Goal: Task Accomplishment & Management: Manage account settings

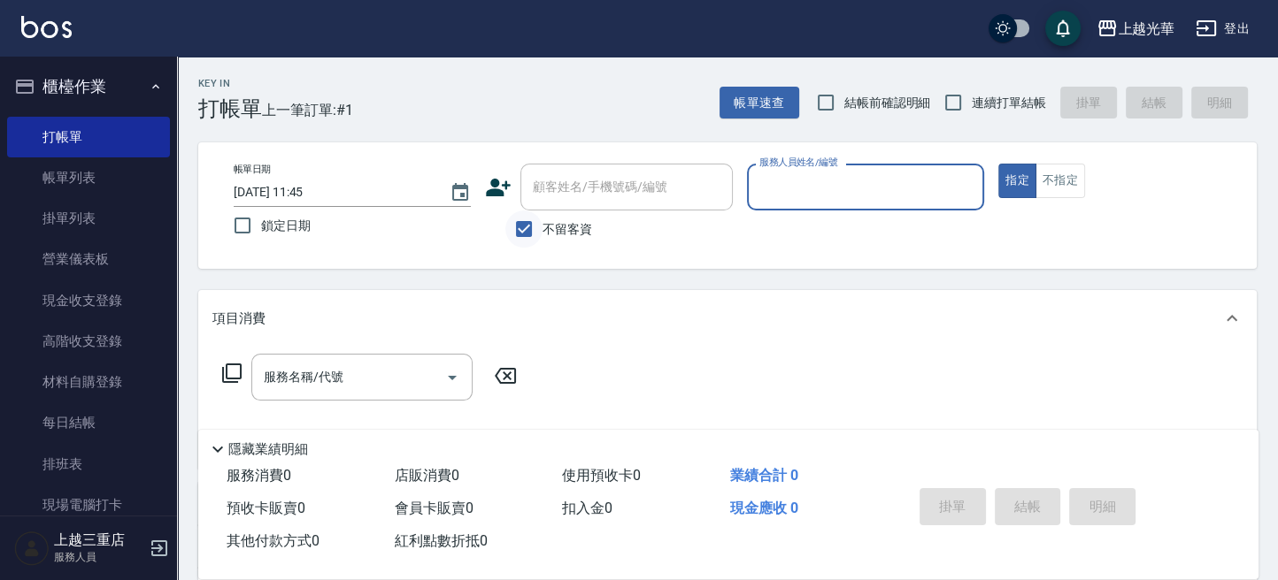
click at [524, 234] on input "不留客資" at bounding box center [523, 229] width 37 height 37
checkbox input "false"
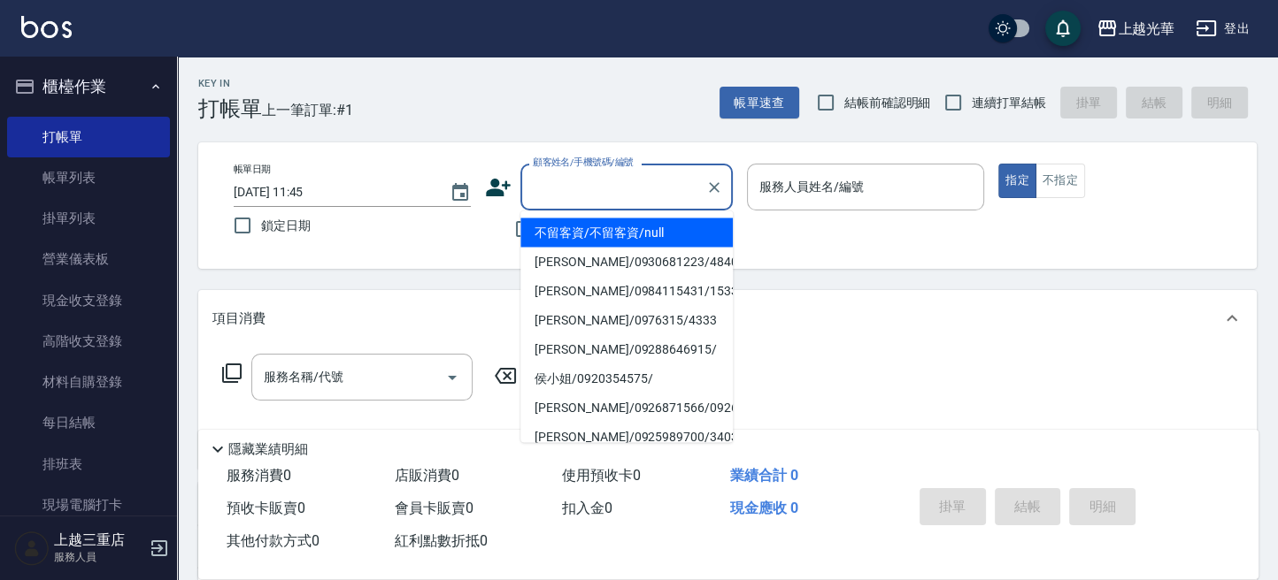
click at [532, 195] on input "顧客姓名/手機號碼/編號" at bounding box center [613, 187] width 170 height 31
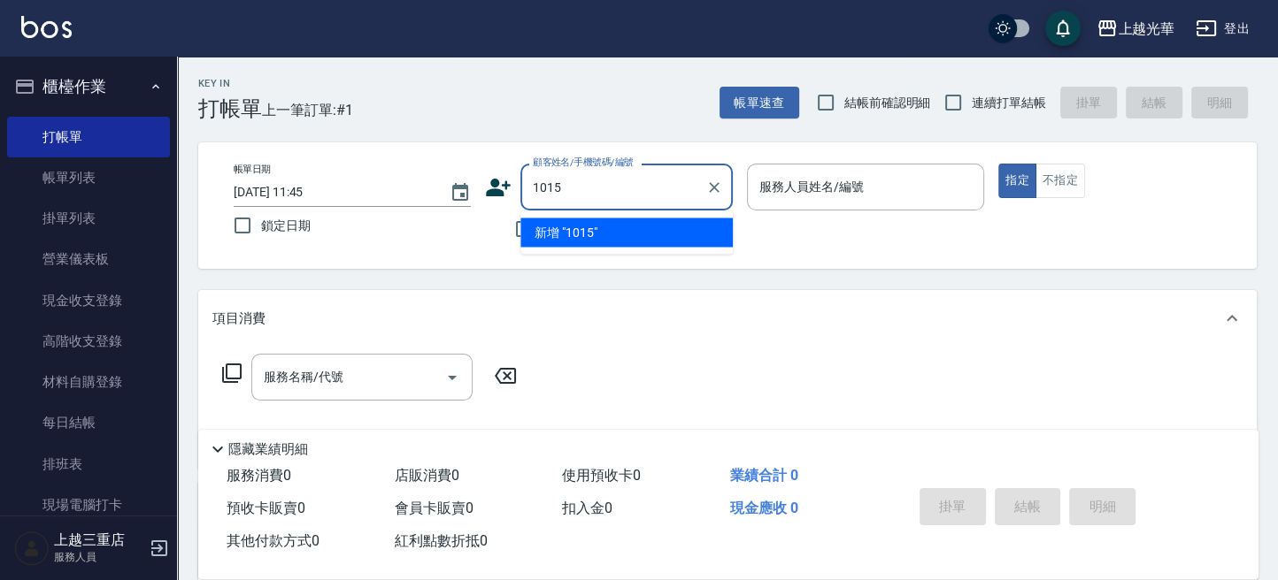
type input "1015"
click at [998, 164] on button "指定" at bounding box center [1017, 181] width 38 height 35
type button "true"
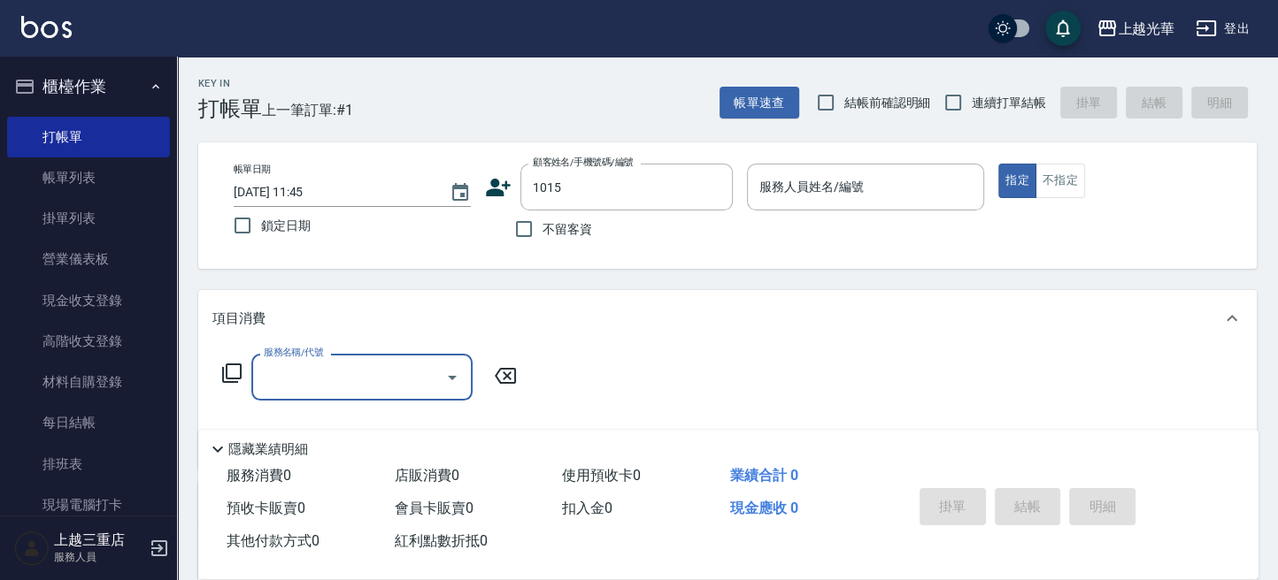
type input "高鈺惠/0911265559/1015"
type input "小黑-3"
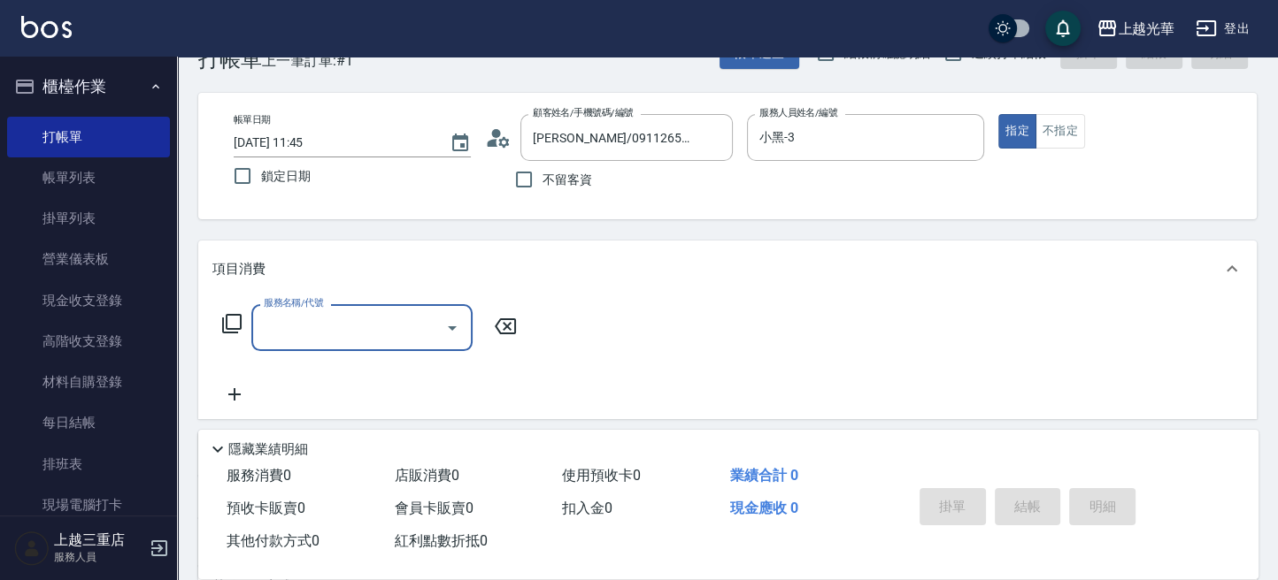
scroll to position [235, 0]
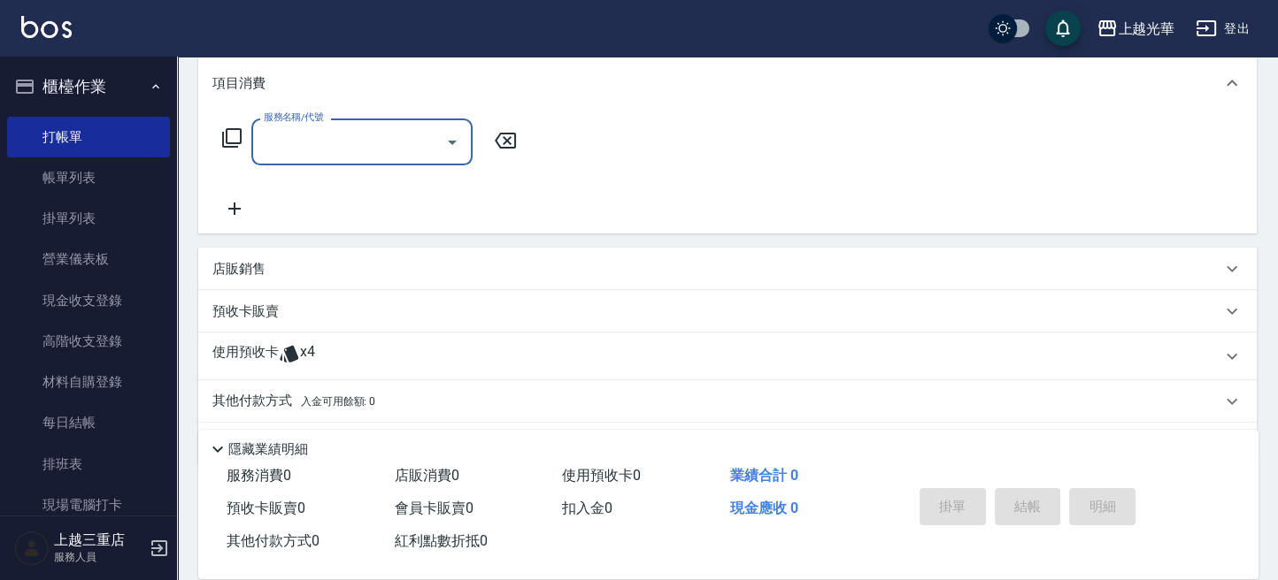
click at [291, 347] on icon at bounding box center [289, 354] width 19 height 17
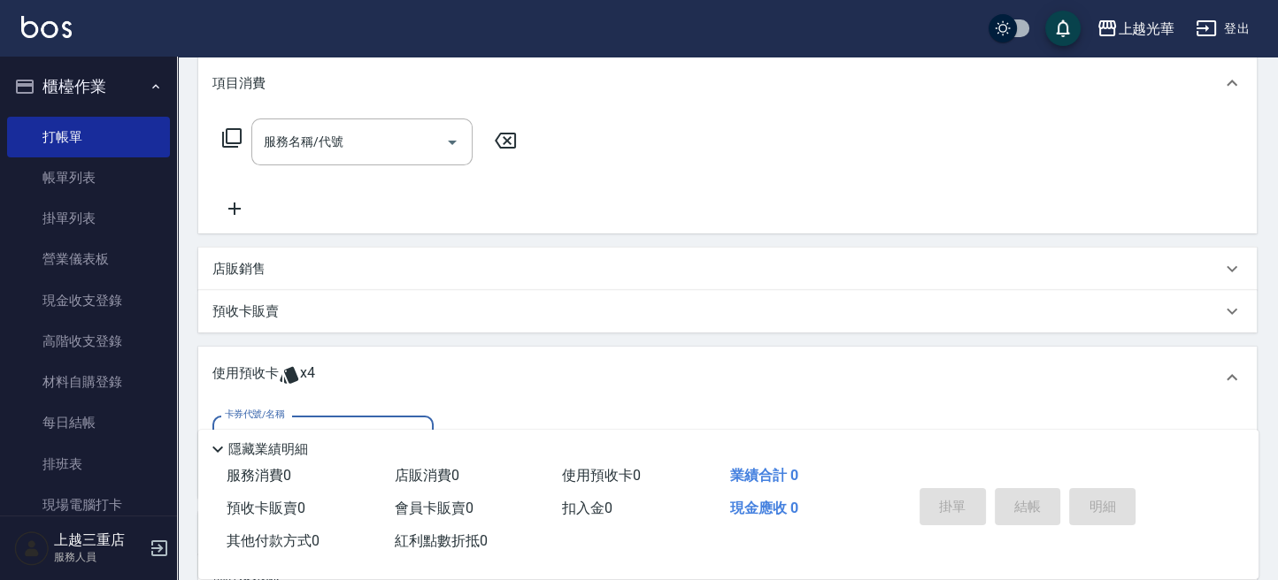
scroll to position [0, 0]
click at [320, 396] on div "使用預收卡 x4" at bounding box center [727, 378] width 1058 height 62
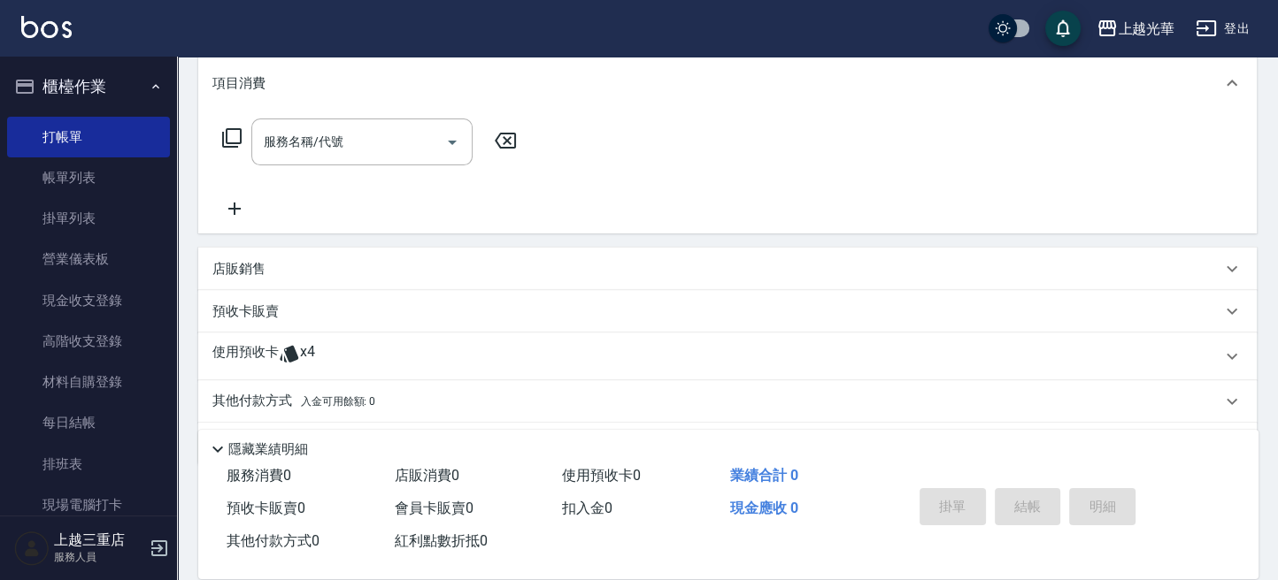
click at [321, 409] on p "其他付款方式 入金可用餘額: 0" at bounding box center [293, 401] width 163 height 19
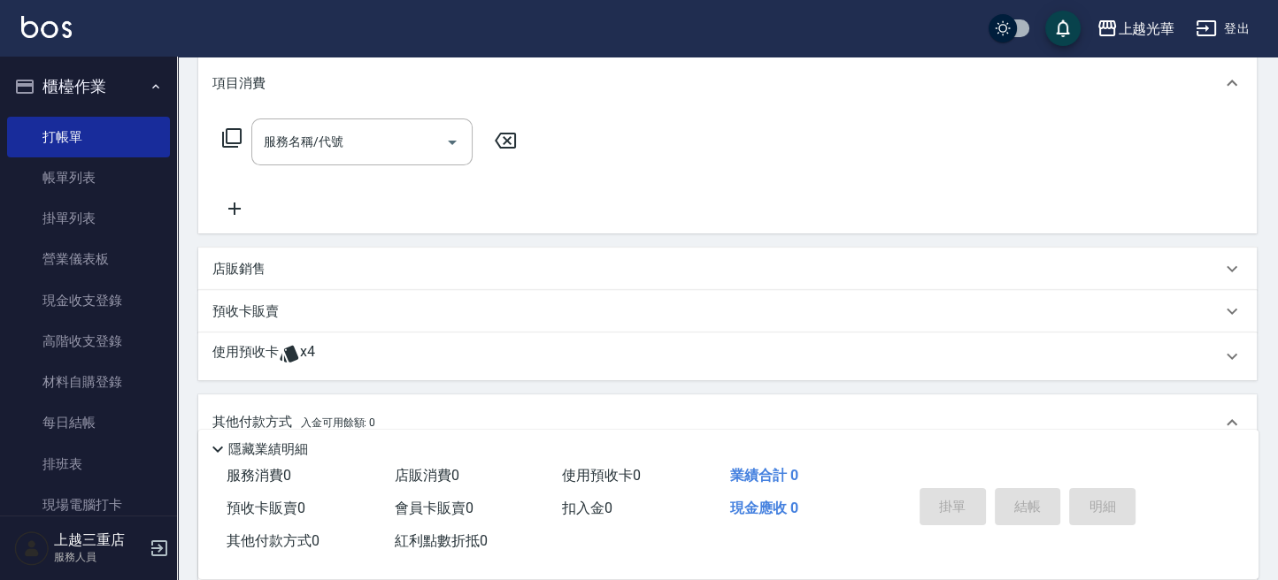
click at [293, 354] on icon at bounding box center [289, 354] width 19 height 17
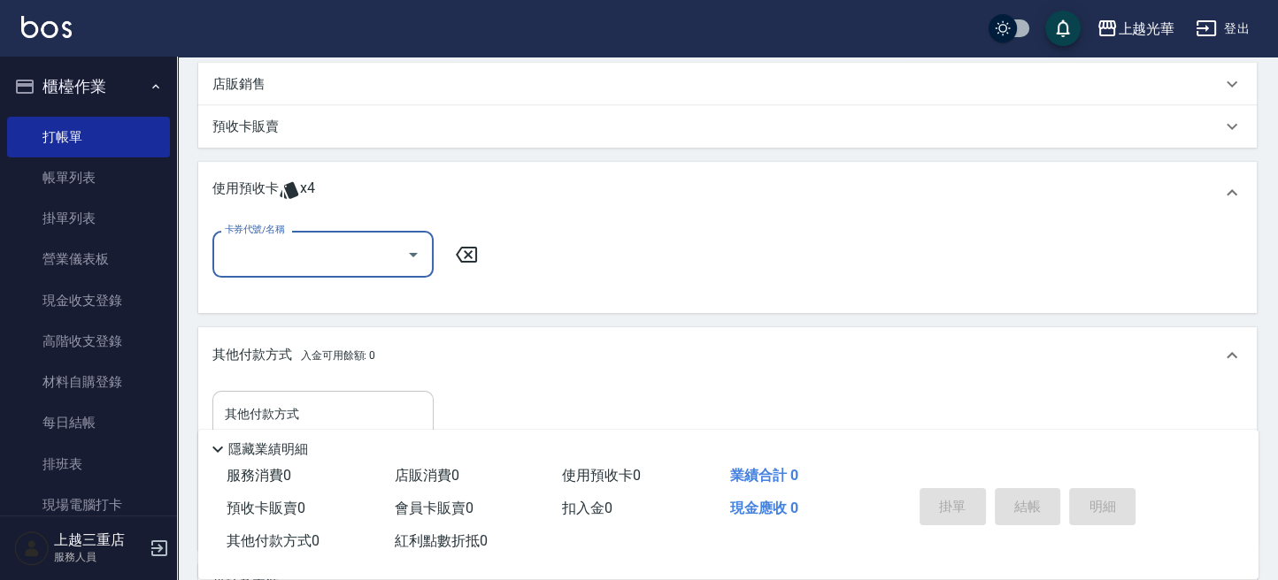
scroll to position [354, 0]
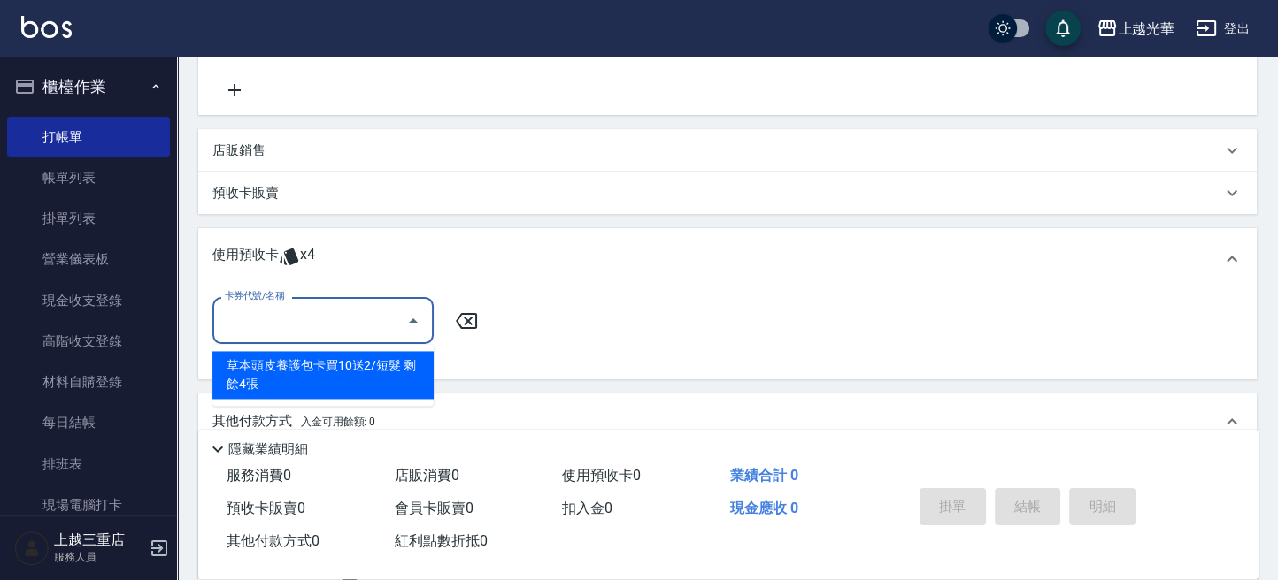
click at [355, 310] on input "卡券代號/名稱" at bounding box center [309, 320] width 179 height 31
click at [328, 371] on div "草本頭皮養護包卡買10送2/短髮 剩餘4張" at bounding box center [322, 375] width 221 height 48
type input "草本頭皮養護包卡買10送2/短髮"
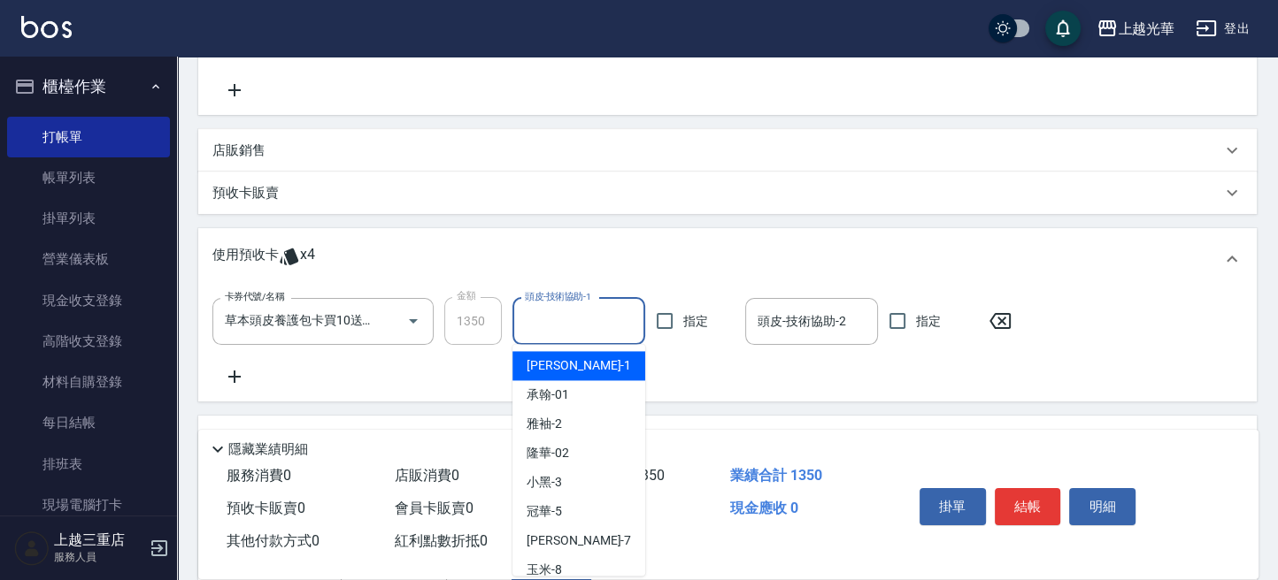
click at [591, 325] on input "頭皮-技術協助-1" at bounding box center [578, 321] width 117 height 31
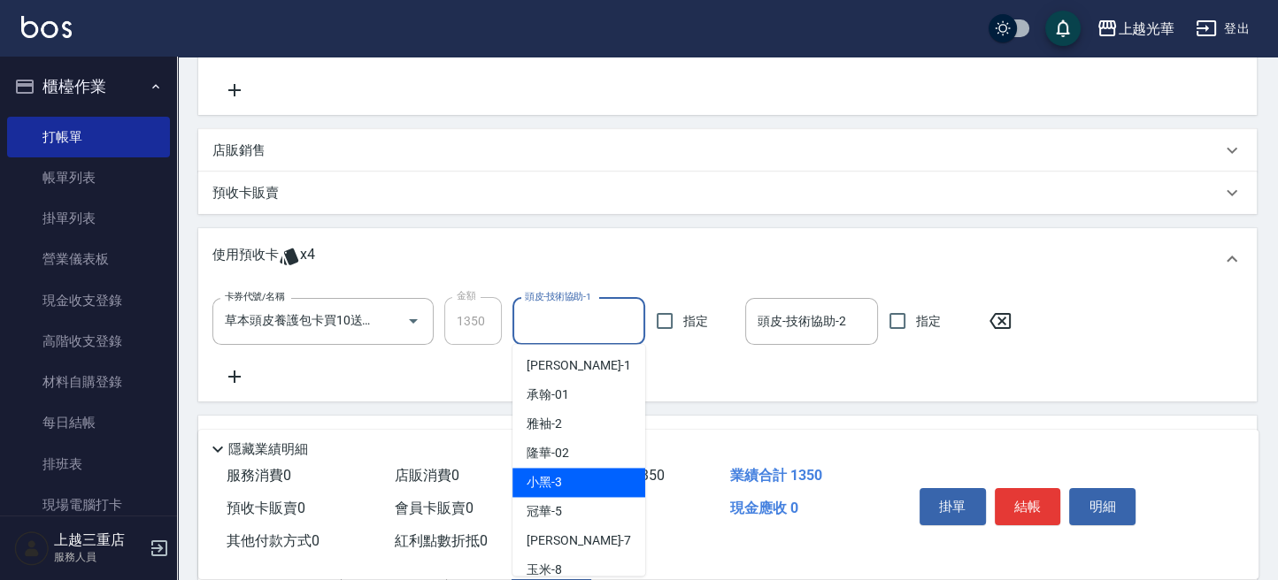
click at [580, 472] on div "小黑 -3" at bounding box center [578, 482] width 133 height 29
type input "小黑-3"
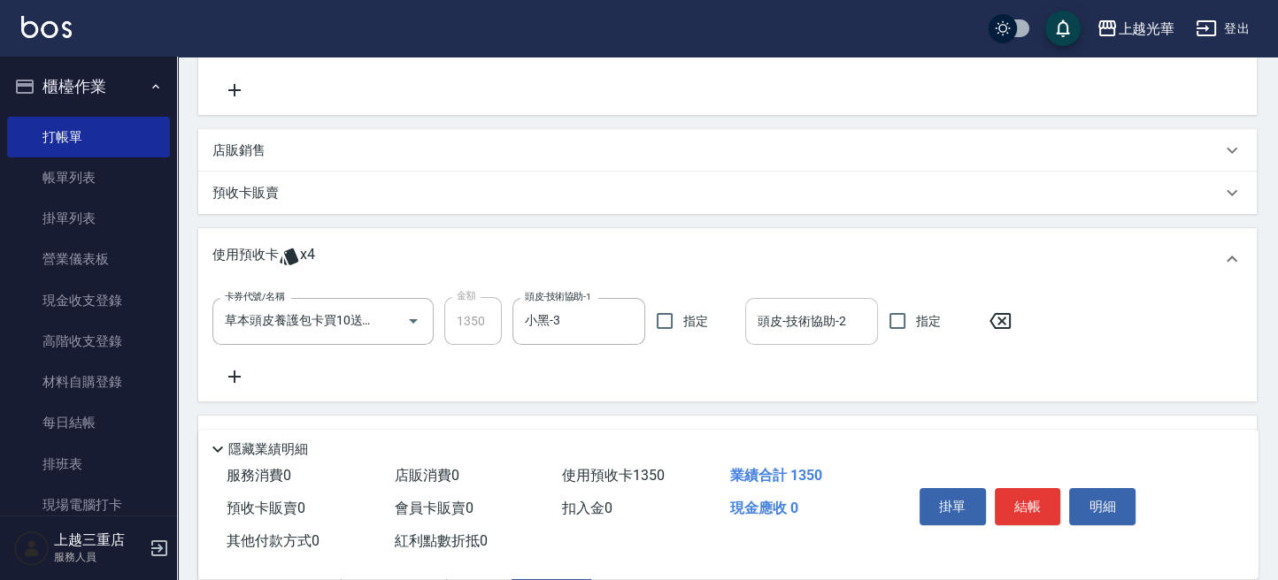
click at [768, 330] on input "頭皮-技術協助-2" at bounding box center [811, 321] width 117 height 31
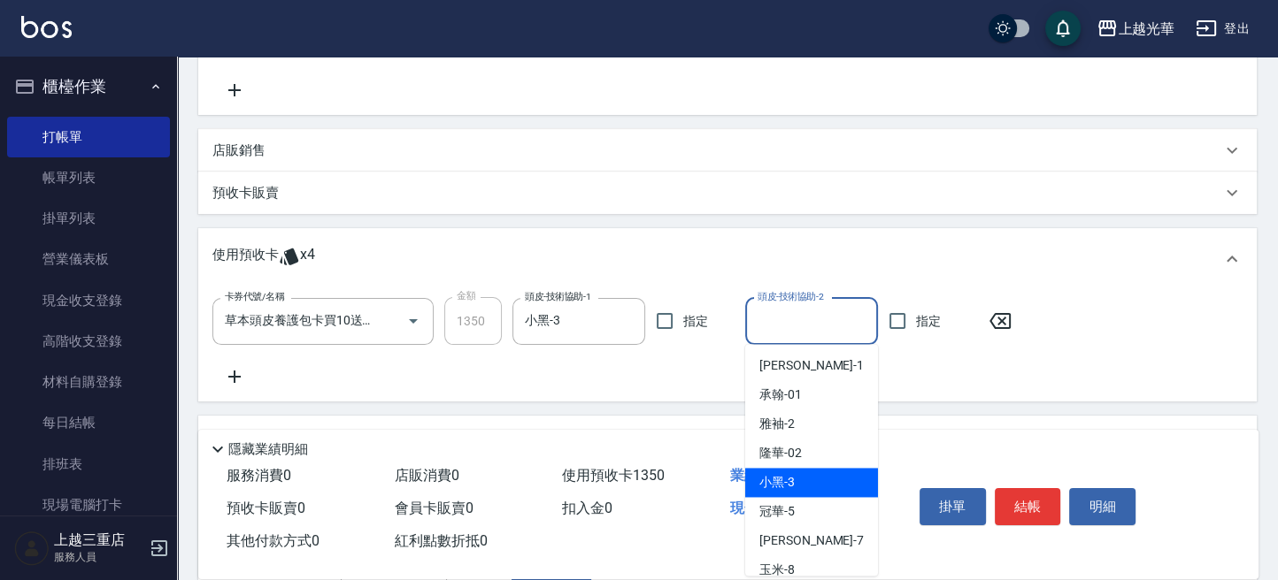
click at [789, 474] on span "小黑 -3" at bounding box center [776, 482] width 35 height 19
type input "小黑-3"
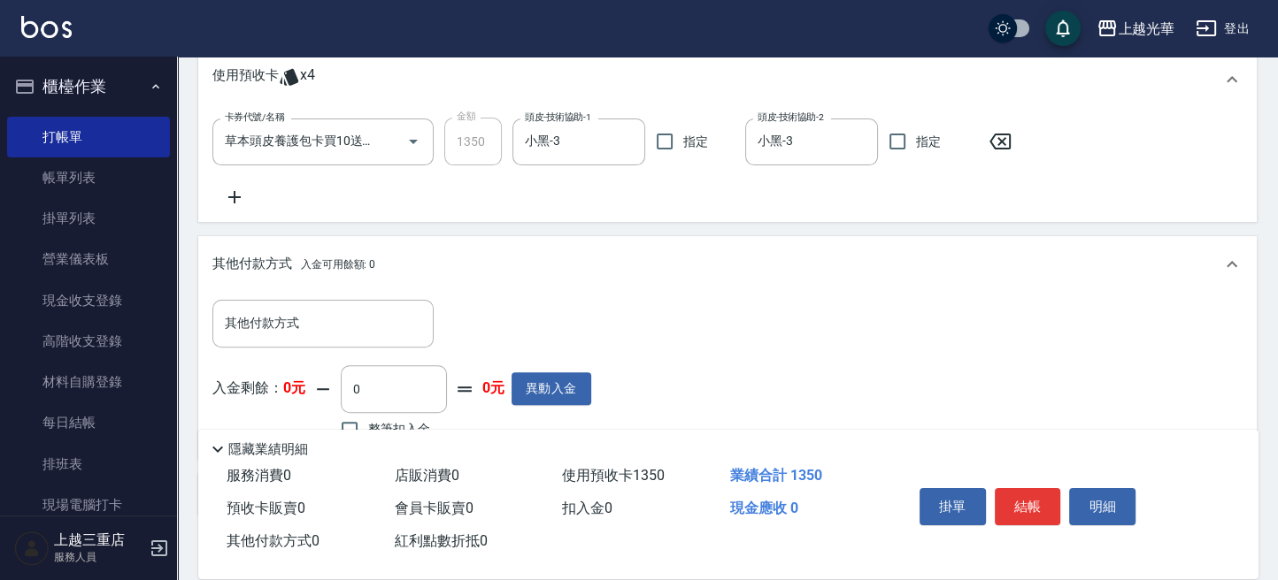
scroll to position [589, 0]
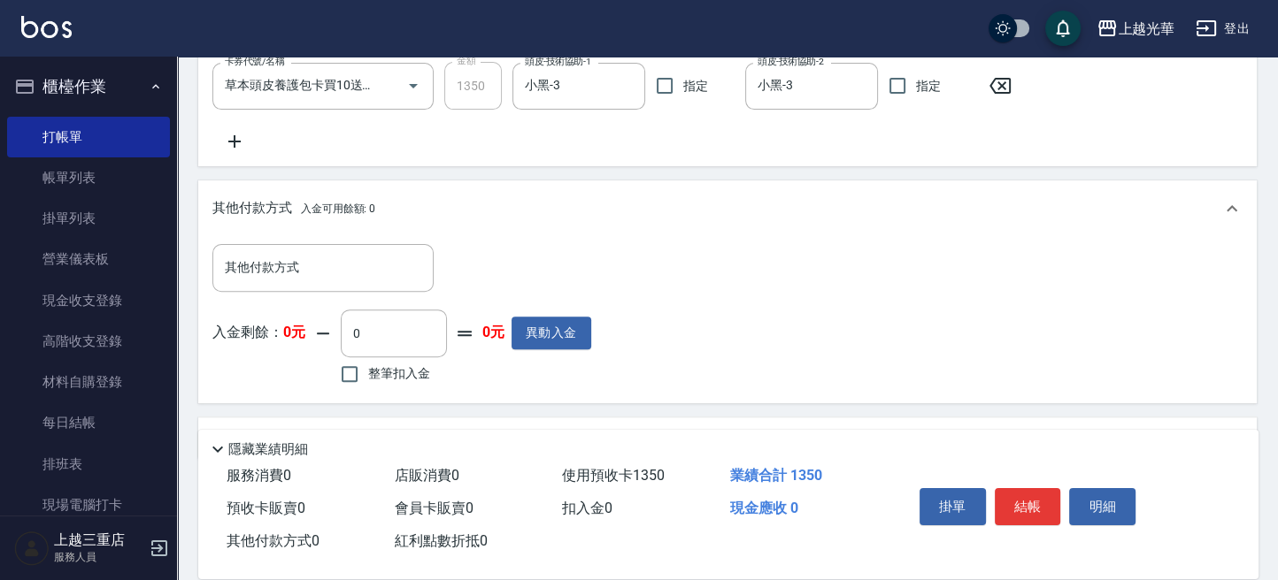
click at [233, 202] on p "其他付款方式 入金可用餘額: 0" at bounding box center [293, 208] width 163 height 19
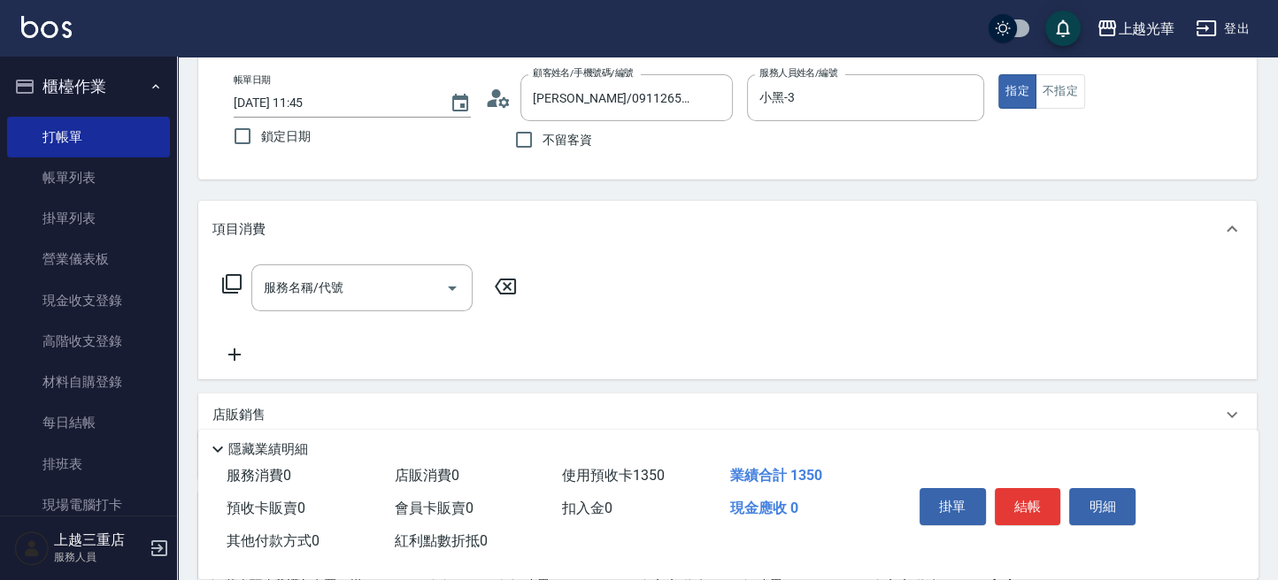
scroll to position [0, 0]
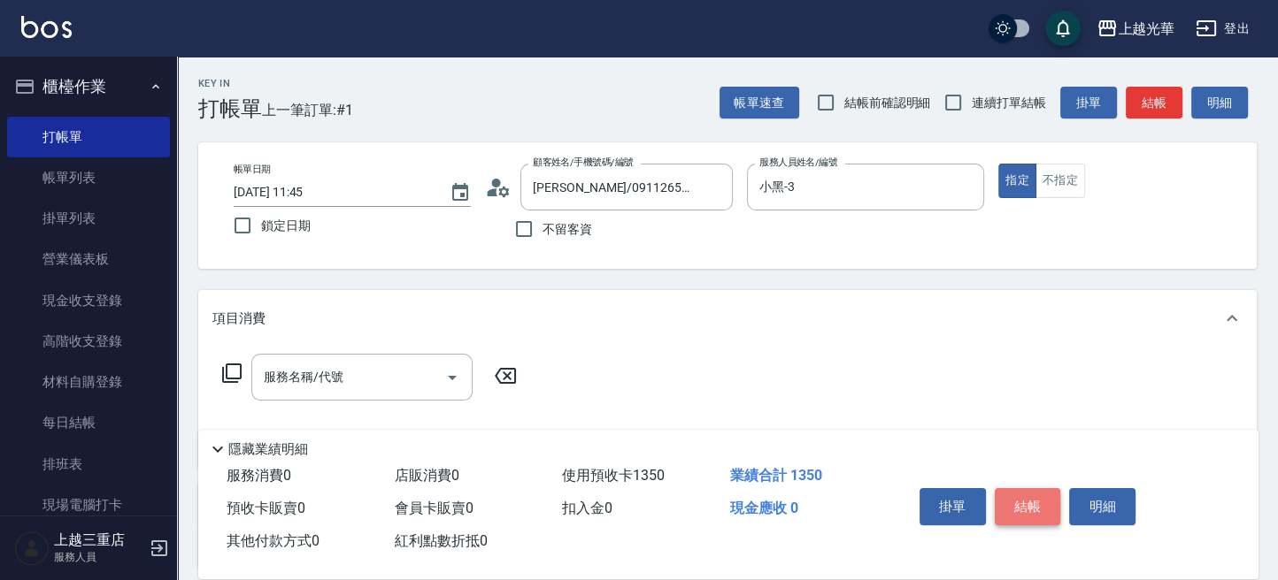
click at [1052, 494] on button "結帳" at bounding box center [1028, 506] width 66 height 37
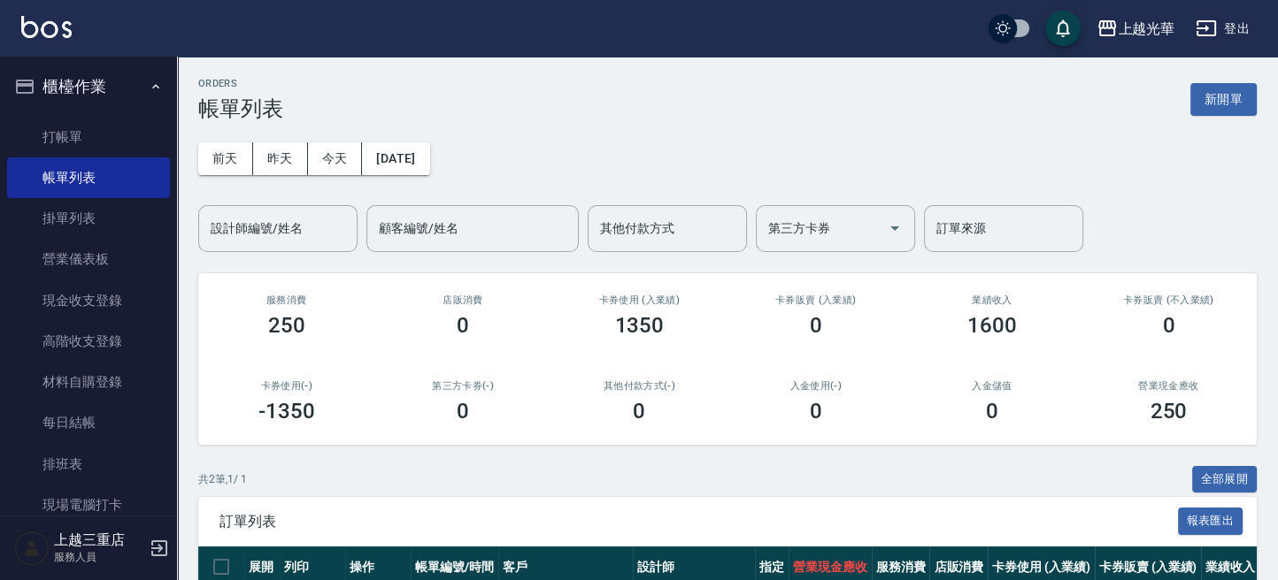
click at [246, 230] on input "設計師編號/姓名" at bounding box center [277, 228] width 143 height 31
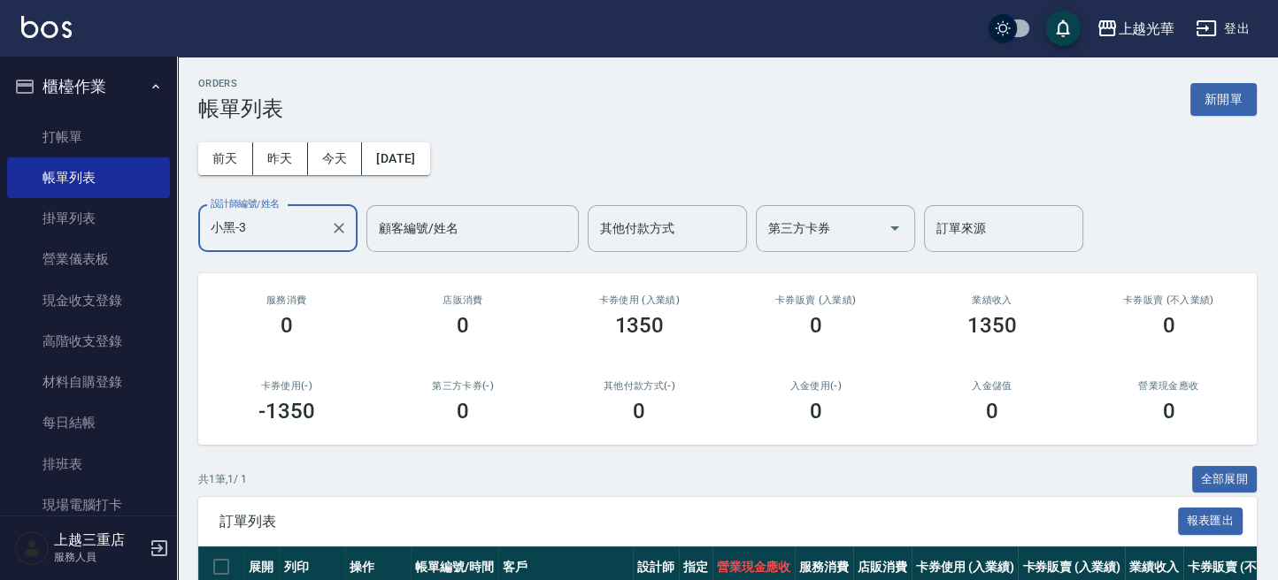
scroll to position [135, 0]
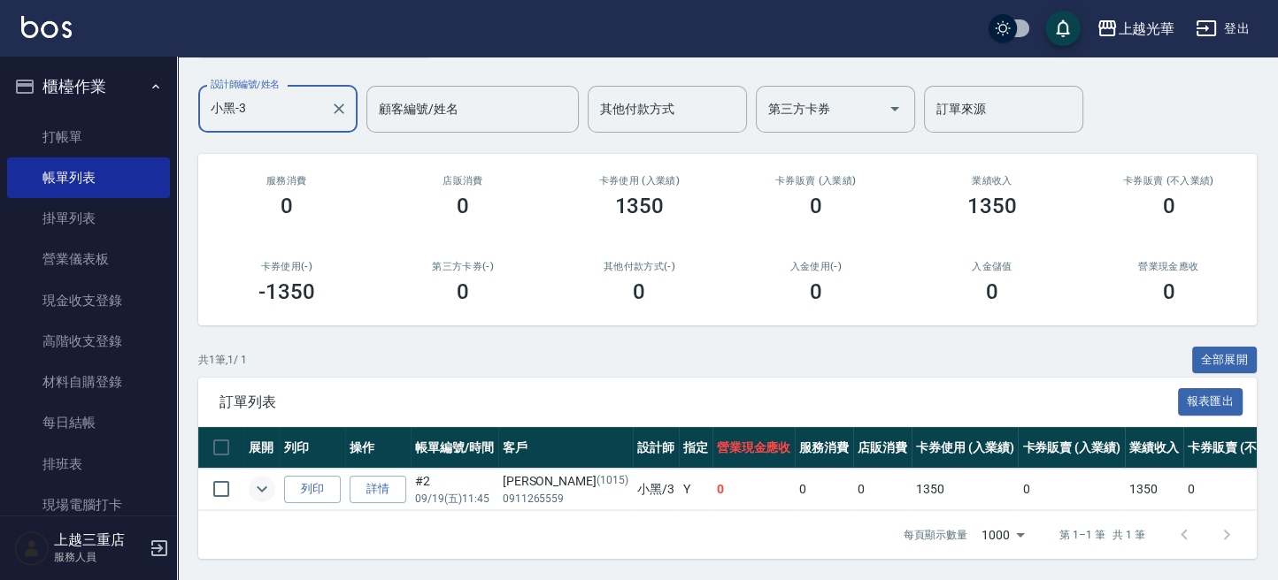
type input "小黑-3"
click at [267, 480] on icon "expand row" at bounding box center [261, 489] width 21 height 21
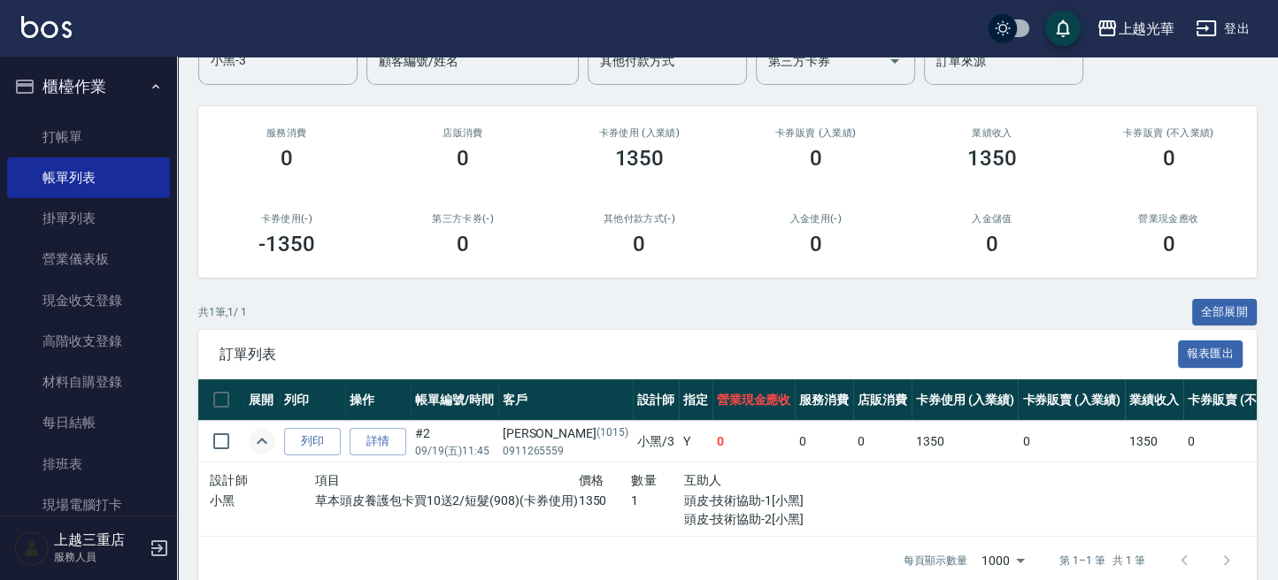
scroll to position [209, 0]
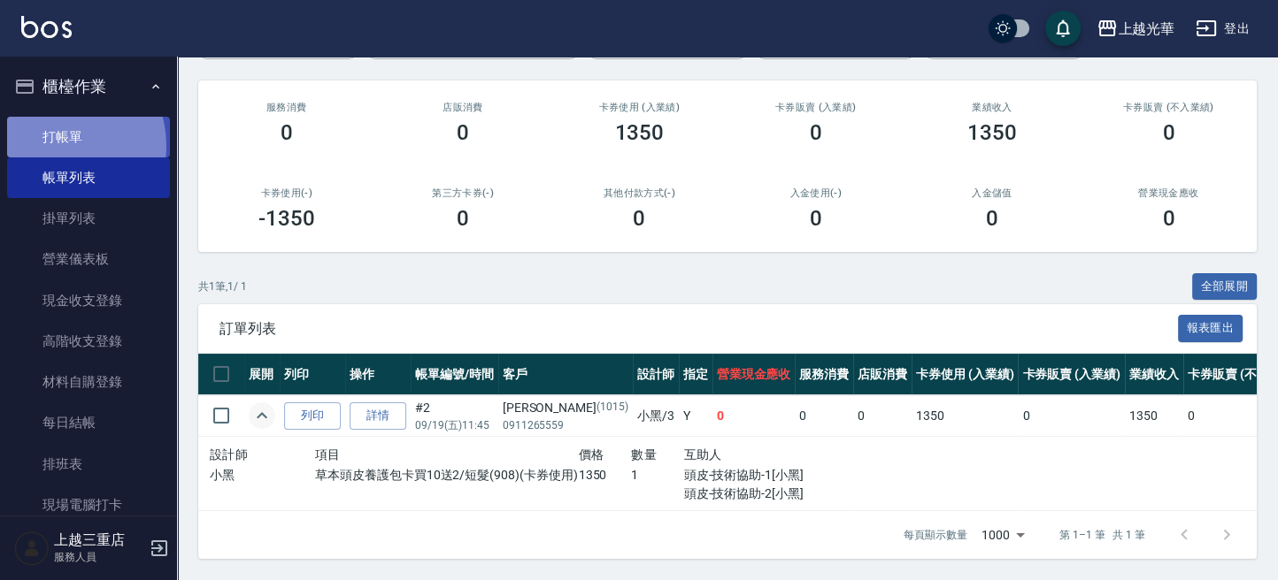
click at [56, 145] on link "打帳單" at bounding box center [88, 137] width 163 height 41
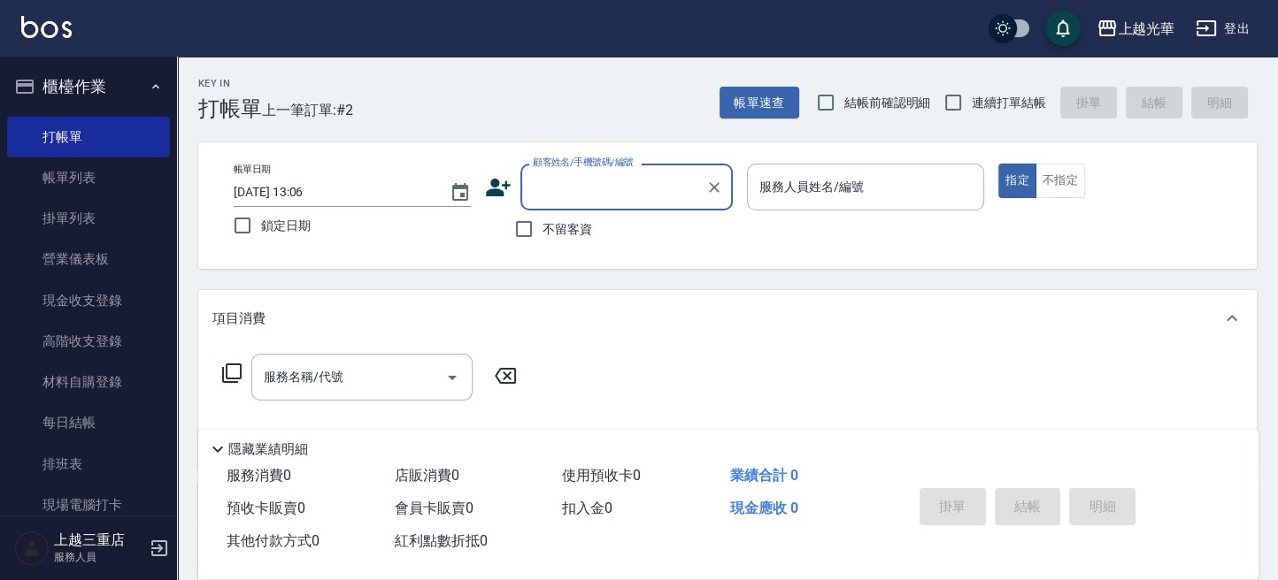
click at [500, 190] on icon at bounding box center [498, 188] width 25 height 18
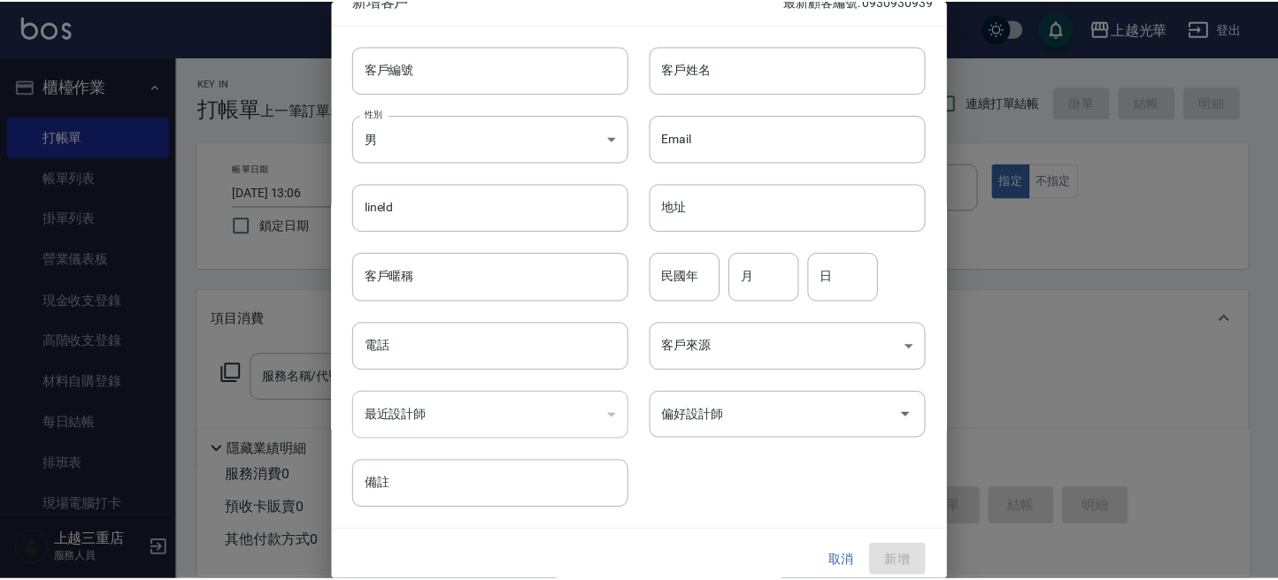
scroll to position [32, 0]
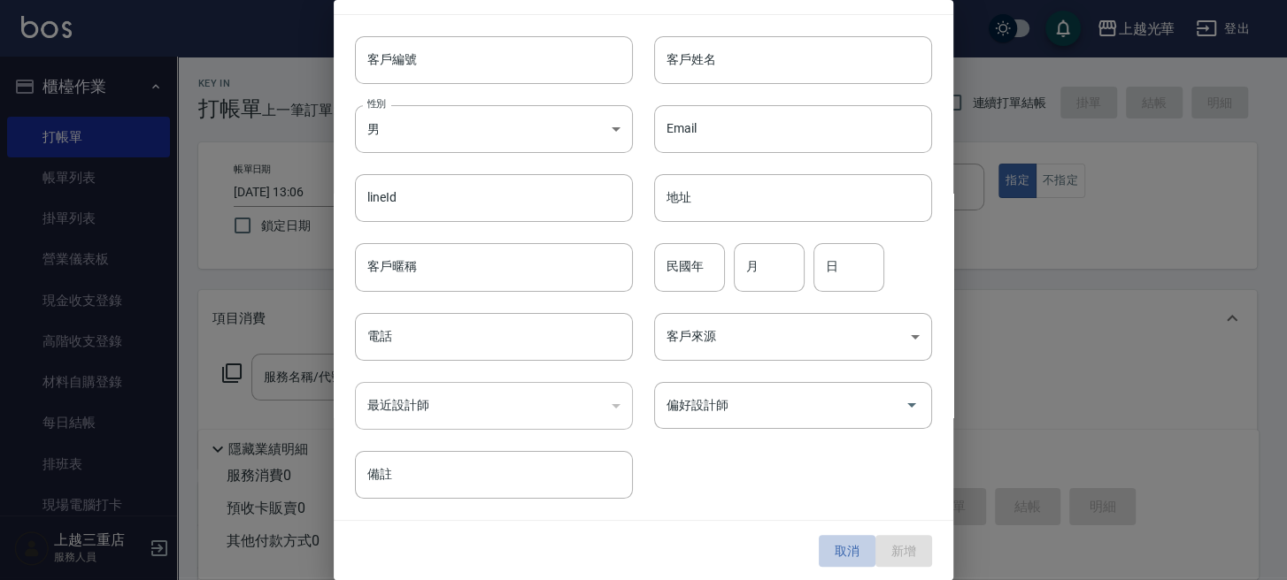
drag, startPoint x: 830, startPoint y: 539, endPoint x: 795, endPoint y: 336, distance: 205.5
click at [829, 538] on button "取消" at bounding box center [846, 551] width 57 height 33
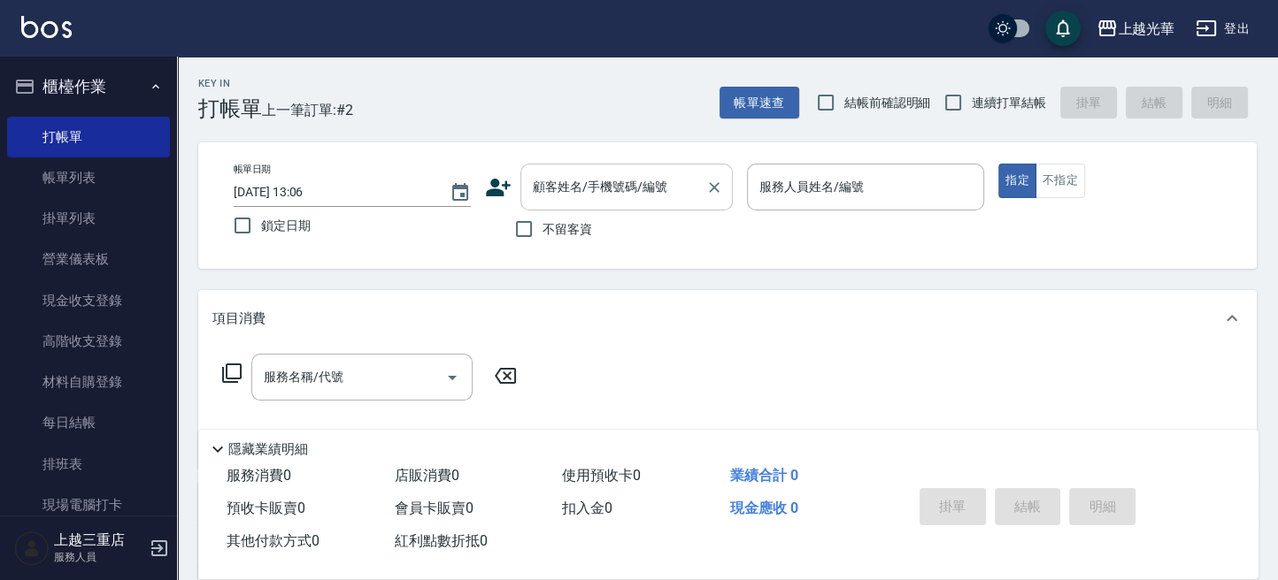
drag, startPoint x: 557, startPoint y: 191, endPoint x: 572, endPoint y: 191, distance: 14.2
click at [559, 191] on input "顧客姓名/手機號碼/編號" at bounding box center [613, 187] width 170 height 31
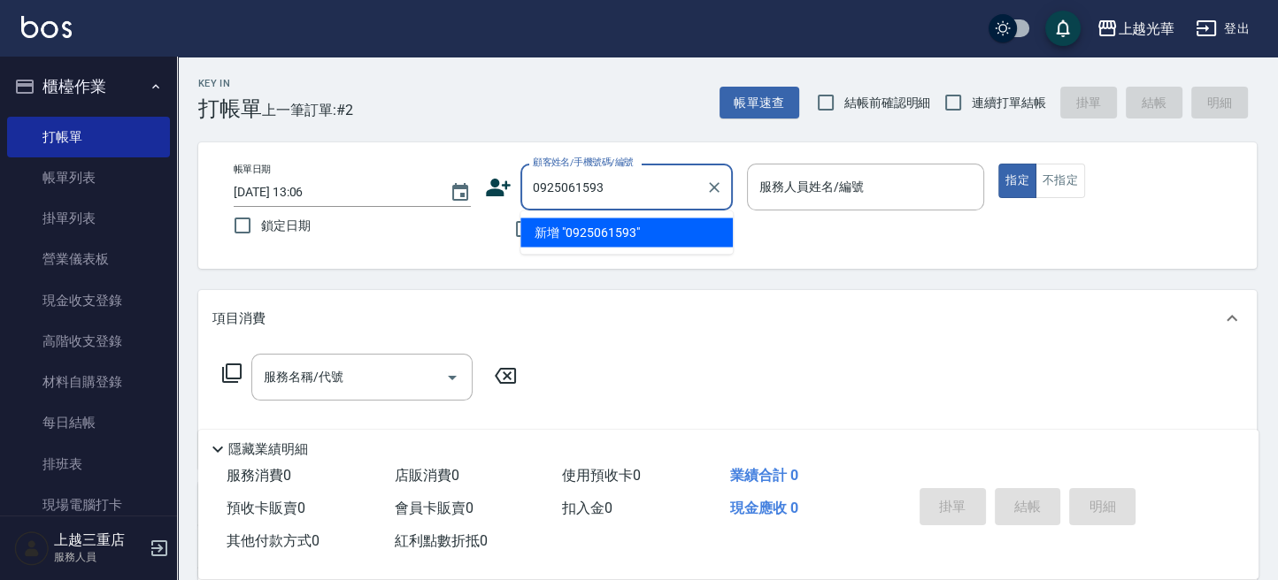
click at [661, 182] on input "0925061593" at bounding box center [613, 187] width 170 height 31
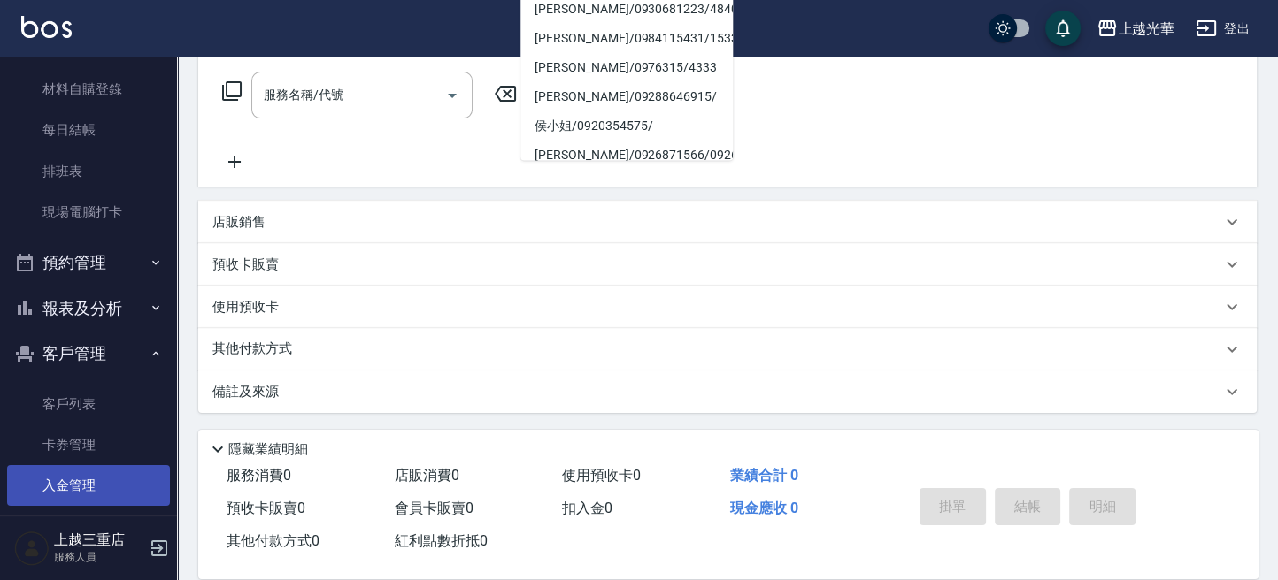
scroll to position [453, 0]
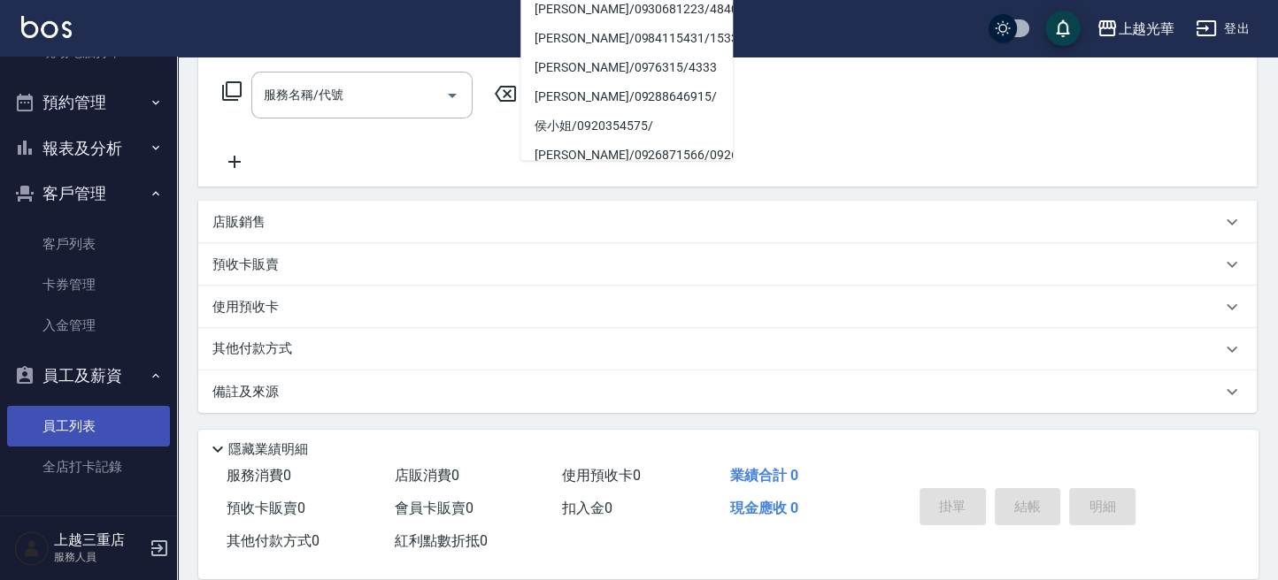
type input "0"
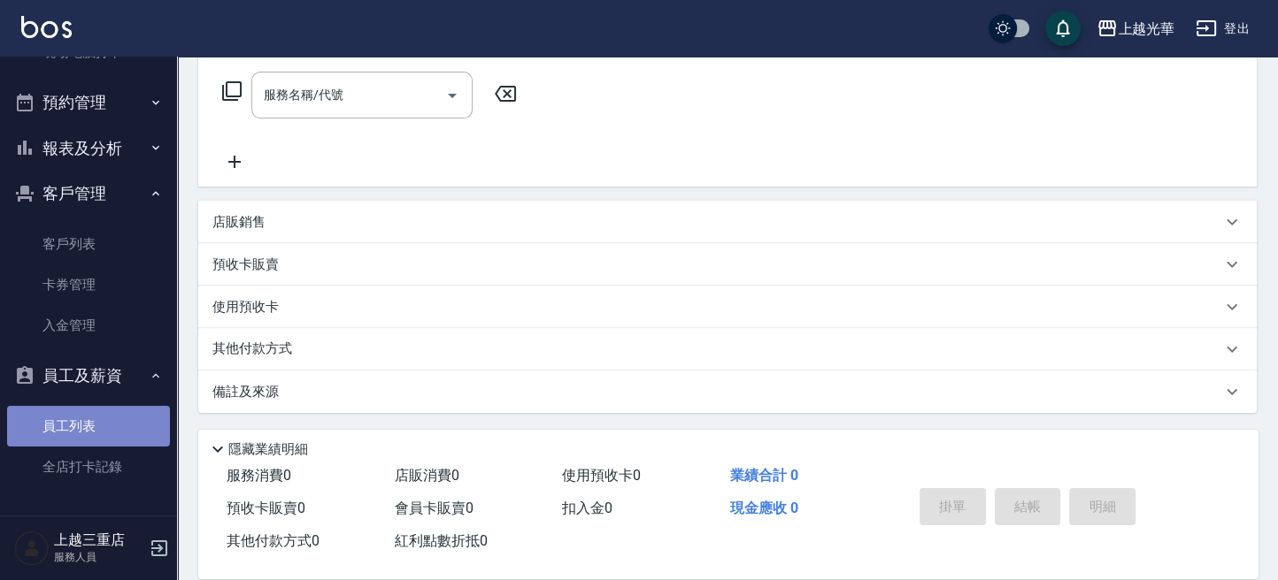
click at [104, 417] on link "員工列表" at bounding box center [88, 426] width 163 height 41
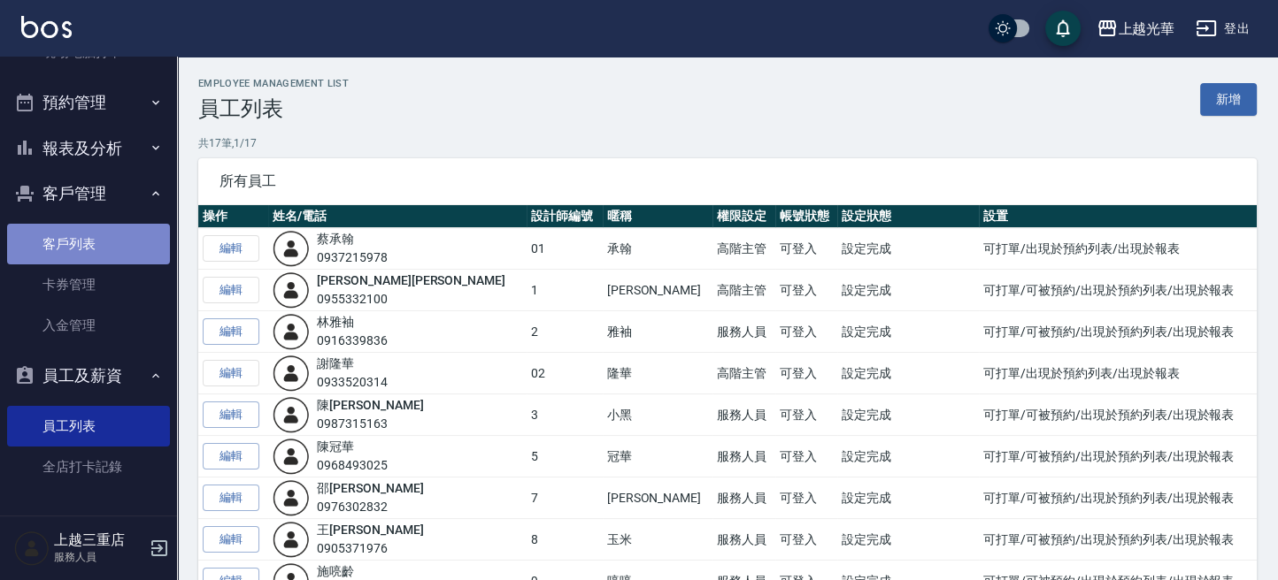
click at [111, 242] on link "客戶列表" at bounding box center [88, 244] width 163 height 41
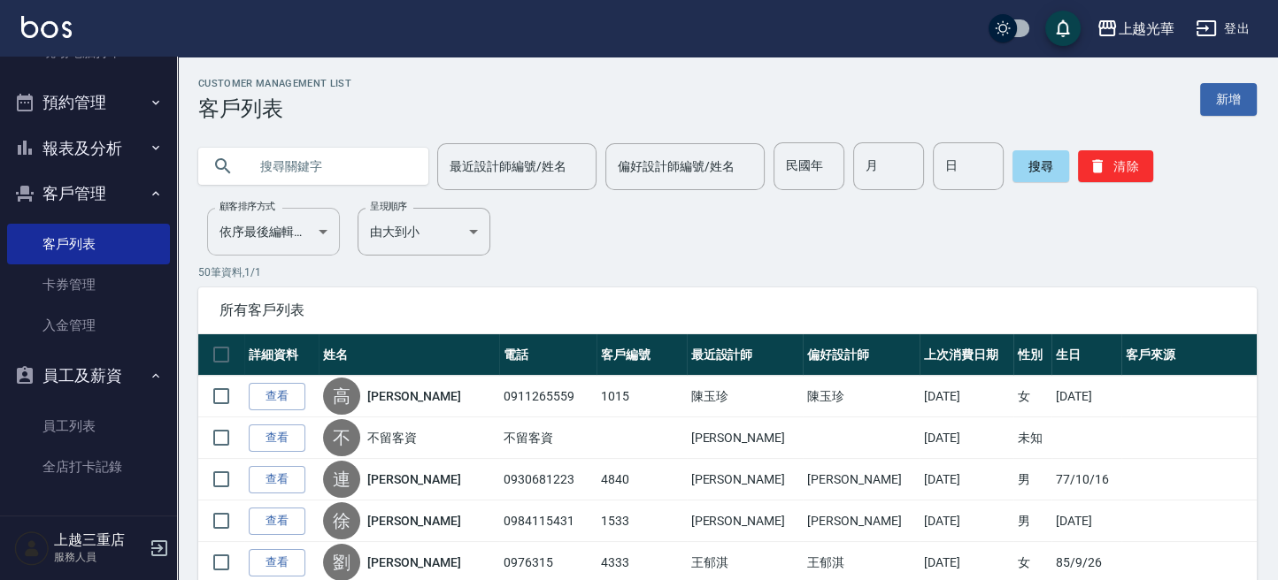
drag, startPoint x: 366, startPoint y: 188, endPoint x: 244, endPoint y: 241, distance: 132.8
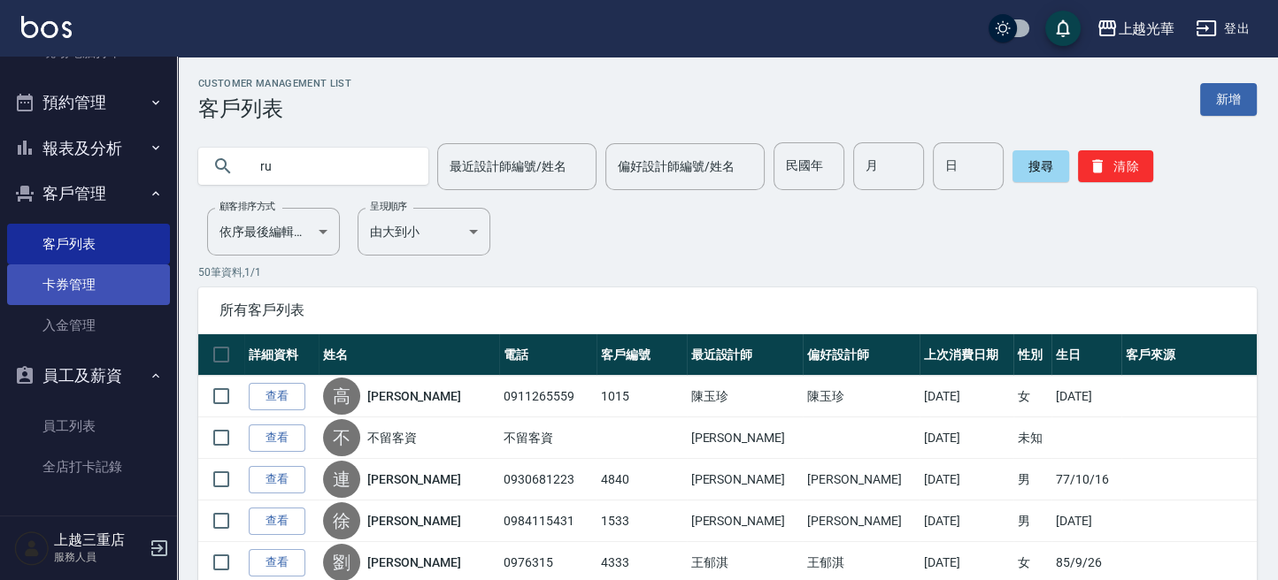
type input "r"
type input "顯"
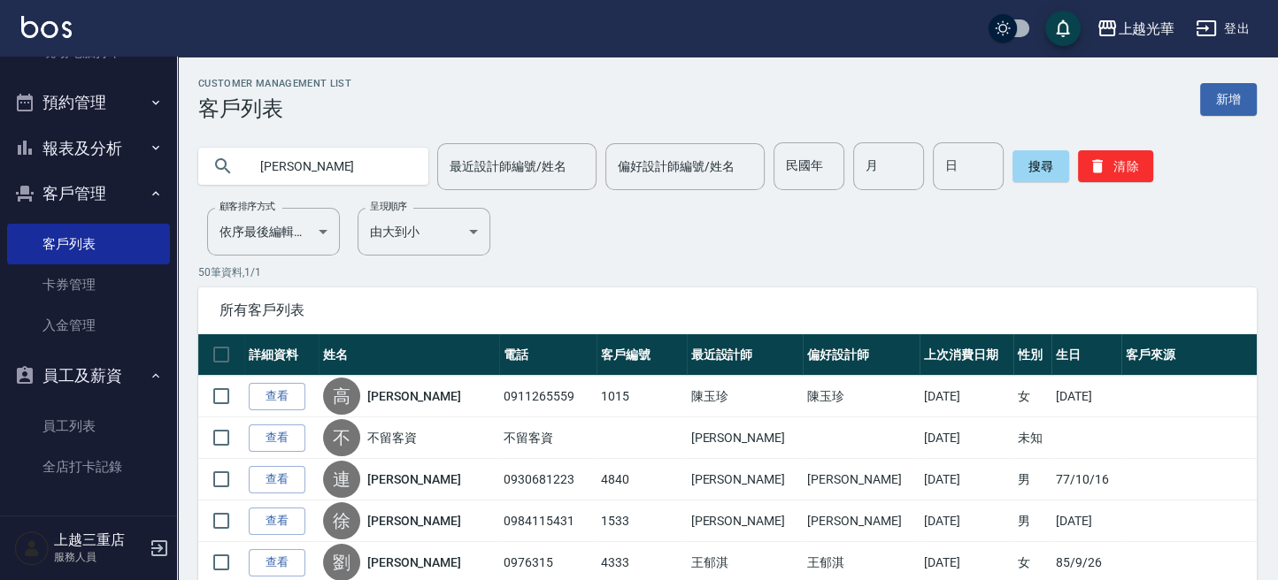
type input "簡杏如"
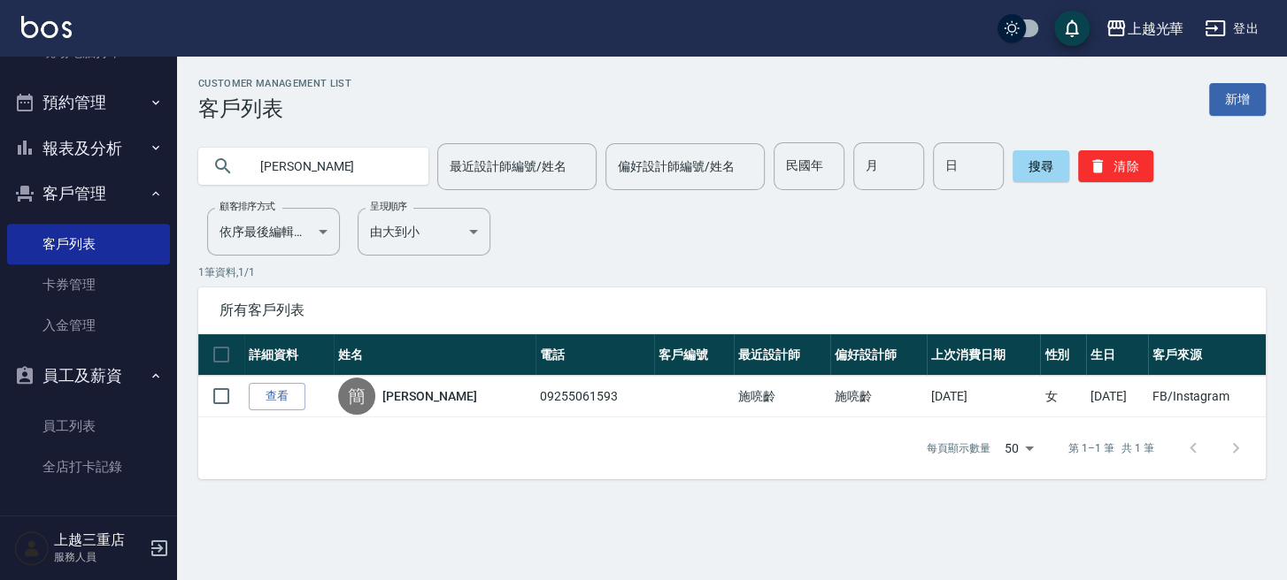
click at [269, 391] on link "查看" at bounding box center [277, 396] width 57 height 27
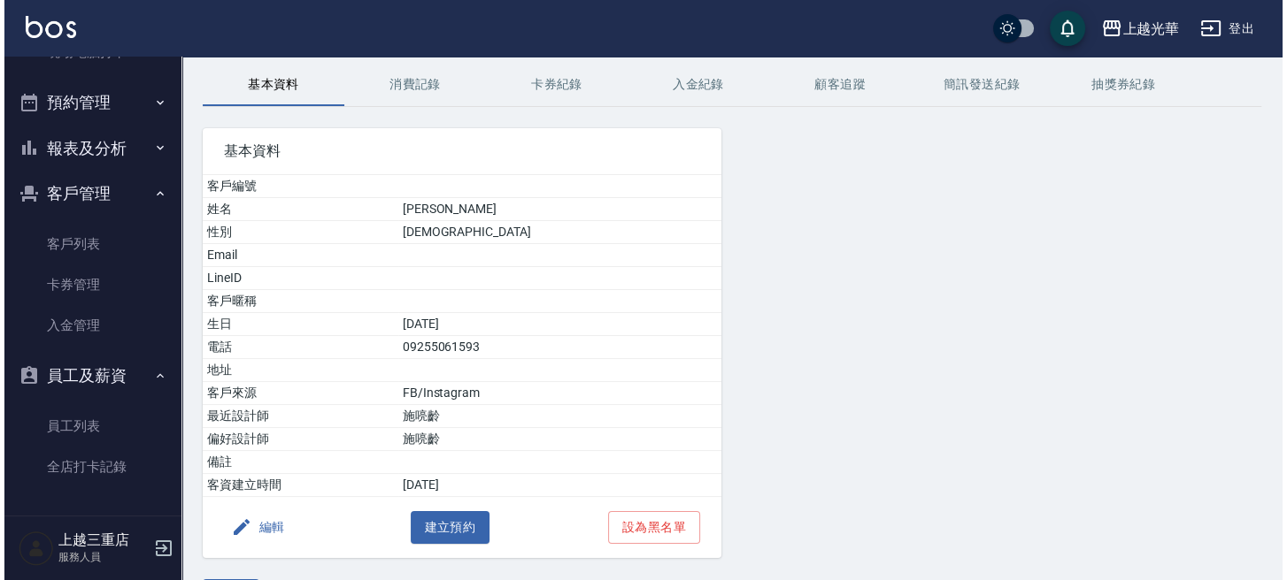
scroll to position [113, 0]
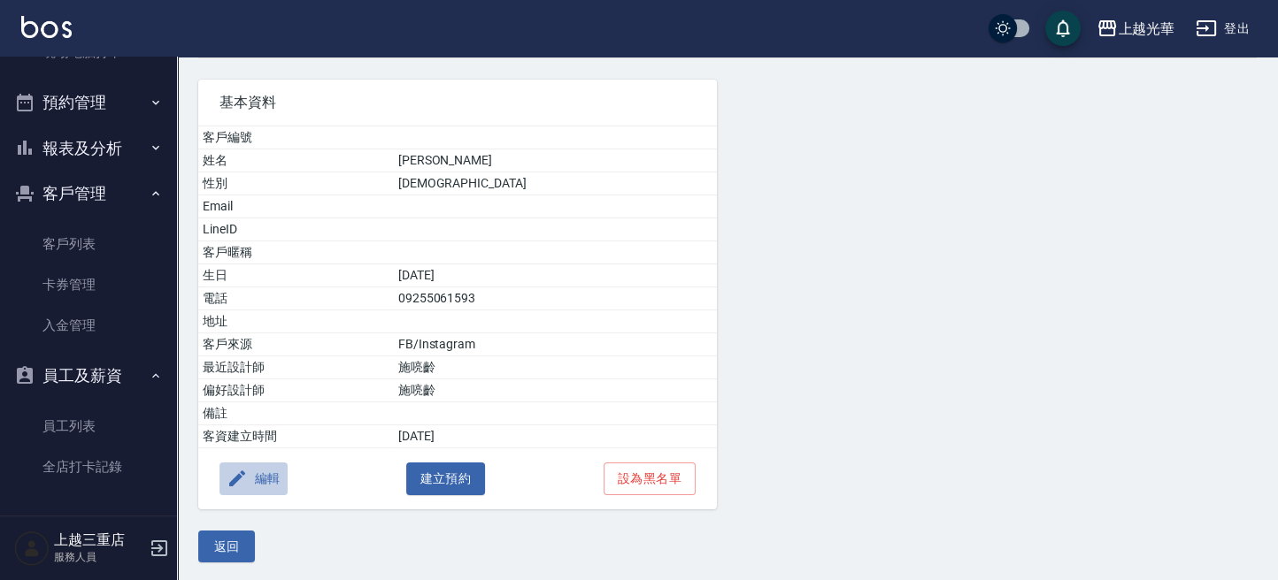
click at [251, 469] on button "編輯" at bounding box center [253, 479] width 68 height 33
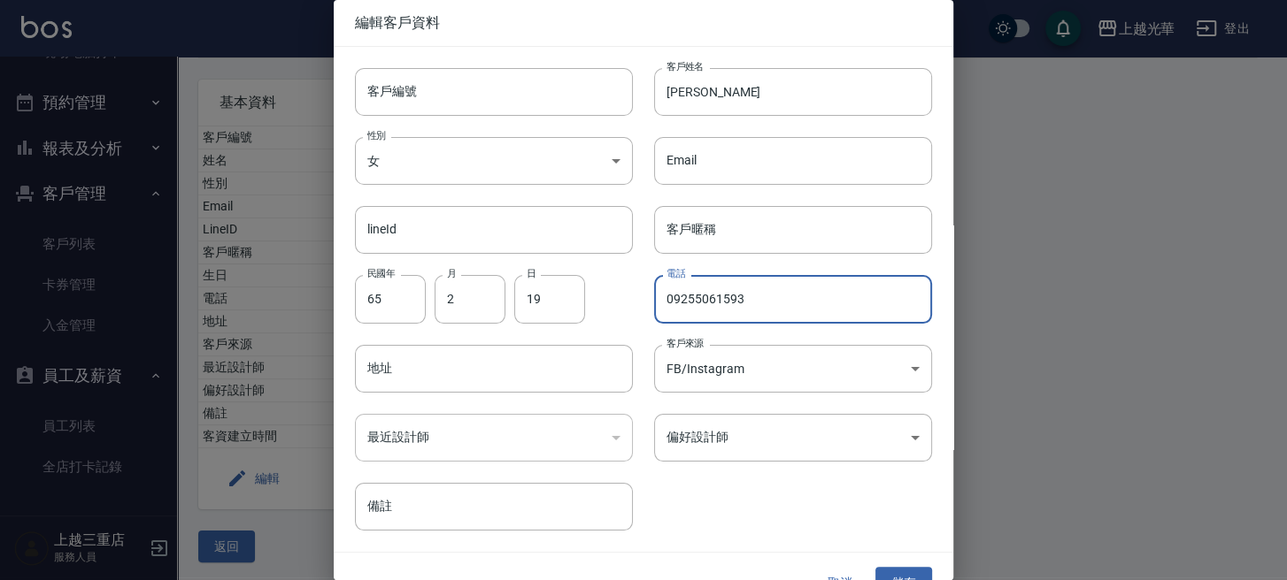
drag, startPoint x: 768, startPoint y: 306, endPoint x: 130, endPoint y: 572, distance: 691.3
click at [759, 320] on input "09255061593" at bounding box center [793, 299] width 278 height 48
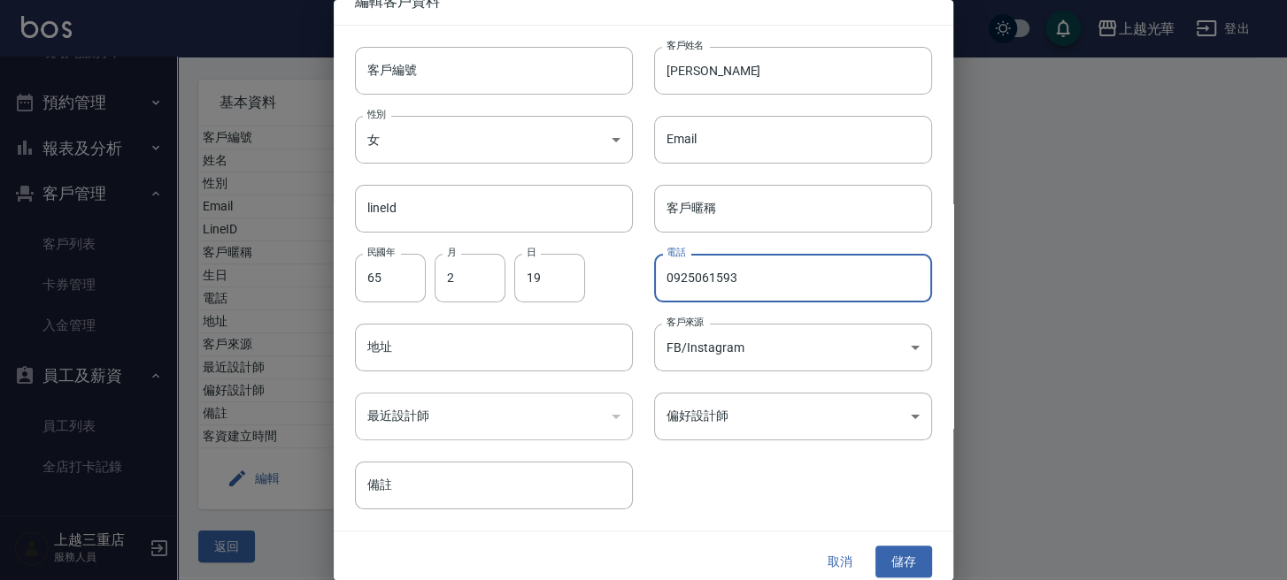
scroll to position [32, 0]
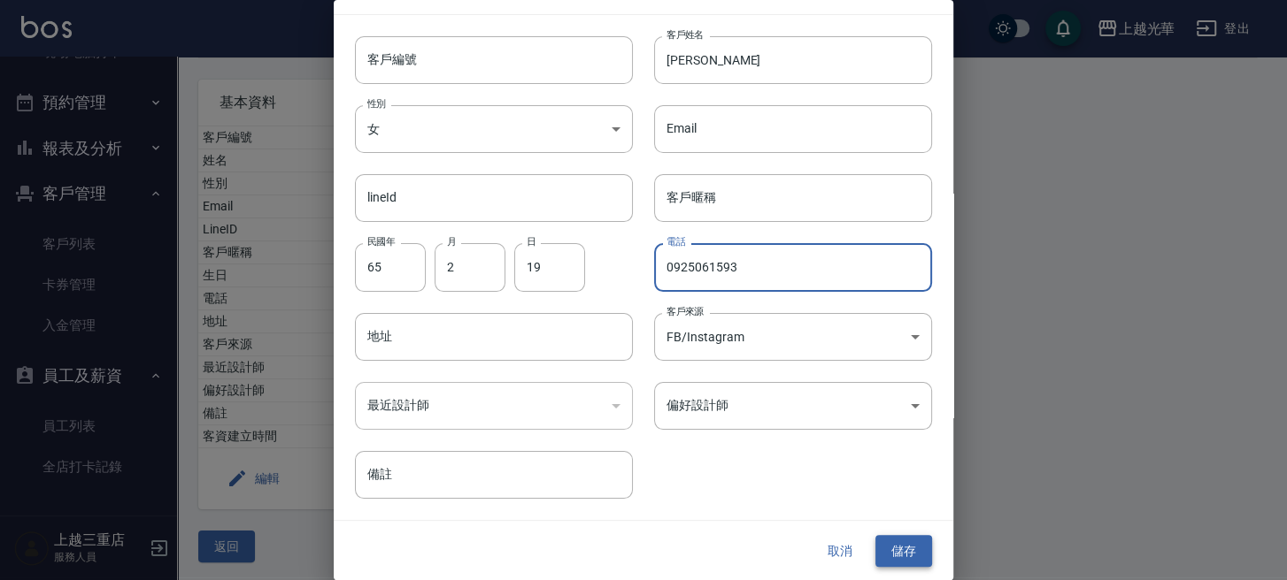
type input "0925061593"
click at [904, 545] on button "儲存" at bounding box center [903, 551] width 57 height 33
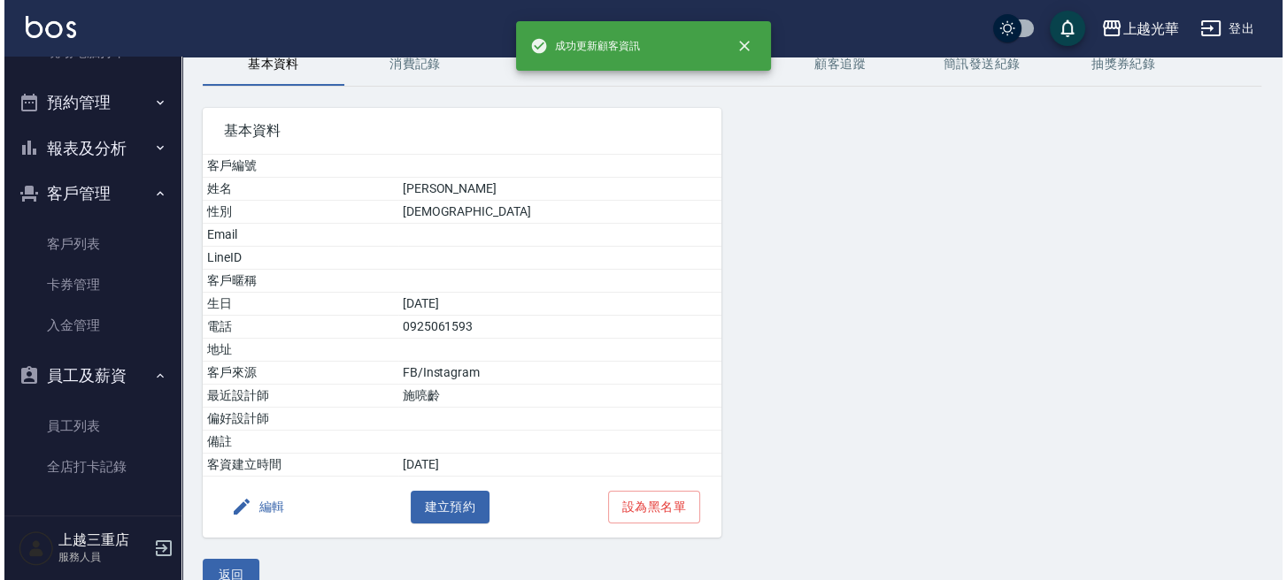
scroll to position [113, 0]
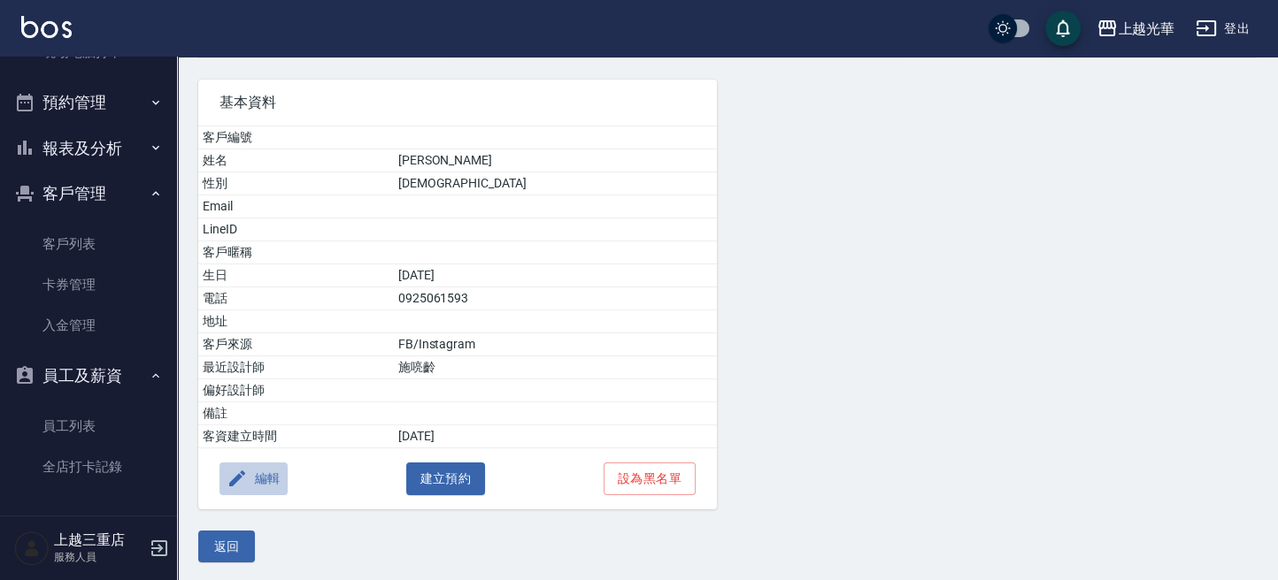
click at [223, 483] on button "編輯" at bounding box center [253, 479] width 68 height 33
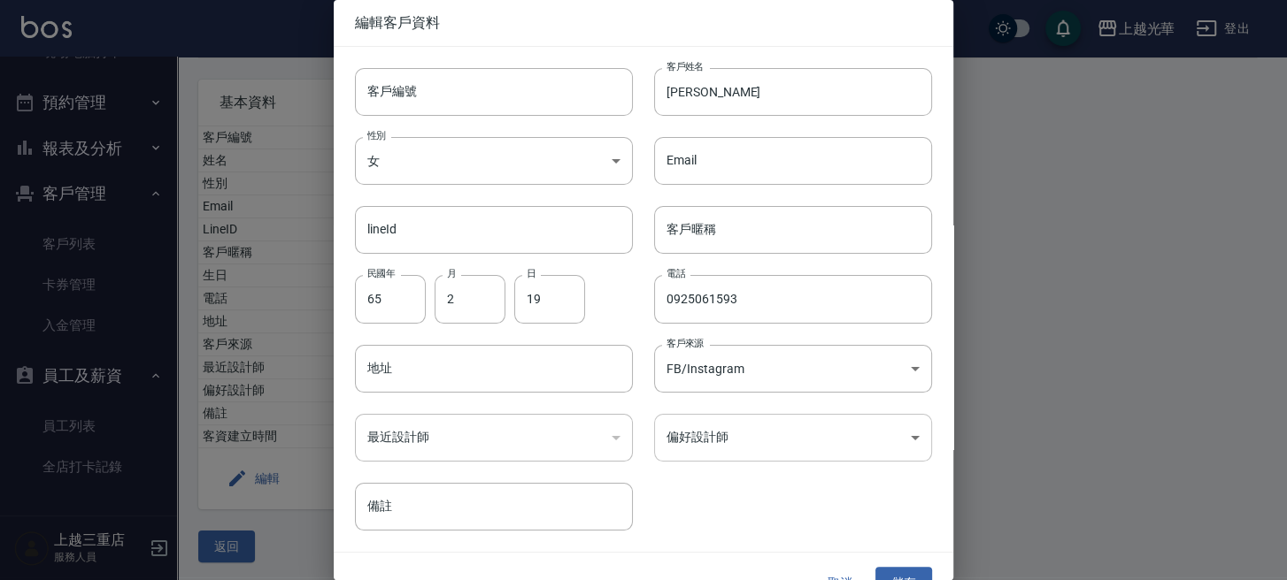
click at [758, 426] on body "上越光華 登出 櫃檯作業 打帳單 帳單列表 掛單列表 營業儀表板 現金收支登錄 高階收支登錄 材料自購登錄 每日結帳 排班表 現場電腦打卡 預約管理 預約管理…" at bounding box center [643, 235] width 1287 height 697
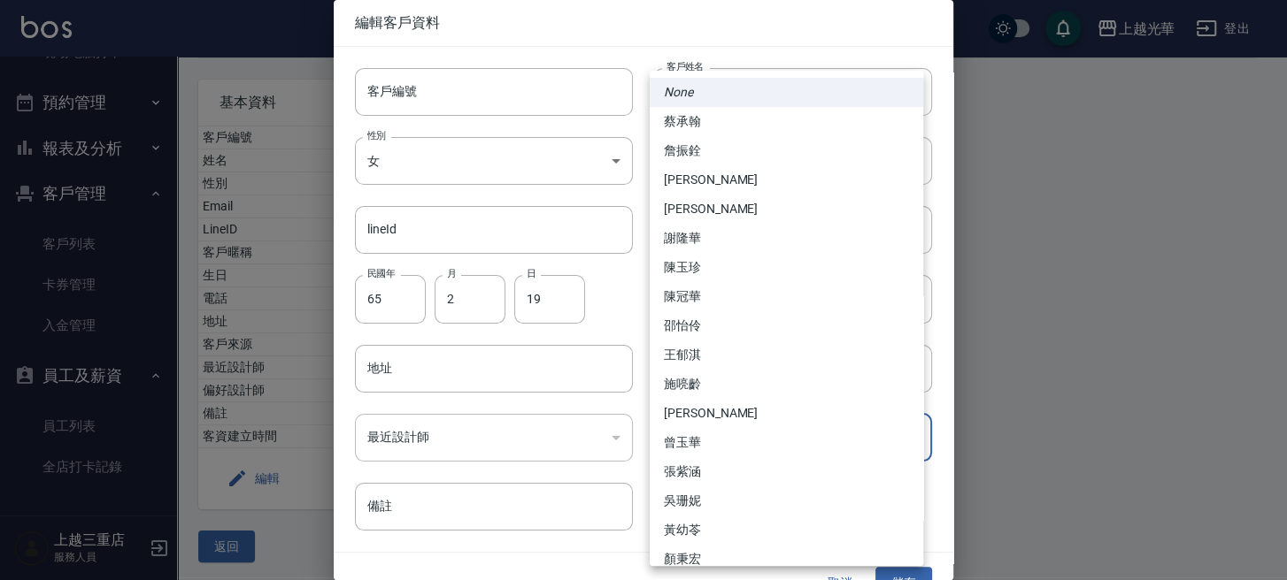
click at [695, 392] on li "施喨齡" at bounding box center [785, 384] width 273 height 29
type input "746ef5d2-652e-4ef1-a435-04c896290263"
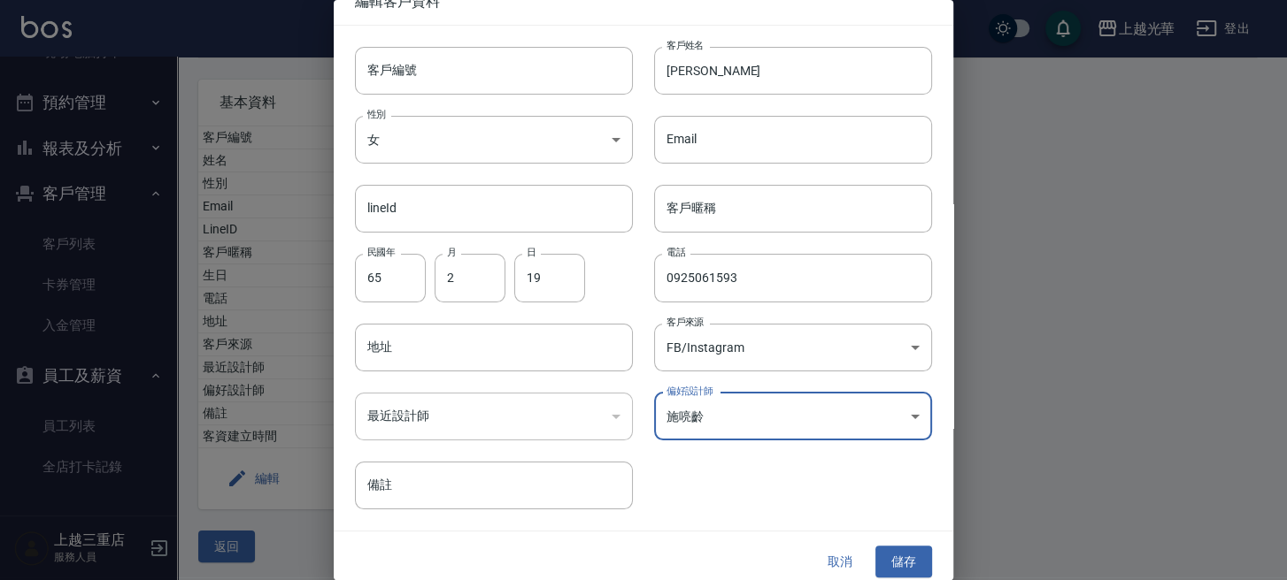
scroll to position [32, 0]
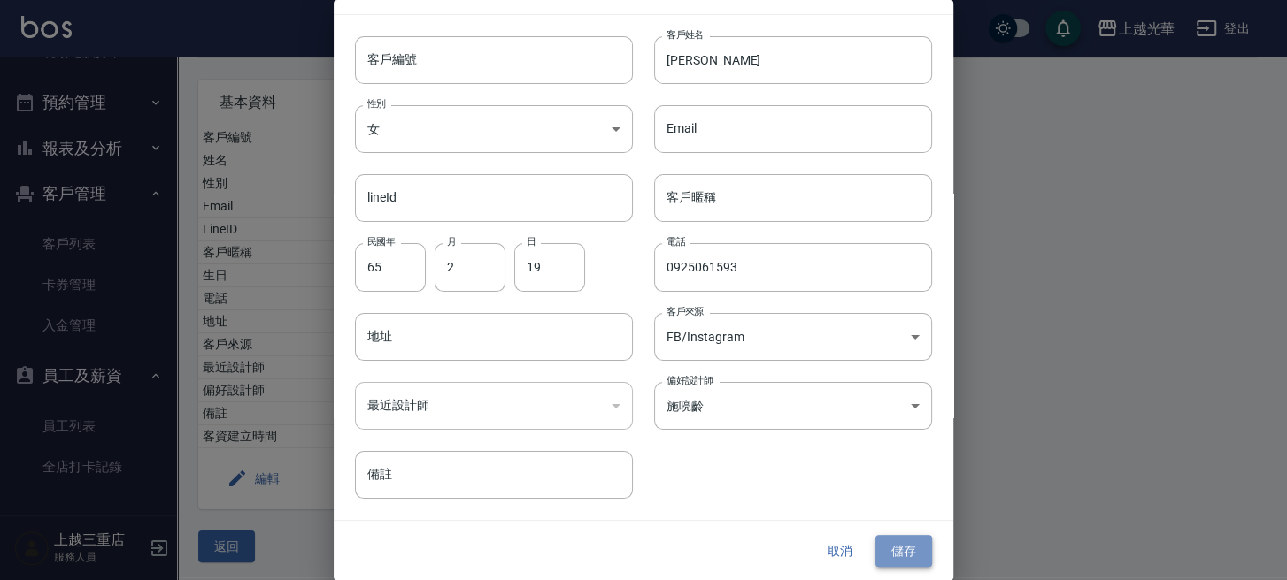
click at [895, 561] on button "儲存" at bounding box center [903, 551] width 57 height 33
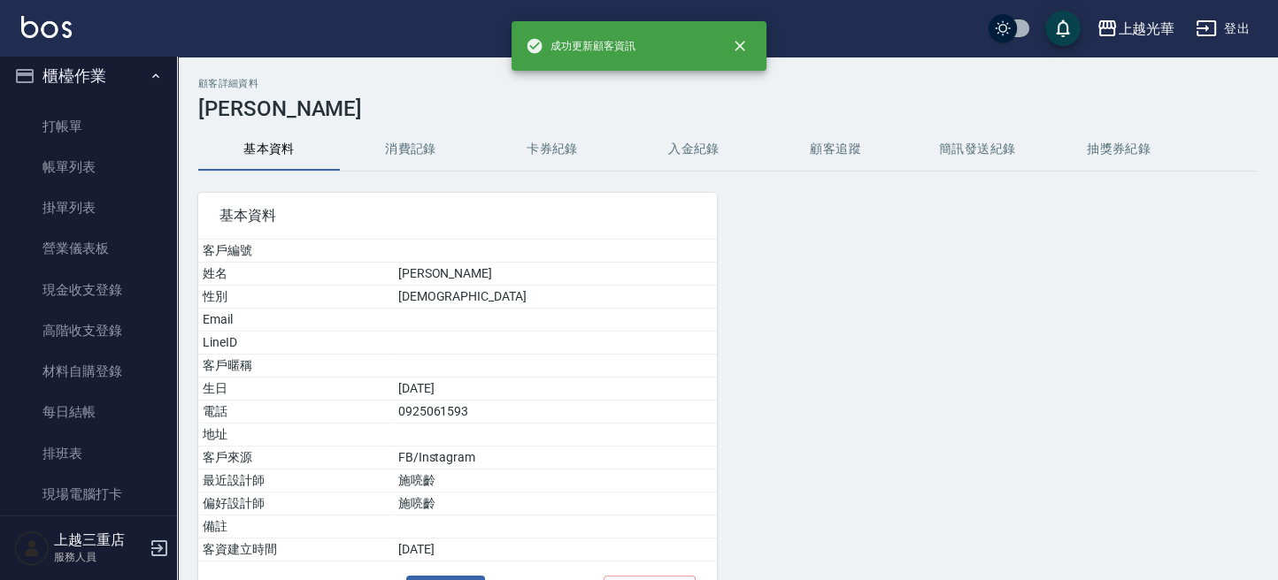
scroll to position [0, 0]
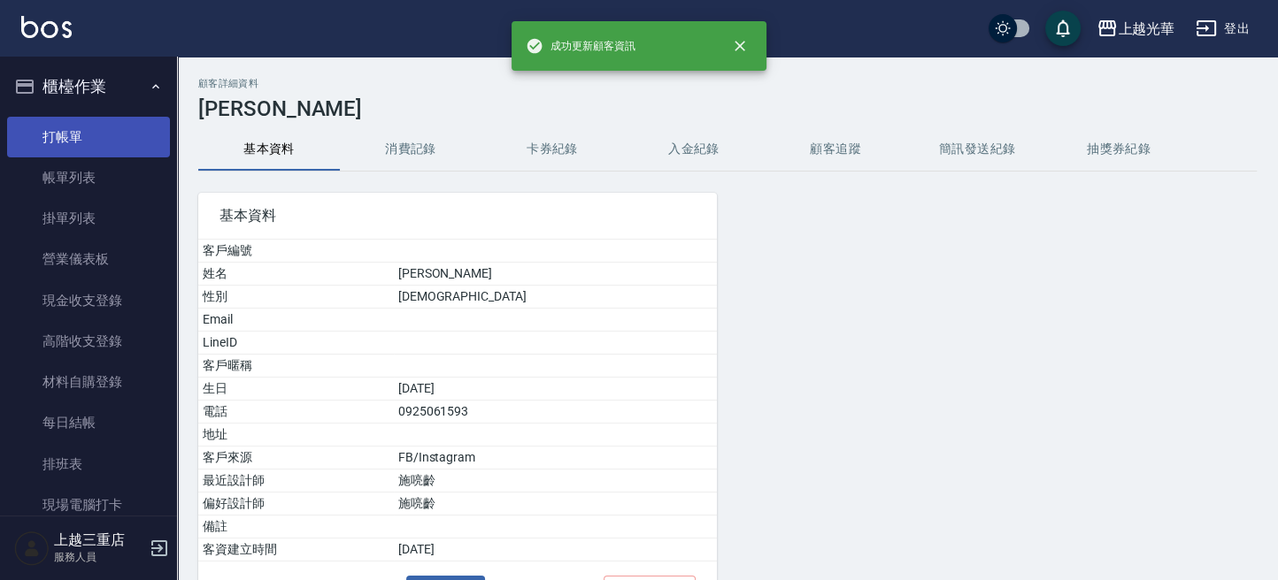
click at [88, 128] on link "打帳單" at bounding box center [88, 137] width 163 height 41
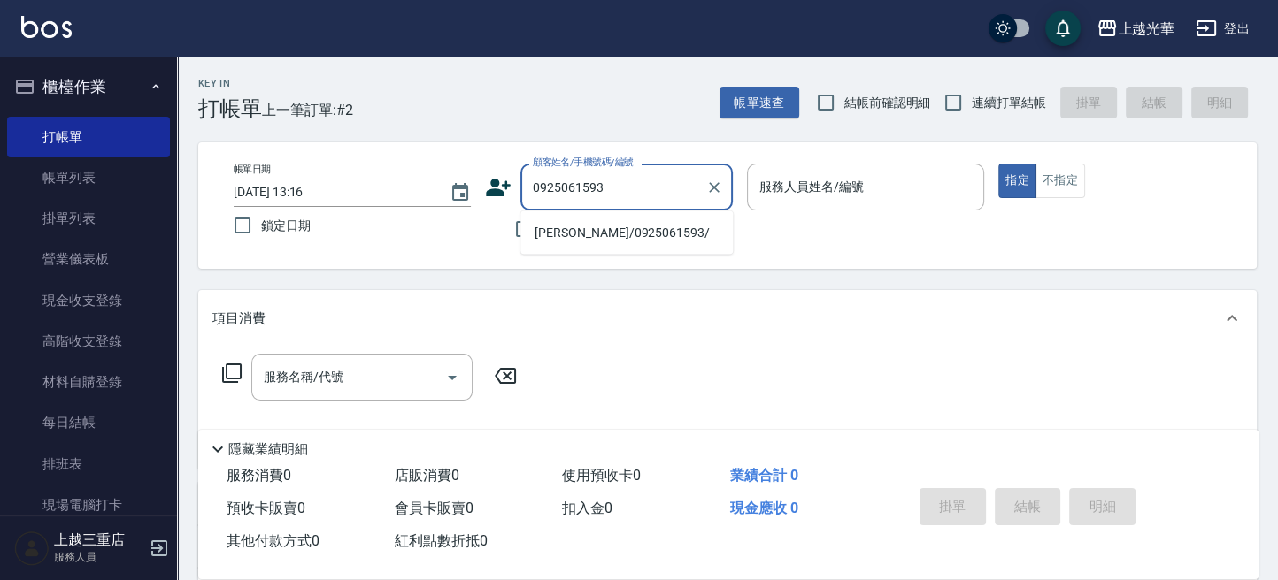
click at [642, 217] on ul "簡杏如/0925061593/" at bounding box center [626, 232] width 212 height 43
click at [672, 230] on li "簡杏如/0925061593/" at bounding box center [626, 232] width 212 height 29
type input "簡杏如/0925061593/"
type input "喨喨-9"
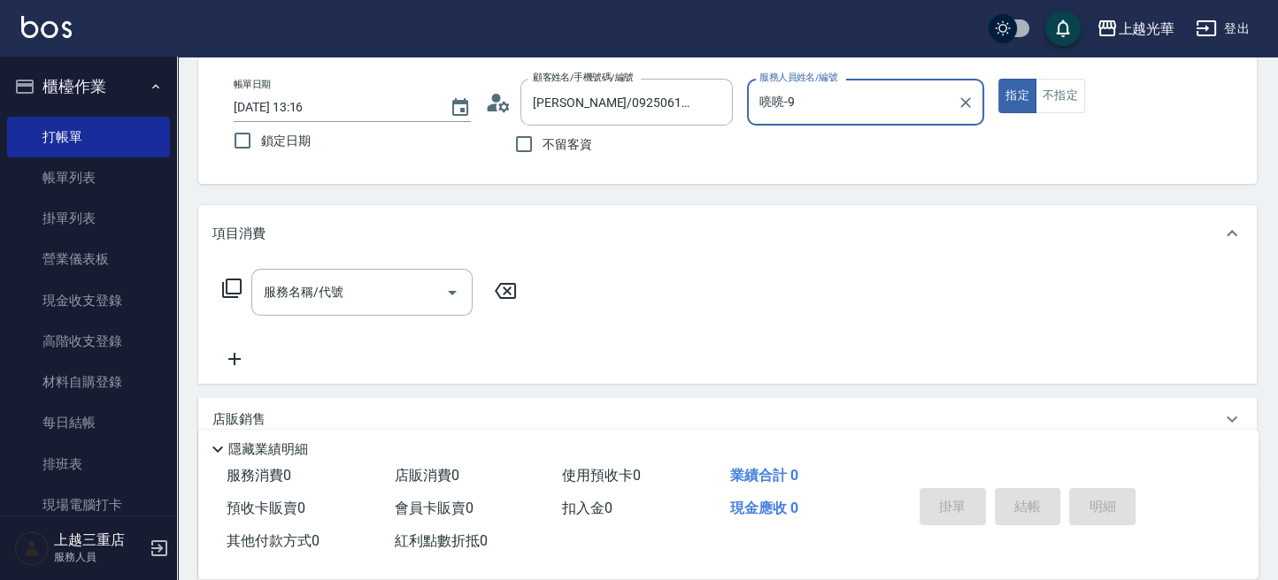
scroll to position [118, 0]
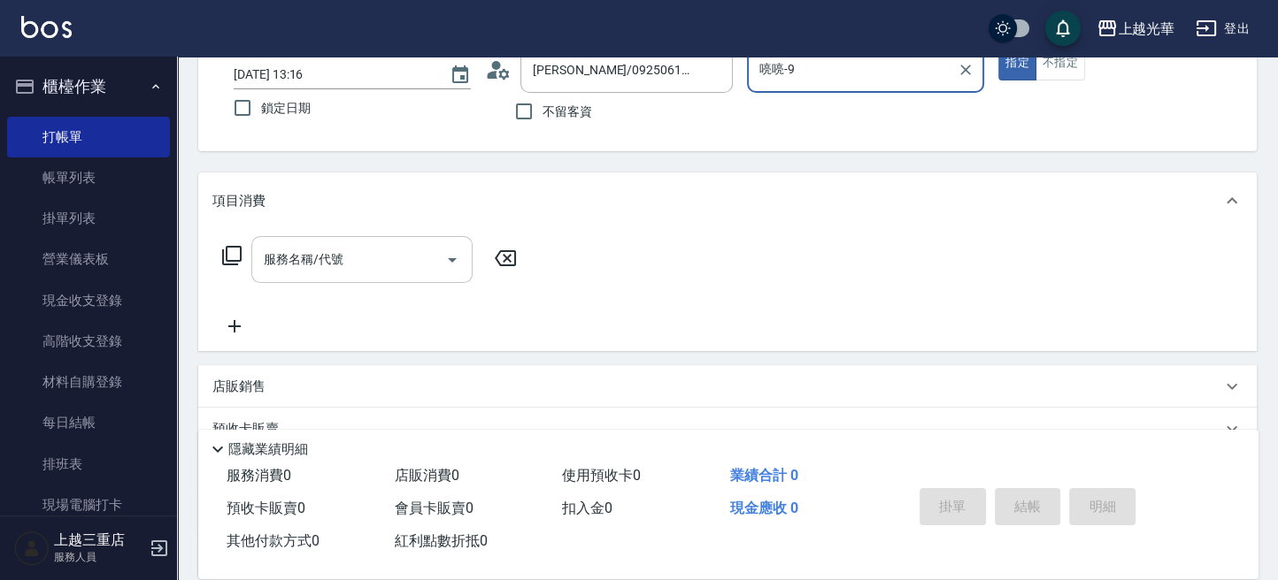
drag, startPoint x: 371, startPoint y: 264, endPoint x: 358, endPoint y: 280, distance: 20.9
click at [362, 270] on input "服務名稱/代號" at bounding box center [348, 259] width 179 height 31
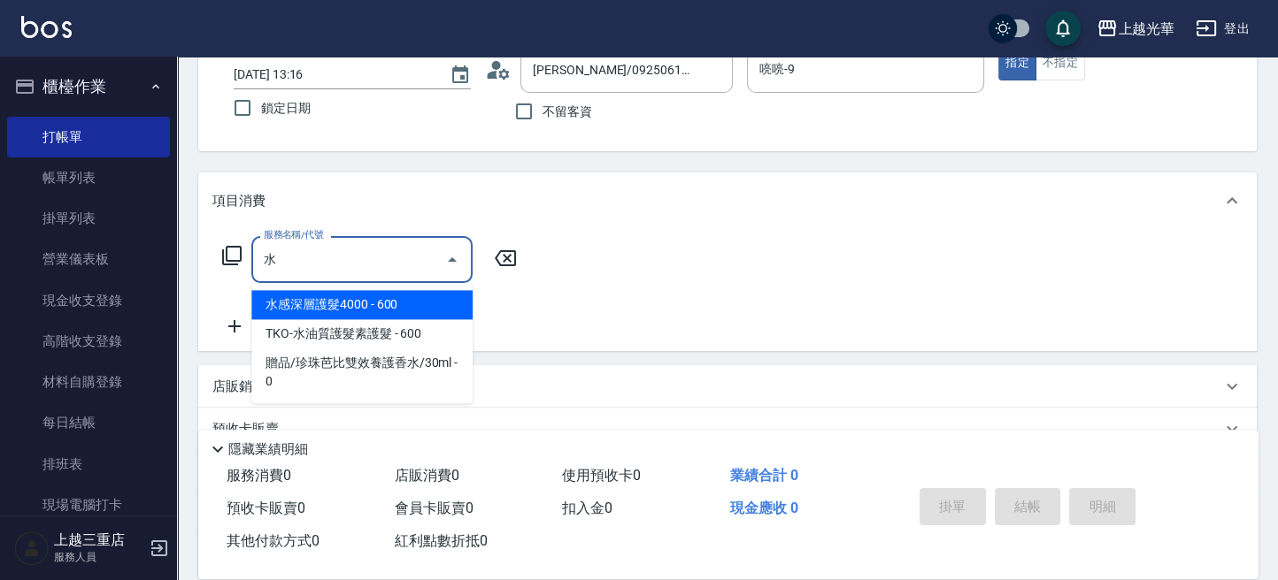
click at [421, 309] on span "水感深層護髮4000 - 600" at bounding box center [361, 304] width 221 height 29
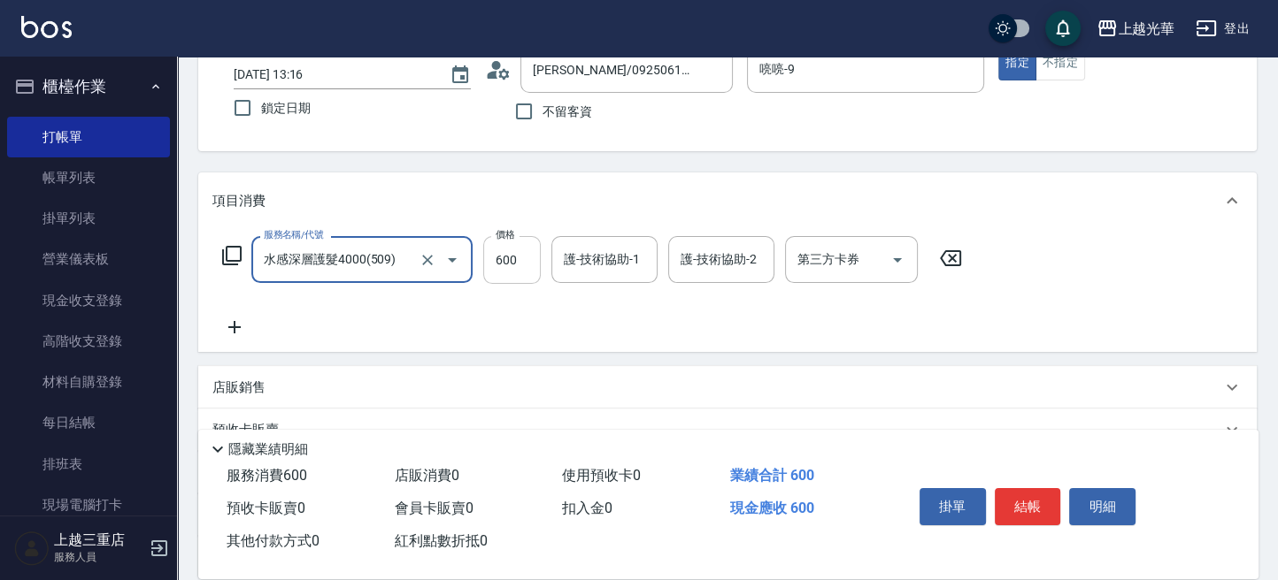
type input "水感深層護髮4000(509)"
click at [506, 263] on input "600" at bounding box center [512, 260] width 58 height 48
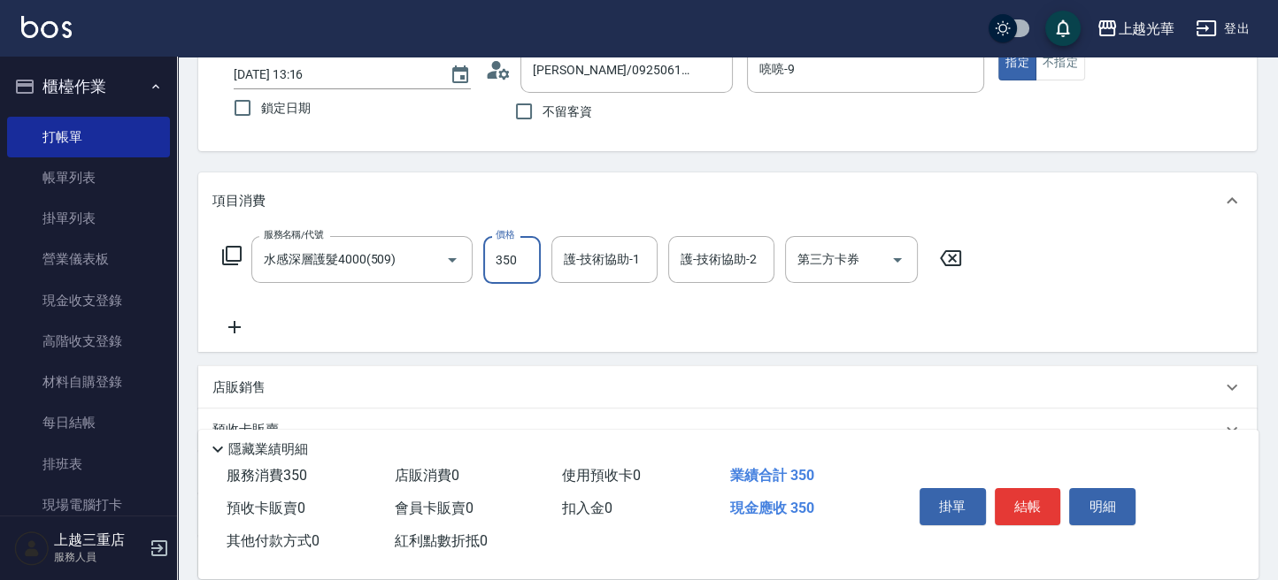
type input "350"
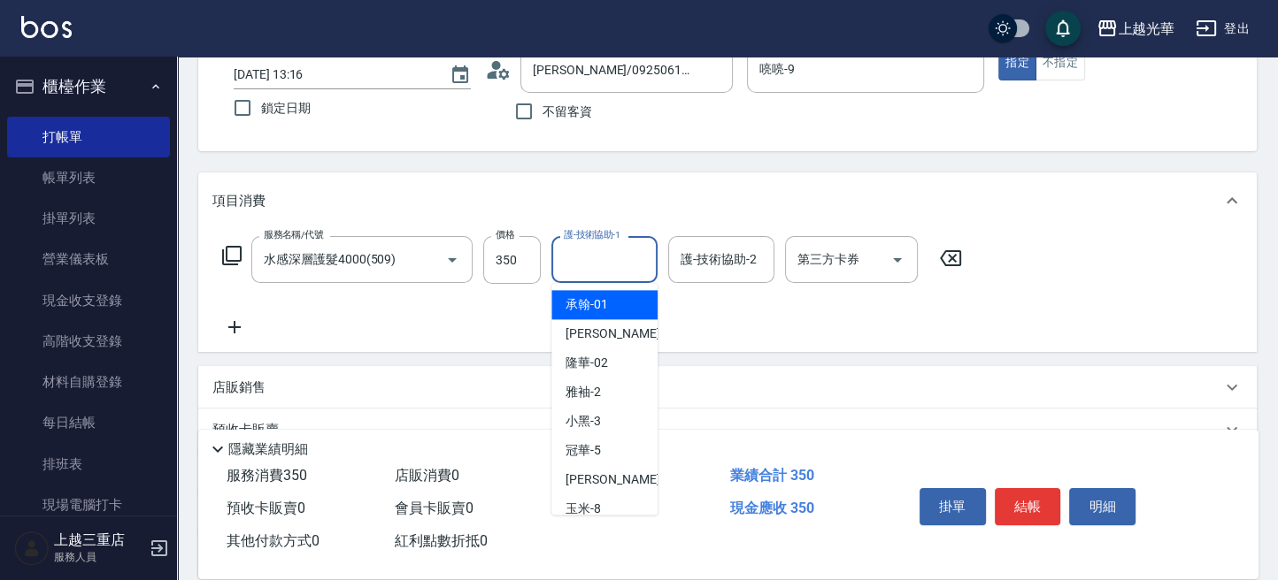
drag, startPoint x: 595, startPoint y: 265, endPoint x: 613, endPoint y: 265, distance: 17.7
click at [599, 265] on input "護-技術協助-1" at bounding box center [604, 259] width 90 height 31
type input "喨喨-9"
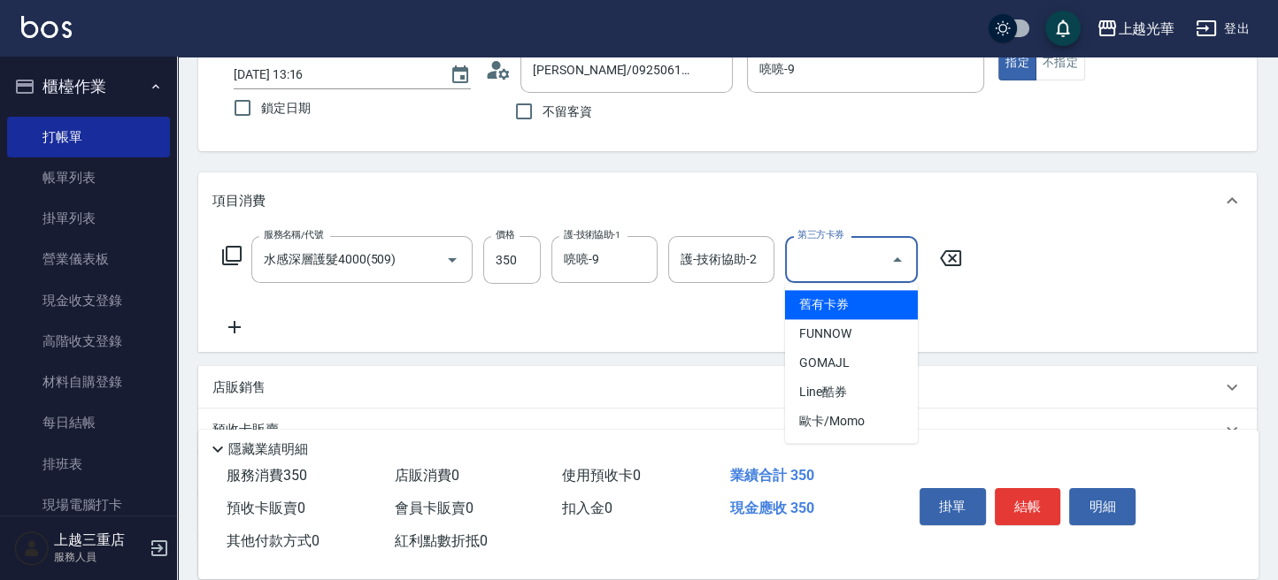
drag, startPoint x: 993, startPoint y: 272, endPoint x: 979, endPoint y: 270, distance: 14.3
click at [988, 271] on div "服務名稱/代號 水感深層護髮4000(509) 服務名稱/代號 價格 350 價格 護-技術協助-1 喨喨-9 護-技術協助-1 護-技術協助-2 護-技術協…" at bounding box center [727, 290] width 1058 height 123
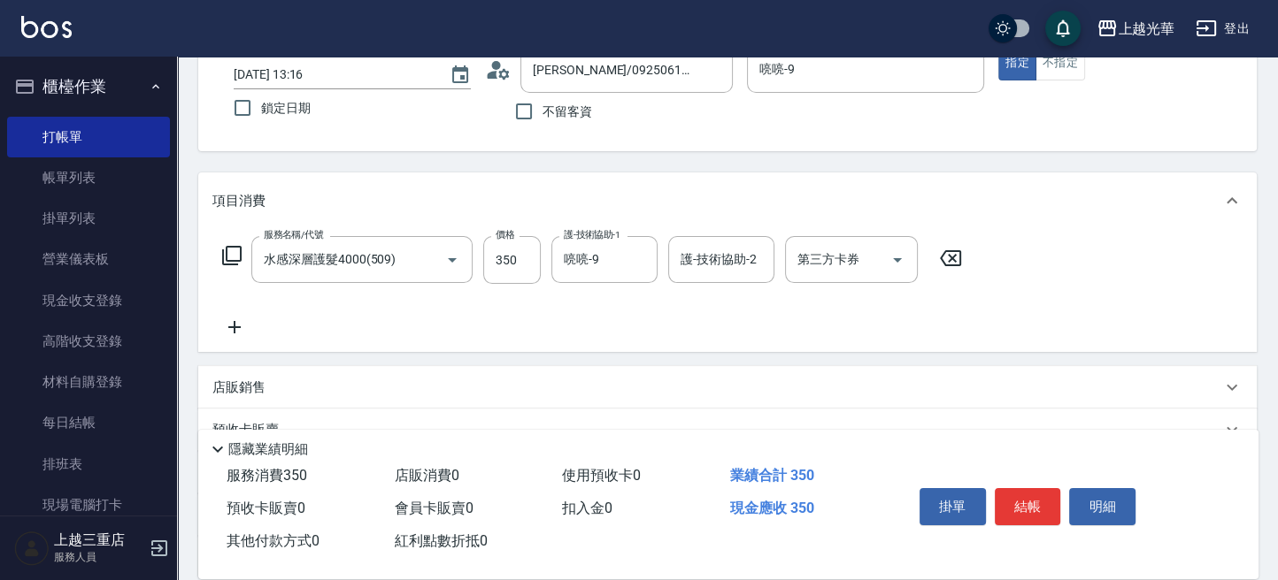
drag, startPoint x: 280, startPoint y: 315, endPoint x: 255, endPoint y: 326, distance: 27.3
click at [275, 315] on div "服務名稱/代號 水感深層護髮4000(509) 服務名稱/代號 價格 350 價格 護-技術協助-1 喨喨-9 護-技術協助-1 護-技術協助-2 護-技術協…" at bounding box center [592, 287] width 760 height 102
click at [234, 329] on icon at bounding box center [234, 327] width 12 height 12
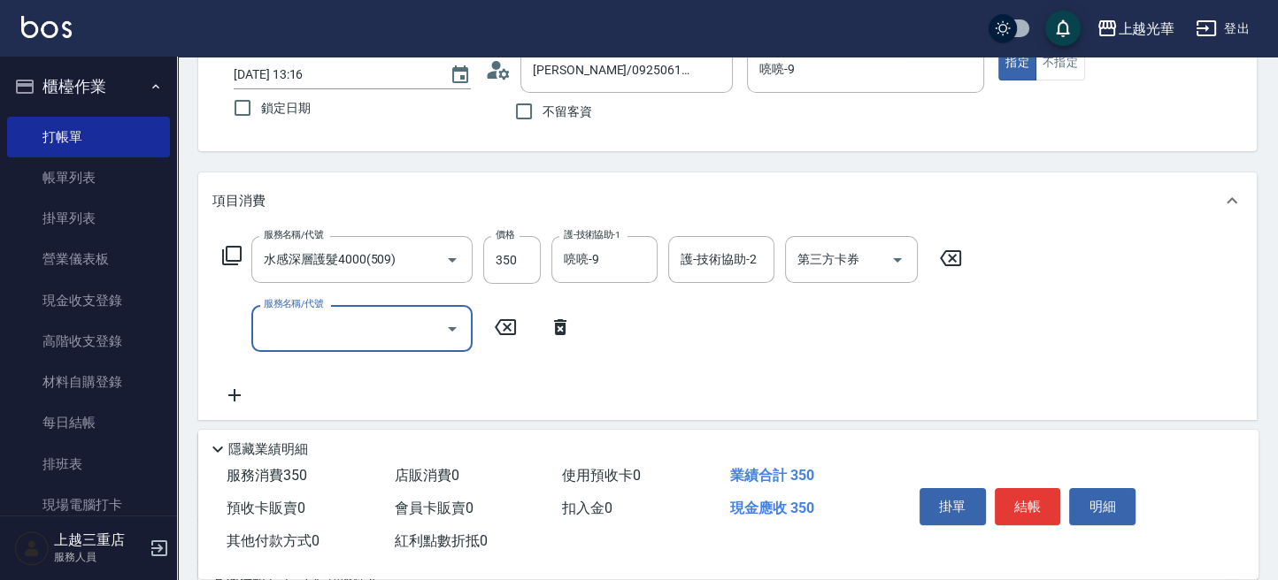
drag, startPoint x: 297, startPoint y: 305, endPoint x: 322, endPoint y: 308, distance: 24.9
click at [298, 307] on label "服務名稱/代號" at bounding box center [293, 303] width 59 height 13
click at [298, 313] on input "服務名稱/代號" at bounding box center [348, 328] width 179 height 31
type input "指定洗髮(102)"
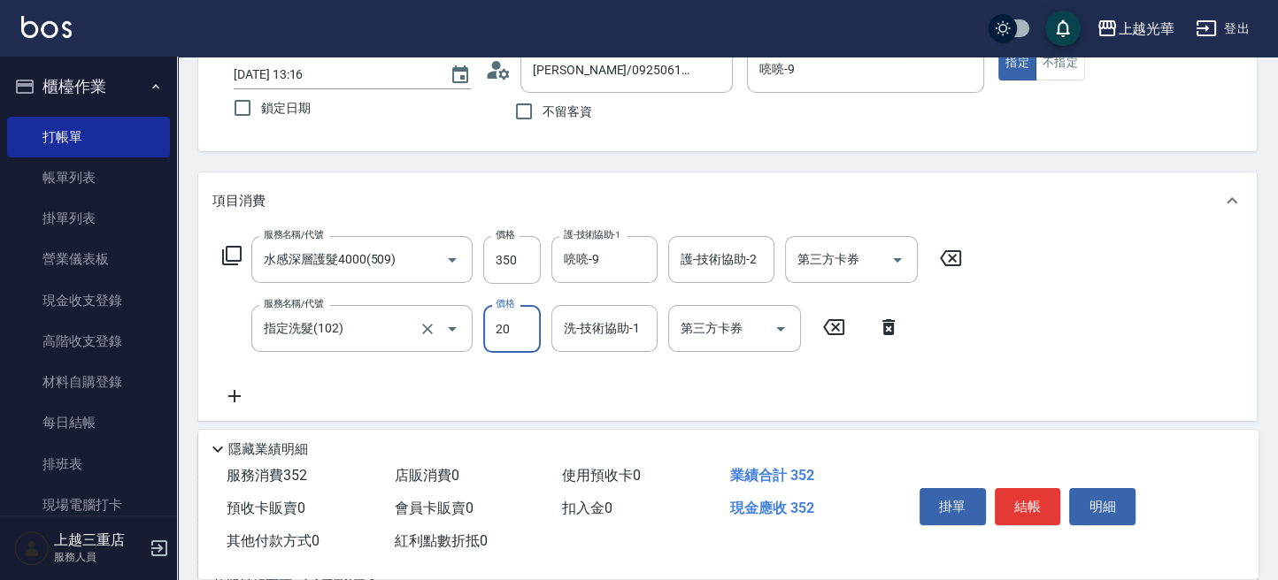
type input "200"
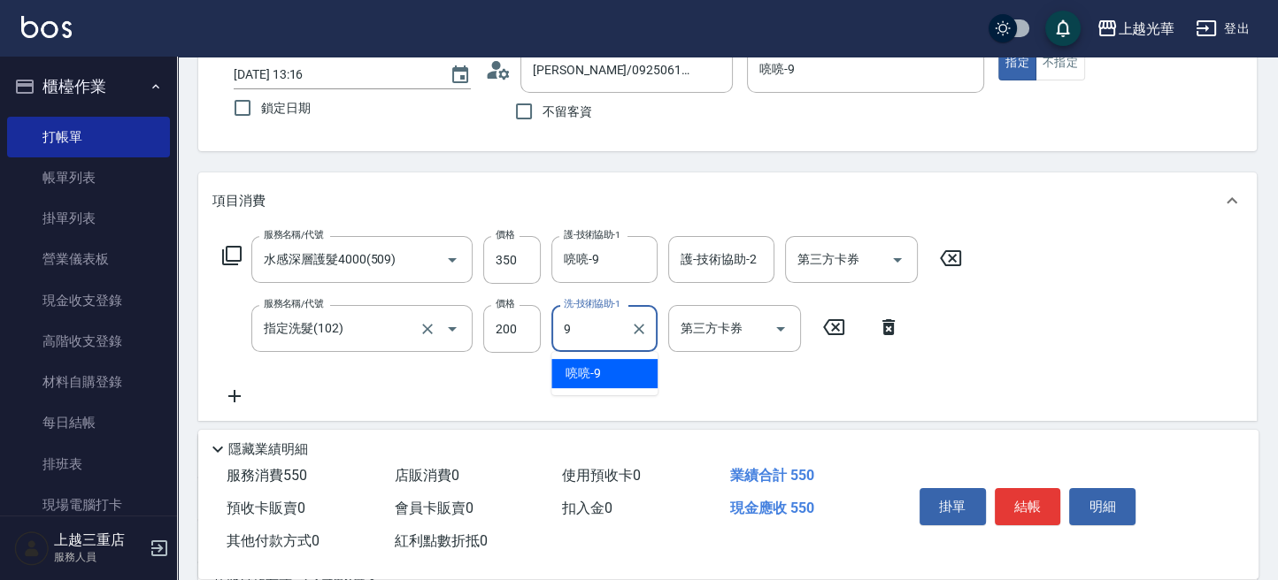
type input "喨喨-9"
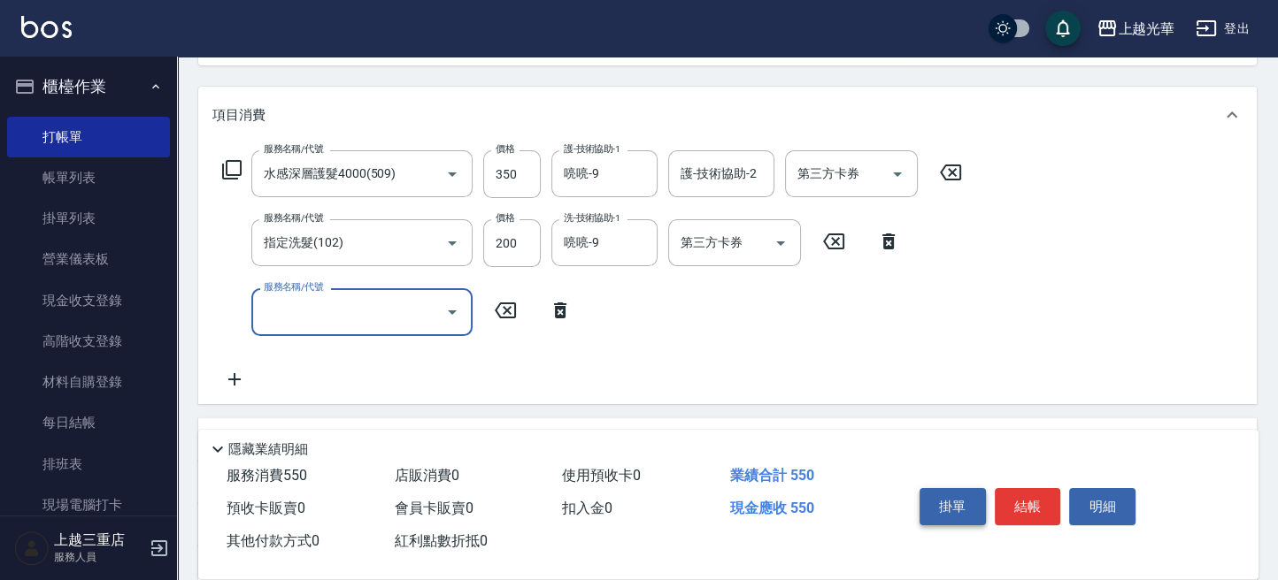
scroll to position [235, 0]
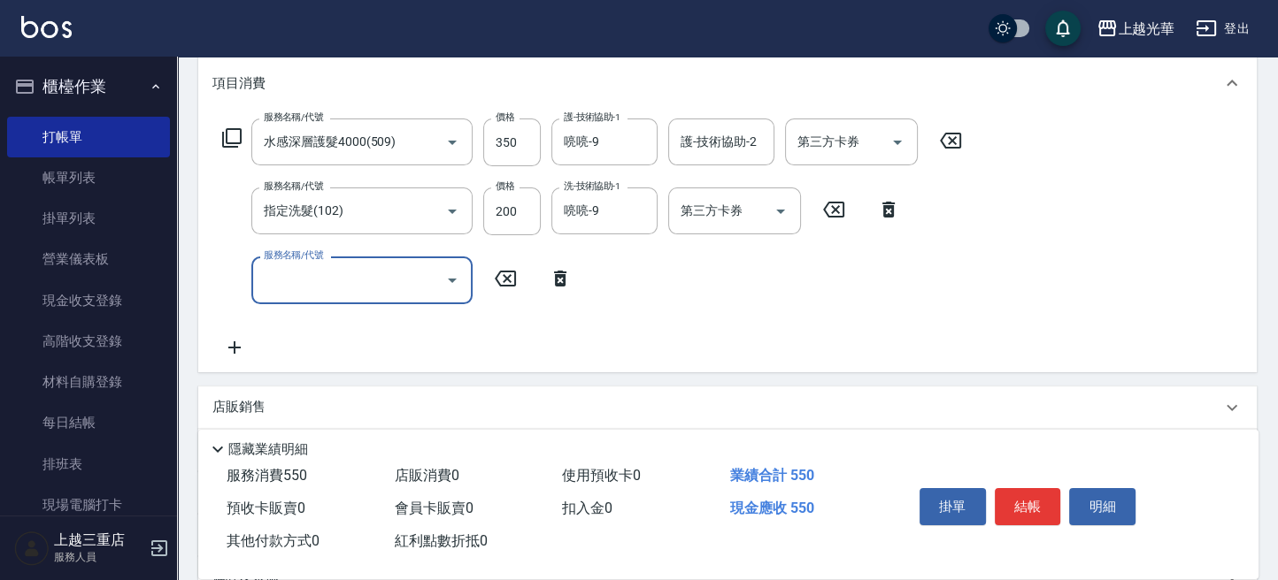
click at [1027, 493] on button "結帳" at bounding box center [1028, 506] width 66 height 37
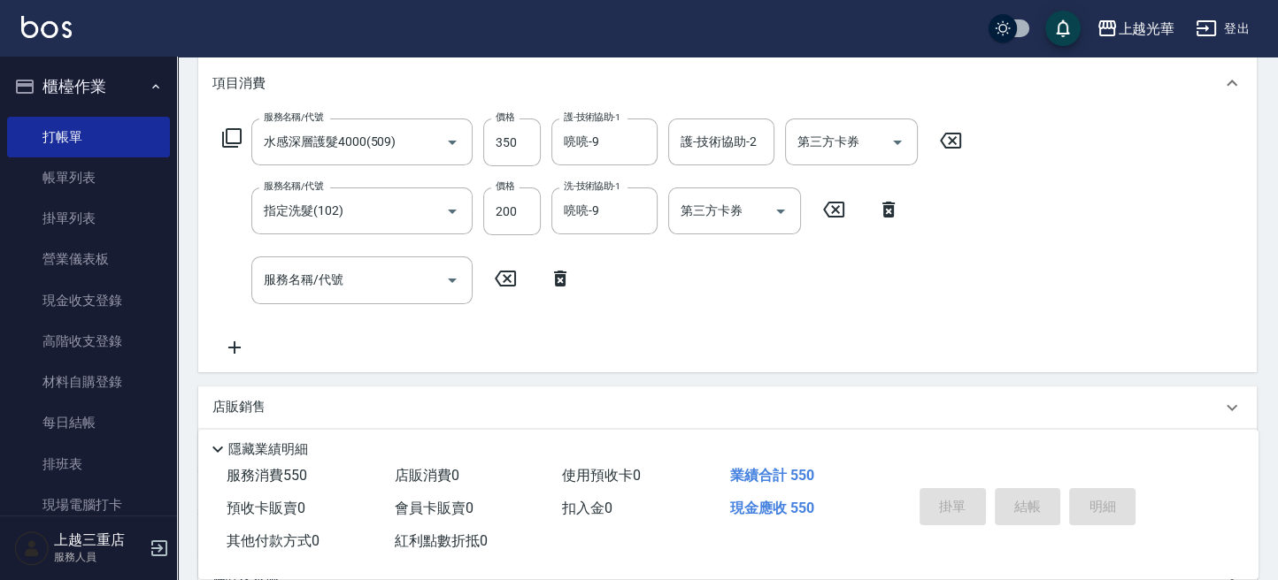
scroll to position [0, 0]
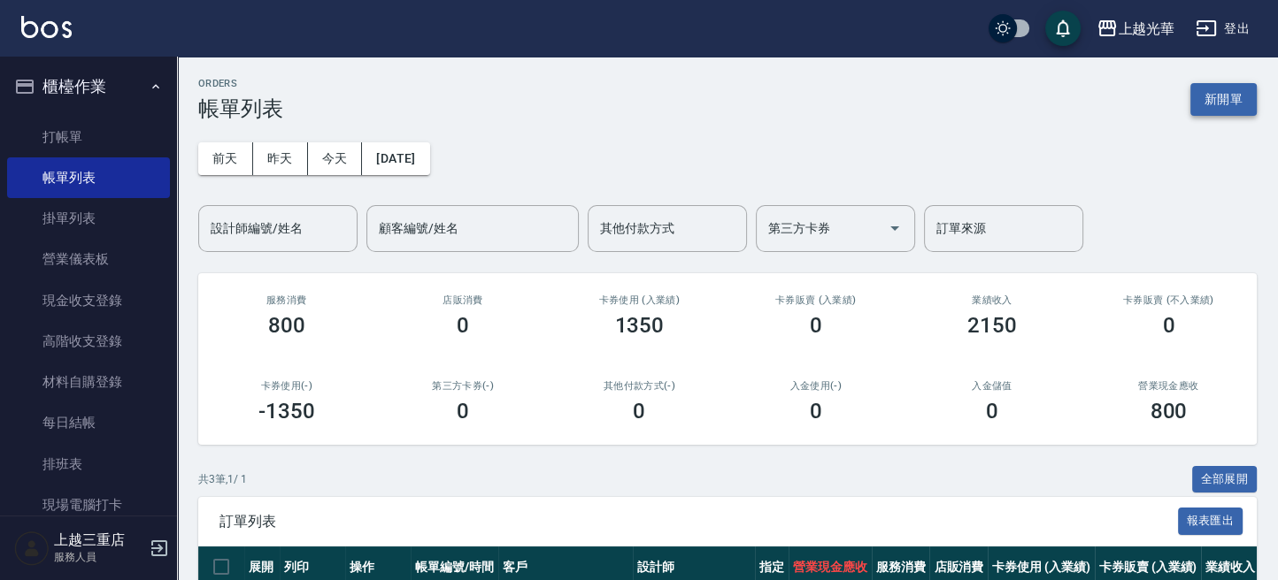
click at [1228, 108] on button "新開單" at bounding box center [1223, 99] width 66 height 33
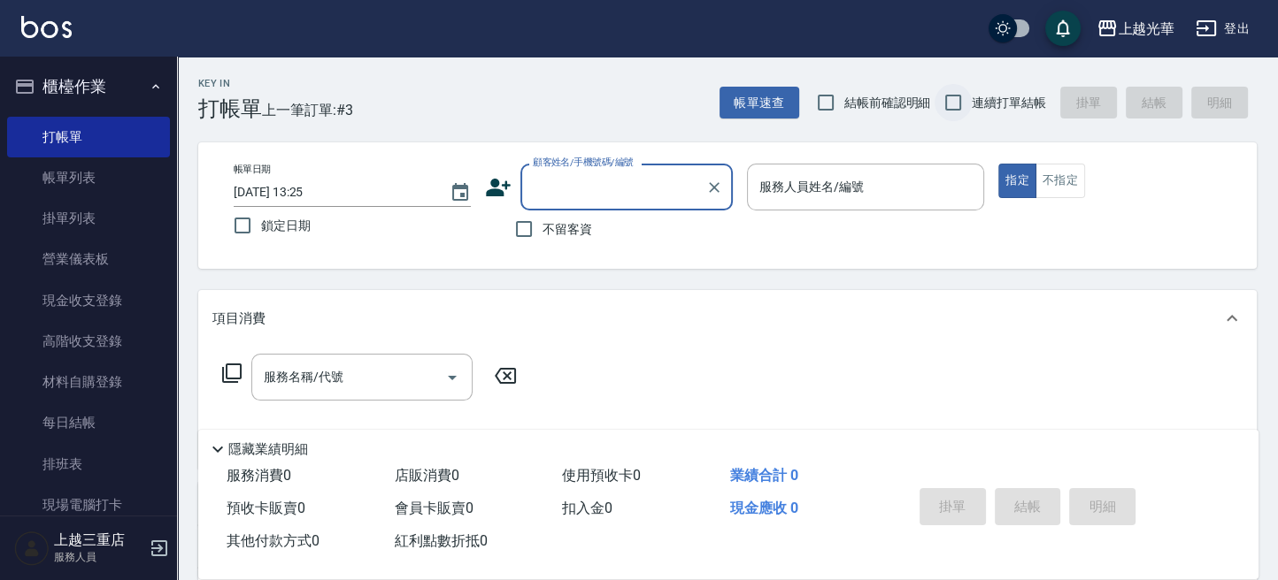
click at [949, 106] on input "連續打單結帳" at bounding box center [952, 102] width 37 height 37
checkbox input "true"
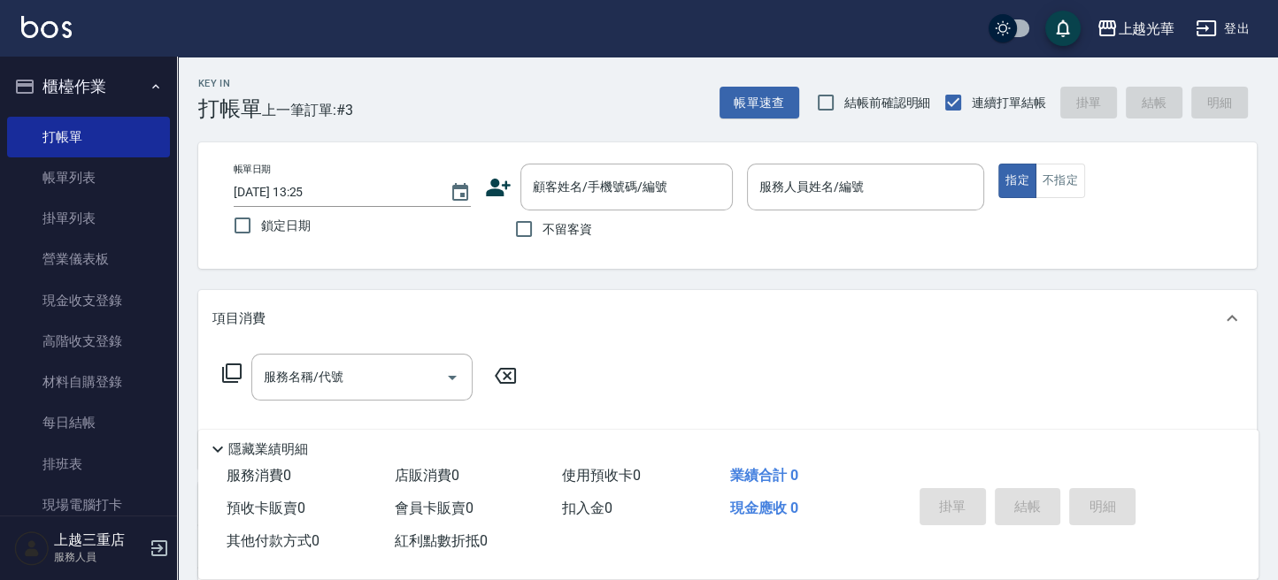
click at [566, 238] on span "不留客資" at bounding box center [567, 229] width 50 height 19
click at [542, 238] on input "不留客資" at bounding box center [523, 229] width 37 height 37
checkbox input "true"
type input "1"
type button "true"
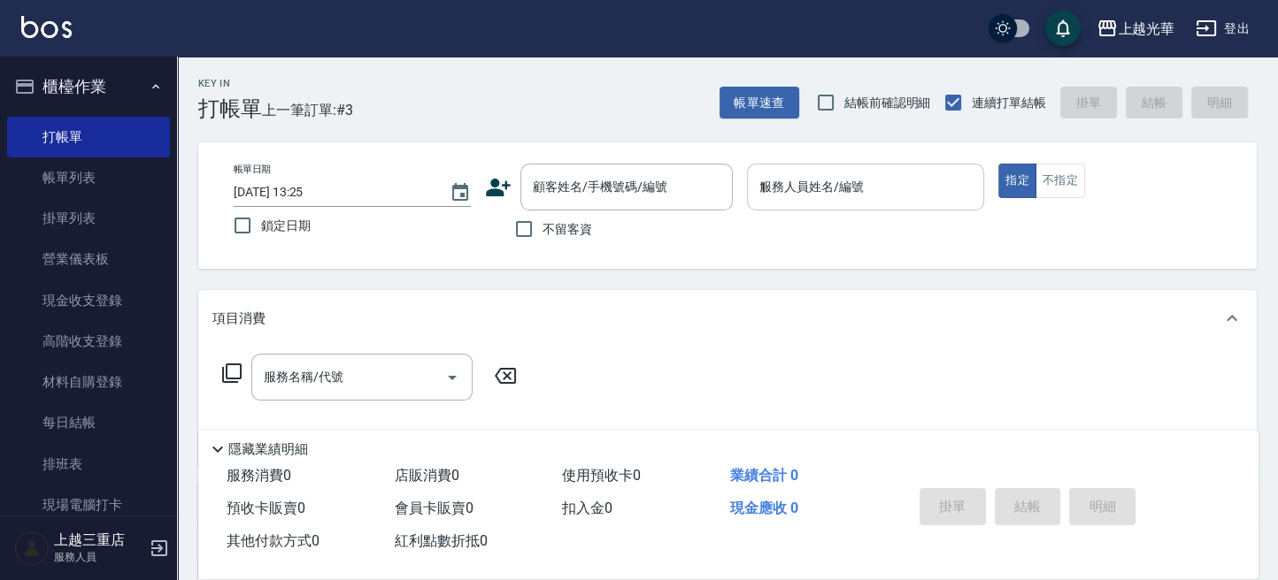
type input "小詹-1"
click at [1064, 180] on button "不指定" at bounding box center [1060, 181] width 50 height 35
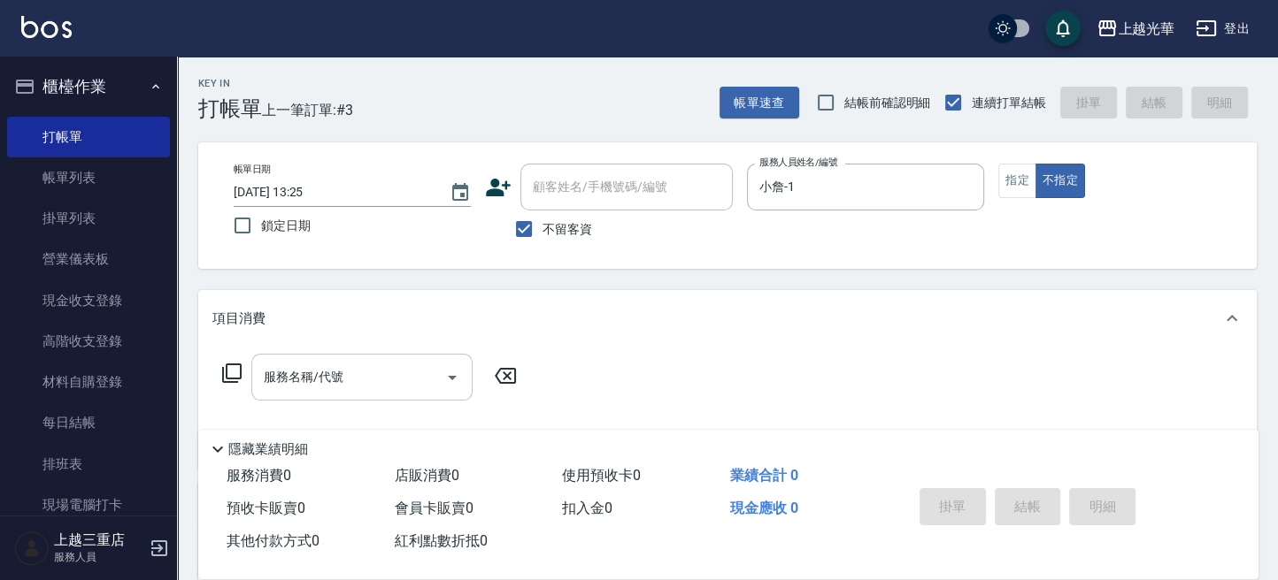
click at [300, 375] on input "服務名稱/代號" at bounding box center [348, 377] width 179 height 31
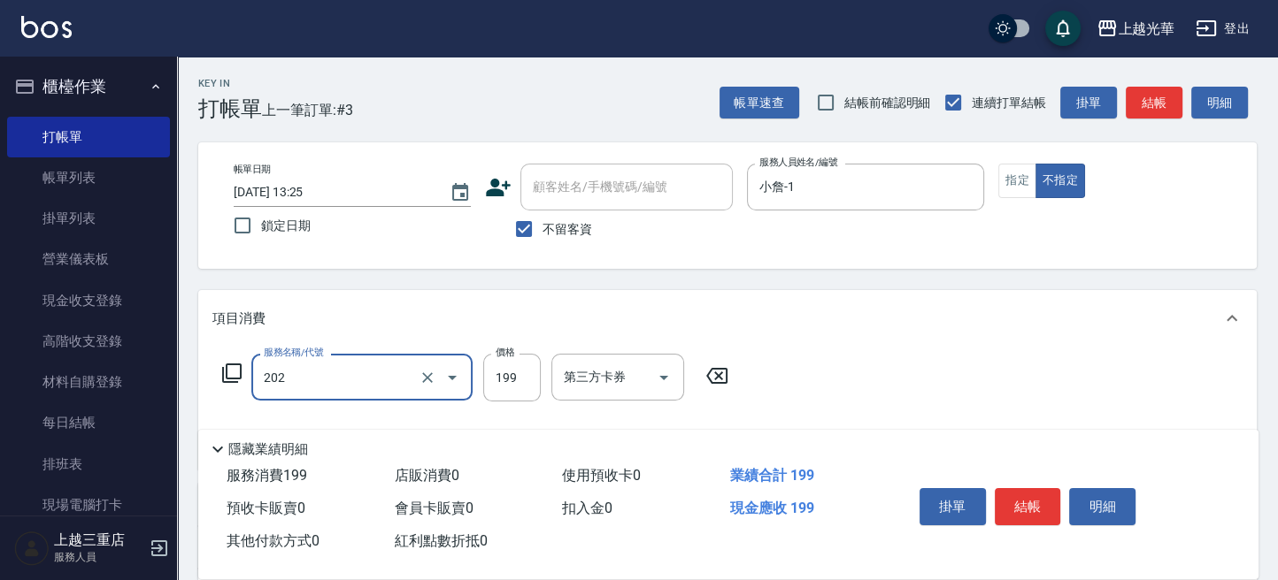
type input "不指定單剪(202)"
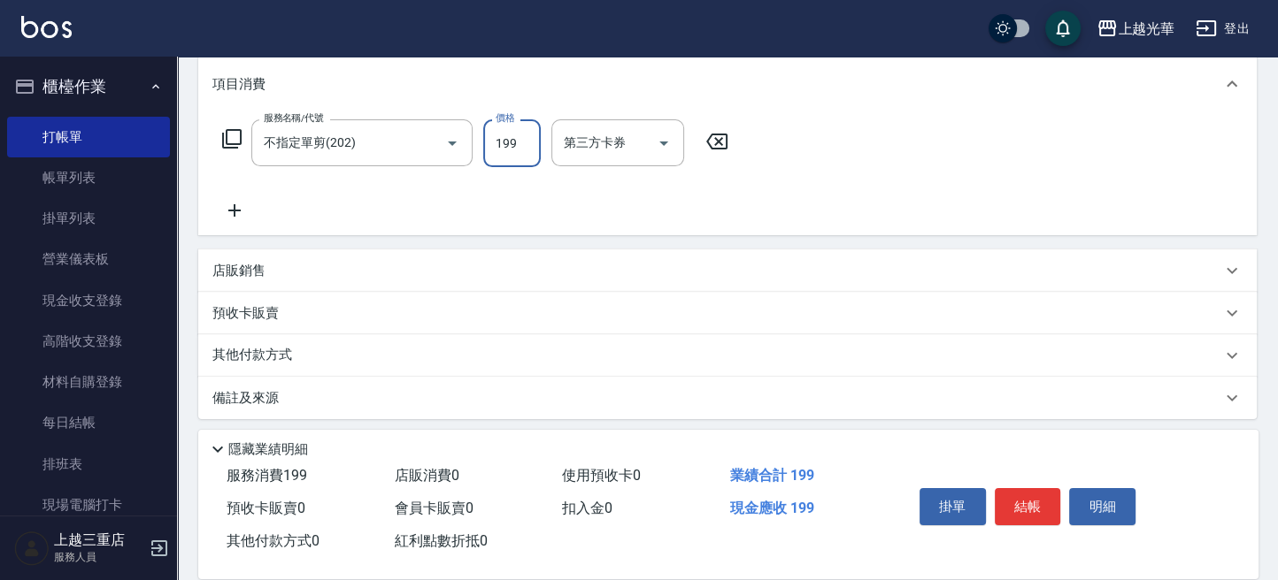
scroll to position [235, 0]
click at [231, 214] on icon at bounding box center [234, 209] width 44 height 21
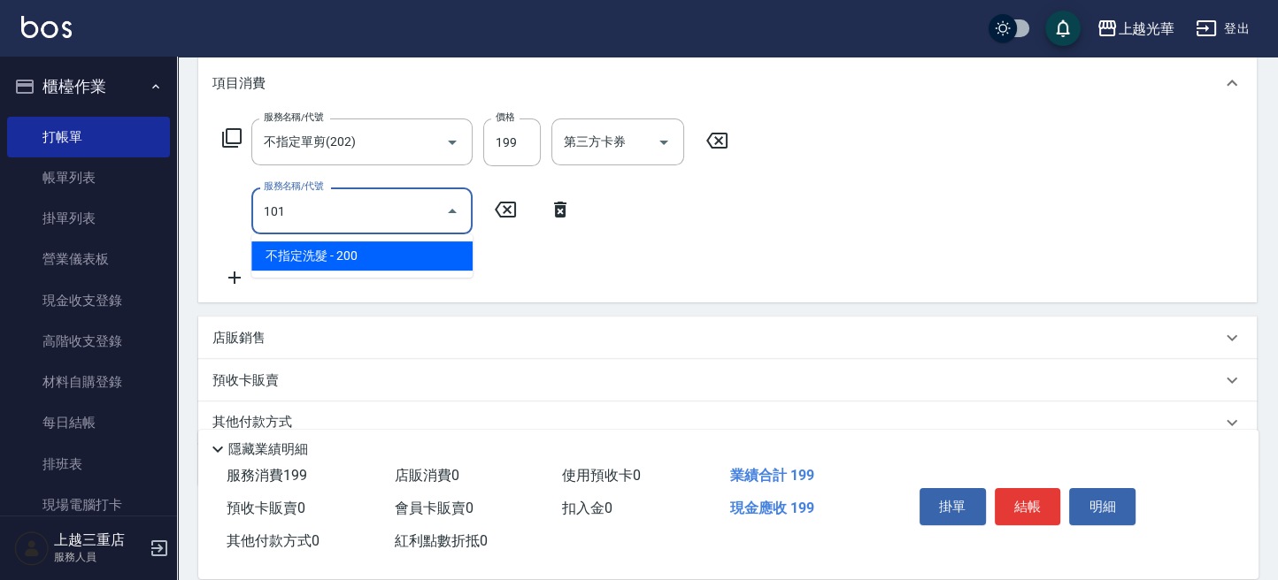
type input "不指定洗髮(101)"
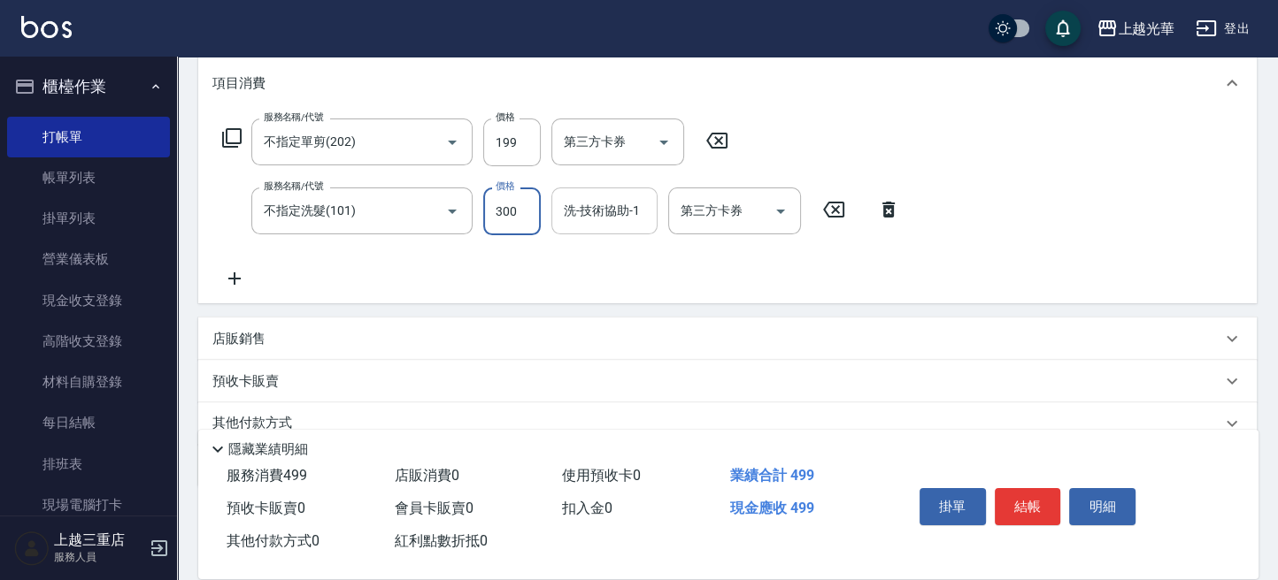
type input "300"
click at [602, 215] on input "洗-技術協助-1" at bounding box center [604, 211] width 90 height 31
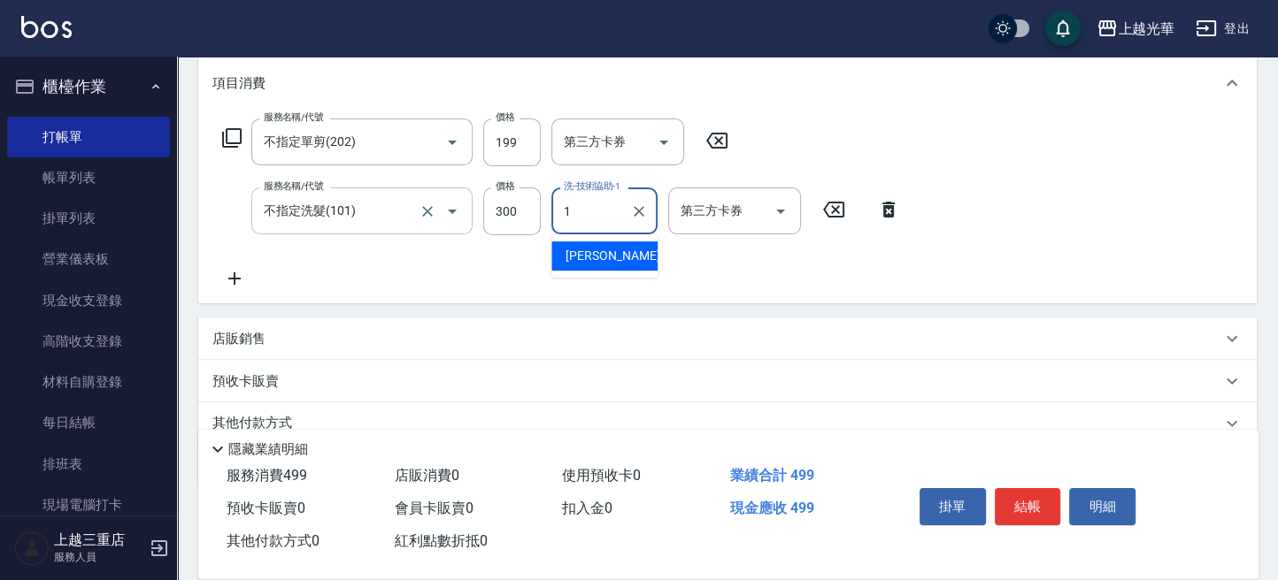
type input "小詹-1"
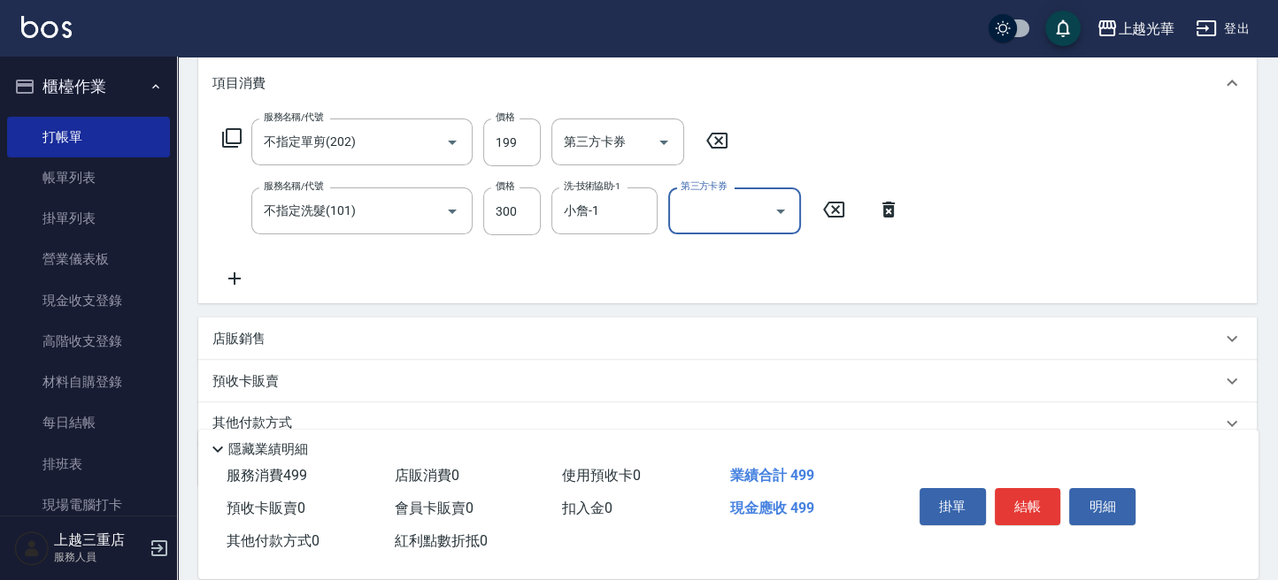
click at [229, 287] on icon at bounding box center [234, 278] width 44 height 21
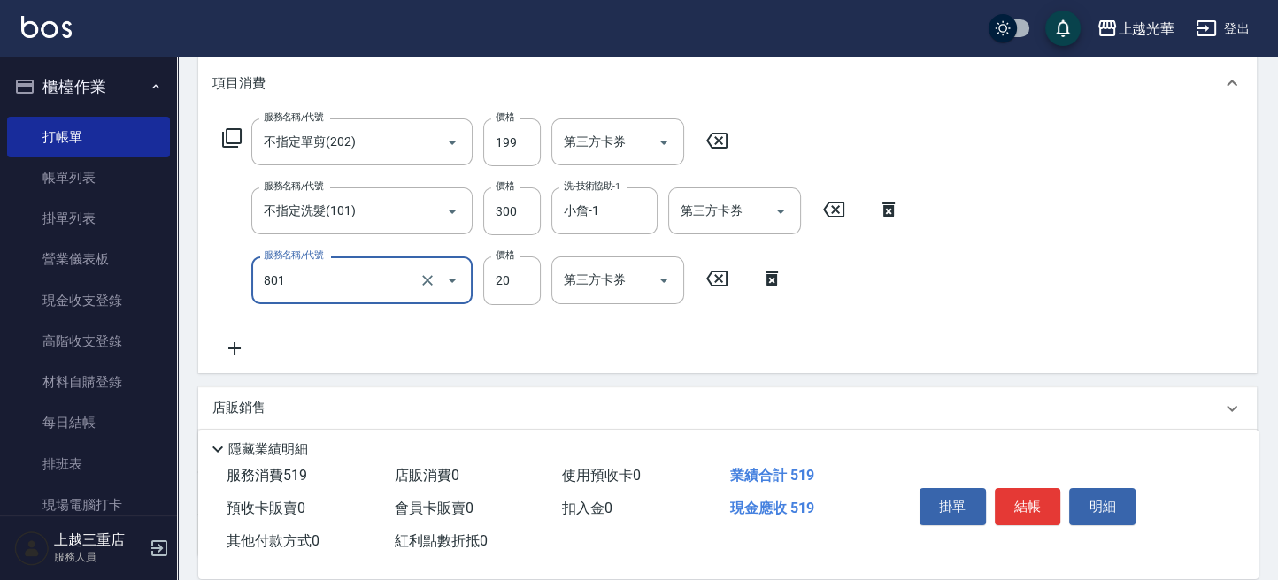
type input "潤絲(801)"
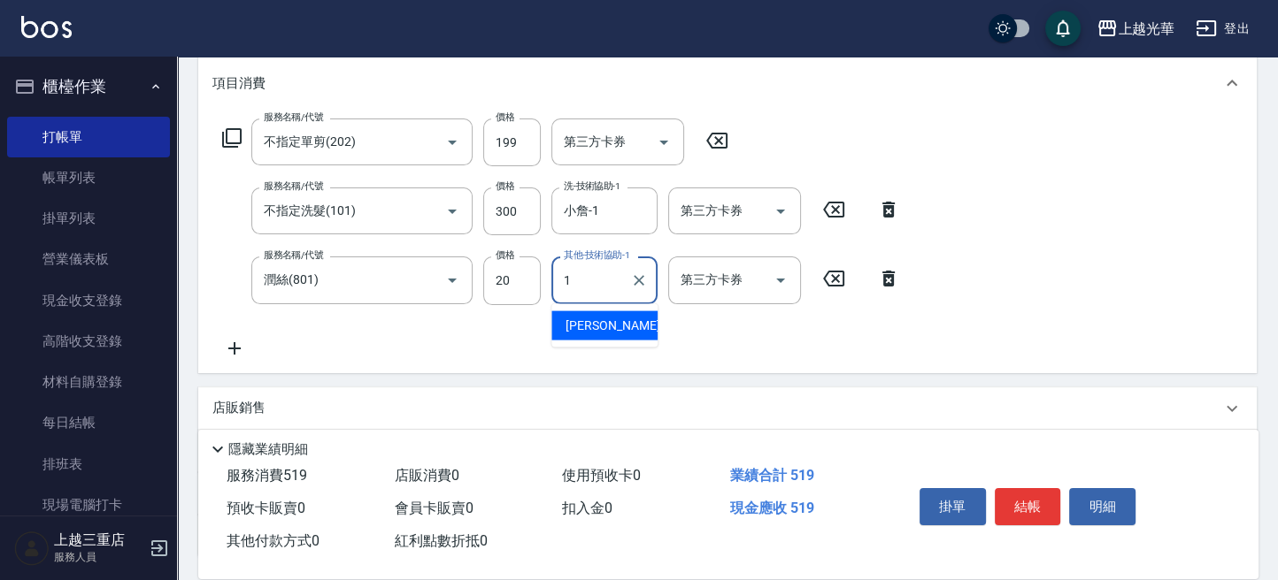
type input "小詹-1"
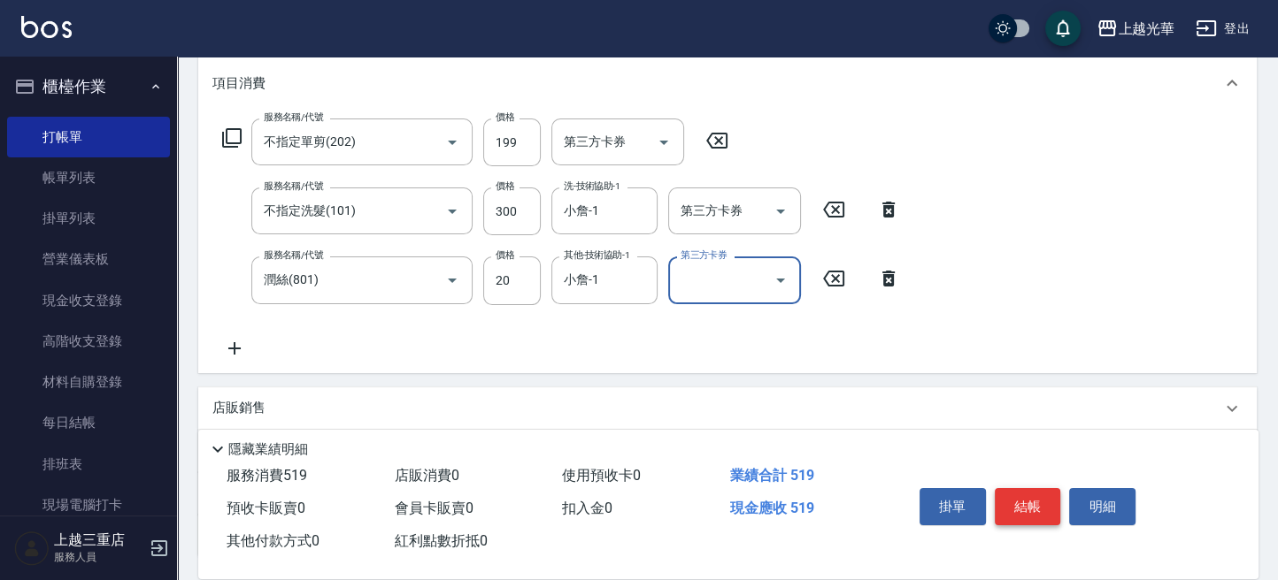
click at [1056, 511] on button "結帳" at bounding box center [1028, 506] width 66 height 37
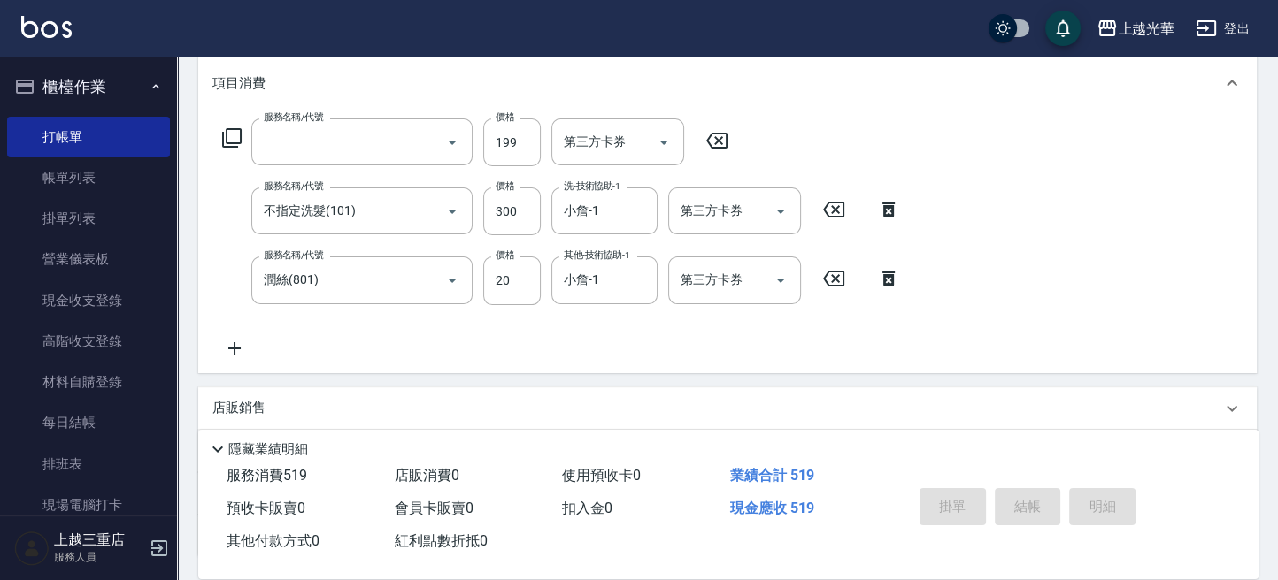
scroll to position [0, 0]
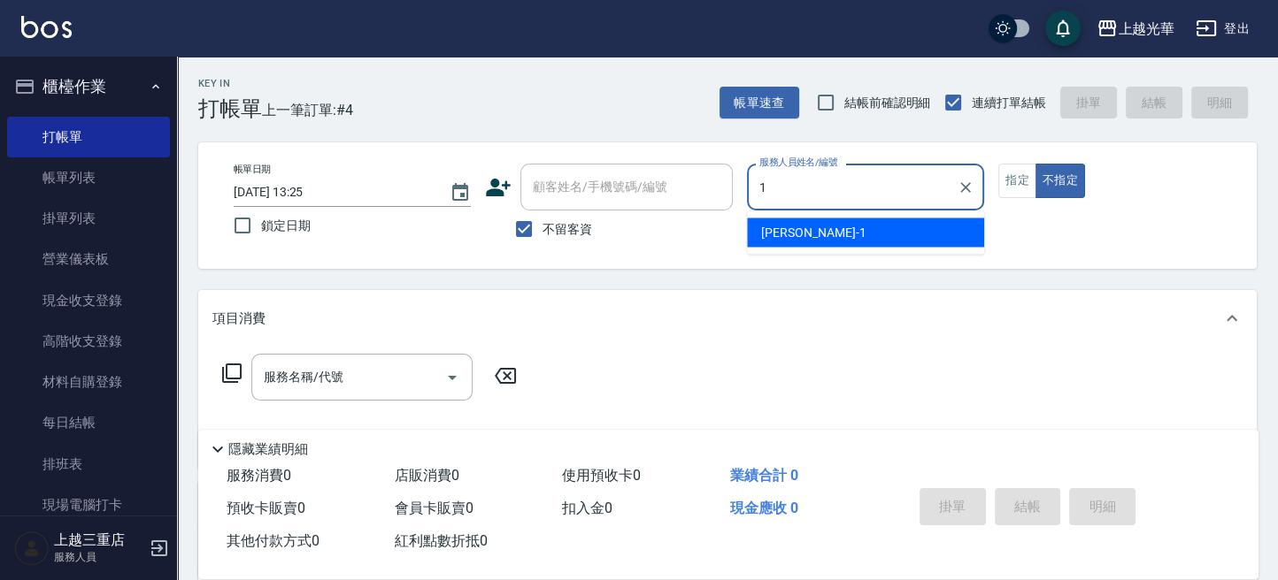
type input "1"
type button "false"
type input "小詹-1"
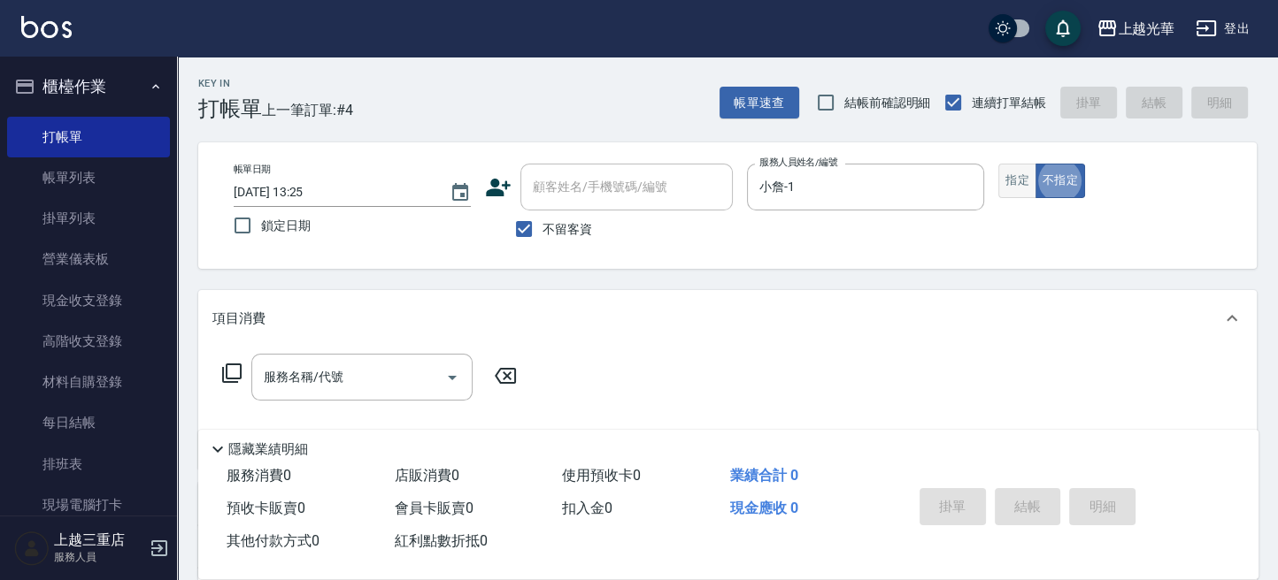
click at [1003, 195] on div "帳單日期 2025/09/19 13:25 鎖定日期 顧客姓名/手機號碼/編號 顧客姓名/手機號碼/編號 不留客資 服務人員姓名/編號 小詹-1 服務人員姓名…" at bounding box center [727, 206] width 1016 height 84
click at [1008, 188] on button "指定" at bounding box center [1017, 181] width 38 height 35
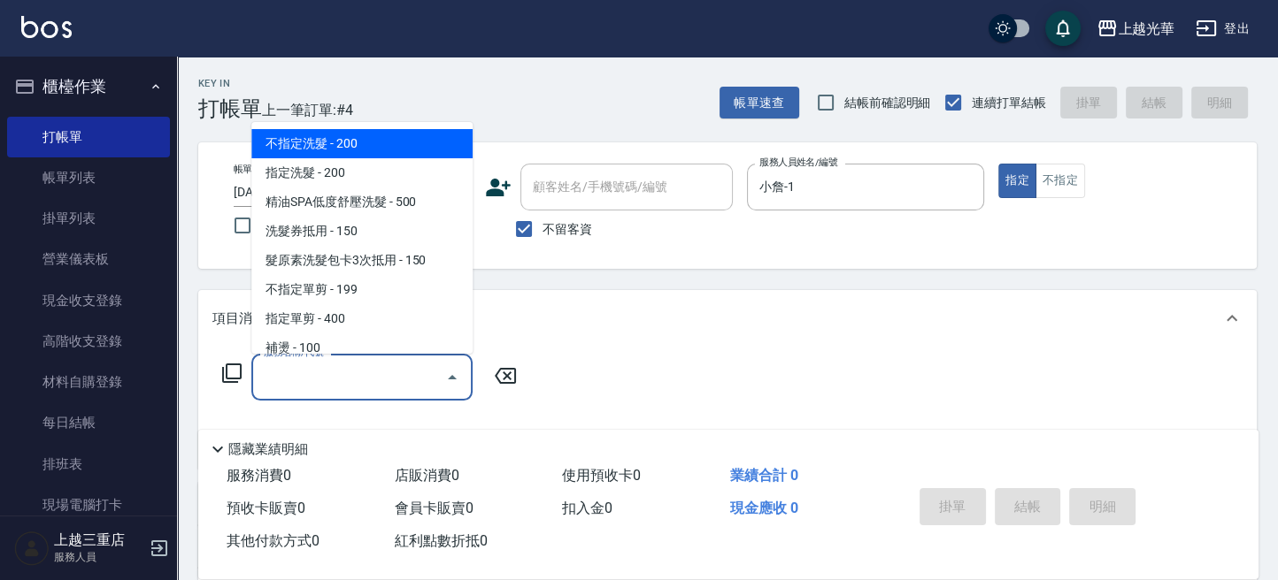
click at [400, 380] on input "服務名稱/代號" at bounding box center [348, 377] width 179 height 31
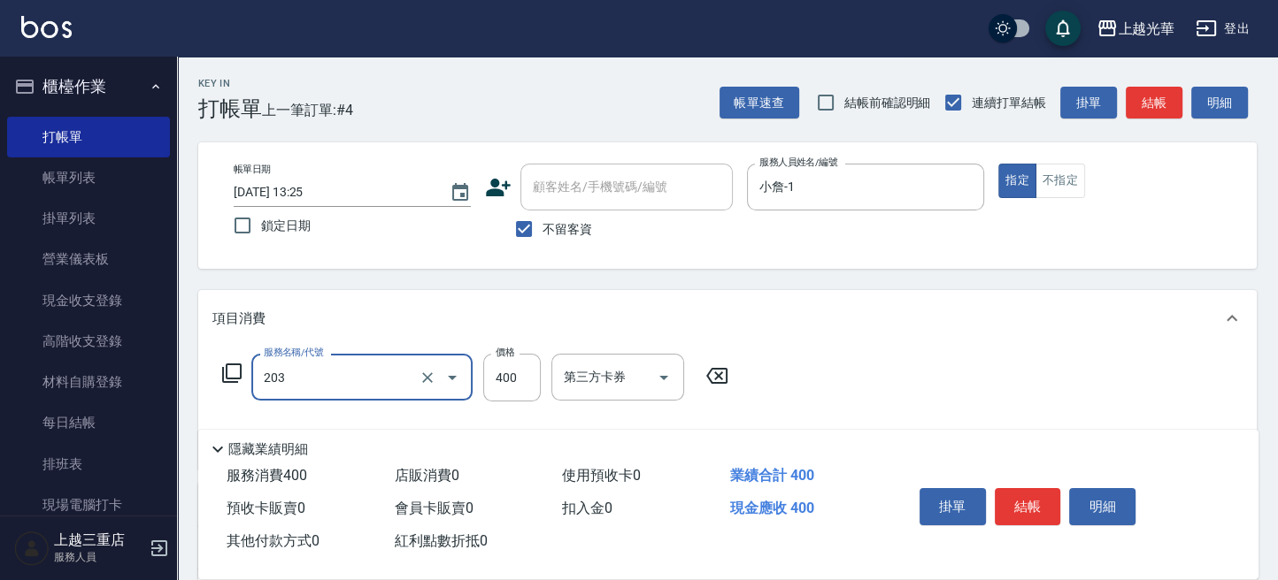
type input "指定單剪(203)"
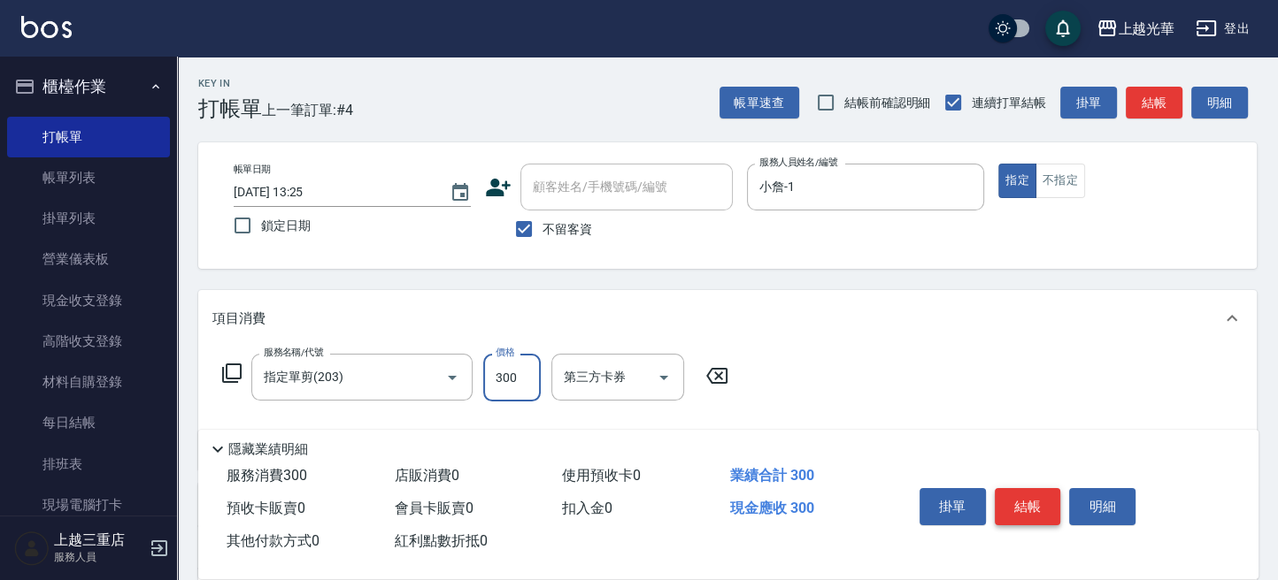
type input "300"
click at [1041, 495] on button "結帳" at bounding box center [1028, 506] width 66 height 37
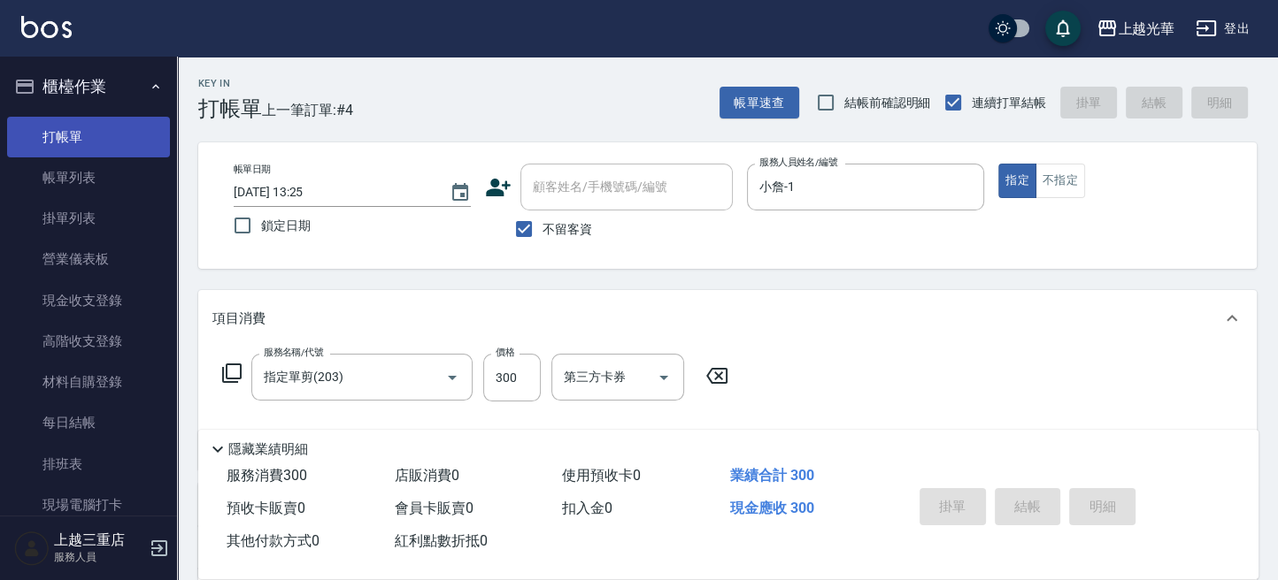
type input "2025/09/19 13:39"
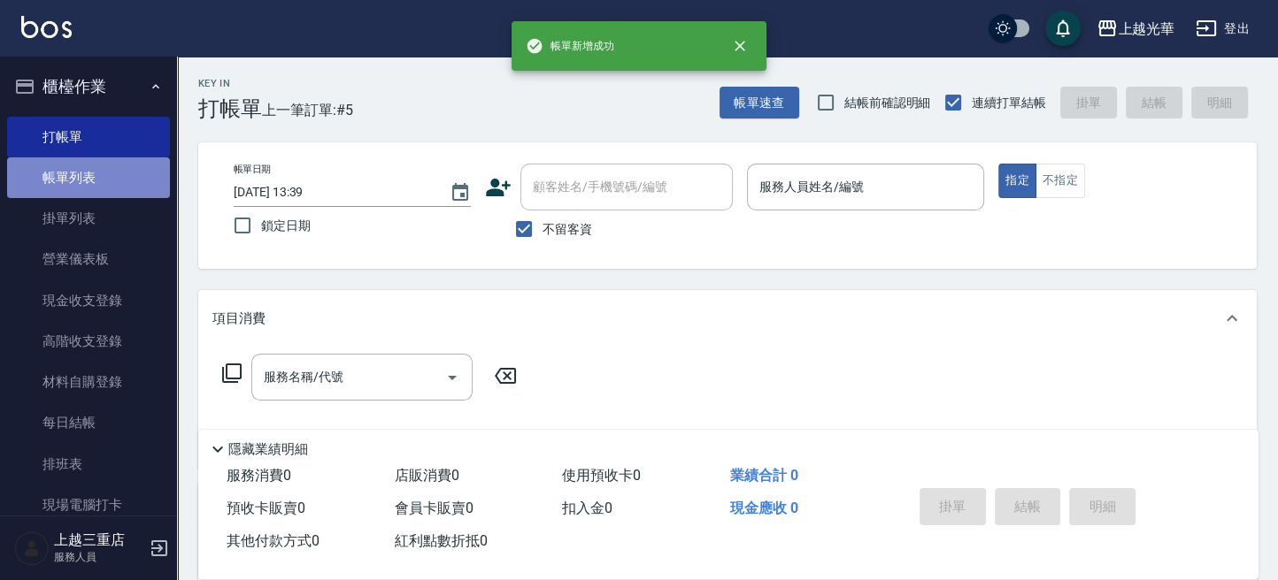
click at [104, 189] on link "帳單列表" at bounding box center [88, 177] width 163 height 41
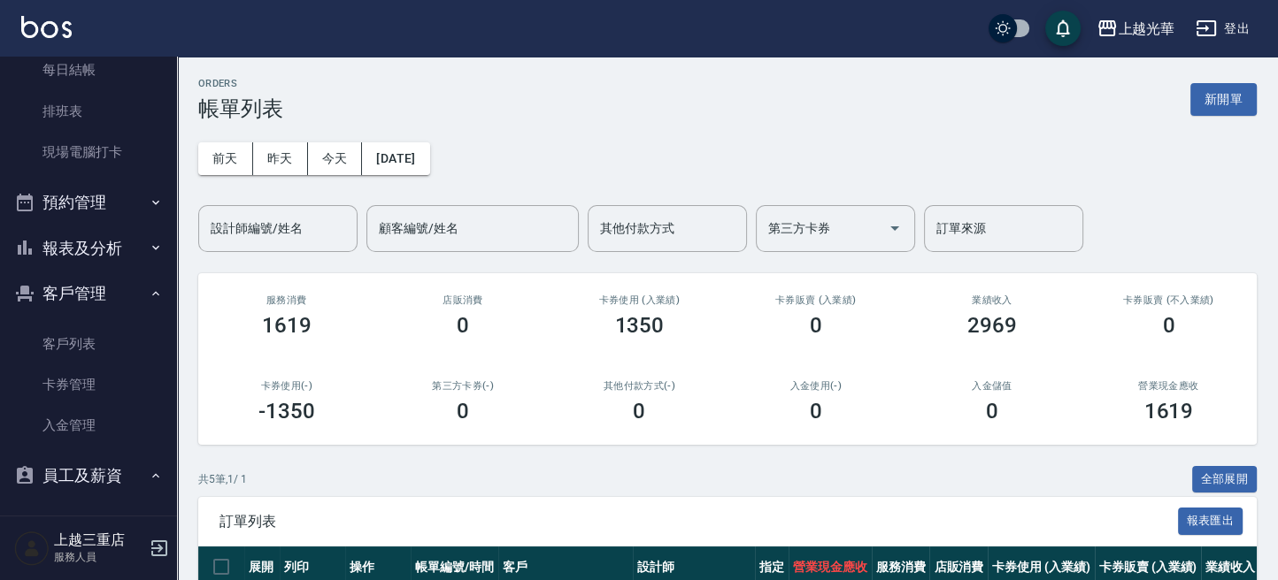
scroll to position [354, 0]
click at [124, 237] on button "報表及分析" at bounding box center [88, 248] width 163 height 46
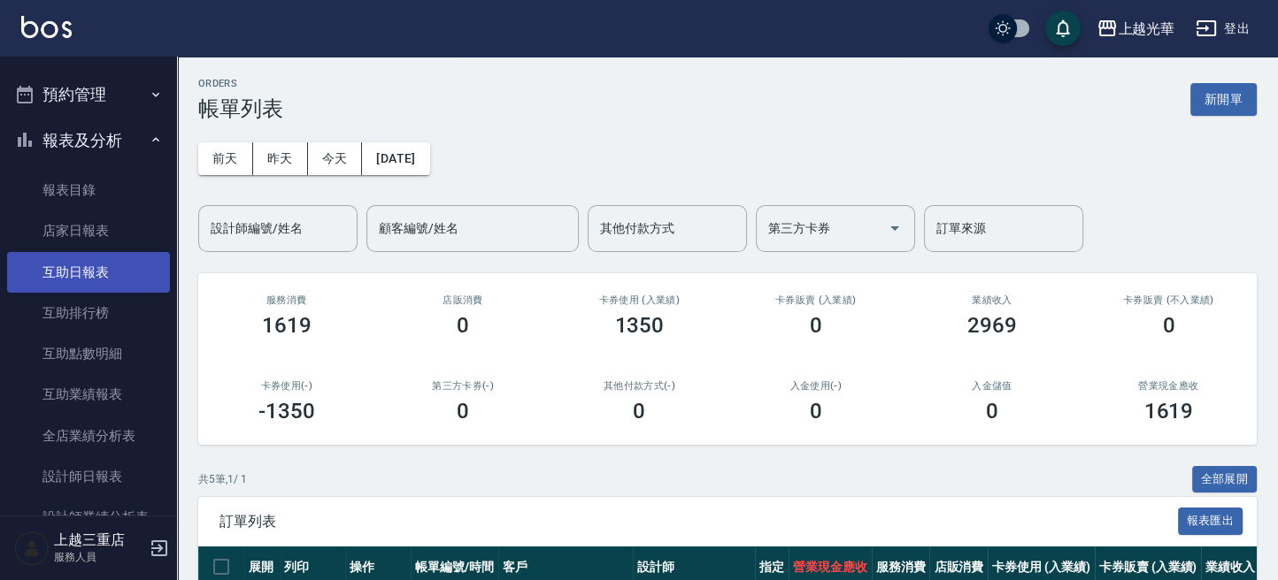
scroll to position [708, 0]
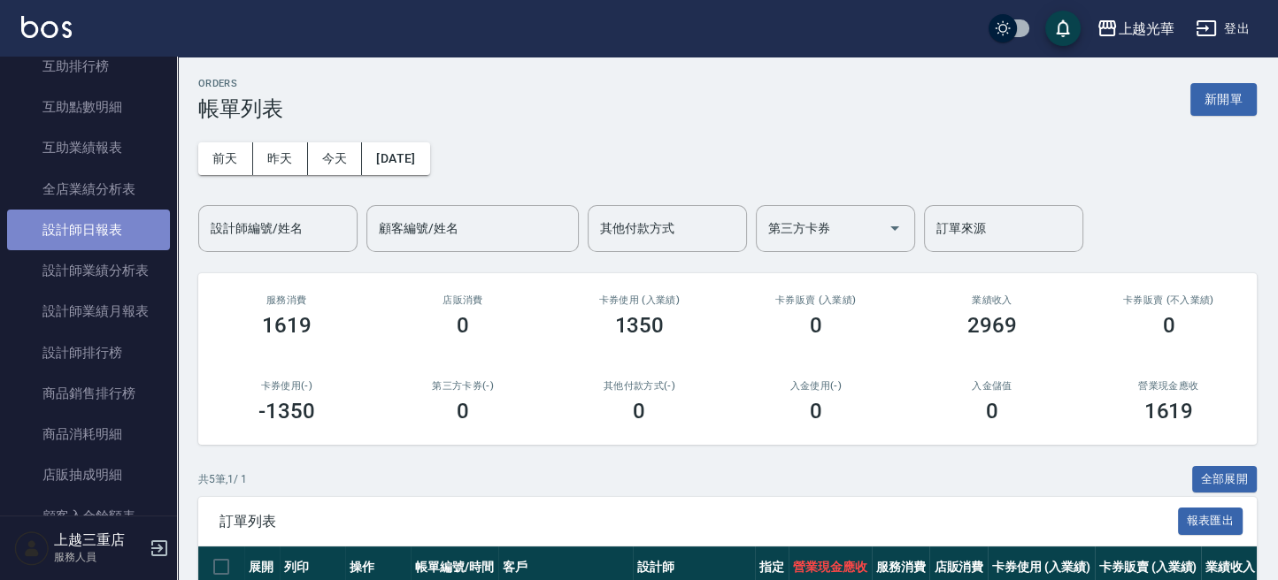
click at [118, 241] on link "設計師日報表" at bounding box center [88, 230] width 163 height 41
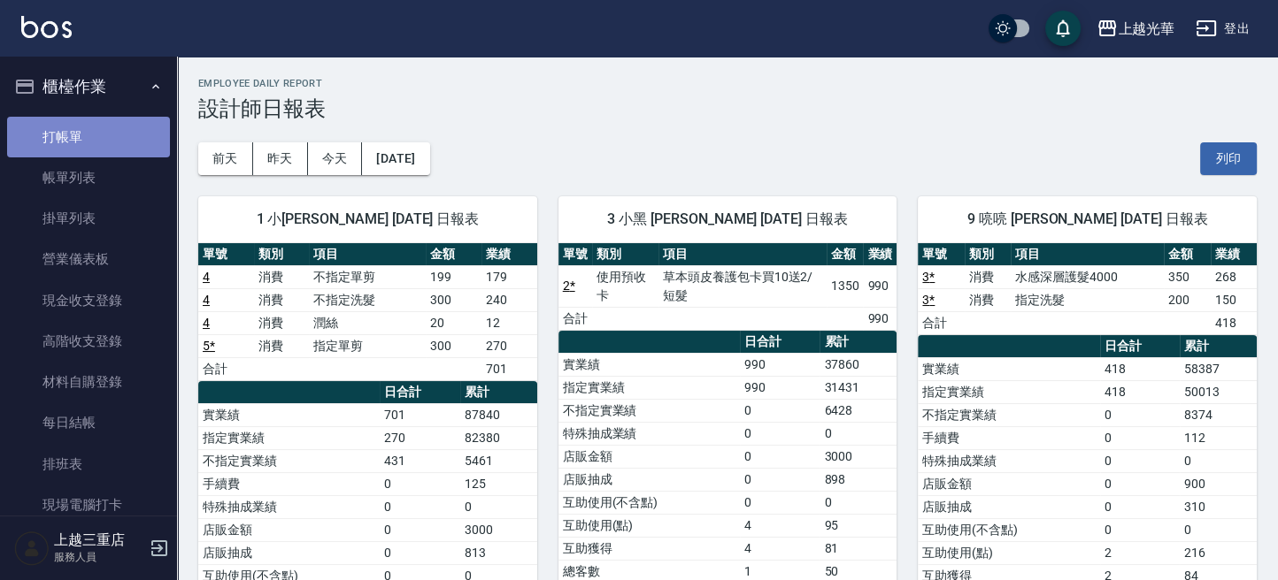
click at [96, 134] on link "打帳單" at bounding box center [88, 137] width 163 height 41
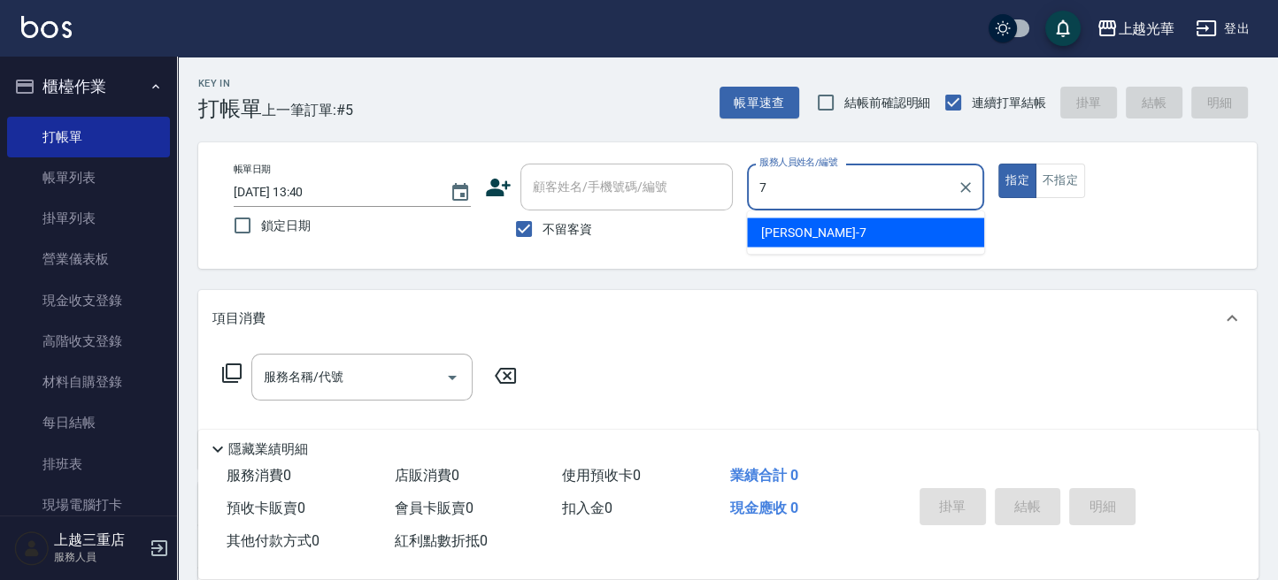
type input "小紫-7"
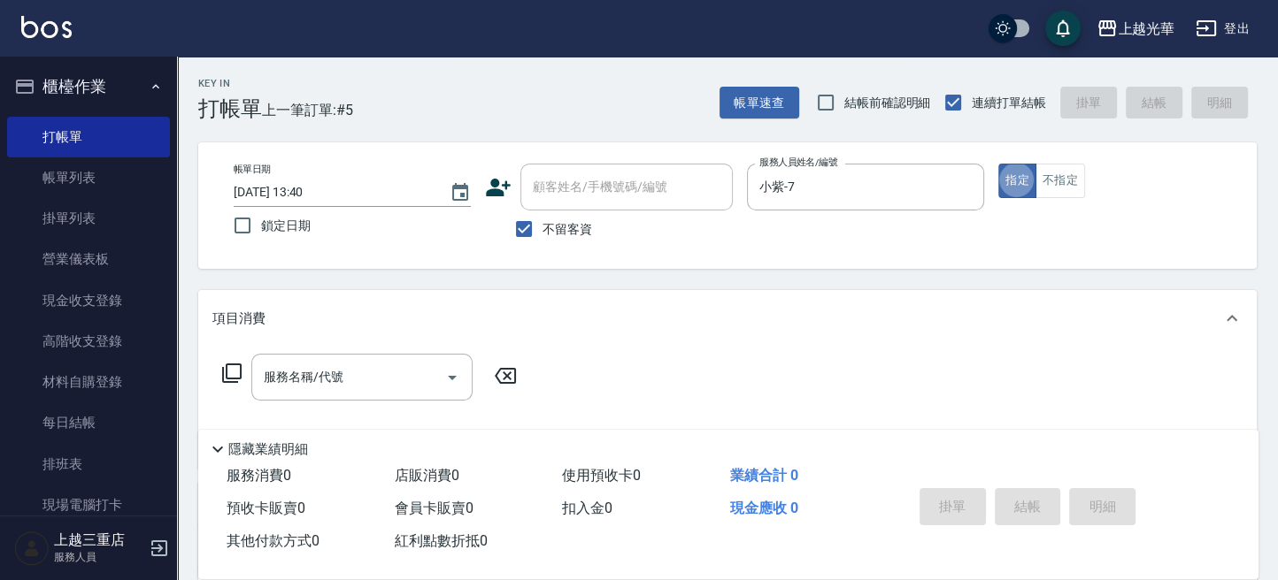
type button "true"
click at [1013, 175] on button "指定" at bounding box center [1017, 181] width 38 height 35
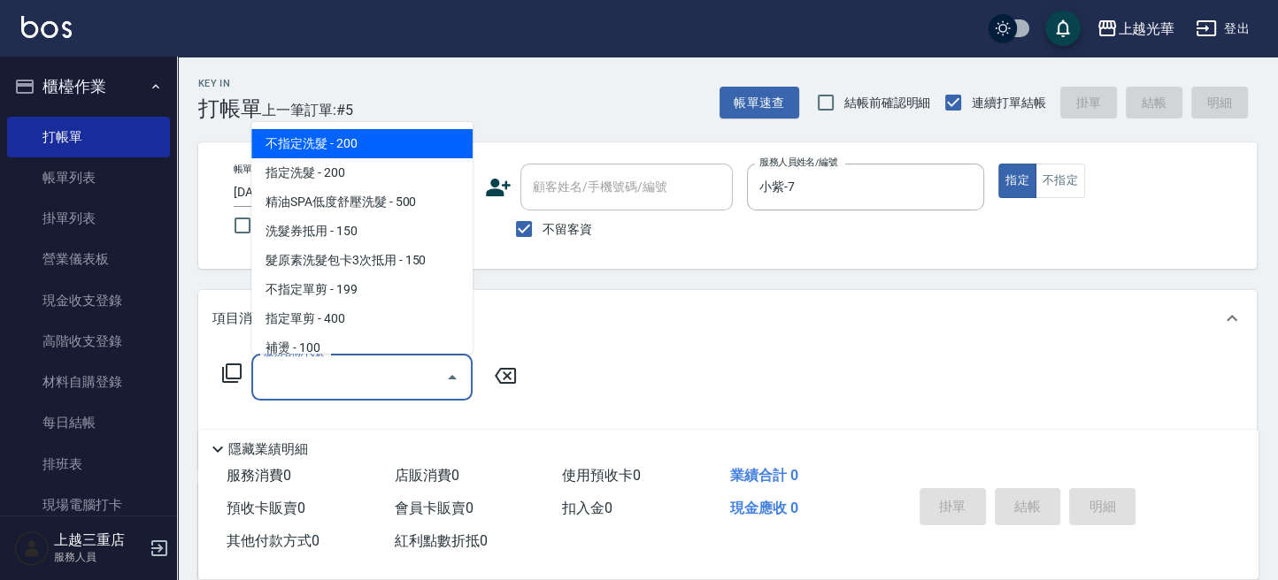
click at [314, 374] on input "服務名稱/代號" at bounding box center [348, 377] width 179 height 31
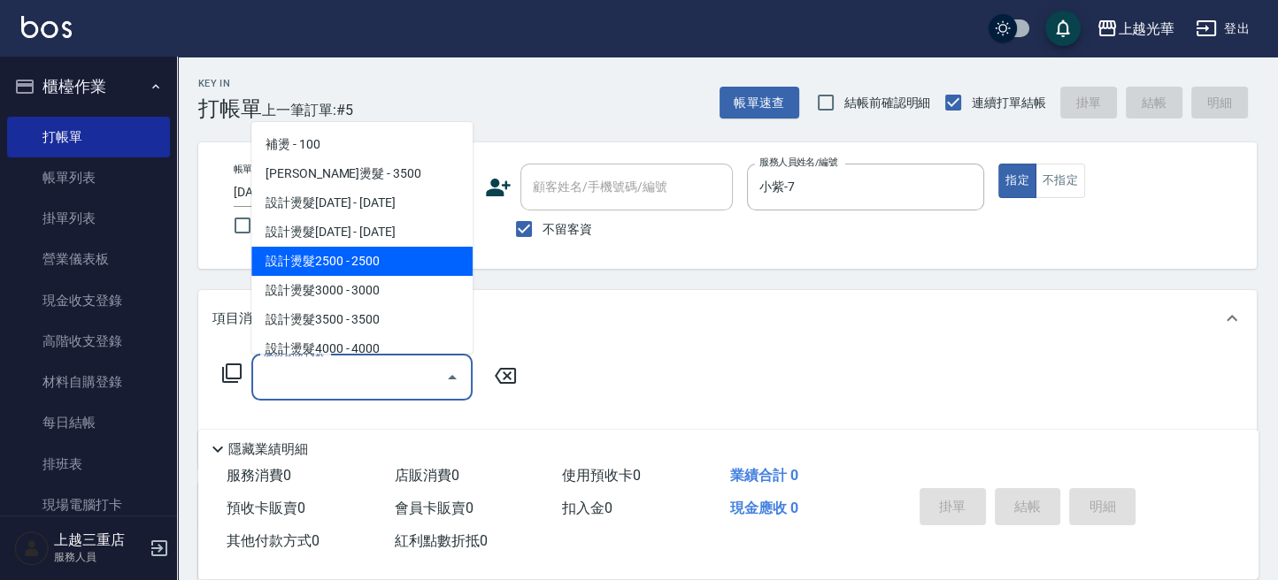
scroll to position [235, 0]
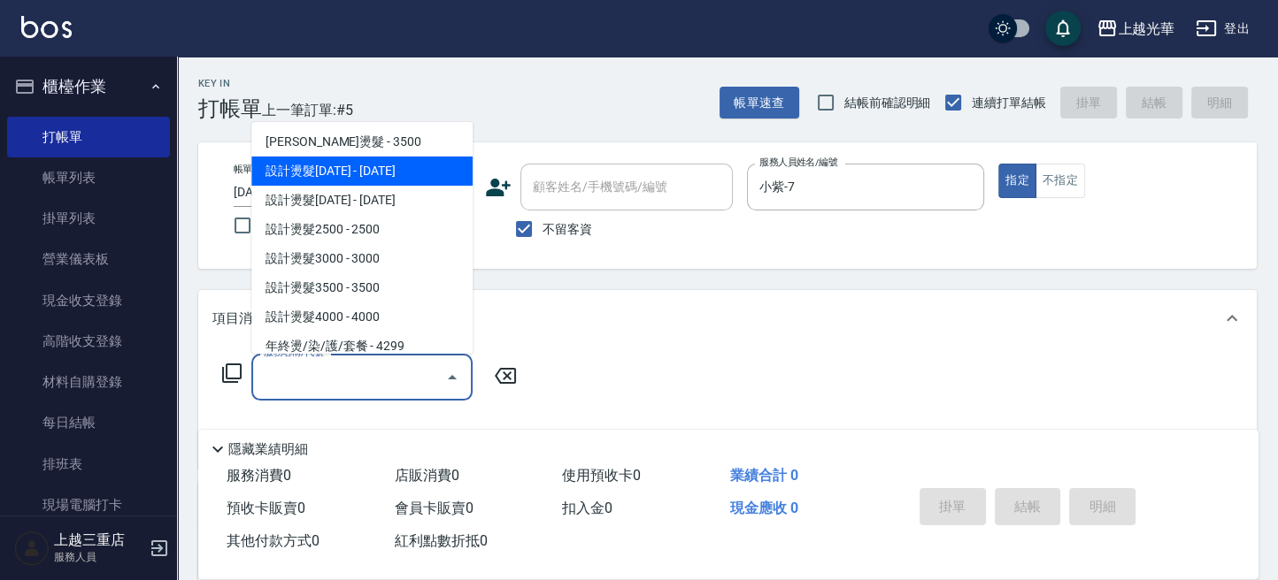
drag, startPoint x: 405, startPoint y: 159, endPoint x: 495, endPoint y: 271, distance: 143.4
click at [406, 162] on span "設計燙髮[DATE] - [DATE]" at bounding box center [361, 171] width 221 height 29
type input "設計燙髮1500(305)"
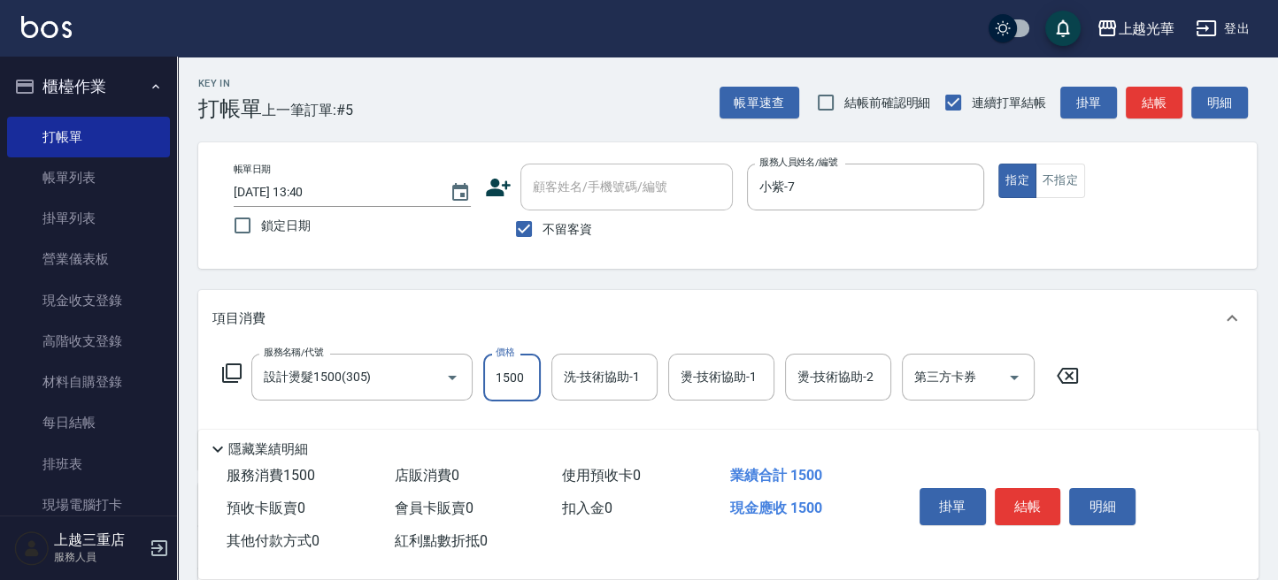
click at [512, 378] on input "1500" at bounding box center [512, 378] width 58 height 48
type input "888"
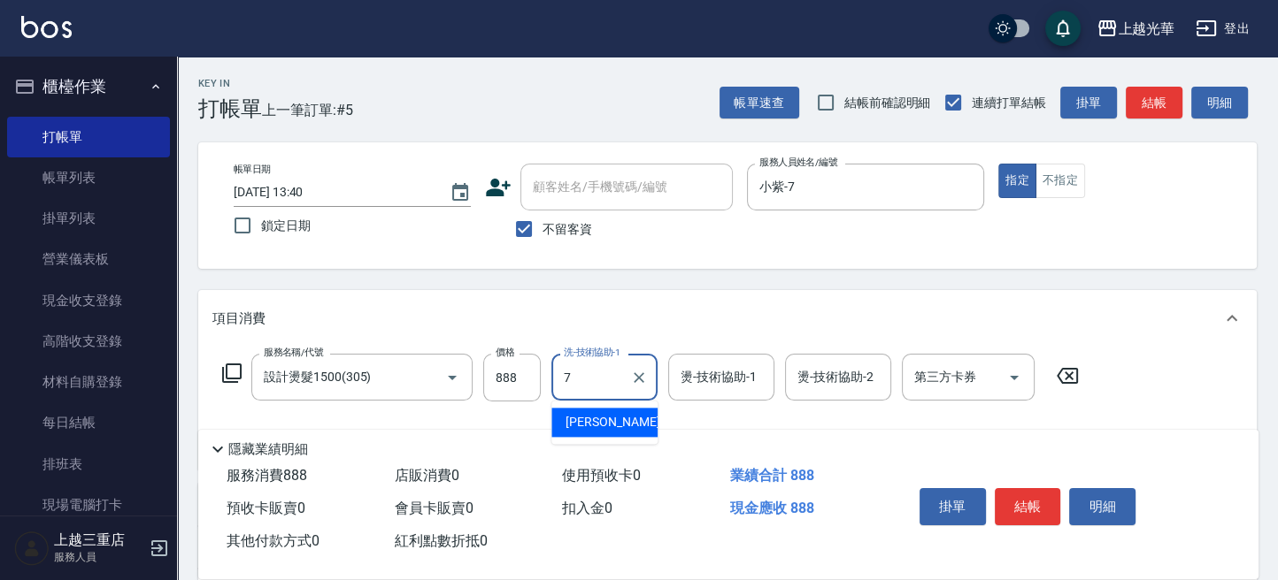
type input "小紫-7"
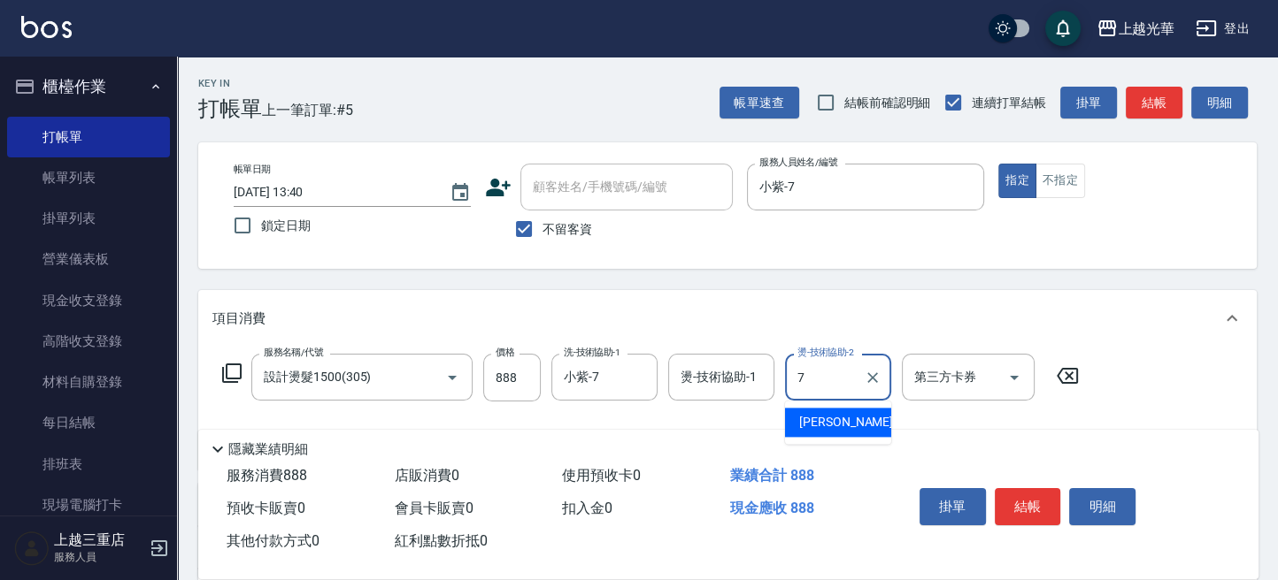
type input "小紫-7"
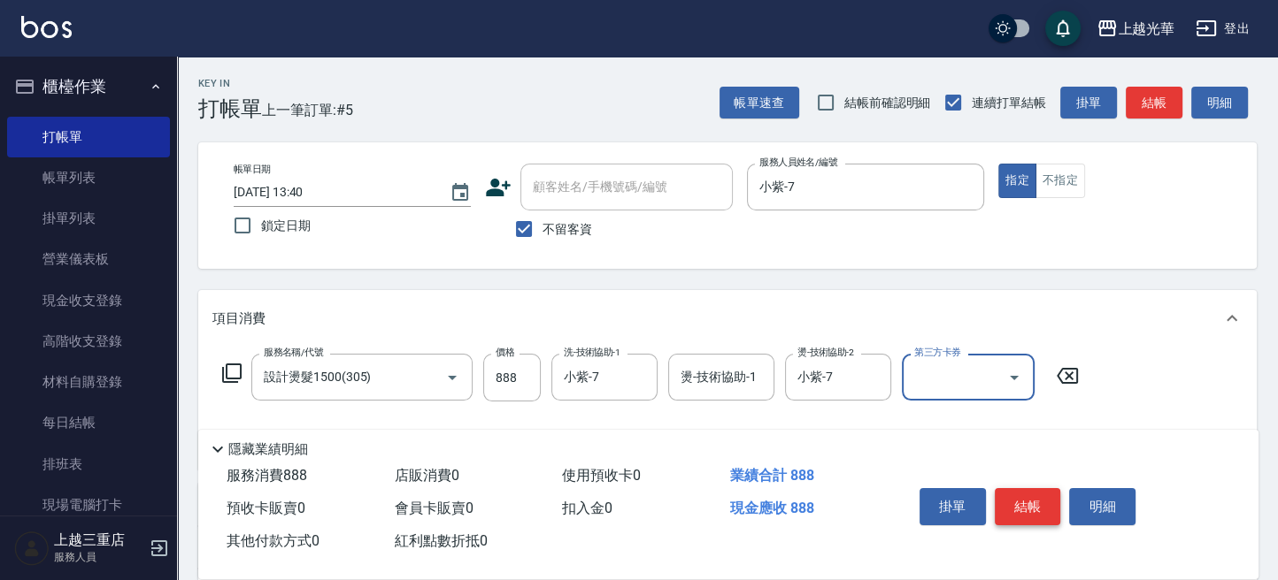
click at [1029, 499] on button "結帳" at bounding box center [1028, 506] width 66 height 37
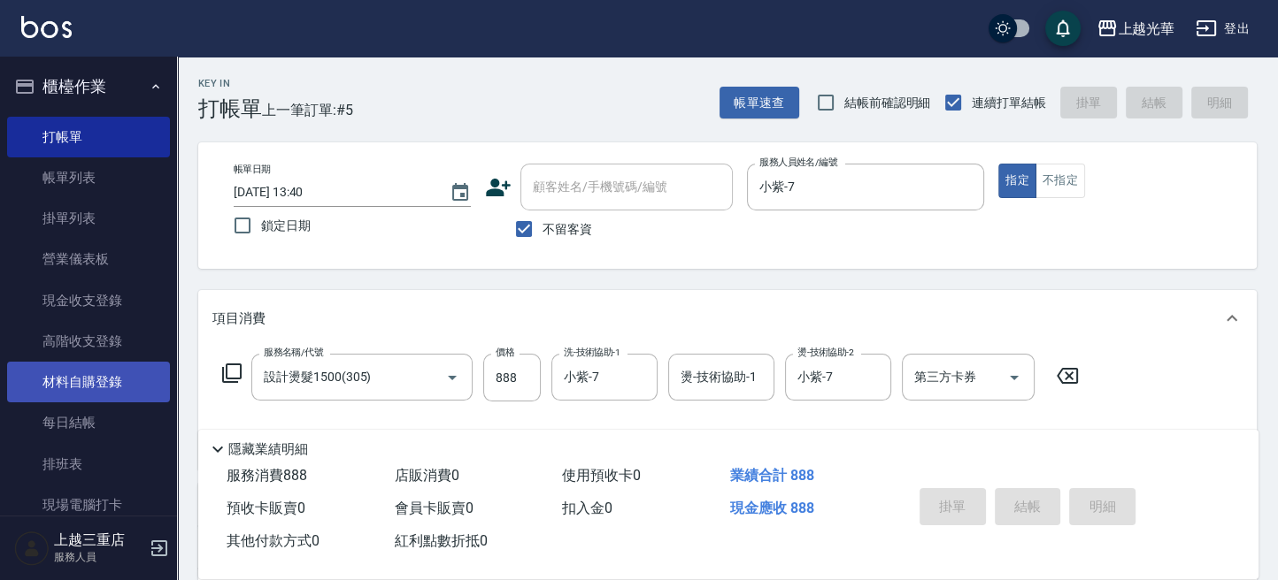
type input "2025/09/19 13:55"
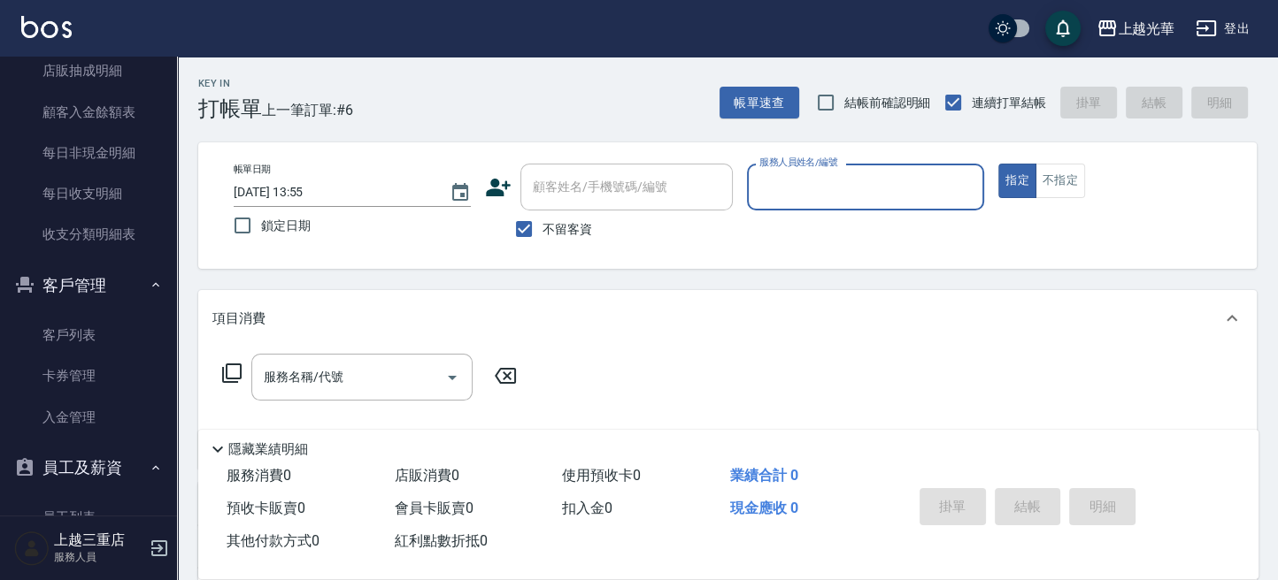
scroll to position [1203, 0]
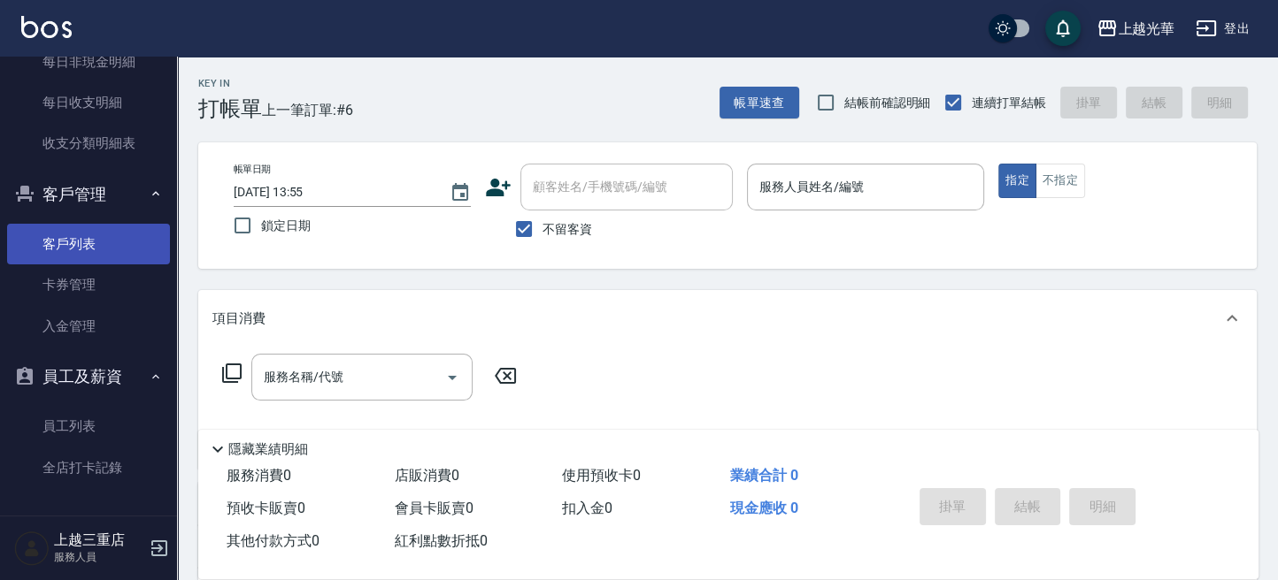
click at [93, 227] on link "客戶列表" at bounding box center [88, 244] width 163 height 41
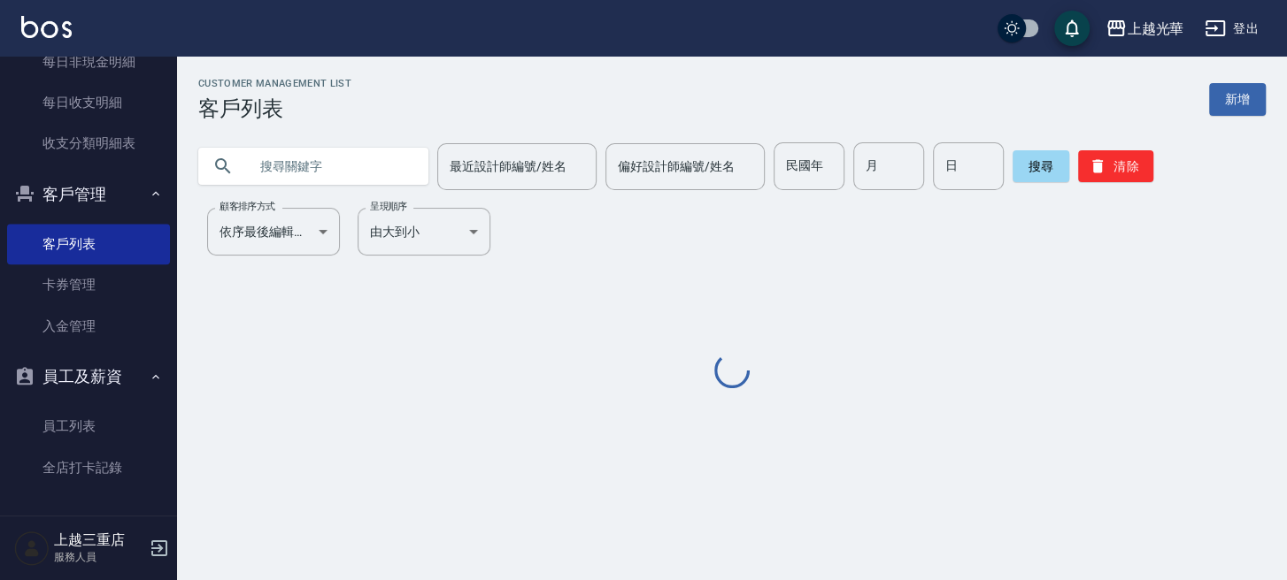
click at [269, 186] on input "text" at bounding box center [331, 166] width 166 height 48
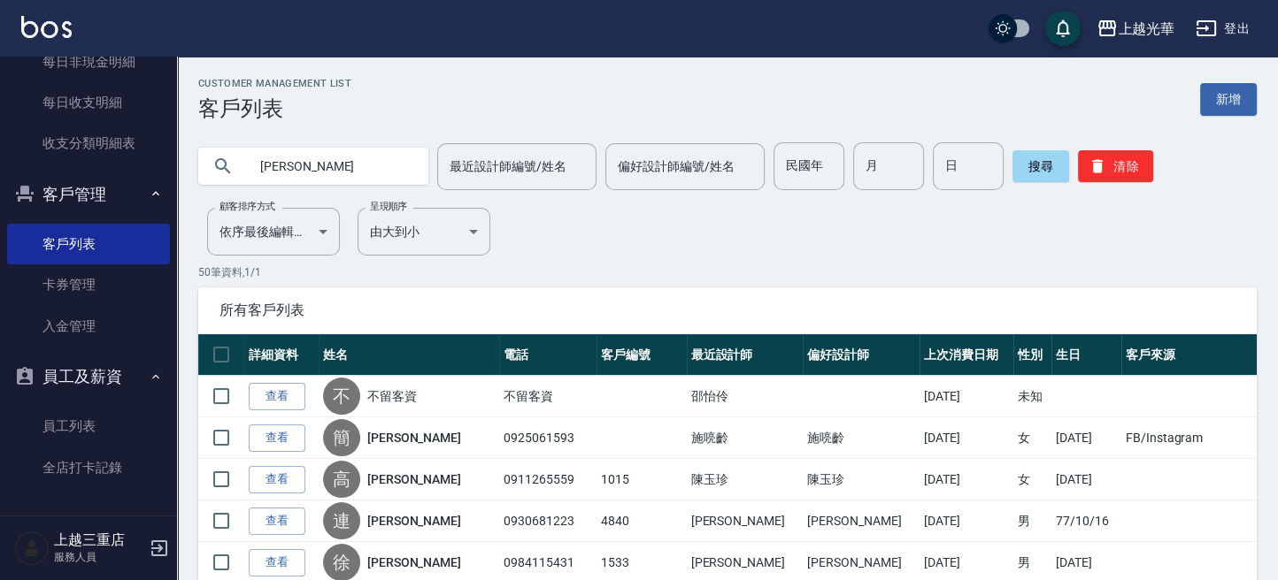
type input "黃宥"
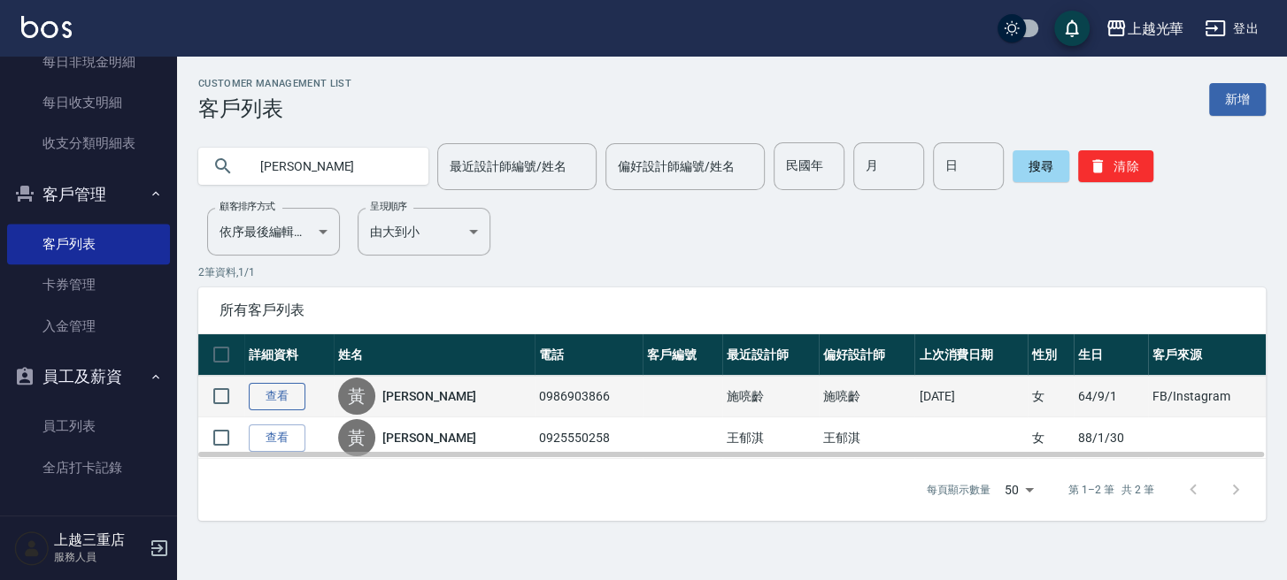
click at [269, 397] on link "查看" at bounding box center [277, 396] width 57 height 27
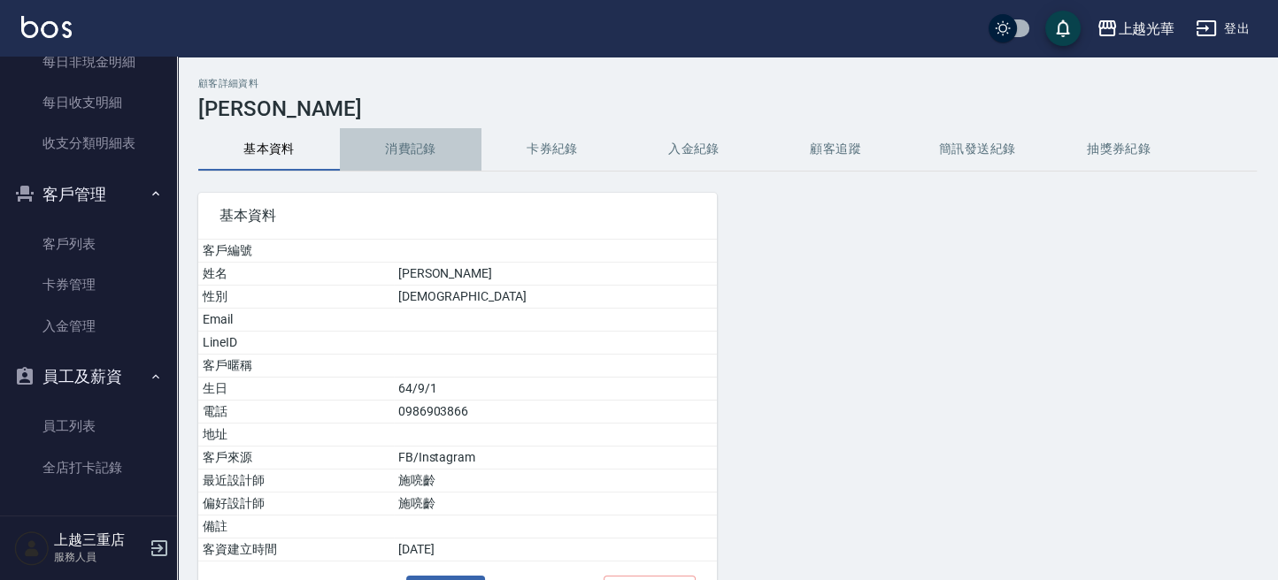
click at [442, 141] on button "消費記錄" at bounding box center [411, 149] width 142 height 42
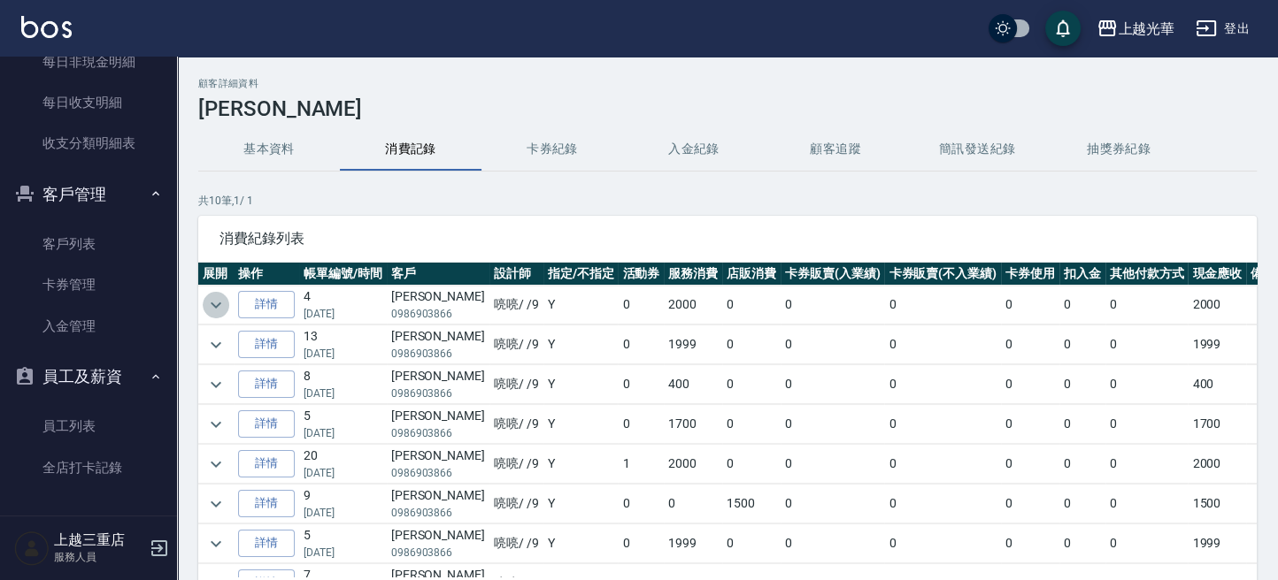
click at [216, 301] on icon "expand row" at bounding box center [215, 305] width 21 height 21
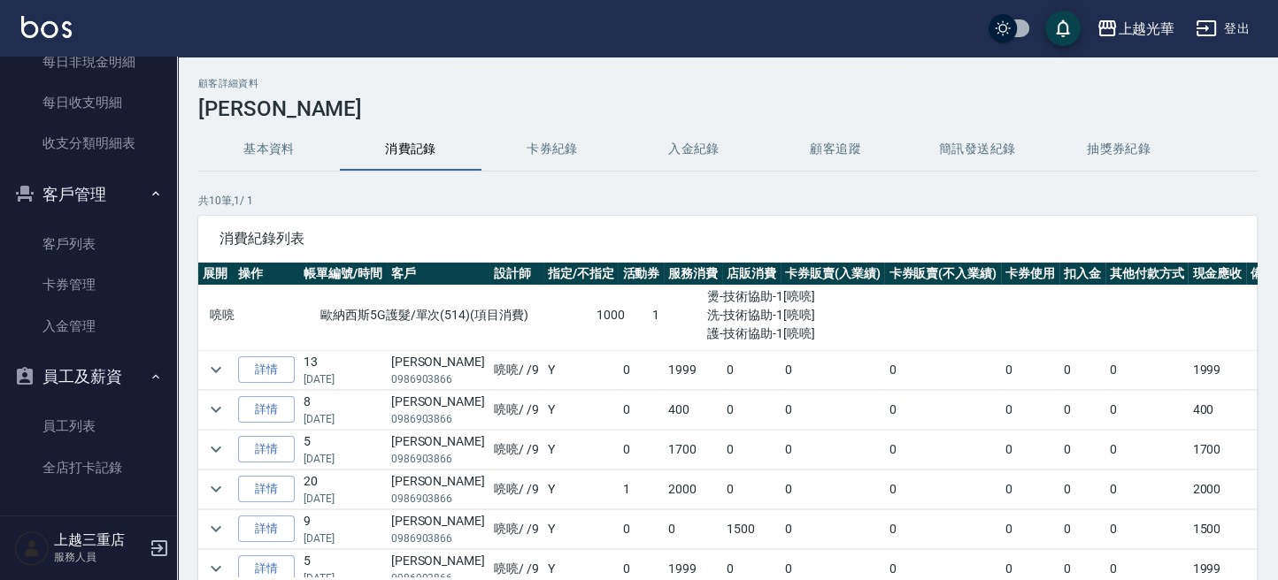
scroll to position [118, 0]
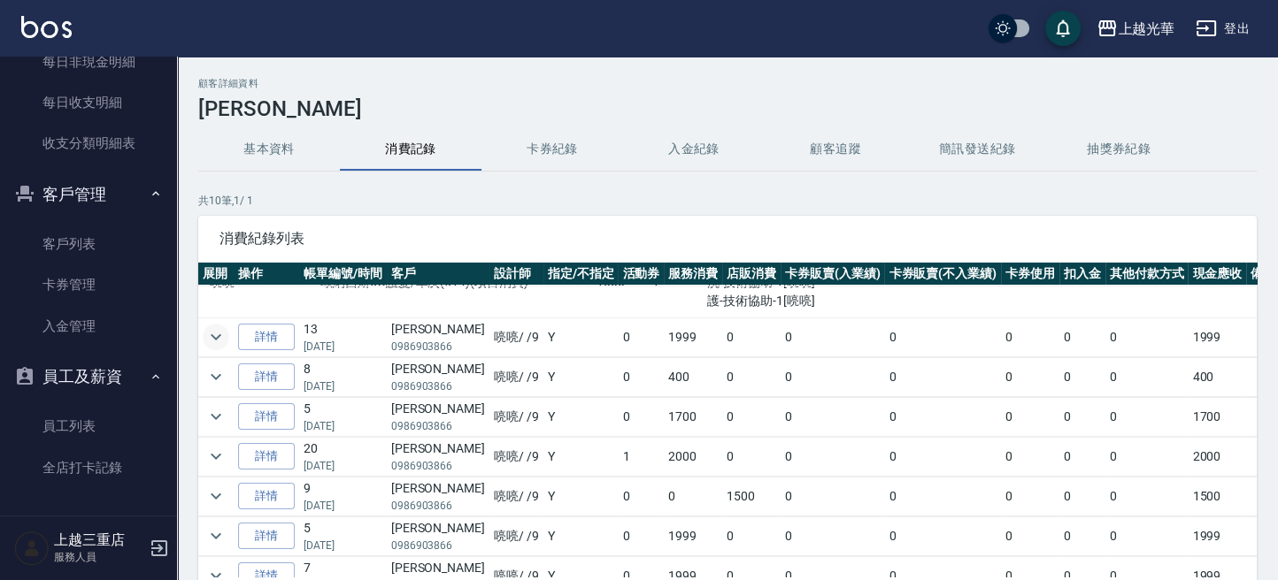
click at [214, 337] on icon "expand row" at bounding box center [215, 336] width 21 height 21
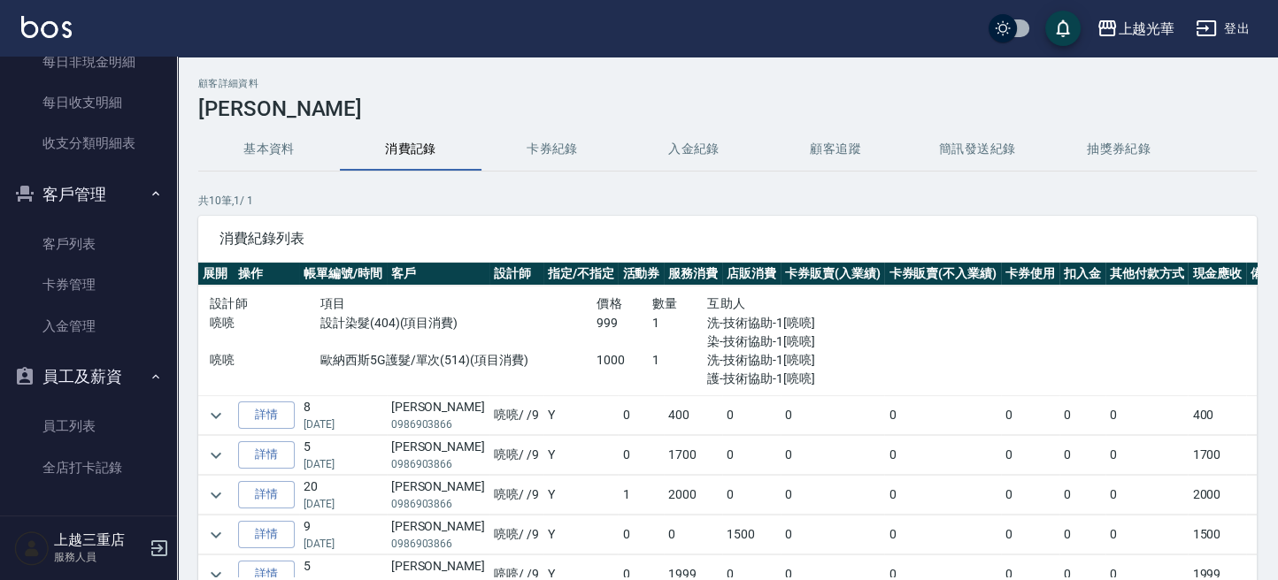
scroll to position [235, 0]
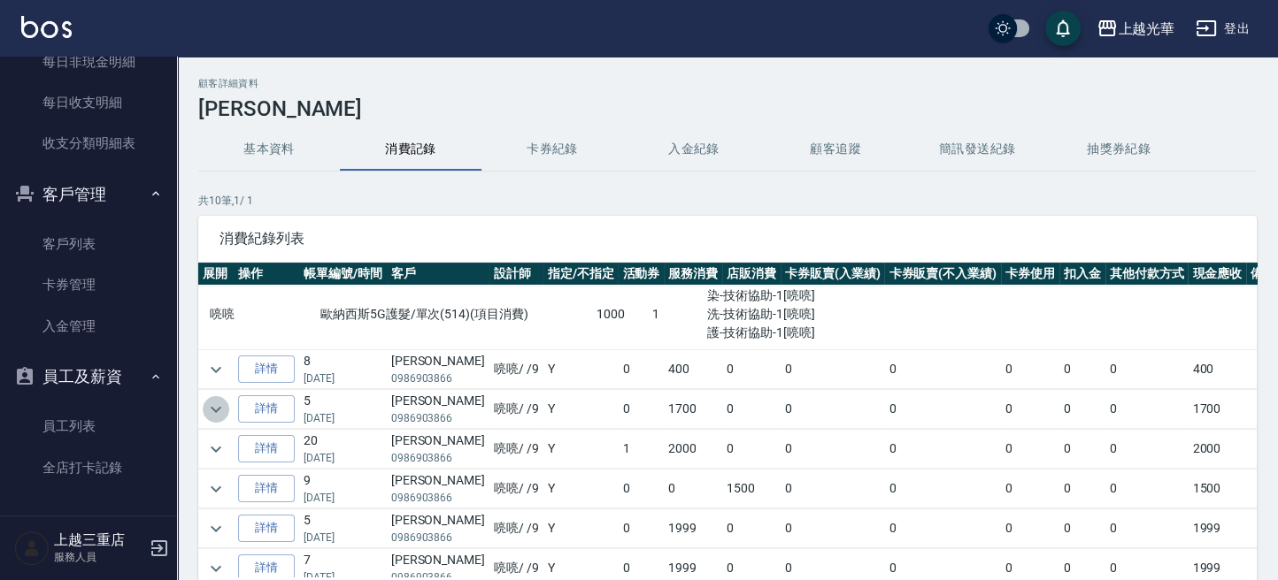
click at [218, 400] on icon "expand row" at bounding box center [215, 409] width 21 height 21
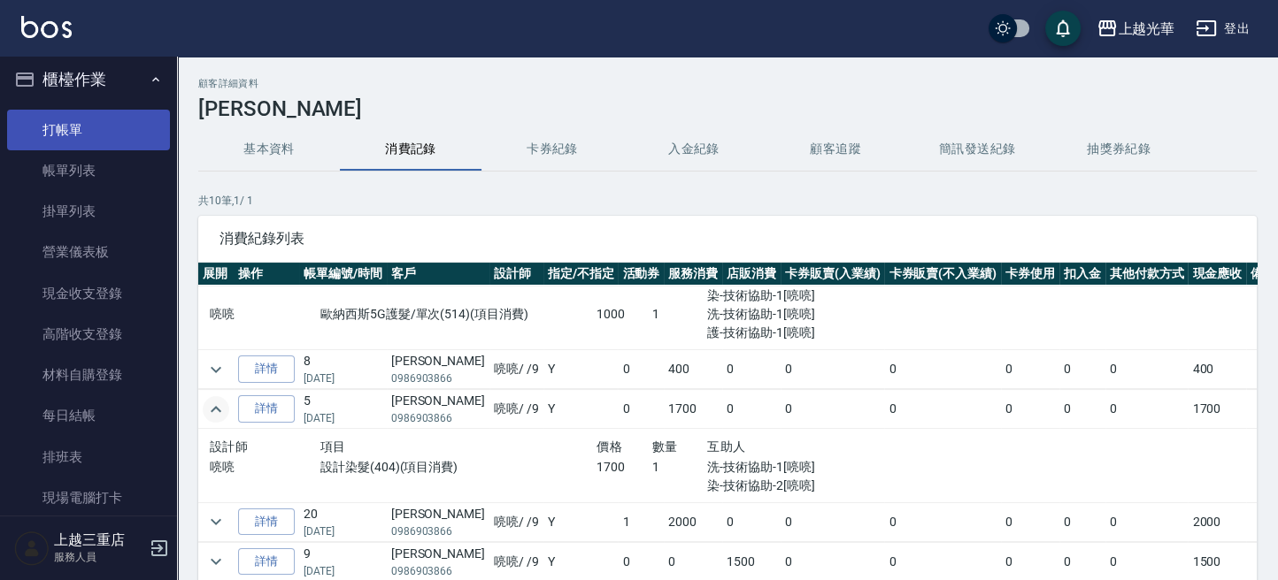
scroll to position [0, 0]
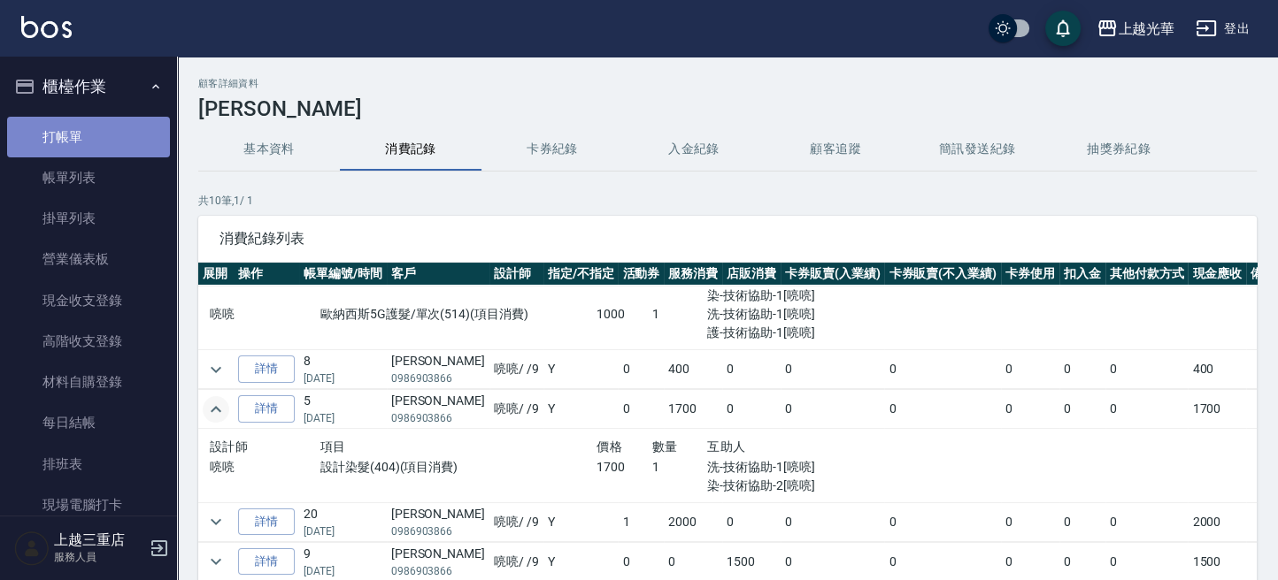
click at [105, 128] on link "打帳單" at bounding box center [88, 137] width 163 height 41
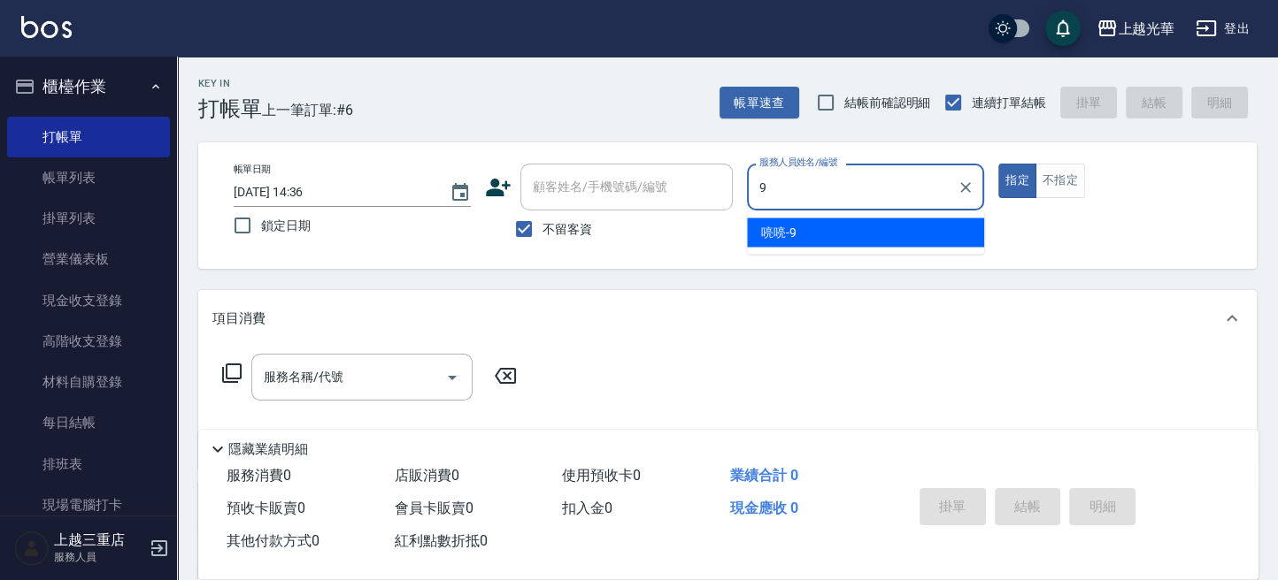
type input "喨喨-9"
type button "true"
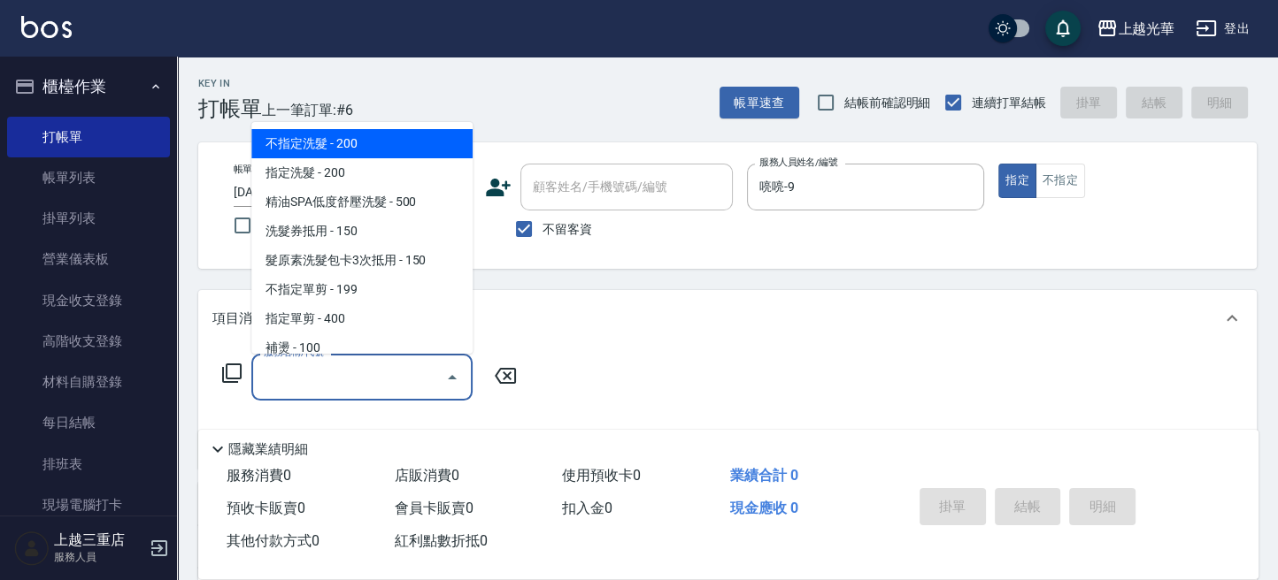
drag, startPoint x: 309, startPoint y: 365, endPoint x: 342, endPoint y: 287, distance: 84.8
click at [323, 348] on body "上越光華 登出 櫃檯作業 打帳單 帳單列表 掛單列表 營業儀表板 現金收支登錄 高階收支登錄 材料自購登錄 每日結帳 排班表 現場電腦打卡 預約管理 預約管理…" at bounding box center [639, 410] width 1278 height 820
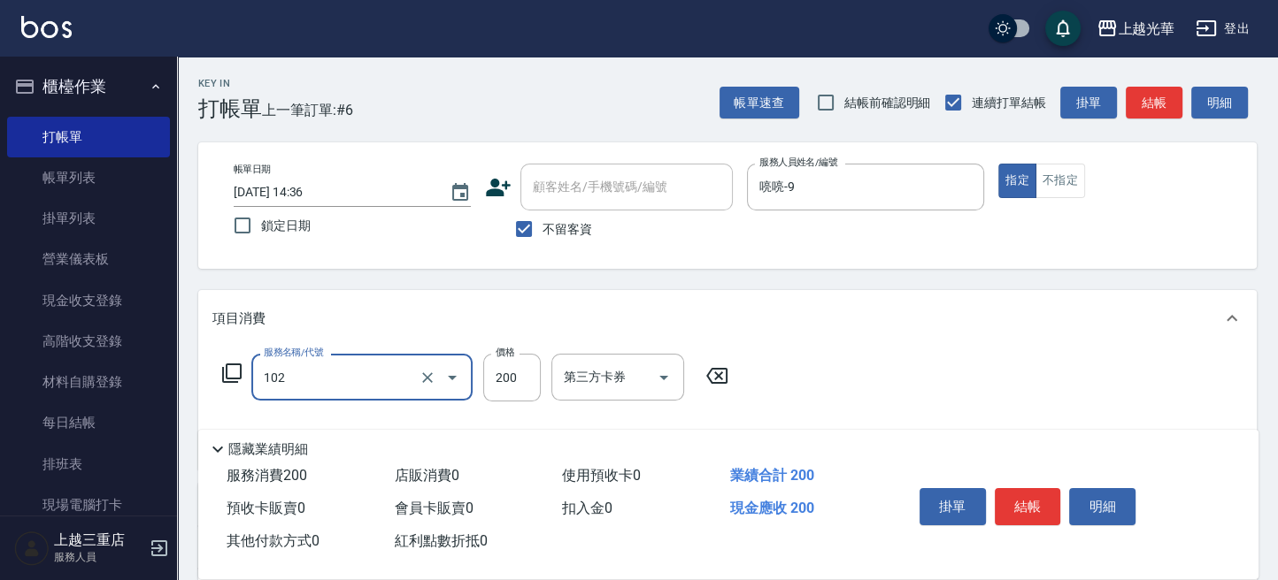
type input "指定洗髮(102)"
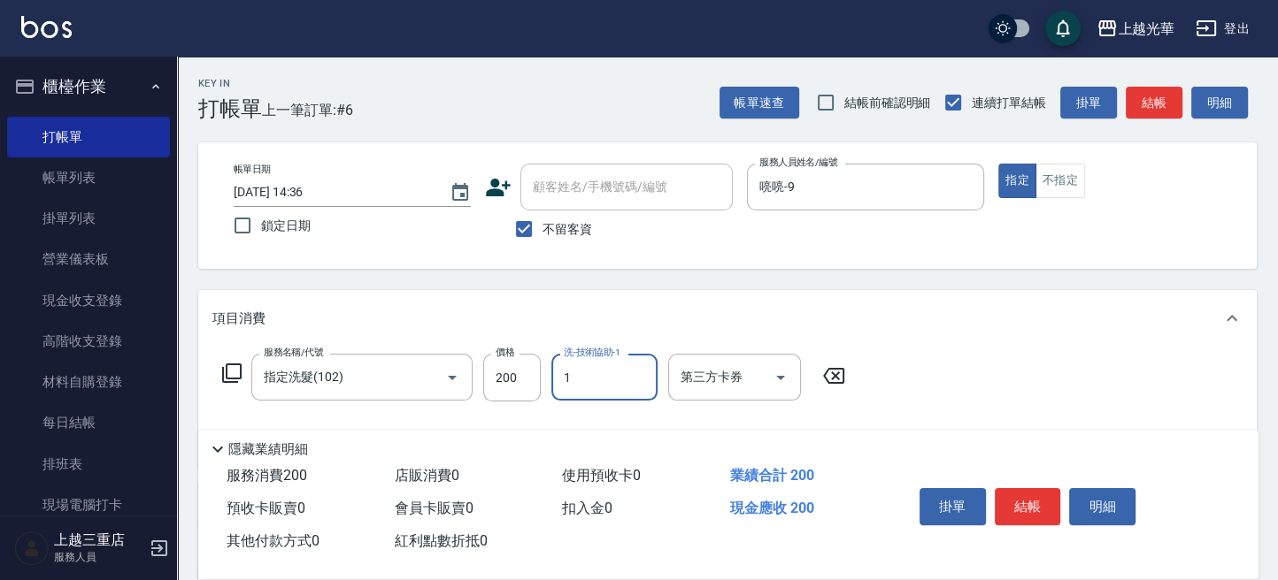
type input "小詹-1"
type input "指定單剪(203)"
type input "250"
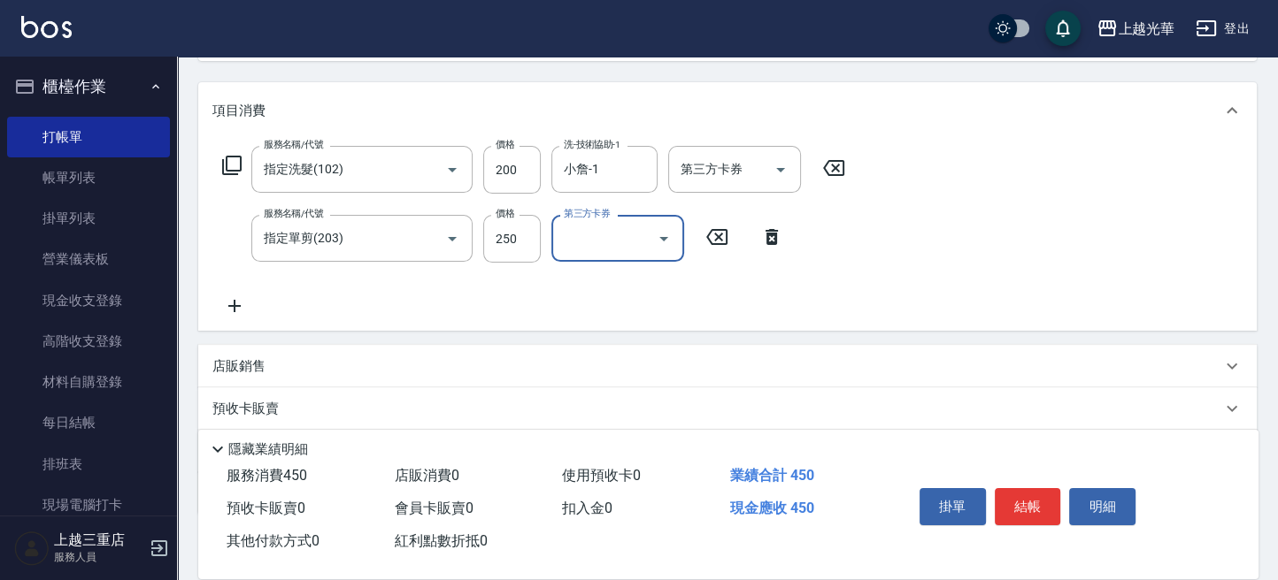
scroll to position [310, 0]
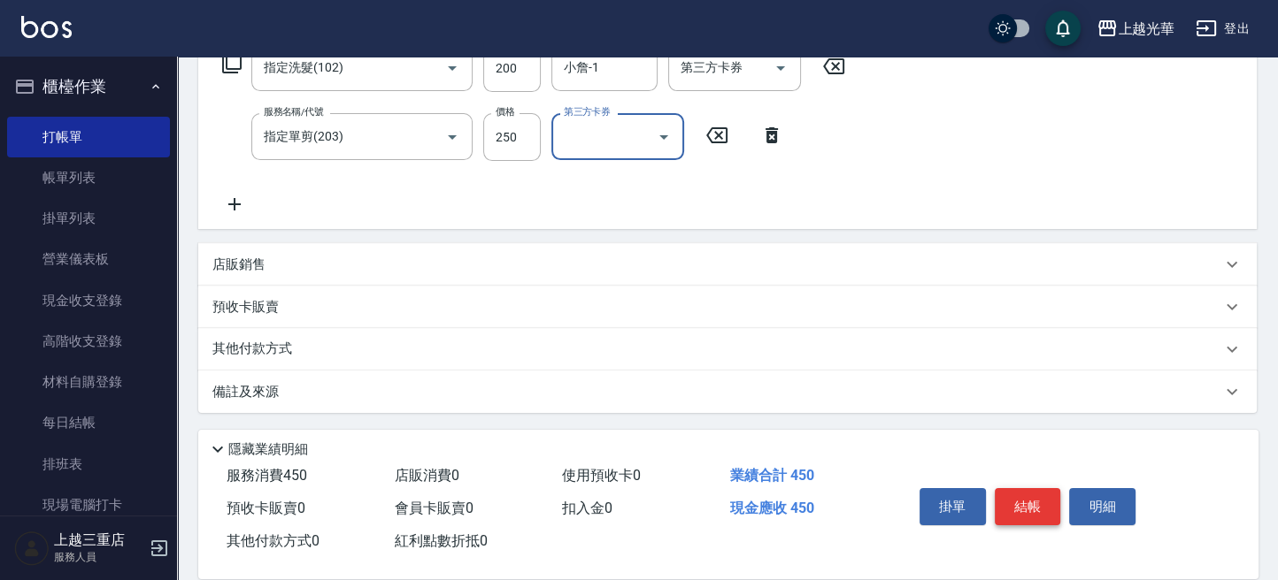
click at [1022, 499] on button "結帳" at bounding box center [1028, 506] width 66 height 37
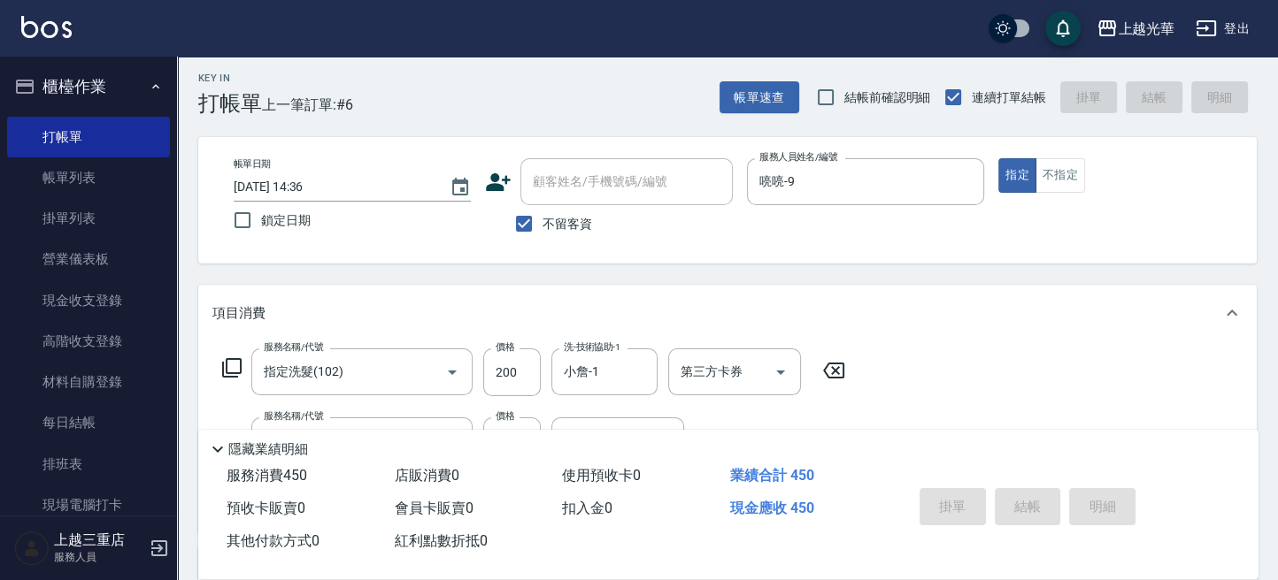
scroll to position [0, 0]
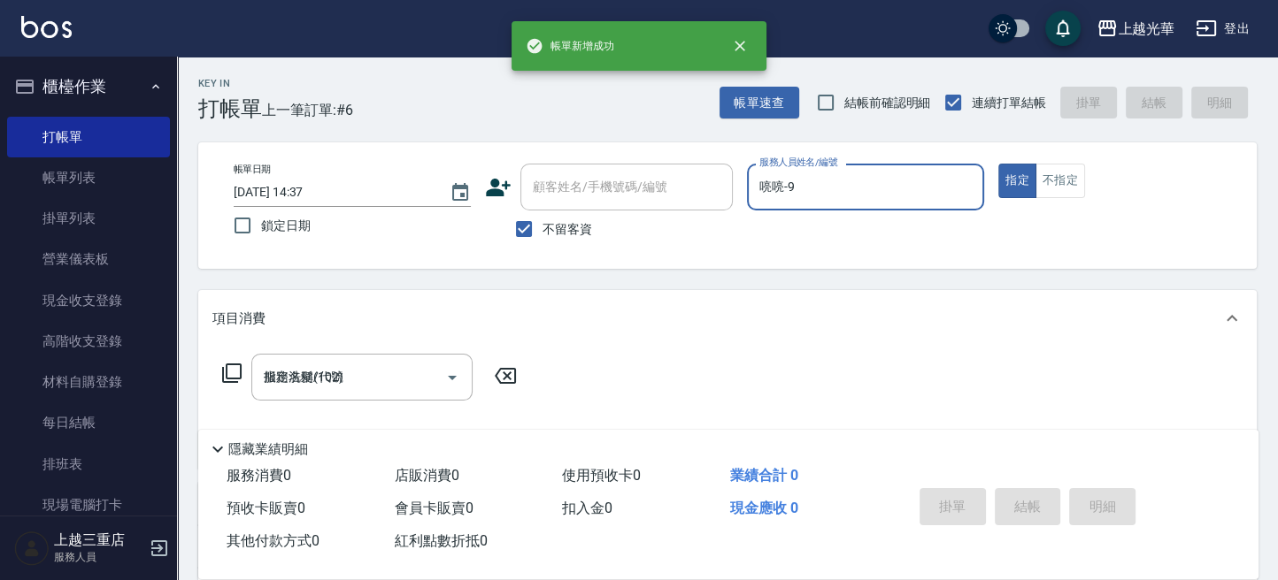
type input "2025/09/19 14:37"
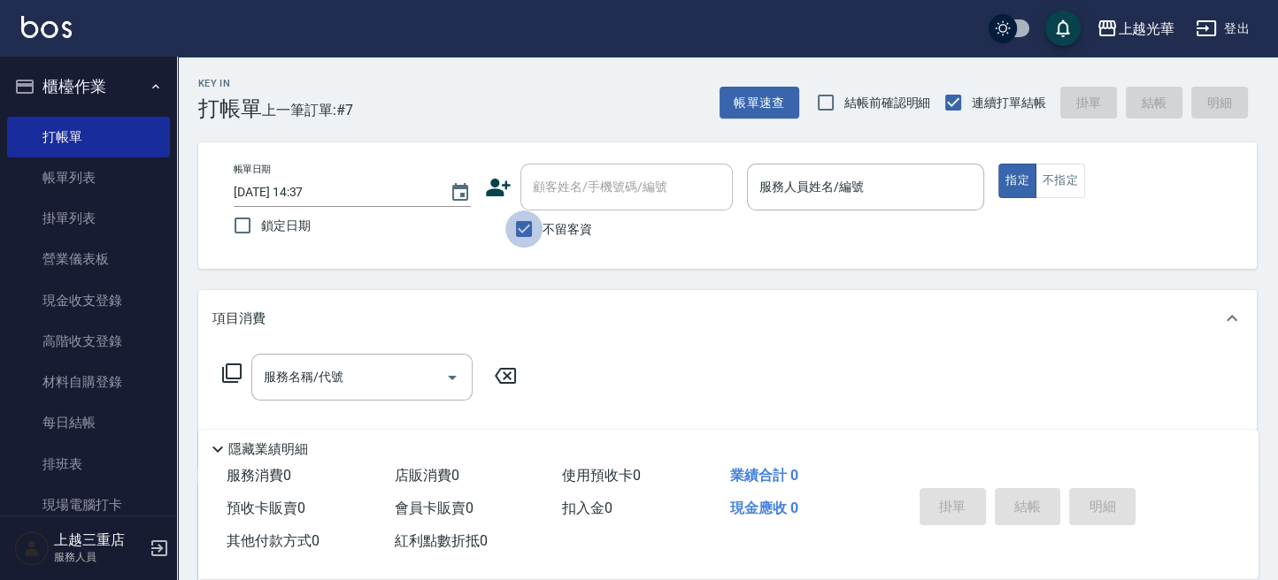
drag, startPoint x: 534, startPoint y: 218, endPoint x: 560, endPoint y: 180, distance: 45.9
click at [538, 215] on input "不留客資" at bounding box center [523, 229] width 37 height 37
checkbox input "false"
drag, startPoint x: 560, startPoint y: 180, endPoint x: 611, endPoint y: 150, distance: 59.0
click at [560, 180] on div "顧客姓名/手機號碼/編號 顧客姓名/手機號碼/編號" at bounding box center [626, 187] width 212 height 47
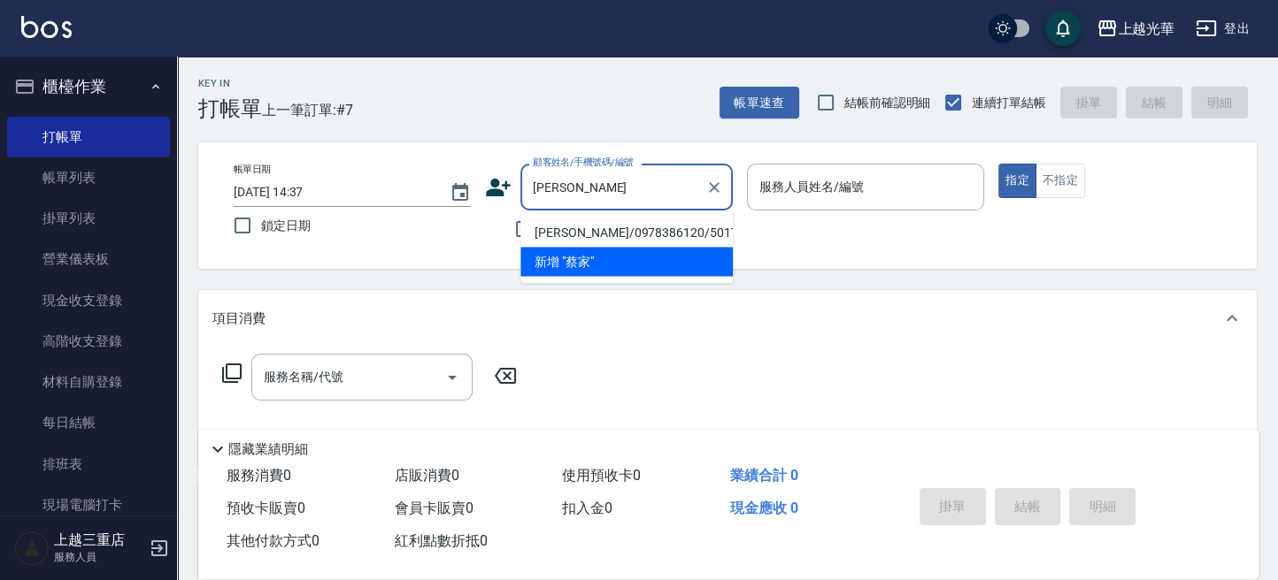
type input "蔡家"
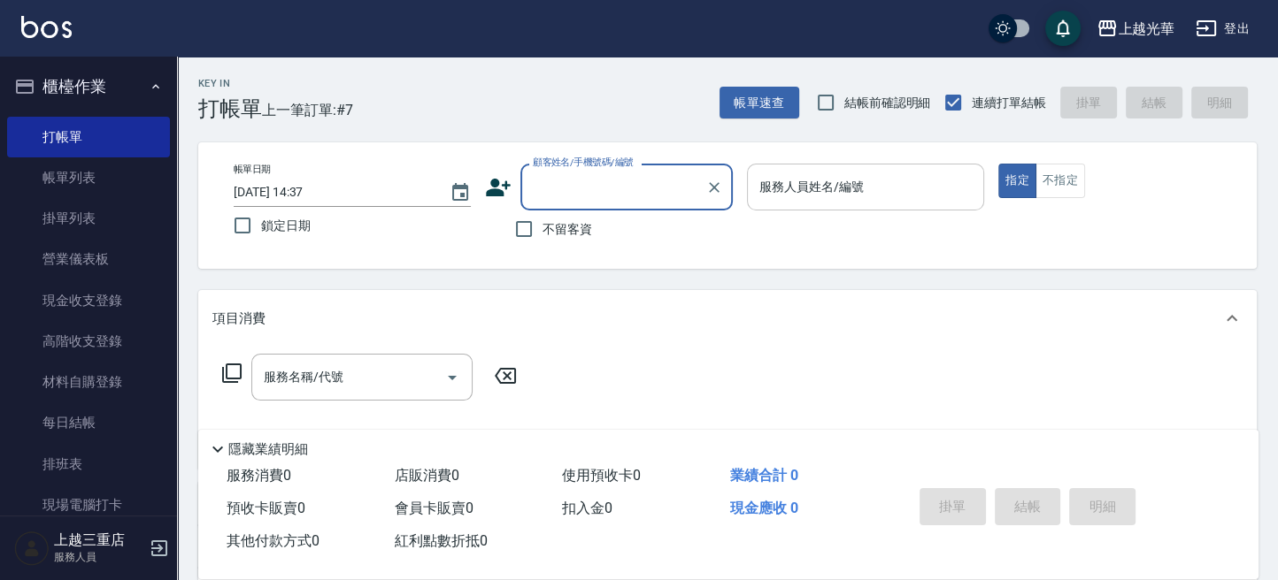
click at [872, 179] on input "服務人員姓名/編號" at bounding box center [865, 187] width 221 height 31
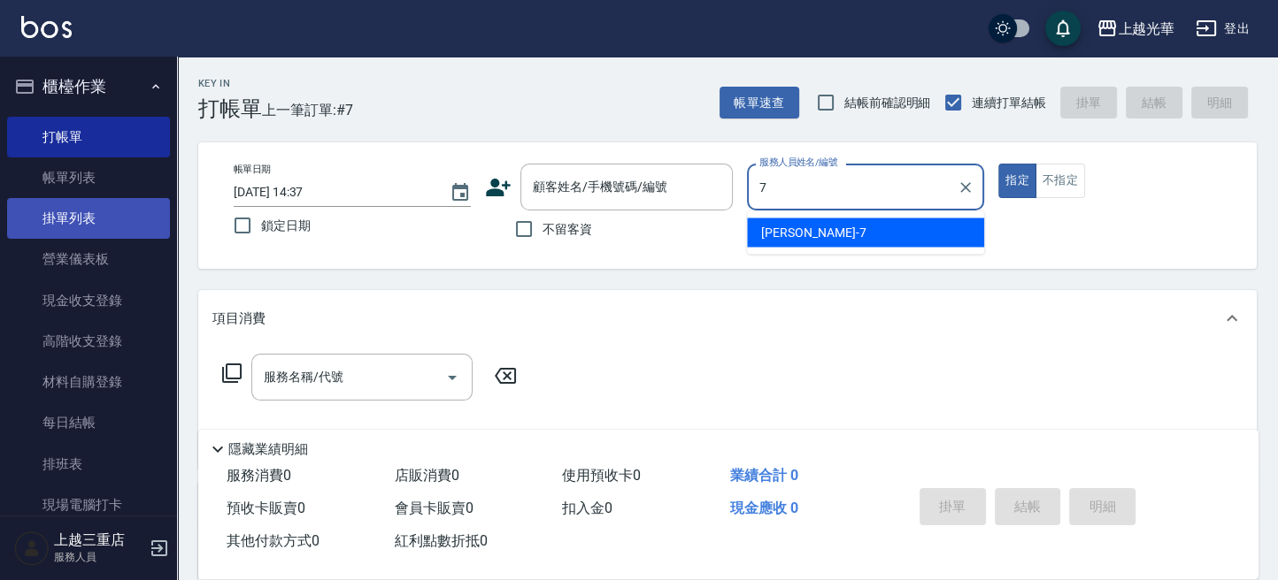
type input "小紫-7"
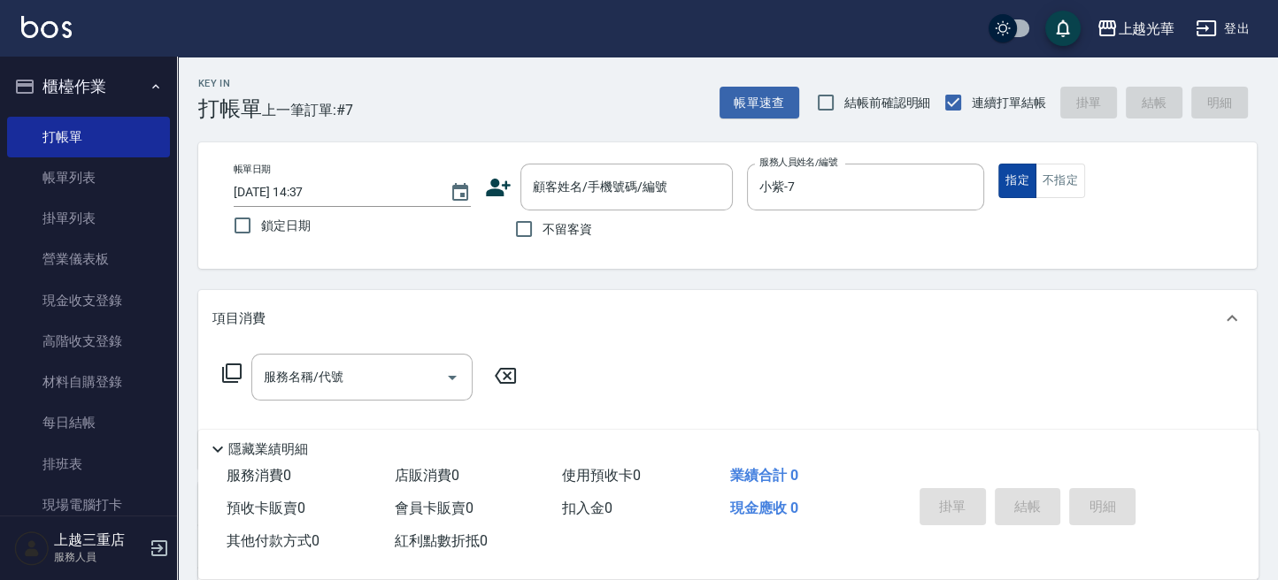
click at [1021, 176] on button "指定" at bounding box center [1017, 181] width 38 height 35
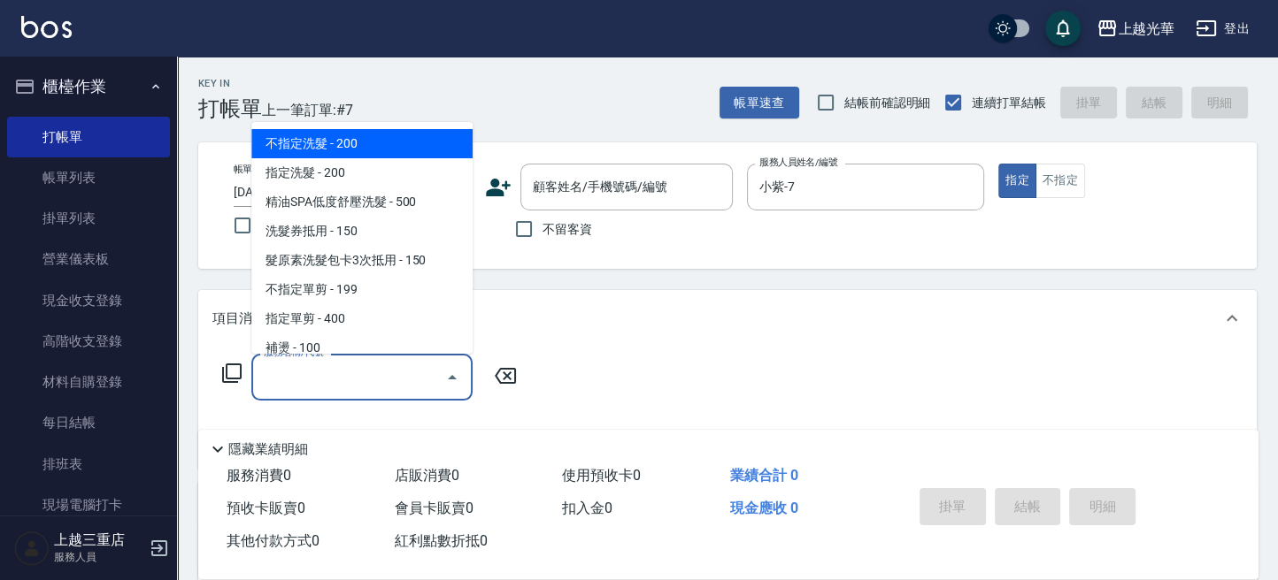
click at [373, 380] on input "服務名稱/代號" at bounding box center [348, 377] width 179 height 31
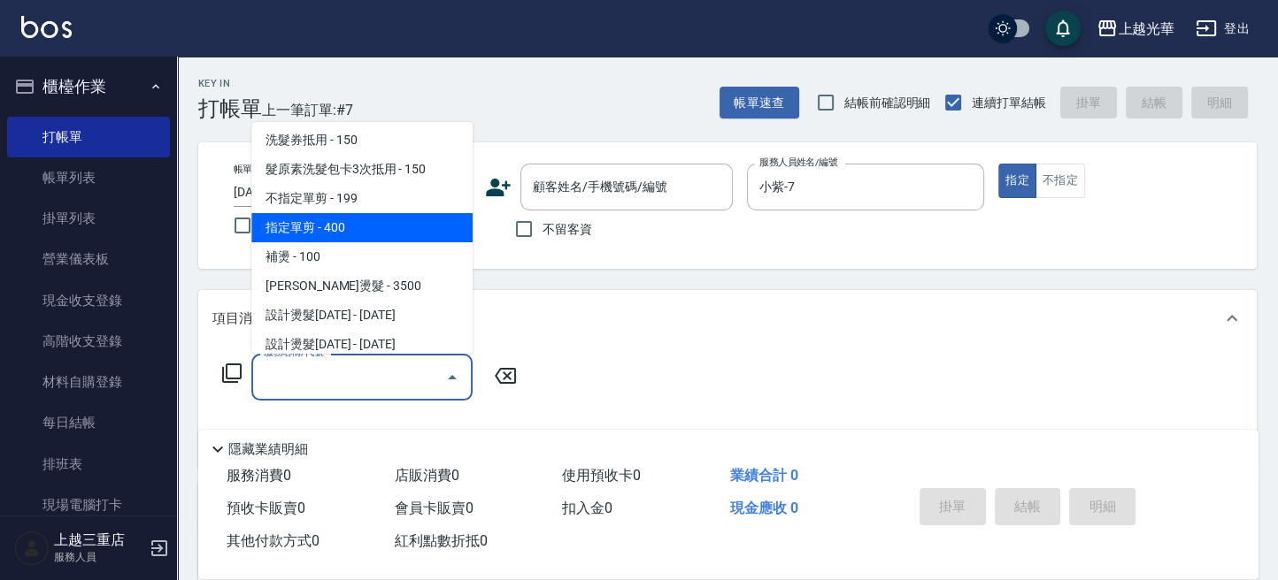
scroll to position [118, 0]
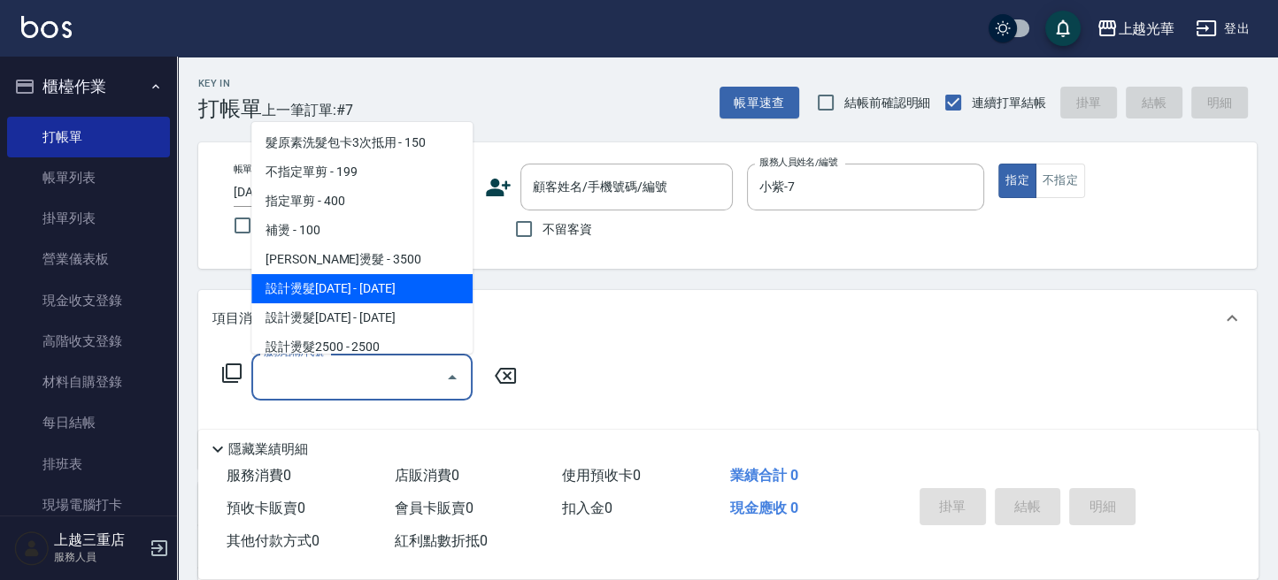
click at [403, 287] on span "設計燙髮[DATE] - [DATE]" at bounding box center [361, 288] width 221 height 29
type input "設計燙髮1500(305)"
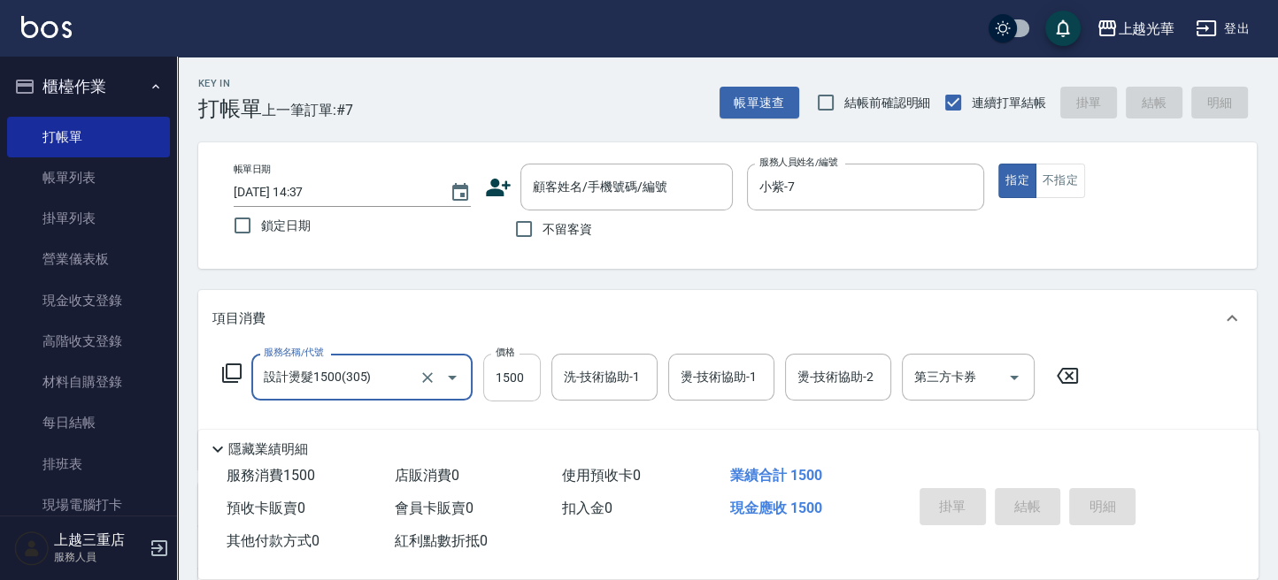
click at [517, 380] on input "1500" at bounding box center [512, 378] width 58 height 48
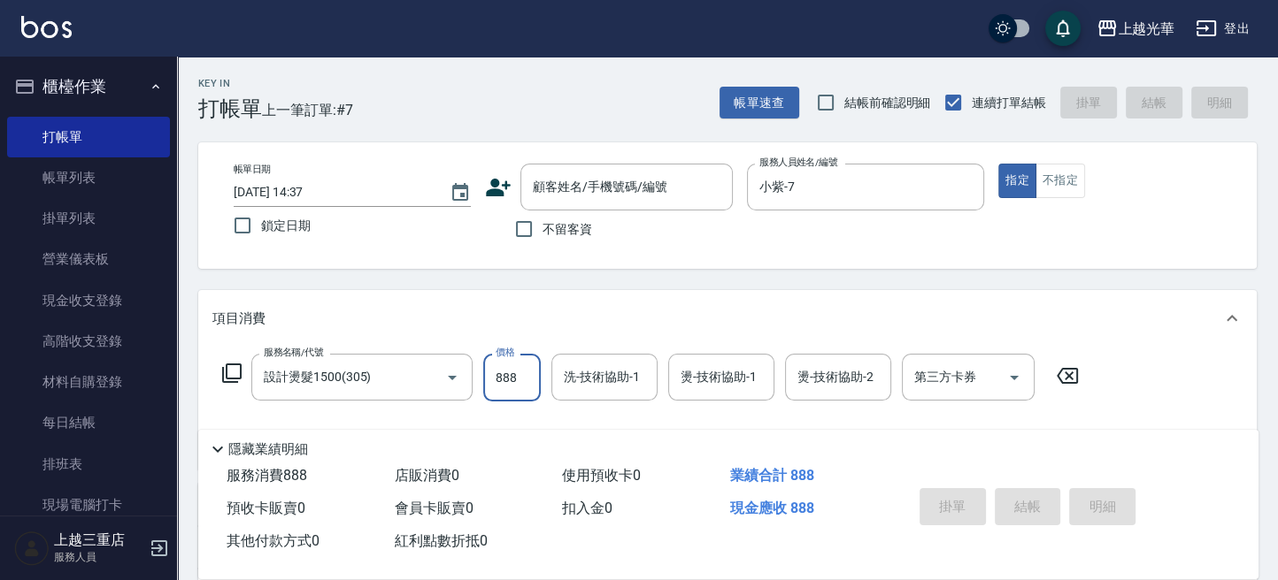
type input "888"
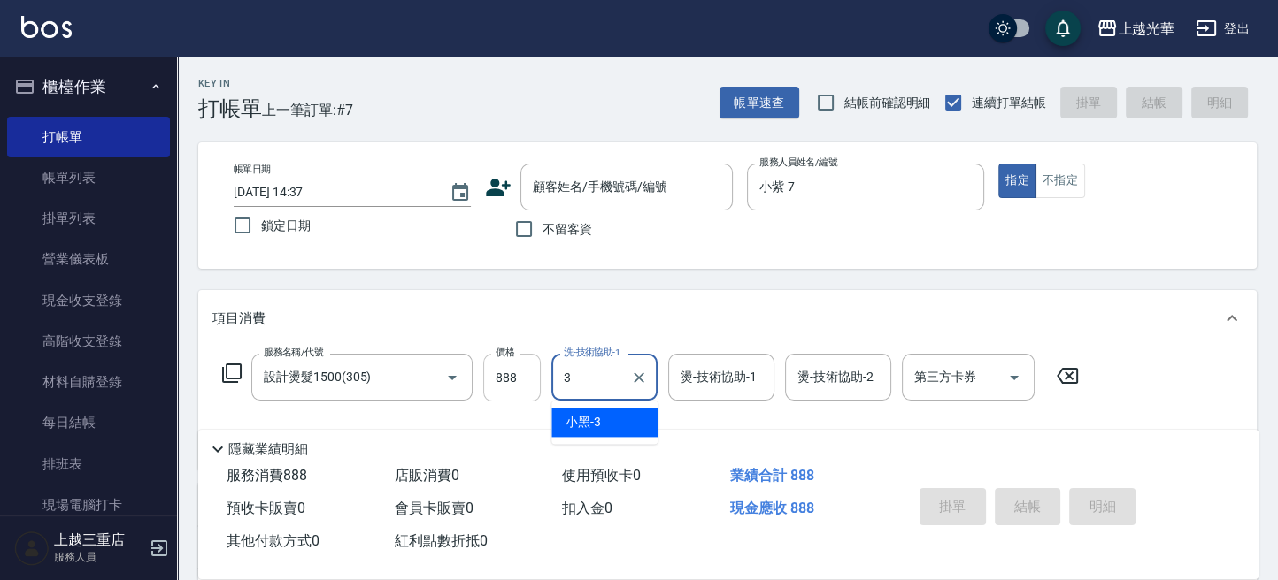
type input "小黑-3"
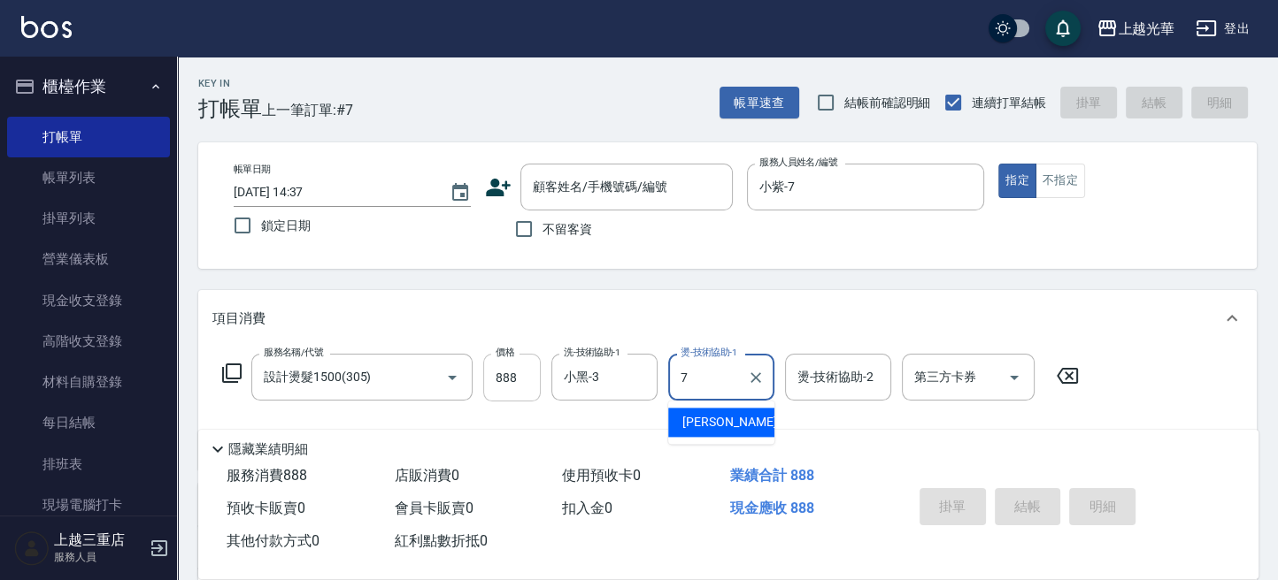
type input "小紫-7"
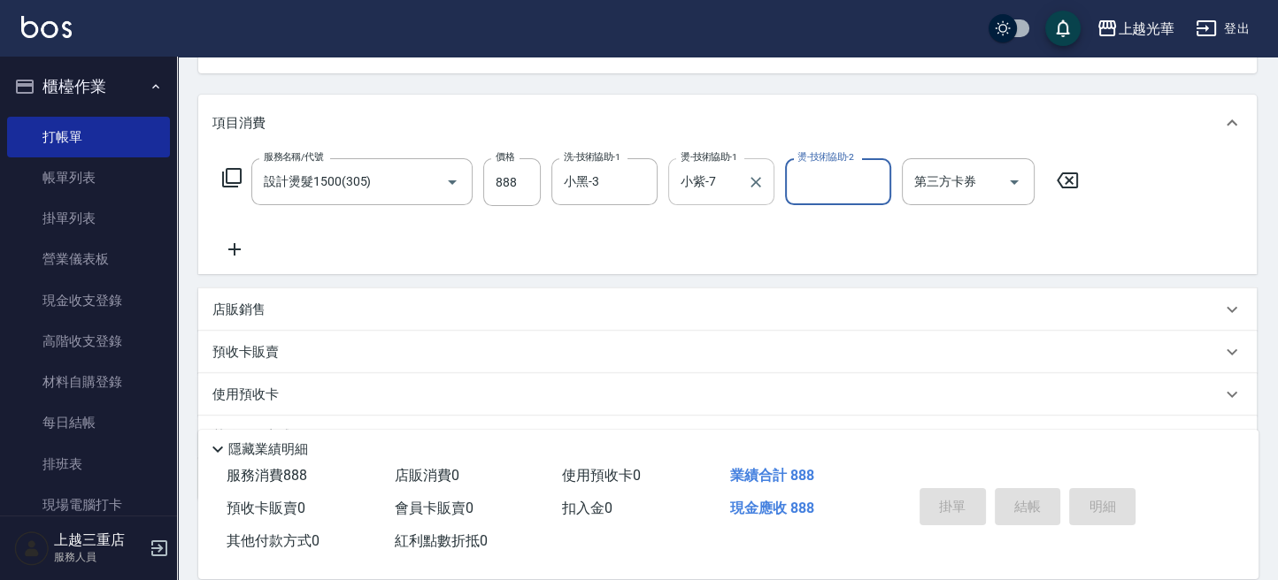
scroll to position [235, 0]
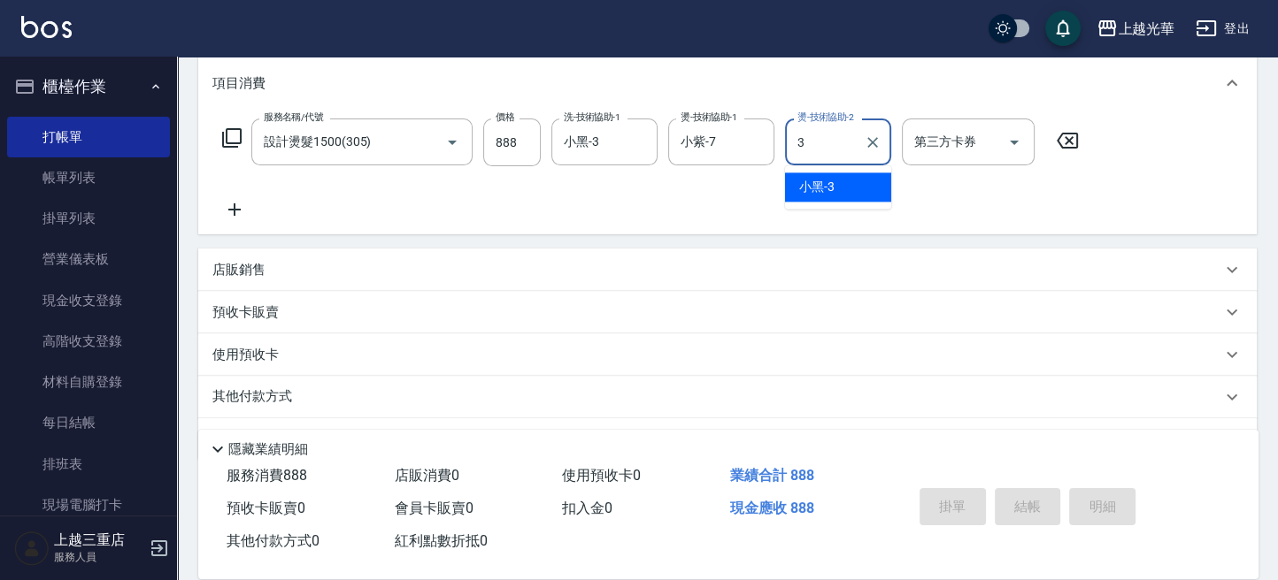
type input "小黑-3"
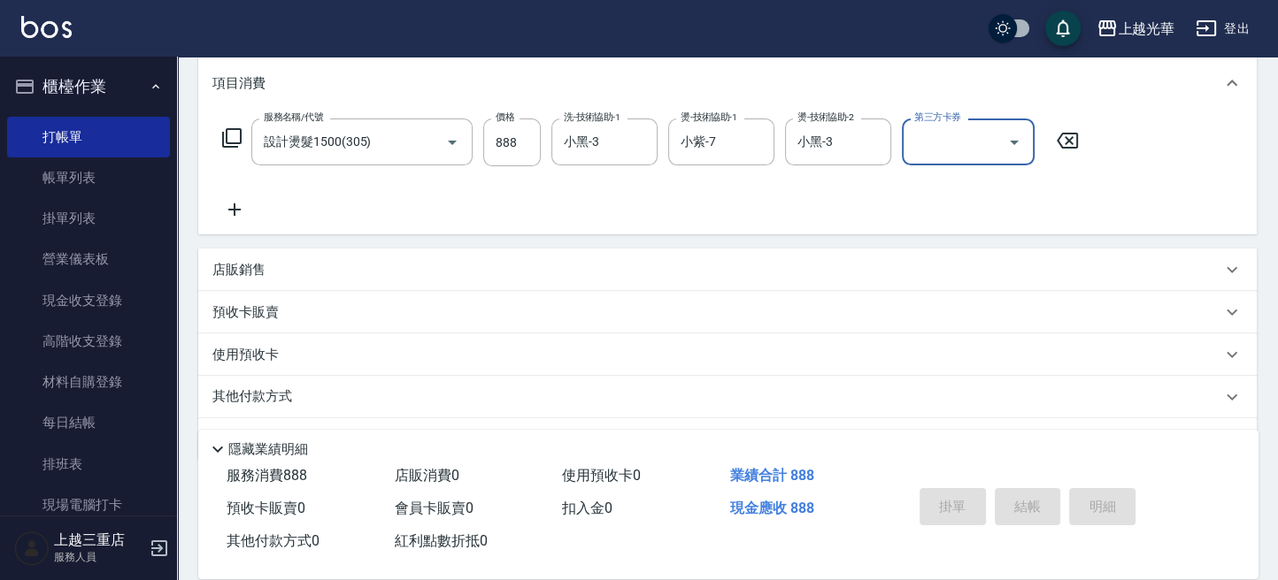
click at [234, 208] on icon at bounding box center [234, 210] width 12 height 12
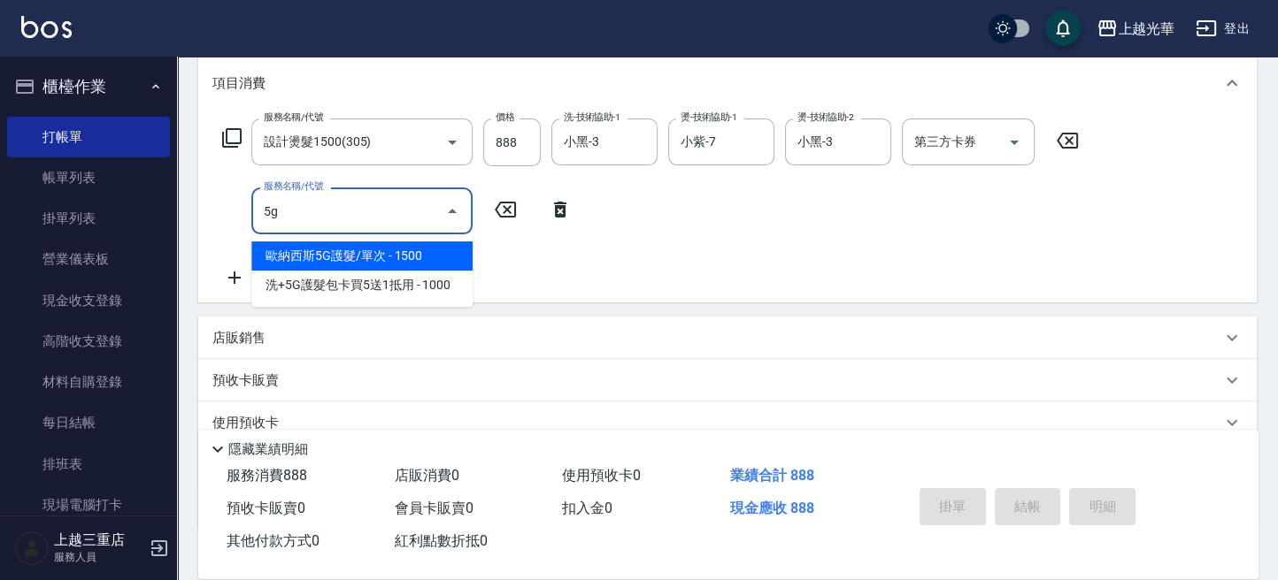
drag, startPoint x: 432, startPoint y: 245, endPoint x: 445, endPoint y: 244, distance: 13.3
click at [433, 248] on span "歐納西斯5G護髮/單次 - 1500" at bounding box center [361, 256] width 221 height 29
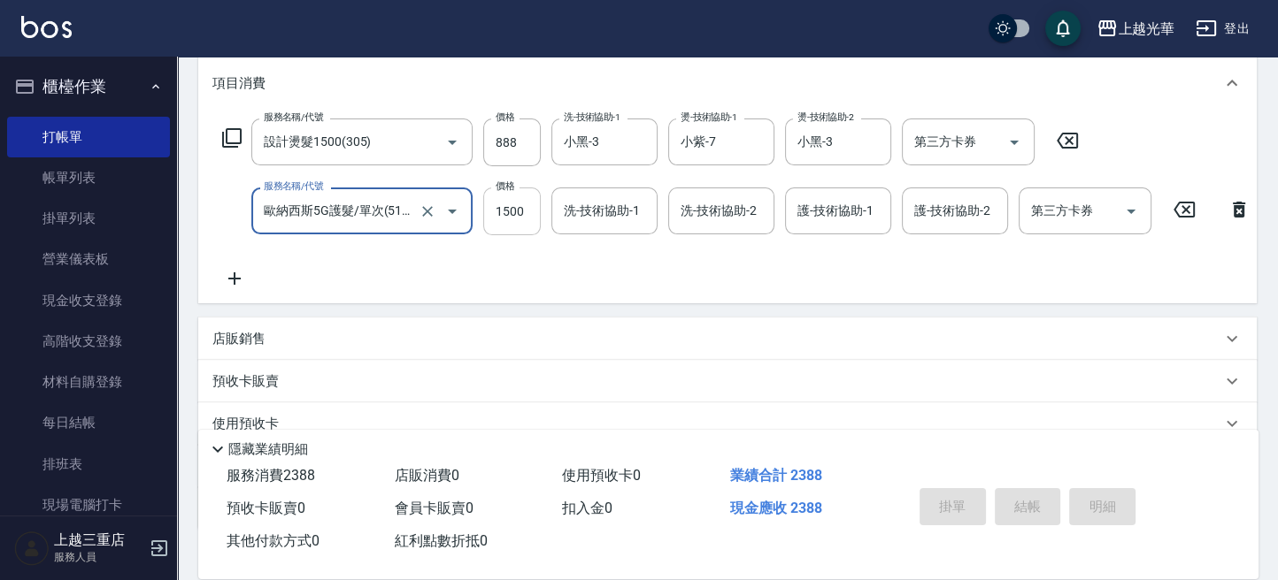
type input "歐納西斯5G護髮/單次(514)"
type input "1000"
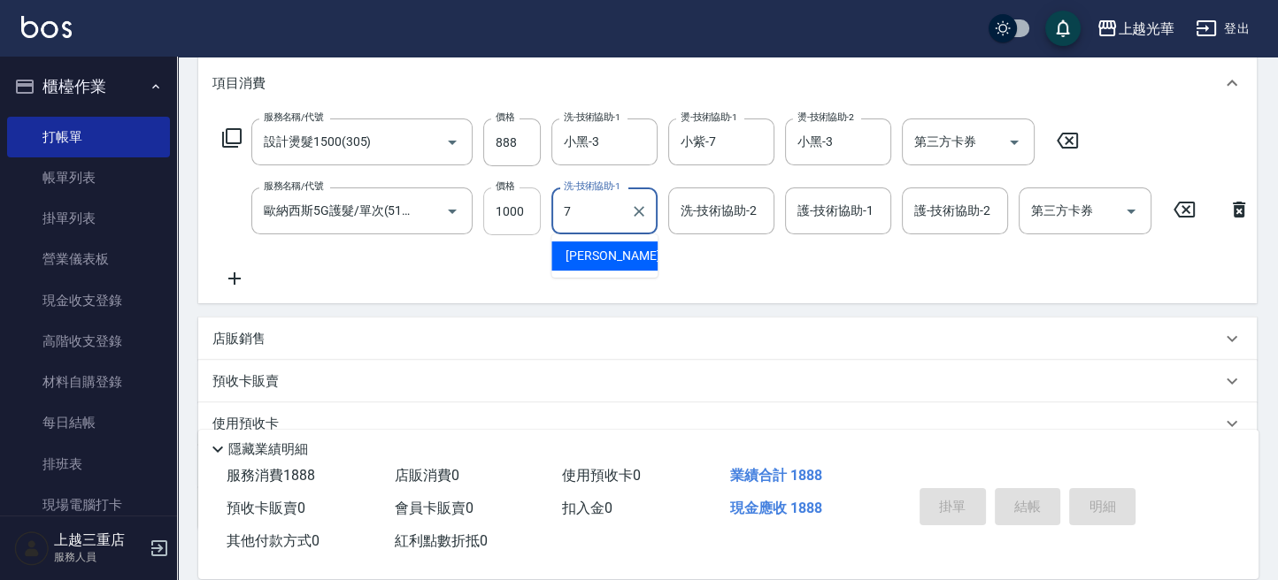
type input "小紫-7"
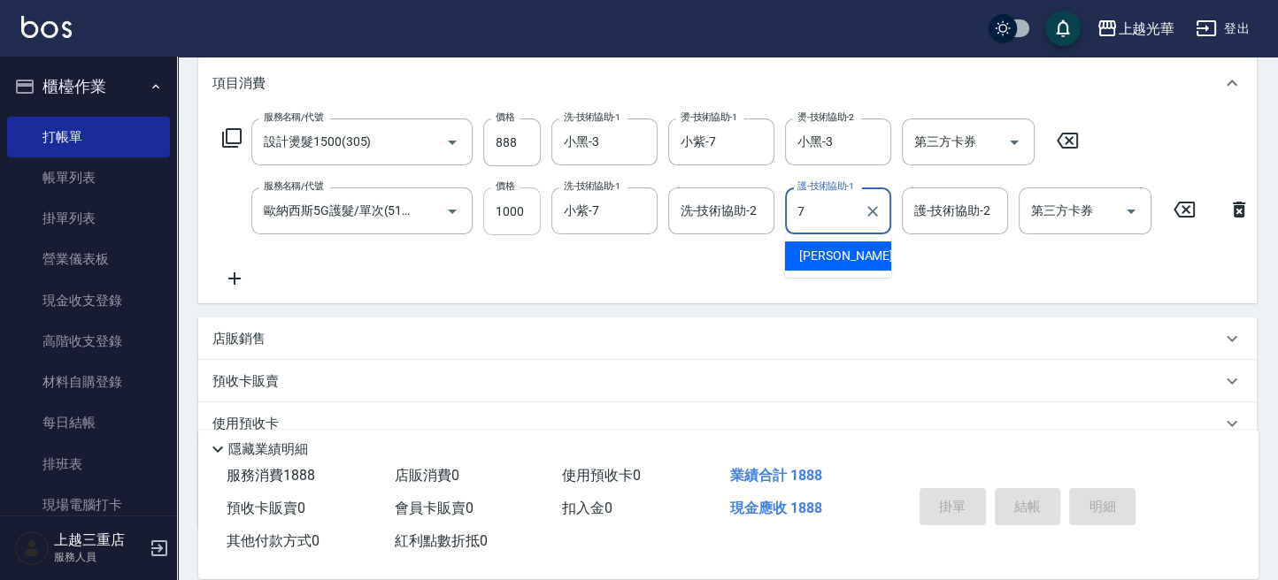
type input "小紫-7"
click at [846, 273] on div "服務名稱/代號 設計燙髮1500(305) 服務名稱/代號 價格 888 價格 洗-技術協助-1 小黑-3 洗-技術協助-1 燙-技術協助-1 小紫-7 燙-…" at bounding box center [736, 204] width 1048 height 171
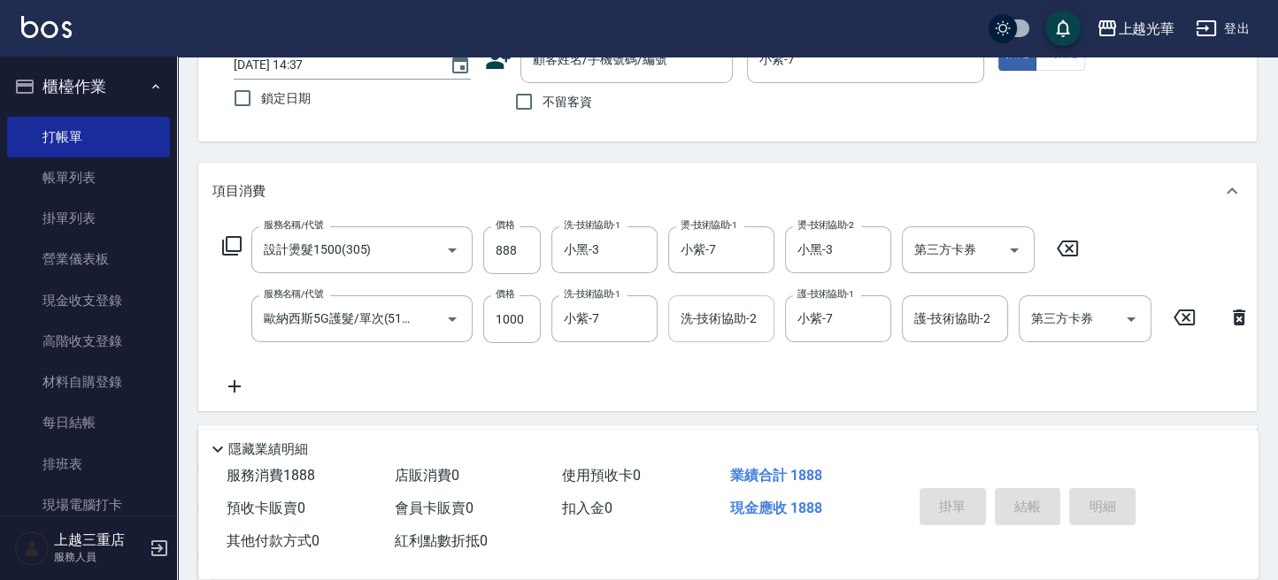
scroll to position [0, 0]
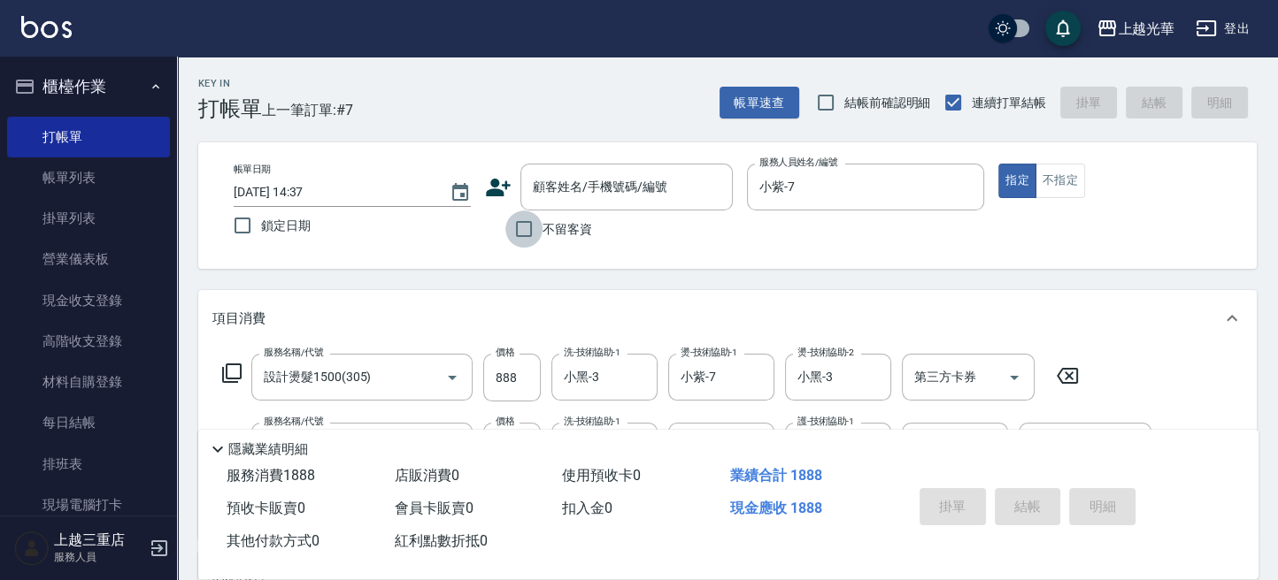
click at [529, 227] on input "不留客資" at bounding box center [523, 229] width 37 height 37
checkbox input "true"
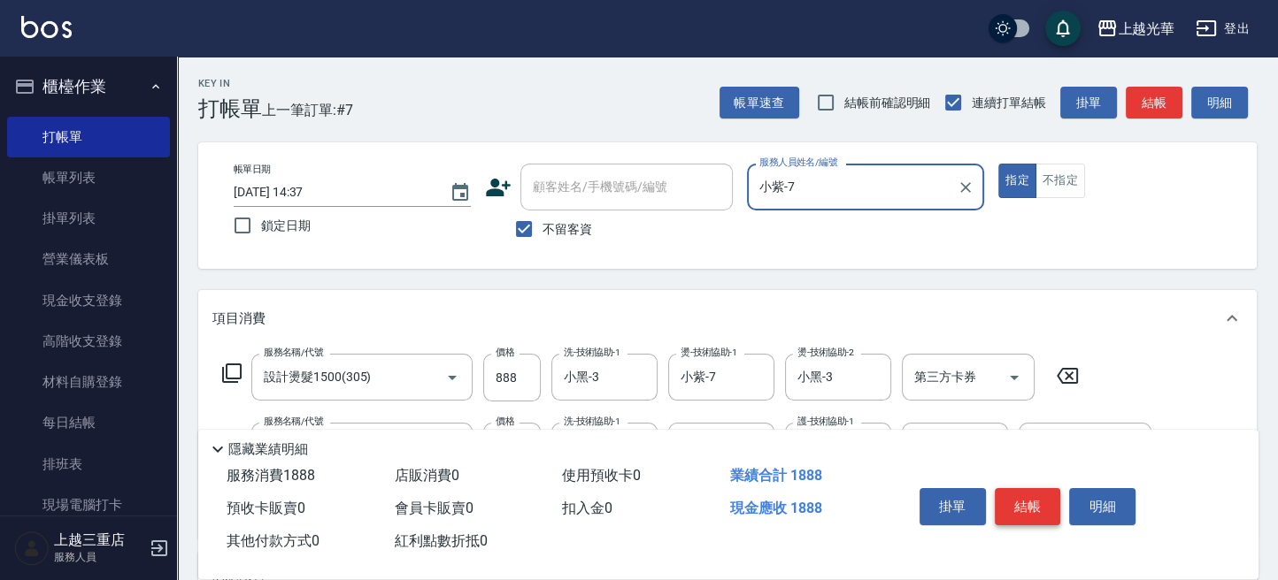
click at [1012, 504] on button "結帳" at bounding box center [1028, 506] width 66 height 37
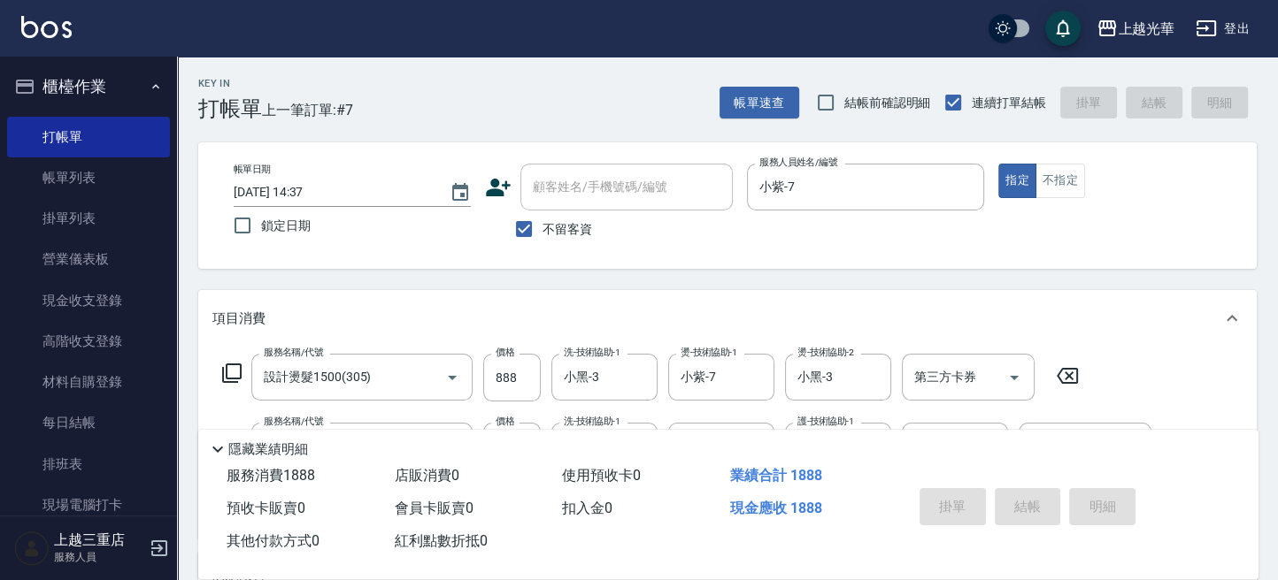
type input "2025/09/19 15:21"
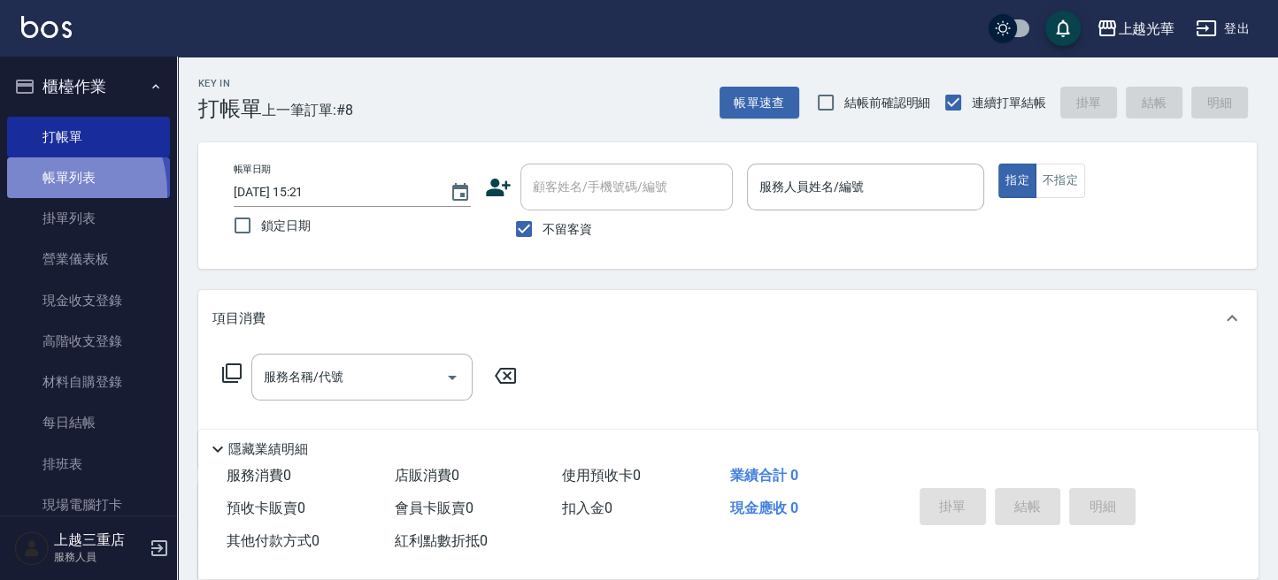
click at [42, 194] on link "帳單列表" at bounding box center [88, 177] width 163 height 41
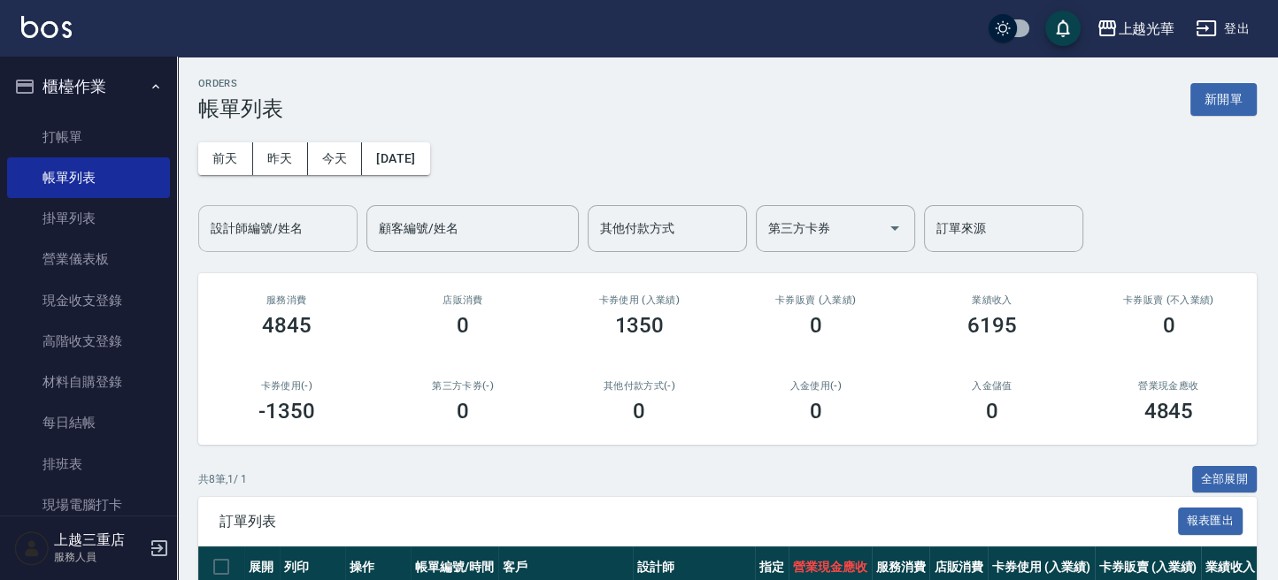
click at [288, 242] on input "設計師編號/姓名" at bounding box center [277, 228] width 143 height 31
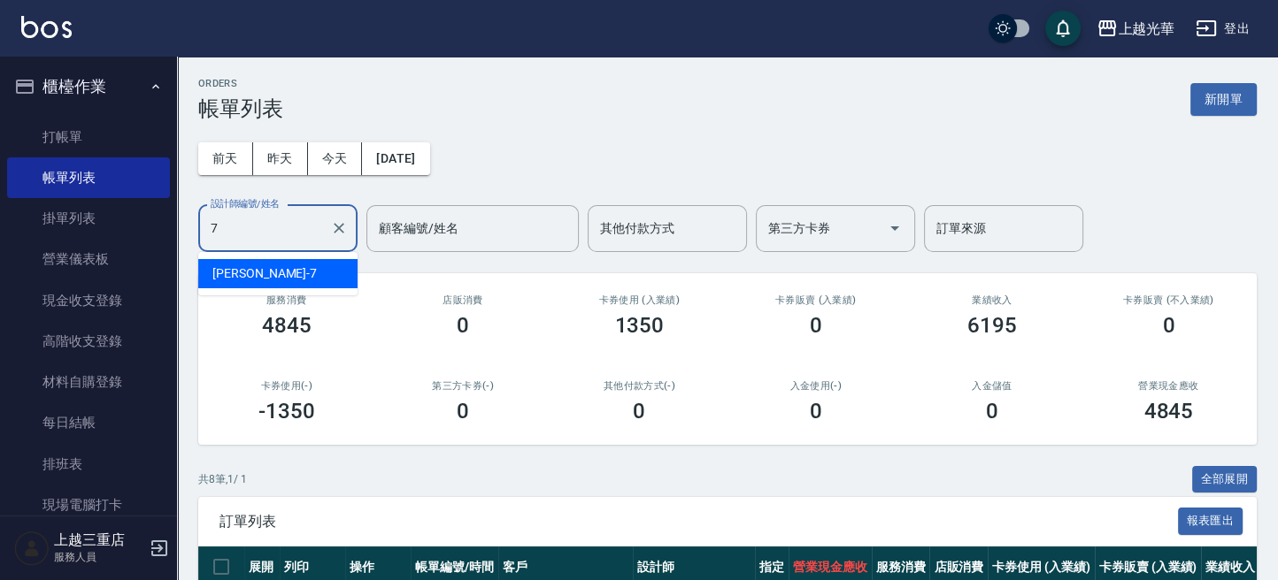
type input "小紫-7"
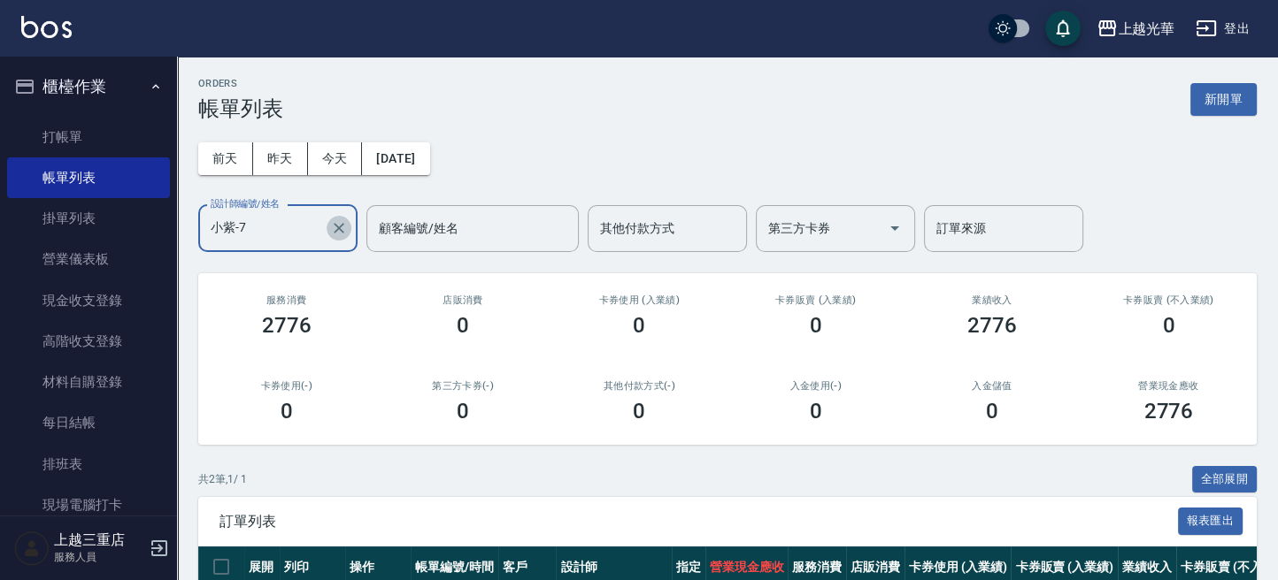
click at [338, 229] on icon "Clear" at bounding box center [339, 228] width 11 height 11
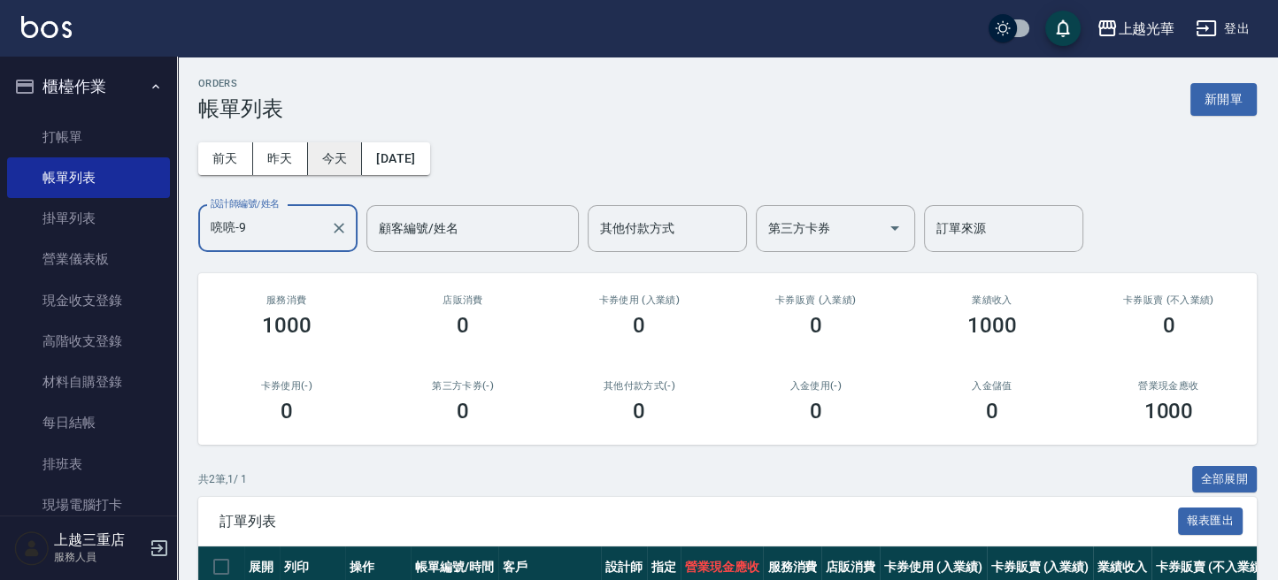
click at [355, 158] on button "今天" at bounding box center [335, 158] width 55 height 33
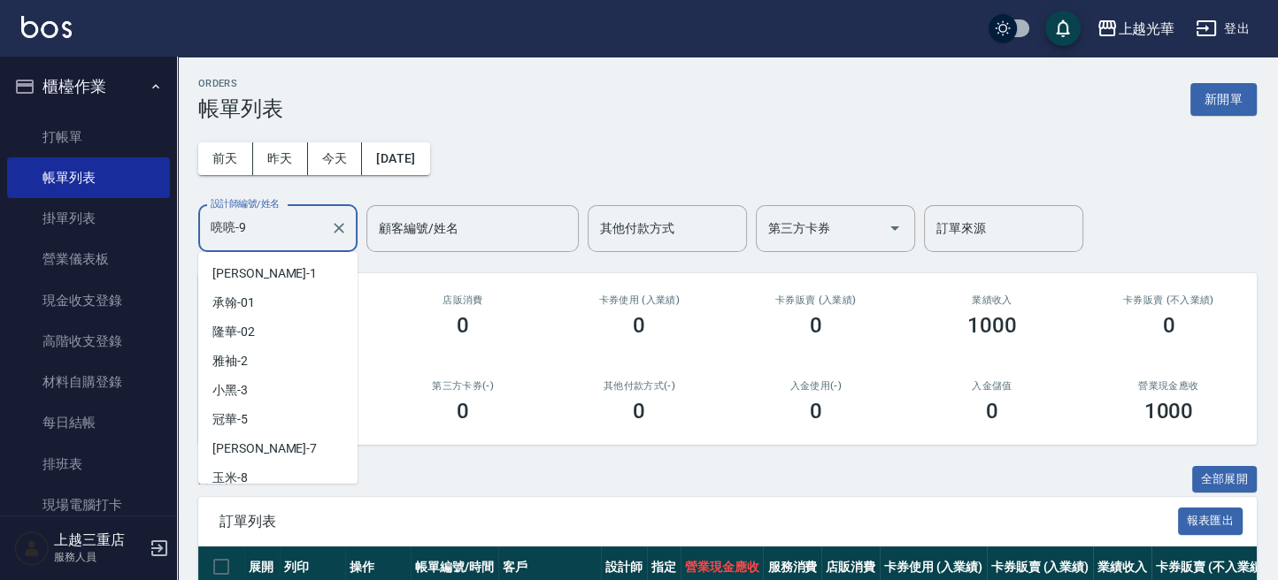
click at [311, 236] on input "喨喨-9" at bounding box center [264, 228] width 117 height 31
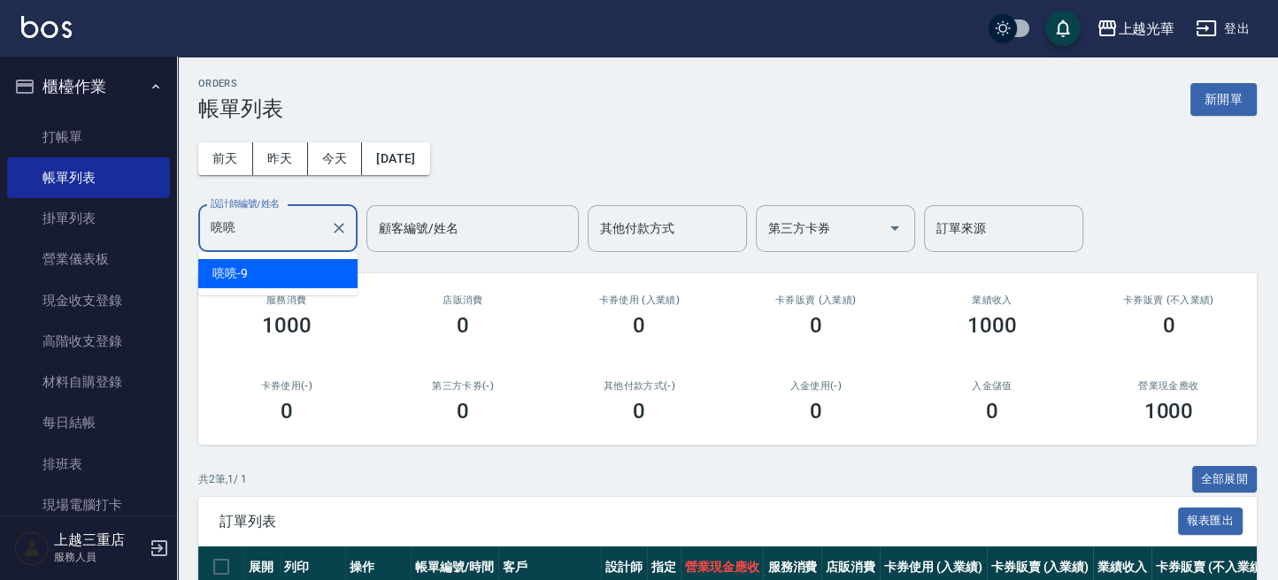
type input "喨"
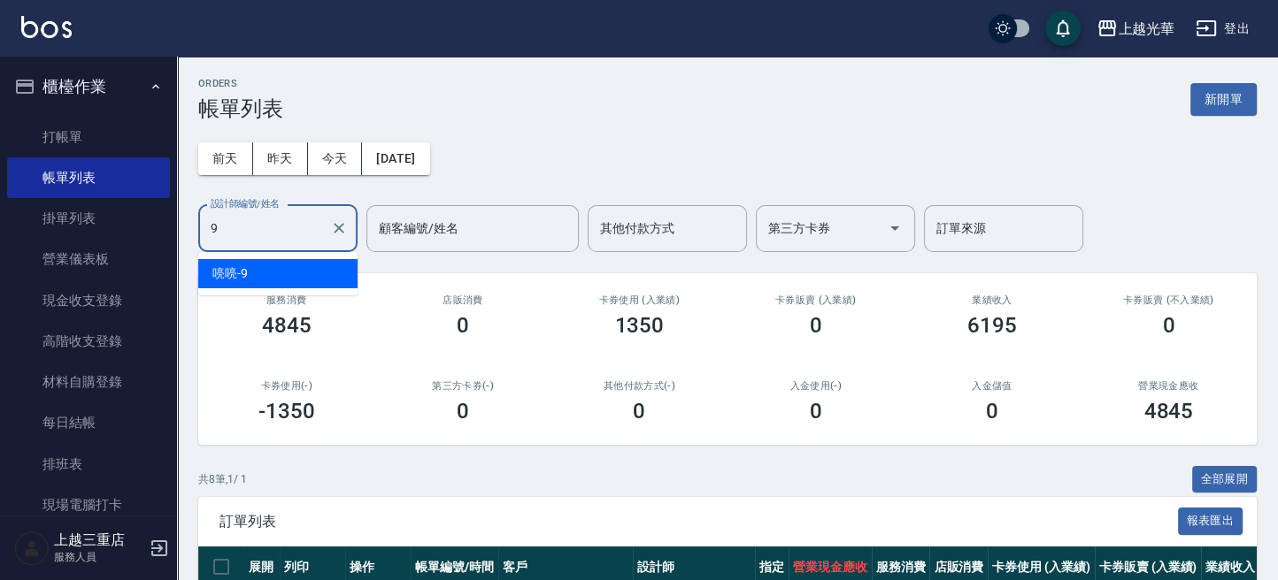
type input "喨喨-9"
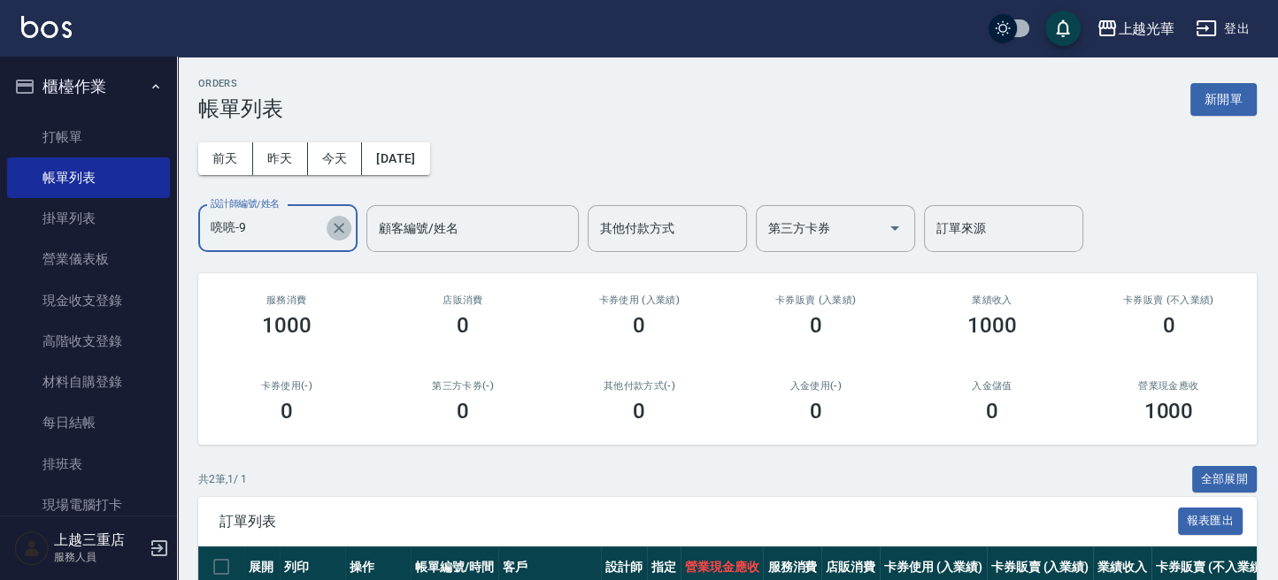
click at [336, 227] on icon "Clear" at bounding box center [339, 228] width 18 height 18
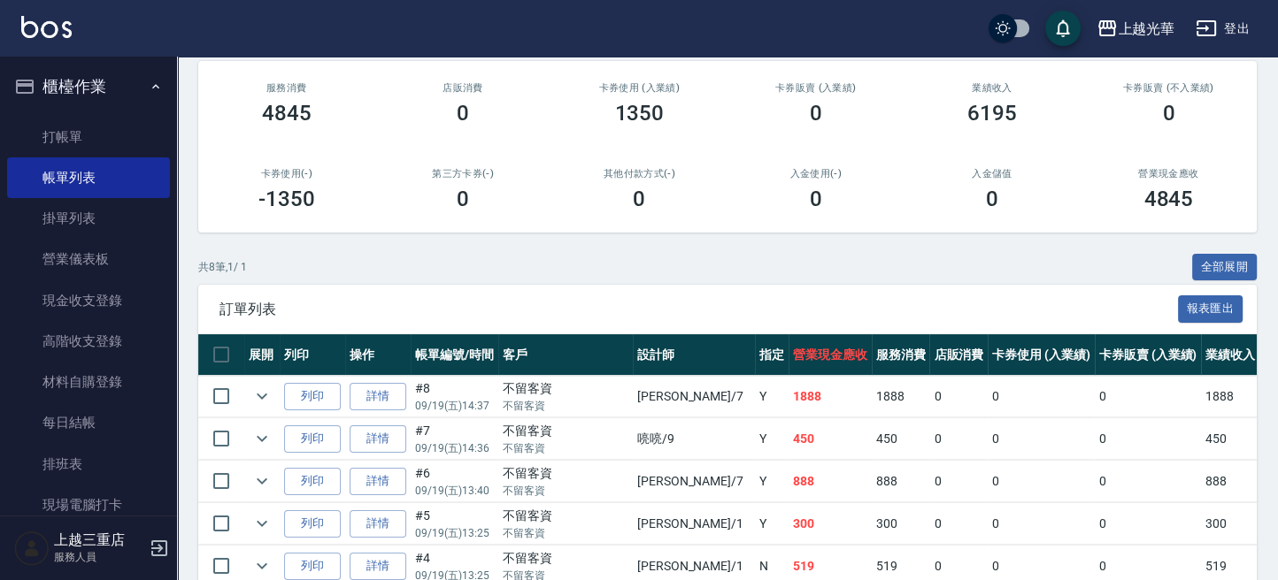
scroll to position [118, 0]
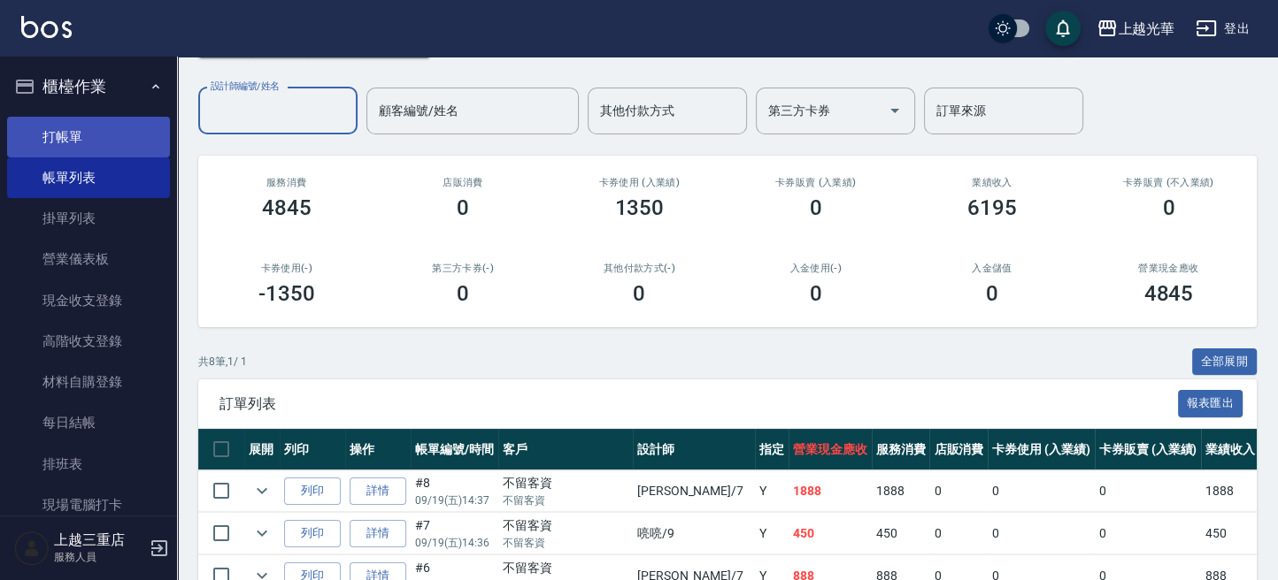
click at [86, 143] on link "打帳單" at bounding box center [88, 137] width 163 height 41
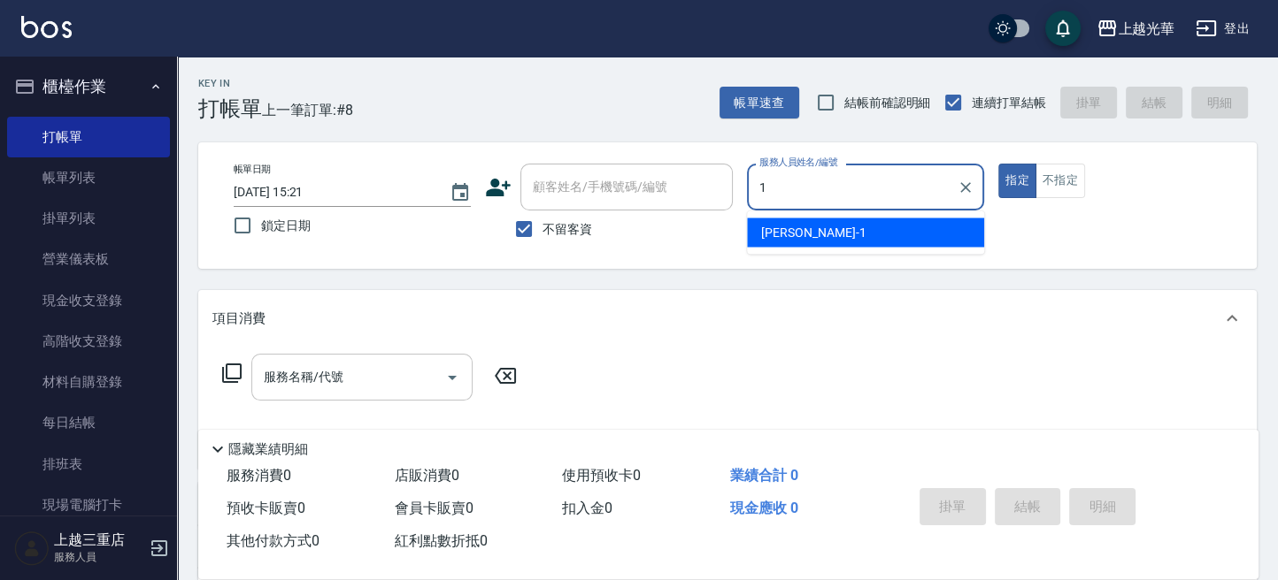
type input "1"
type button "true"
type input "小詹-1"
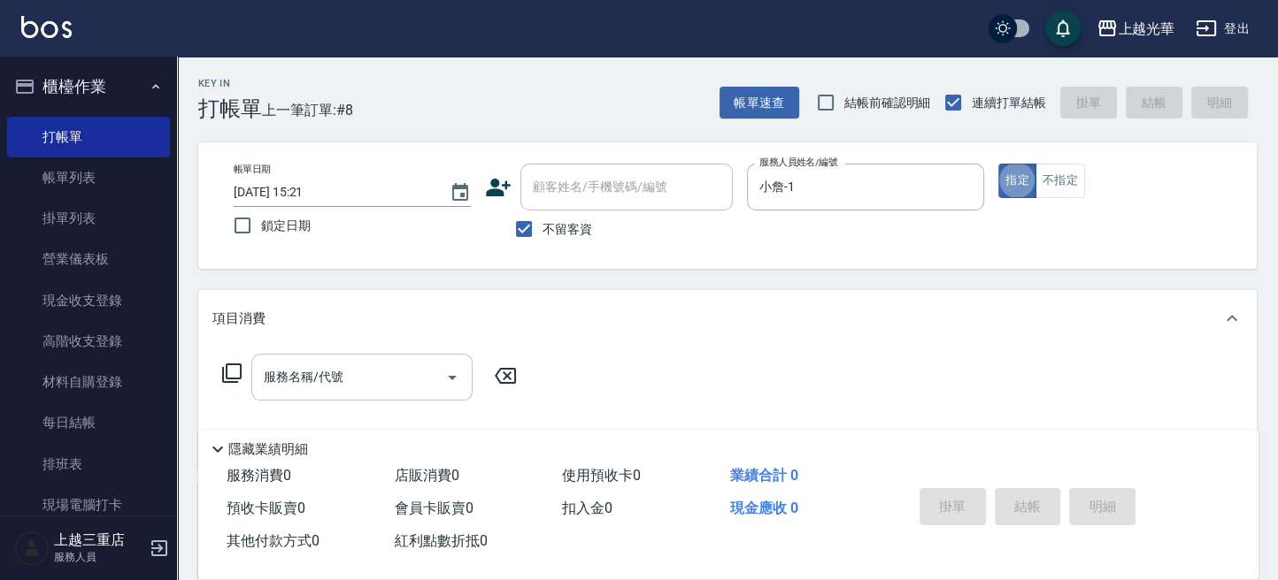
click at [345, 369] on input "服務名稱/代號" at bounding box center [348, 377] width 179 height 31
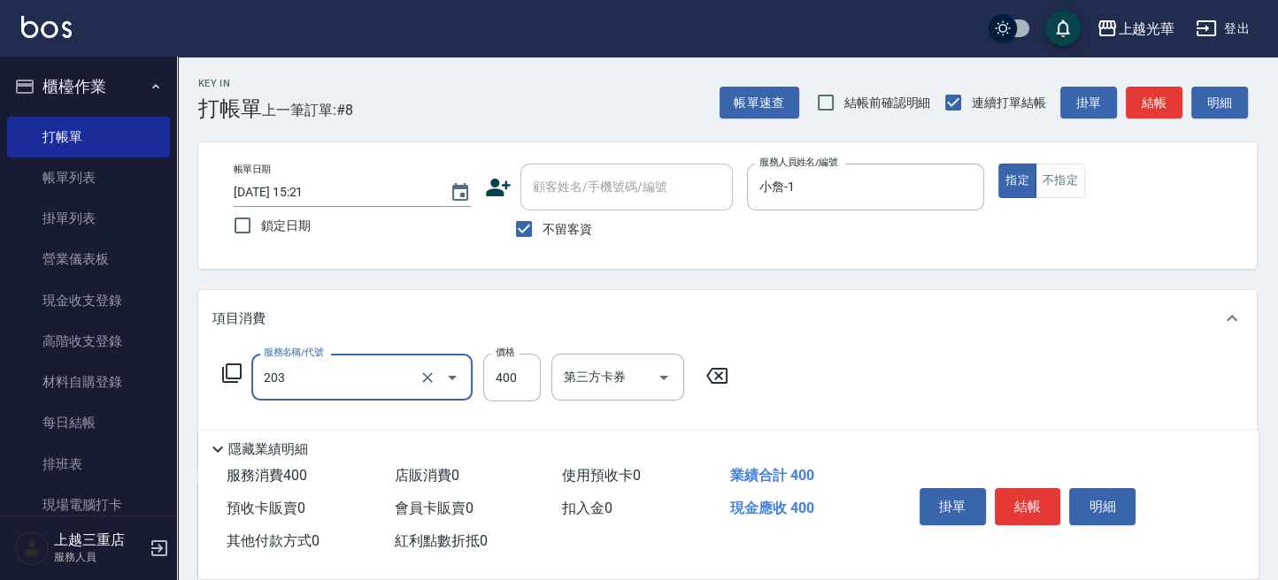
type input "指定單剪(203)"
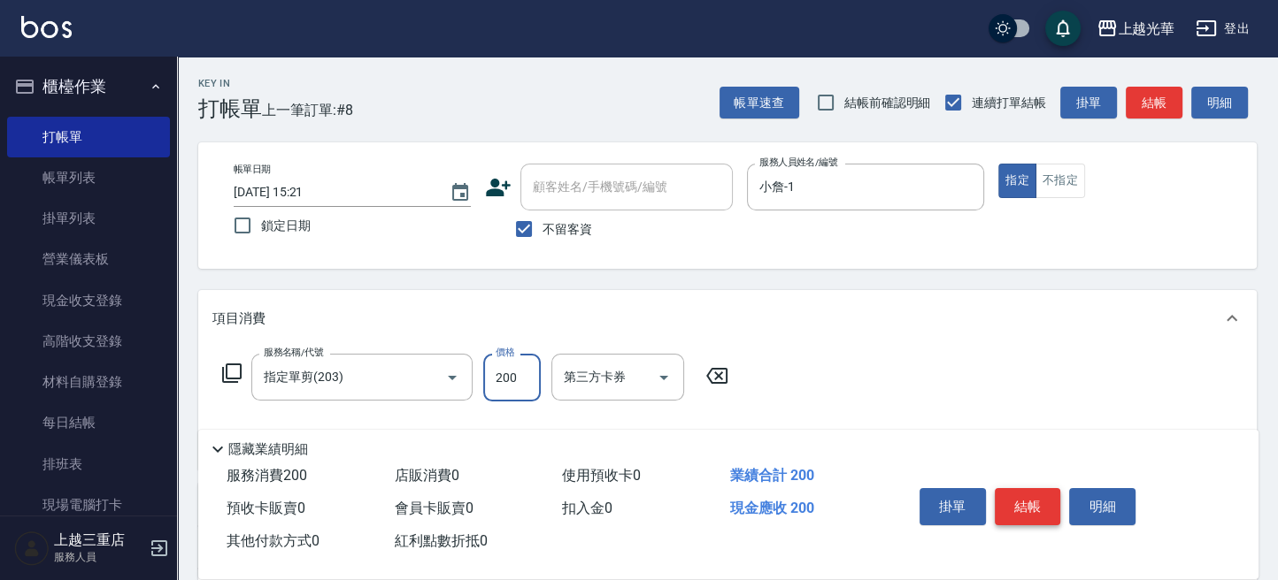
type input "200"
click at [1030, 506] on button "結帳" at bounding box center [1028, 506] width 66 height 37
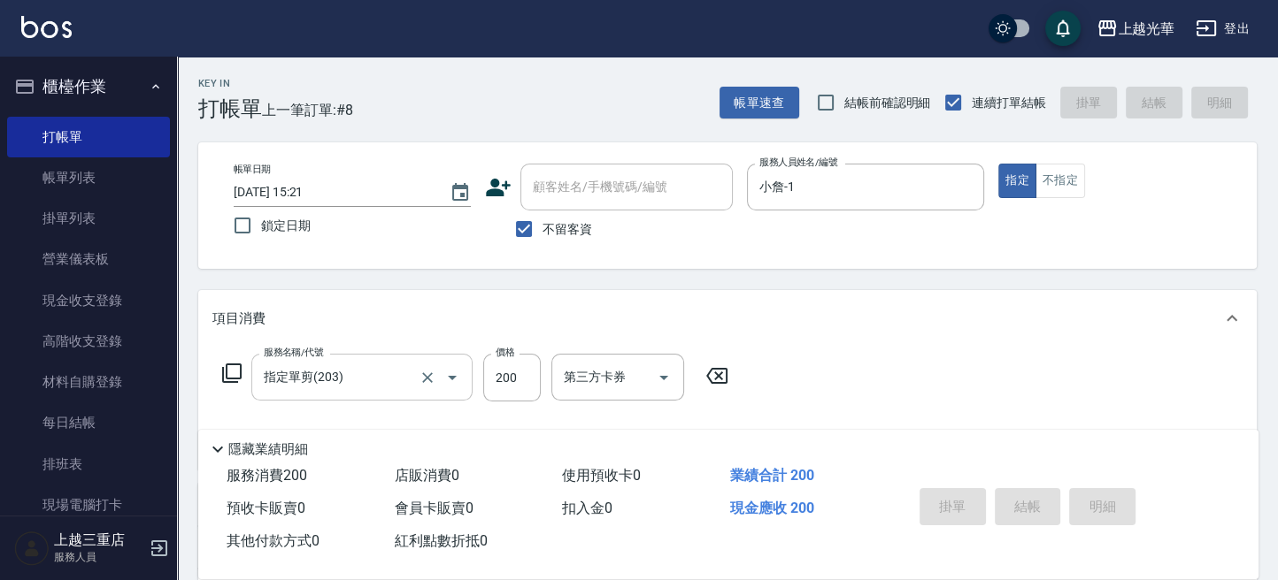
type input "2025/09/19 15:40"
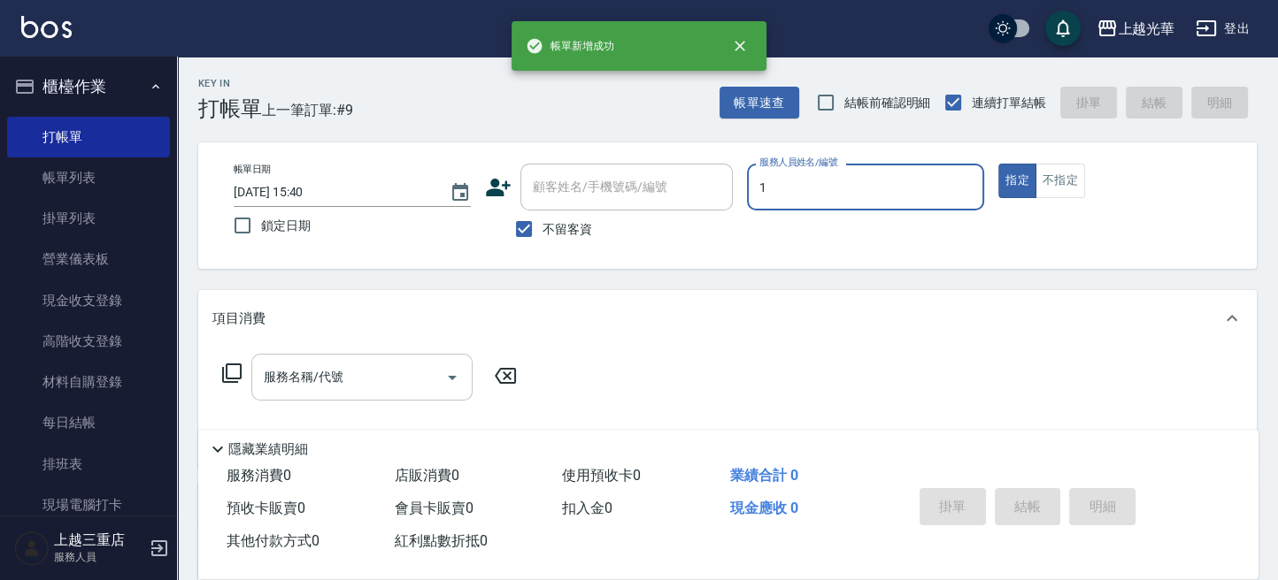
type input "小詹-1"
click at [342, 365] on input "服務名稱/代號" at bounding box center [348, 377] width 179 height 31
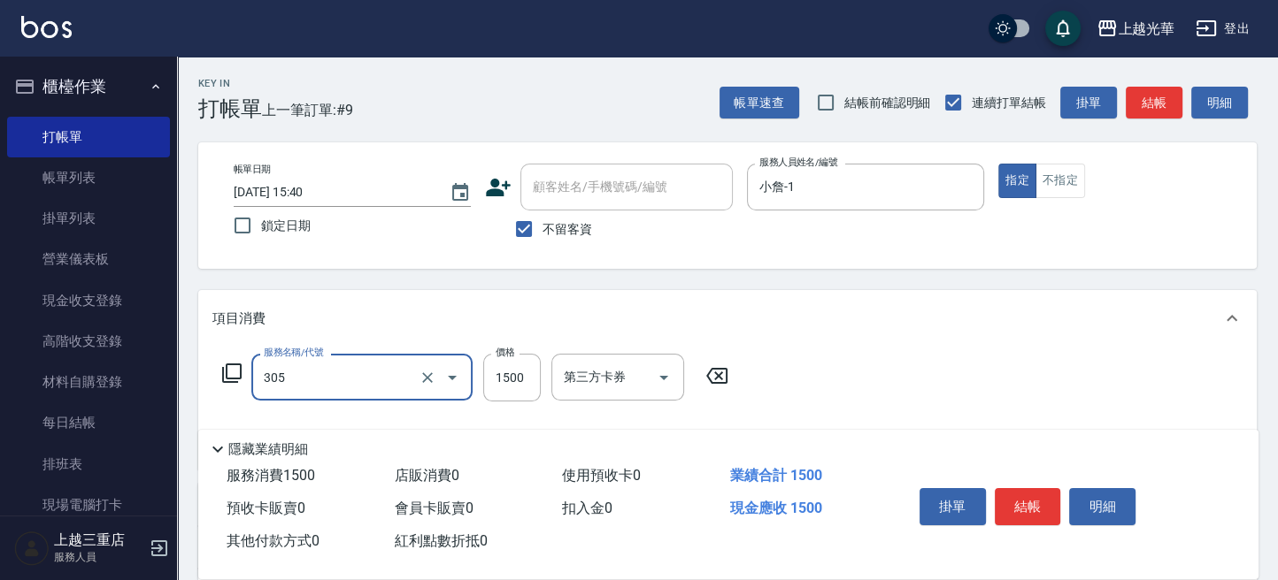
type input "設計燙髮1500(305)"
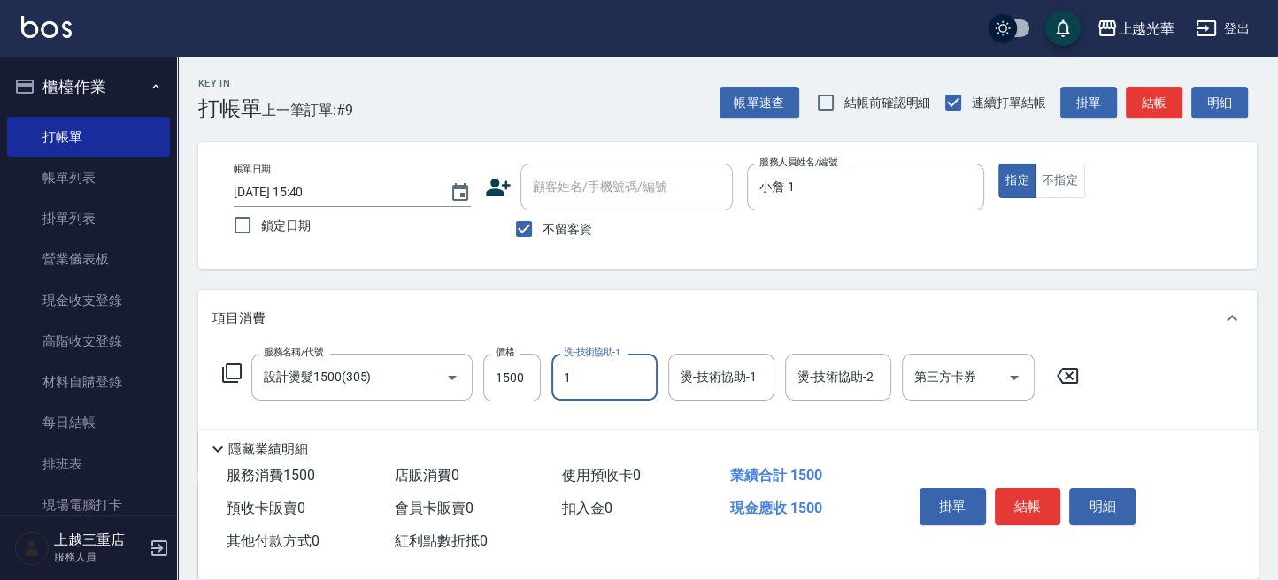
type input "小詹-1"
click at [856, 391] on input "燙-技術協助-2" at bounding box center [838, 377] width 90 height 31
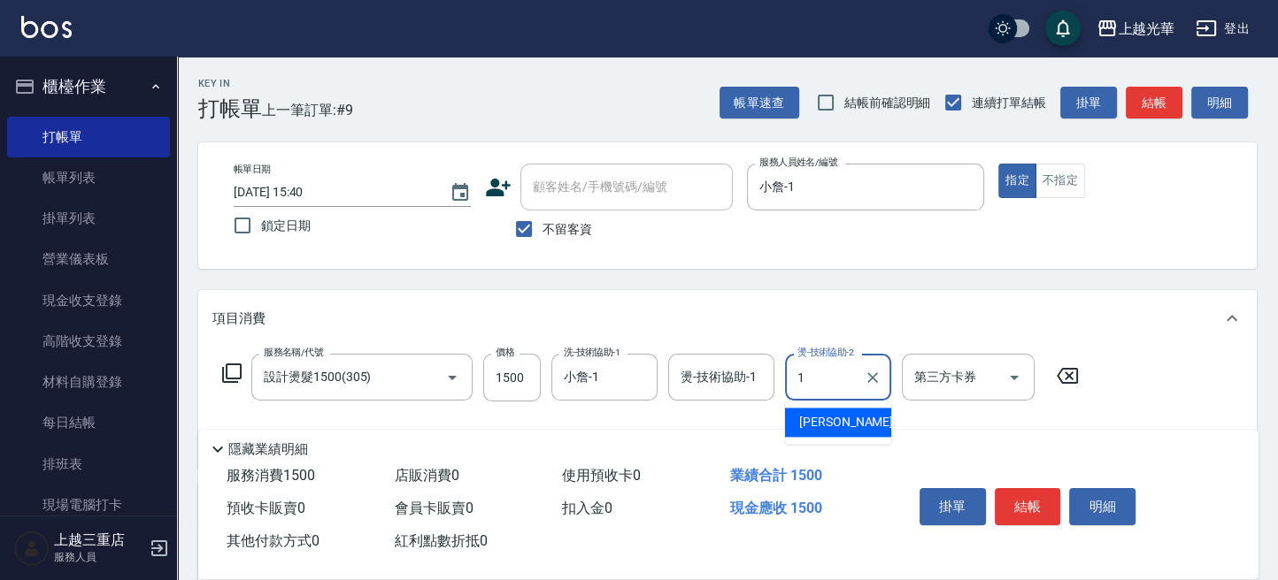
type input "小詹-1"
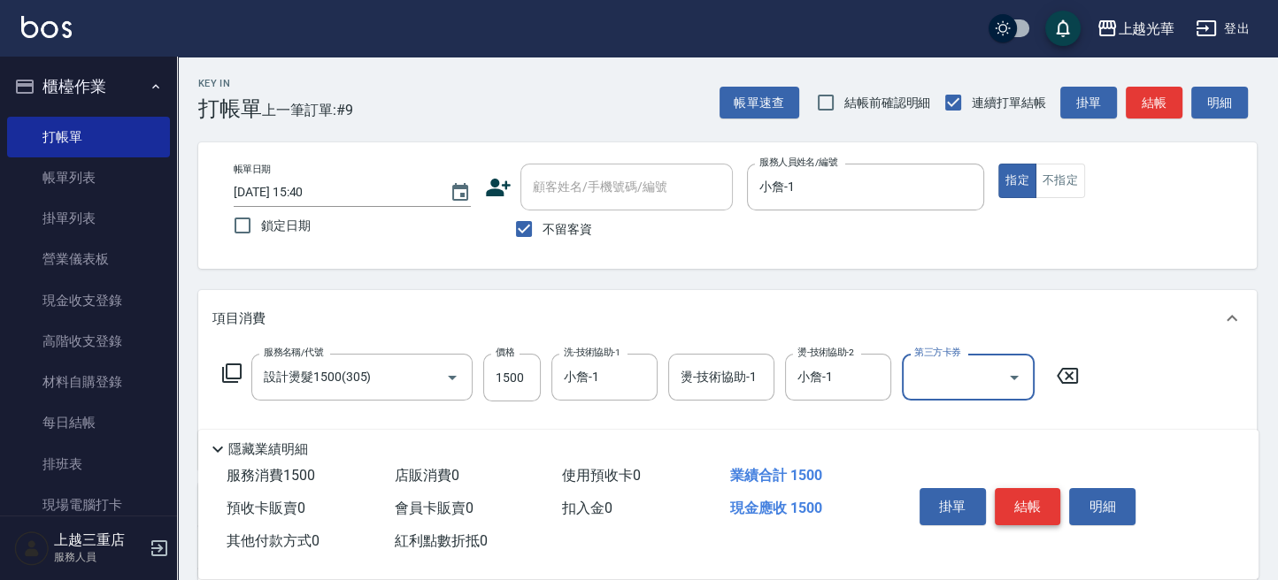
click at [1037, 494] on button "結帳" at bounding box center [1028, 506] width 66 height 37
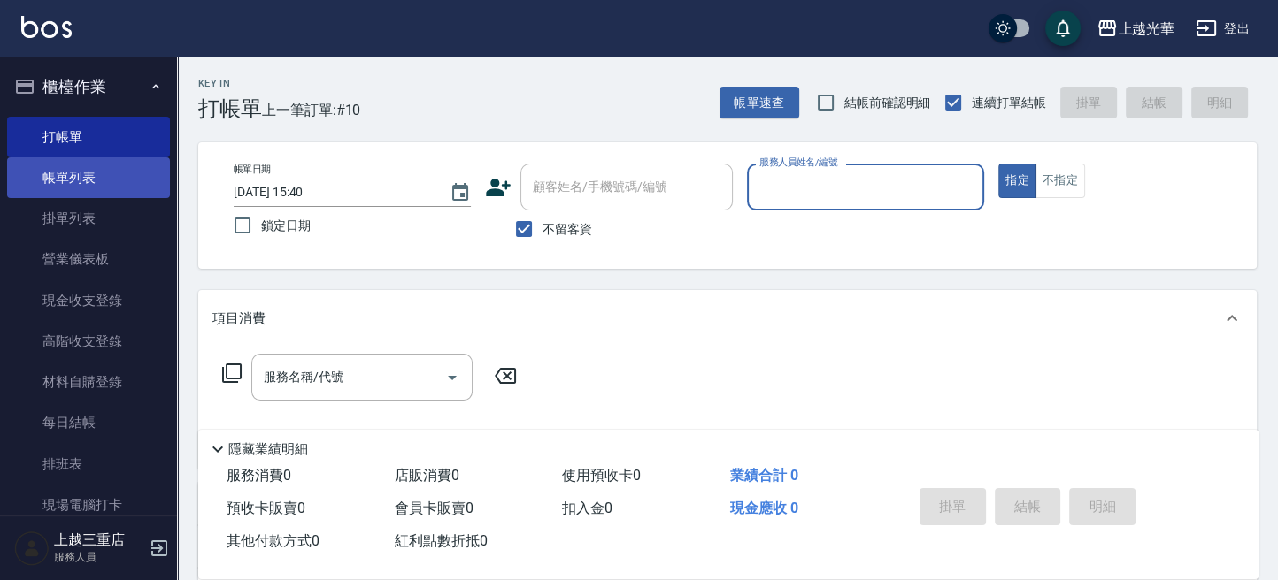
click at [73, 171] on link "帳單列表" at bounding box center [88, 177] width 163 height 41
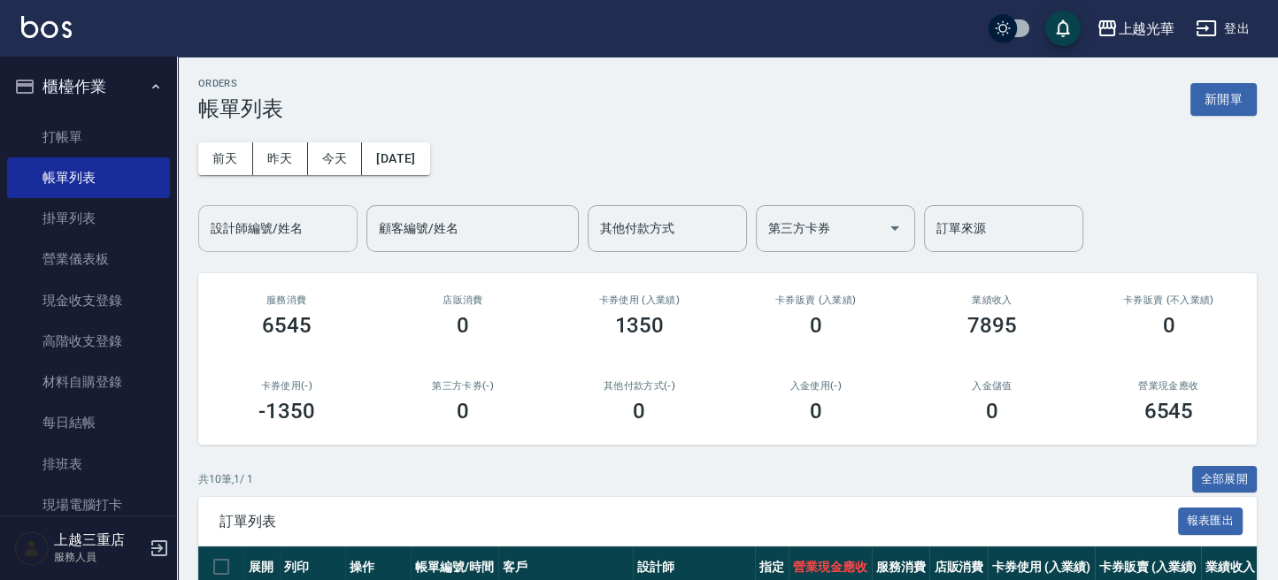
click at [285, 250] on div "設計師編號/姓名" at bounding box center [277, 228] width 159 height 47
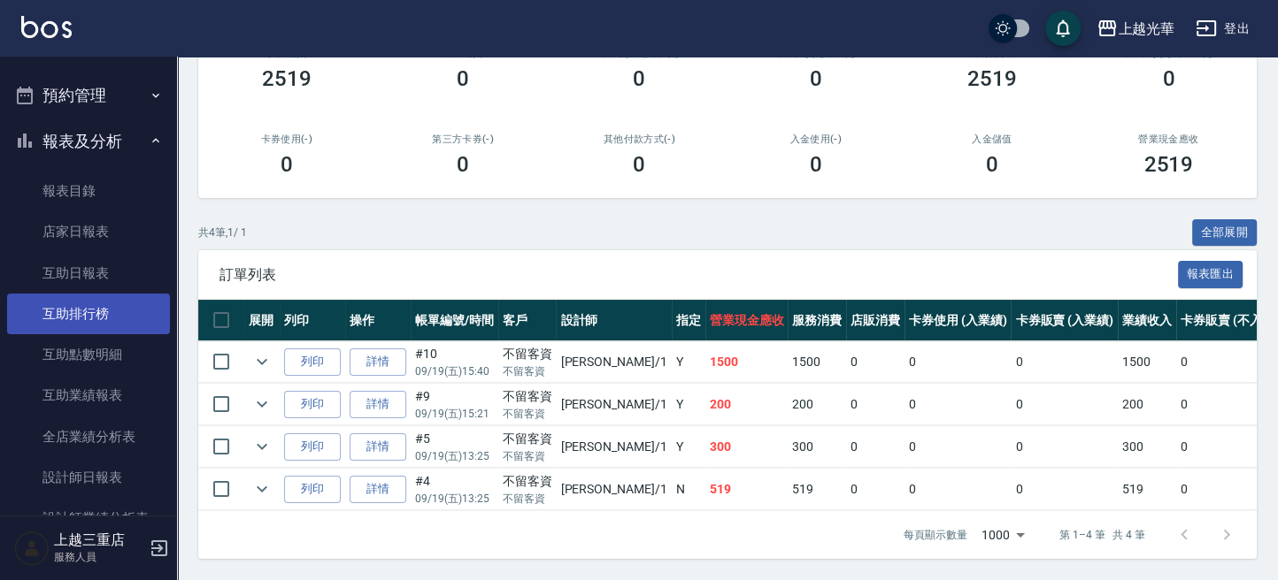
scroll to position [472, 0]
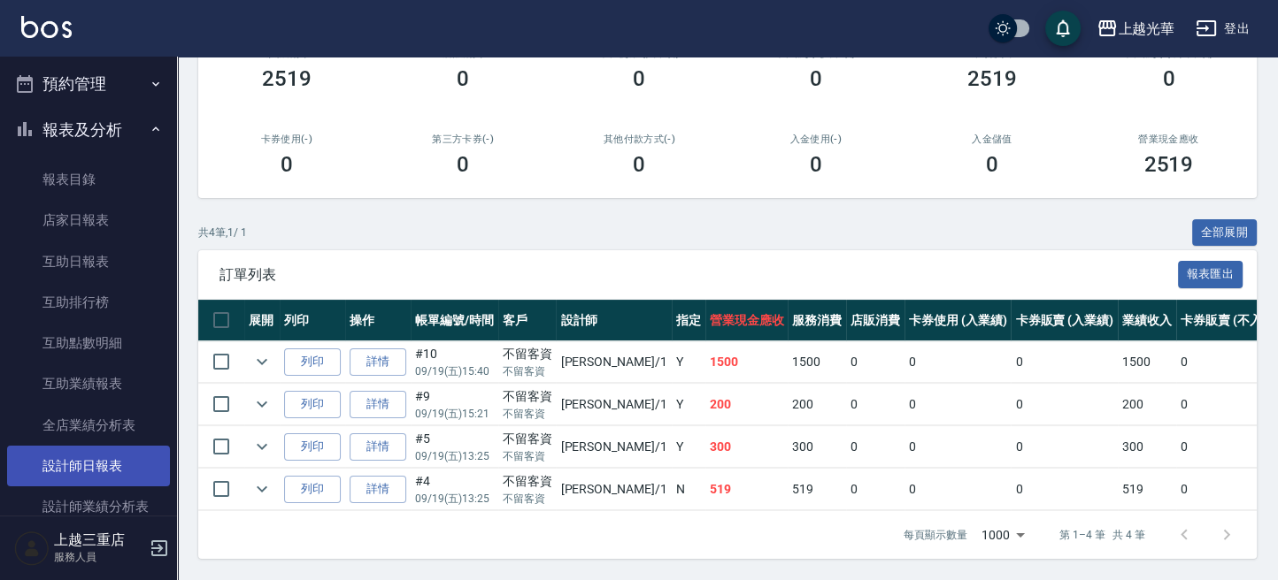
type input "小詹-1"
click at [104, 449] on link "設計師日報表" at bounding box center [88, 466] width 163 height 41
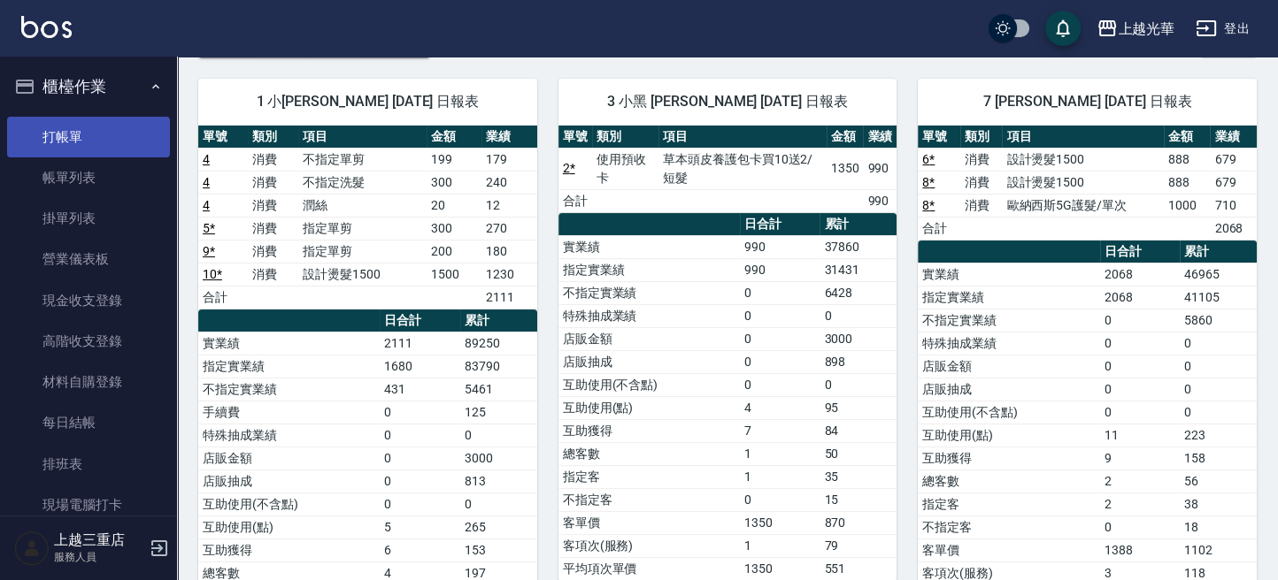
click at [80, 140] on link "打帳單" at bounding box center [88, 137] width 163 height 41
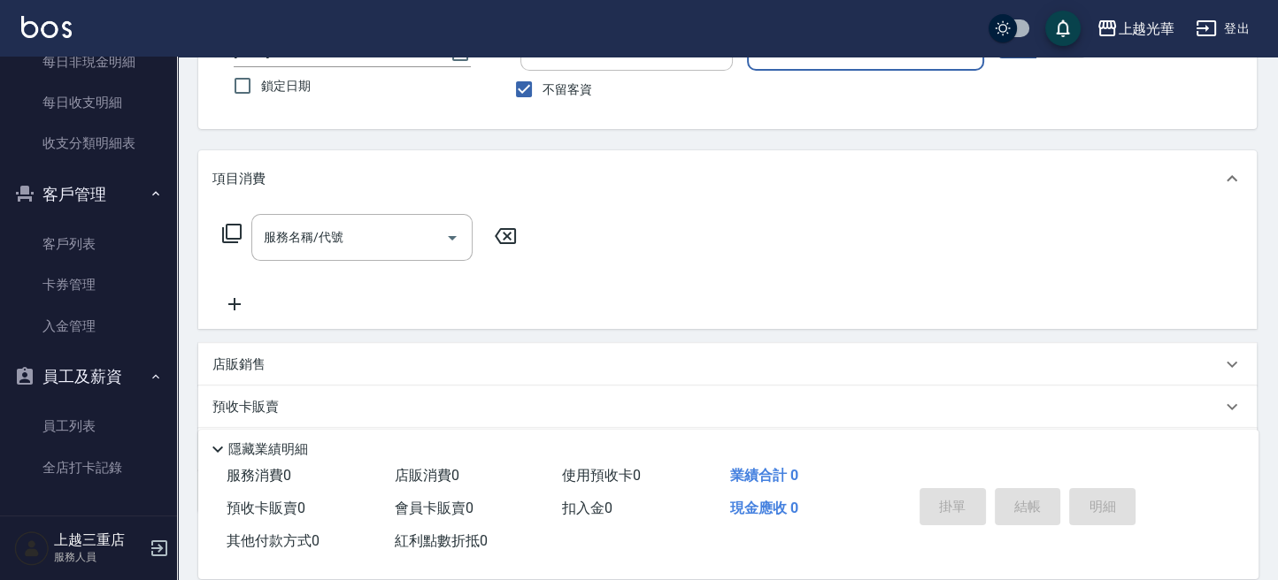
scroll to position [240, 0]
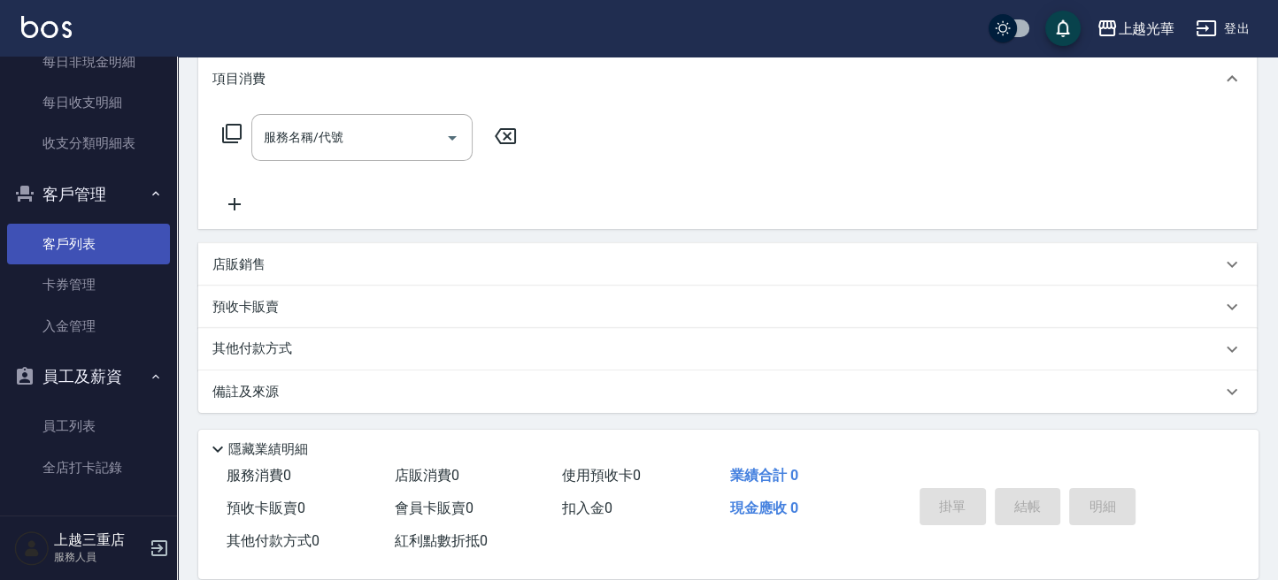
click at [91, 242] on link "客戶列表" at bounding box center [88, 244] width 163 height 41
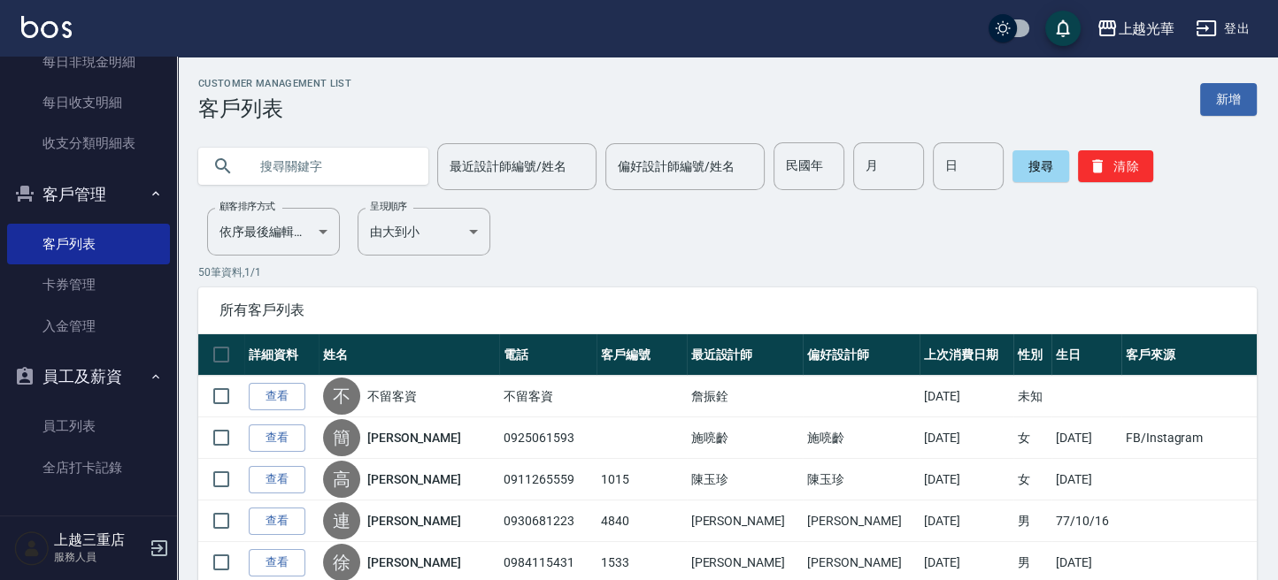
drag, startPoint x: 335, startPoint y: 182, endPoint x: 315, endPoint y: 196, distance: 24.8
click at [326, 188] on input "text" at bounding box center [331, 166] width 166 height 48
type input "2"
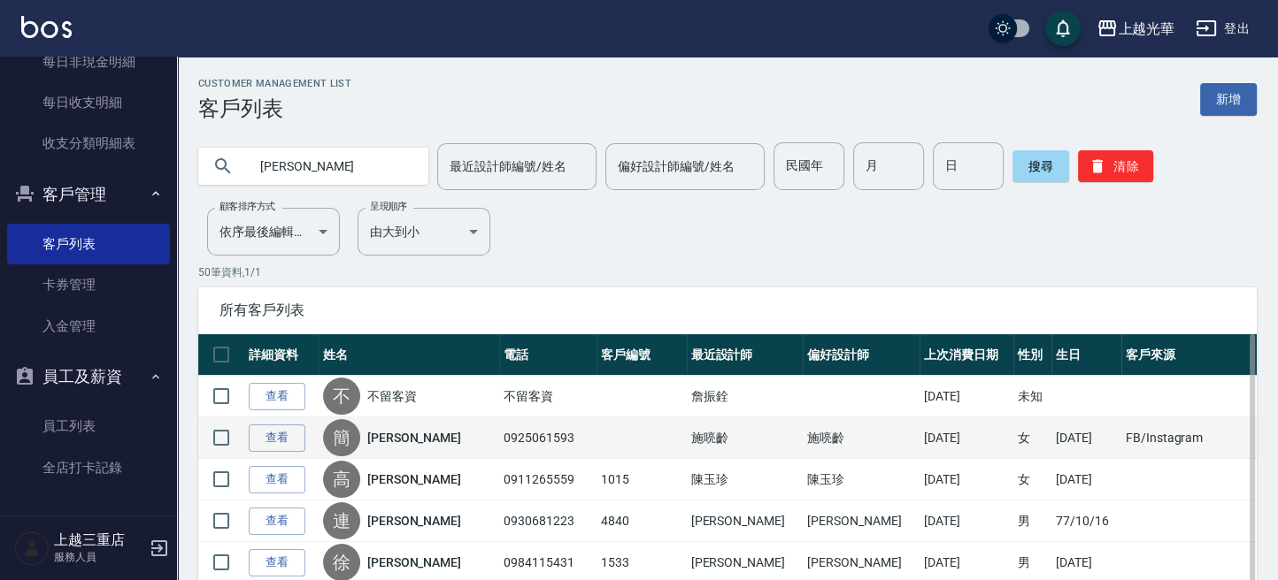
type input "董佳"
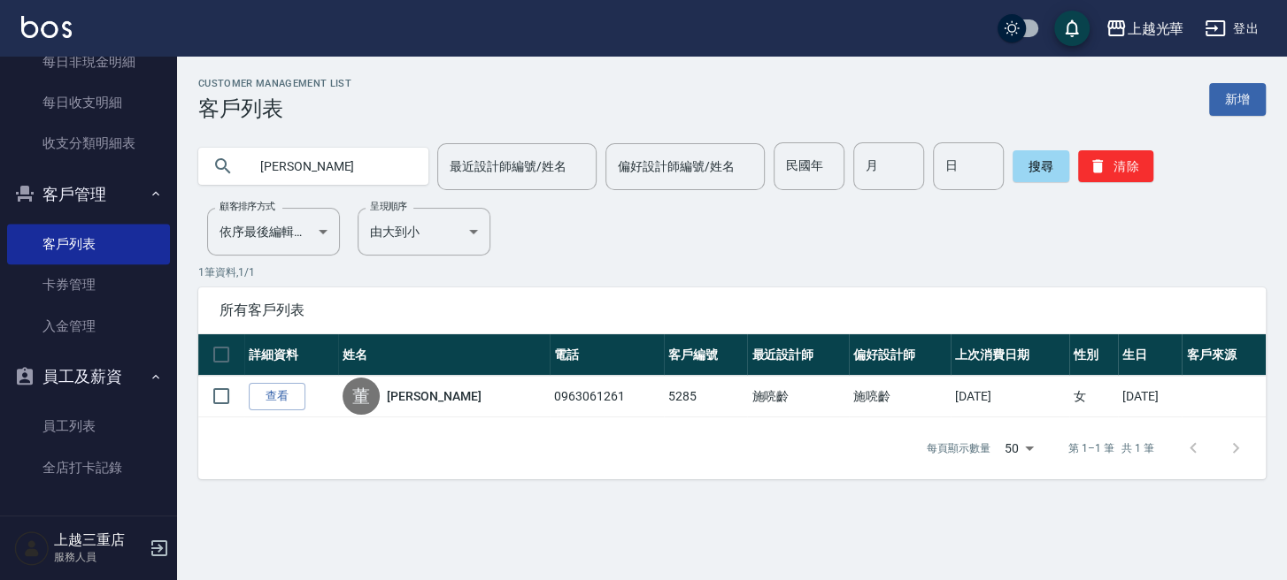
click at [297, 401] on link "查看" at bounding box center [277, 396] width 57 height 27
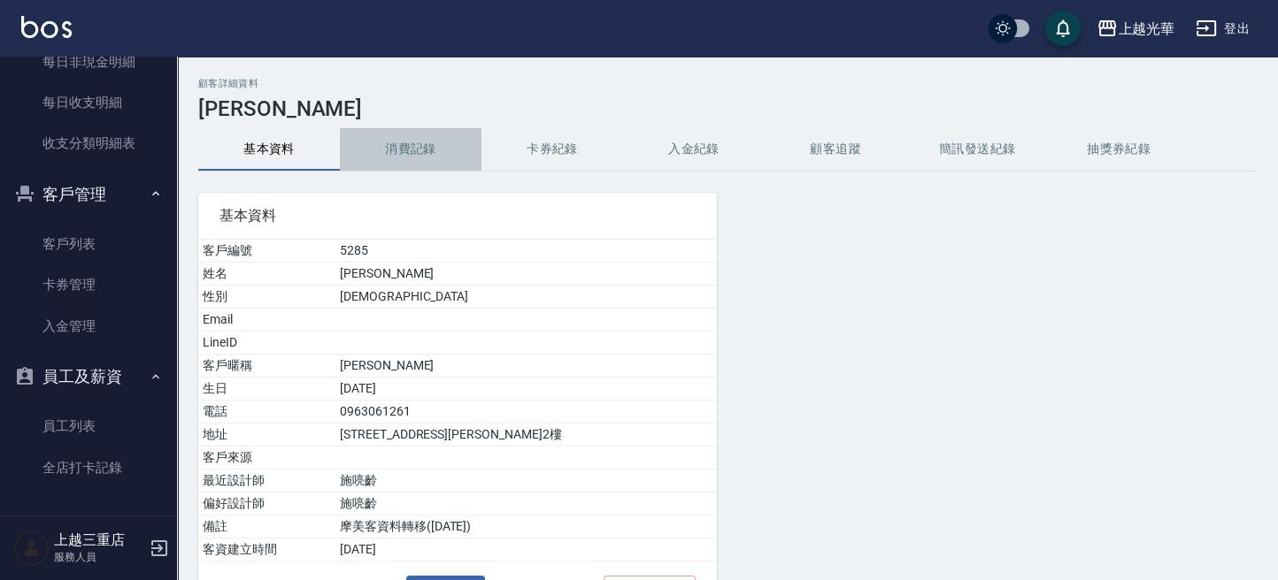
drag, startPoint x: 425, startPoint y: 159, endPoint x: 411, endPoint y: 165, distance: 15.5
click at [421, 161] on button "消費記錄" at bounding box center [411, 149] width 142 height 42
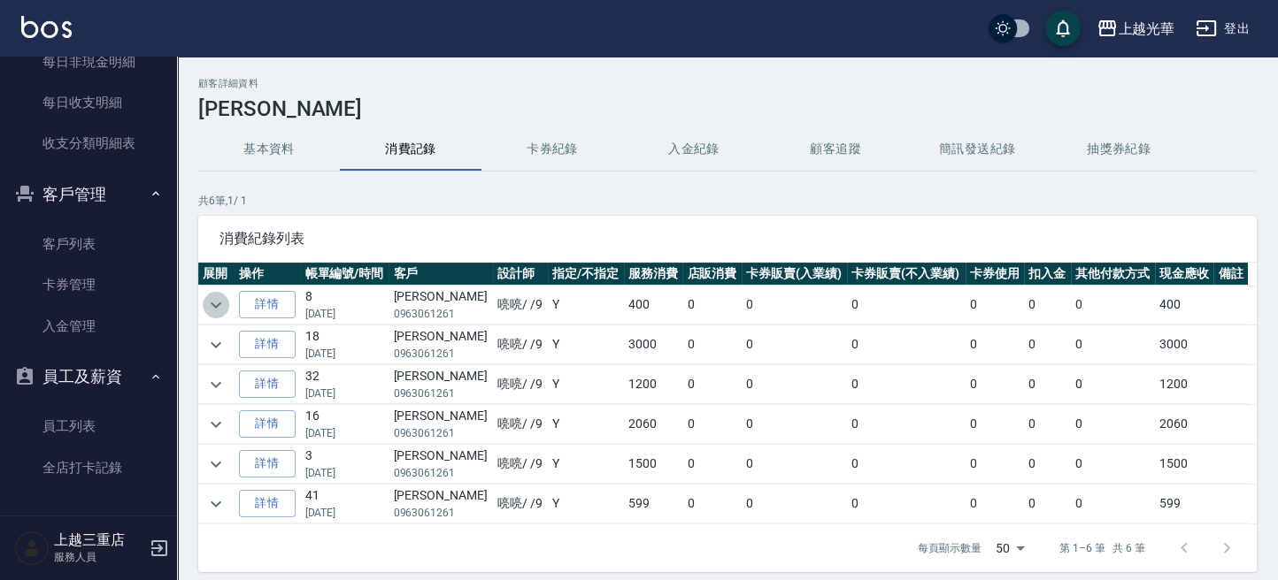
click at [217, 296] on icon "expand row" at bounding box center [215, 305] width 21 height 21
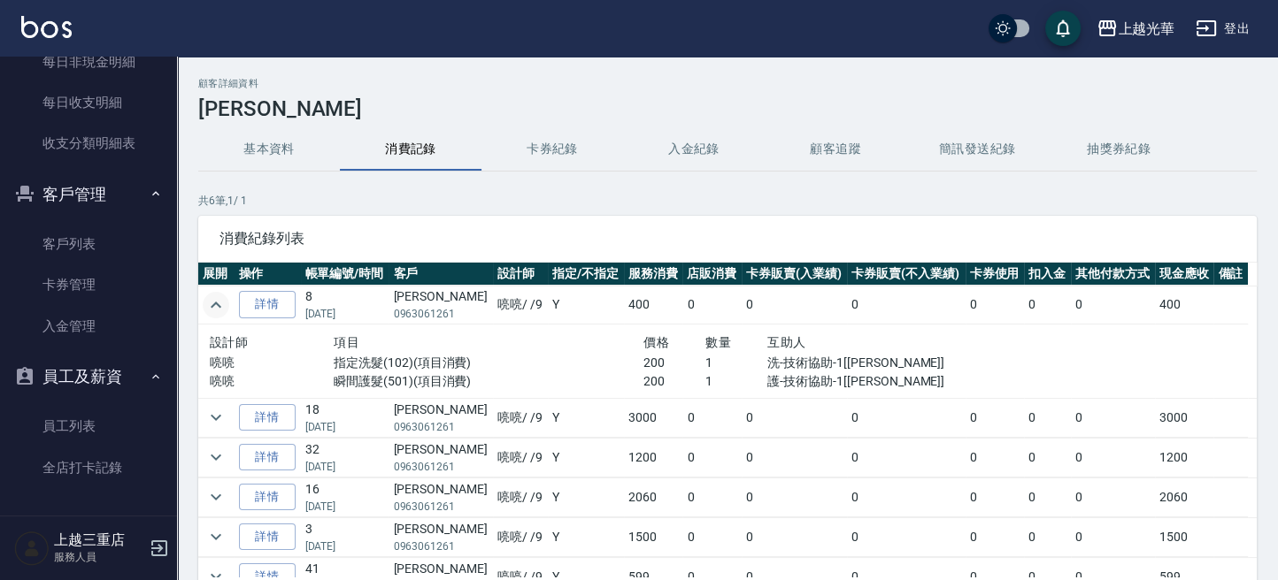
scroll to position [17, 0]
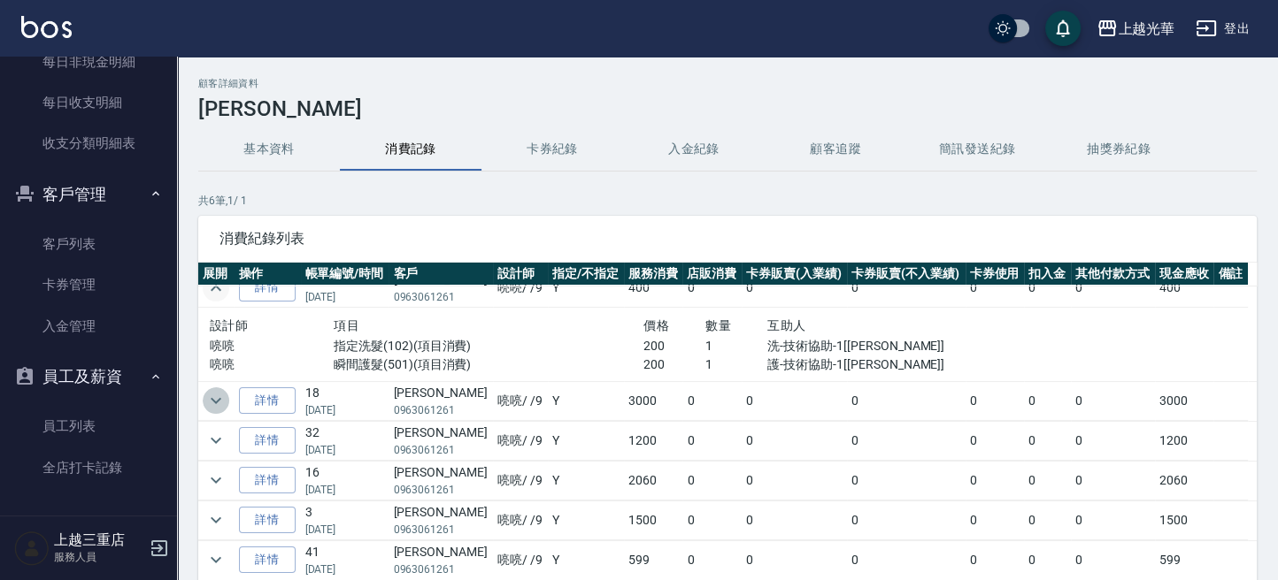
click at [224, 405] on icon "expand row" at bounding box center [215, 400] width 21 height 21
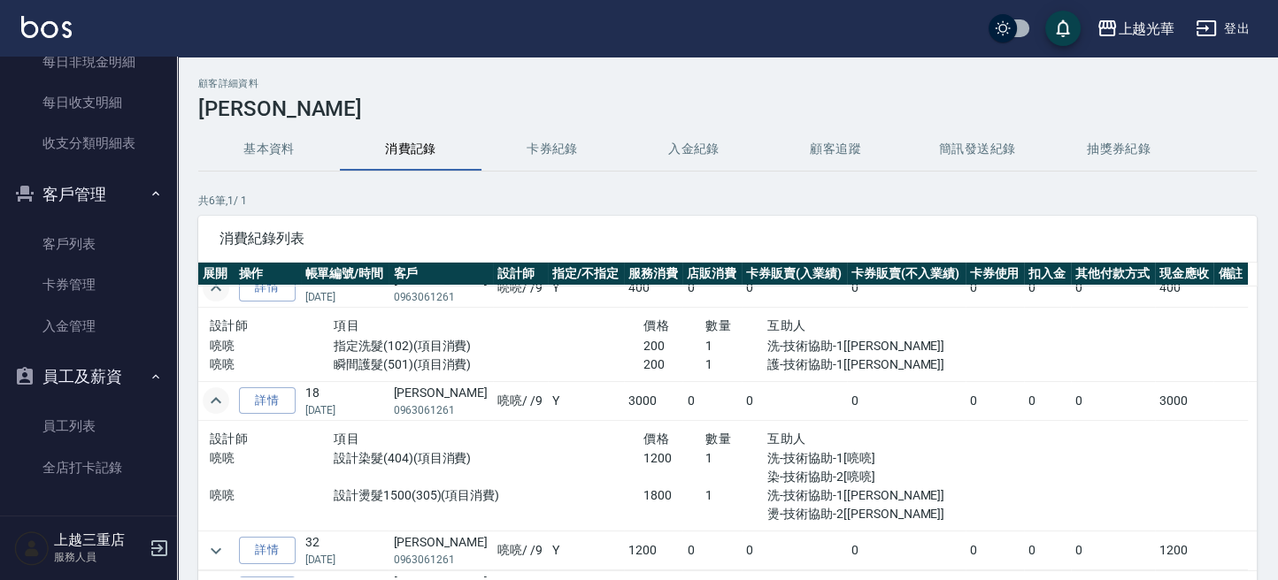
scroll to position [127, 0]
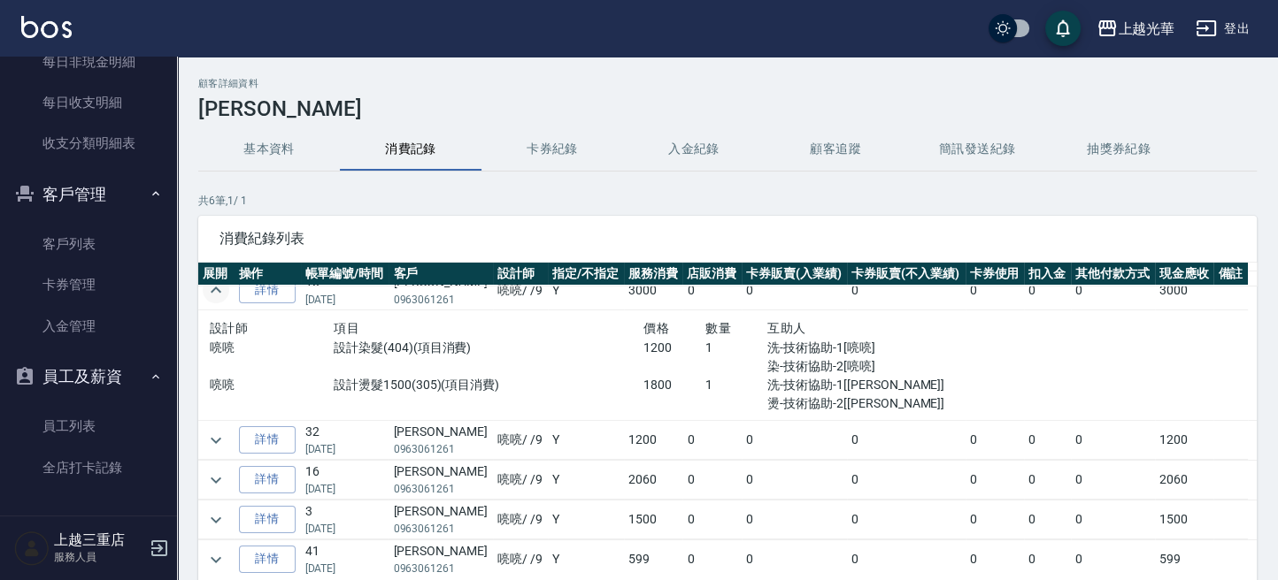
click at [229, 437] on td at bounding box center [216, 440] width 36 height 39
click at [220, 439] on icon "expand row" at bounding box center [215, 440] width 21 height 21
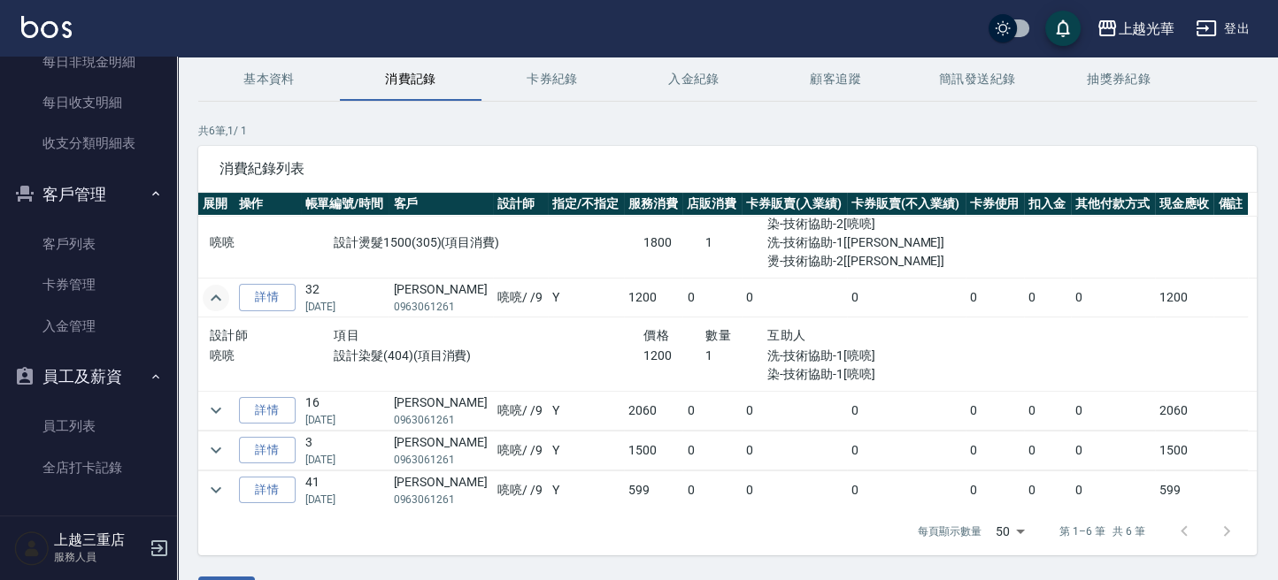
scroll to position [119, 0]
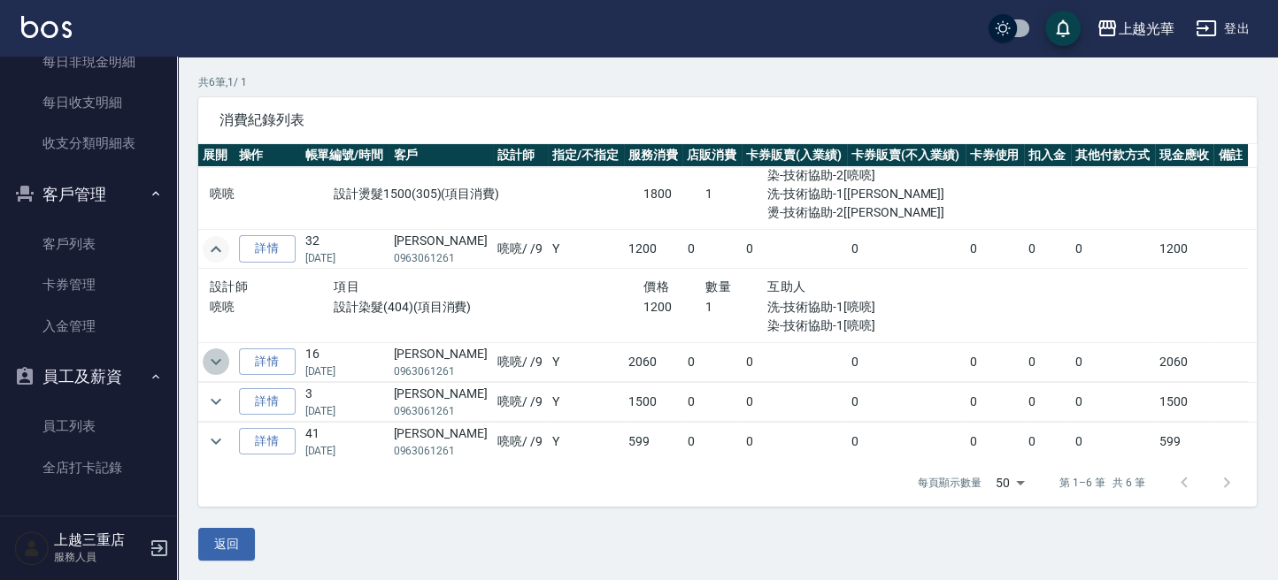
click at [215, 361] on icon "expand row" at bounding box center [216, 362] width 11 height 6
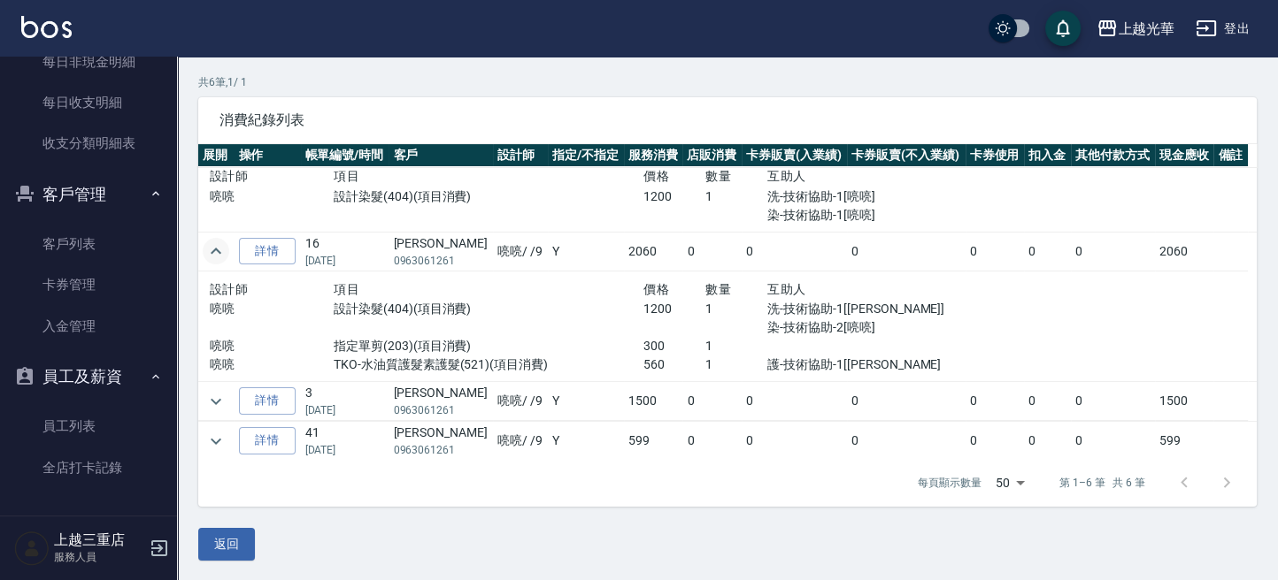
scroll to position [613, 0]
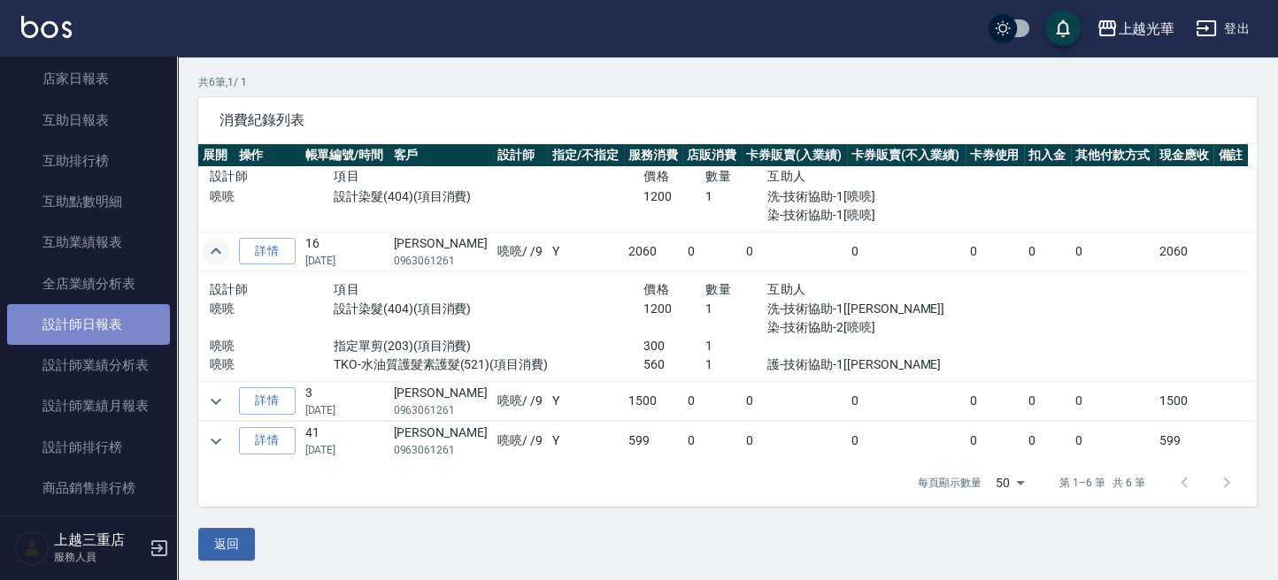
click at [101, 315] on link "設計師日報表" at bounding box center [88, 324] width 163 height 41
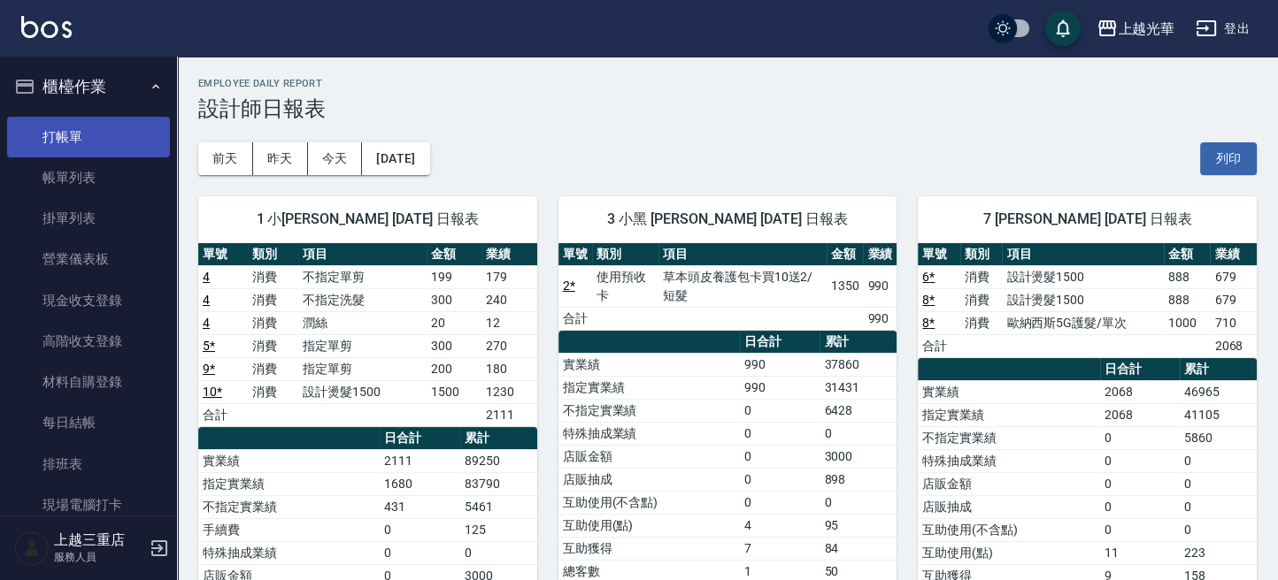
click at [65, 126] on link "打帳單" at bounding box center [88, 137] width 163 height 41
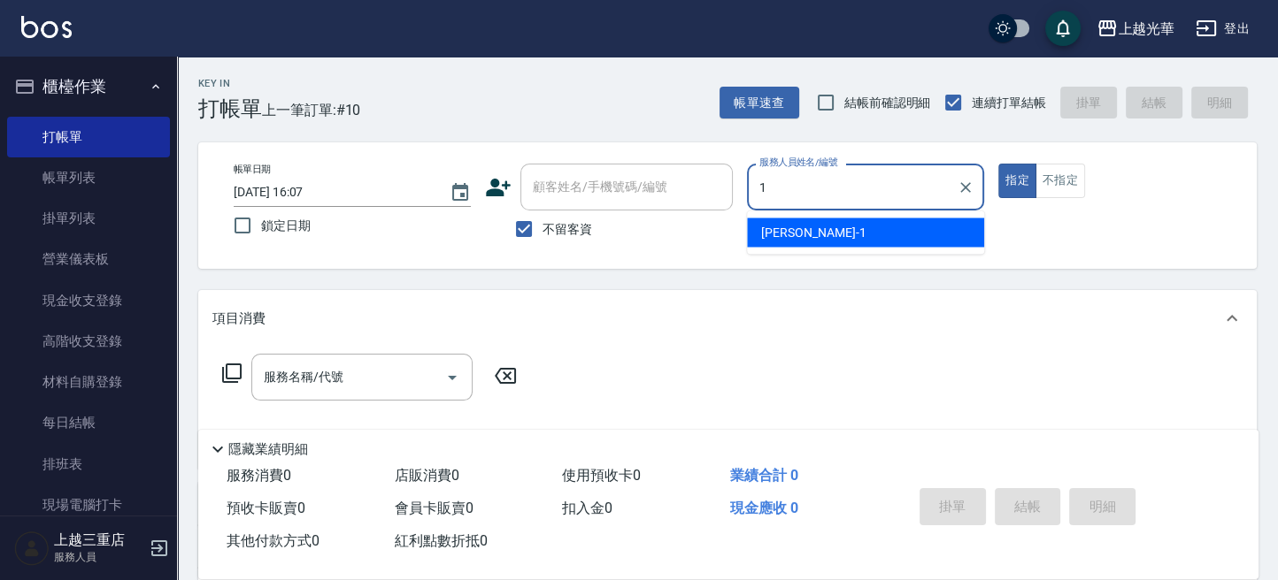
type input "小詹-1"
type button "true"
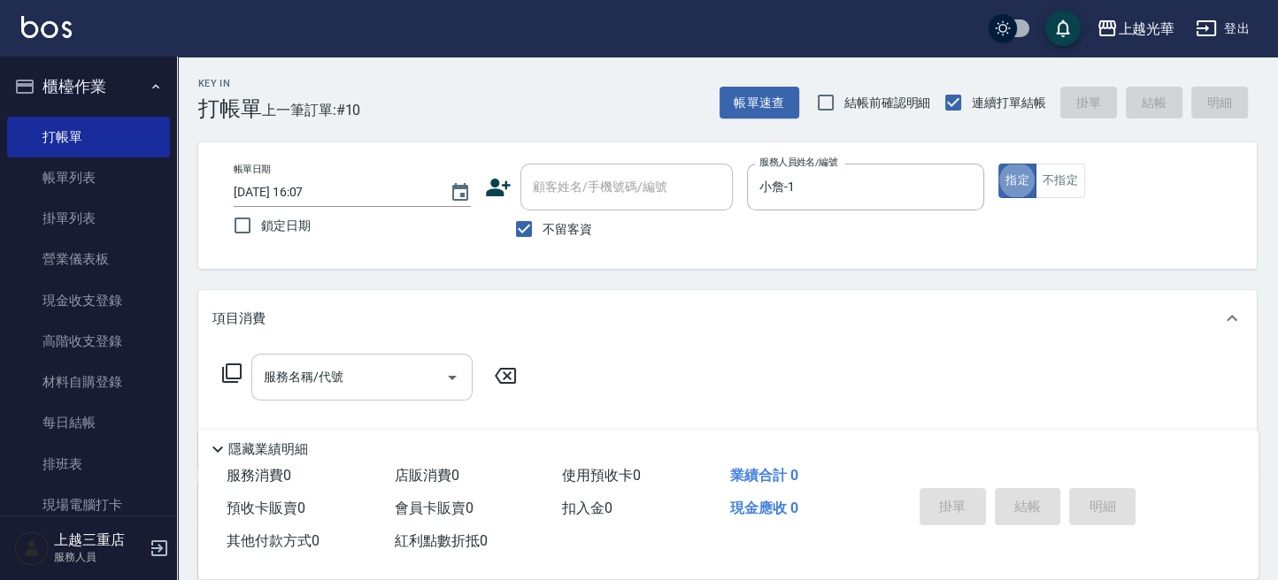
click at [311, 377] on input "服務名稱/代號" at bounding box center [348, 377] width 179 height 31
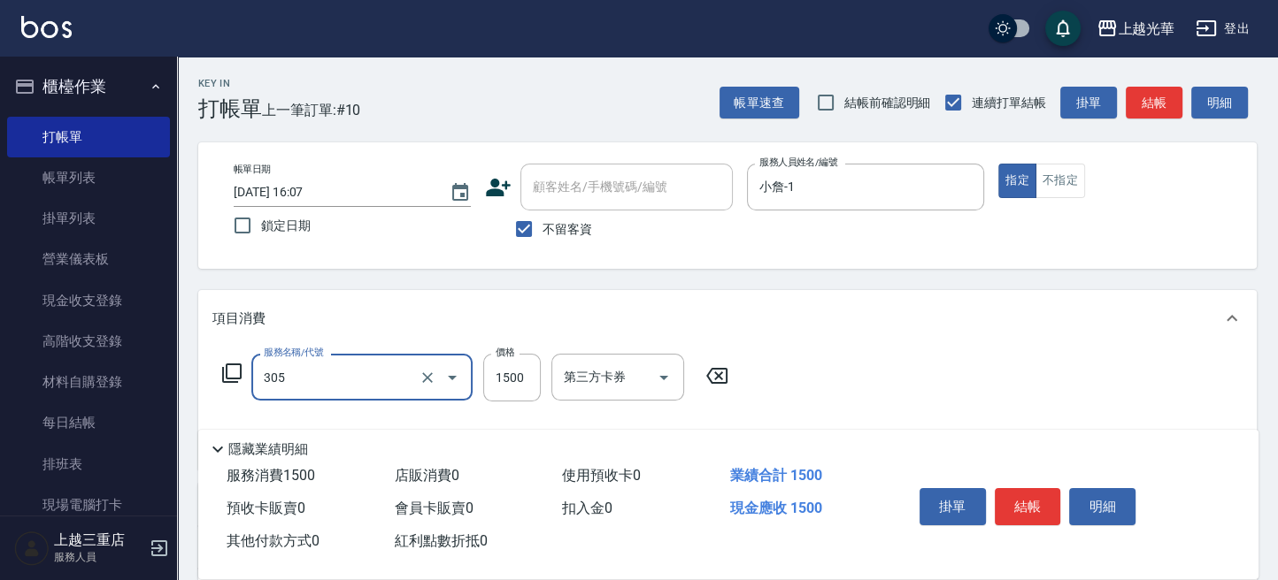
type input "設計燙髮1500(305)"
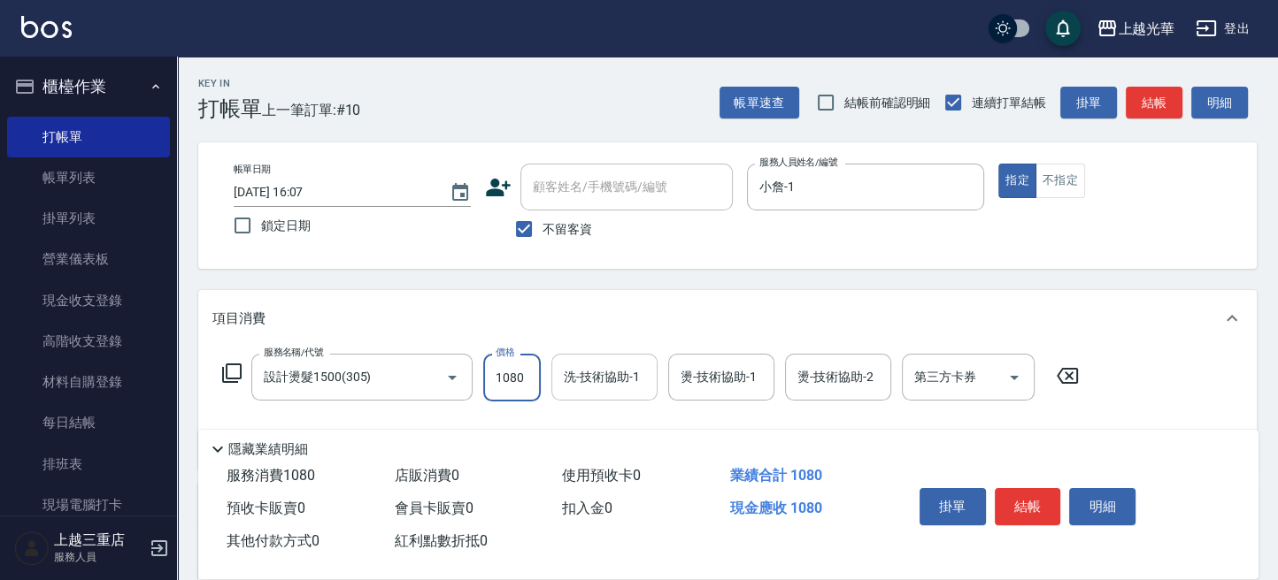
type input "1080"
drag, startPoint x: 585, startPoint y: 377, endPoint x: 655, endPoint y: 376, distance: 69.9
click at [586, 376] on input "洗-技術協助-1" at bounding box center [604, 377] width 90 height 31
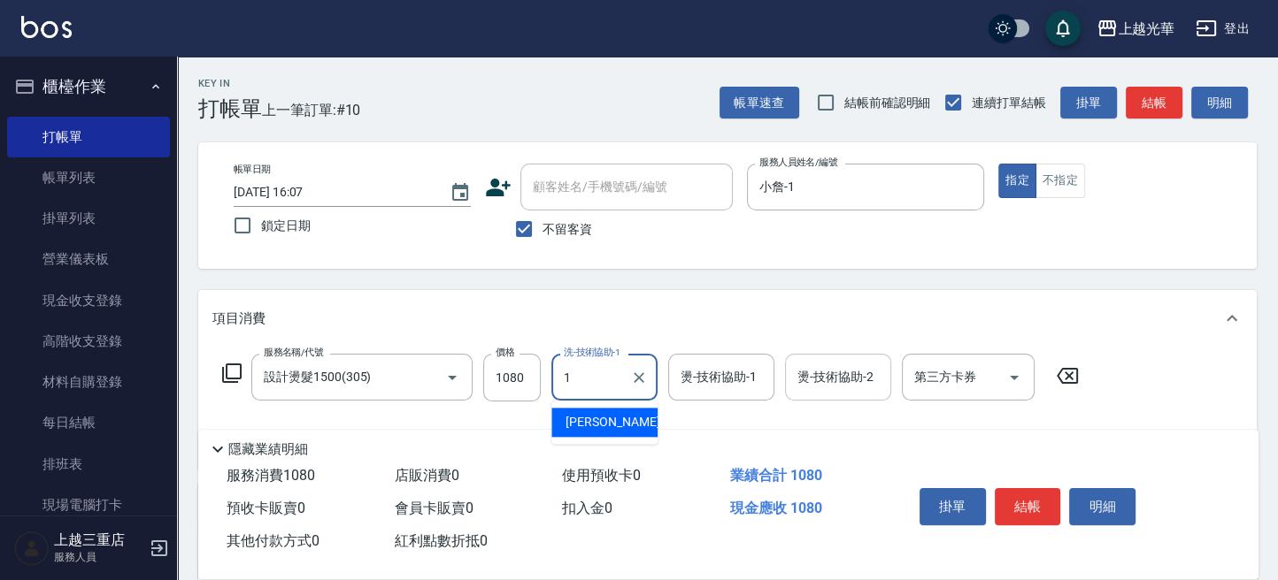
type input "小詹-1"
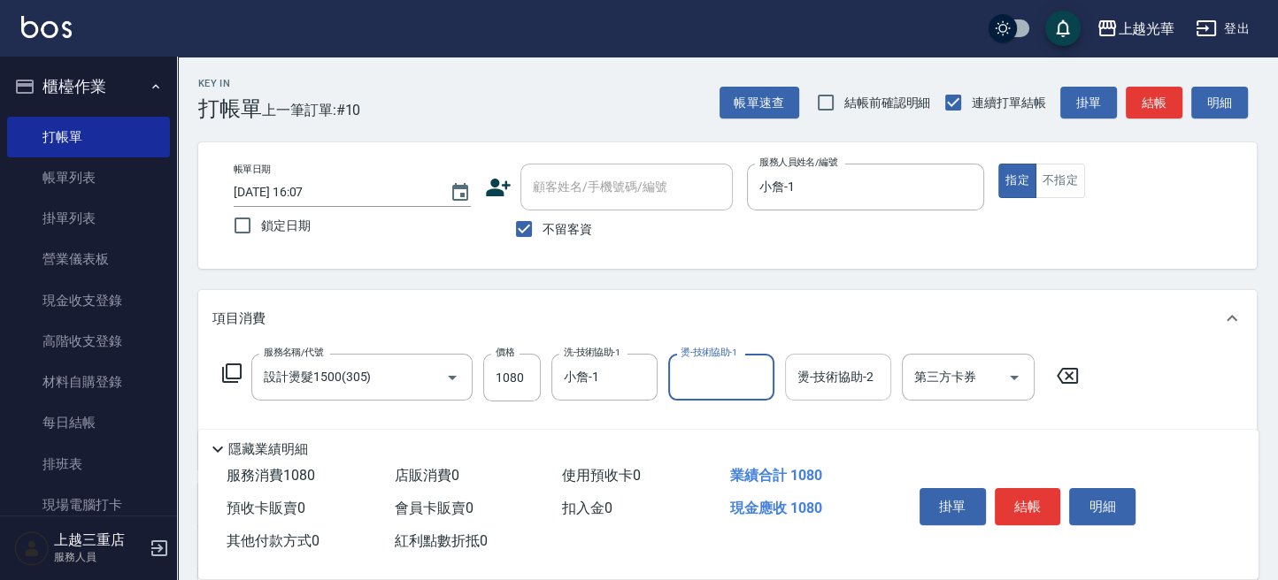
click at [816, 383] on input "燙-技術協助-2" at bounding box center [838, 377] width 90 height 31
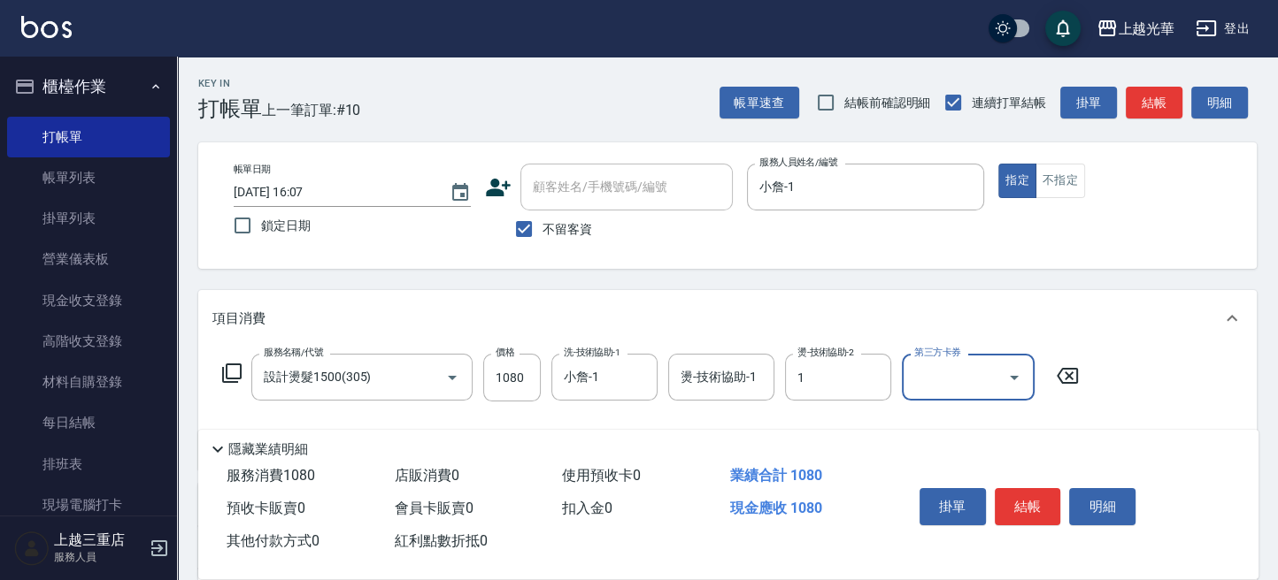
type input "小詹-1"
click at [1013, 488] on button "結帳" at bounding box center [1028, 506] width 66 height 37
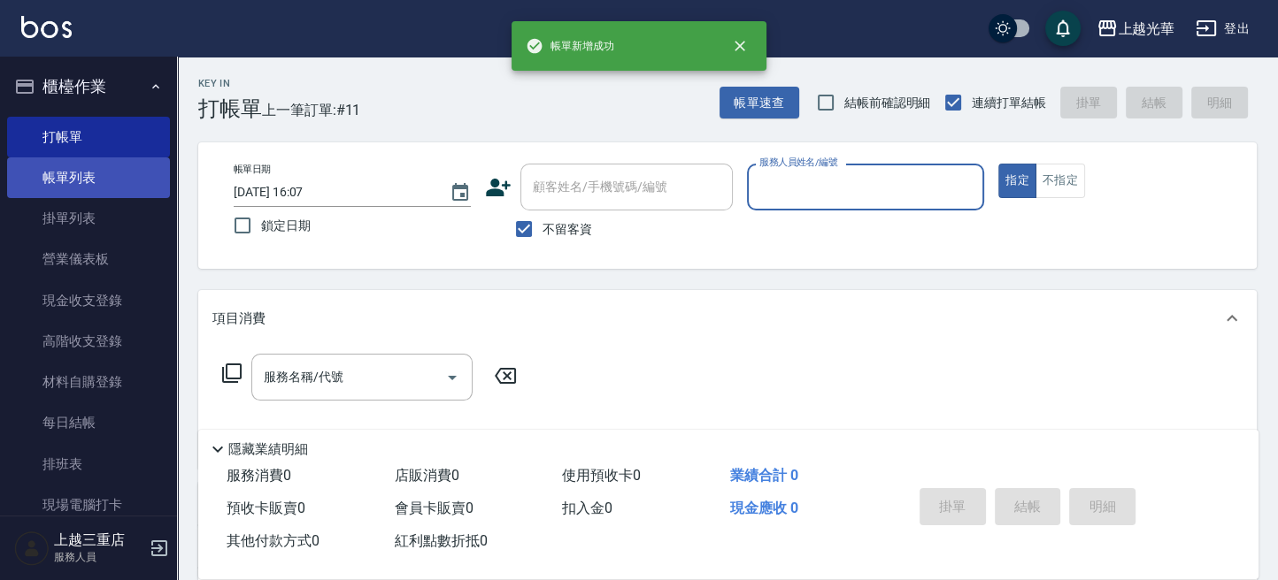
click at [100, 180] on link "帳單列表" at bounding box center [88, 177] width 163 height 41
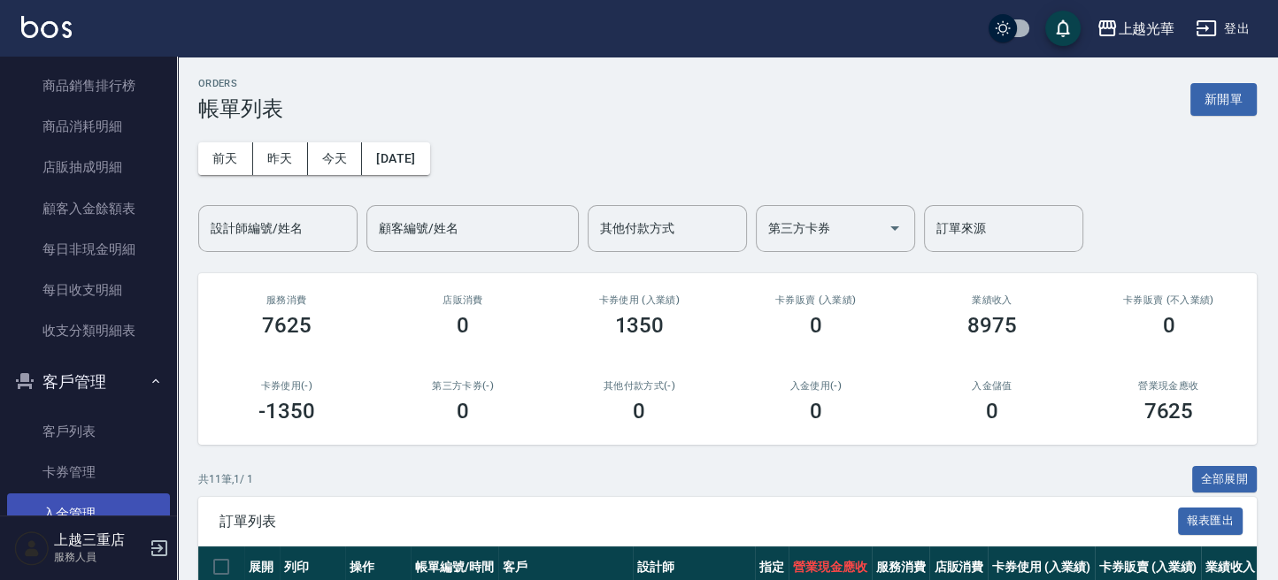
scroll to position [849, 0]
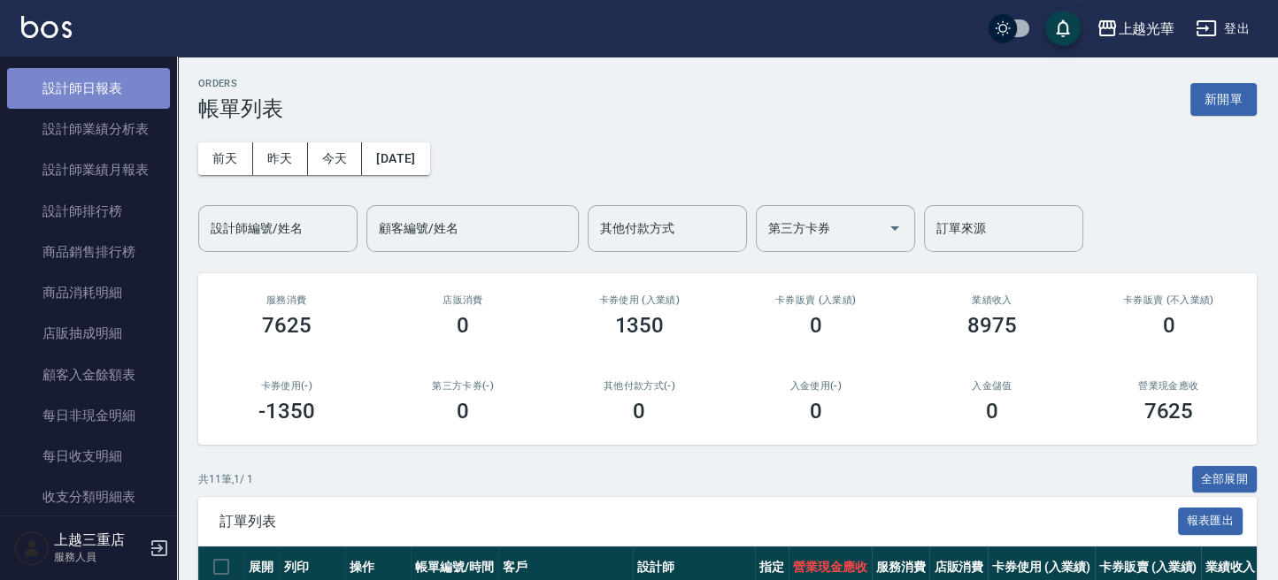
click at [104, 97] on link "設計師日報表" at bounding box center [88, 88] width 163 height 41
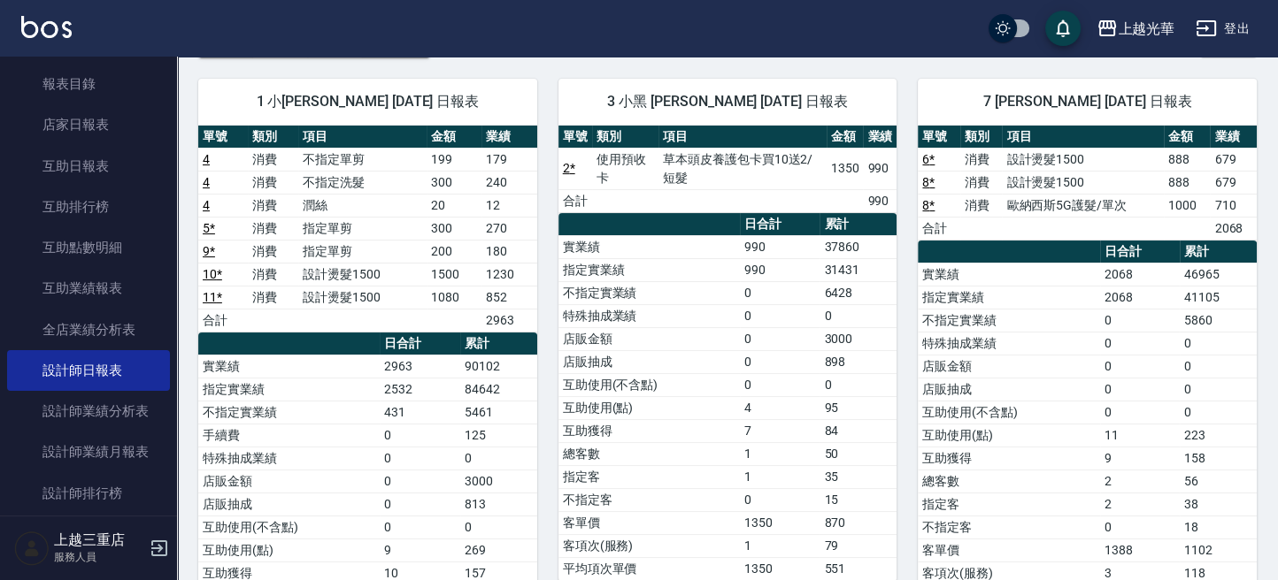
scroll to position [23, 0]
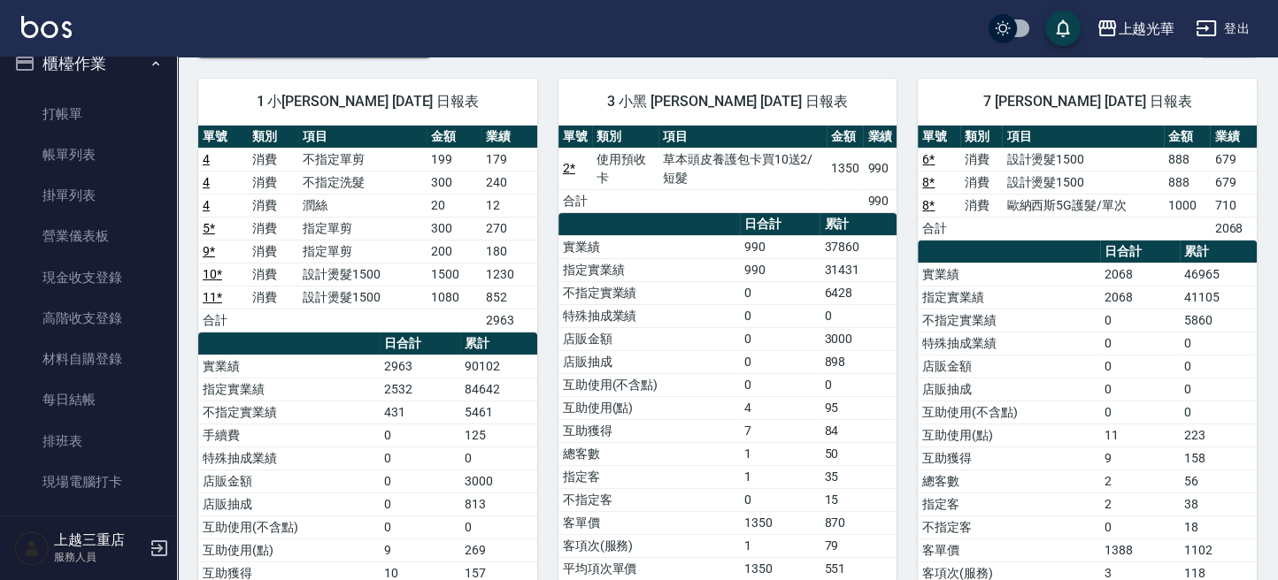
click at [66, 92] on ul "打帳單 帳單列表 掛單列表 營業儀表板 現金收支登錄 高階收支登錄 材料自購登錄 每日結帳 排班表 現場電腦打卡" at bounding box center [88, 299] width 163 height 424
click at [65, 120] on link "打帳單" at bounding box center [88, 114] width 163 height 41
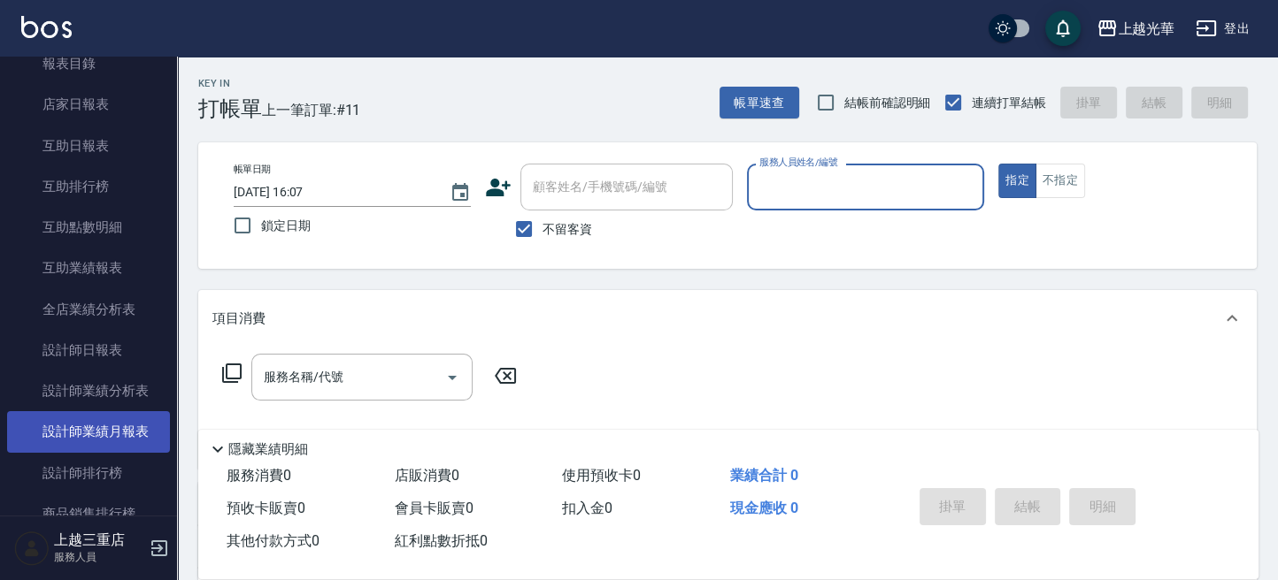
scroll to position [849, 0]
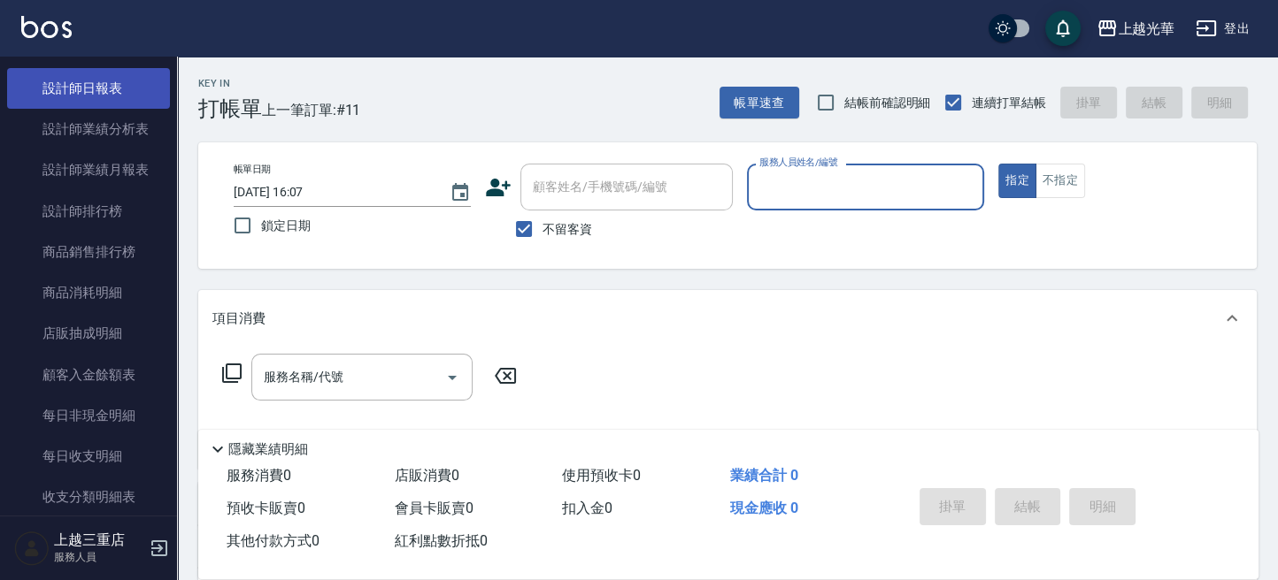
click at [124, 87] on link "設計師日報表" at bounding box center [88, 88] width 163 height 41
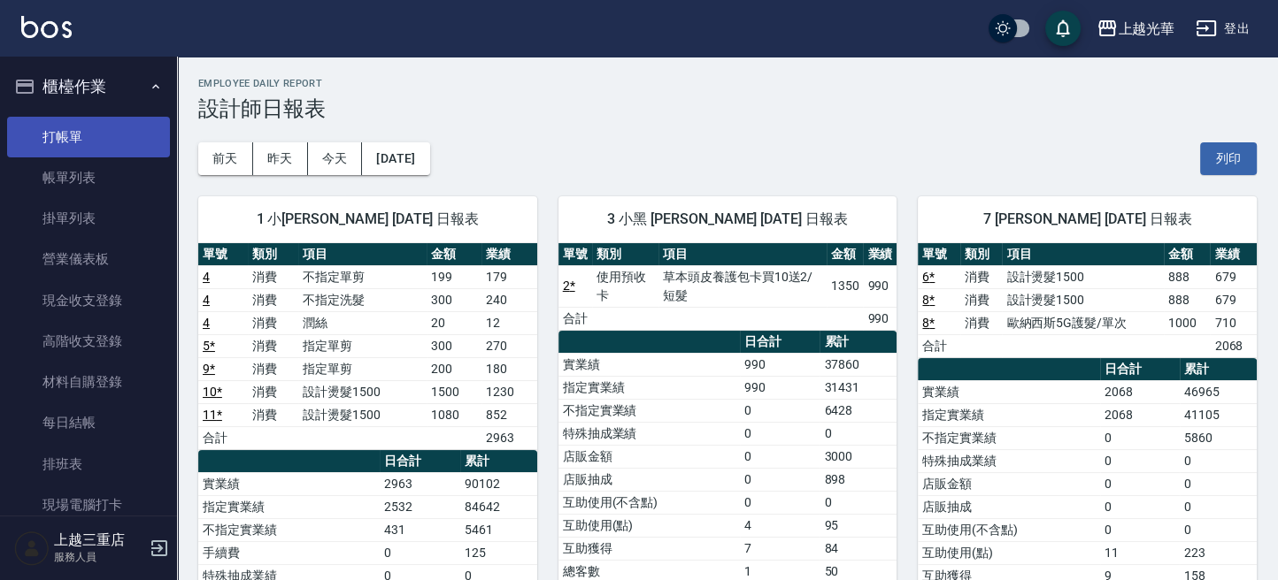
click at [94, 142] on link "打帳單" at bounding box center [88, 137] width 163 height 41
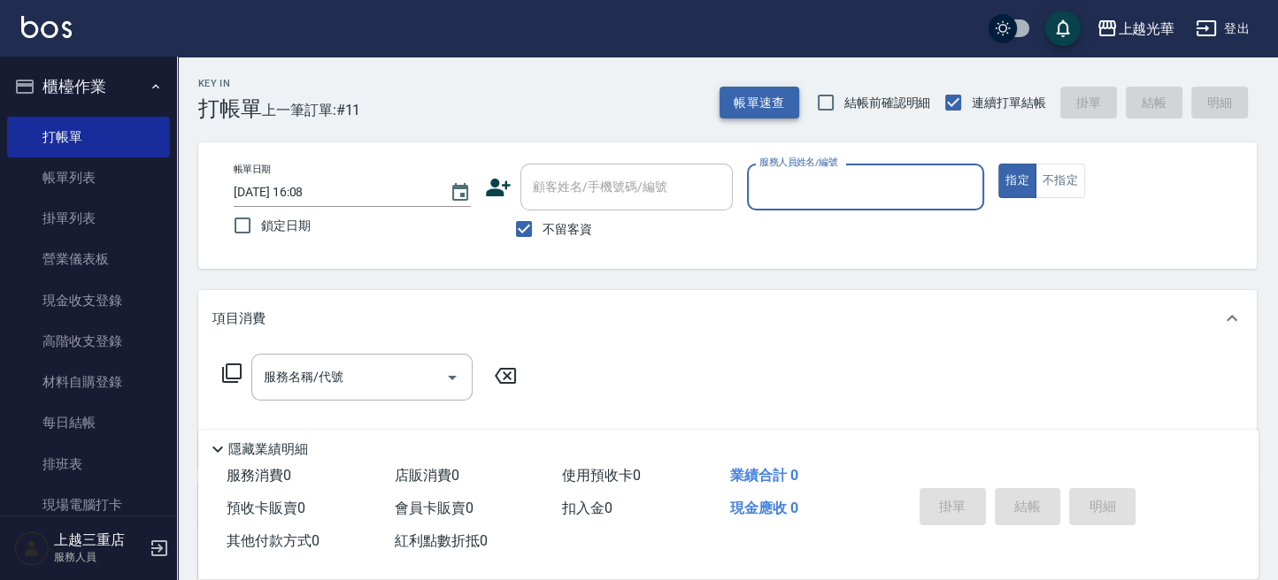
click at [758, 96] on button "帳單速查" at bounding box center [759, 103] width 80 height 33
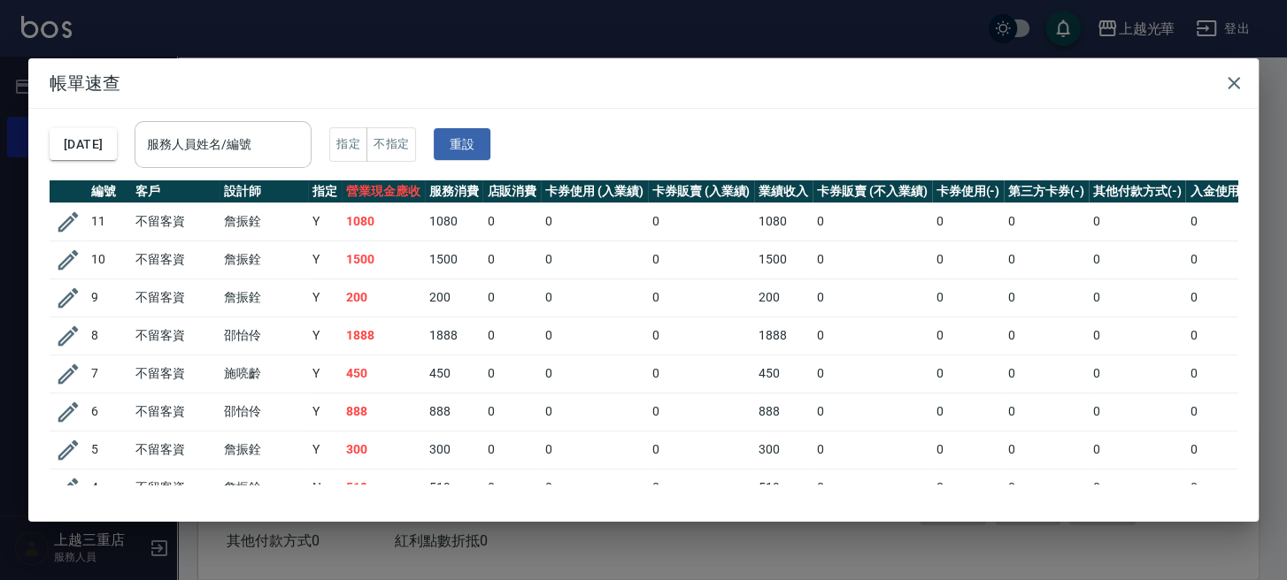
drag, startPoint x: 318, startPoint y: 137, endPoint x: 273, endPoint y: 123, distance: 46.5
click at [303, 135] on input "服務人員姓名/編號" at bounding box center [222, 144] width 161 height 31
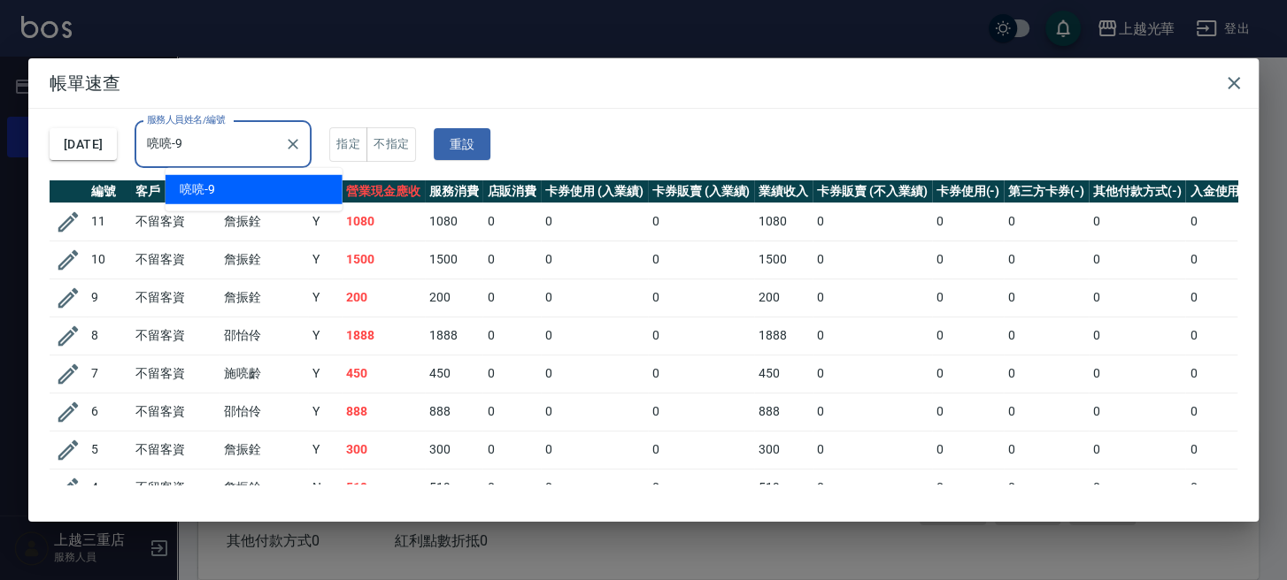
type input "喨喨-9"
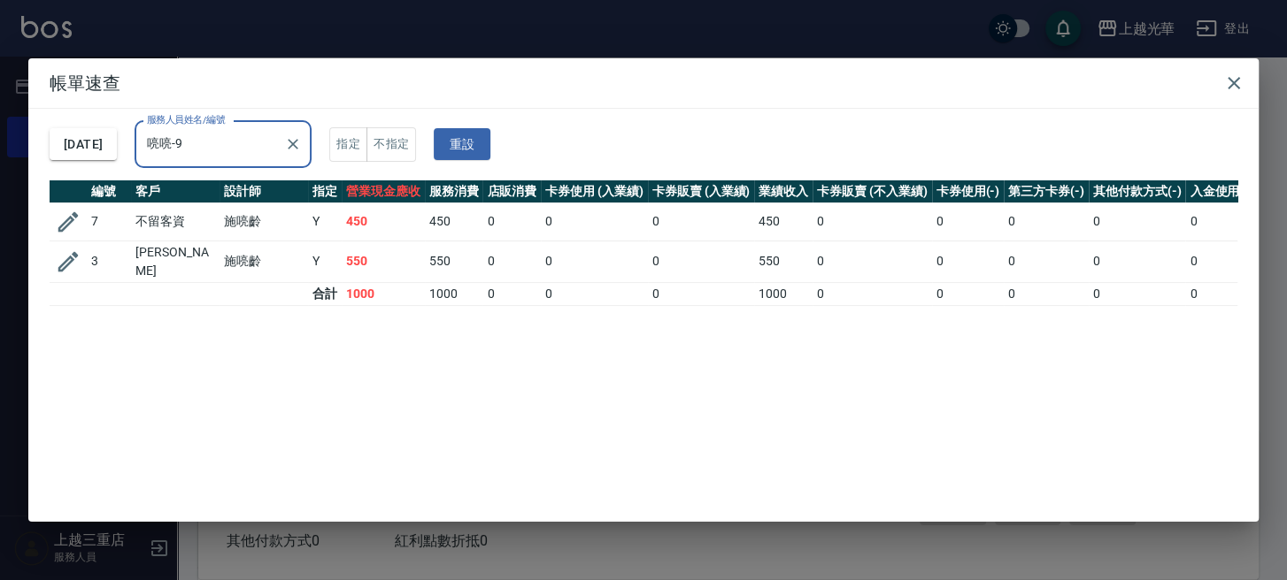
drag, startPoint x: 1237, startPoint y: 84, endPoint x: 1205, endPoint y: 105, distance: 38.3
click at [1236, 83] on icon "button" at bounding box center [1233, 83] width 21 height 21
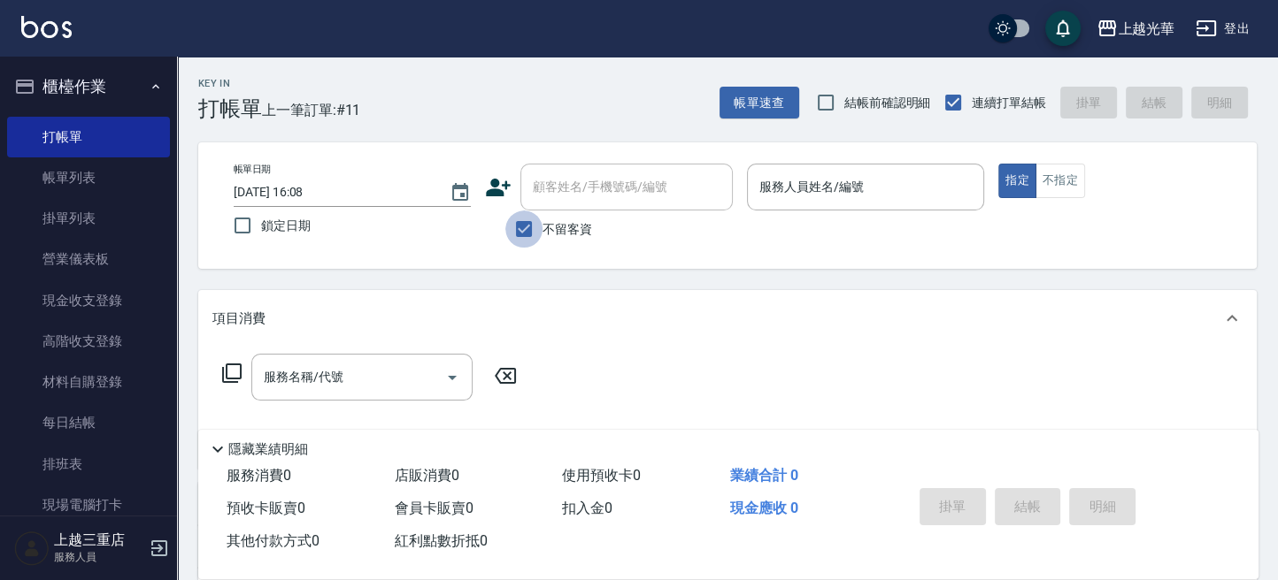
click at [532, 220] on input "不留客資" at bounding box center [523, 229] width 37 height 37
checkbox input "false"
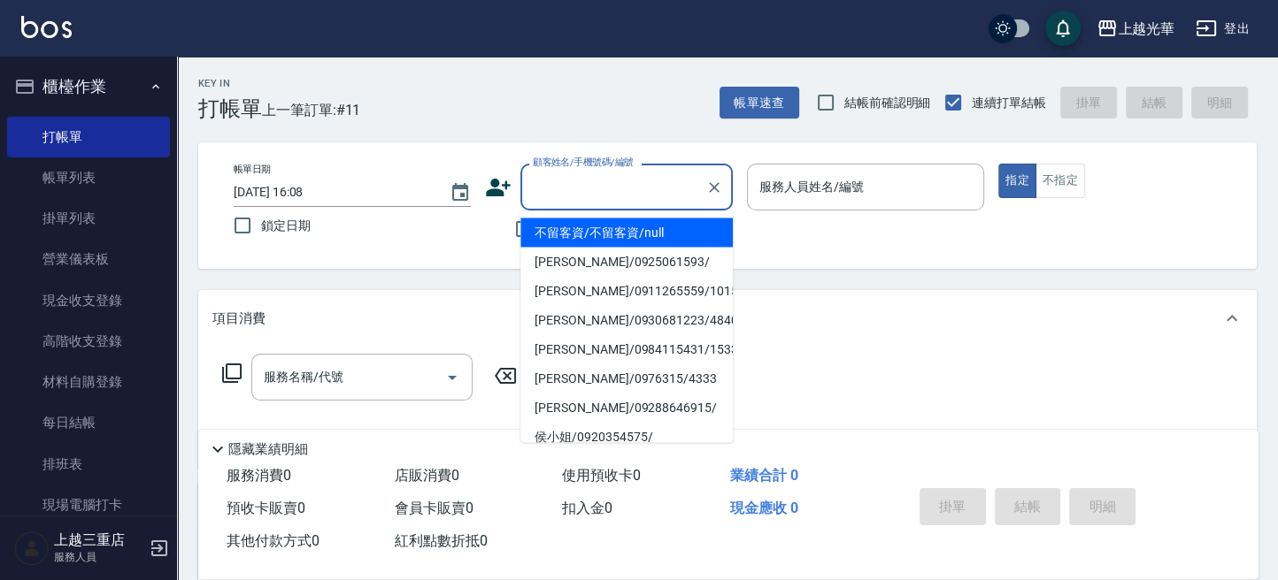
drag, startPoint x: 541, startPoint y: 194, endPoint x: 603, endPoint y: 219, distance: 67.5
click at [540, 194] on input "顧客姓名/手機號碼/編號" at bounding box center [613, 187] width 170 height 31
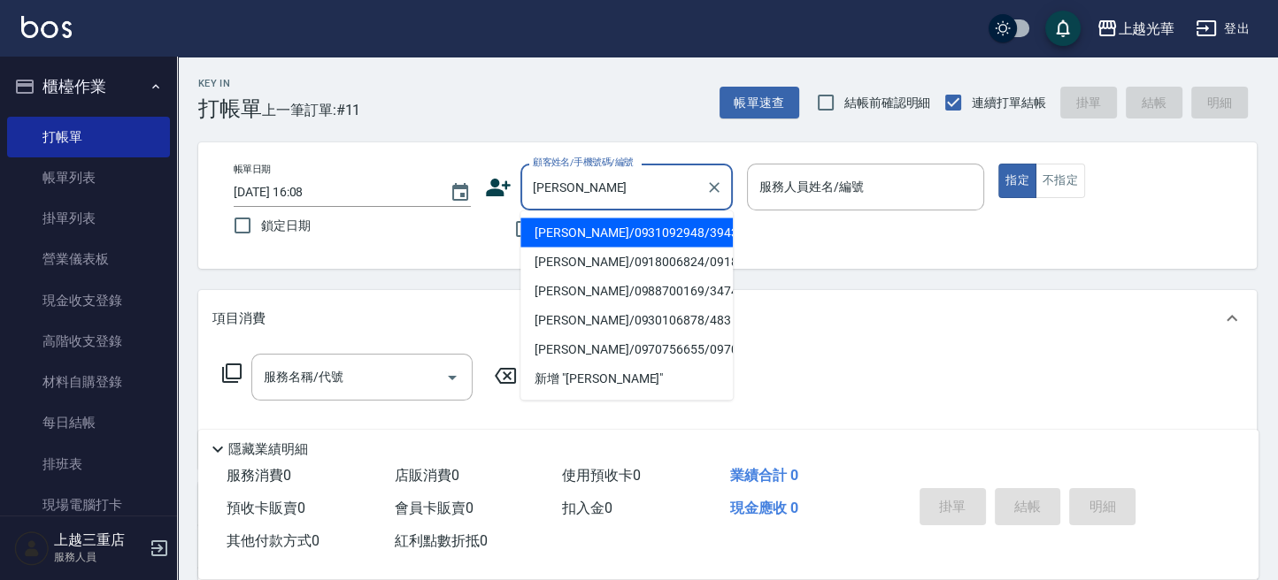
click at [605, 224] on li "蔡佳珍/0931092948/3943" at bounding box center [626, 232] width 212 height 29
type input "蔡佳珍/0931092948/3943"
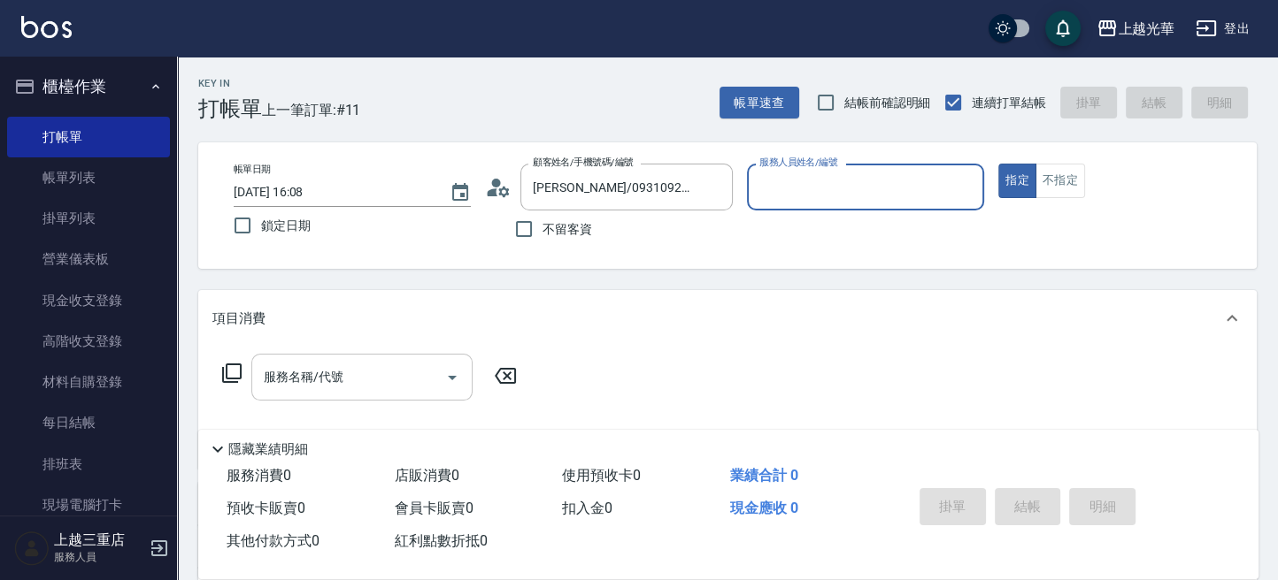
type input "喨喨-9"
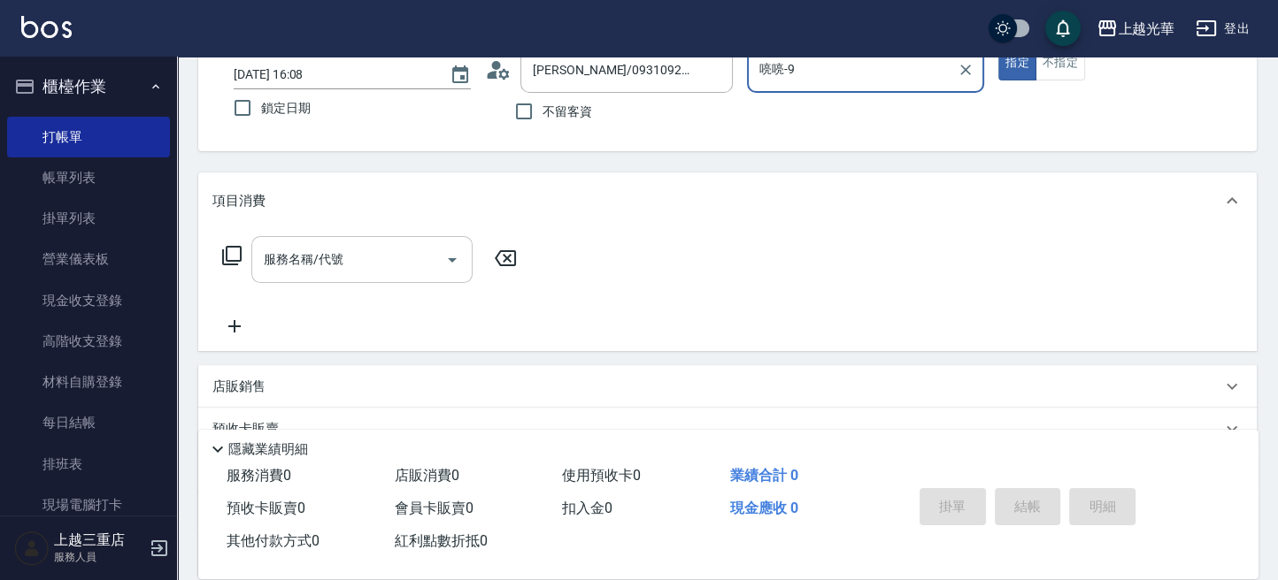
drag, startPoint x: 327, startPoint y: 272, endPoint x: 308, endPoint y: 273, distance: 19.5
click at [319, 272] on input "服務名稱/代號" at bounding box center [348, 259] width 179 height 31
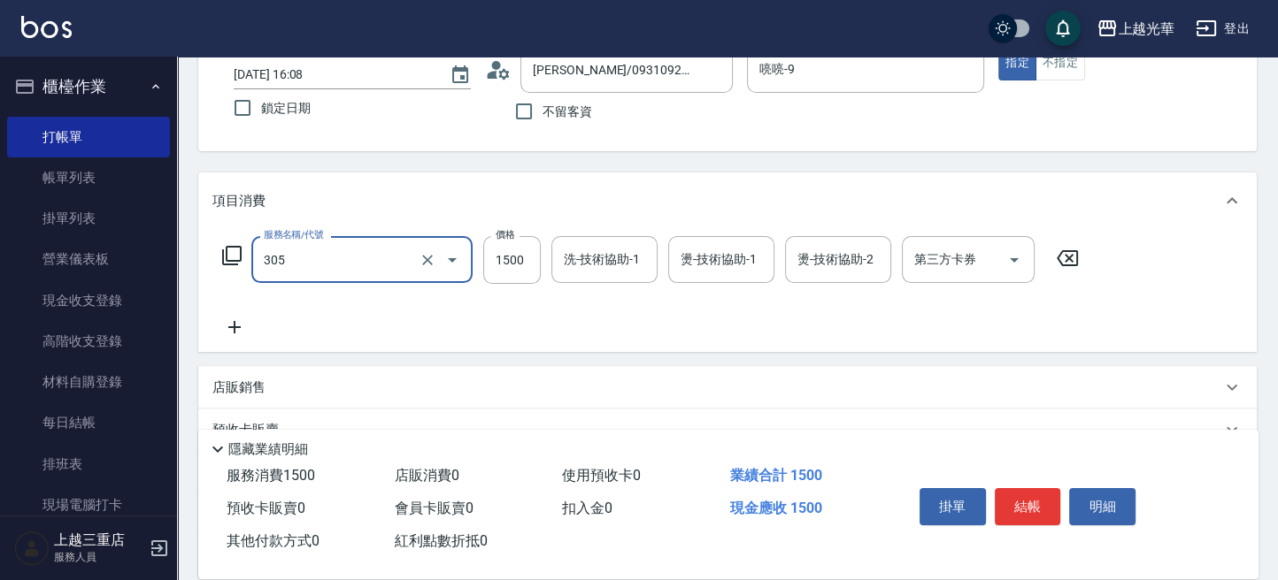
type input "設計燙髮1500(305)"
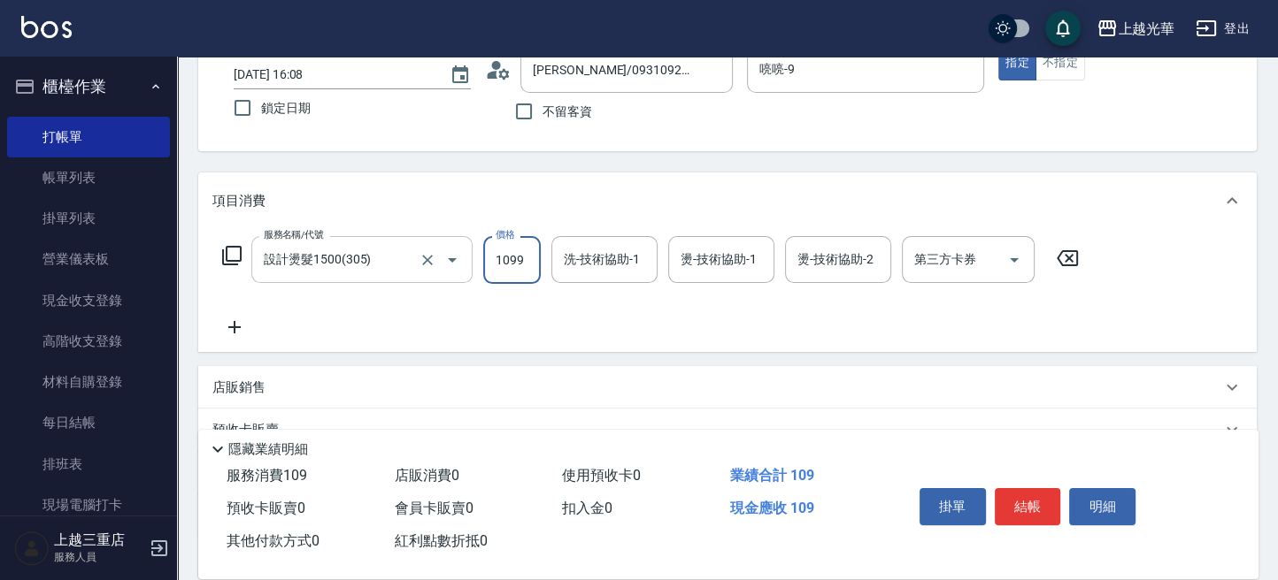
type input "1099"
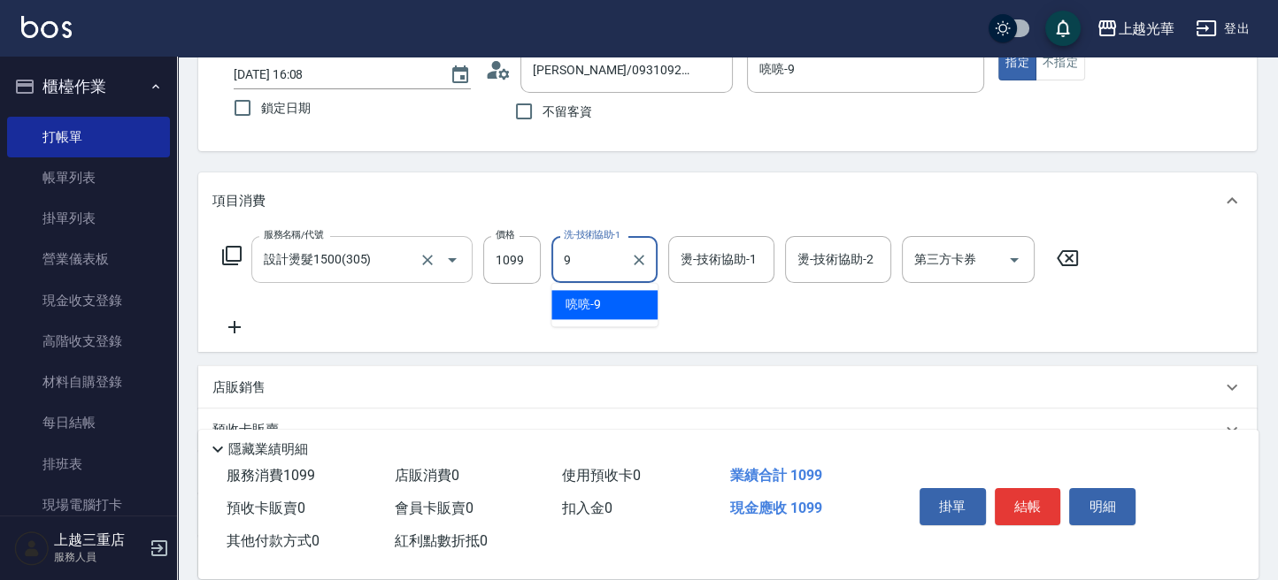
type input "喨喨-9"
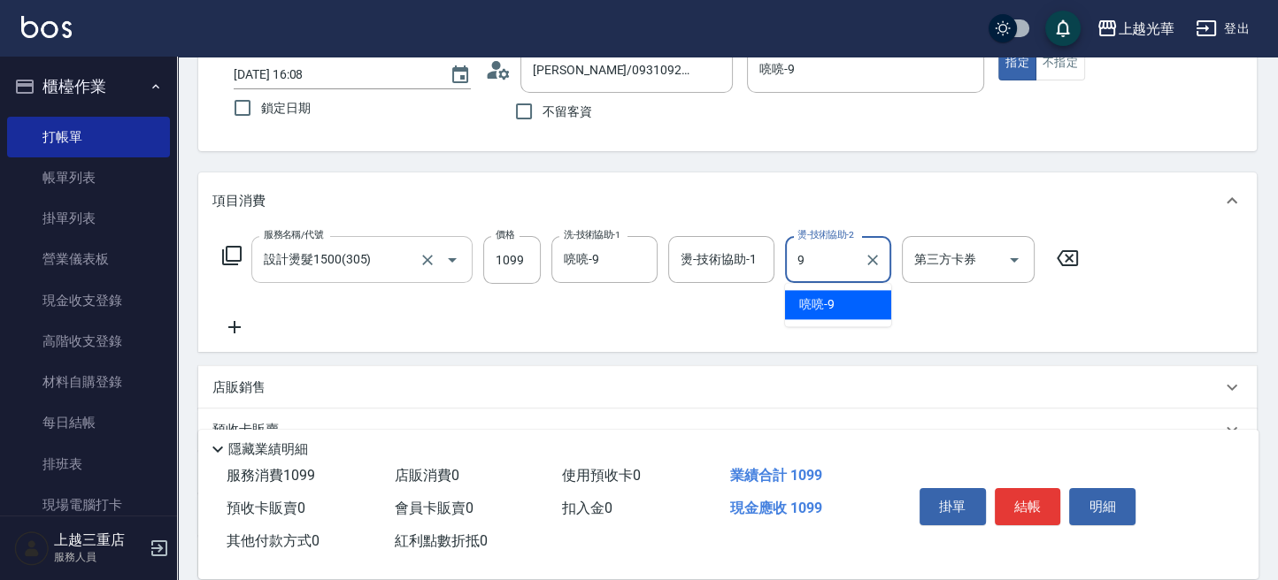
type input "喨喨-9"
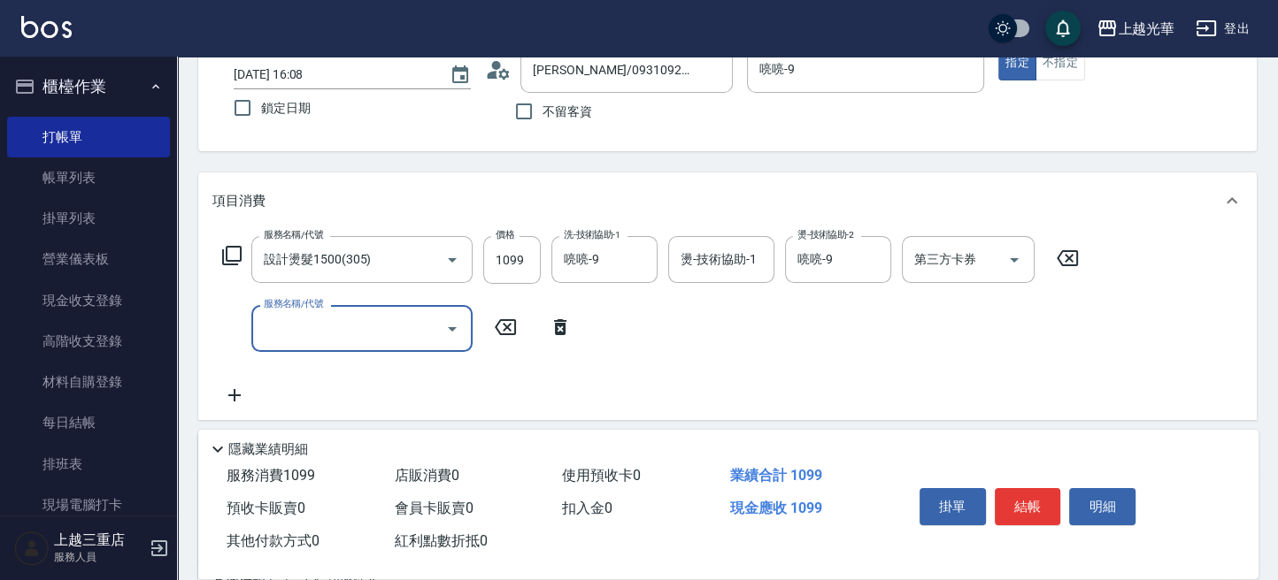
click at [1046, 504] on button "結帳" at bounding box center [1028, 506] width 66 height 37
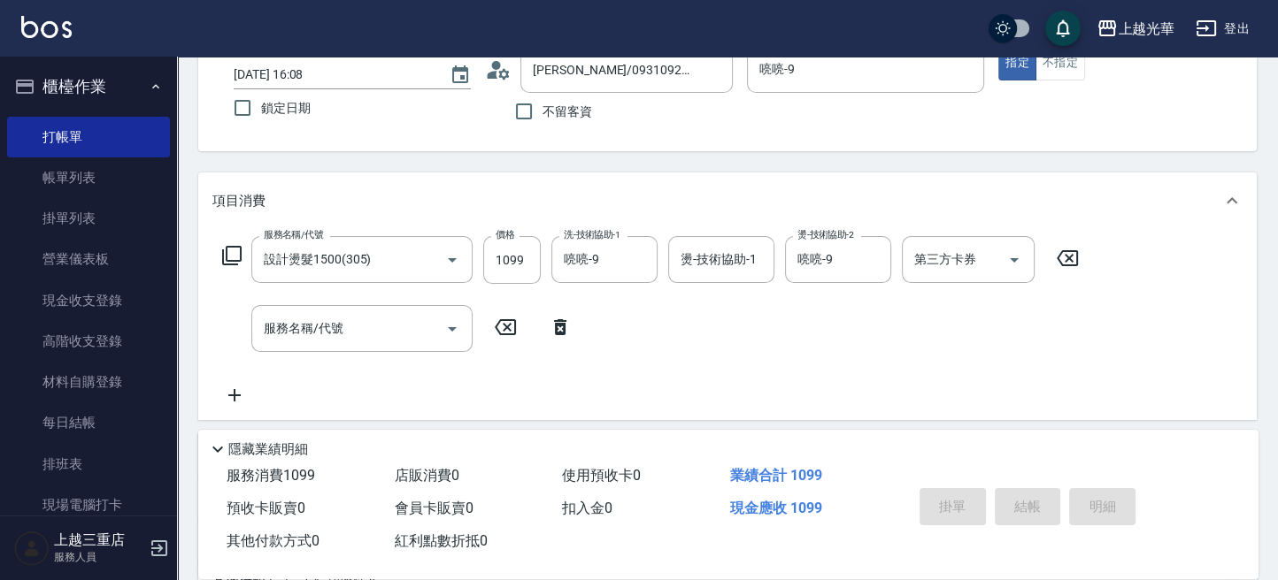
type input "2025/09/19 16:12"
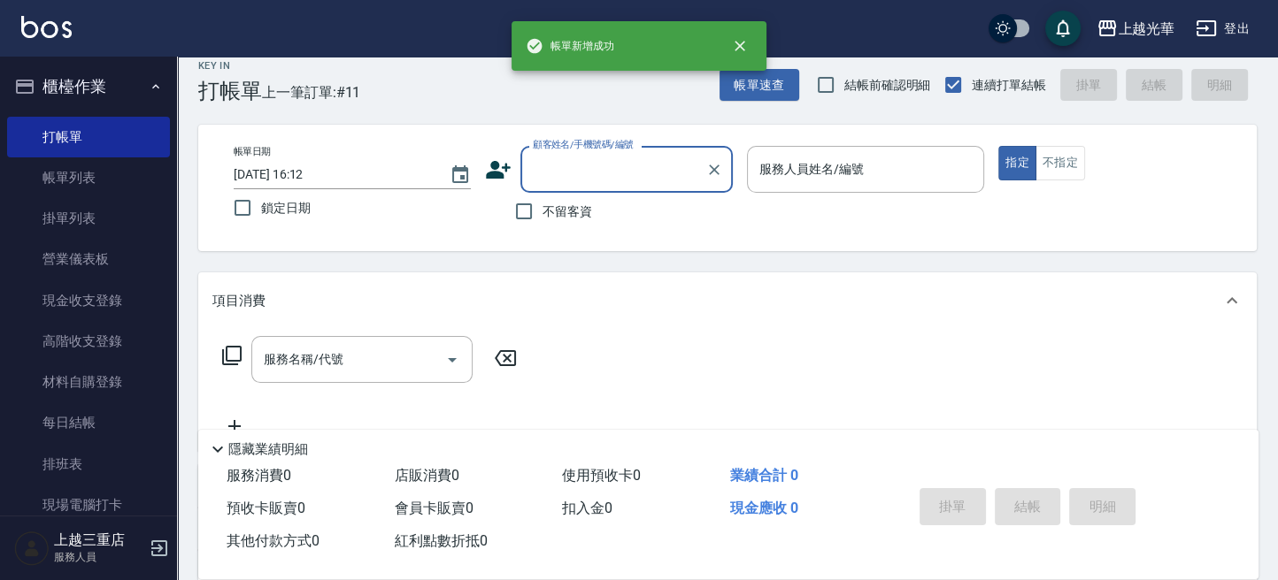
scroll to position [0, 0]
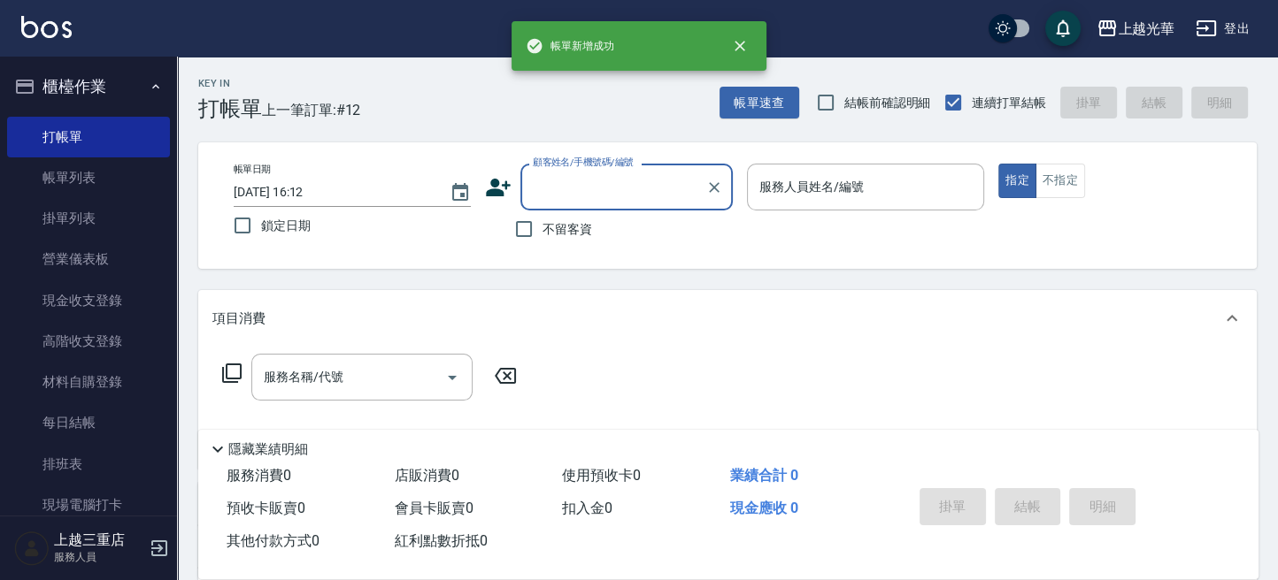
click at [557, 190] on input "顧客姓名/手機號碼/編號" at bounding box center [613, 187] width 170 height 31
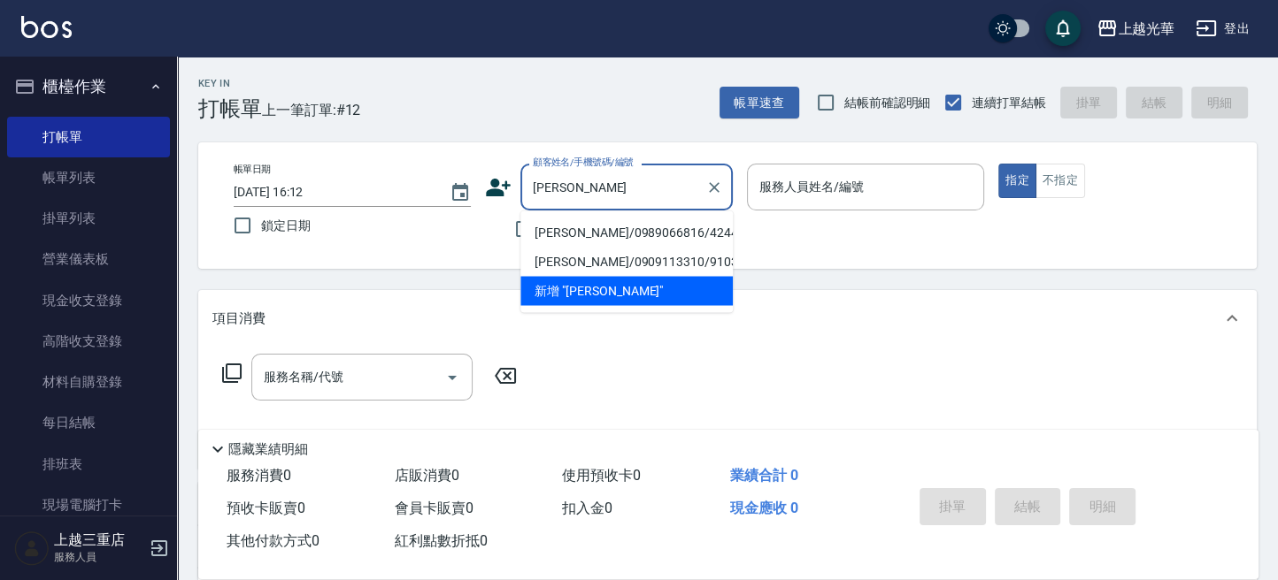
click at [604, 216] on ul "吳雯欣/0989066816/4244 吳雯芹/0909113310/910313 新增 "吳雯"" at bounding box center [626, 262] width 212 height 102
click at [611, 221] on li "吳雯欣/0989066816/4244" at bounding box center [626, 232] width 212 height 29
type input "吳雯欣/0989066816/4244"
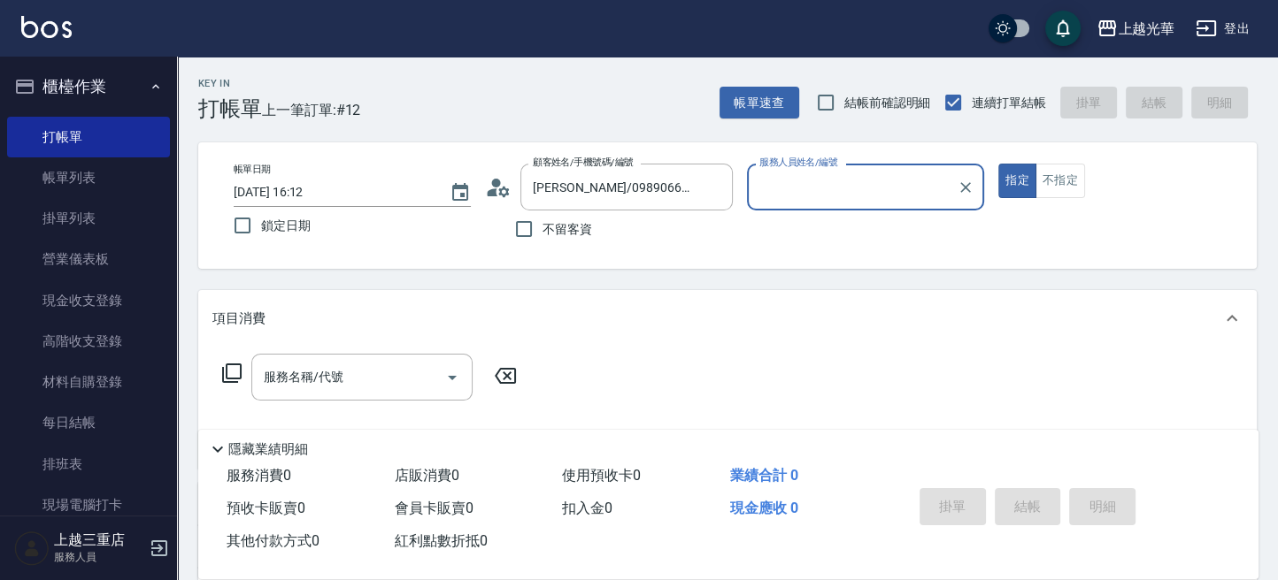
type input "喨喨-9"
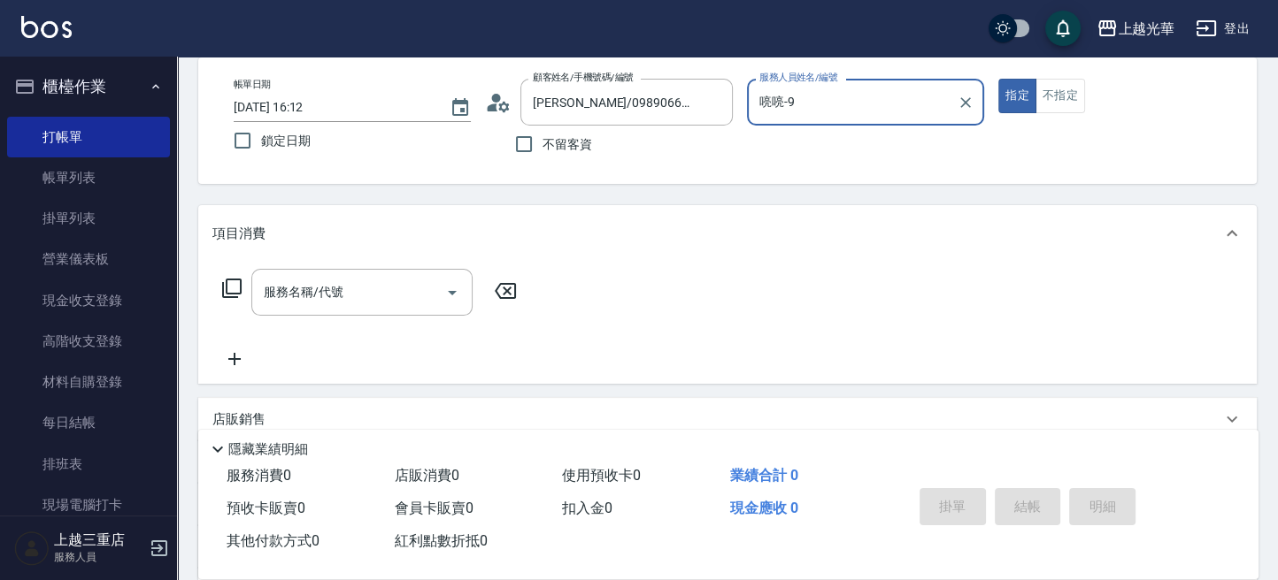
scroll to position [118, 0]
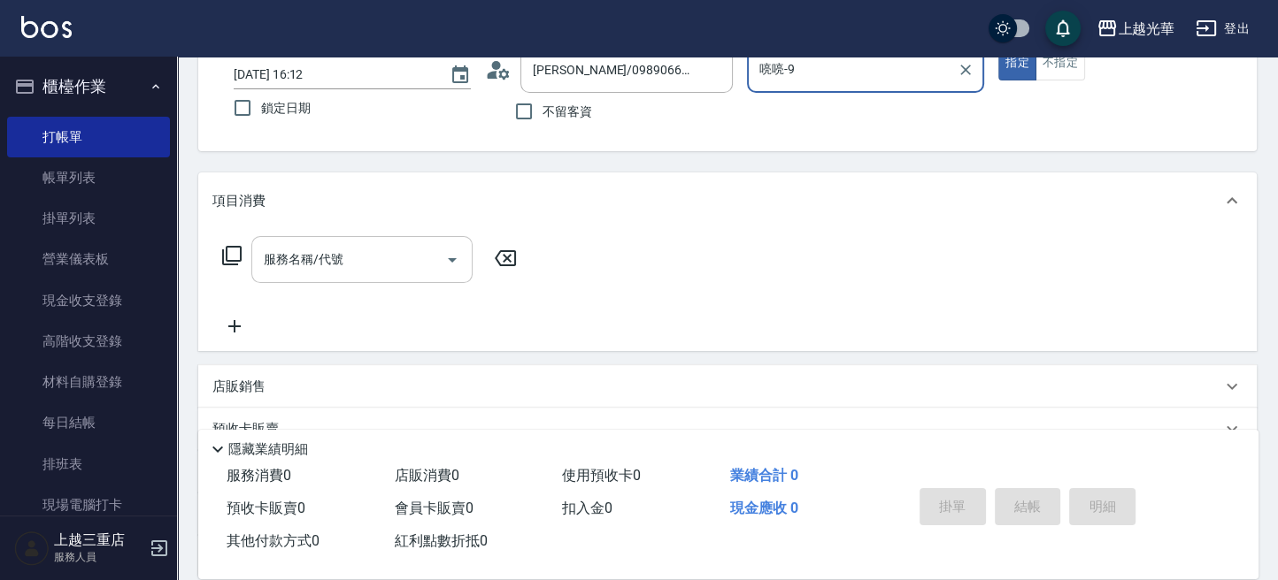
drag, startPoint x: 314, startPoint y: 239, endPoint x: 348, endPoint y: 250, distance: 35.3
click at [318, 242] on div "服務名稱/代號" at bounding box center [361, 259] width 221 height 47
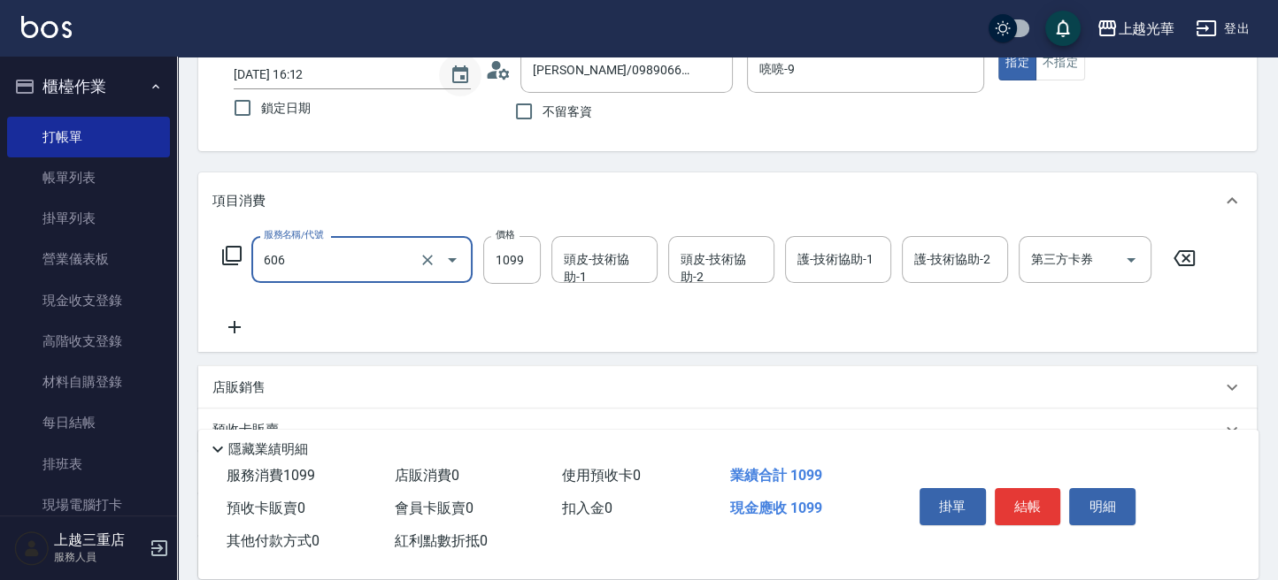
type input "頭皮冰鎮舒活療護5重奏(606)"
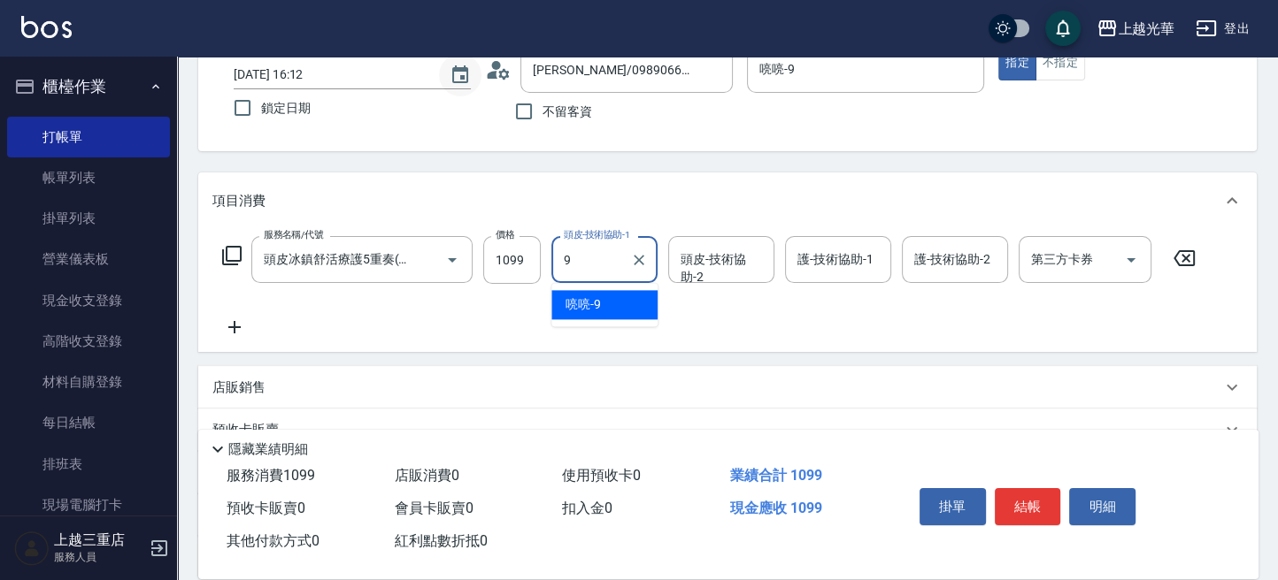
type input "喨喨-9"
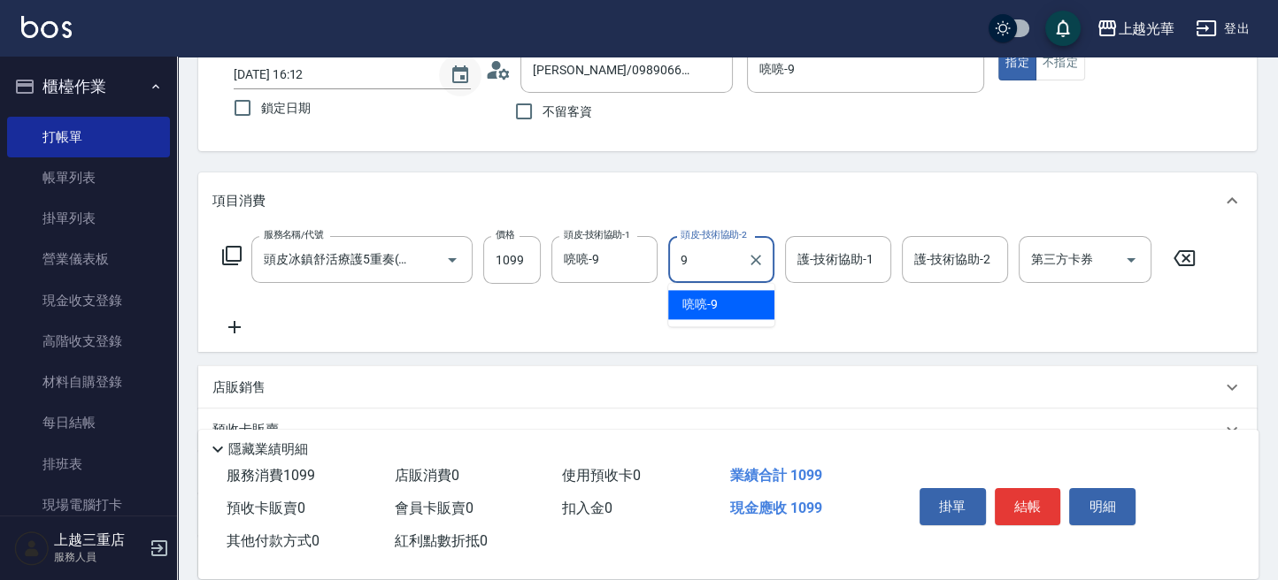
type input "喨喨-9"
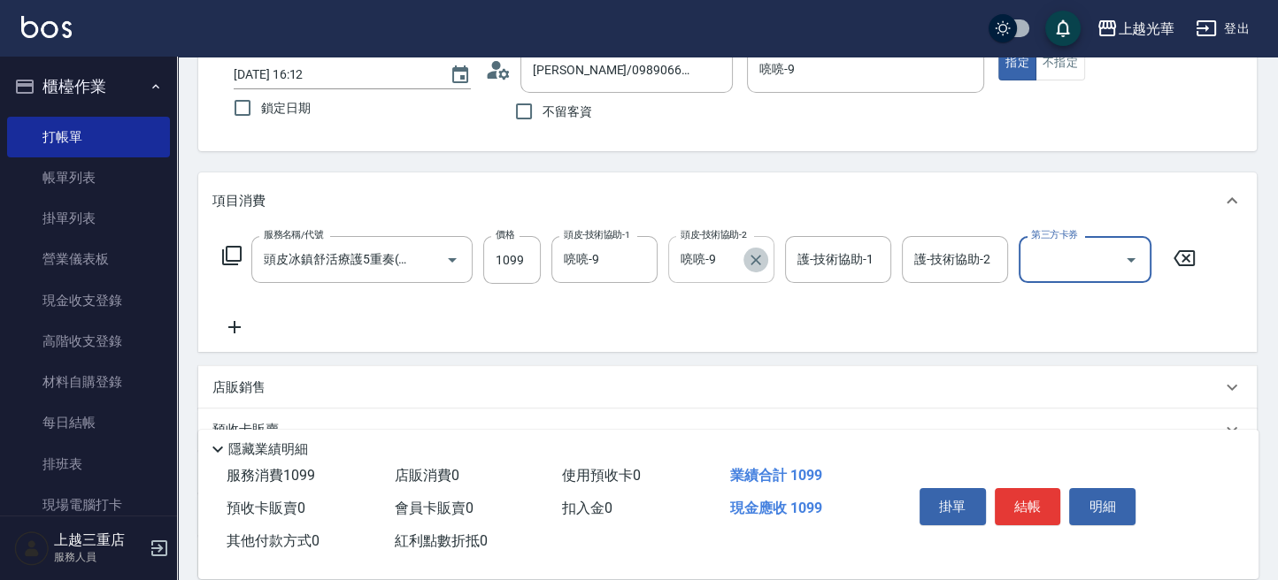
click at [749, 257] on icon "Clear" at bounding box center [756, 260] width 18 height 18
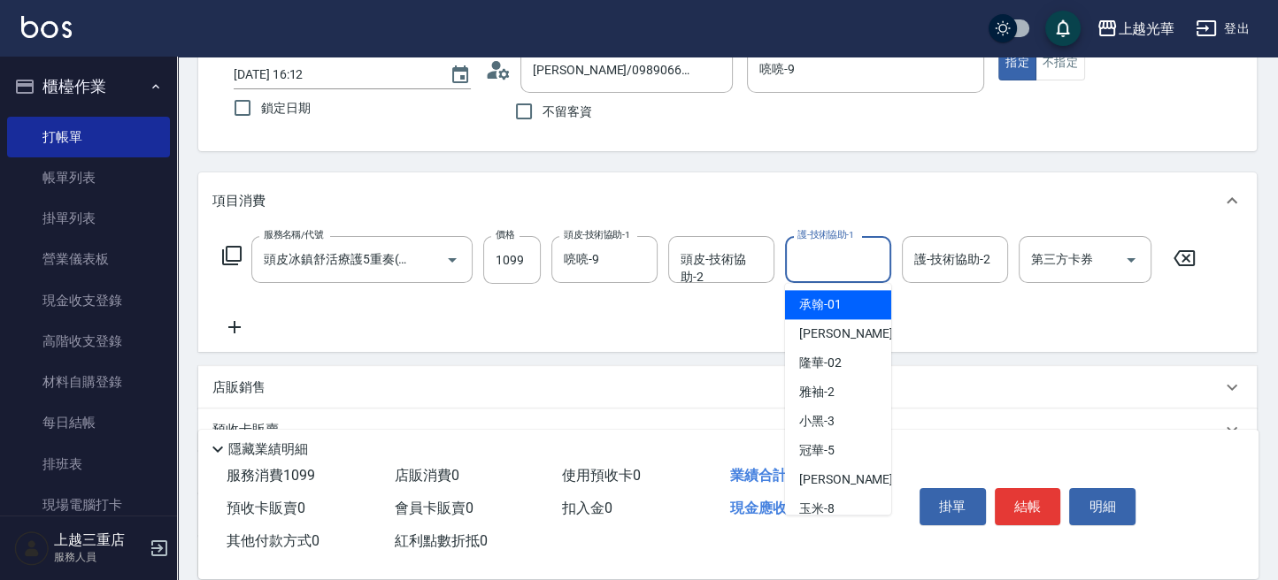
drag, startPoint x: 801, startPoint y: 257, endPoint x: 880, endPoint y: 256, distance: 79.6
click at [806, 258] on input "護-技術協助-1" at bounding box center [838, 259] width 90 height 31
type input "喨喨-9"
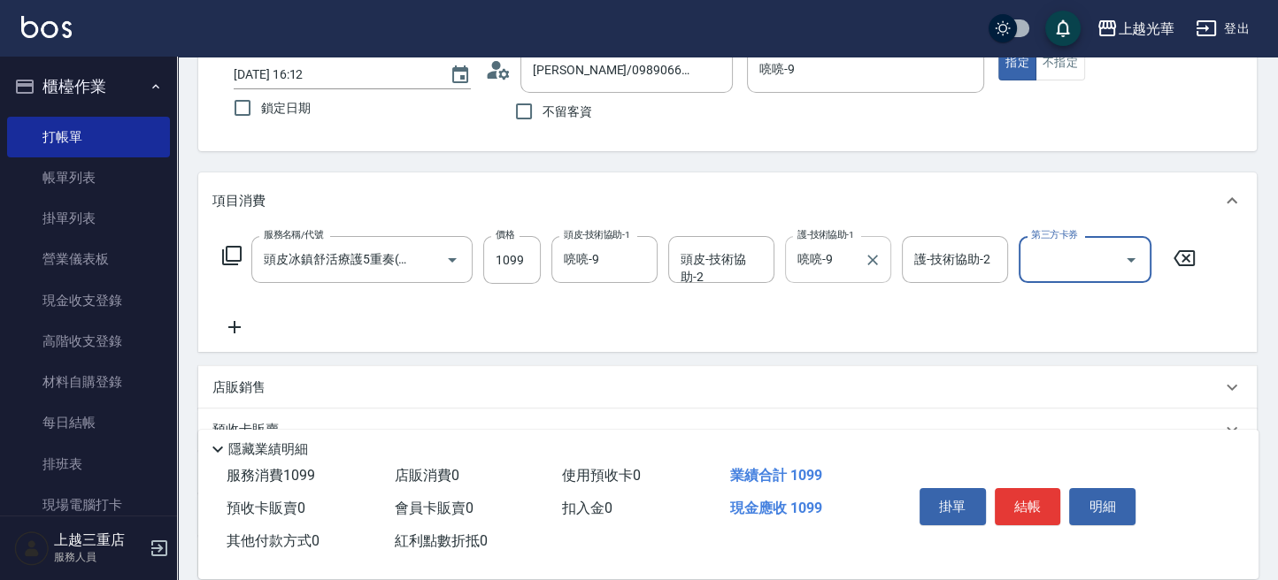
scroll to position [0, 0]
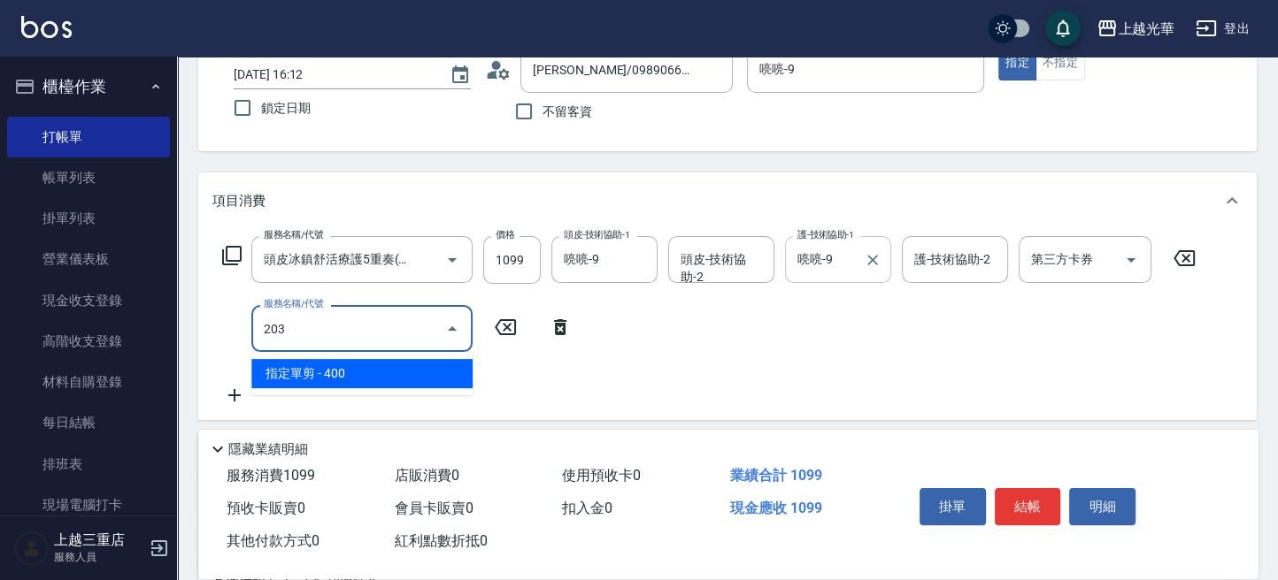
type input "指定單剪(203)"
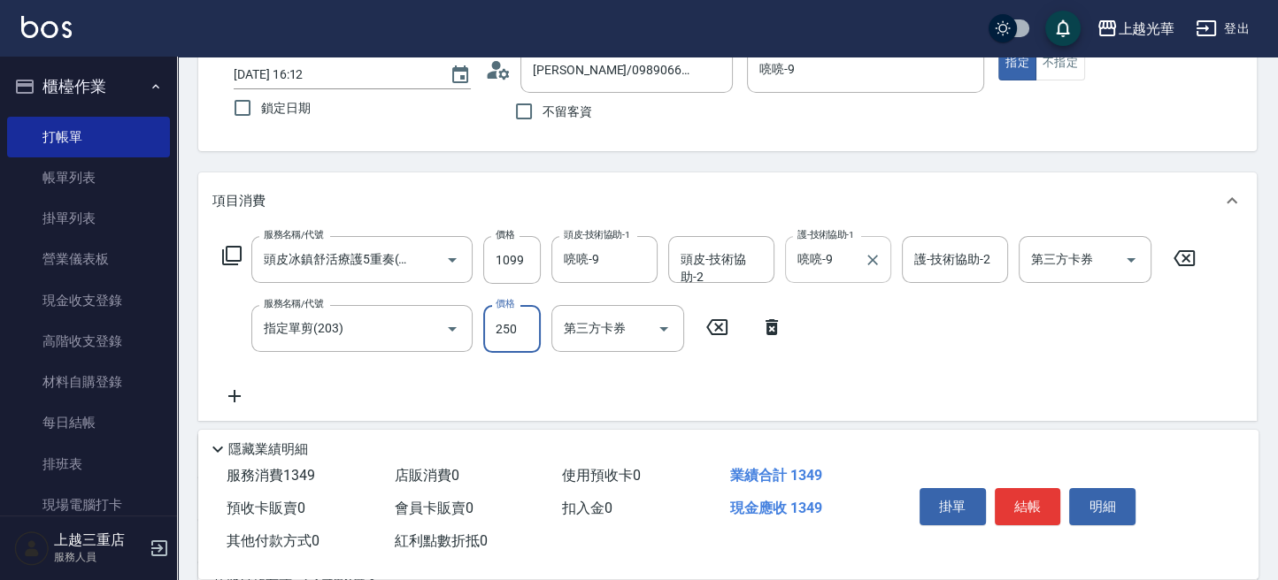
type input "250"
click at [1019, 506] on button "結帳" at bounding box center [1028, 506] width 66 height 37
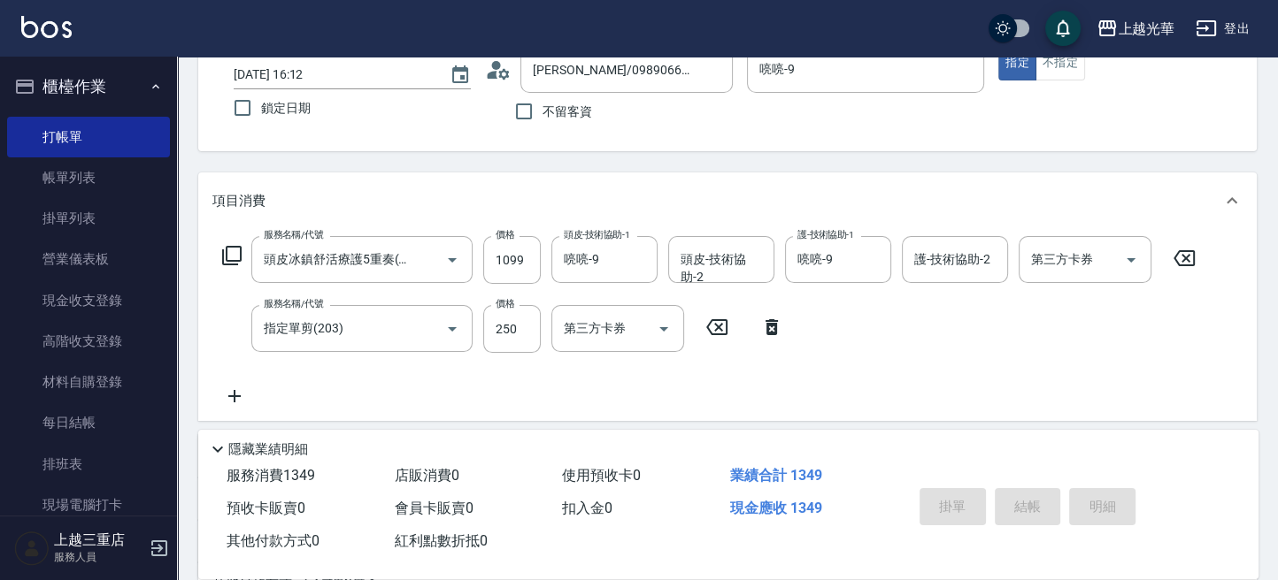
type input "2025/09/19 16:13"
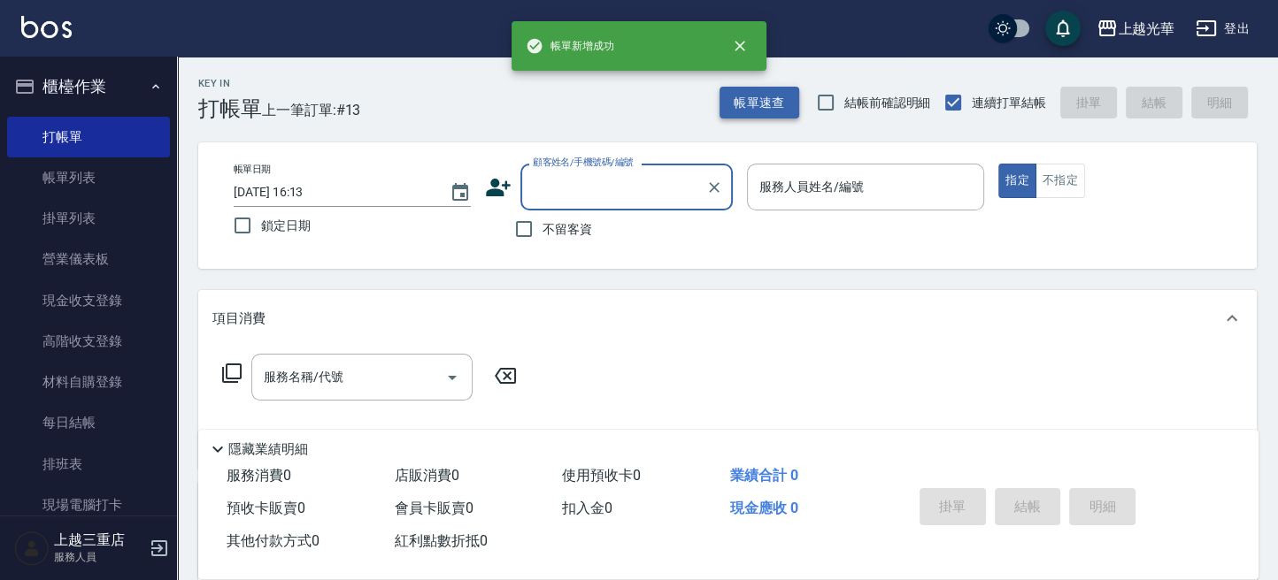
click at [770, 88] on button "帳單速查" at bounding box center [759, 103] width 80 height 33
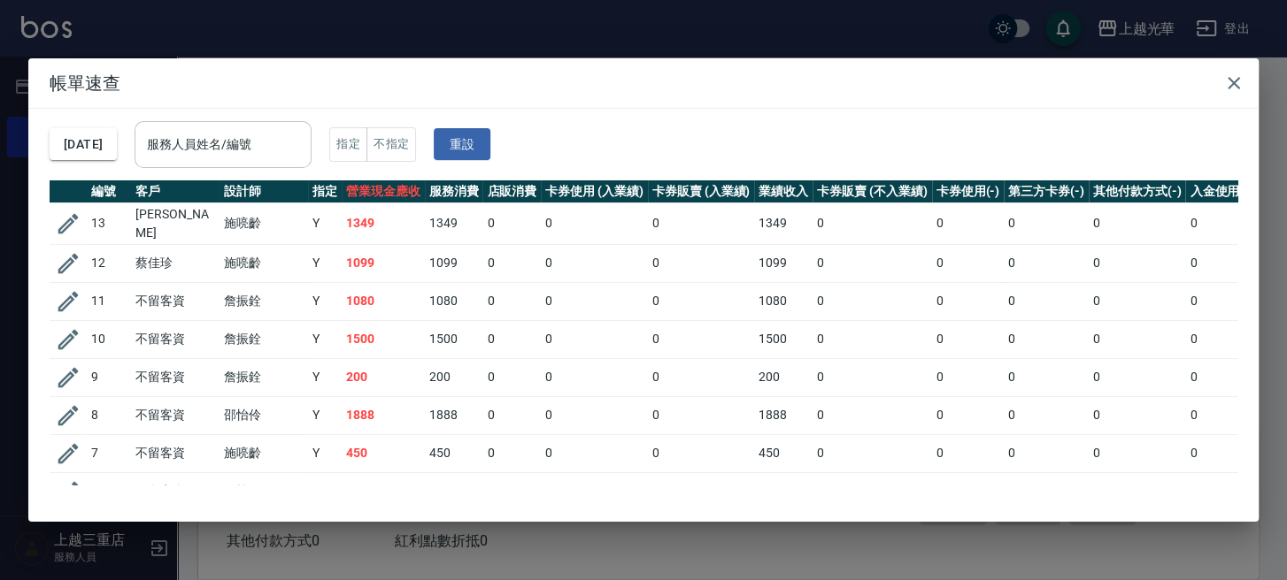
drag, startPoint x: 198, startPoint y: 144, endPoint x: 231, endPoint y: 147, distance: 32.8
click at [209, 145] on input "服務人員姓名/編號" at bounding box center [222, 144] width 161 height 31
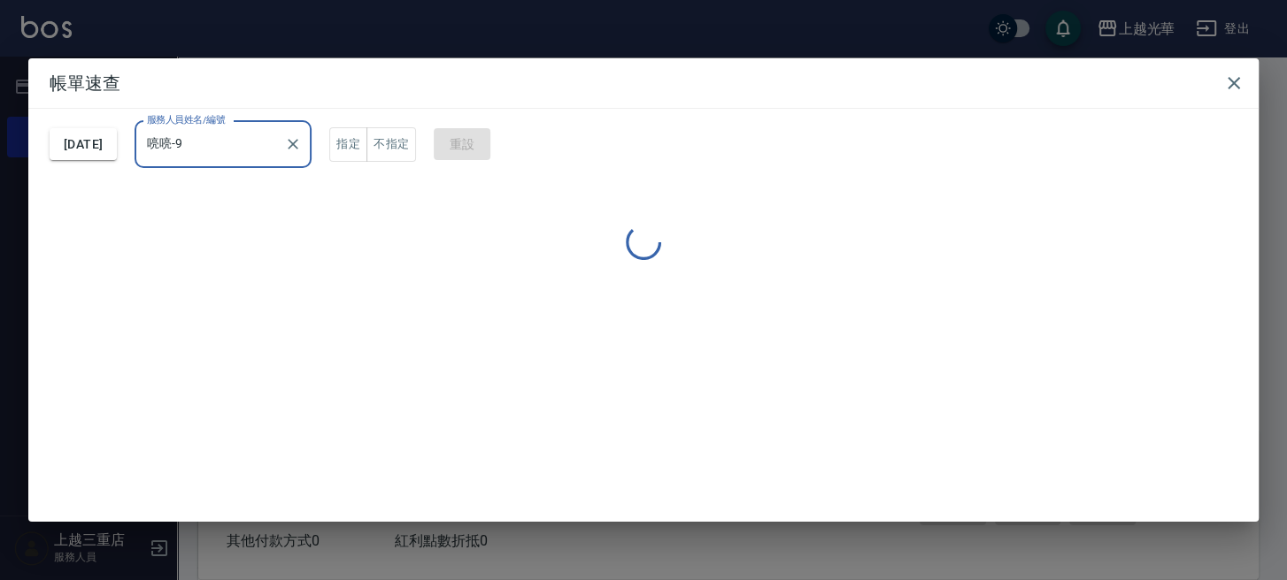
type input "喨喨-9"
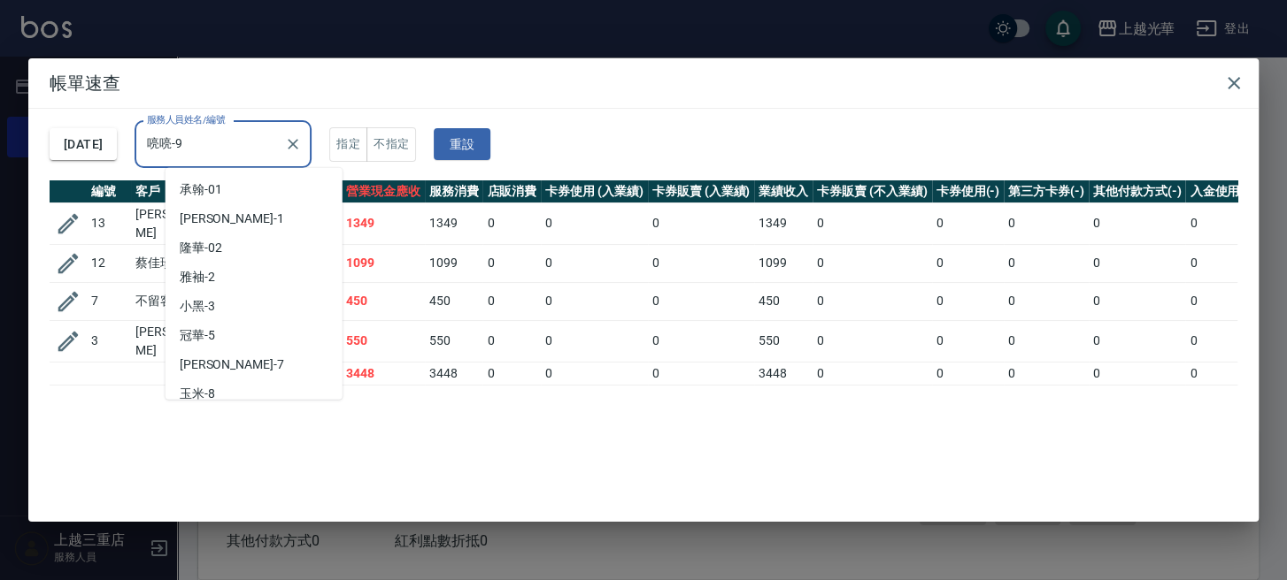
drag, startPoint x: -5, startPoint y: 24, endPoint x: 251, endPoint y: 73, distance: 261.3
click at [0, 25] on html "上越光華 登出 櫃檯作業 打帳單 帳單列表 掛單列表 營業儀表板 現金收支登錄 高階收支登錄 材料自購登錄 每日結帳 排班表 現場電腦打卡 預約管理 預約管理…" at bounding box center [643, 431] width 1287 height 863
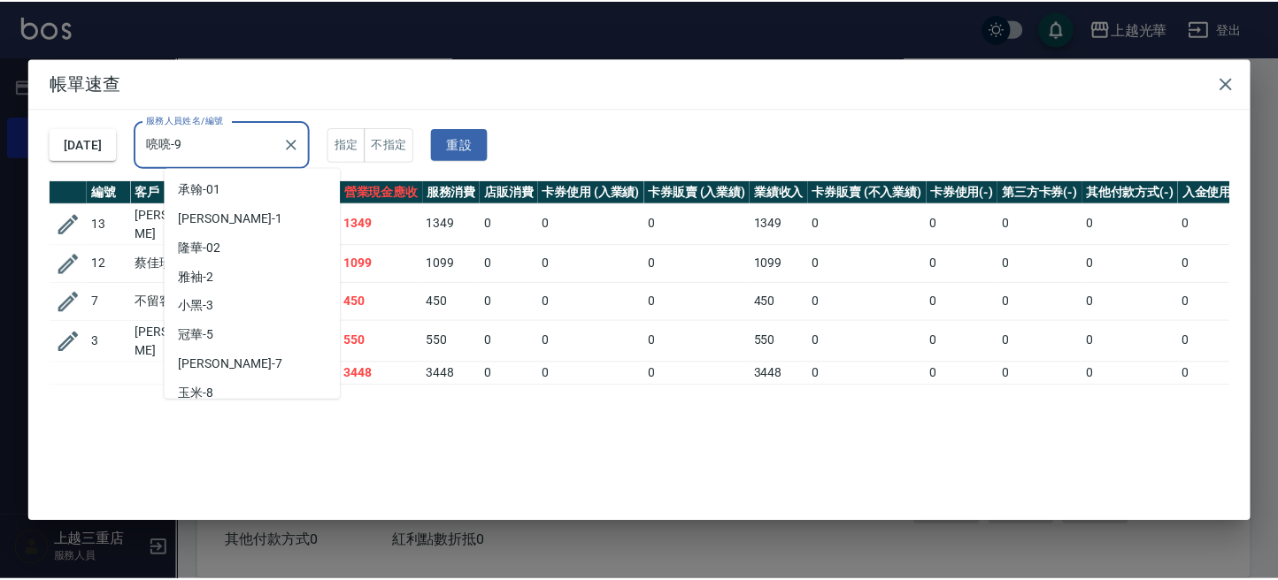
scroll to position [37, 0]
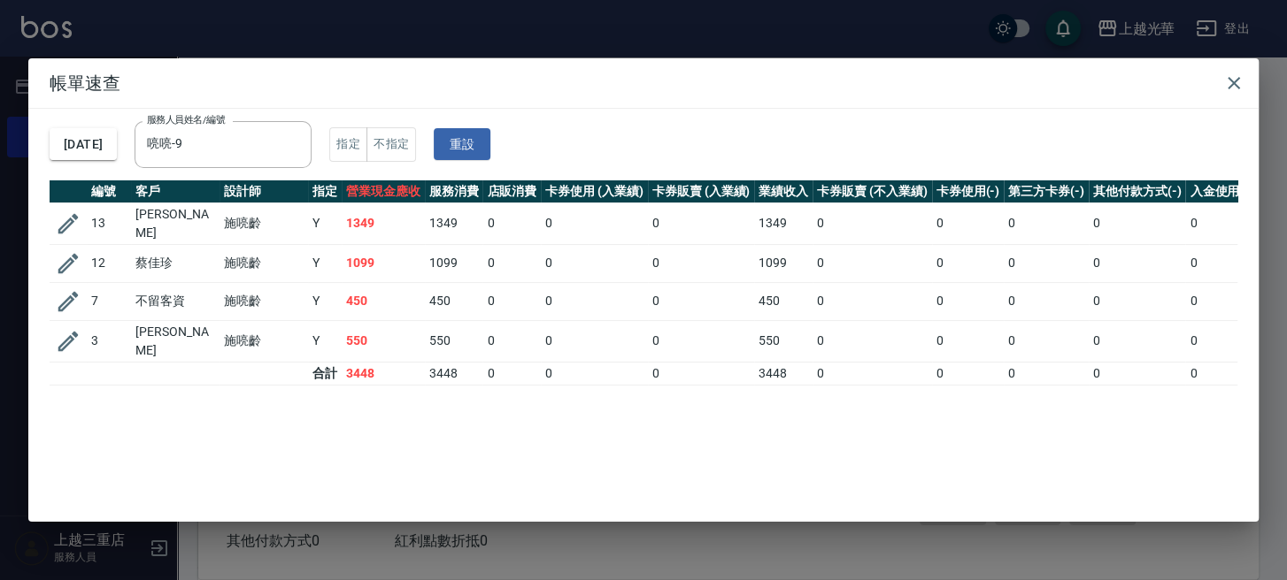
click at [770, 114] on div "2025/09/19 服務人員姓名/編號 喨喨-9 服務人員姓名/編號 指定 不指定 重設" at bounding box center [643, 145] width 1187 height 72
click at [1247, 90] on button "button" at bounding box center [1233, 82] width 35 height 35
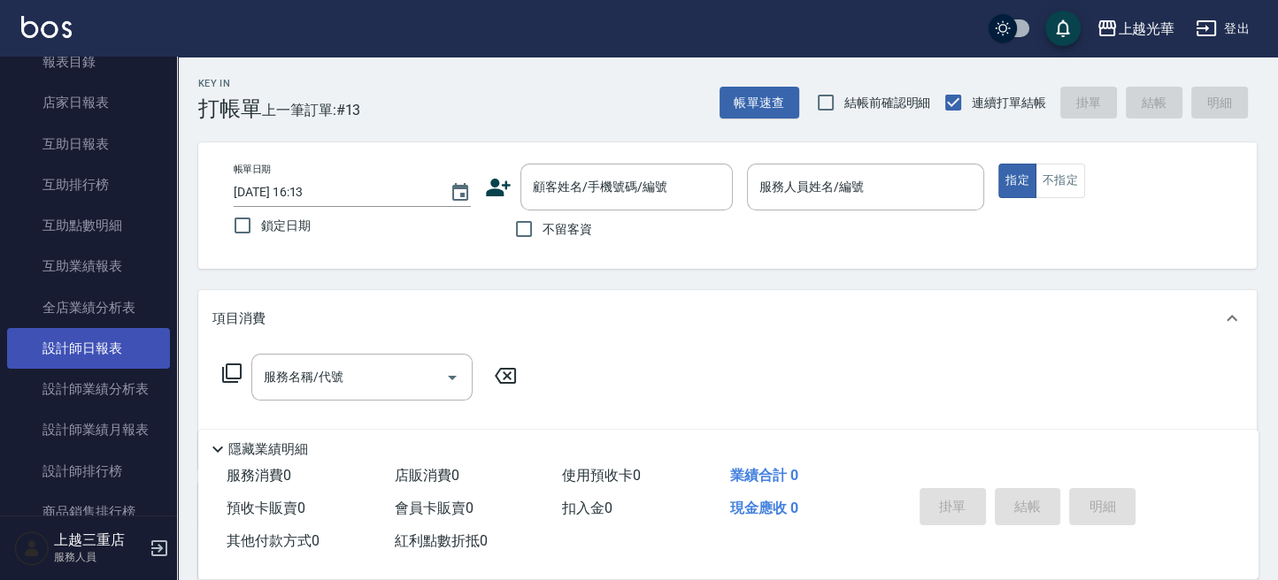
scroll to position [708, 0]
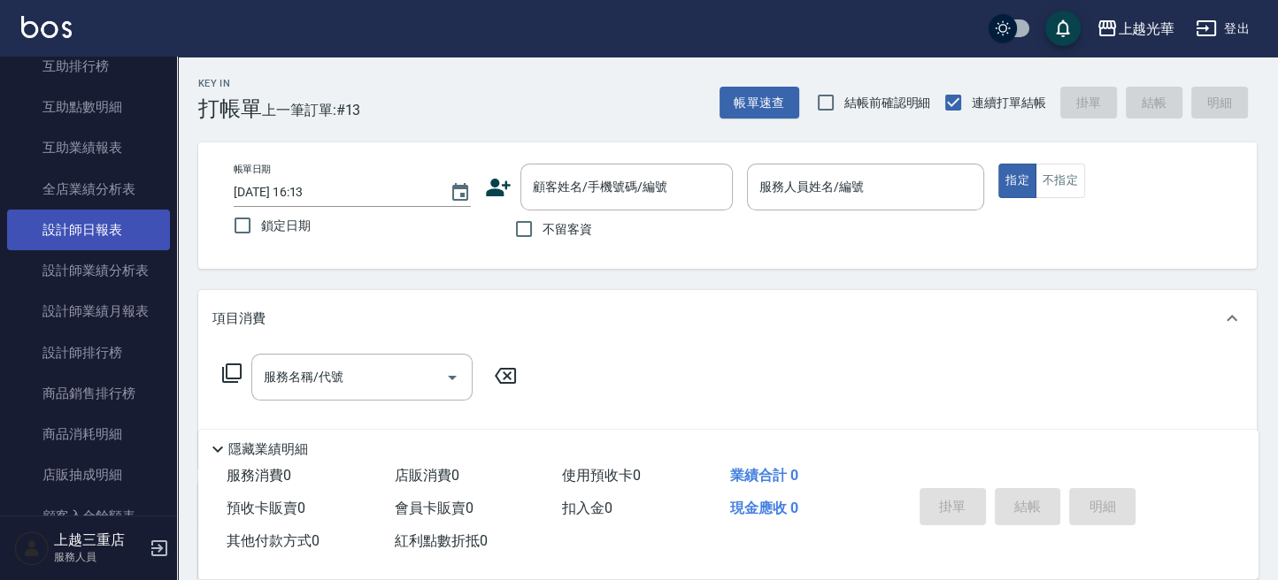
click at [81, 234] on link "設計師日報表" at bounding box center [88, 230] width 163 height 41
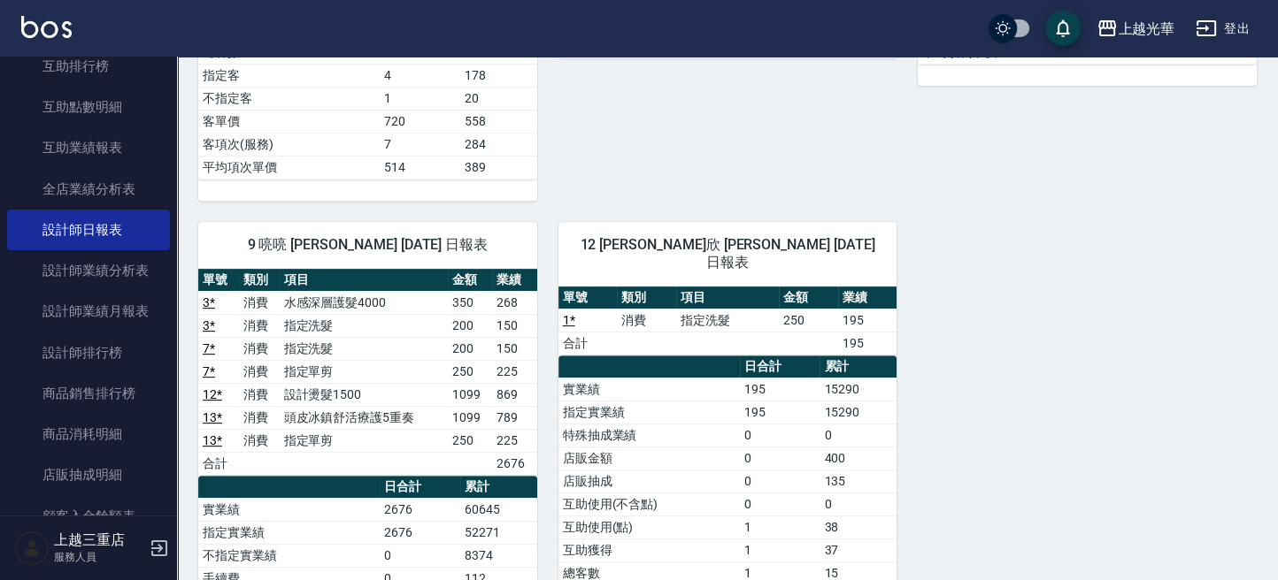
scroll to position [708, 0]
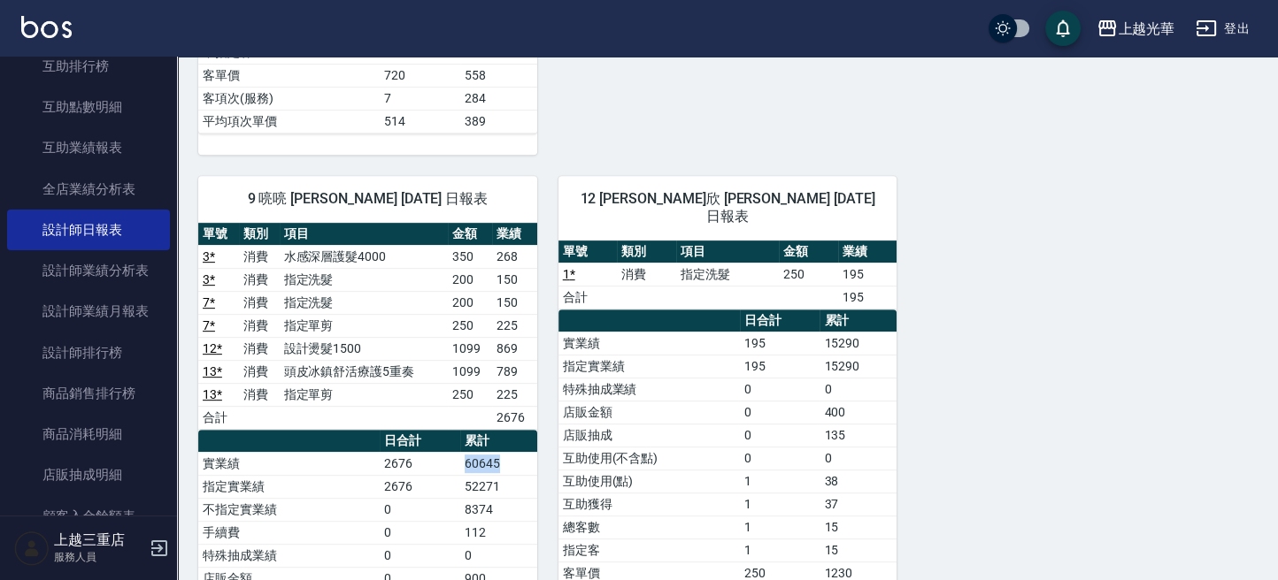
drag, startPoint x: 467, startPoint y: 460, endPoint x: 436, endPoint y: 465, distance: 31.3
click at [436, 465] on tr "實業績 2676 60645" at bounding box center [367, 463] width 339 height 23
click at [789, 470] on td "1" at bounding box center [780, 481] width 81 height 23
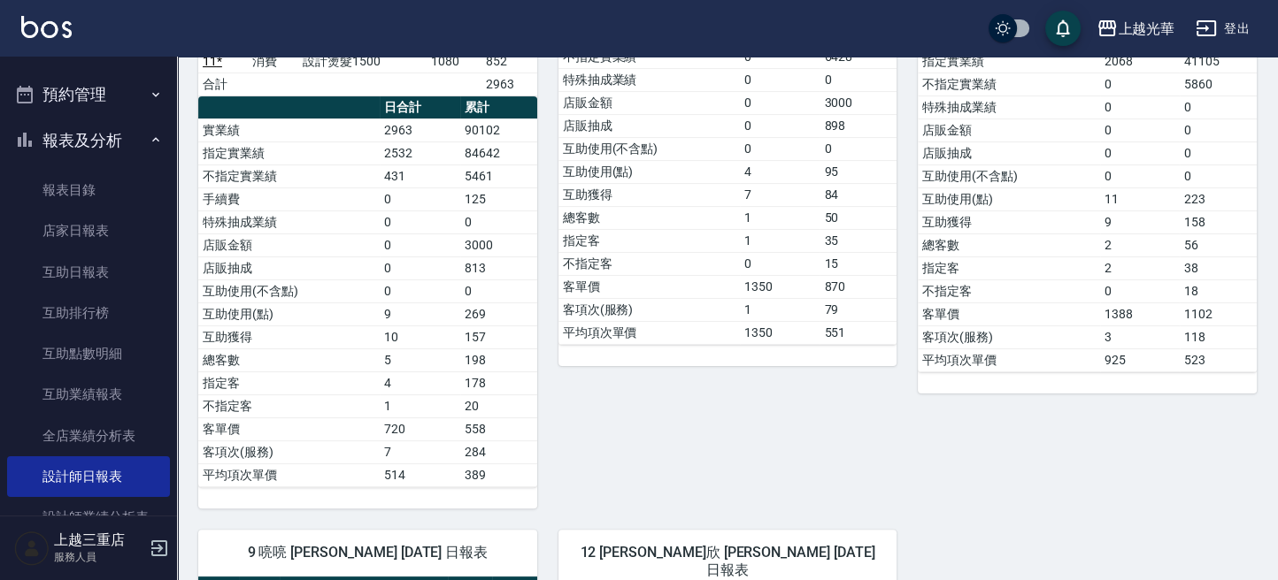
scroll to position [589, 0]
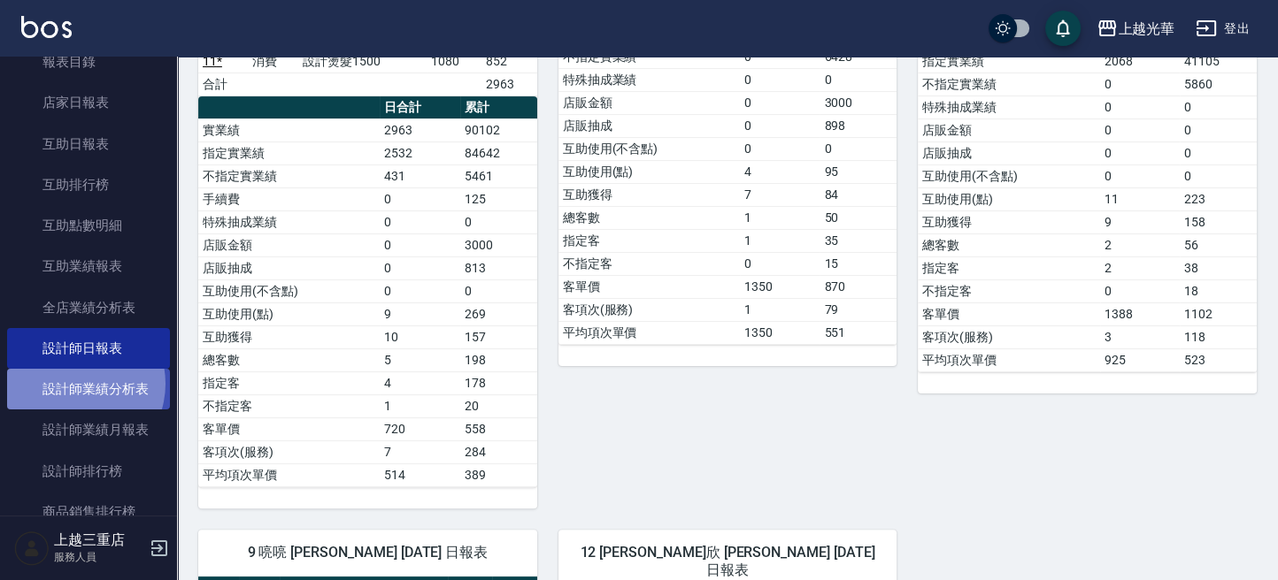
click at [73, 383] on link "設計師業績分析表" at bounding box center [88, 389] width 163 height 41
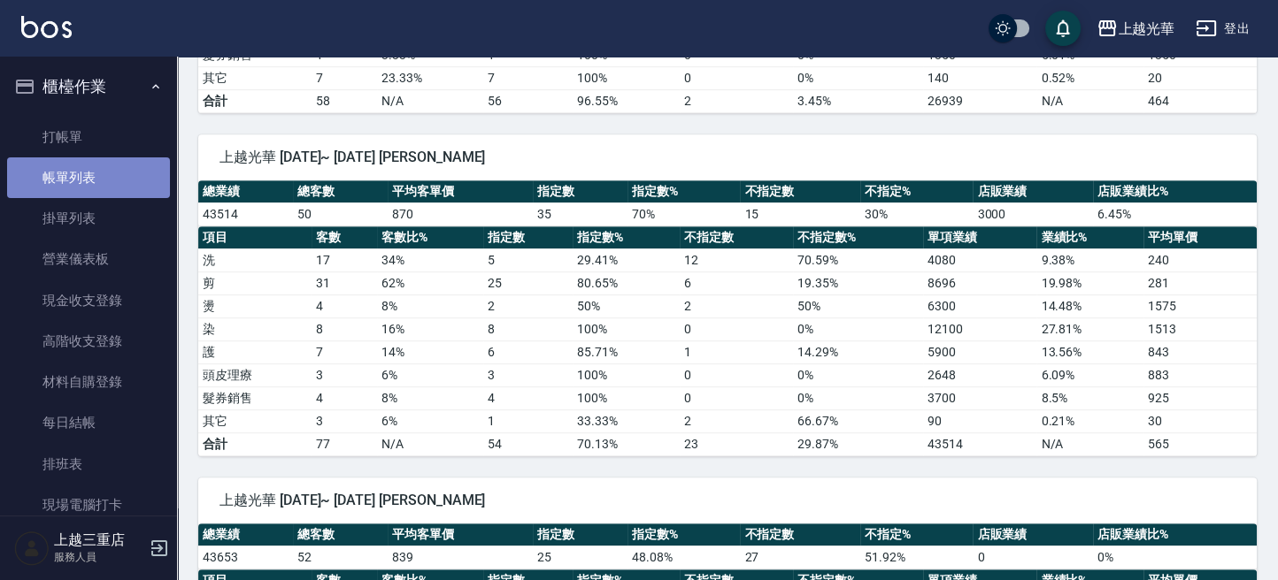
click at [128, 177] on link "帳單列表" at bounding box center [88, 177] width 163 height 41
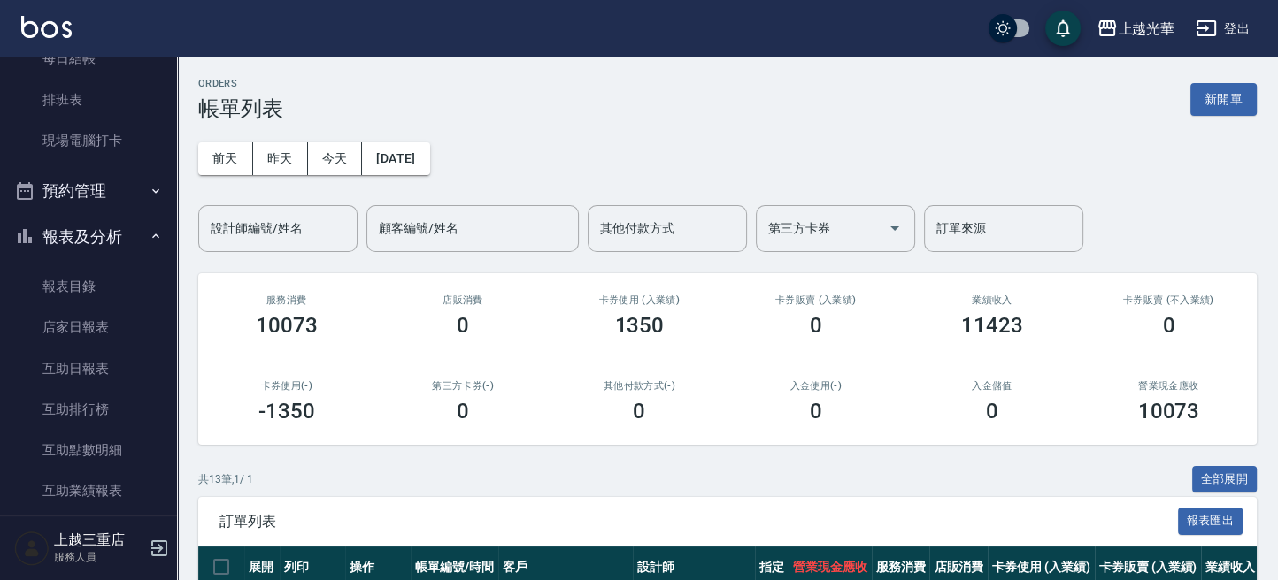
scroll to position [472, 0]
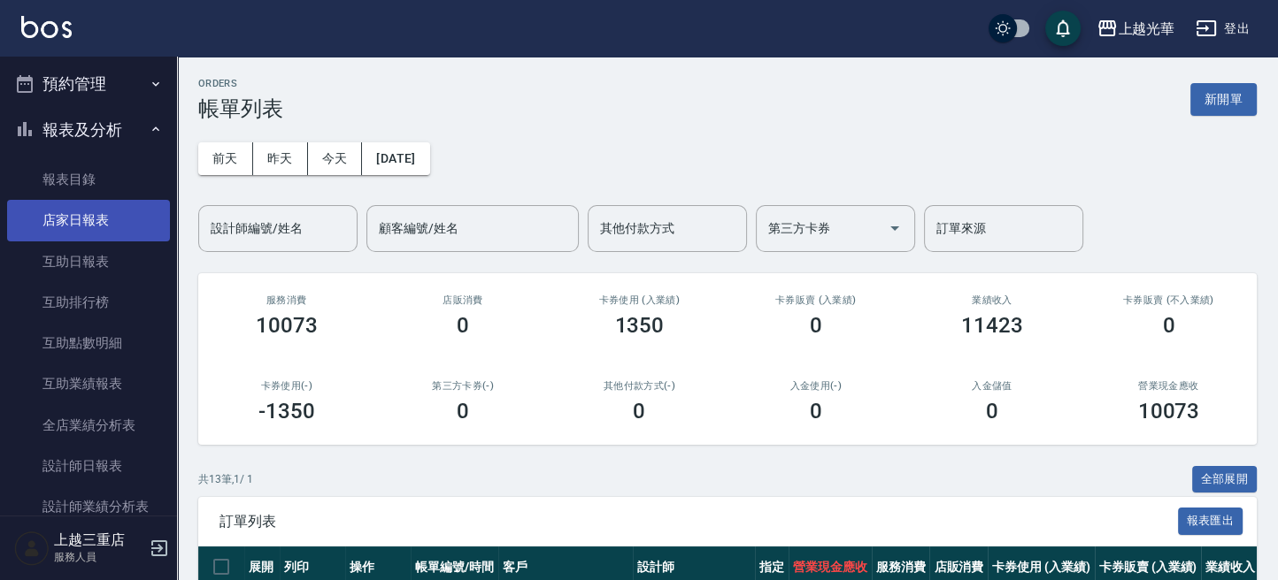
click at [102, 230] on link "店家日報表" at bounding box center [88, 220] width 163 height 41
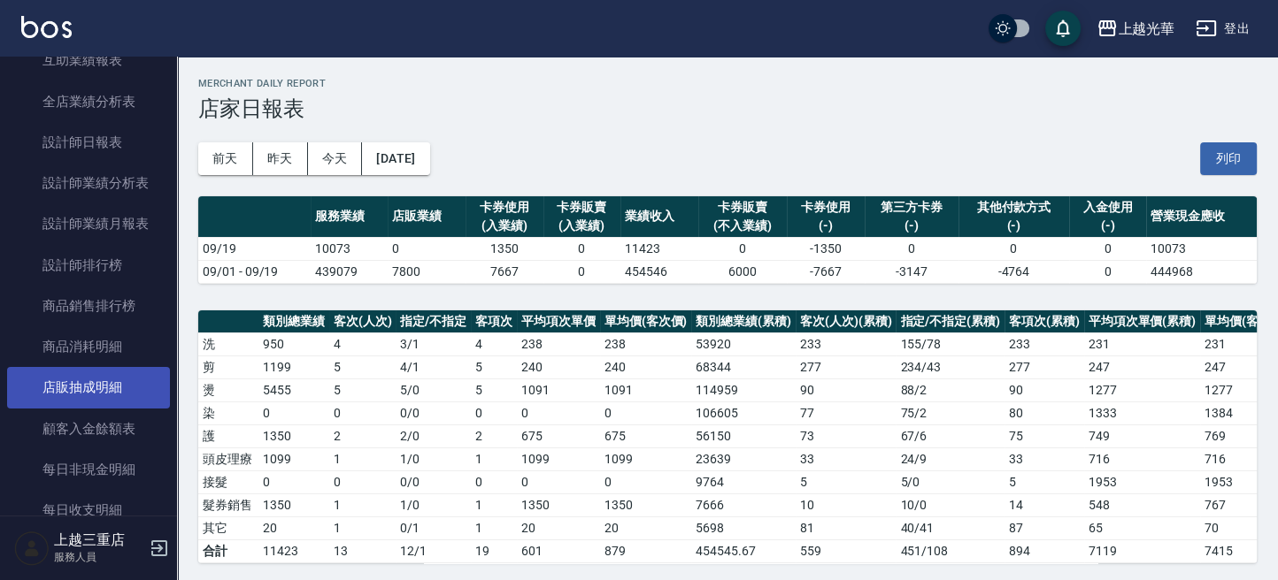
scroll to position [731, 0]
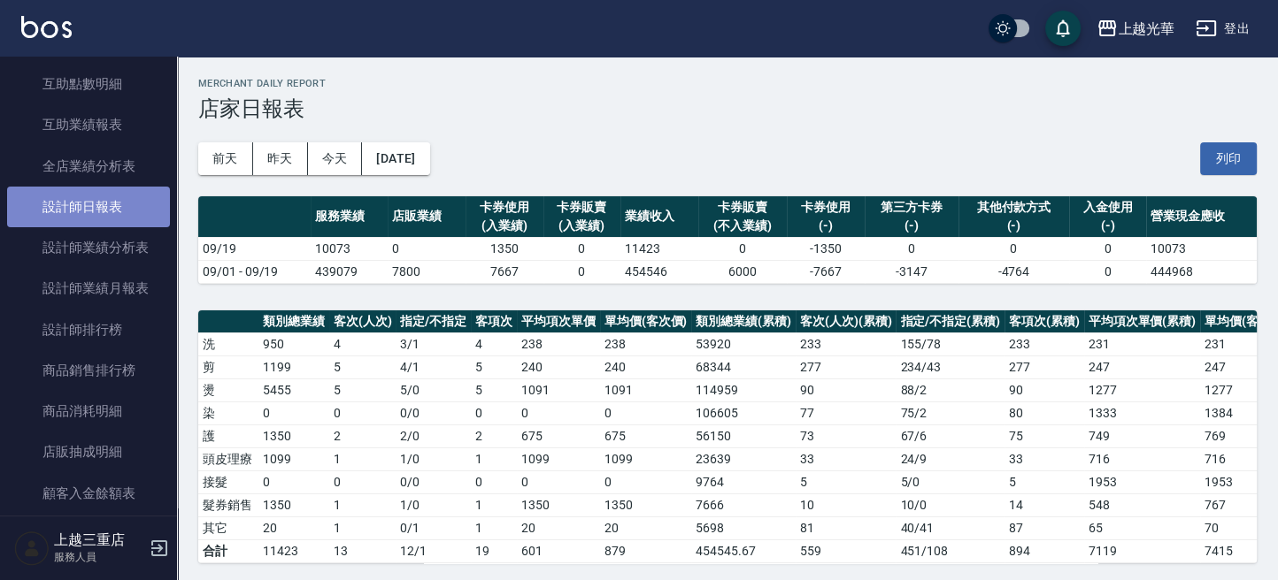
click at [113, 198] on link "設計師日報表" at bounding box center [88, 207] width 163 height 41
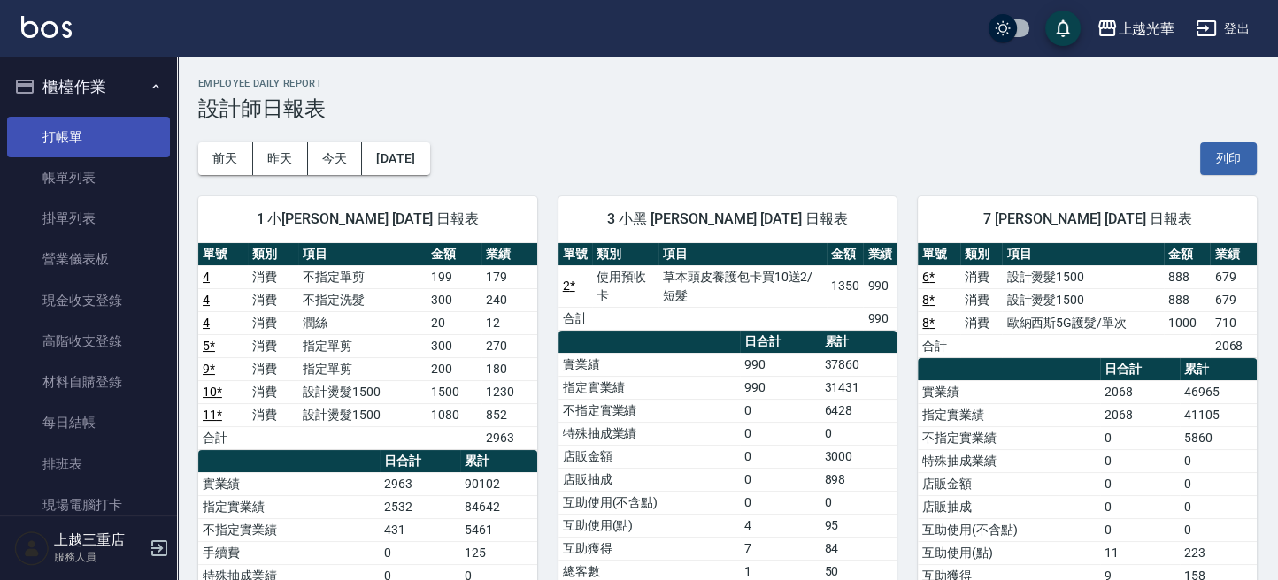
click at [98, 138] on link "打帳單" at bounding box center [88, 137] width 163 height 41
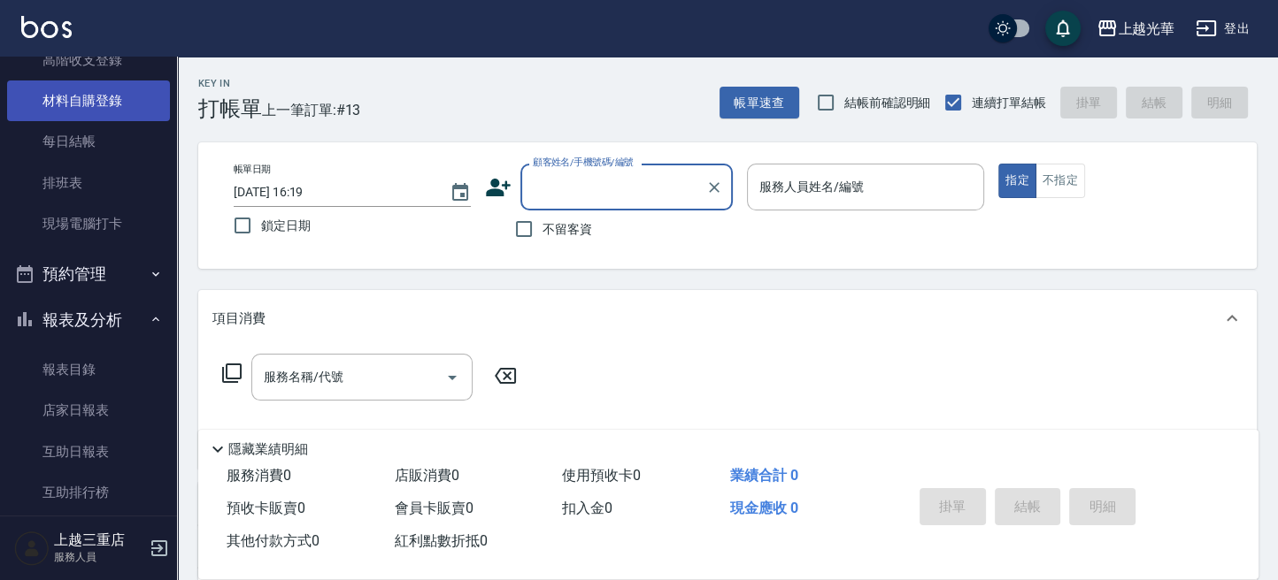
scroll to position [708, 0]
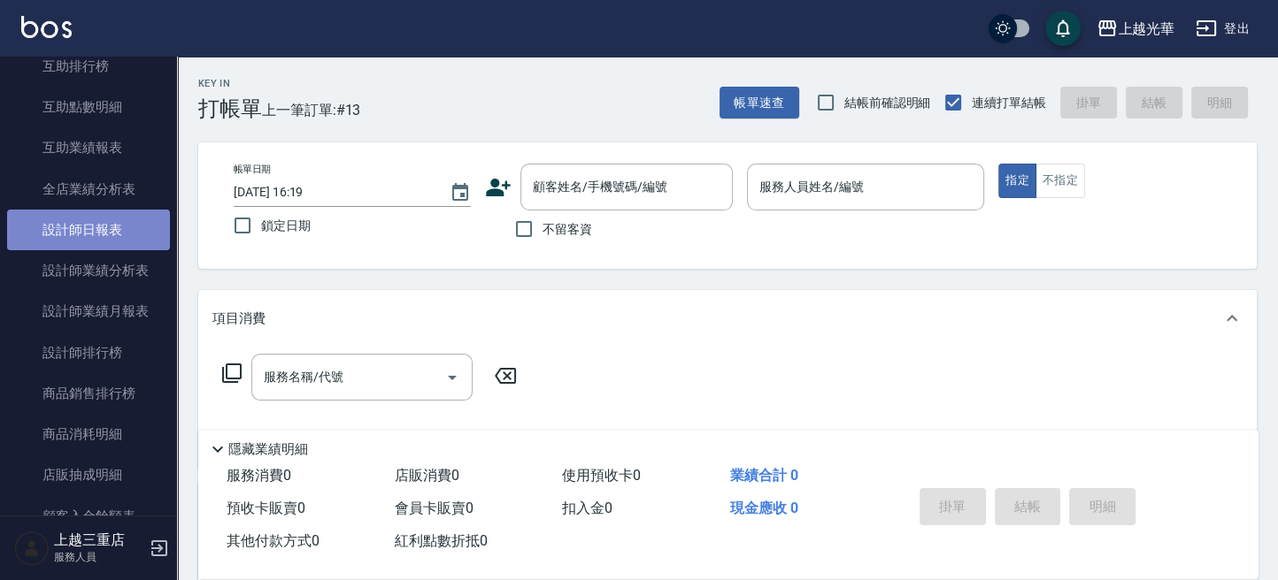
click at [110, 225] on link "設計師日報表" at bounding box center [88, 230] width 163 height 41
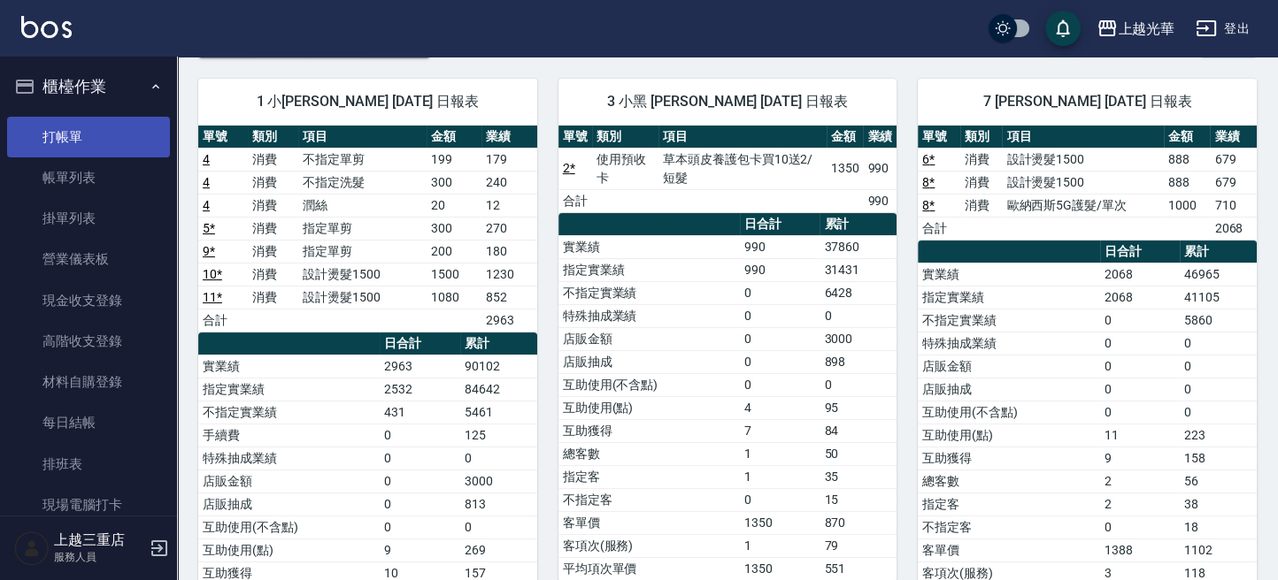
click at [119, 130] on link "打帳單" at bounding box center [88, 137] width 163 height 41
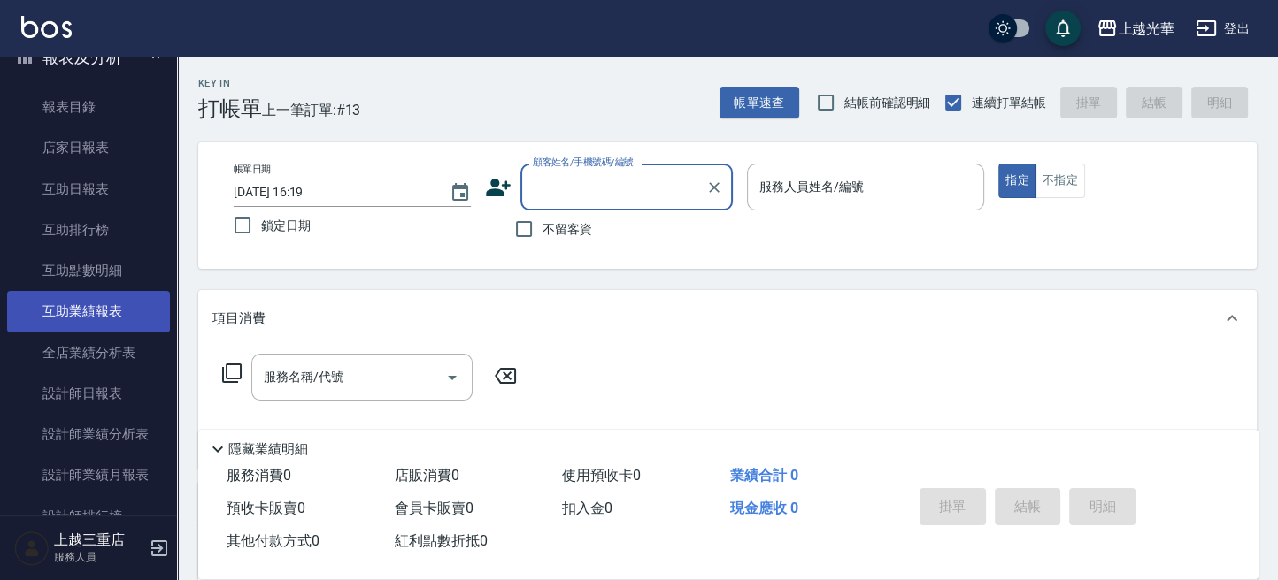
scroll to position [708, 0]
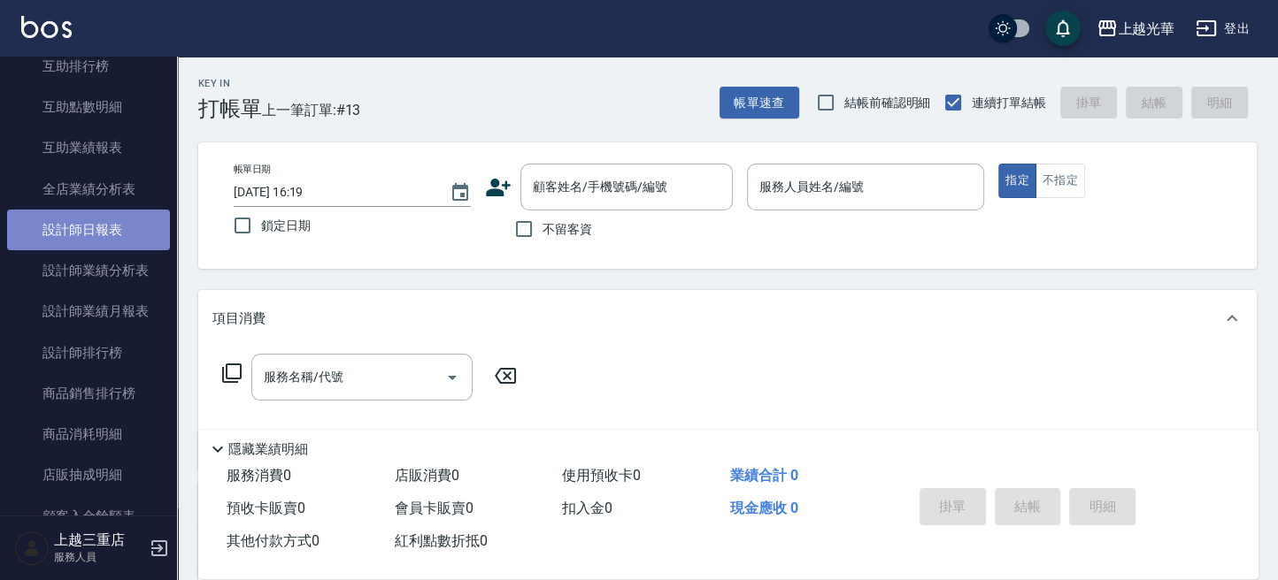
click at [126, 234] on link "設計師日報表" at bounding box center [88, 230] width 163 height 41
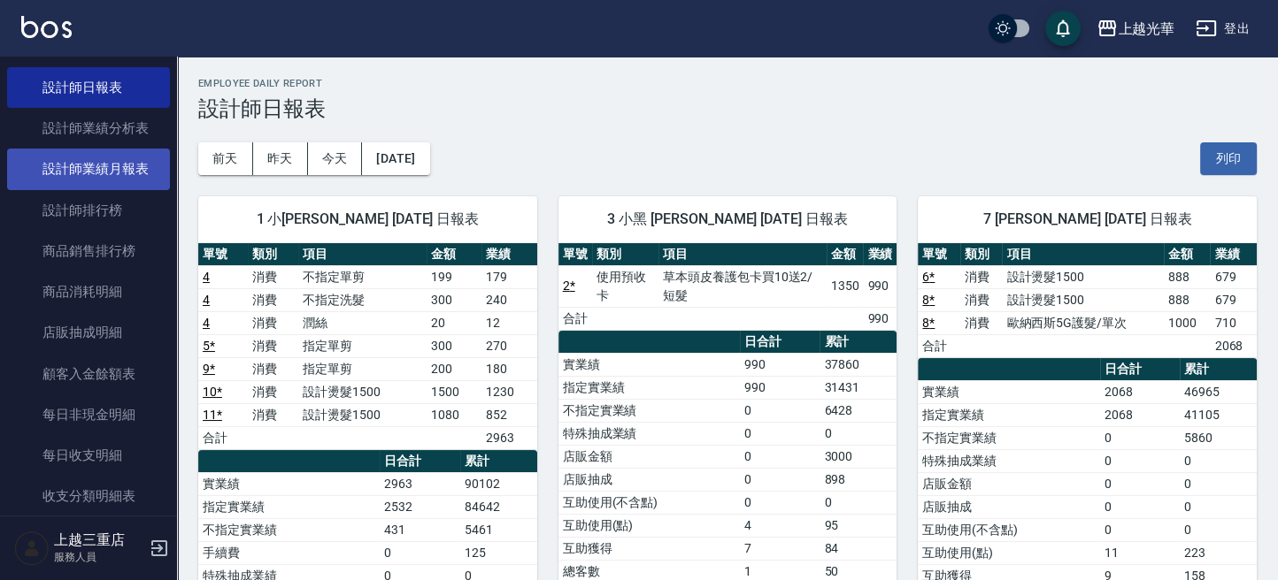
scroll to position [708, 0]
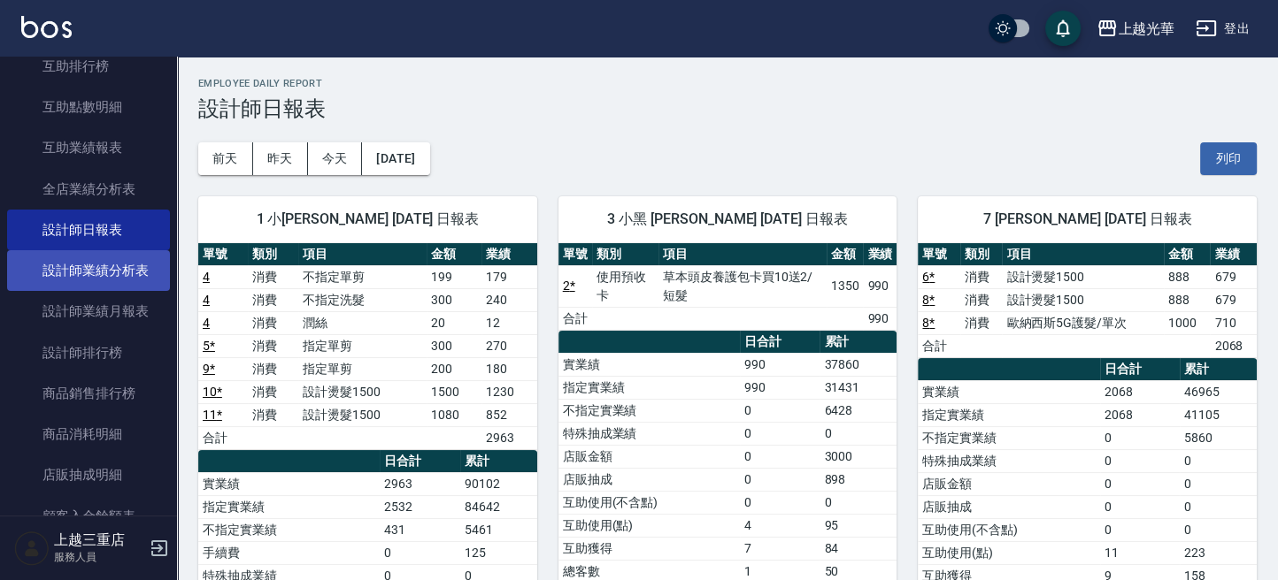
click at [111, 264] on link "設計師業績分析表" at bounding box center [88, 270] width 163 height 41
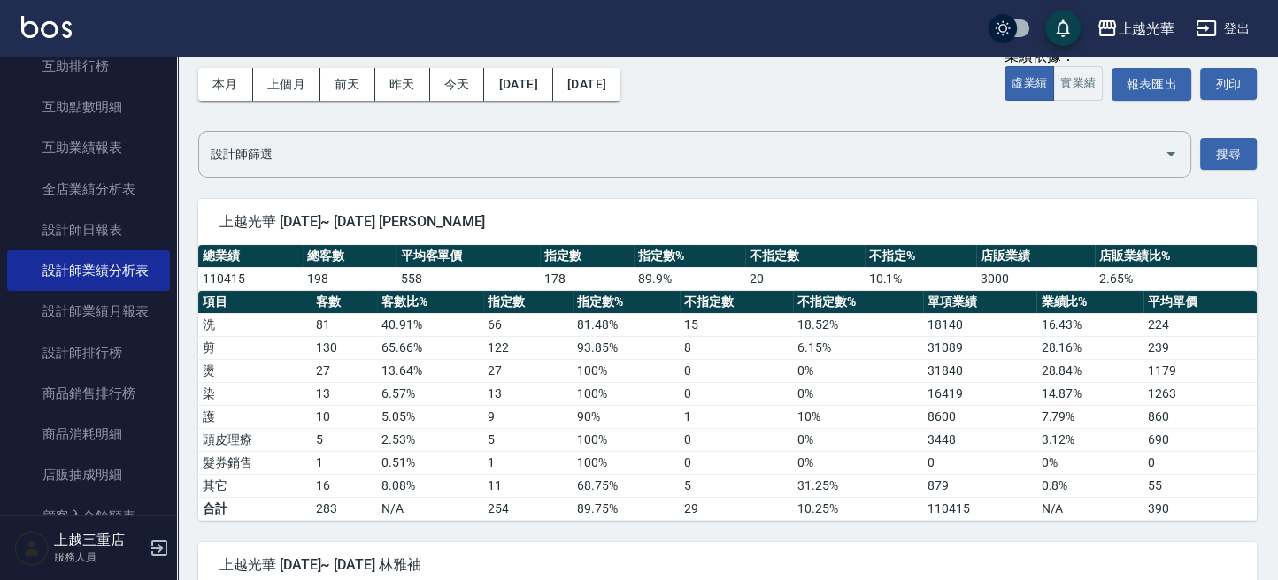
scroll to position [118, 0]
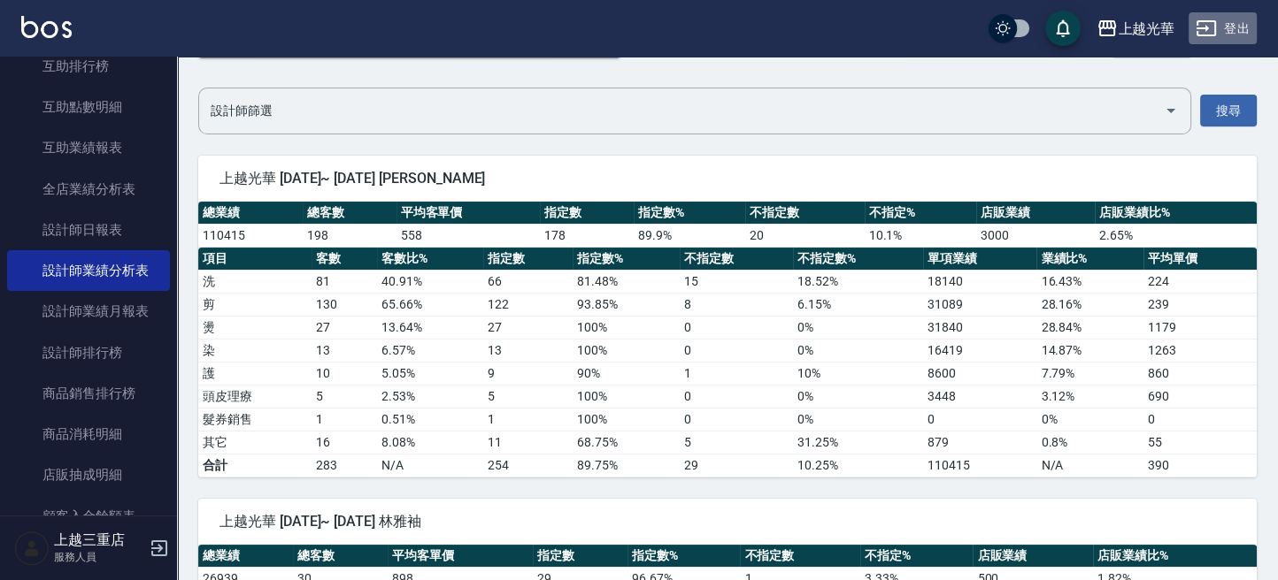
click at [1238, 27] on button "登出" at bounding box center [1222, 28] width 68 height 33
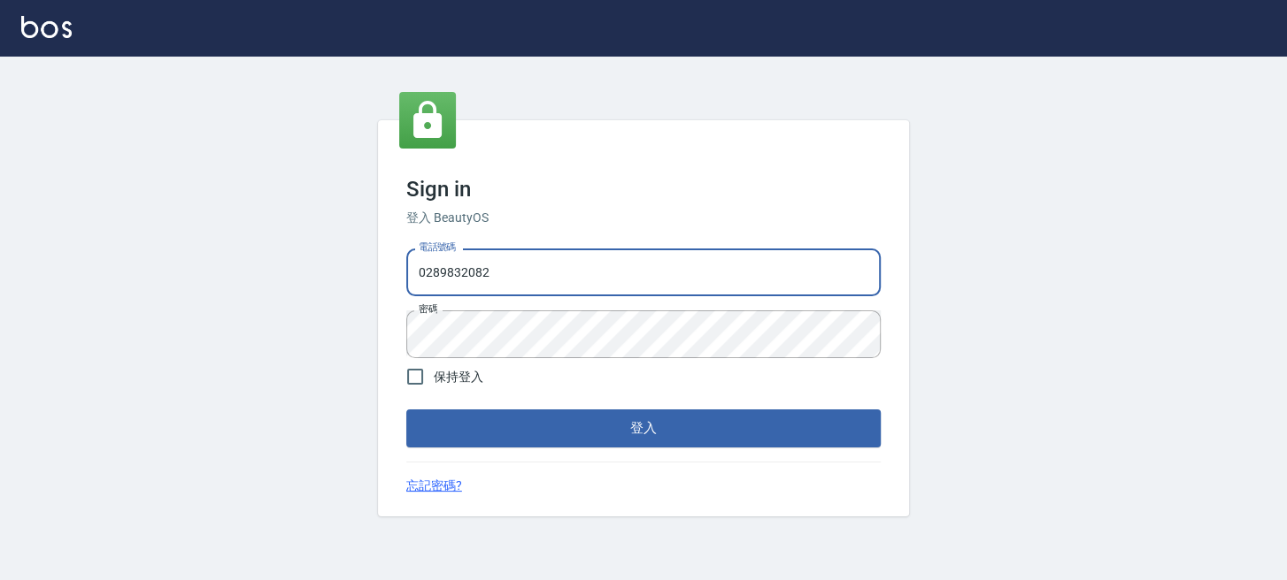
drag, startPoint x: 802, startPoint y: 287, endPoint x: 812, endPoint y: 280, distance: 12.3
click at [811, 281] on input "0289832082" at bounding box center [643, 273] width 474 height 48
drag, startPoint x: 214, startPoint y: 251, endPoint x: 344, endPoint y: 27, distance: 259.7
click at [24, 173] on div "Sign in 登入 BeautyOS 電話號碼 [PHONE_NUMBER] 電話號碼 密碼 密碼 保持登入 登入 忘記密碼?" at bounding box center [643, 319] width 1287 height 524
drag, startPoint x: 526, startPoint y: 263, endPoint x: 222, endPoint y: 318, distance: 309.3
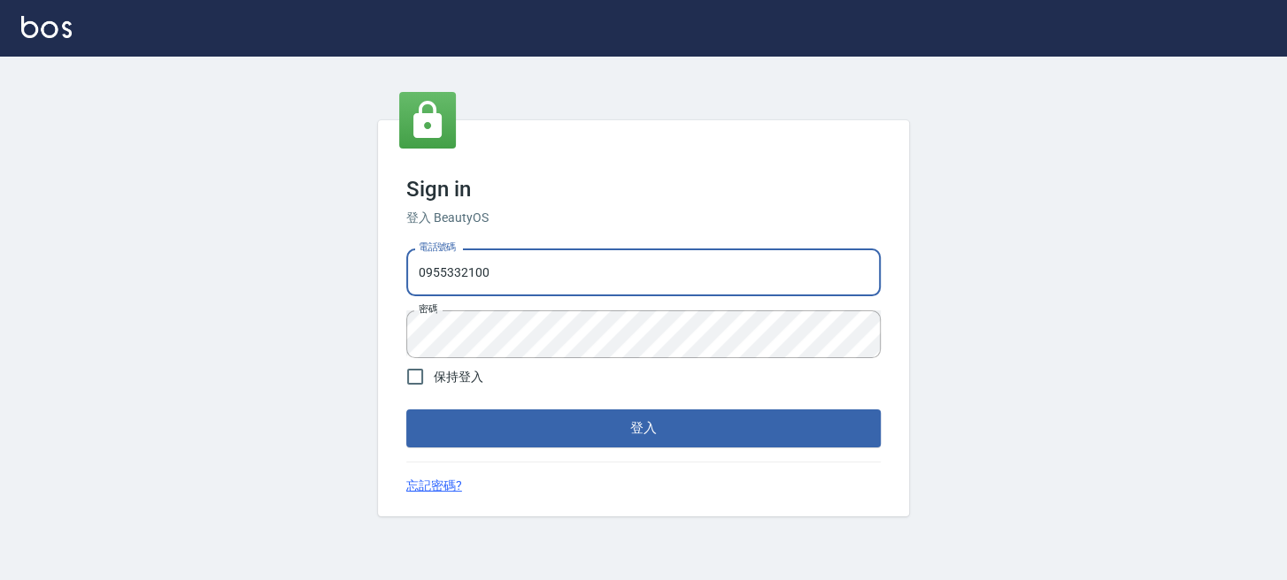
click at [220, 318] on div "Sign in 登入 BeautyOS 電話號碼 [PHONE_NUMBER] 電話號碼 密碼 密碼 保持登入 登入 忘記密碼?" at bounding box center [643, 319] width 1287 height 524
type input "0955332100"
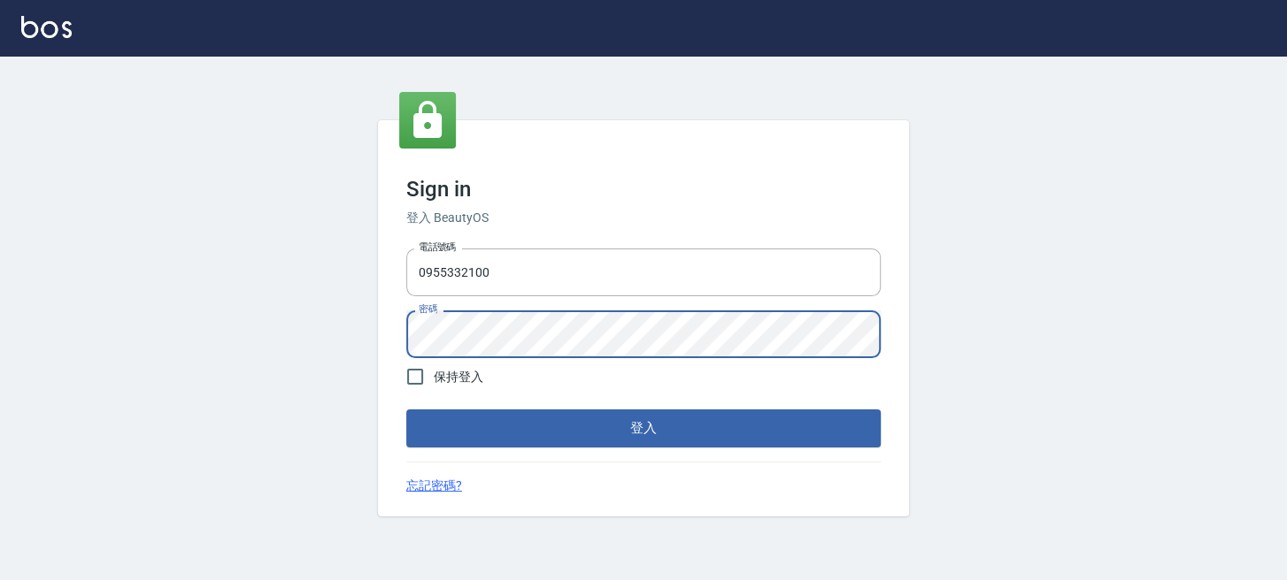
click at [343, 343] on div "Sign in 登入 BeautyOS 電話號碼 [PHONE_NUMBER] 電話號碼 密碼 密碼 保持登入 登入 忘記密碼?" at bounding box center [643, 319] width 1287 height 524
click at [423, 419] on button "登入" at bounding box center [643, 428] width 474 height 37
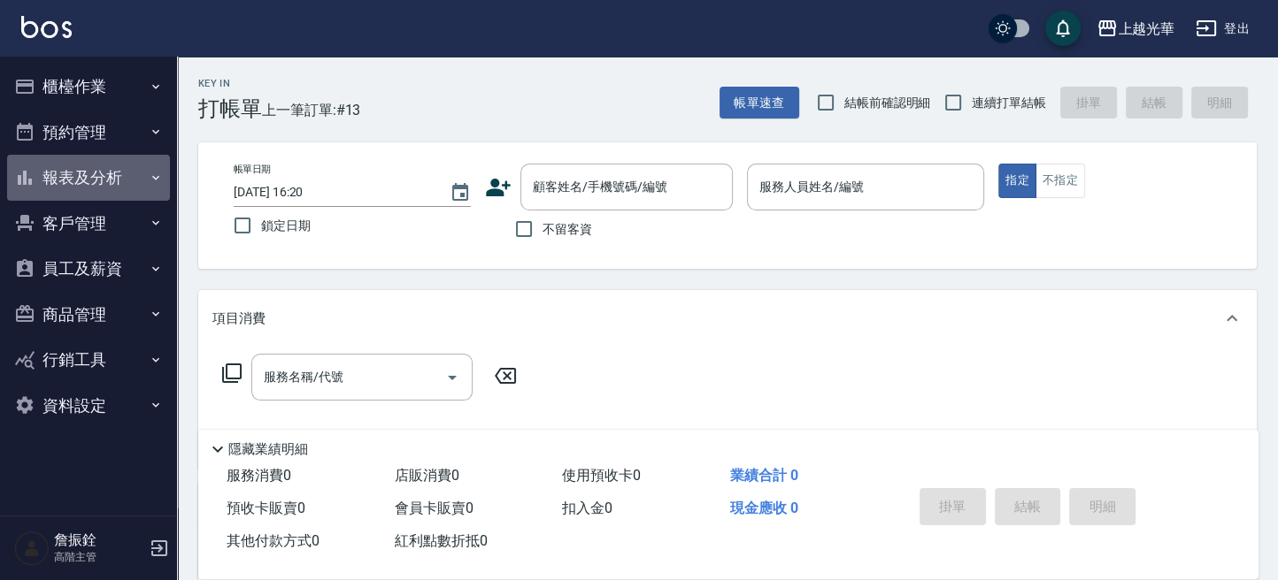
click at [127, 188] on button "報表及分析" at bounding box center [88, 178] width 163 height 46
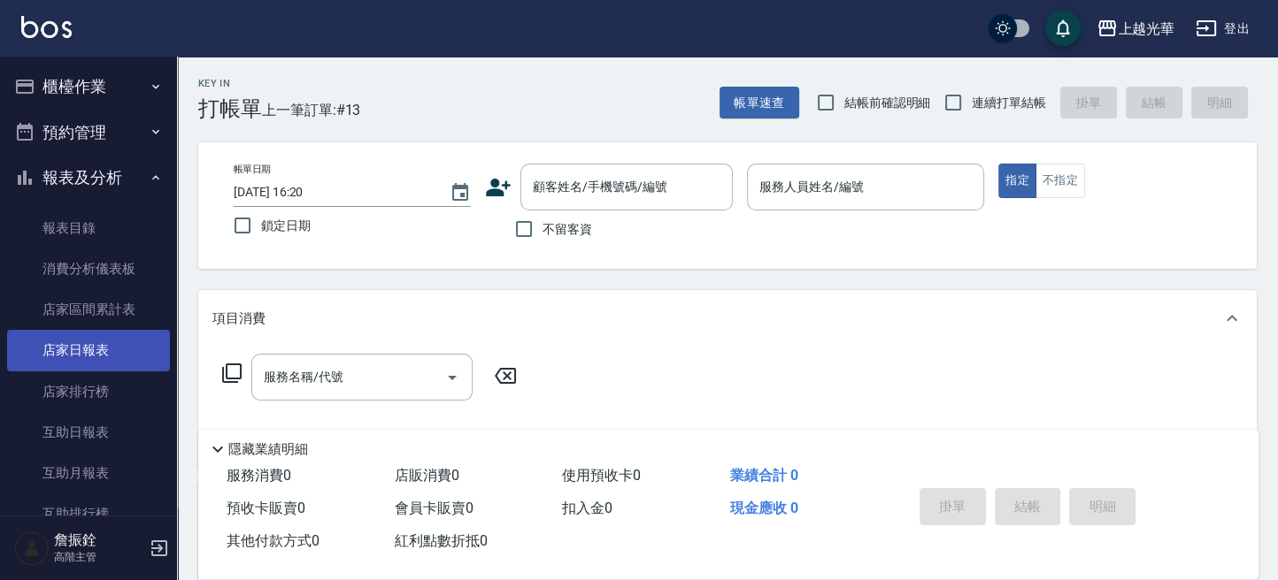
click at [112, 341] on link "店家日報表" at bounding box center [88, 350] width 163 height 41
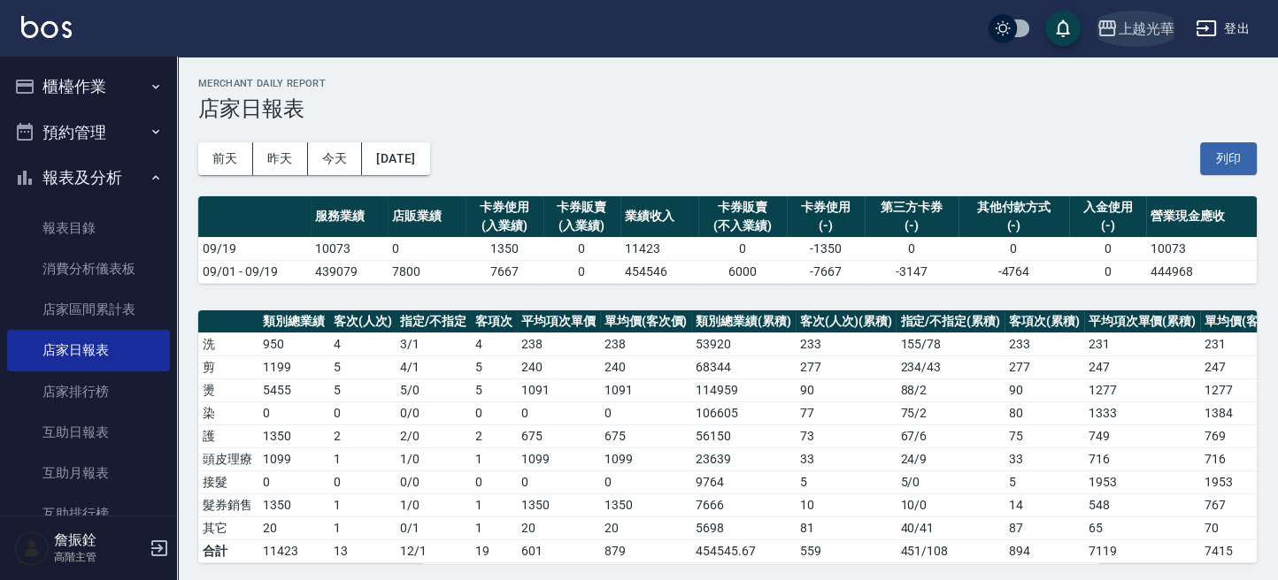
click at [1141, 21] on div "上越光華" at bounding box center [1146, 29] width 57 height 22
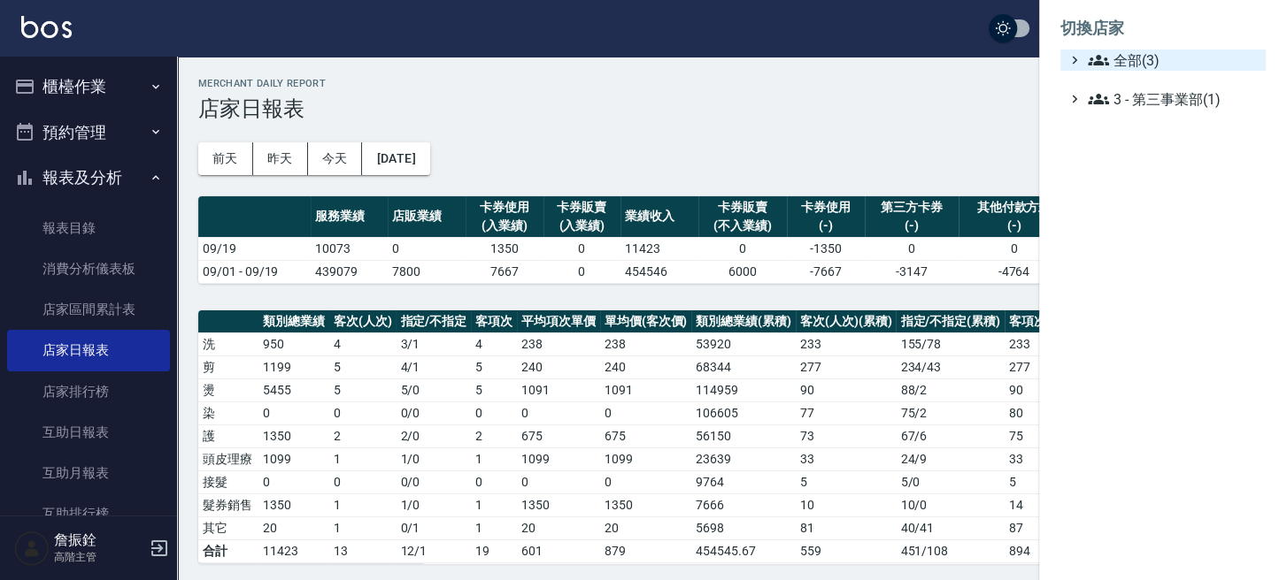
click at [1102, 63] on icon at bounding box center [1097, 60] width 21 height 11
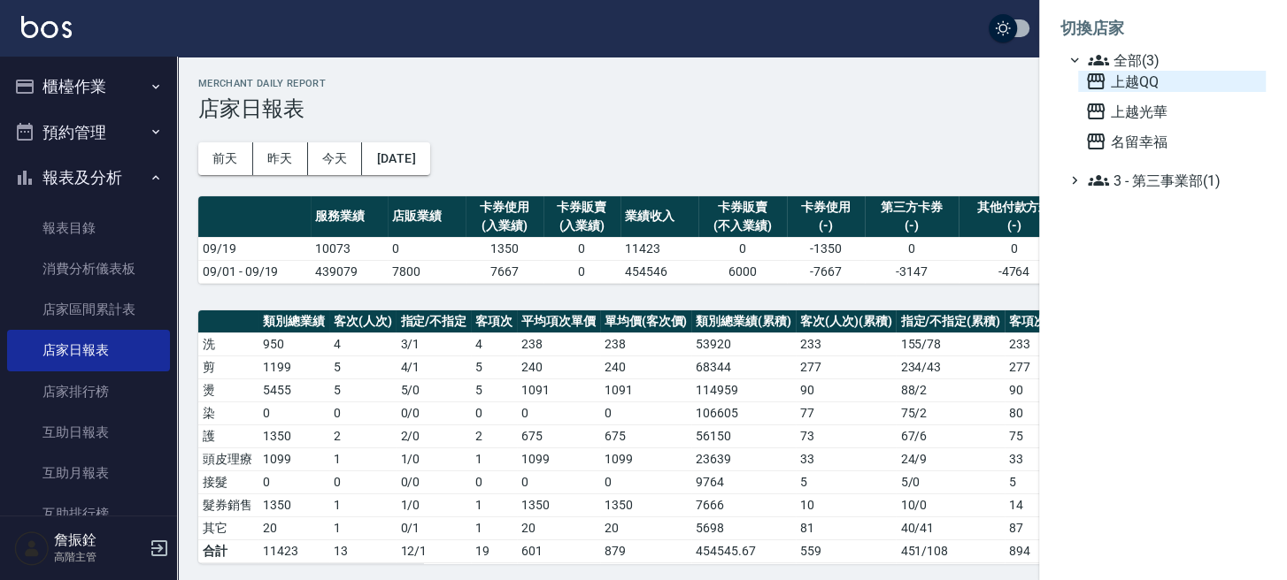
click at [1144, 81] on span "上越QQ" at bounding box center [1171, 81] width 173 height 21
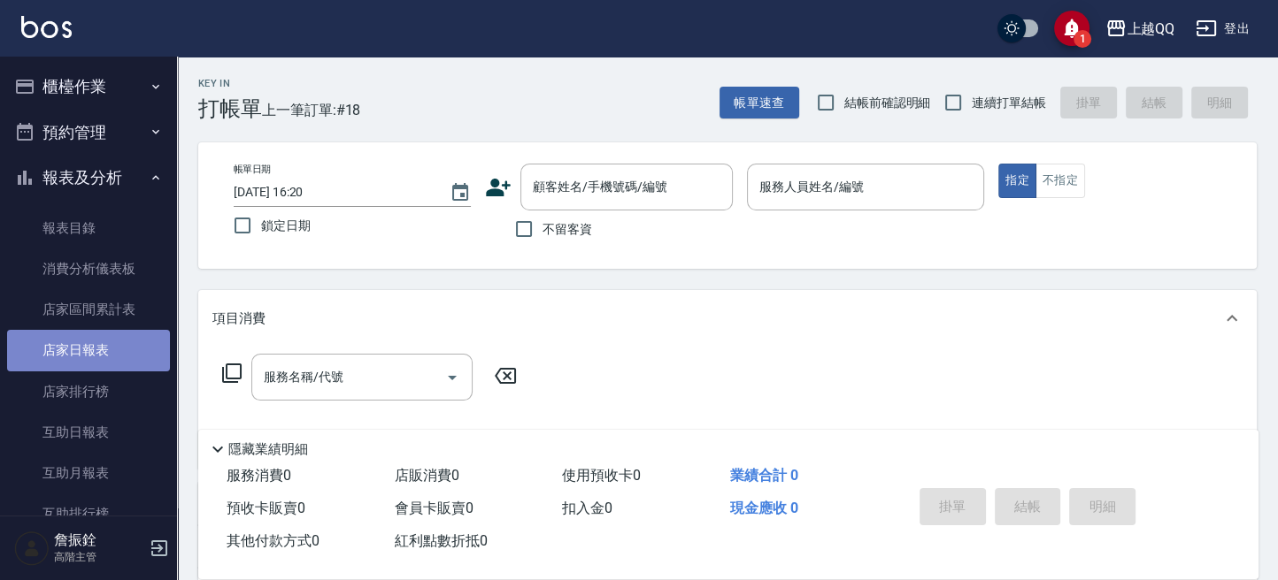
click at [123, 336] on link "店家日報表" at bounding box center [88, 350] width 163 height 41
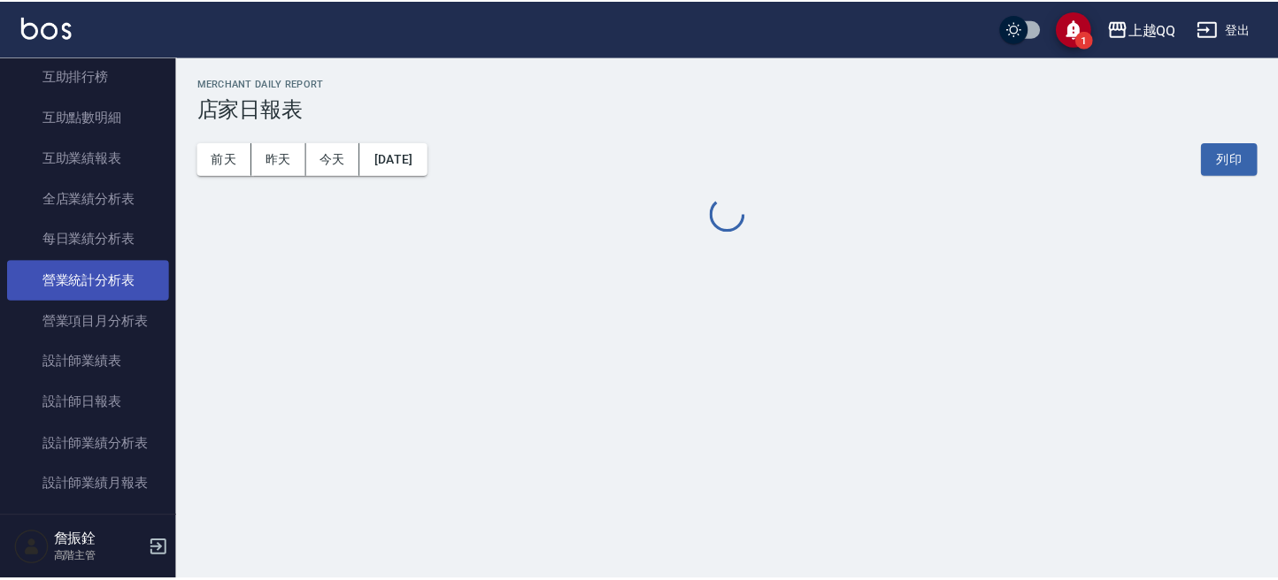
scroll to position [472, 0]
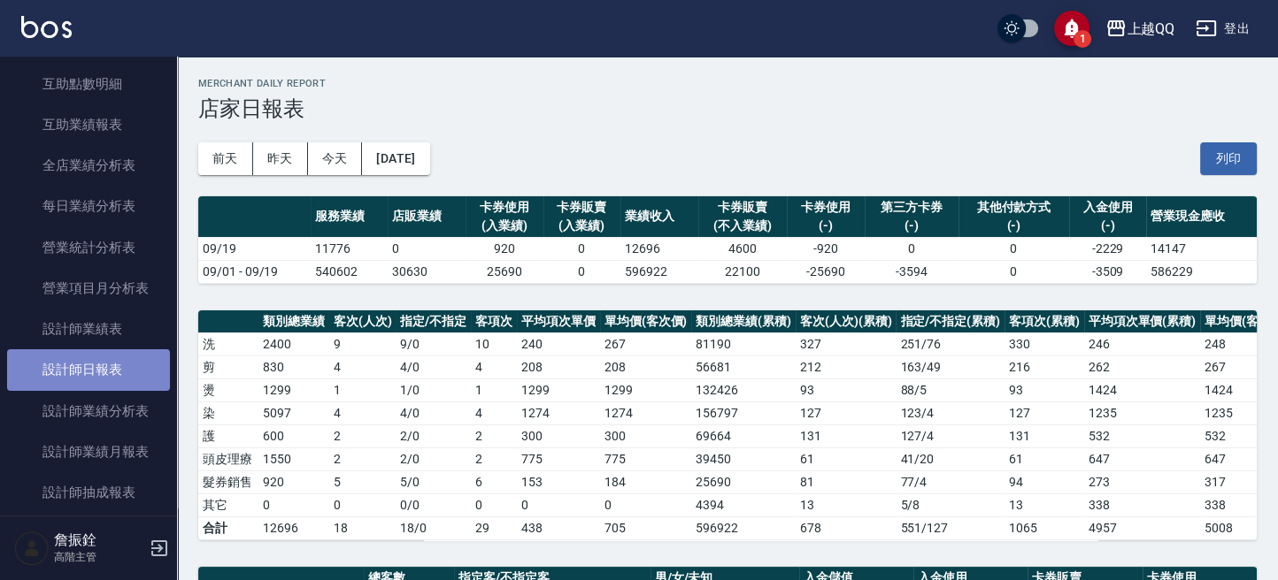
click at [134, 381] on link "設計師日報表" at bounding box center [88, 369] width 163 height 41
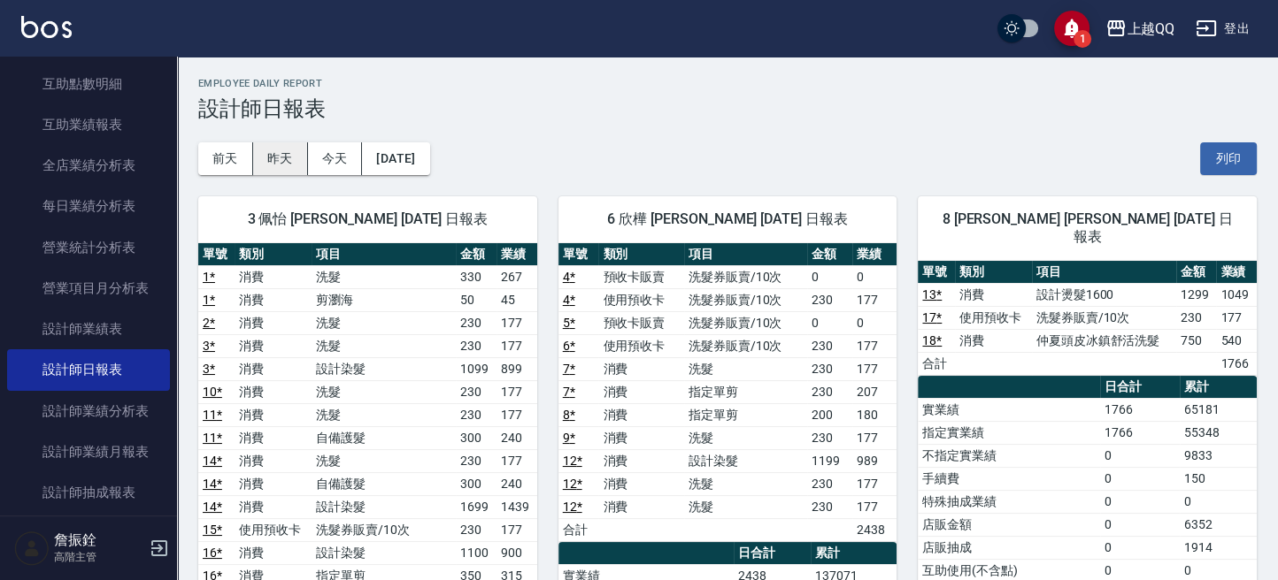
click at [279, 165] on button "昨天" at bounding box center [280, 158] width 55 height 33
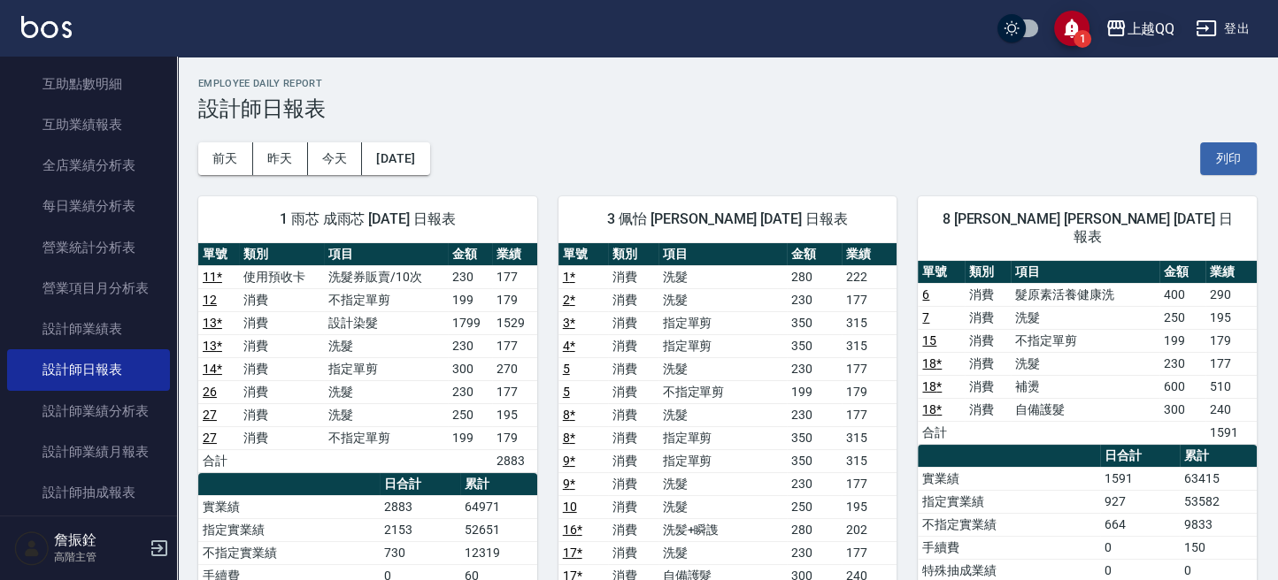
click at [1141, 39] on button "上越QQ" at bounding box center [1139, 29] width 83 height 36
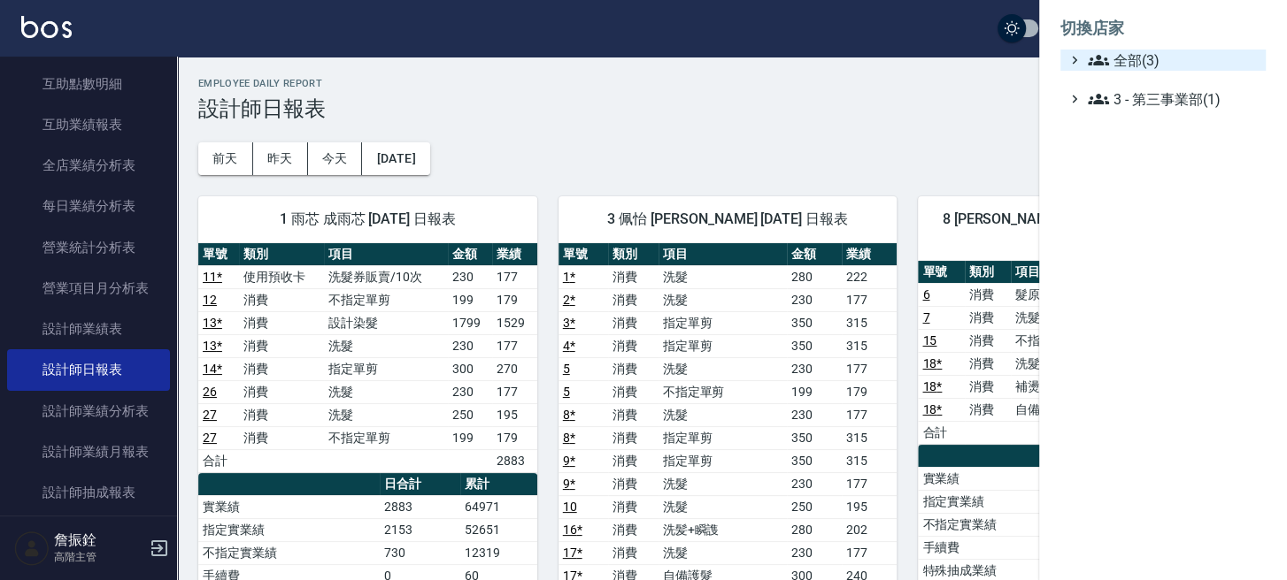
click at [1124, 63] on span "全部(3)" at bounding box center [1172, 60] width 171 height 21
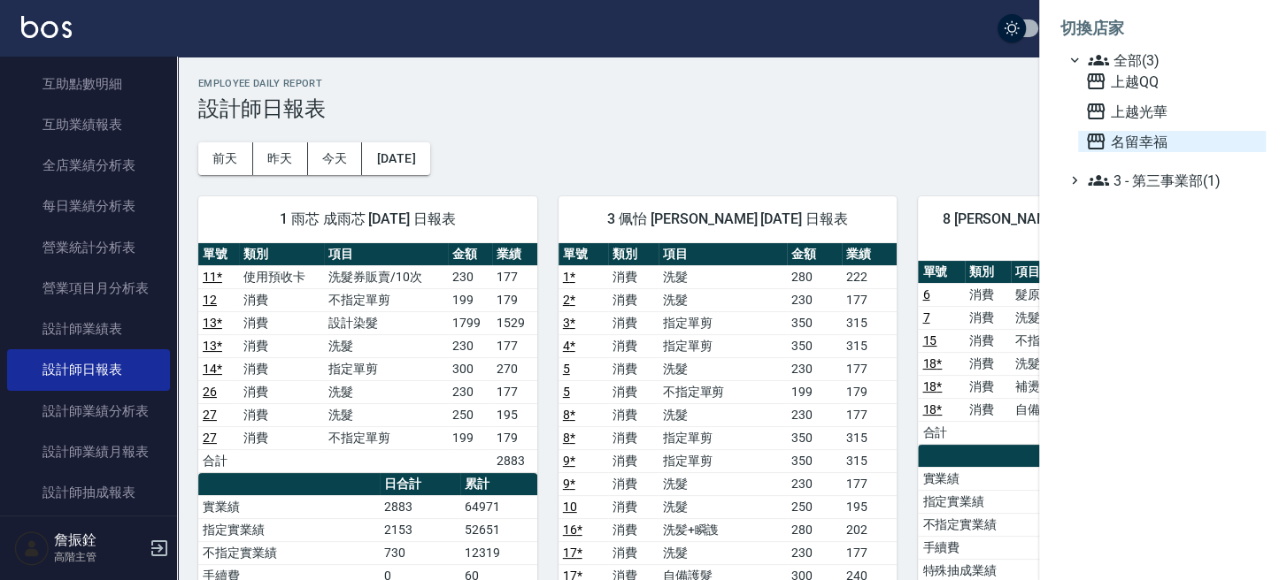
click at [1114, 142] on span "名留幸福" at bounding box center [1171, 141] width 173 height 21
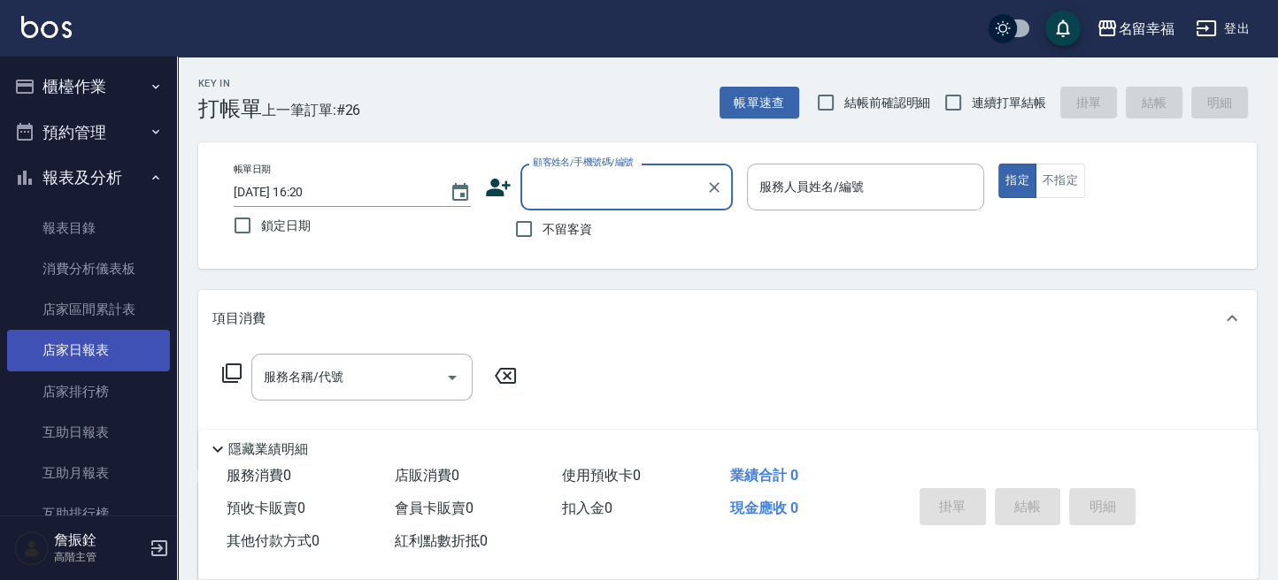
click at [99, 357] on link "店家日報表" at bounding box center [88, 350] width 163 height 41
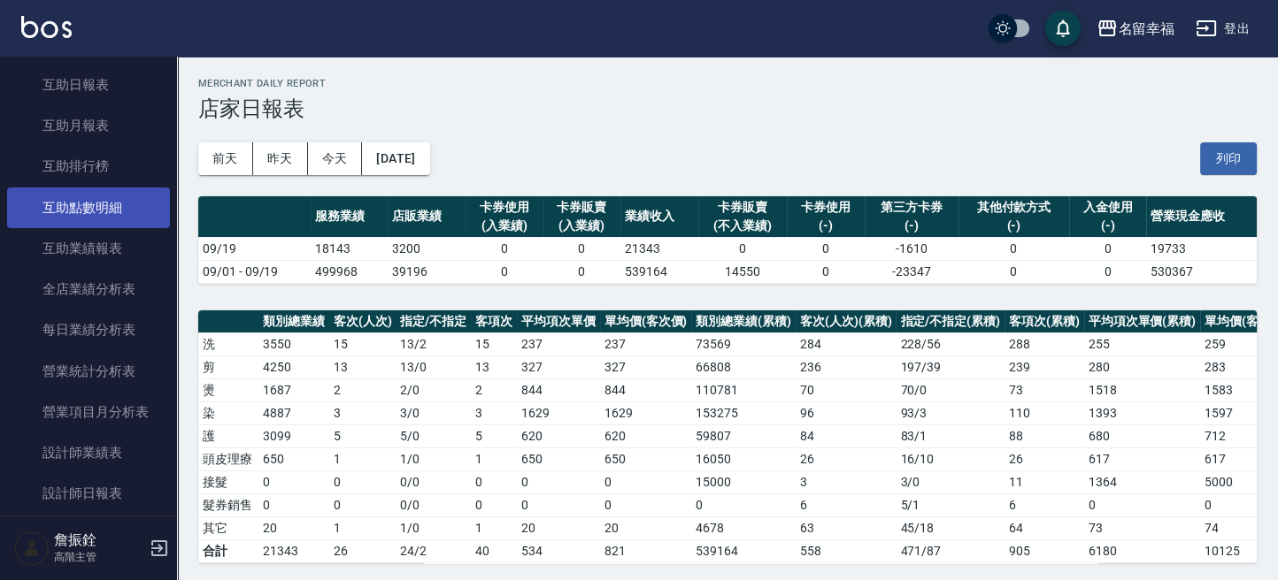
scroll to position [472, 0]
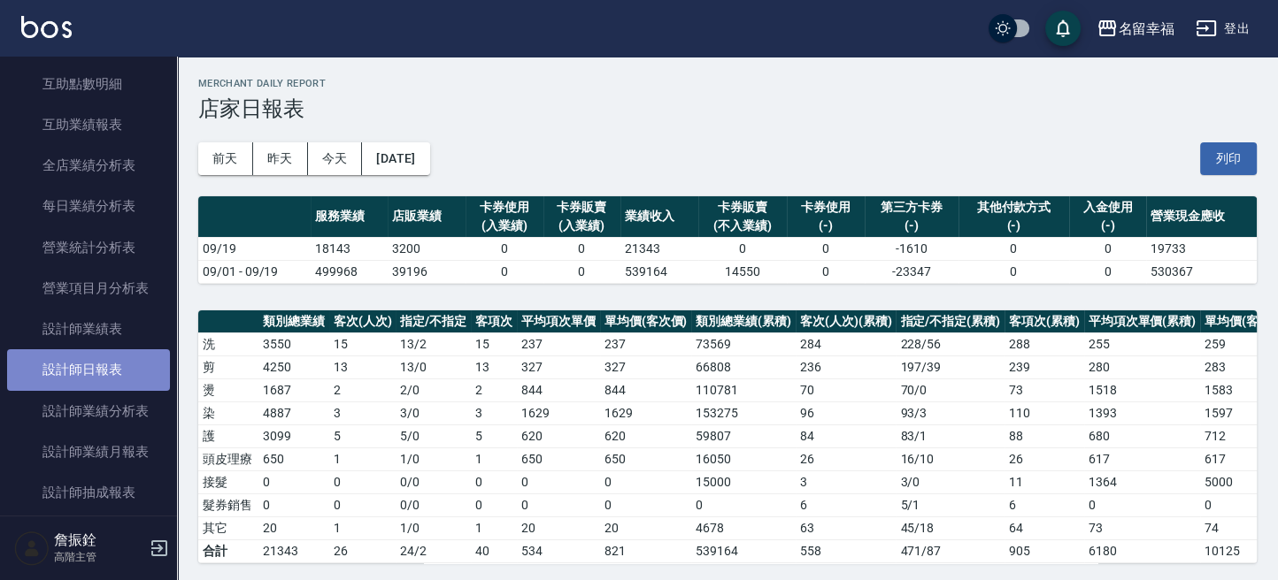
click at [92, 365] on link "設計師日報表" at bounding box center [88, 369] width 163 height 41
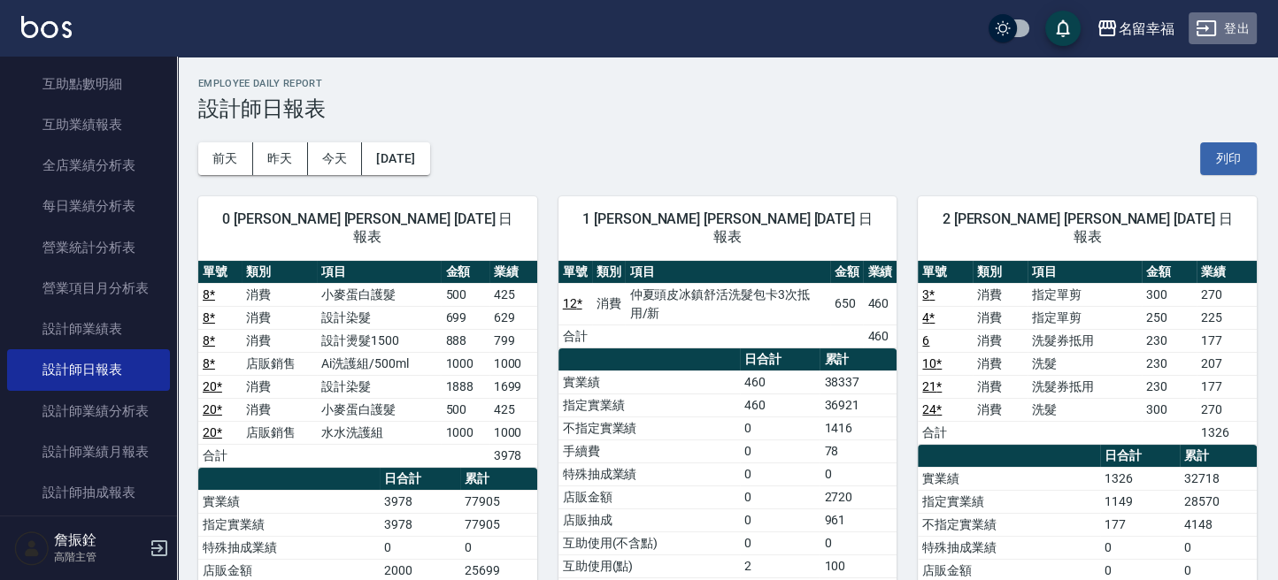
click at [1218, 28] on button "登出" at bounding box center [1222, 28] width 68 height 33
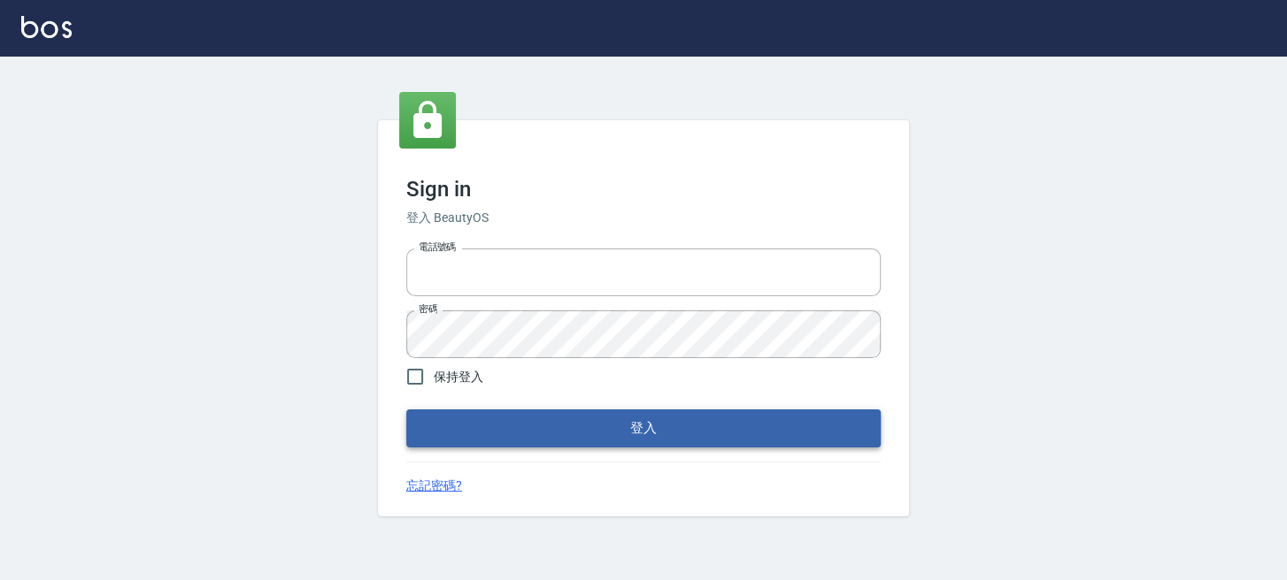
type input "0289832082"
click at [461, 421] on button "登入" at bounding box center [643, 428] width 474 height 37
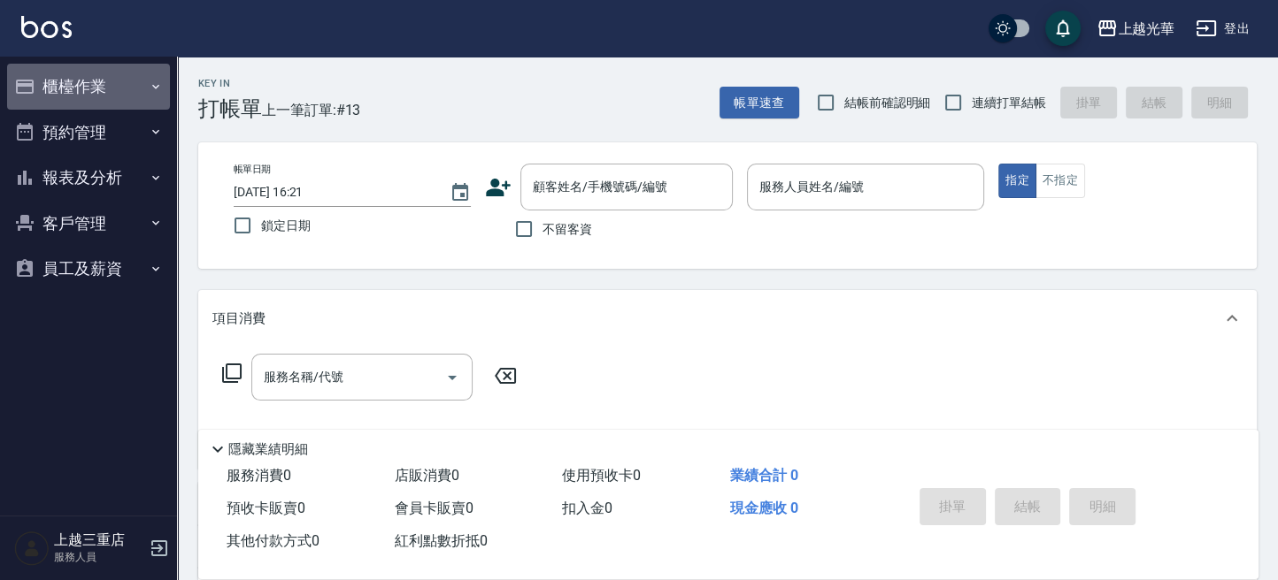
click at [84, 83] on button "櫃檯作業" at bounding box center [88, 87] width 163 height 46
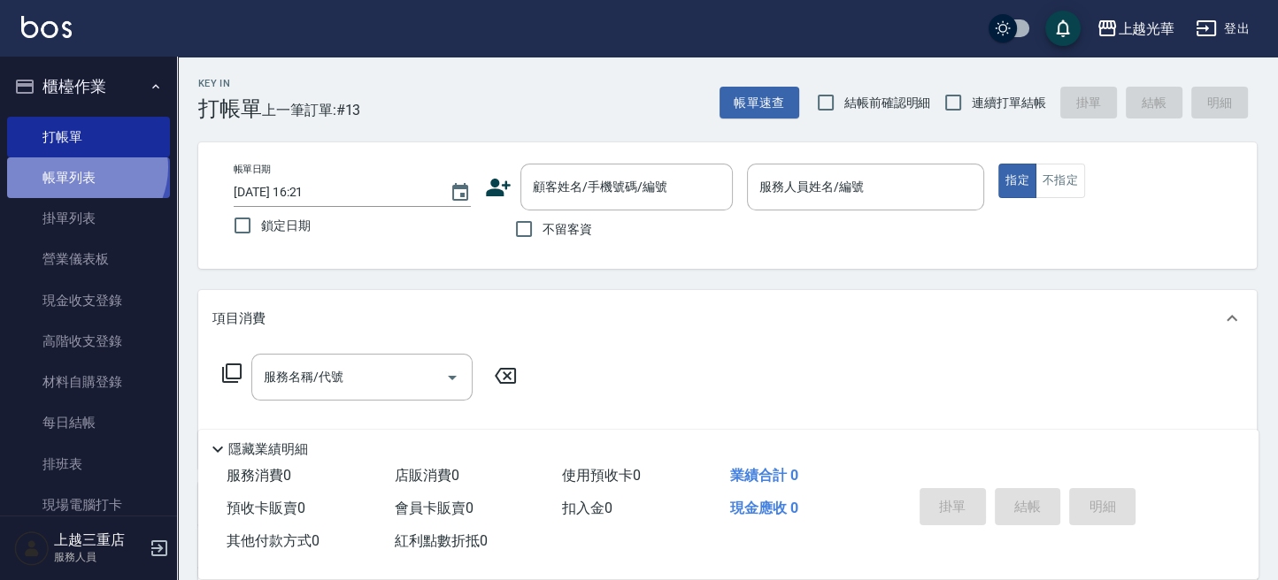
click at [82, 168] on link "帳單列表" at bounding box center [88, 177] width 163 height 41
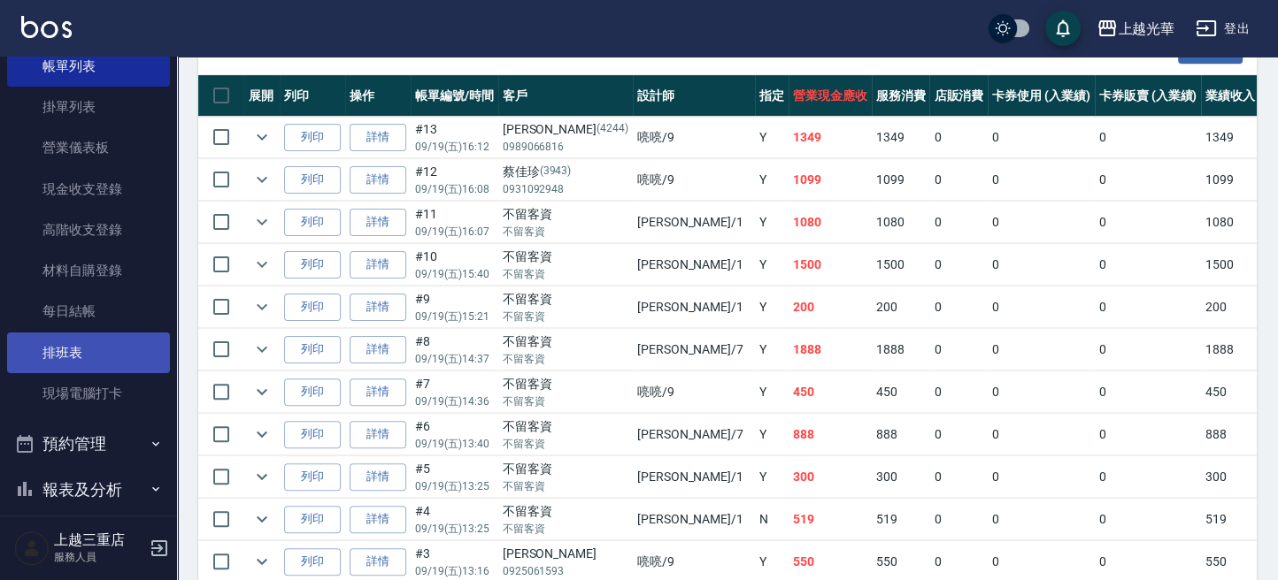
scroll to position [219, 0]
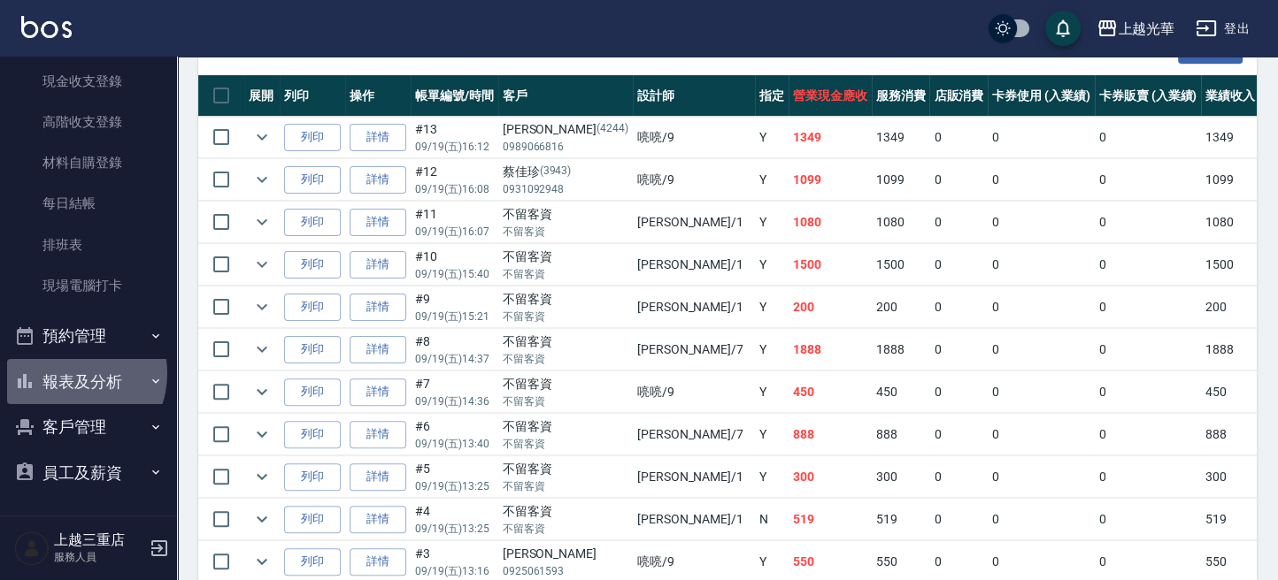
drag, startPoint x: 146, startPoint y: 369, endPoint x: 73, endPoint y: 375, distance: 72.8
click at [73, 375] on button "報表及分析" at bounding box center [88, 382] width 163 height 46
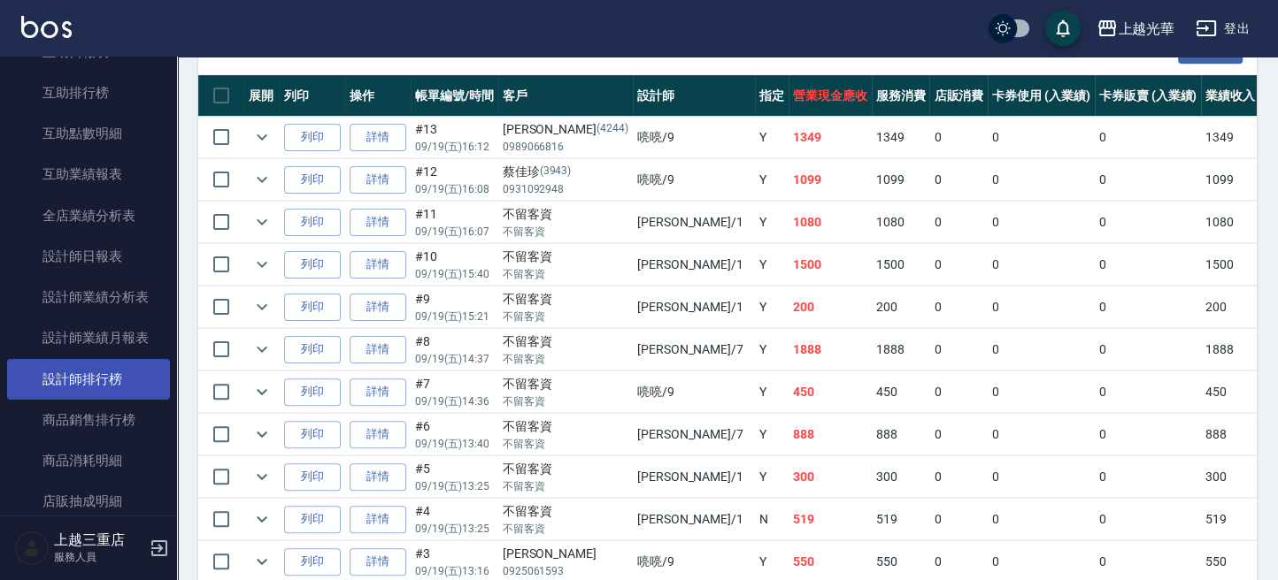
scroll to position [691, 0]
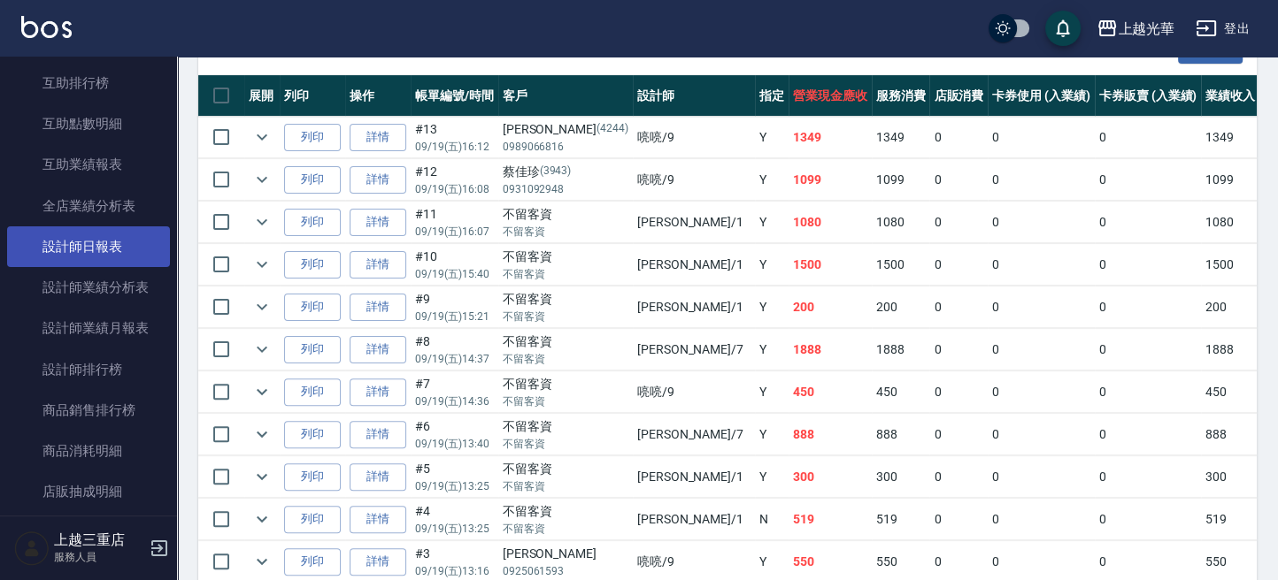
click at [113, 250] on link "設計師日報表" at bounding box center [88, 247] width 163 height 41
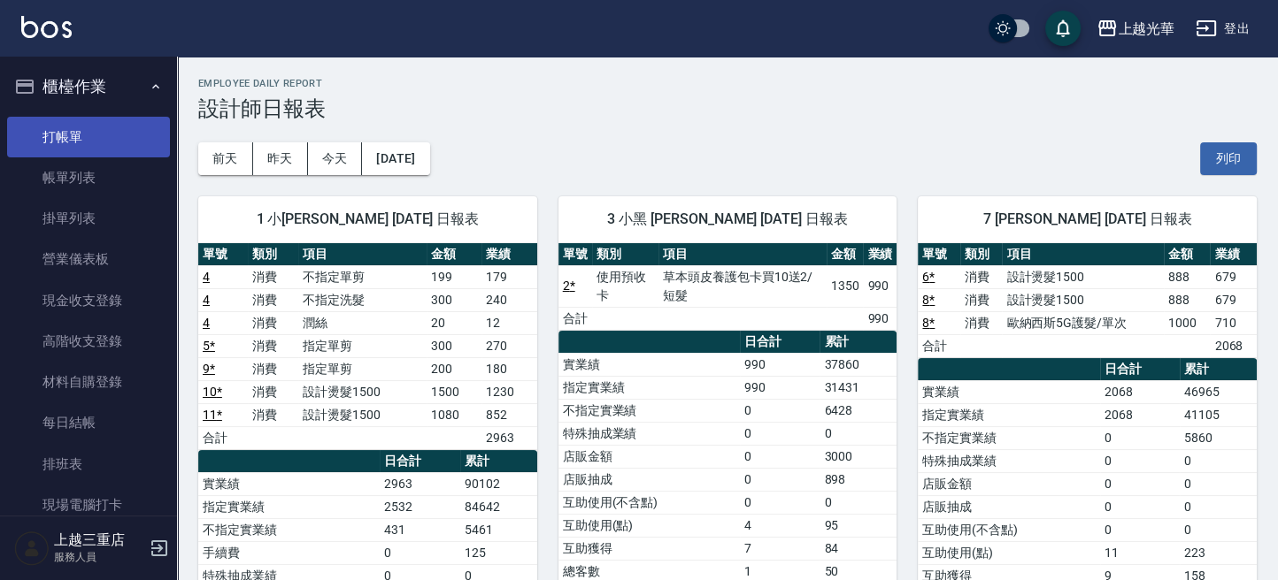
click at [47, 128] on link "打帳單" at bounding box center [88, 137] width 163 height 41
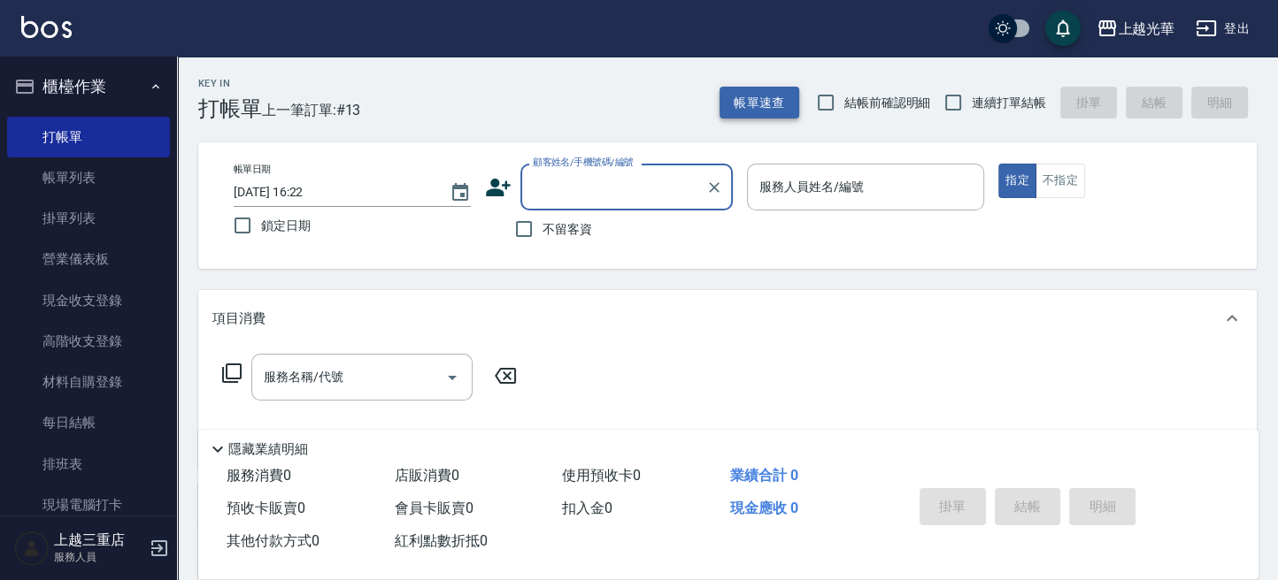
click at [759, 100] on button "帳單速查" at bounding box center [759, 103] width 80 height 33
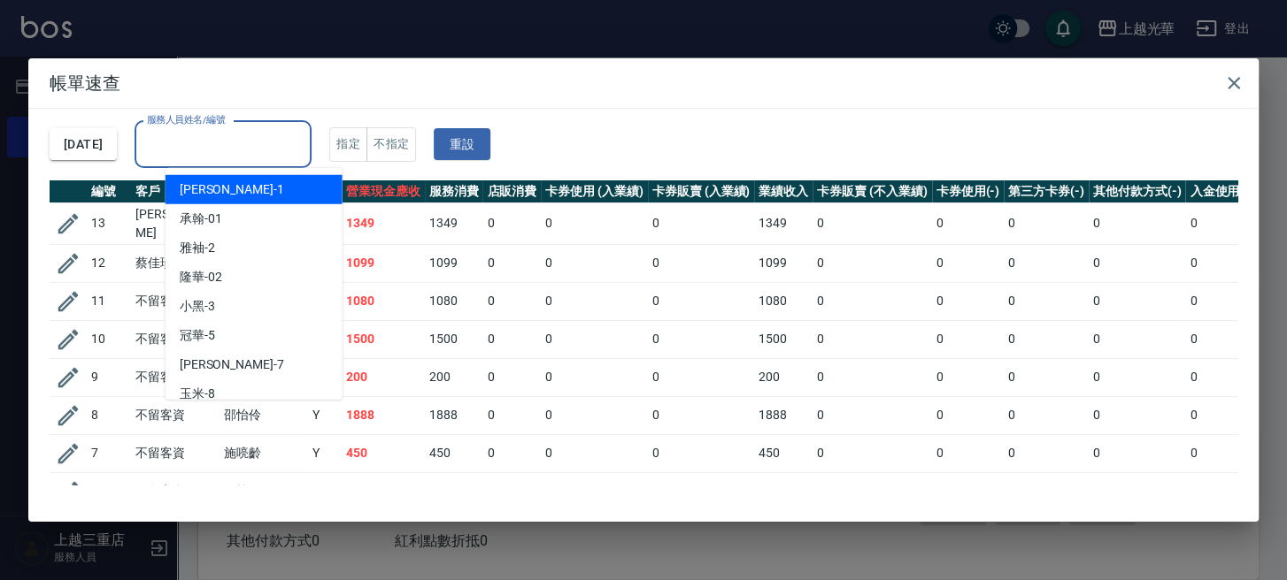
drag, startPoint x: 291, startPoint y: 141, endPoint x: 300, endPoint y: 138, distance: 9.2
click at [293, 140] on input "服務人員姓名/編號" at bounding box center [222, 144] width 161 height 31
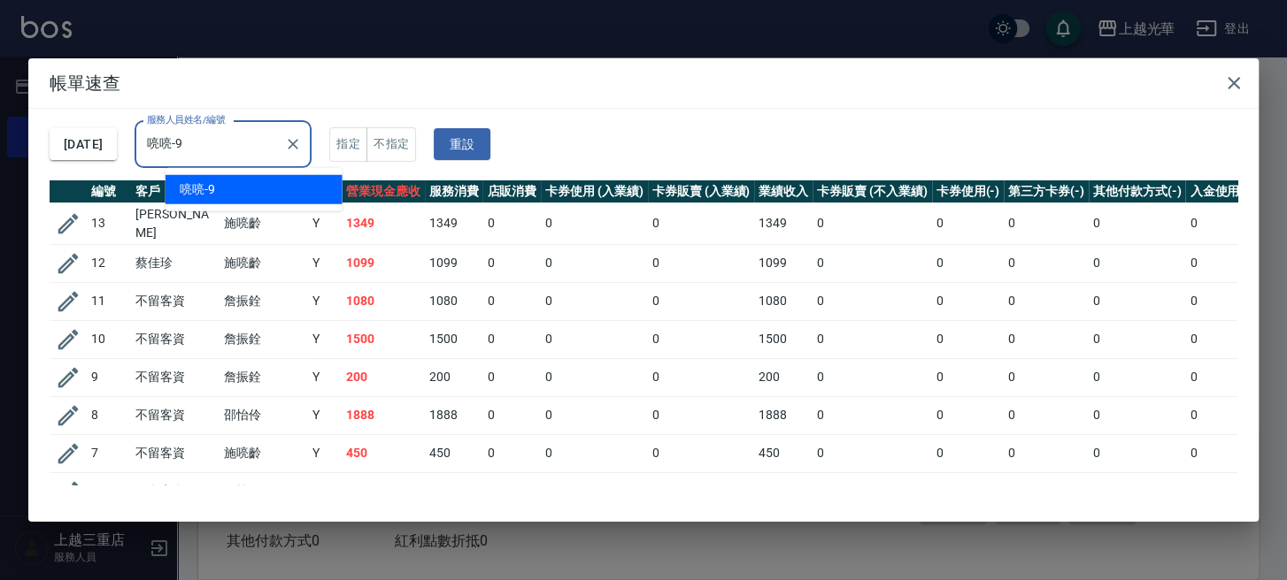
type input "喨喨-9"
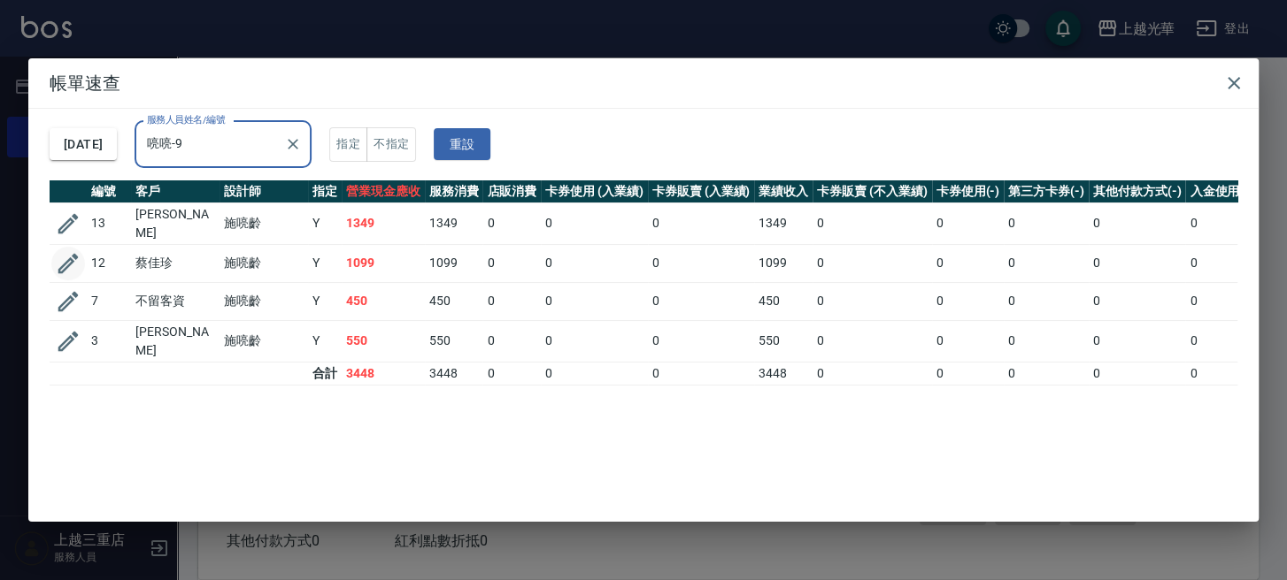
click at [68, 253] on icon "button" at bounding box center [68, 263] width 27 height 27
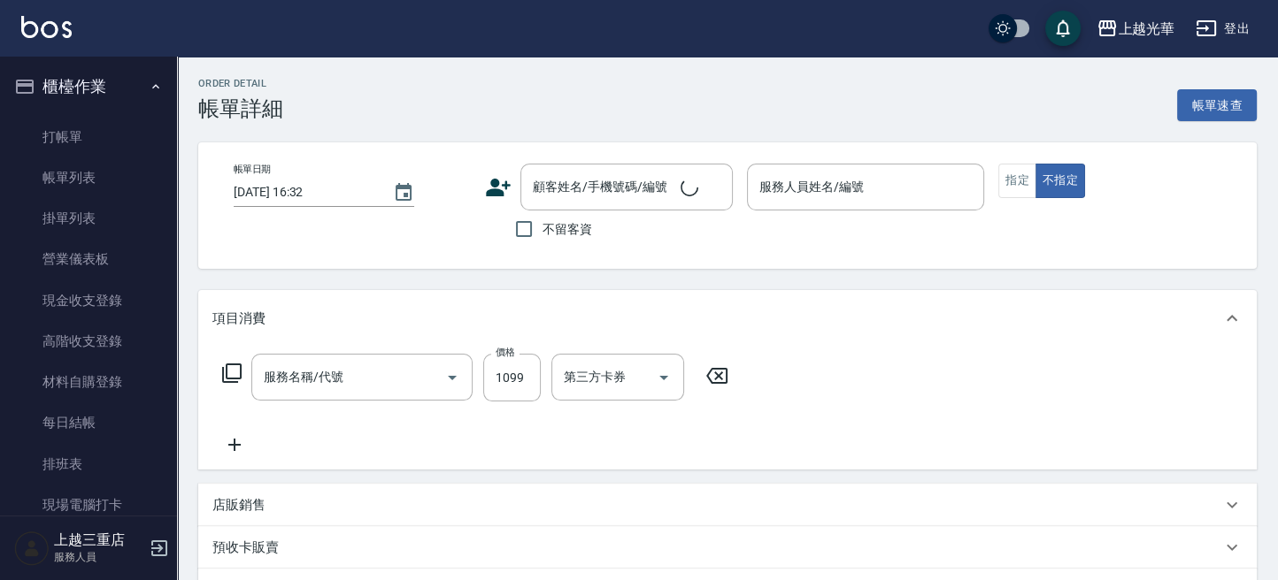
type input "[DATE] 16:08"
type input "喨喨-9"
type input "設計燙髮1500(305)"
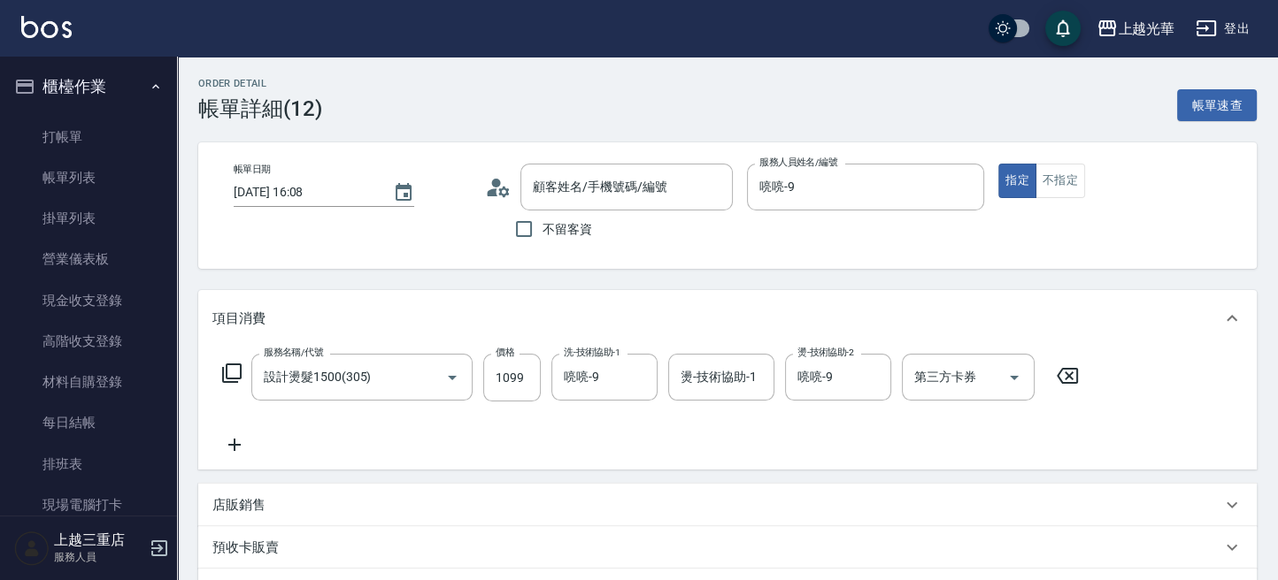
type input "[PERSON_NAME]/0931092948/3943"
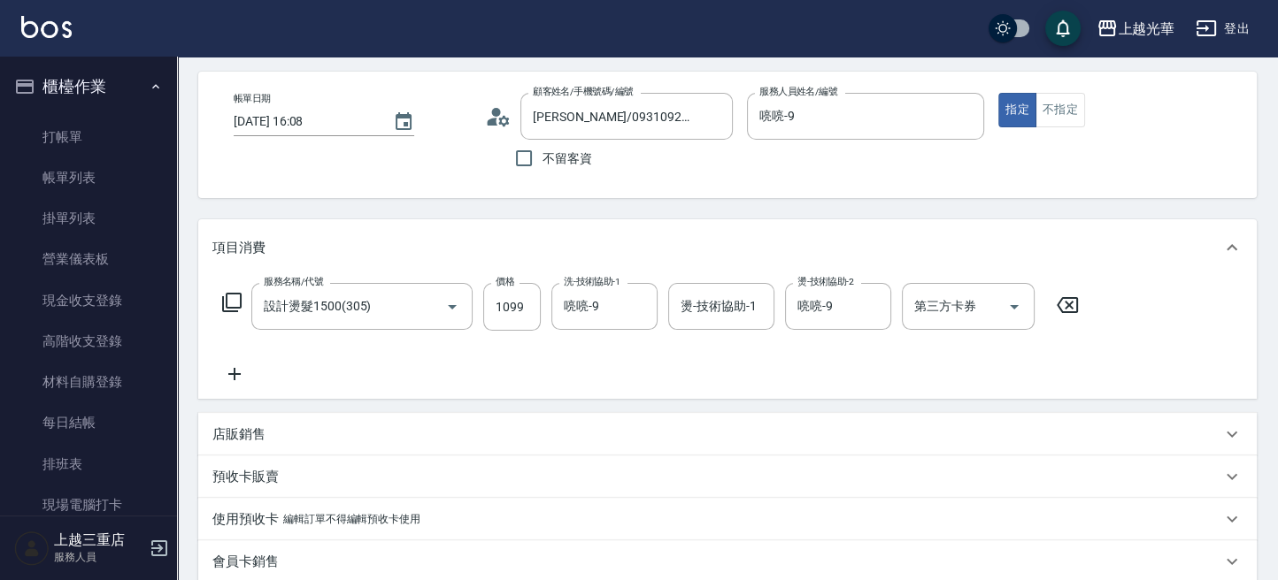
scroll to position [118, 0]
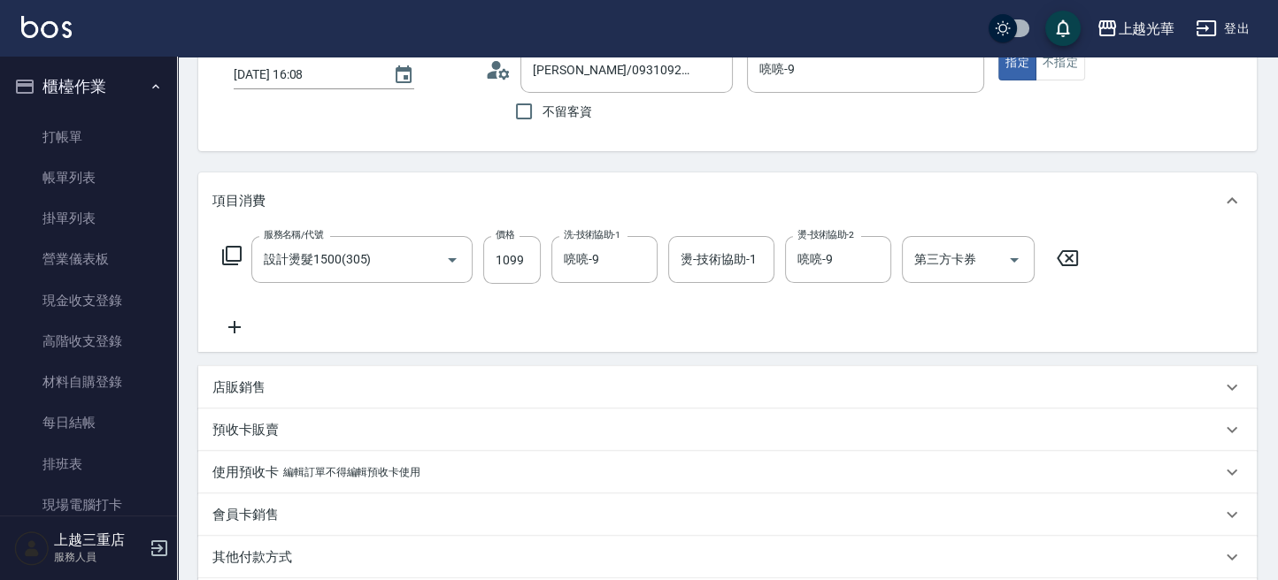
click at [232, 336] on icon at bounding box center [234, 327] width 44 height 21
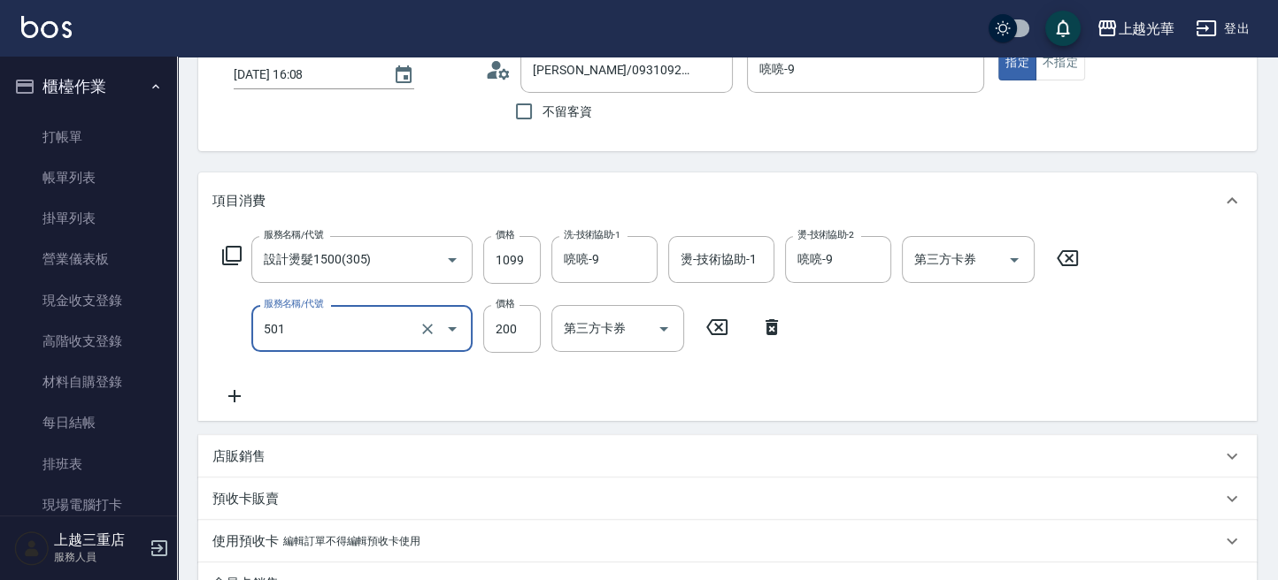
type input "瞬間護髮(501)"
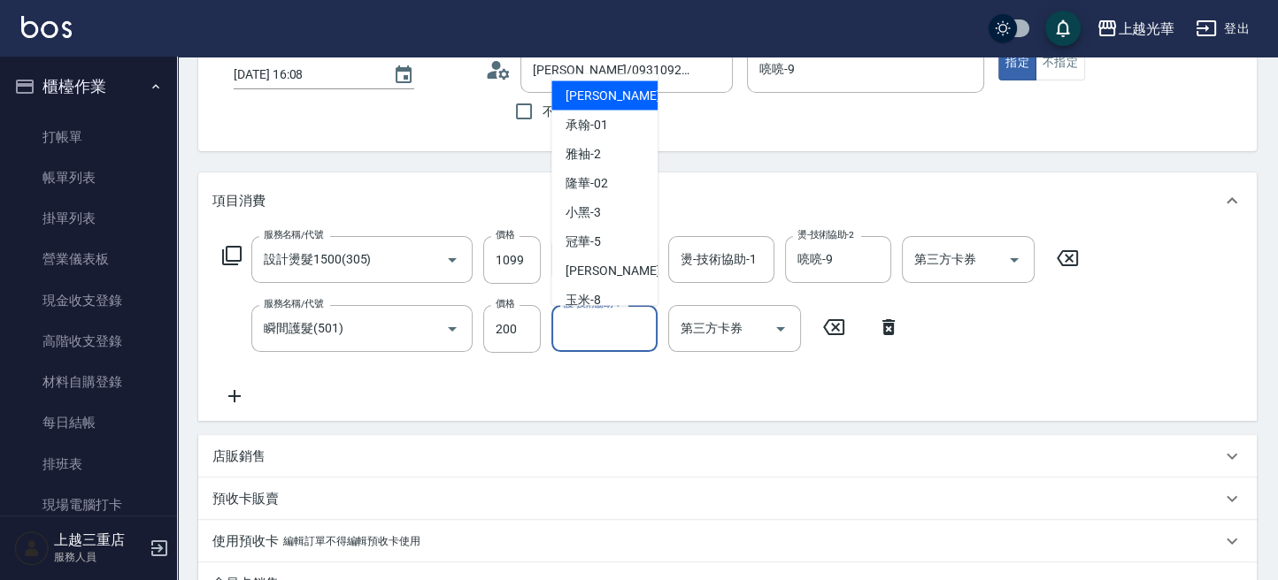
drag, startPoint x: 637, startPoint y: 333, endPoint x: 660, endPoint y: 311, distance: 31.9
click at [637, 331] on input "護-技術協助-1" at bounding box center [604, 328] width 90 height 31
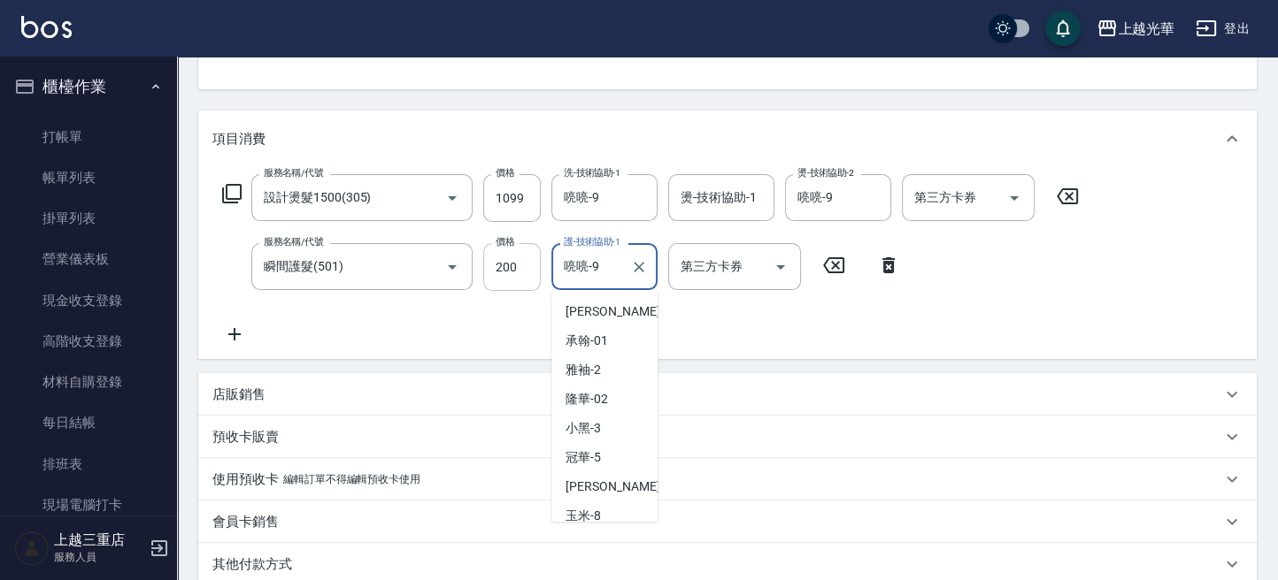
scroll to position [37, 0]
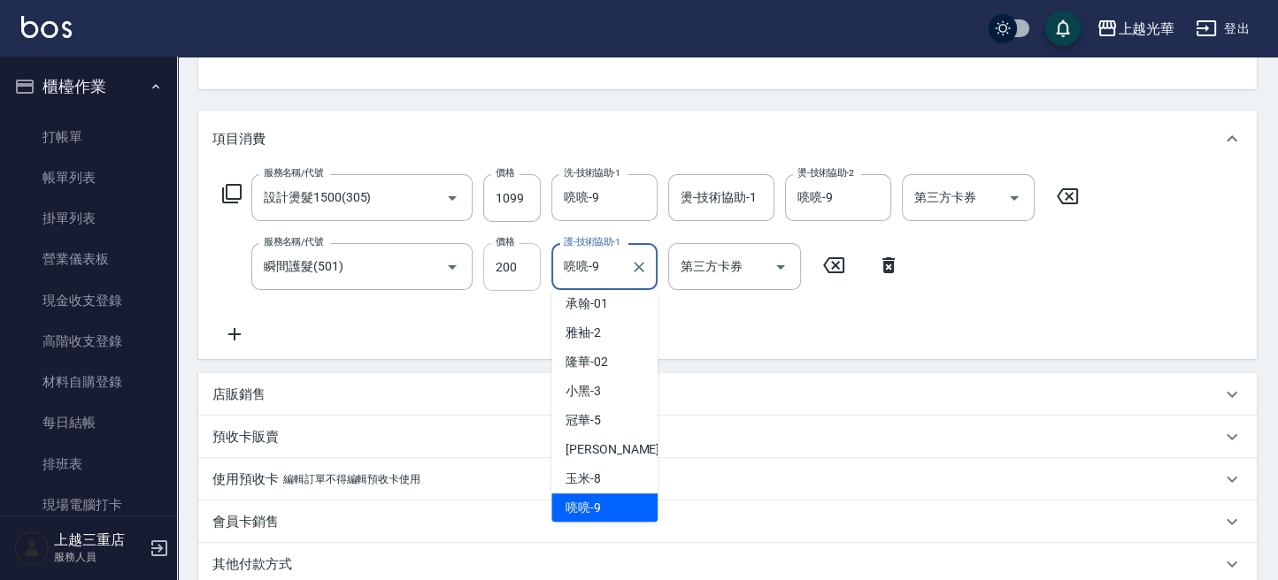
drag, startPoint x: 609, startPoint y: 267, endPoint x: 527, endPoint y: 261, distance: 81.6
click at [525, 262] on div "服務名稱/代號 瞬間護髮(501) 服務名稱/代號 價格 200 價格 護-技術協助-1 喨喨-9 護-技術協助-1 第三方卡券 第三方卡券" at bounding box center [561, 267] width 698 height 48
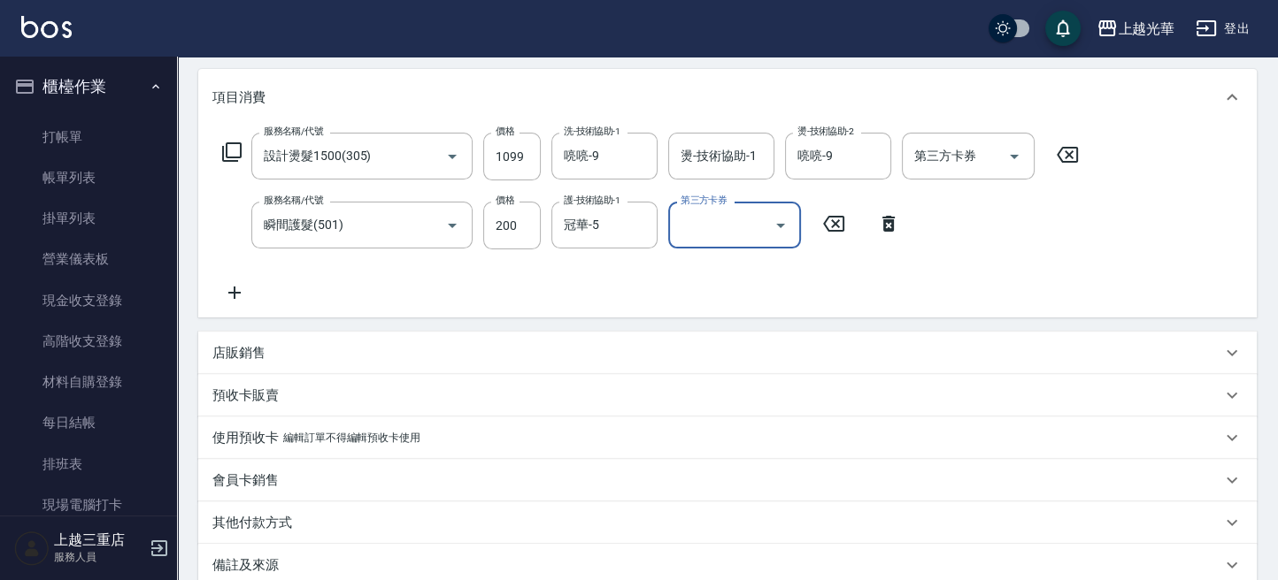
scroll to position [180, 0]
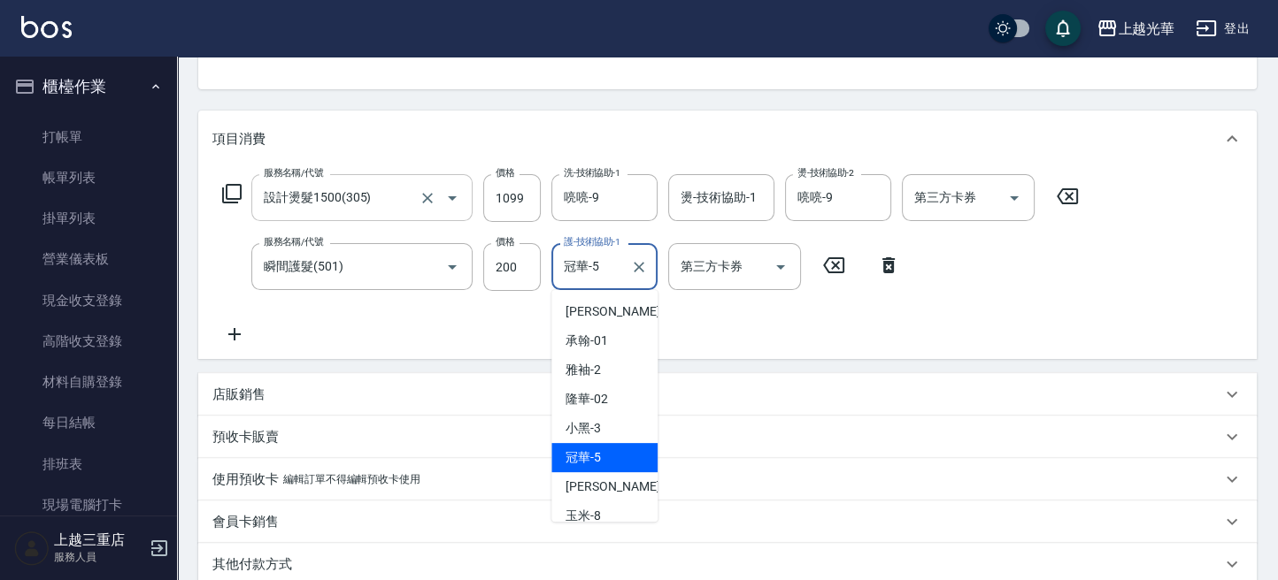
drag, startPoint x: 475, startPoint y: 256, endPoint x: 403, endPoint y: 213, distance: 84.1
click at [396, 219] on div "服務名稱/代號 設計燙髮1500(305) 服務名稱/代號 價格 1099 價格 洗-技術協助-1 喨喨-9 洗-技術協助-1 燙-技術協助-1 燙-技術協助…" at bounding box center [650, 259] width 877 height 171
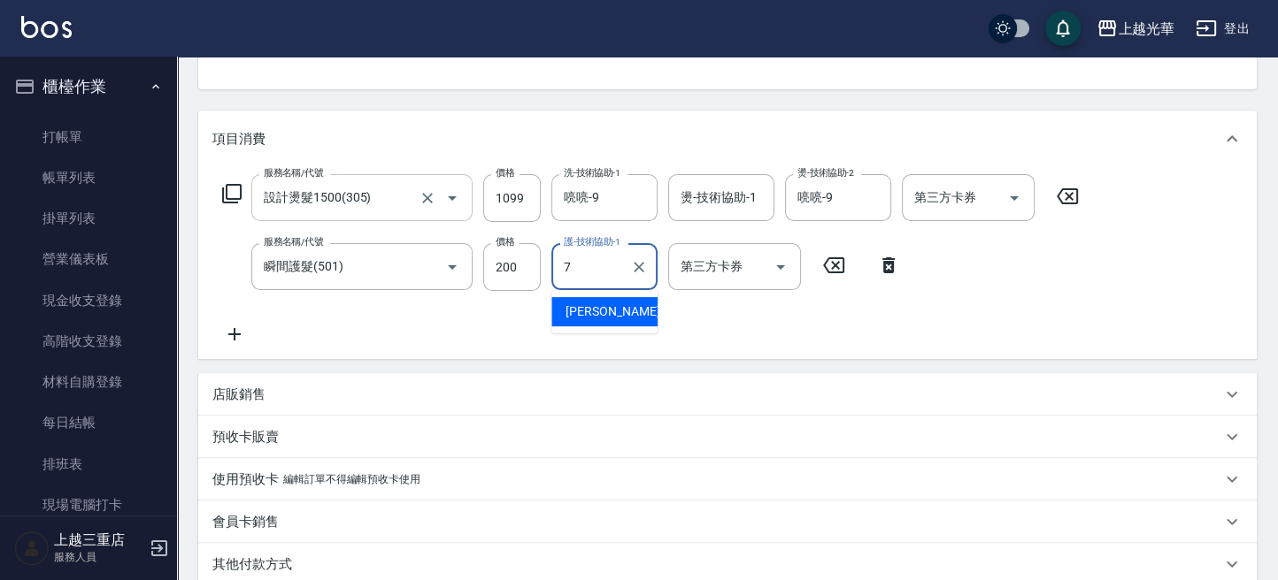
type input "小紫-7"
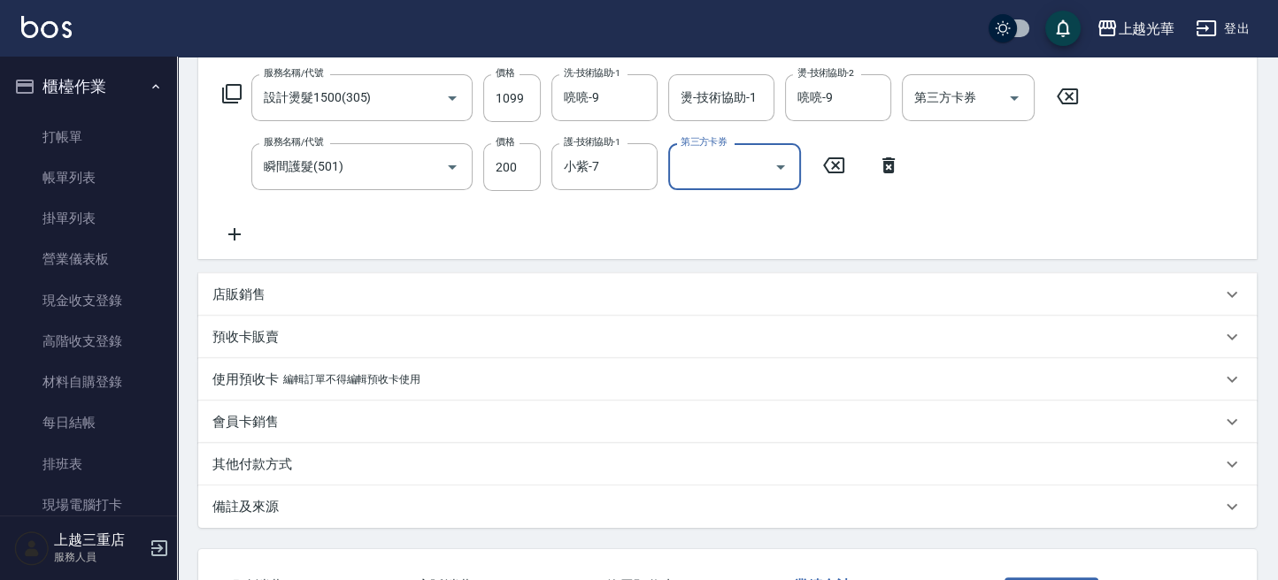
scroll to position [416, 0]
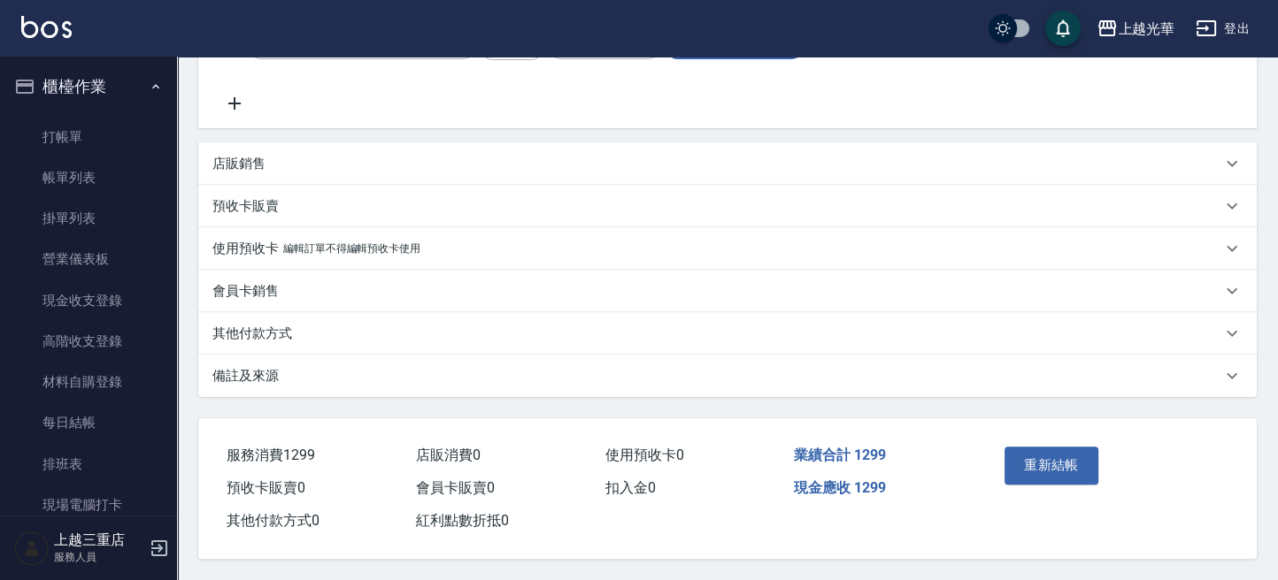
click at [1091, 477] on button "重新結帳" at bounding box center [1051, 465] width 94 height 37
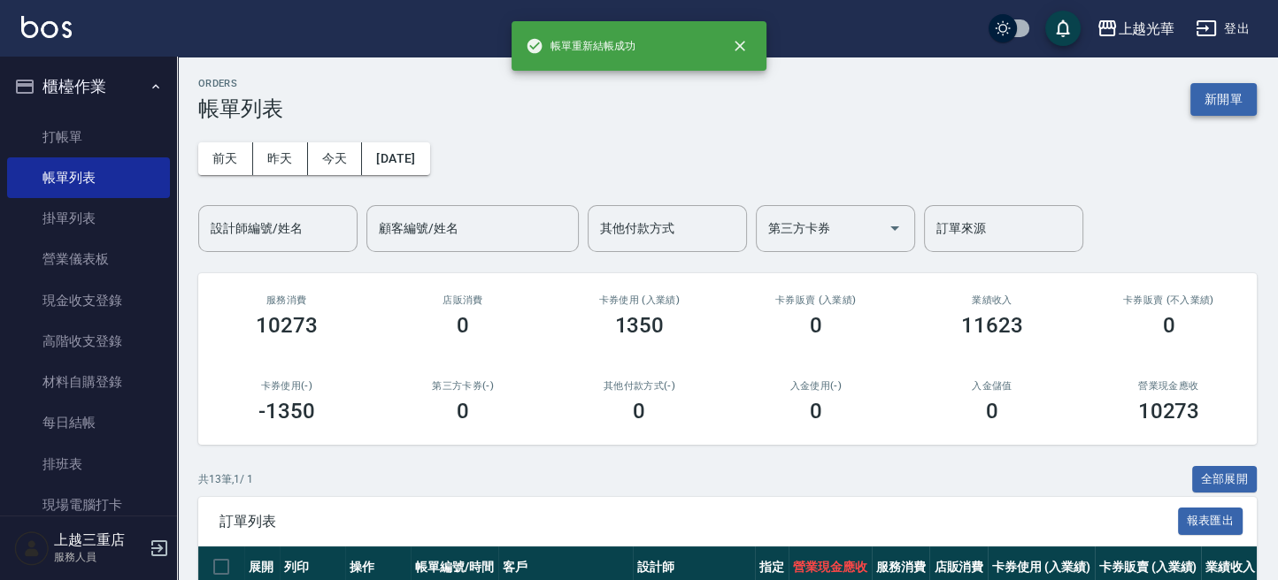
click at [1217, 96] on button "新開單" at bounding box center [1223, 99] width 66 height 33
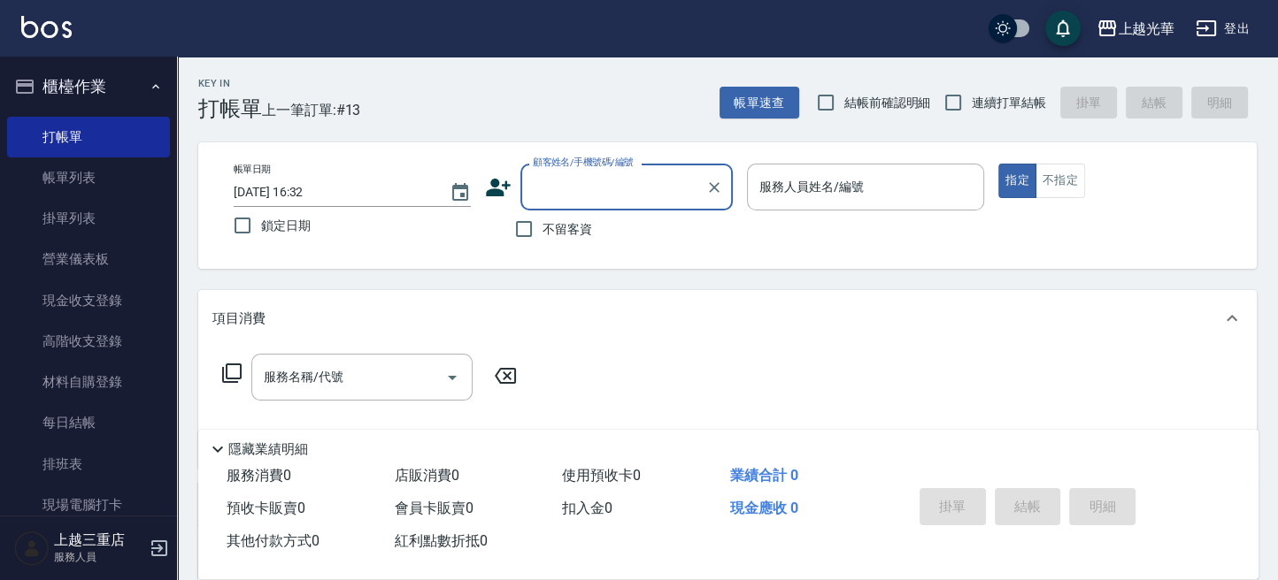
click at [771, 149] on div "帳單日期 2025/09/19 16:32 鎖定日期 顧客姓名/手機號碼/編號 顧客姓名/手機號碼/編號 不留客資 服務人員姓名/編號 服務人員姓名/編號 指…" at bounding box center [727, 205] width 1058 height 127
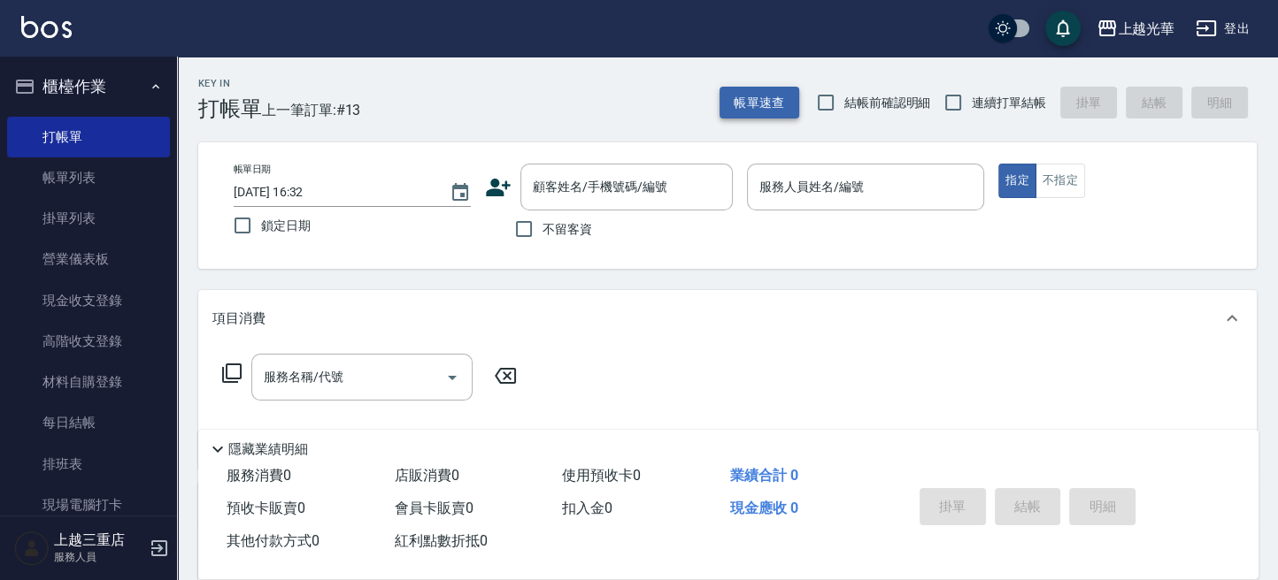
click at [748, 100] on button "帳單速查" at bounding box center [759, 103] width 80 height 33
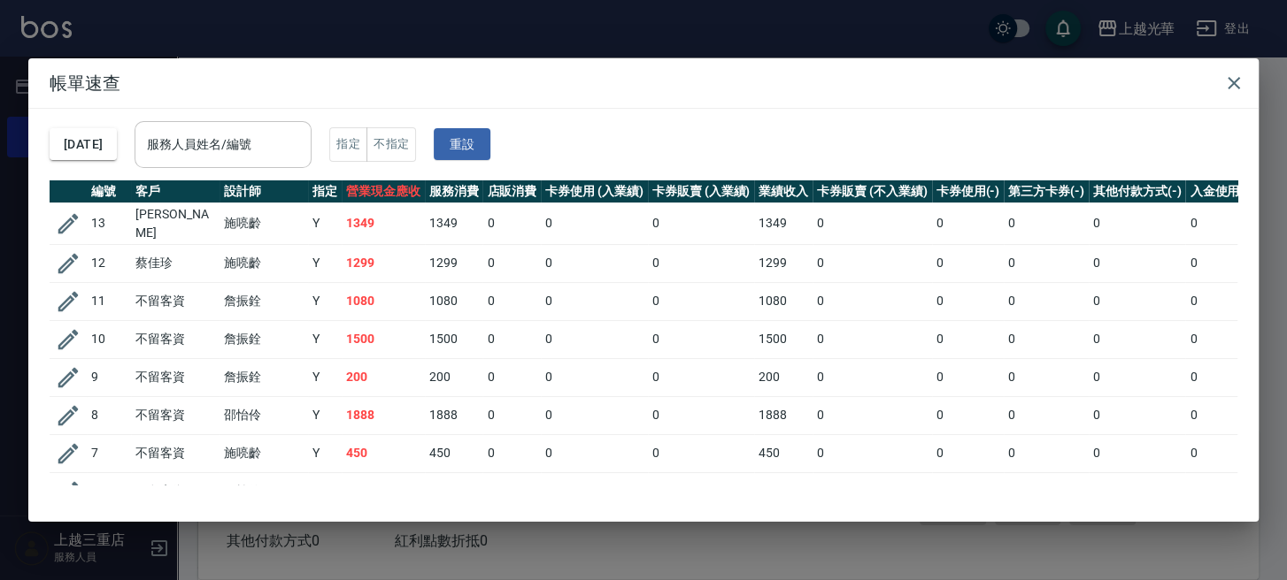
drag, startPoint x: 215, startPoint y: 138, endPoint x: 227, endPoint y: 137, distance: 11.5
click at [227, 137] on input "服務人員姓名/編號" at bounding box center [222, 144] width 161 height 31
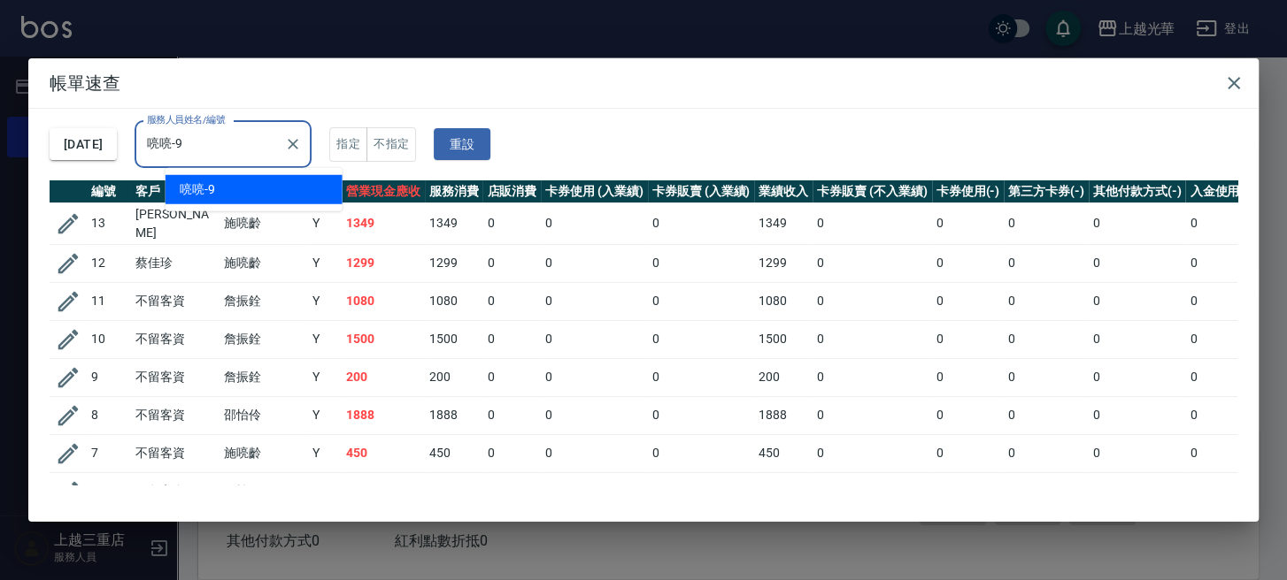
type input "喨喨-9"
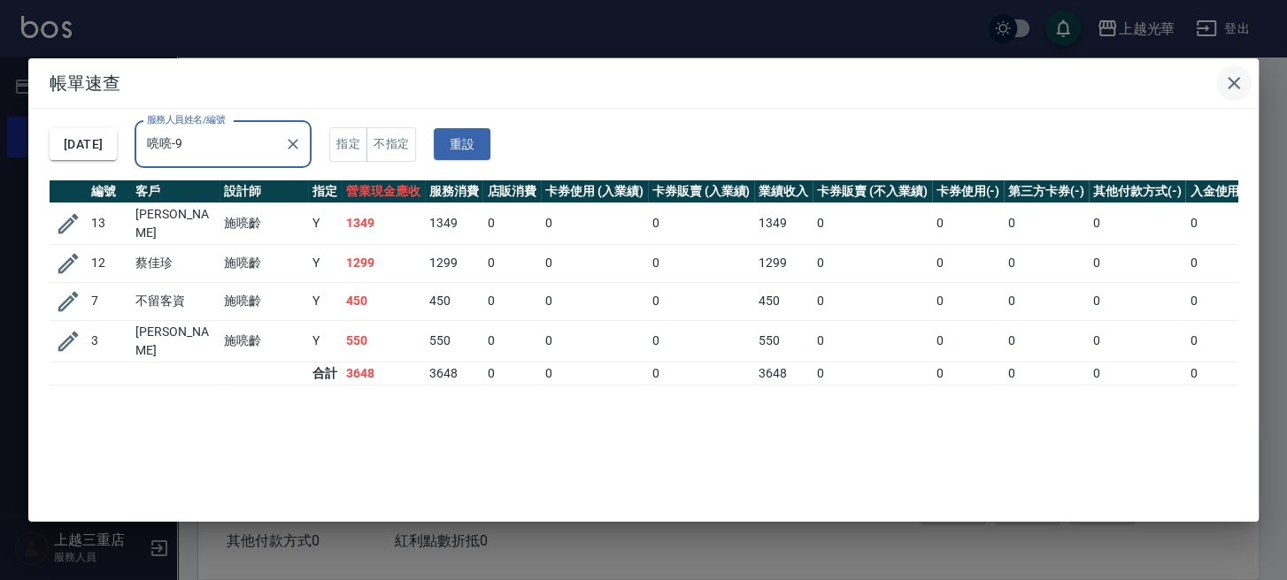
click at [1228, 86] on icon "button" at bounding box center [1233, 83] width 21 height 21
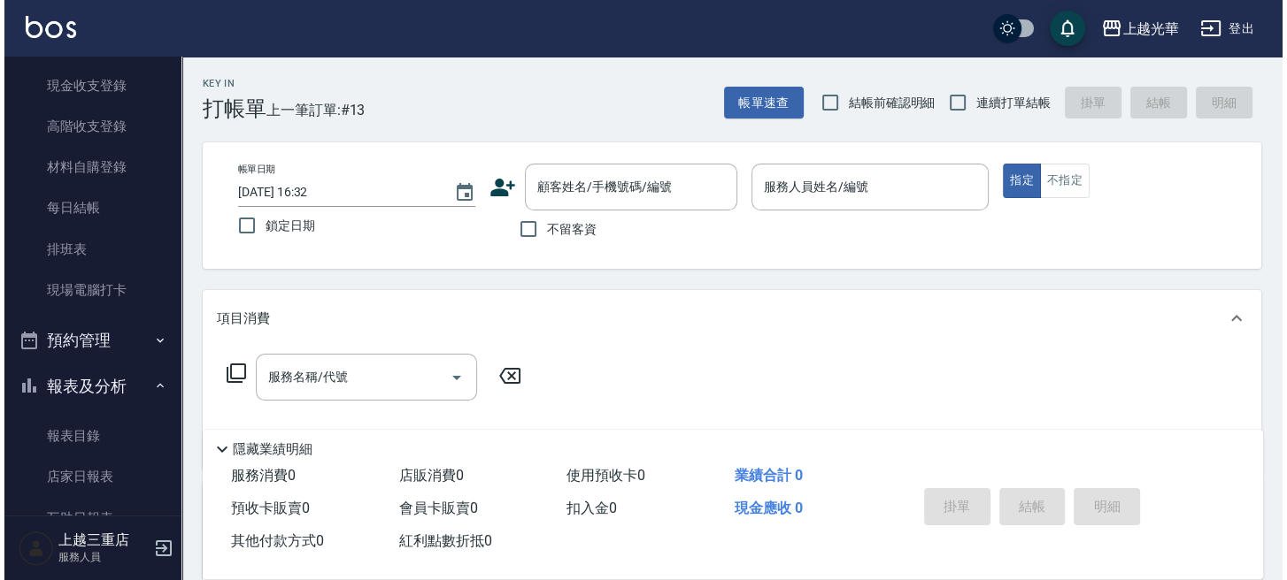
scroll to position [472, 0]
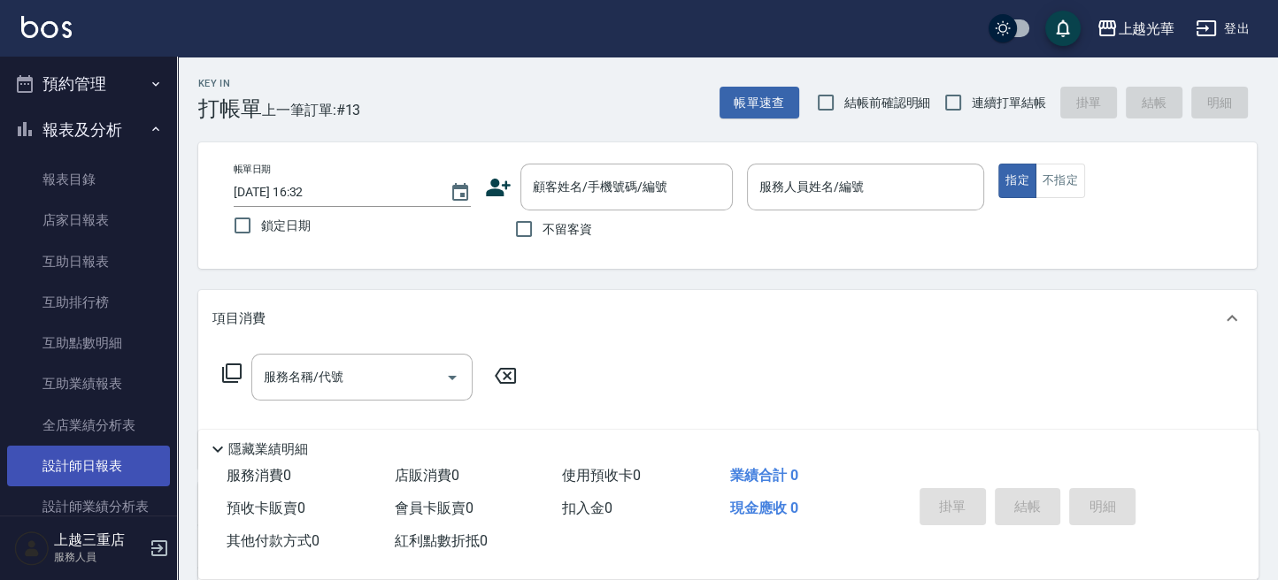
click at [106, 465] on link "設計師日報表" at bounding box center [88, 466] width 163 height 41
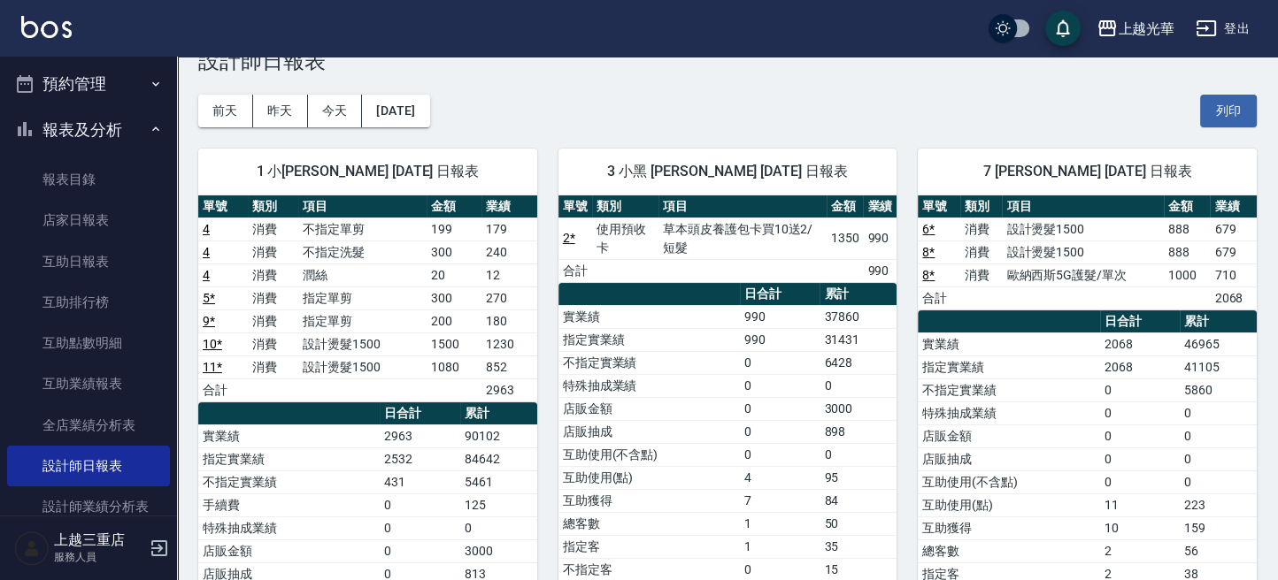
scroll to position [235, 0]
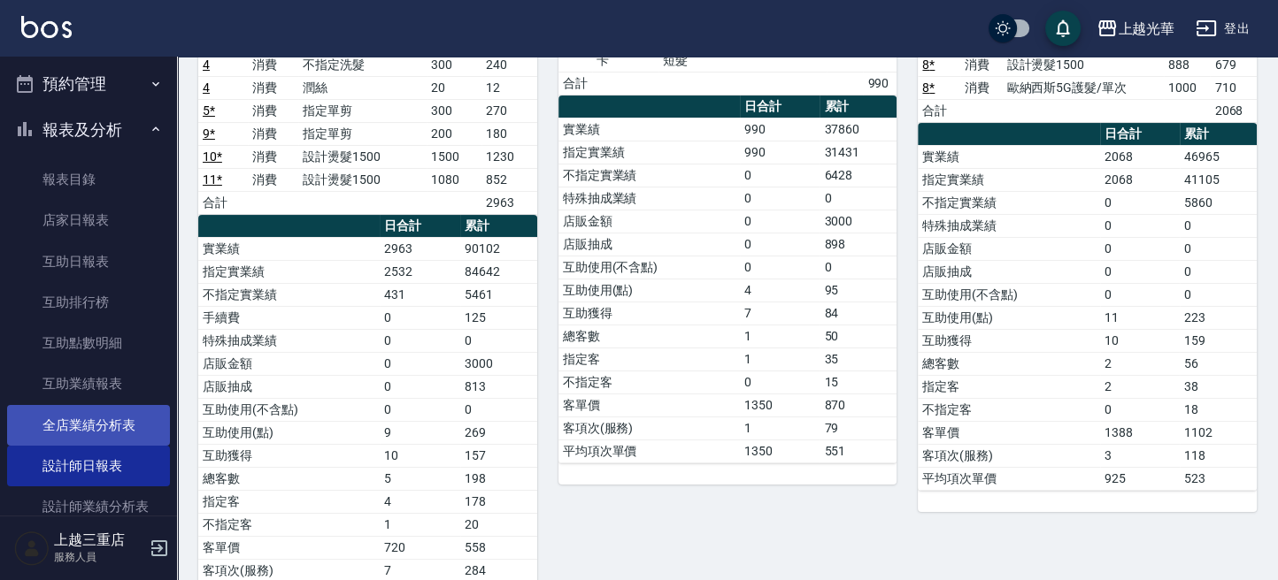
click at [85, 424] on link "全店業績分析表" at bounding box center [88, 425] width 163 height 41
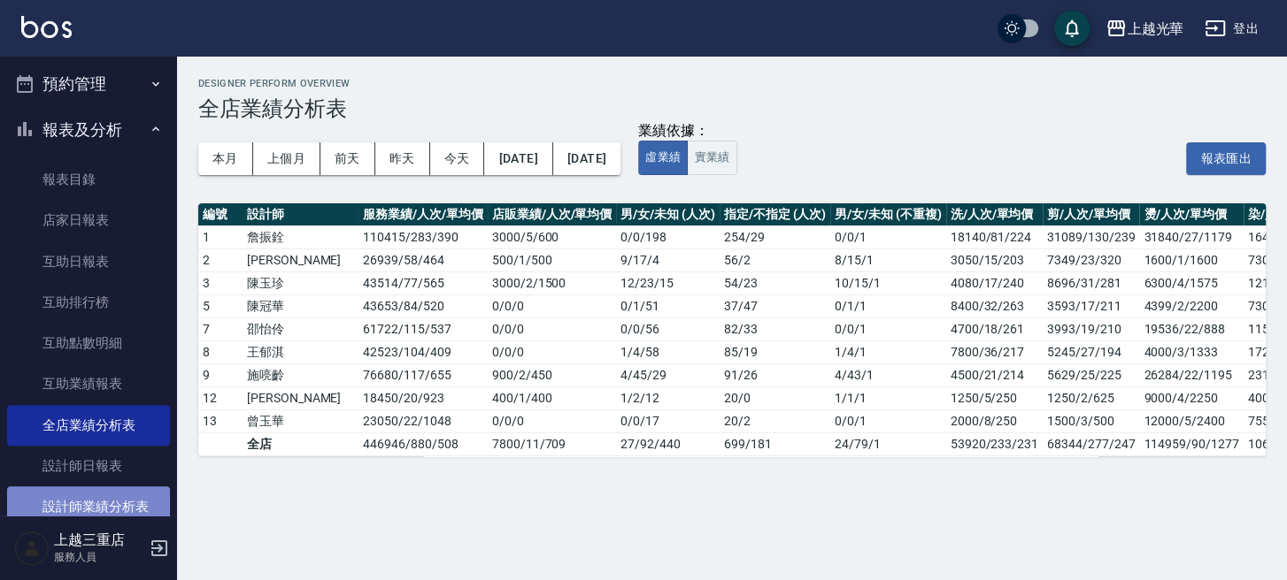
click at [94, 487] on link "設計師業績分析表" at bounding box center [88, 507] width 163 height 41
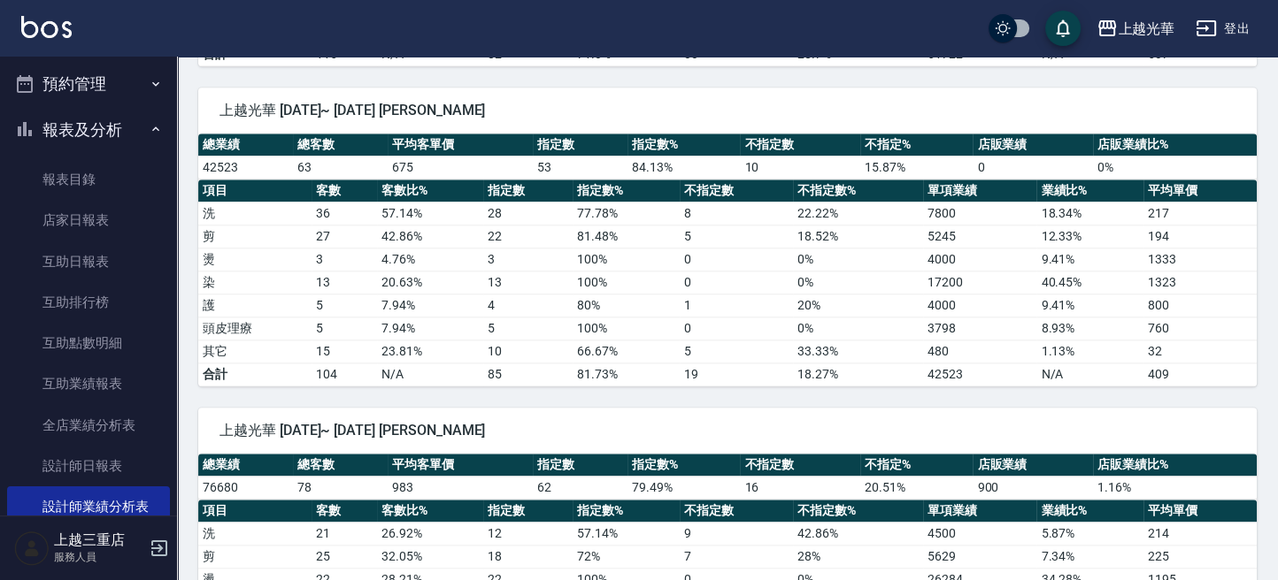
scroll to position [2005, 0]
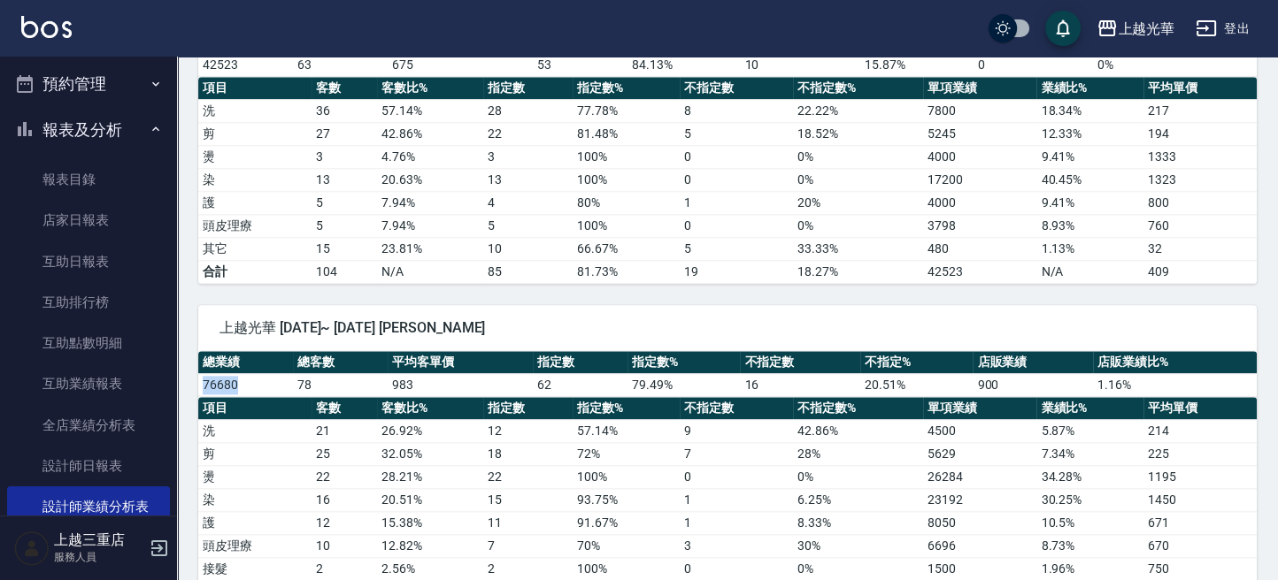
drag, startPoint x: 198, startPoint y: 369, endPoint x: 313, endPoint y: 387, distance: 116.4
click at [253, 373] on td "76680" at bounding box center [245, 384] width 95 height 23
click at [356, 397] on th "客數" at bounding box center [343, 408] width 65 height 23
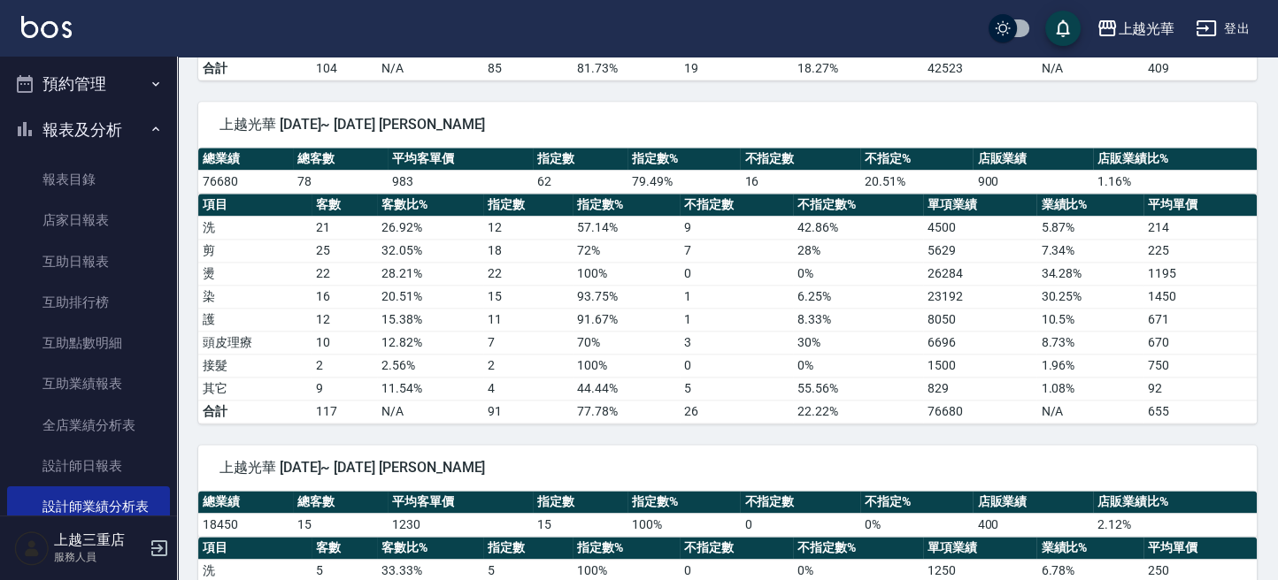
scroll to position [2241, 0]
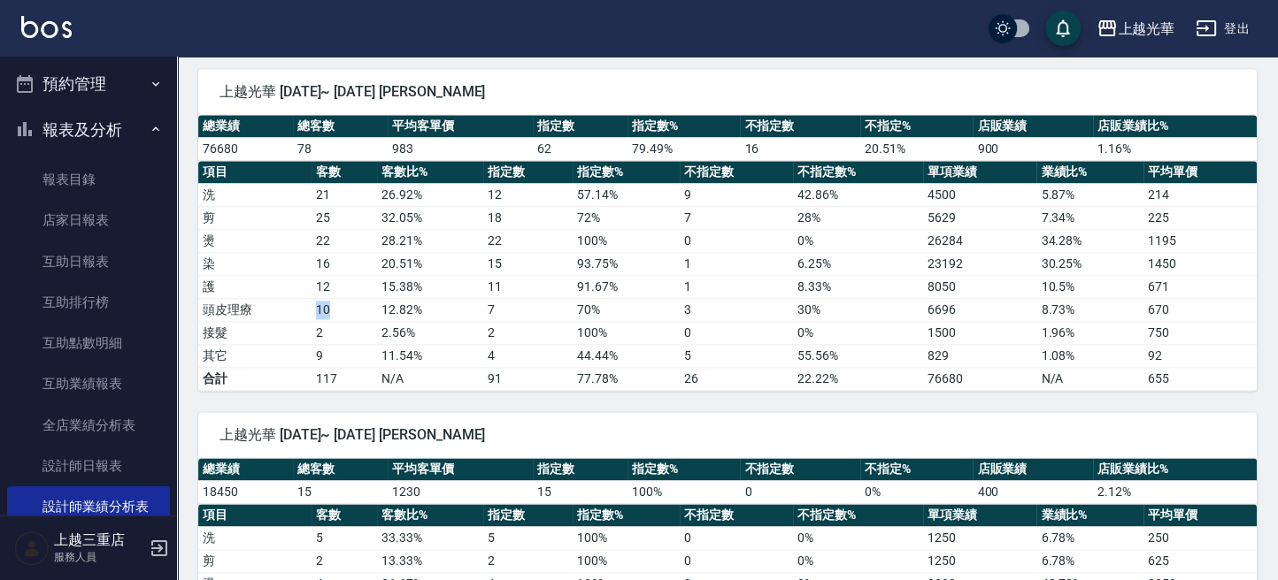
drag, startPoint x: 324, startPoint y: 296, endPoint x: 336, endPoint y: 313, distance: 20.9
click at [336, 303] on tbody "洗 21 26.92 % 12 57.14 % 9 42.86 % 4500 5.87 % 214 剪 25 32.05 % 18 72 % 7 28 % 5…" at bounding box center [727, 286] width 1058 height 207
click at [319, 298] on td "10" at bounding box center [343, 309] width 65 height 23
drag, startPoint x: 313, startPoint y: 272, endPoint x: 337, endPoint y: 276, distance: 24.3
click at [337, 275] on td "12" at bounding box center [343, 286] width 65 height 23
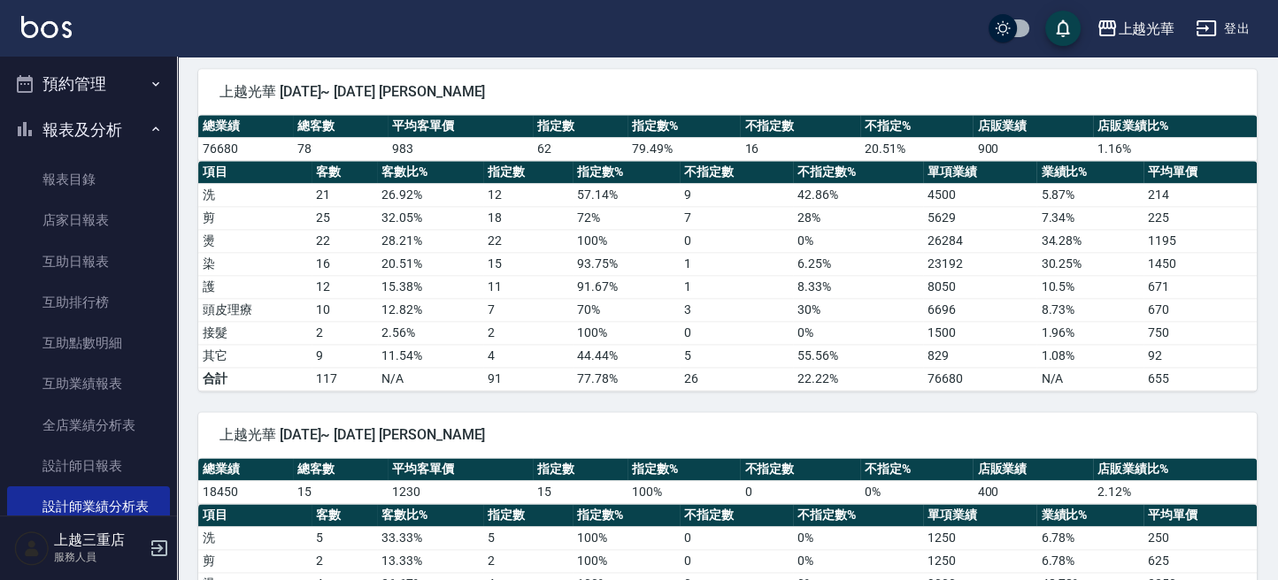
click at [359, 344] on td "9" at bounding box center [343, 355] width 65 height 23
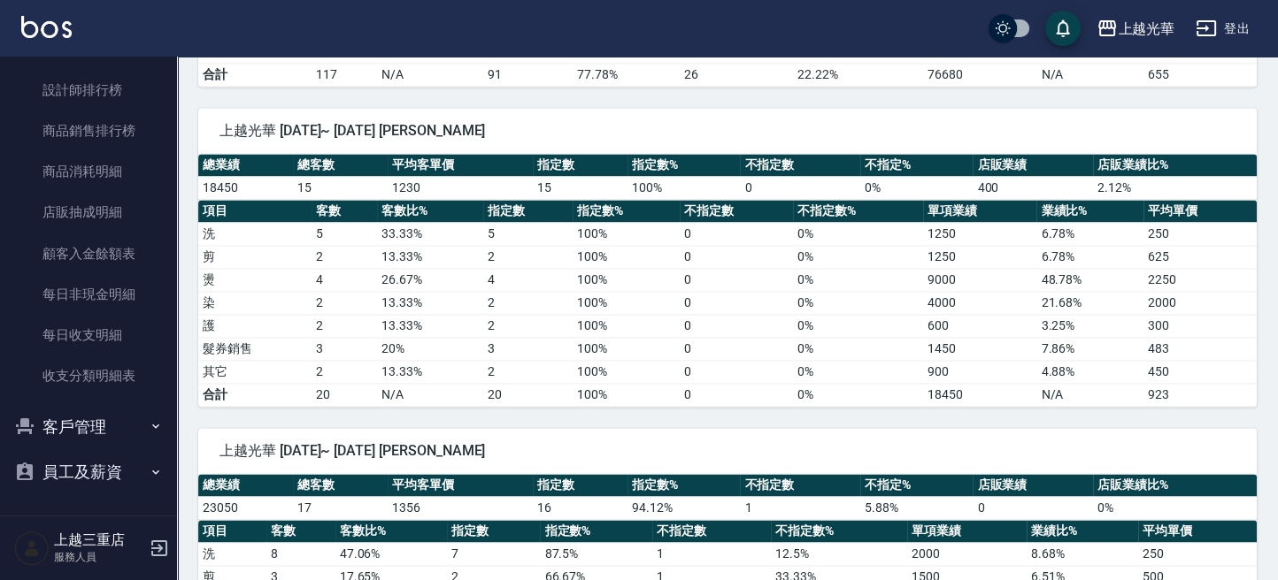
scroll to position [2623, 0]
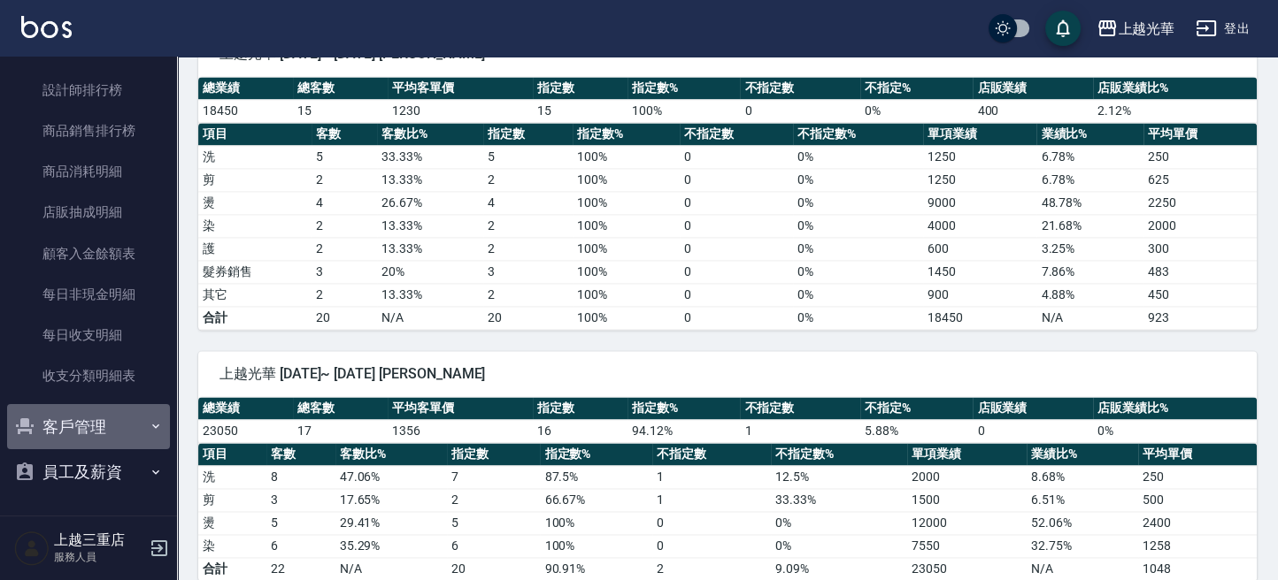
click at [96, 418] on button "客戶管理" at bounding box center [88, 427] width 163 height 46
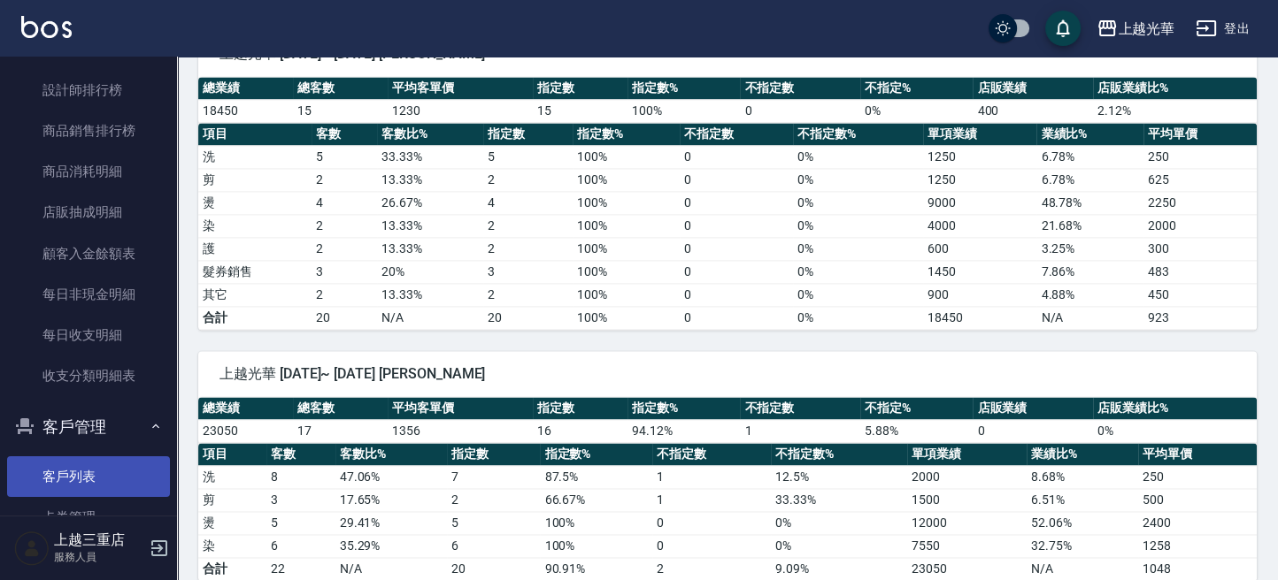
drag, startPoint x: 95, startPoint y: 453, endPoint x: 91, endPoint y: 463, distance: 10.4
click at [91, 457] on ul "客戶列表 卡券管理 入金管理" at bounding box center [88, 517] width 163 height 137
click at [91, 466] on link "客戶列表" at bounding box center [88, 477] width 163 height 41
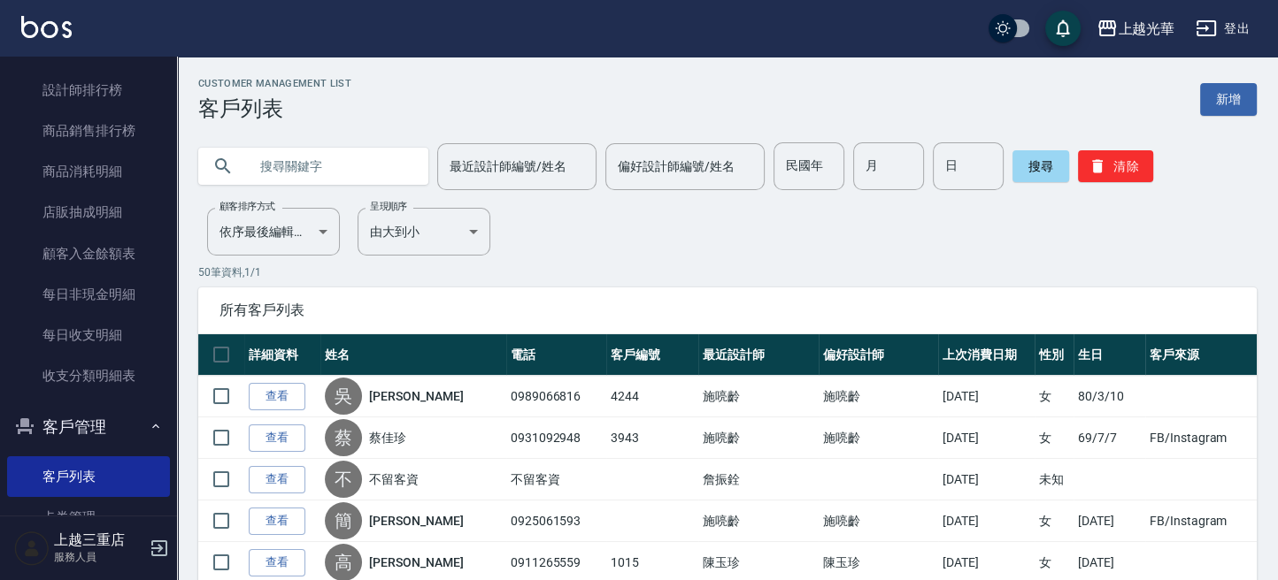
click at [300, 174] on input "text" at bounding box center [331, 166] width 166 height 48
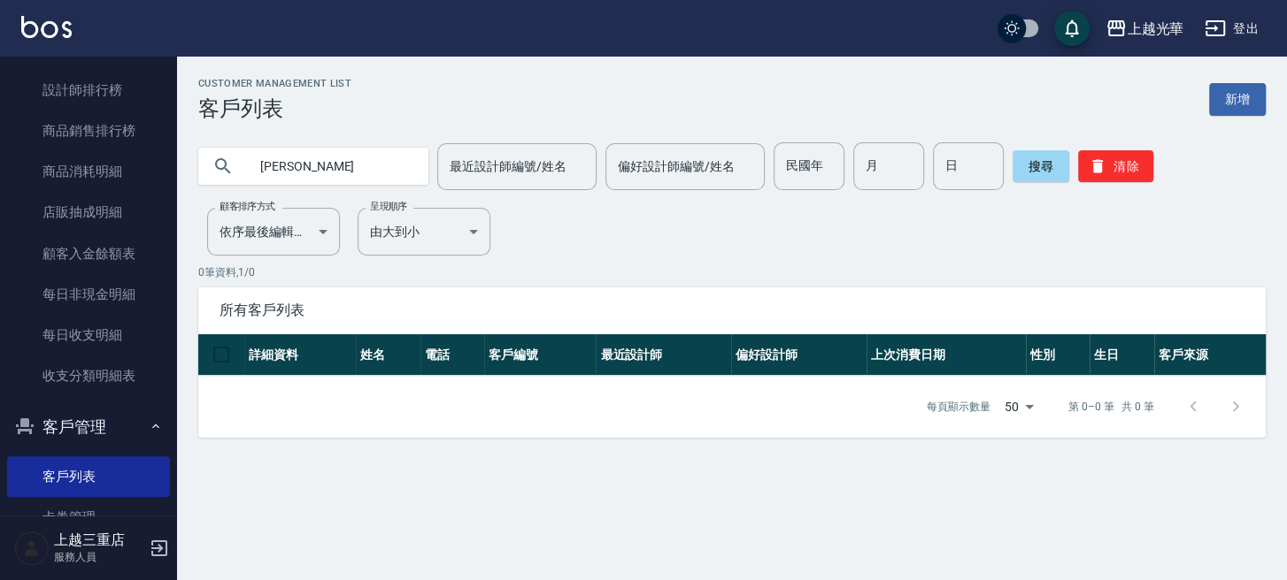
type input "呂雯"
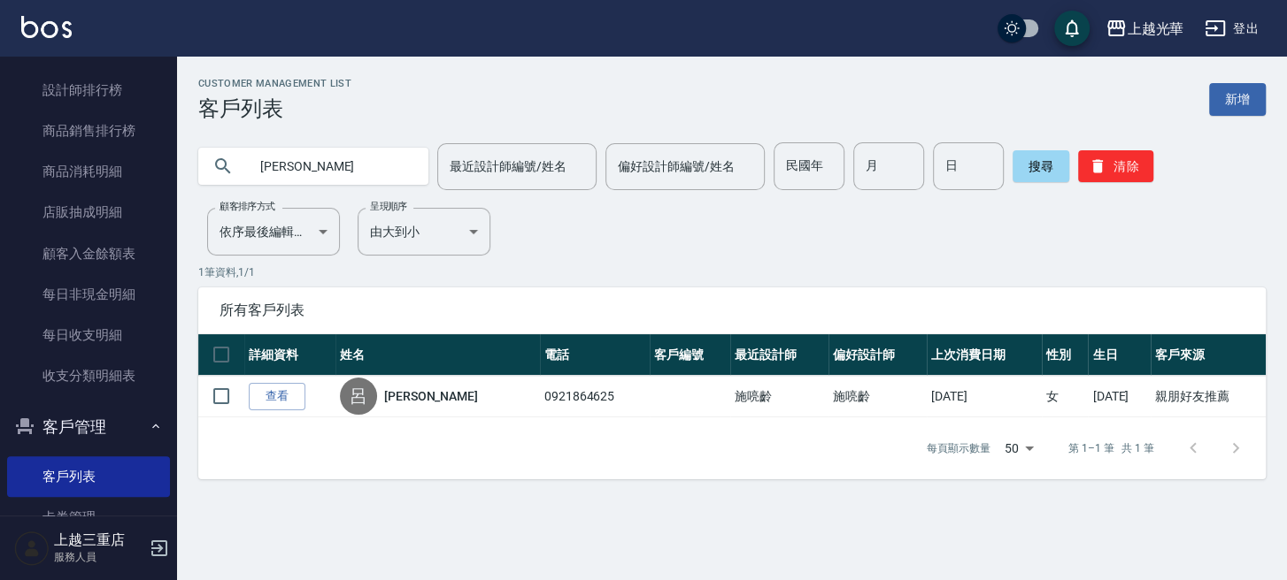
click at [329, 160] on input "呂雯" at bounding box center [331, 166] width 166 height 48
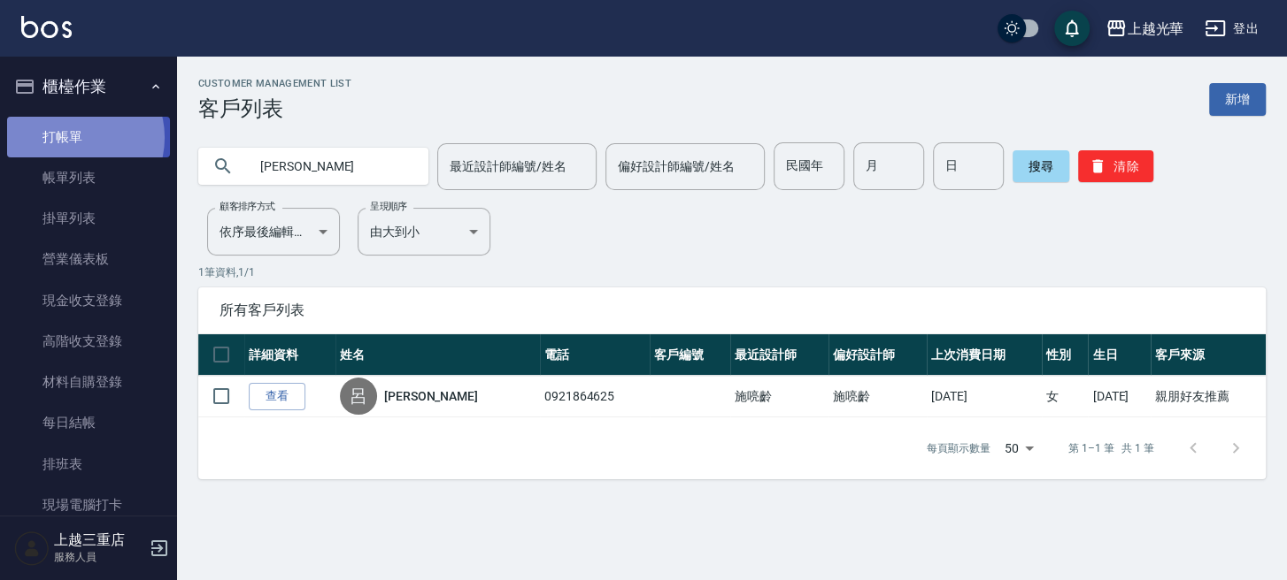
click at [75, 137] on link "打帳單" at bounding box center [88, 137] width 163 height 41
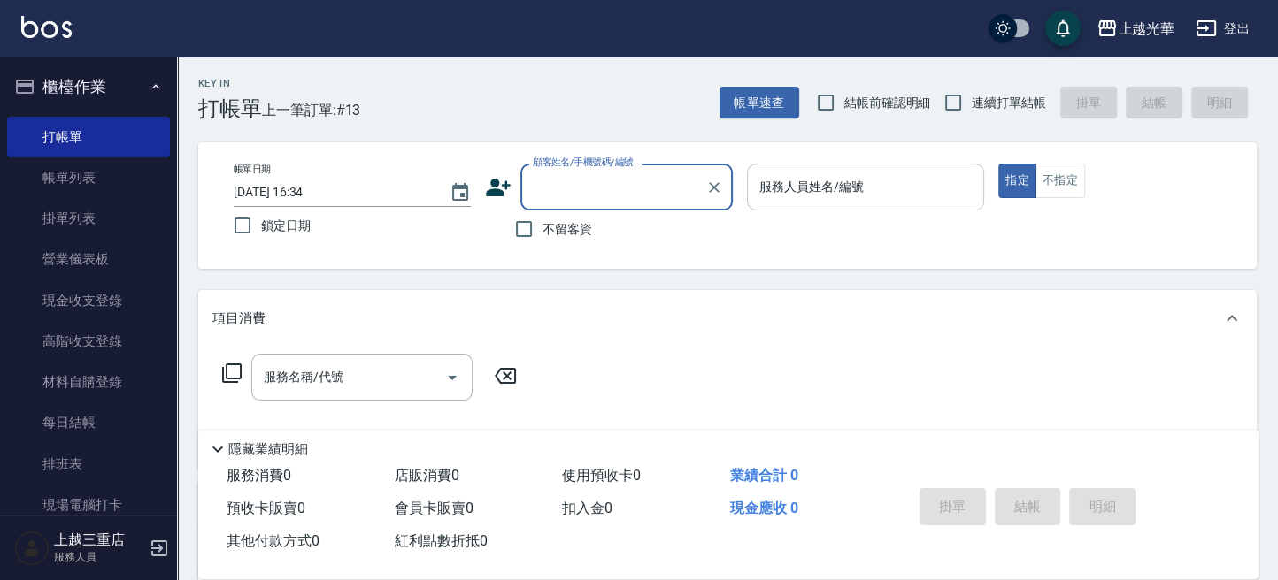
click at [877, 195] on input "服務人員姓名/編號" at bounding box center [865, 187] width 221 height 31
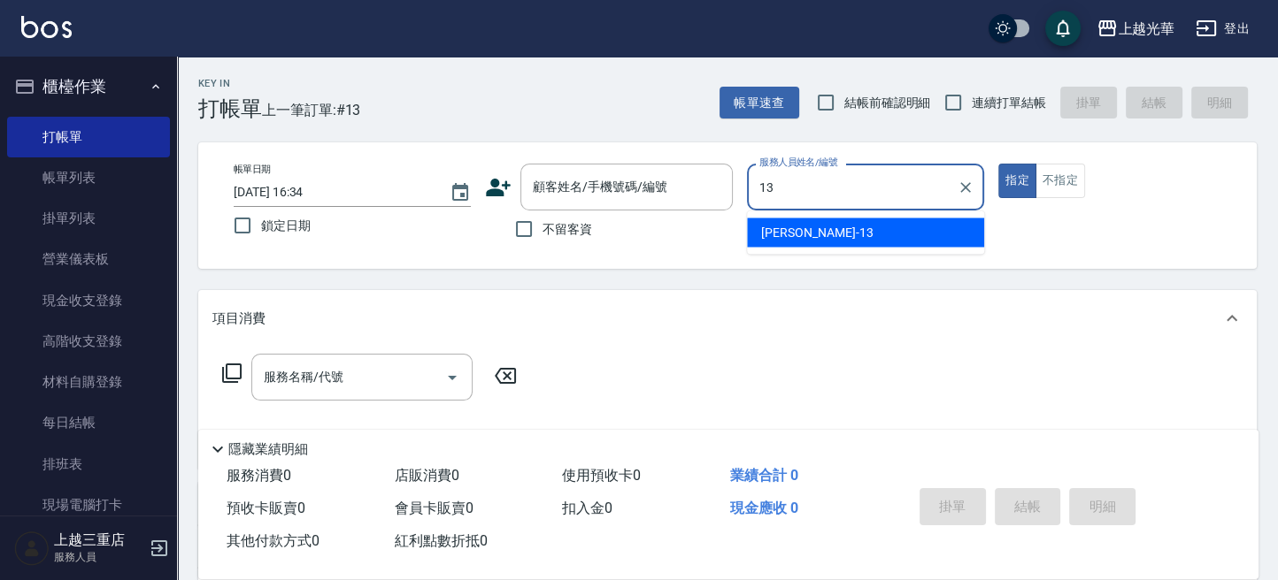
type input "玉華-13"
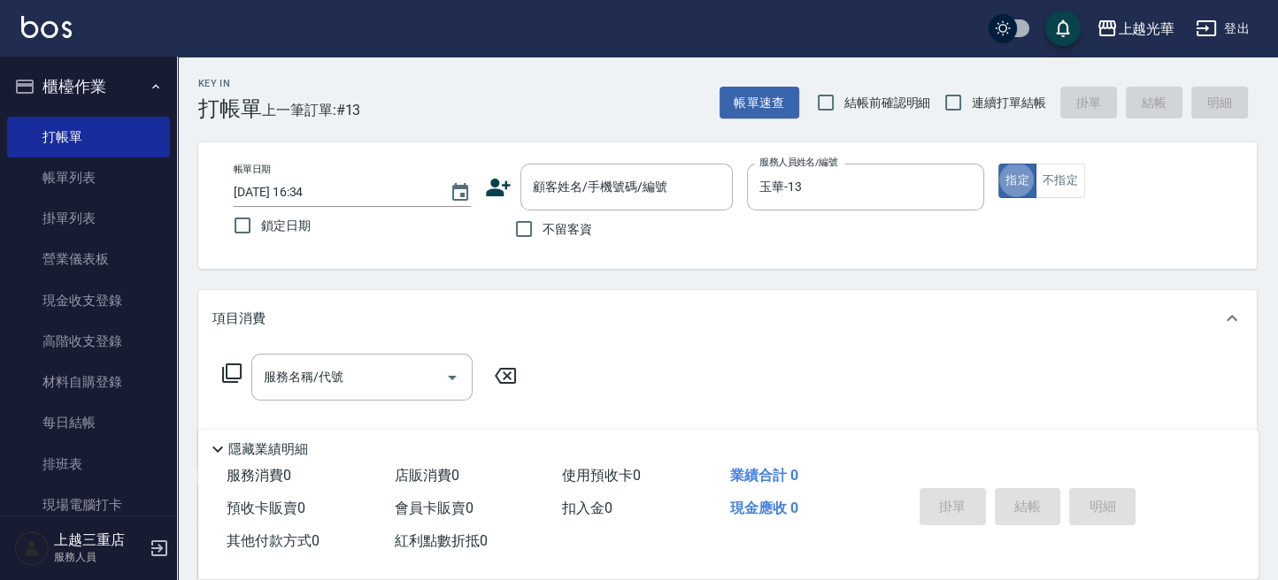
type button "true"
click at [228, 373] on icon at bounding box center [231, 373] width 21 height 21
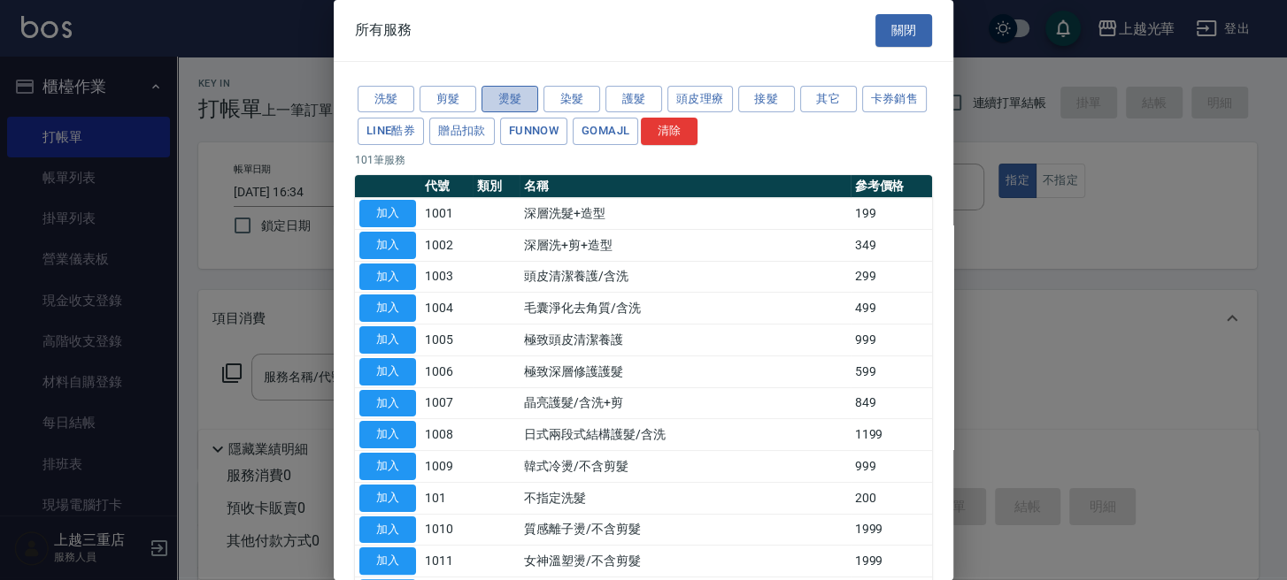
click at [518, 102] on button "燙髮" at bounding box center [509, 99] width 57 height 27
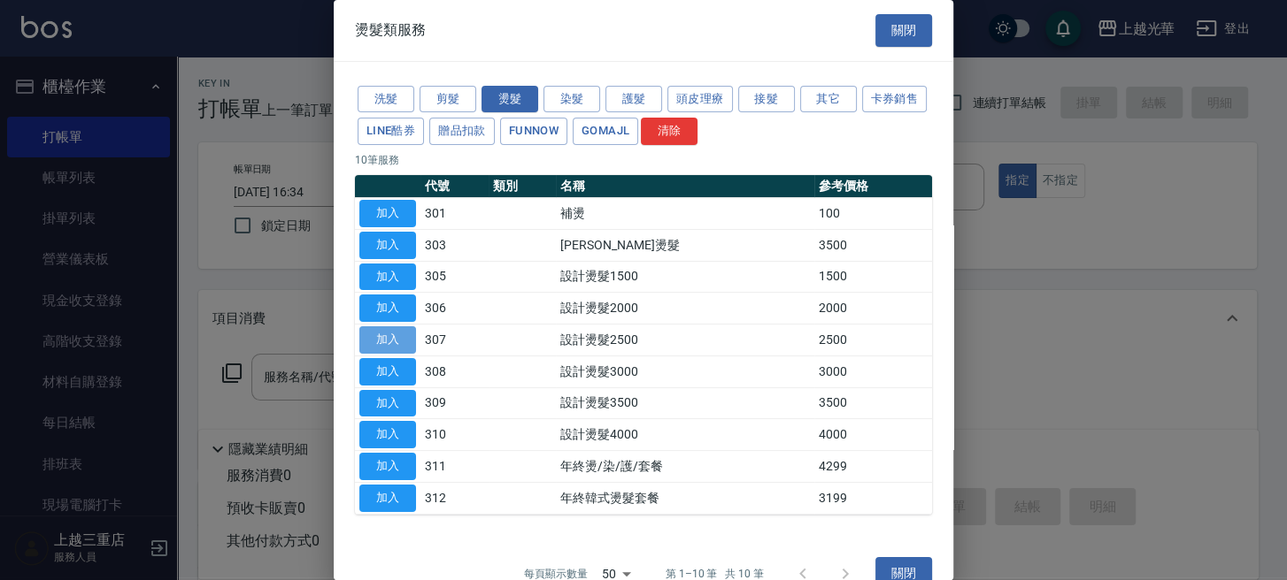
click at [400, 336] on button "加入" at bounding box center [387, 339] width 57 height 27
type input "設計燙髮2500(307)"
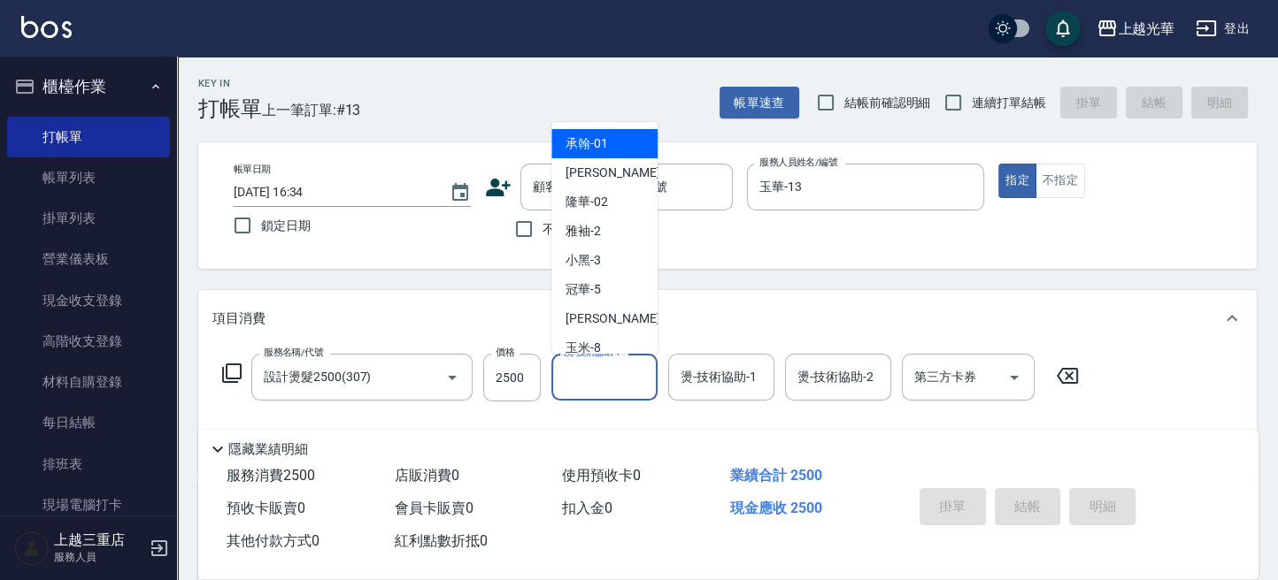
click at [597, 373] on input "洗-技術協助-1" at bounding box center [604, 377] width 90 height 31
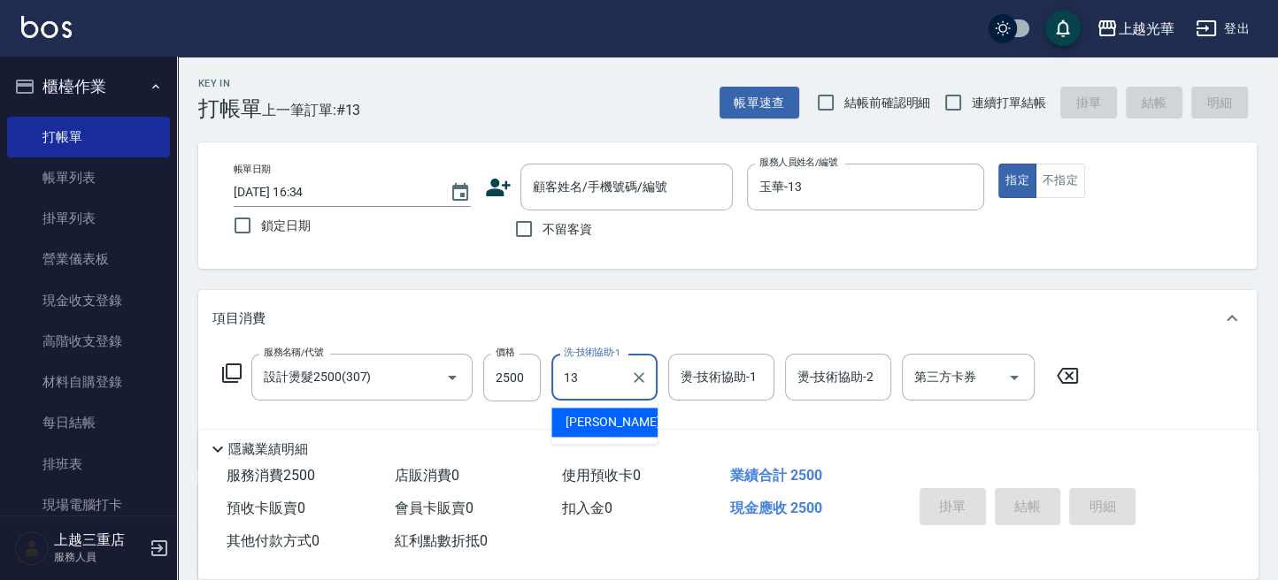
type input "玉華-13"
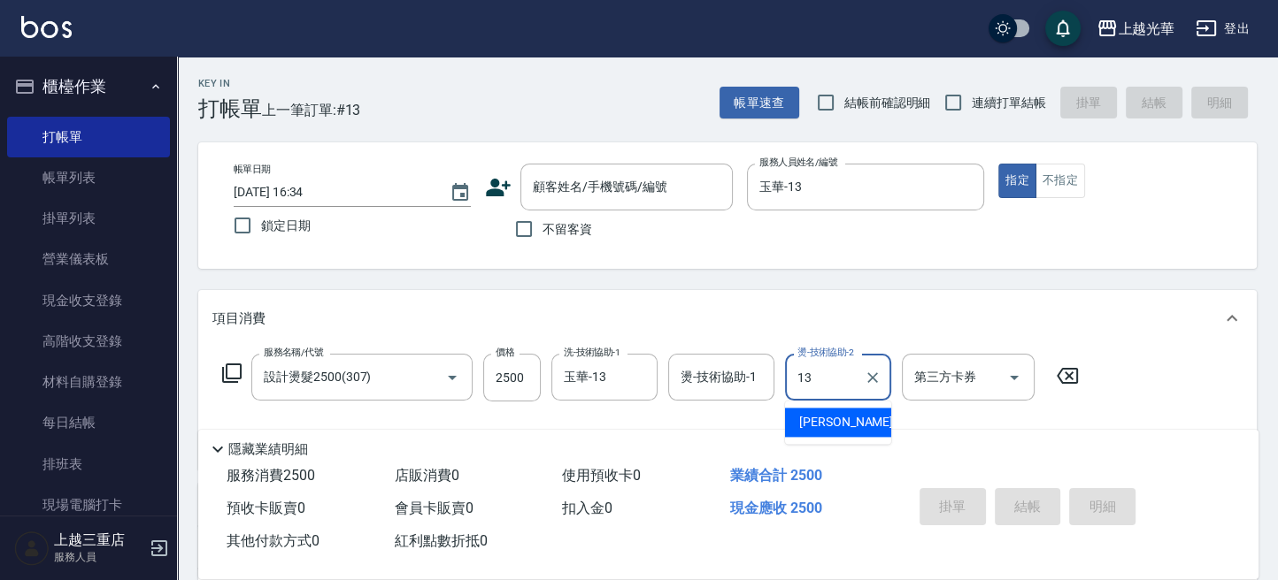
type input "玉華-13"
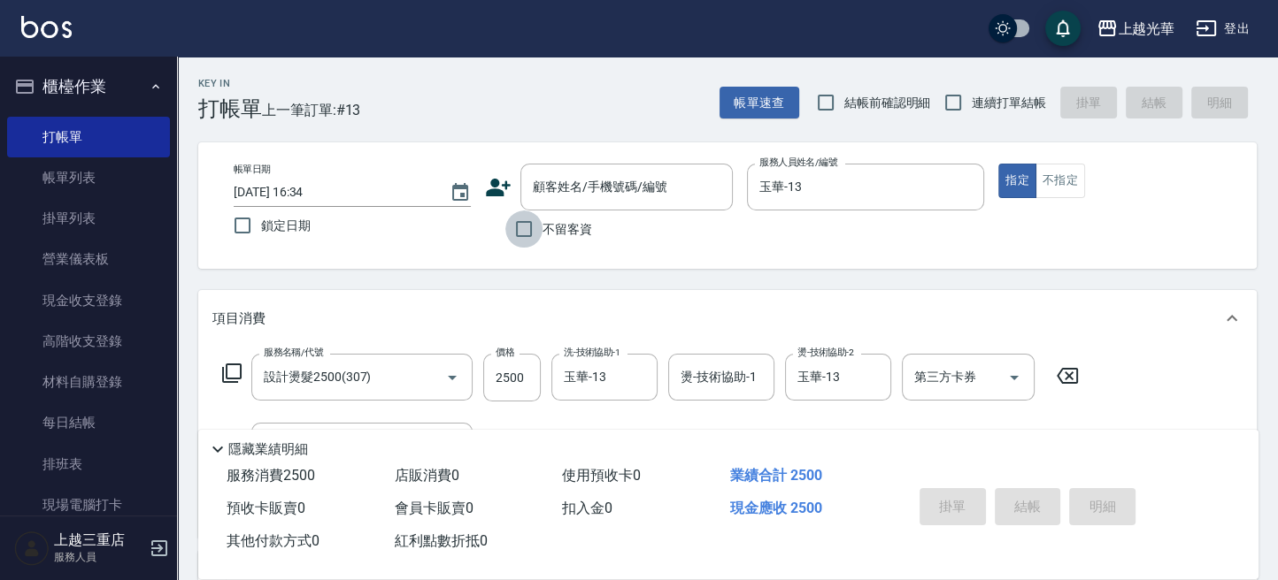
click at [528, 231] on input "不留客資" at bounding box center [523, 229] width 37 height 37
checkbox input "true"
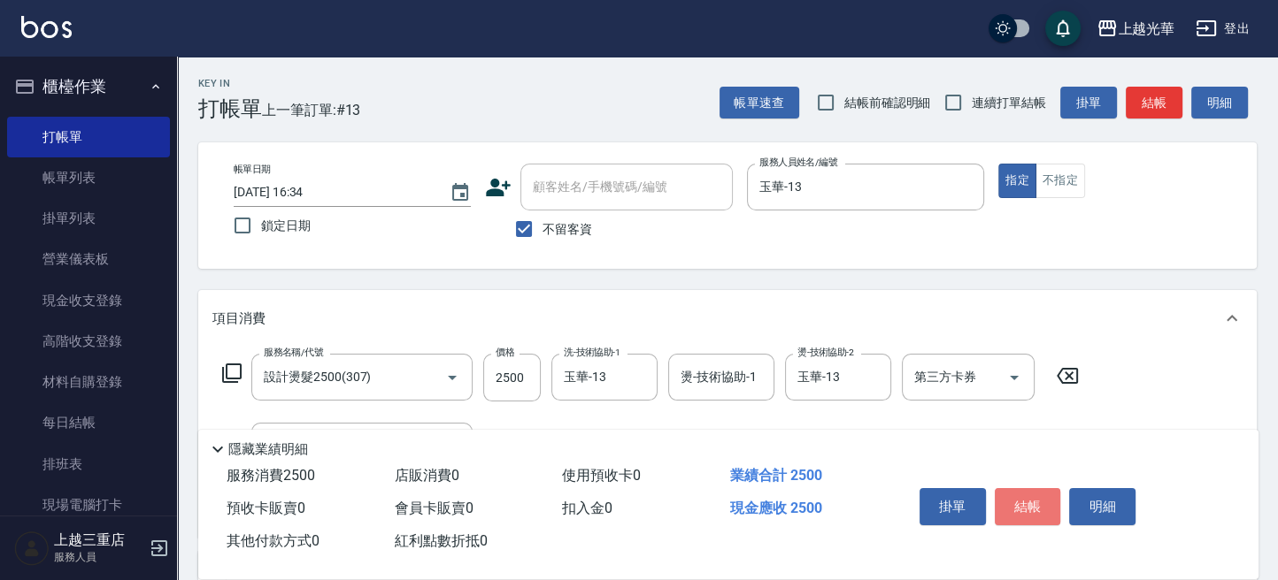
click at [1031, 511] on button "結帳" at bounding box center [1028, 506] width 66 height 37
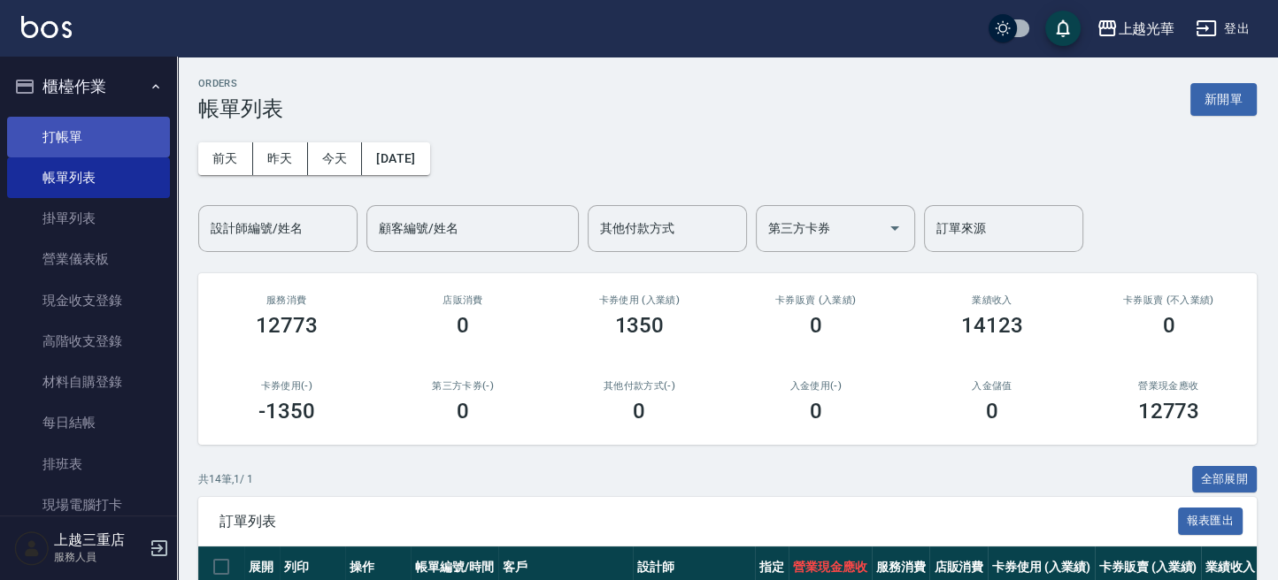
click at [73, 142] on link "打帳單" at bounding box center [88, 137] width 163 height 41
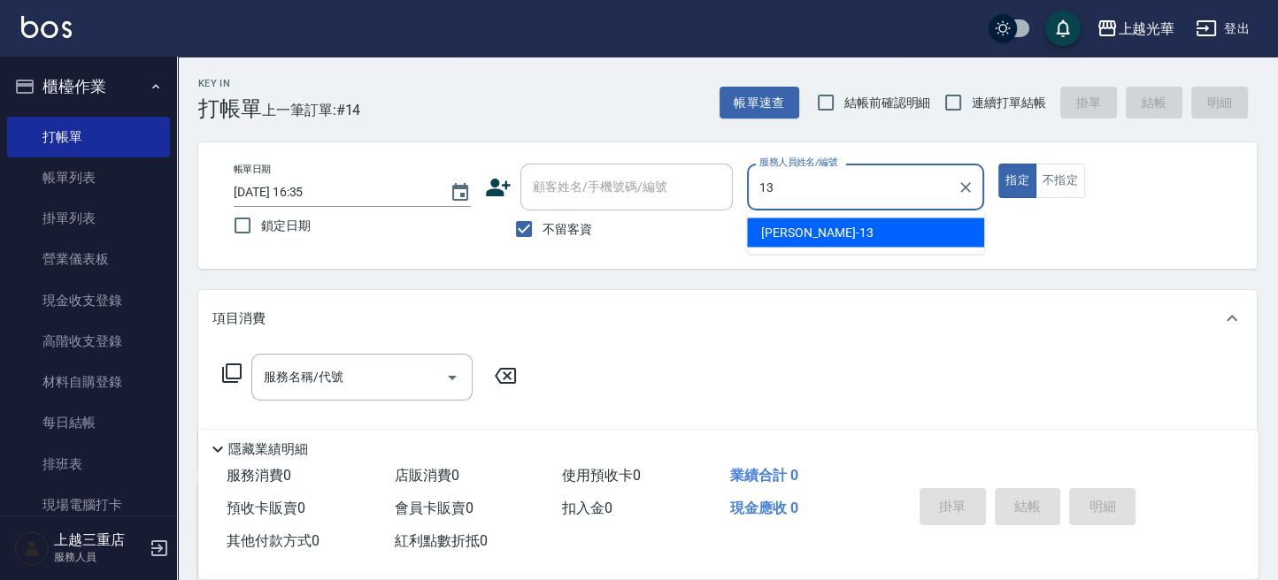
type input "玉華-13"
type button "true"
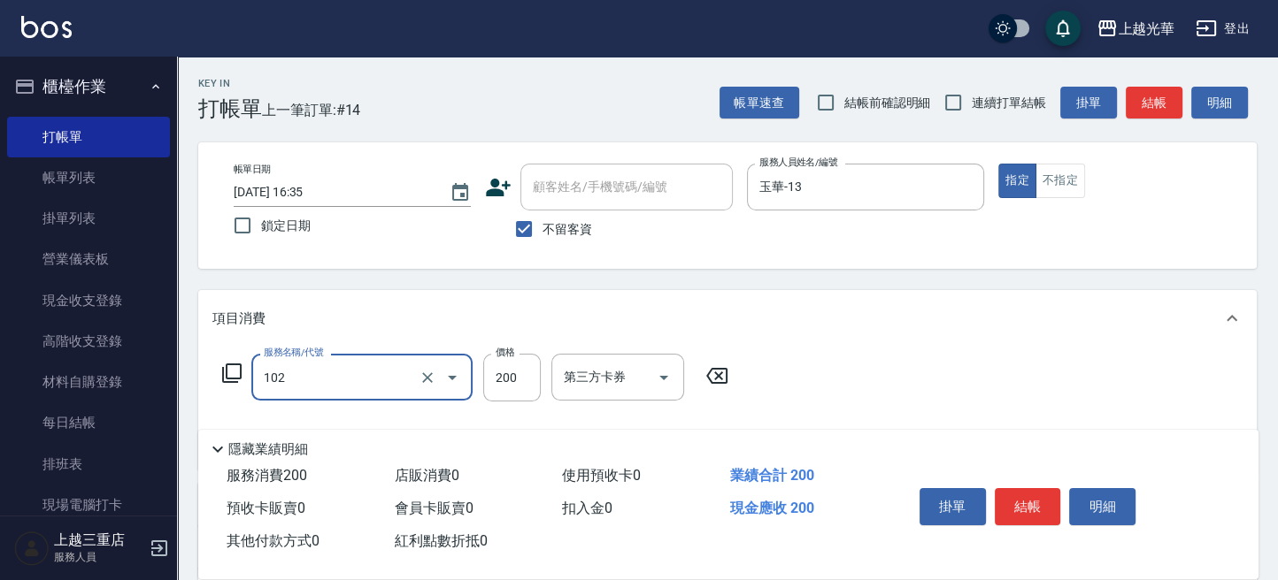
type input "指定洗髮(102)"
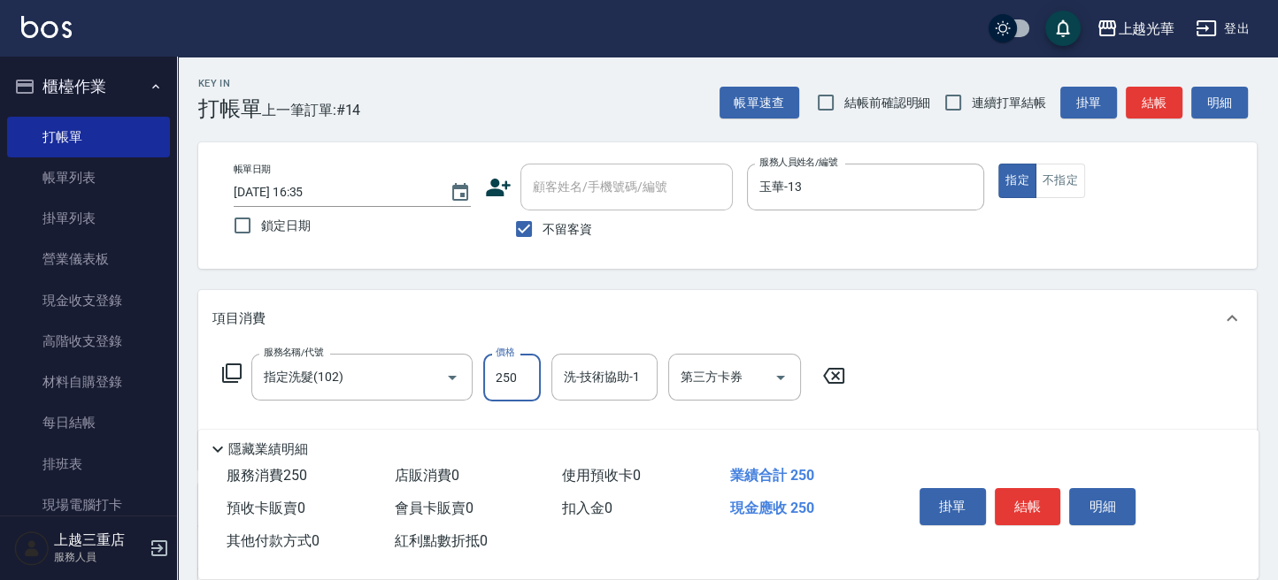
type input "250"
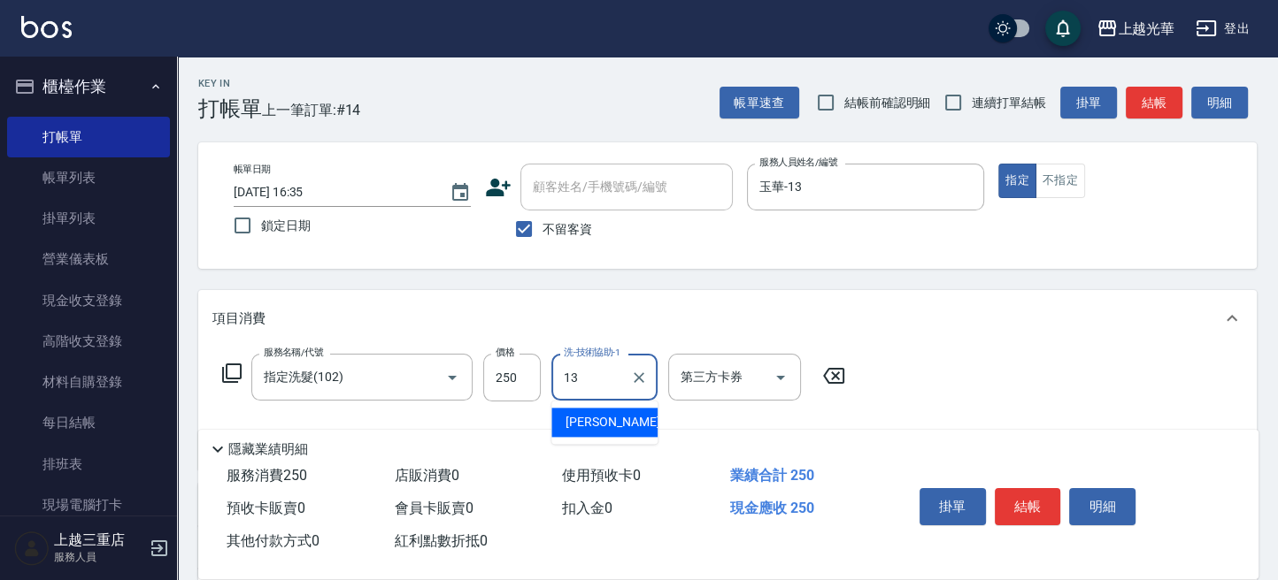
type input "玉華-13"
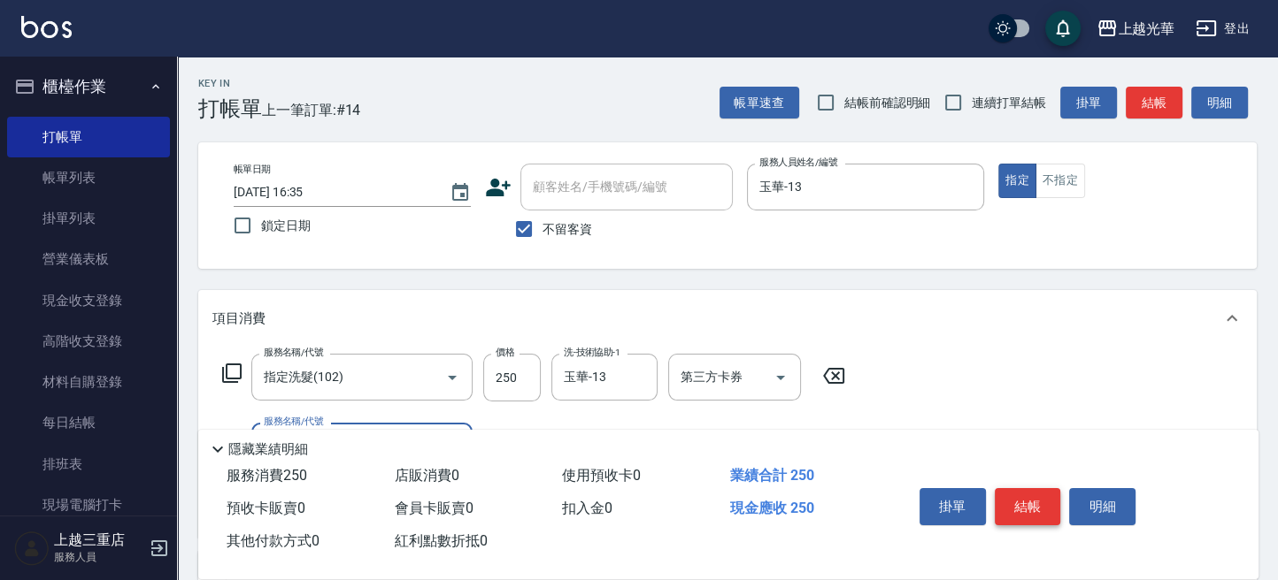
click at [1016, 505] on button "結帳" at bounding box center [1028, 506] width 66 height 37
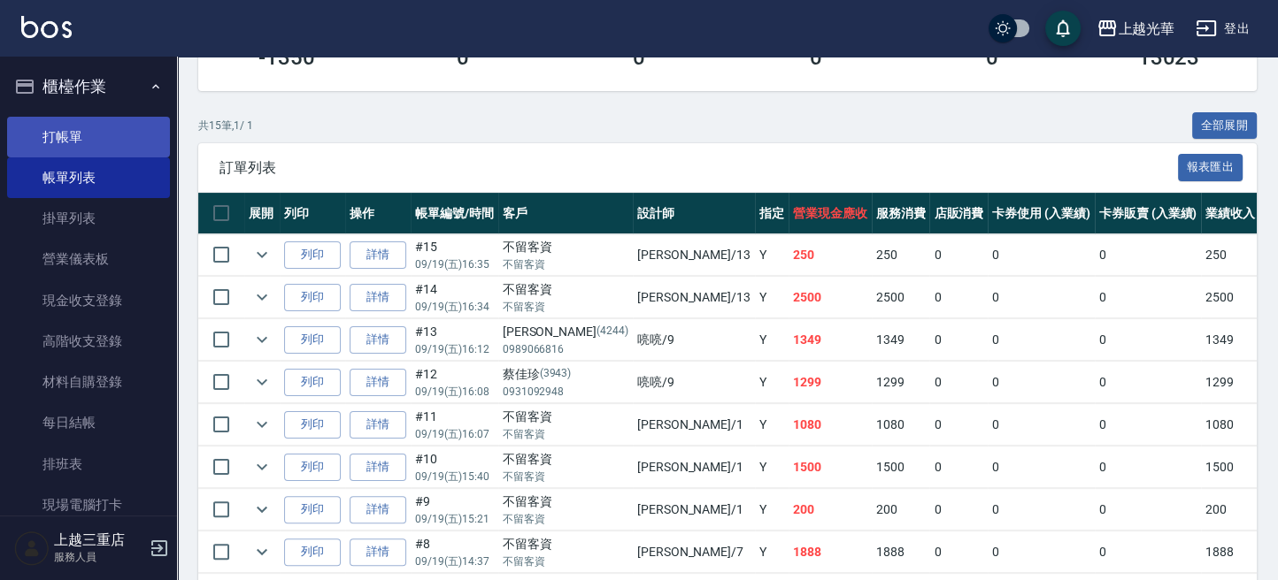
click at [114, 140] on link "打帳單" at bounding box center [88, 137] width 163 height 41
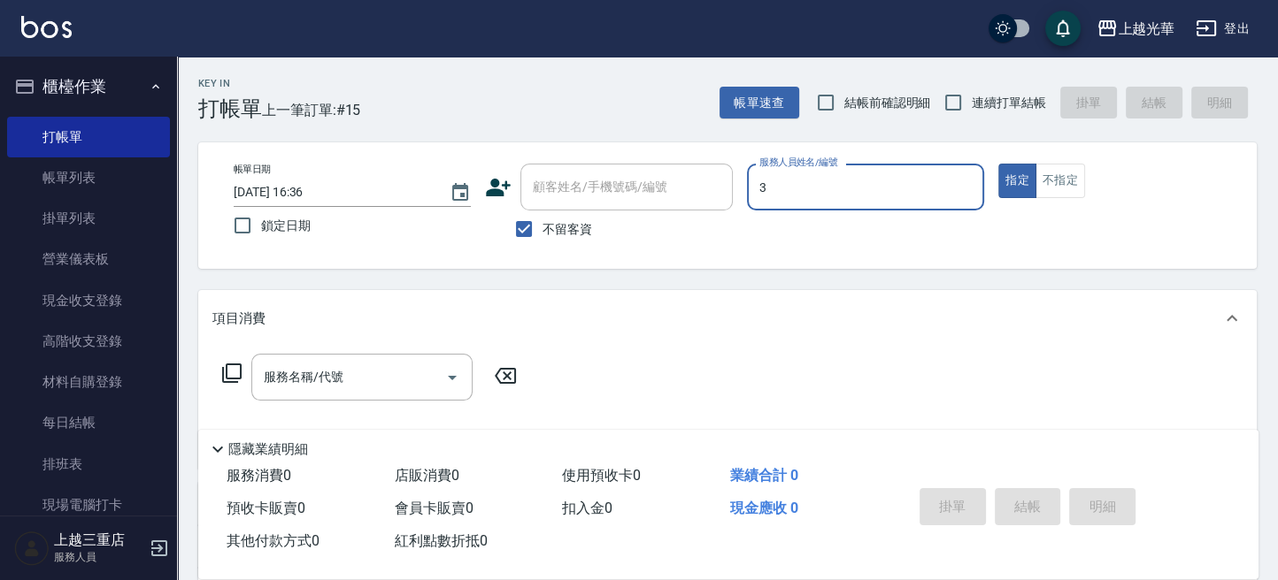
type input "小黑-3"
type button "true"
click at [1046, 188] on button "不指定" at bounding box center [1060, 181] width 50 height 35
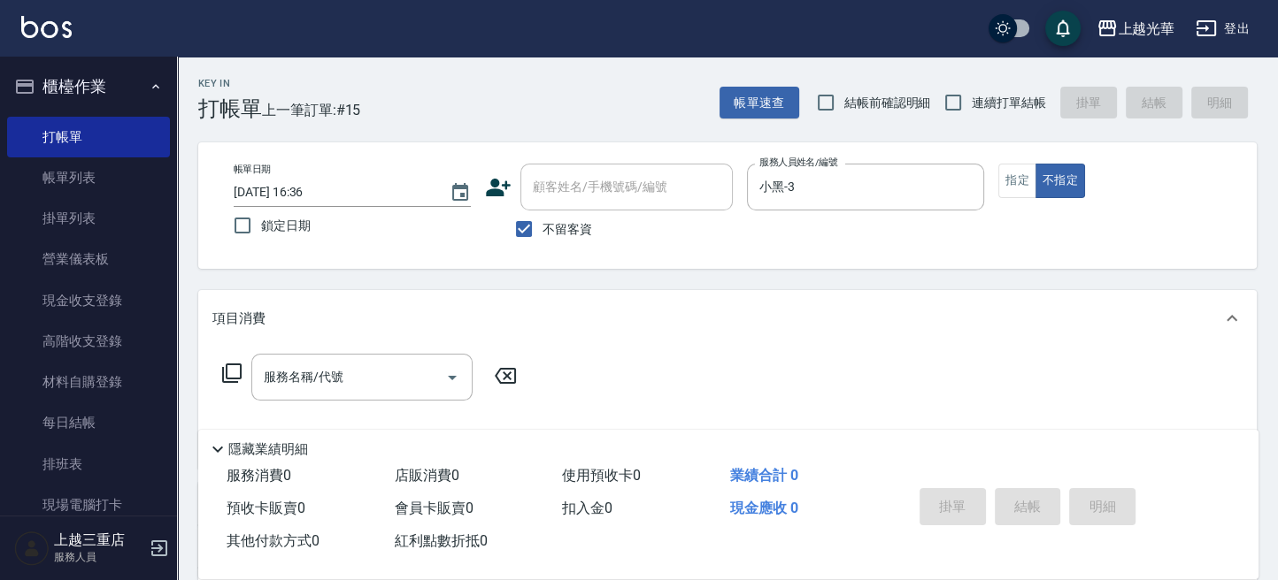
click at [227, 380] on icon at bounding box center [231, 373] width 21 height 21
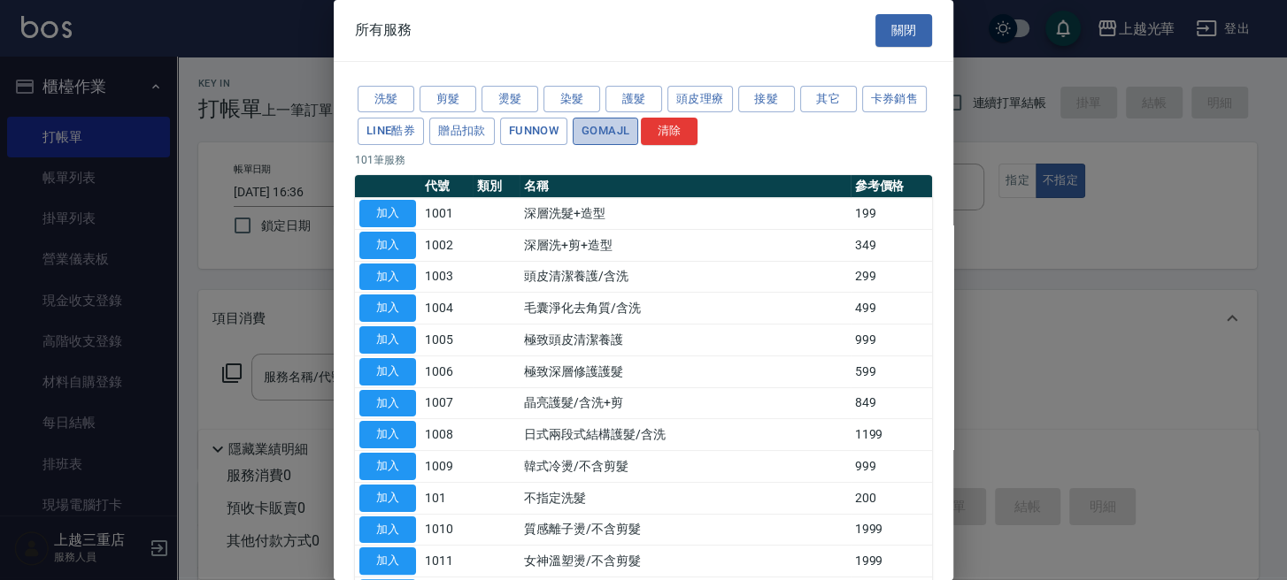
click at [638, 134] on button "GOMAJL" at bounding box center [604, 131] width 65 height 27
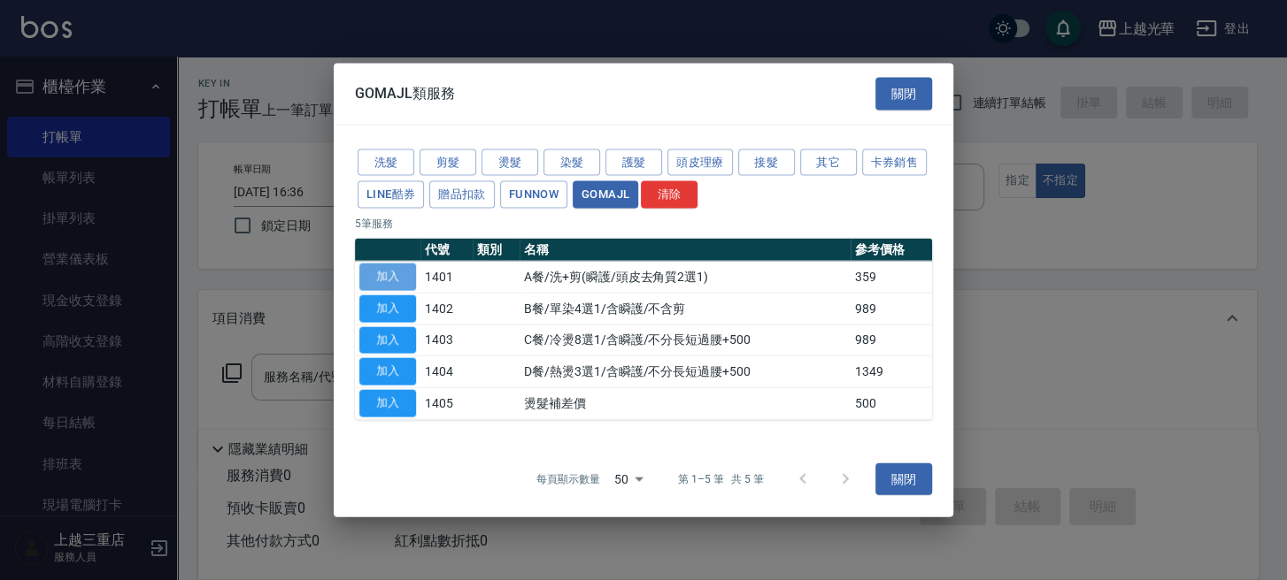
click at [397, 278] on button "加入" at bounding box center [387, 277] width 57 height 27
type input "A餐/洗+剪(瞬護/頭皮去角質2選1)(1401)"
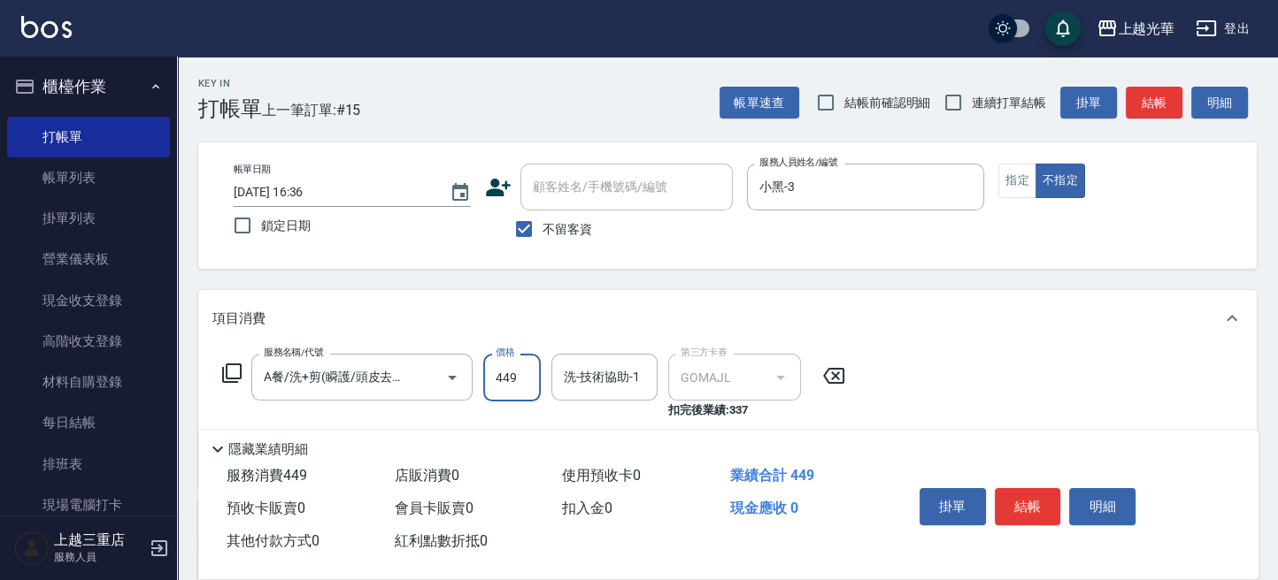
type input "449"
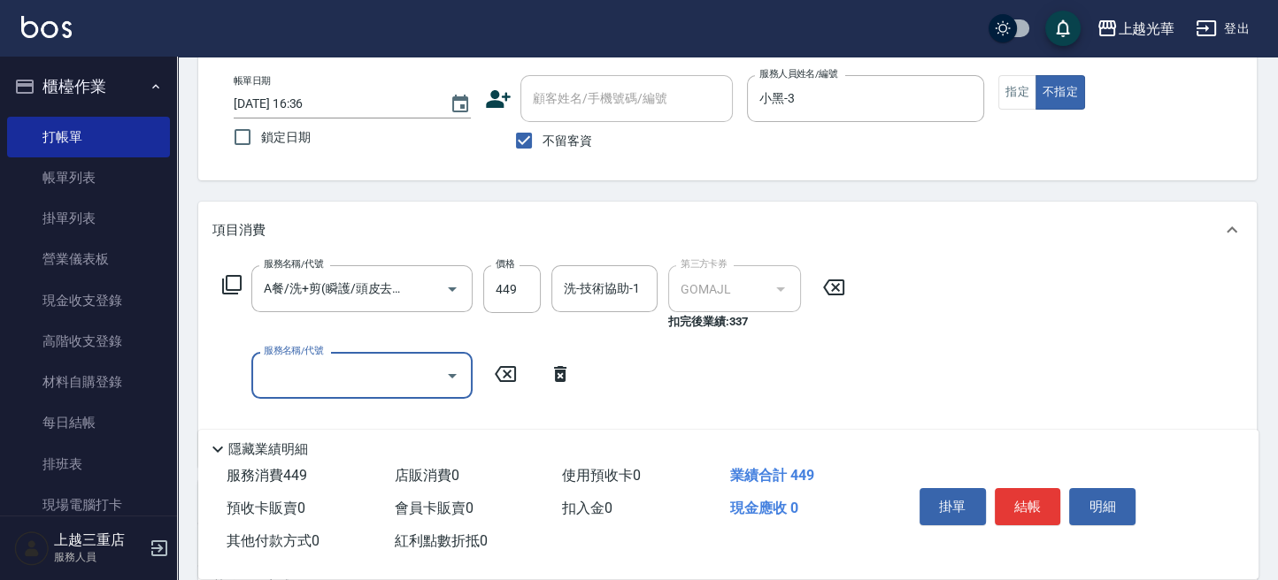
scroll to position [118, 0]
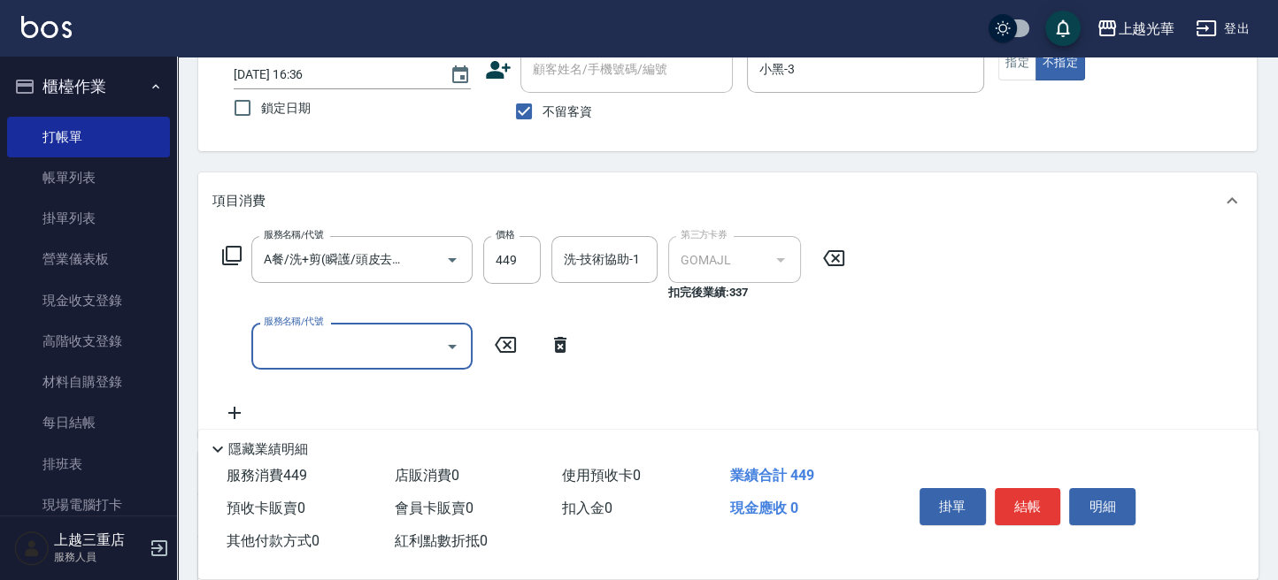
click at [313, 353] on input "服務名稱/代號" at bounding box center [348, 346] width 179 height 31
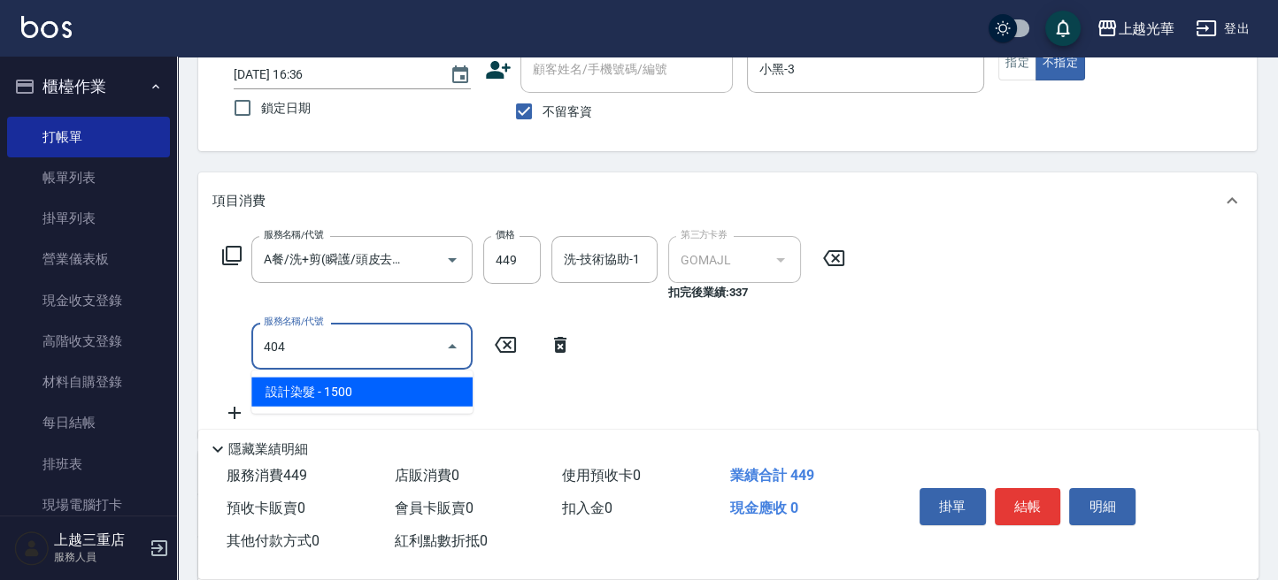
type input "設計染髮(404)"
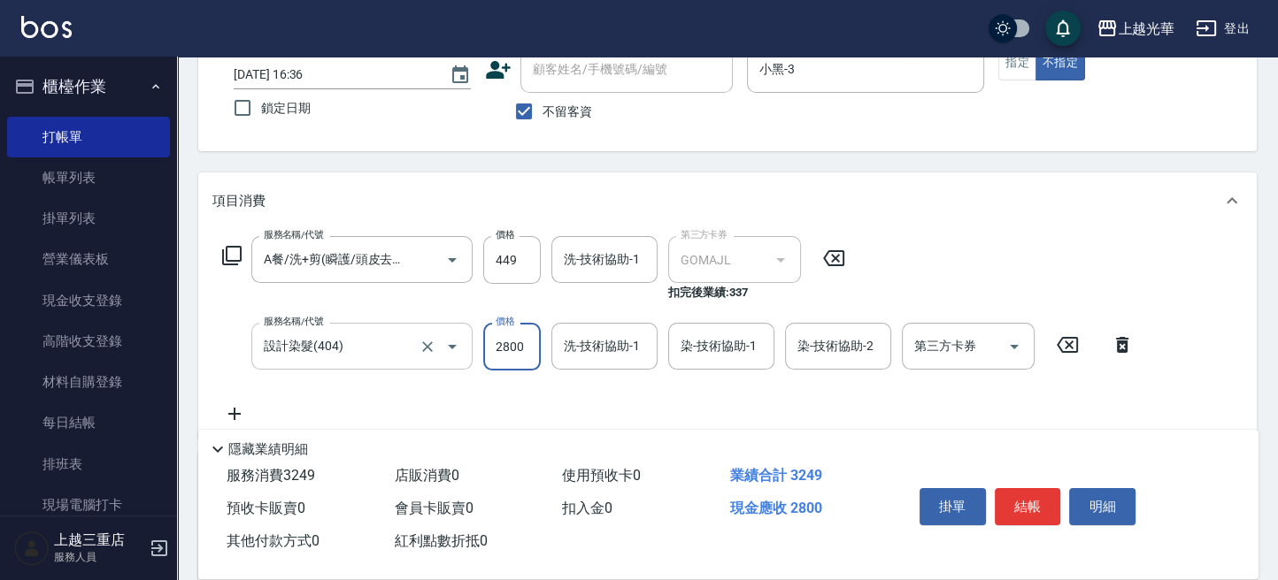
type input "2800"
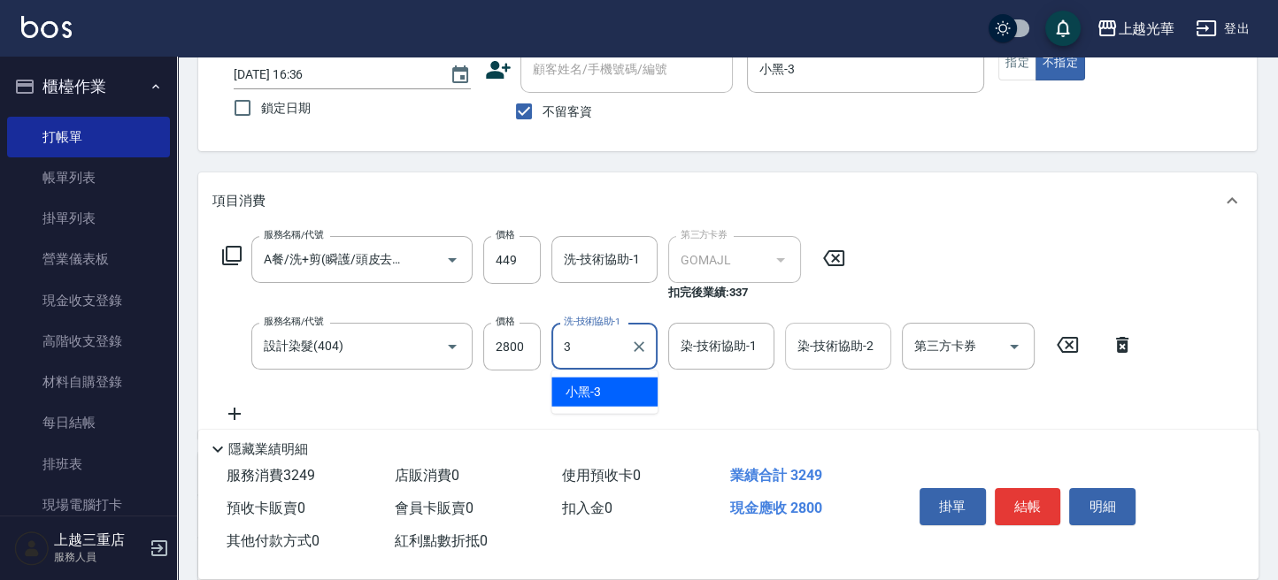
type input "小黑-3"
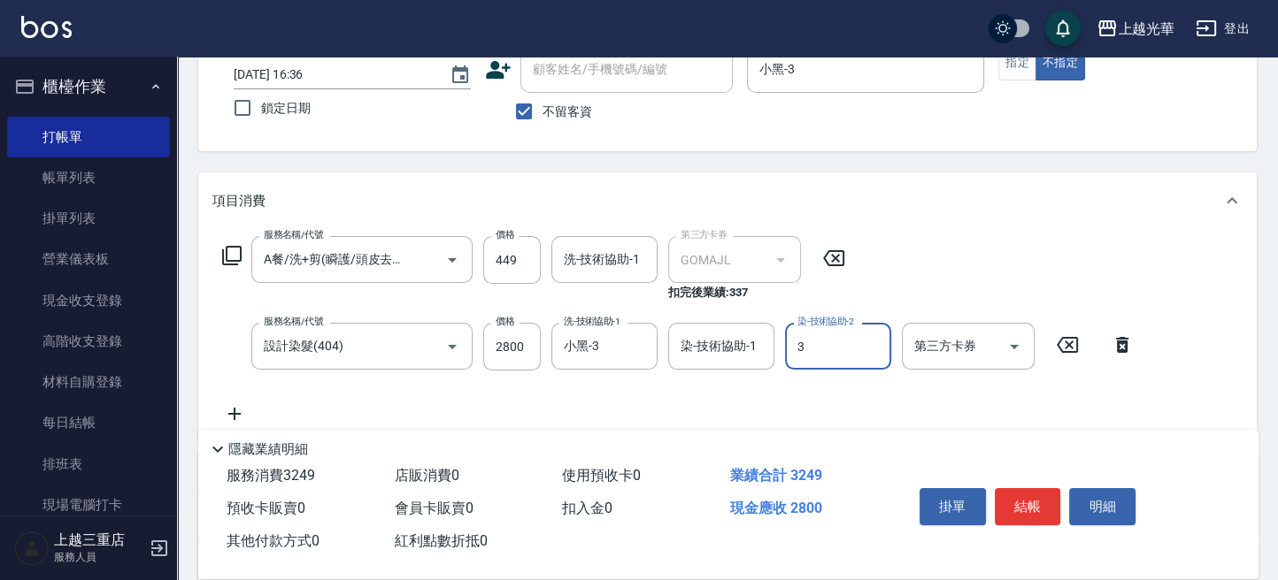
type input "小黑-3"
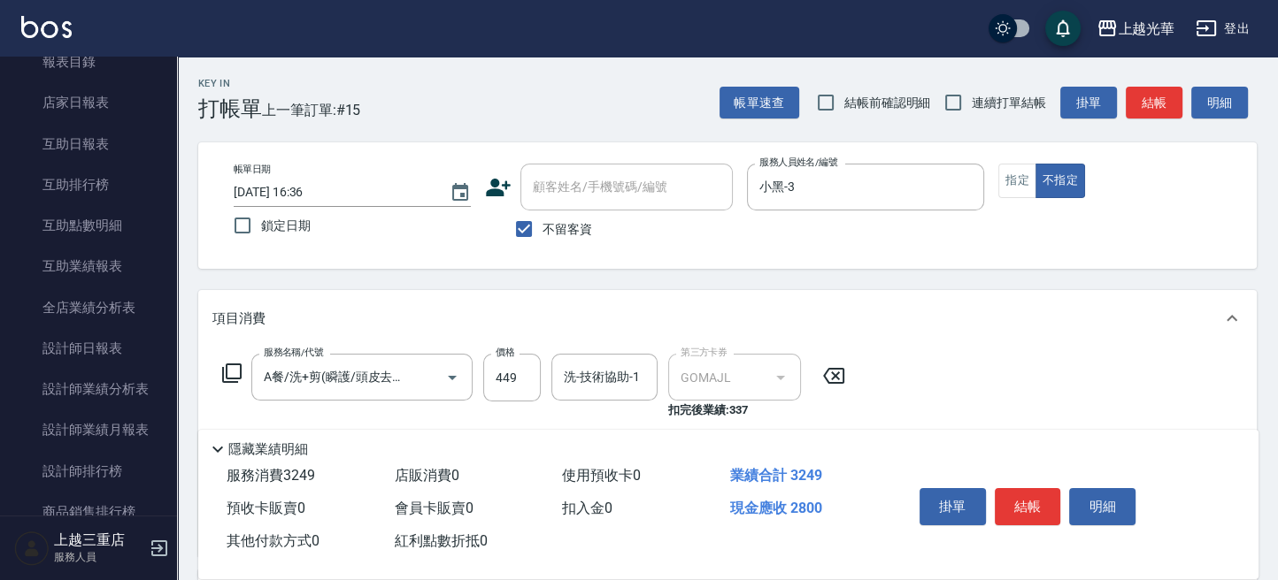
scroll to position [235, 0]
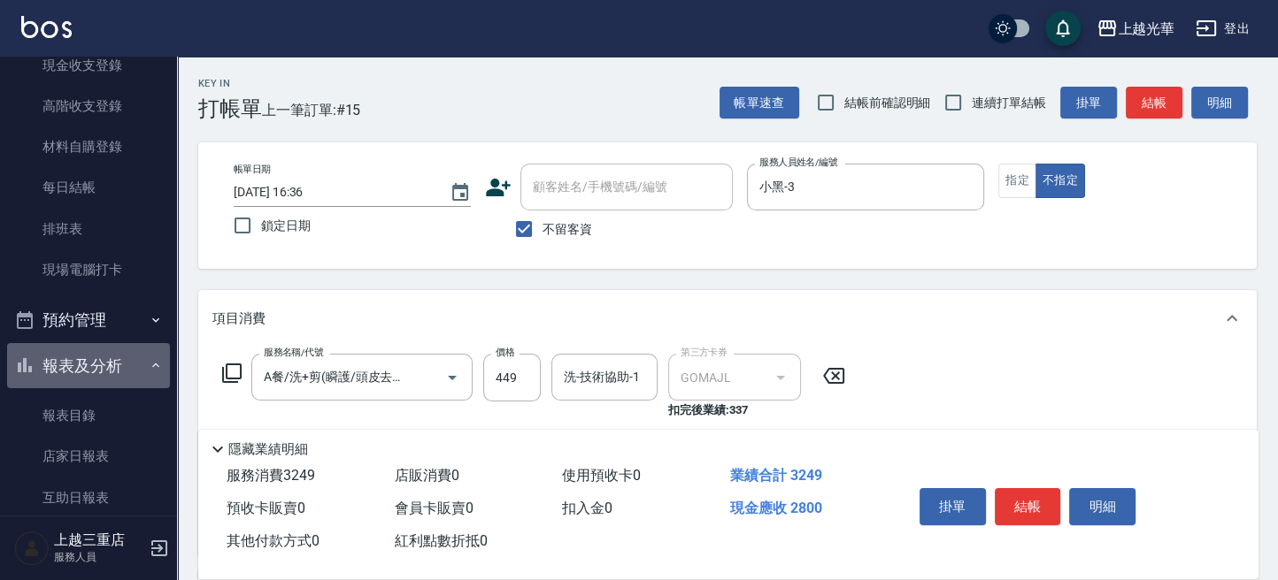
click at [93, 355] on button "報表及分析" at bounding box center [88, 366] width 163 height 46
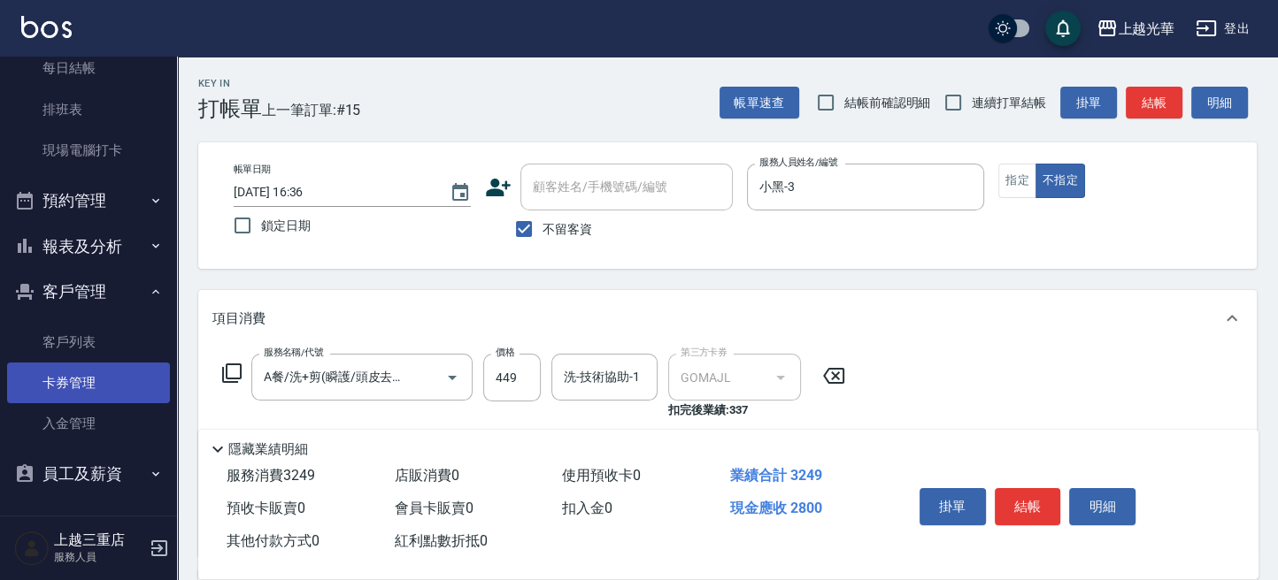
scroll to position [357, 0]
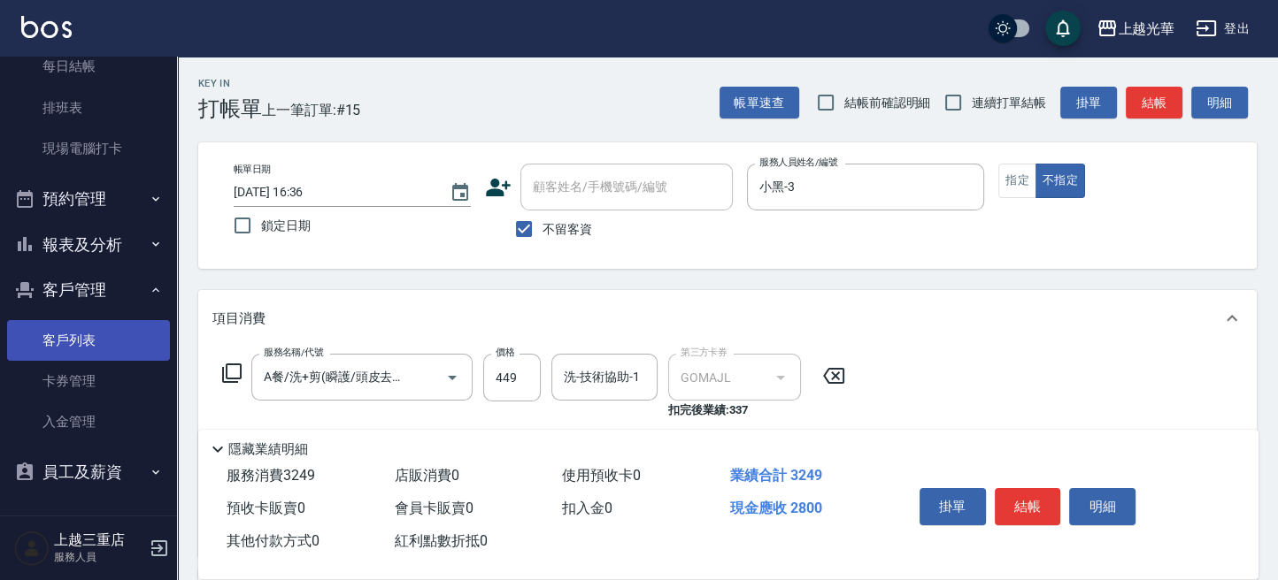
click at [70, 350] on link "客戶列表" at bounding box center [88, 340] width 163 height 41
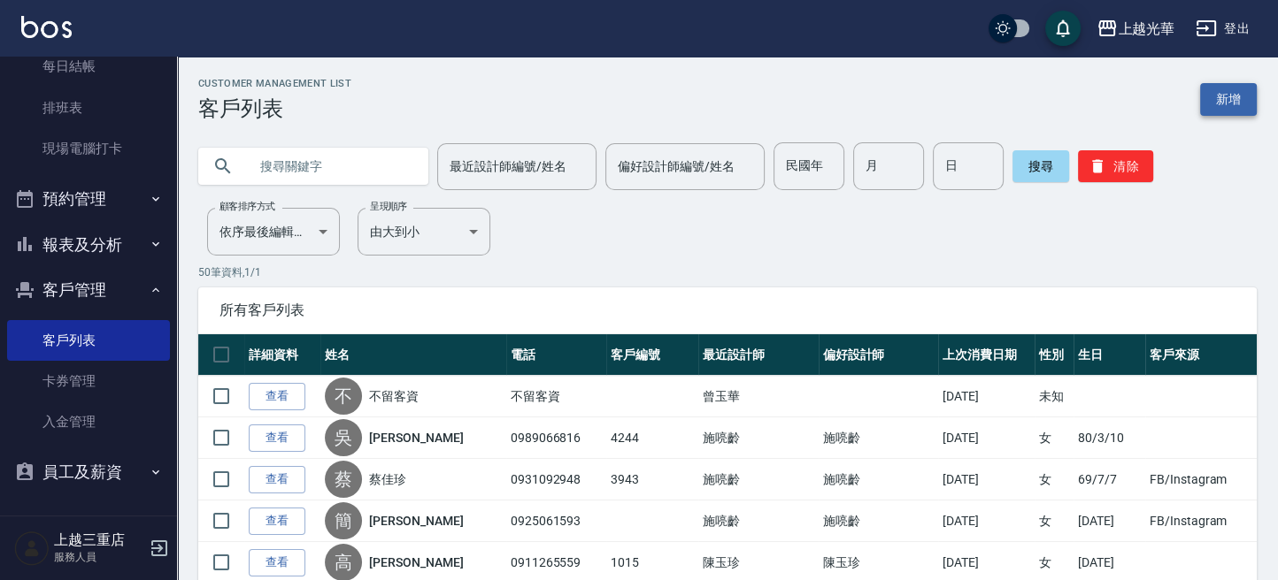
click at [1214, 104] on link "新增" at bounding box center [1228, 99] width 57 height 33
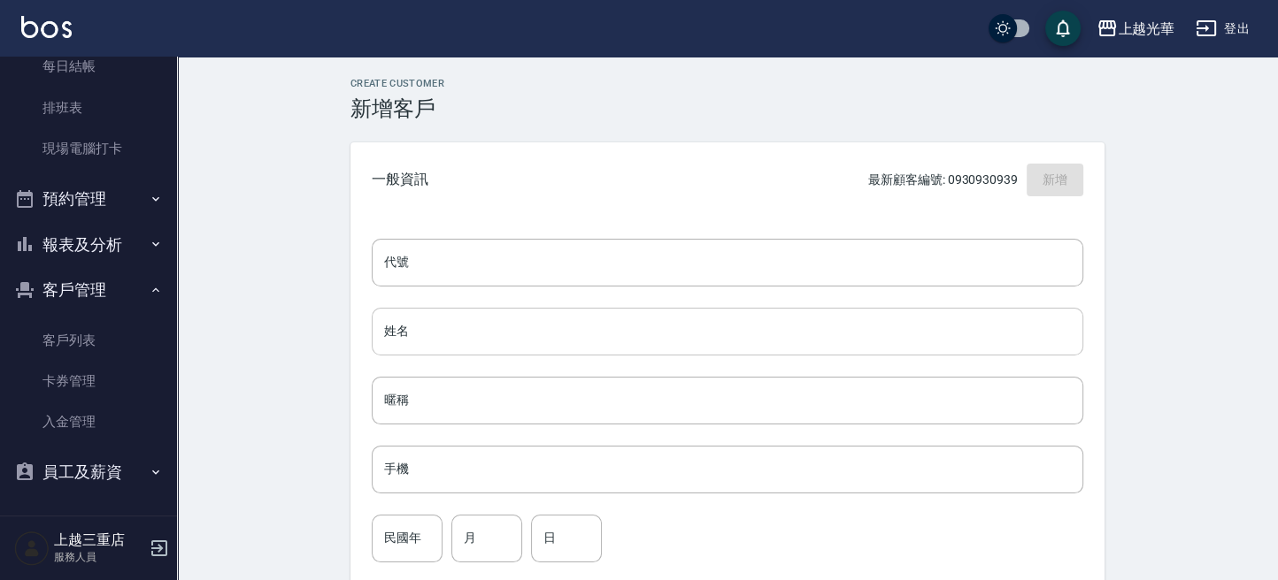
click at [451, 322] on input "姓名" at bounding box center [727, 332] width 711 height 48
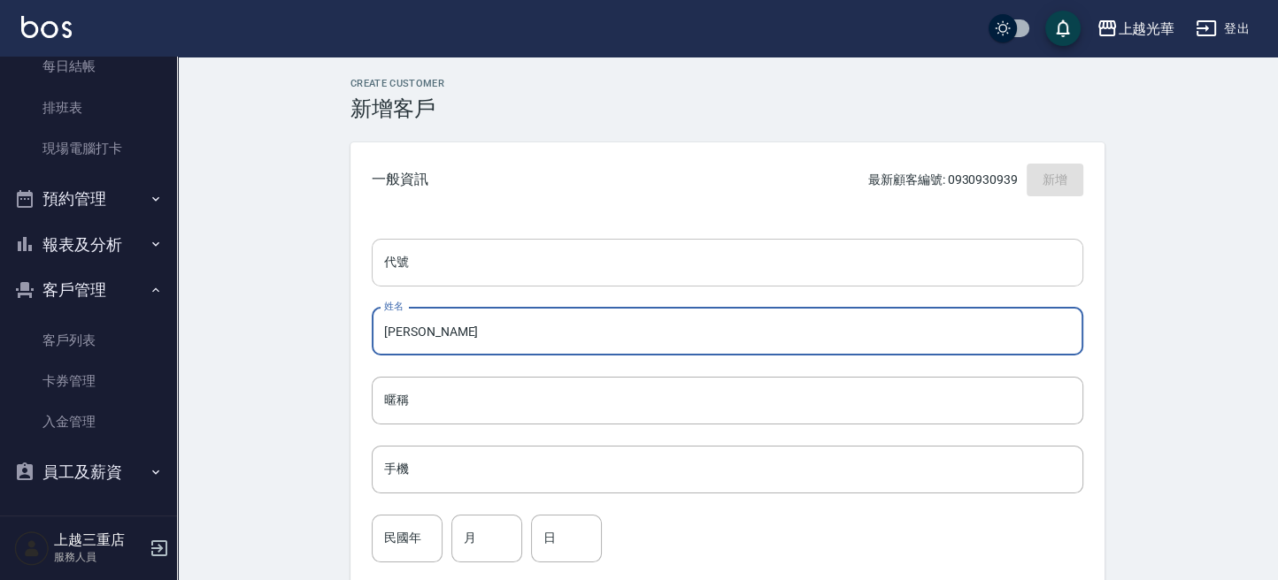
type input "[PERSON_NAME]"
click at [411, 276] on input "代號" at bounding box center [727, 263] width 711 height 48
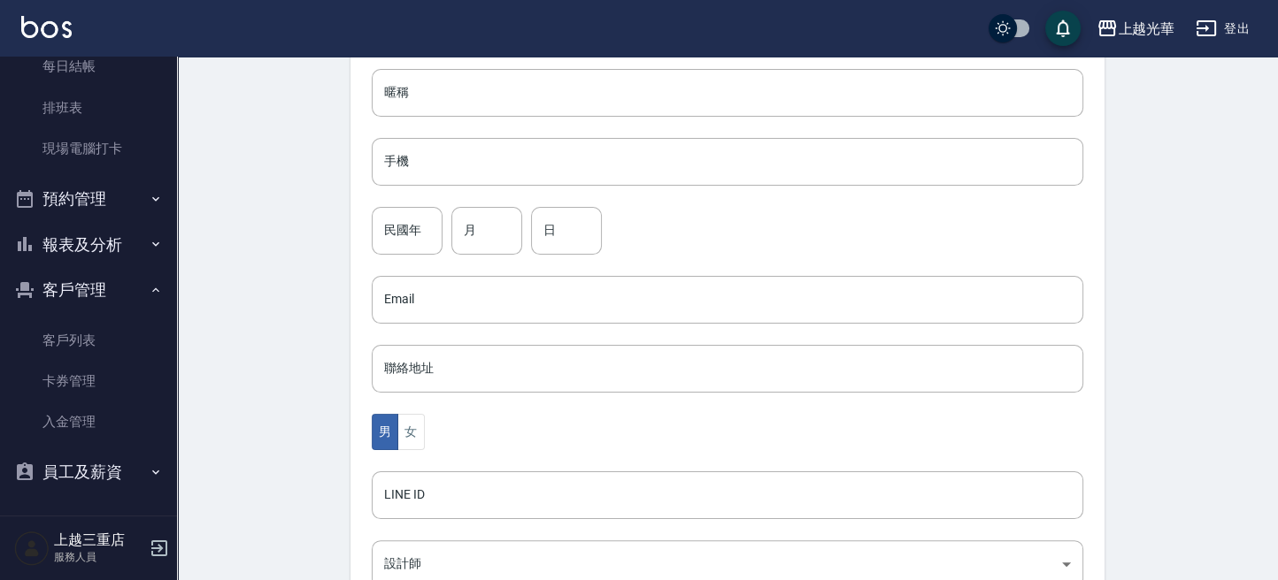
scroll to position [354, 0]
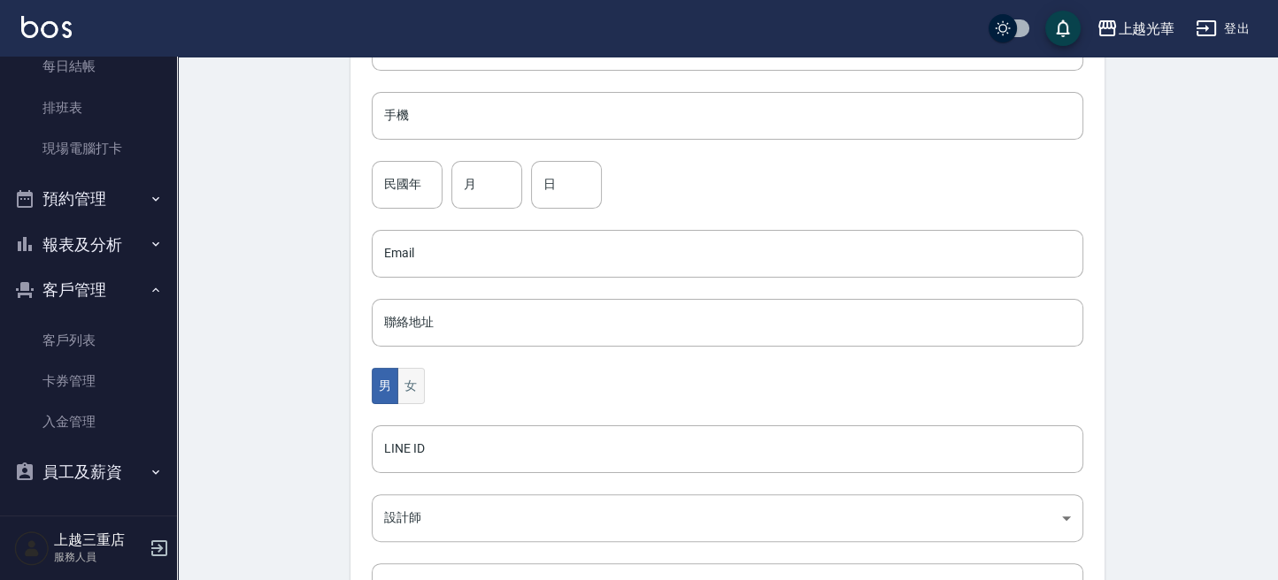
type input "000"
click at [411, 374] on button "女" at bounding box center [410, 386] width 27 height 36
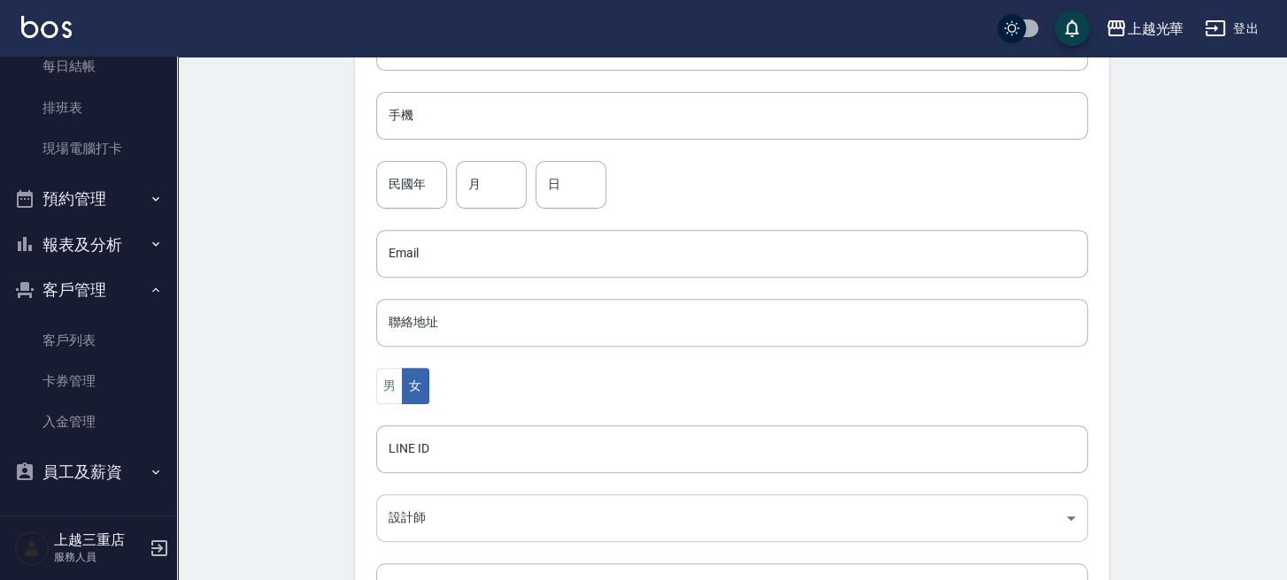
click at [426, 520] on body "上越光華 登出 櫃檯作業 打帳單 帳單列表 掛單列表 營業儀表板 現金收支登錄 高階收支登錄 材料自購登錄 每日結帳 排班表 現場電腦打卡 預約管理 預約管理…" at bounding box center [643, 222] width 1287 height 1152
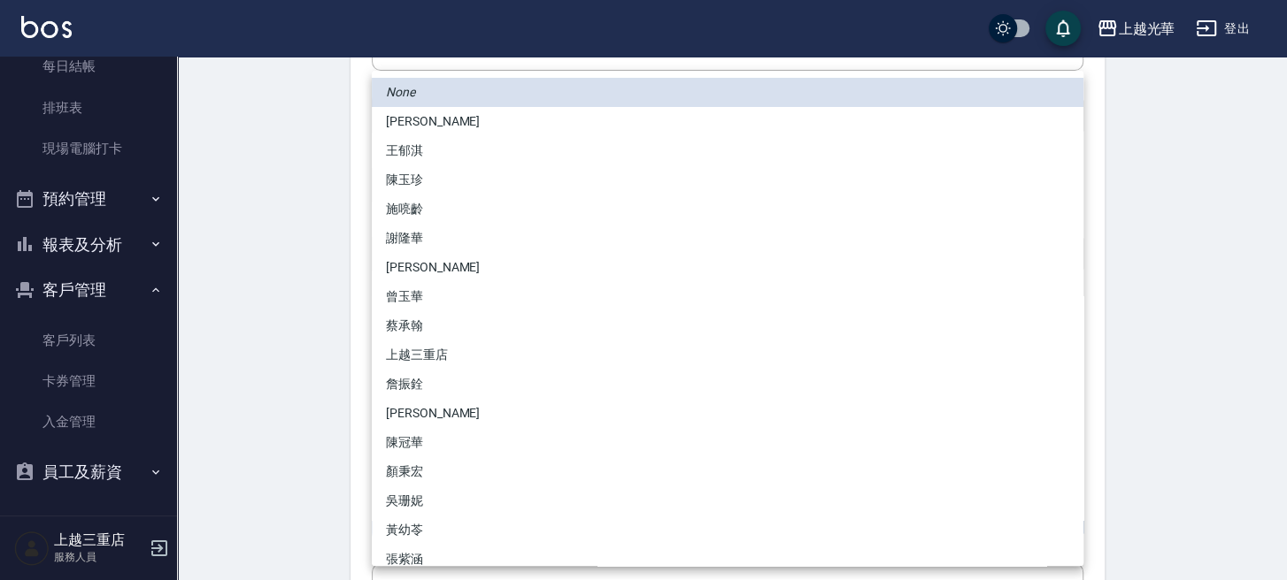
click at [420, 525] on body "上越光華 登出 櫃檯作業 打帳單 帳單列表 掛單列表 營業儀表板 現金收支登錄 高階收支登錄 材料自購登錄 每日結帳 排班表 現場電腦打卡 預約管理 預約管理…" at bounding box center [643, 222] width 1287 height 1152
click at [386, 171] on li "陳玉珍" at bounding box center [727, 179] width 711 height 29
type input "a289e7a1-3b10-4443-a52a-f6fc51726859"
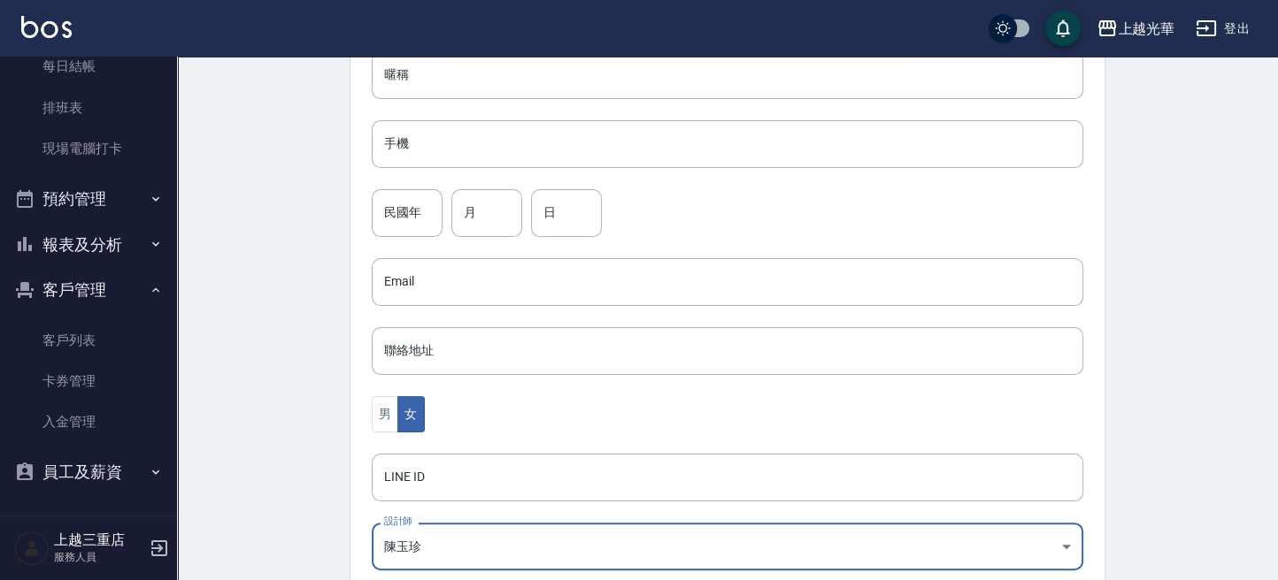
scroll to position [99, 0]
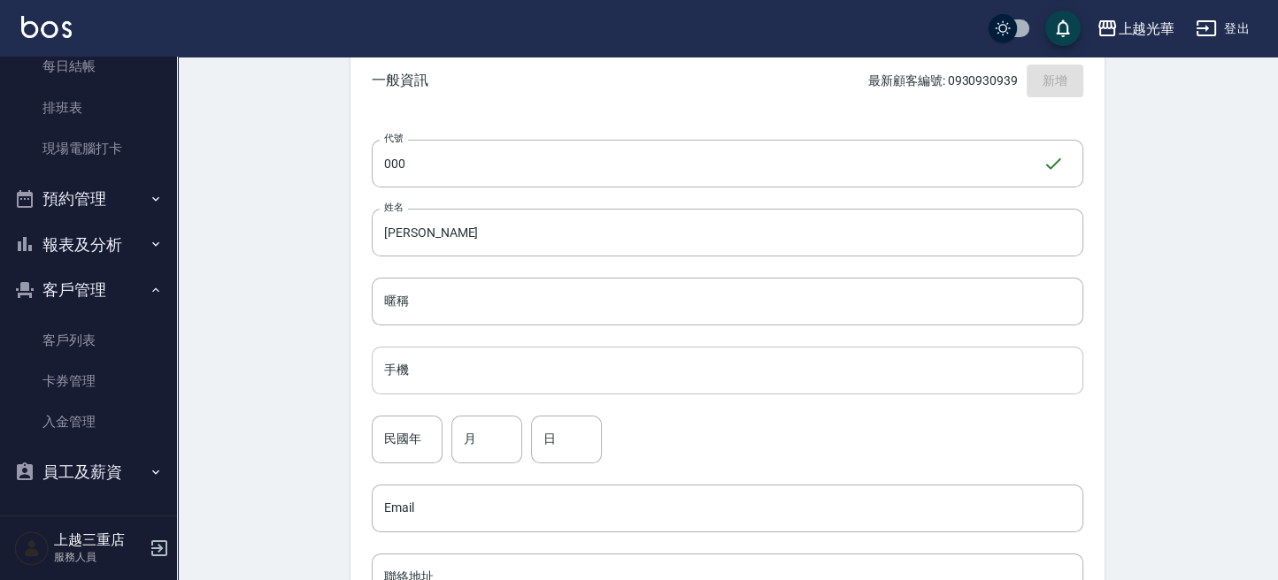
click at [429, 374] on input "手機" at bounding box center [727, 371] width 711 height 48
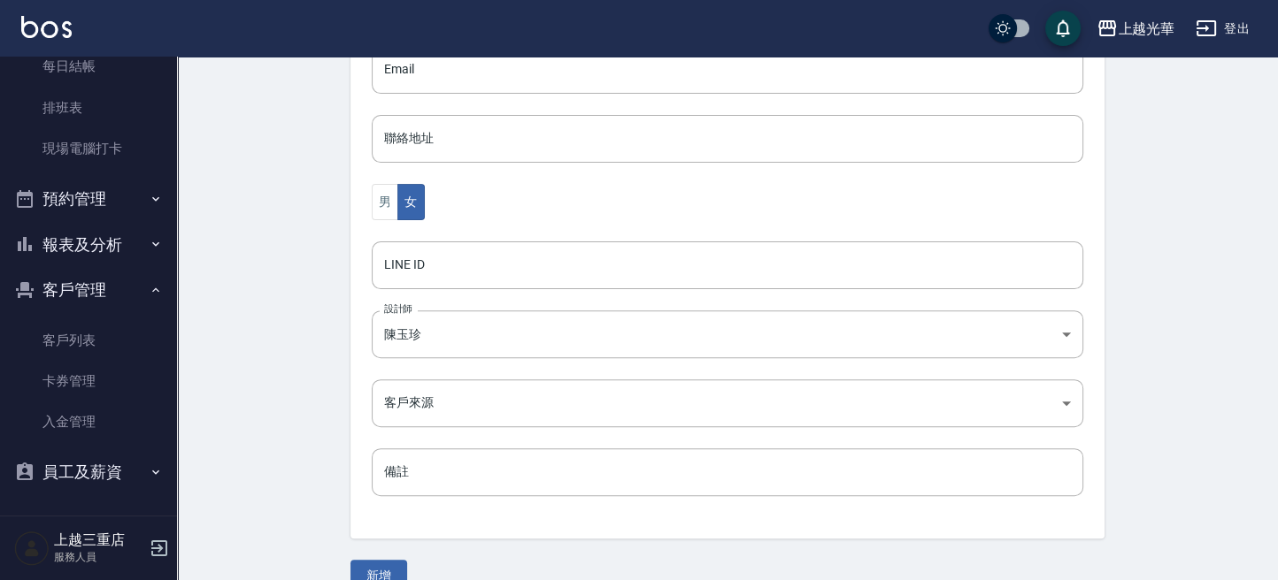
scroll to position [571, 0]
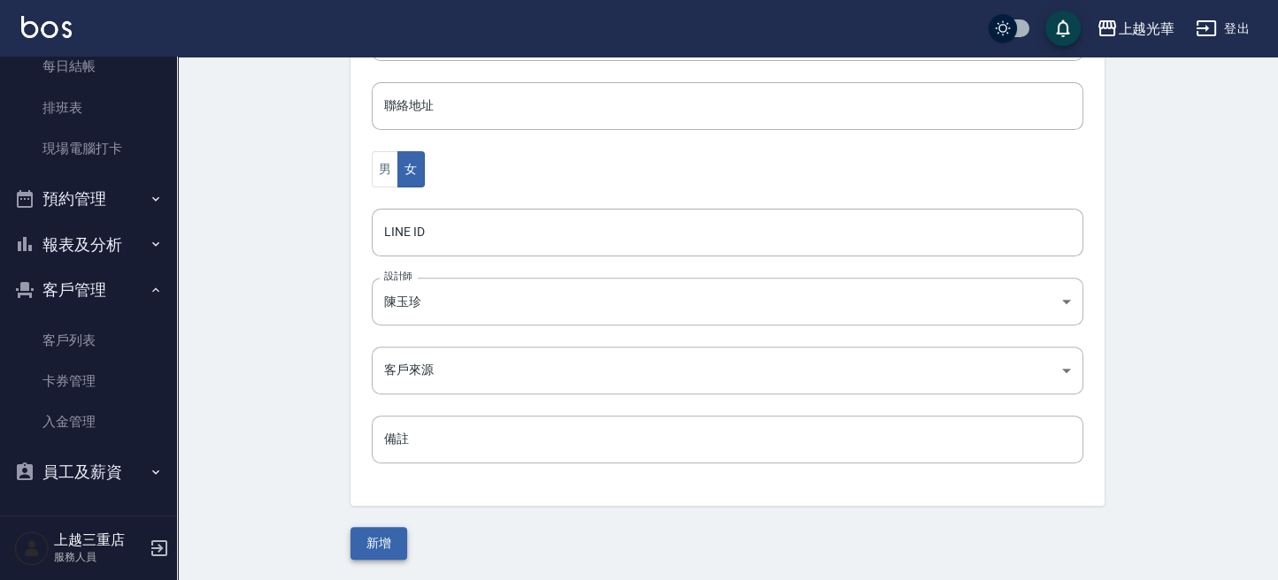
type input "000"
click at [392, 536] on button "新增" at bounding box center [378, 543] width 57 height 33
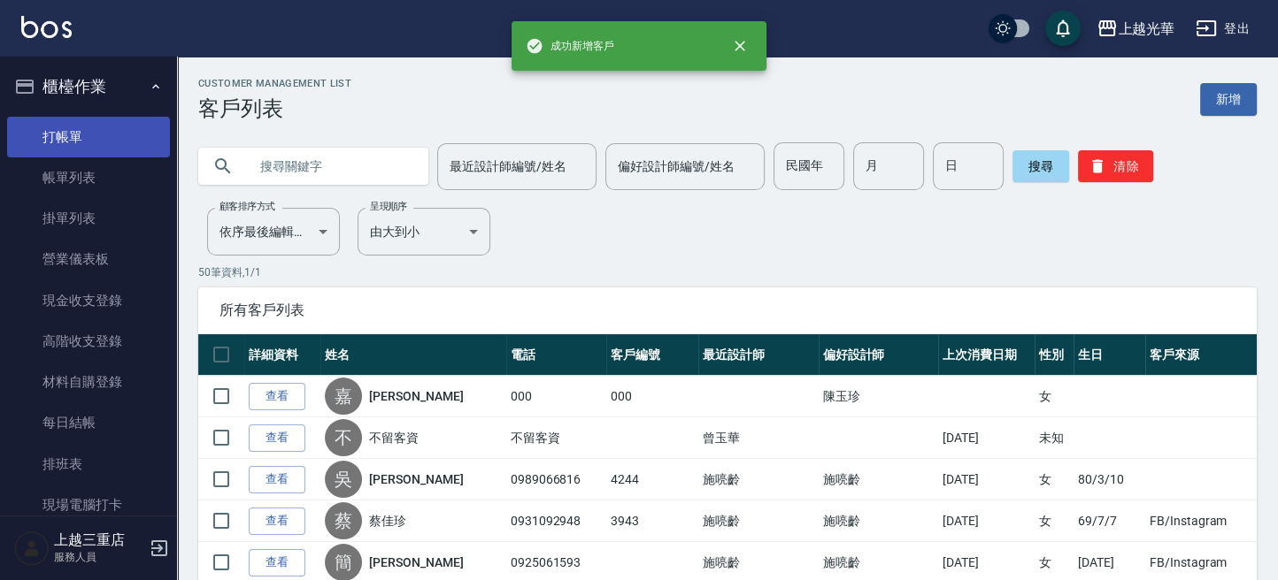
click at [81, 141] on link "打帳單" at bounding box center [88, 137] width 163 height 41
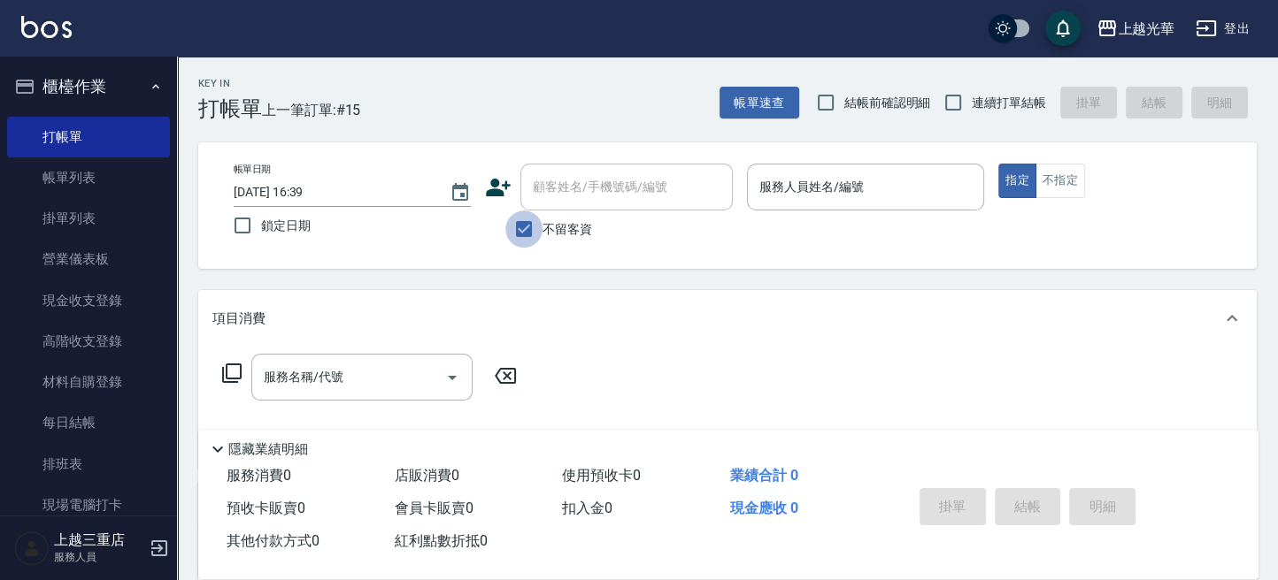
click at [541, 219] on input "不留客資" at bounding box center [523, 229] width 37 height 37
checkbox input "false"
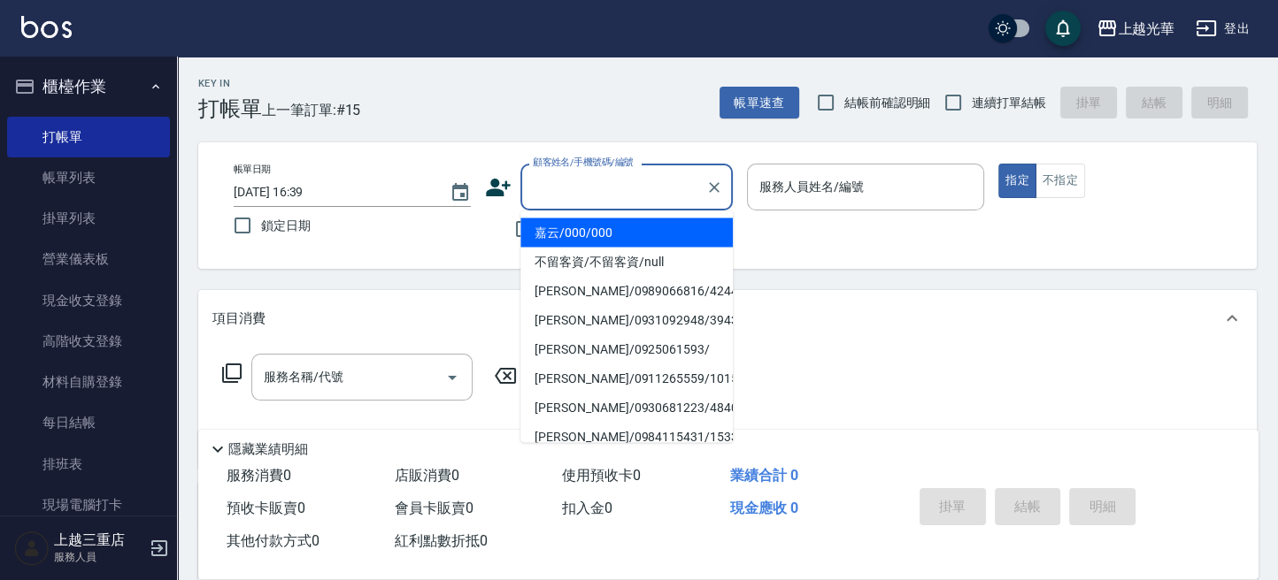
click at [547, 184] on input "顧客姓名/手機號碼/編號" at bounding box center [613, 187] width 170 height 31
click at [566, 220] on li "嘉云/000/000" at bounding box center [626, 232] width 212 height 29
type input "嘉云/000/000"
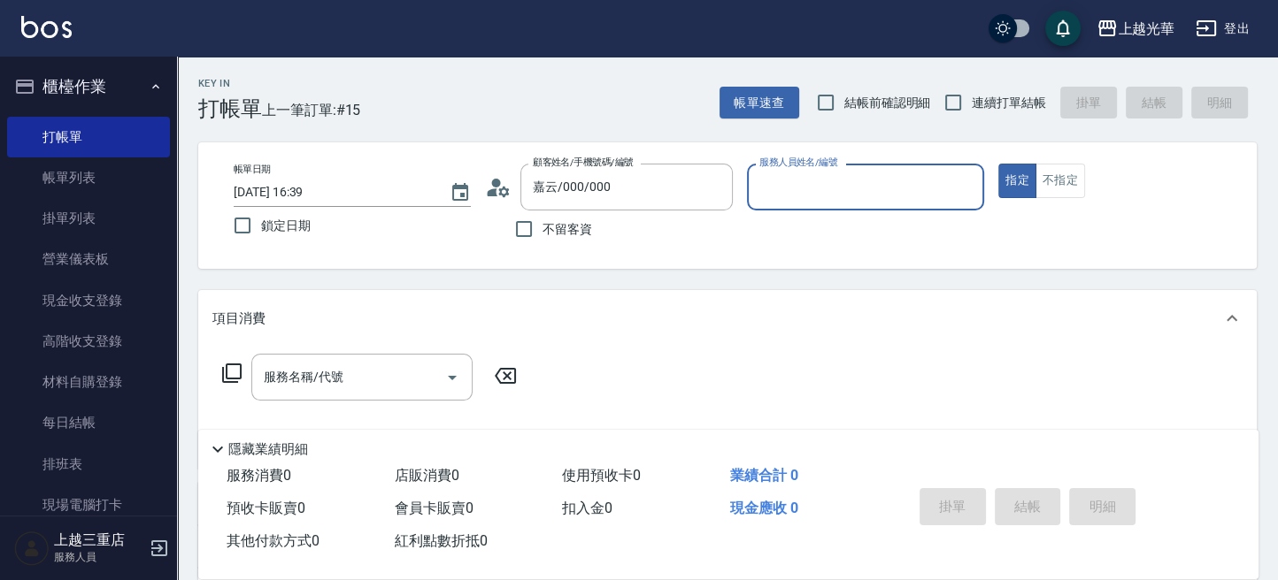
type input "小黑-3"
click at [1067, 188] on button "不指定" at bounding box center [1060, 181] width 50 height 35
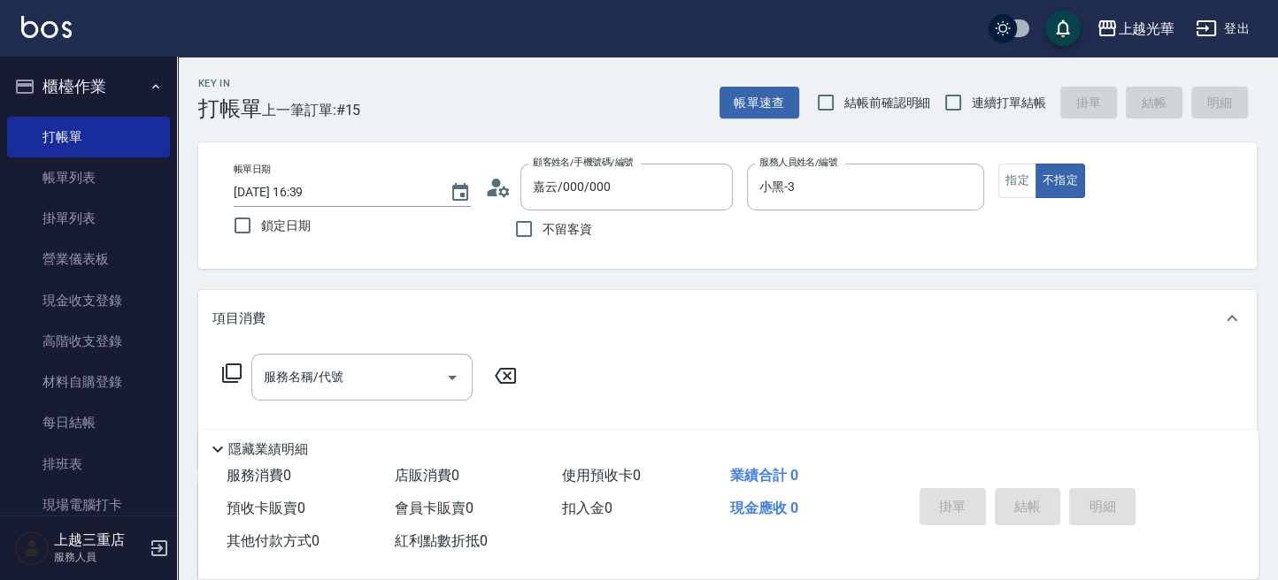
click at [229, 369] on icon at bounding box center [231, 373] width 21 height 21
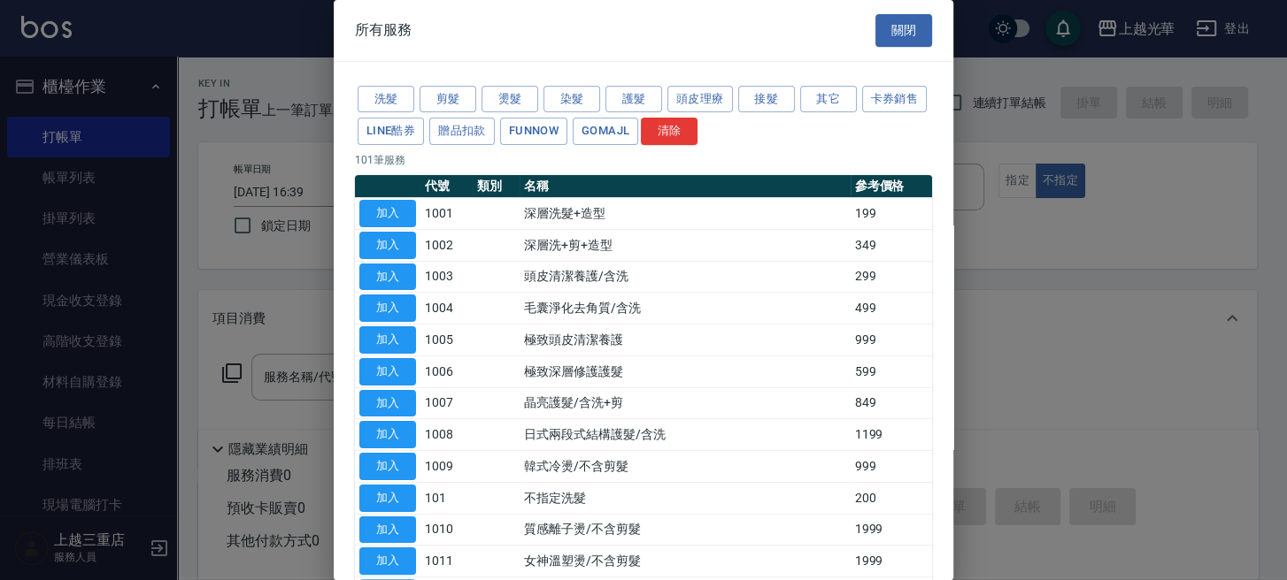
click at [640, 141] on div "洗髮 剪髮 燙髮 染髮 護髮 頭皮理療 接髮 其它 卡券銷售 LINE酷券 贈品扣款 FUNNOW GOMAJL 清除" at bounding box center [643, 115] width 577 height 65
click at [638, 138] on button "GOMAJL" at bounding box center [604, 131] width 65 height 27
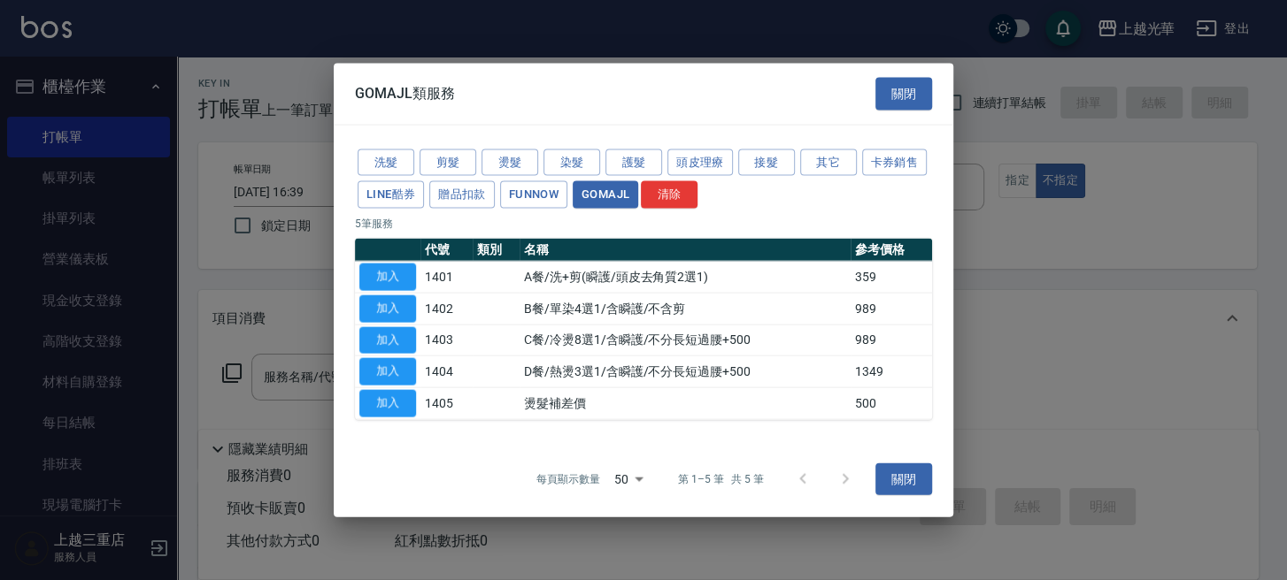
click at [390, 257] on th at bounding box center [387, 250] width 65 height 23
drag, startPoint x: 398, startPoint y: 273, endPoint x: 436, endPoint y: 280, distance: 38.9
click at [404, 273] on button "加入" at bounding box center [387, 277] width 57 height 27
type input "A餐/洗+剪(瞬護/頭皮去角質2選1)(1401)"
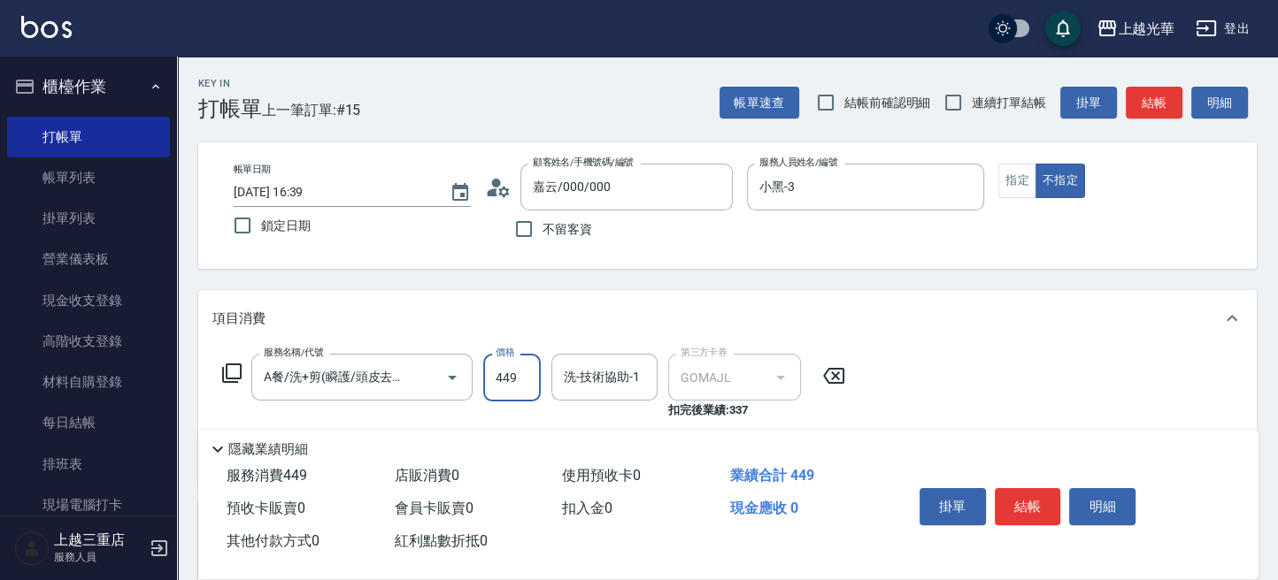
type input "449"
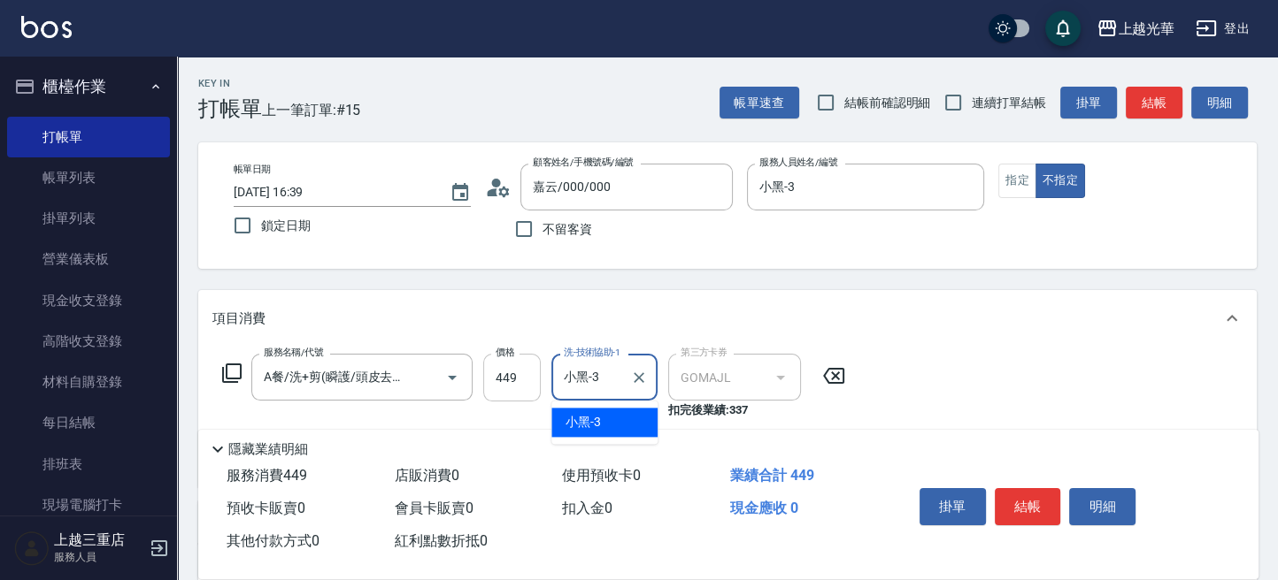
type input "小黑-3"
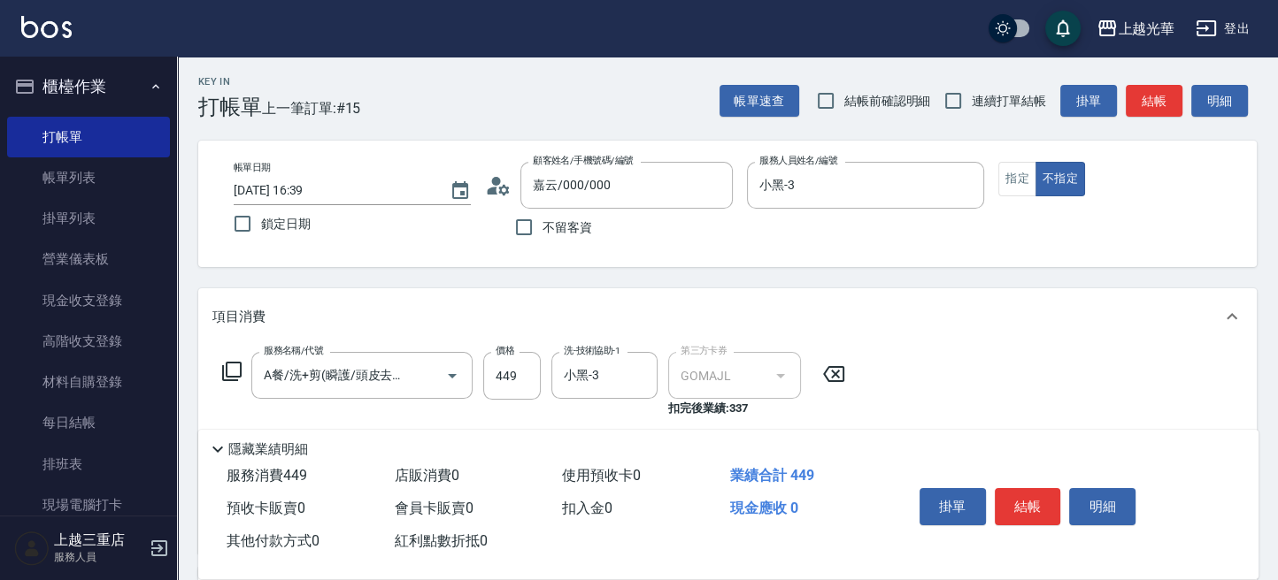
scroll to position [235, 0]
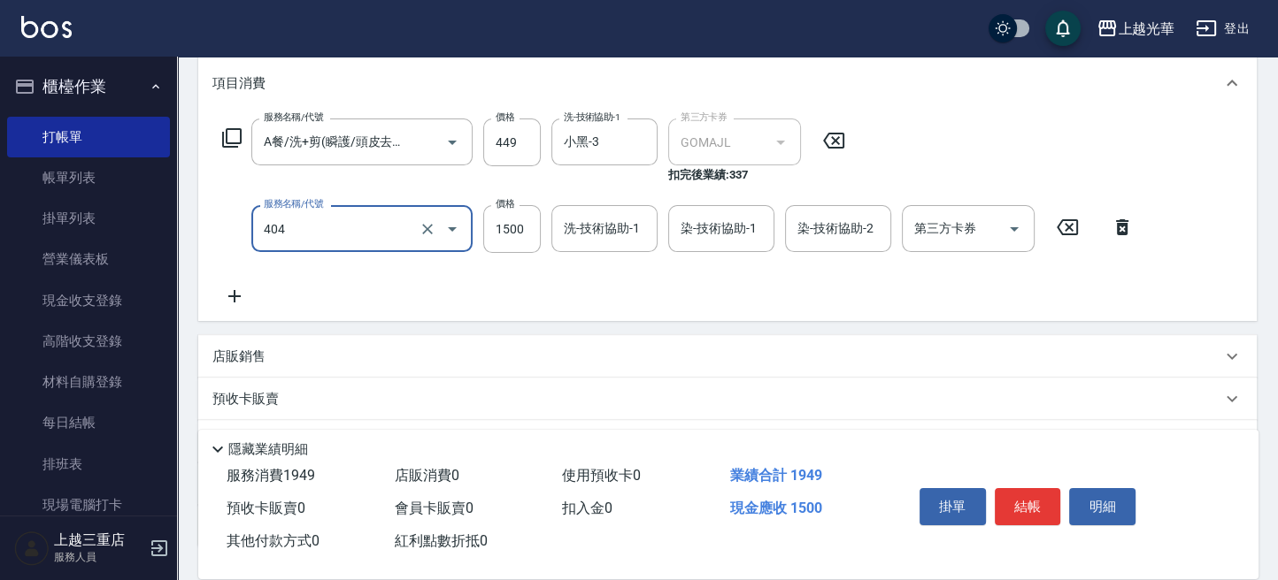
type input "設計染髮(404)"
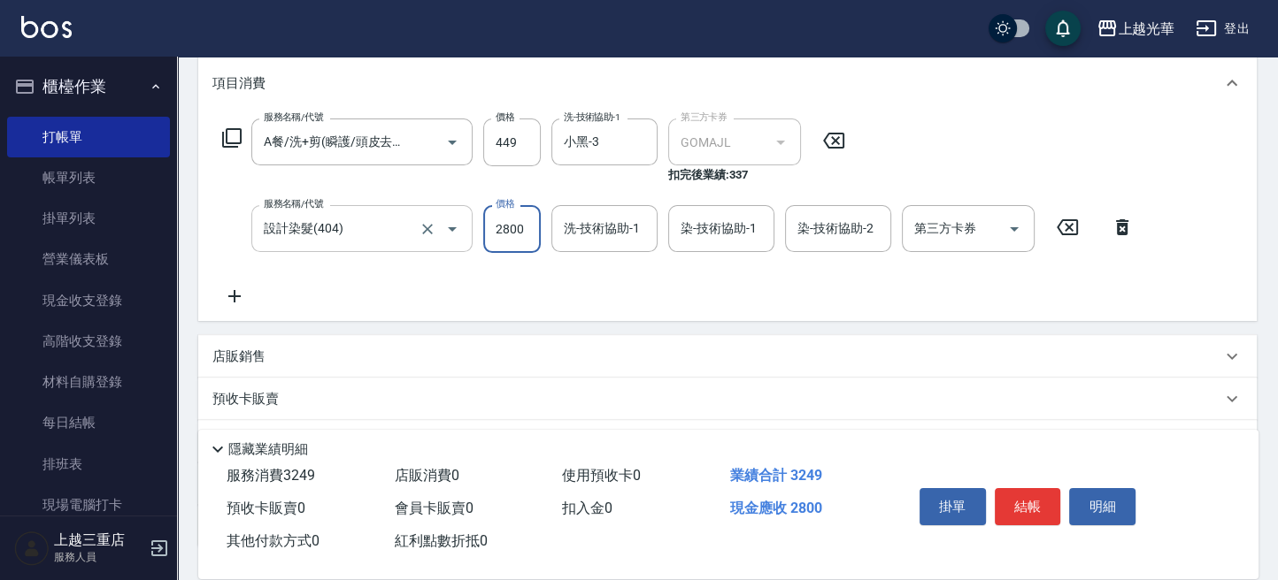
type input "2800"
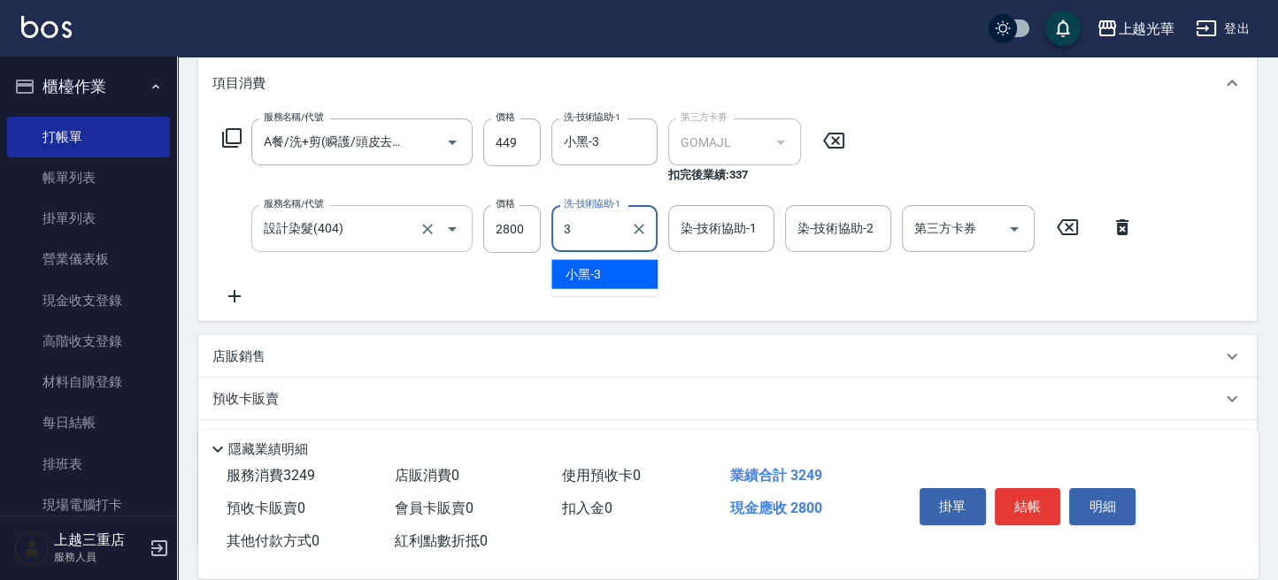
type input "小黑-3"
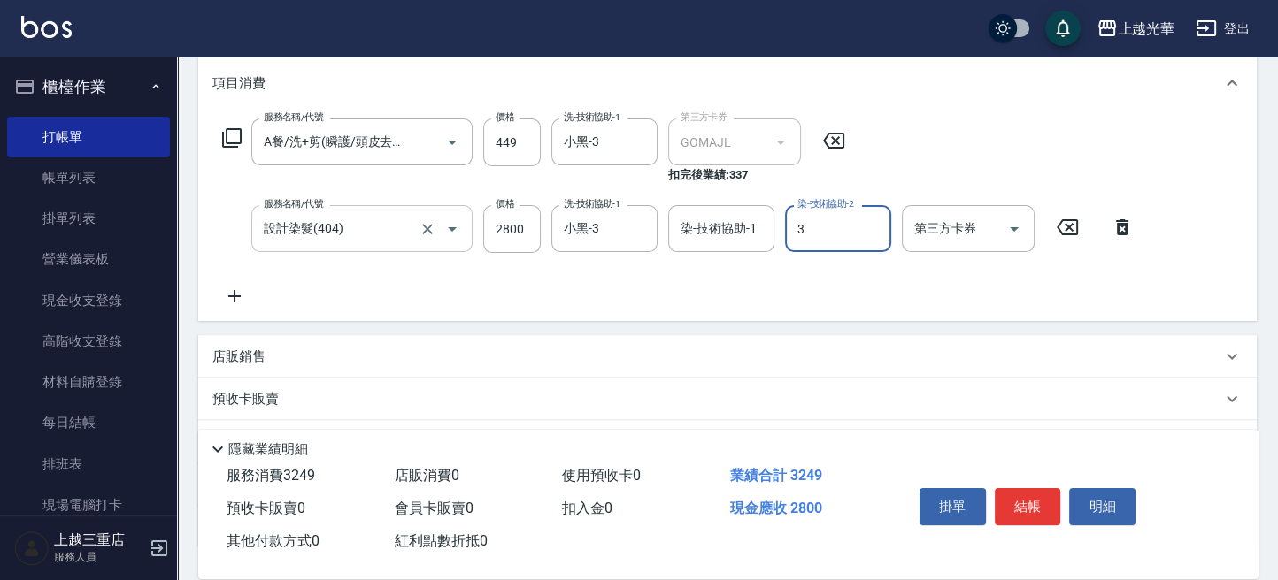
type input "小黑-3"
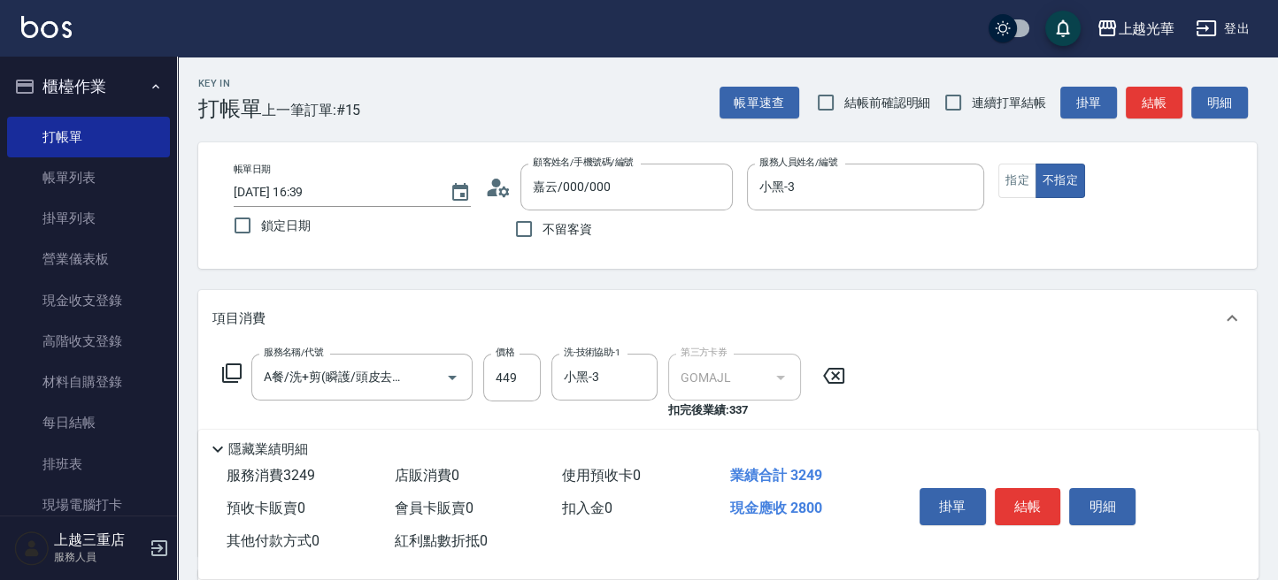
scroll to position [0, 0]
click at [1030, 503] on button "結帳" at bounding box center [1028, 506] width 66 height 37
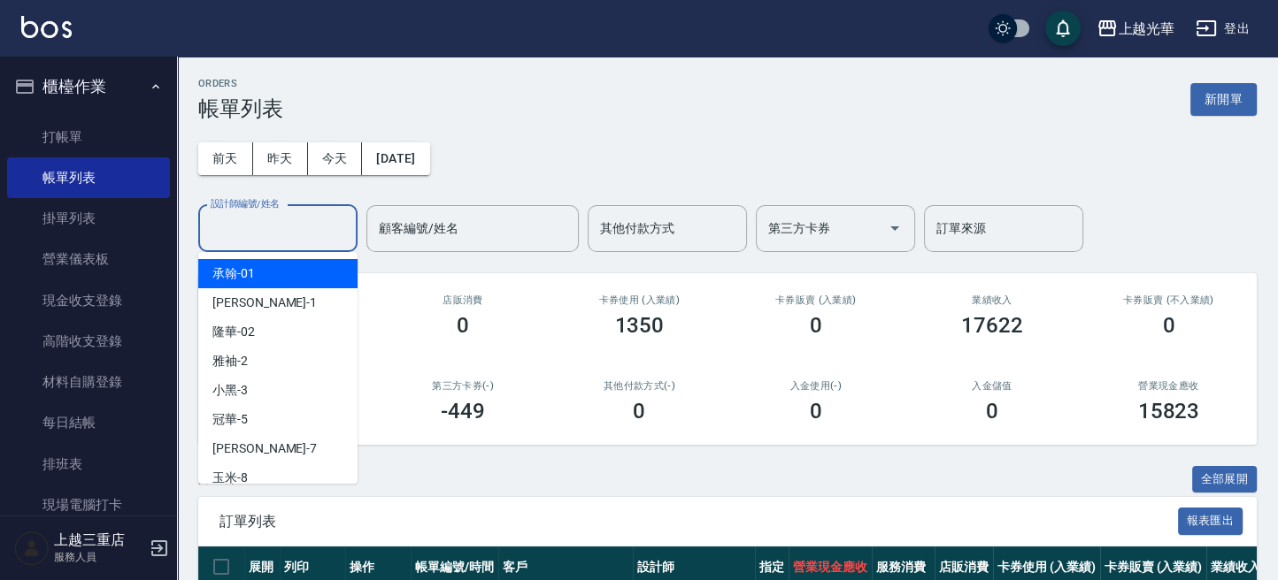
click at [296, 238] on input "設計師編號/姓名" at bounding box center [277, 228] width 143 height 31
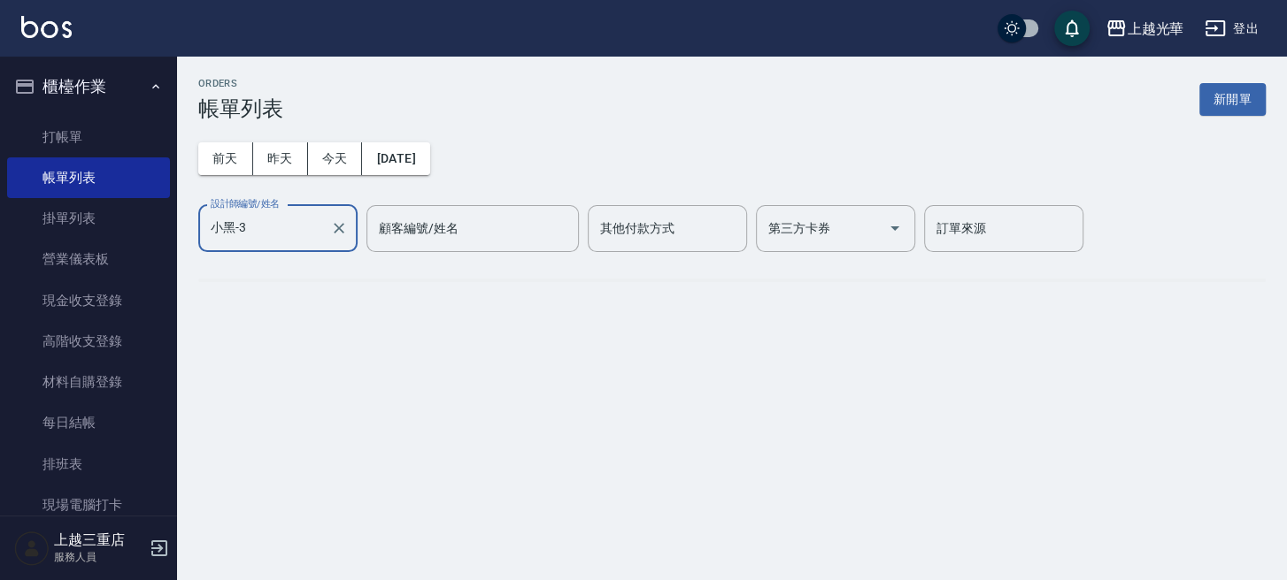
type input "小黑-3"
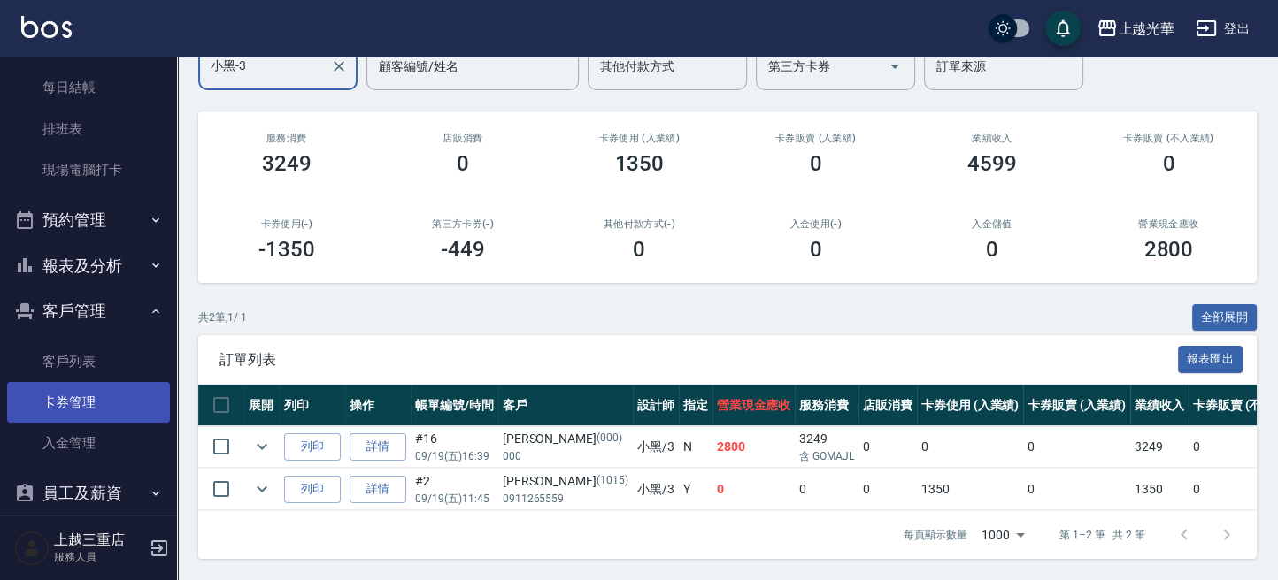
scroll to position [354, 0]
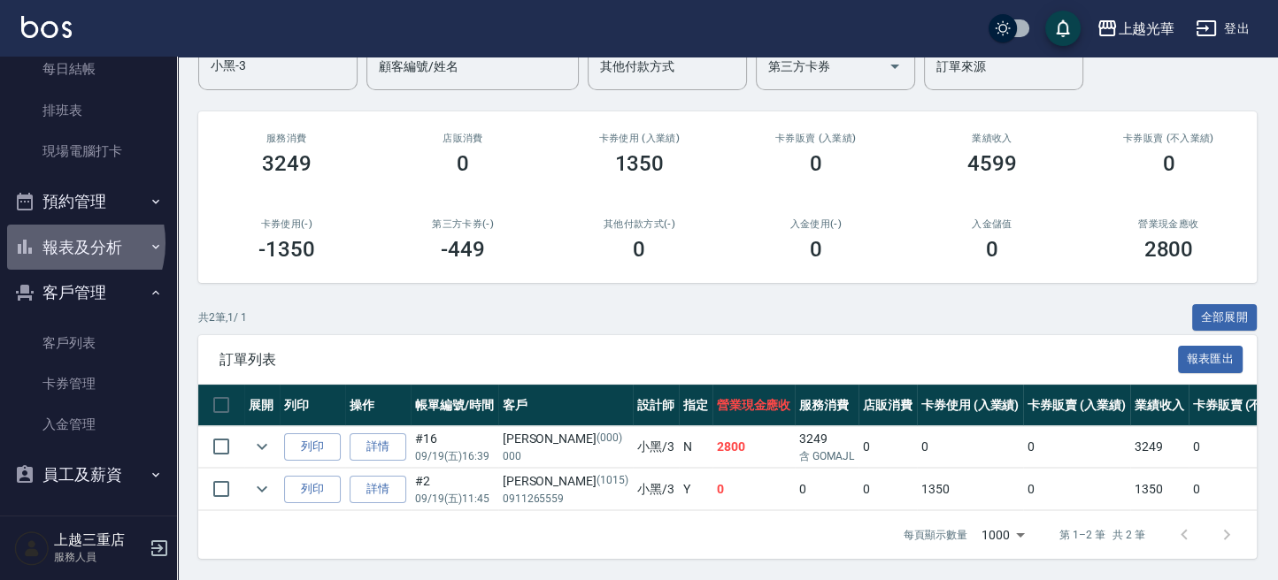
click at [60, 242] on button "報表及分析" at bounding box center [88, 248] width 163 height 46
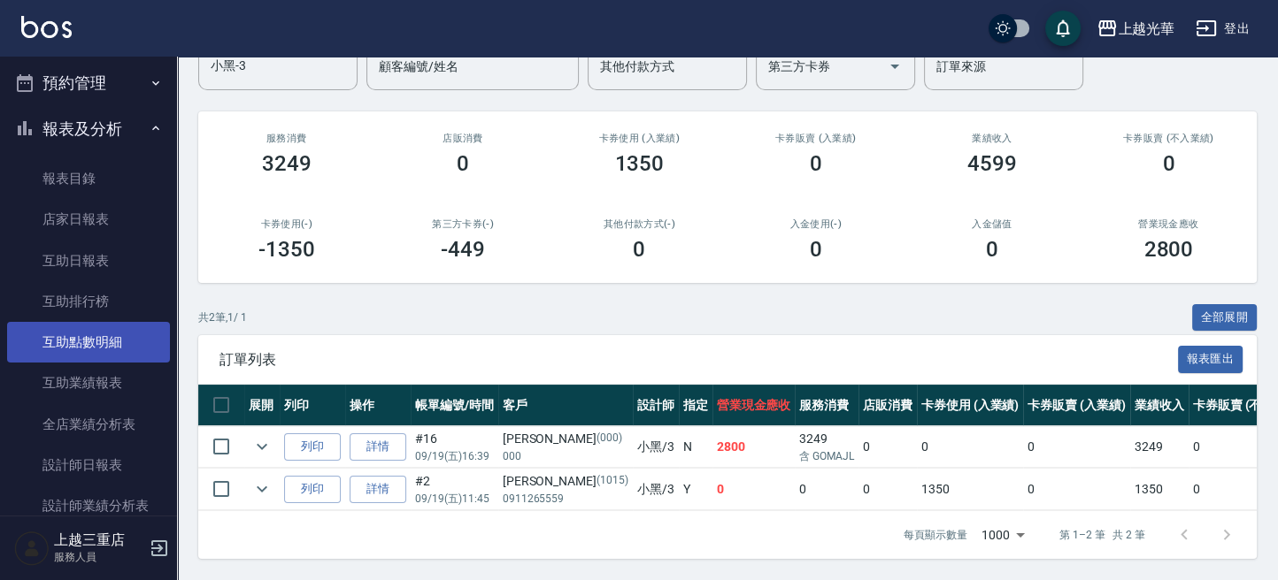
scroll to position [589, 0]
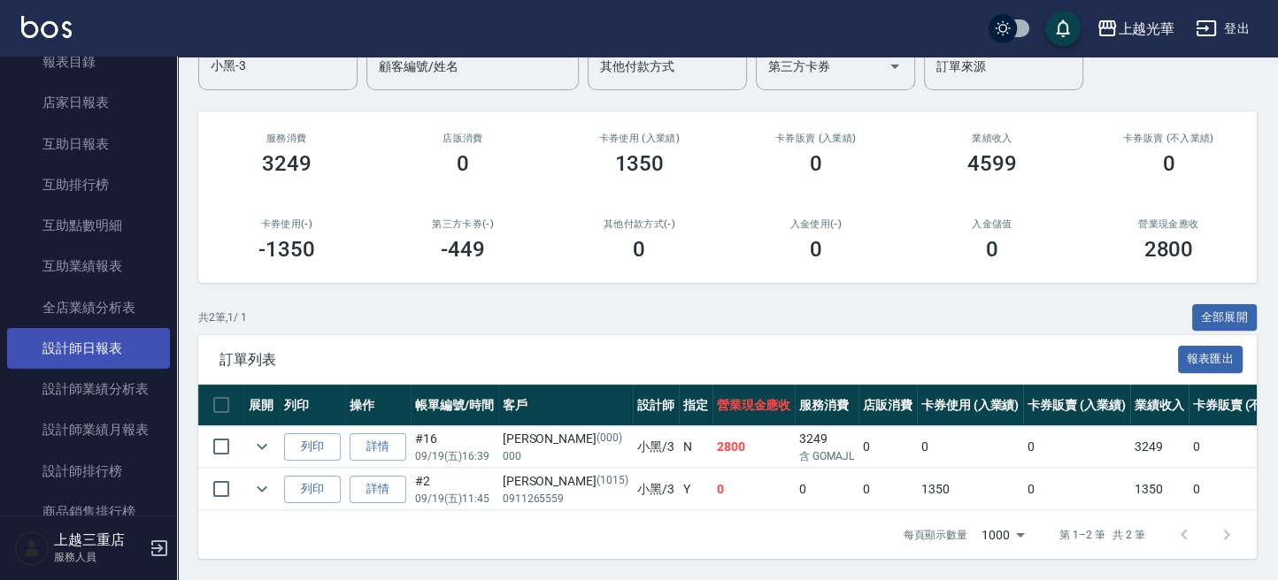
click at [74, 352] on link "設計師日報表" at bounding box center [88, 348] width 163 height 41
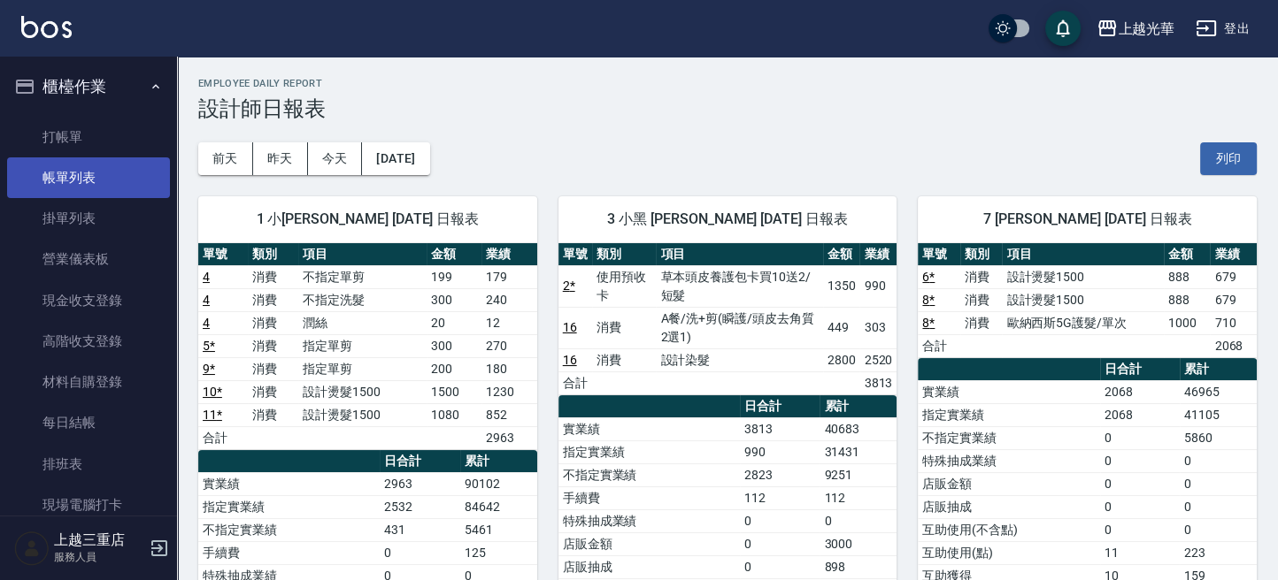
click at [88, 188] on link "帳單列表" at bounding box center [88, 177] width 163 height 41
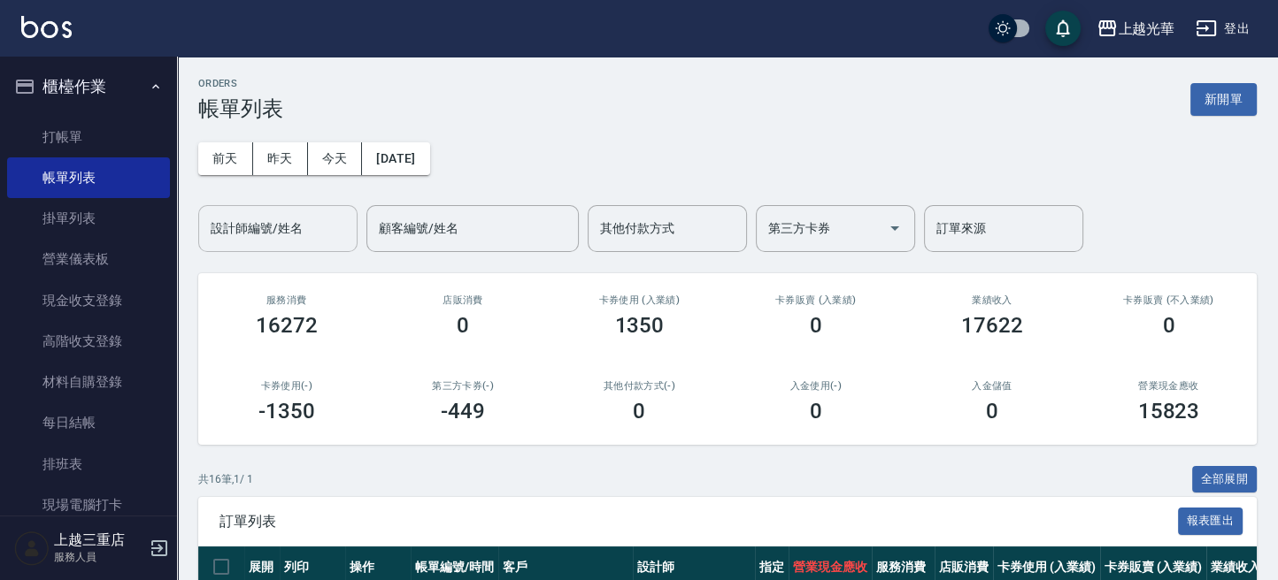
drag, startPoint x: 308, startPoint y: 219, endPoint x: 297, endPoint y: 222, distance: 10.9
click at [306, 220] on input "設計師編號/姓名" at bounding box center [277, 228] width 143 height 31
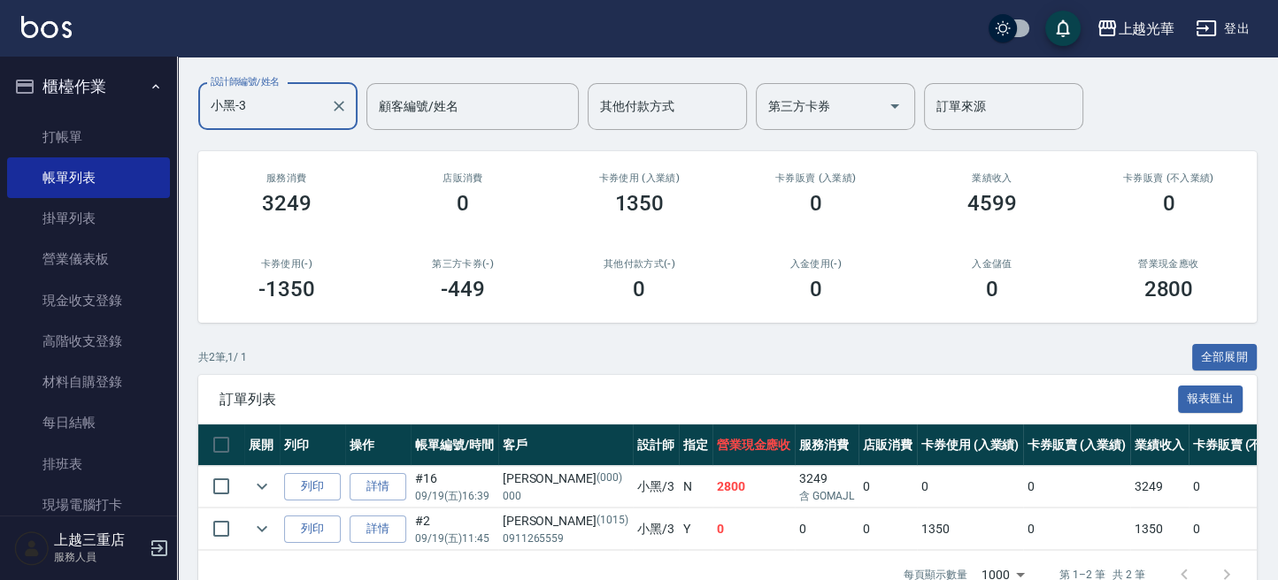
scroll to position [178, 0]
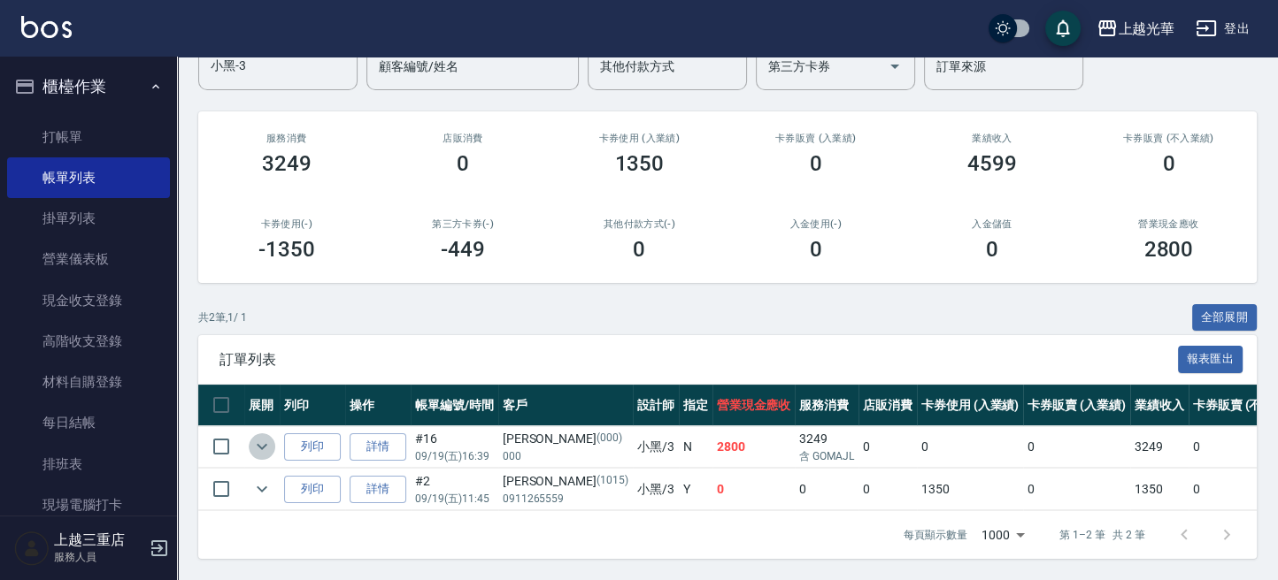
click at [258, 444] on icon "expand row" at bounding box center [262, 447] width 11 height 6
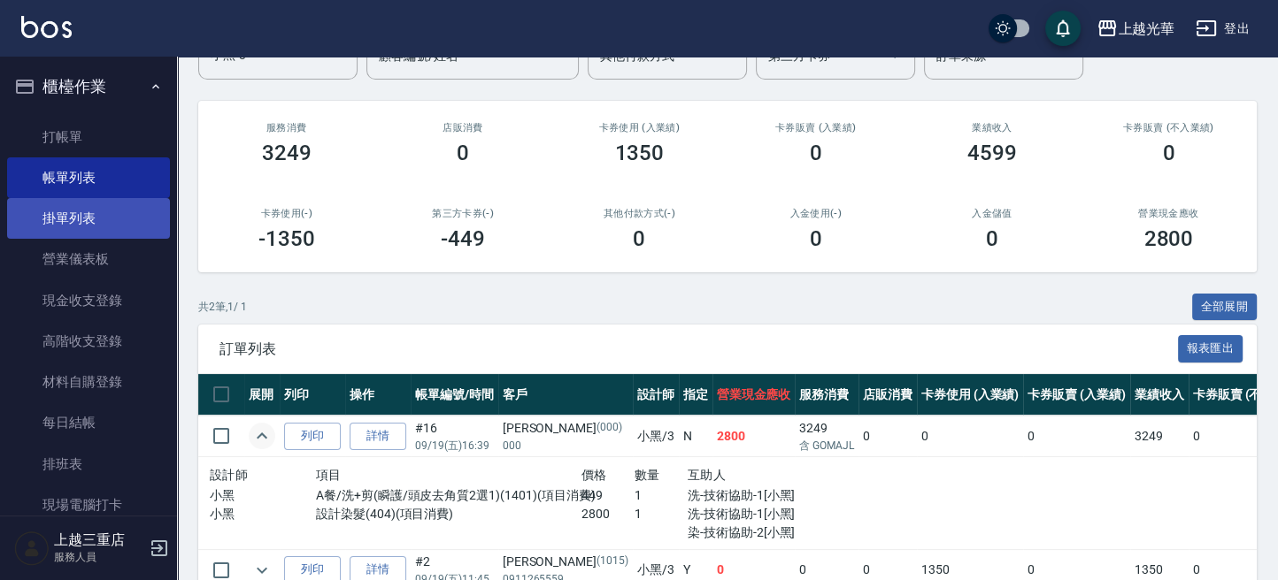
scroll to position [0, 0]
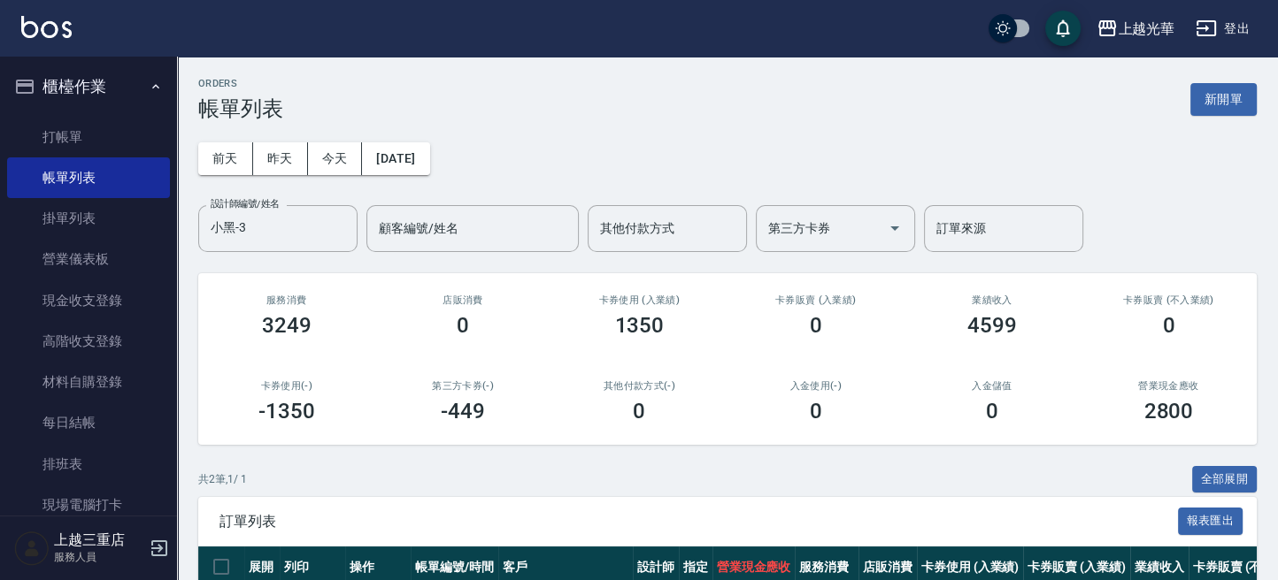
drag, startPoint x: 274, startPoint y: 221, endPoint x: 4, endPoint y: 233, distance: 270.1
click at [0, 234] on html "上越光華 登出 櫃檯作業 打帳單 帳單列表 掛單列表 營業儀表板 現金收支登錄 高階收支登錄 材料自購登錄 每日結帳 排班表 現場電腦打卡 預約管理 預約管理…" at bounding box center [639, 417] width 1278 height 834
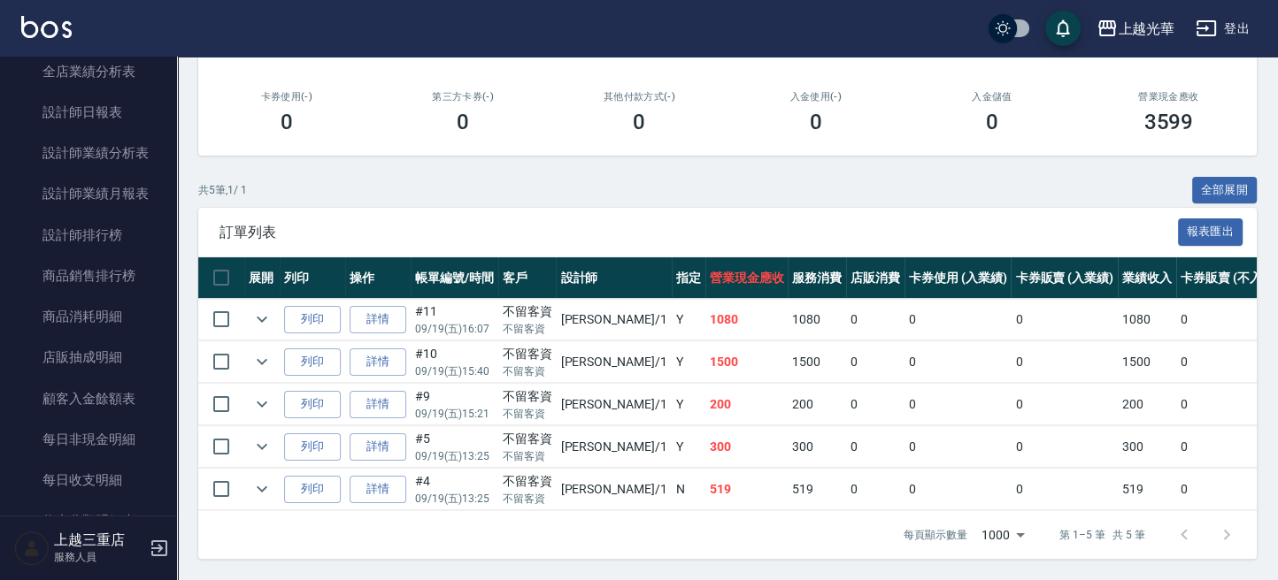
scroll to position [708, 0]
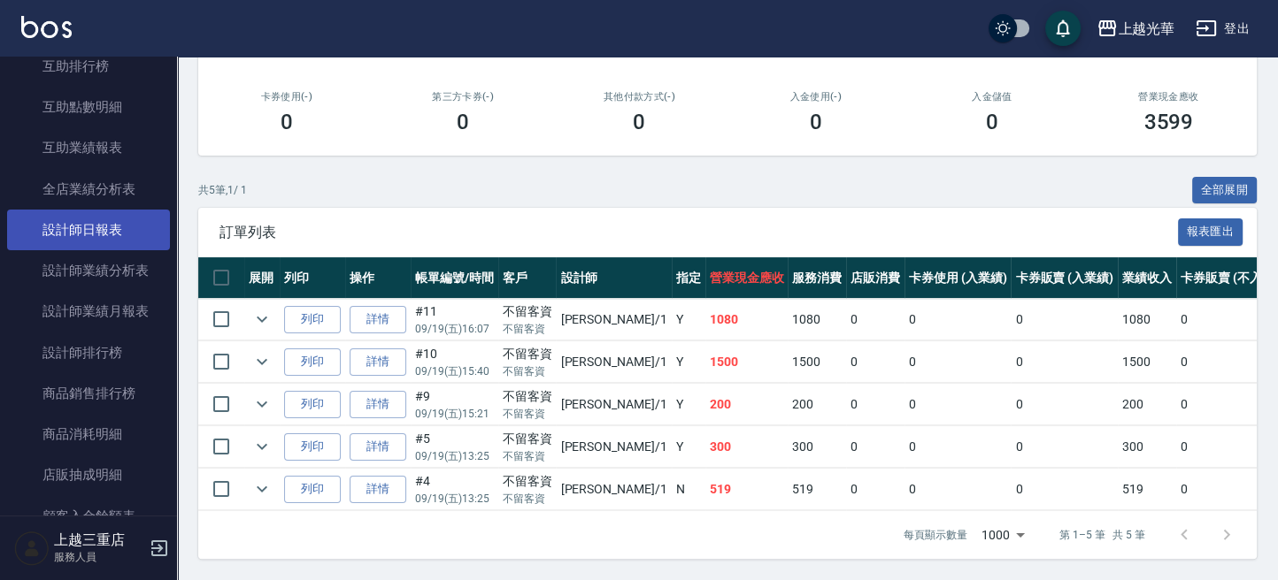
type input "小詹-1"
click at [101, 221] on link "設計師日報表" at bounding box center [88, 230] width 163 height 41
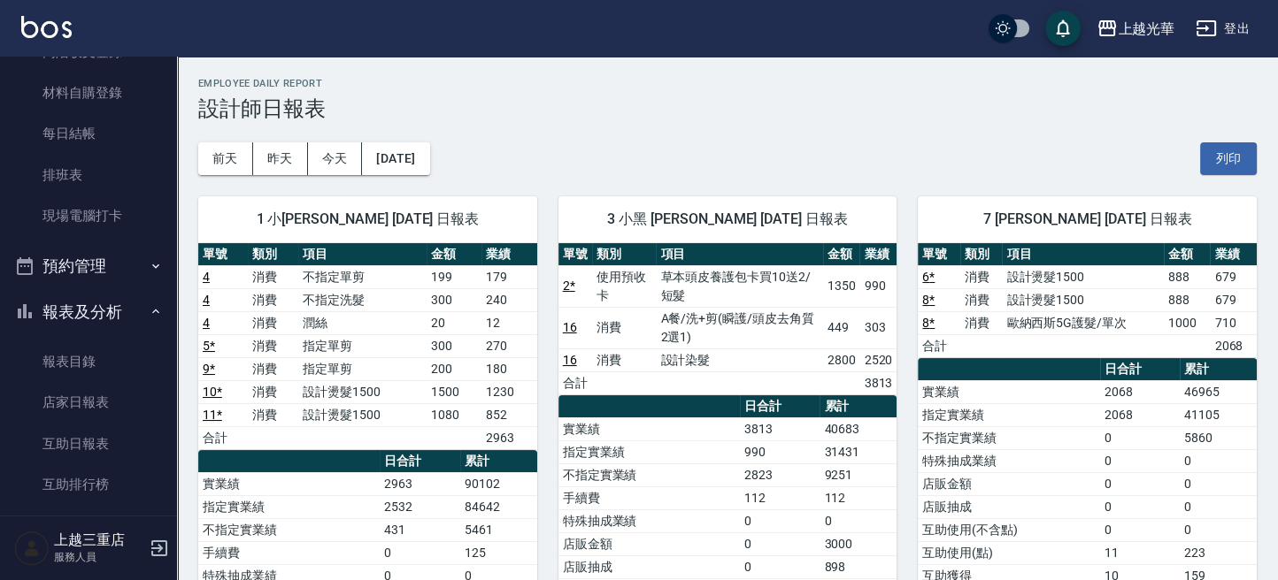
scroll to position [281, 0]
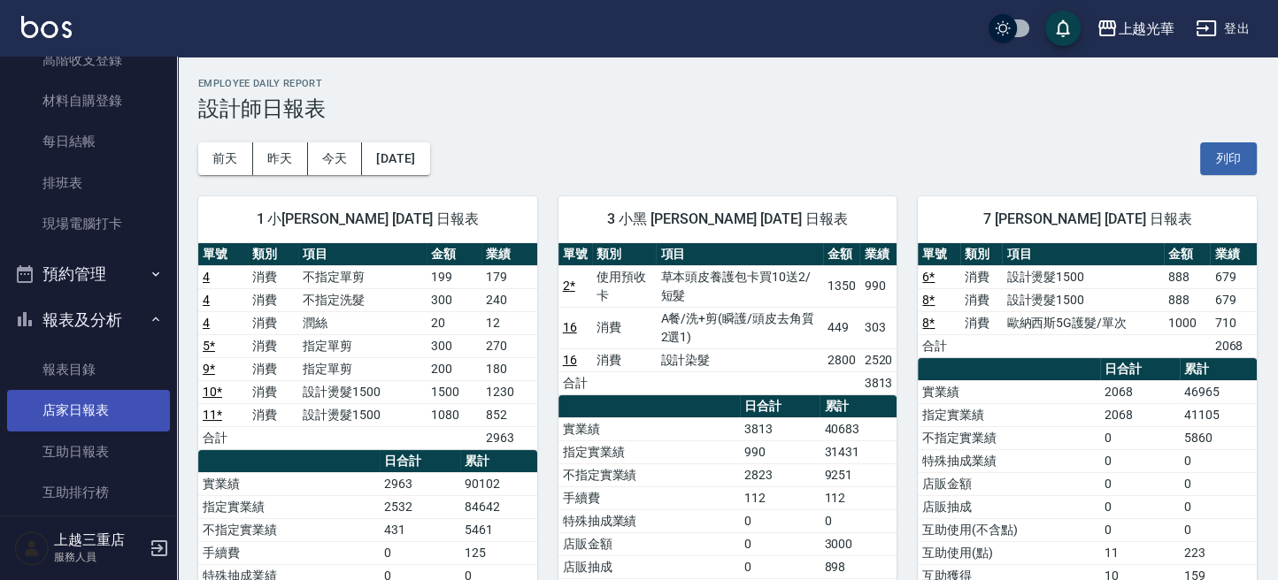
click at [102, 402] on link "店家日報表" at bounding box center [88, 410] width 163 height 41
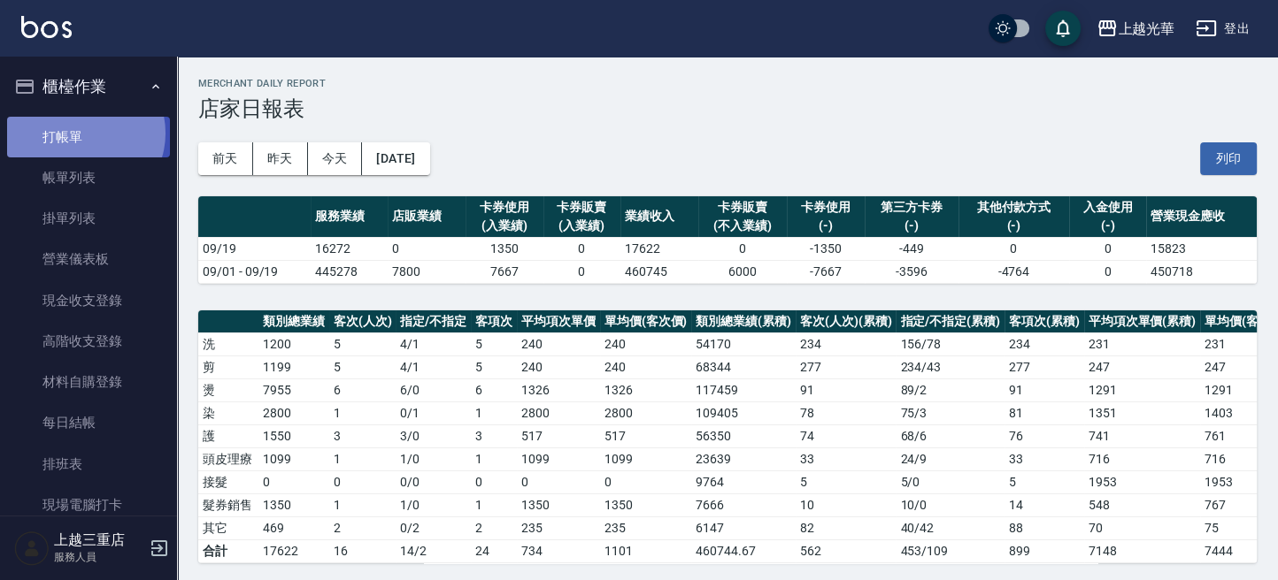
click at [83, 133] on link "打帳單" at bounding box center [88, 137] width 163 height 41
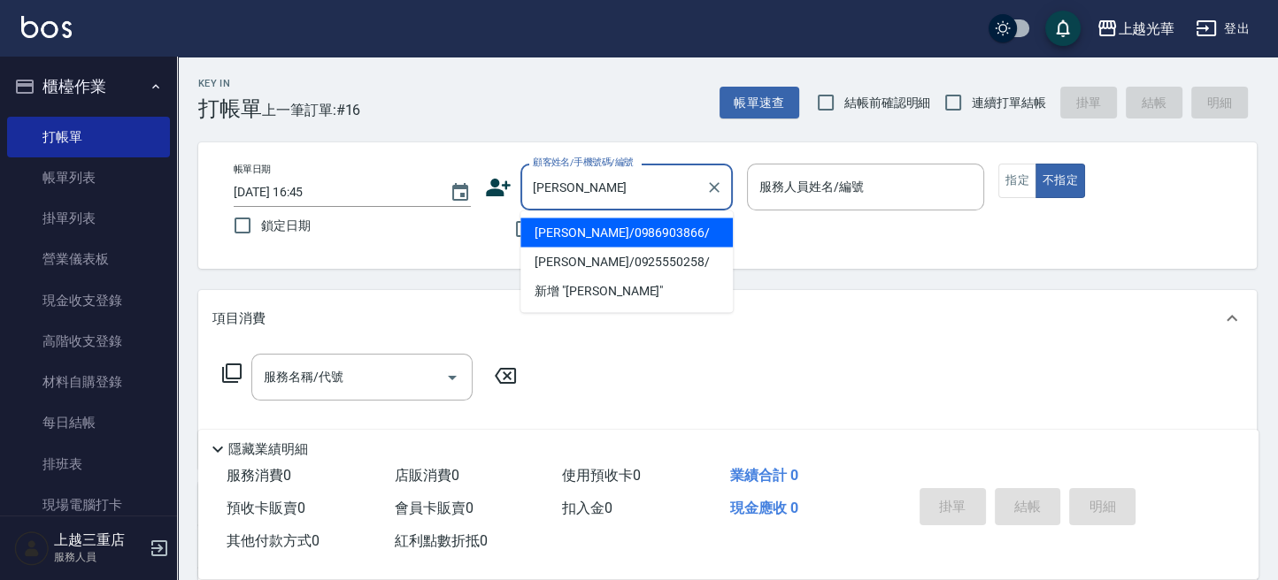
click at [616, 238] on li "黃宥潔/0986903866/" at bounding box center [626, 232] width 212 height 29
type input "黃宥潔/0986903866/"
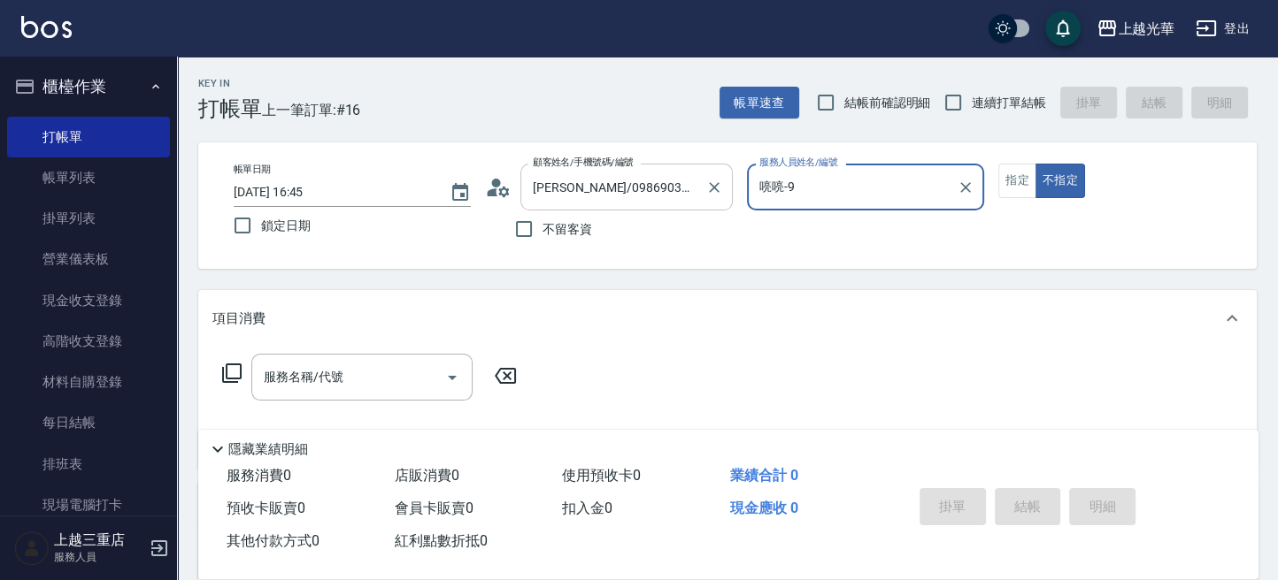
type input "喨喨-9"
click at [1008, 165] on button "指定" at bounding box center [1017, 181] width 38 height 35
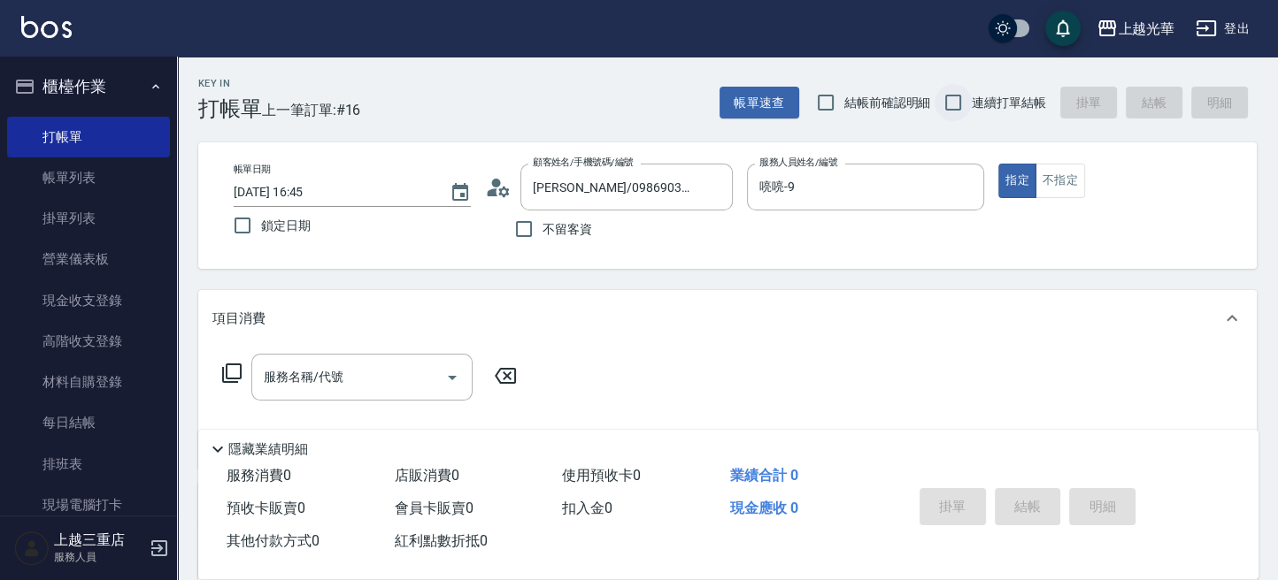
drag, startPoint x: 940, startPoint y: 98, endPoint x: 949, endPoint y: 106, distance: 11.9
click at [941, 100] on input "連續打單結帳" at bounding box center [952, 102] width 37 height 37
drag, startPoint x: 949, startPoint y: 106, endPoint x: 933, endPoint y: 133, distance: 30.5
click at [949, 108] on input "連續打單結帳" at bounding box center [952, 102] width 37 height 37
drag, startPoint x: 950, startPoint y: 105, endPoint x: 918, endPoint y: 133, distance: 42.7
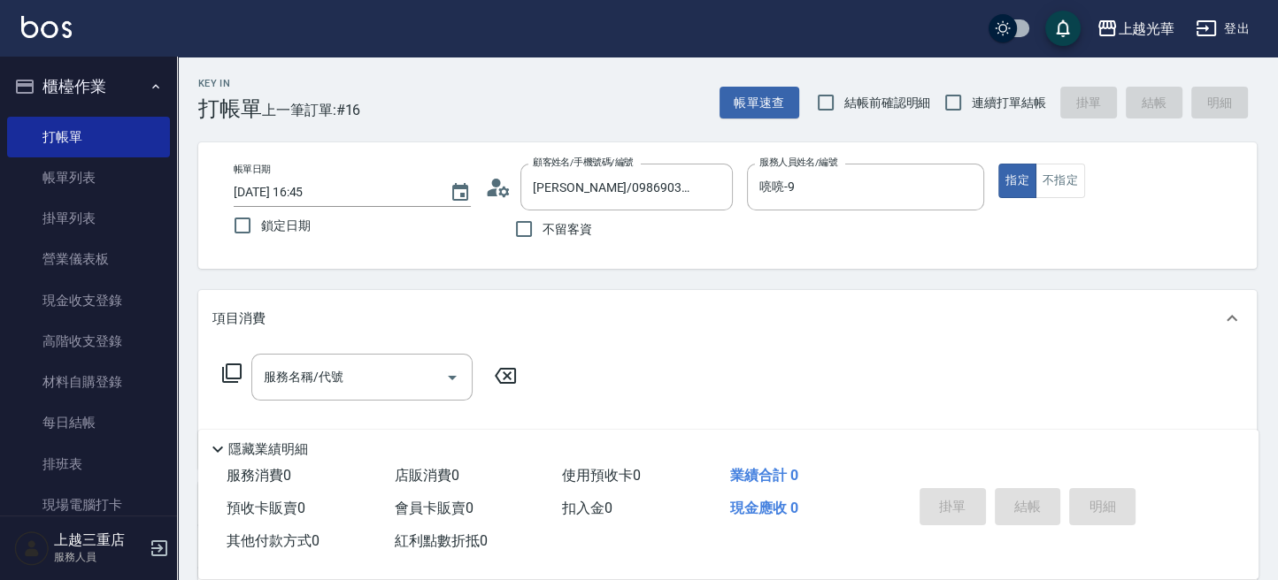
click at [948, 109] on input "連續打單結帳" at bounding box center [952, 102] width 37 height 37
checkbox input "true"
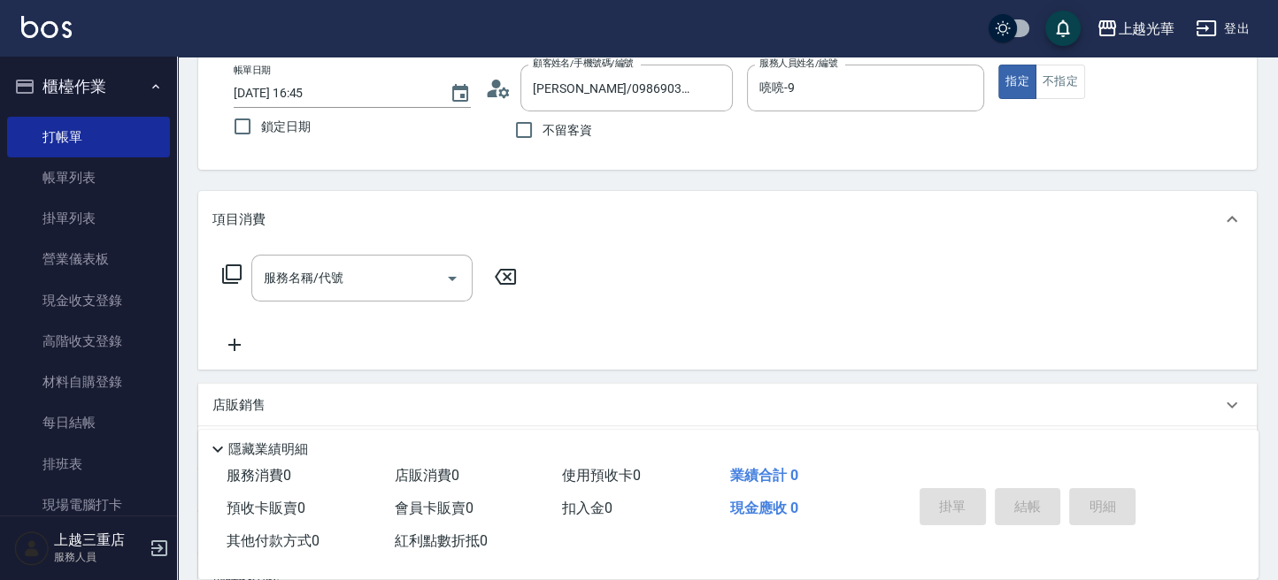
scroll to position [118, 0]
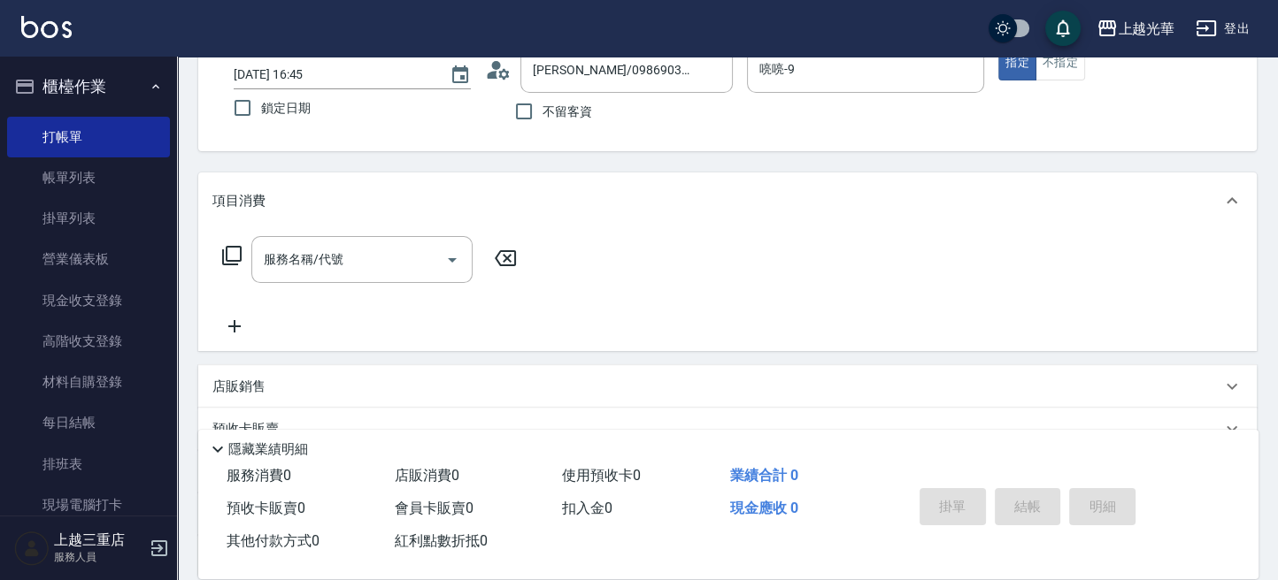
click at [305, 242] on div "服務名稱/代號" at bounding box center [361, 259] width 221 height 47
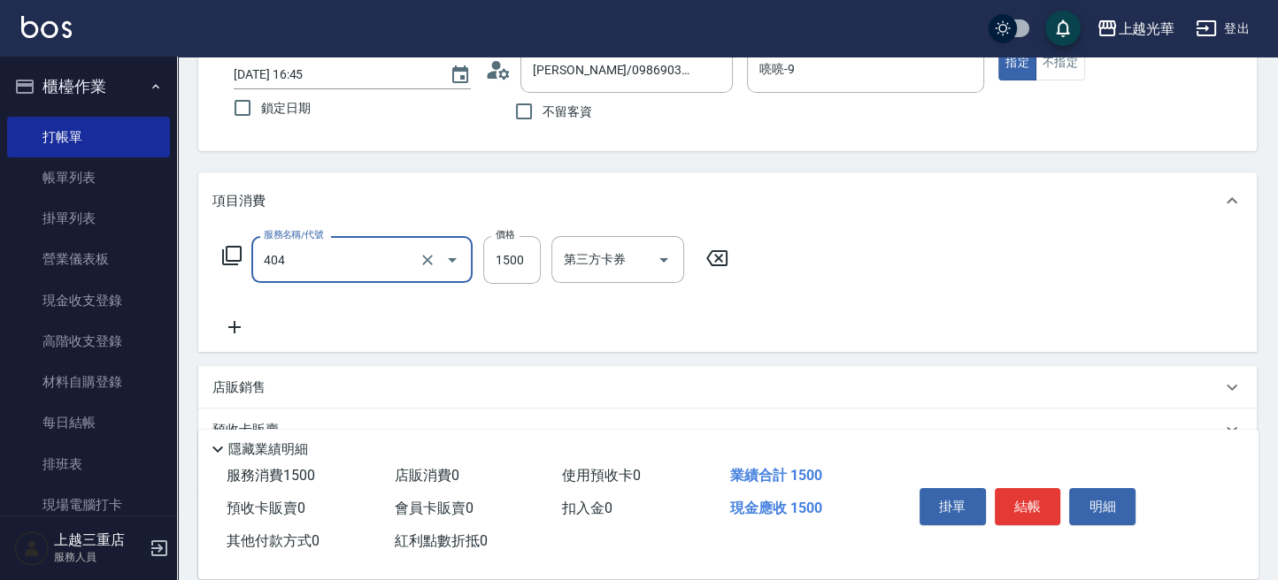
type input "設計染髮(404)"
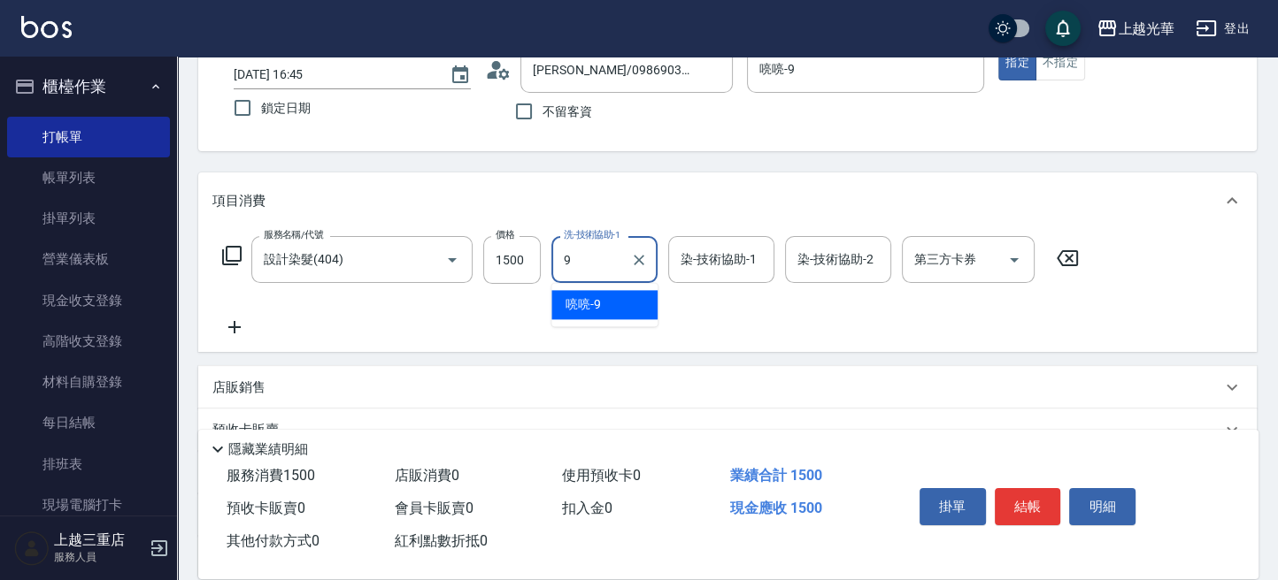
type input "喨喨-9"
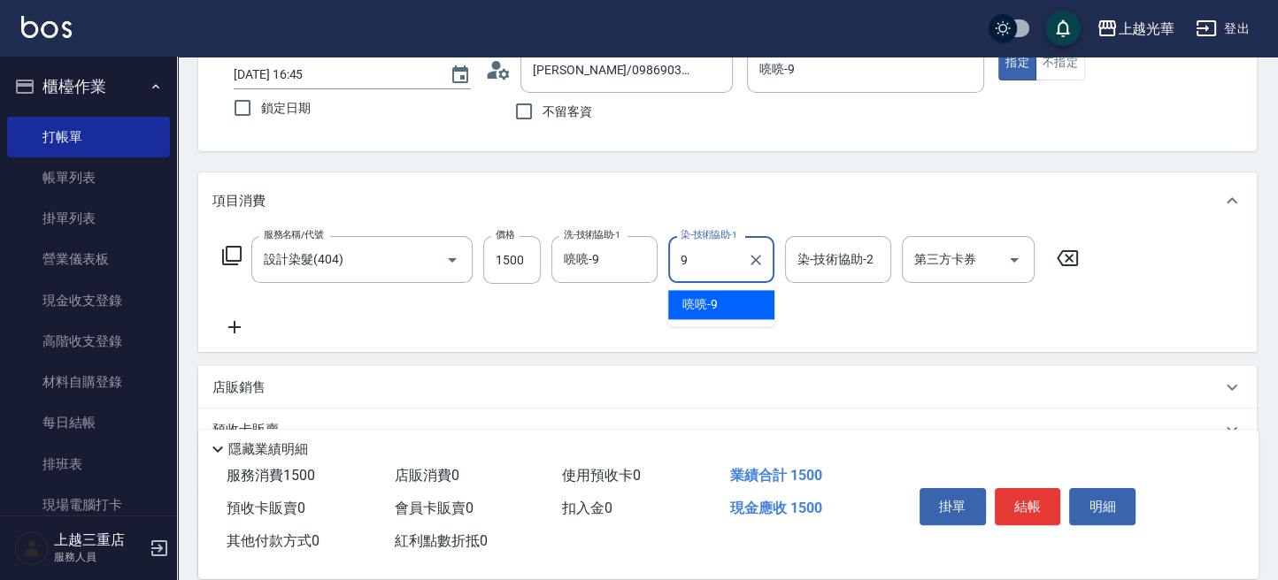
type input "喨喨-9"
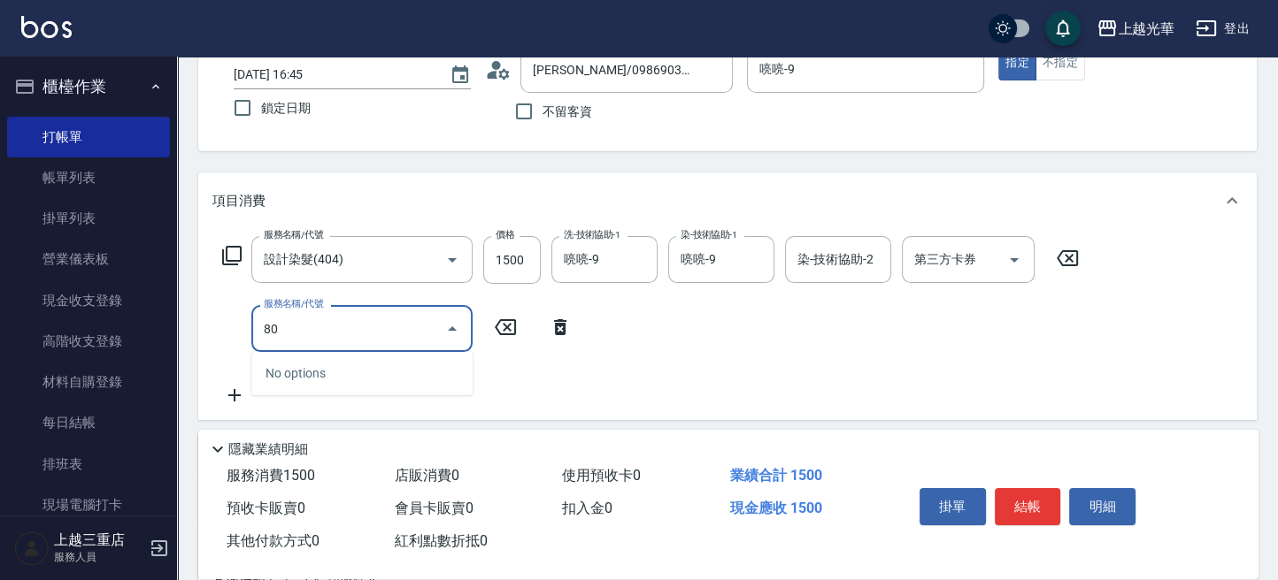
type input "8"
type input "瞬間護髮(501)"
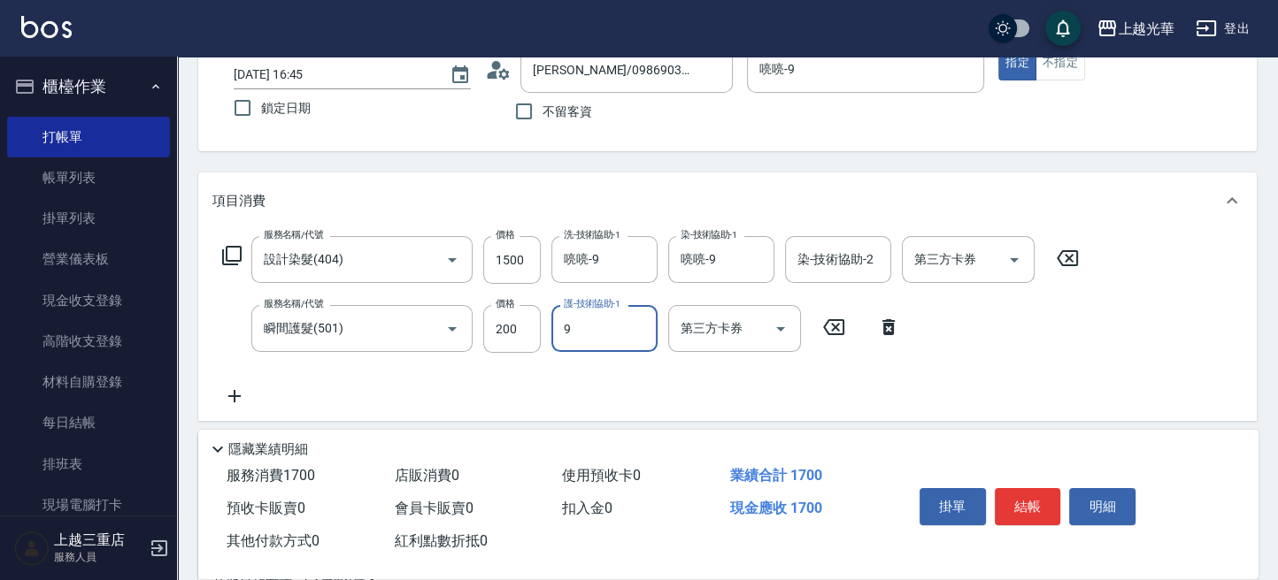
type input "喨喨-9"
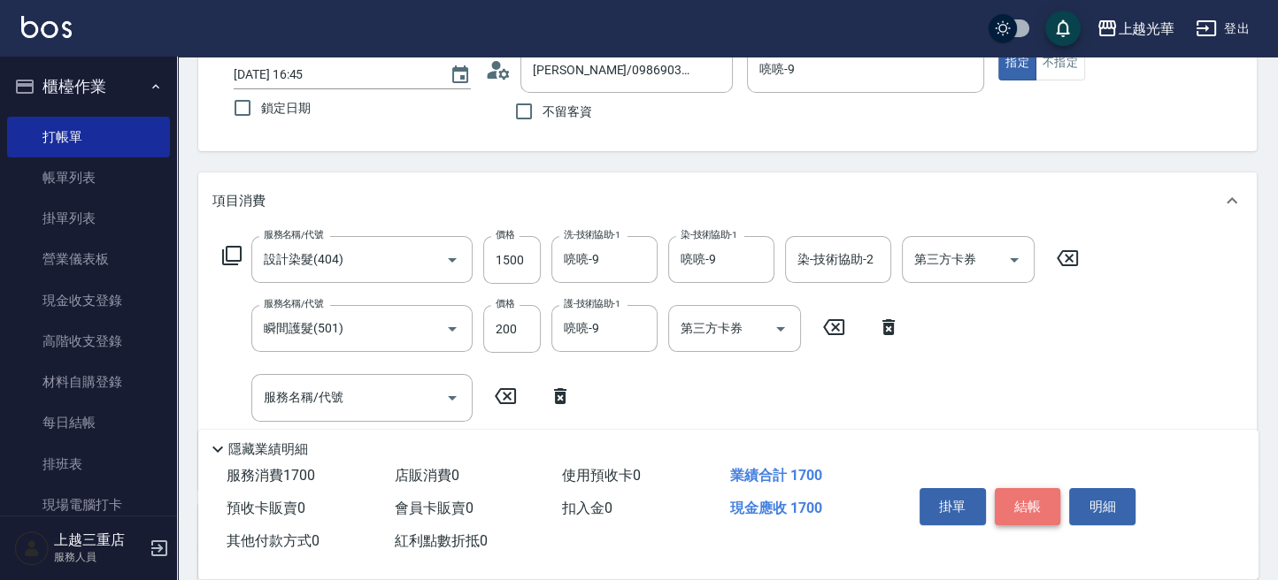
click at [1022, 489] on button "結帳" at bounding box center [1028, 506] width 66 height 37
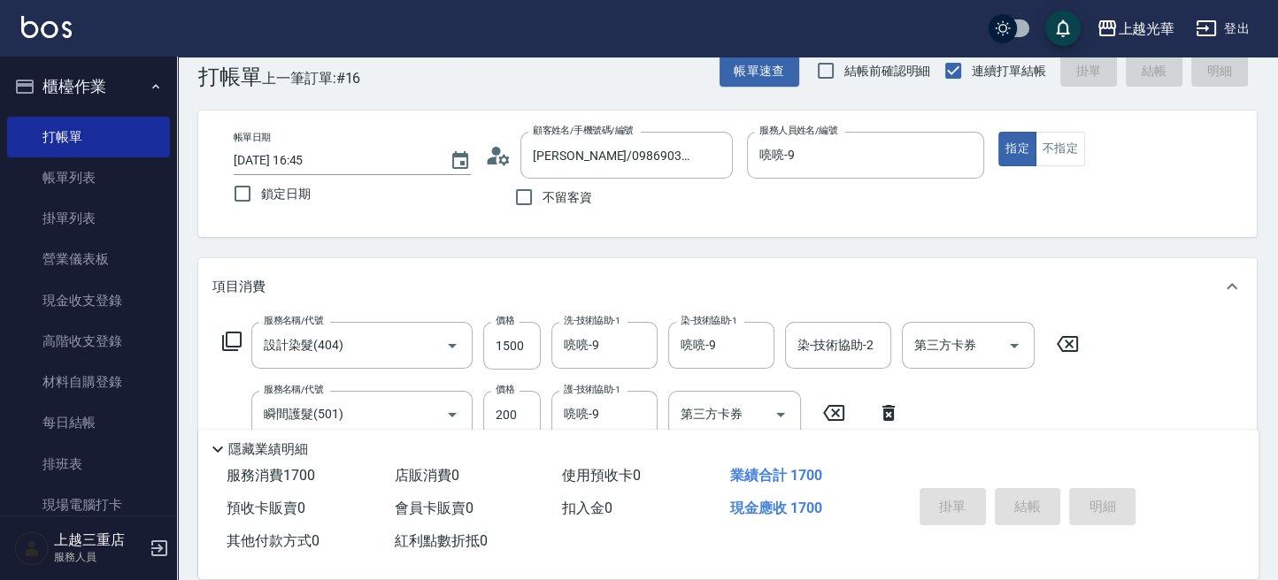
scroll to position [0, 0]
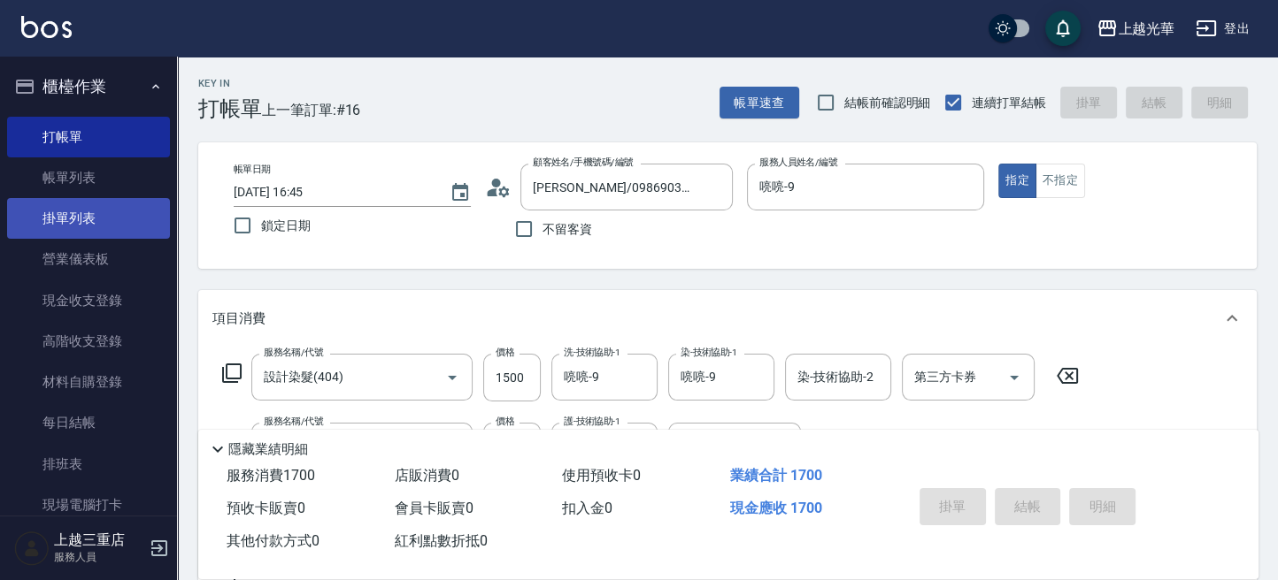
type input "2025/09/19 16:56"
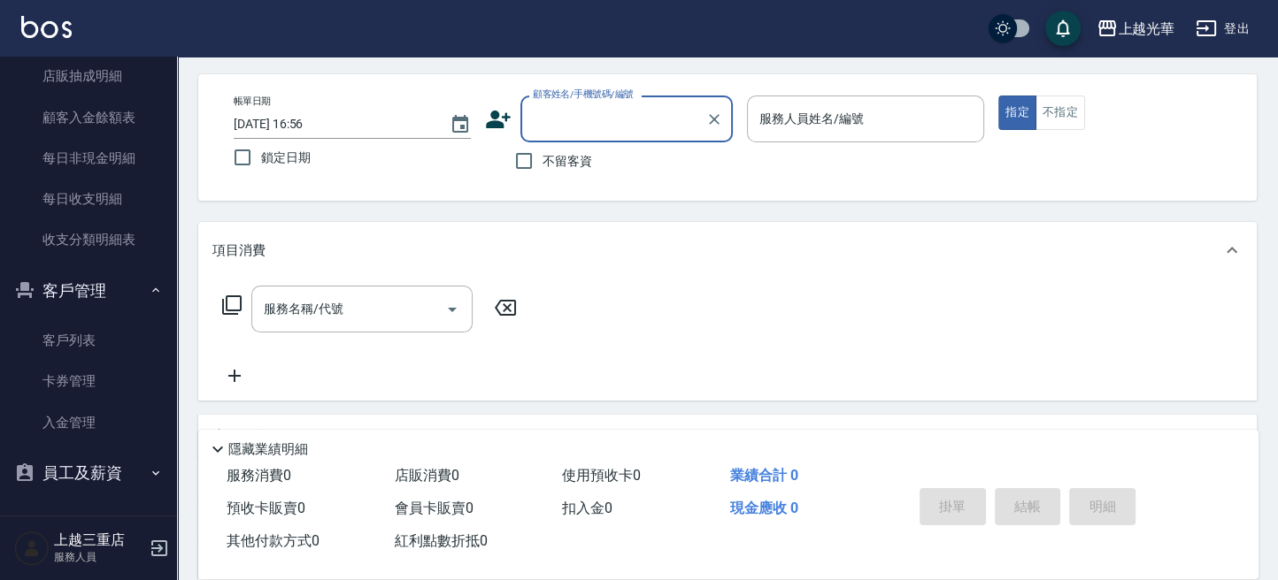
scroll to position [118, 0]
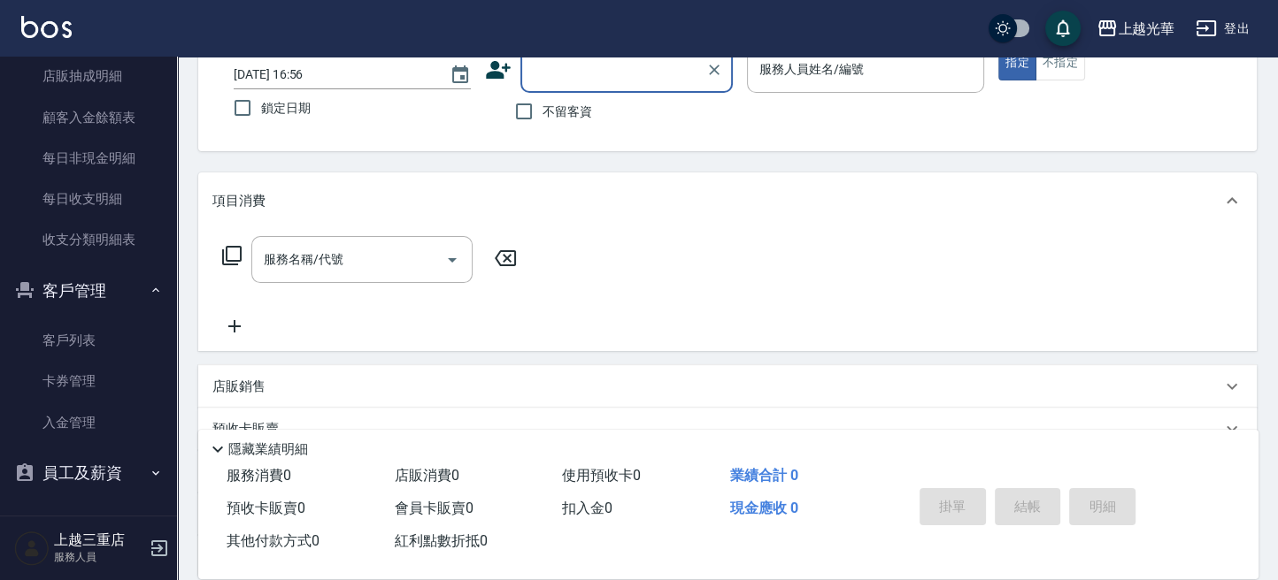
click at [582, 111] on span "不留客資" at bounding box center [567, 112] width 50 height 19
click at [542, 111] on input "不留客資" at bounding box center [523, 111] width 37 height 37
checkbox input "true"
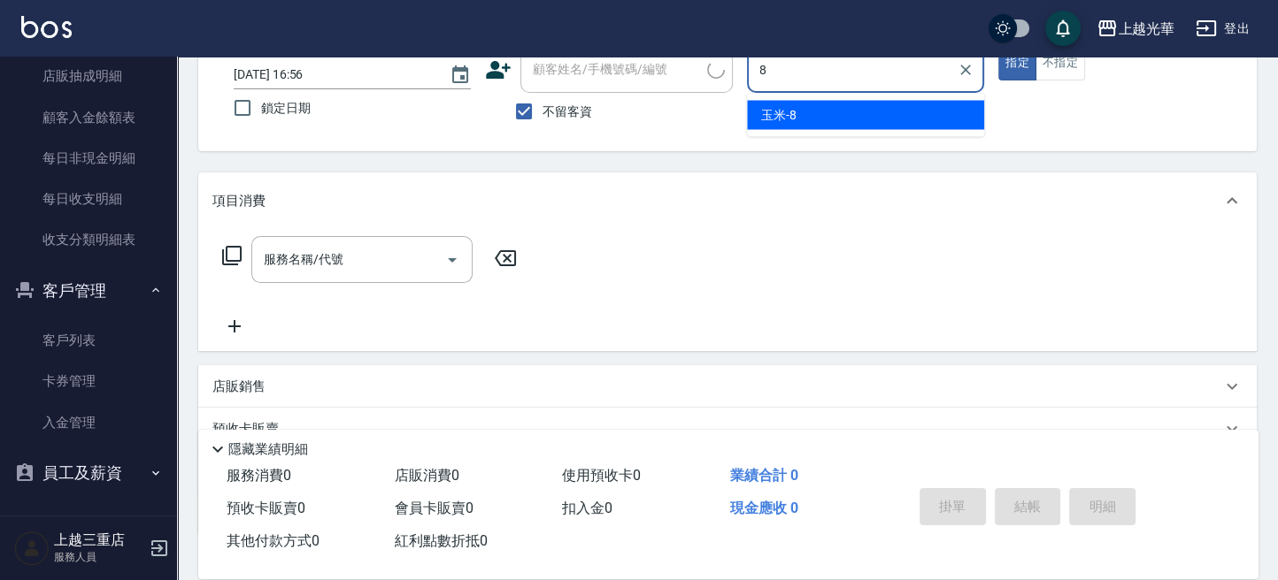
type input "玉米-8"
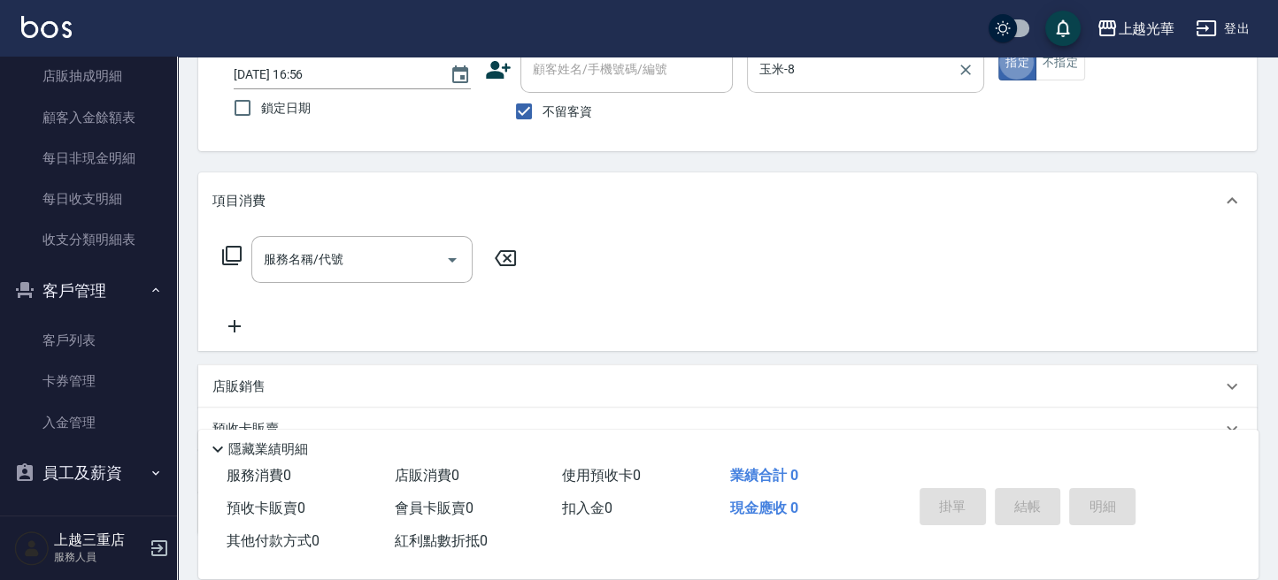
type button "true"
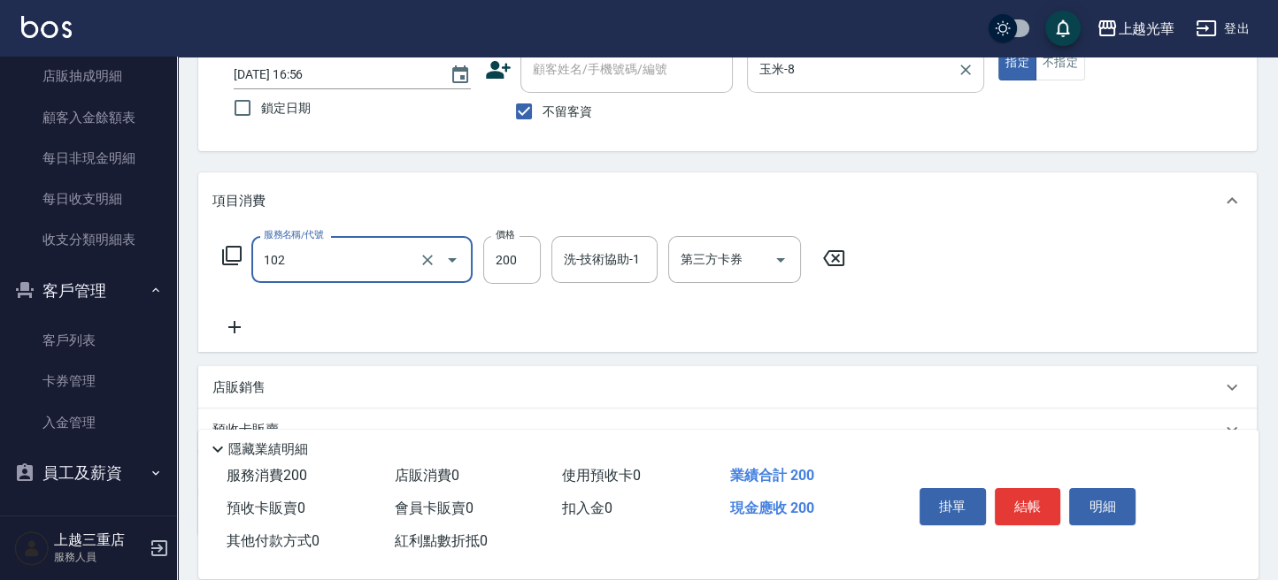
type input "指定洗髮(102)"
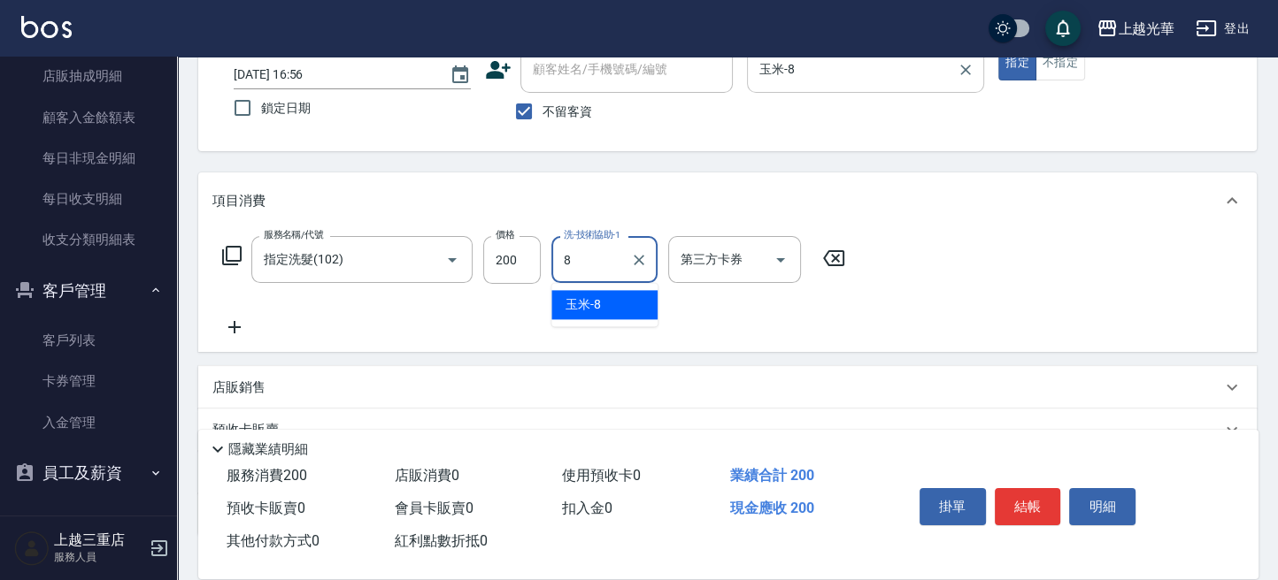
type input "玉米-8"
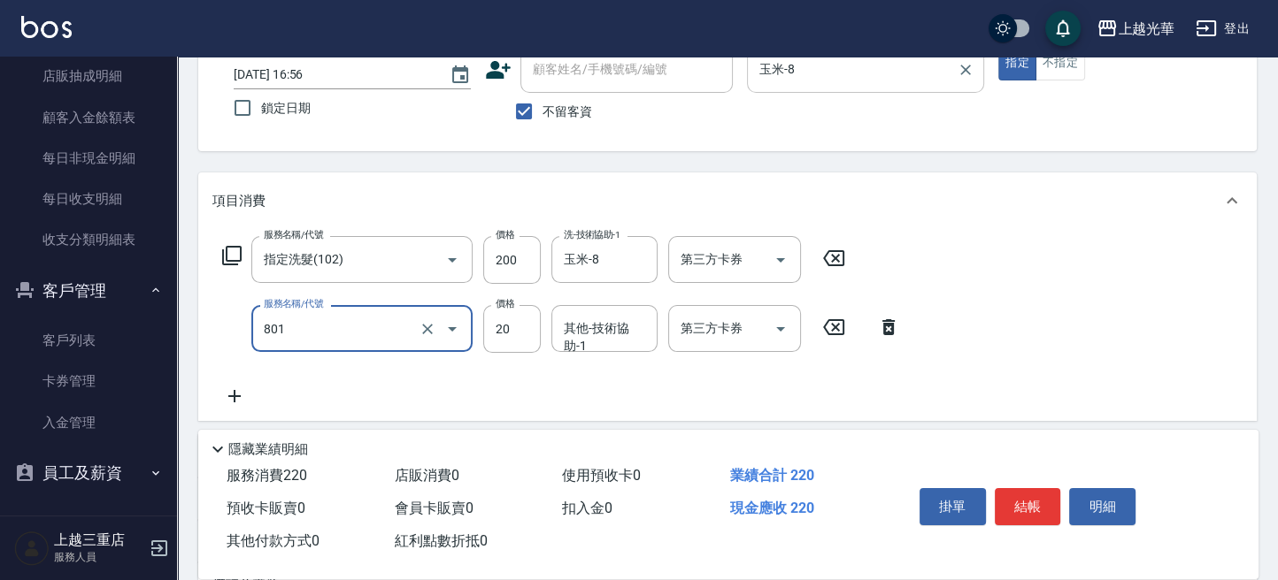
type input "潤絲(801)"
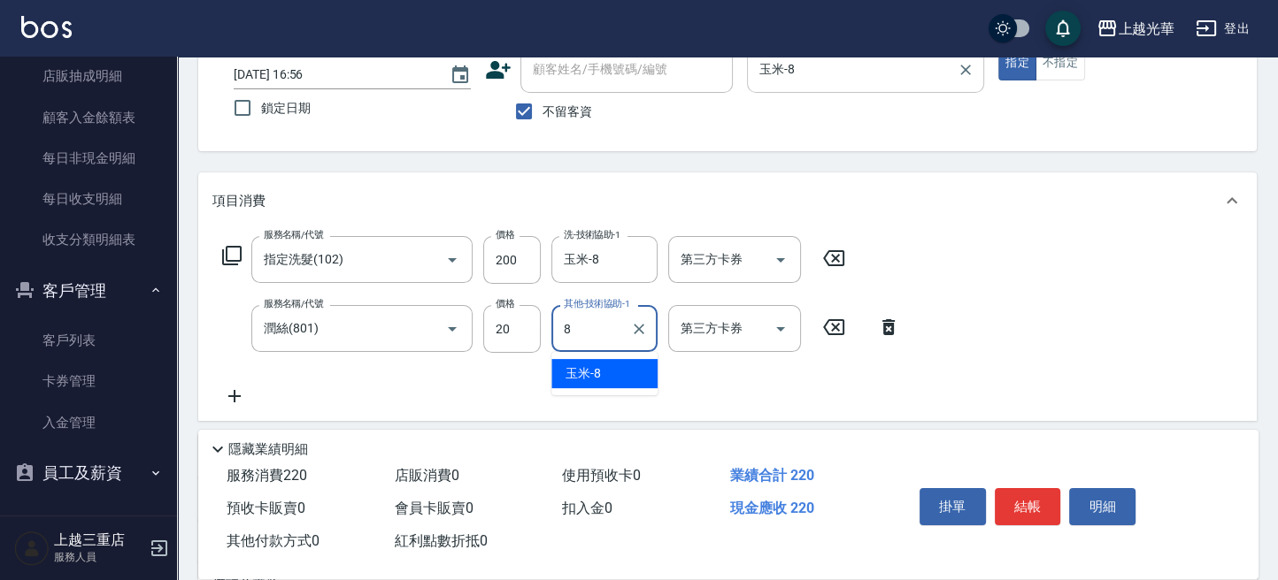
type input "玉米-8"
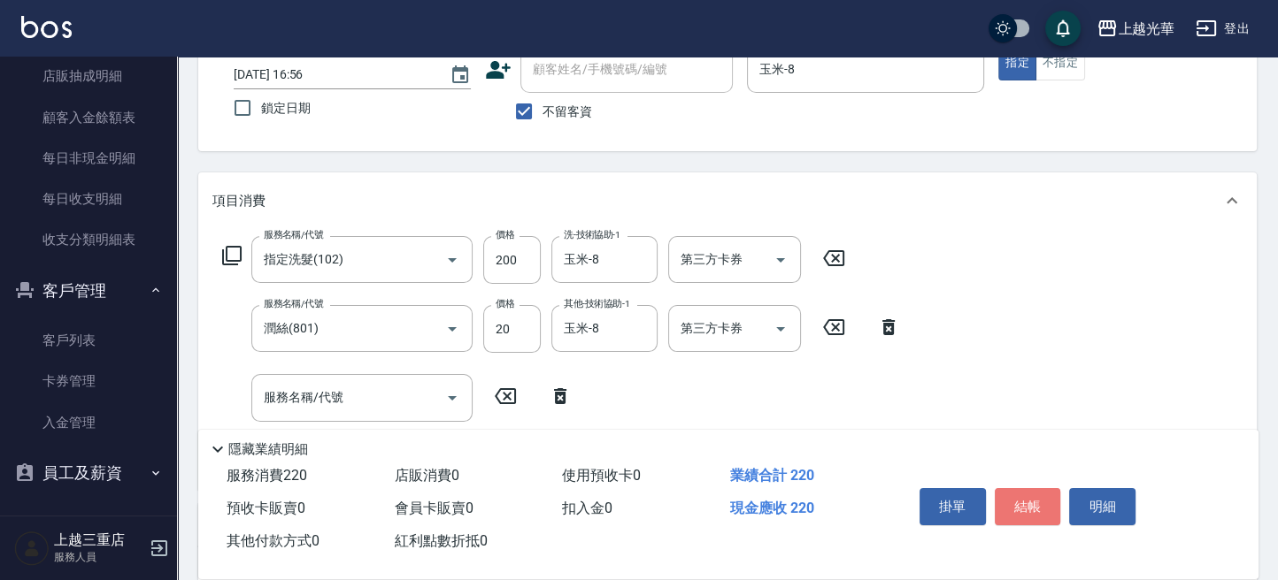
drag, startPoint x: 1040, startPoint y: 499, endPoint x: 1010, endPoint y: 411, distance: 92.3
click at [1040, 498] on button "結帳" at bounding box center [1028, 506] width 66 height 37
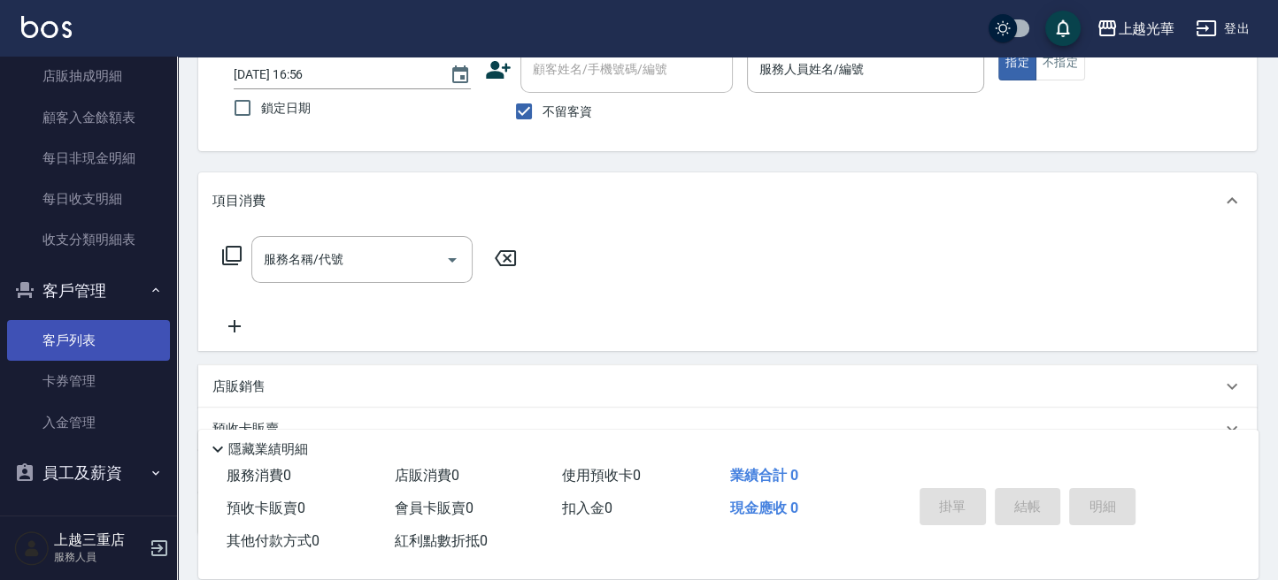
click at [81, 330] on link "客戶列表" at bounding box center [88, 340] width 163 height 41
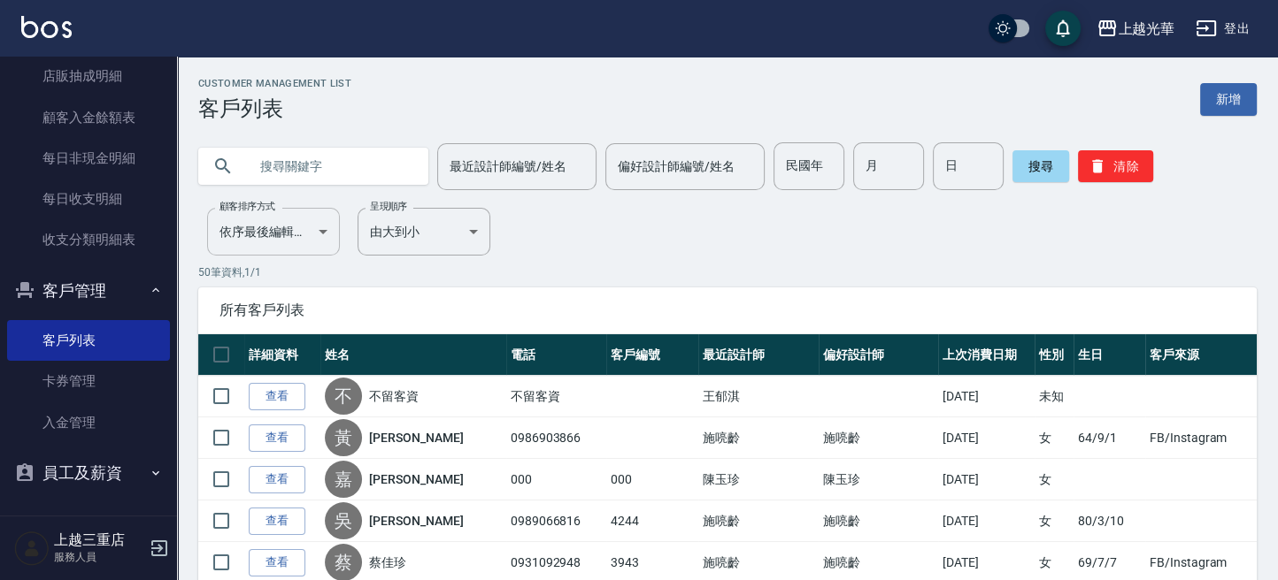
drag, startPoint x: 275, startPoint y: 165, endPoint x: 311, endPoint y: 210, distance: 57.9
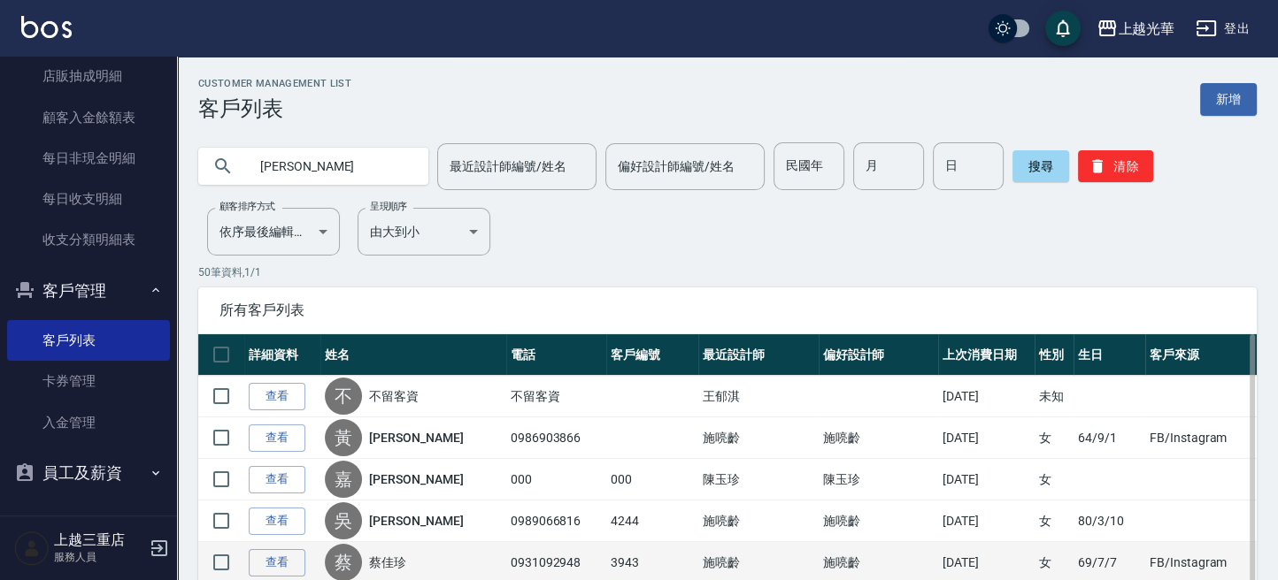
type input "呂雯"
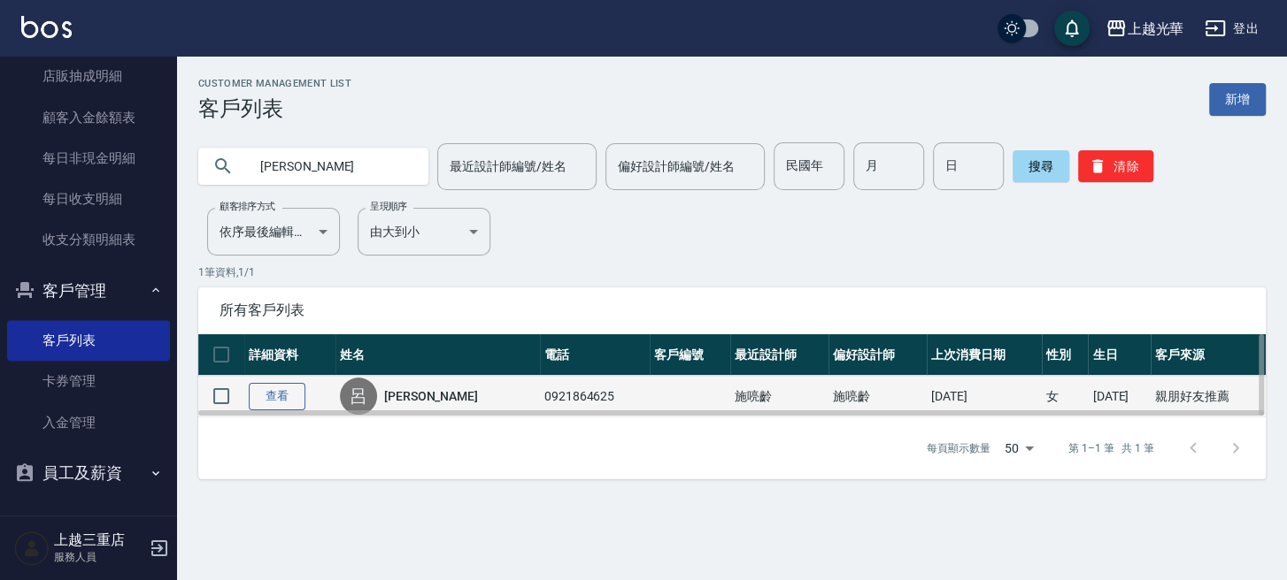
click at [291, 389] on link "查看" at bounding box center [277, 396] width 57 height 27
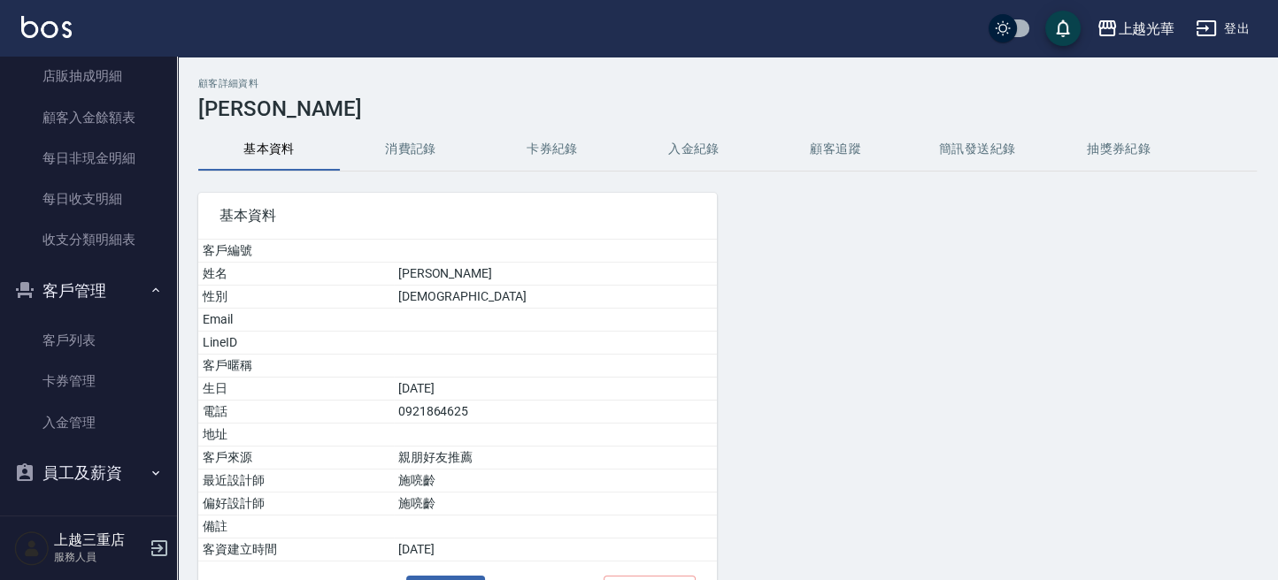
click at [390, 157] on button "消費記錄" at bounding box center [411, 149] width 142 height 42
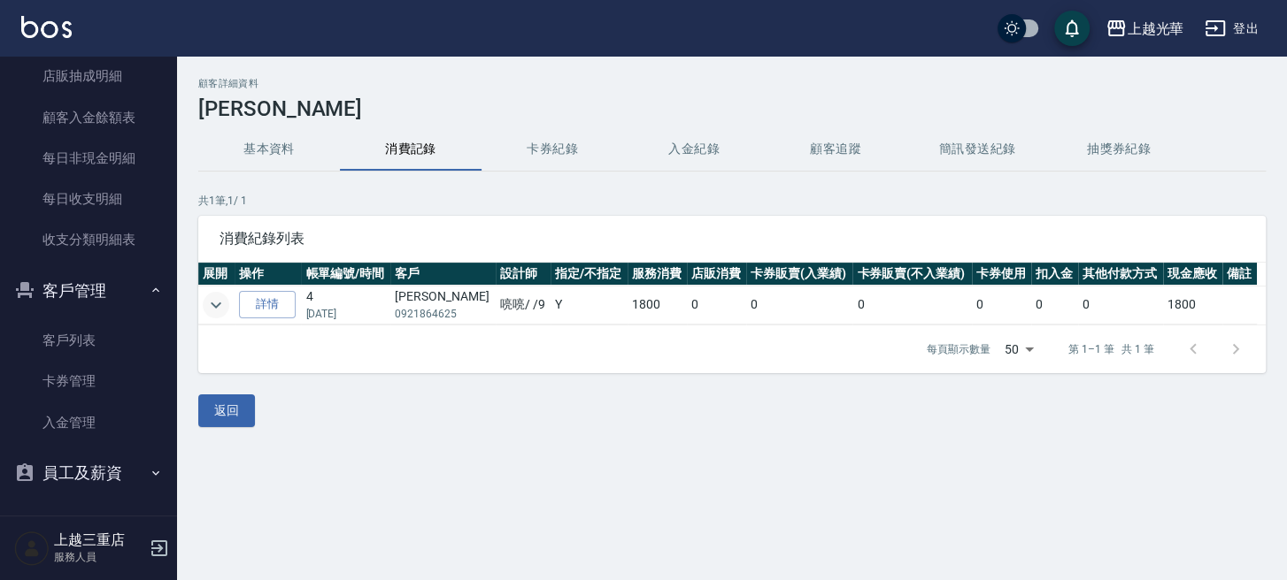
click at [213, 299] on icon "expand row" at bounding box center [215, 305] width 21 height 21
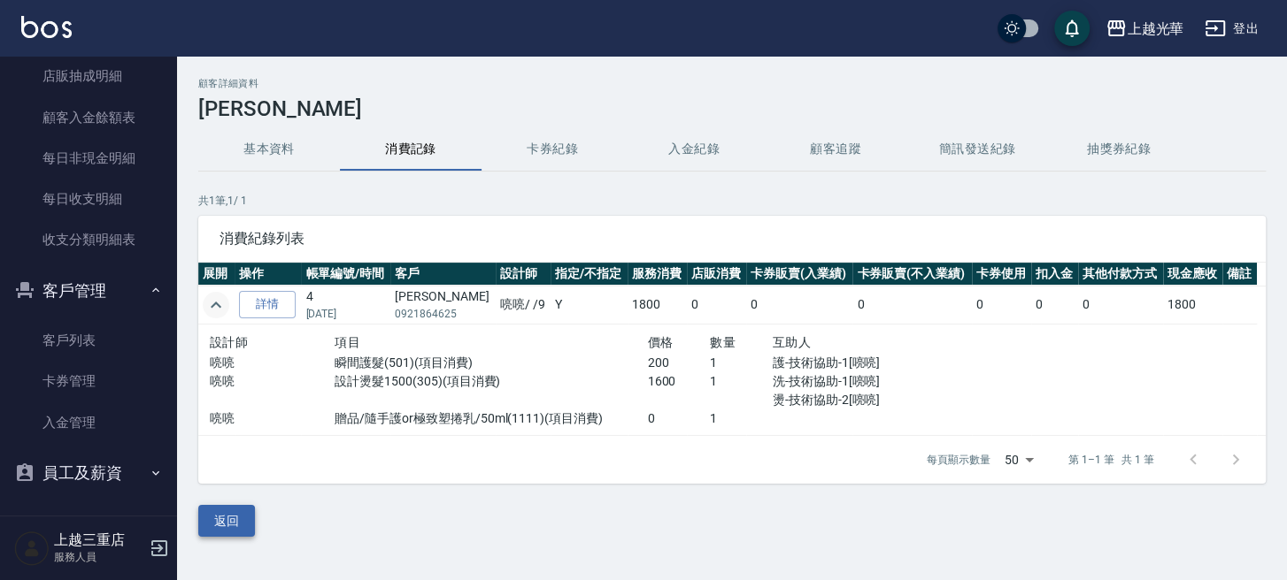
click at [219, 512] on button "返回" at bounding box center [226, 521] width 57 height 33
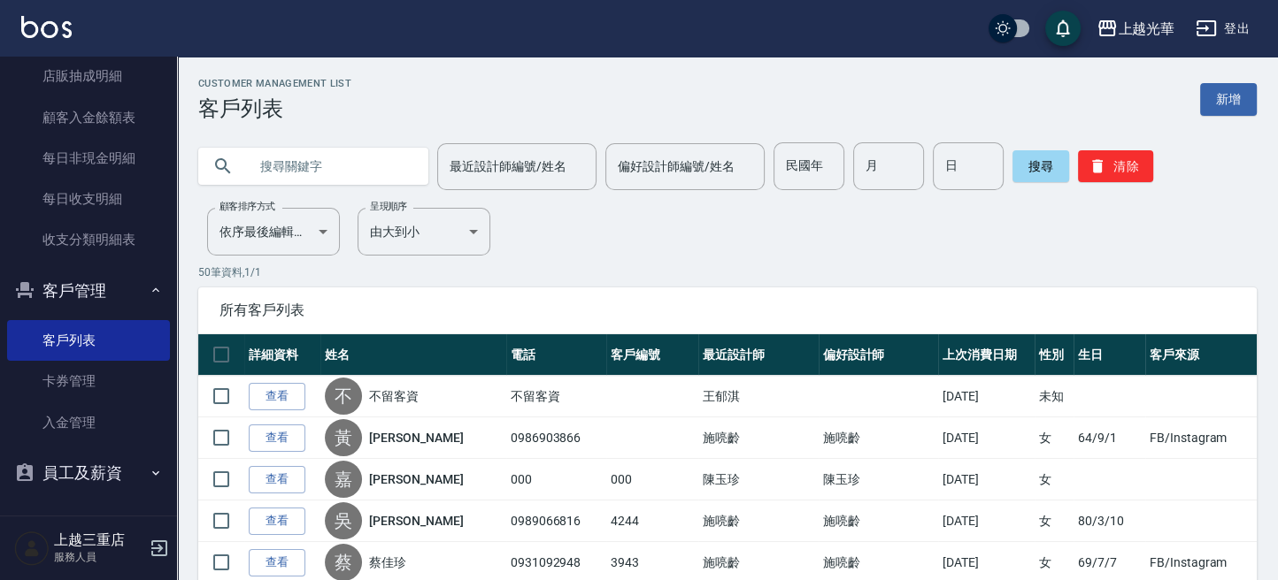
drag, startPoint x: 273, startPoint y: 178, endPoint x: 0, endPoint y: 333, distance: 314.2
click at [271, 179] on input "text" at bounding box center [331, 166] width 166 height 48
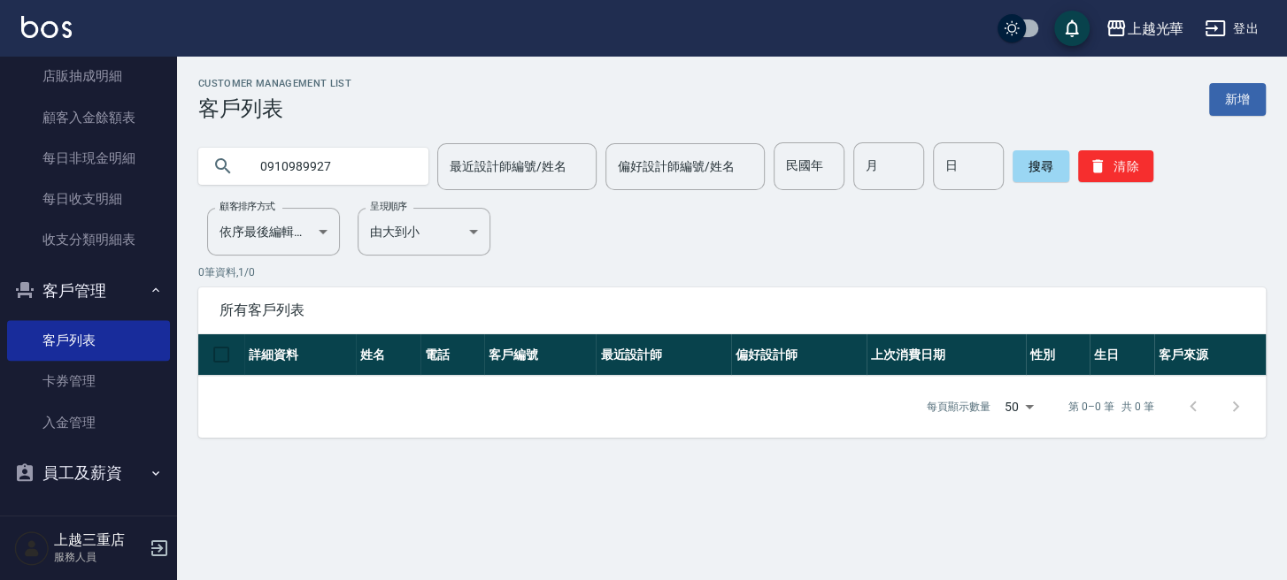
drag, startPoint x: 346, startPoint y: 180, endPoint x: 358, endPoint y: 180, distance: 12.4
click at [349, 180] on input "0910989927" at bounding box center [331, 166] width 166 height 48
type input "0910929927"
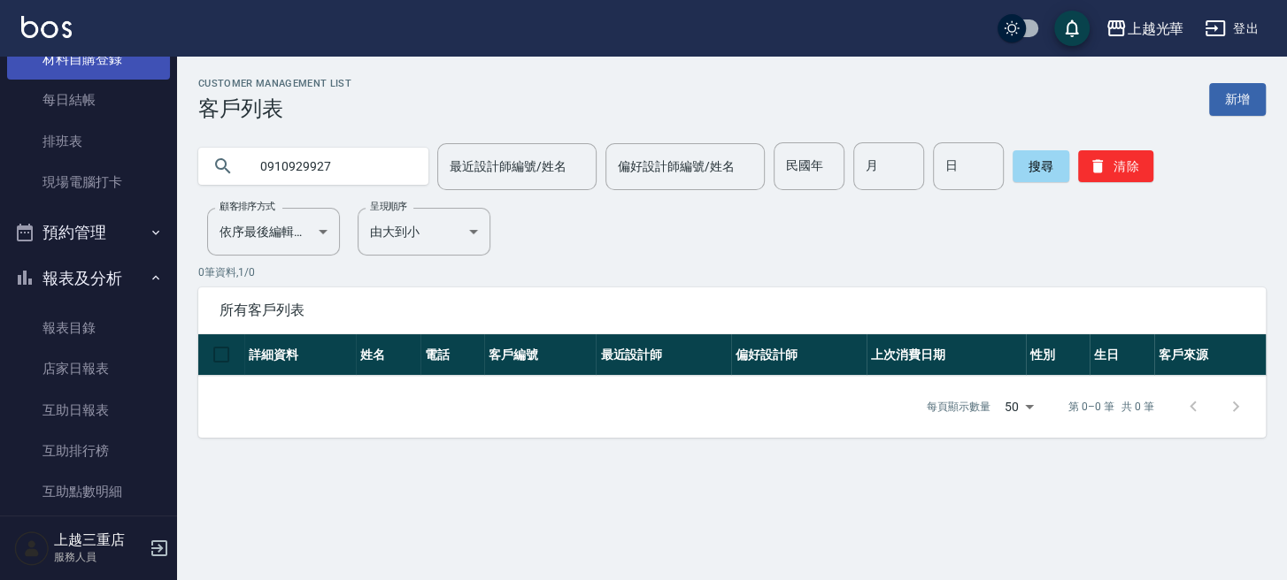
scroll to position [235, 0]
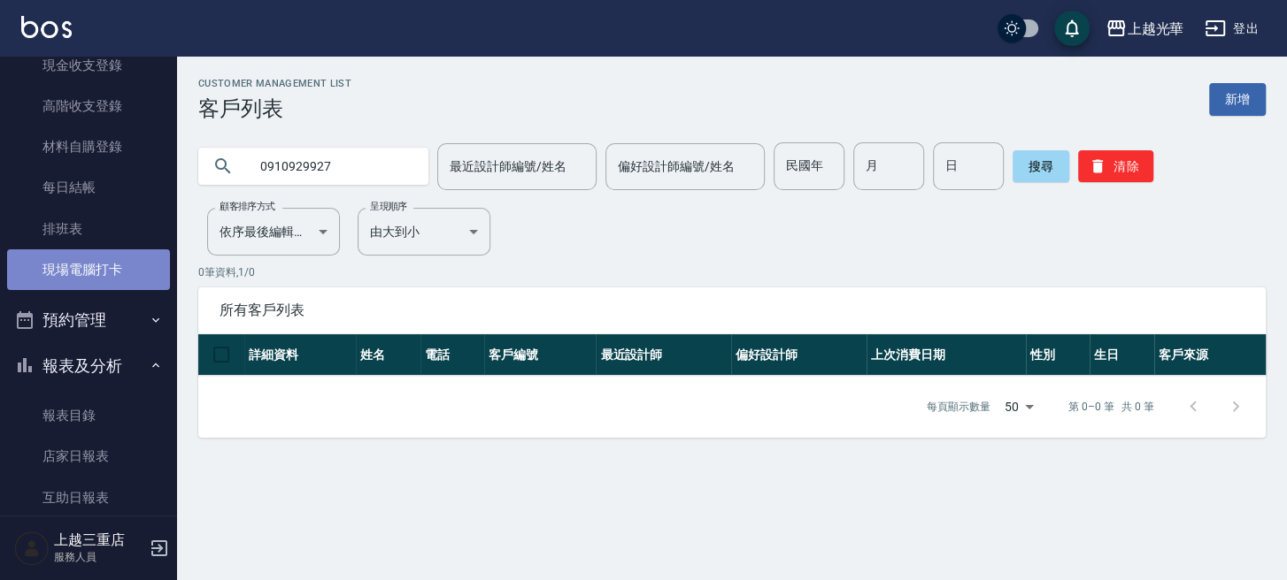
click at [94, 284] on link "現場電腦打卡" at bounding box center [88, 270] width 163 height 41
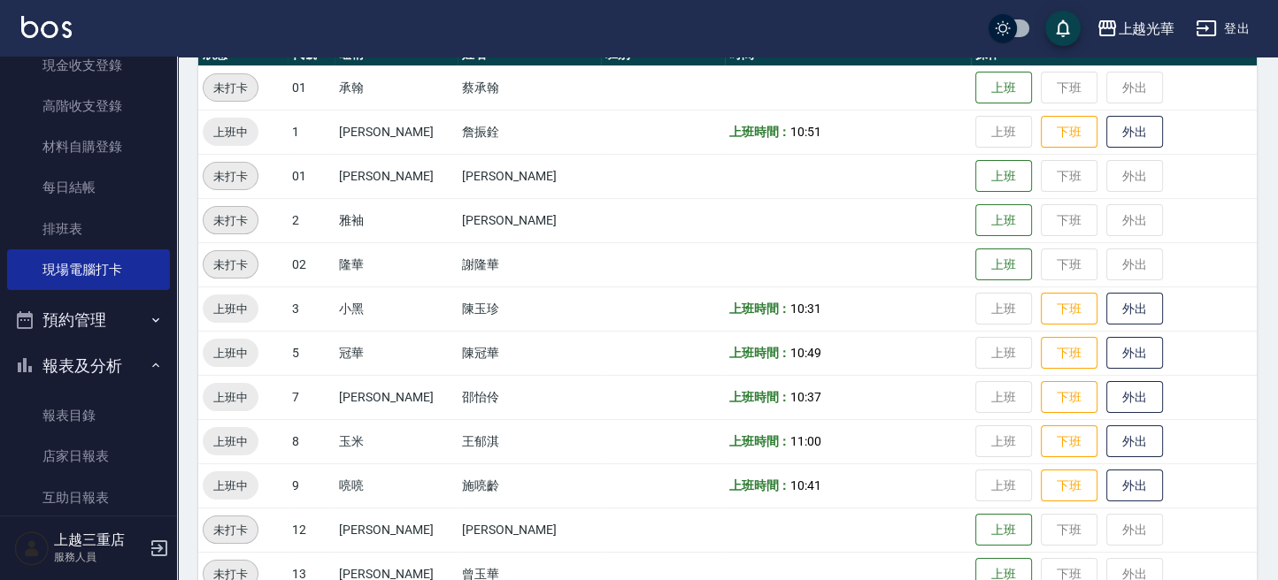
scroll to position [235, 0]
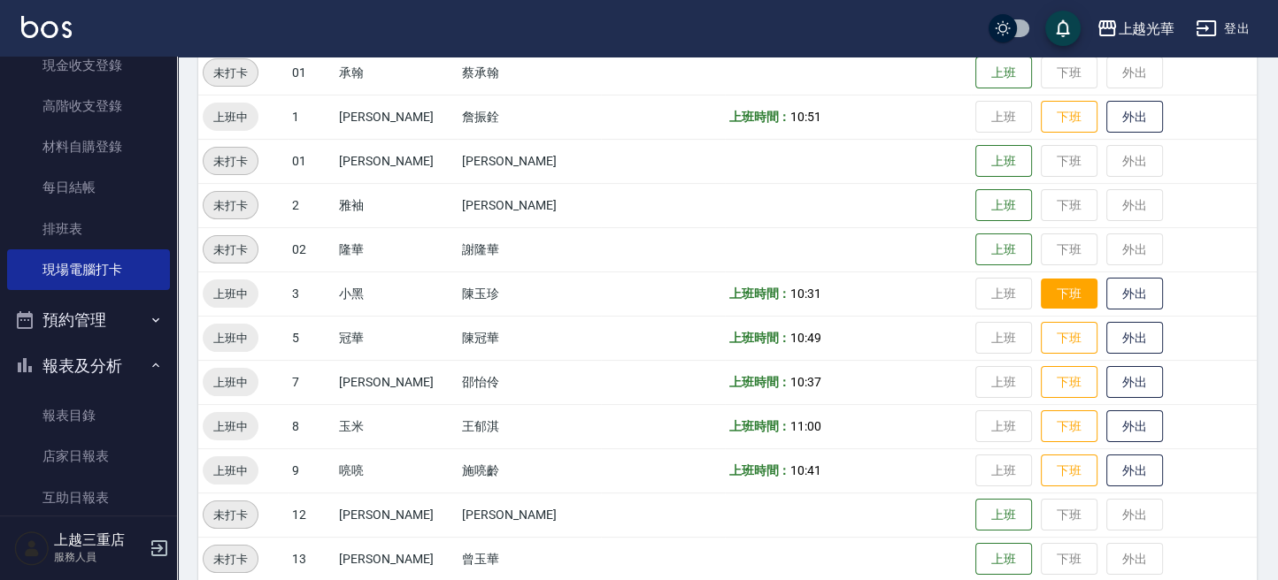
click at [1041, 306] on button "下班" at bounding box center [1069, 294] width 57 height 31
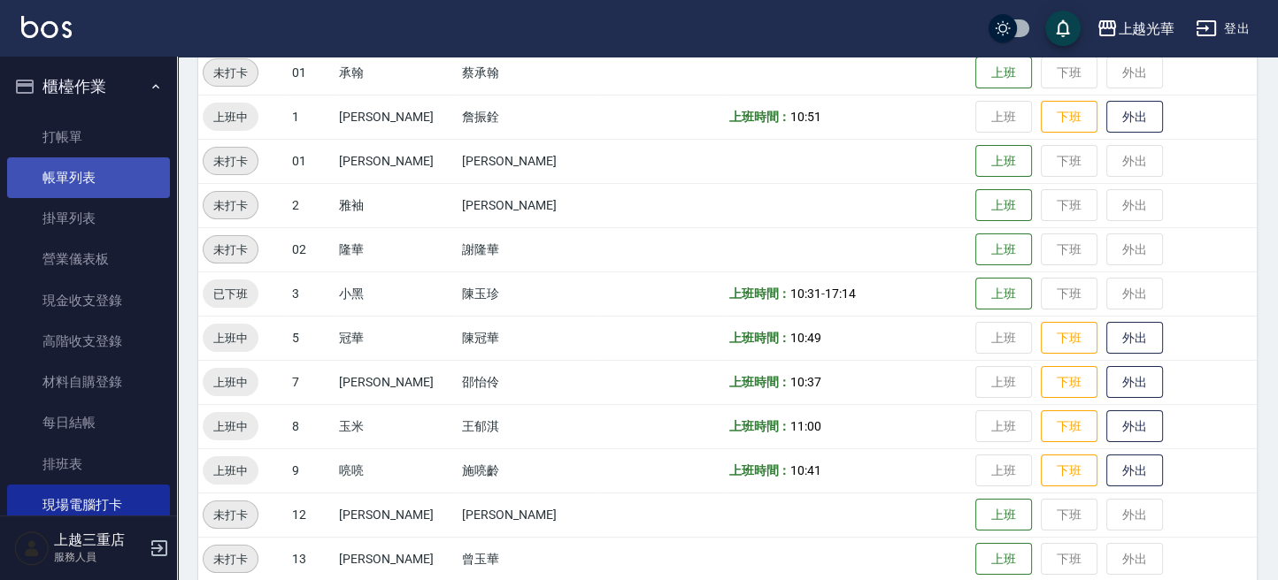
scroll to position [0, 0]
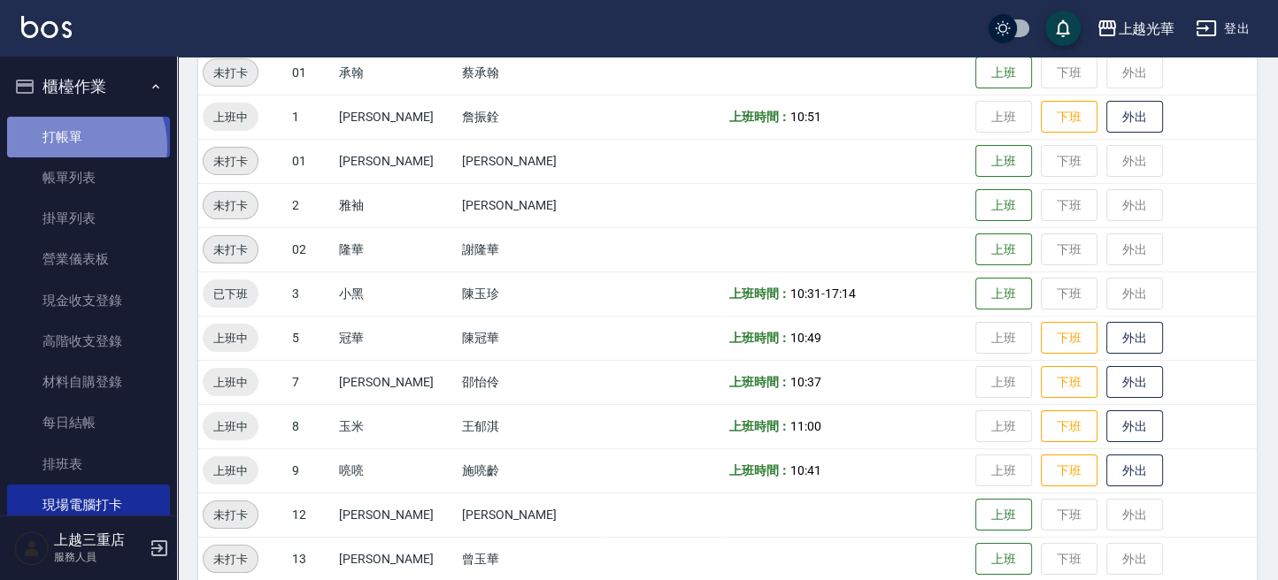
click at [71, 146] on link "打帳單" at bounding box center [88, 137] width 163 height 41
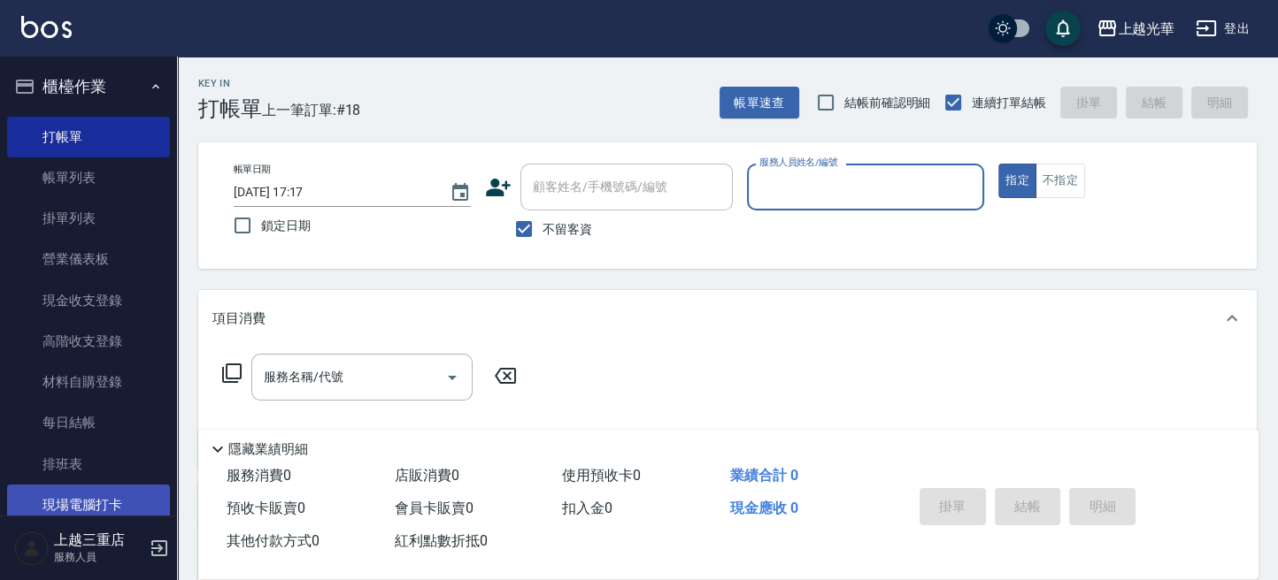
click at [122, 496] on link "現場電腦打卡" at bounding box center [88, 505] width 163 height 41
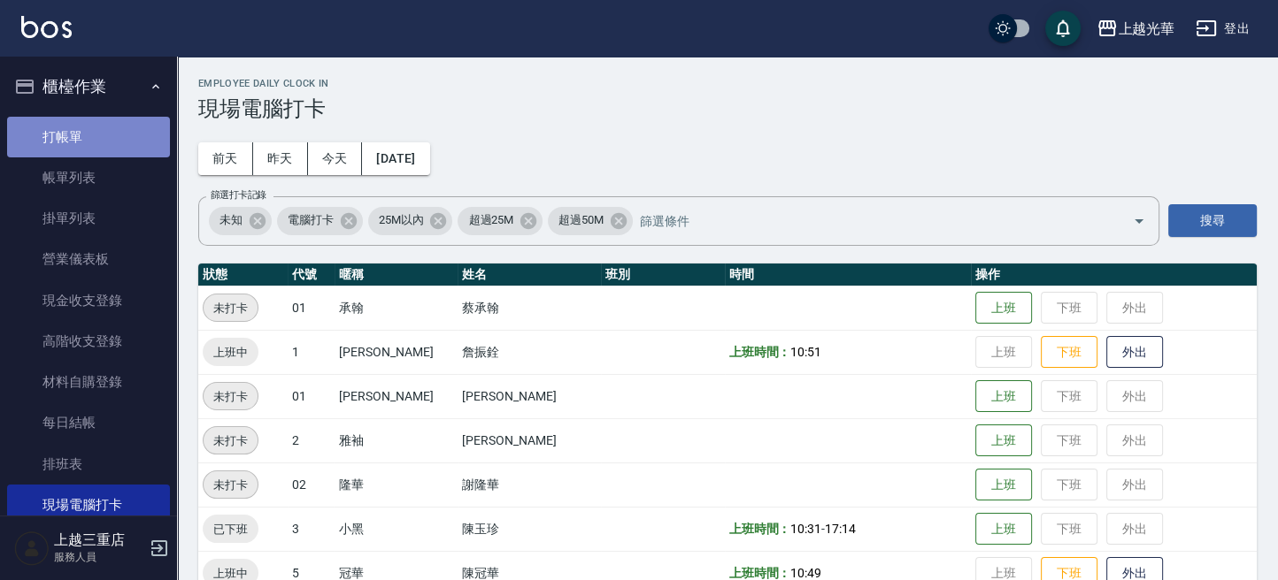
click at [105, 120] on link "打帳單" at bounding box center [88, 137] width 163 height 41
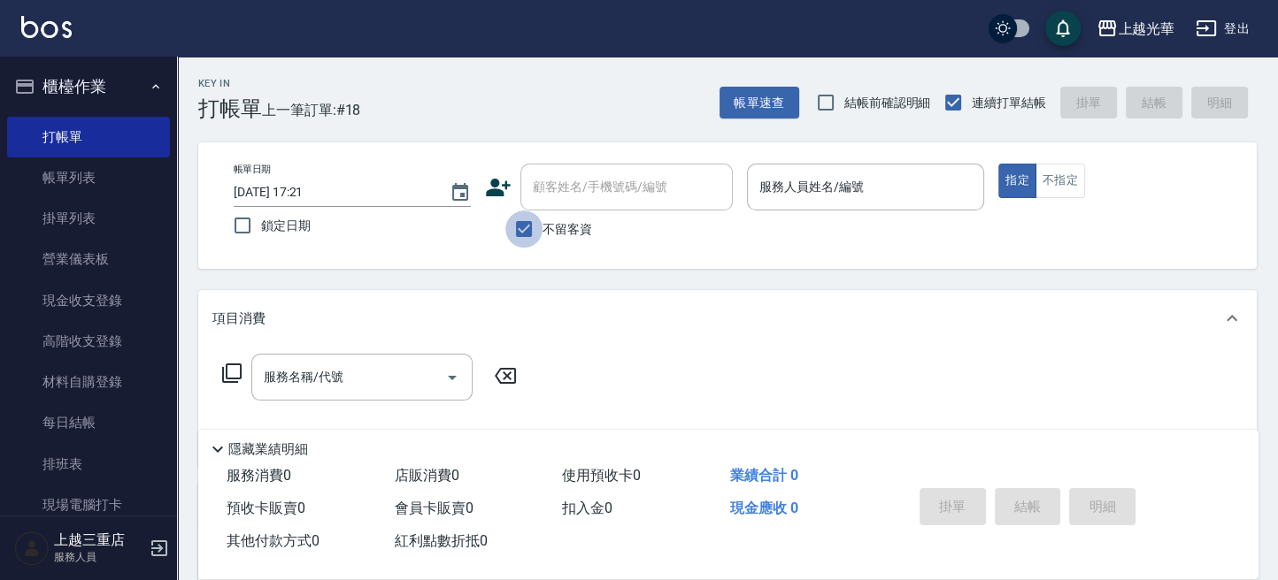
click at [541, 229] on input "不留客資" at bounding box center [523, 229] width 37 height 37
checkbox input "false"
click at [555, 199] on input "顧客姓名/手機號碼/編號" at bounding box center [613, 187] width 170 height 31
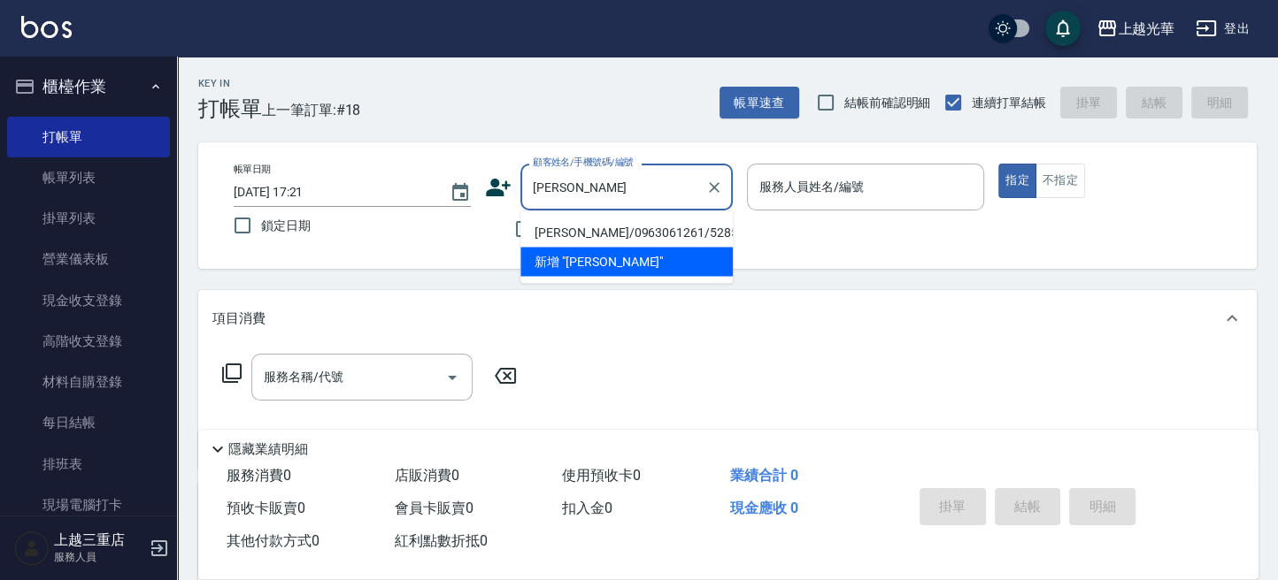
click at [629, 235] on li "董佳玲/0963061261/5285" at bounding box center [626, 232] width 212 height 29
type input "董佳玲/0963061261/5285"
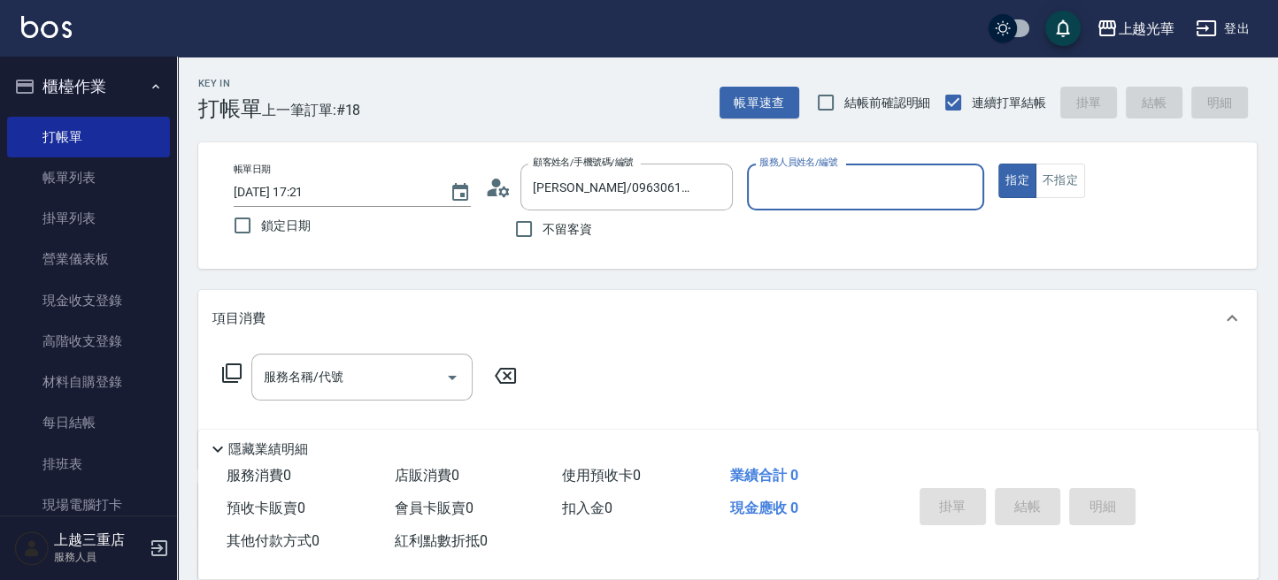
type input "喨喨-9"
click at [325, 349] on body "上越光華 登出 櫃檯作業 打帳單 帳單列表 掛單列表 營業儀表板 現金收支登錄 高階收支登錄 材料自購登錄 每日結帳 排班表 現場電腦打卡 預約管理 預約管理…" at bounding box center [639, 431] width 1278 height 863
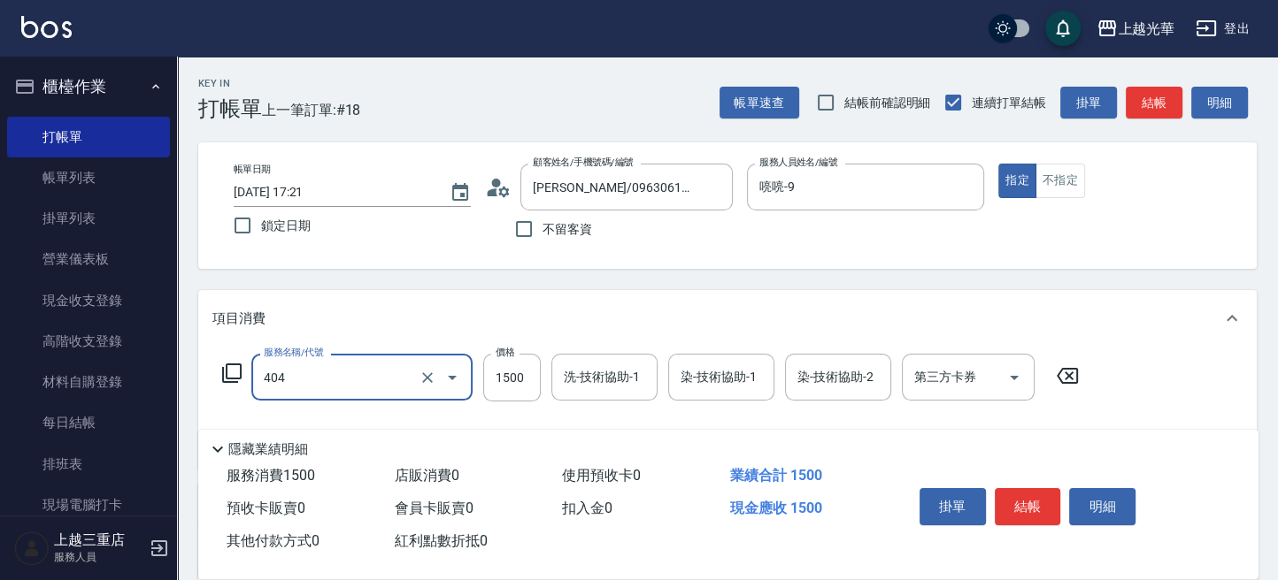
type input "設計染髮(404)"
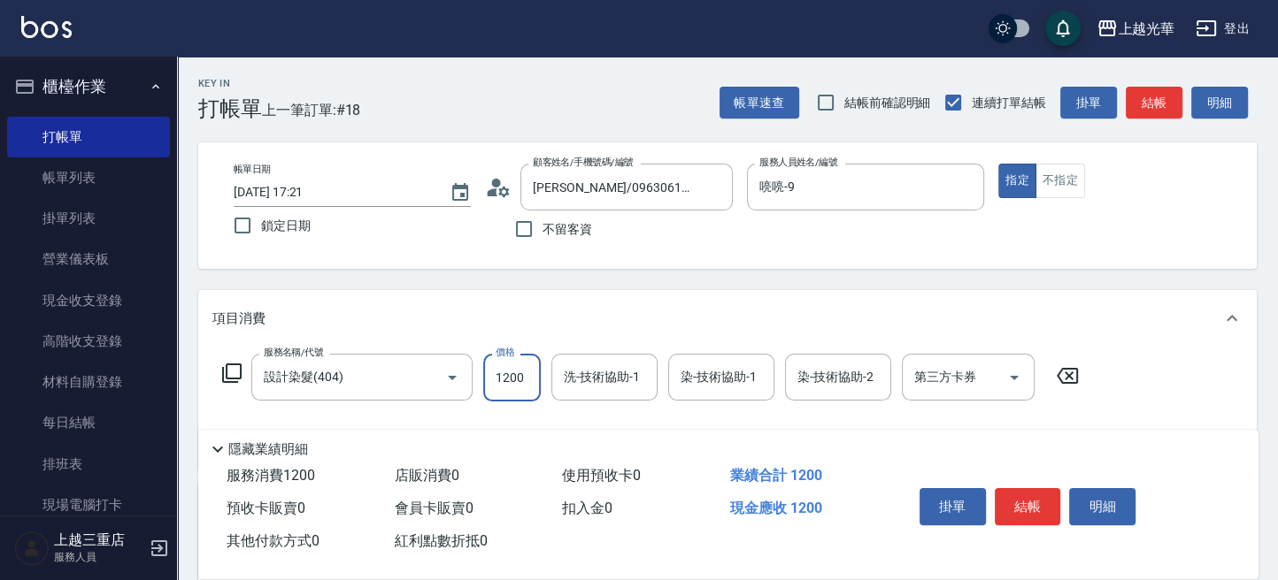
type input "1200"
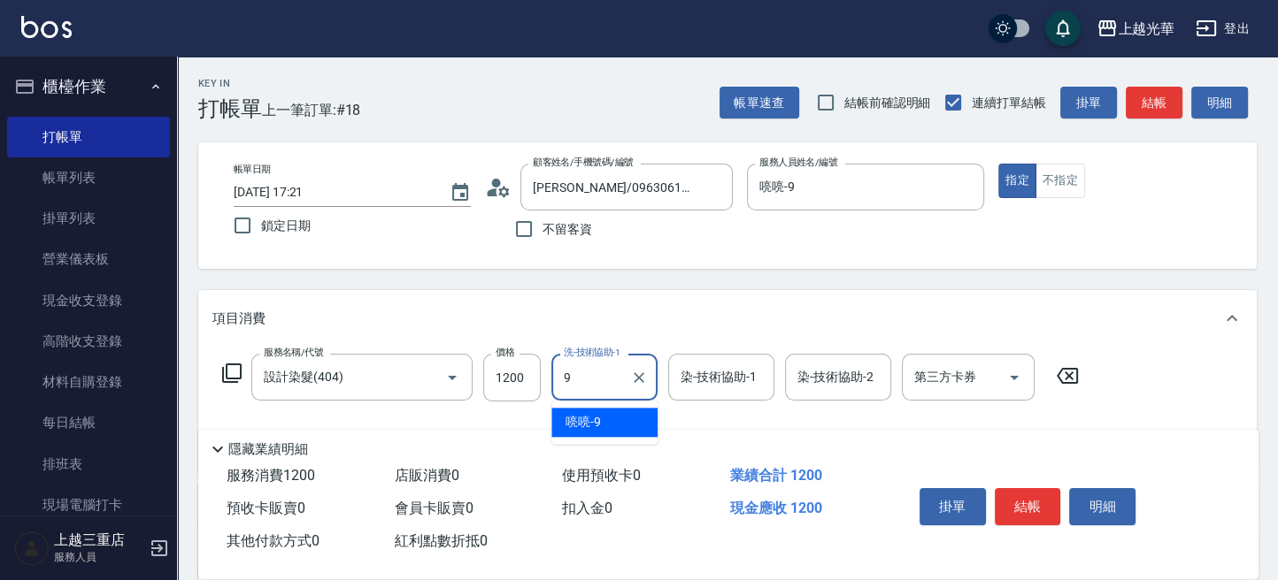
type input "喨喨-9"
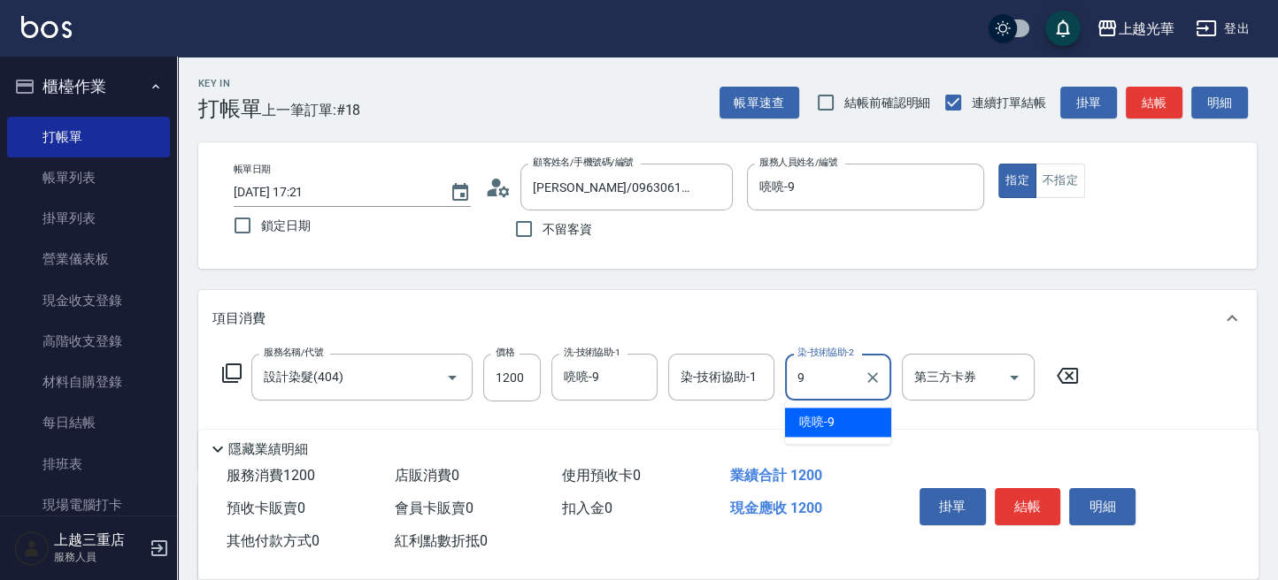
type input "喨喨-9"
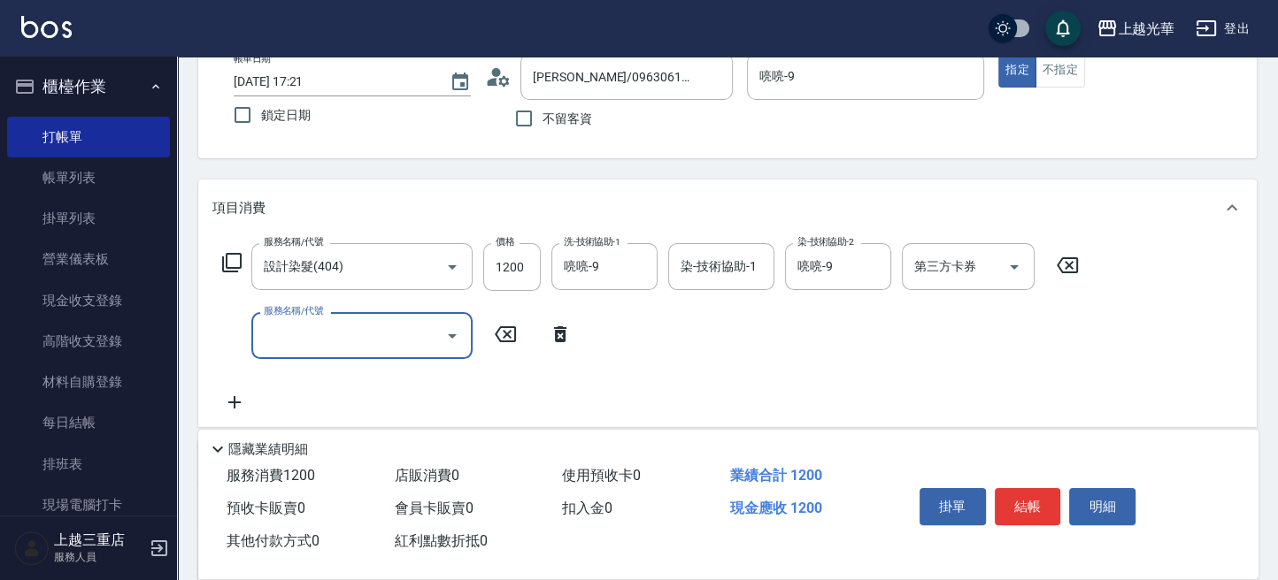
scroll to position [118, 0]
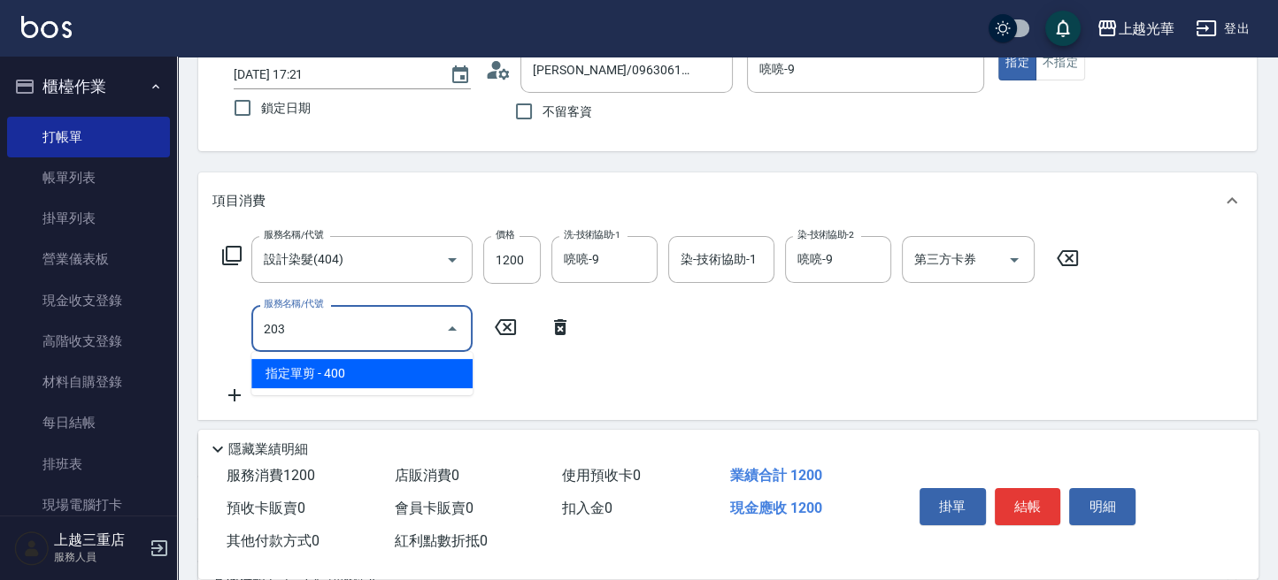
type input "指定單剪(203)"
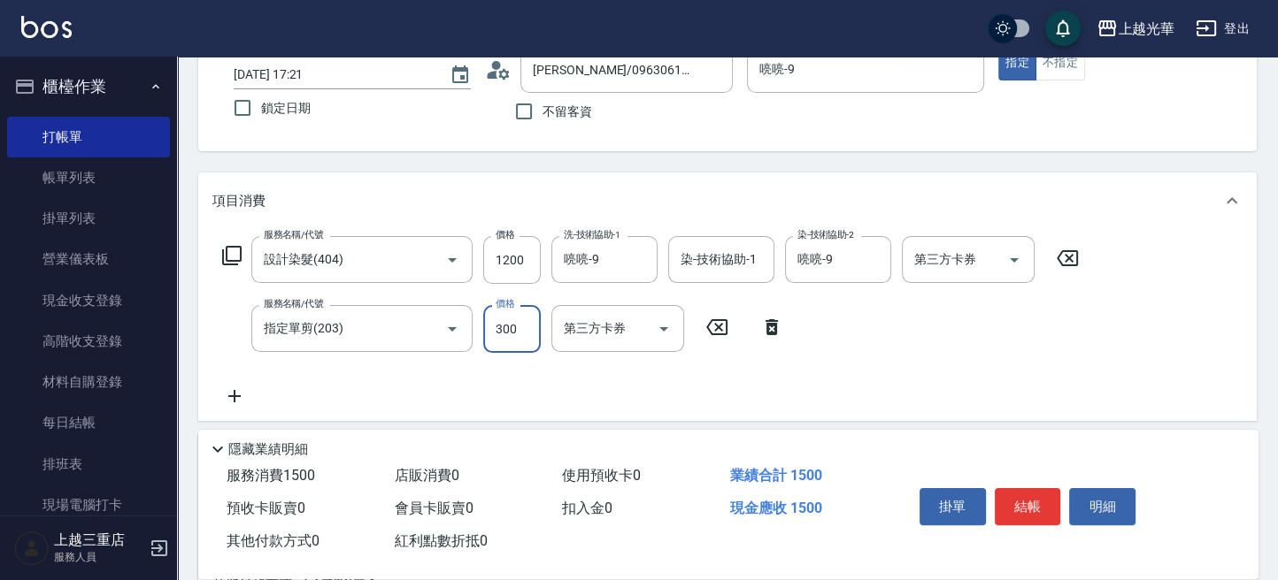
type input "300"
click at [1036, 512] on button "結帳" at bounding box center [1028, 506] width 66 height 37
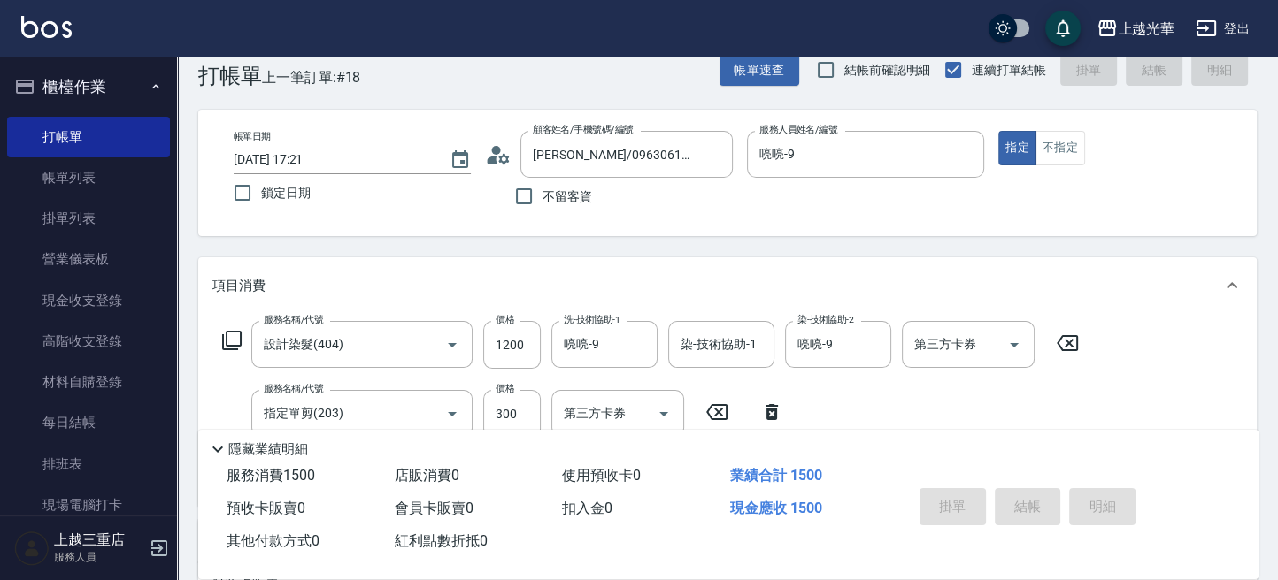
scroll to position [0, 0]
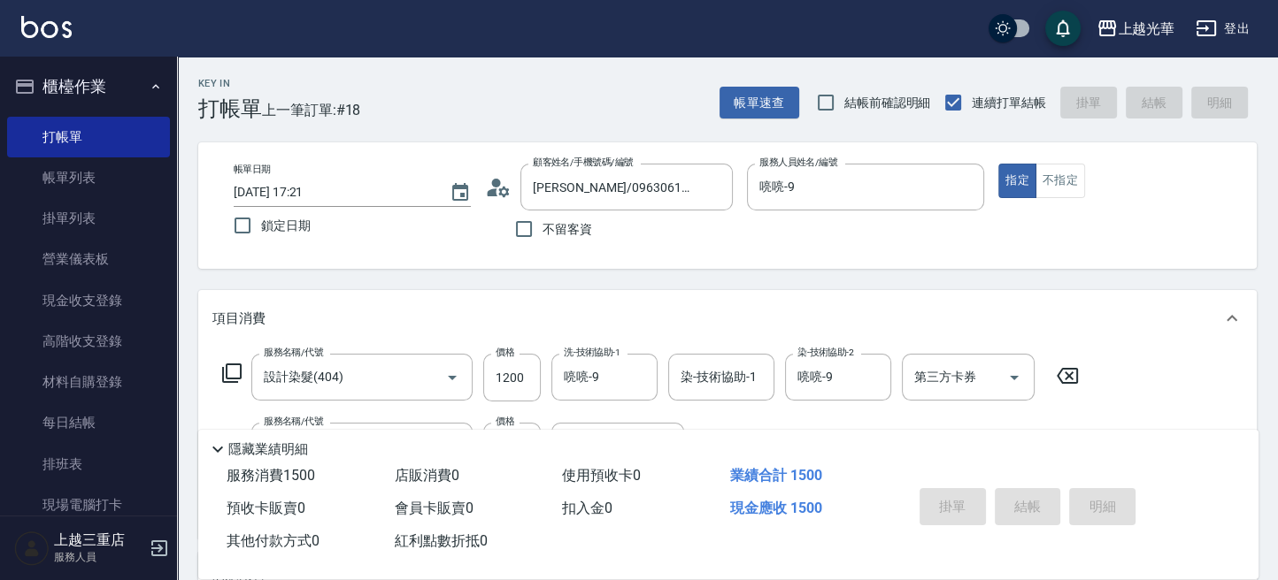
type input "2025/09/19 17:39"
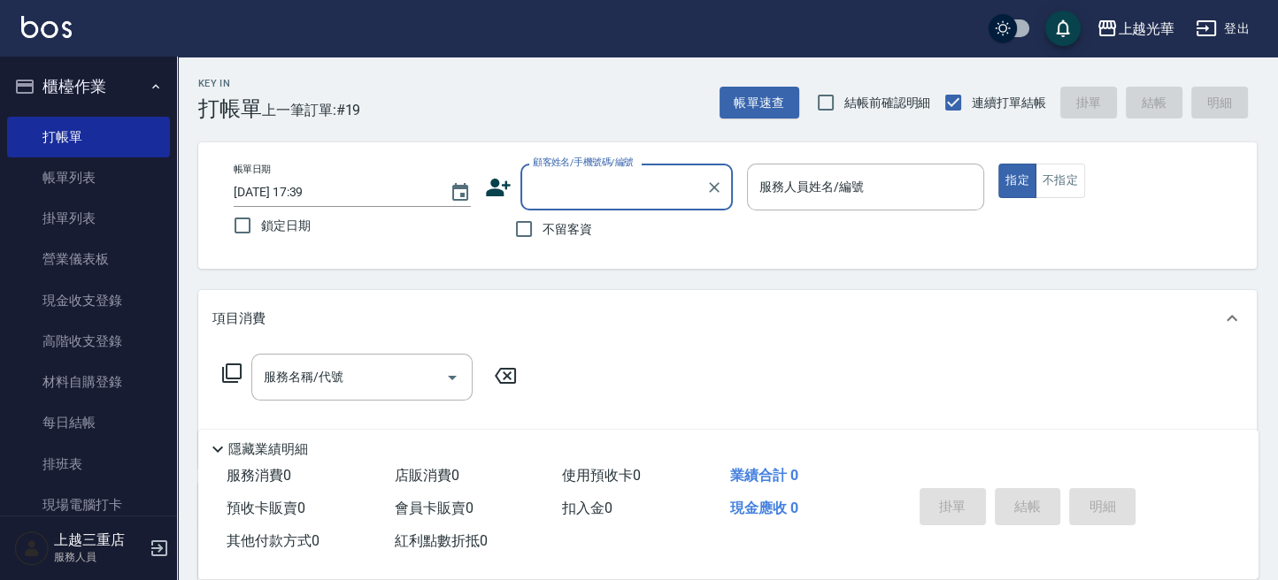
click at [585, 222] on span "不留客資" at bounding box center [567, 229] width 50 height 19
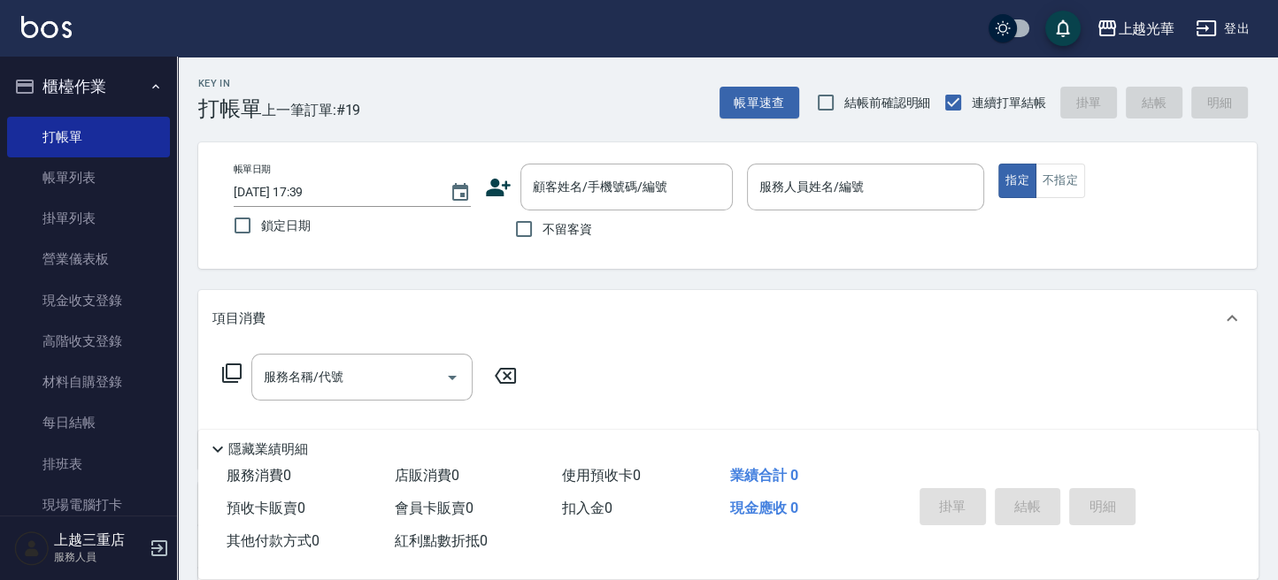
click at [543, 229] on span "不留客資" at bounding box center [567, 229] width 50 height 19
click at [542, 229] on input "不留客資" at bounding box center [523, 229] width 37 height 37
checkbox input "true"
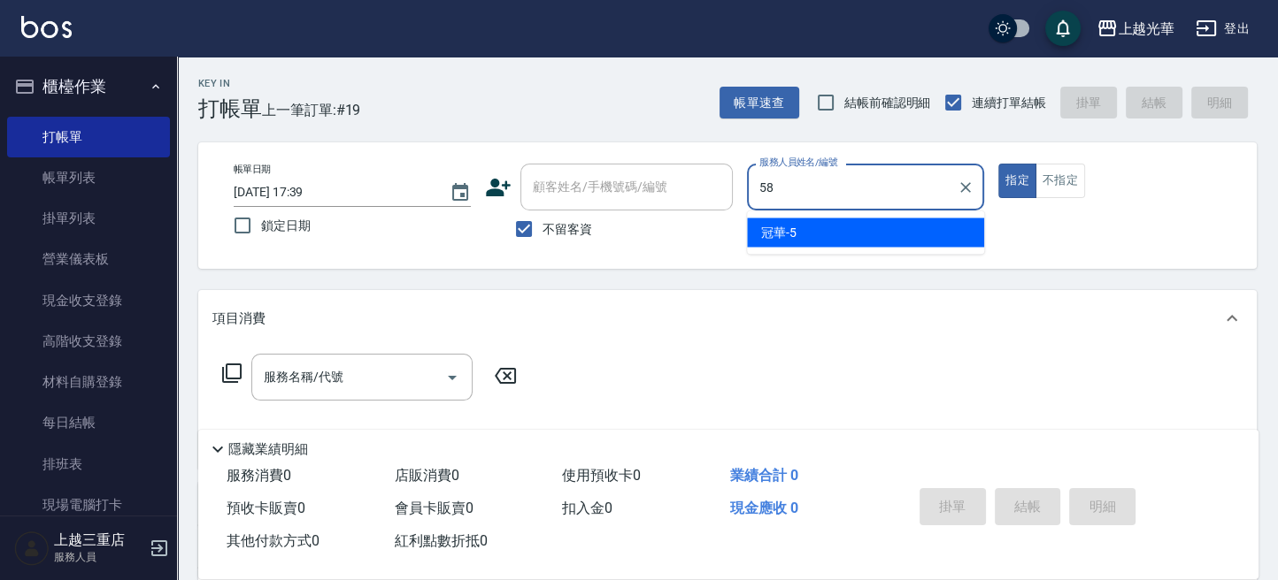
type input "5"
type input "玉米-8"
type button "true"
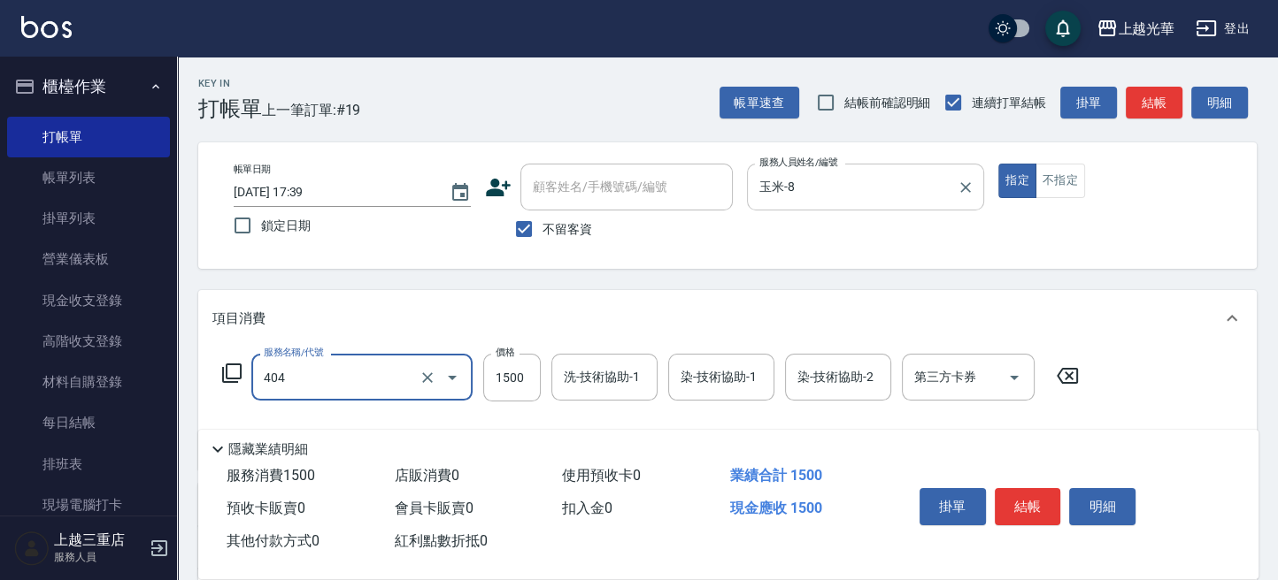
type input "設計染髮(404)"
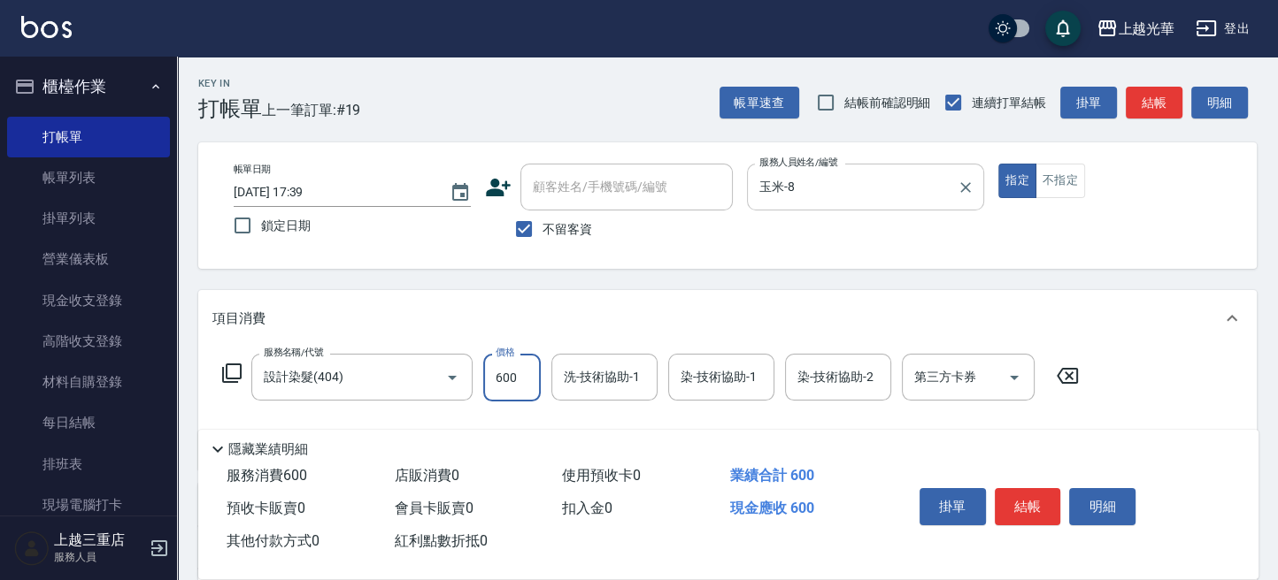
type input "600"
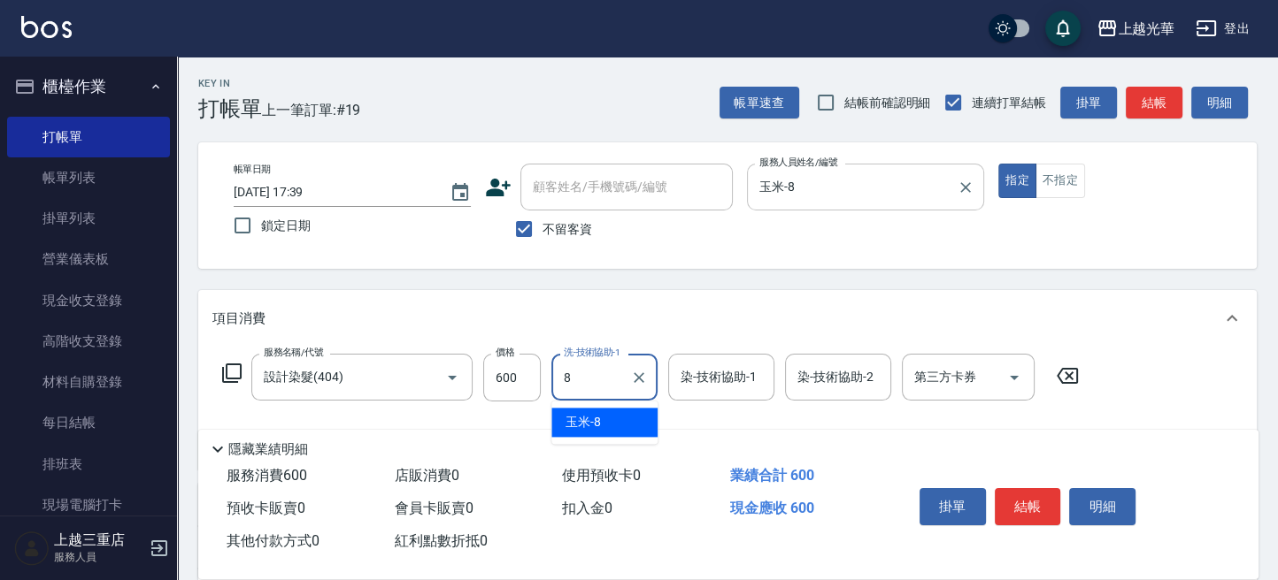
type input "玉米-8"
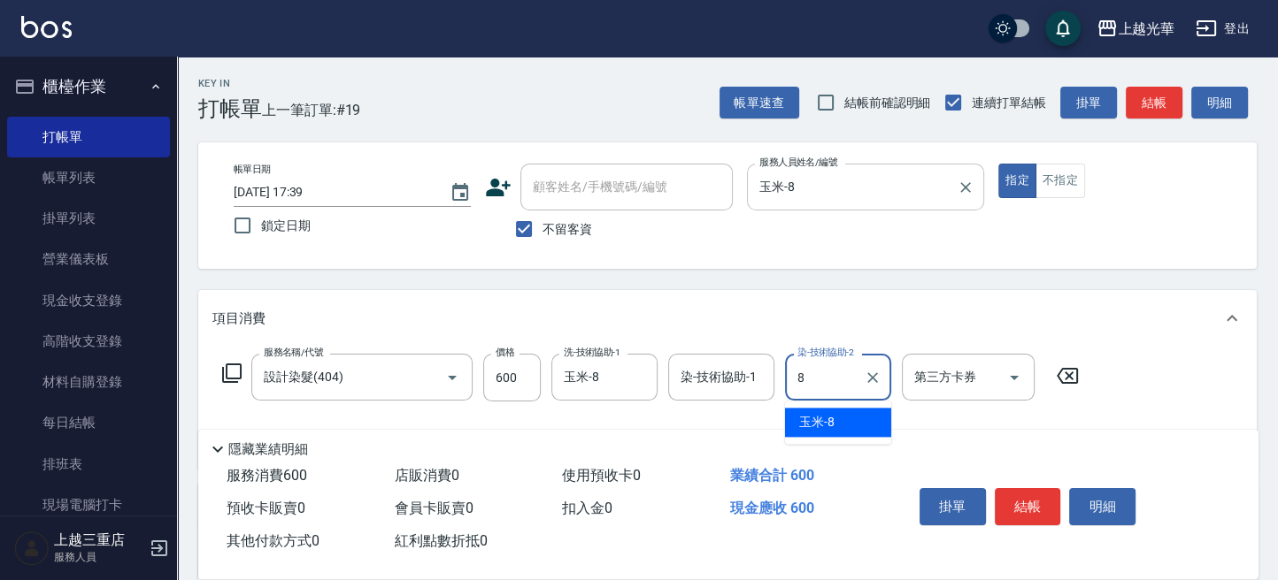
type input "玉米-8"
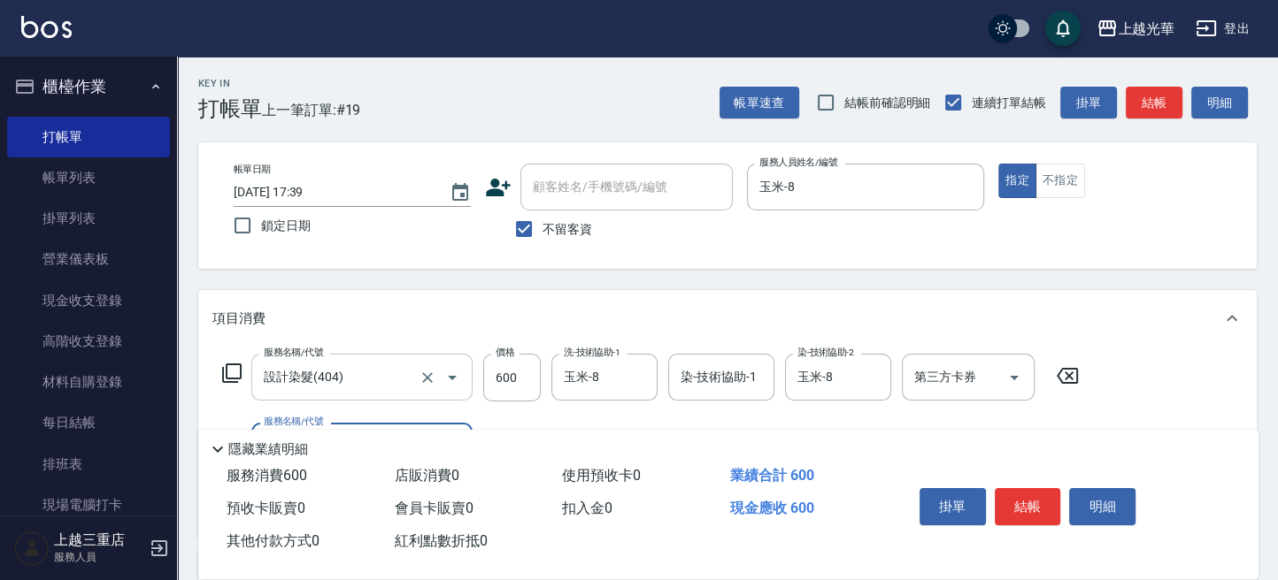
scroll to position [235, 0]
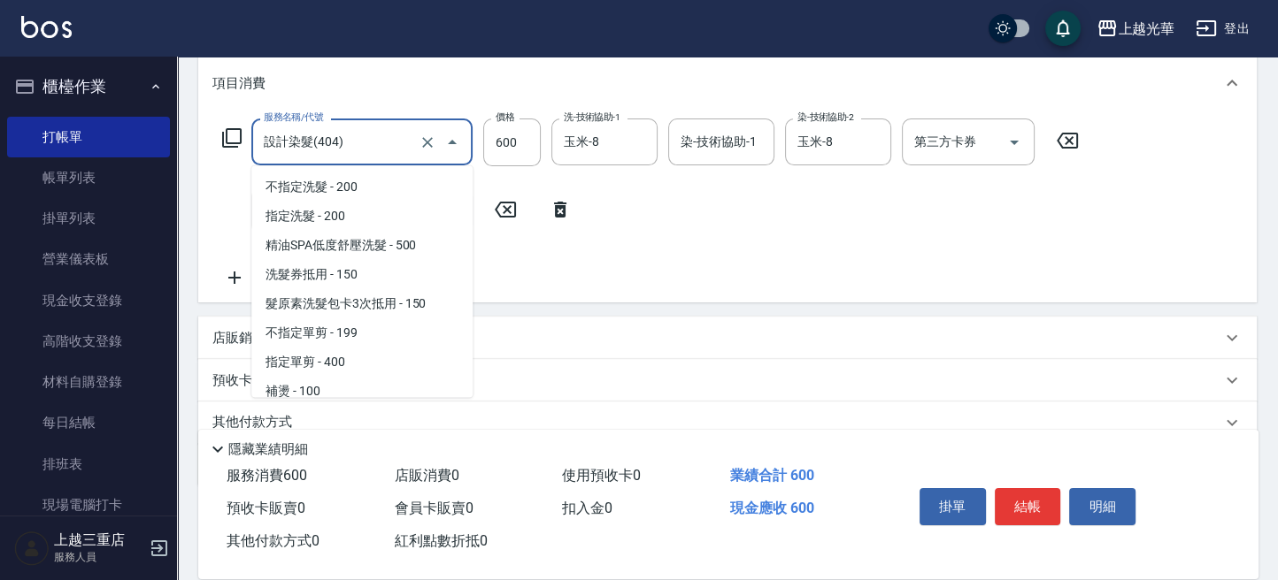
click at [413, 141] on input "設計染髮(404)" at bounding box center [337, 142] width 156 height 31
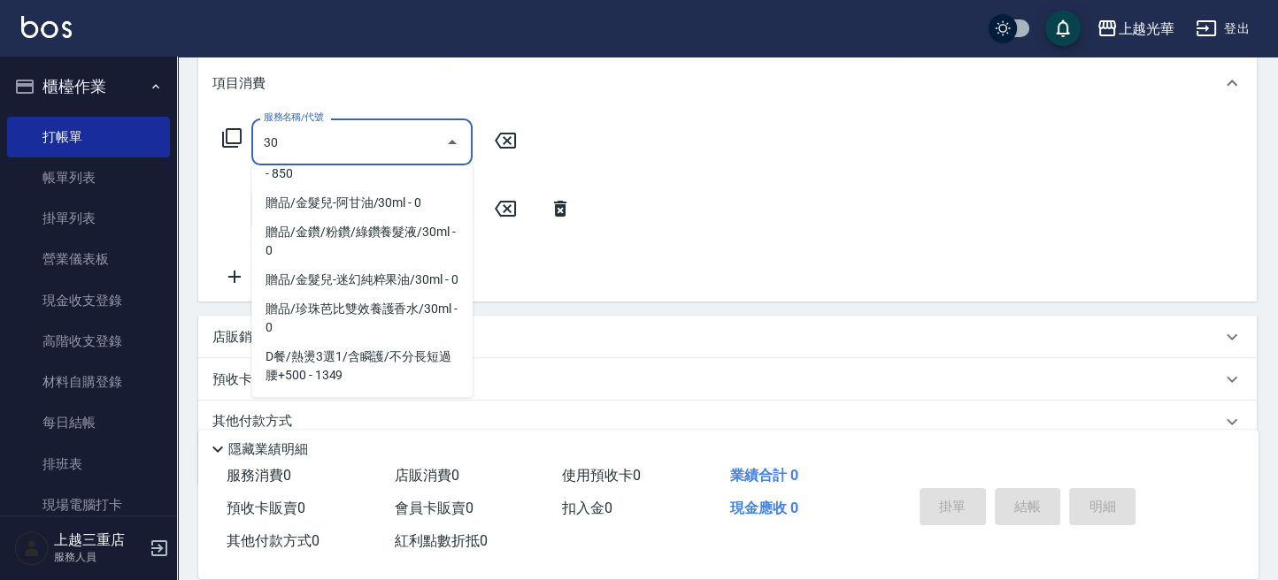
scroll to position [0, 0]
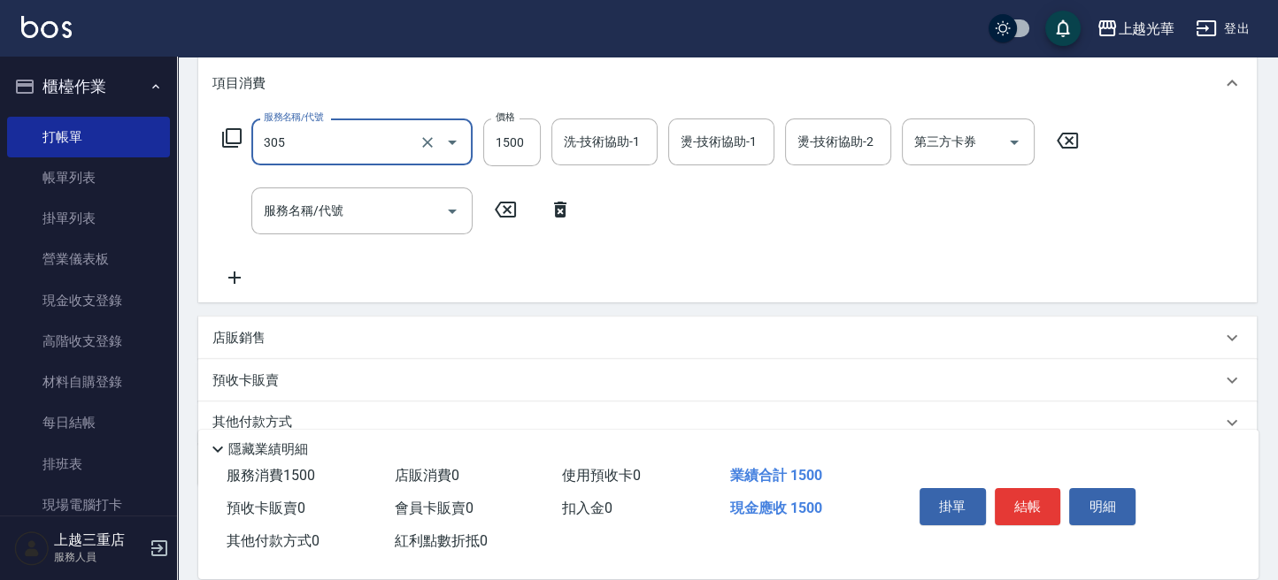
type input "設計燙髮1500(305)"
click at [239, 140] on icon at bounding box center [231, 137] width 21 height 21
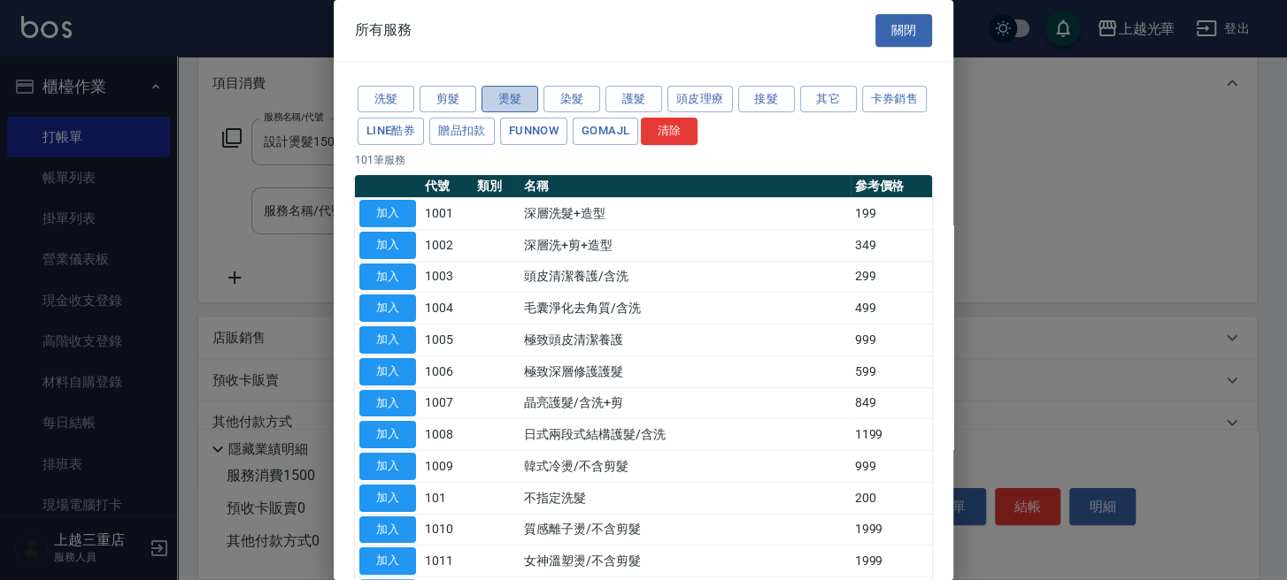
click at [497, 97] on button "燙髮" at bounding box center [509, 99] width 57 height 27
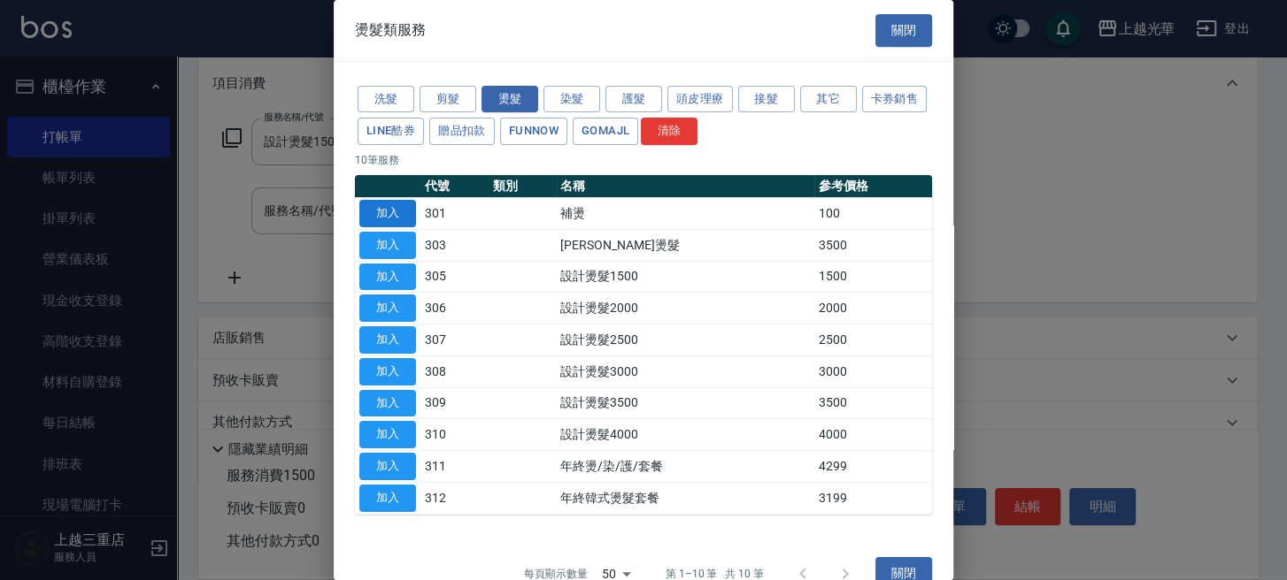
drag, startPoint x: 415, startPoint y: 222, endPoint x: 398, endPoint y: 213, distance: 19.0
click at [410, 222] on button "加入" at bounding box center [387, 213] width 57 height 27
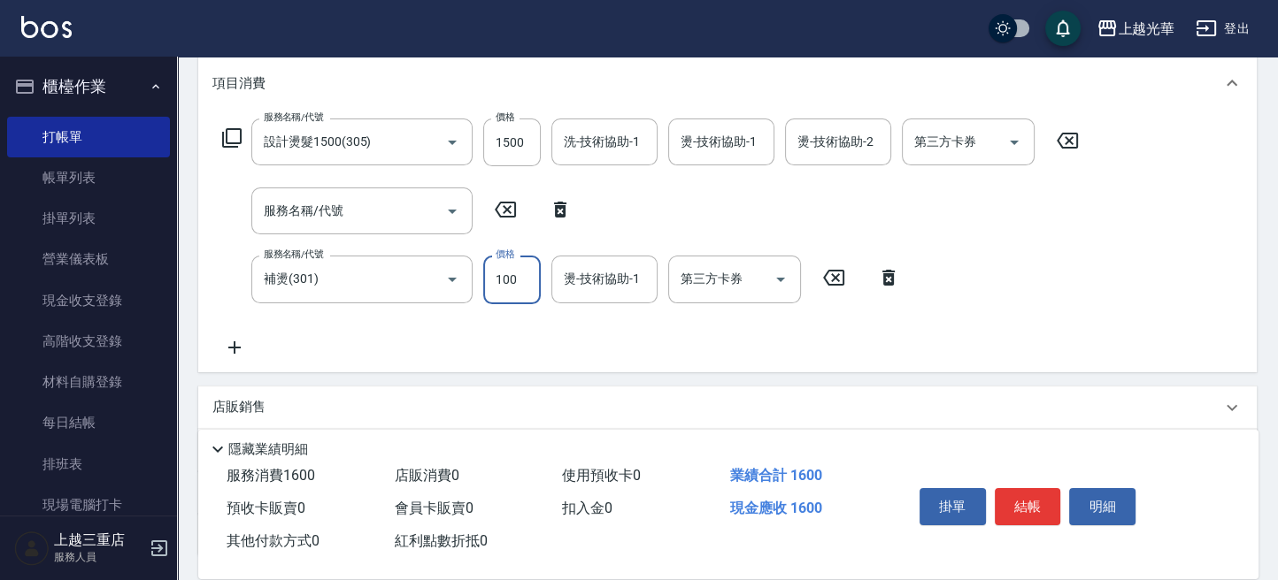
drag, startPoint x: 518, startPoint y: 276, endPoint x: 527, endPoint y: 276, distance: 9.7
click at [518, 276] on input "100" at bounding box center [512, 280] width 58 height 48
type input "600"
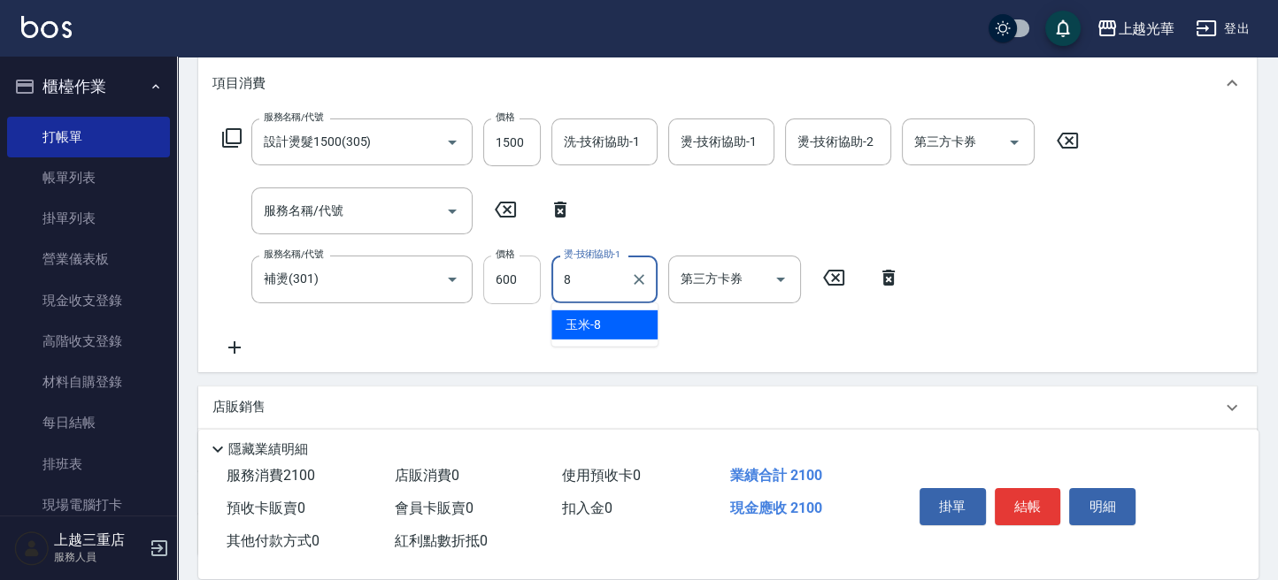
type input "玉米-8"
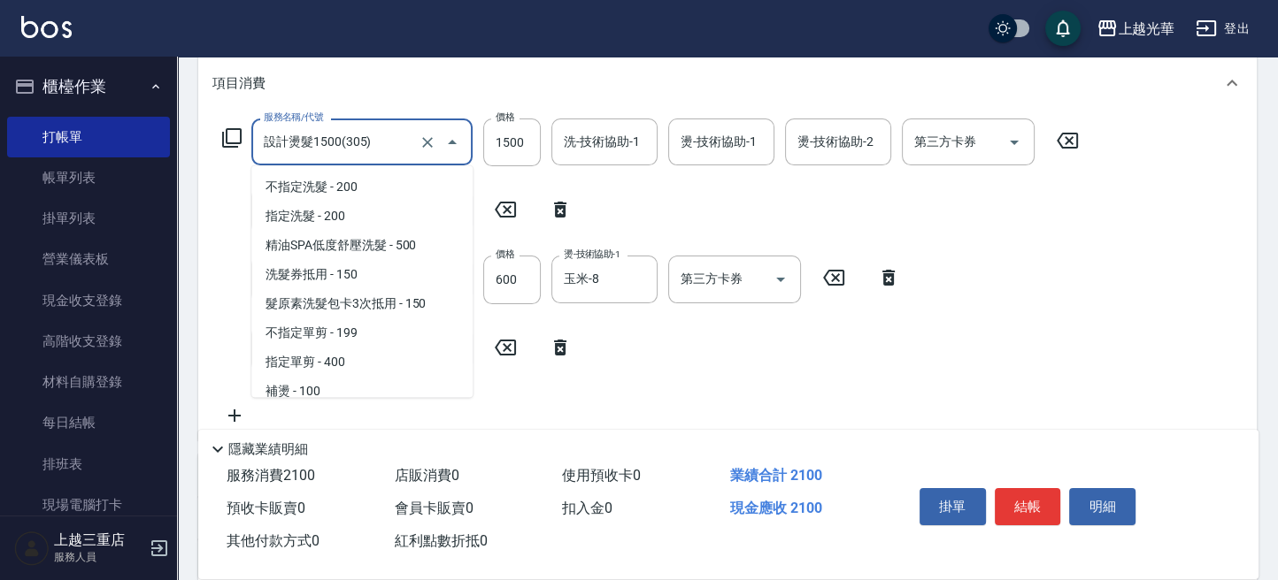
scroll to position [67, 0]
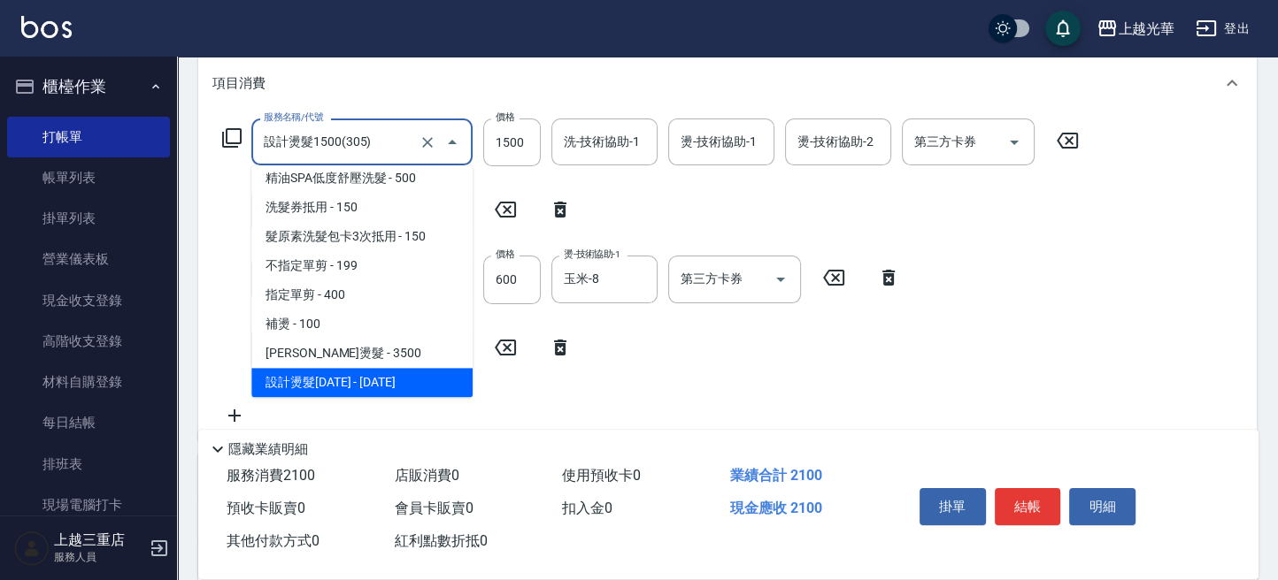
drag, startPoint x: 405, startPoint y: 148, endPoint x: 393, endPoint y: 146, distance: 12.5
click at [393, 146] on input "設計燙髮1500(305)" at bounding box center [337, 142] width 156 height 31
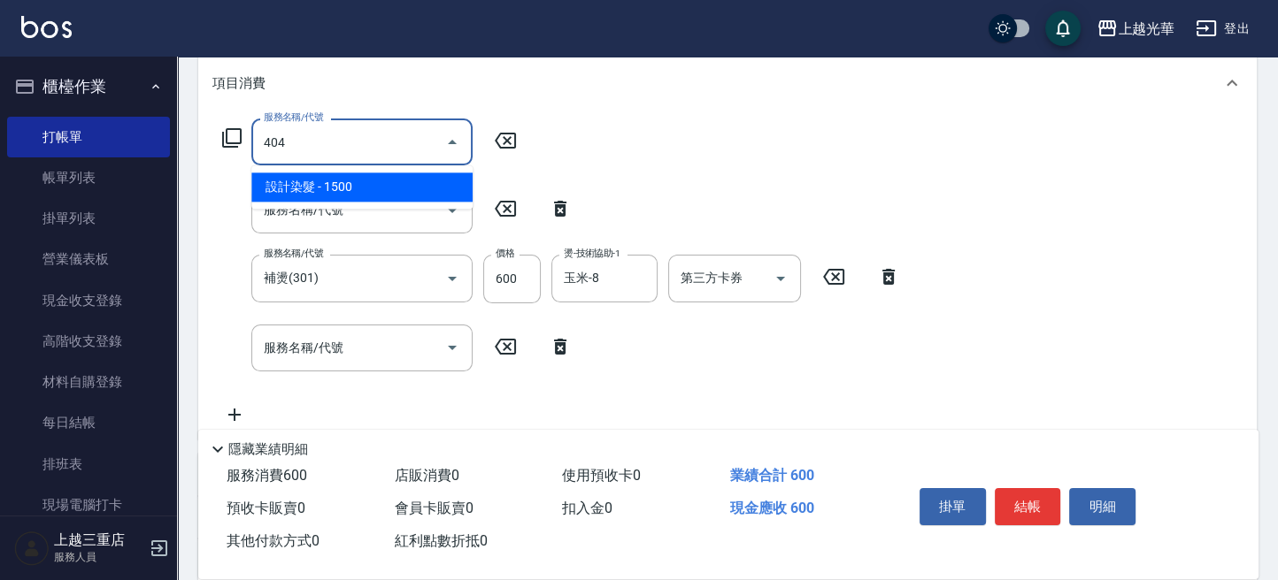
scroll to position [0, 0]
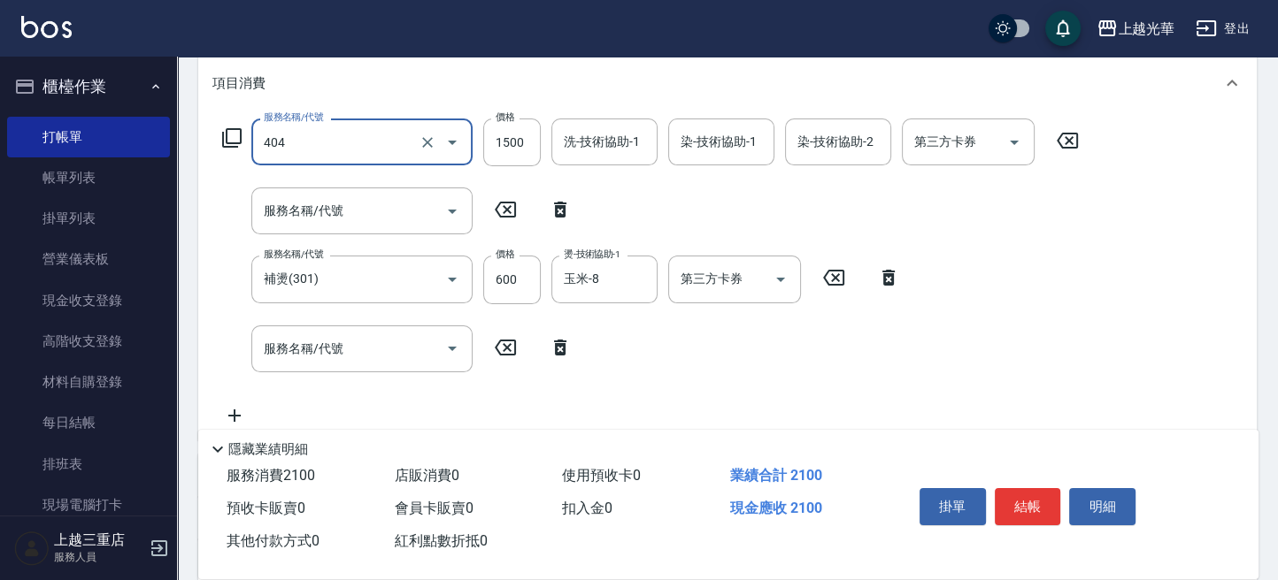
type input "設計染髮(404)"
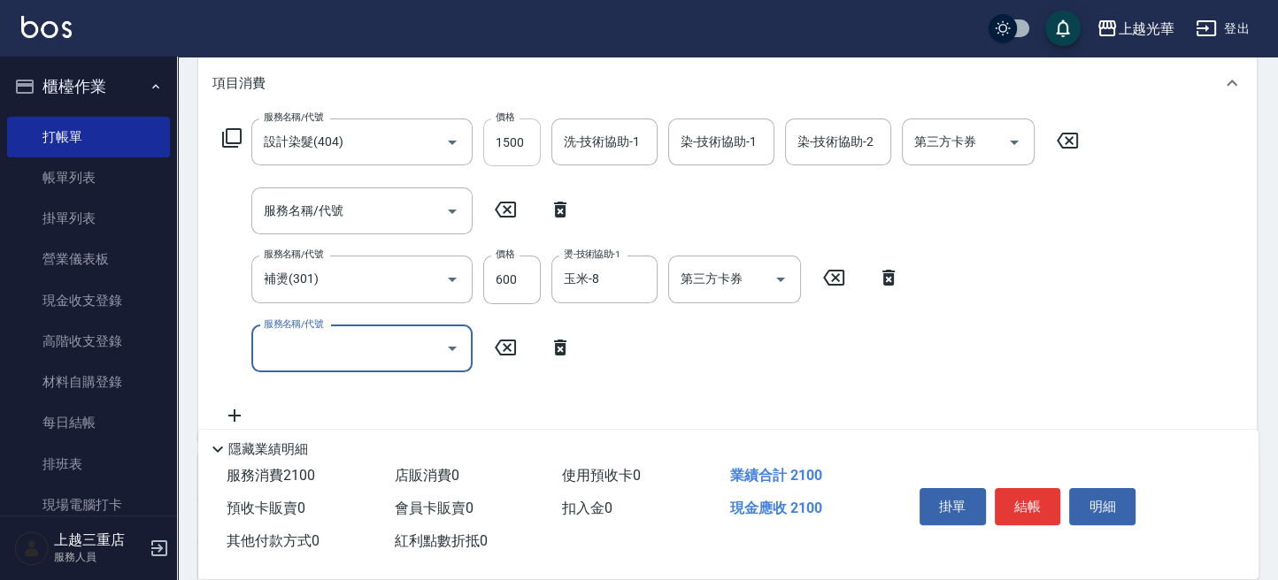
click at [513, 131] on input "1500" at bounding box center [512, 143] width 58 height 48
click at [1064, 137] on icon at bounding box center [1067, 140] width 44 height 21
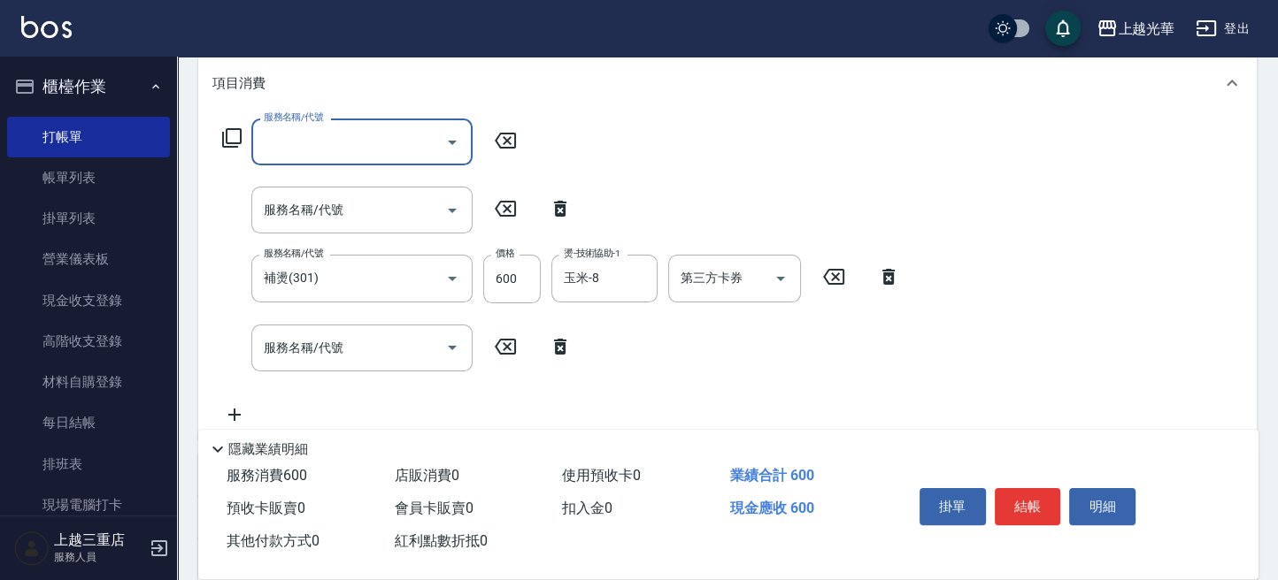
click at [496, 142] on icon at bounding box center [505, 141] width 21 height 16
click at [495, 213] on icon at bounding box center [505, 208] width 44 height 21
click at [544, 203] on icon at bounding box center [560, 208] width 44 height 21
type input "補燙(301)"
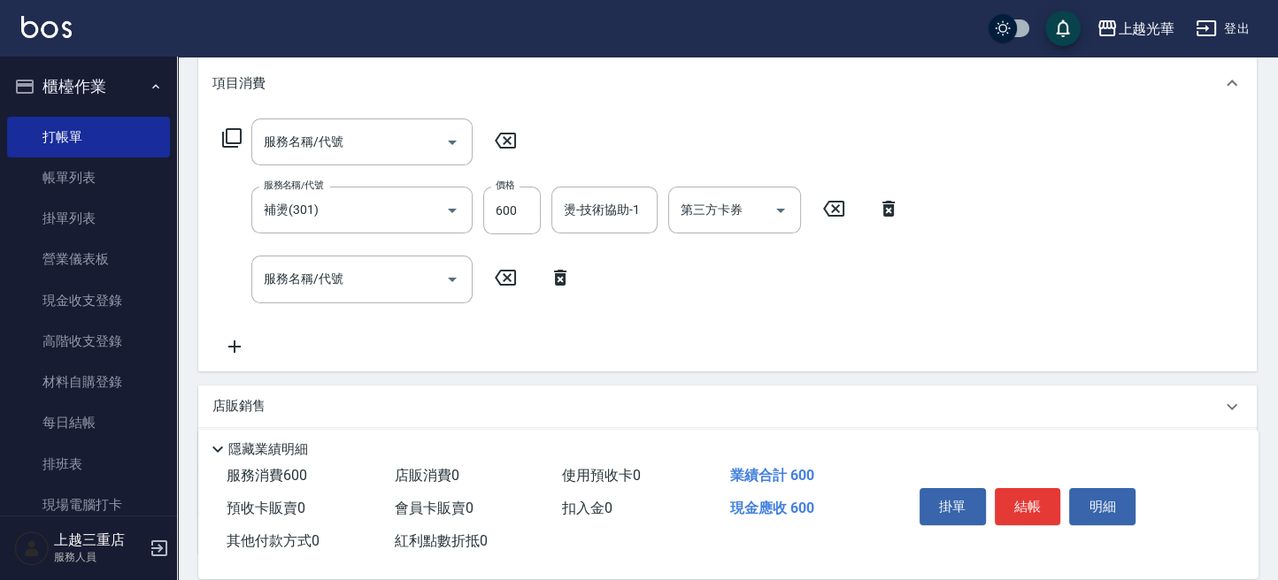
click at [570, 273] on icon at bounding box center [560, 277] width 44 height 21
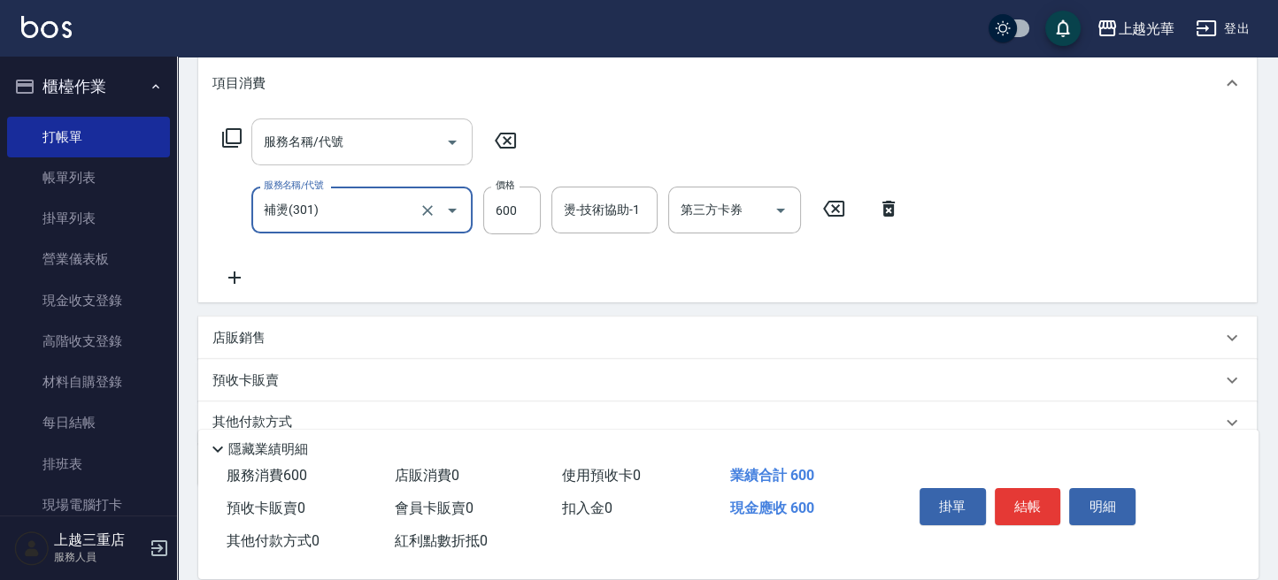
click at [374, 130] on input "服務名稱/代號" at bounding box center [348, 142] width 179 height 31
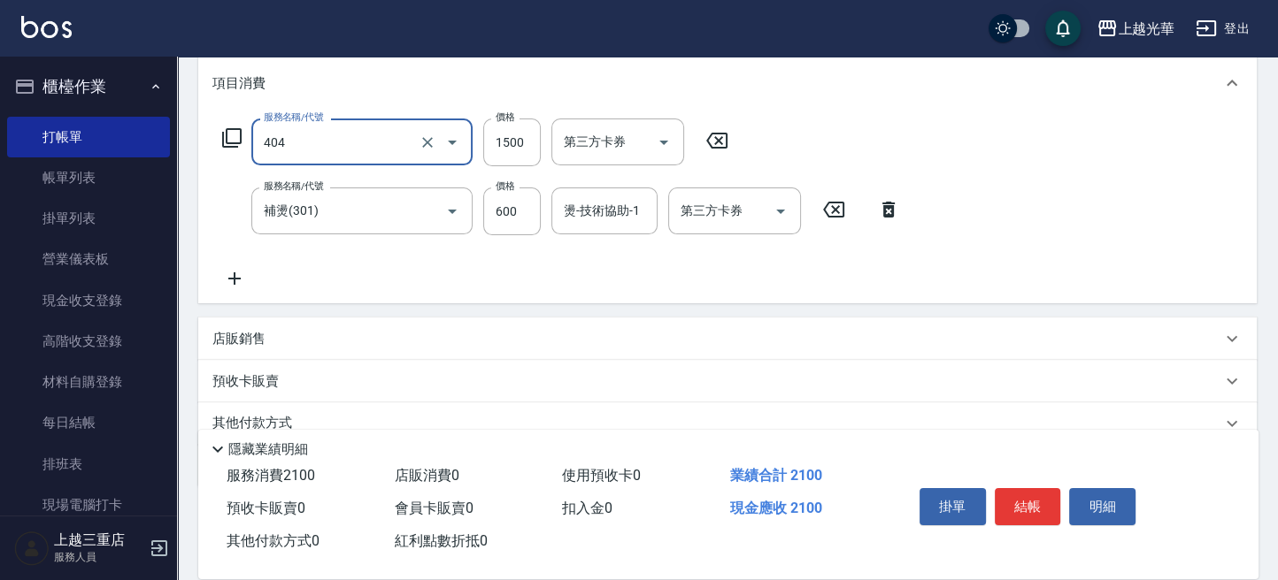
type input "設計染髮(404)"
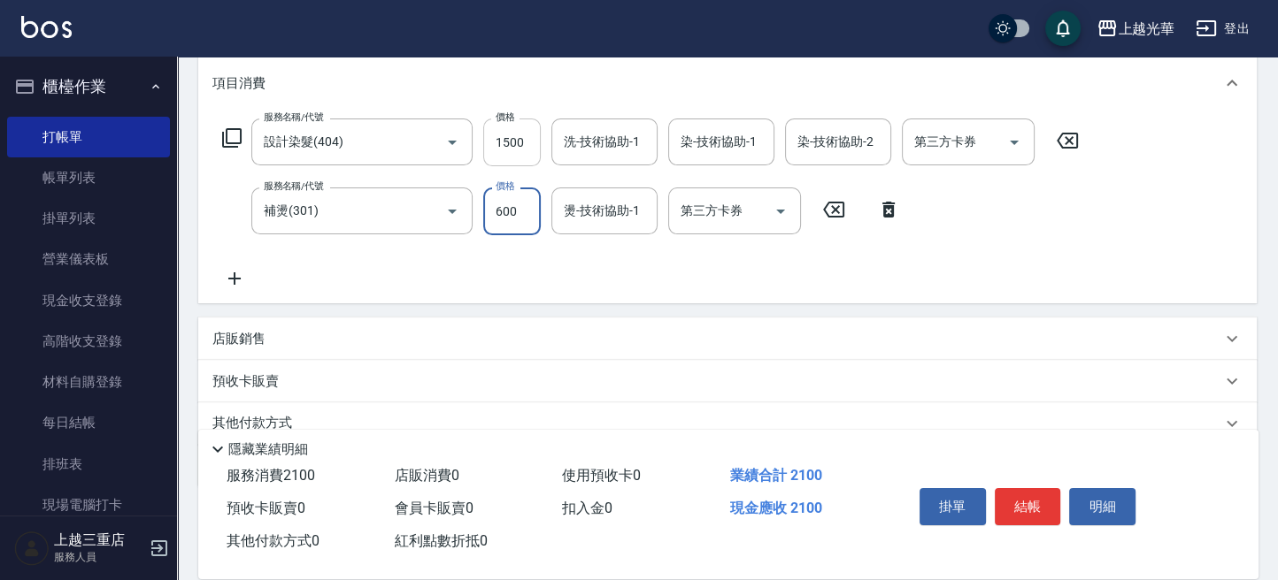
click at [510, 144] on input "1500" at bounding box center [512, 143] width 58 height 48
type input "3500"
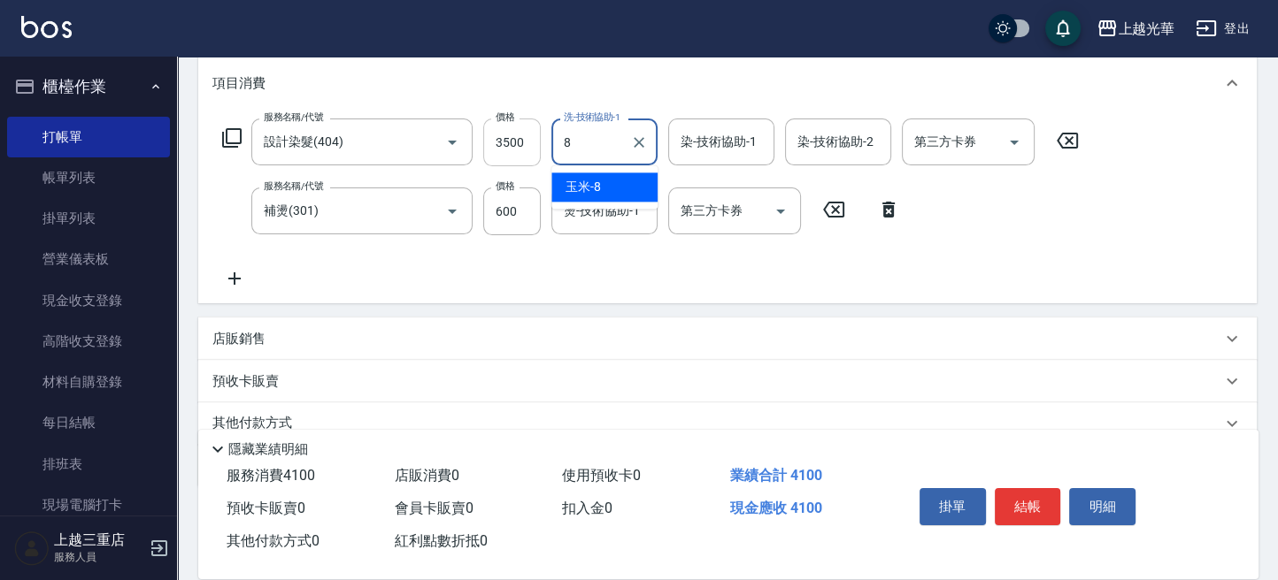
type input "玉米-8"
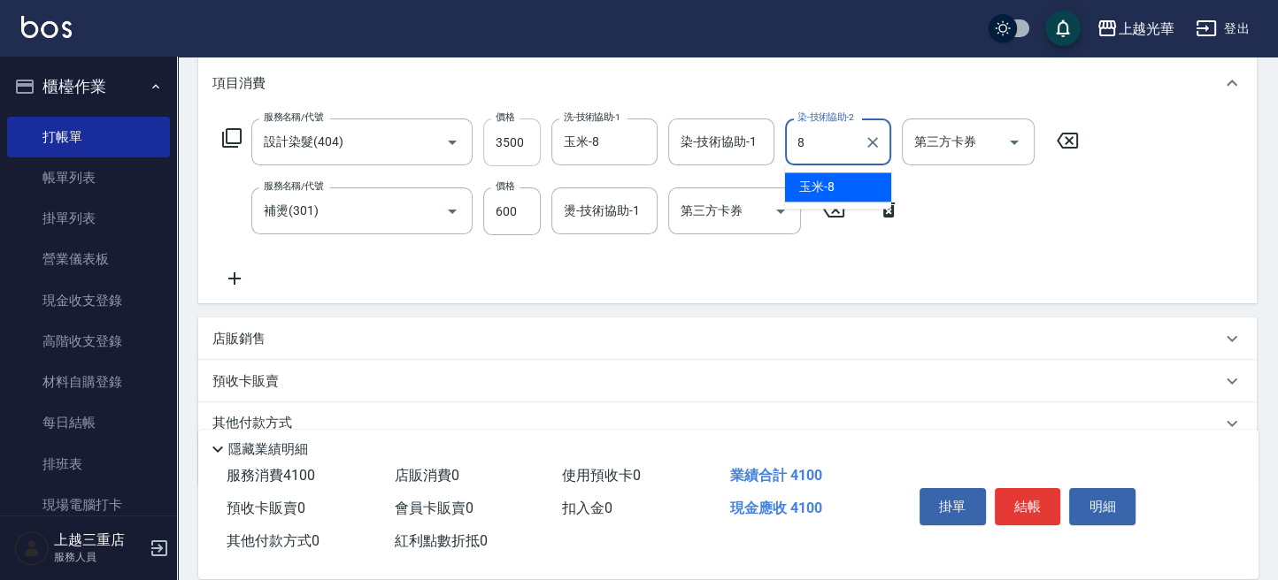
type input "玉米-8"
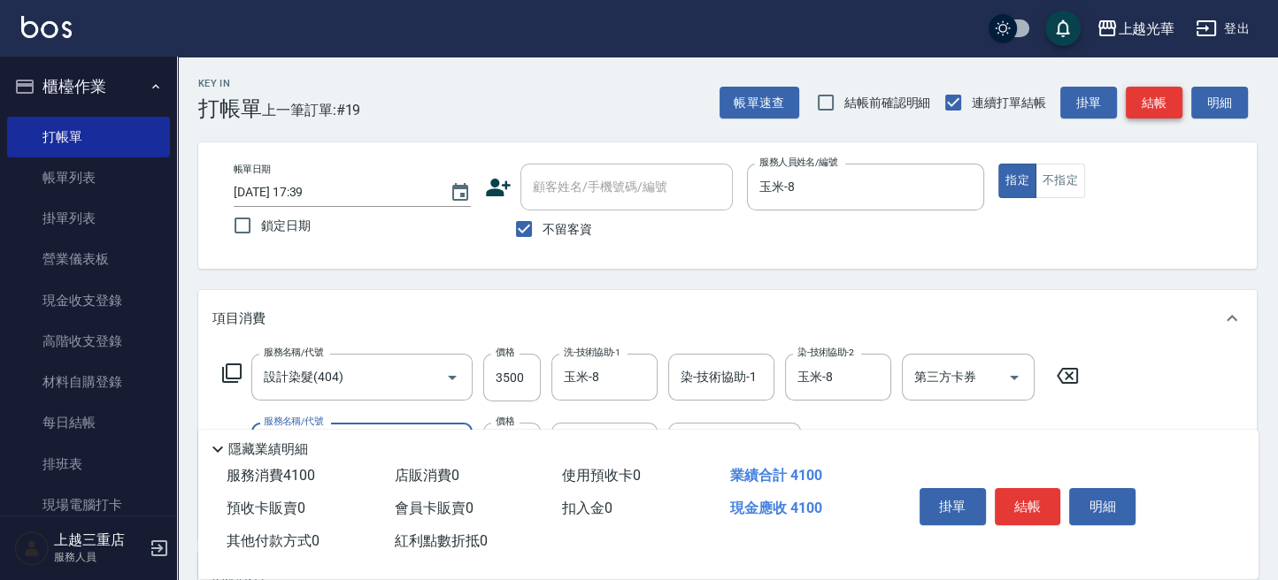
click at [1139, 104] on button "結帳" at bounding box center [1153, 103] width 57 height 33
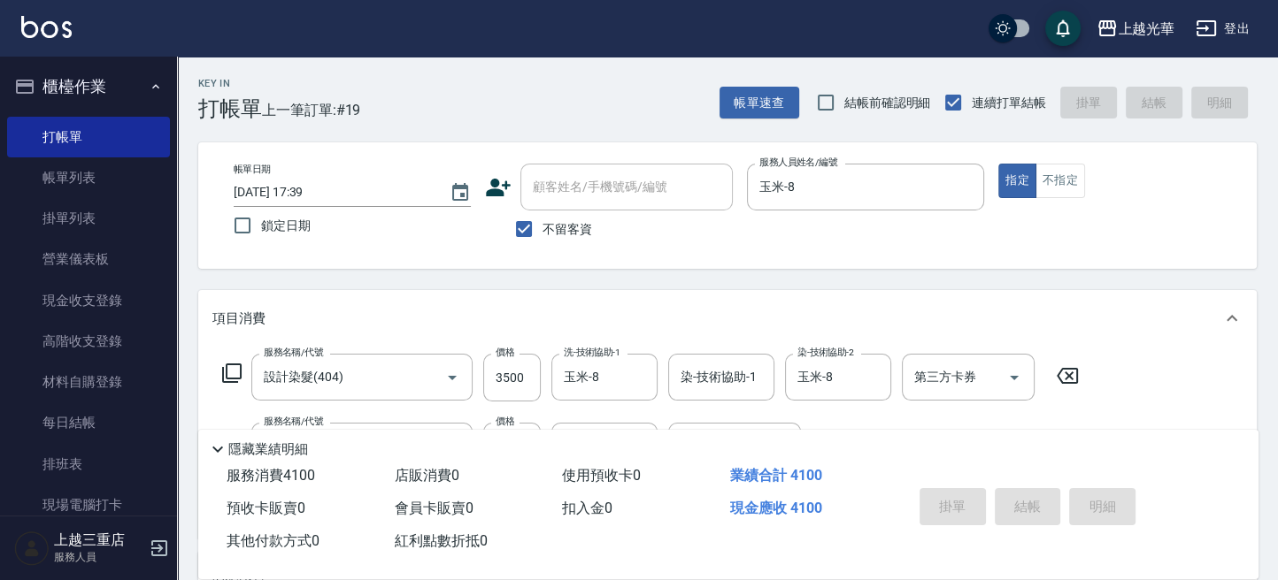
type input "2025/09/19 18:10"
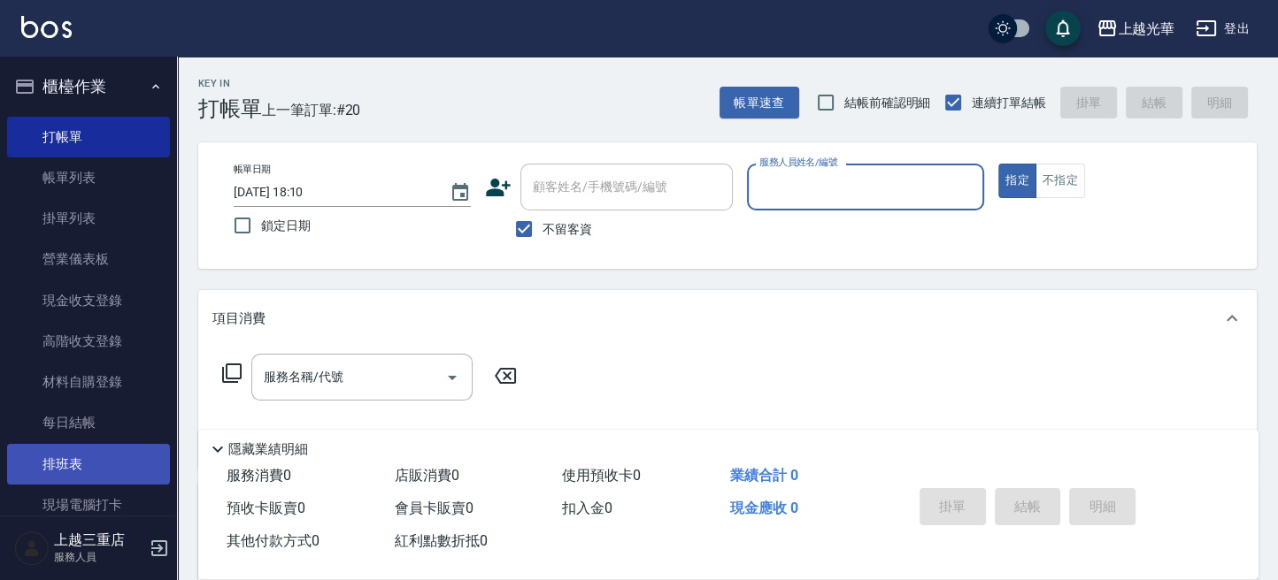
scroll to position [118, 0]
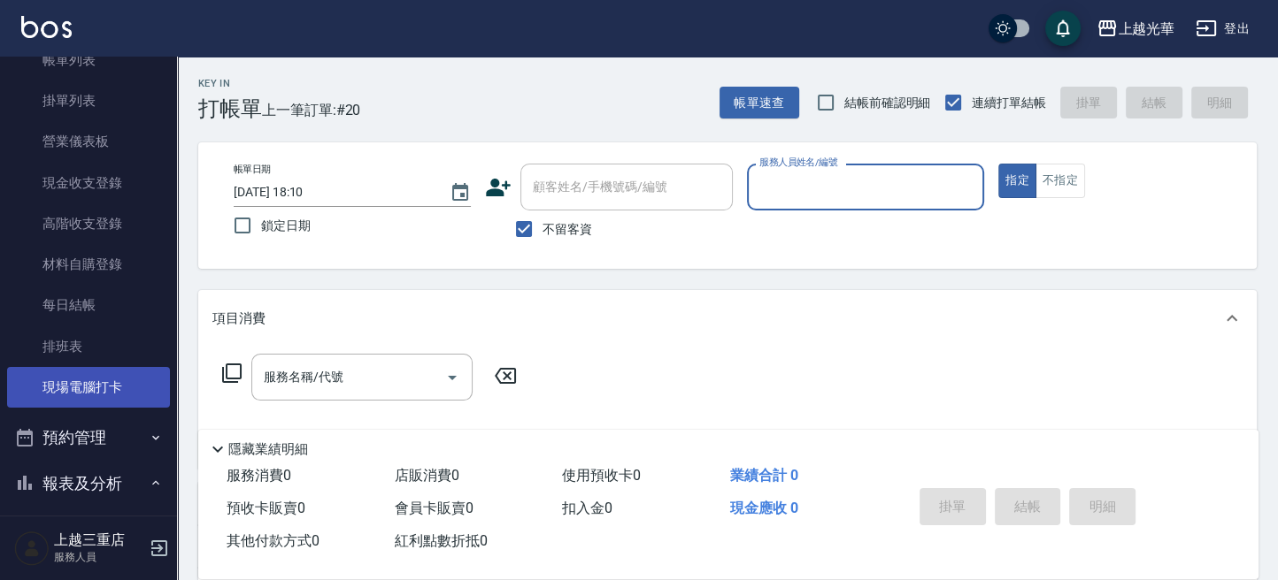
click at [90, 396] on link "現場電腦打卡" at bounding box center [88, 387] width 163 height 41
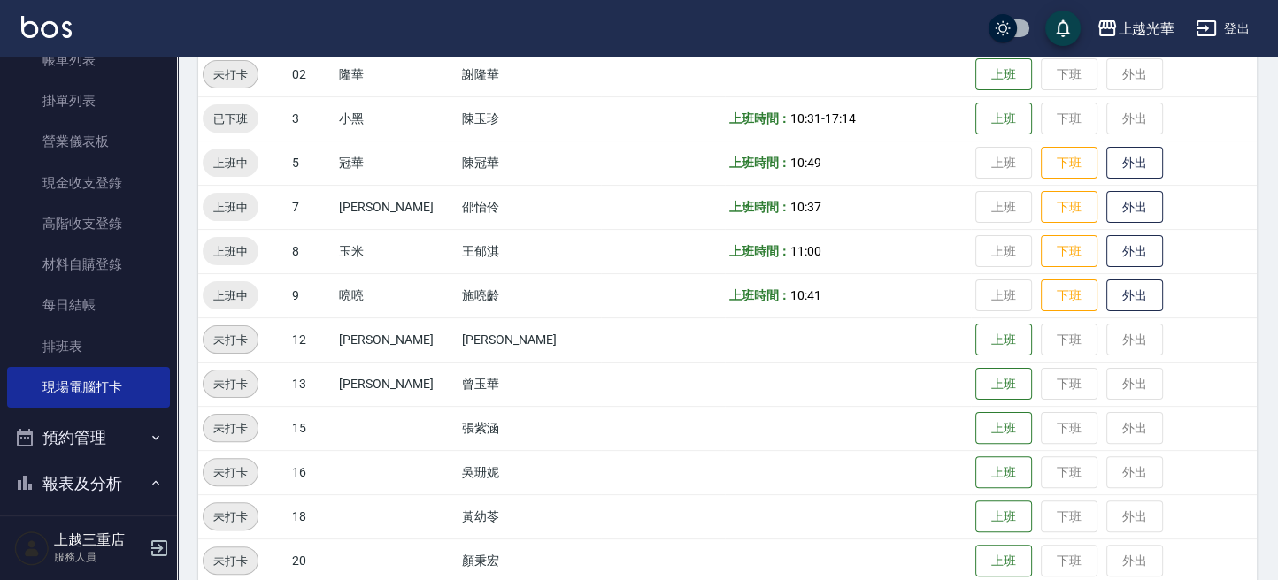
scroll to position [472, 0]
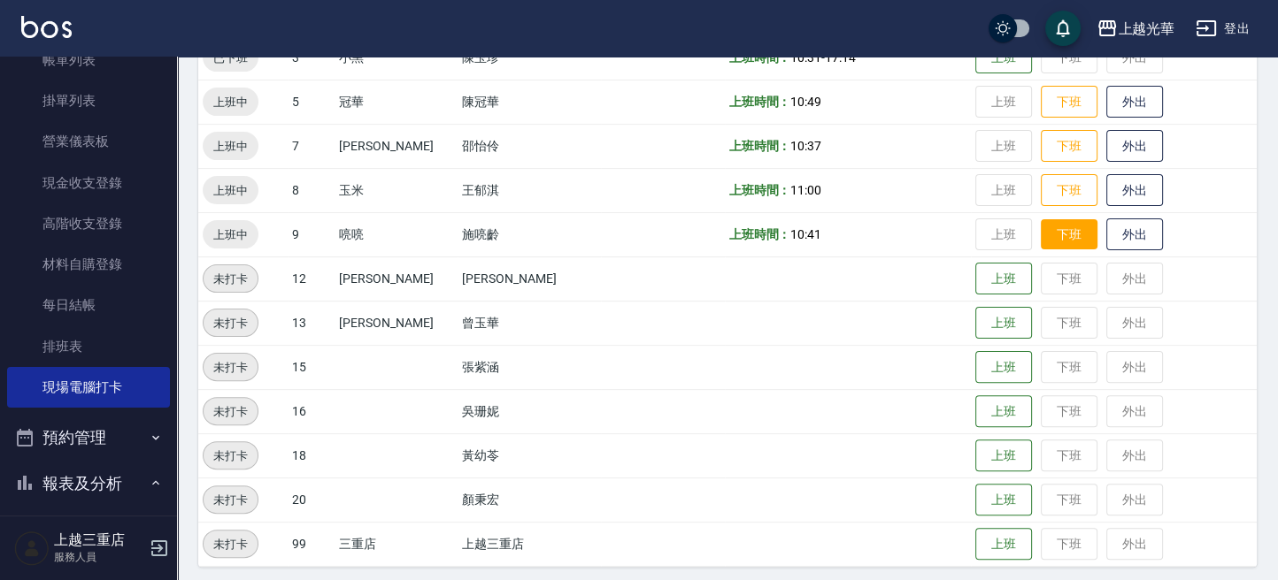
click at [1048, 242] on button "下班" at bounding box center [1069, 234] width 57 height 31
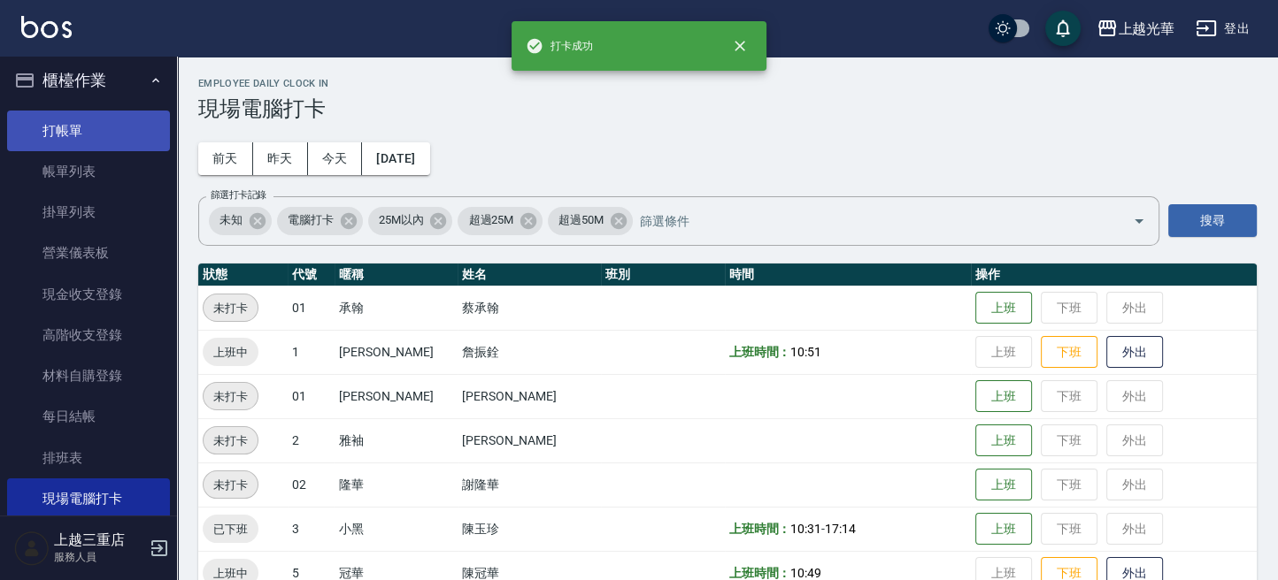
scroll to position [0, 0]
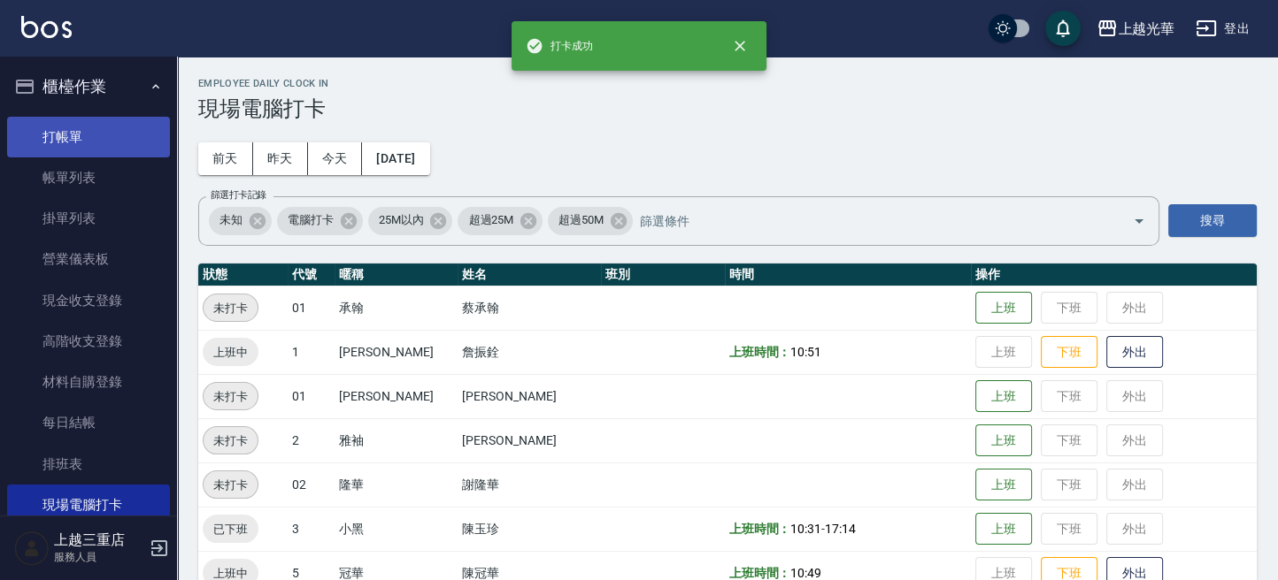
click at [98, 134] on link "打帳單" at bounding box center [88, 137] width 163 height 41
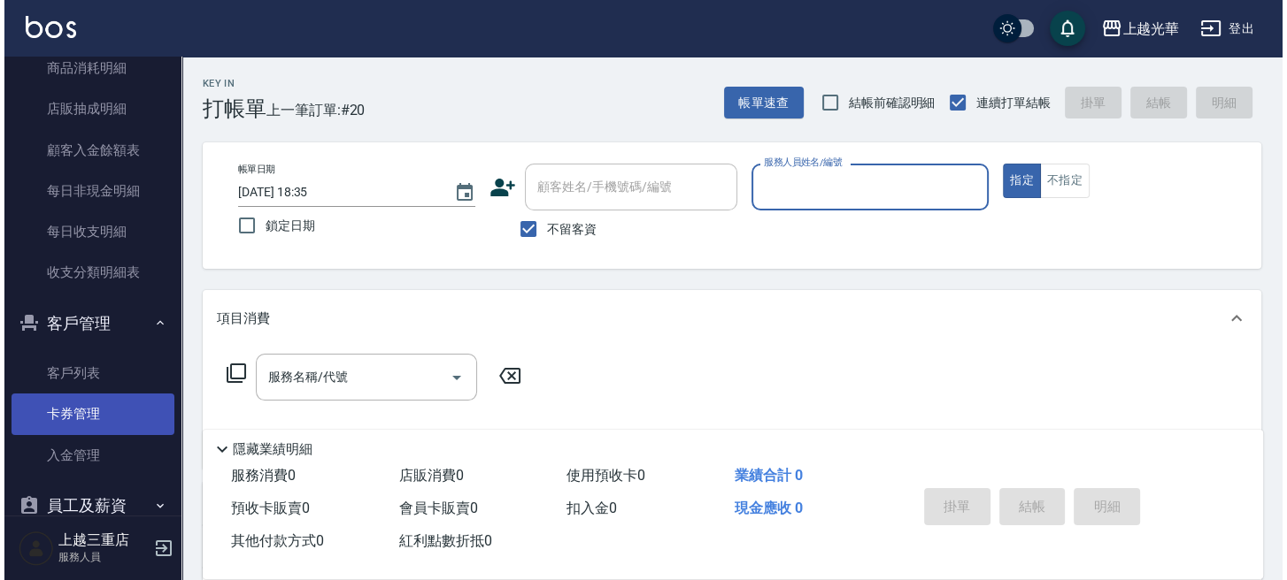
scroll to position [1107, 0]
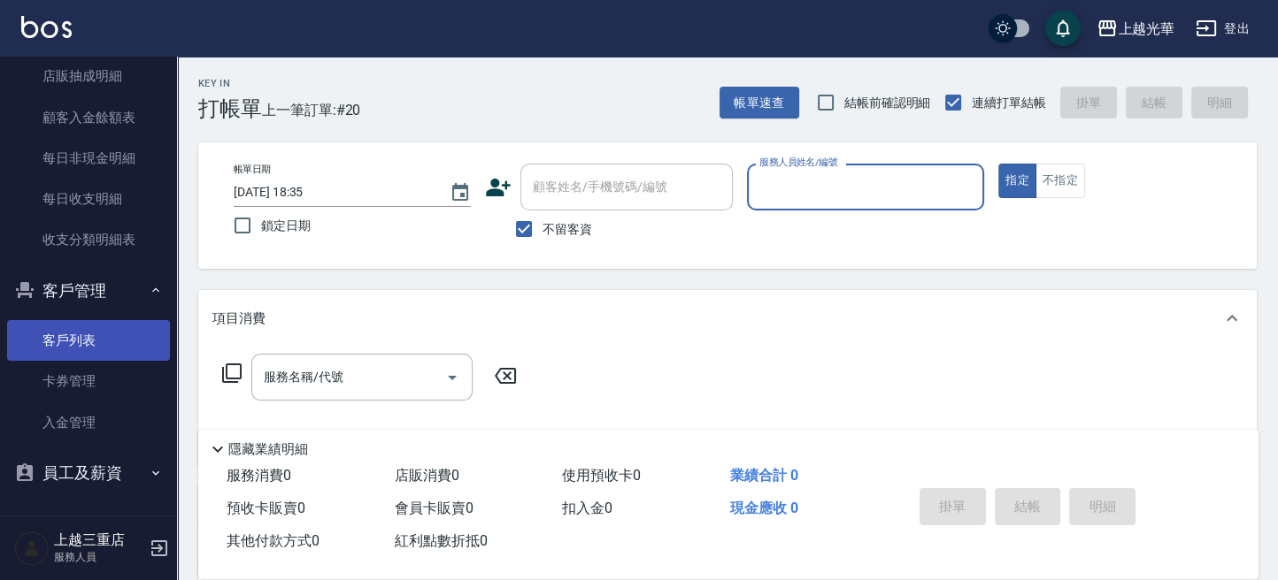
click at [75, 329] on link "客戶列表" at bounding box center [88, 340] width 163 height 41
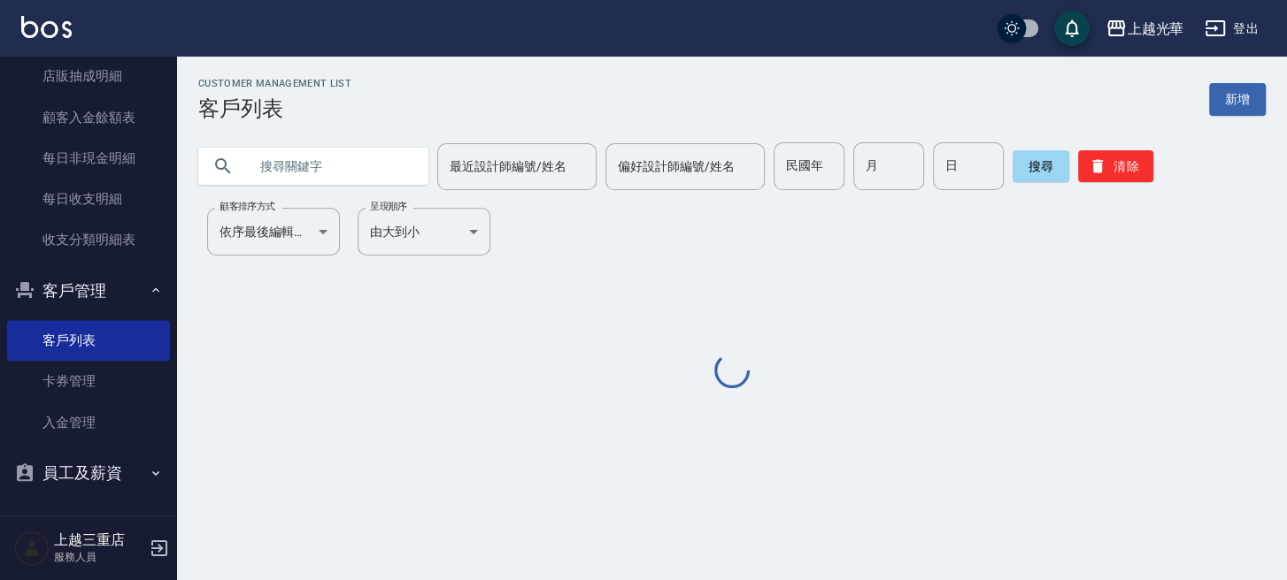
click at [251, 171] on input "text" at bounding box center [331, 166] width 166 height 48
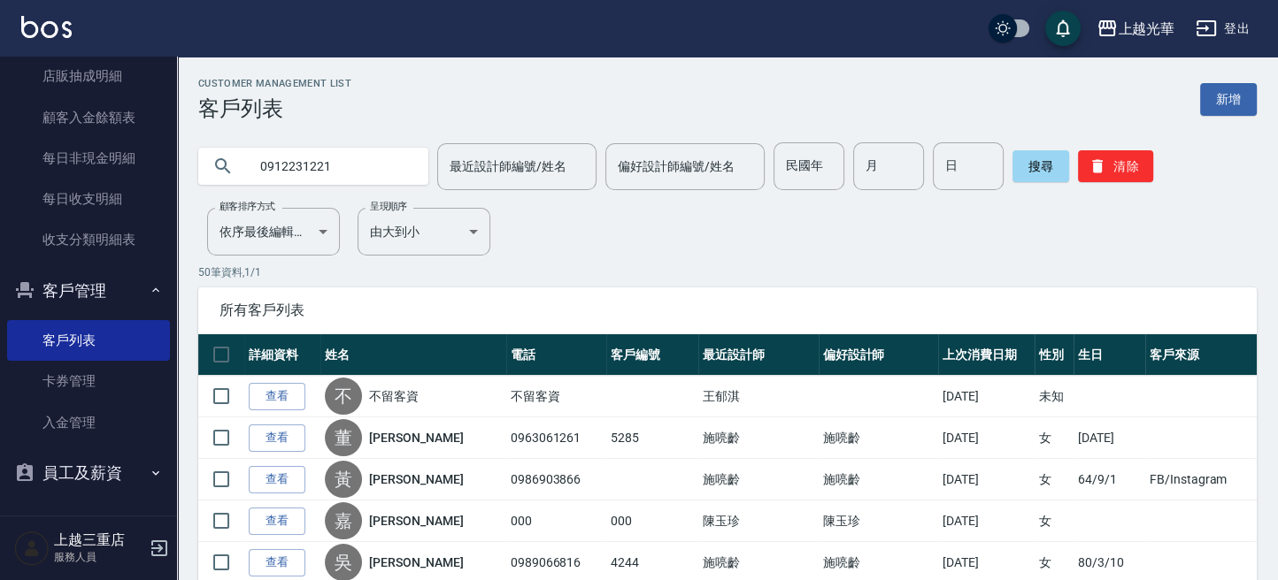
type input "0912231221"
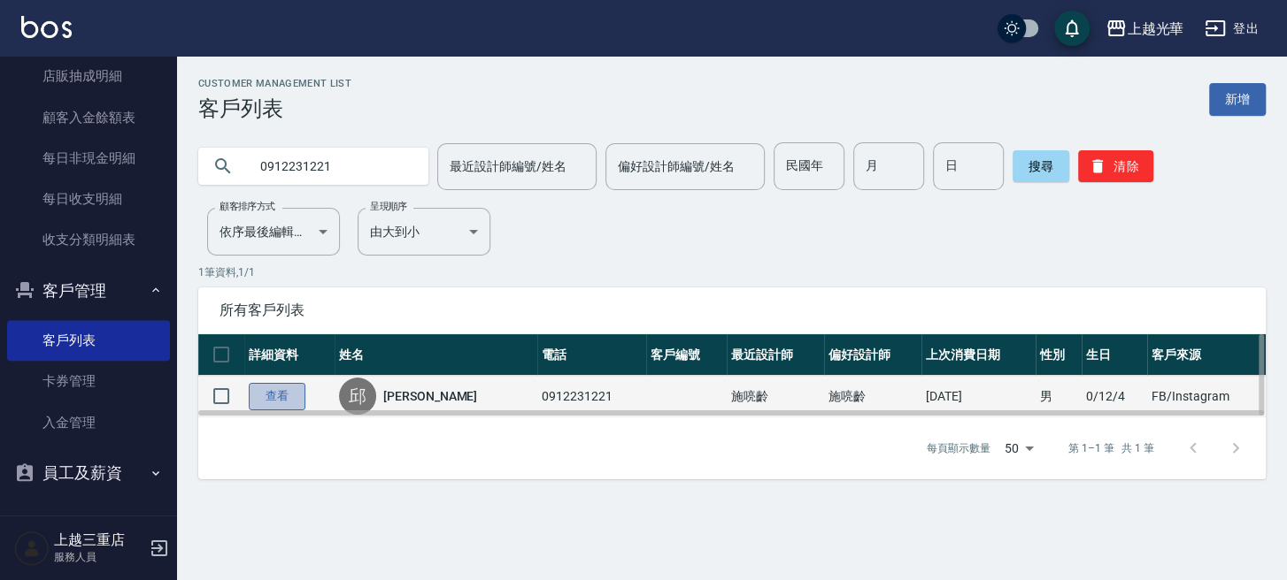
click at [287, 399] on link "查看" at bounding box center [277, 396] width 57 height 27
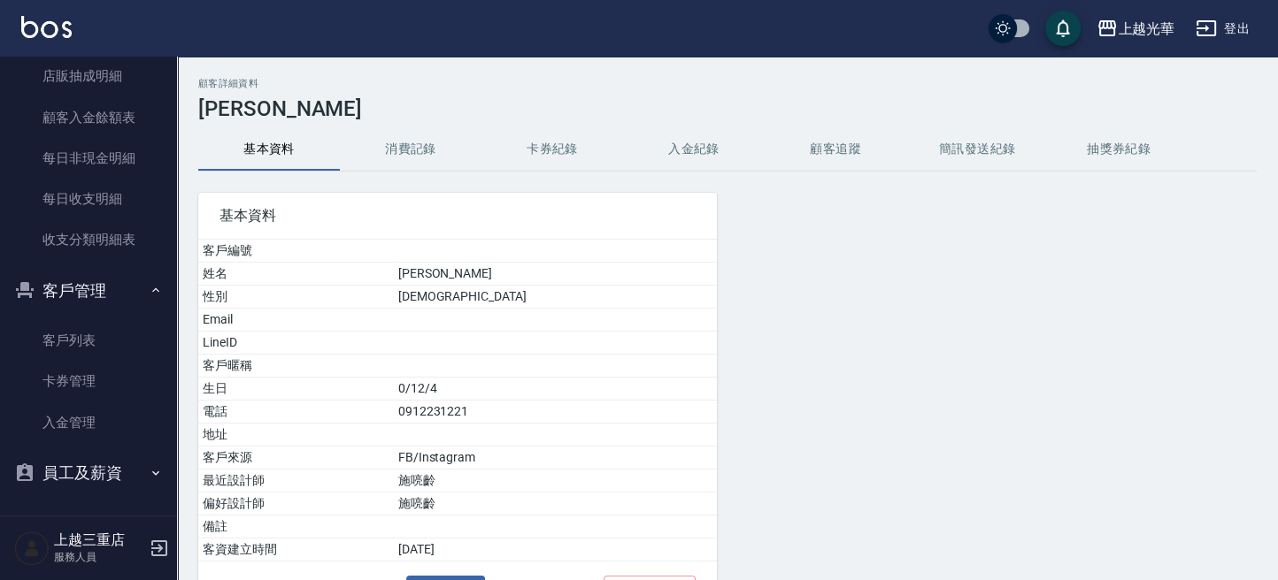
click at [397, 134] on button "消費記錄" at bounding box center [411, 149] width 142 height 42
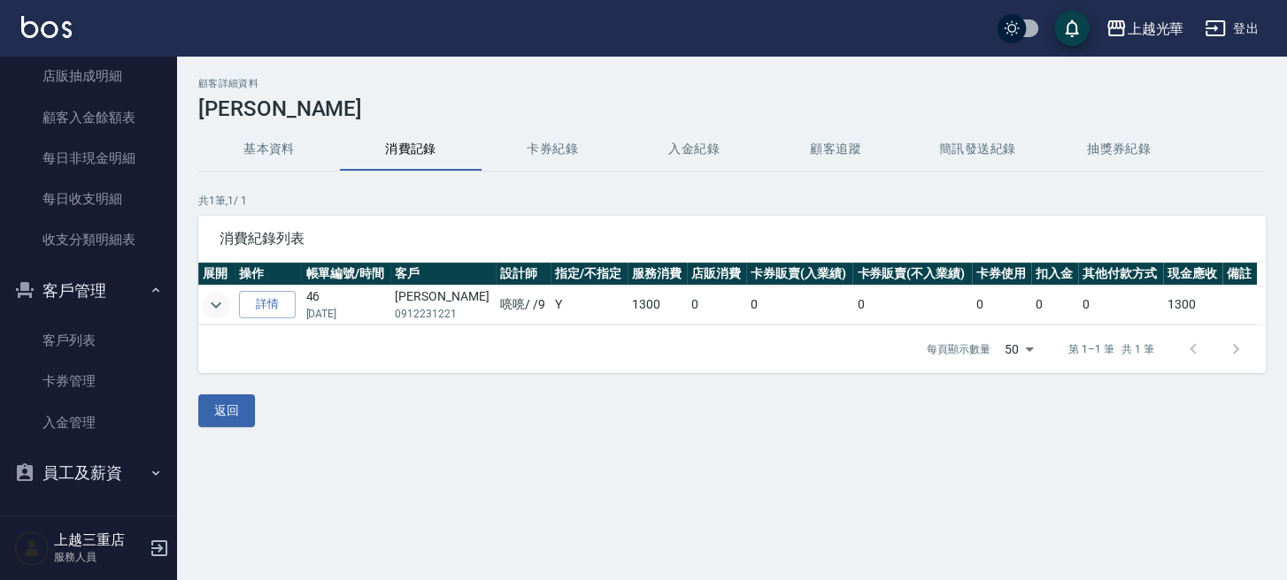
click at [207, 295] on icon "expand row" at bounding box center [215, 305] width 21 height 21
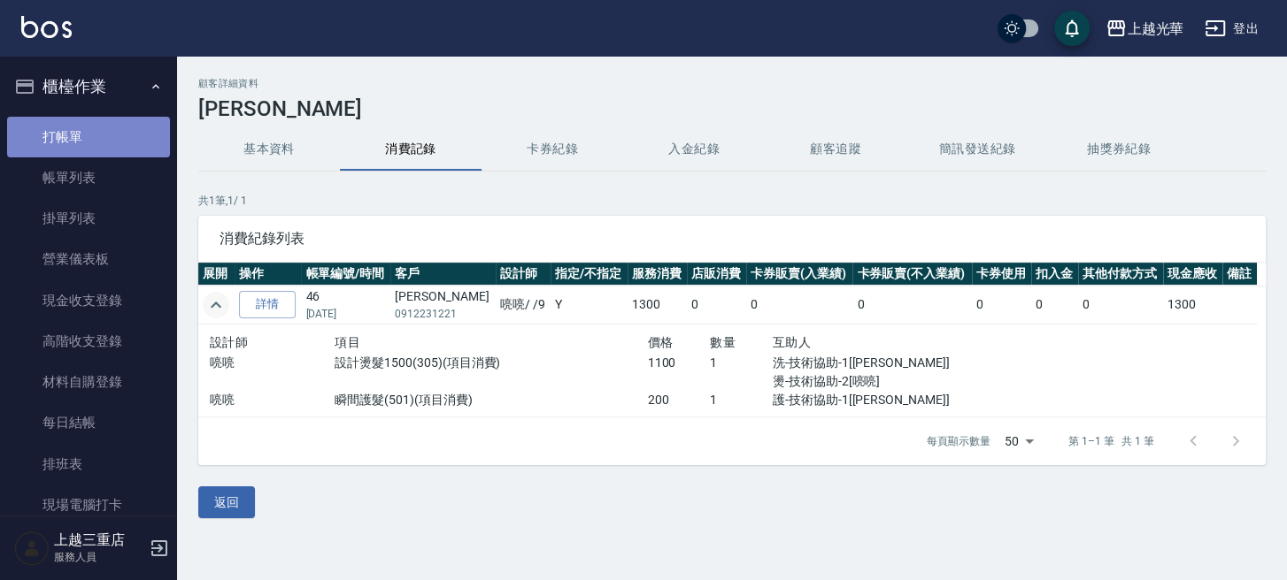
click at [107, 131] on link "打帳單" at bounding box center [88, 137] width 163 height 41
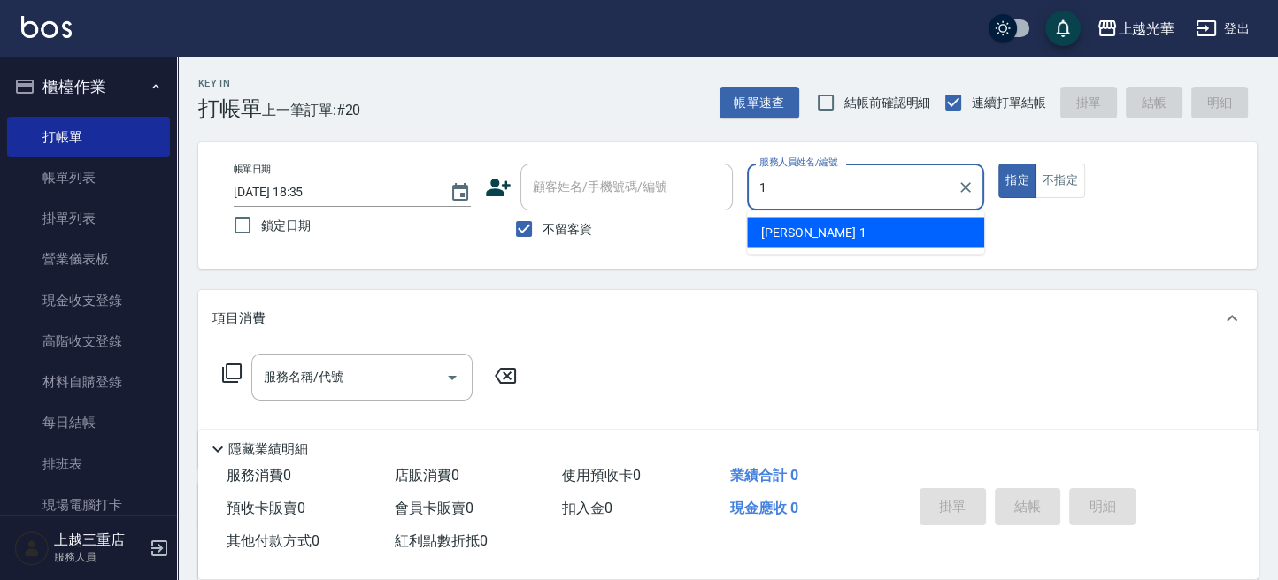
type input "小詹-1"
type button "true"
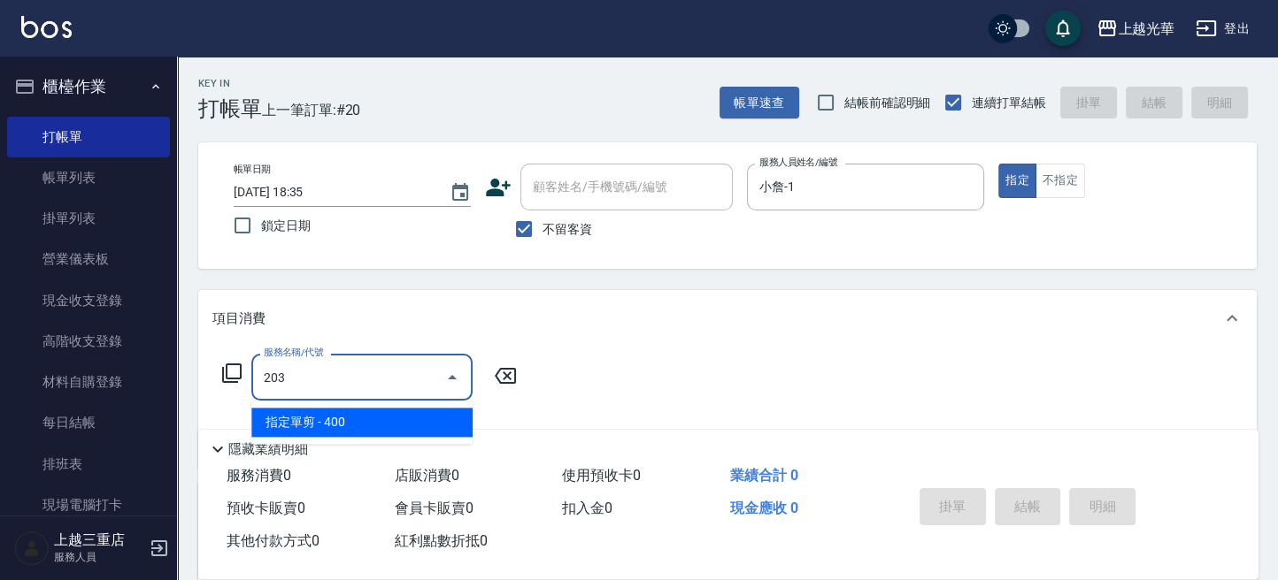
type input "指定單剪(203)"
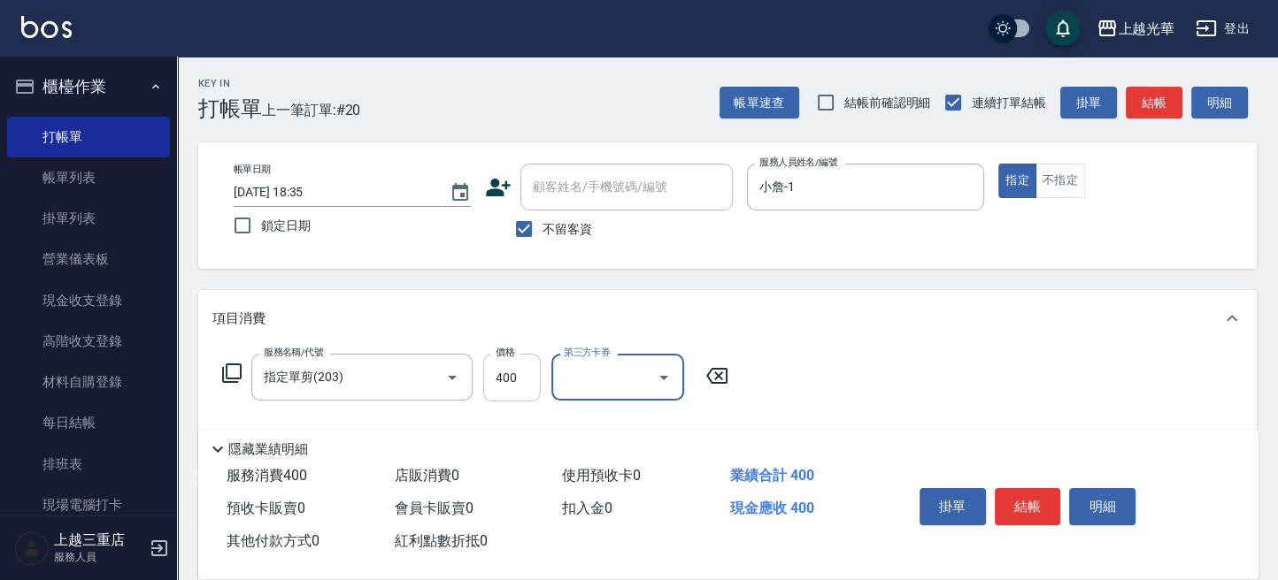
click at [492, 364] on input "400" at bounding box center [512, 378] width 58 height 48
type input "200"
click at [1033, 508] on button "結帳" at bounding box center [1028, 506] width 66 height 37
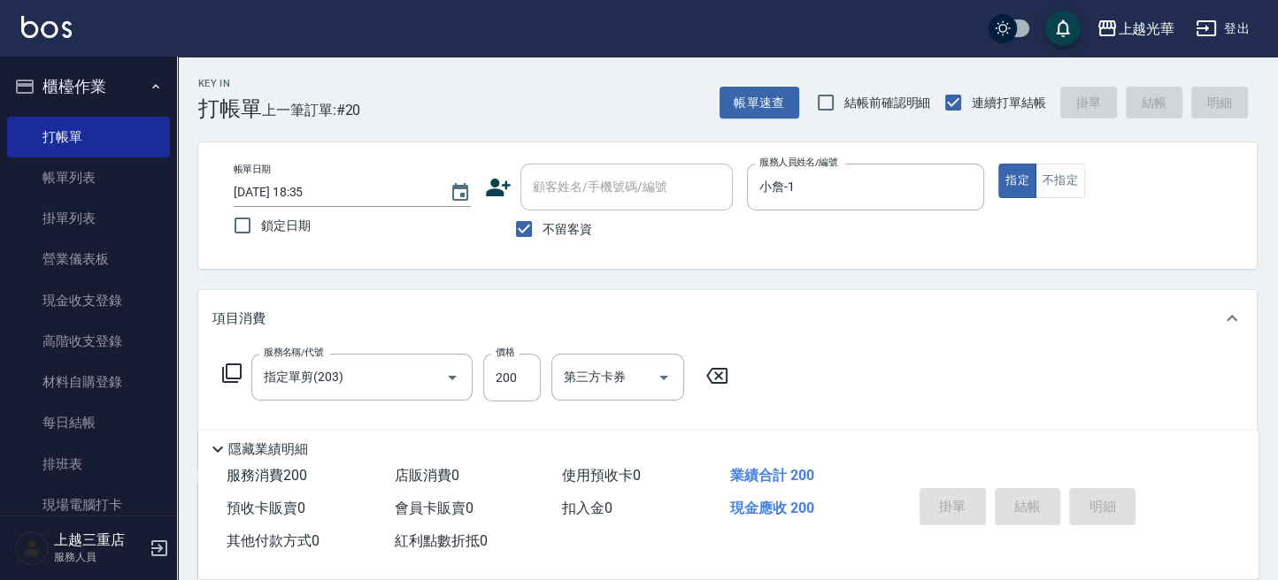
type input "2025/09/19 18:37"
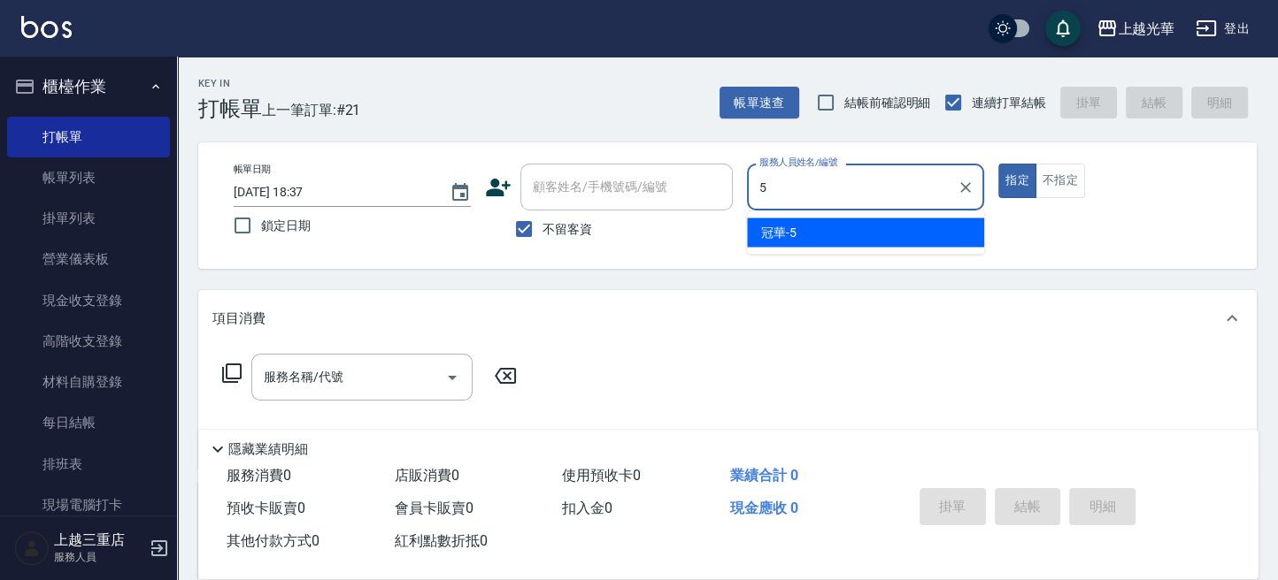
type input "冠華-5"
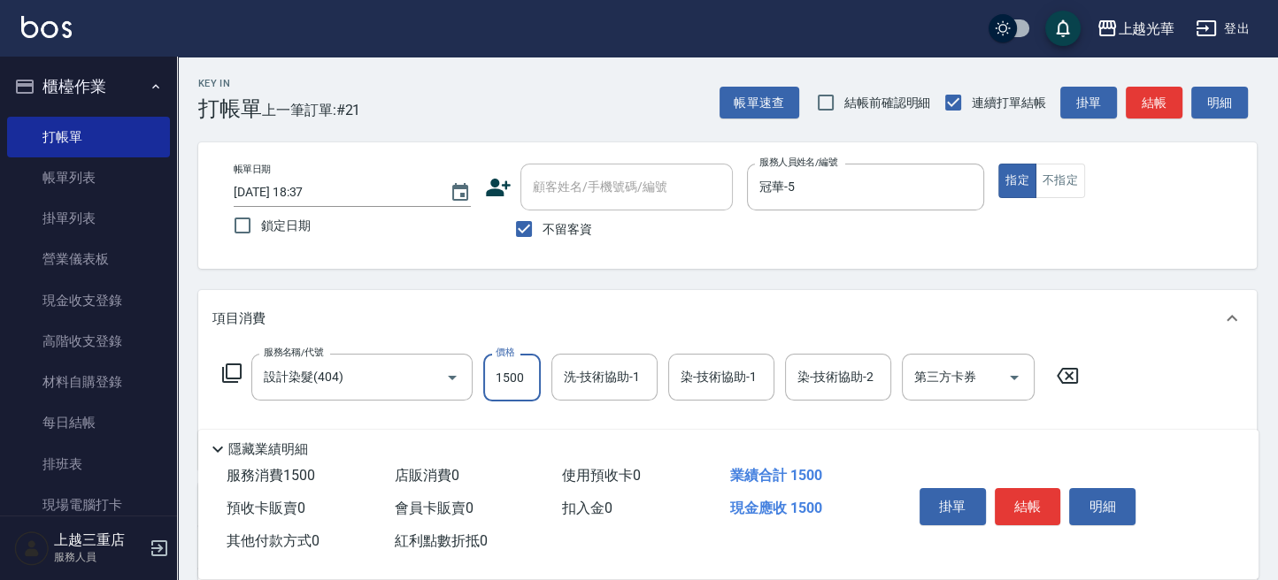
click at [529, 369] on input "1500" at bounding box center [512, 378] width 58 height 48
click at [345, 365] on input "設計染髮(404)" at bounding box center [337, 377] width 156 height 31
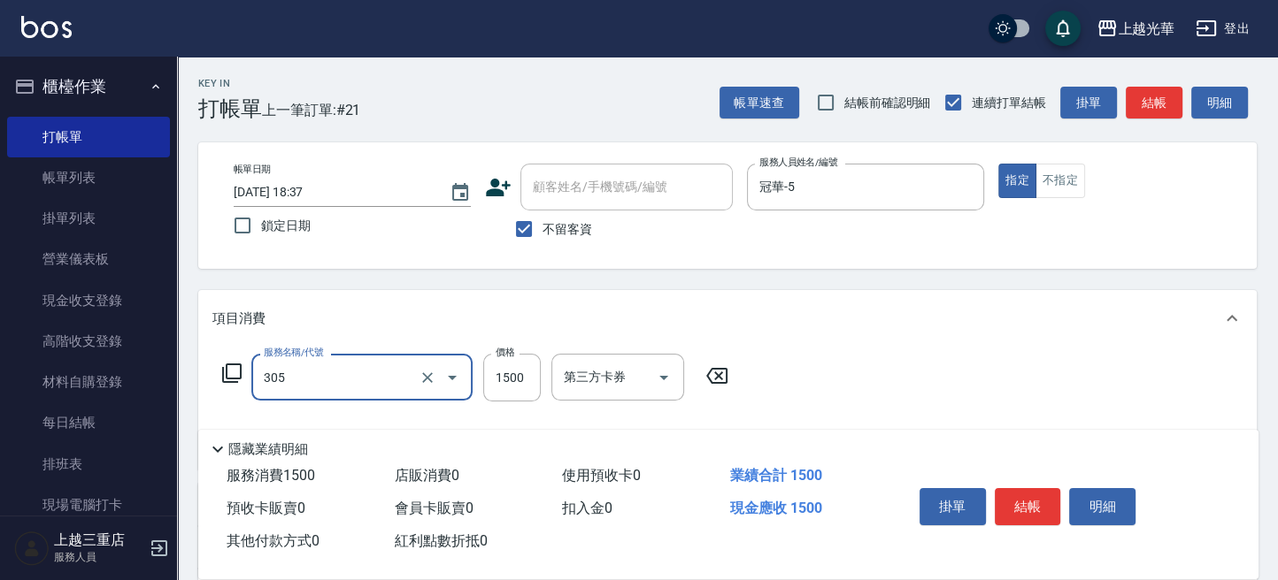
type input "設計燙髮1500(305)"
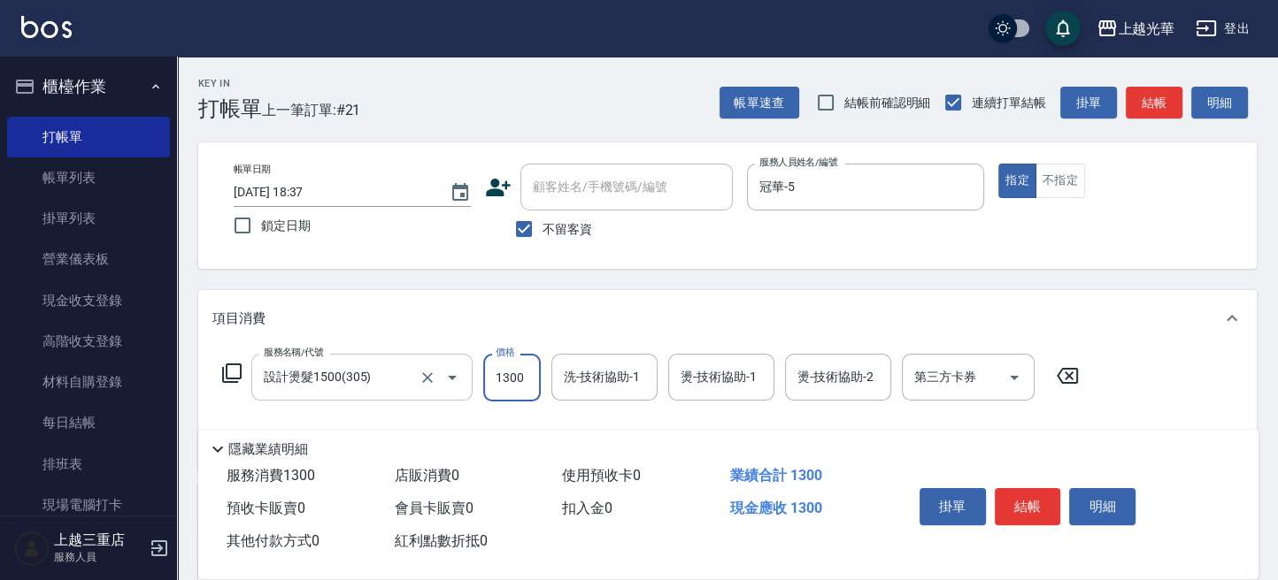
type input "1300"
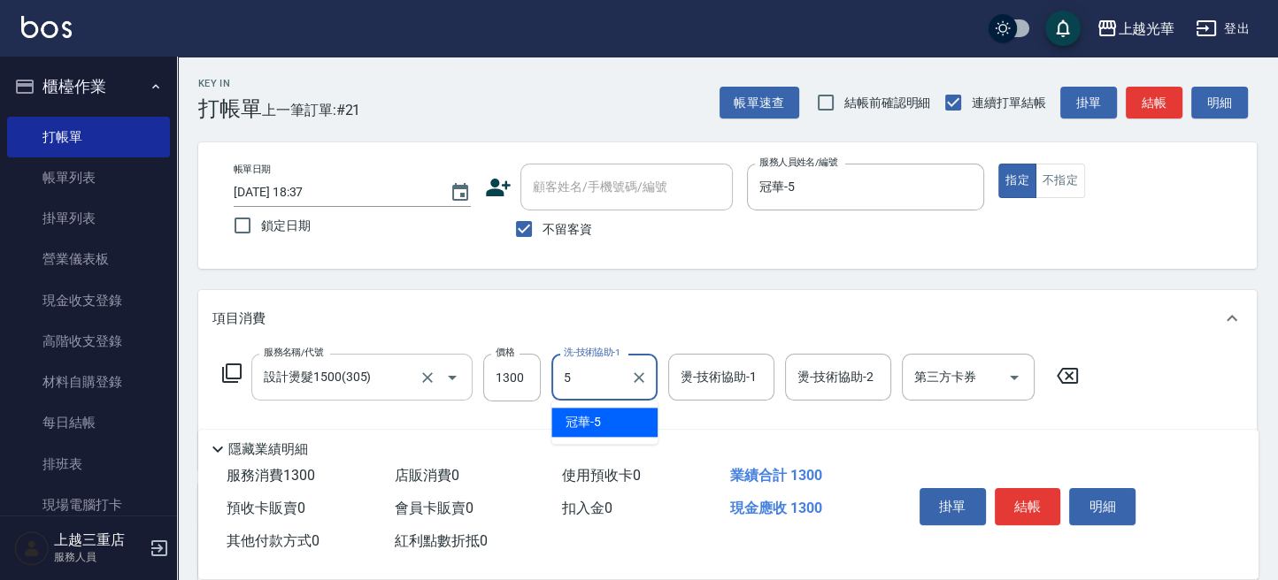
type input "冠華-5"
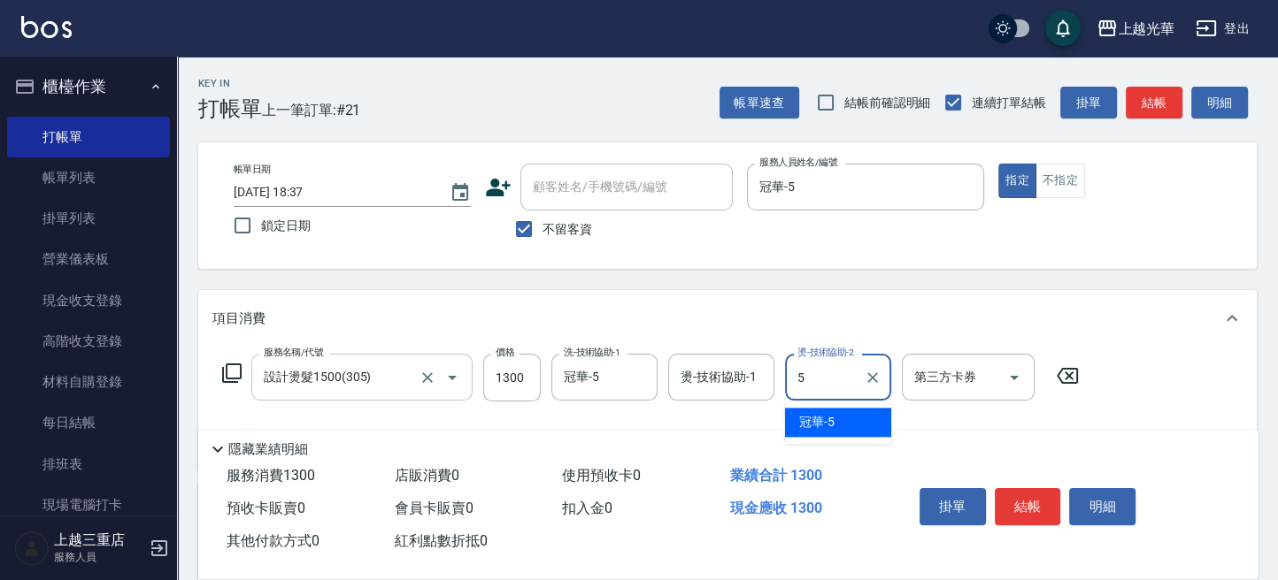
type input "冠華-5"
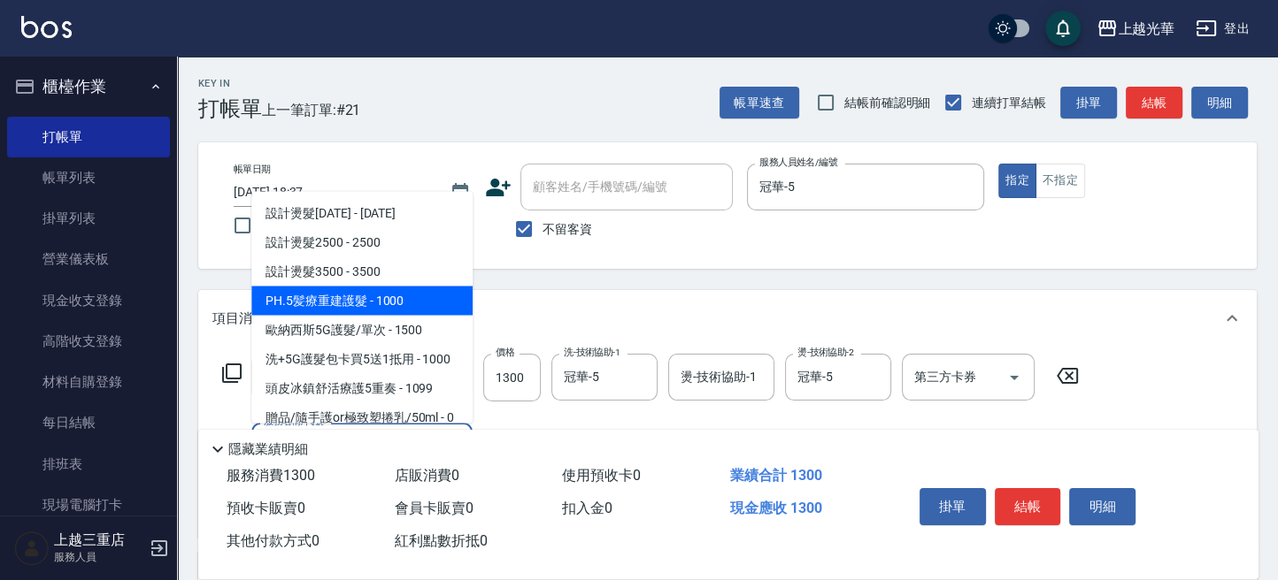
type input "5"
click at [634, 304] on div "項目消費" at bounding box center [727, 318] width 1058 height 57
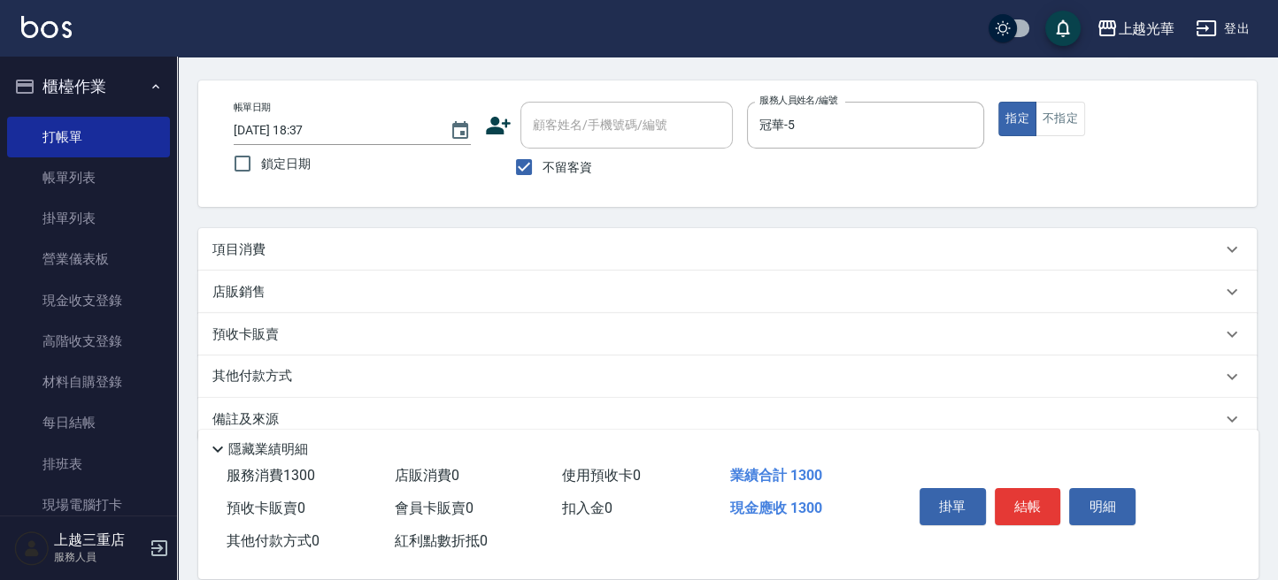
scroll to position [89, 0]
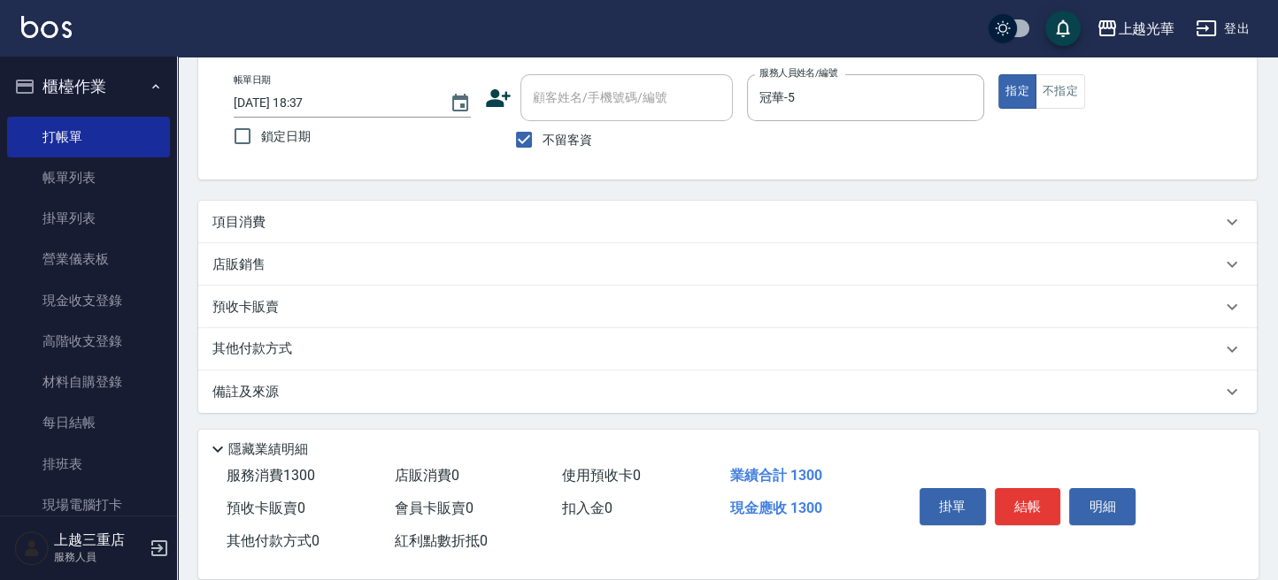
drag, startPoint x: 392, startPoint y: 216, endPoint x: 379, endPoint y: 241, distance: 28.1
click at [391, 216] on div "項目消費" at bounding box center [716, 222] width 1009 height 19
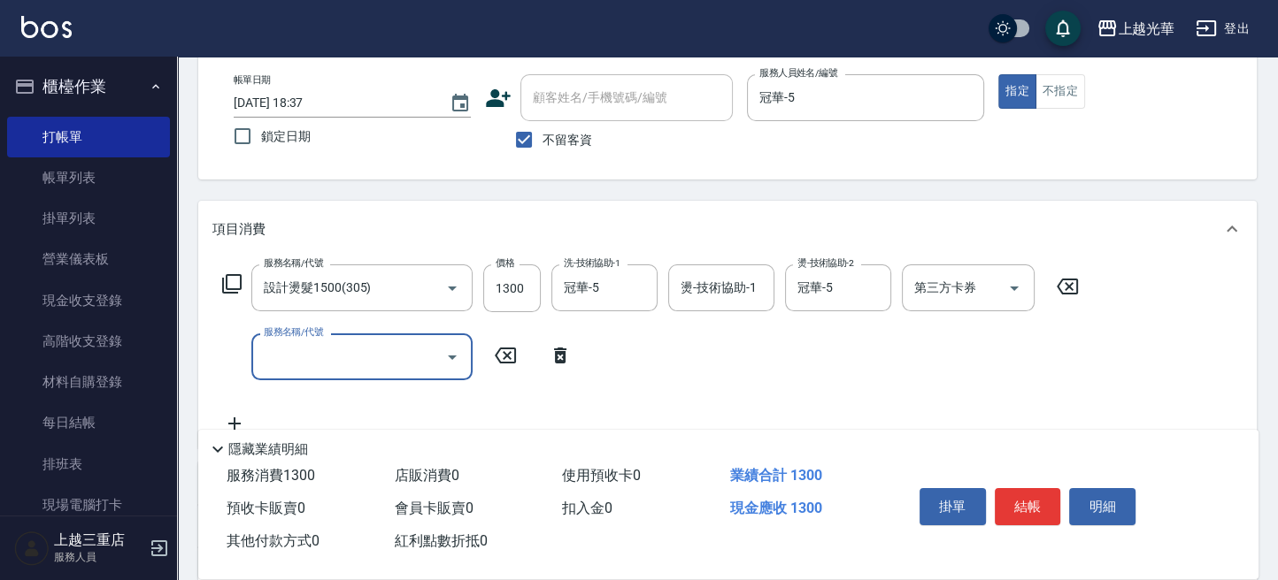
scroll to position [0, 0]
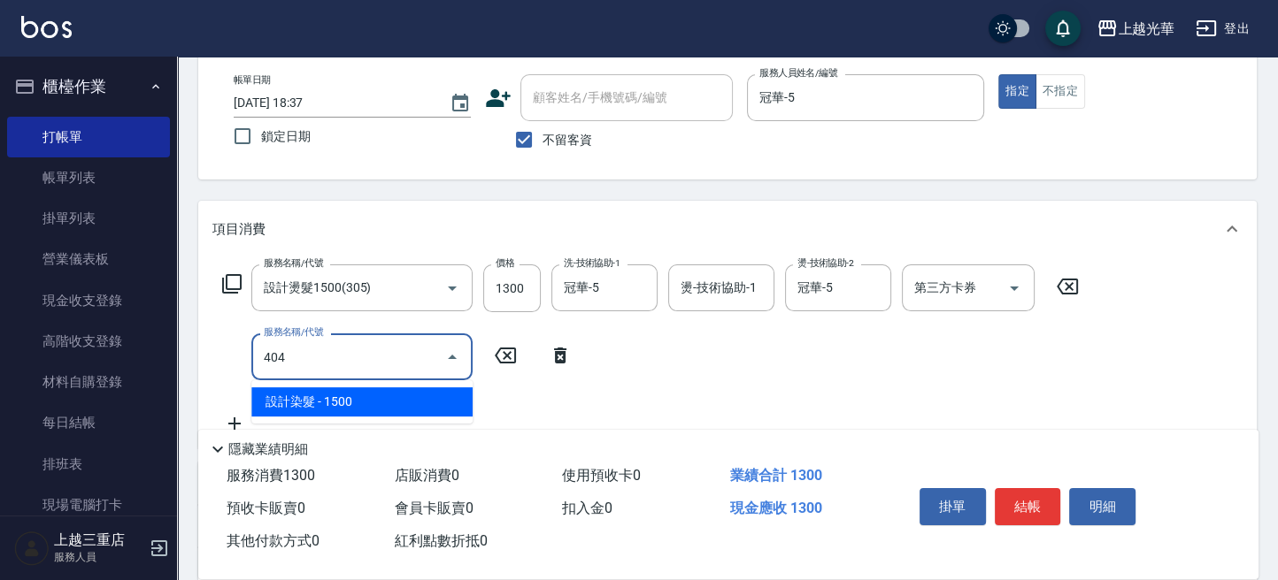
type input "設計染髮(404)"
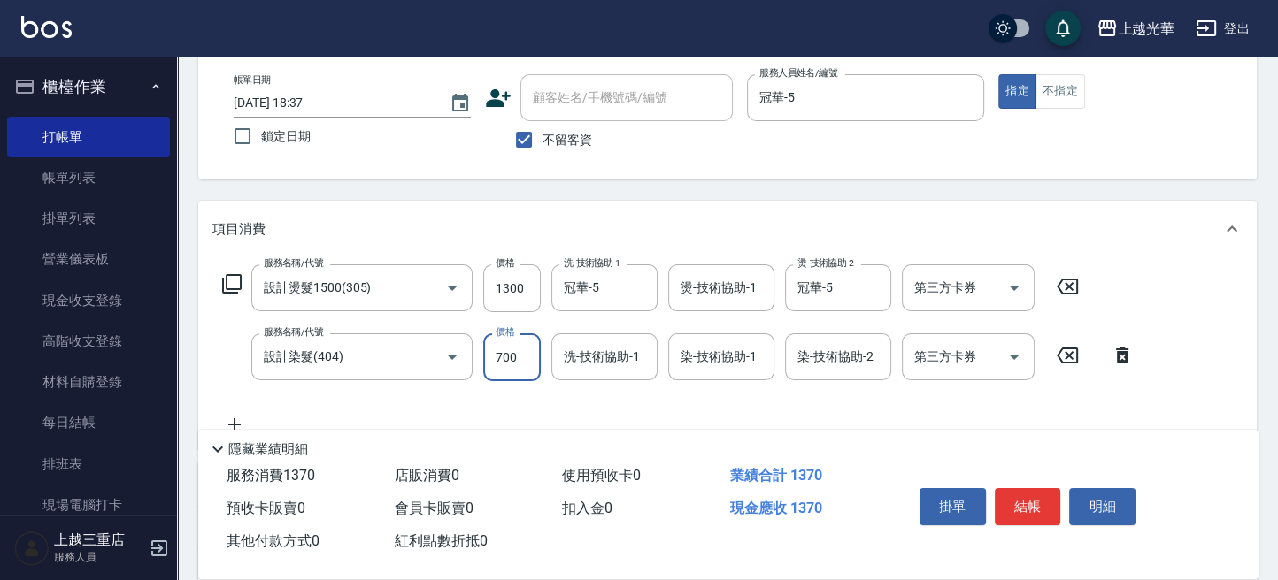
type input "700"
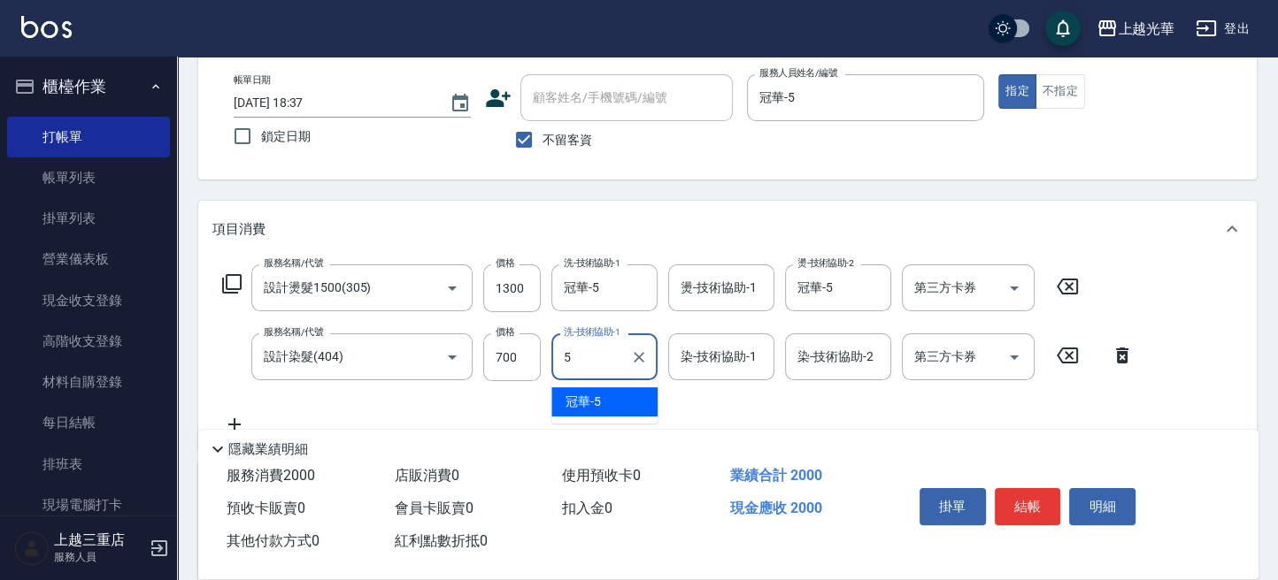
type input "冠華-5"
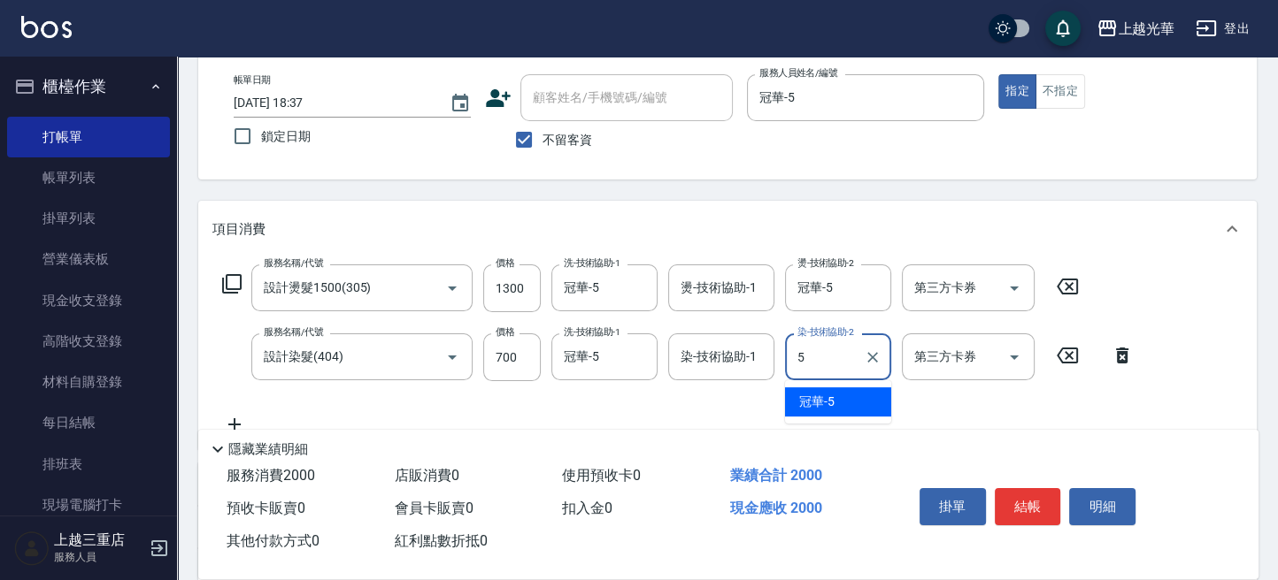
type input "冠華-5"
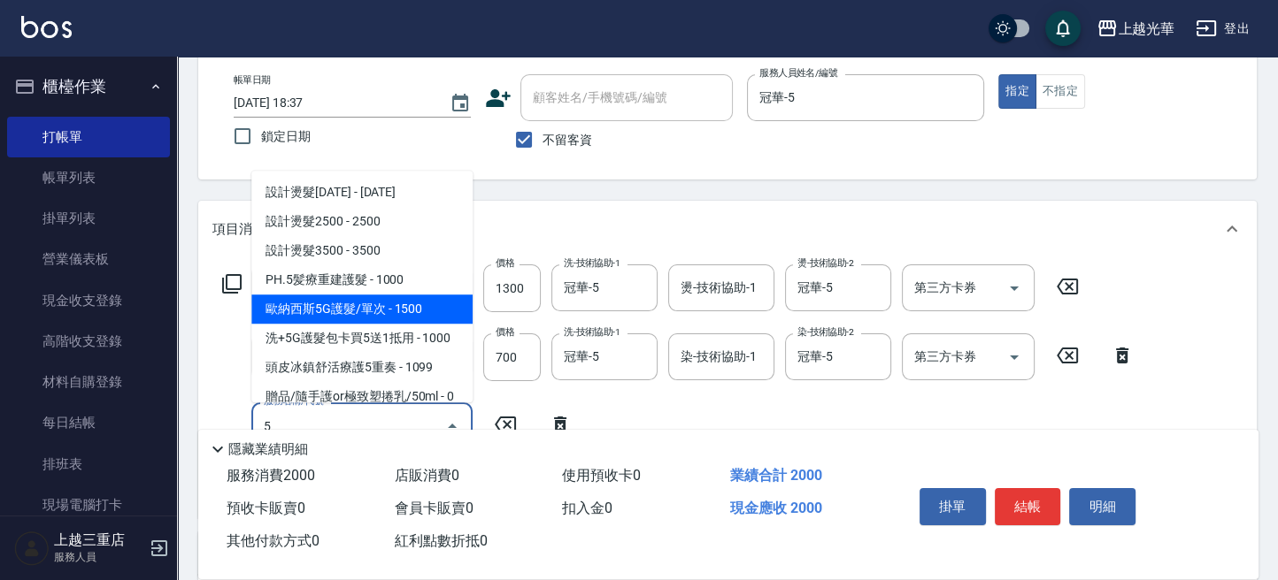
click at [395, 310] on span "歐納西斯5G護髮/單次 - 1500" at bounding box center [361, 309] width 221 height 29
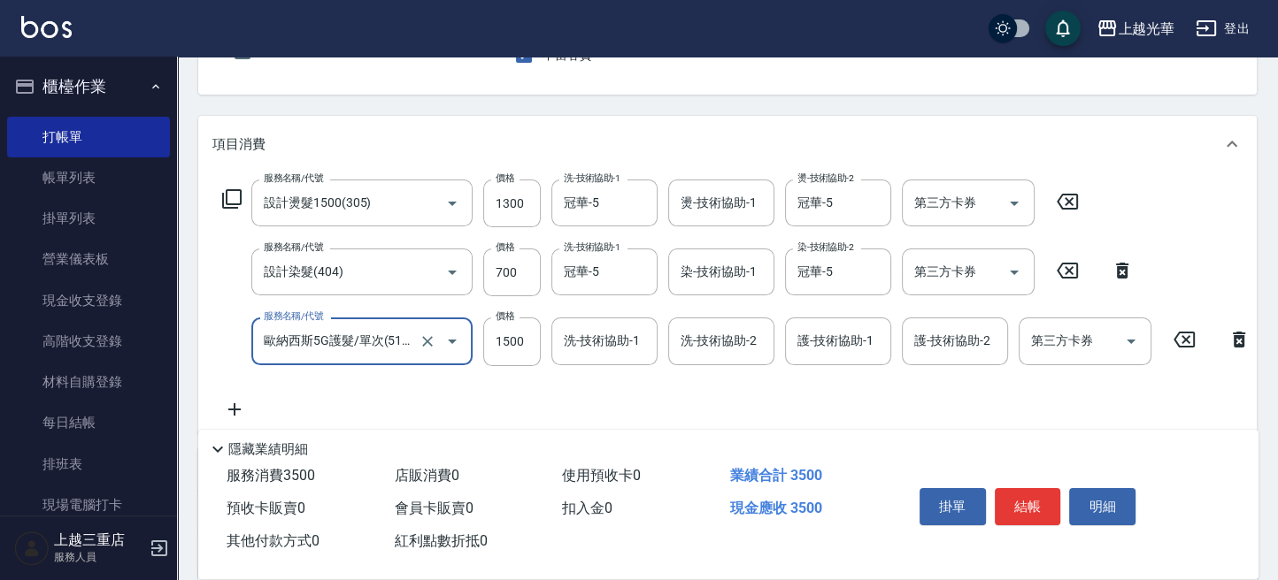
scroll to position [207, 0]
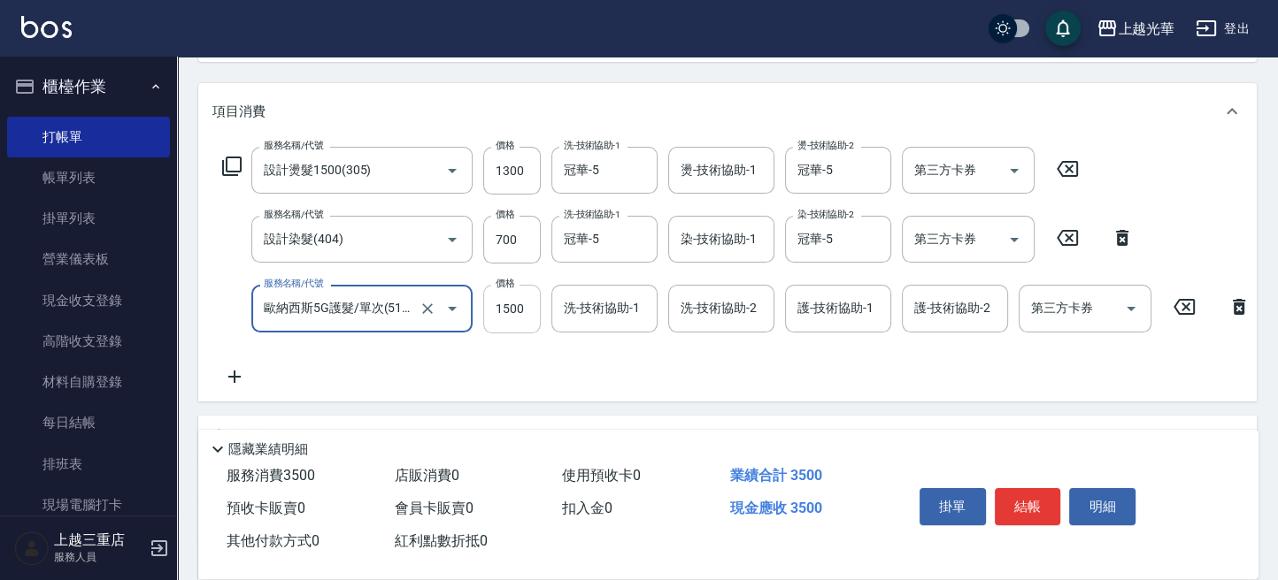
type input "歐納西斯5G護髮/單次(514)"
drag, startPoint x: 510, startPoint y: 301, endPoint x: 529, endPoint y: 352, distance: 54.9
click at [510, 301] on input "1500" at bounding box center [512, 309] width 58 height 48
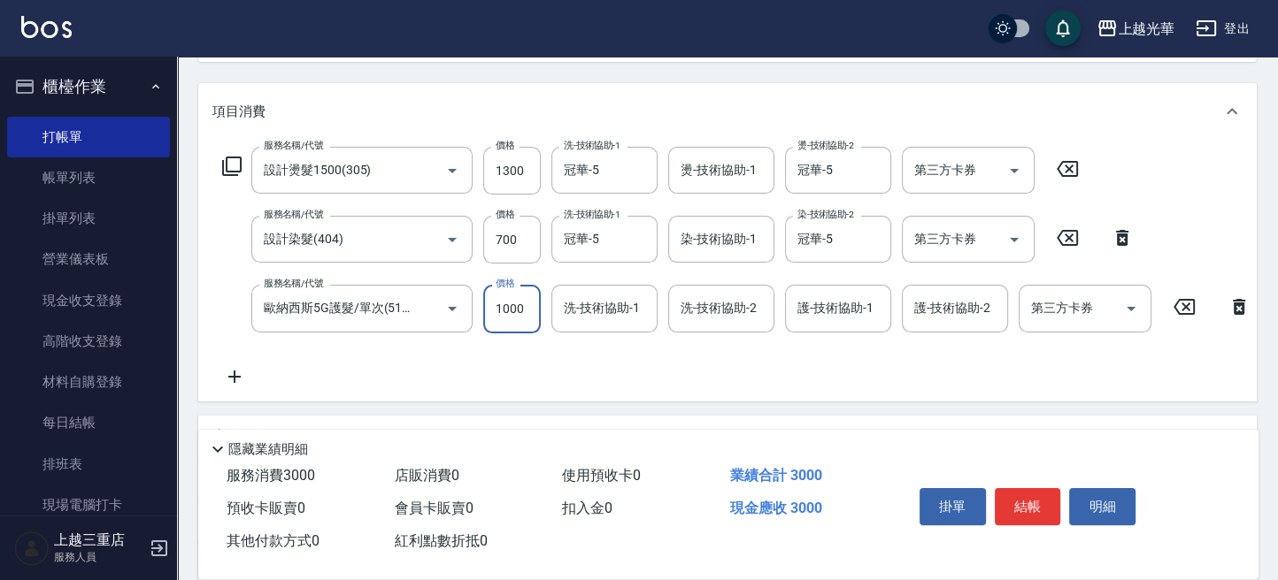
type input "1000"
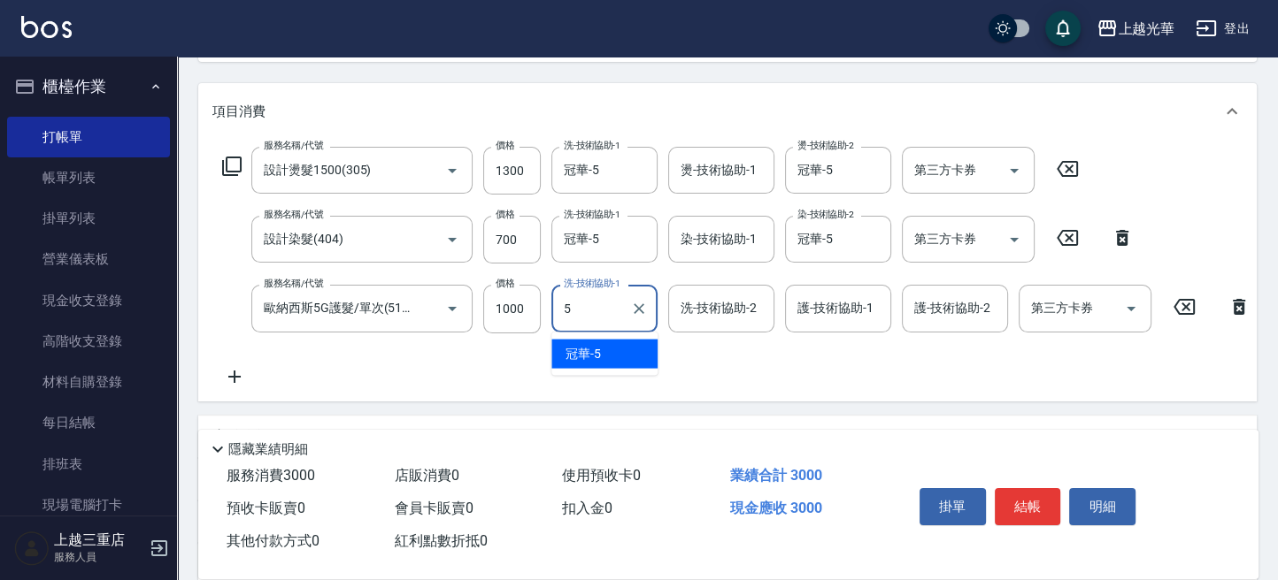
type input "冠華-5"
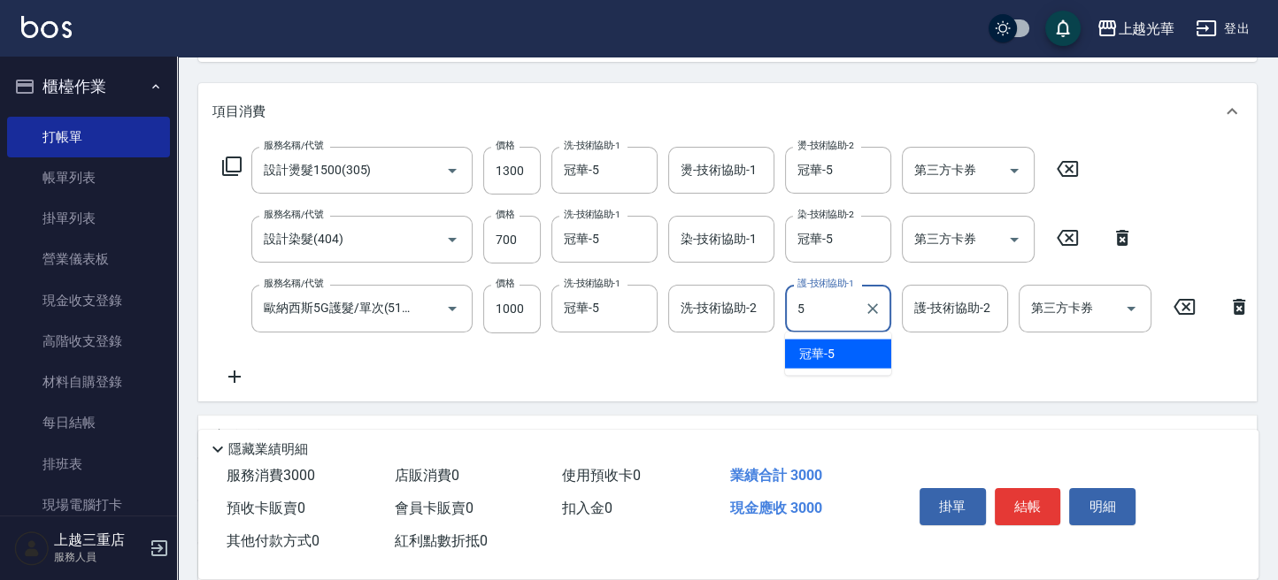
type input "冠華-5"
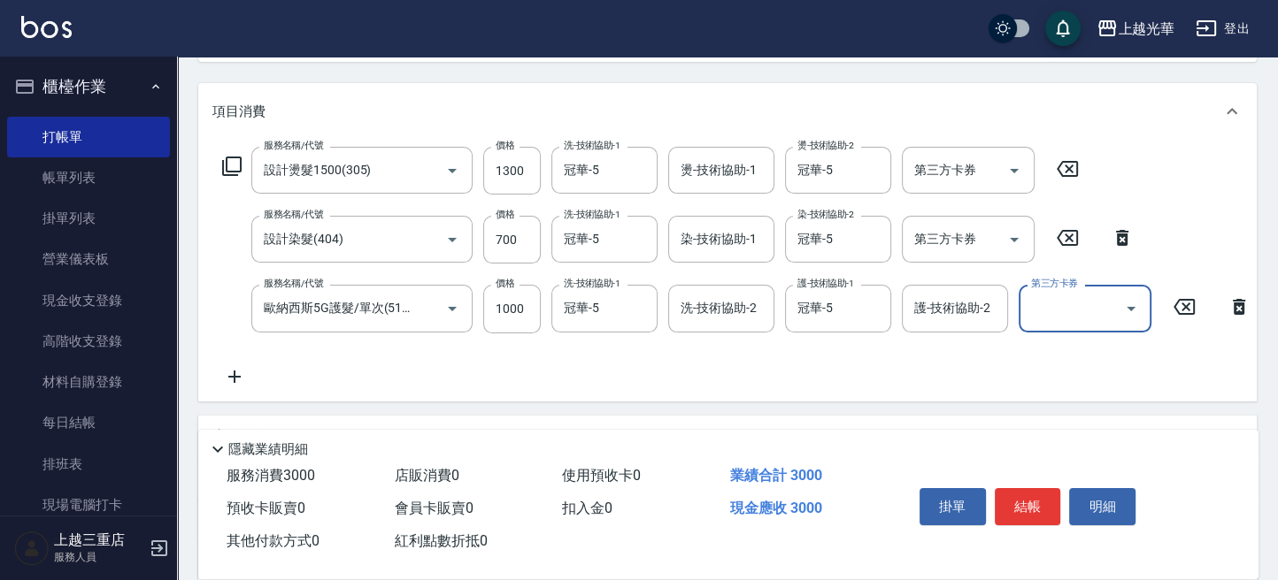
scroll to position [0, 0]
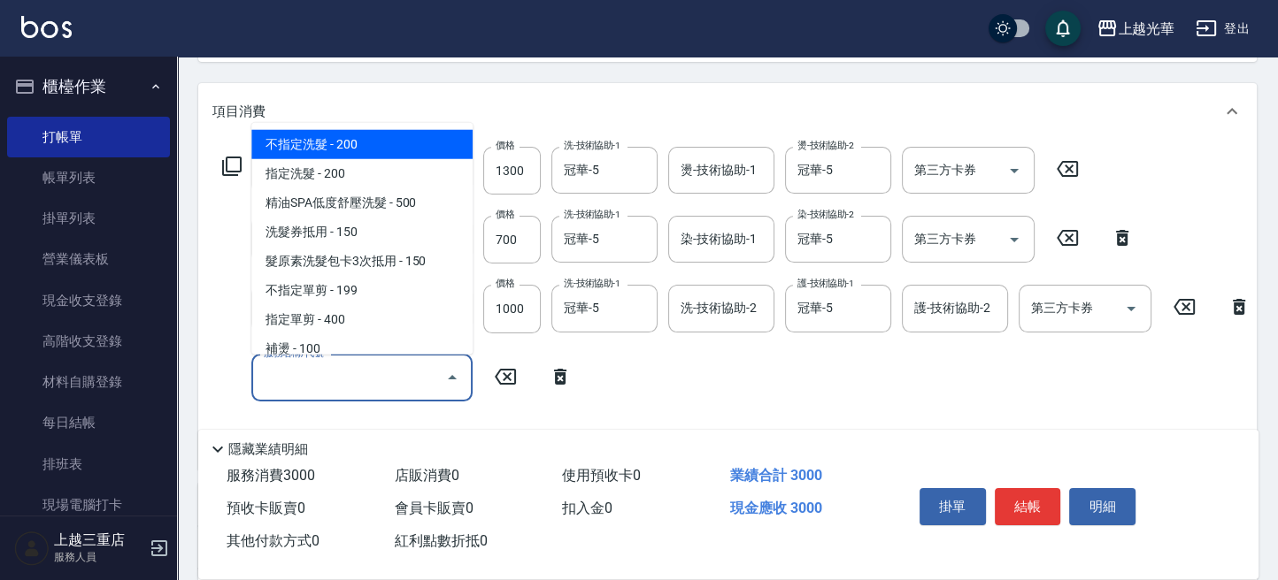
click at [398, 373] on input "服務名稱/代號" at bounding box center [348, 378] width 179 height 31
click at [696, 374] on div "服務名稱/代號 設計燙髮1500(305) 服務名稱/代號 價格 1300 價格 洗-技術協助-1 冠華-5 洗-技術協助-1 燙-技術協助-1 燙-技術協助…" at bounding box center [736, 301] width 1048 height 309
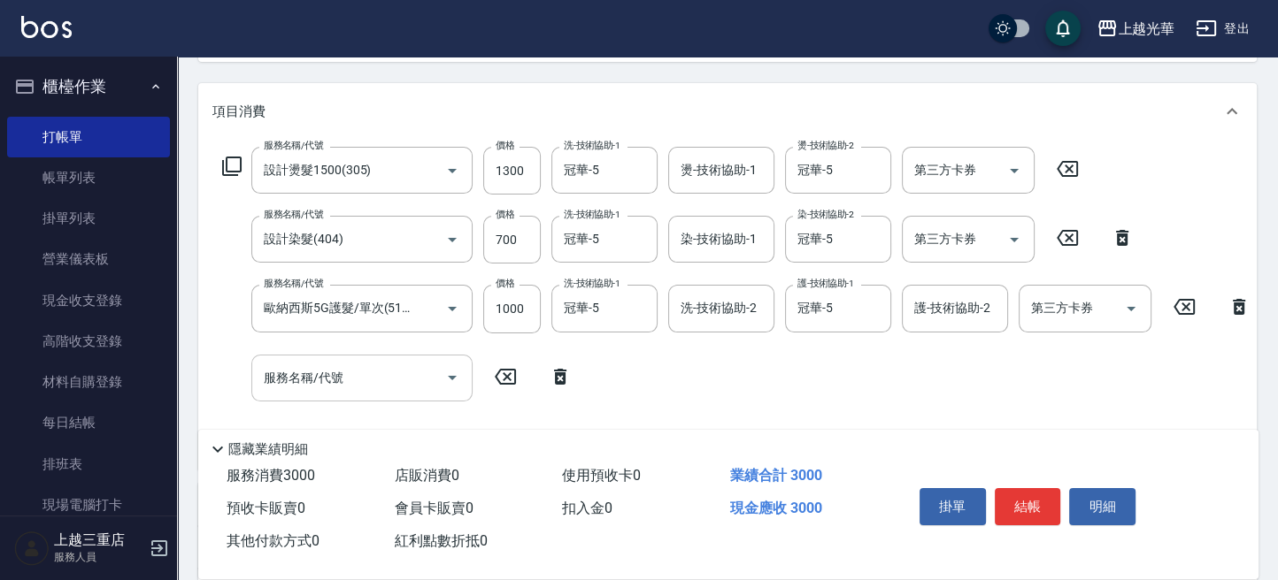
click at [359, 373] on input "服務名稱/代號" at bounding box center [348, 378] width 179 height 31
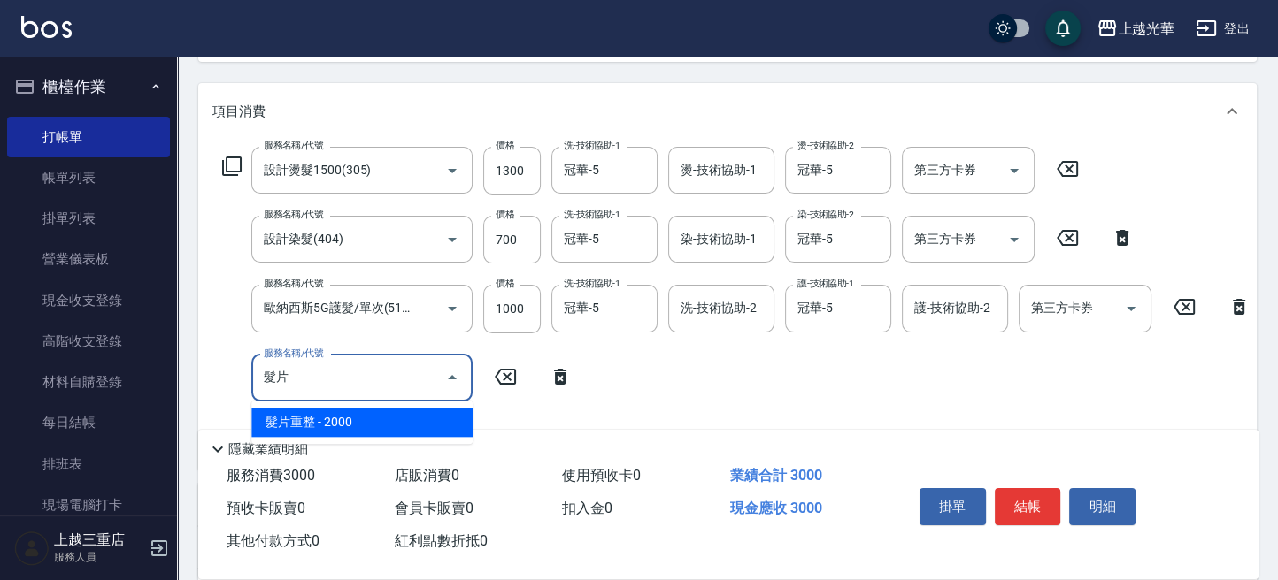
drag, startPoint x: 365, startPoint y: 419, endPoint x: 398, endPoint y: 419, distance: 33.6
click at [368, 419] on span "髮片重整 - 2000" at bounding box center [361, 422] width 221 height 29
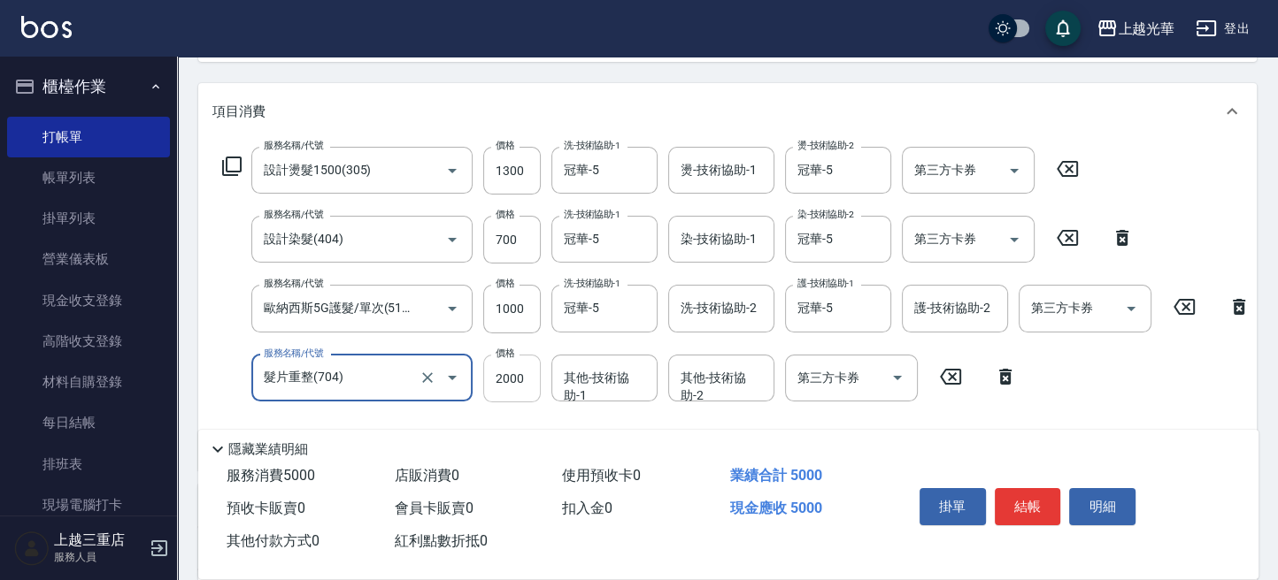
type input "髮片重整(704)"
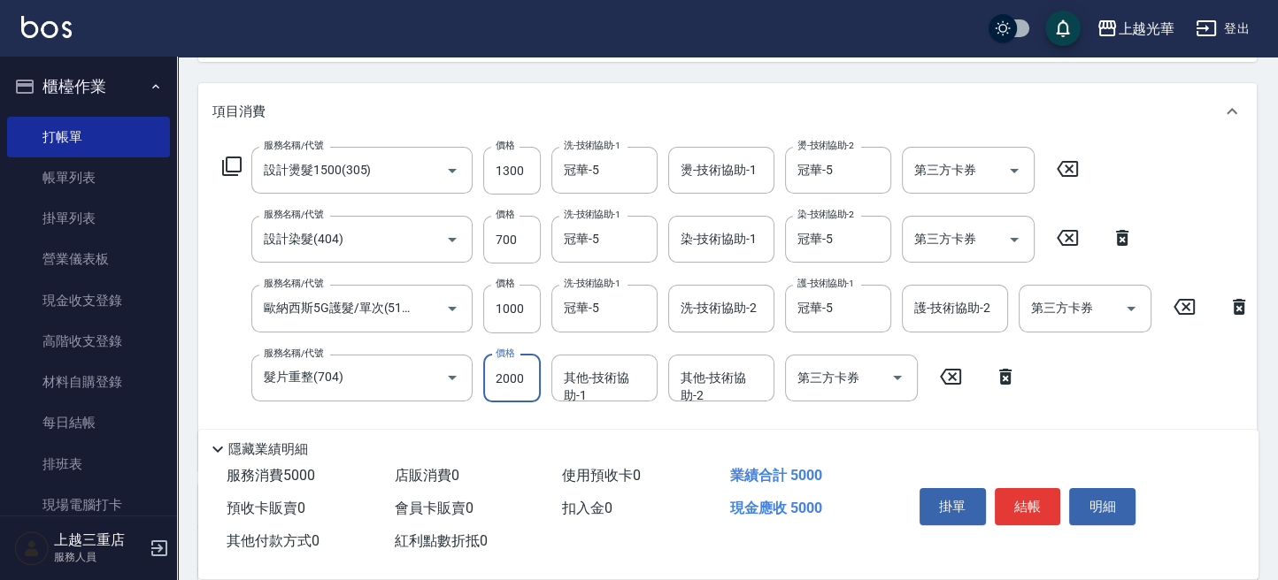
click at [526, 365] on input "2000" at bounding box center [512, 379] width 58 height 48
type input "3000"
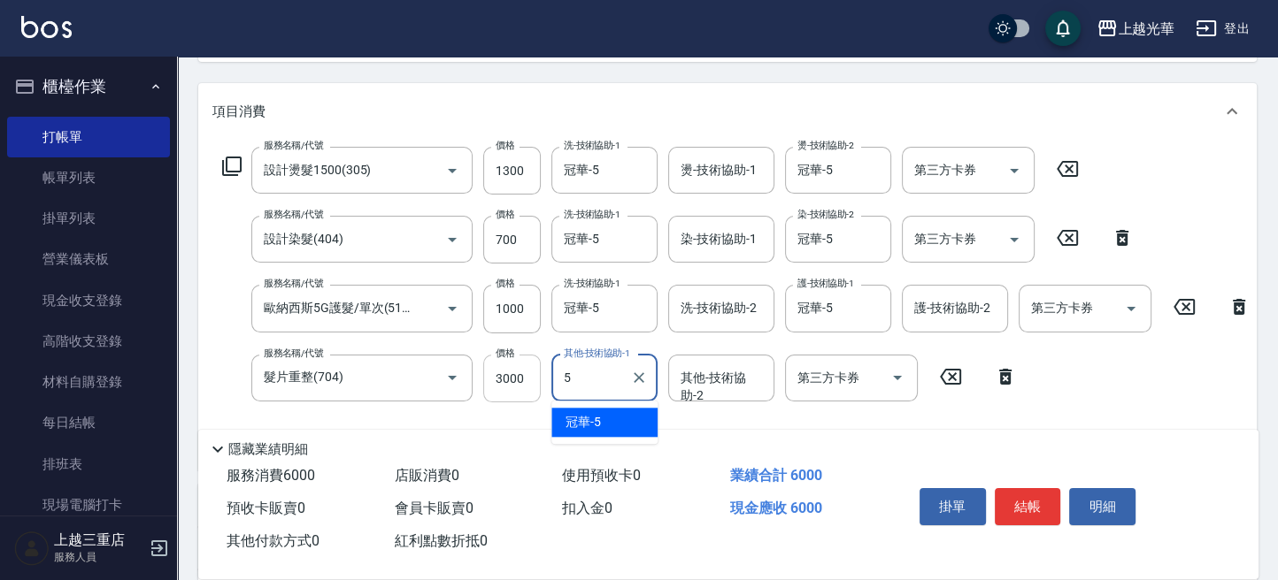
type input "冠華-5"
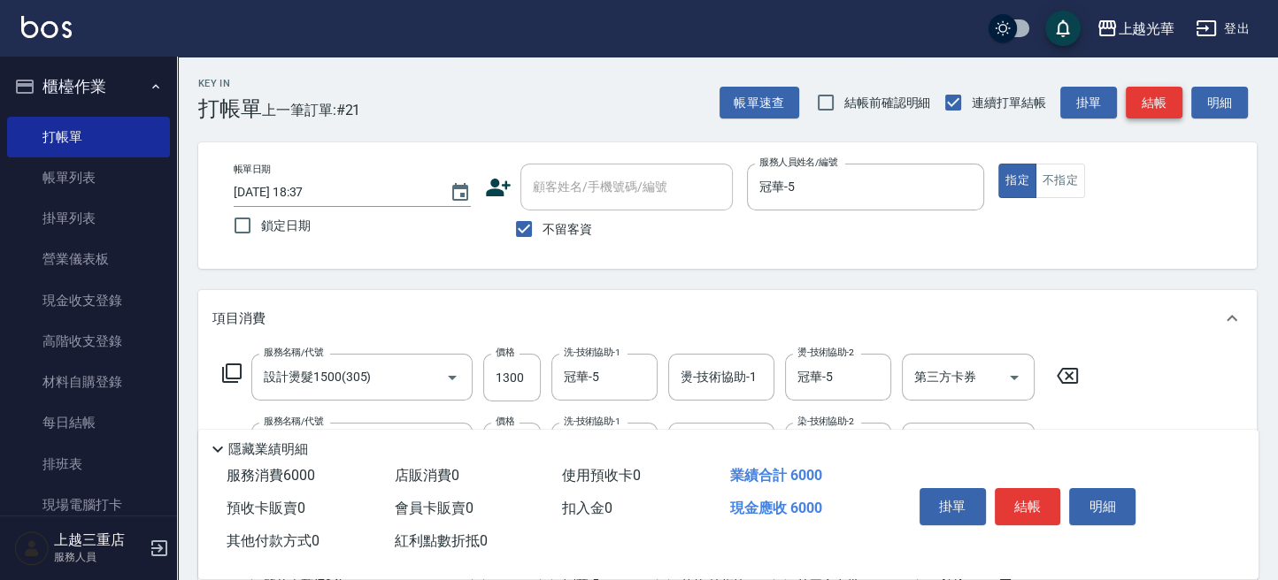
click at [1143, 100] on button "結帳" at bounding box center [1153, 103] width 57 height 33
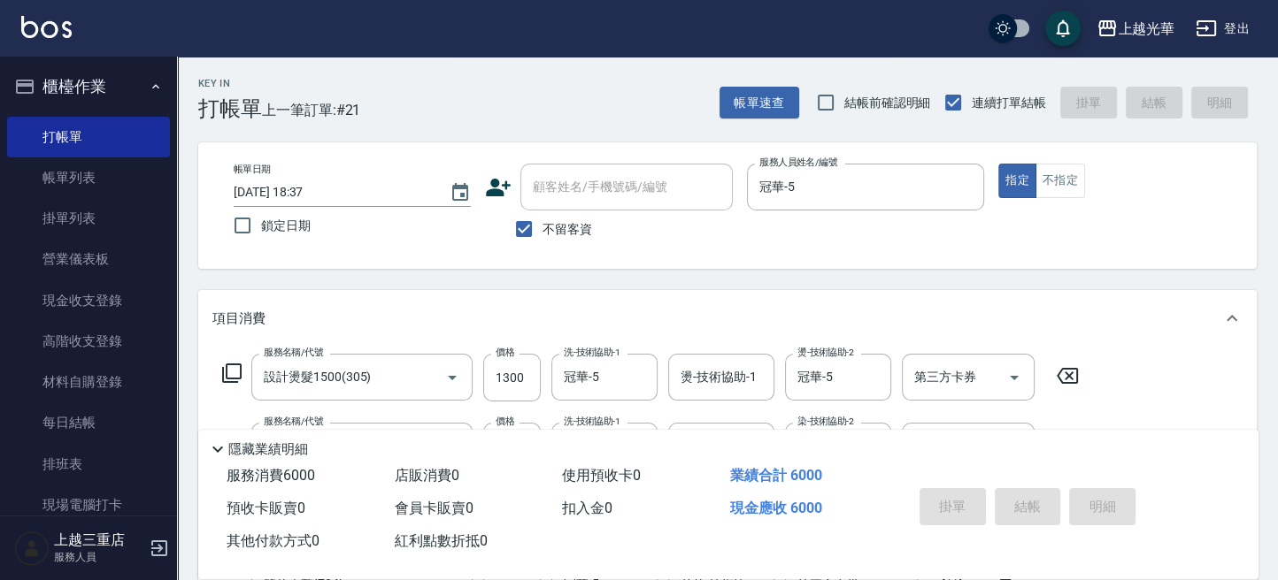
type input "2025/09/19 18:40"
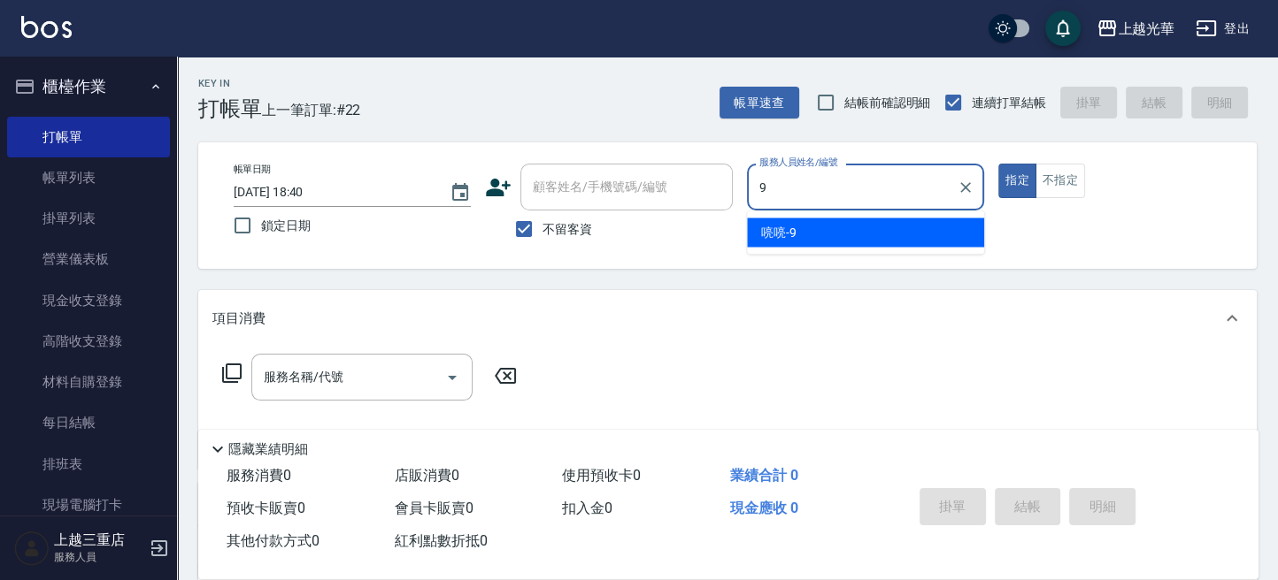
type input "喨喨-9"
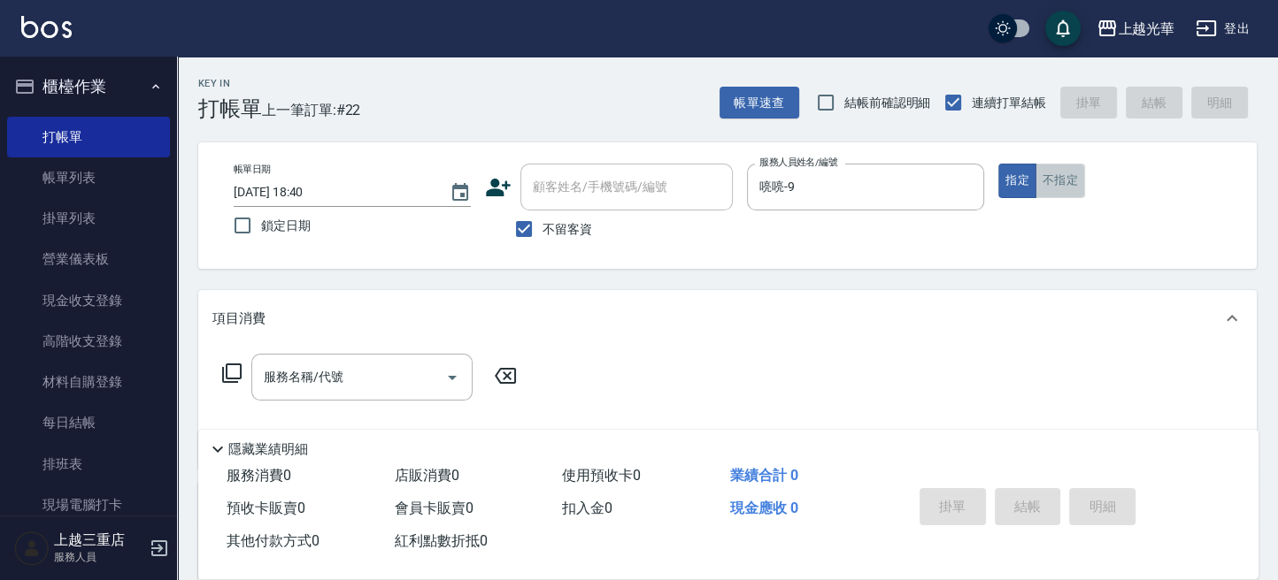
click at [1059, 180] on button "不指定" at bounding box center [1060, 181] width 50 height 35
click at [1018, 177] on button "指定" at bounding box center [1017, 181] width 38 height 35
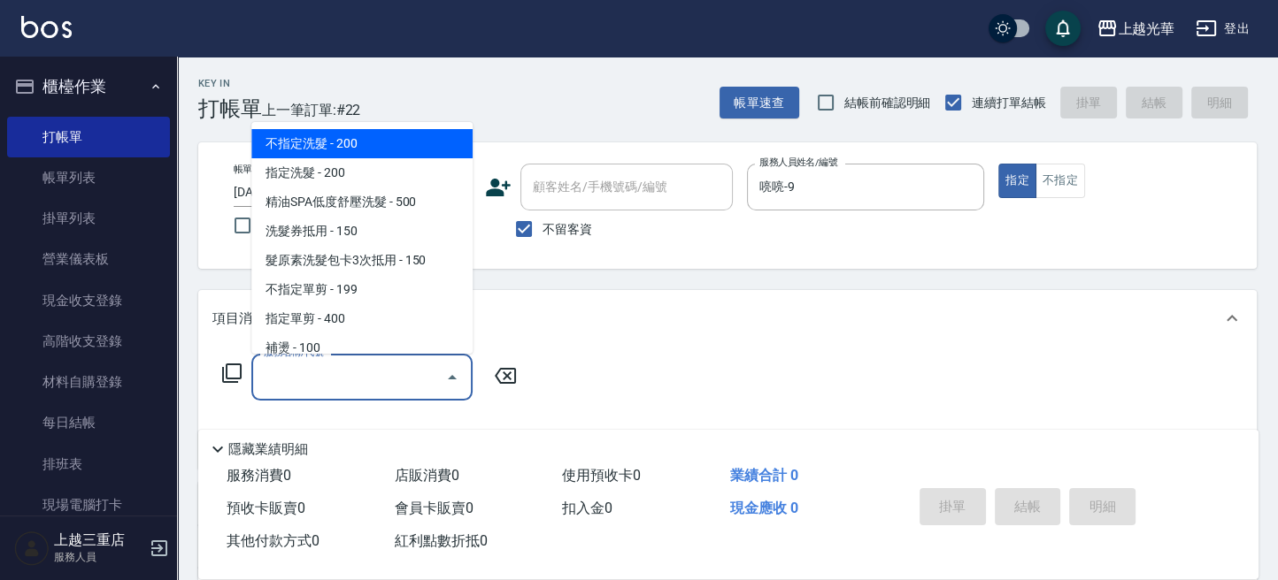
click at [359, 371] on input "服務名稱/代號" at bounding box center [348, 377] width 179 height 31
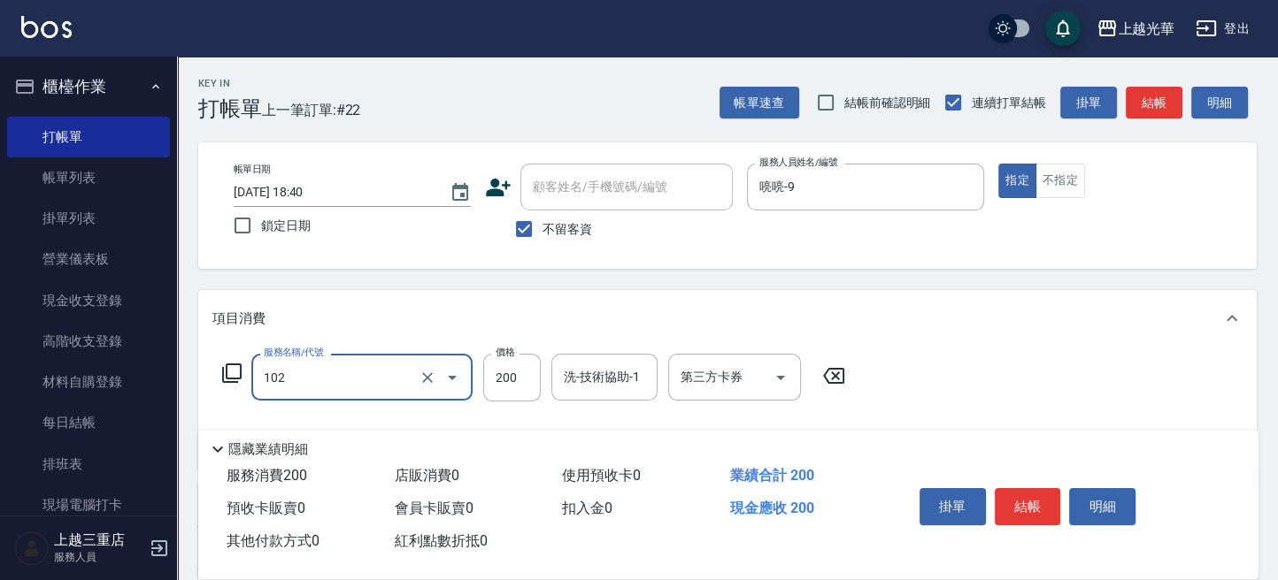
type input "指定洗髮(102)"
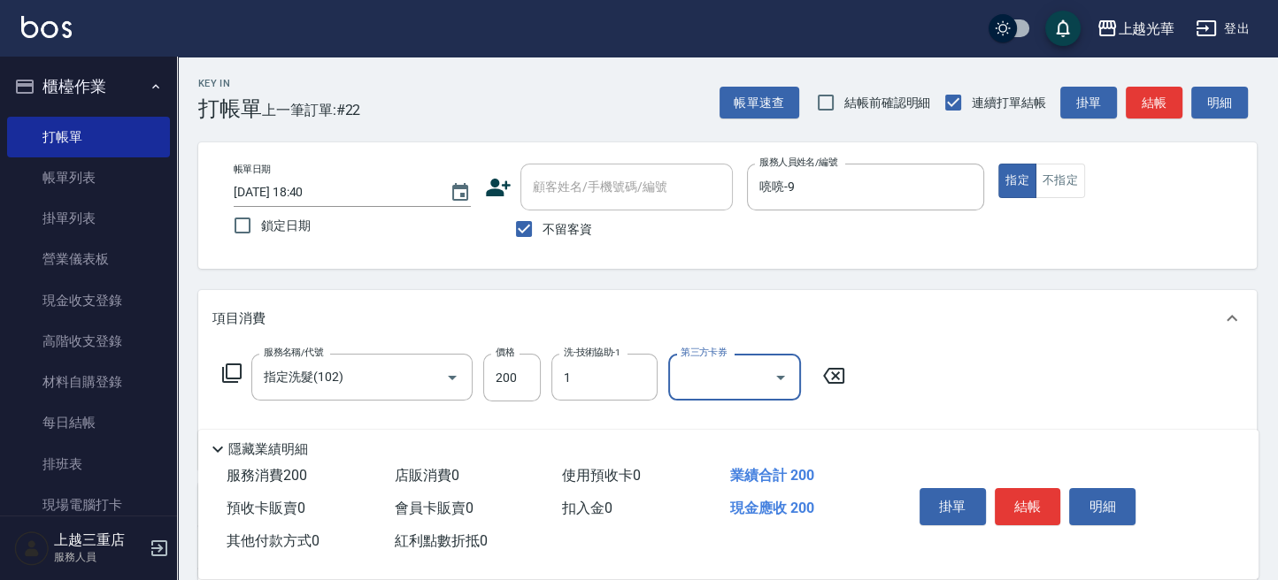
type input "小詹-1"
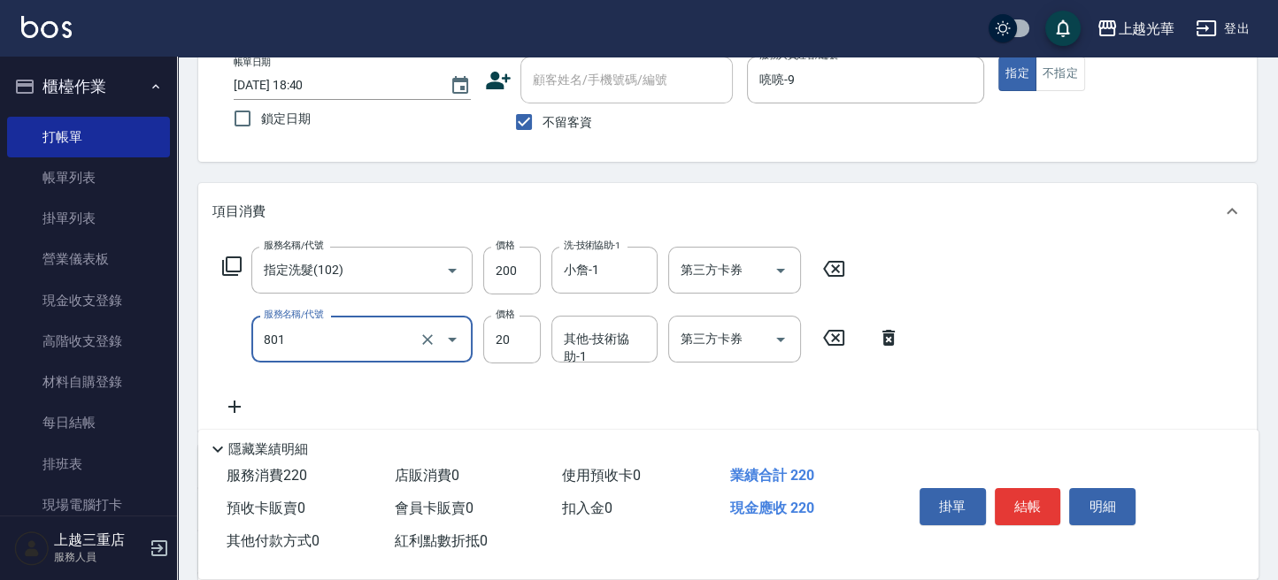
scroll to position [235, 0]
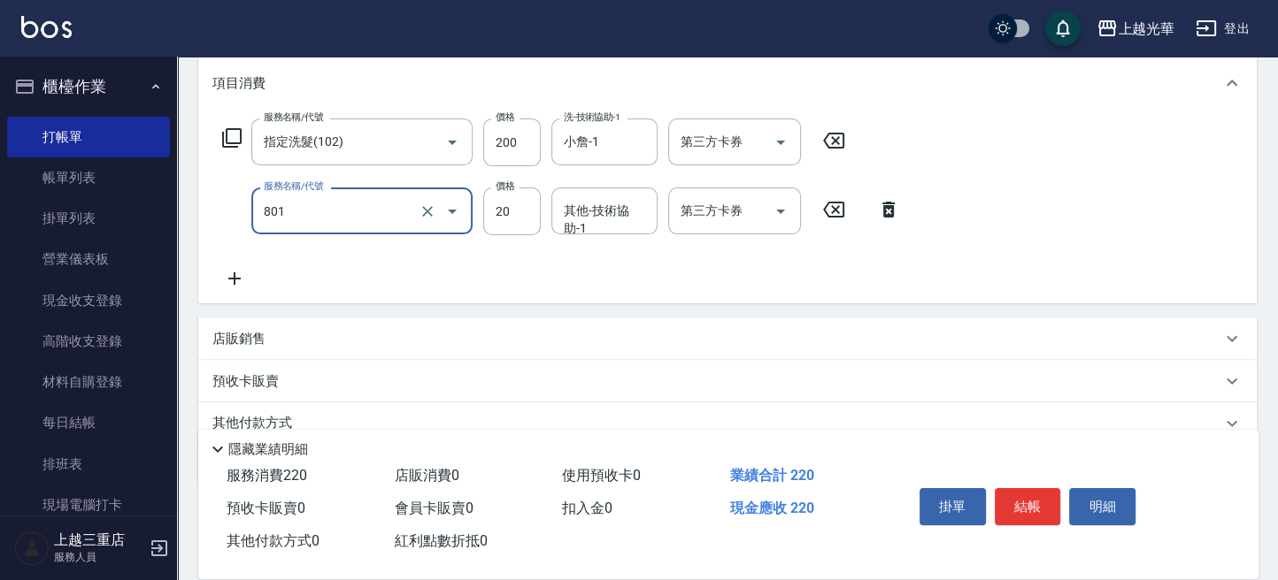
type input "潤絲(801)"
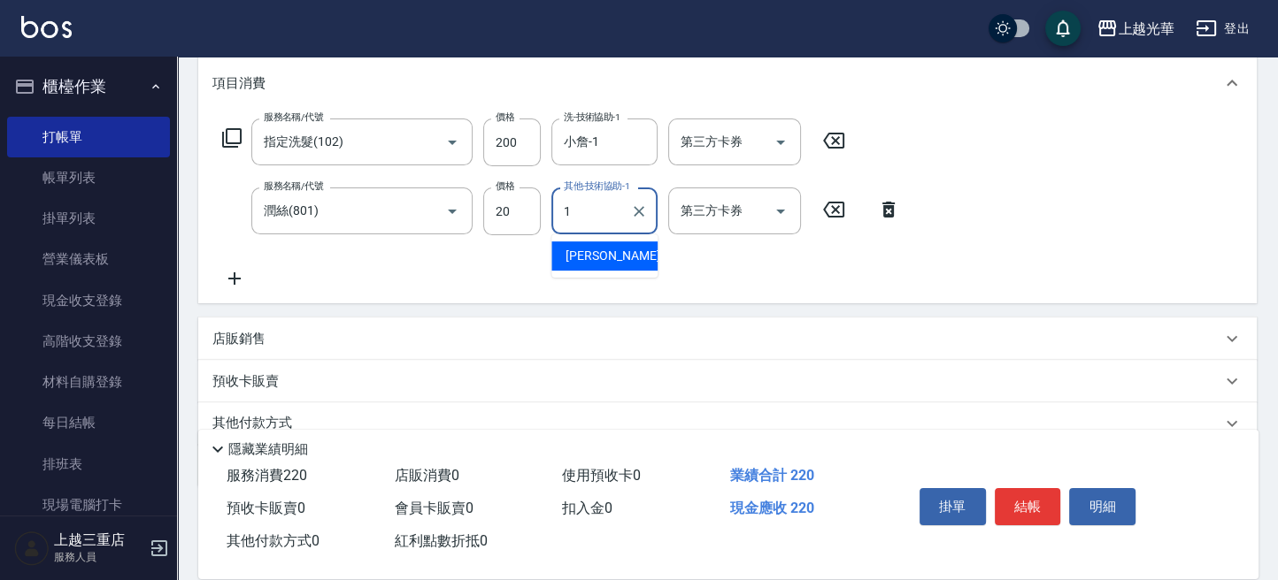
type input "小詹-1"
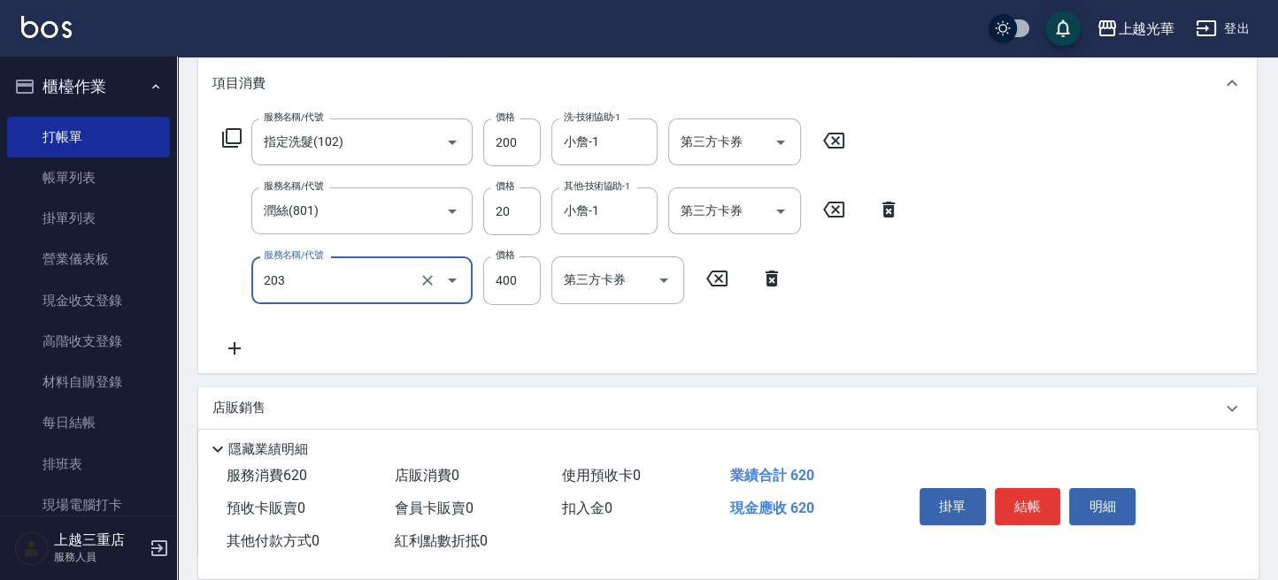
type input "指定單剪(203)"
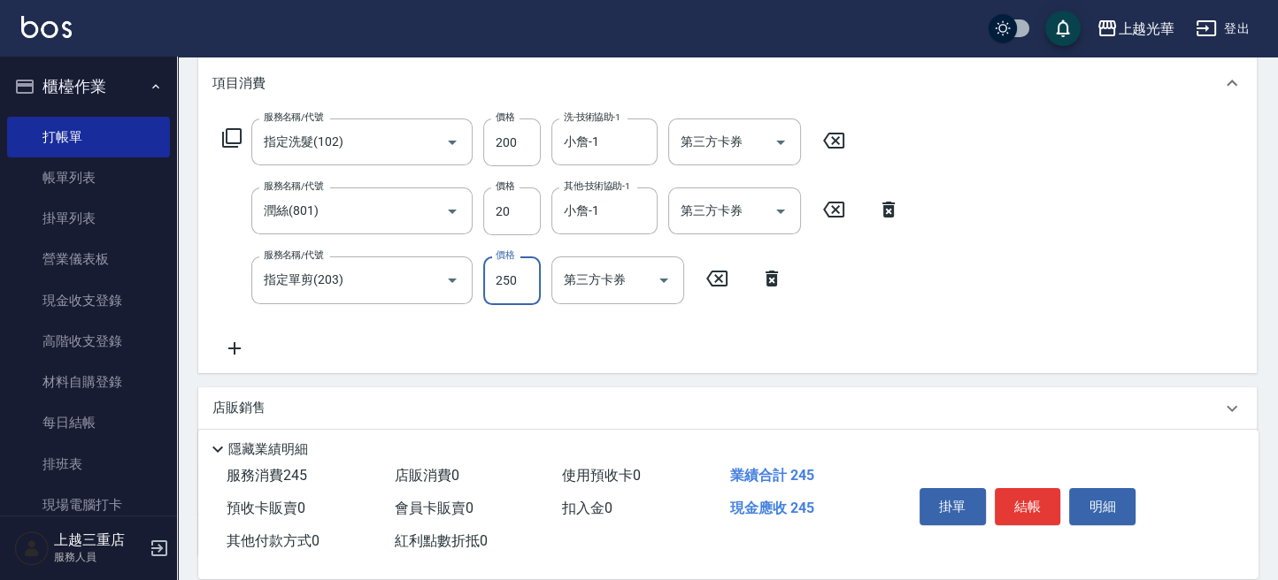
type input "250"
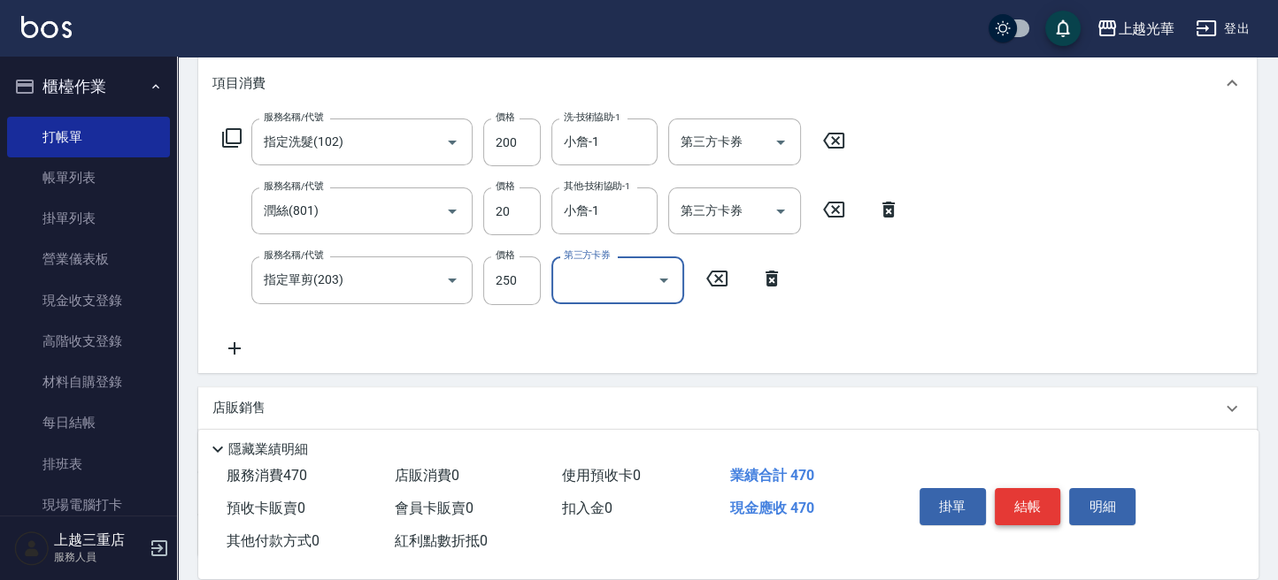
click at [1045, 511] on button "結帳" at bounding box center [1028, 506] width 66 height 37
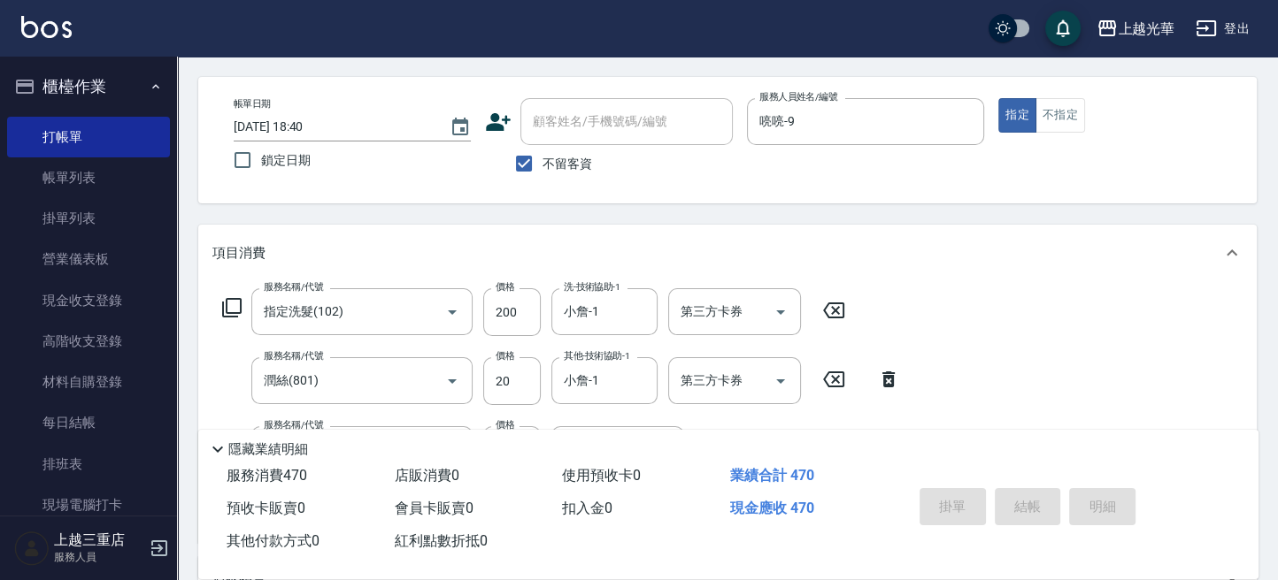
scroll to position [0, 0]
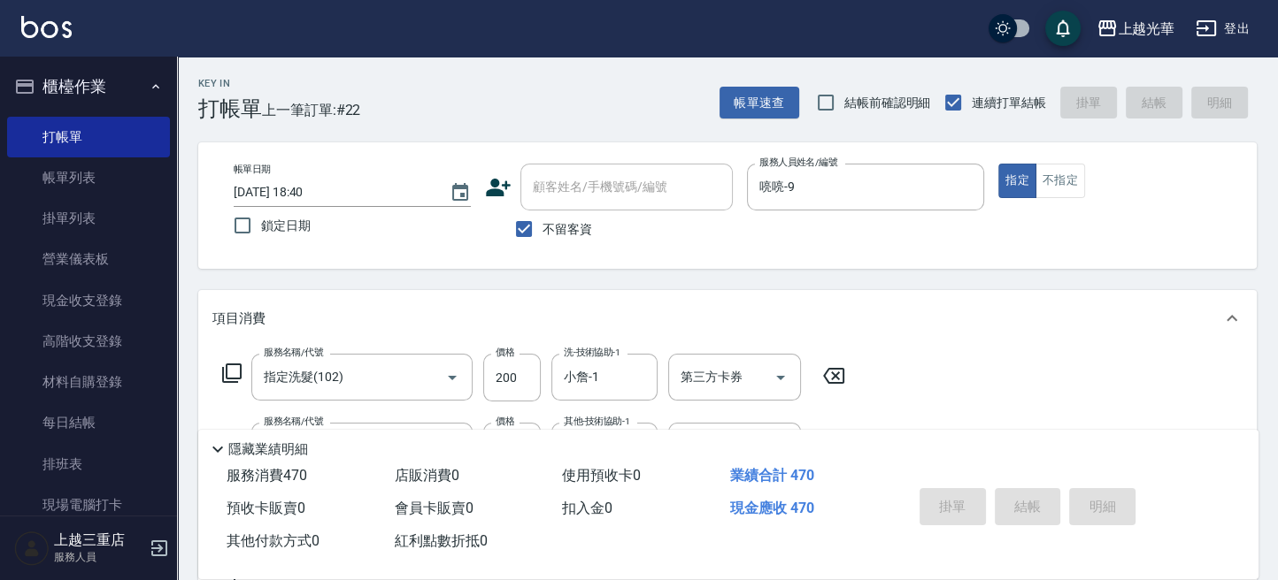
type input "2025/09/19 18:42"
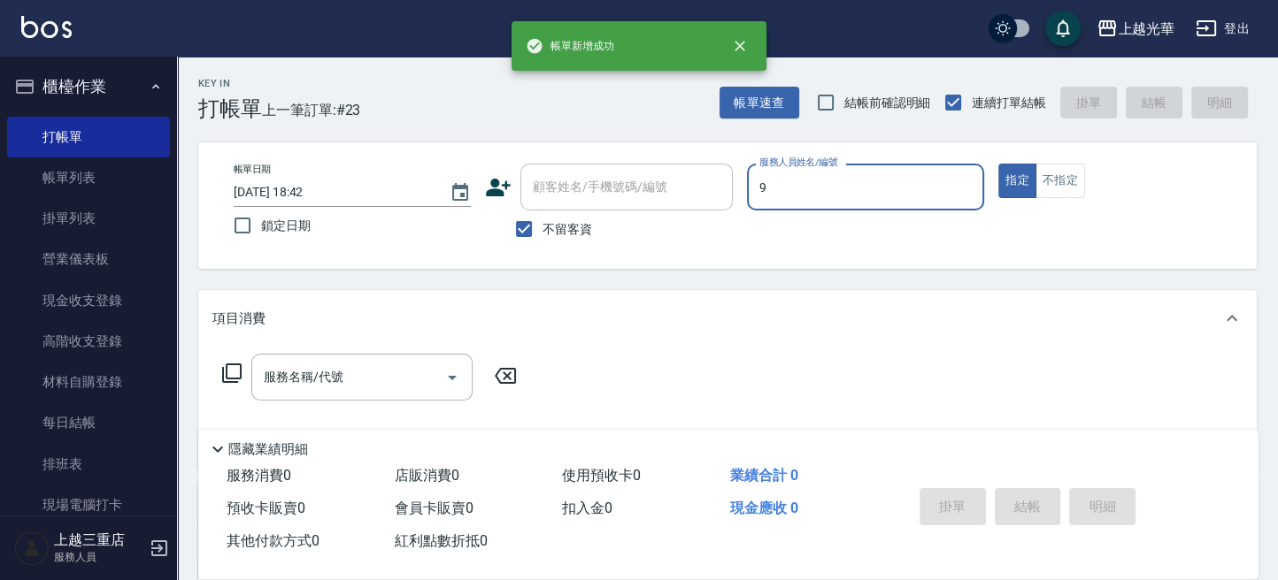
type input "喨喨-9"
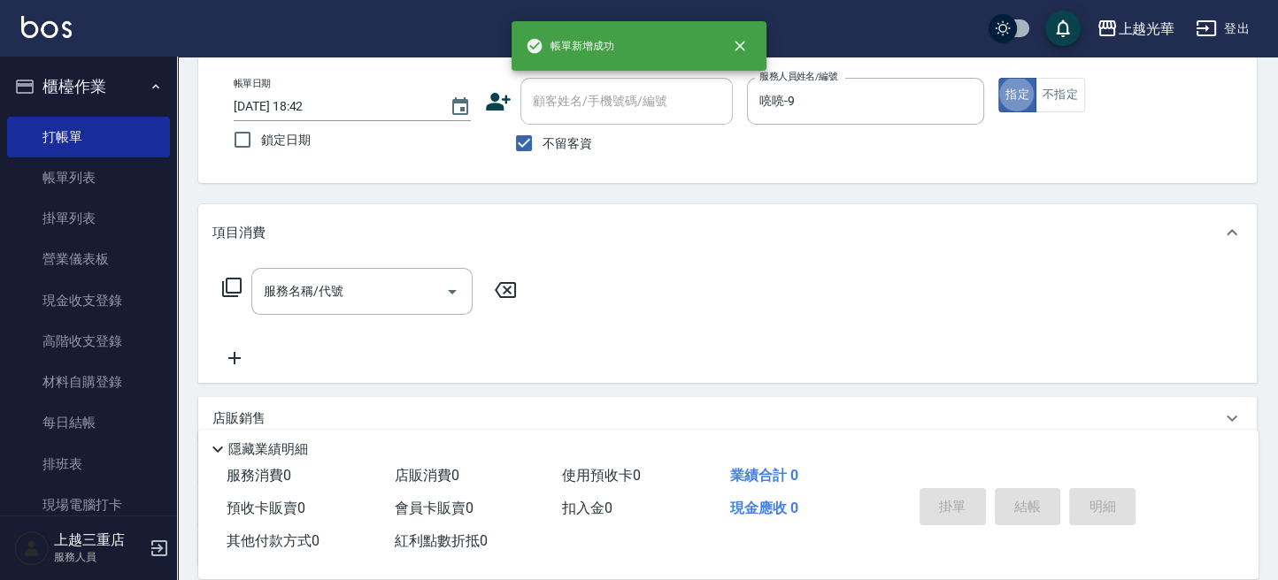
scroll to position [118, 0]
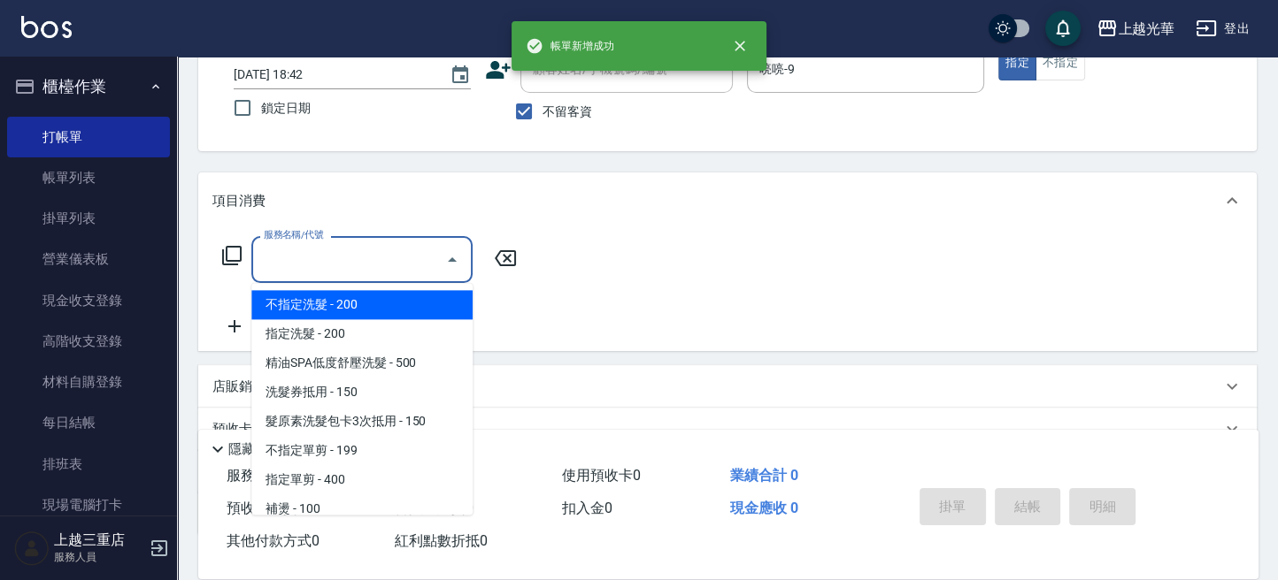
drag, startPoint x: 374, startPoint y: 262, endPoint x: 656, endPoint y: 176, distance: 294.2
click at [396, 261] on input "服務名稱/代號" at bounding box center [348, 259] width 179 height 31
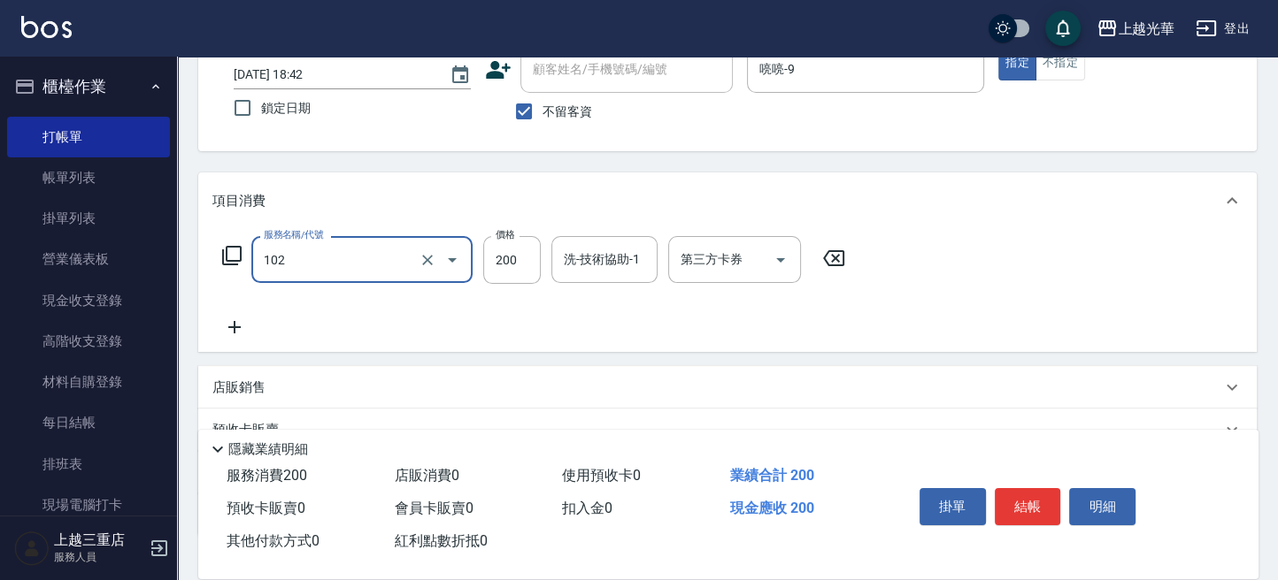
type input "指定洗髮(102)"
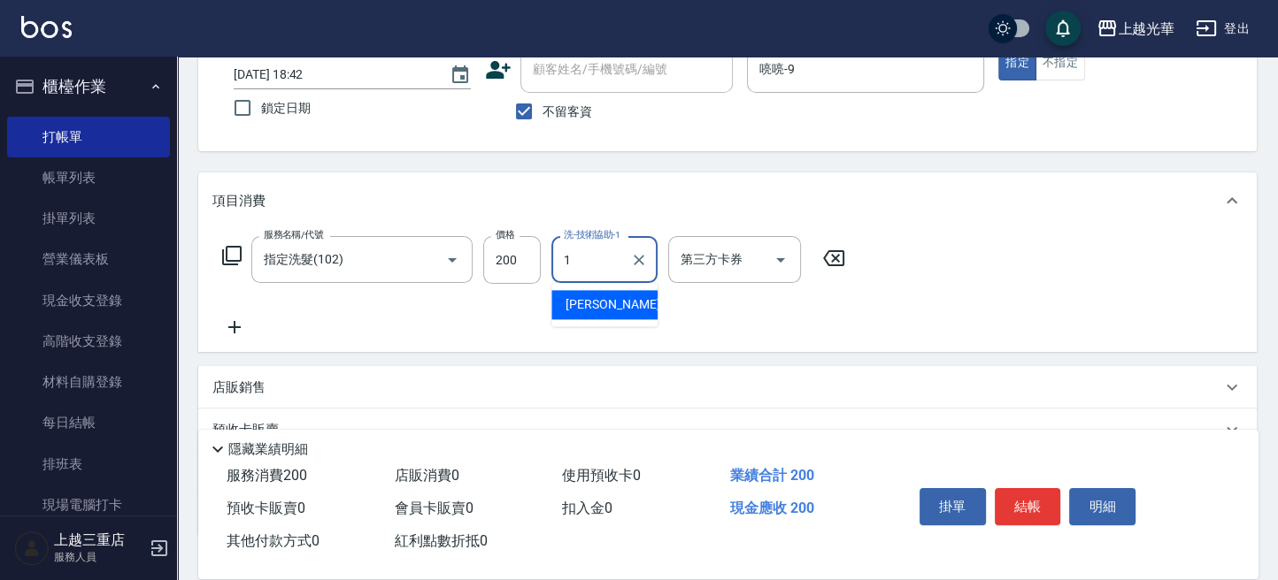
type input "小詹-1"
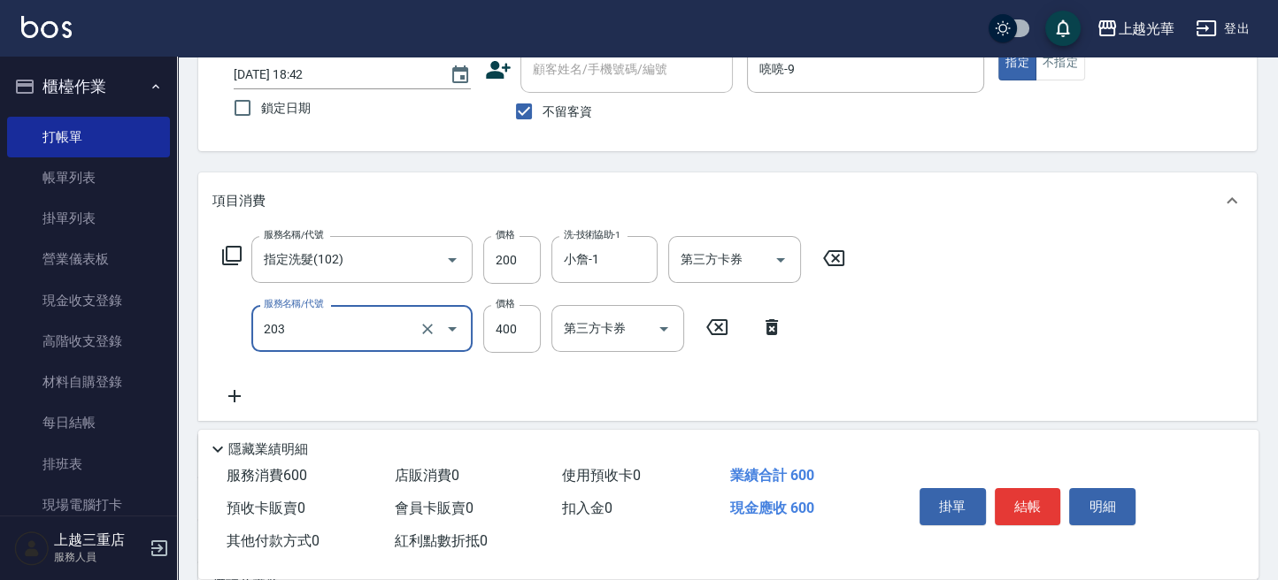
type input "指定單剪(203)"
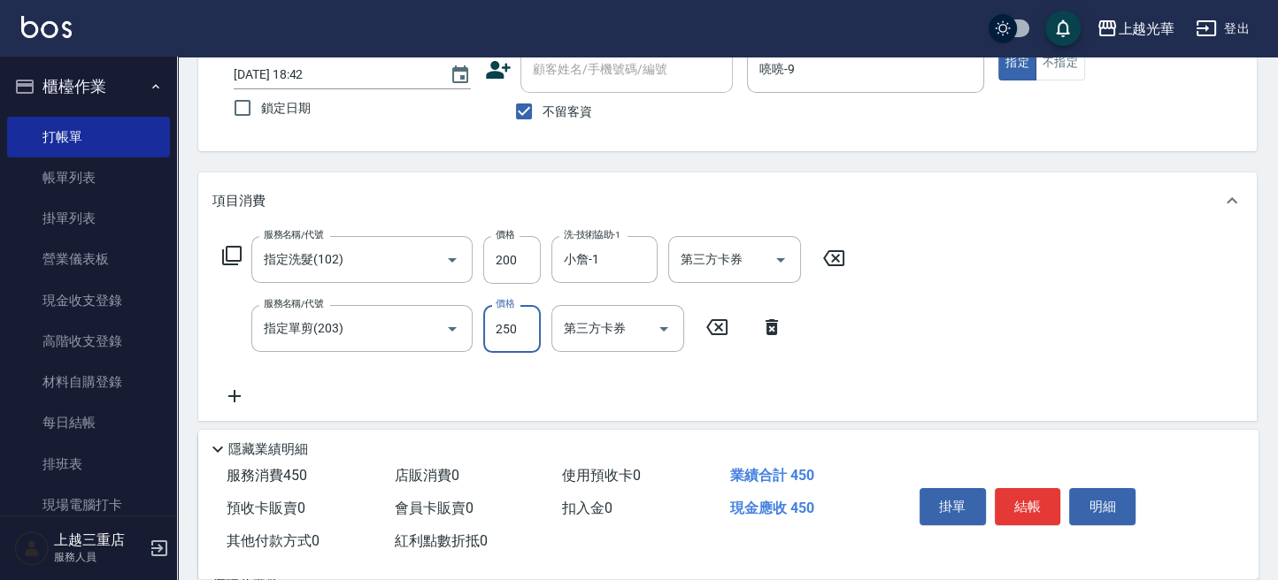
type input "250"
click at [1037, 495] on button "結帳" at bounding box center [1028, 506] width 66 height 37
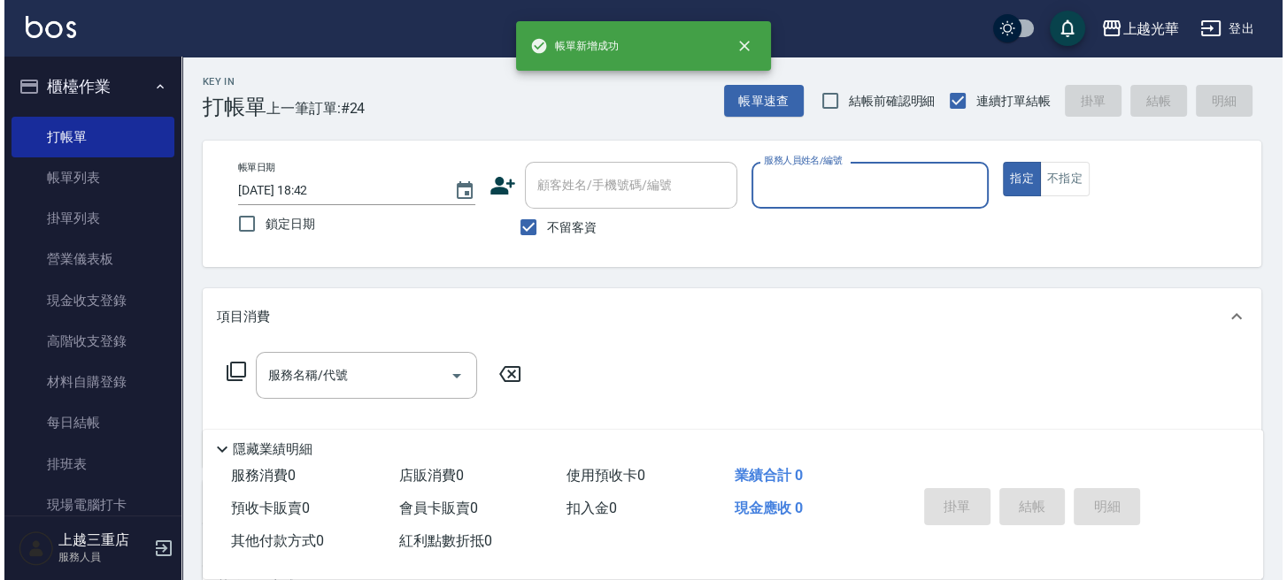
scroll to position [0, 0]
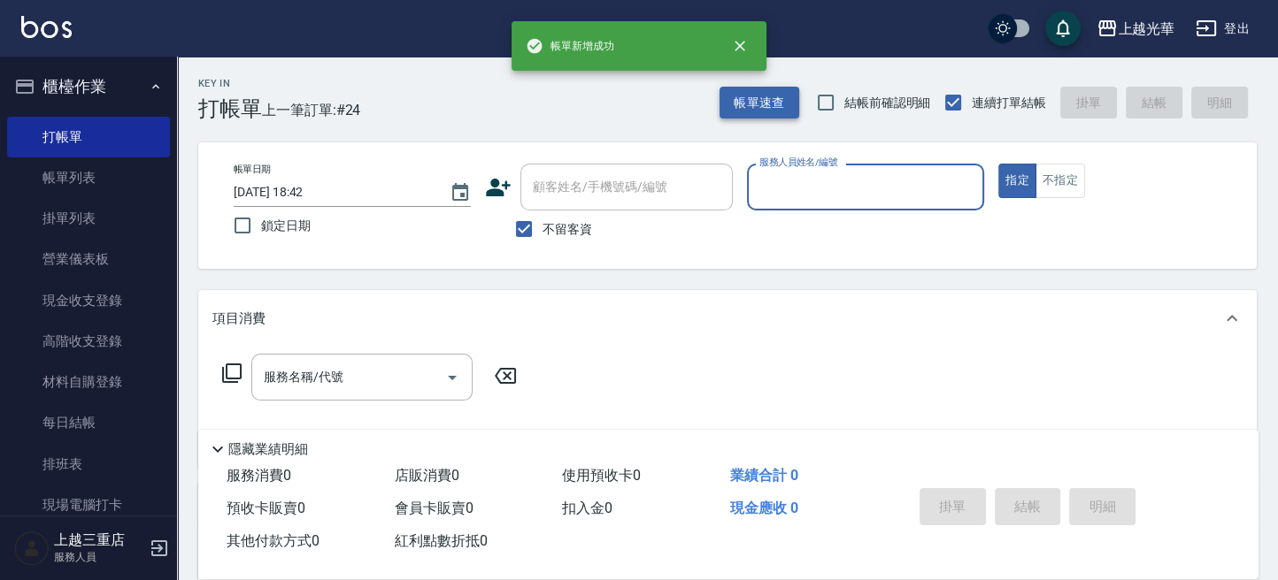
drag, startPoint x: 775, startPoint y: 99, endPoint x: 762, endPoint y: 104, distance: 14.3
click at [762, 104] on button "帳單速查" at bounding box center [759, 103] width 80 height 33
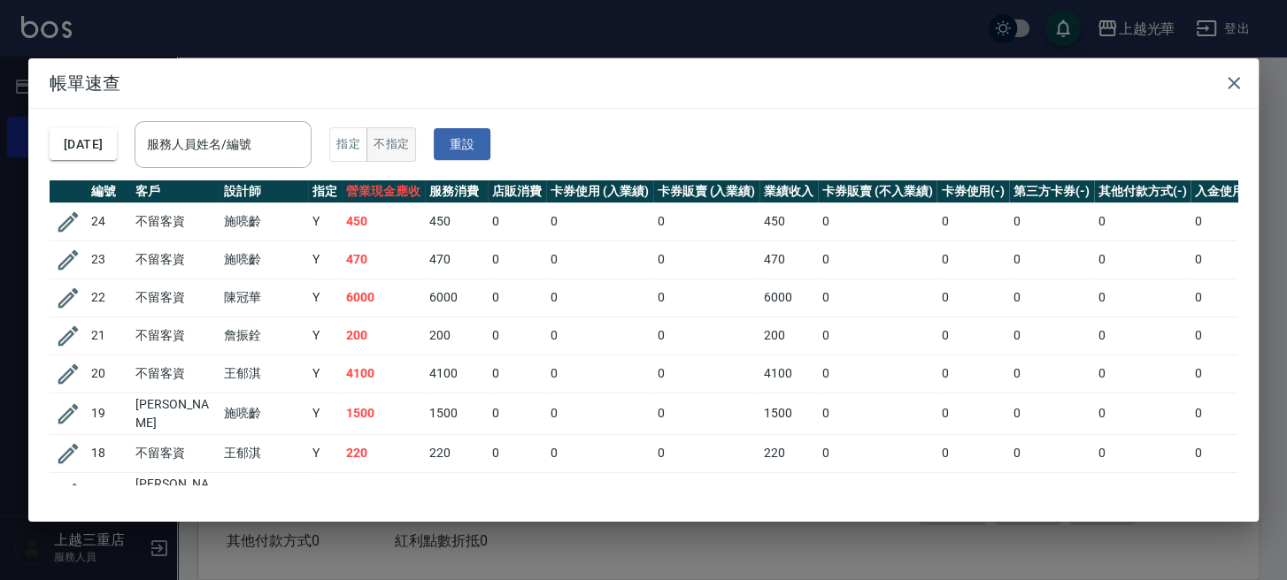
drag, startPoint x: 305, startPoint y: 152, endPoint x: 399, endPoint y: 149, distance: 93.9
click at [303, 154] on input "服務人員姓名/編號" at bounding box center [222, 144] width 161 height 31
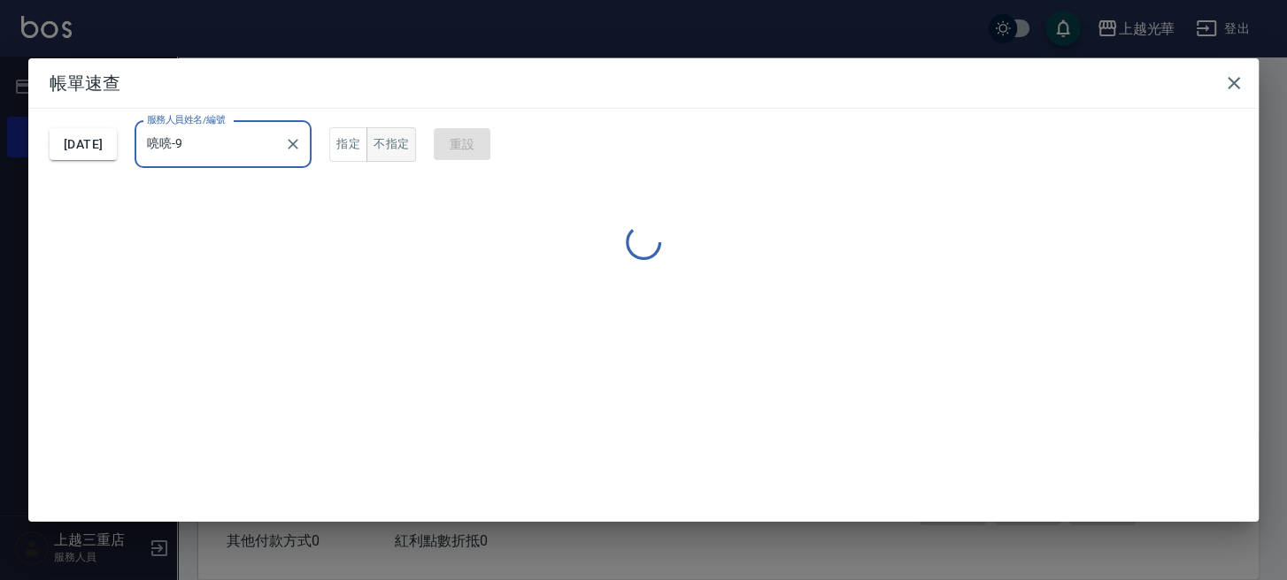
type input "喨喨-9"
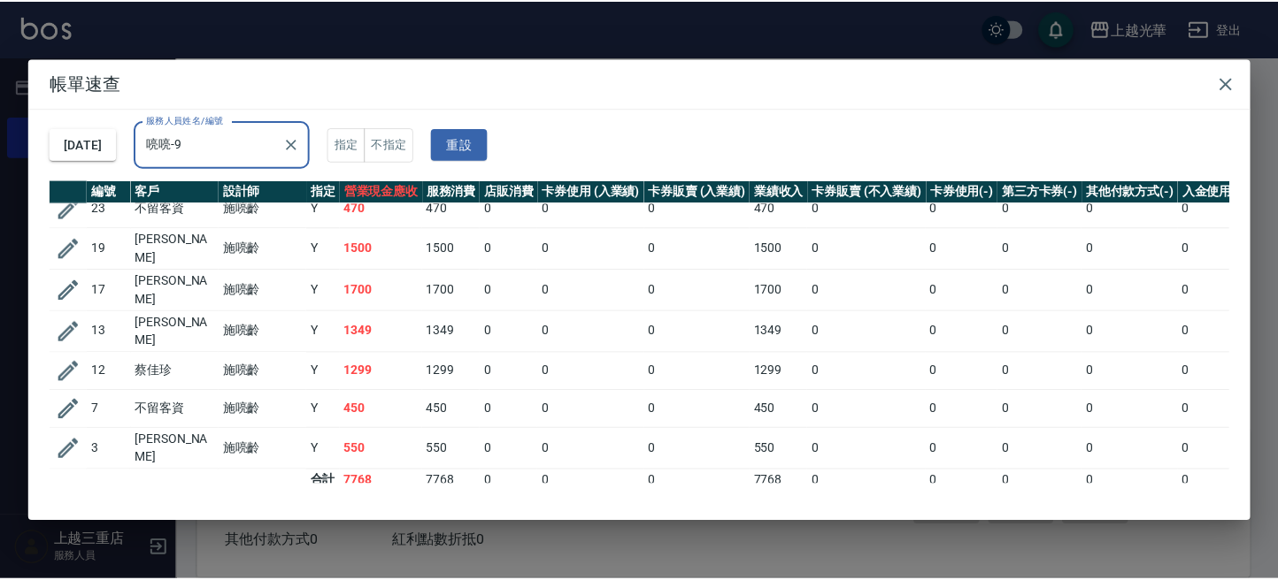
scroll to position [61, 0]
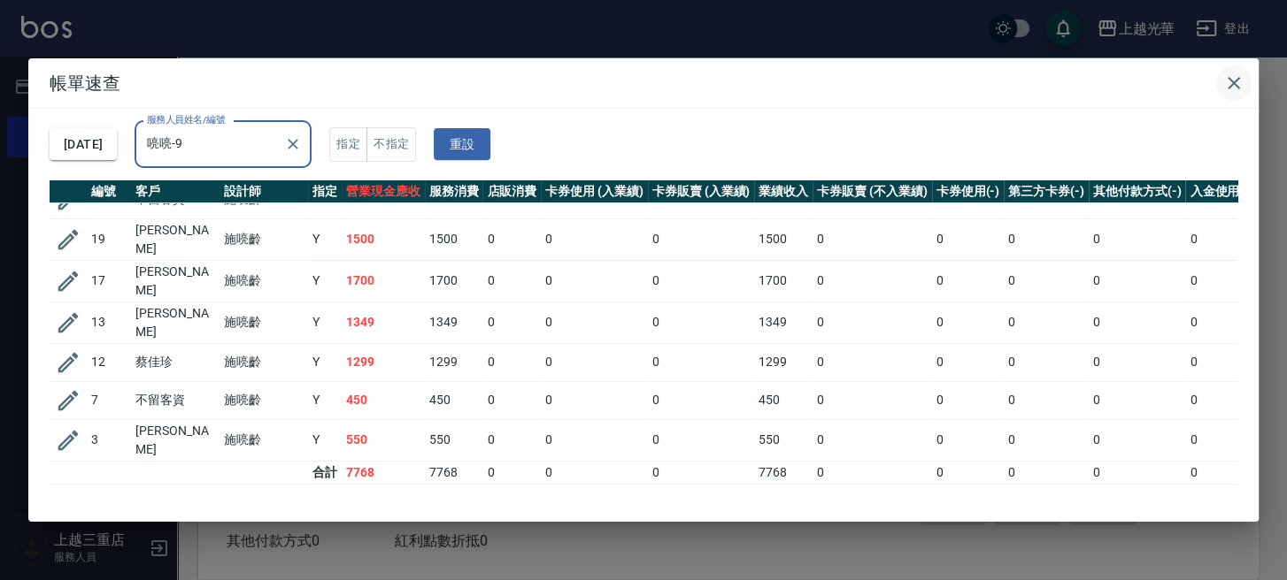
click at [1242, 90] on icon "button" at bounding box center [1233, 83] width 21 height 21
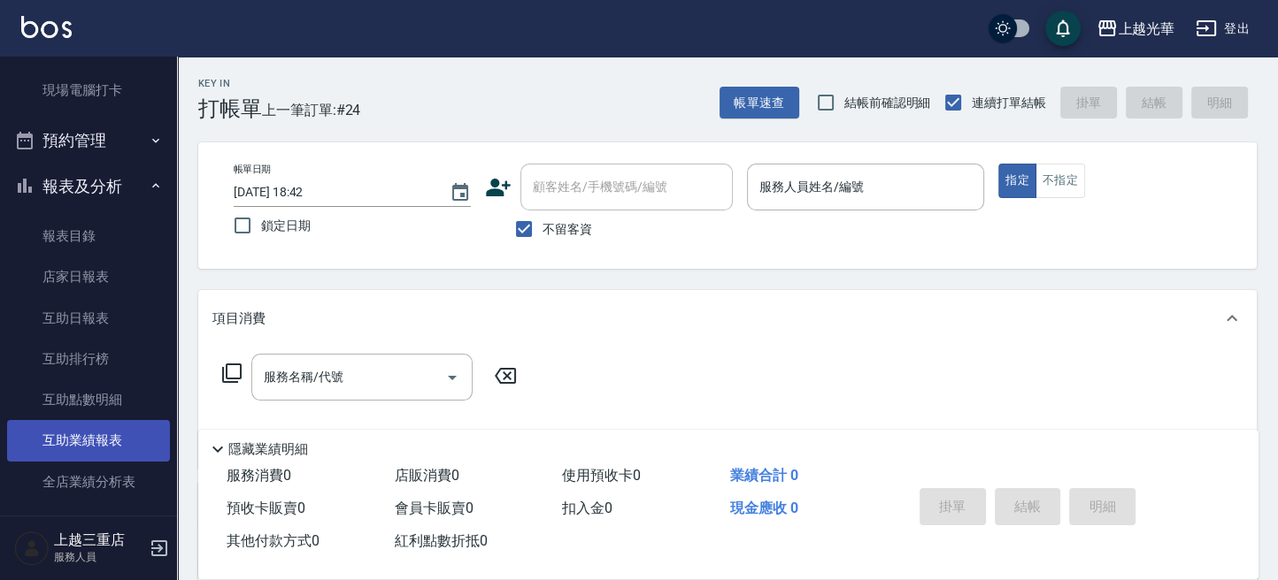
scroll to position [472, 0]
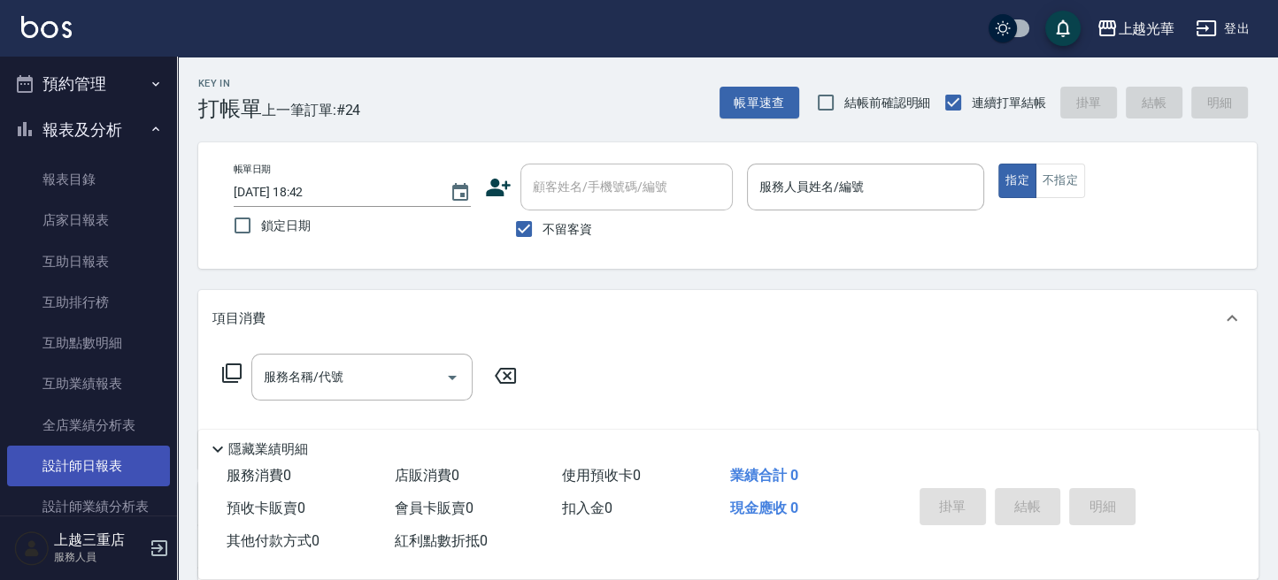
drag, startPoint x: 92, startPoint y: 454, endPoint x: 101, endPoint y: 451, distance: 9.2
click at [92, 454] on link "設計師日報表" at bounding box center [88, 466] width 163 height 41
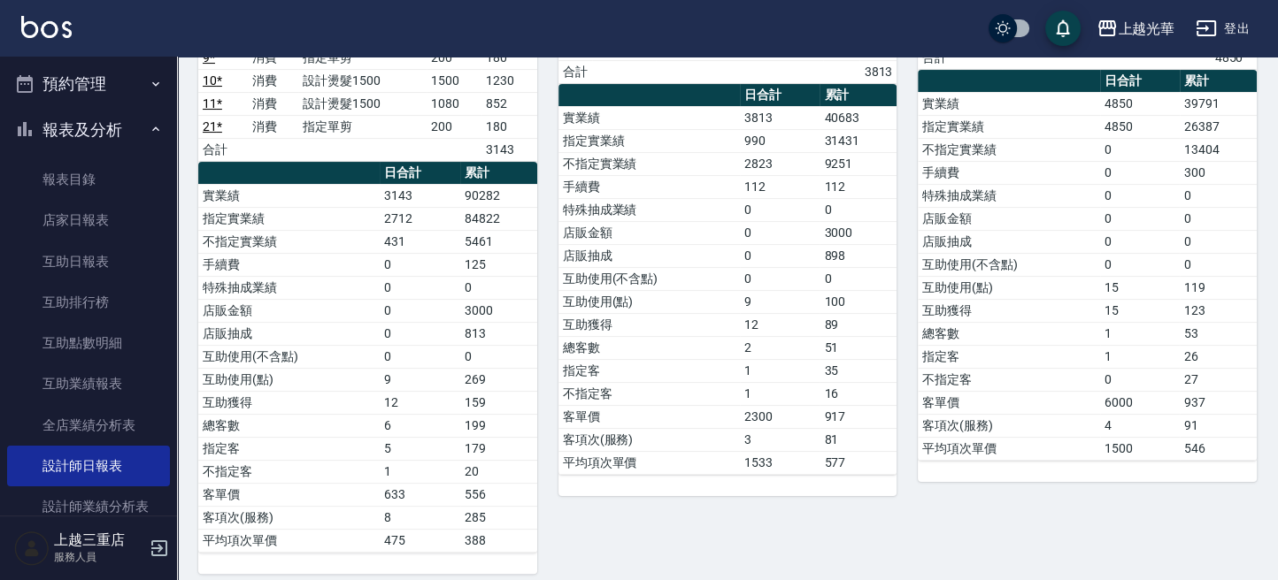
scroll to position [118, 0]
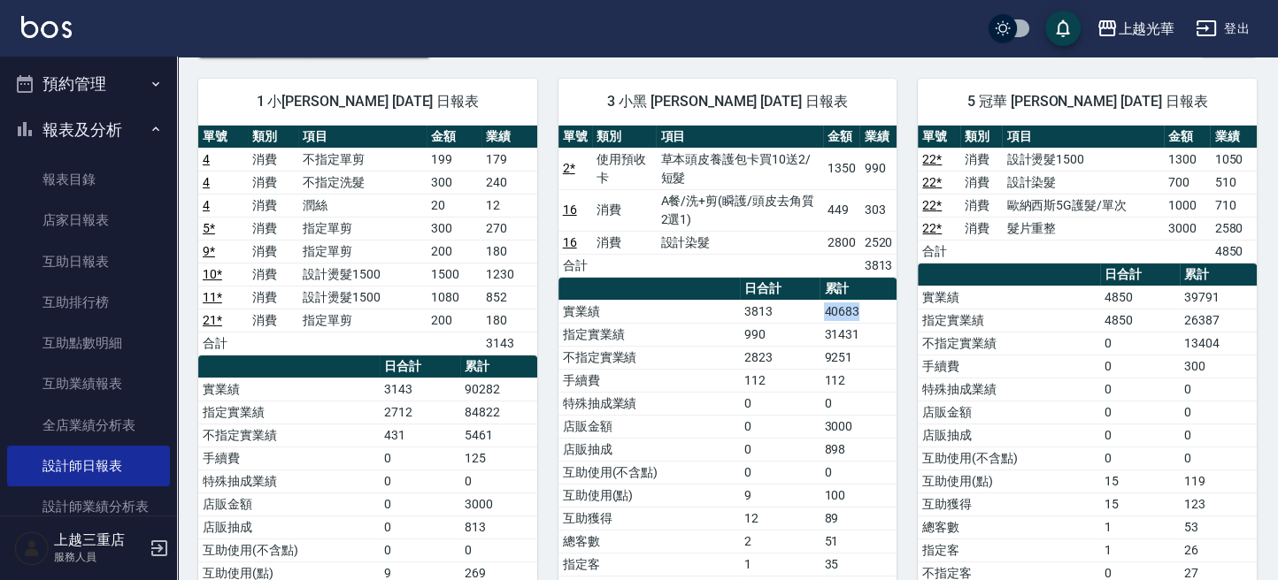
drag, startPoint x: 818, startPoint y: 310, endPoint x: 871, endPoint y: 312, distance: 53.2
click at [871, 312] on tr "實業績 3813 40683" at bounding box center [727, 311] width 339 height 23
click at [880, 352] on td "9251" at bounding box center [857, 357] width 77 height 23
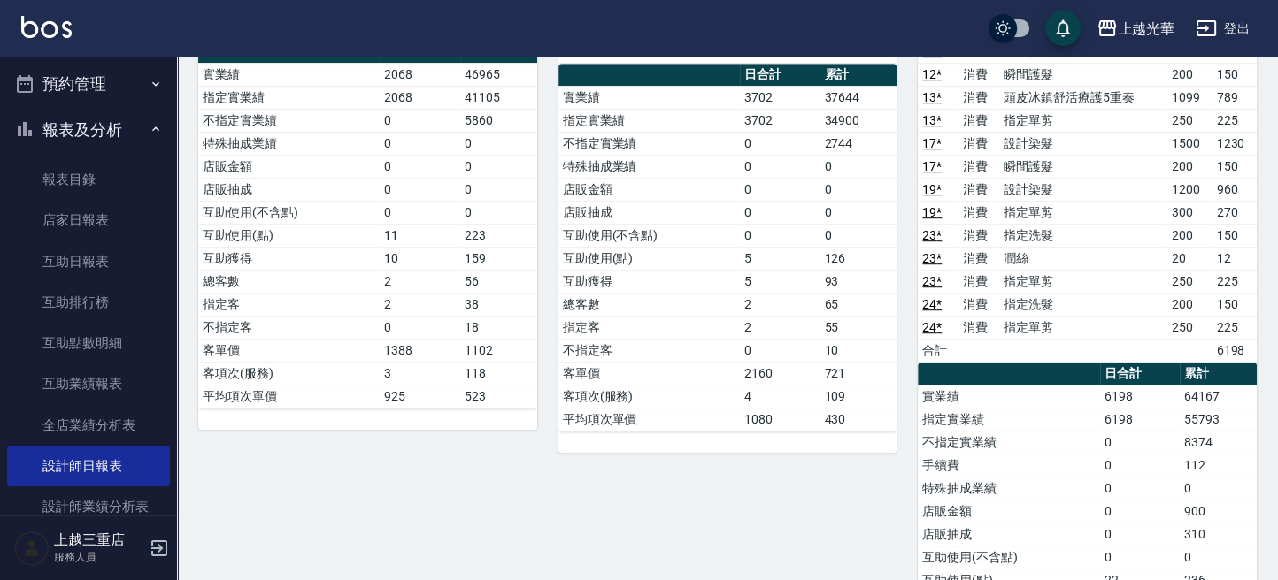
scroll to position [1062, 0]
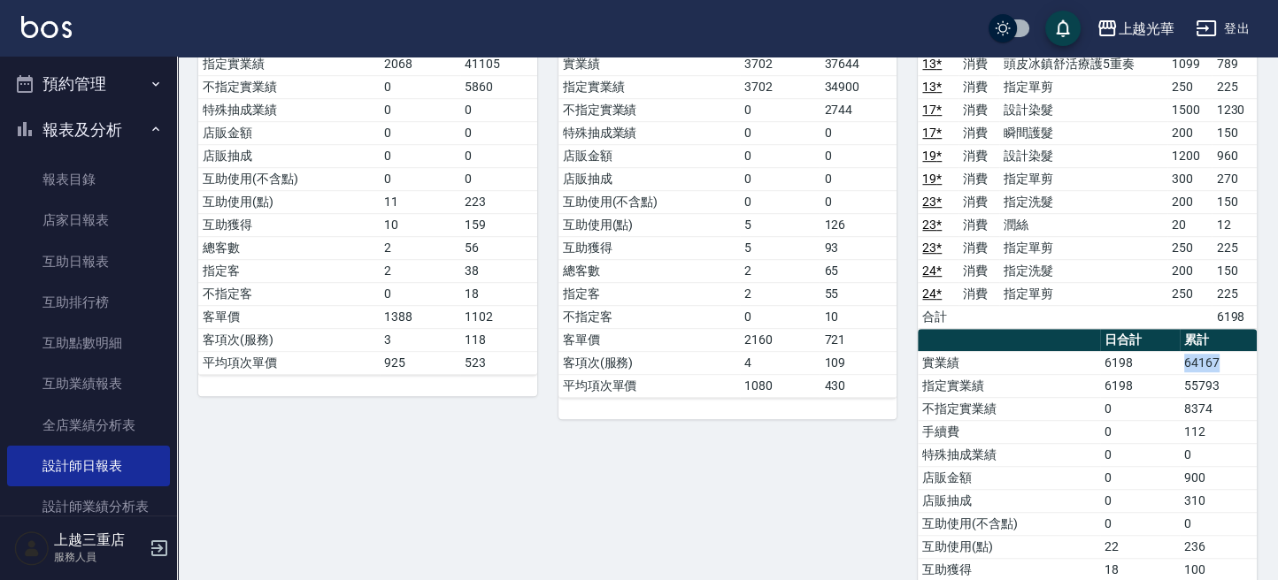
drag, startPoint x: 1187, startPoint y: 355, endPoint x: 952, endPoint y: 503, distance: 278.4
click at [1229, 363] on td "64167" at bounding box center [1217, 362] width 77 height 23
drag, startPoint x: 949, startPoint y: 505, endPoint x: 600, endPoint y: 505, distance: 348.6
click at [937, 512] on td "互助使用(不含點)" at bounding box center [1008, 523] width 181 height 23
click at [106, 496] on link "設計師業績分析表" at bounding box center [88, 507] width 163 height 41
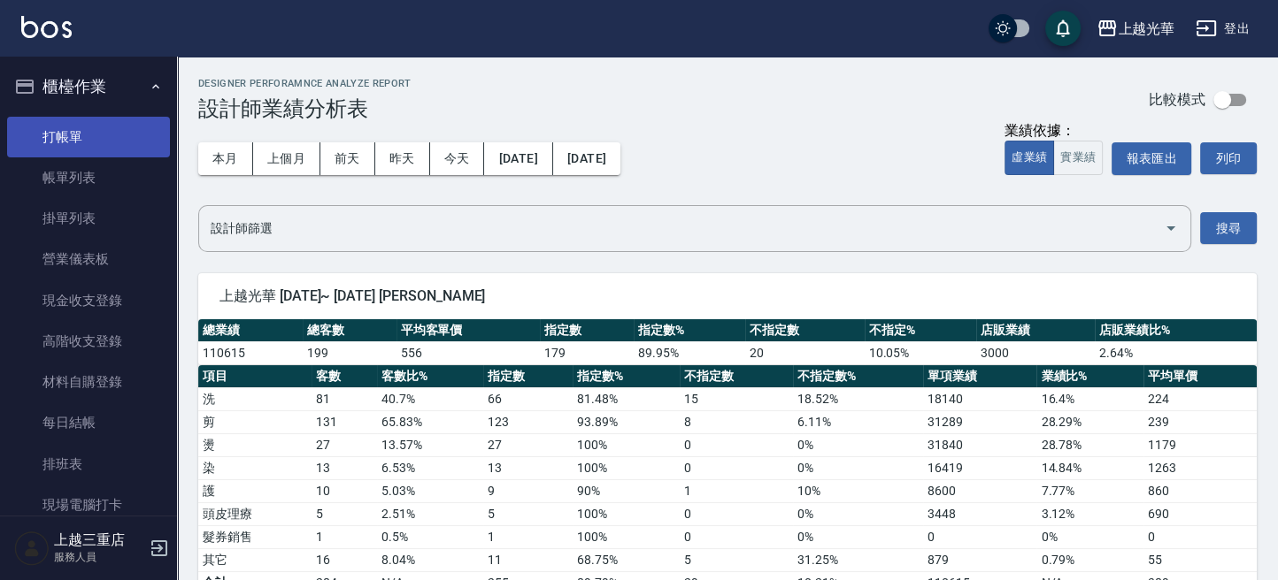
click at [52, 142] on link "打帳單" at bounding box center [88, 137] width 163 height 41
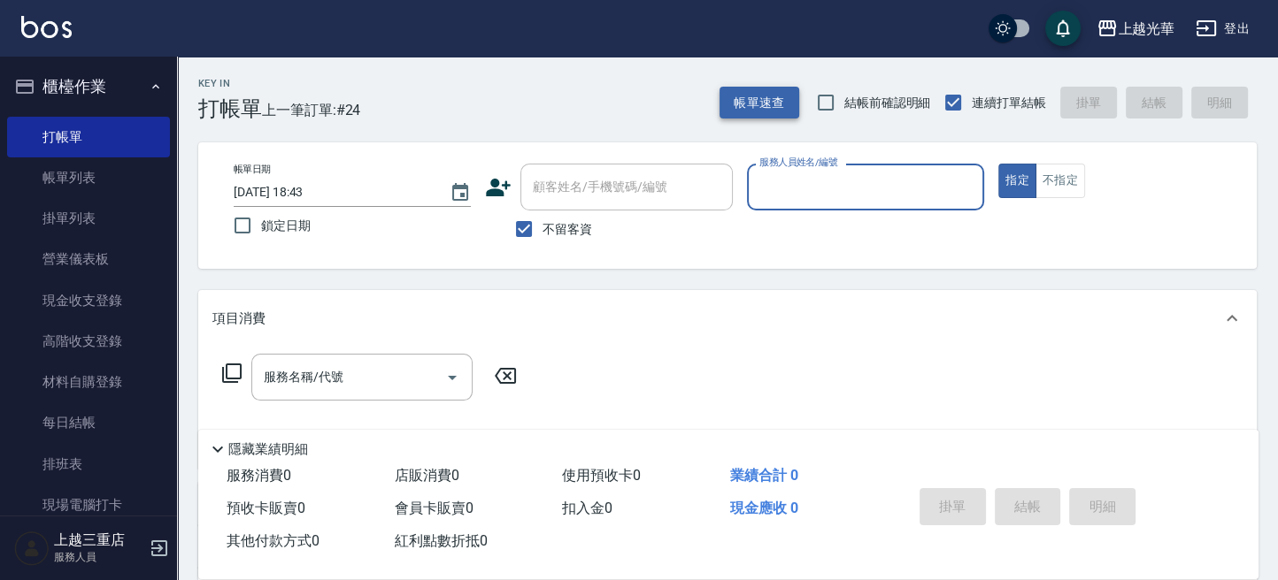
drag, startPoint x: 775, startPoint y: 106, endPoint x: 764, endPoint y: 106, distance: 10.6
click at [764, 106] on button "帳單速查" at bounding box center [759, 103] width 80 height 33
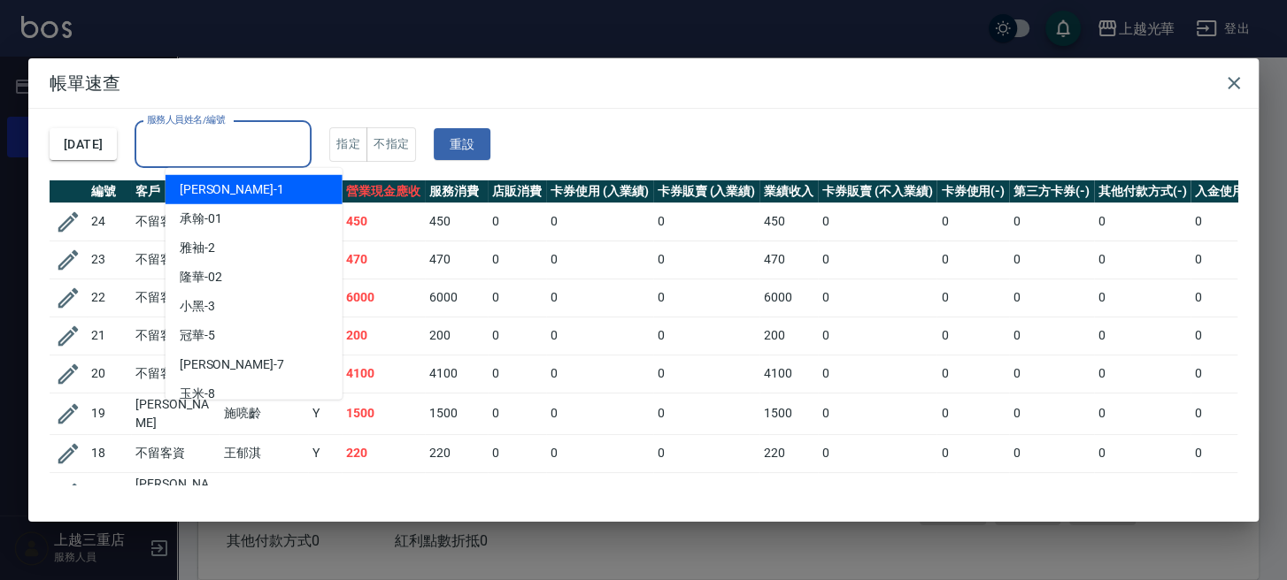
drag, startPoint x: 317, startPoint y: 145, endPoint x: 331, endPoint y: 149, distance: 14.6
click at [303, 145] on input "服務人員姓名/編號" at bounding box center [222, 144] width 161 height 31
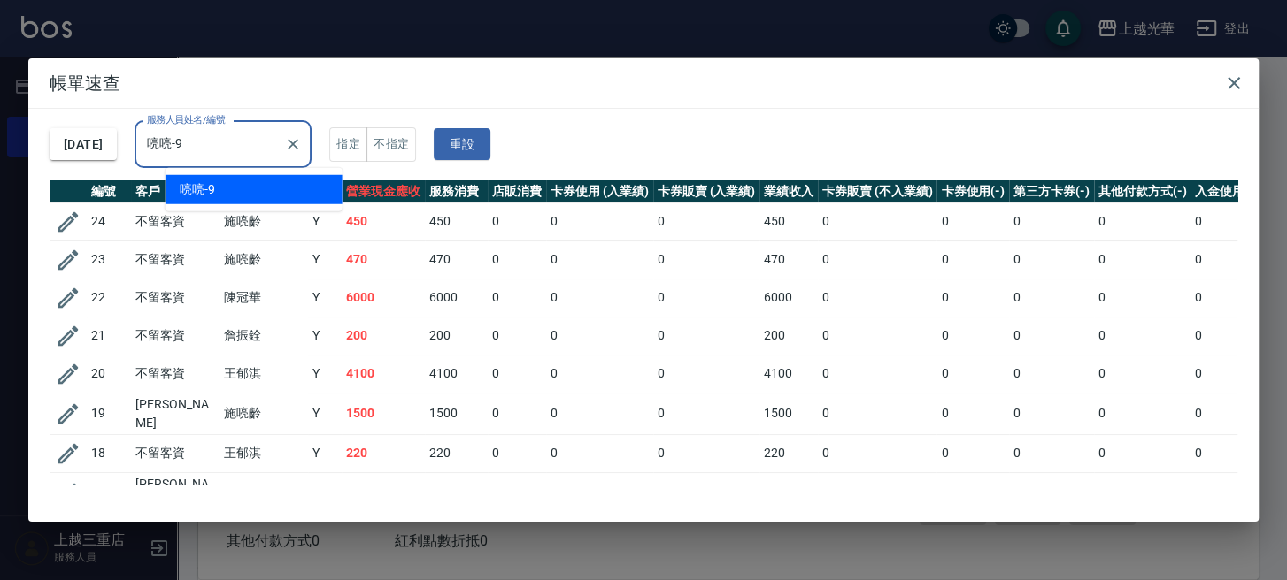
type input "喨喨-9"
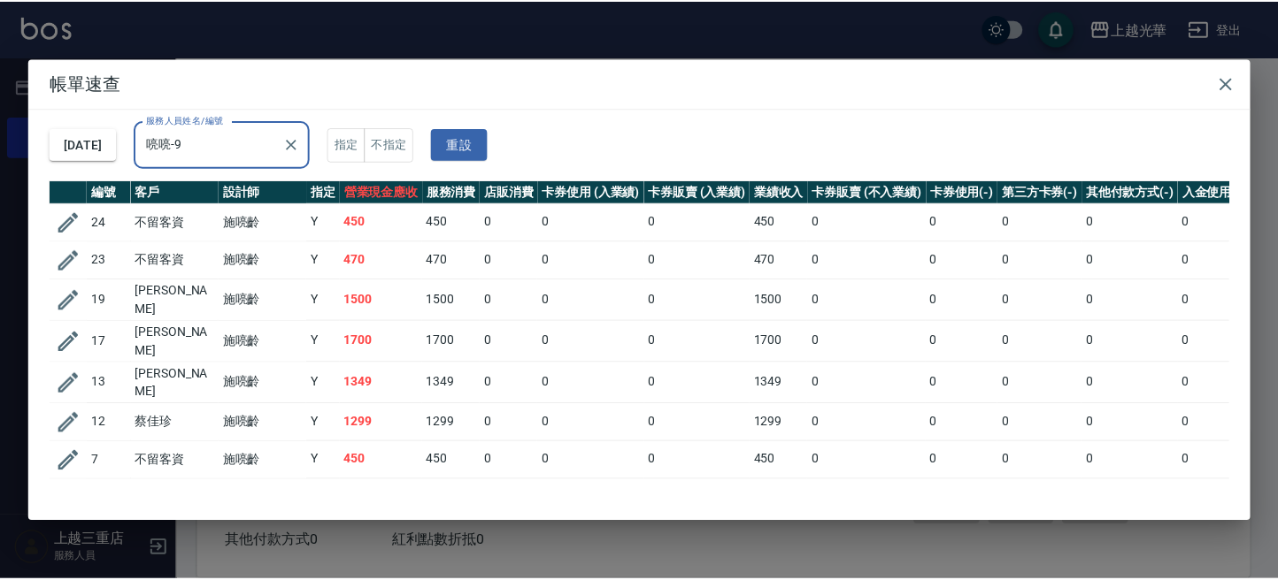
scroll to position [61, 0]
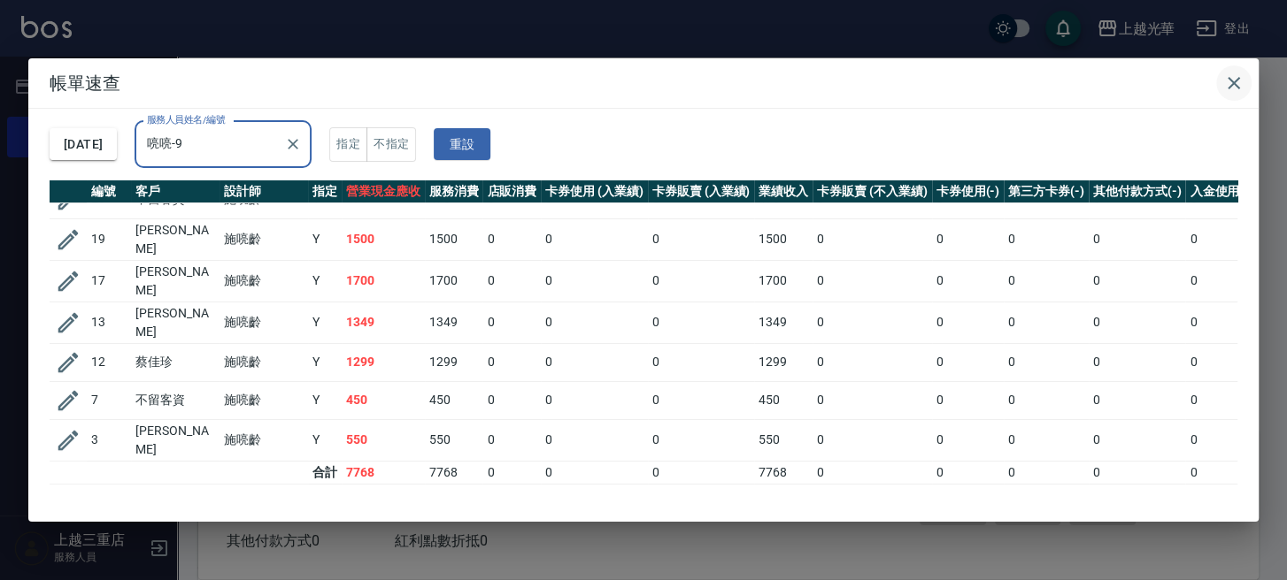
click at [1225, 73] on icon "button" at bounding box center [1233, 83] width 21 height 21
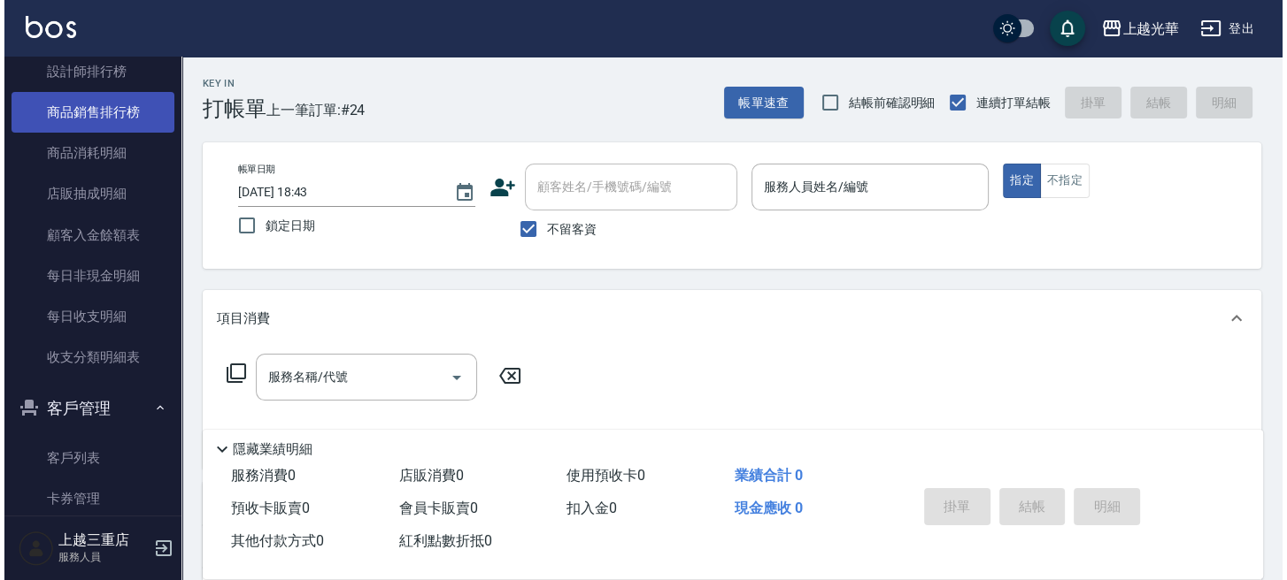
scroll to position [872, 0]
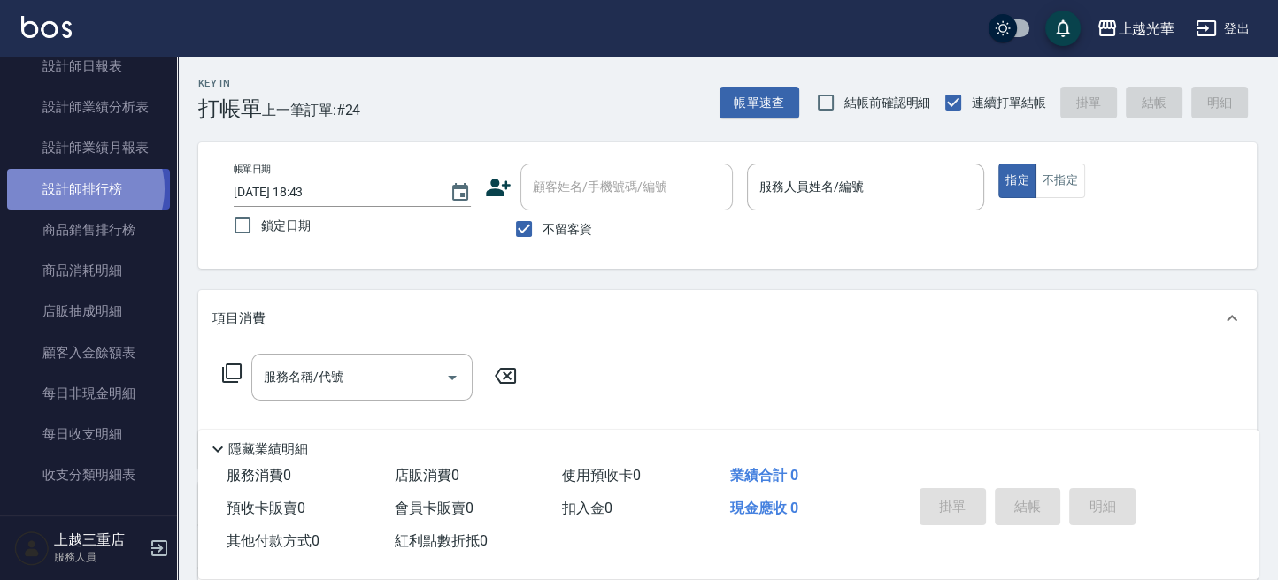
click at [84, 189] on link "設計師排行榜" at bounding box center [88, 189] width 163 height 41
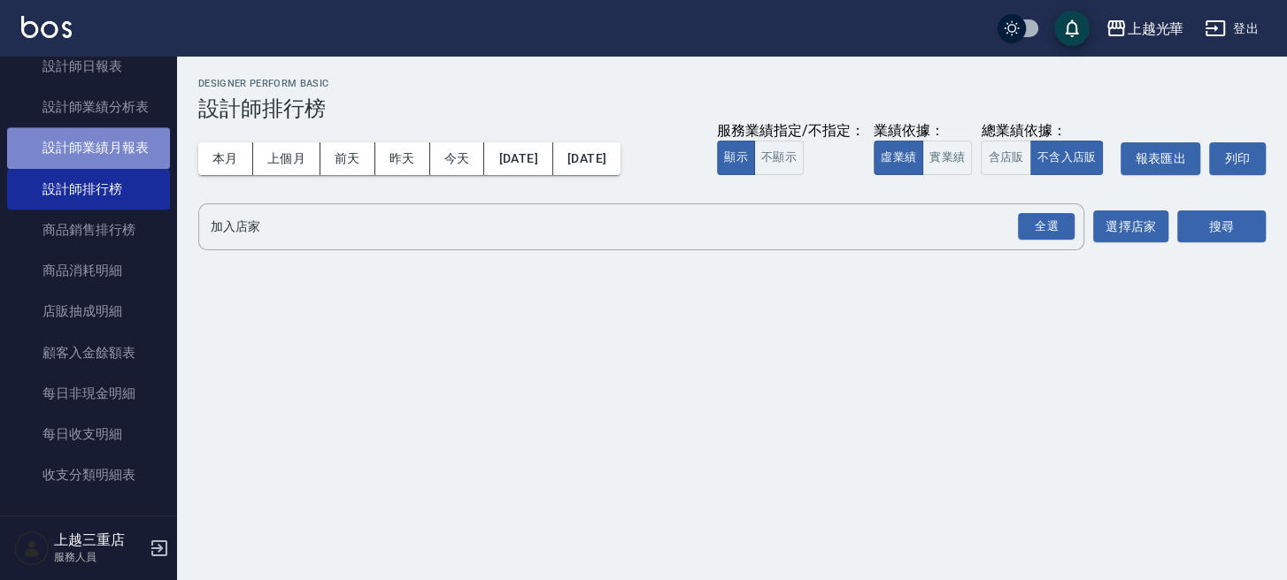
click at [111, 145] on link "設計師業績月報表" at bounding box center [88, 147] width 163 height 41
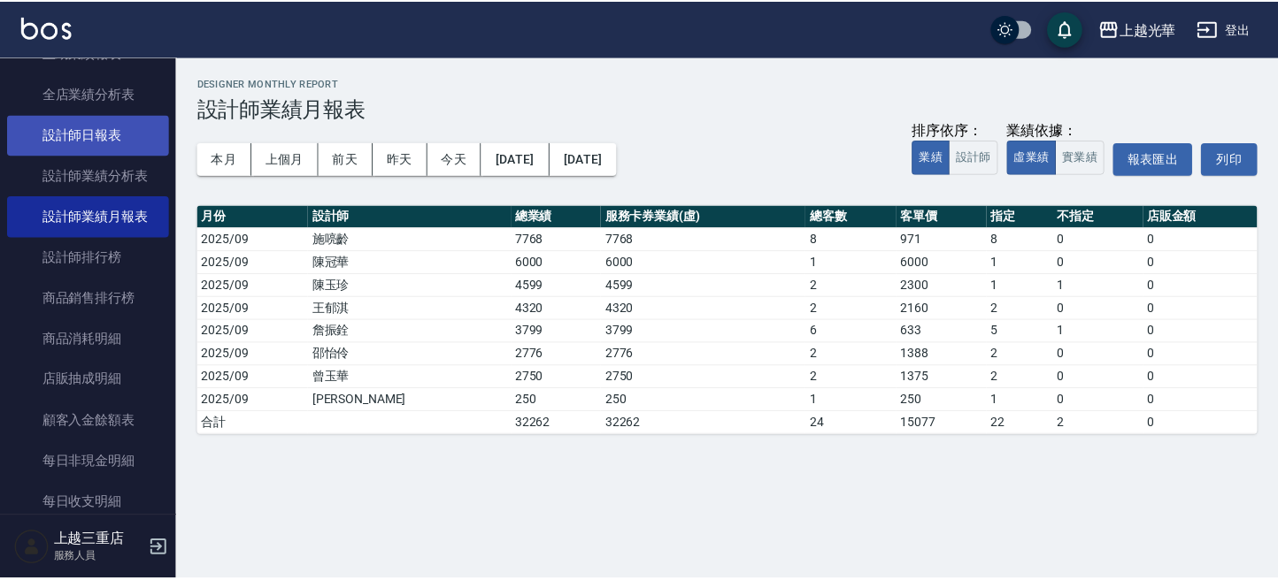
scroll to position [753, 0]
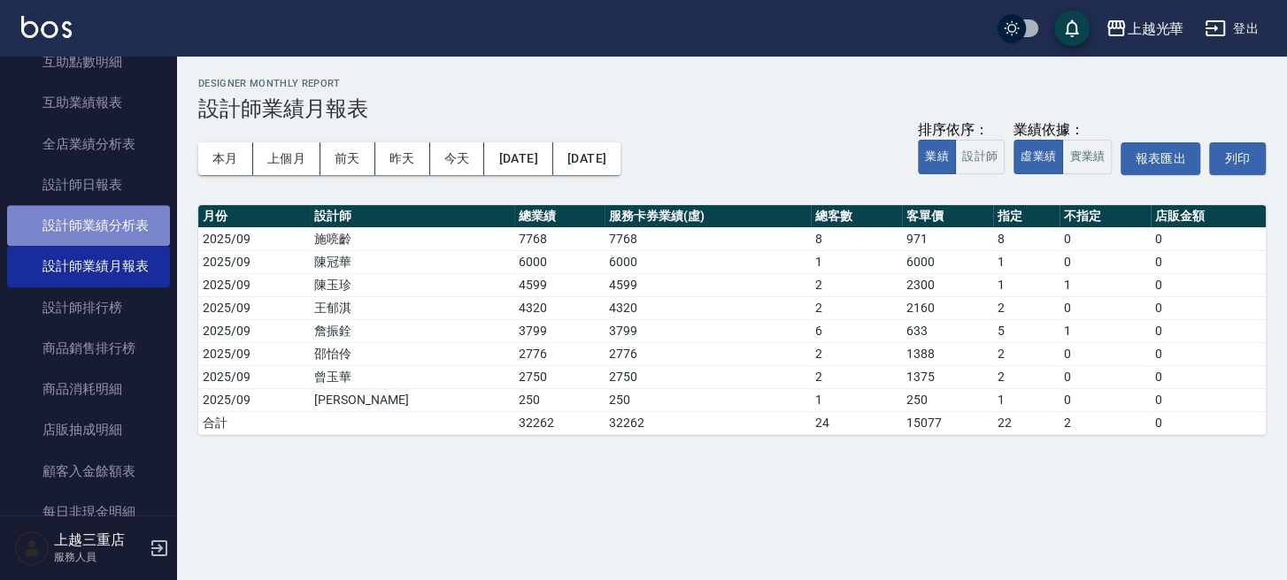
click at [104, 222] on link "設計師業績分析表" at bounding box center [88, 225] width 163 height 41
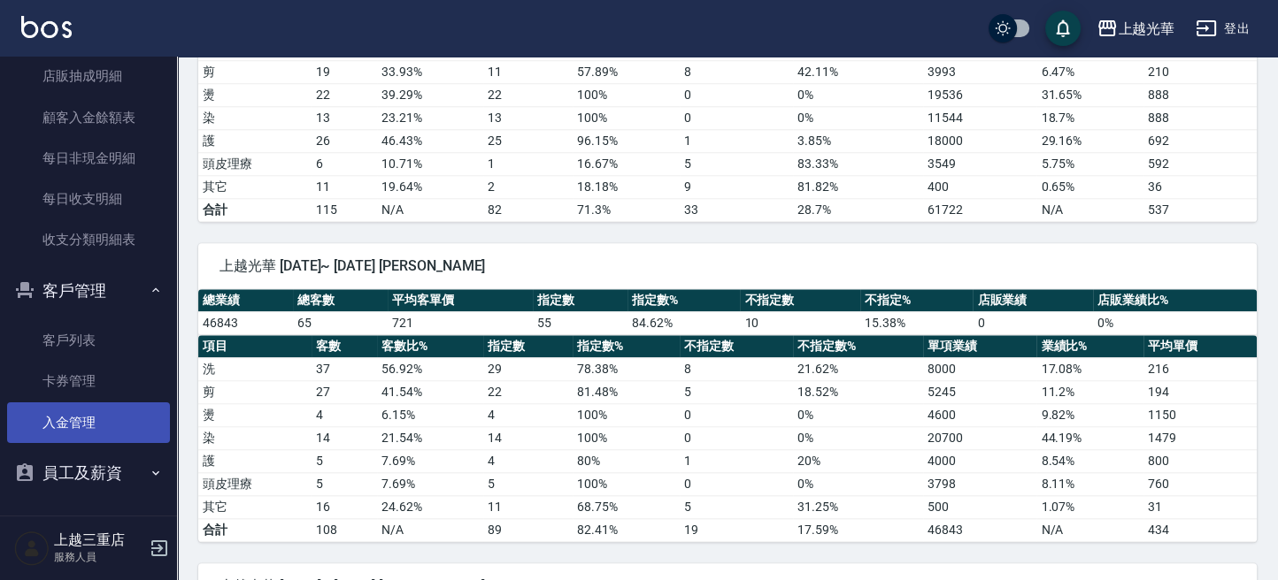
scroll to position [1887, 0]
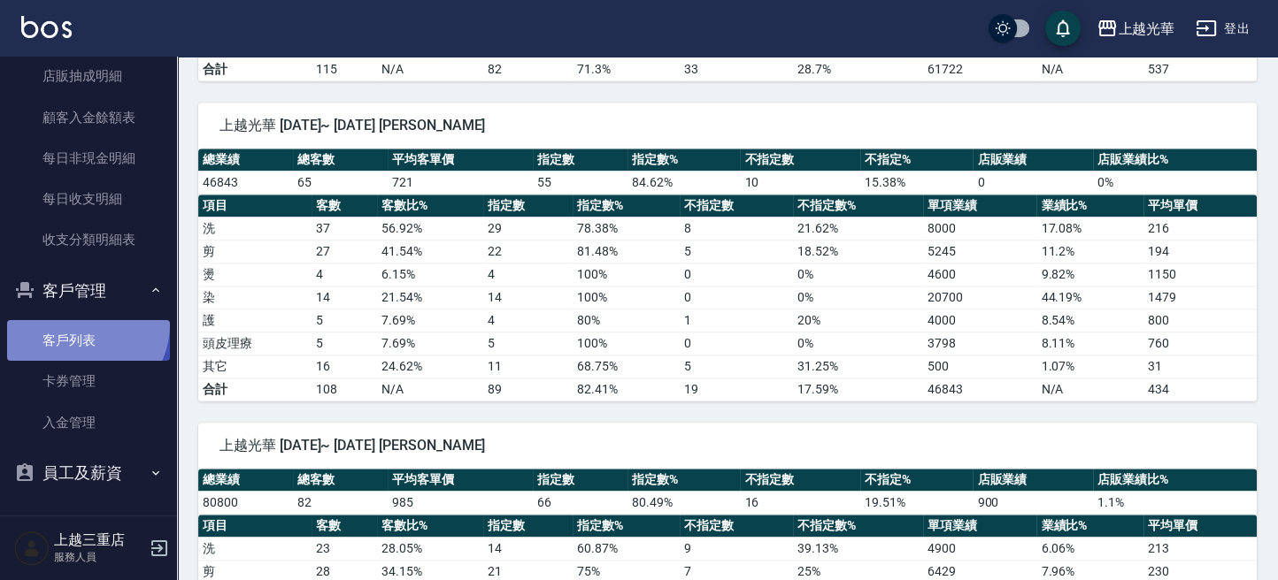
click at [81, 324] on link "客戶列表" at bounding box center [88, 340] width 163 height 41
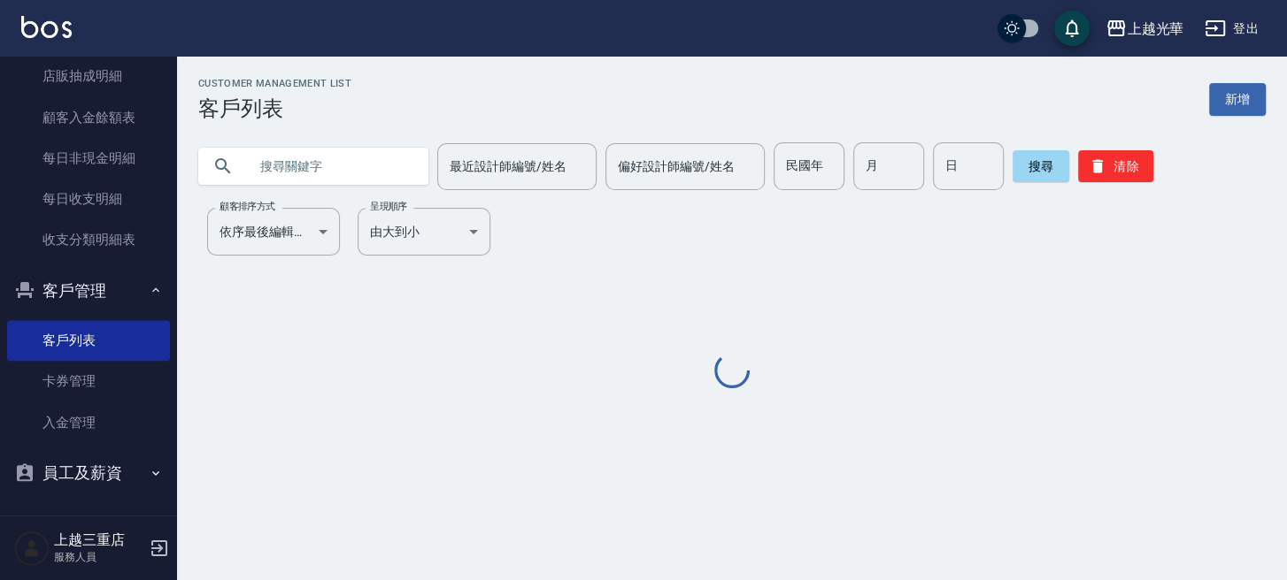
click at [296, 159] on input "text" at bounding box center [331, 166] width 166 height 48
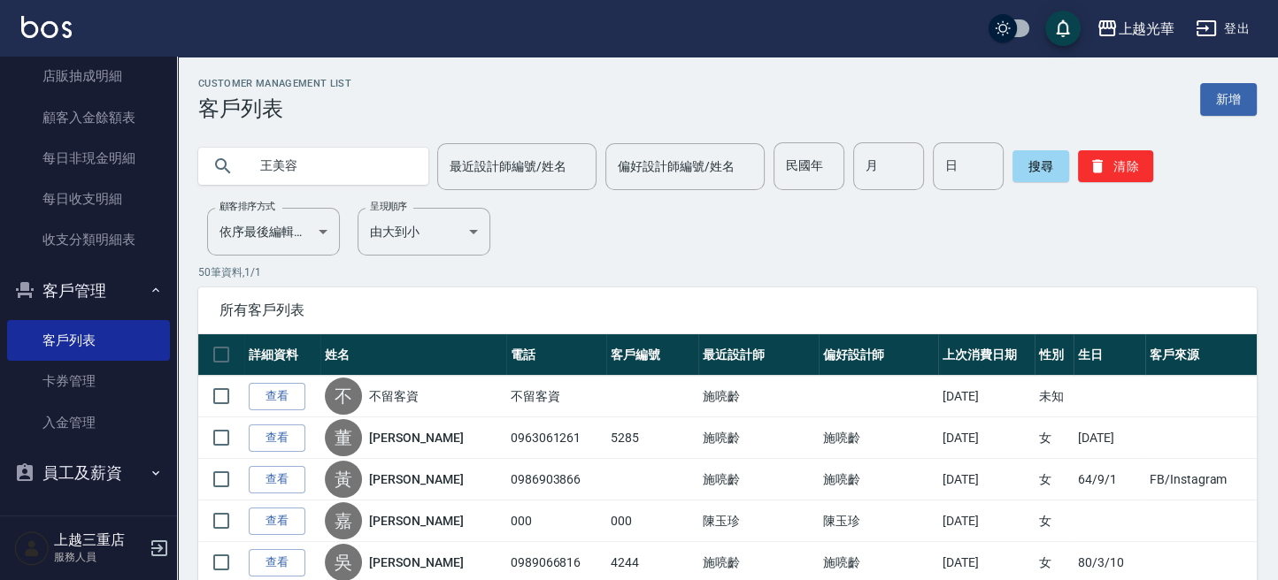
type input "王美容"
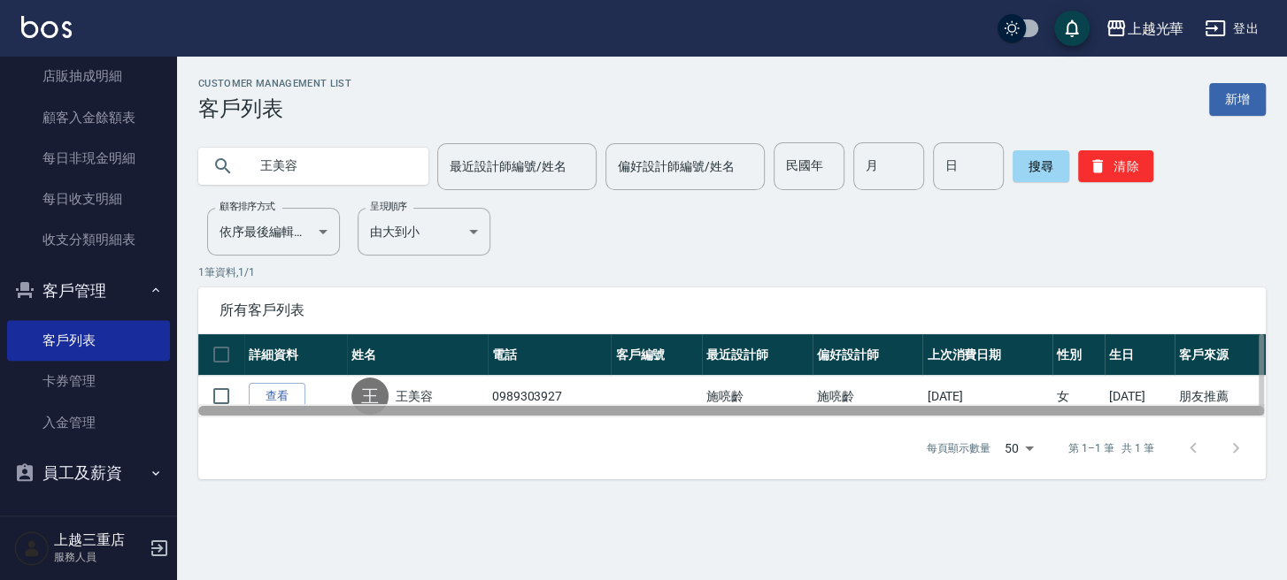
click at [288, 404] on div at bounding box center [731, 410] width 1066 height 13
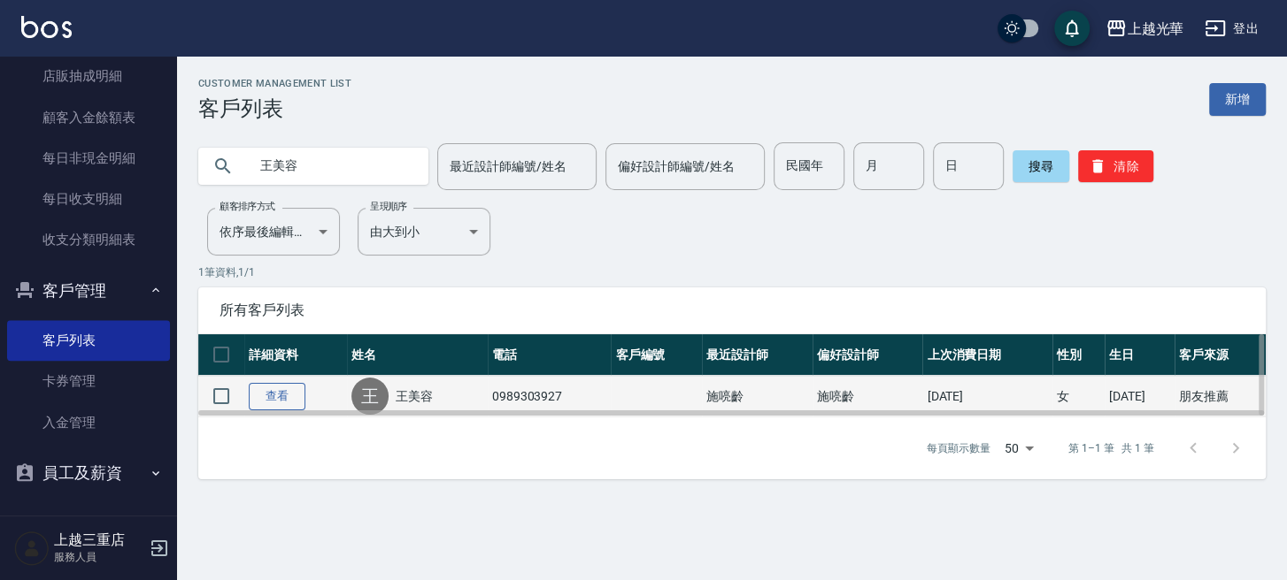
click at [288, 399] on link "查看" at bounding box center [277, 396] width 57 height 27
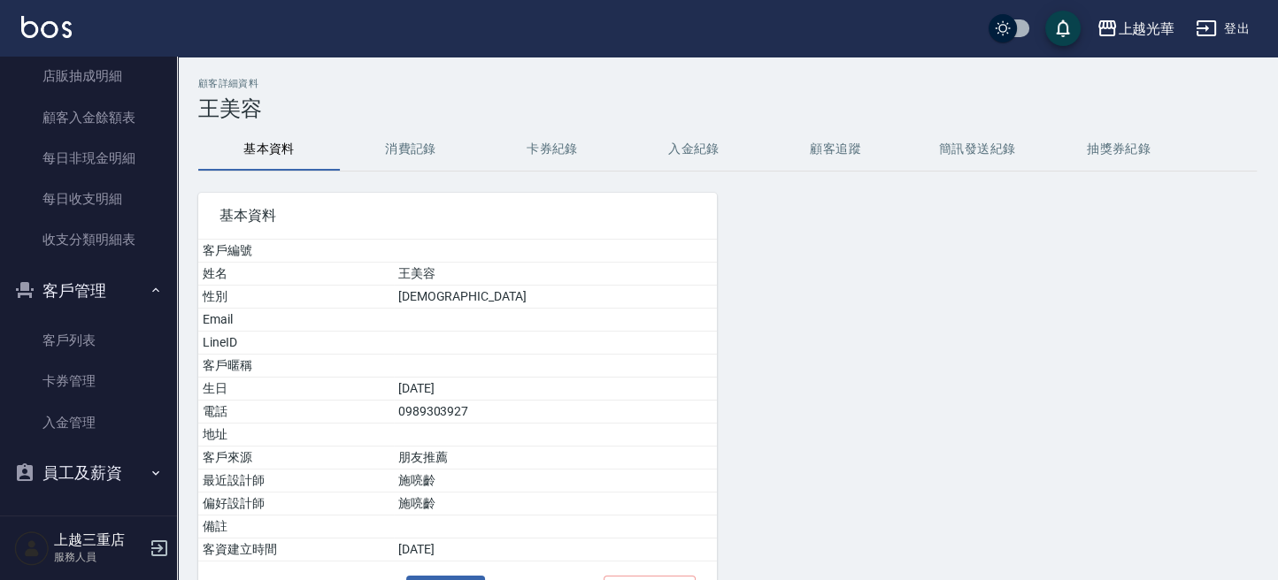
click at [431, 153] on button "消費記錄" at bounding box center [411, 149] width 142 height 42
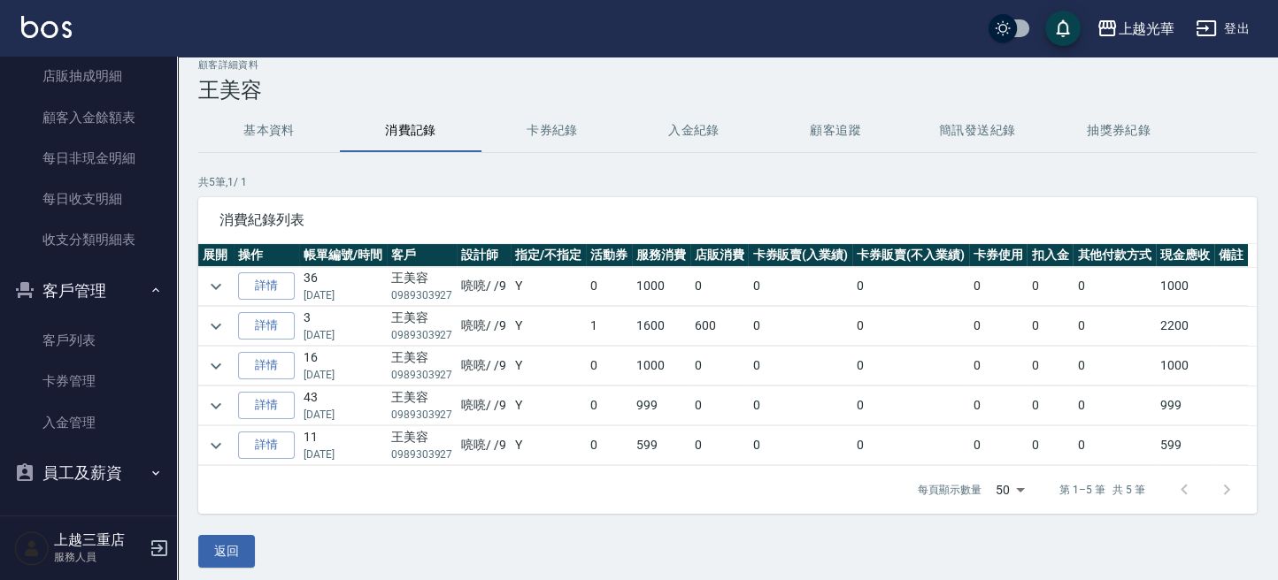
scroll to position [24, 0]
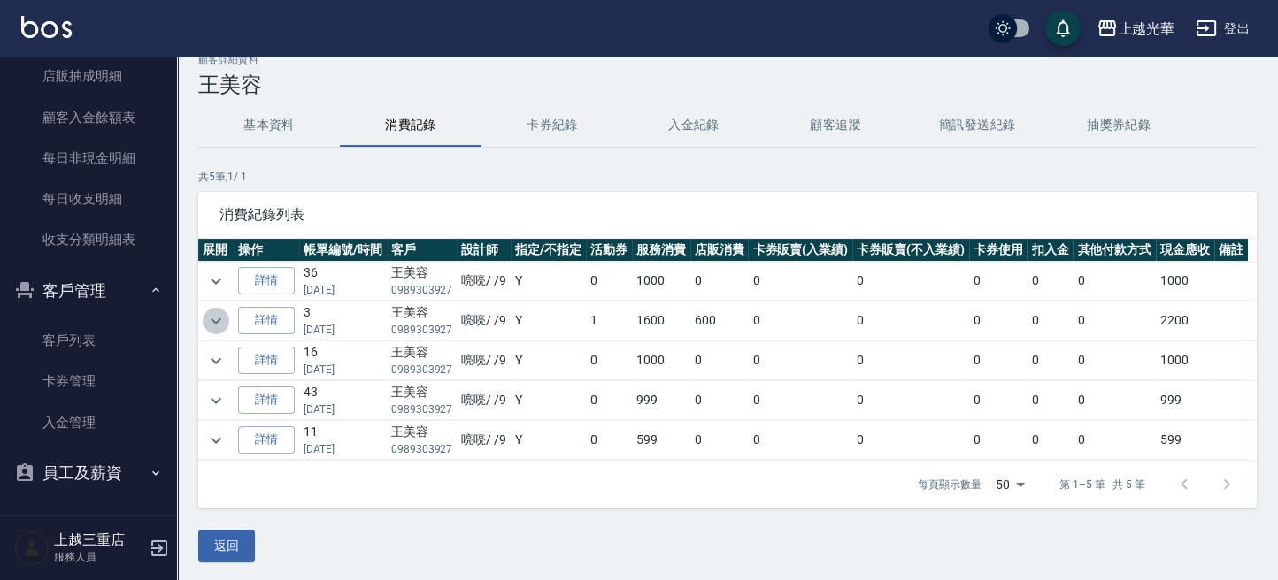
click at [225, 311] on icon "expand row" at bounding box center [215, 321] width 21 height 21
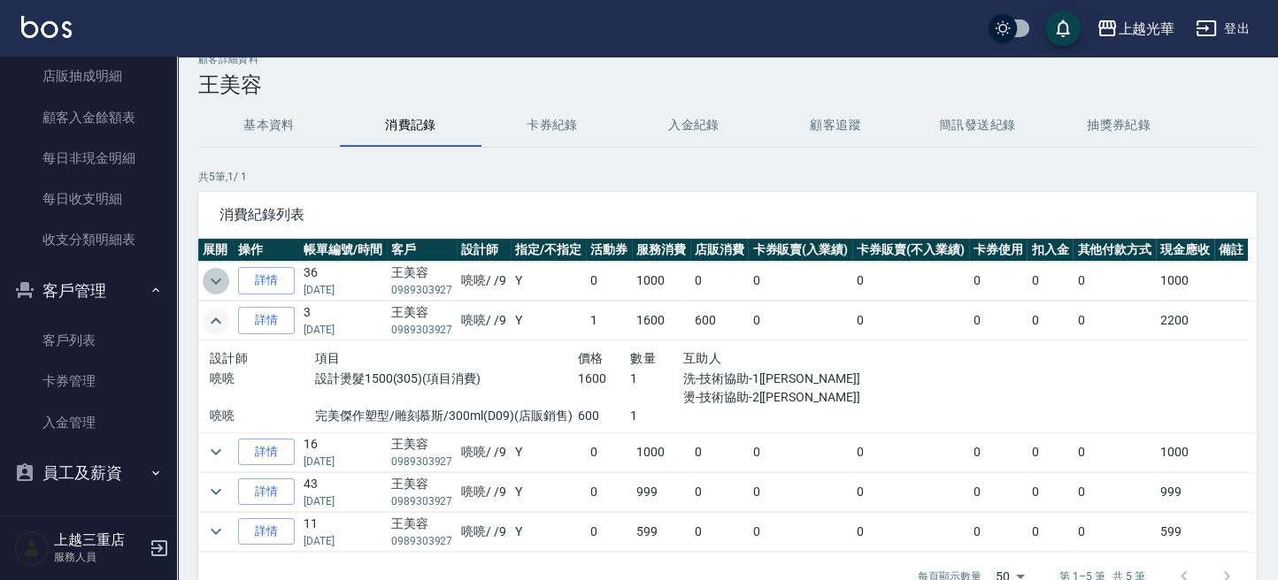
click at [212, 277] on icon "expand row" at bounding box center [215, 281] width 21 height 21
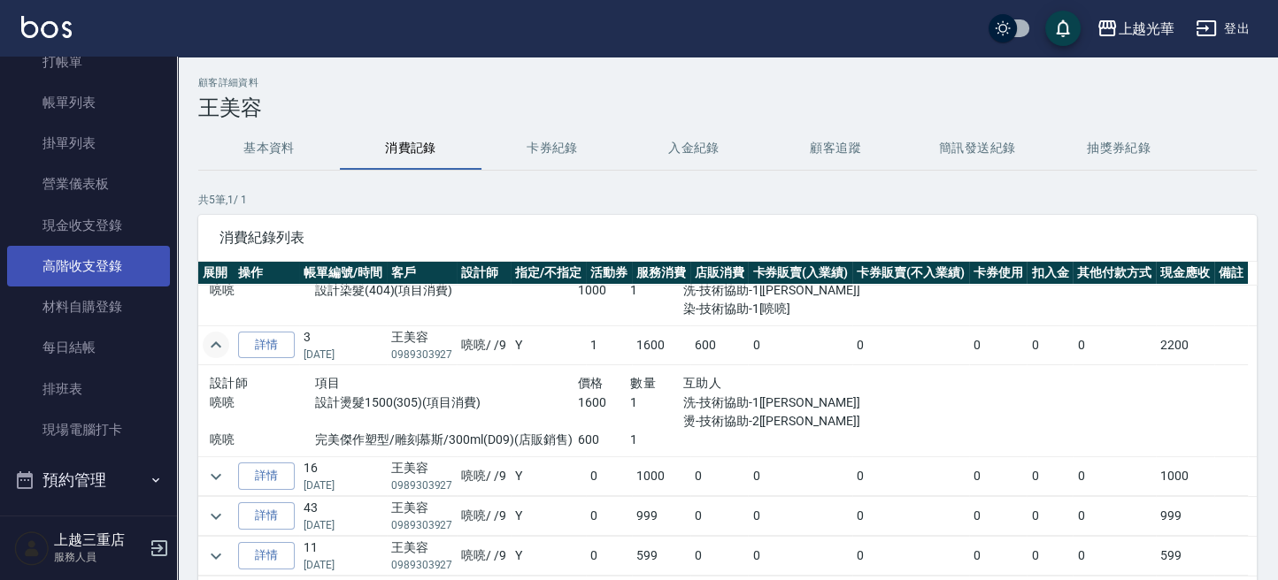
scroll to position [0, 0]
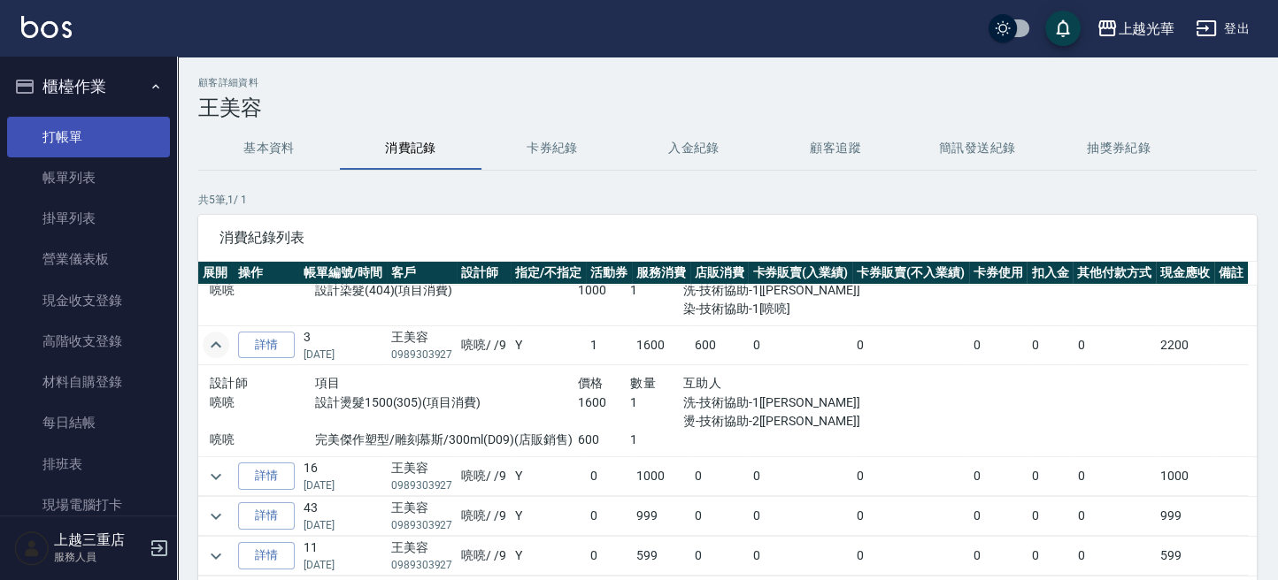
click at [65, 137] on link "打帳單" at bounding box center [88, 137] width 163 height 41
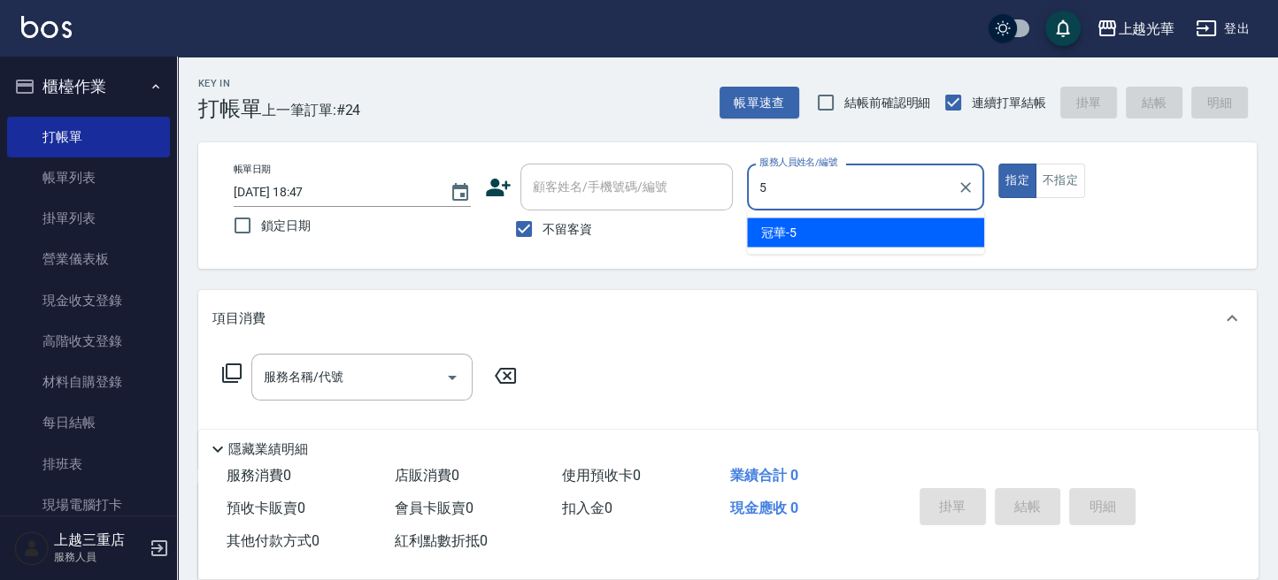
type input "冠華-5"
type button "true"
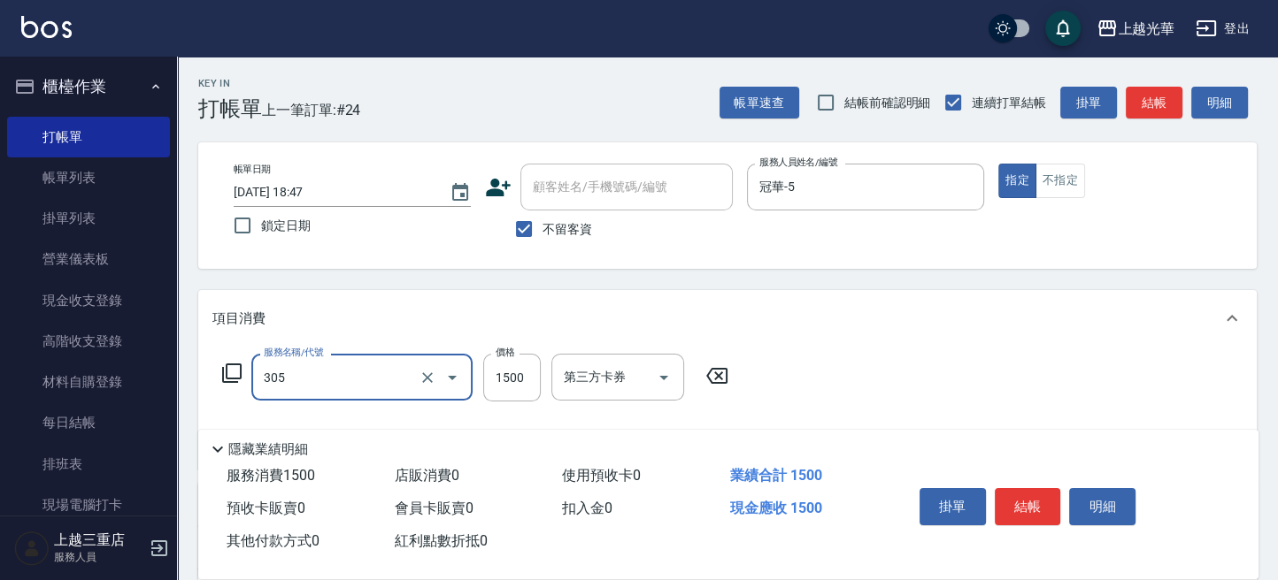
type input "設計燙髮1500(305)"
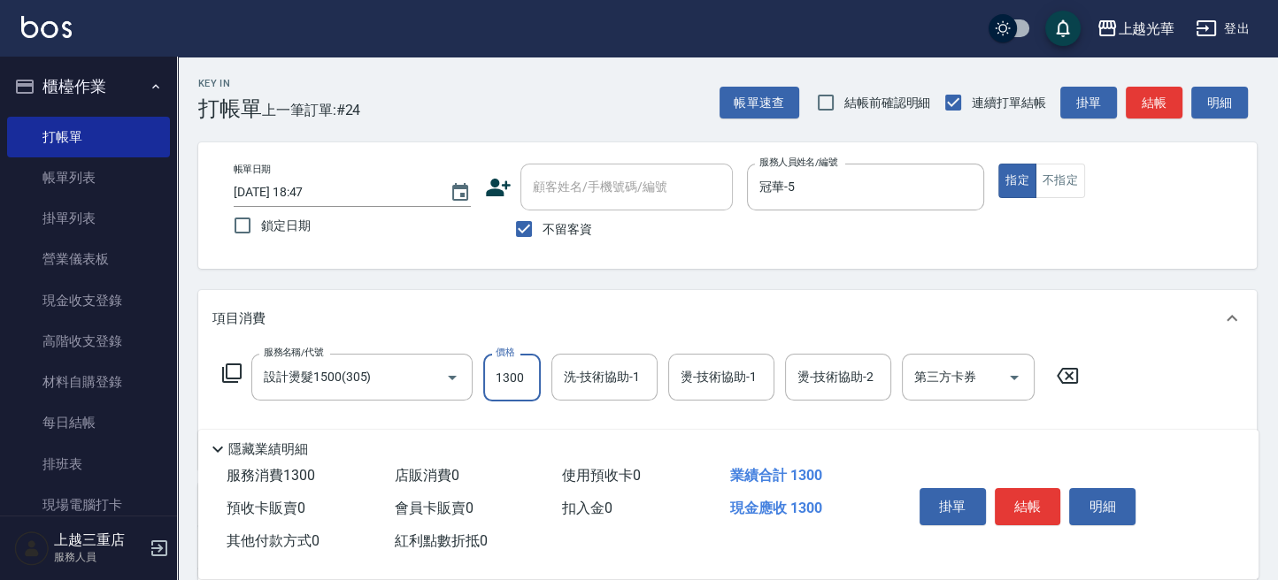
type input "1300"
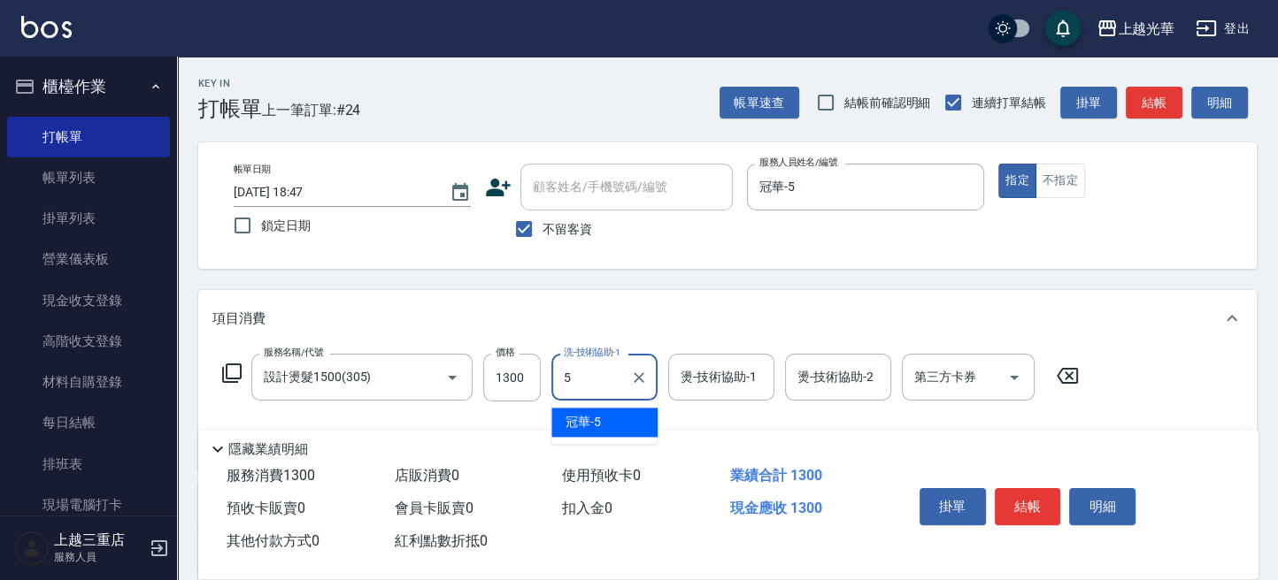
type input "冠華-5"
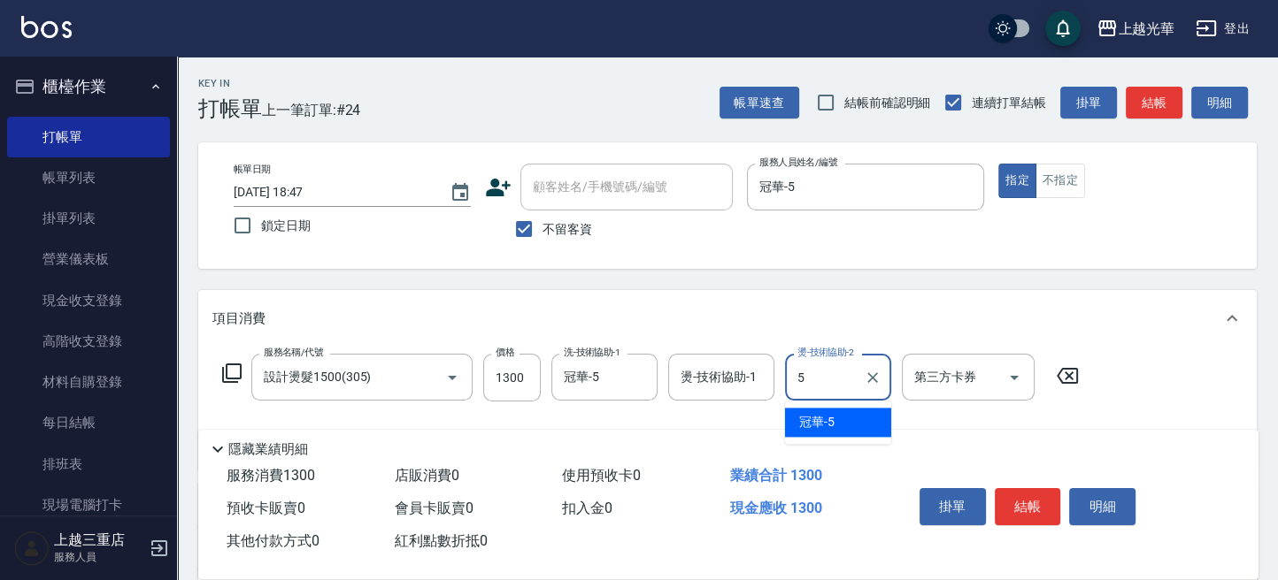
type input "冠華-5"
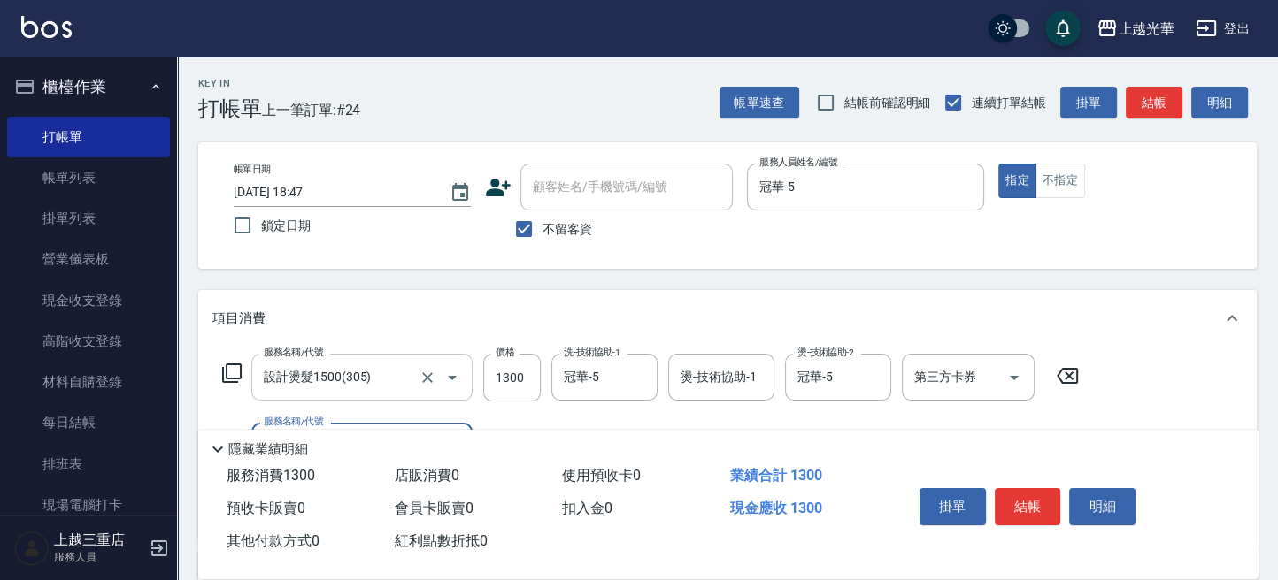
scroll to position [118, 0]
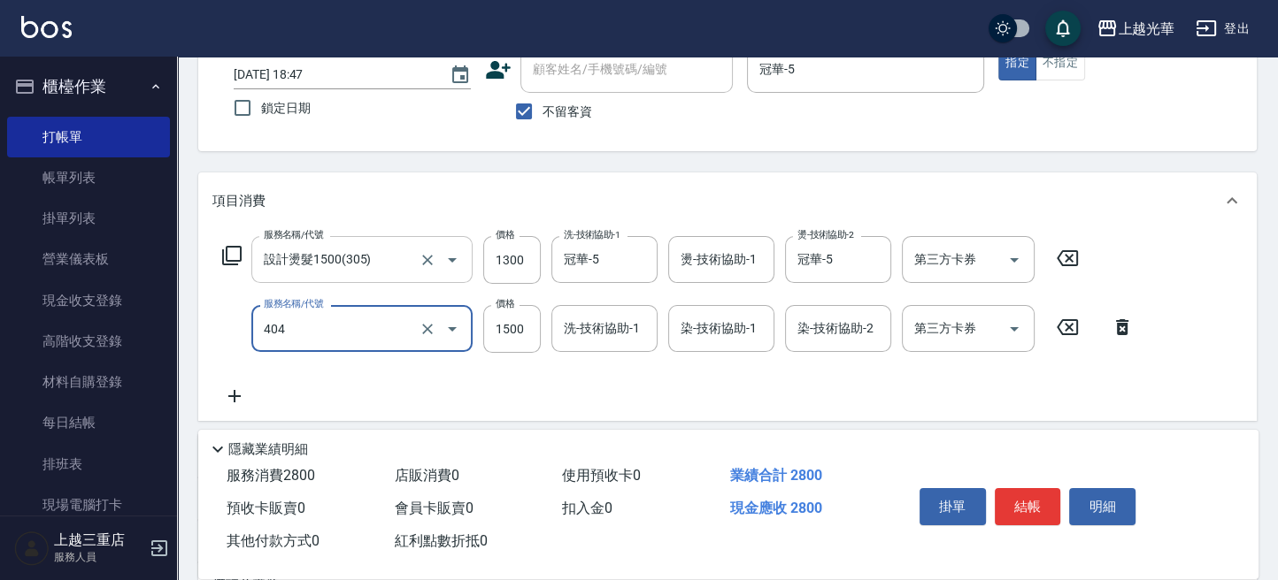
type input "設計染髮(404)"
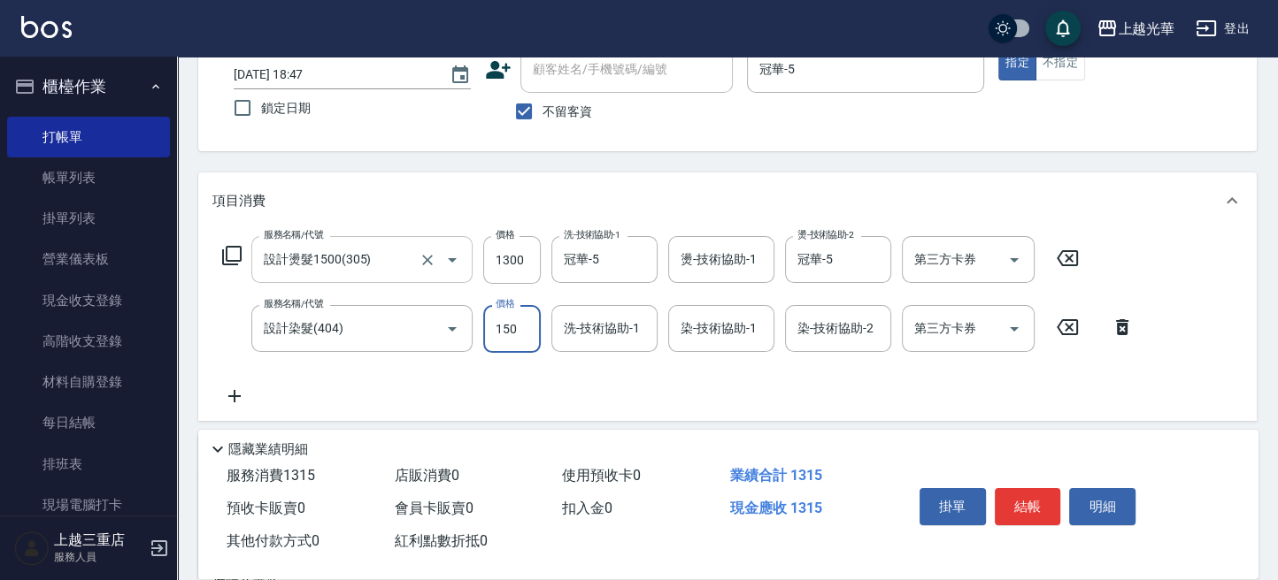
type input "1500"
drag, startPoint x: 522, startPoint y: 265, endPoint x: 526, endPoint y: 273, distance: 9.1
click at [526, 265] on input "1300" at bounding box center [512, 260] width 58 height 48
click at [526, 279] on input "1300" at bounding box center [512, 260] width 58 height 48
type input "1099"
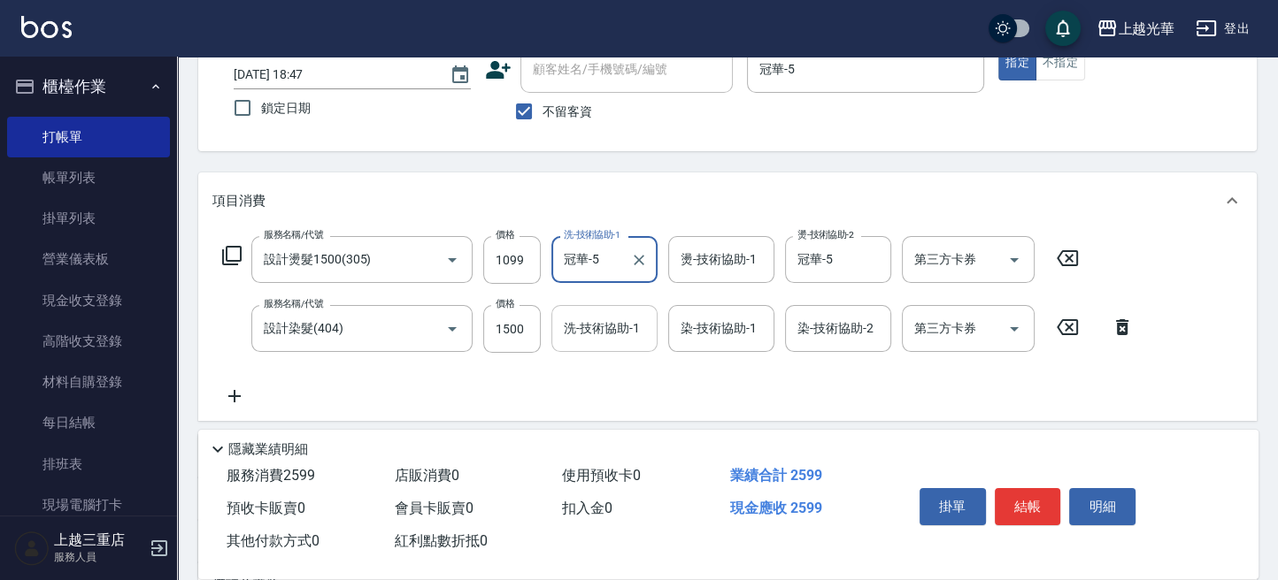
drag, startPoint x: 604, startPoint y: 335, endPoint x: 612, endPoint y: 344, distance: 11.9
click at [611, 341] on input "洗-技術協助-1" at bounding box center [604, 328] width 90 height 31
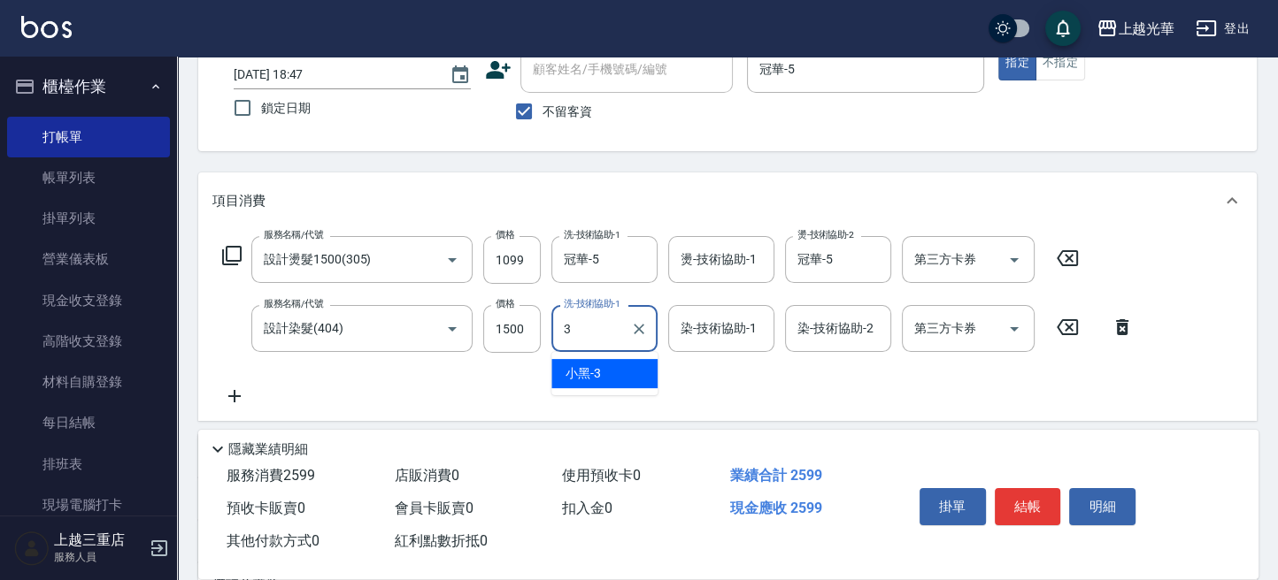
type input "小黑-3"
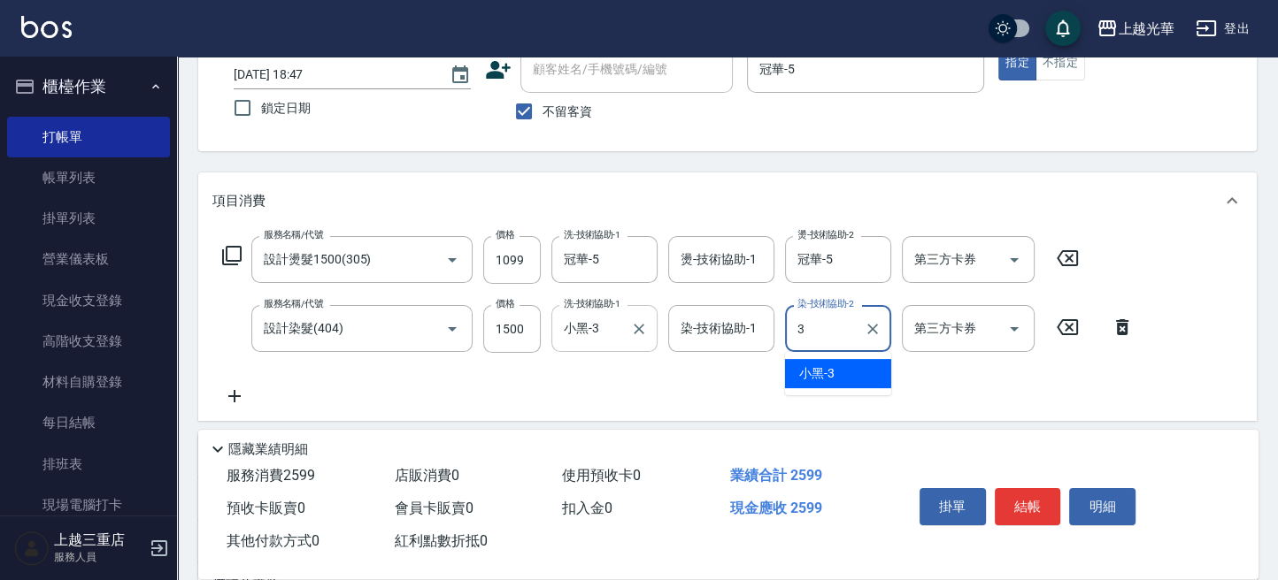
type input "小黑-3"
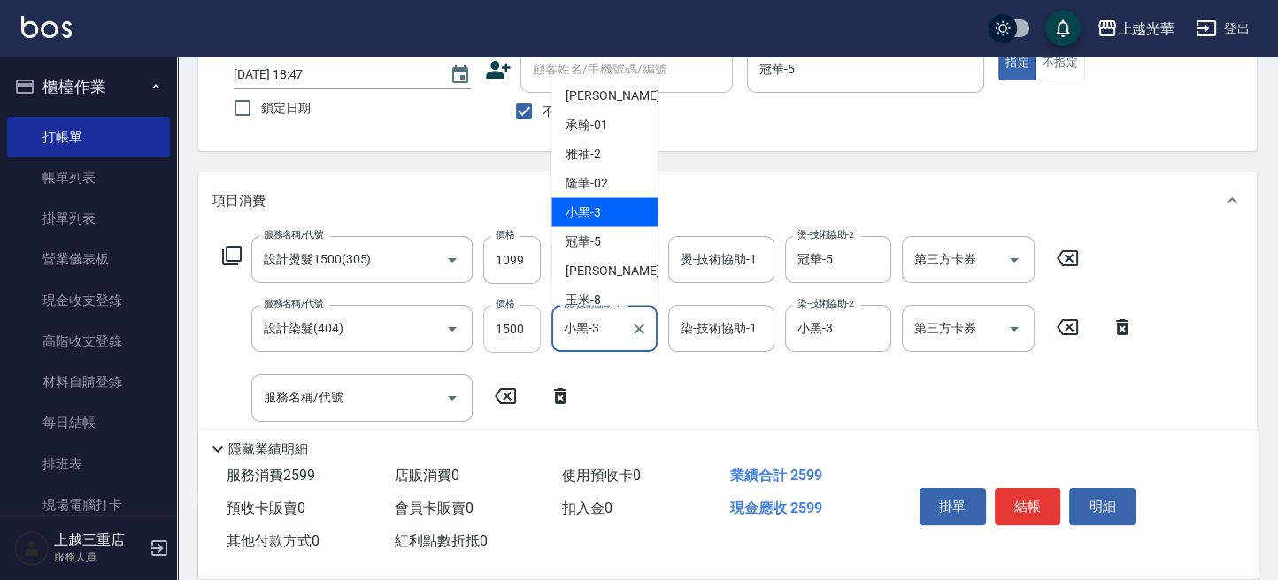
drag, startPoint x: 594, startPoint y: 322, endPoint x: 512, endPoint y: 313, distance: 81.9
click at [512, 313] on div "服務名稱/代號 設計染髮(404) 服務名稱/代號 價格 1500 價格 洗-技術協助-1 小黑-3 洗-技術協助-1 染-技術協助-1 染-技術協助-1 染…" at bounding box center [678, 329] width 932 height 48
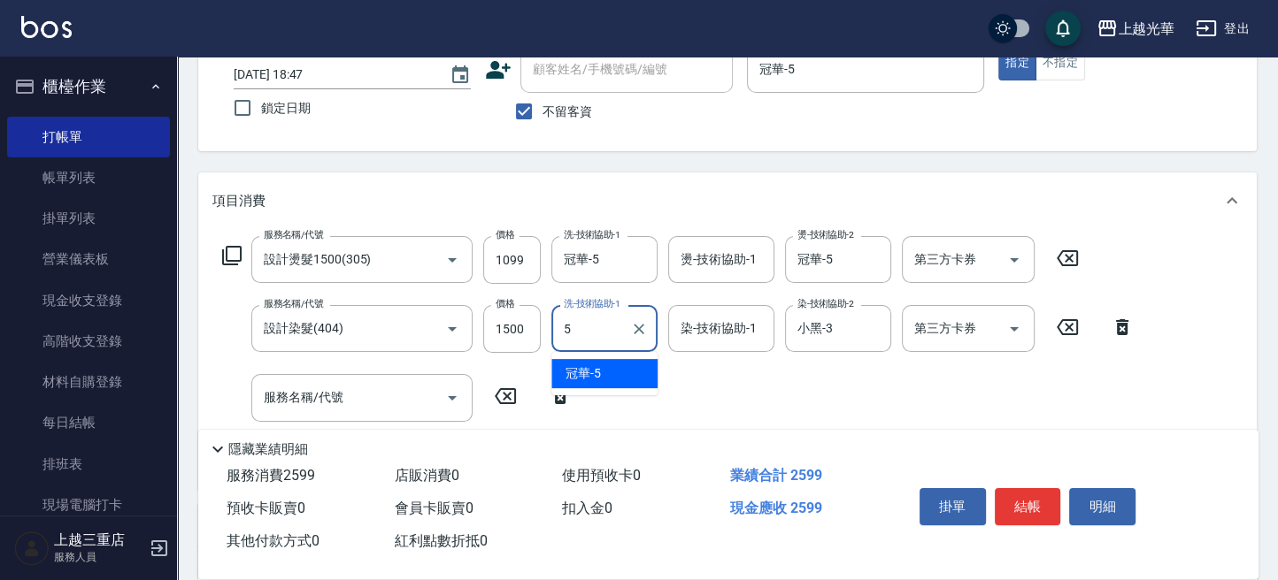
type input "冠華-5"
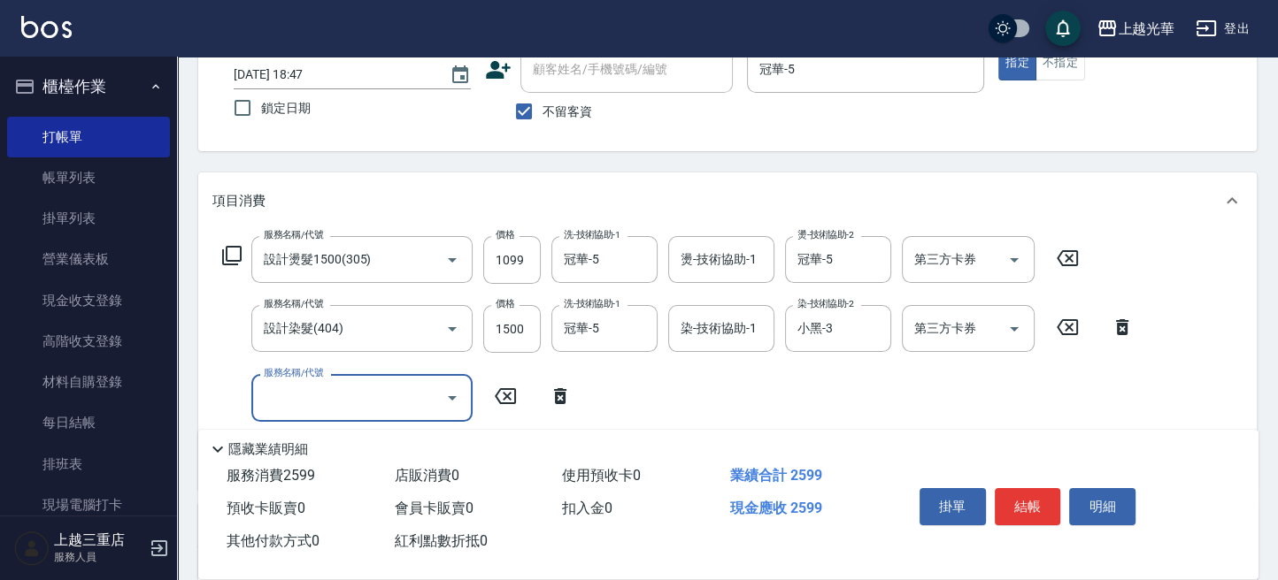
drag, startPoint x: 324, startPoint y: 392, endPoint x: 307, endPoint y: 382, distance: 19.4
click at [322, 392] on input "服務名稱/代號" at bounding box center [348, 397] width 179 height 31
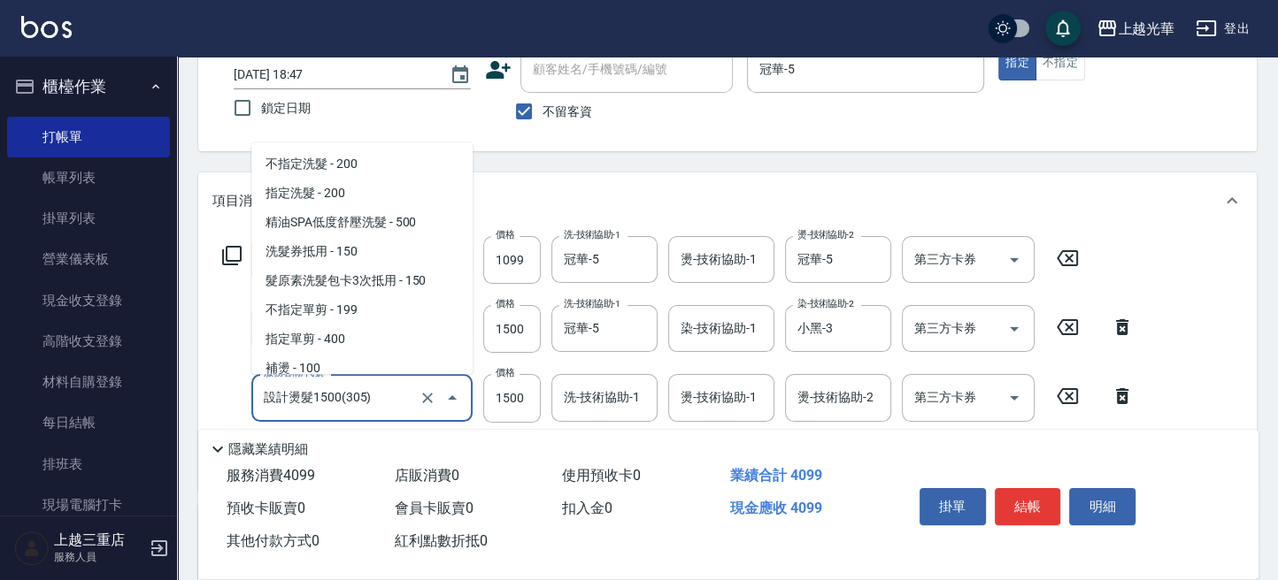
scroll to position [67, 0]
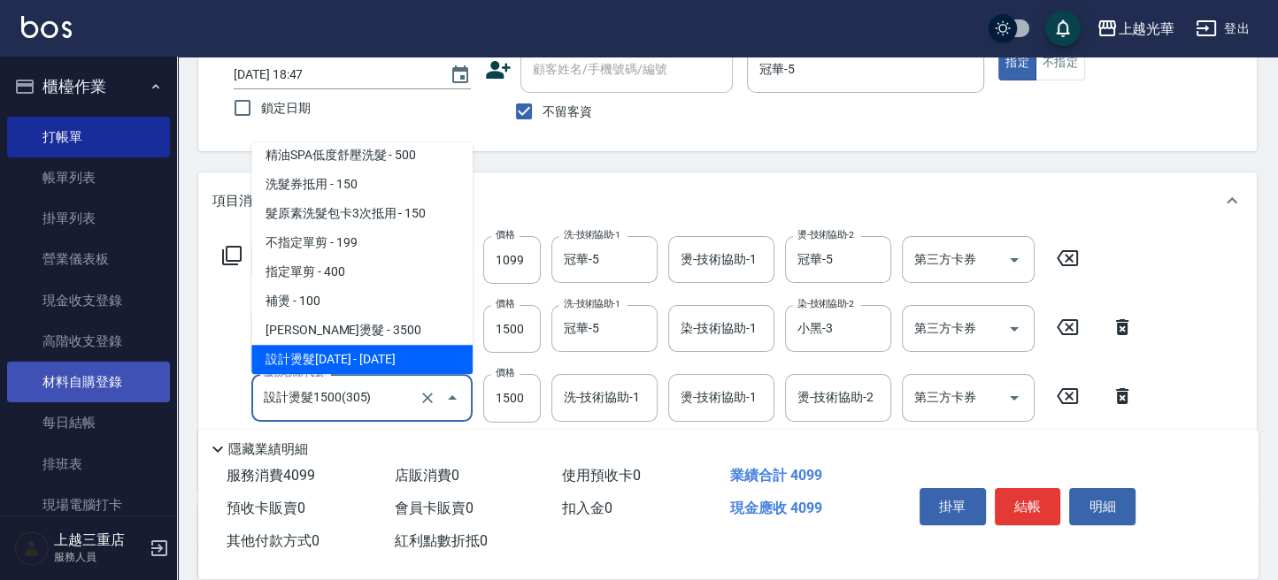
drag, startPoint x: 394, startPoint y: 412, endPoint x: 88, endPoint y: 367, distance: 308.6
click at [89, 380] on div "上越光華 登出 櫃檯作業 打帳單 帳單列表 掛單列表 營業儀表板 現金收支登錄 高階收支登錄 材料自購登錄 每日結帳 排班表 現場電腦打卡 預約管理 預約管理…" at bounding box center [639, 362] width 1278 height 960
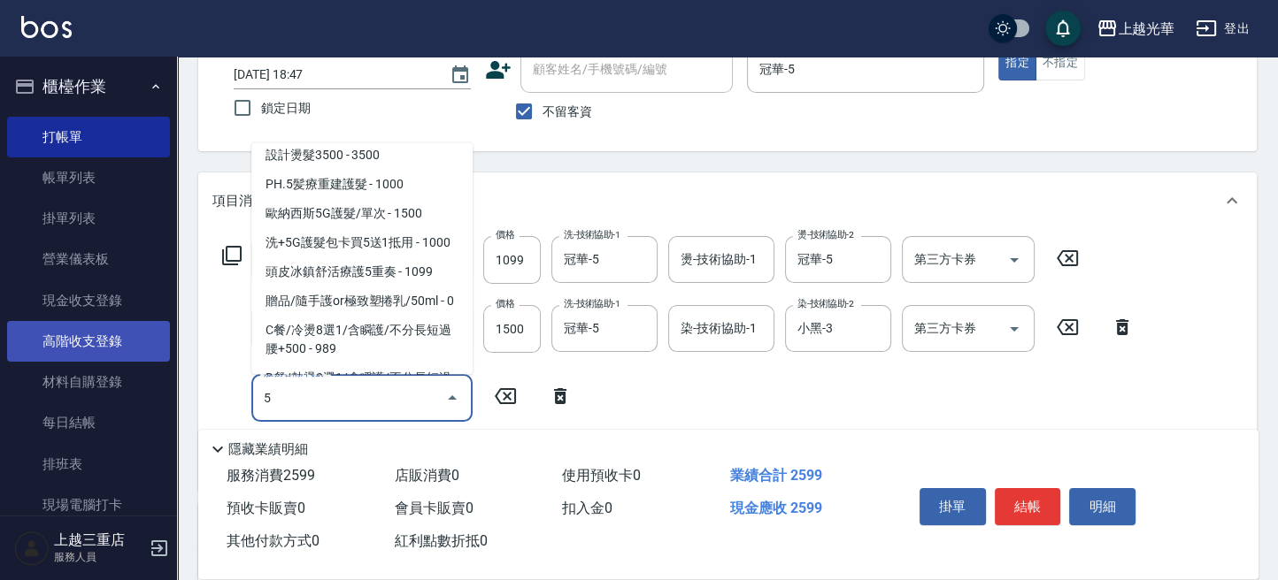
scroll to position [0, 0]
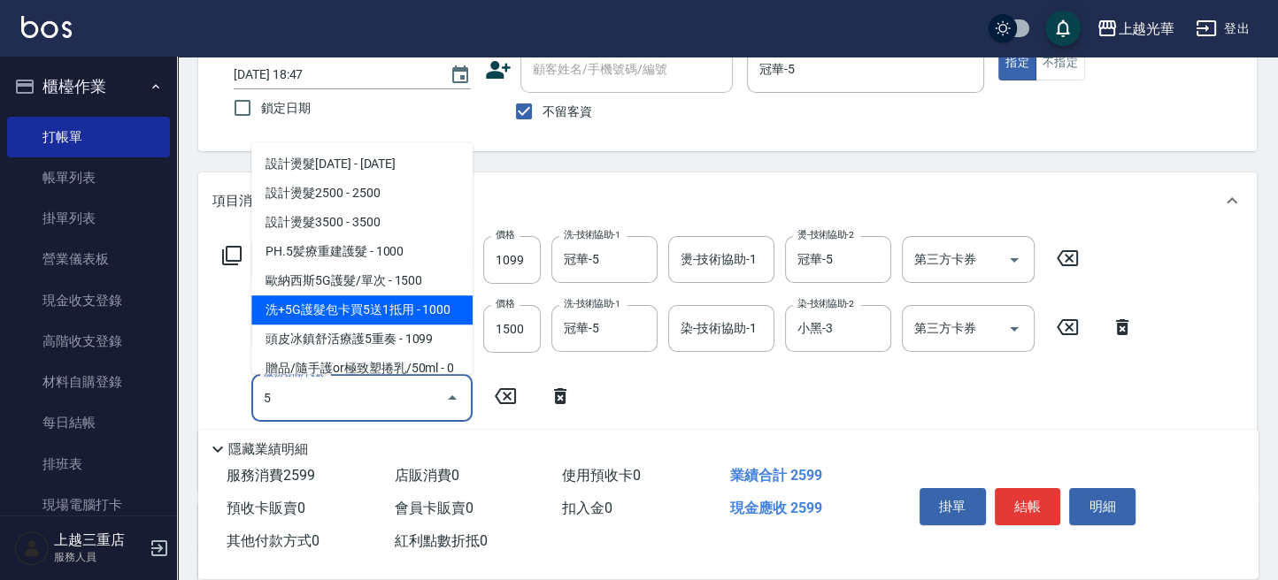
type input "5"
click at [631, 364] on div "服務名稱/代號 設計燙髮1500(305) 服務名稱/代號 價格 1099 價格 洗-技術協助-1 冠華-5 洗-技術協助-1 燙-技術協助-1 燙-技術協助…" at bounding box center [678, 355] width 932 height 239
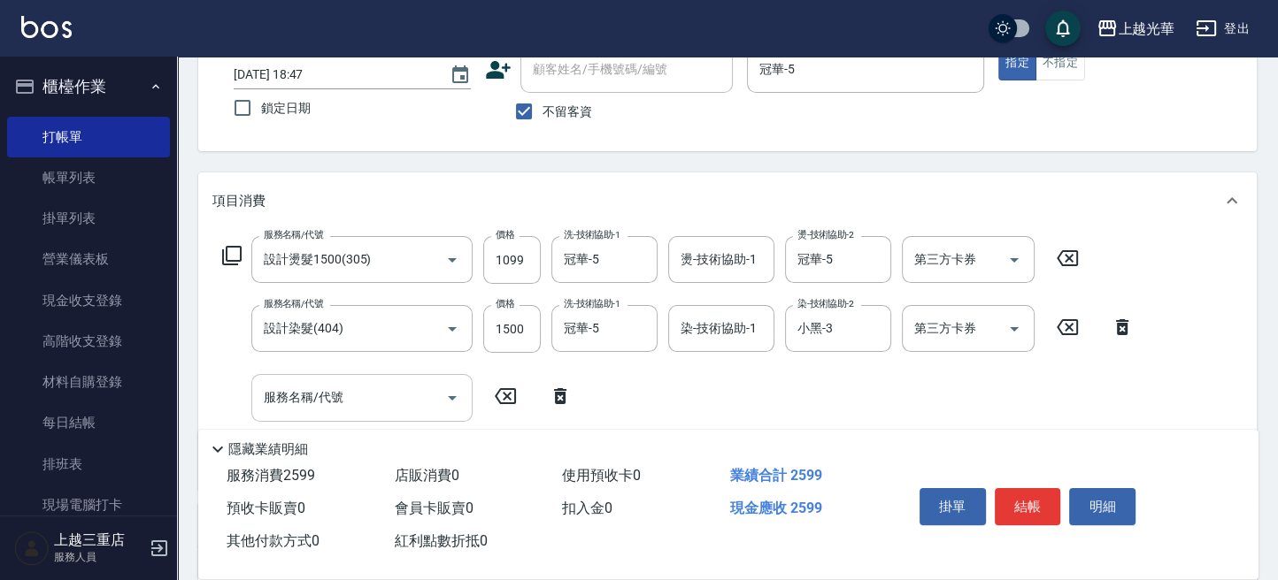
drag, startPoint x: 378, startPoint y: 381, endPoint x: 365, endPoint y: 383, distance: 12.5
click at [373, 382] on input "服務名稱/代號" at bounding box center [348, 397] width 179 height 31
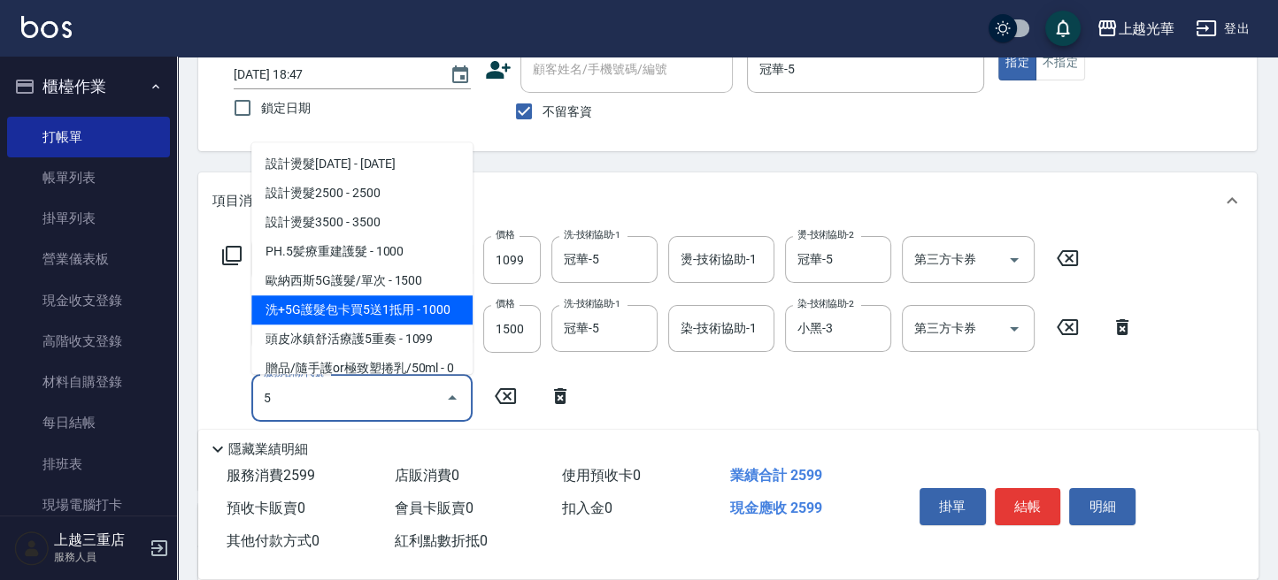
click at [365, 319] on span "洗+5G護髮包卡買5送1抵用 - 1000" at bounding box center [361, 310] width 221 height 29
type input "洗+5G護髮包卡買5送1抵用(515)"
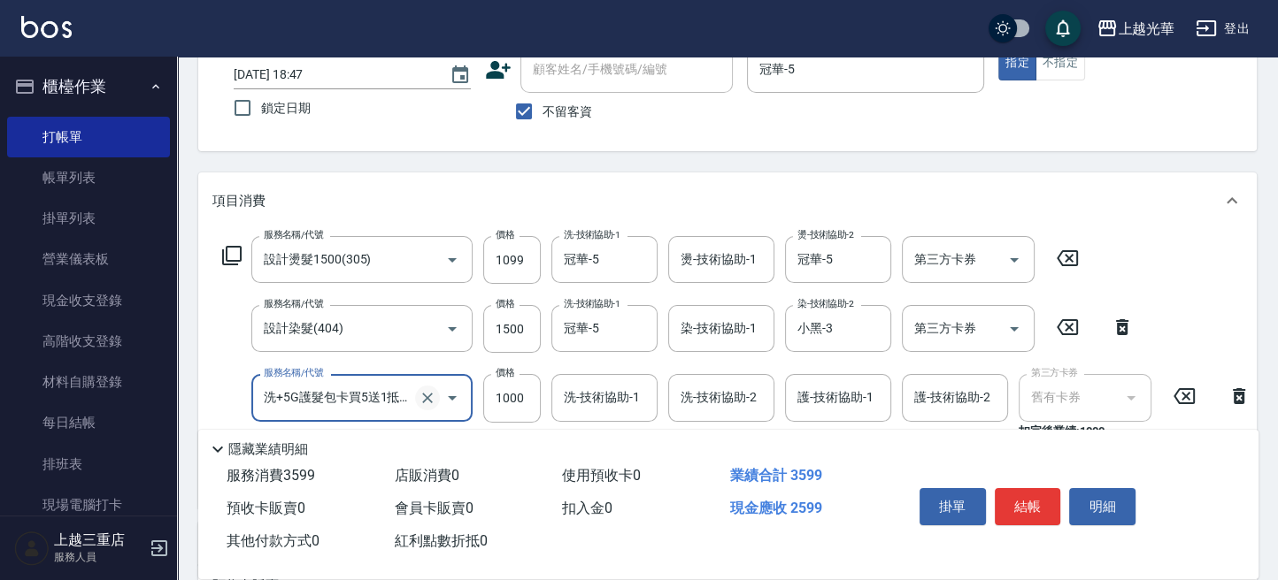
click at [429, 399] on icon "Clear" at bounding box center [428, 398] width 18 height 18
click at [376, 403] on input "服務名稱/代號" at bounding box center [337, 397] width 156 height 31
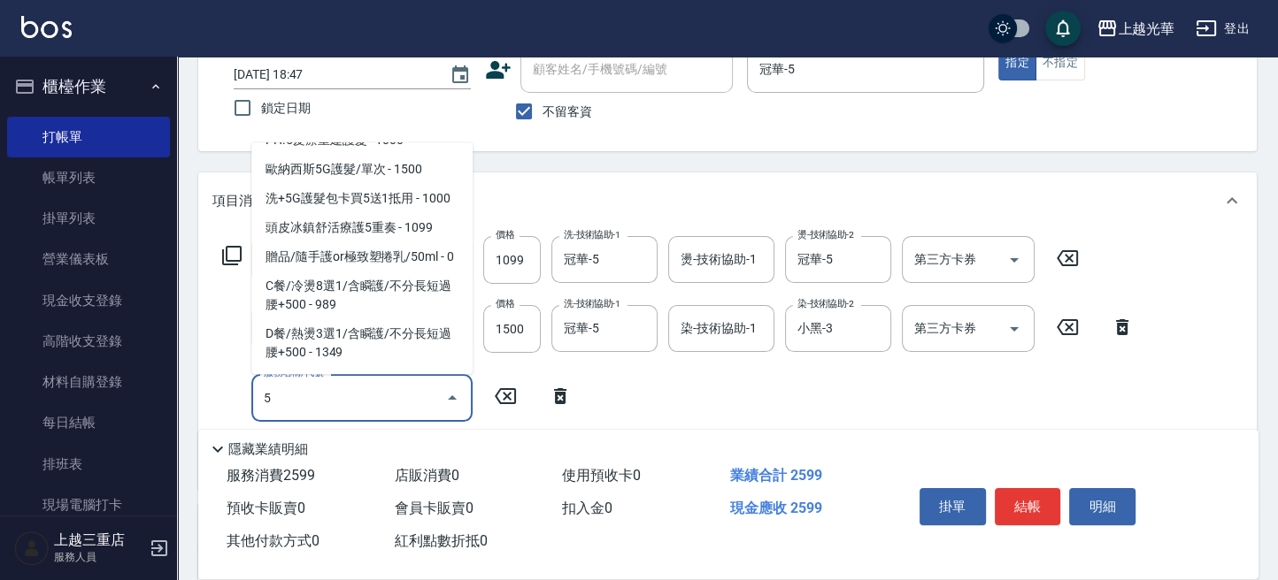
scroll to position [7, 0]
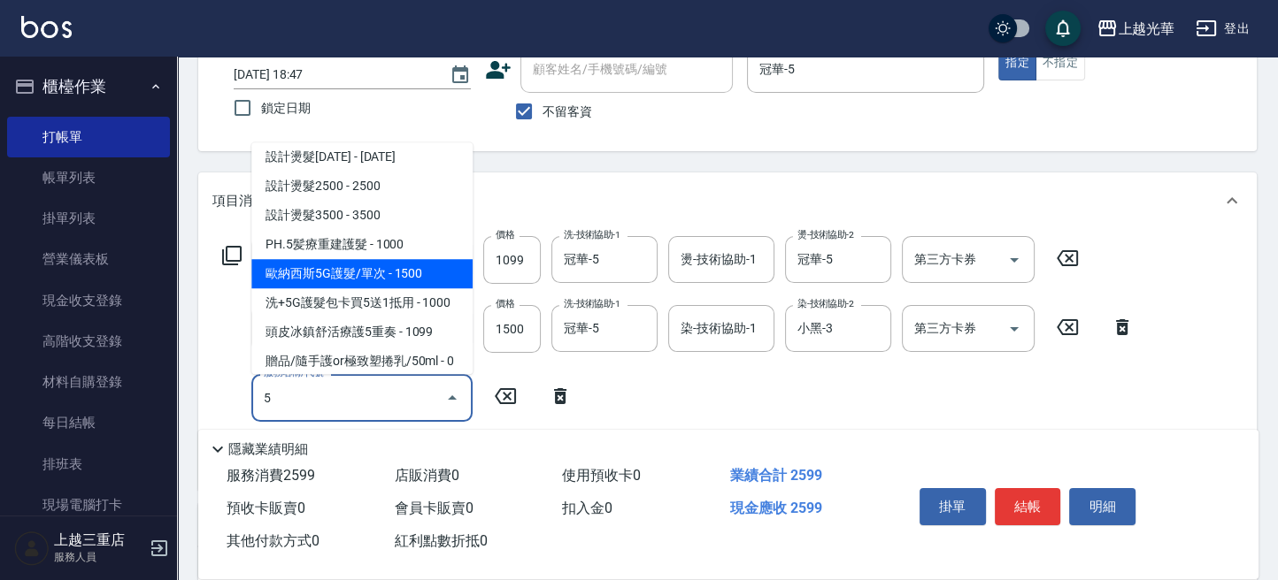
click at [393, 267] on span "歐納西斯5G護髮/單次 - 1500" at bounding box center [361, 273] width 221 height 29
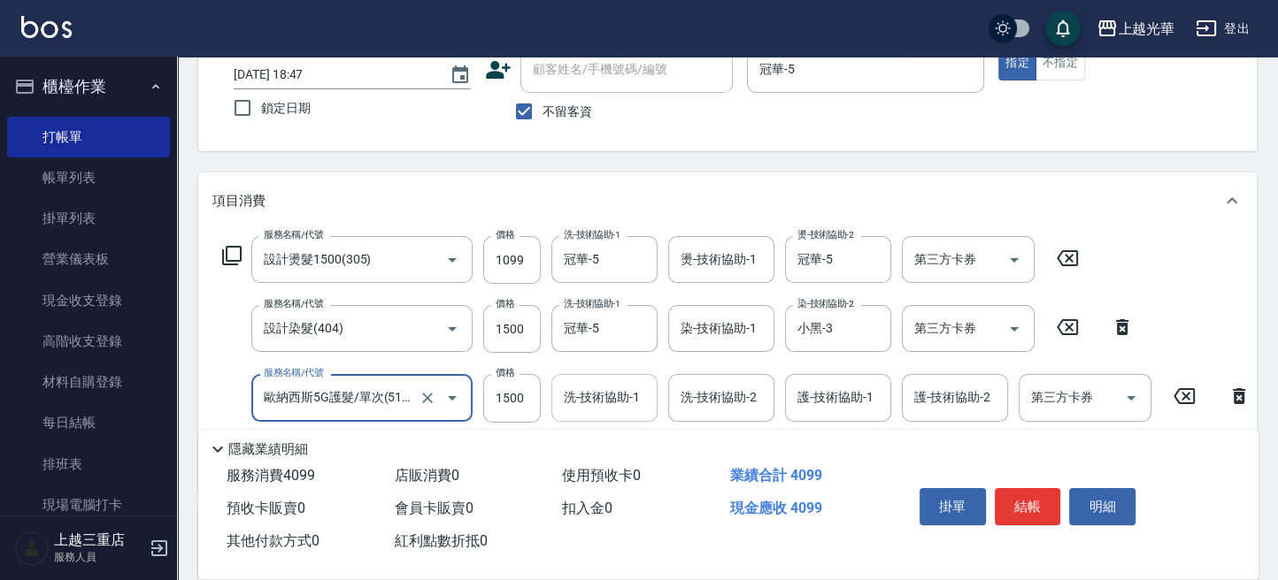
type input "歐納西斯5G護髮/單次(514)"
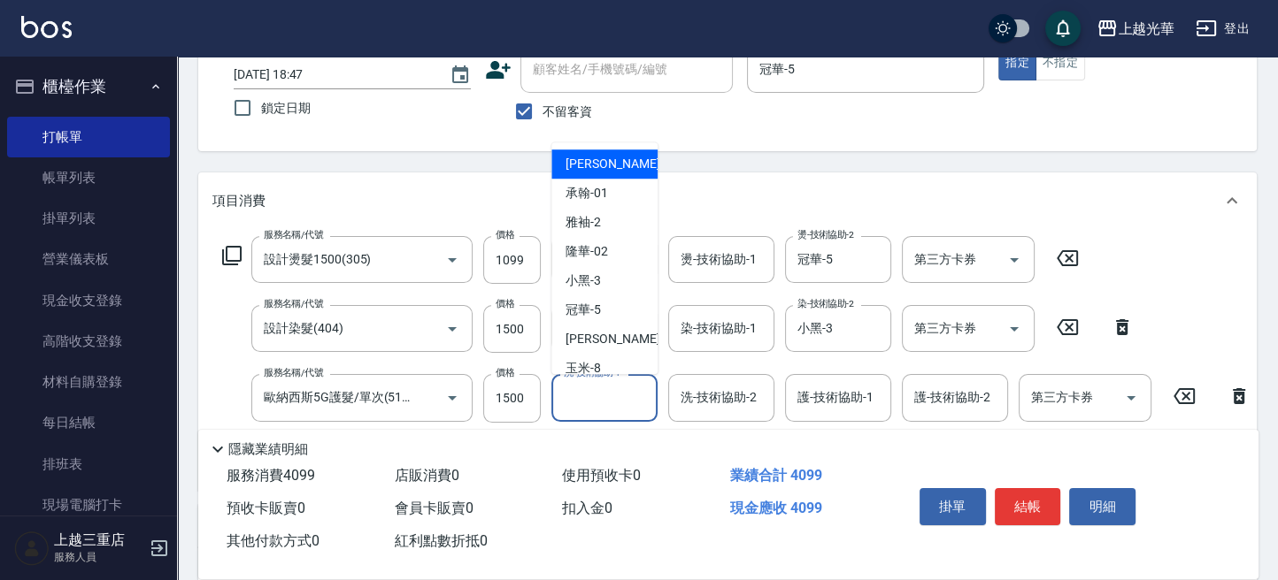
drag, startPoint x: 583, startPoint y: 397, endPoint x: 640, endPoint y: 397, distance: 56.6
click at [582, 397] on input "洗-技術協助-1" at bounding box center [604, 397] width 90 height 31
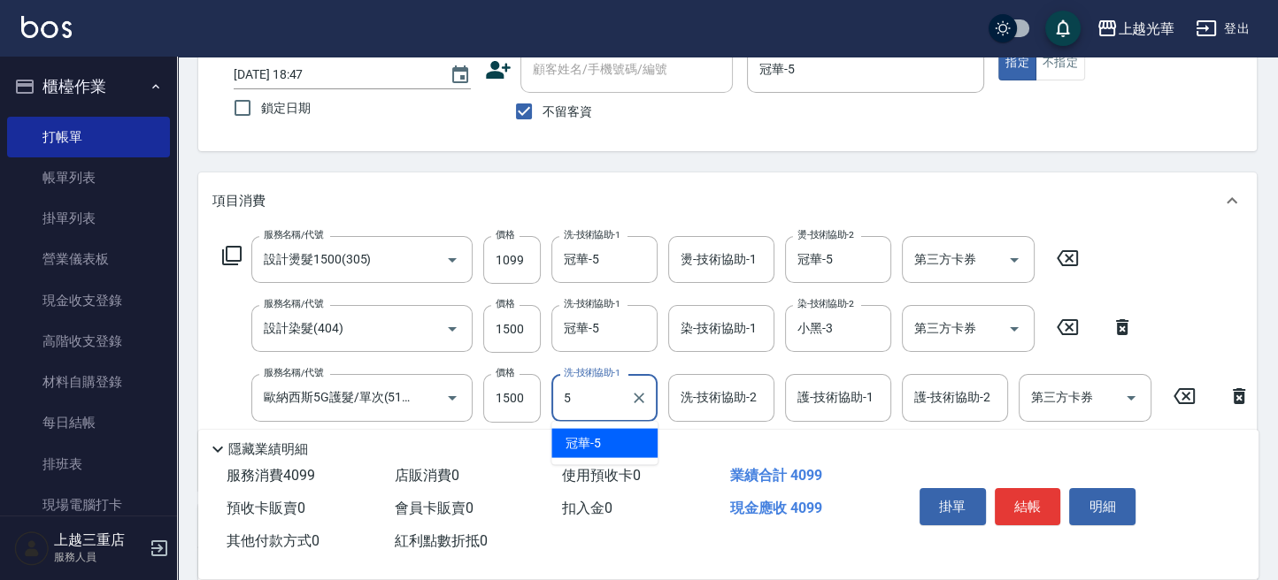
type input "冠華-5"
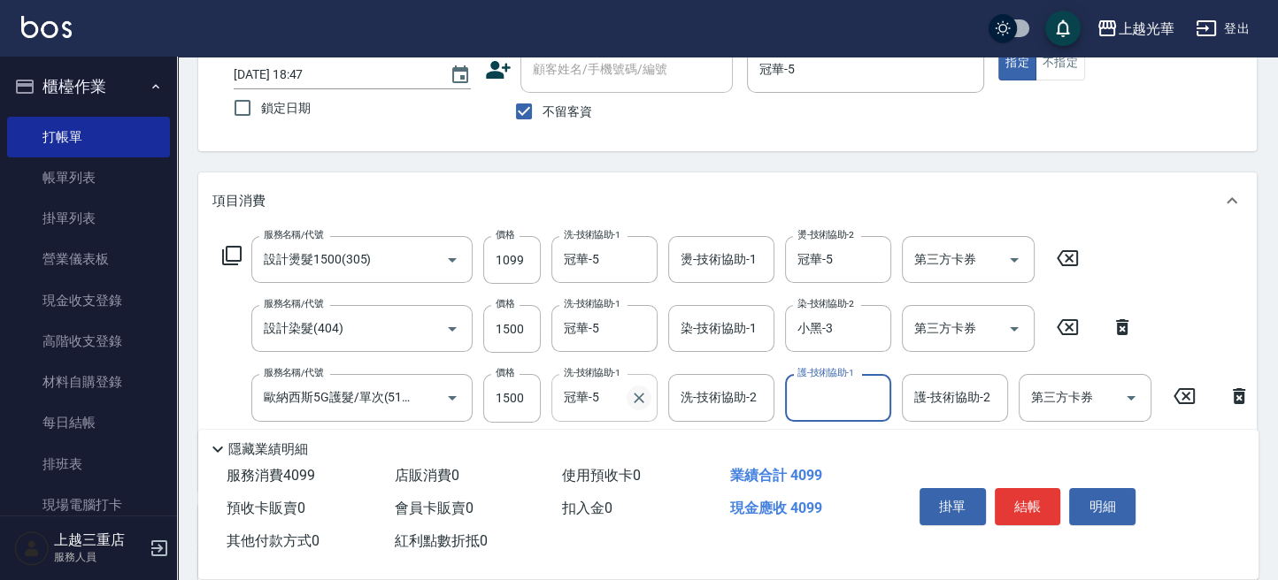
click at [637, 394] on icon "Clear" at bounding box center [639, 398] width 18 height 18
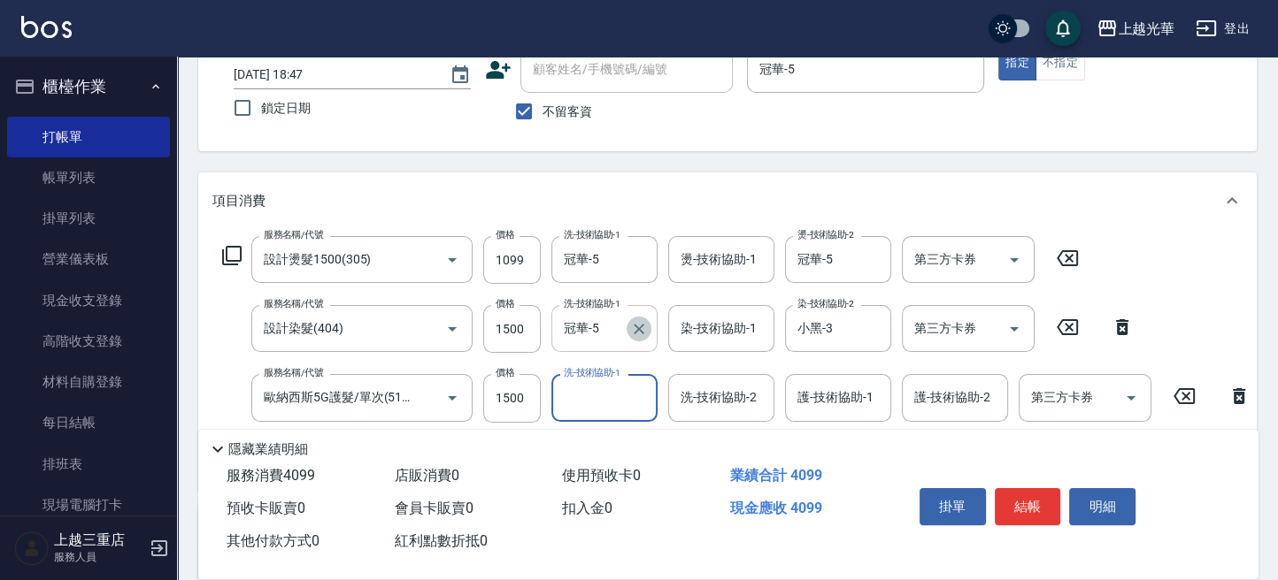
click at [635, 326] on icon "Clear" at bounding box center [639, 329] width 18 height 18
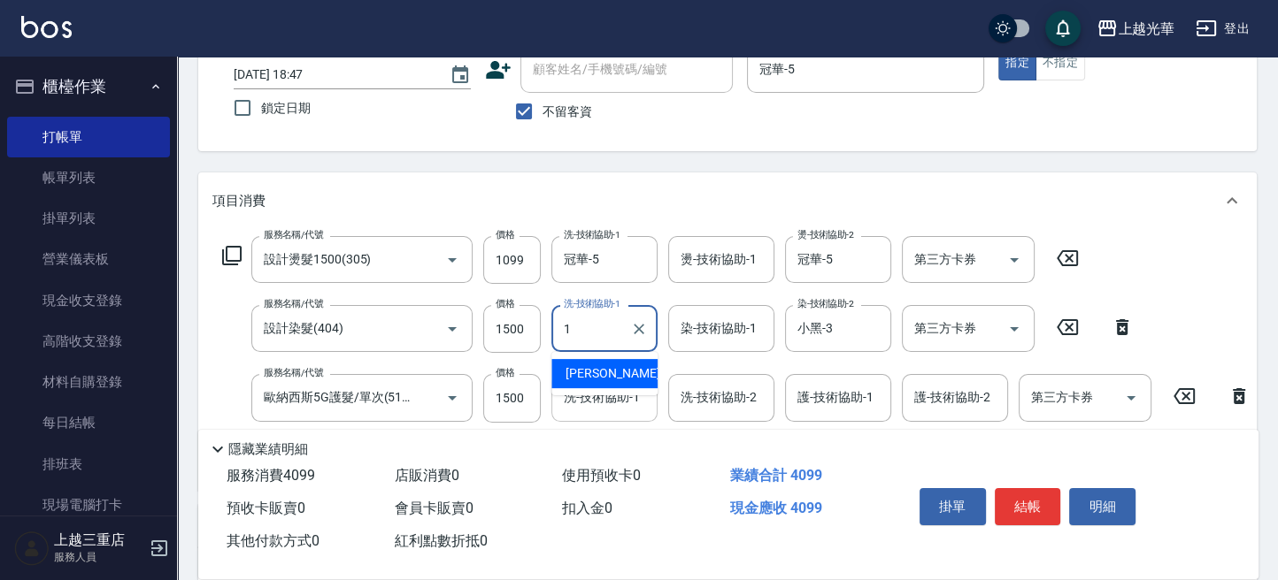
type input "小詹-1"
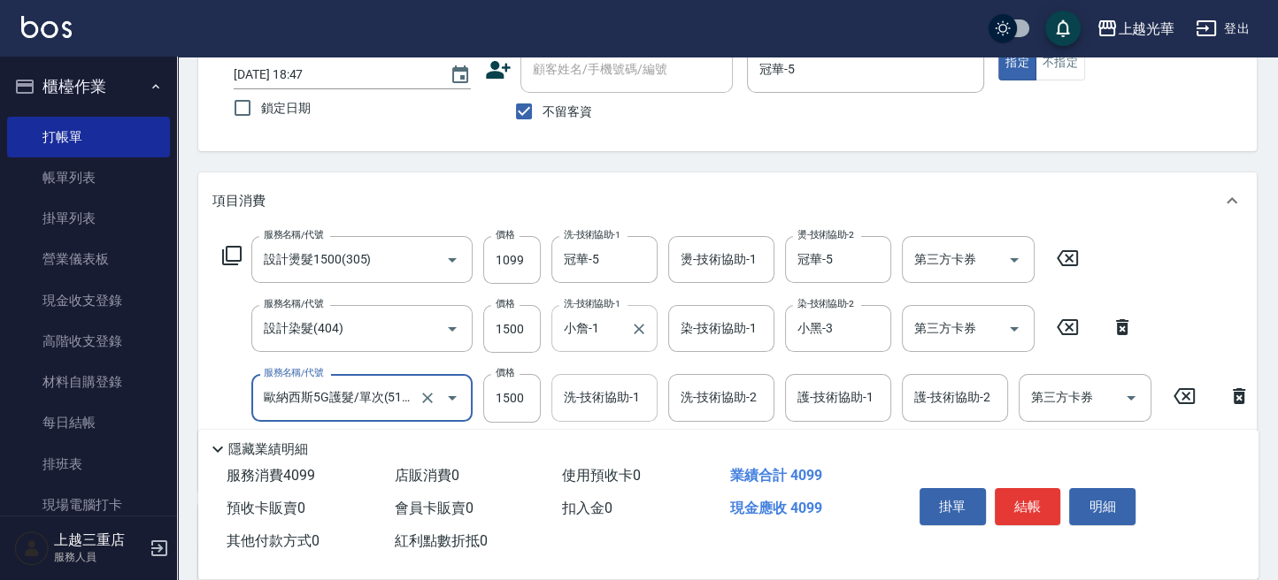
scroll to position [0, 0]
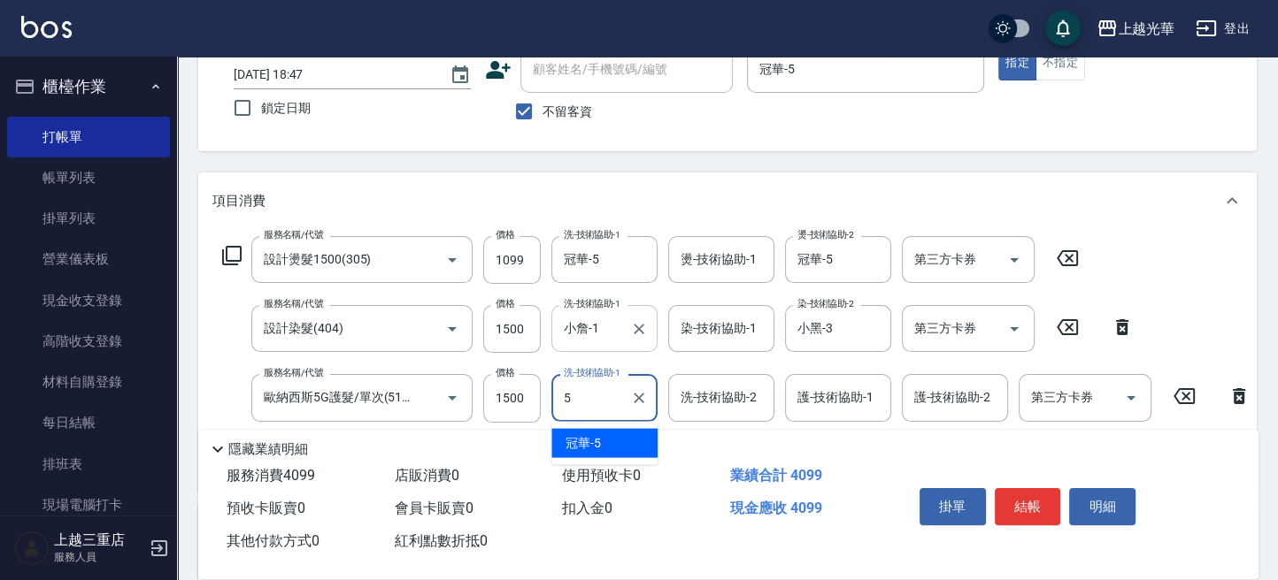
type input "冠華-5"
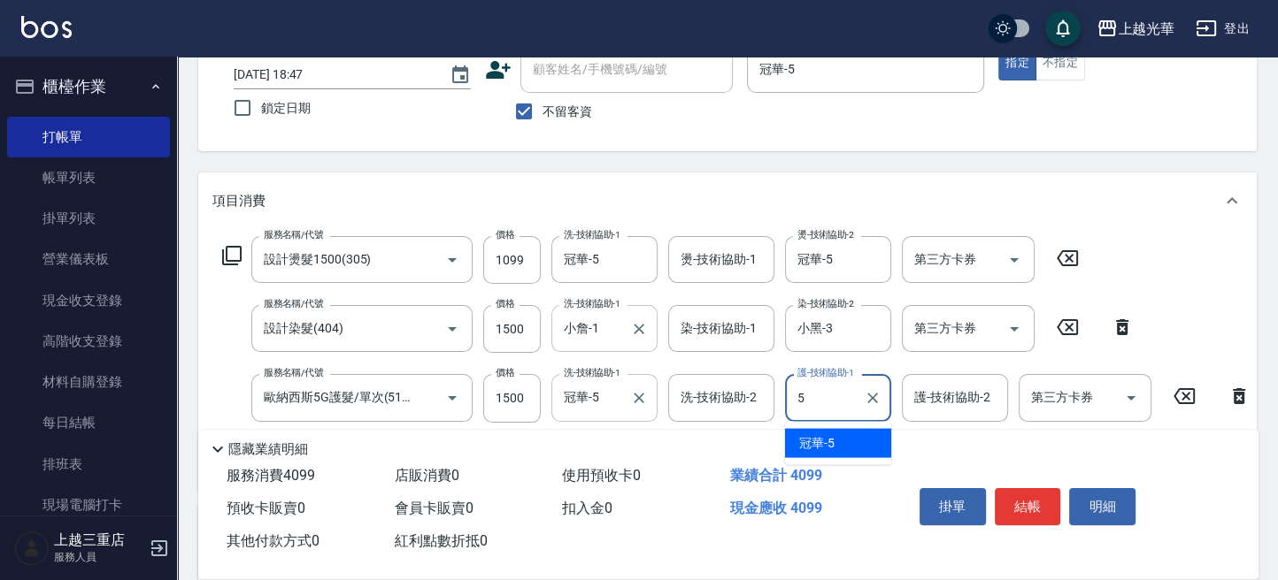
type input "冠華-5"
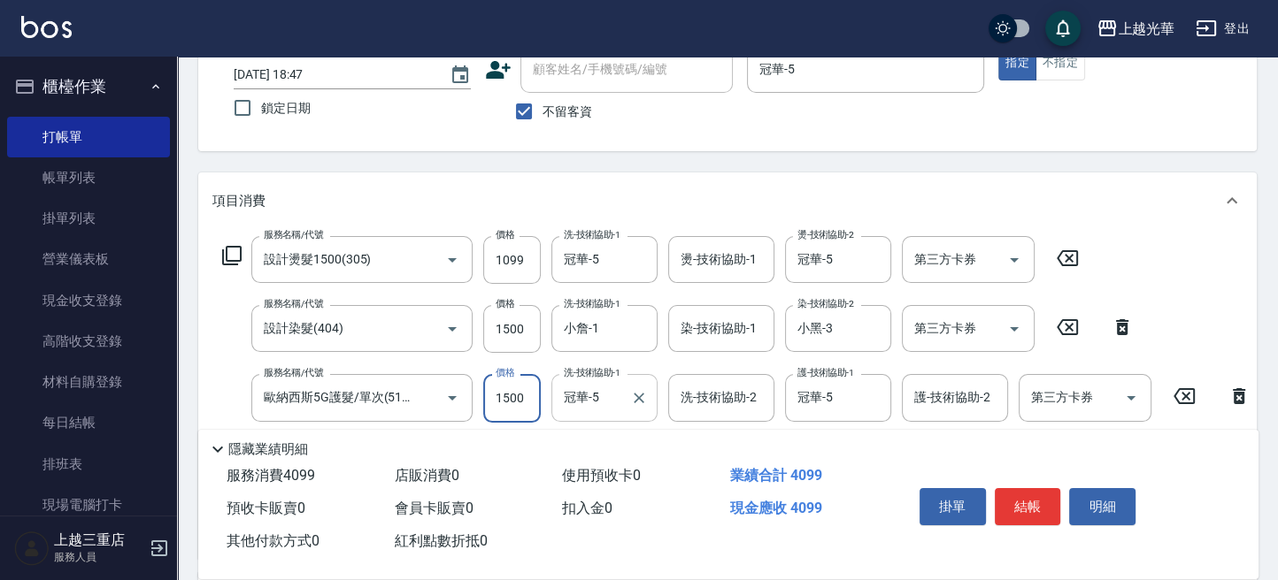
drag, startPoint x: 512, startPoint y: 386, endPoint x: 650, endPoint y: 486, distance: 170.4
click at [512, 387] on input "1500" at bounding box center [512, 398] width 58 height 48
type input "1000"
drag, startPoint x: 1197, startPoint y: 329, endPoint x: 1185, endPoint y: 329, distance: 12.4
click at [1194, 329] on div "服務名稱/代號 設計燙髮1500(305) 服務名稱/代號 價格 1099 價格 洗-技術協助-1 冠華-5 洗-技術協助-1 燙-技術協助-1 燙-技術協助…" at bounding box center [736, 390] width 1048 height 309
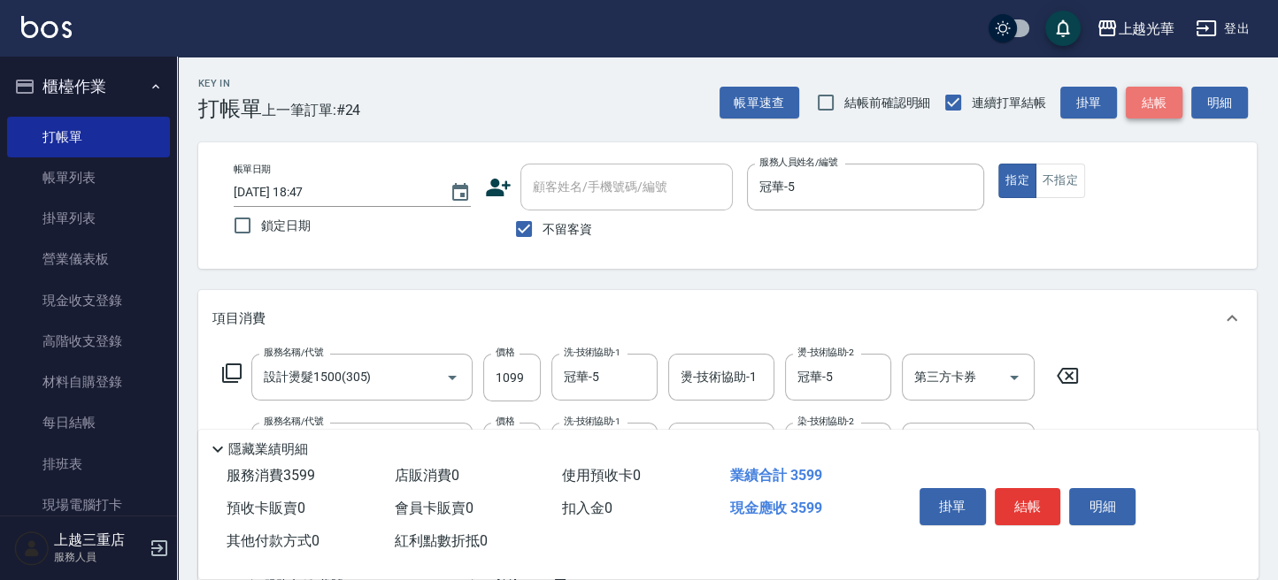
click at [1157, 106] on button "結帳" at bounding box center [1153, 103] width 57 height 33
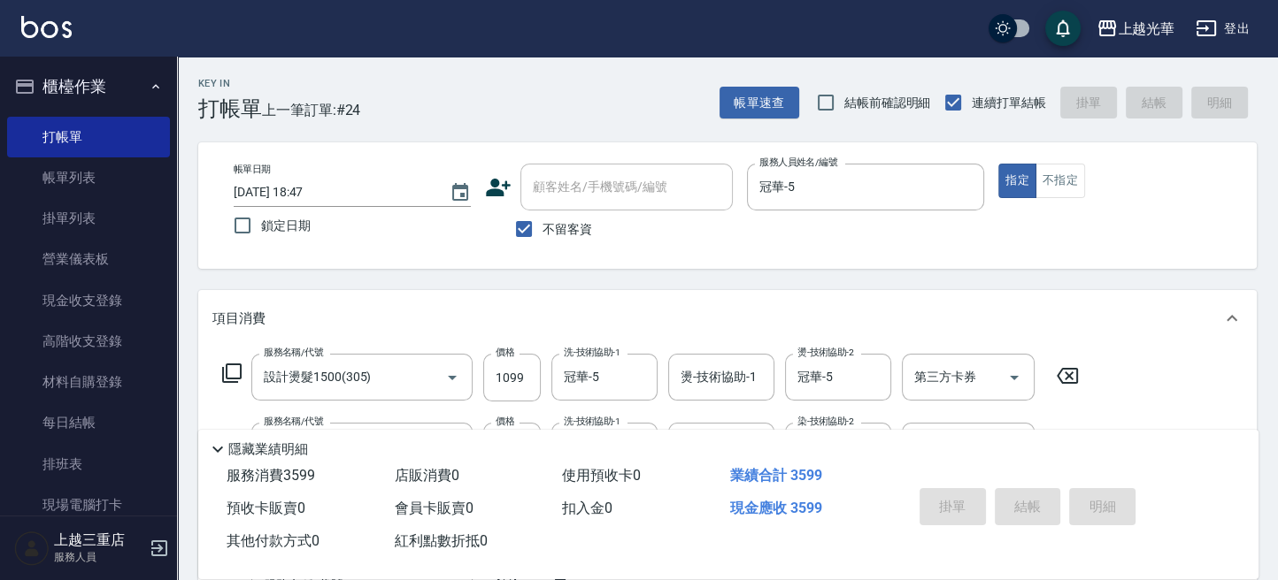
type input "2025/09/19 18:54"
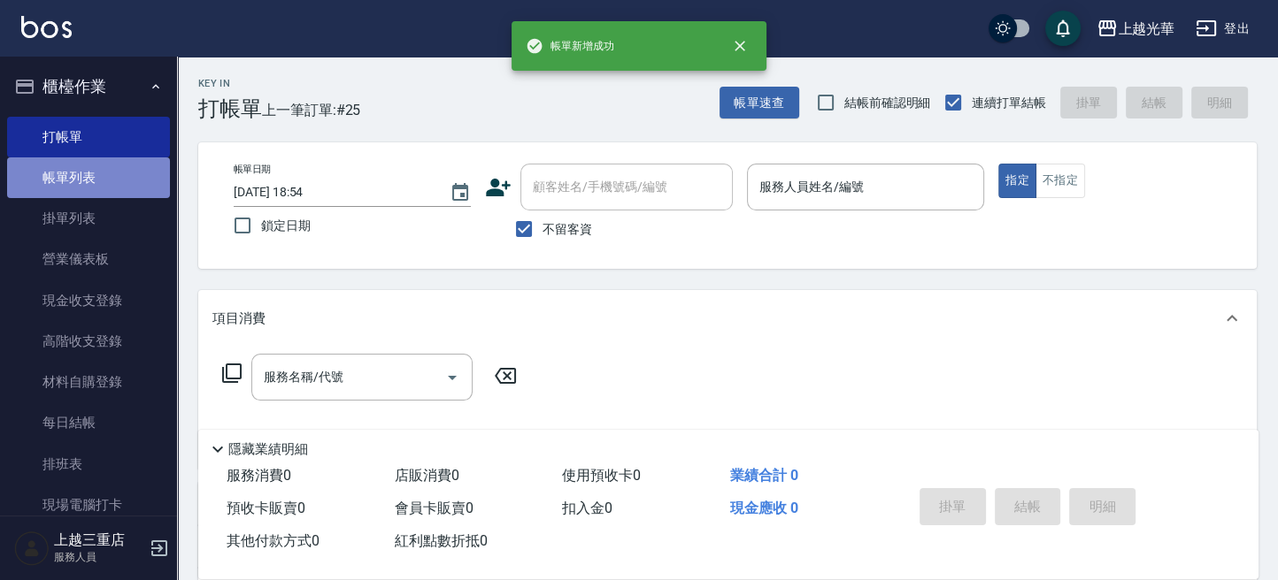
click at [91, 174] on link "帳單列表" at bounding box center [88, 177] width 163 height 41
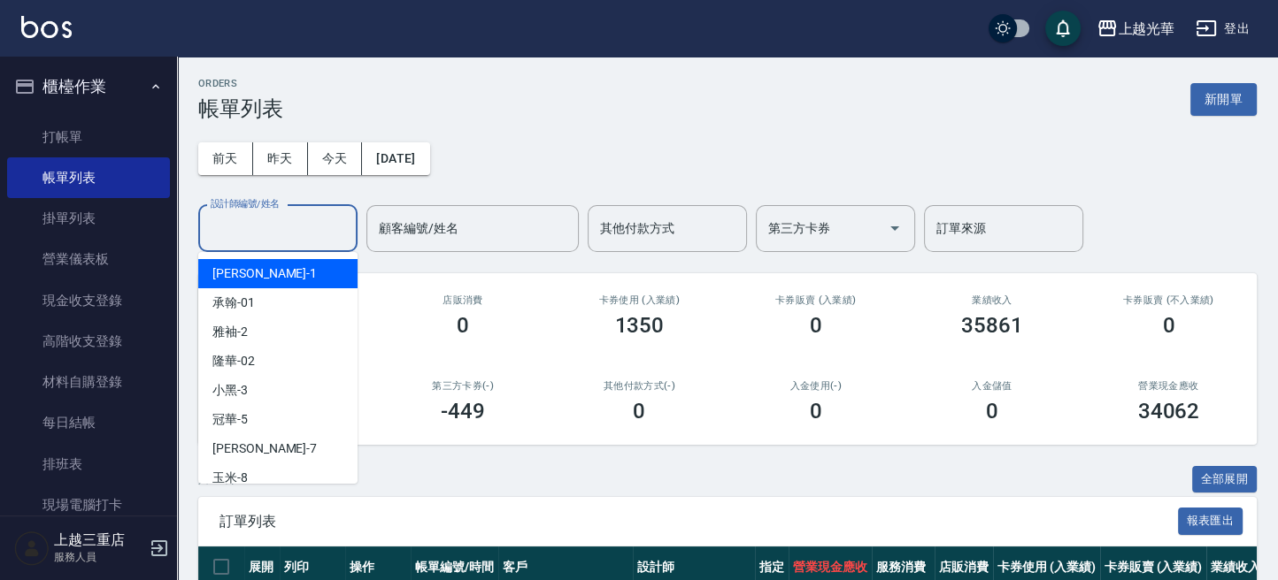
drag, startPoint x: 276, startPoint y: 220, endPoint x: 328, endPoint y: 199, distance: 56.4
click at [275, 225] on input "設計師編號/姓名" at bounding box center [277, 228] width 143 height 31
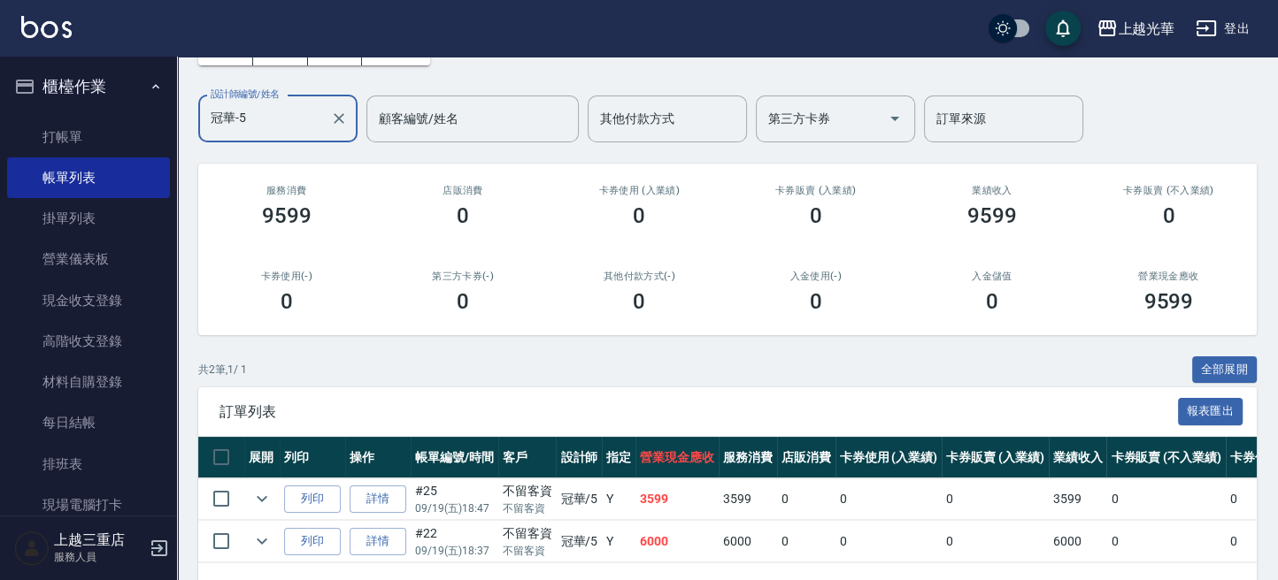
scroll to position [178, 0]
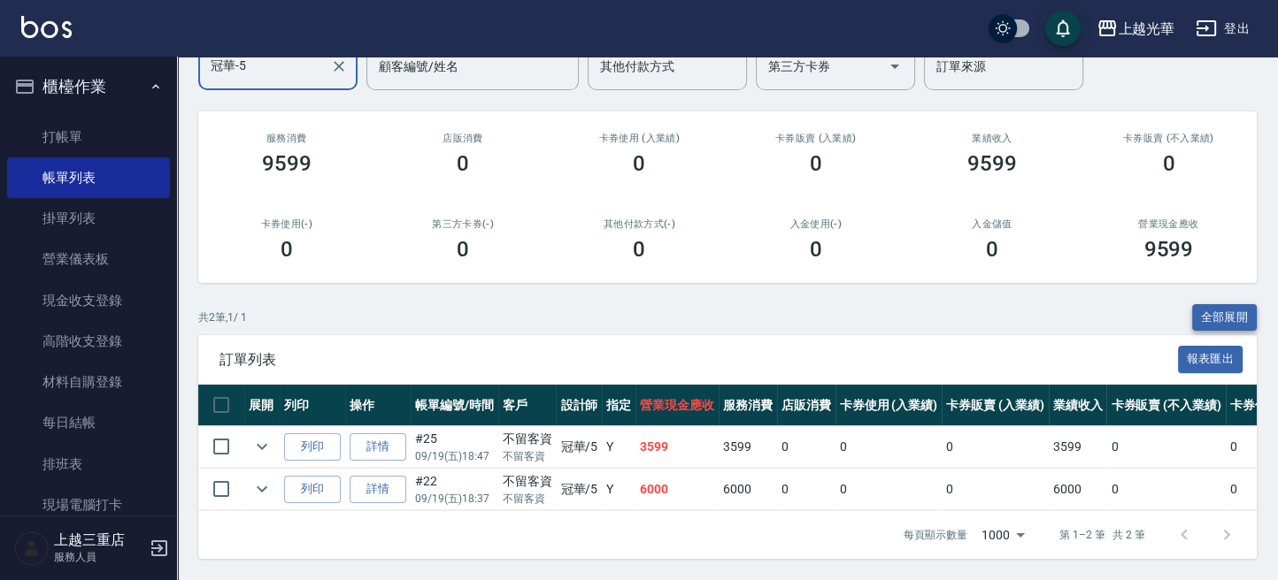
type input "冠華-5"
drag, startPoint x: 1217, startPoint y: 294, endPoint x: 1160, endPoint y: 319, distance: 61.8
click at [1214, 304] on button "全部展開" at bounding box center [1224, 317] width 65 height 27
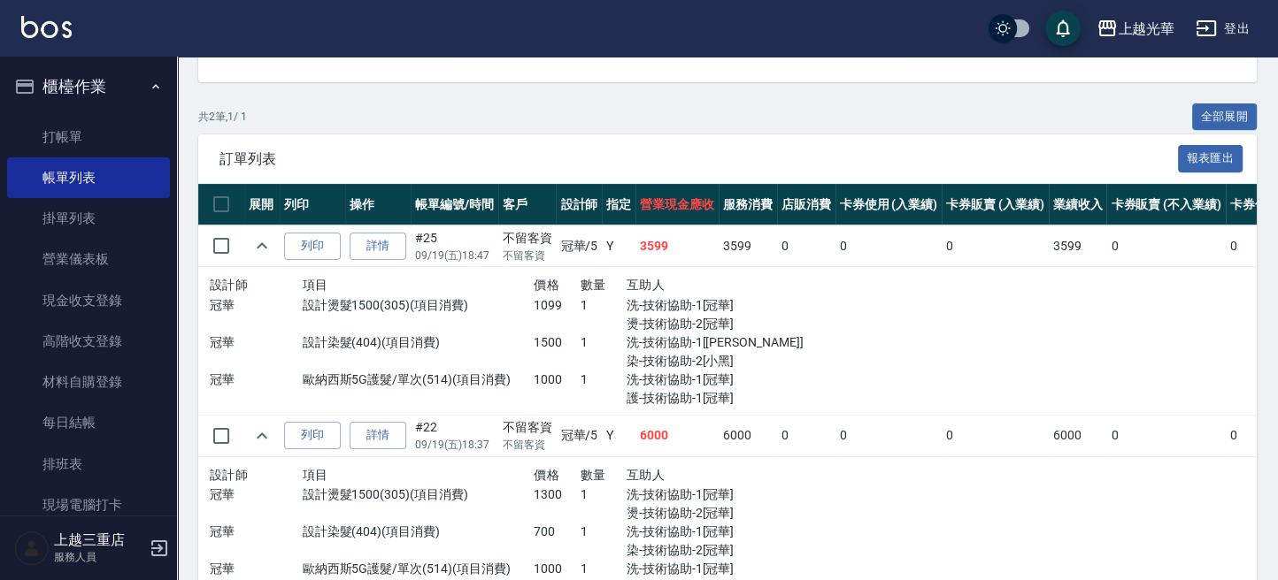
scroll to position [488, 0]
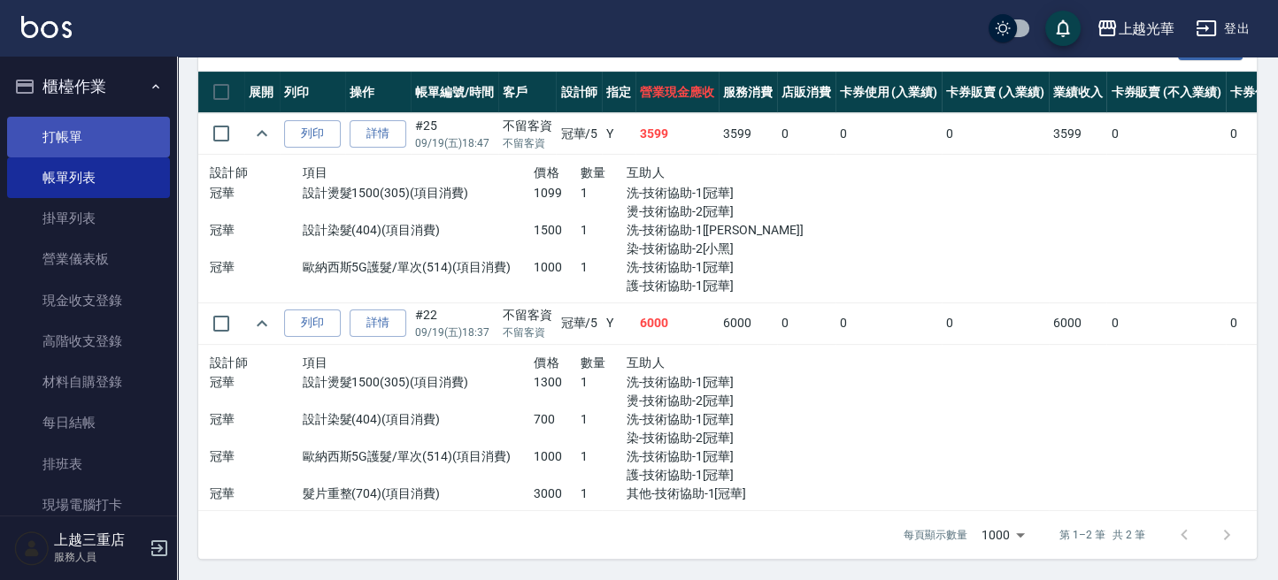
click at [110, 134] on link "打帳單" at bounding box center [88, 137] width 163 height 41
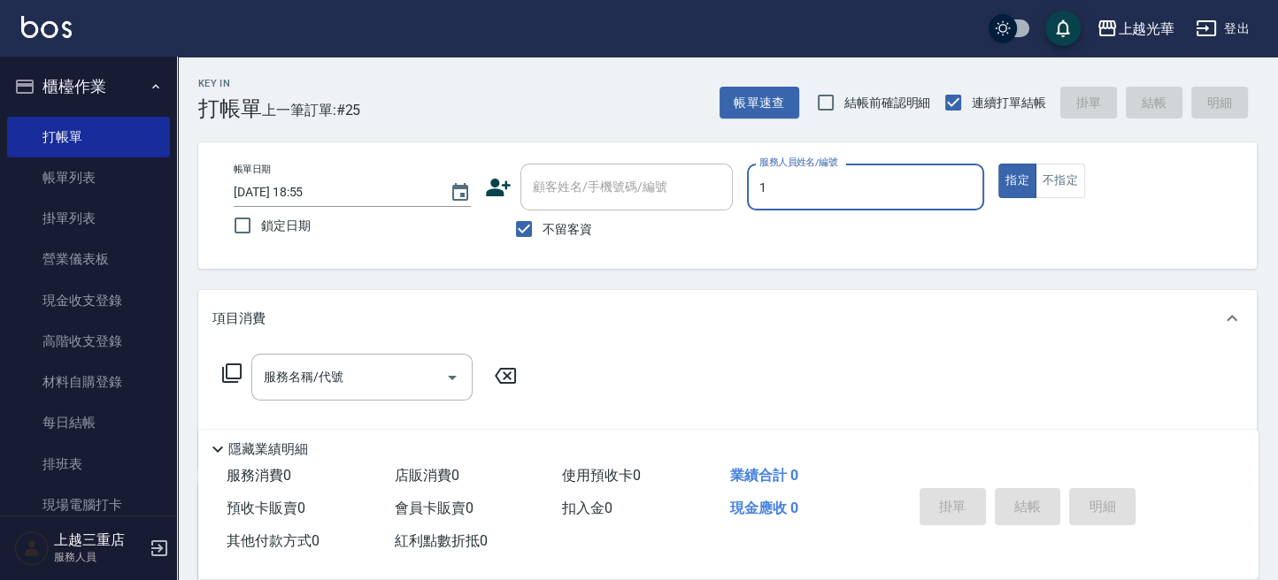
type input "1"
type button "true"
type input "小詹-1"
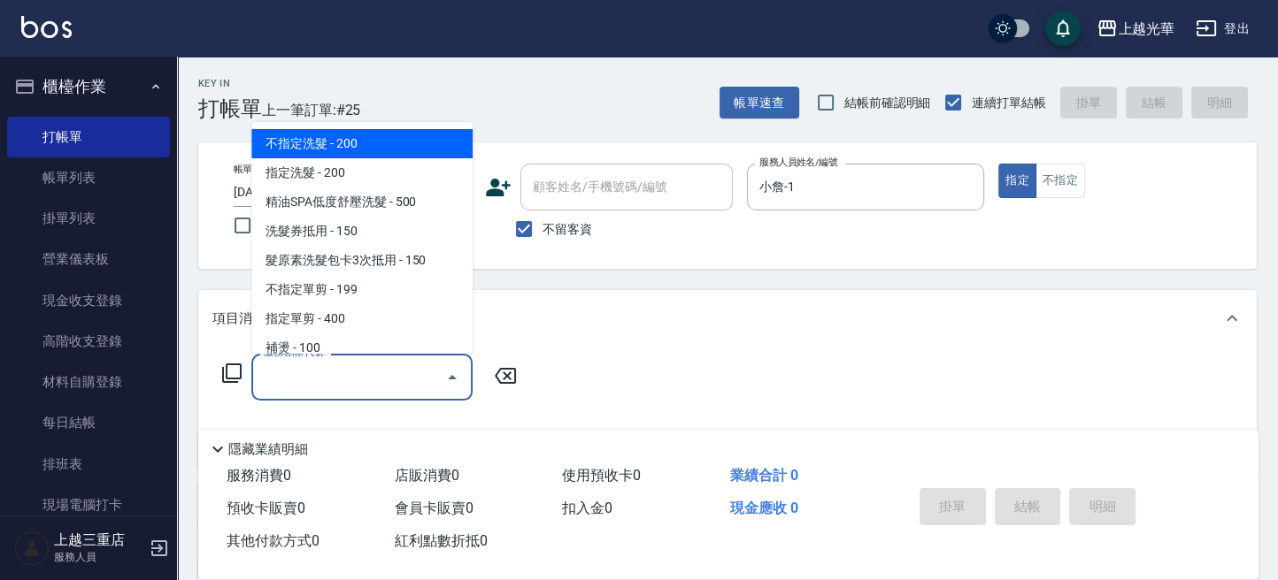
click at [347, 380] on input "服務名稱/代號" at bounding box center [348, 377] width 179 height 31
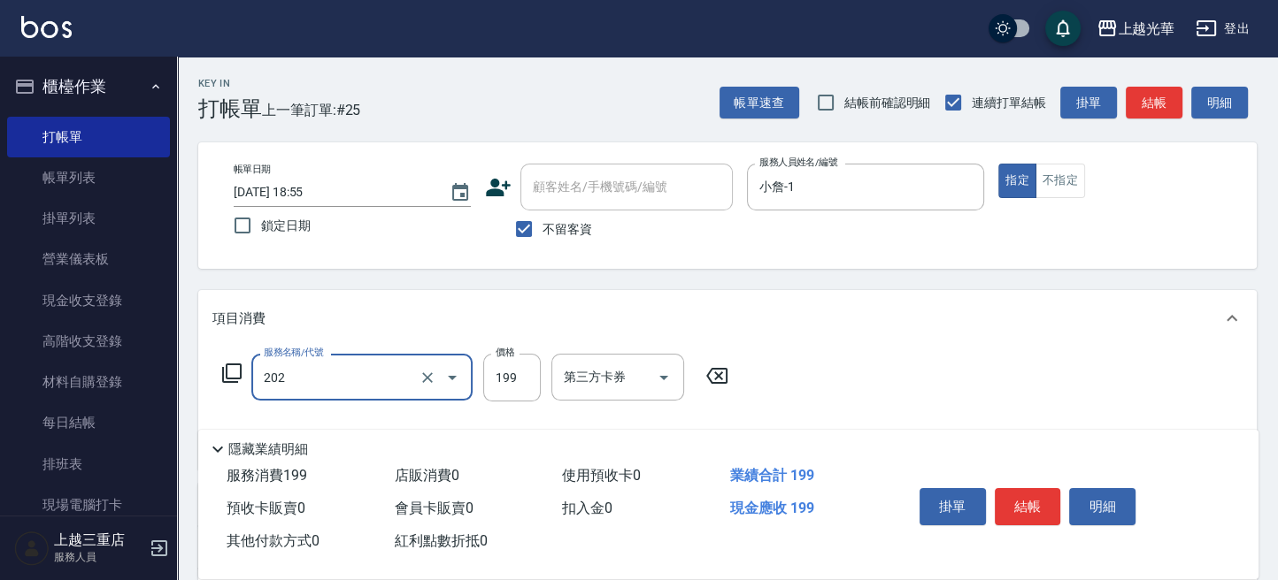
type input "不指定單剪(202)"
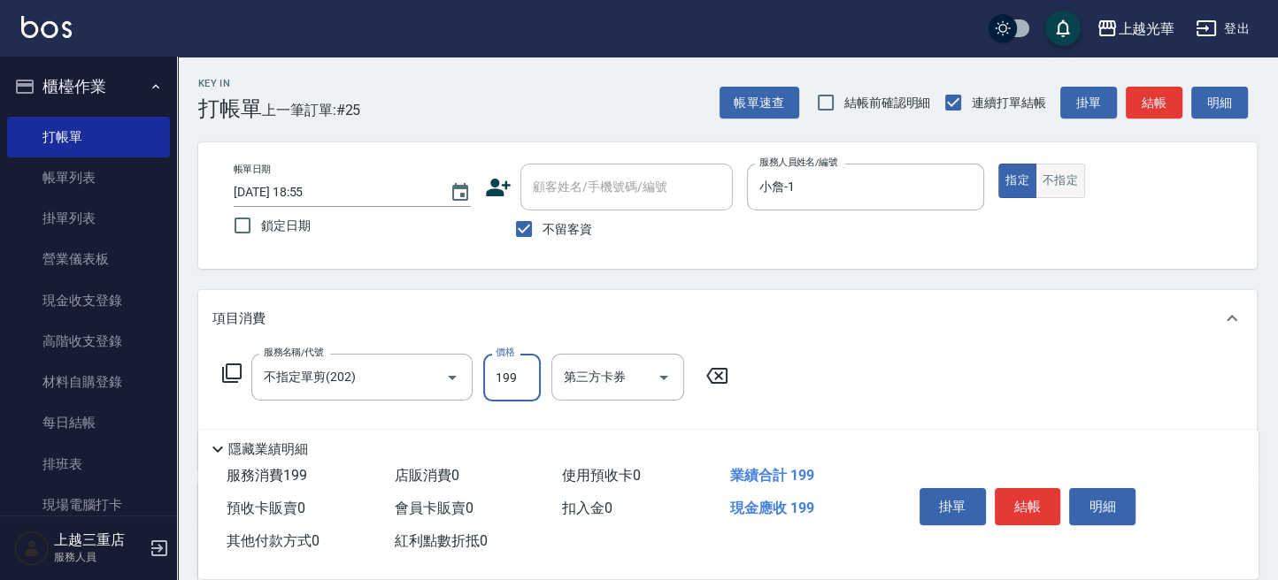
click at [1071, 182] on button "不指定" at bounding box center [1060, 181] width 50 height 35
click at [1036, 504] on button "結帳" at bounding box center [1028, 506] width 66 height 37
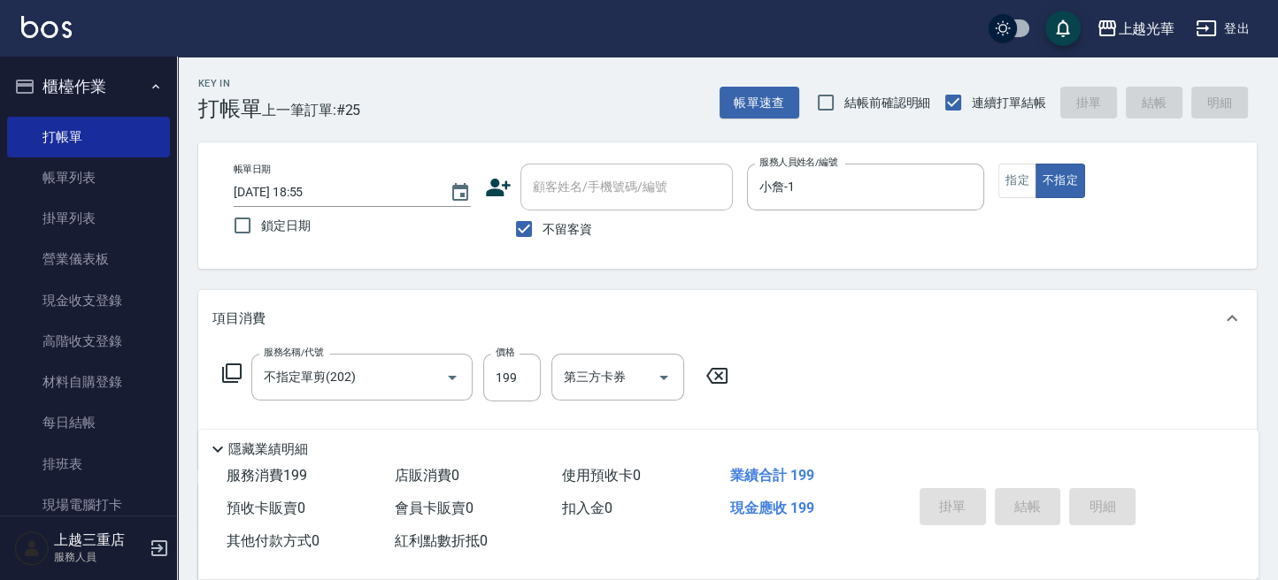
type input "2025/09/19 18:56"
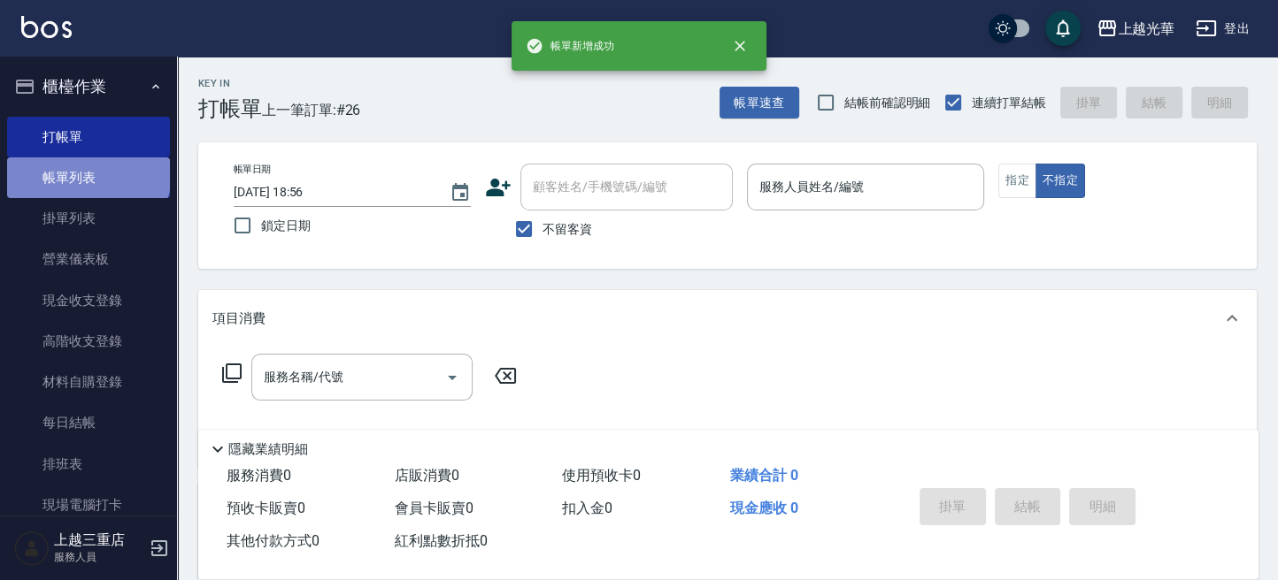
click at [87, 173] on link "帳單列表" at bounding box center [88, 177] width 163 height 41
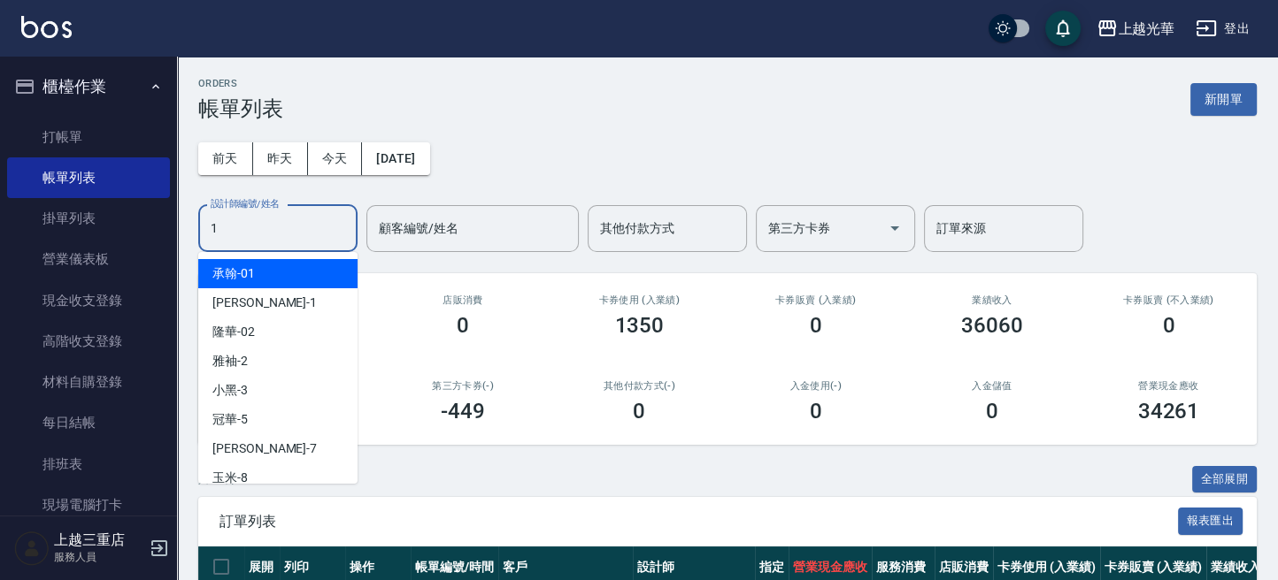
click at [277, 223] on input "1" at bounding box center [277, 228] width 143 height 31
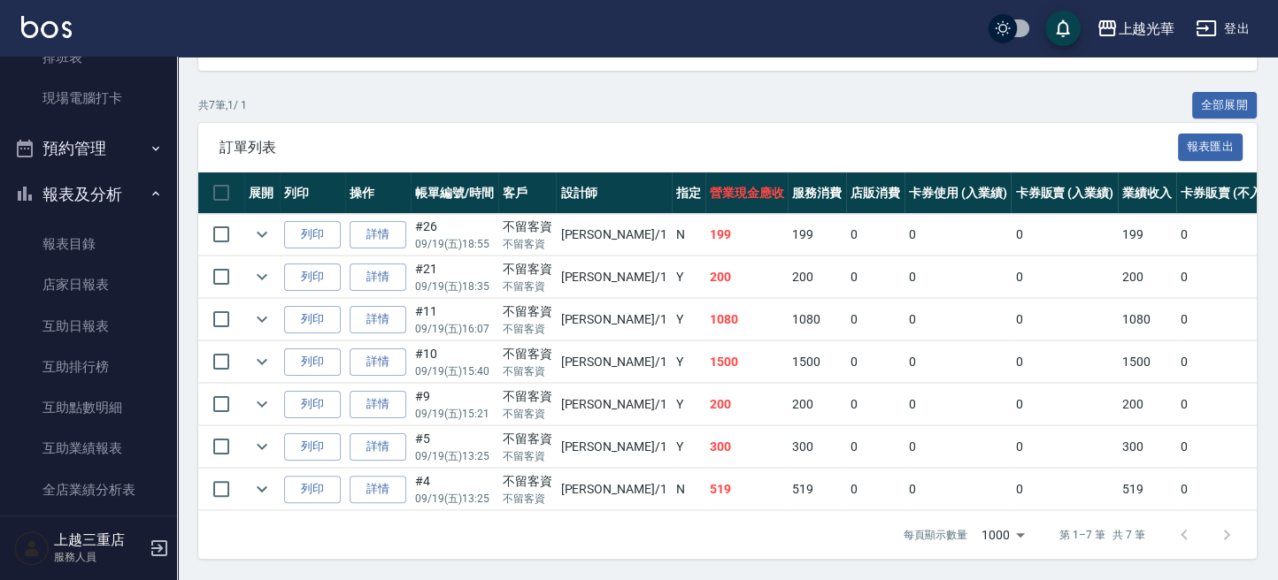
scroll to position [708, 0]
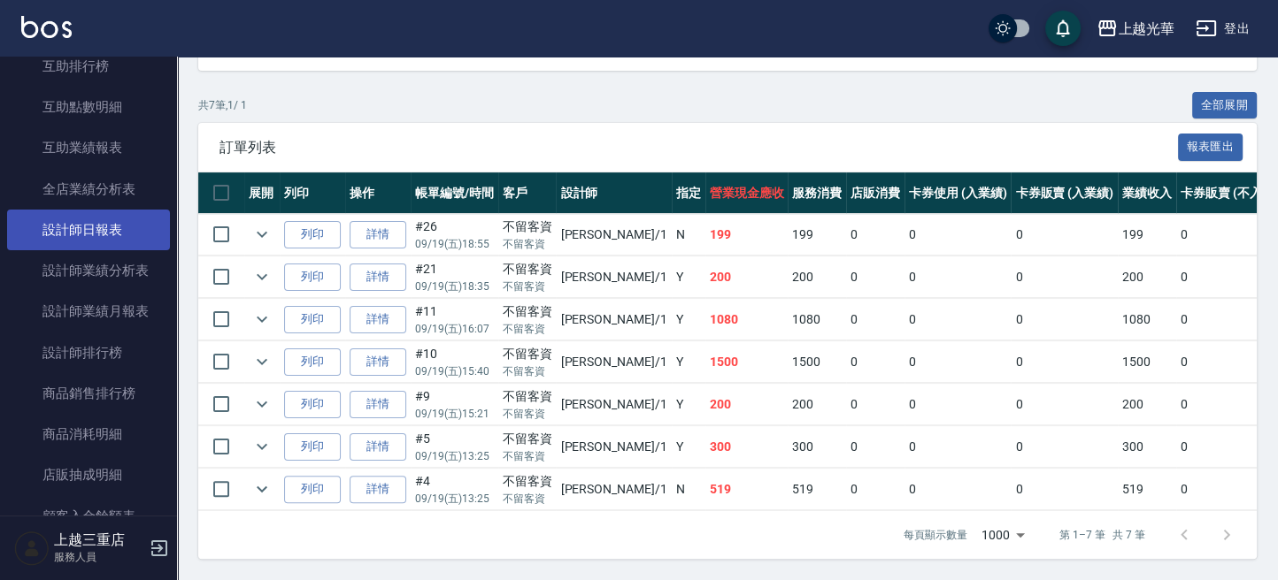
type input "小詹-1"
click at [102, 234] on link "設計師日報表" at bounding box center [88, 230] width 163 height 41
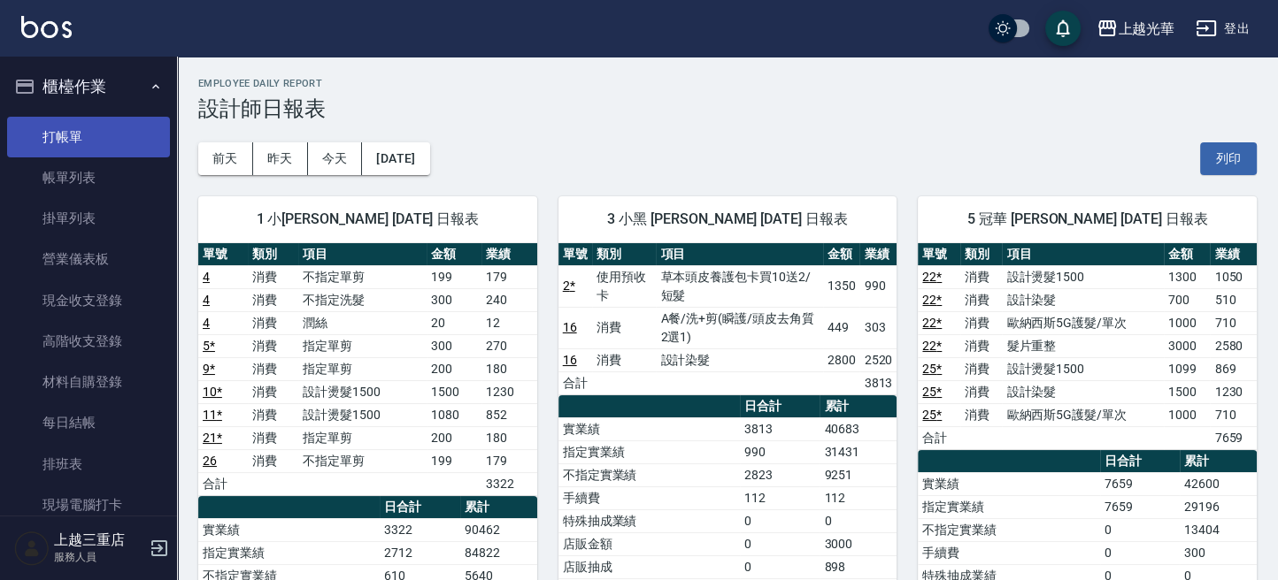
click at [99, 140] on link "打帳單" at bounding box center [88, 137] width 163 height 41
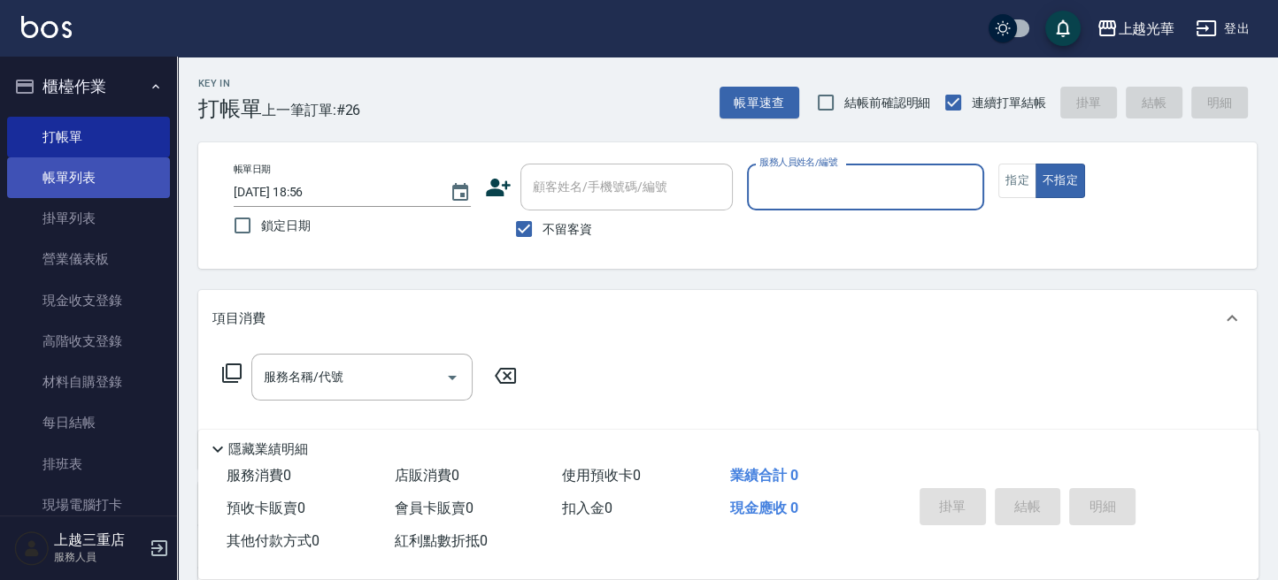
click at [86, 181] on link "帳單列表" at bounding box center [88, 177] width 163 height 41
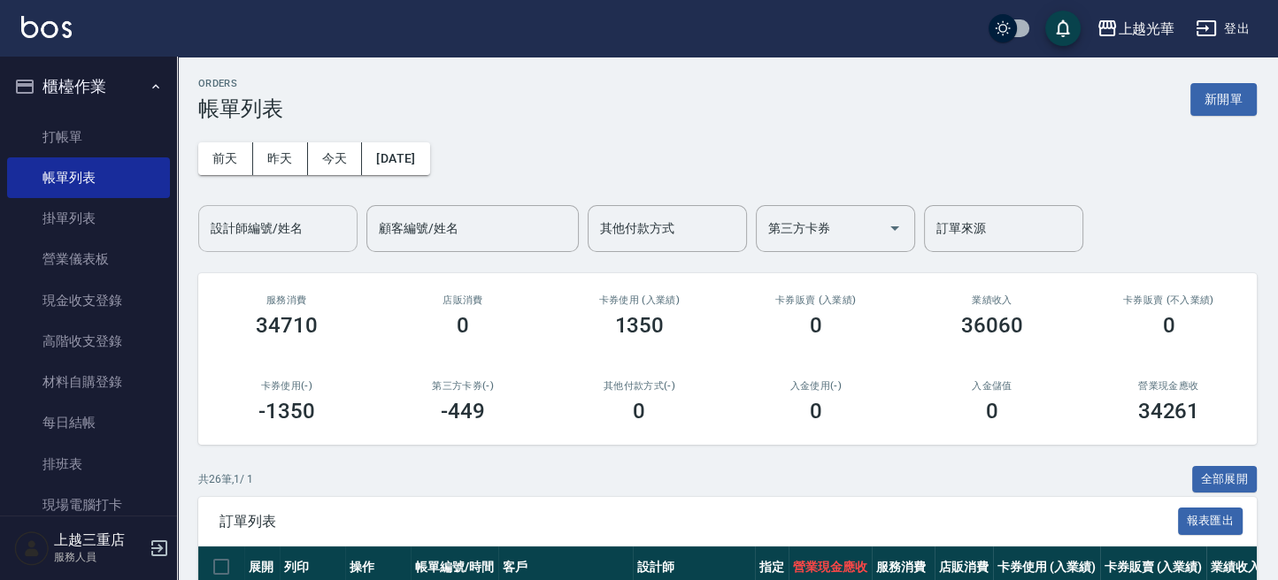
click at [297, 239] on input "設計師編號/姓名" at bounding box center [277, 228] width 143 height 31
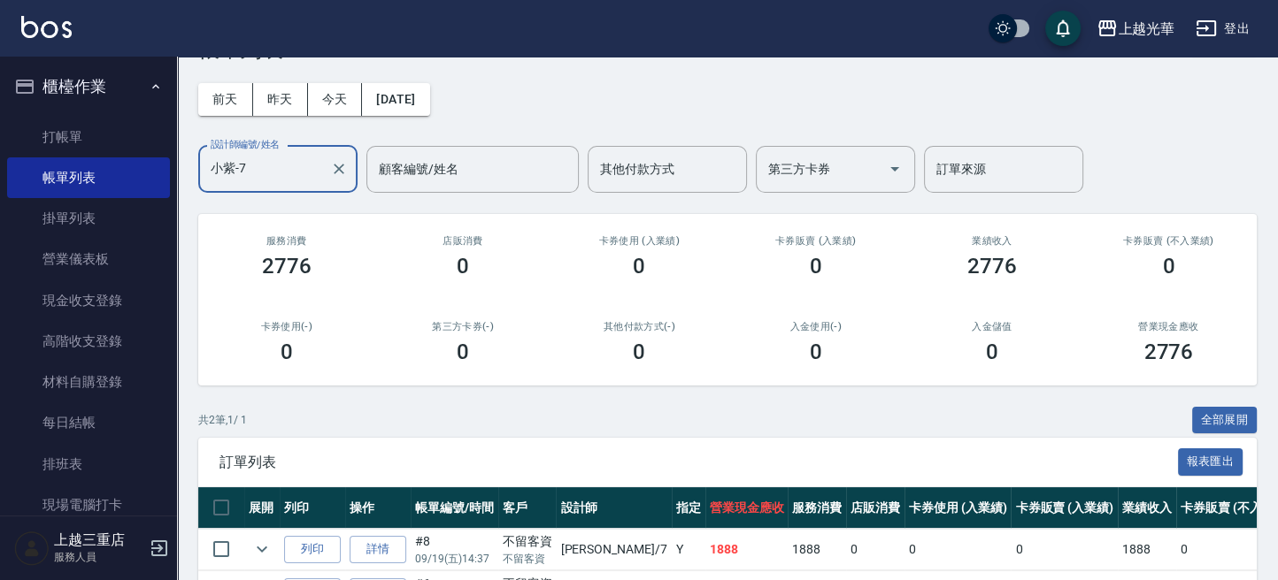
scroll to position [178, 0]
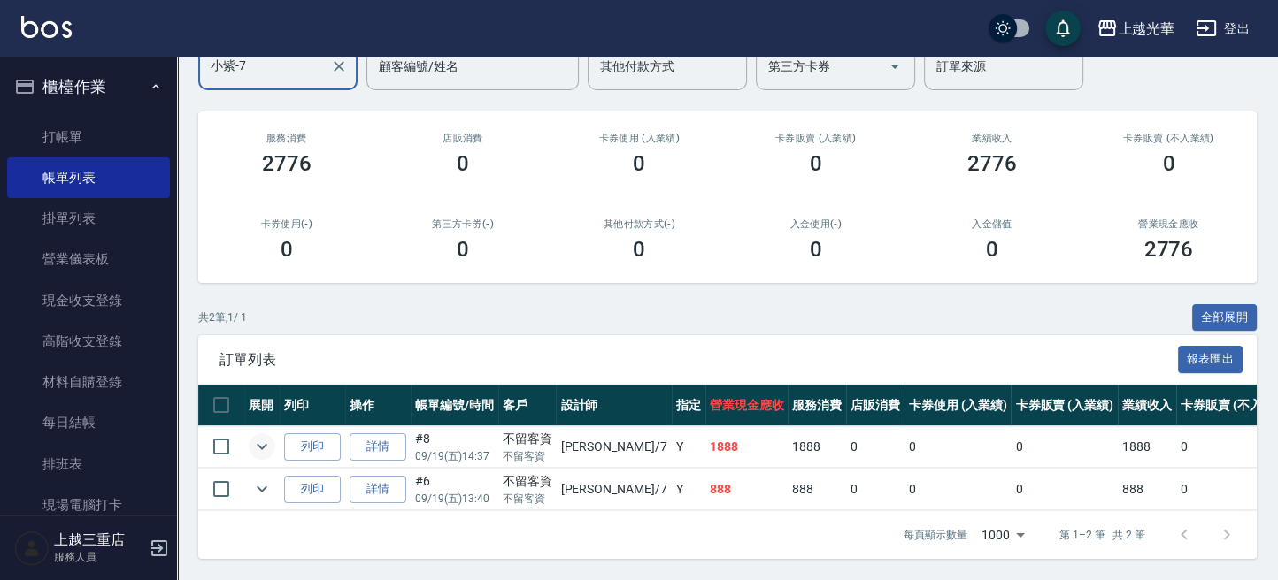
type input "小紫-7"
click at [257, 436] on icon "expand row" at bounding box center [261, 446] width 21 height 21
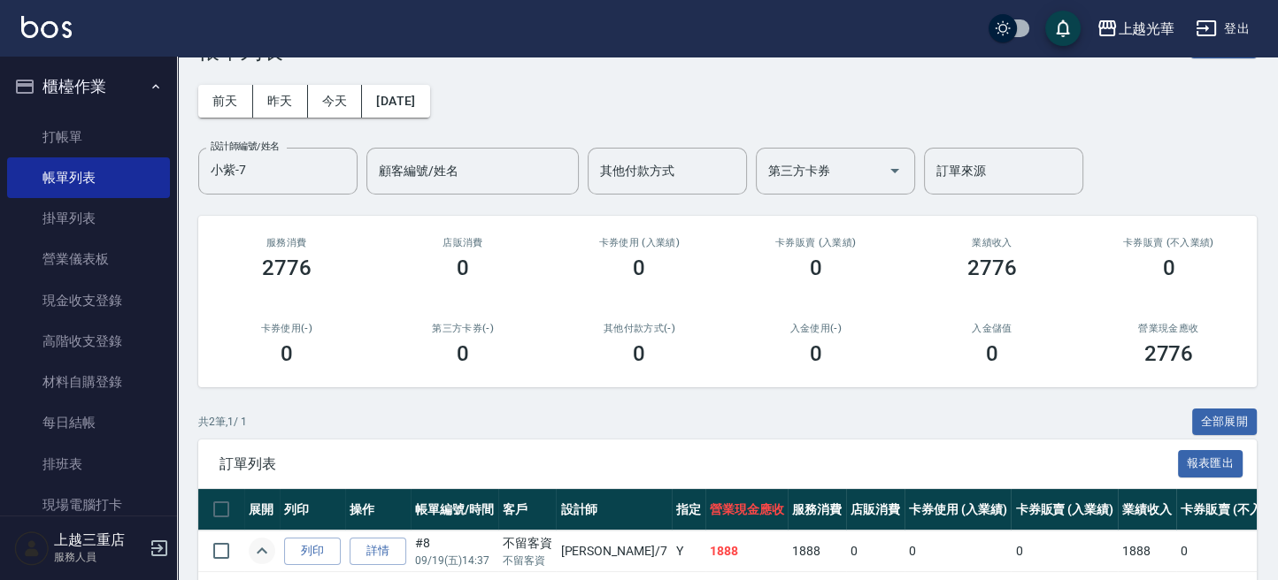
scroll to position [0, 0]
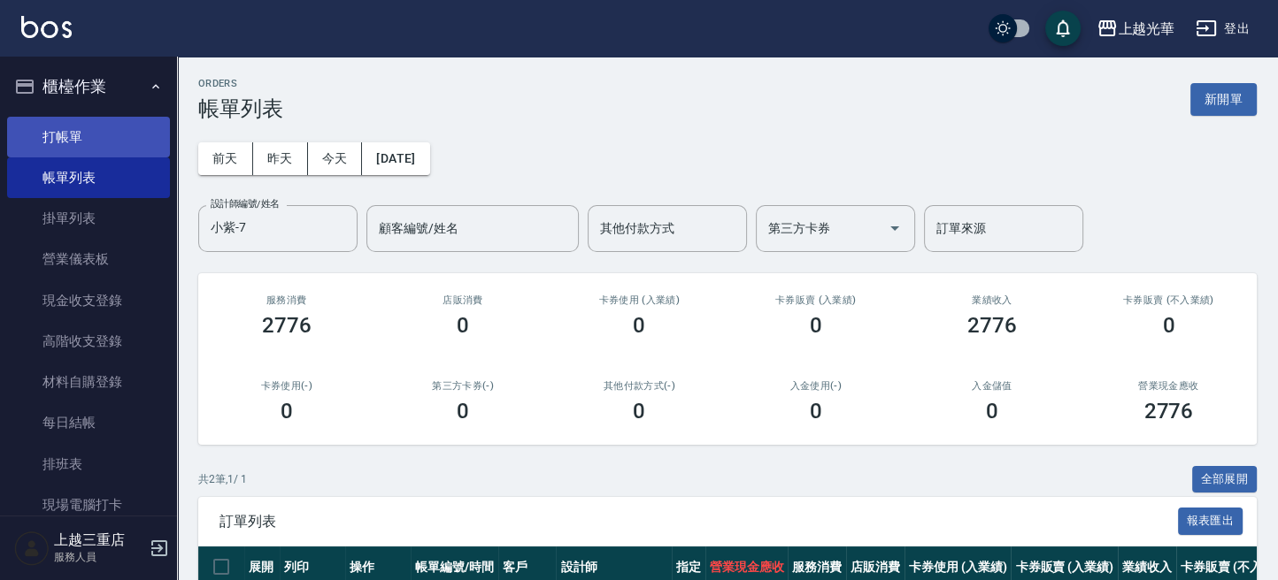
click at [65, 127] on link "打帳單" at bounding box center [88, 137] width 163 height 41
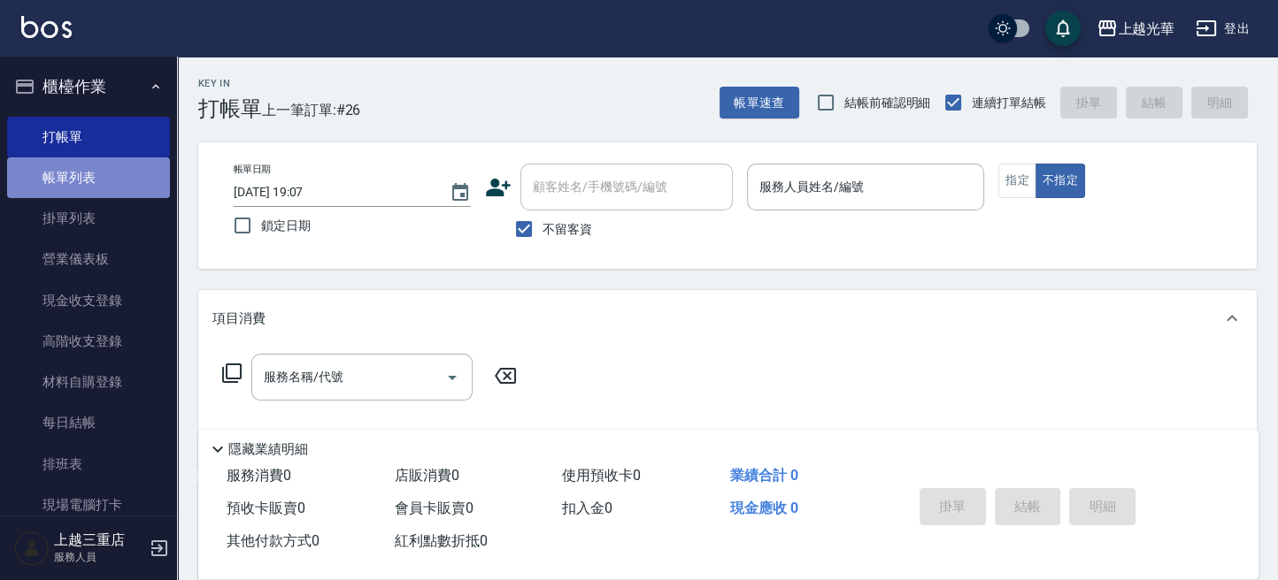
click at [110, 184] on link "帳單列表" at bounding box center [88, 177] width 163 height 41
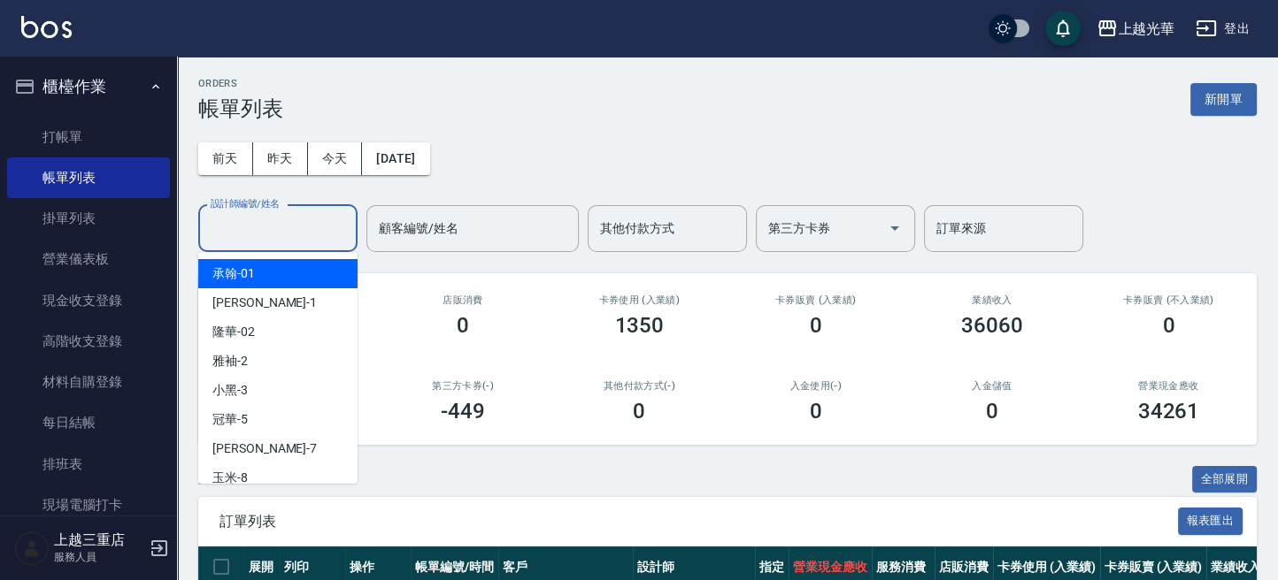
click at [304, 238] on input "設計師編號/姓名" at bounding box center [277, 228] width 143 height 31
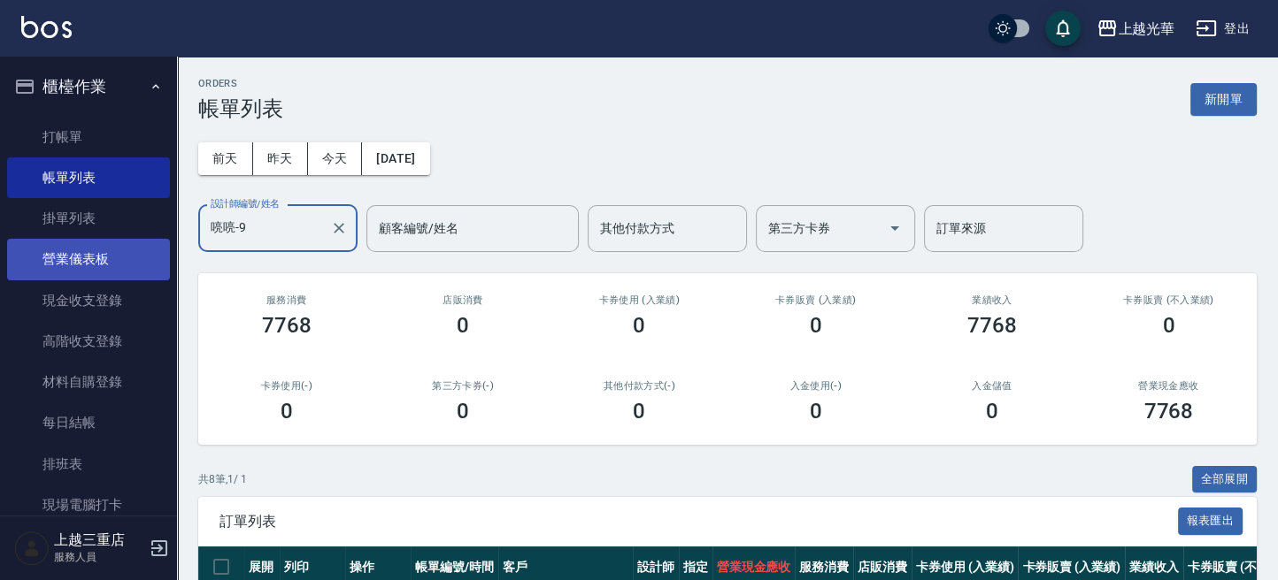
drag, startPoint x: 297, startPoint y: 245, endPoint x: 88, endPoint y: 246, distance: 209.7
click at [88, 246] on div "上越光華 登出 櫃檯作業 打帳單 帳單列表 掛單列表 營業儀表板 現金收支登錄 高階收支登錄 材料自購登錄 每日結帳 排班表 現場電腦打卡 預約管理 預約管理…" at bounding box center [639, 498] width 1278 height 997
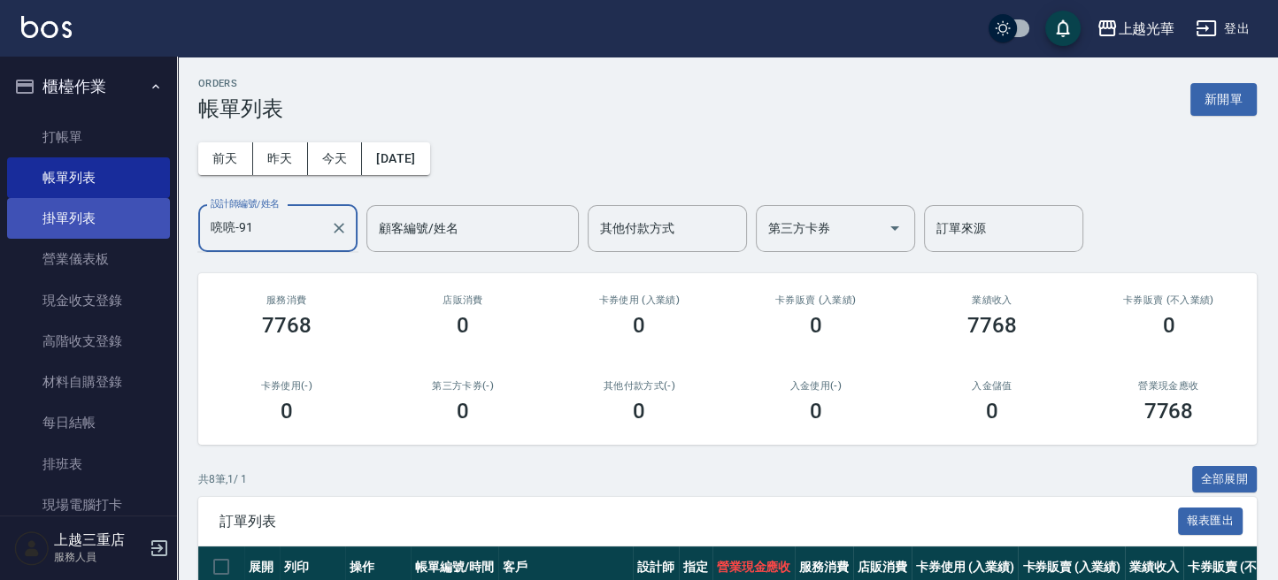
drag, startPoint x: 166, startPoint y: 227, endPoint x: 120, endPoint y: 227, distance: 46.0
click at [119, 227] on div "上越光華 登出 櫃檯作業 打帳單 帳單列表 掛單列表 營業儀表板 現金收支登錄 高階收支登錄 材料自購登錄 每日結帳 排班表 現場電腦打卡 預約管理 預約管理…" at bounding box center [639, 498] width 1278 height 997
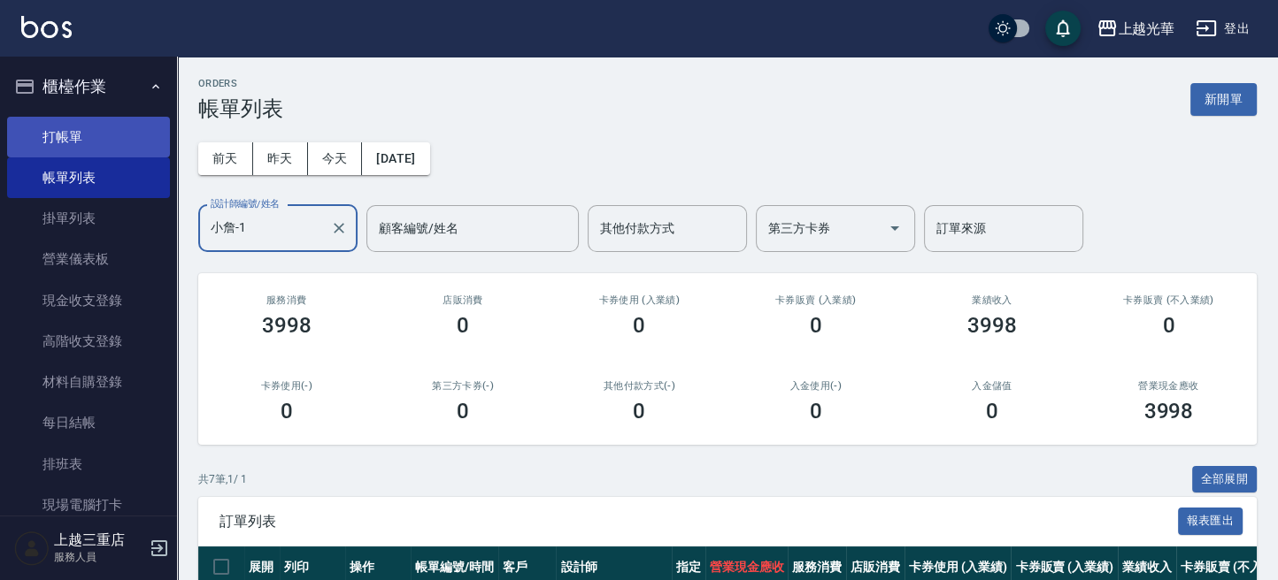
type input "小詹-1"
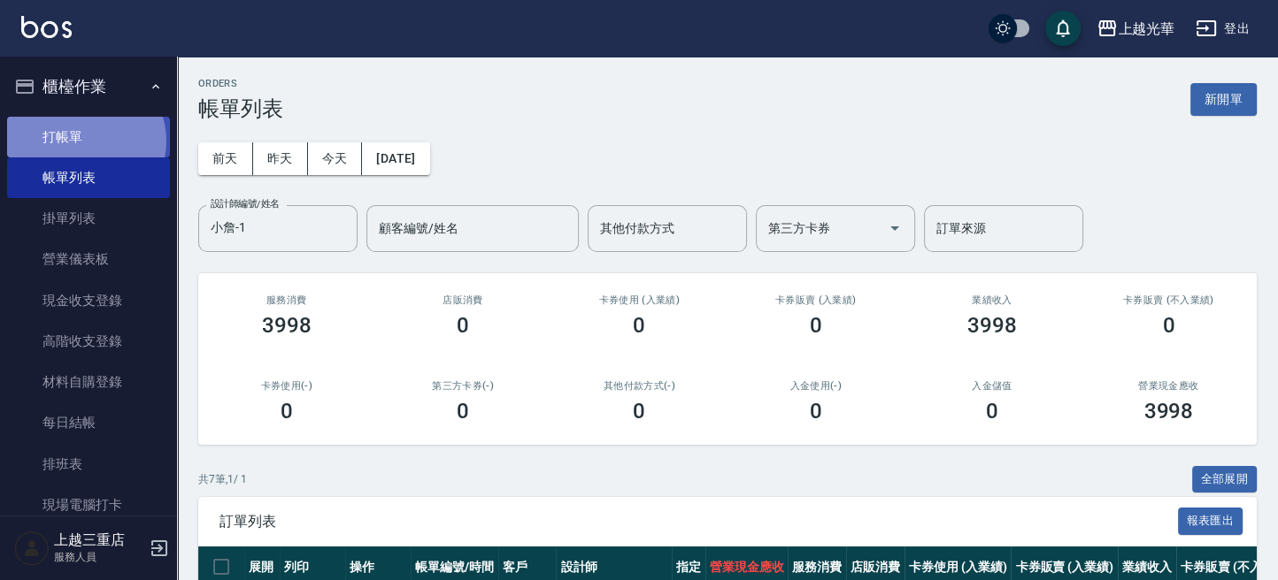
click at [84, 141] on link "打帳單" at bounding box center [88, 137] width 163 height 41
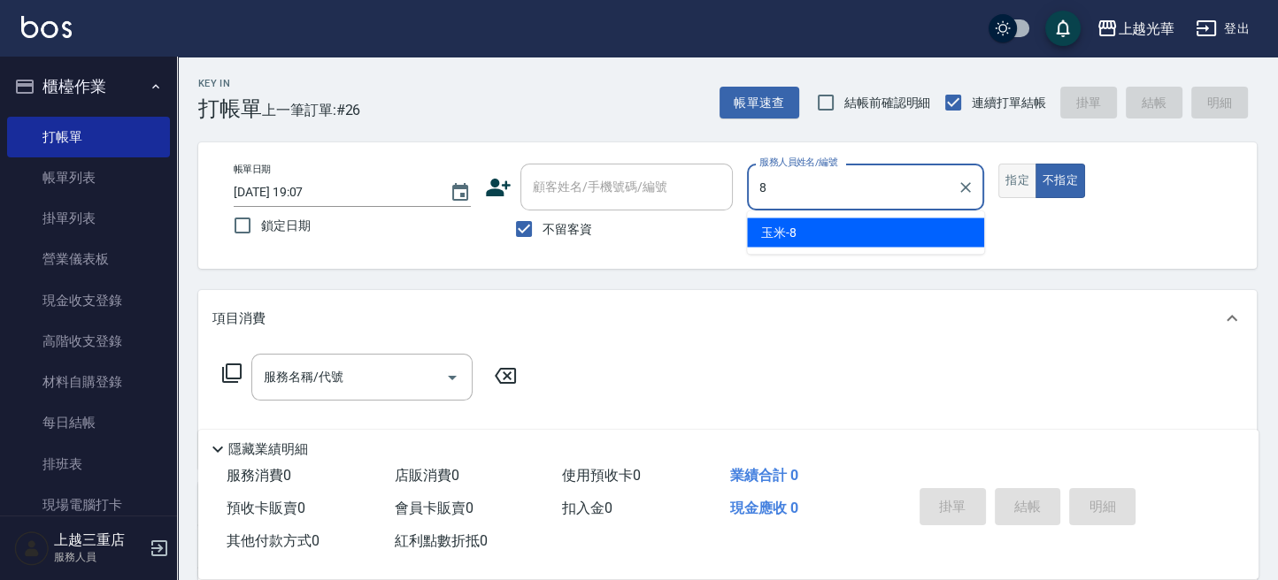
type input "8"
click at [1009, 181] on button "指定" at bounding box center [1017, 181] width 38 height 35
type input "玉米-8"
type button "true"
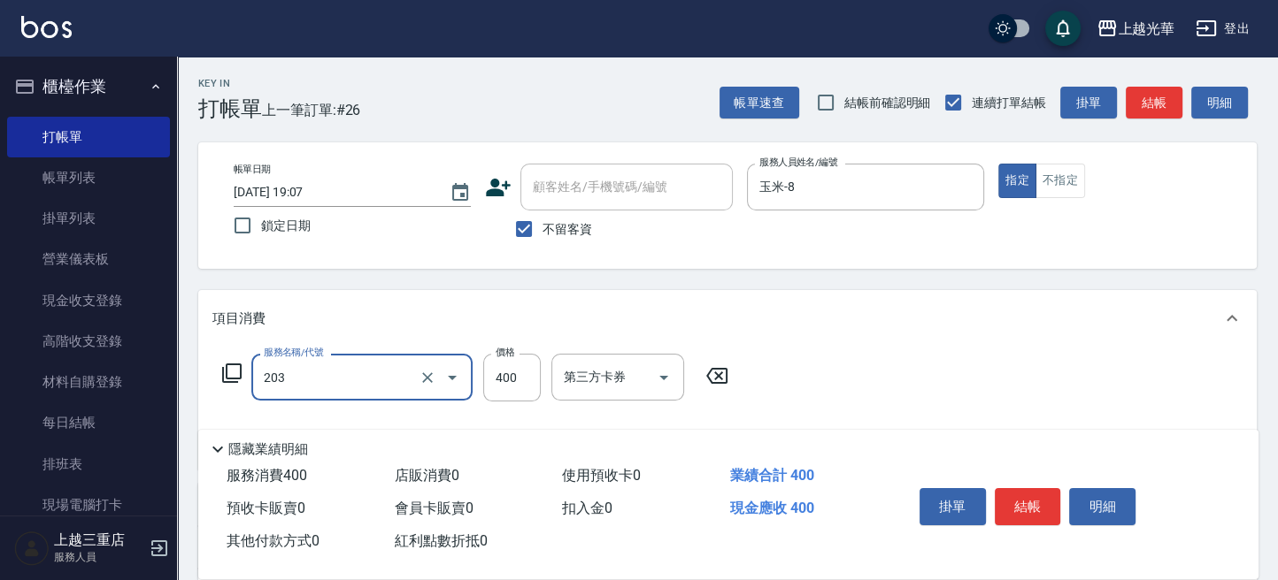
type input "指定單剪(203)"
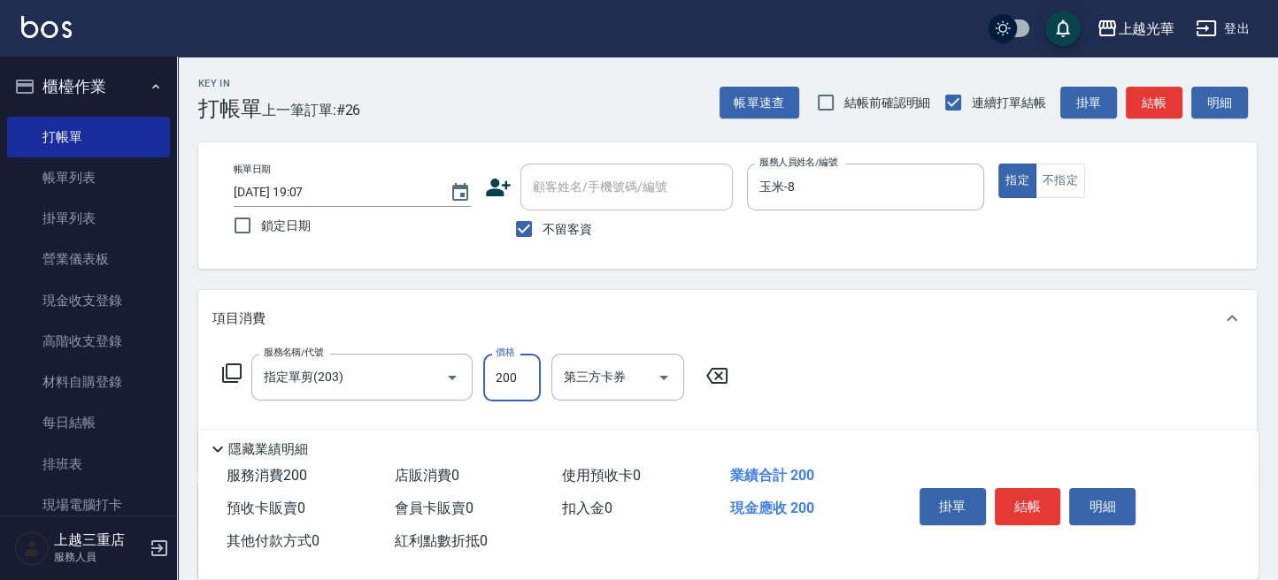
type input "200"
click at [1160, 109] on button "結帳" at bounding box center [1153, 103] width 57 height 33
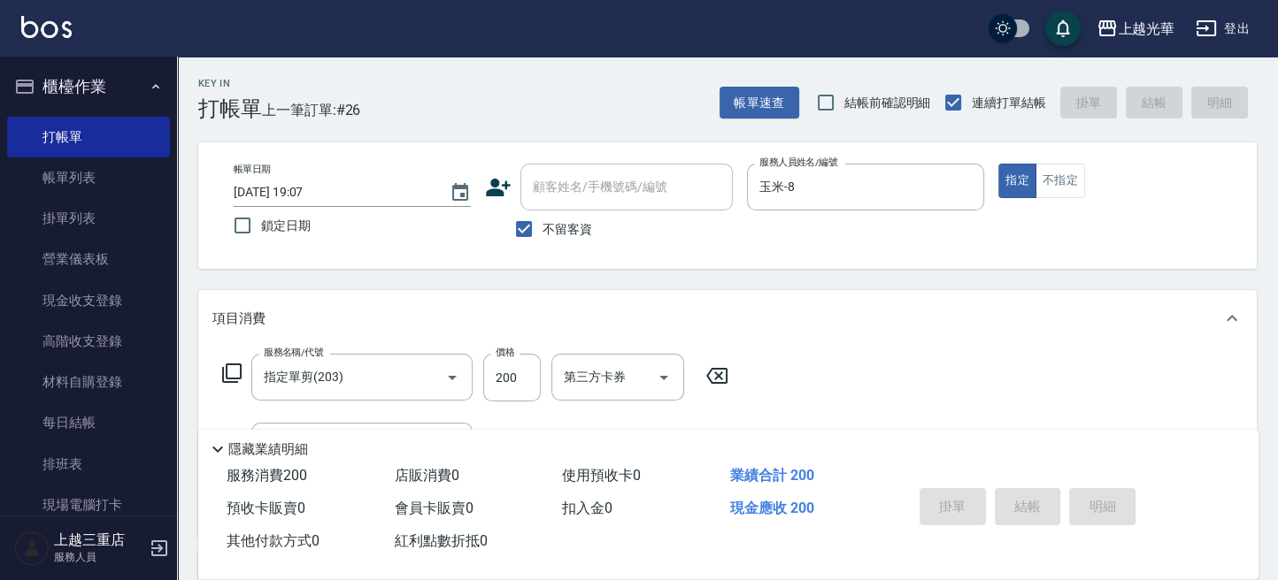
type input "2025/09/19 19:08"
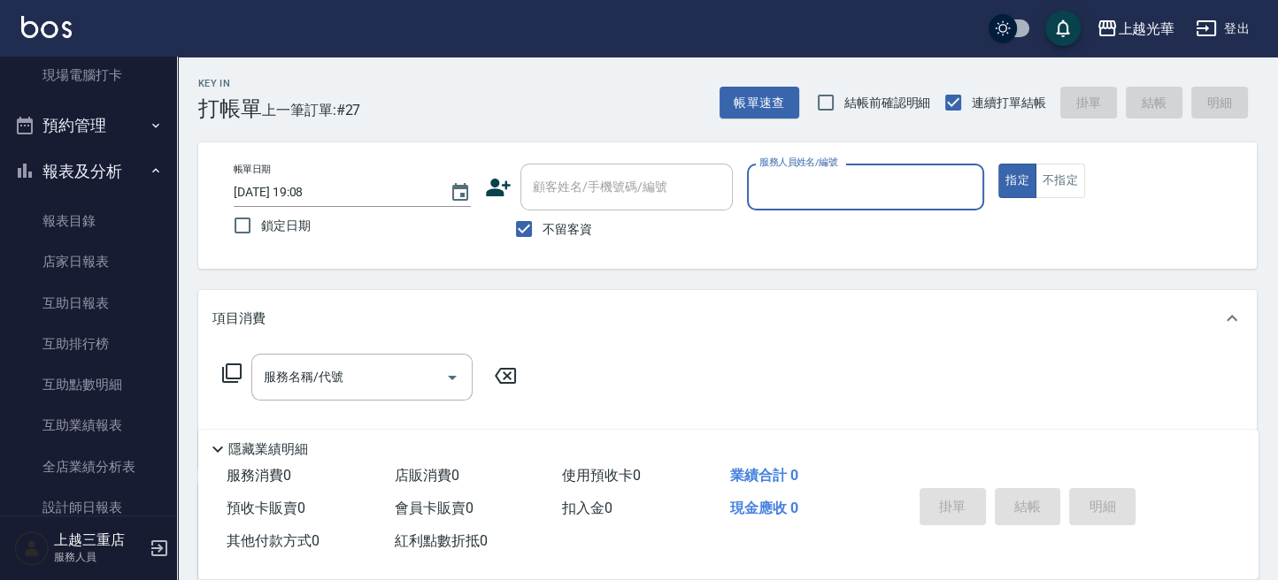
scroll to position [164, 0]
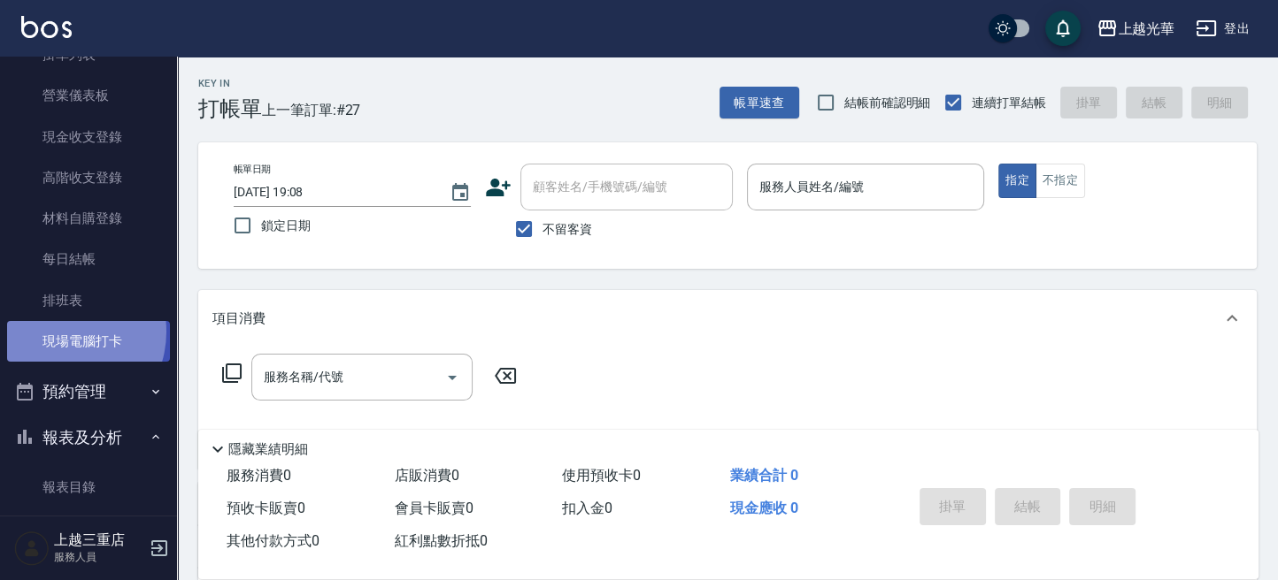
click at [59, 329] on link "現場電腦打卡" at bounding box center [88, 341] width 163 height 41
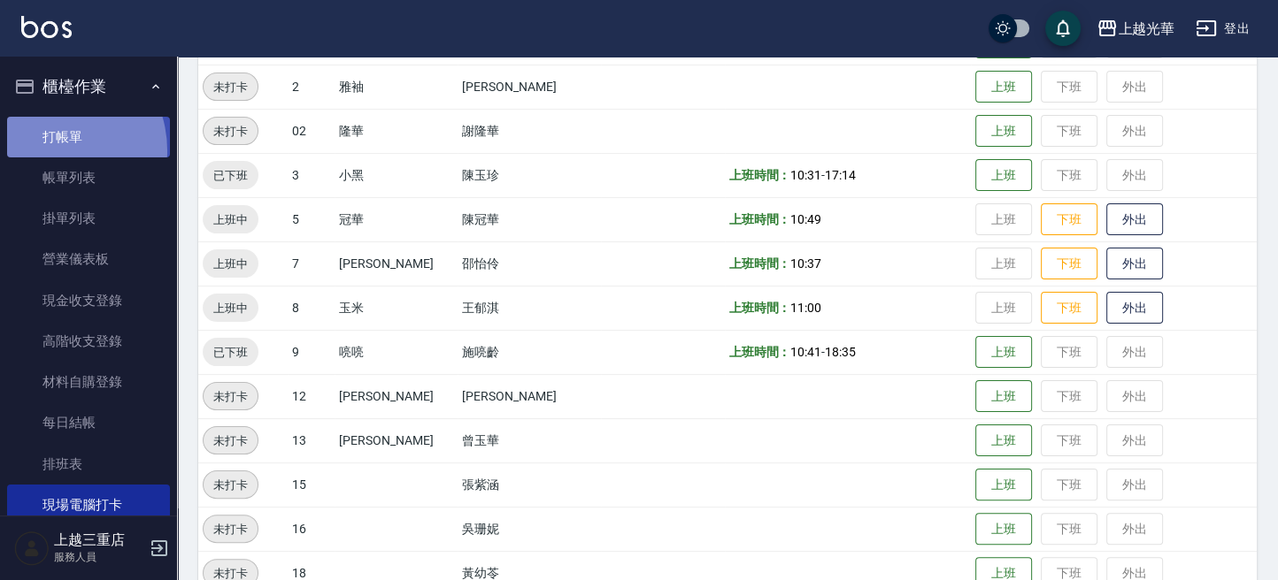
click at [48, 150] on link "打帳單" at bounding box center [88, 137] width 163 height 41
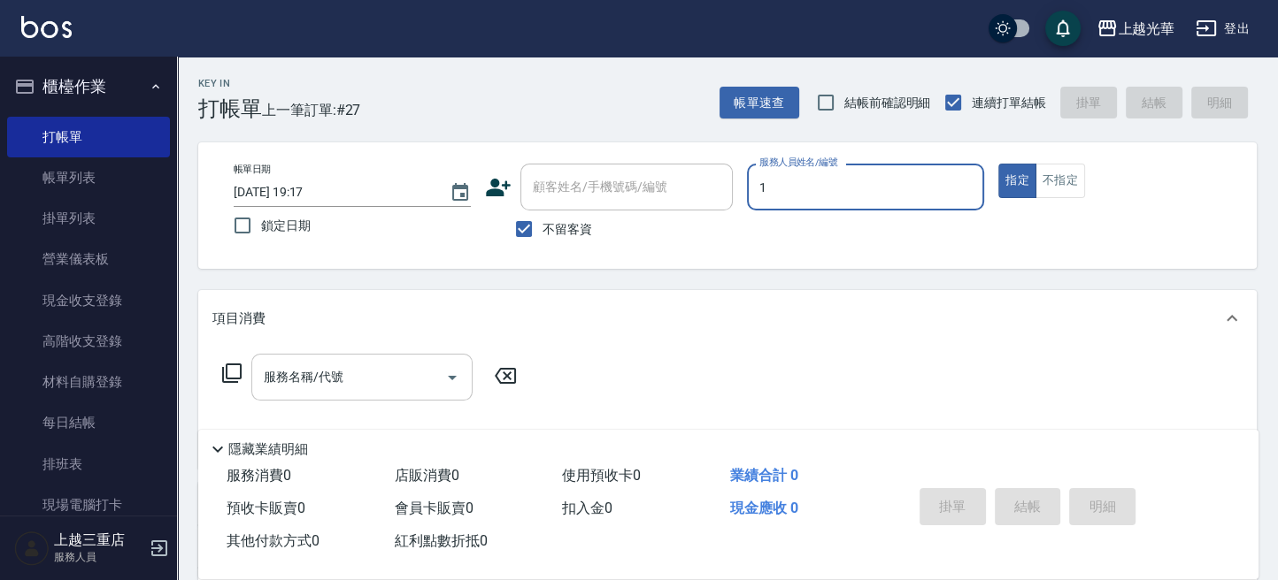
type input "小詹-1"
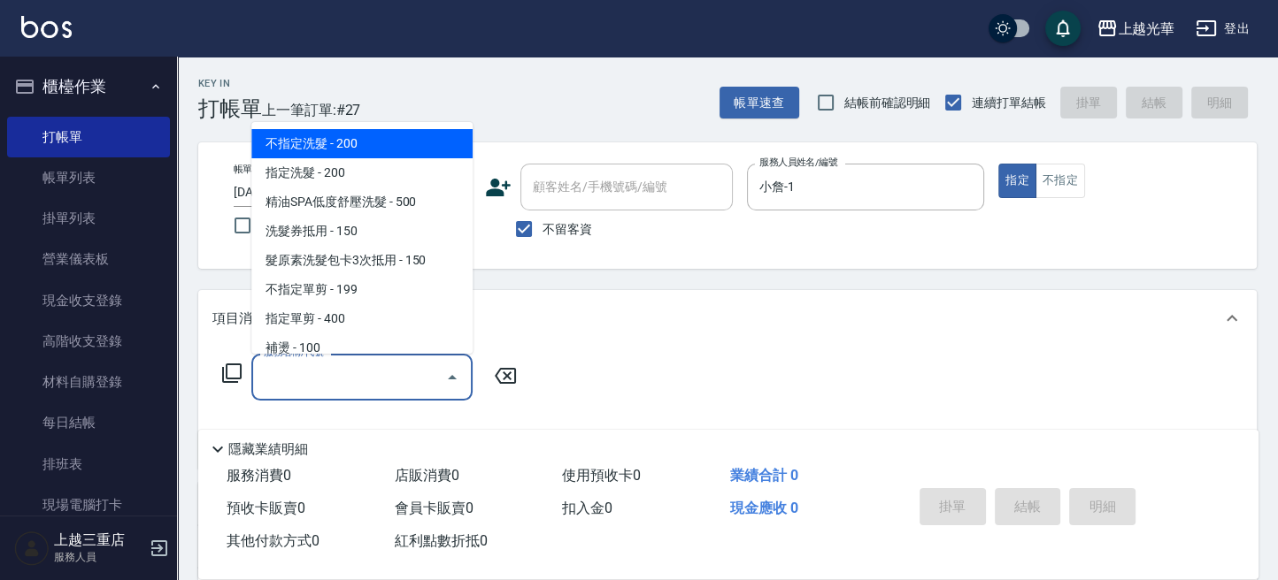
drag, startPoint x: 348, startPoint y: 386, endPoint x: 512, endPoint y: 419, distance: 167.8
click at [348, 386] on input "服務名稱/代號" at bounding box center [348, 377] width 179 height 31
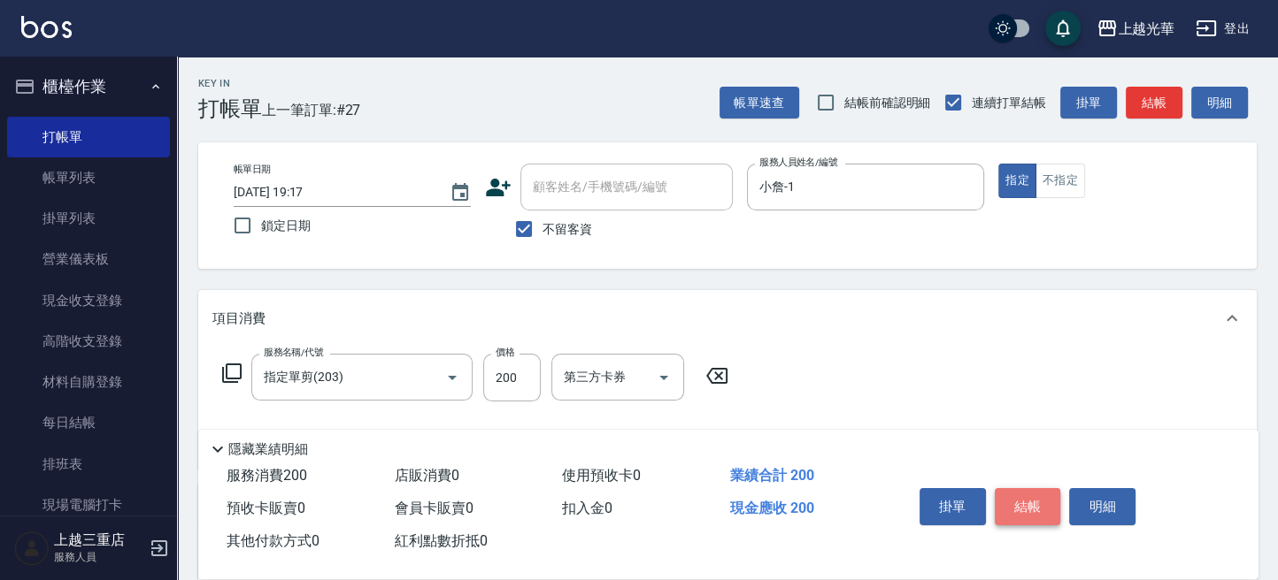
click at [1041, 494] on button "結帳" at bounding box center [1028, 506] width 66 height 37
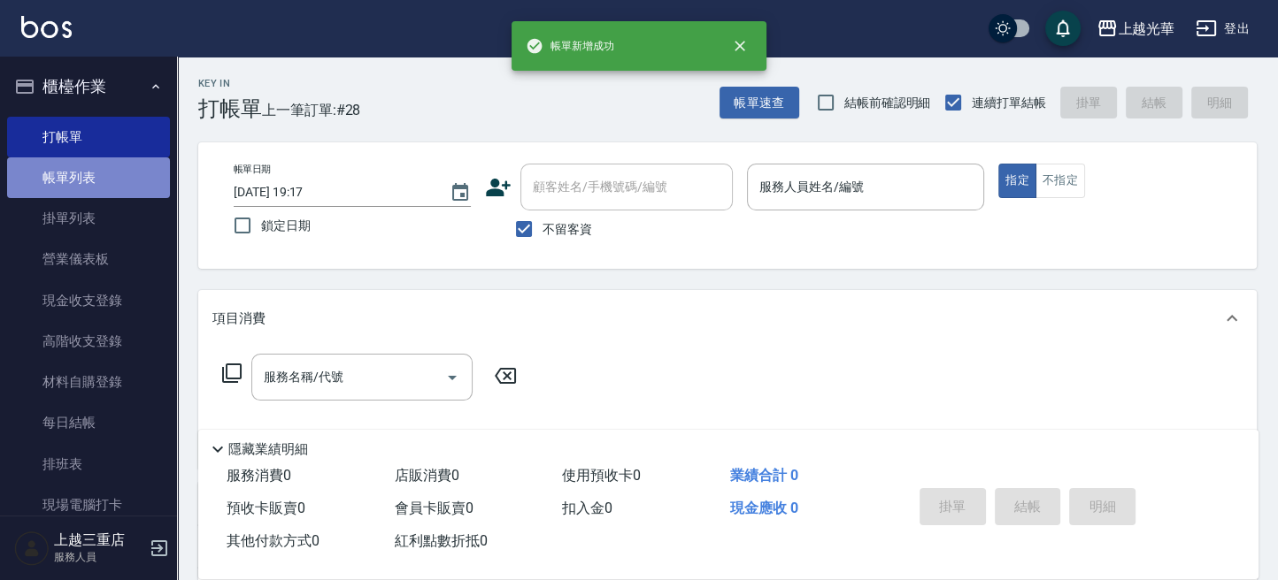
click at [98, 182] on link "帳單列表" at bounding box center [88, 177] width 163 height 41
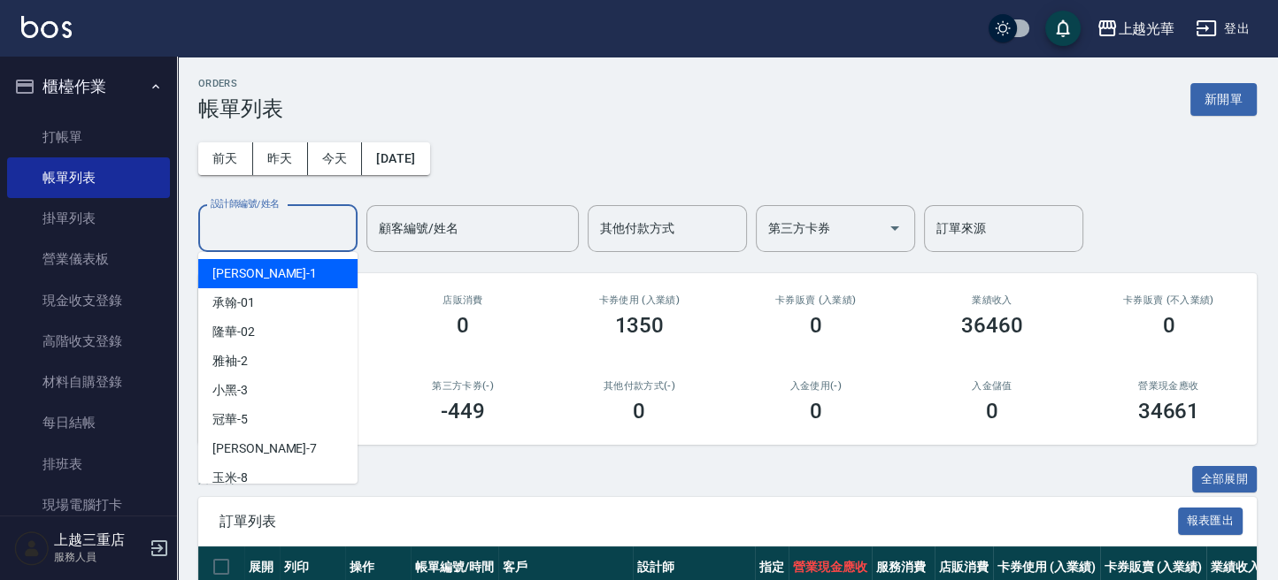
click at [276, 223] on input "設計師編號/姓名" at bounding box center [277, 228] width 143 height 31
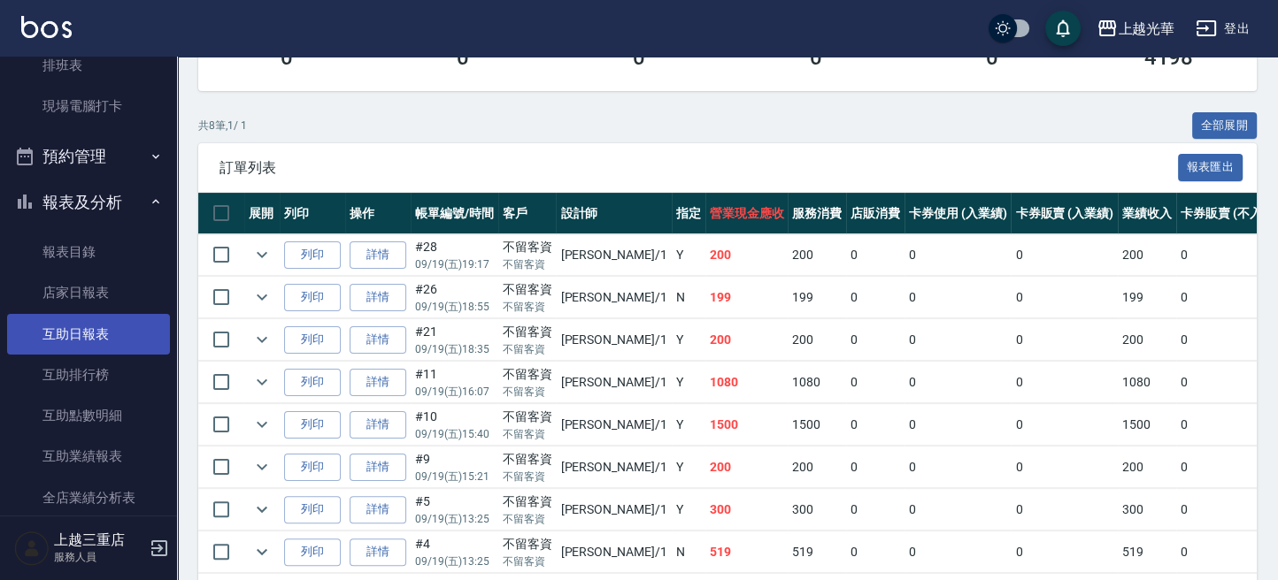
scroll to position [472, 0]
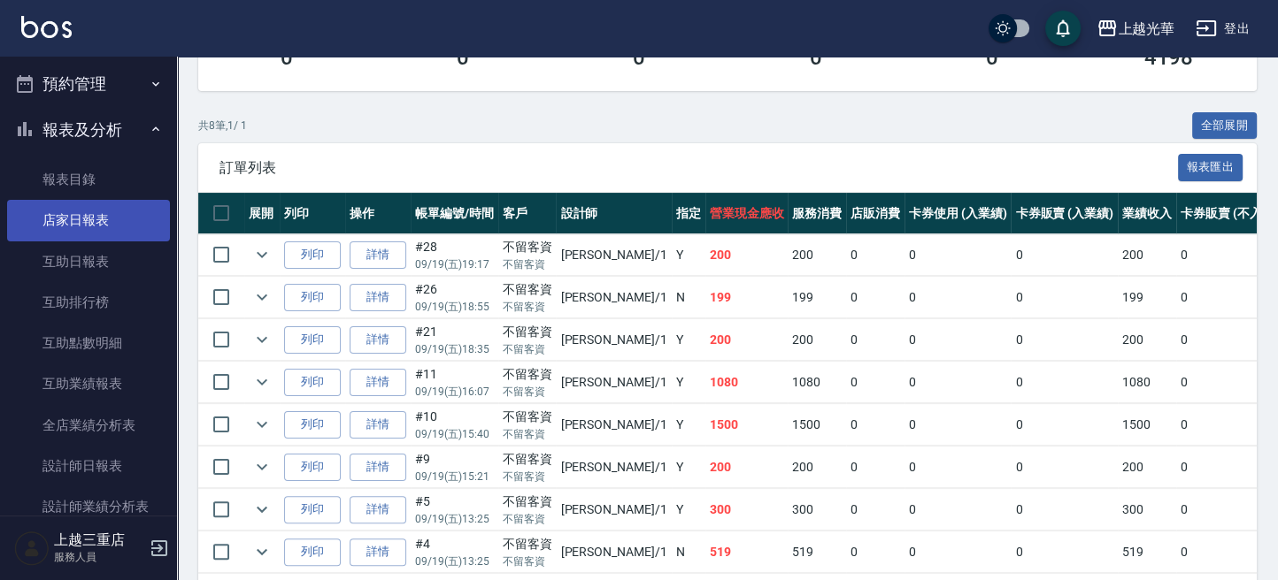
click at [102, 230] on link "店家日報表" at bounding box center [88, 220] width 163 height 41
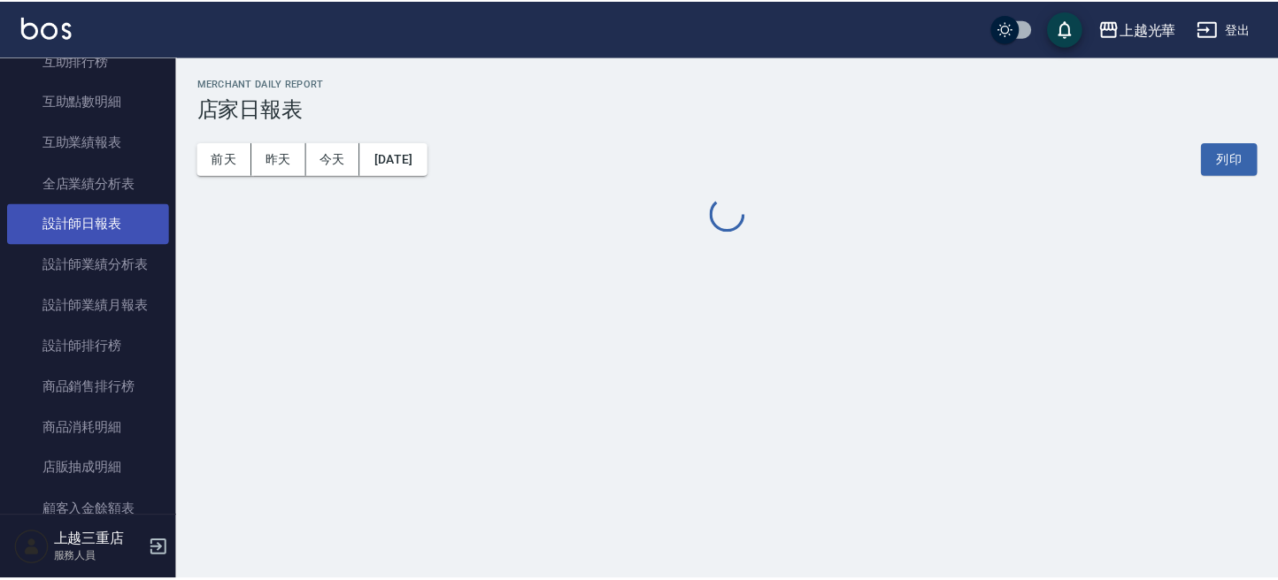
scroll to position [708, 0]
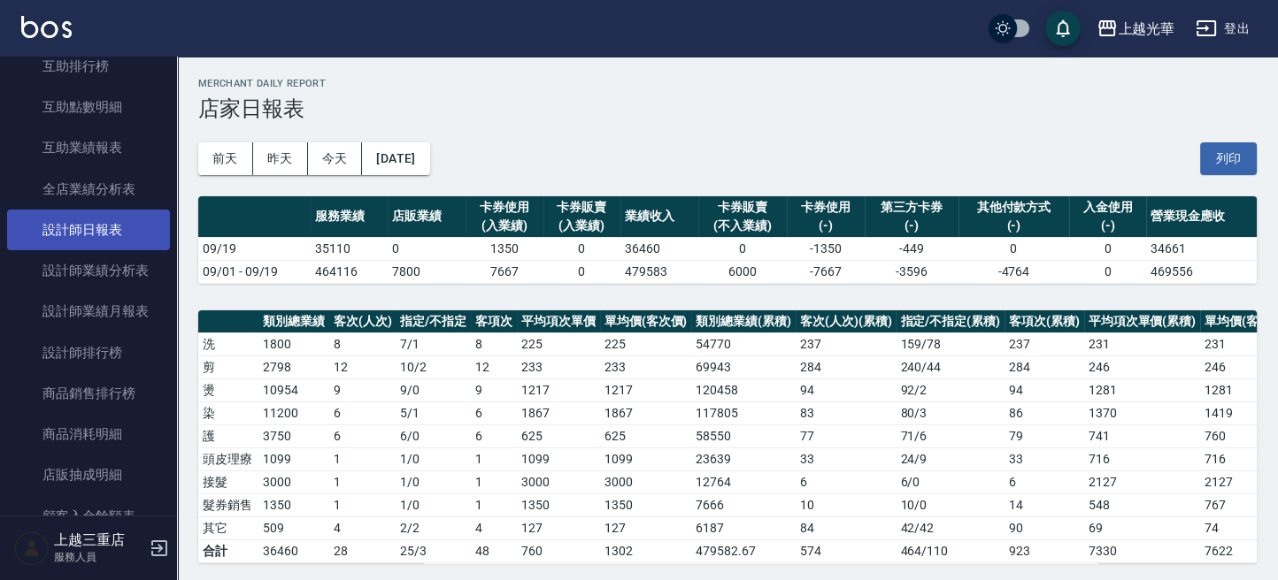
click at [119, 232] on link "設計師日報表" at bounding box center [88, 230] width 163 height 41
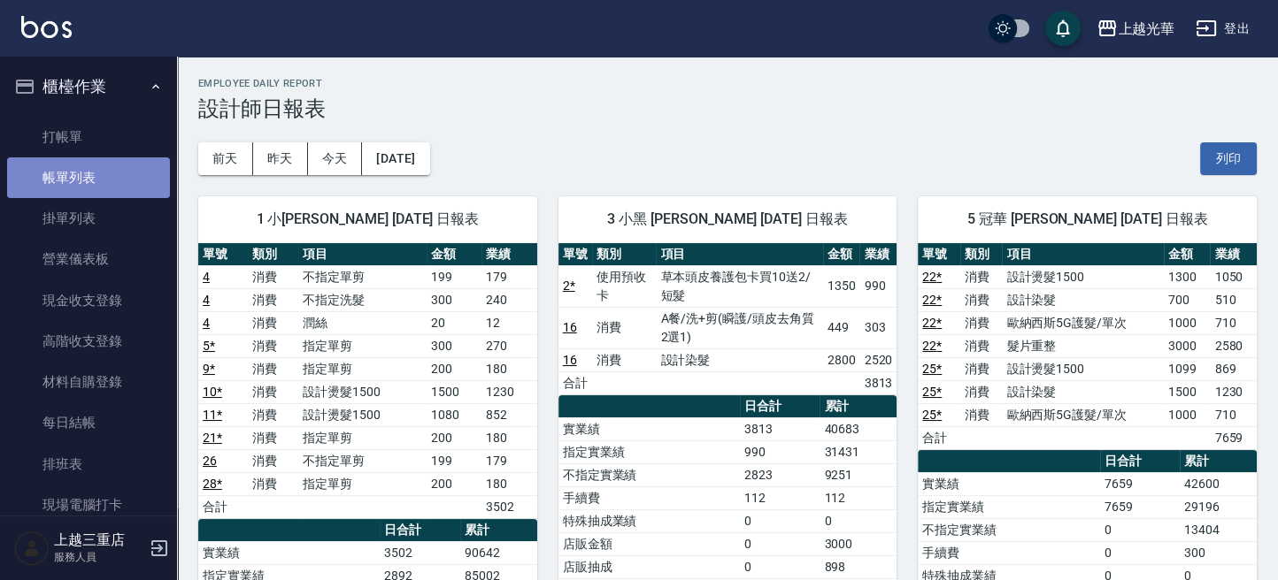
click at [130, 169] on link "帳單列表" at bounding box center [88, 177] width 163 height 41
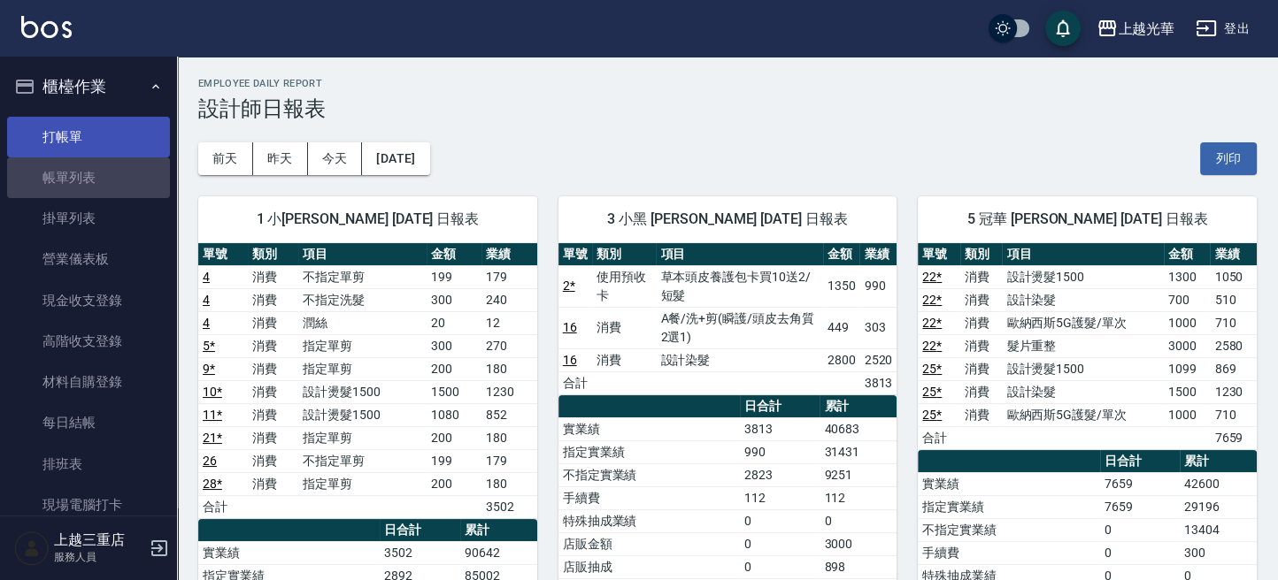
click at [114, 141] on link "打帳單" at bounding box center [88, 137] width 163 height 41
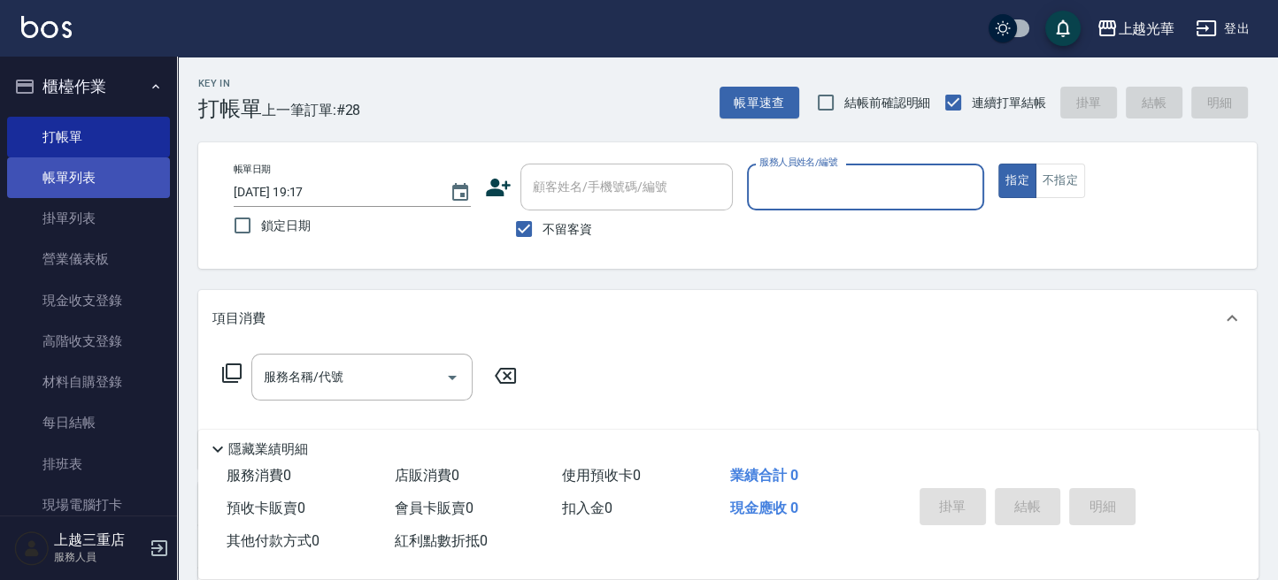
click at [50, 188] on link "帳單列表" at bounding box center [88, 177] width 163 height 41
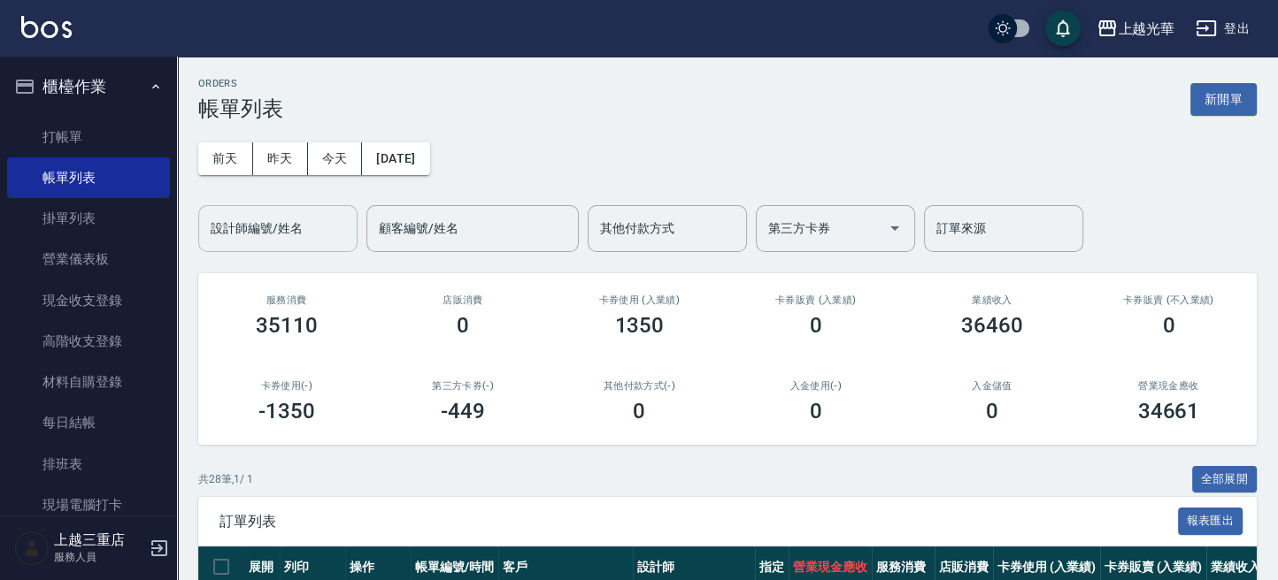
click at [261, 234] on input "設計師編號/姓名" at bounding box center [277, 228] width 143 height 31
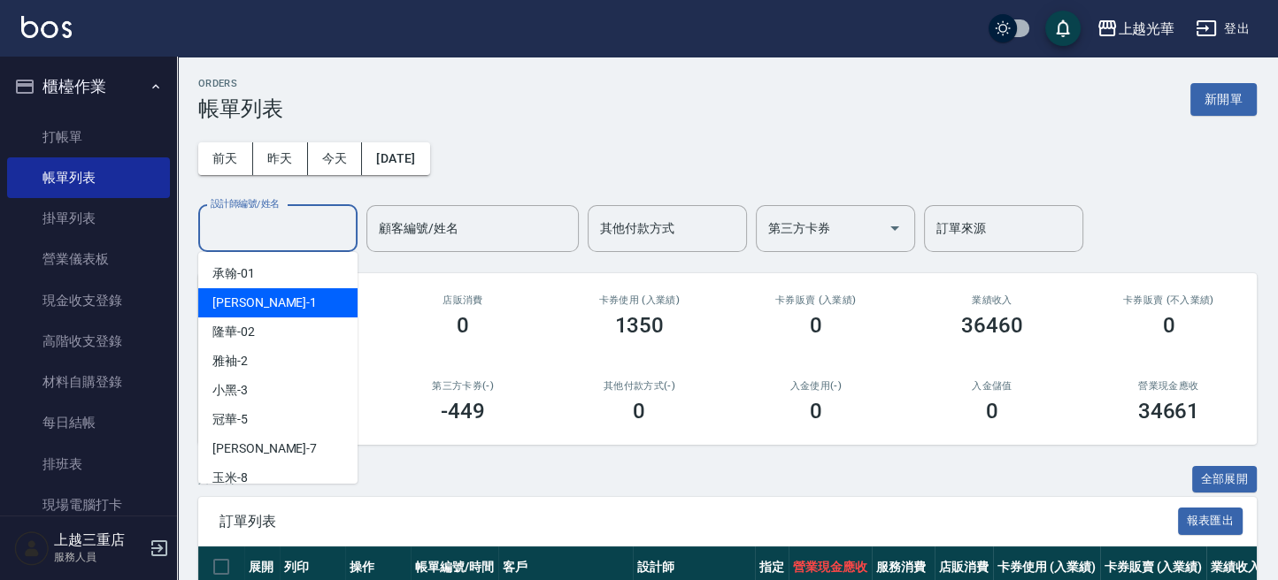
click at [263, 289] on div "小詹 -1" at bounding box center [277, 302] width 159 height 29
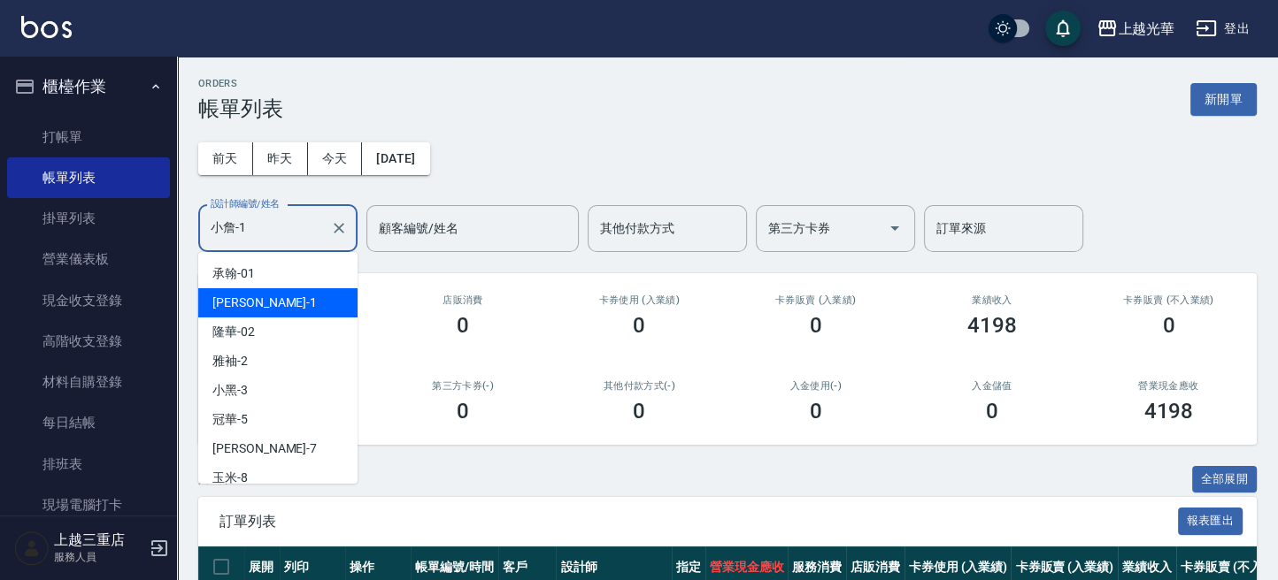
click at [273, 225] on input "小詹-1" at bounding box center [264, 228] width 117 height 31
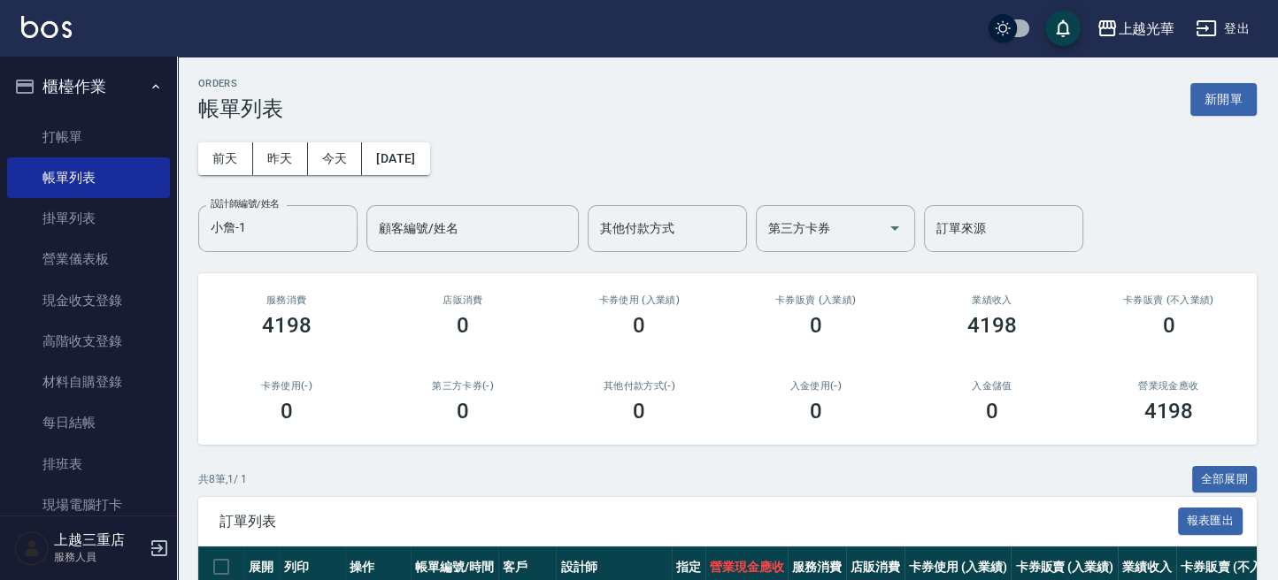
click at [588, 124] on div "前天 昨天 今天 2025/09/19 設計師編號/姓名 小詹-1 設計師編號/姓名 顧客編號/姓名 顧客編號/姓名 其他付款方式 其他付款方式 第三方卡券 …" at bounding box center [727, 186] width 1058 height 131
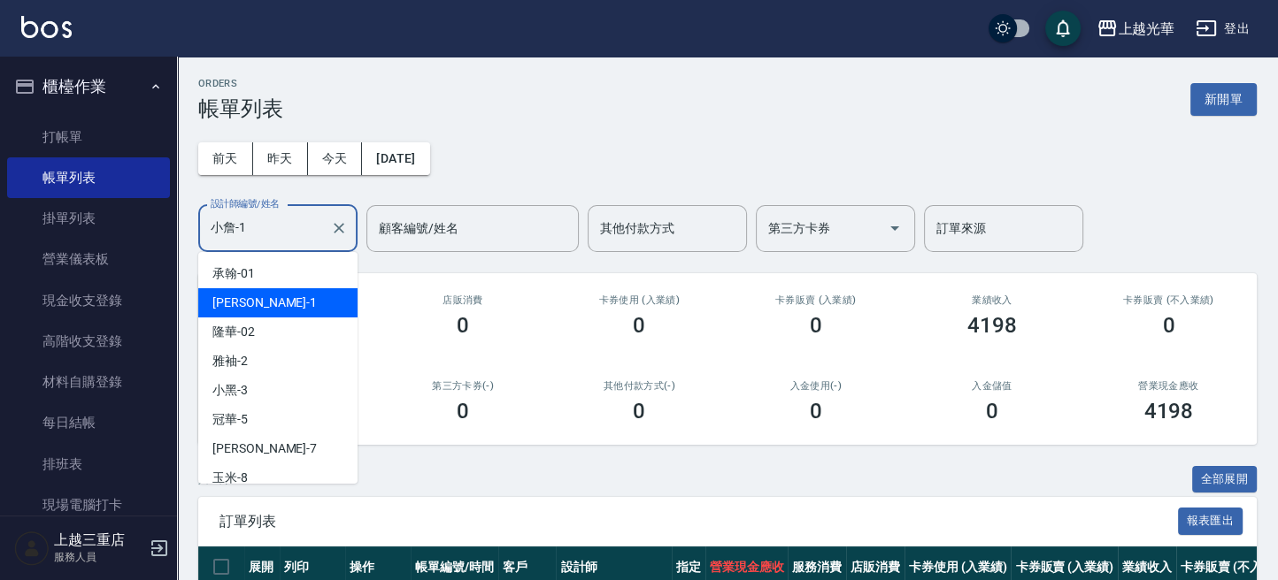
drag, startPoint x: 290, startPoint y: 226, endPoint x: -5, endPoint y: 211, distance: 295.9
click at [0, 211] on html "上越光華 登出 櫃檯作業 打帳單 帳單列表 掛單列表 營業儀表板 現金收支登錄 高階收支登錄 材料自購登錄 每日結帳 排班表 現場電腦打卡 預約管理 預約管理…" at bounding box center [639, 498] width 1278 height 997
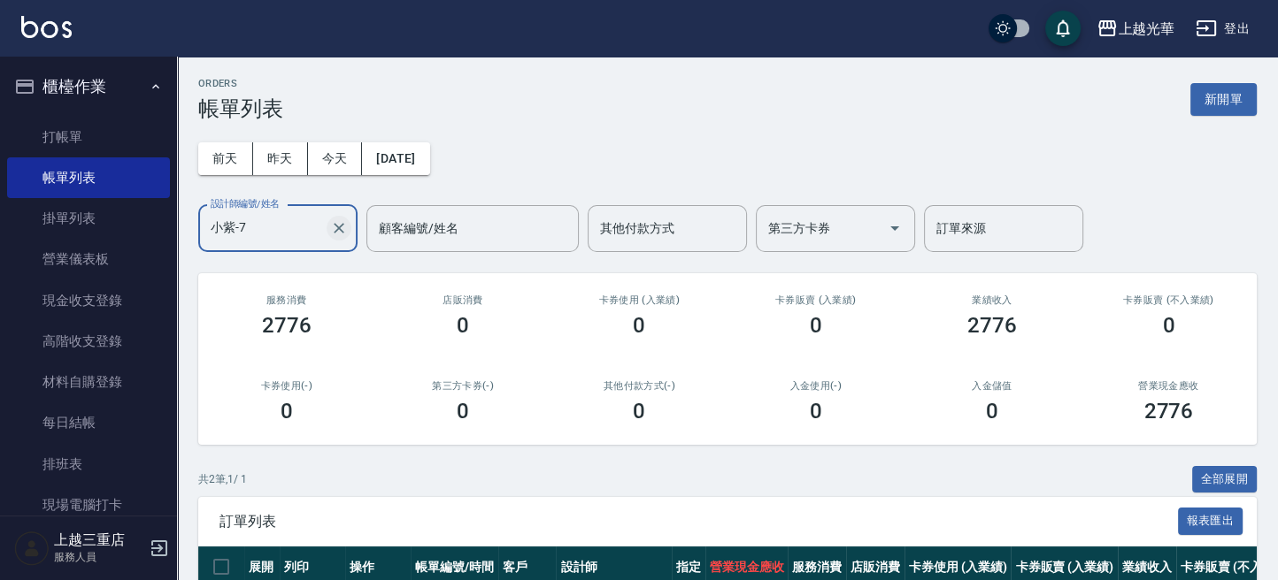
click at [347, 225] on icon "Clear" at bounding box center [339, 228] width 18 height 18
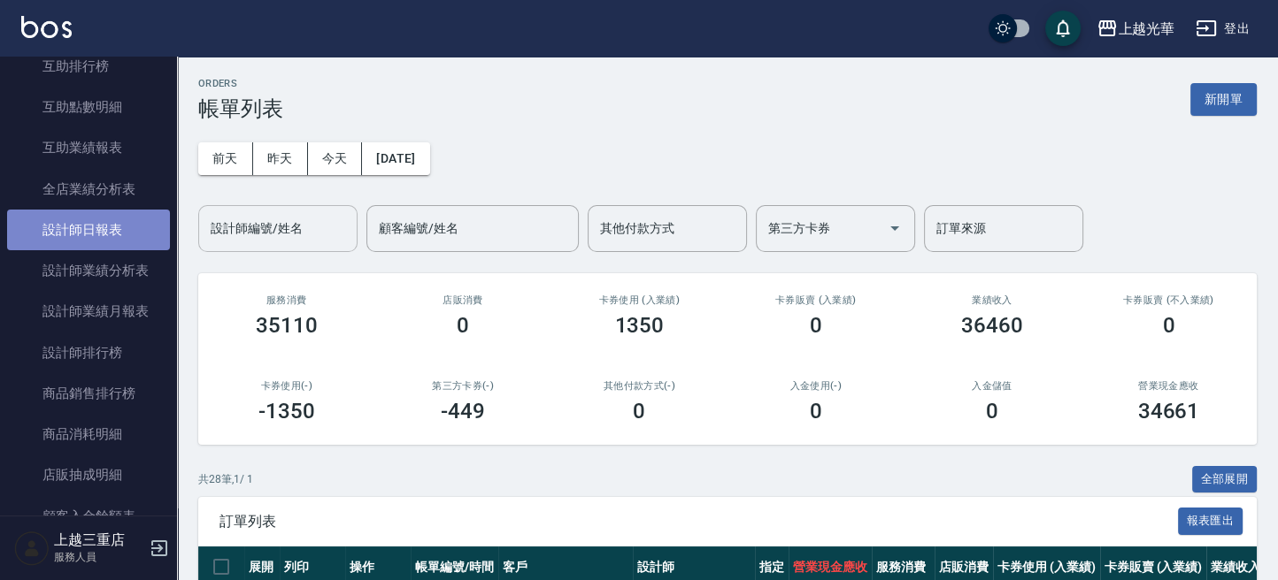
click at [119, 227] on ul "報表目錄 店家日報表 互助日報表 互助排行榜 互助點數明細 互助業績報表 全店業績分析表 設計師日報表 設計師業績分析表 設計師業績月報表 設計師排行榜 商品…" at bounding box center [88, 291] width 163 height 751
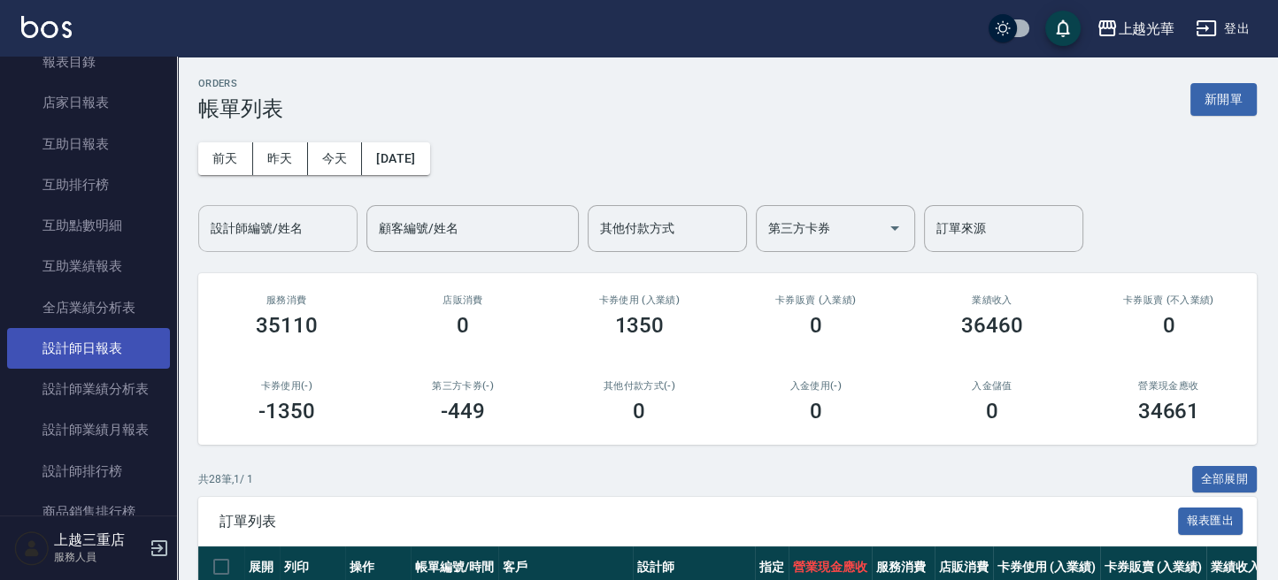
click at [113, 349] on link "設計師日報表" at bounding box center [88, 348] width 163 height 41
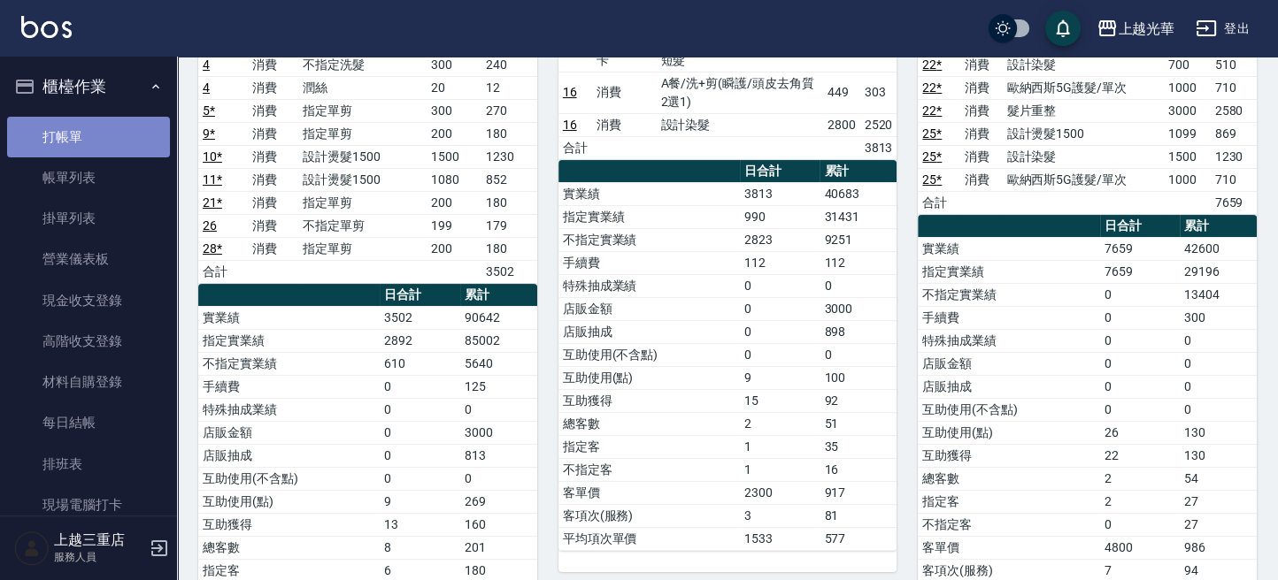
click at [102, 128] on link "打帳單" at bounding box center [88, 137] width 163 height 41
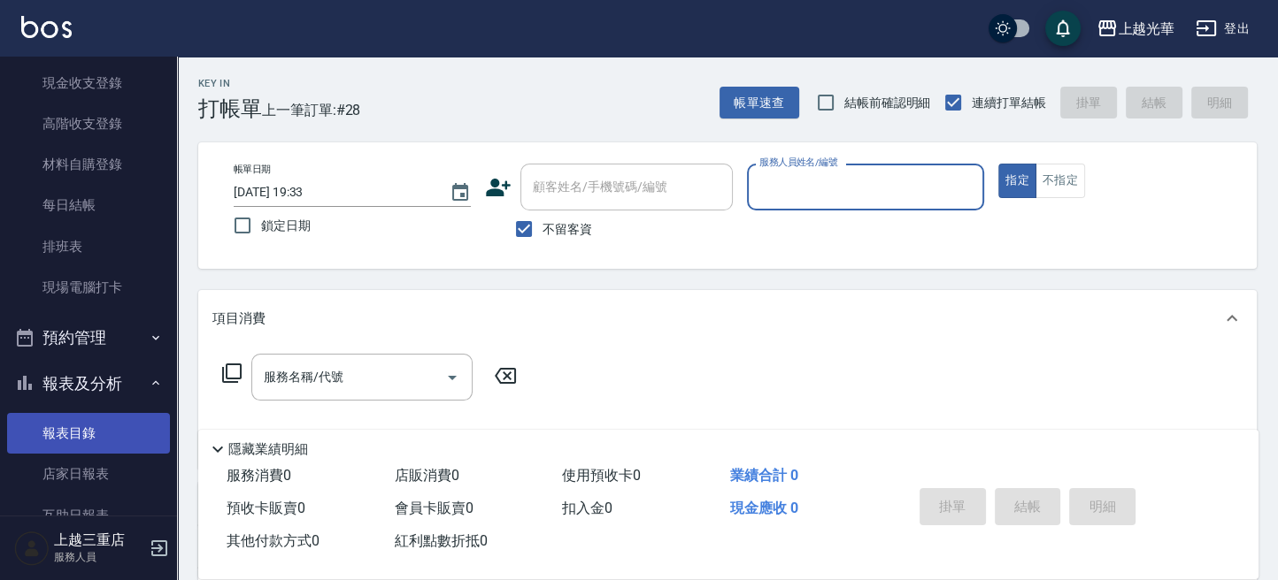
scroll to position [354, 0]
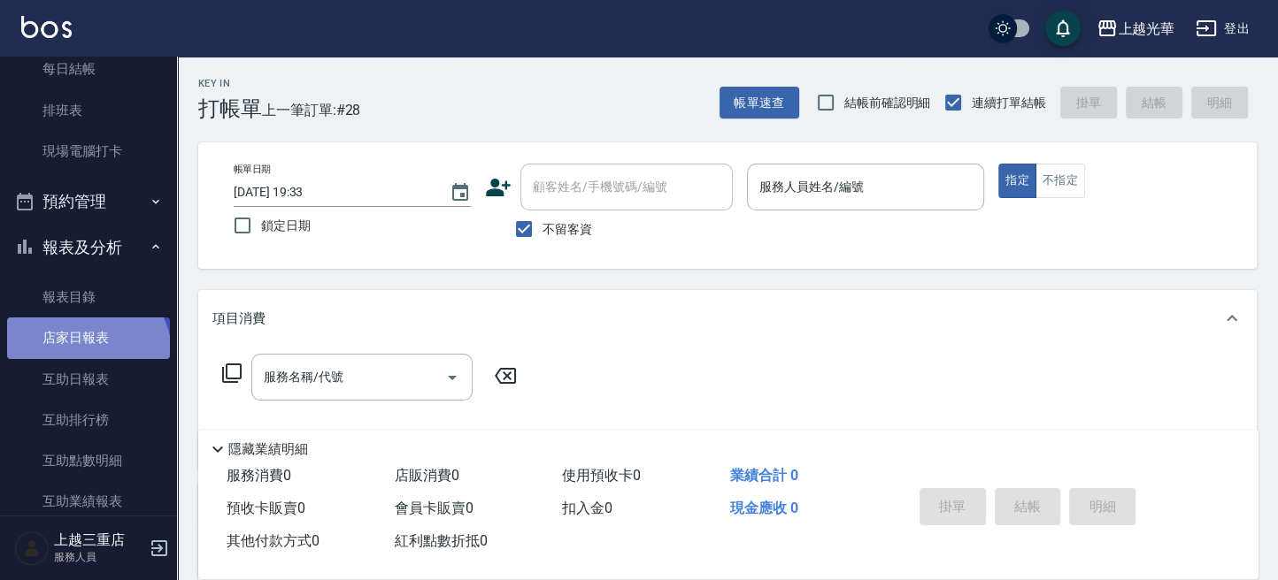
click at [85, 354] on link "店家日報表" at bounding box center [88, 338] width 163 height 41
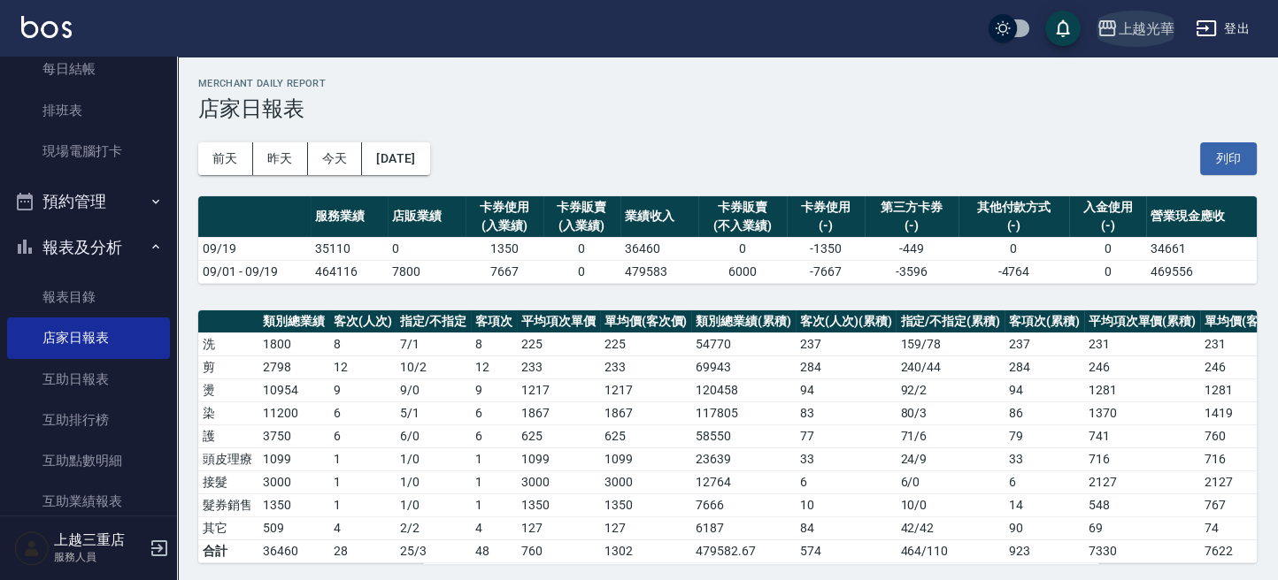
click at [1115, 36] on button "上越光華" at bounding box center [1135, 29] width 92 height 36
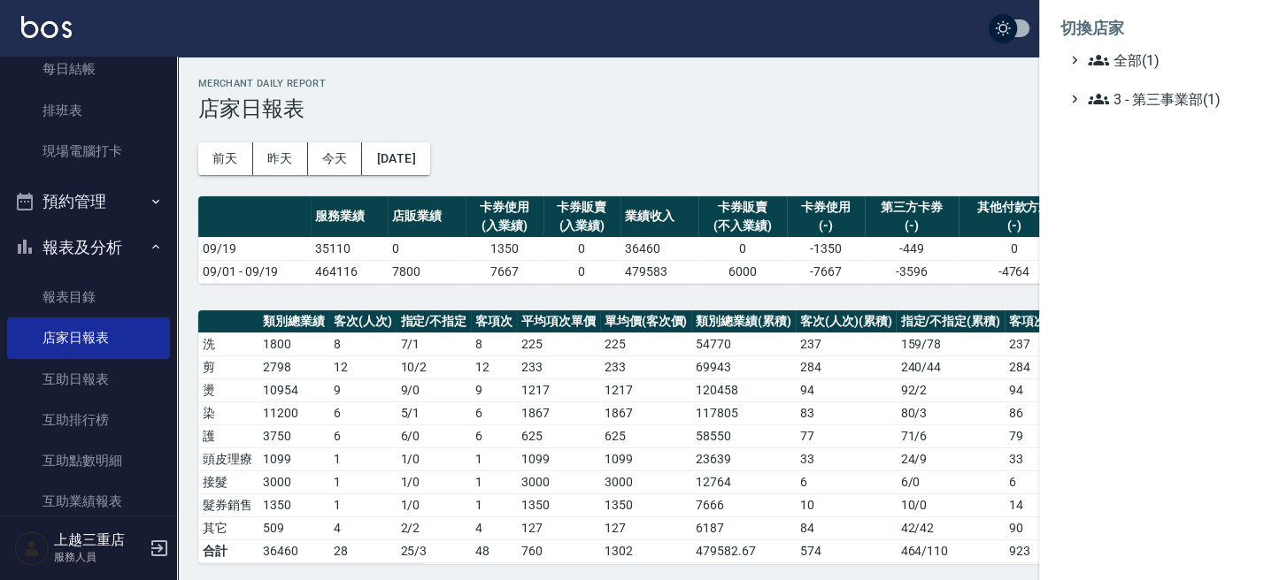
click at [1034, 92] on div at bounding box center [643, 290] width 1287 height 580
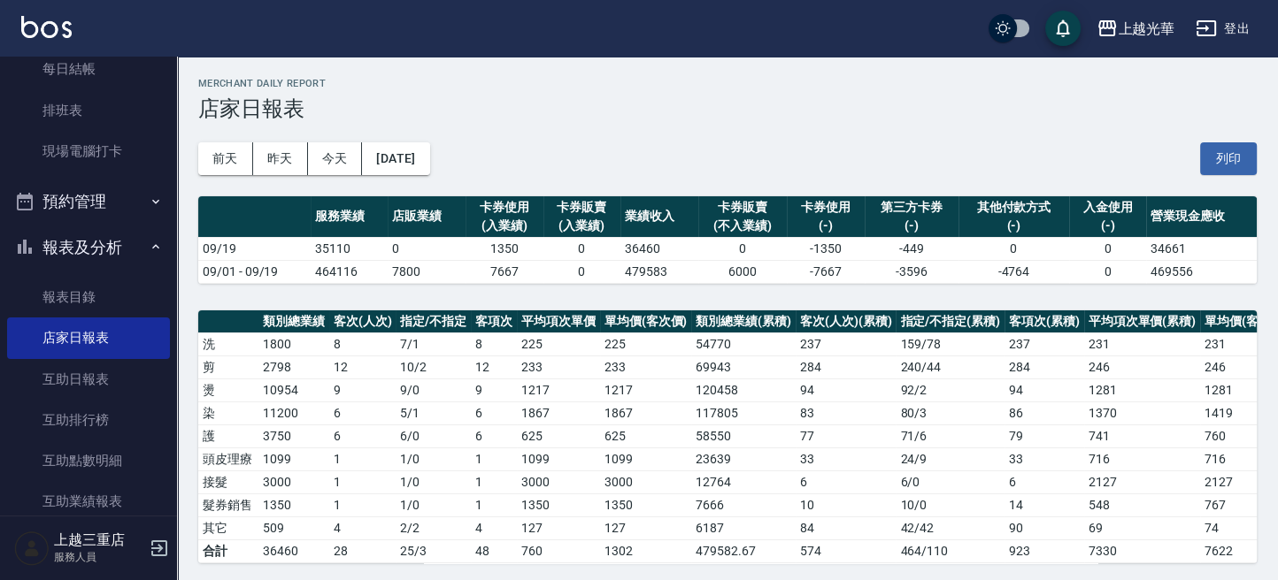
drag, startPoint x: 1252, startPoint y: 52, endPoint x: 1241, endPoint y: 52, distance: 10.6
click at [1243, 52] on div "上越光華 登出" at bounding box center [639, 28] width 1278 height 57
click at [1186, 27] on div "上越光華 登出" at bounding box center [639, 28] width 1278 height 57
click at [1210, 32] on icon "button" at bounding box center [1205, 28] width 21 height 21
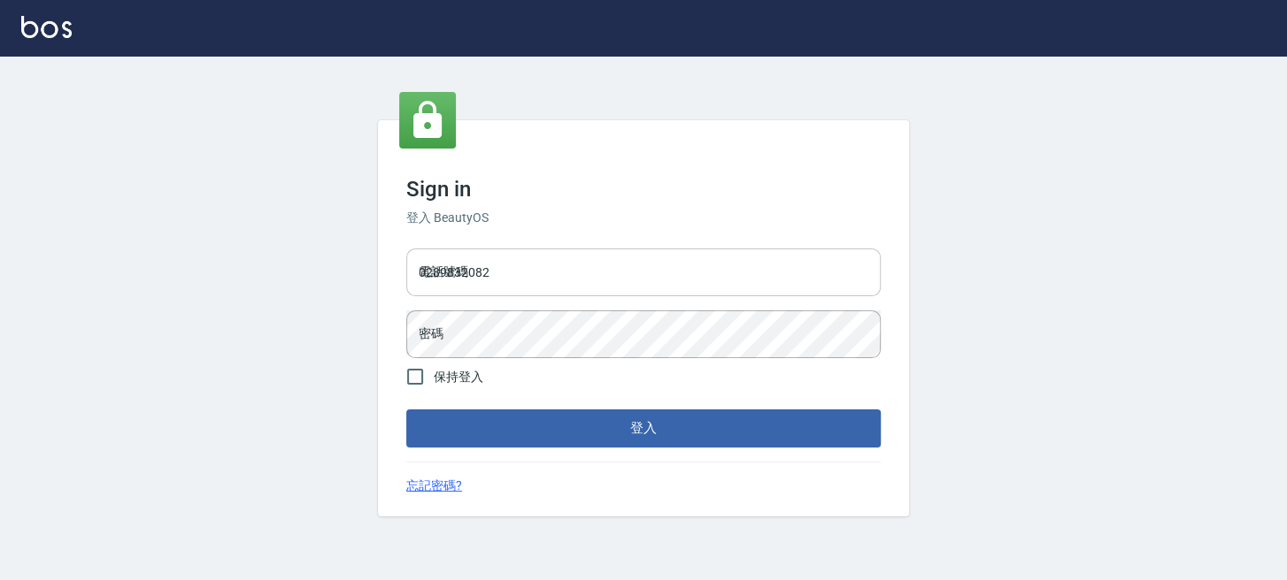
drag, startPoint x: 0, startPoint y: 0, endPoint x: 605, endPoint y: 270, distance: 662.6
click at [605, 270] on input "0289832082" at bounding box center [643, 273] width 474 height 48
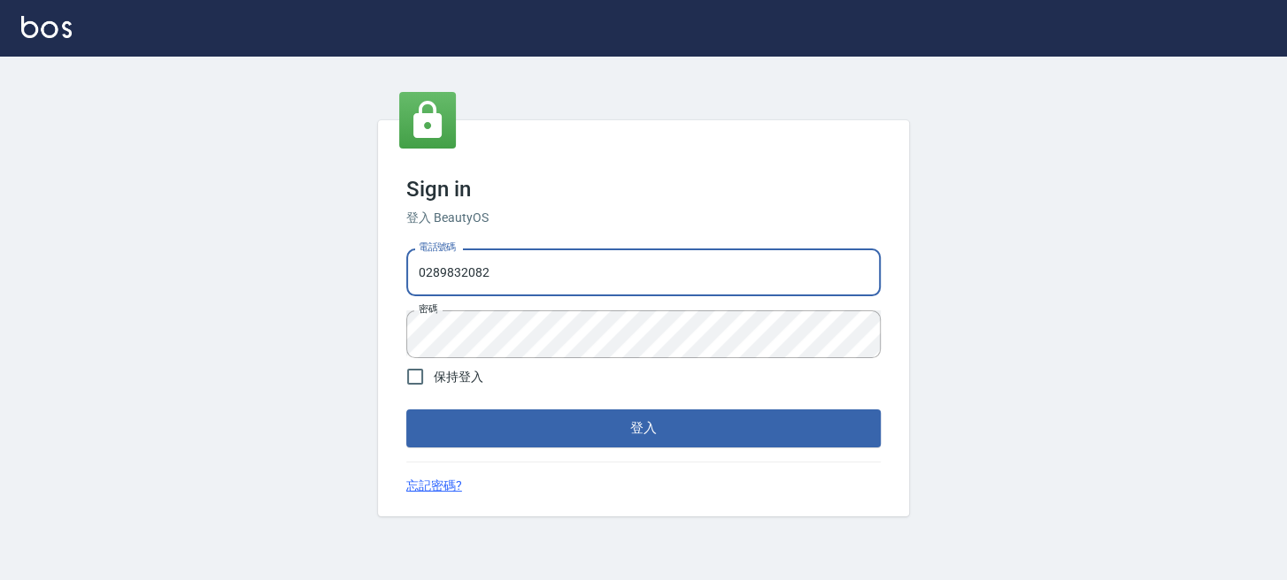
drag, startPoint x: 631, startPoint y: 271, endPoint x: 133, endPoint y: 38, distance: 549.8
click at [0, 267] on html "Sign in 登入 BeautyOS 電話號碼 [PHONE_NUMBER] 電話號碼 密碼 密碼 保持登入 登入 忘記密碼?" at bounding box center [643, 290] width 1287 height 580
type input "0955332100"
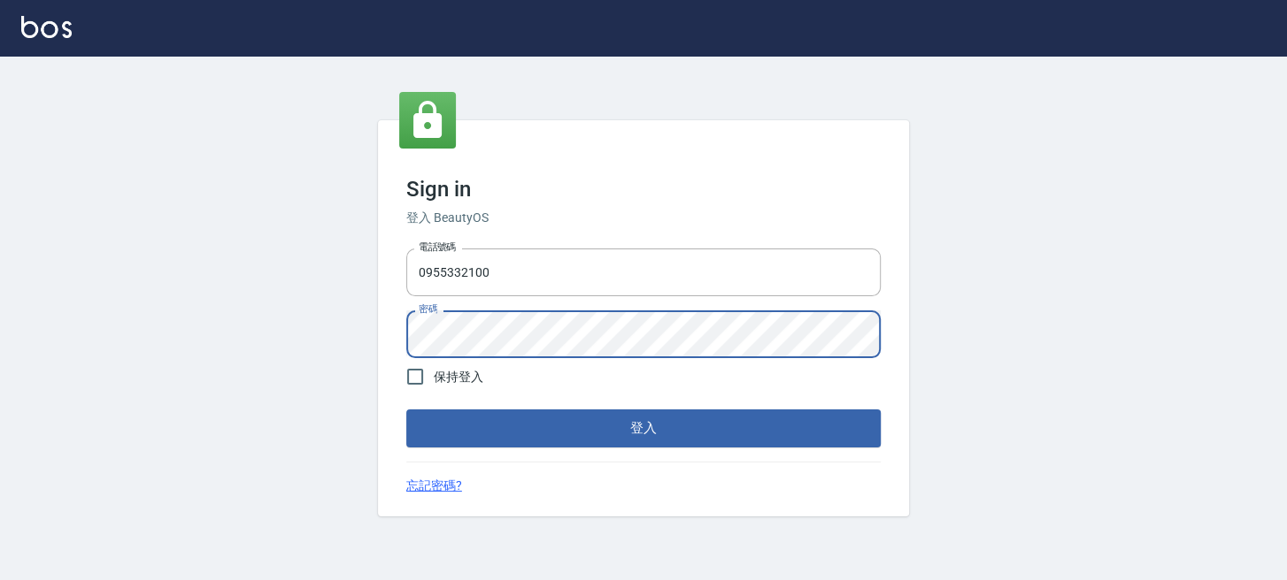
click at [406, 410] on button "登入" at bounding box center [643, 428] width 474 height 37
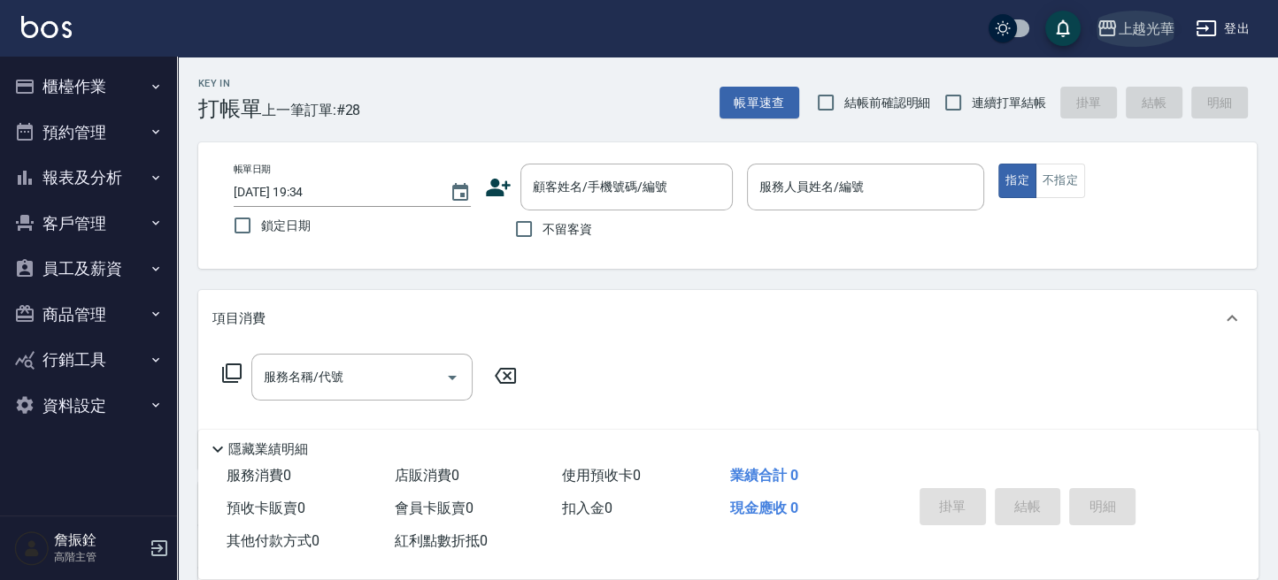
click at [1109, 37] on icon "button" at bounding box center [1106, 28] width 21 height 21
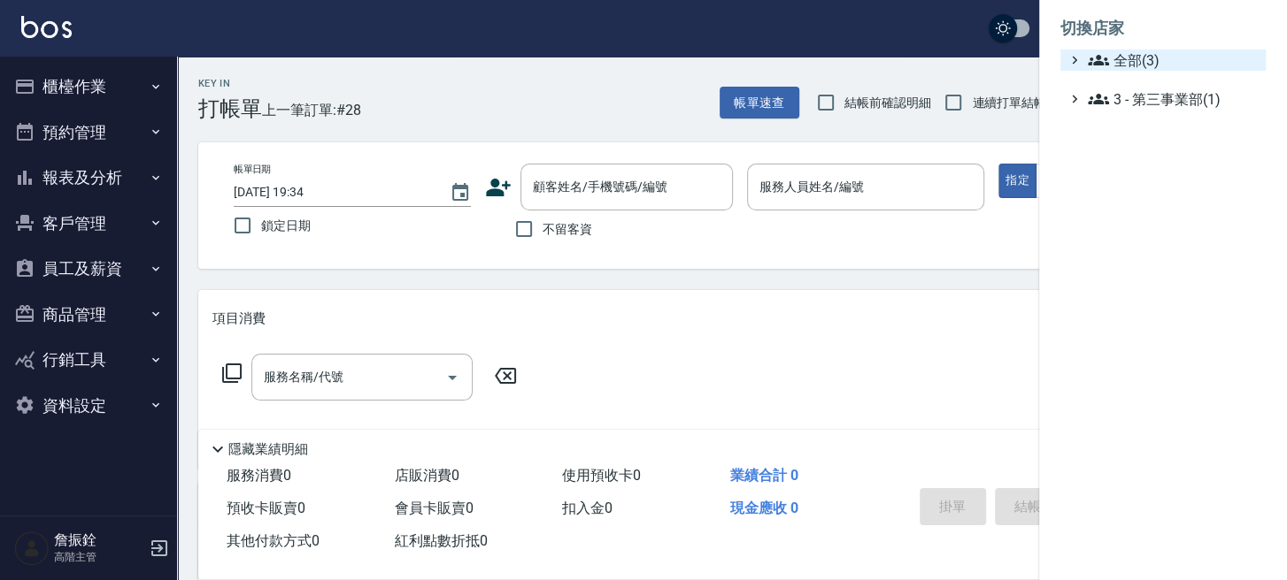
drag, startPoint x: 1109, startPoint y: 37, endPoint x: 1106, endPoint y: 63, distance: 25.8
click at [1106, 58] on icon at bounding box center [1097, 60] width 21 height 21
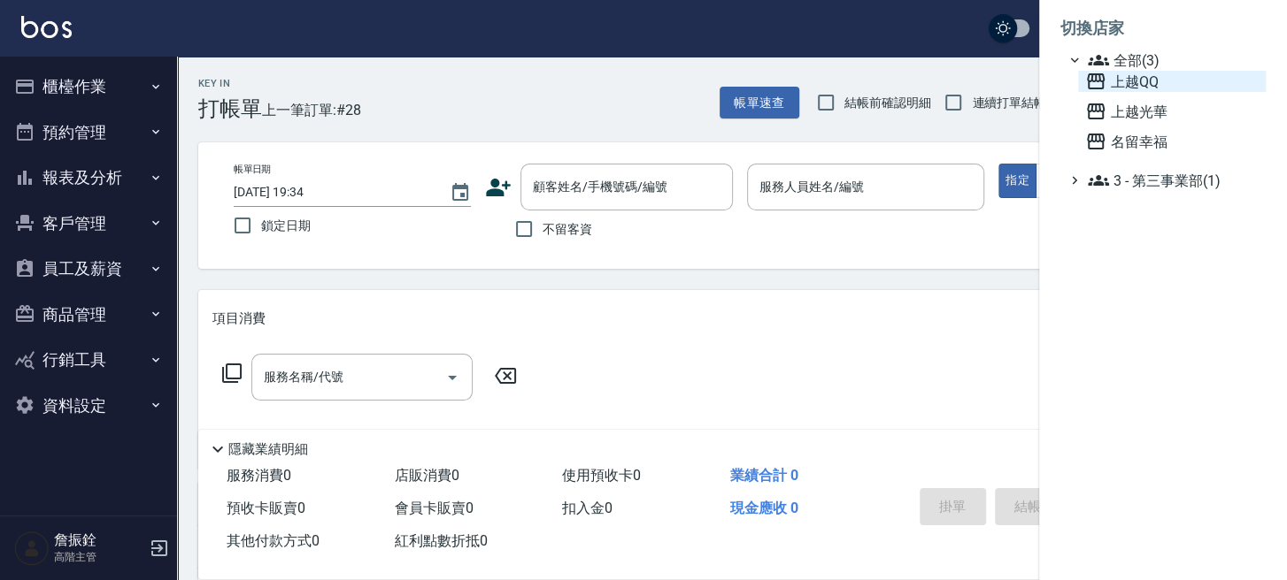
click at [1114, 79] on span "上越QQ" at bounding box center [1171, 81] width 173 height 21
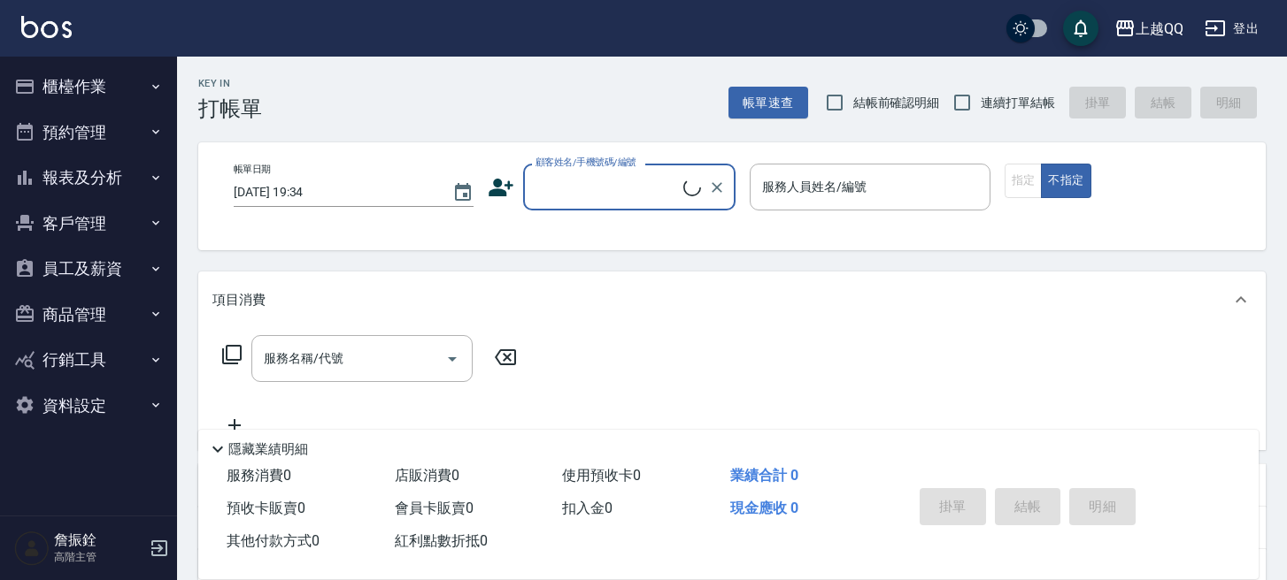
click at [58, 188] on button "報表及分析" at bounding box center [88, 178] width 163 height 46
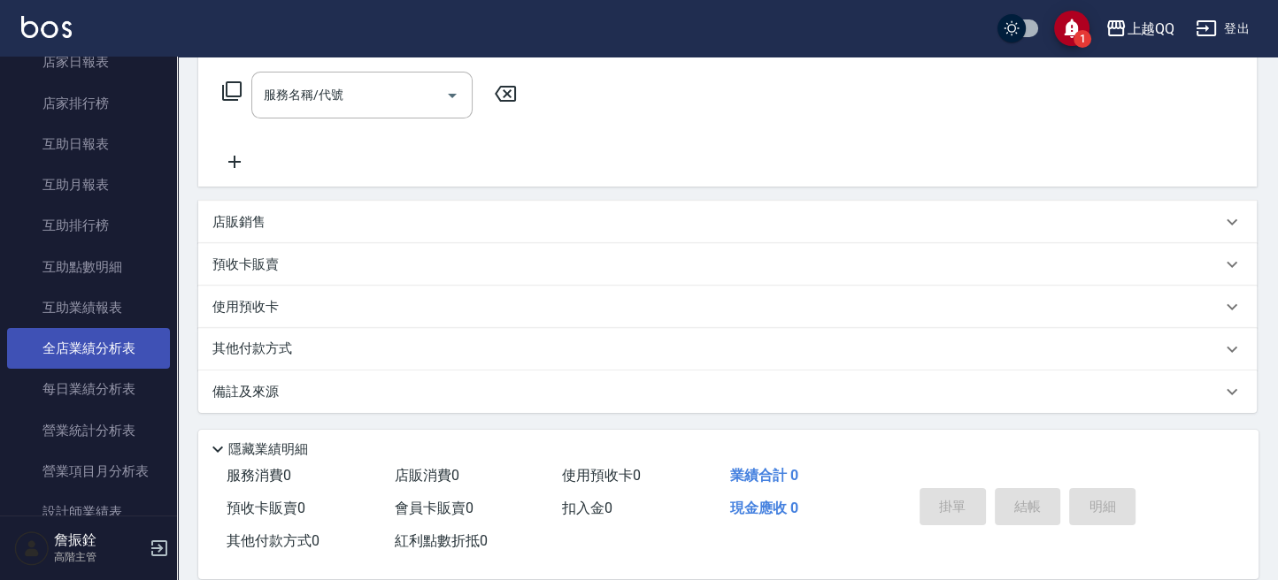
scroll to position [354, 0]
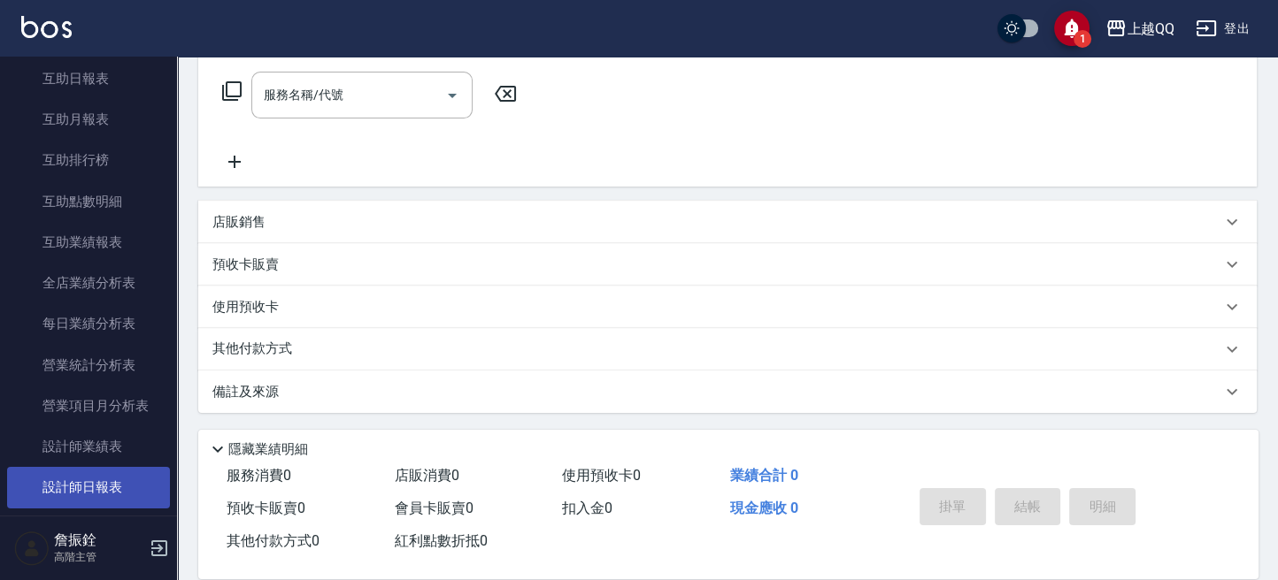
click at [102, 469] on link "設計師日報表" at bounding box center [88, 487] width 163 height 41
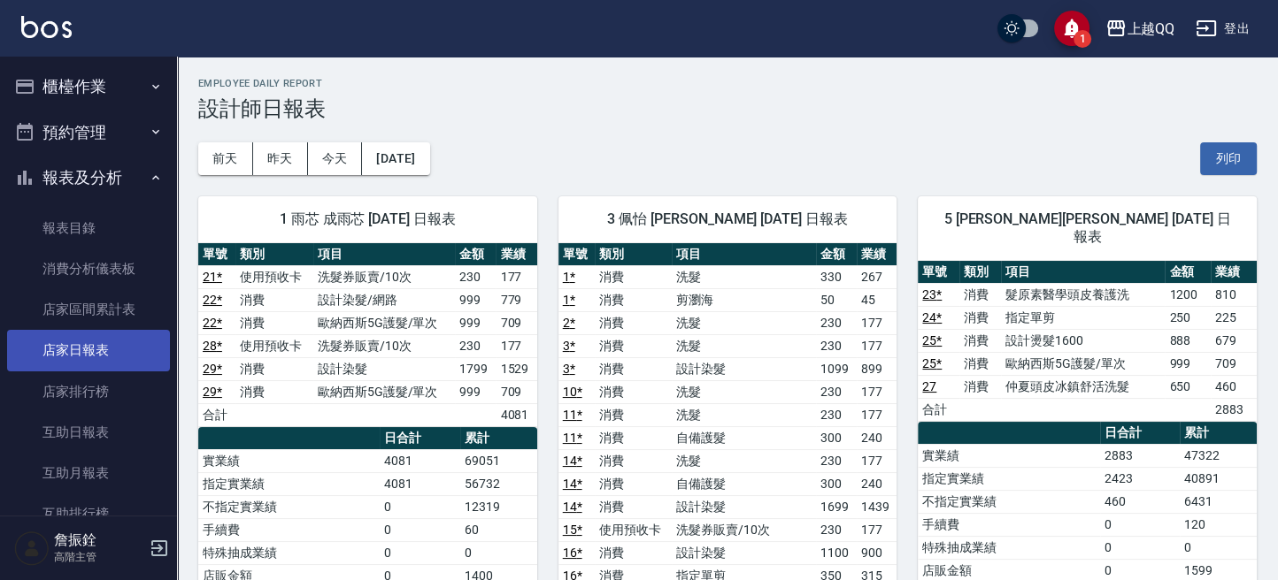
click at [111, 357] on link "店家日報表" at bounding box center [88, 350] width 163 height 41
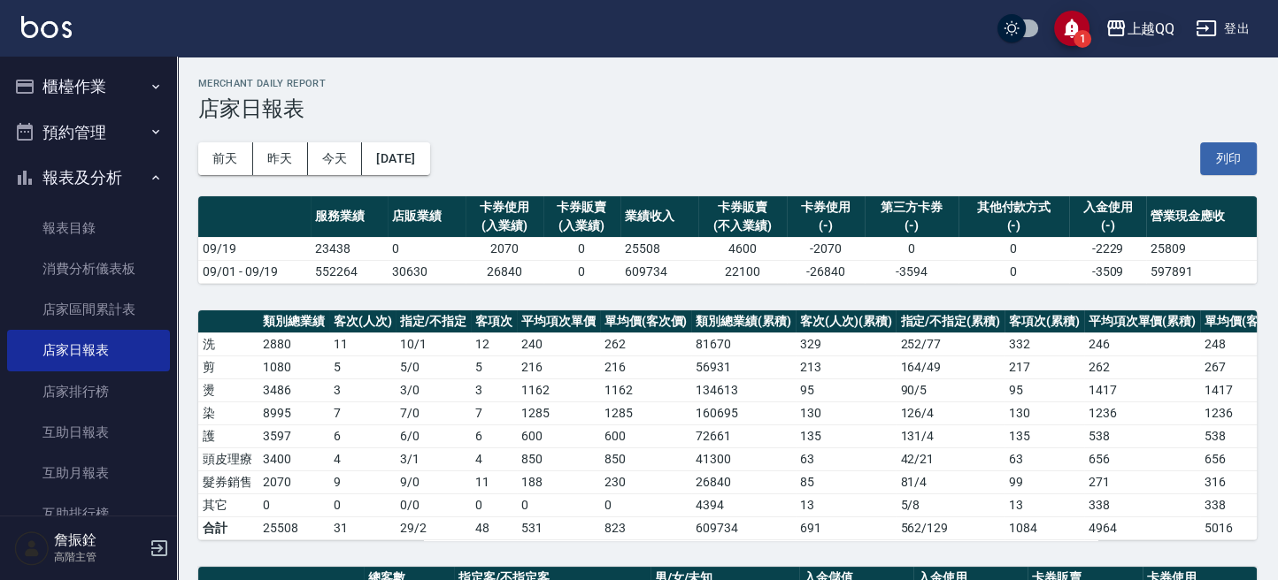
click at [1144, 24] on div "上越QQ" at bounding box center [1150, 29] width 48 height 22
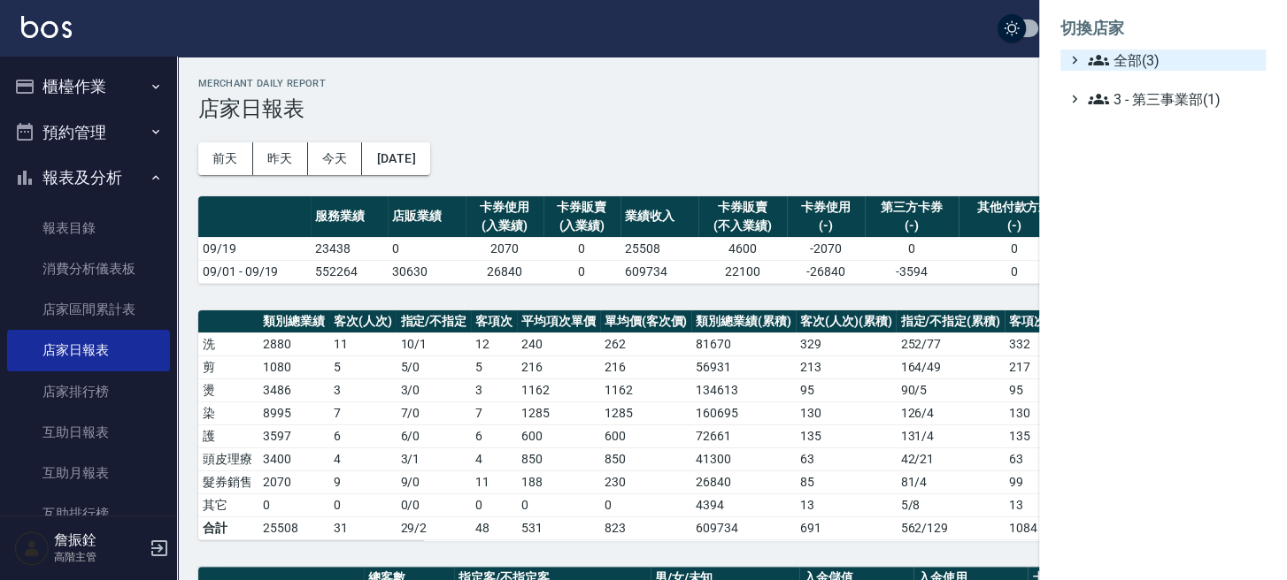
drag, startPoint x: 1134, startPoint y: 40, endPoint x: 1128, endPoint y: 52, distance: 13.8
click at [1133, 43] on li "切換店家" at bounding box center [1162, 28] width 205 height 42
click at [1125, 60] on span "全部(3)" at bounding box center [1172, 60] width 171 height 21
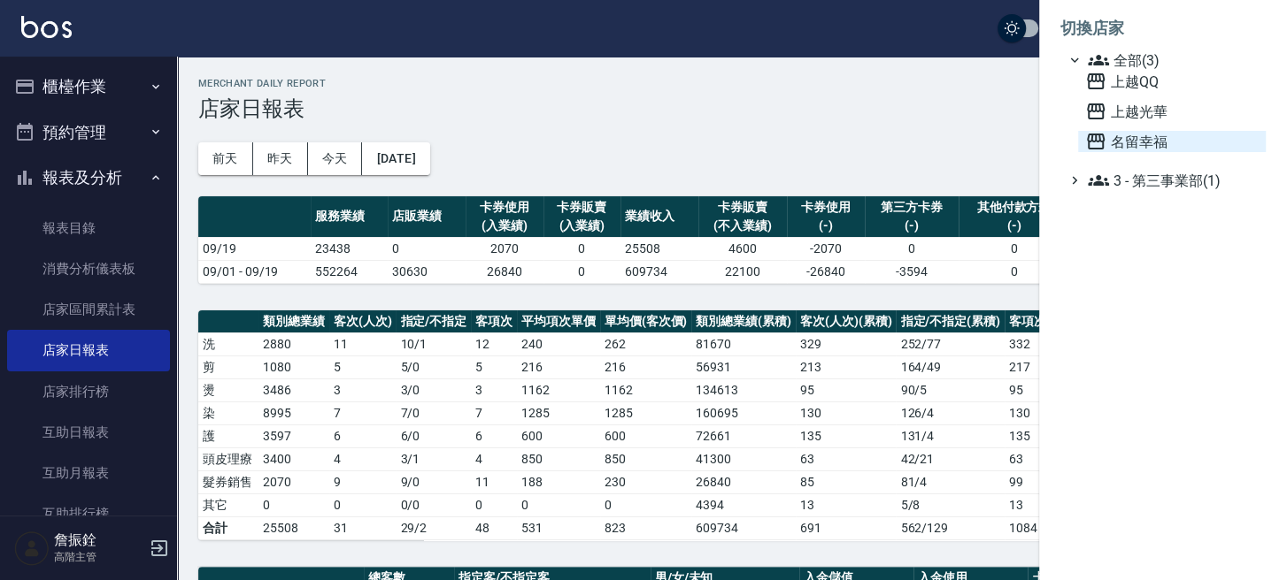
click at [1129, 134] on span "名留幸福" at bounding box center [1171, 141] width 173 height 21
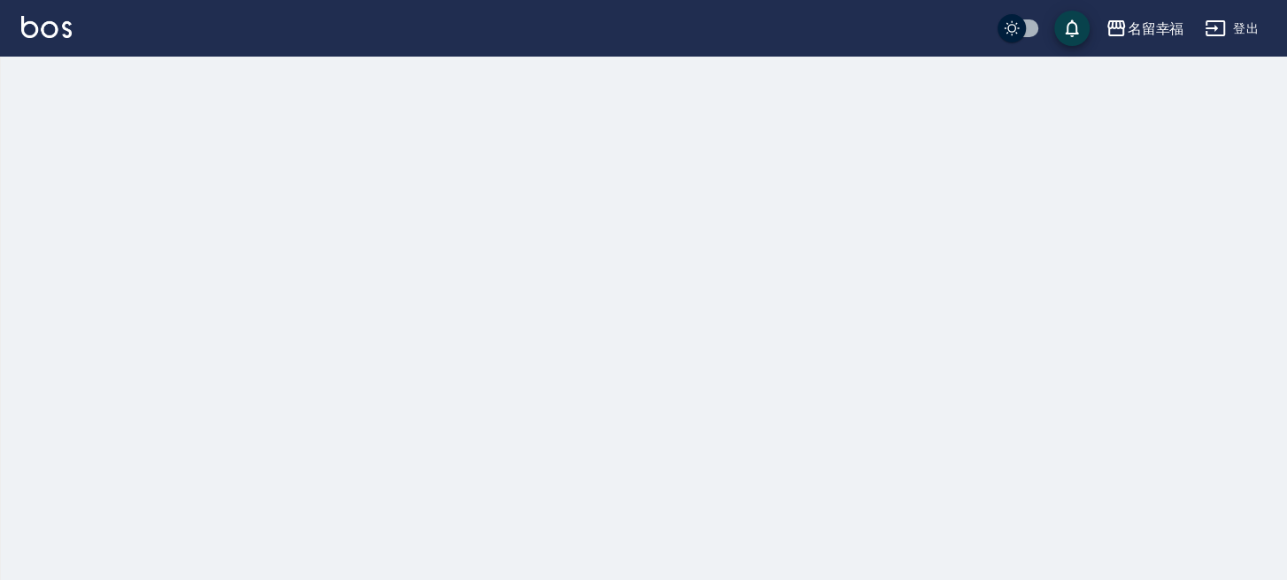
click at [99, 180] on div "名[PERSON_NAME]出" at bounding box center [643, 290] width 1287 height 580
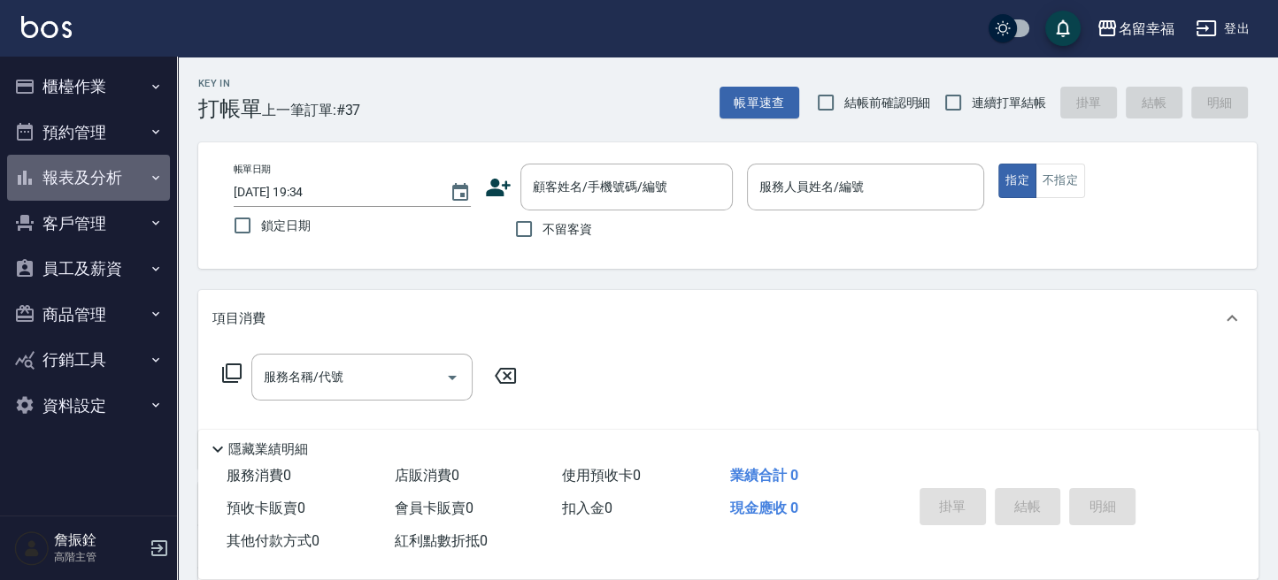
click at [99, 180] on button "報表及分析" at bounding box center [88, 178] width 163 height 46
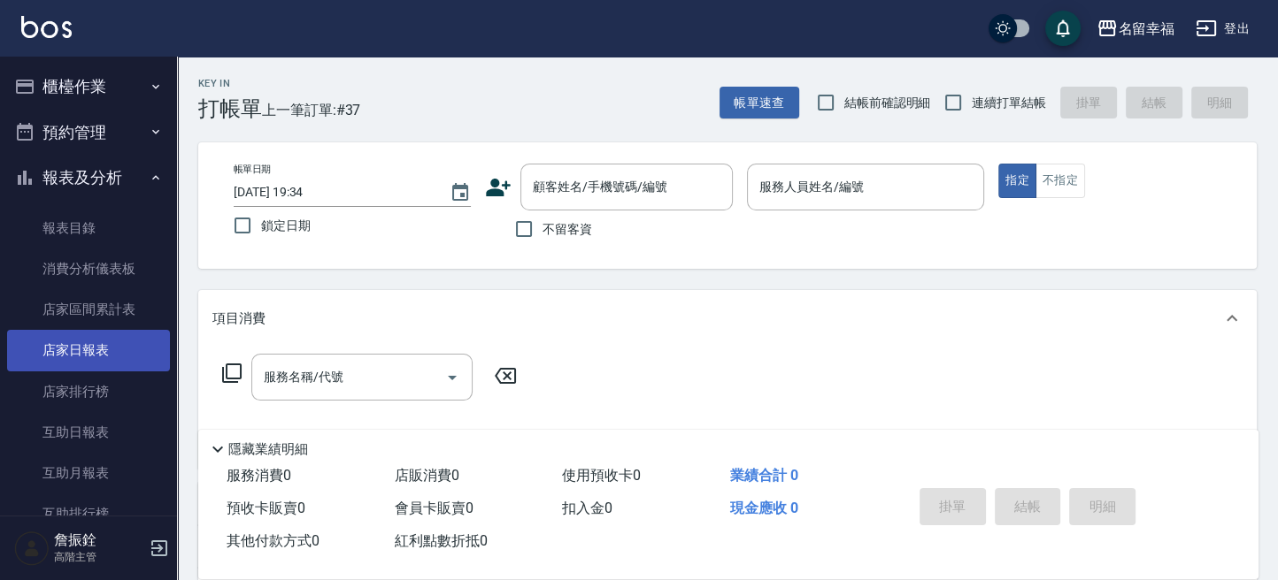
click at [99, 351] on link "店家日報表" at bounding box center [88, 350] width 163 height 41
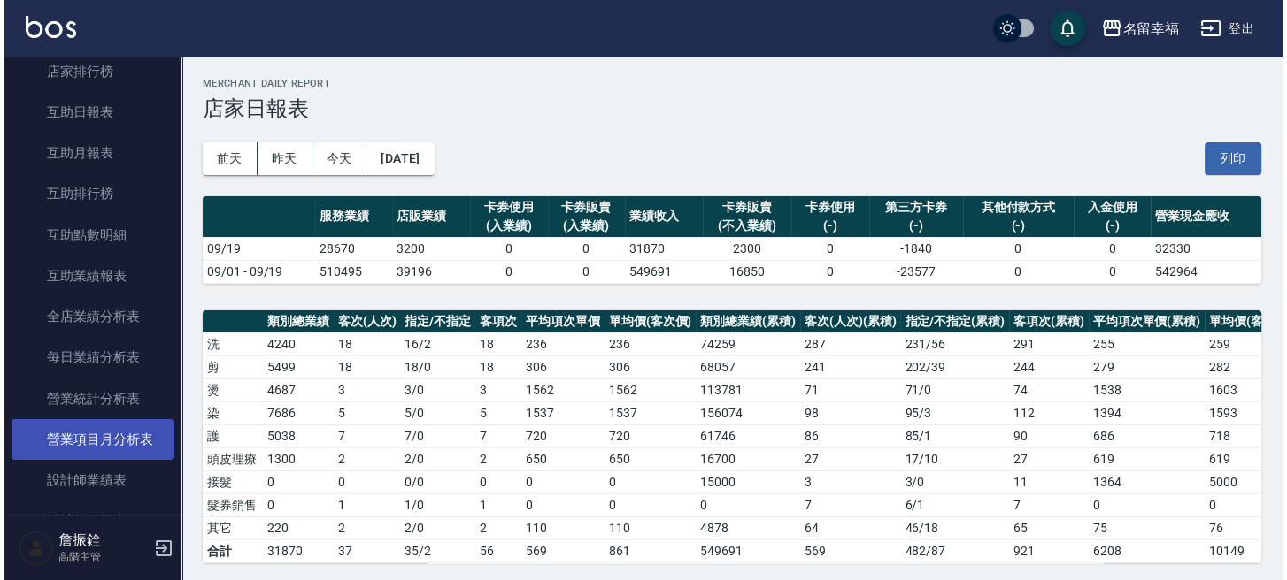
scroll to position [472, 0]
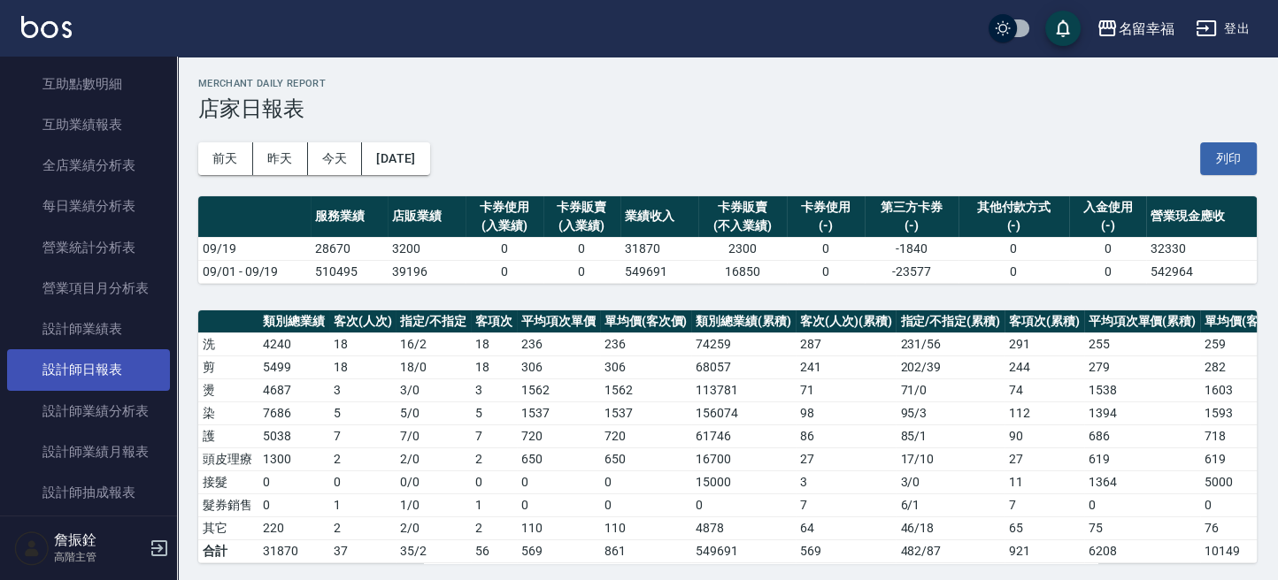
click at [123, 379] on link "設計師日報表" at bounding box center [88, 369] width 163 height 41
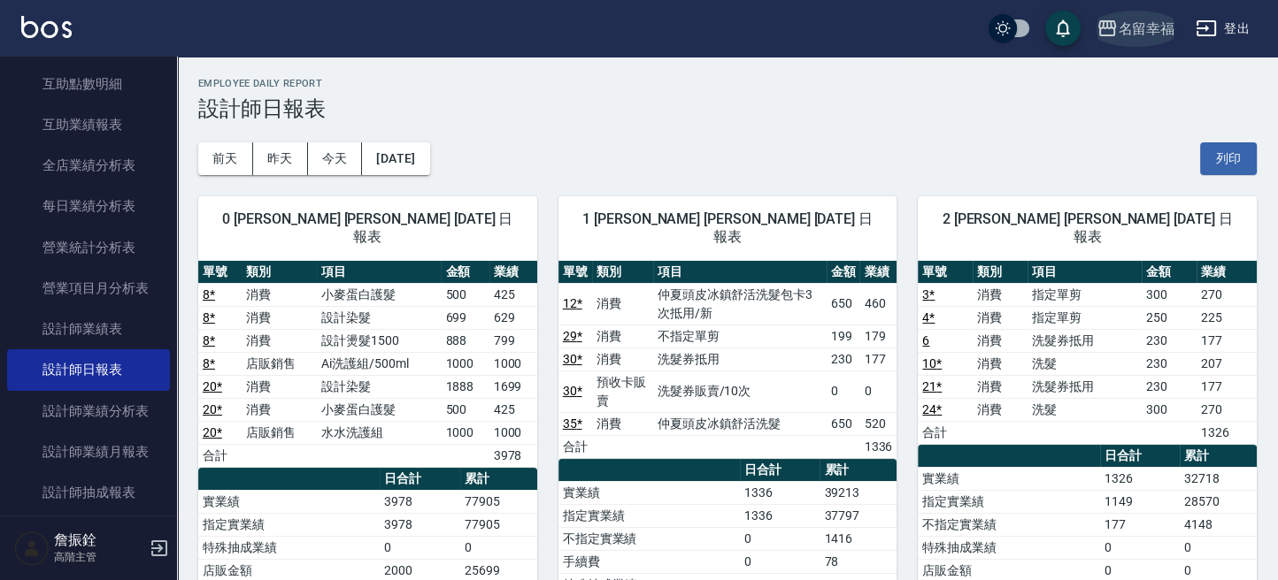
click at [1149, 27] on div "名留幸福" at bounding box center [1146, 29] width 57 height 22
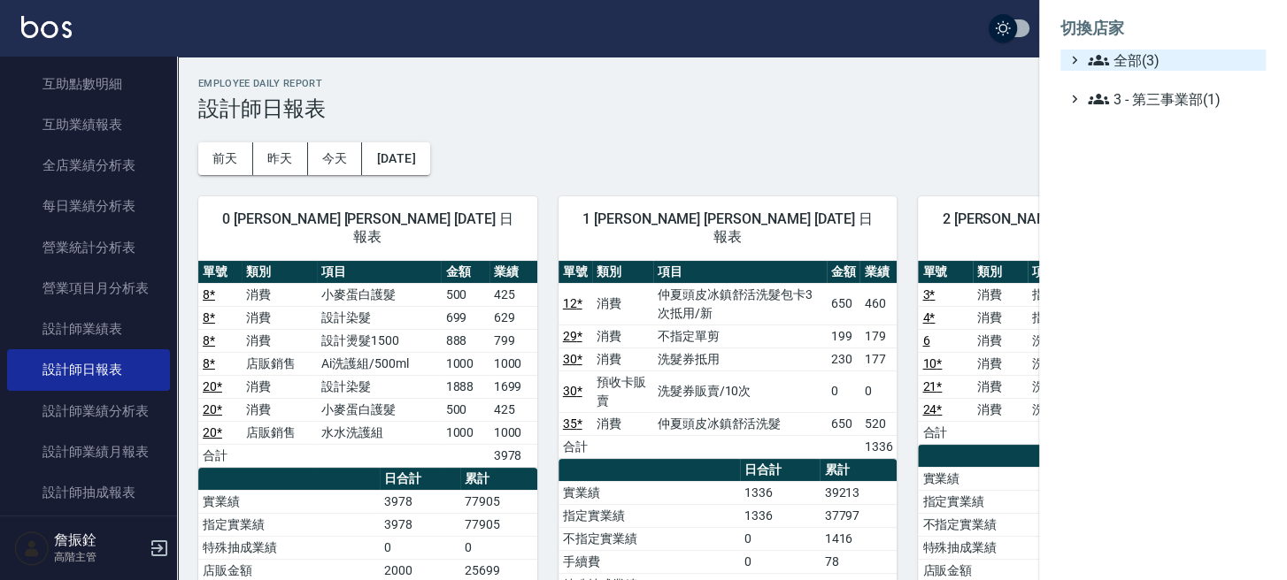
click at [1151, 69] on span "全部(3)" at bounding box center [1172, 60] width 171 height 21
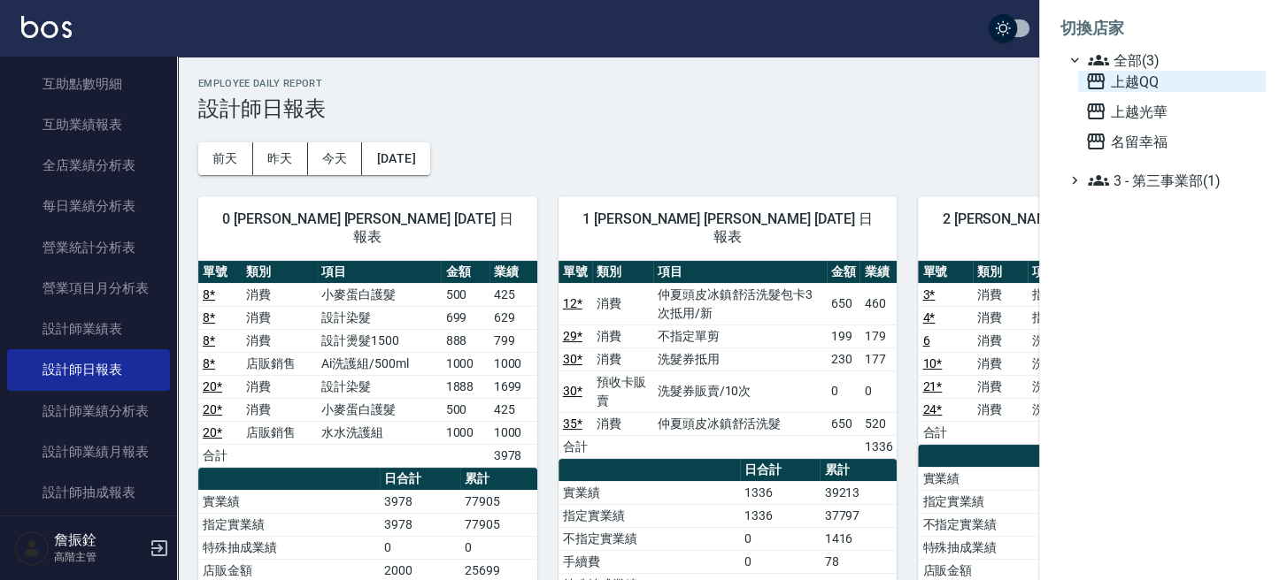
click at [1152, 81] on span "上越QQ" at bounding box center [1171, 81] width 173 height 21
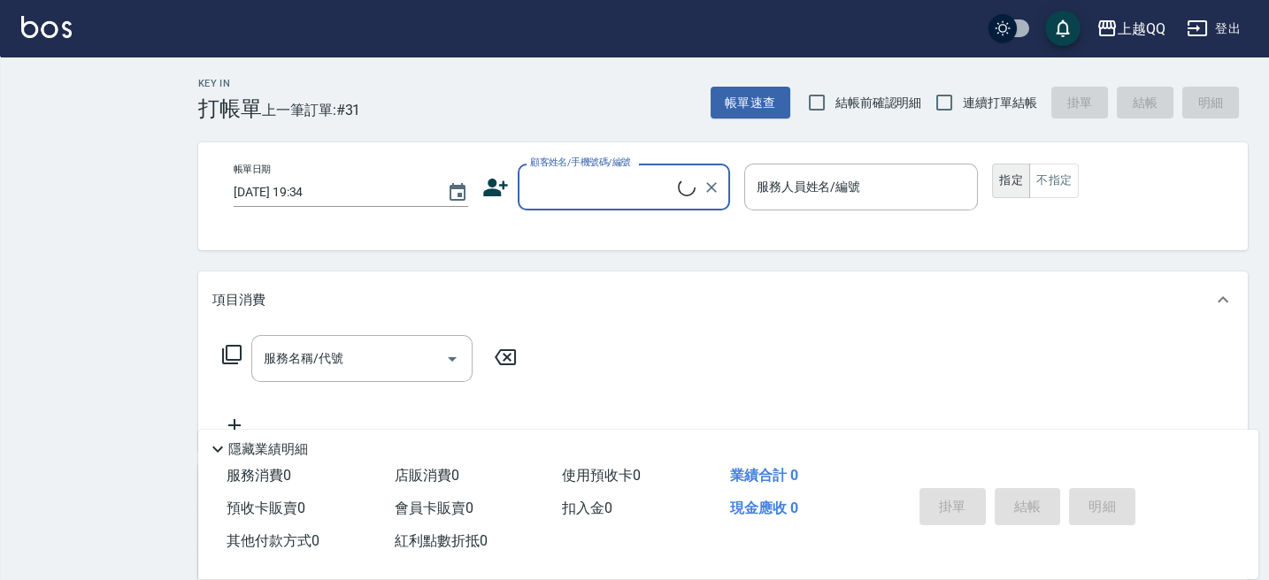
click at [1143, 23] on div "上越QQ" at bounding box center [1142, 29] width 48 height 22
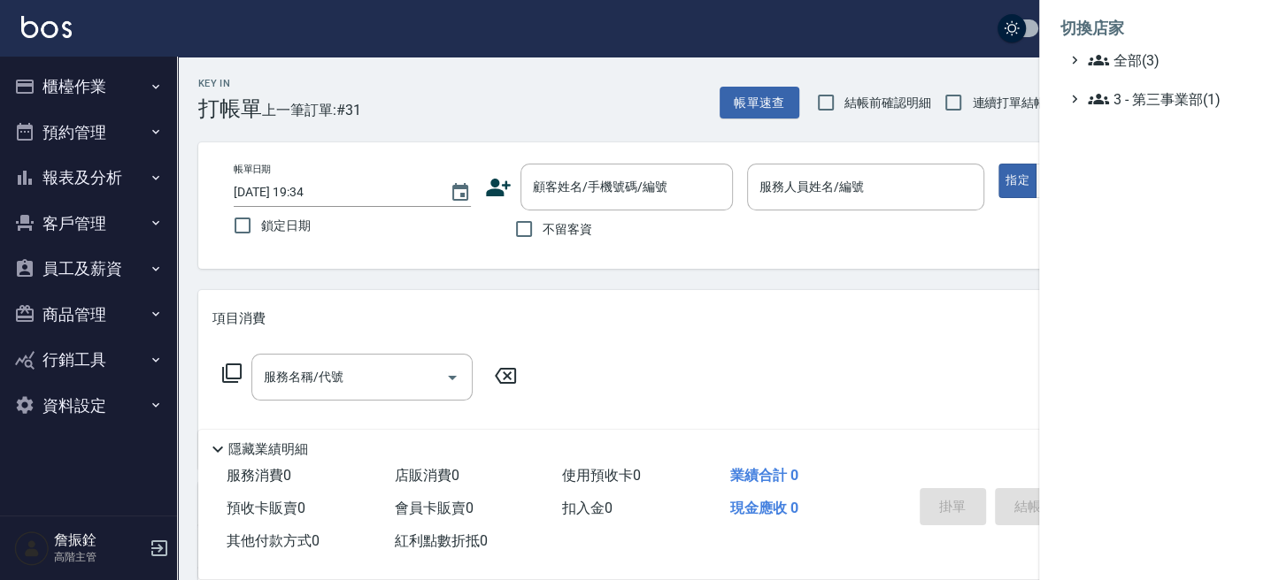
click at [1132, 81] on ul "全部(3) 3 - 第三事業部(1)" at bounding box center [1162, 80] width 205 height 60
click at [1132, 65] on span "全部(3)" at bounding box center [1172, 60] width 171 height 21
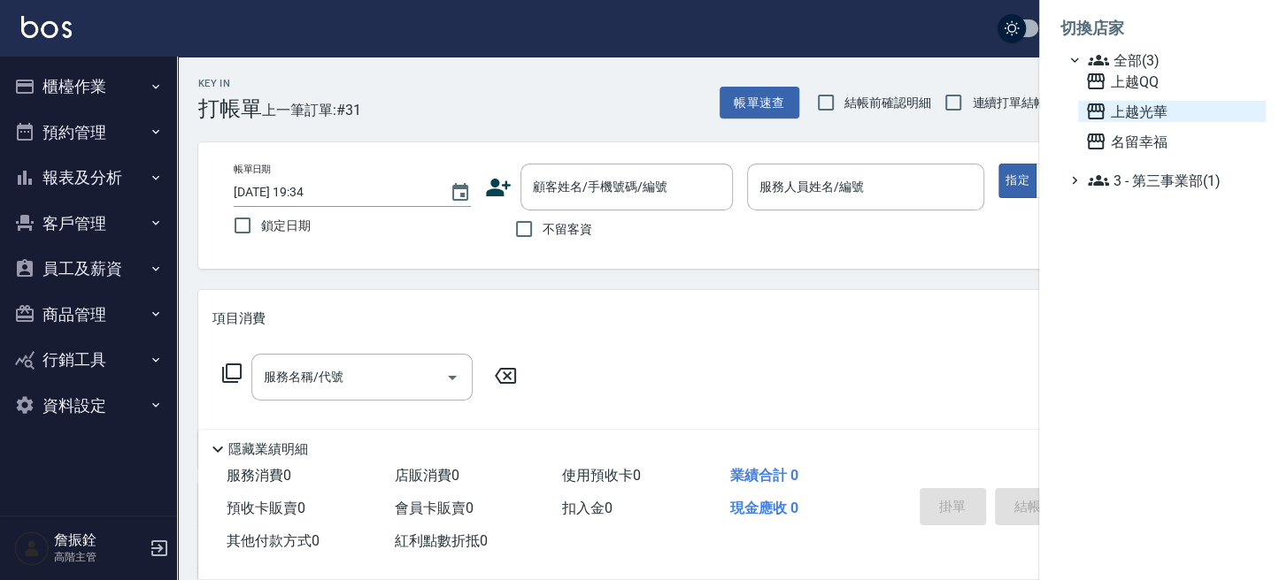
click at [1143, 113] on span "上越光華" at bounding box center [1171, 111] width 173 height 21
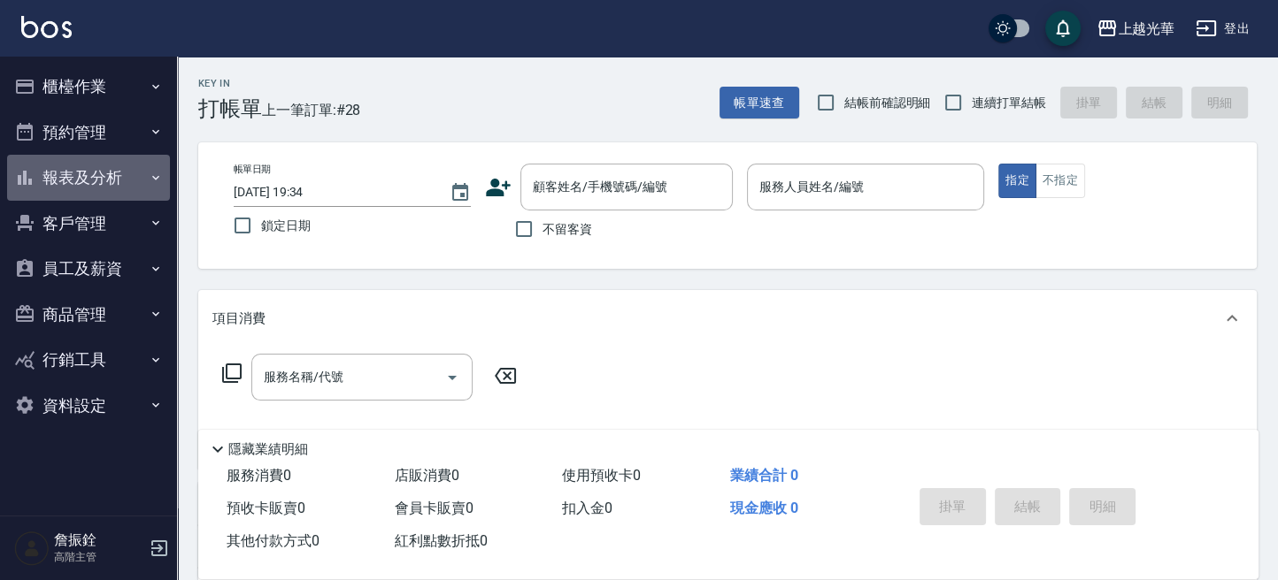
click at [112, 178] on button "報表及分析" at bounding box center [88, 178] width 163 height 46
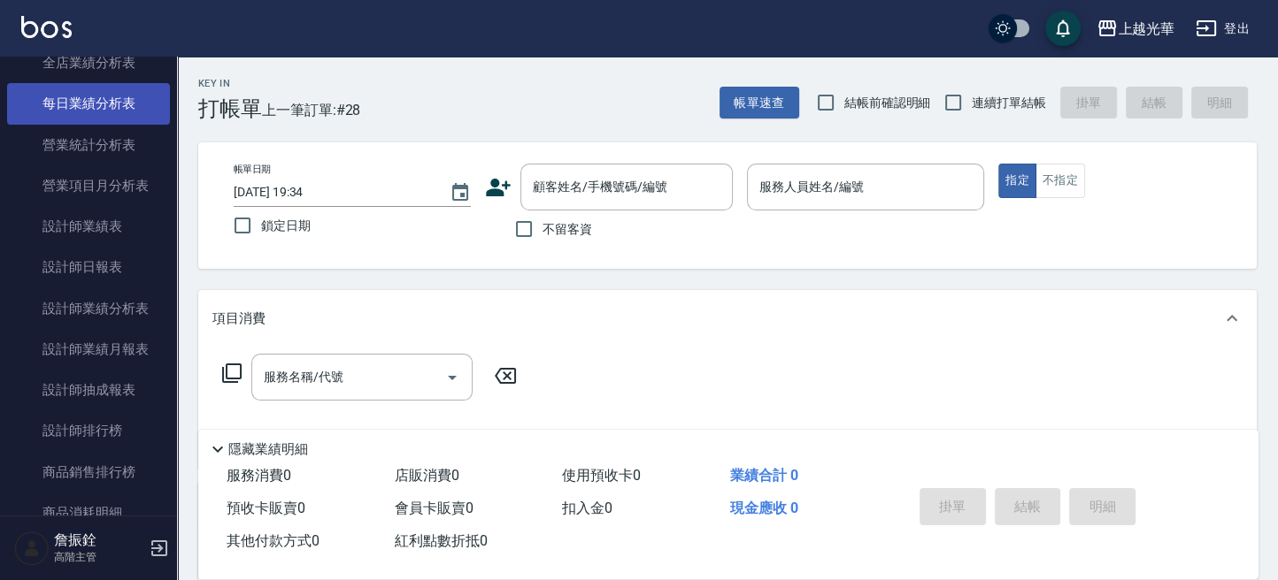
scroll to position [708, 0]
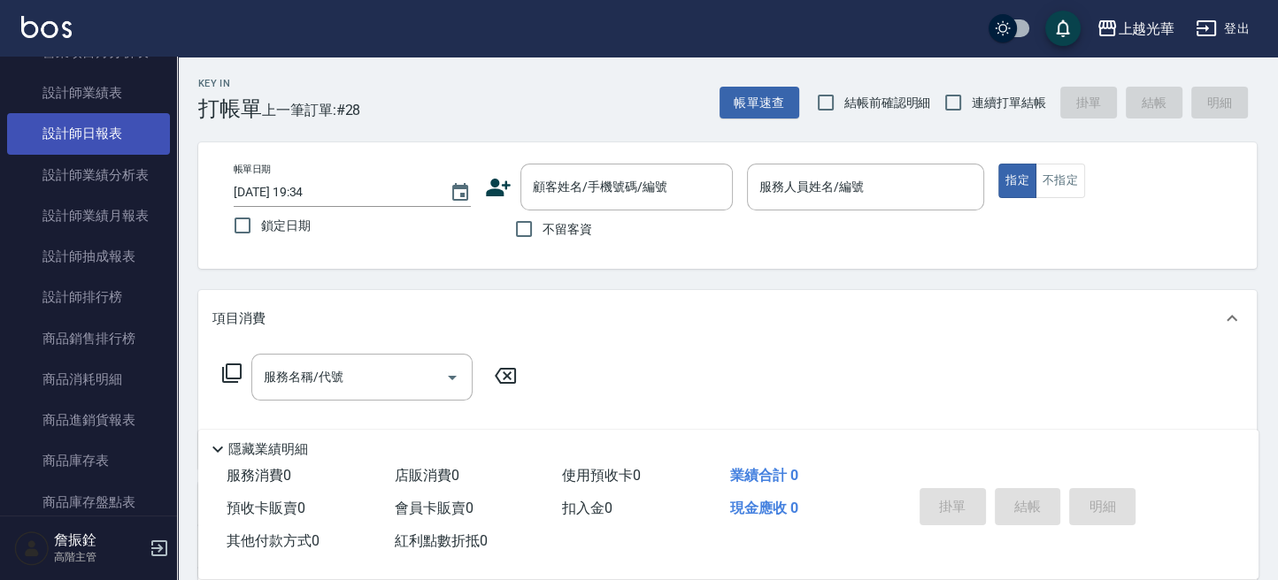
click at [110, 137] on link "設計師日報表" at bounding box center [88, 133] width 163 height 41
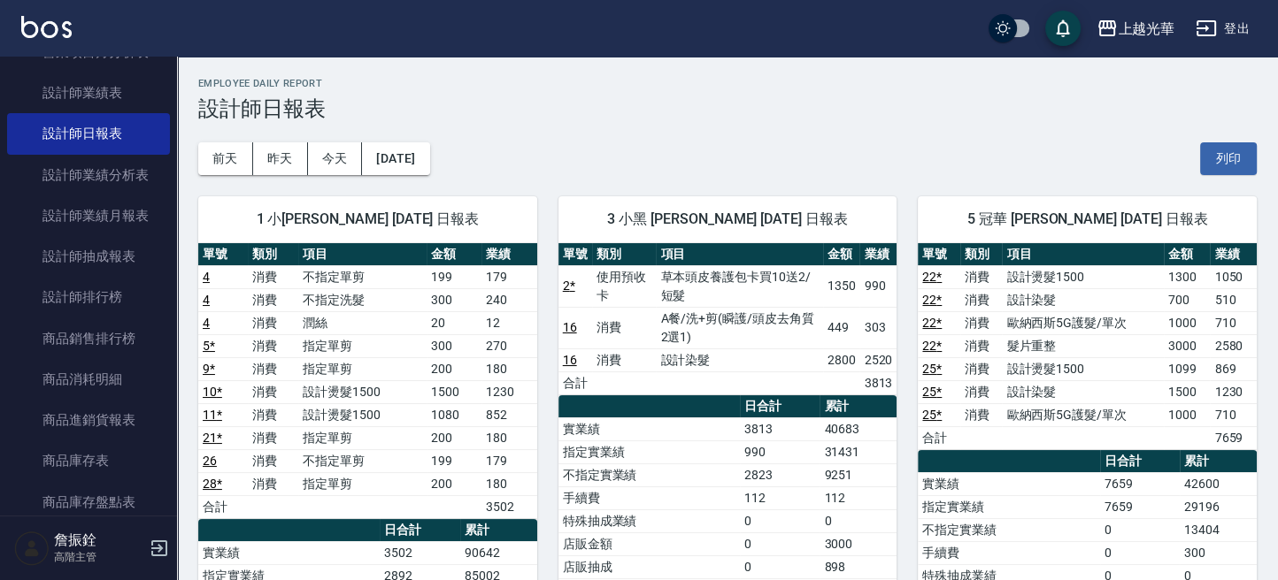
click at [1223, 24] on button "登出" at bounding box center [1222, 28] width 68 height 33
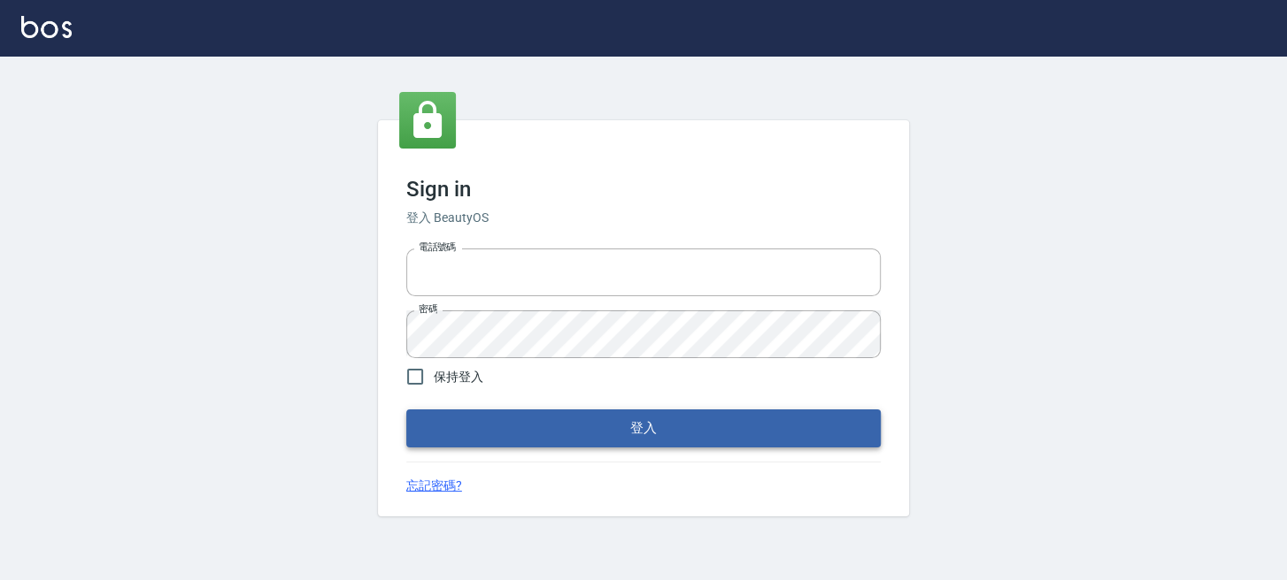
type input "0289832082"
click at [826, 423] on button "登入" at bounding box center [643, 428] width 474 height 37
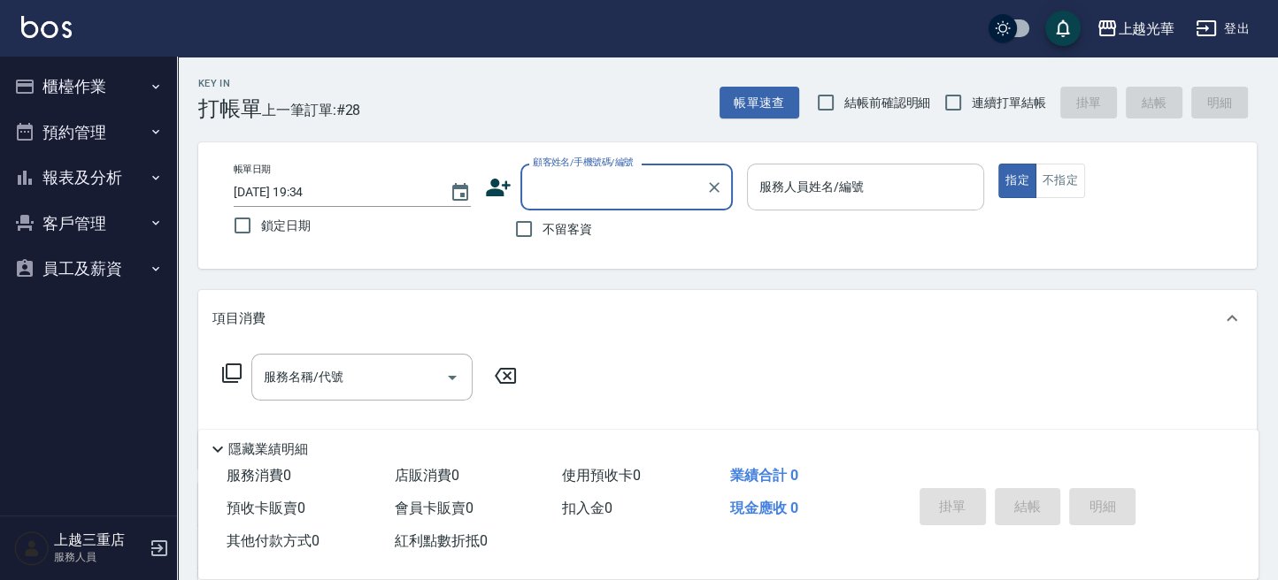
click at [826, 193] on div "服務人員姓名/編號 服務人員姓名/編號" at bounding box center [865, 187] width 237 height 47
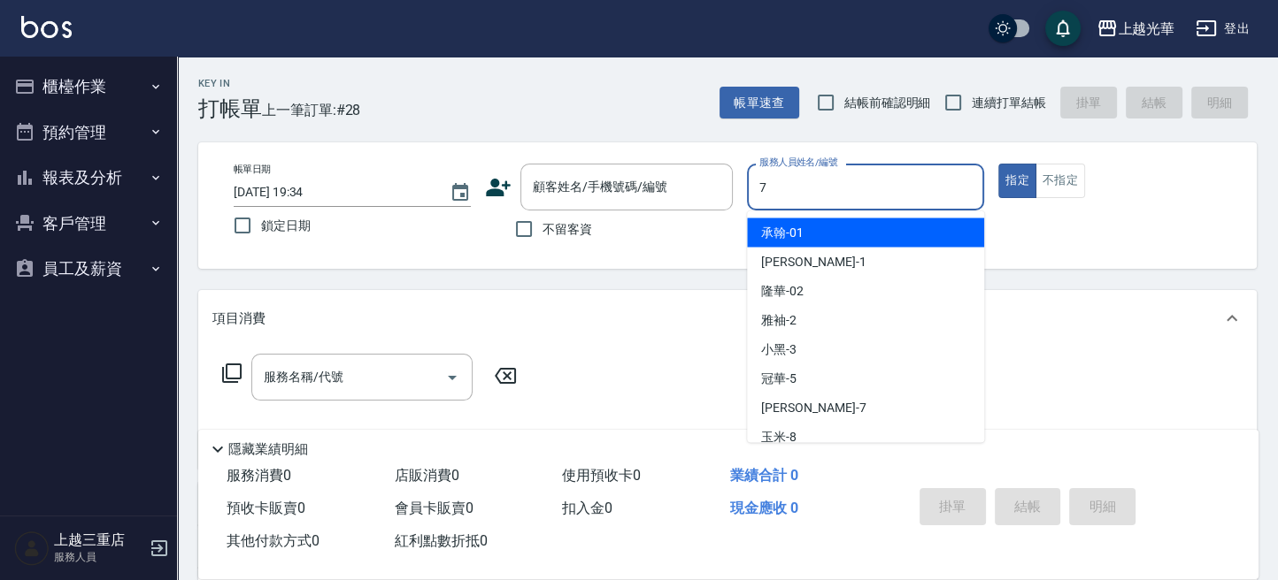
type input "小紫-7"
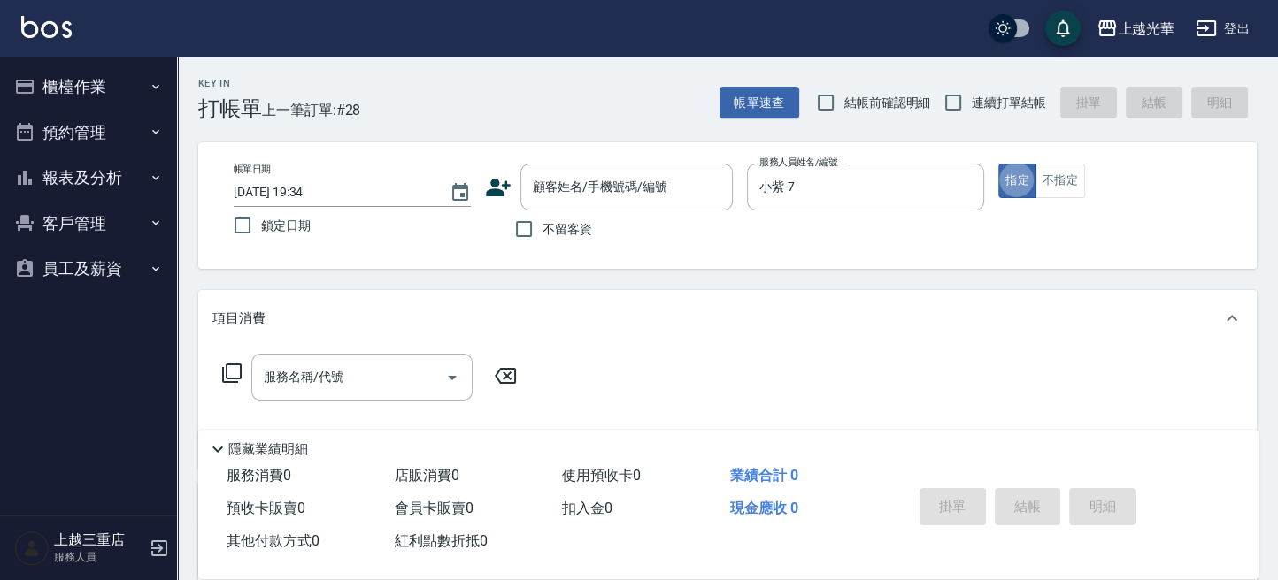
type button "true"
click at [1008, 180] on button "指定" at bounding box center [1017, 181] width 38 height 35
click at [410, 372] on input "服務名稱/代號" at bounding box center [348, 377] width 179 height 31
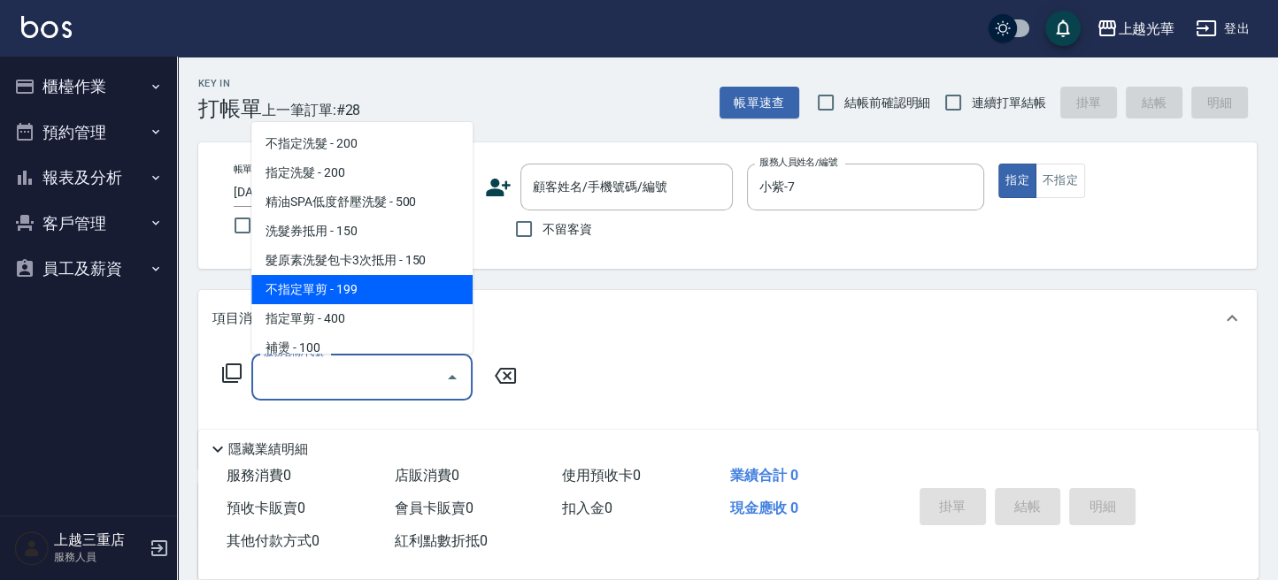
scroll to position [235, 0]
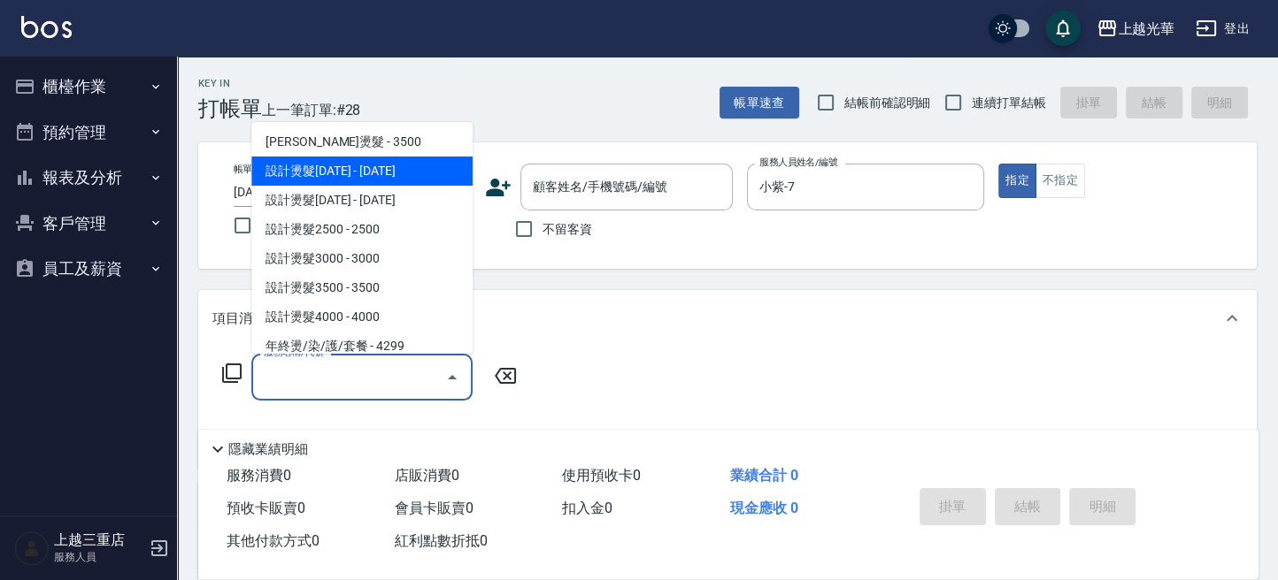
drag, startPoint x: 396, startPoint y: 161, endPoint x: 682, endPoint y: 349, distance: 343.1
click at [406, 173] on span "設計燙髮[DATE] - [DATE]" at bounding box center [361, 171] width 221 height 29
type input "設計燙髮1500(305)"
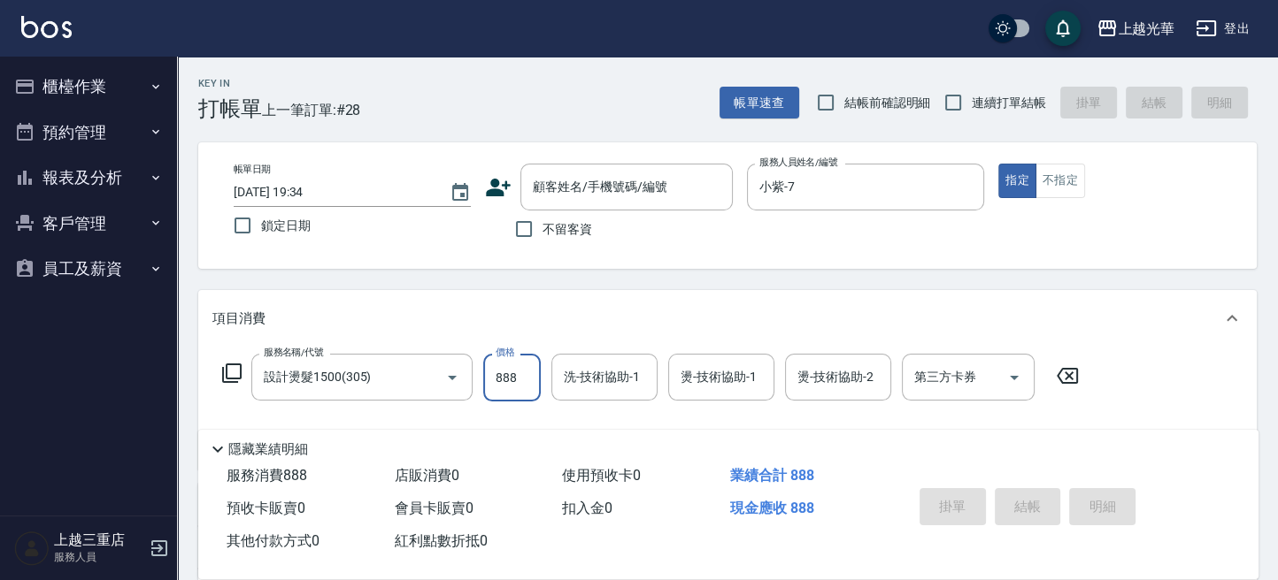
type input "888"
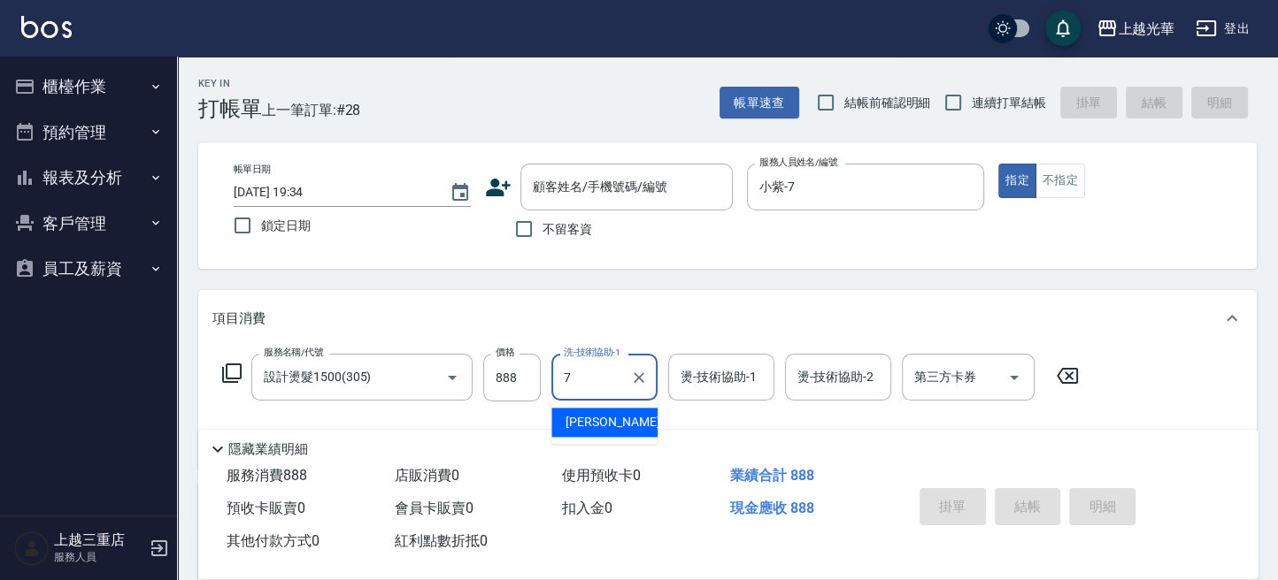
type input "小紫-7"
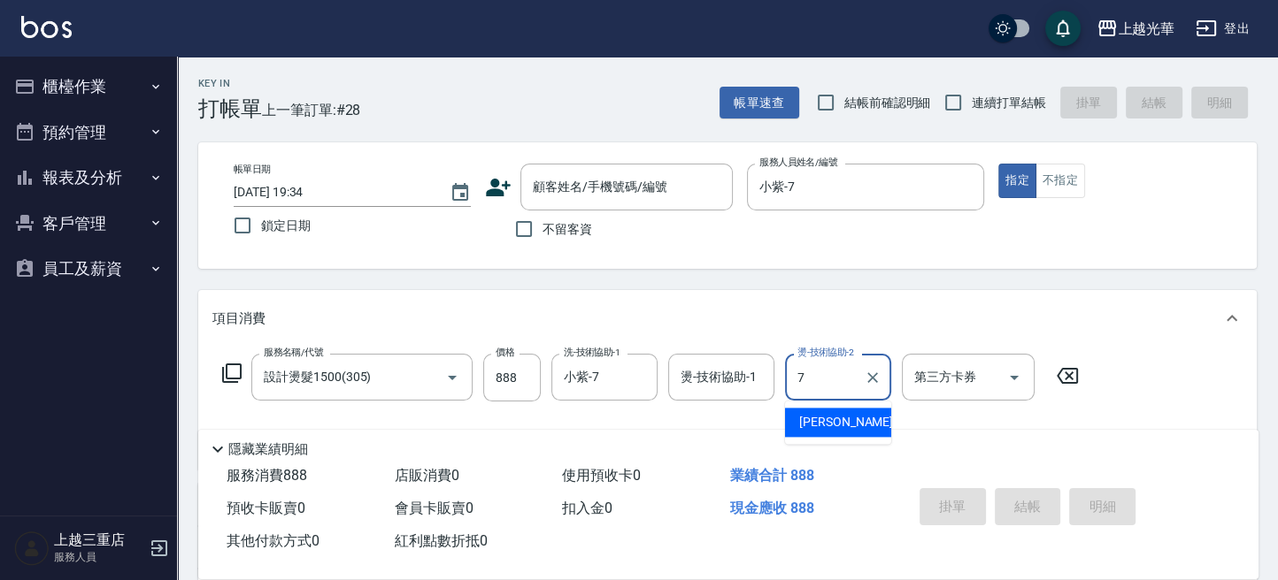
type input "小紫-7"
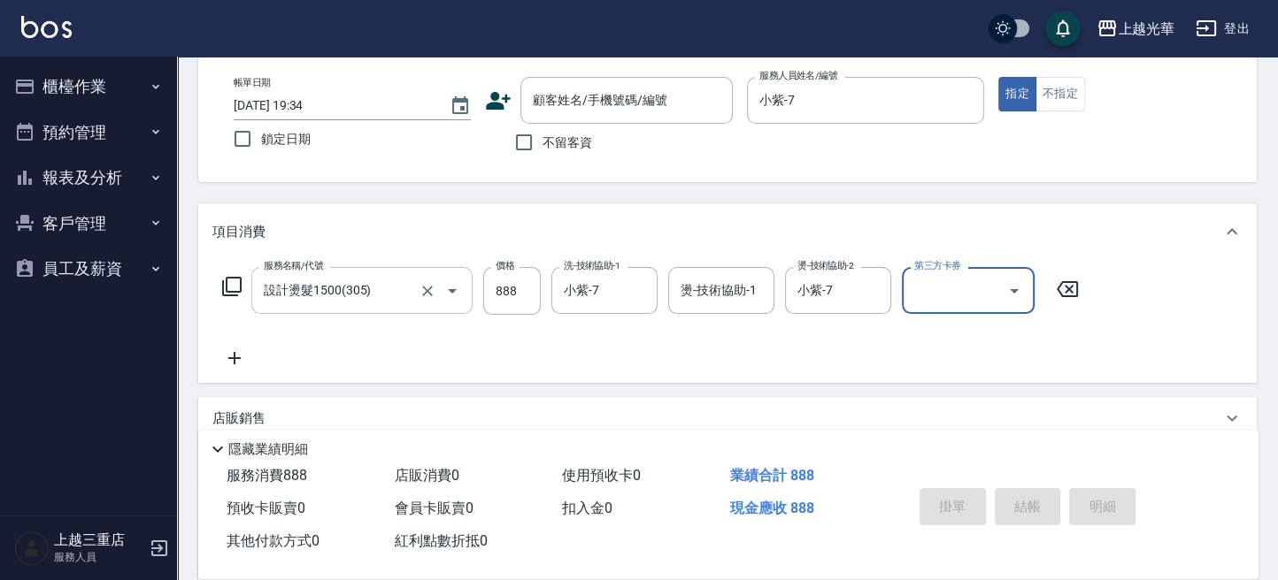
scroll to position [118, 0]
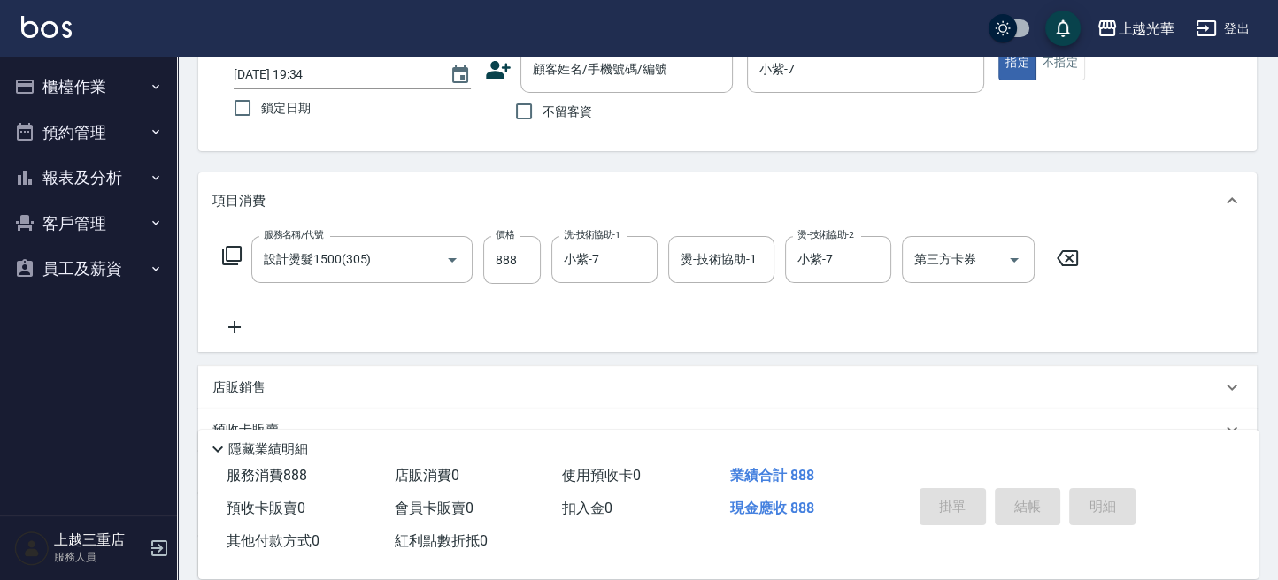
click at [243, 332] on icon at bounding box center [234, 327] width 44 height 21
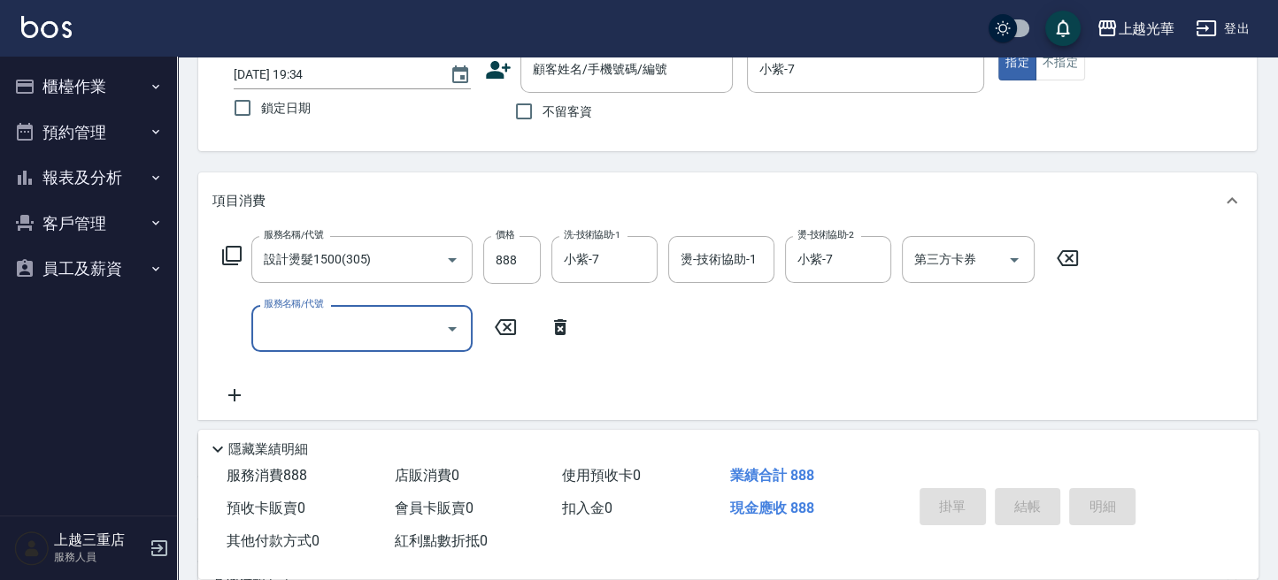
click at [322, 332] on input "服務名稱/代號" at bounding box center [348, 328] width 179 height 31
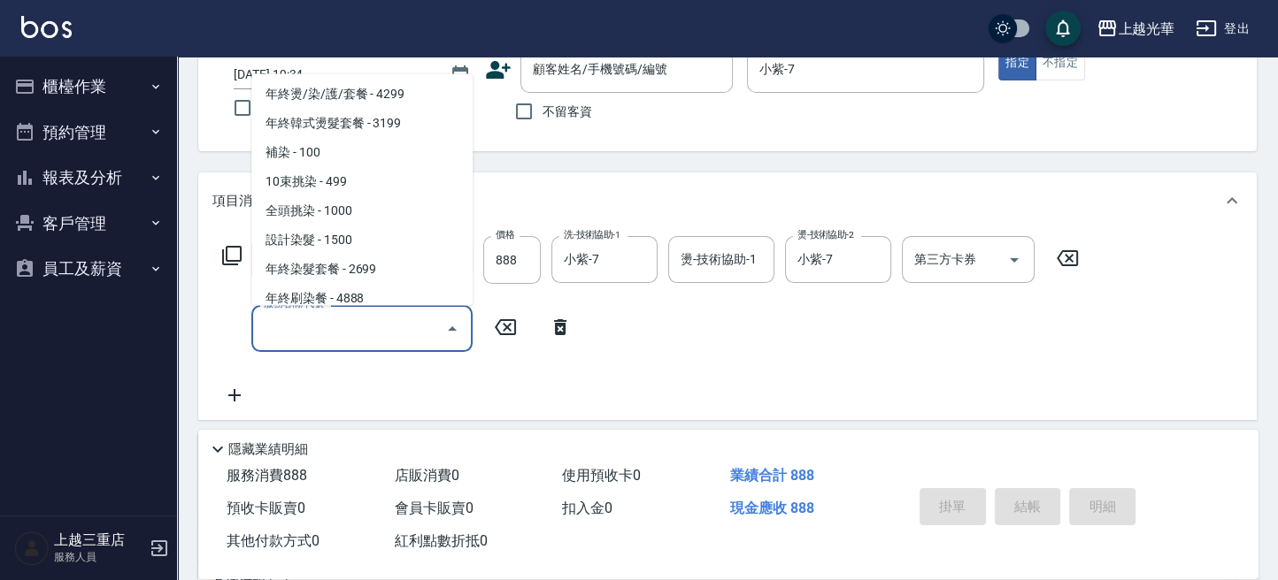
scroll to position [472, 0]
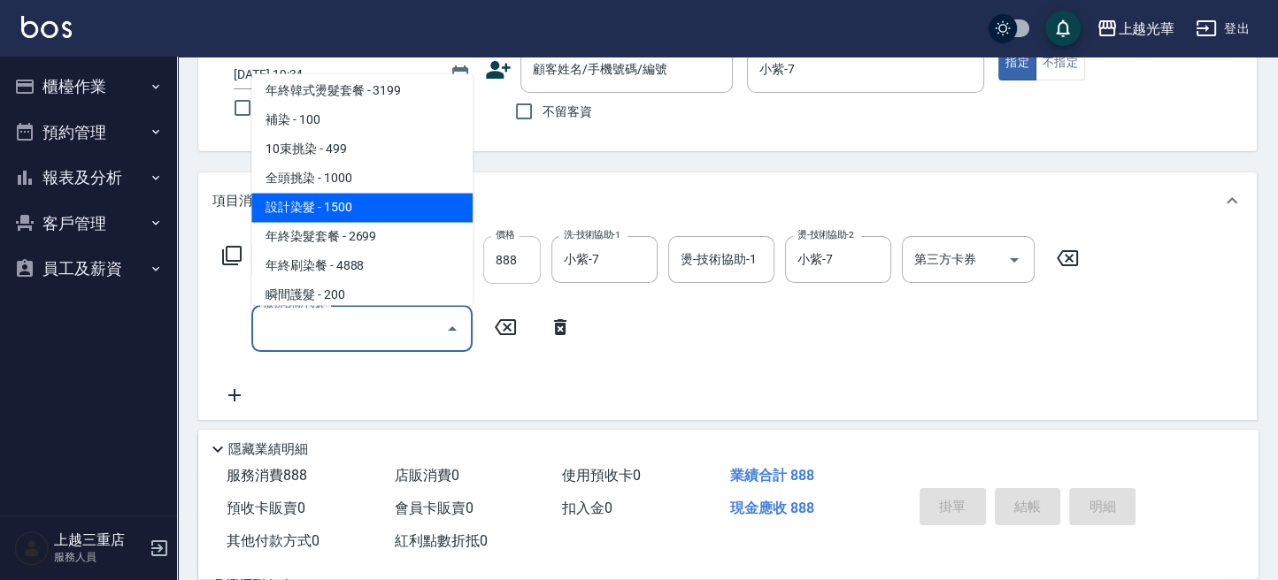
drag, startPoint x: 362, startPoint y: 208, endPoint x: 495, endPoint y: 267, distance: 146.2
click at [364, 210] on span "設計染髮 - 1500" at bounding box center [361, 207] width 221 height 29
type input "設計染髮(404)"
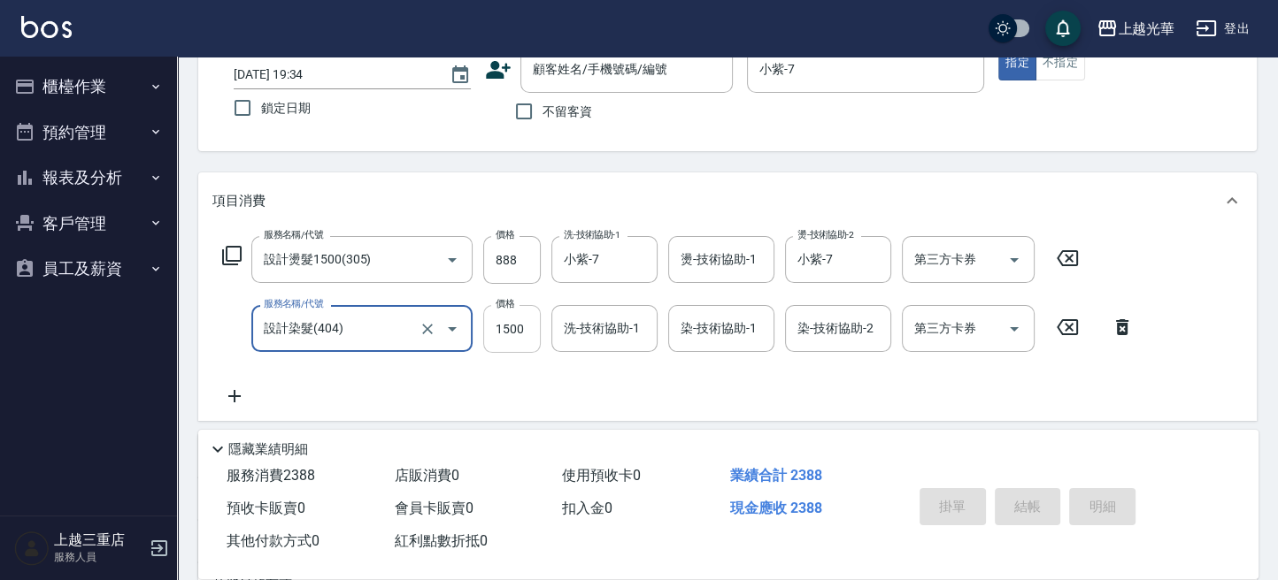
drag, startPoint x: 516, startPoint y: 333, endPoint x: 512, endPoint y: 317, distance: 16.3
click at [516, 333] on input "1500" at bounding box center [512, 329] width 58 height 48
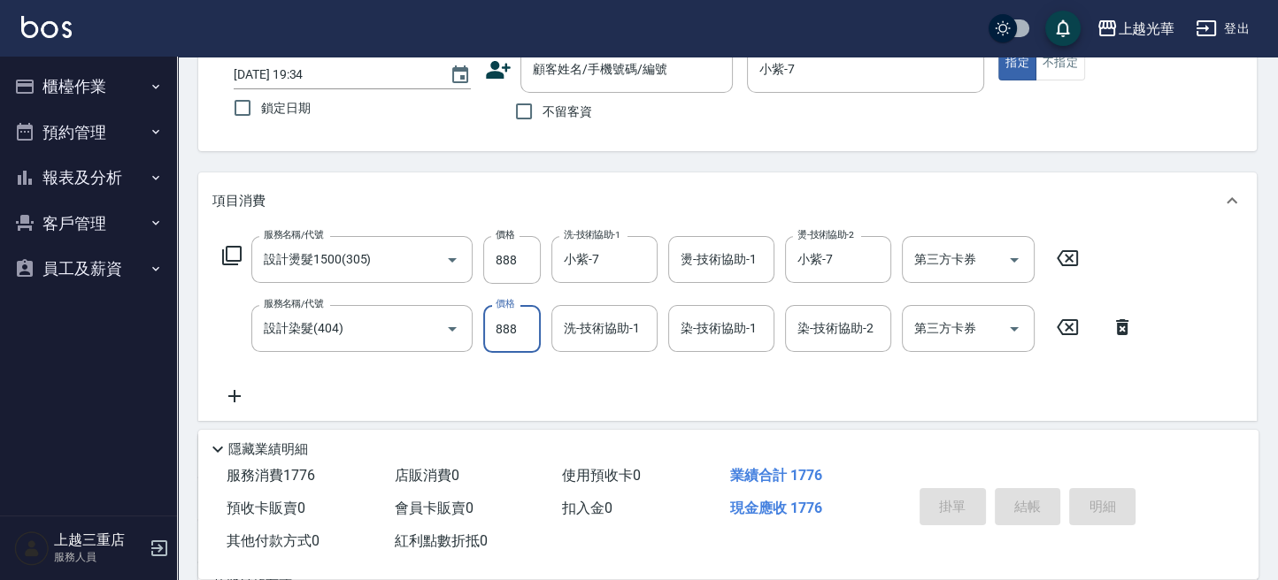
type input "888"
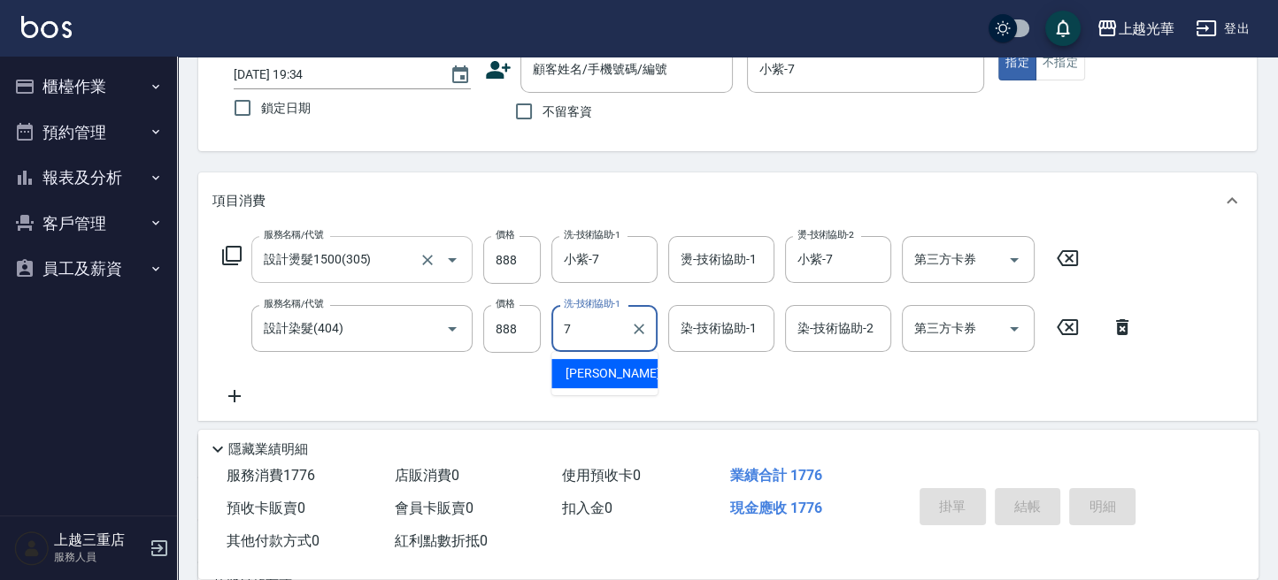
type input "小紫-7"
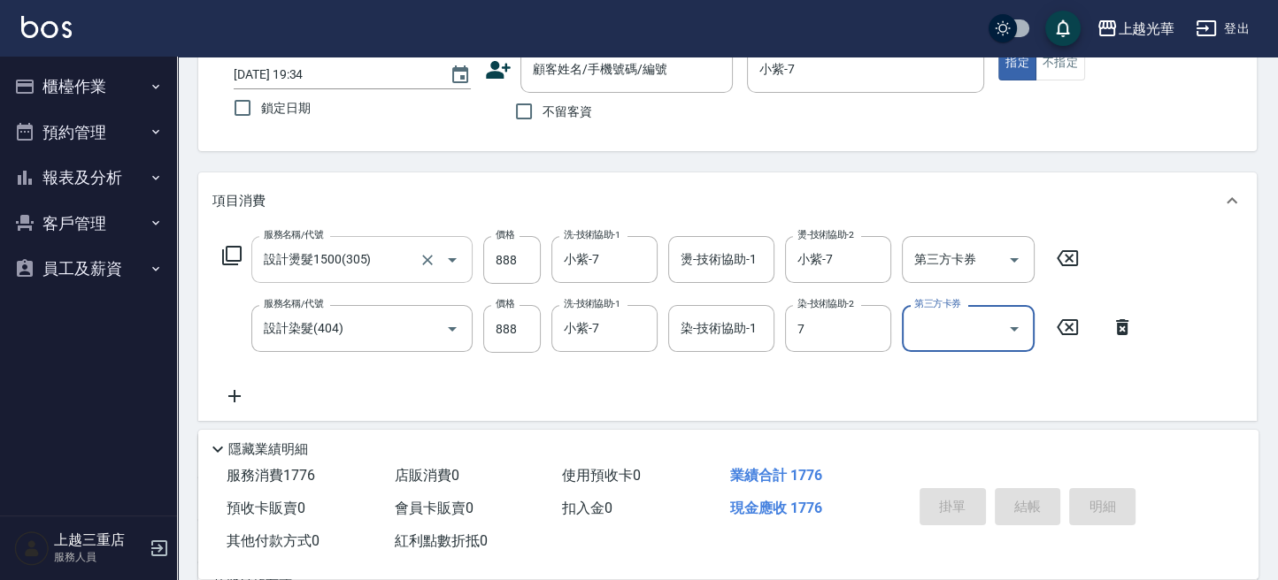
type input "小紫-7"
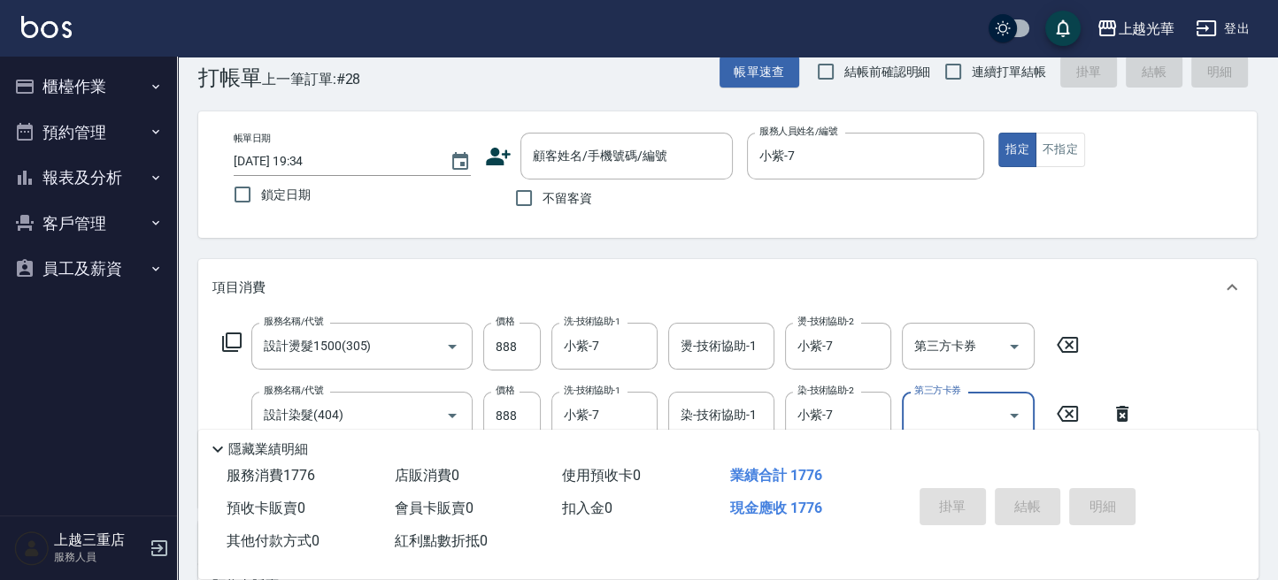
scroll to position [0, 0]
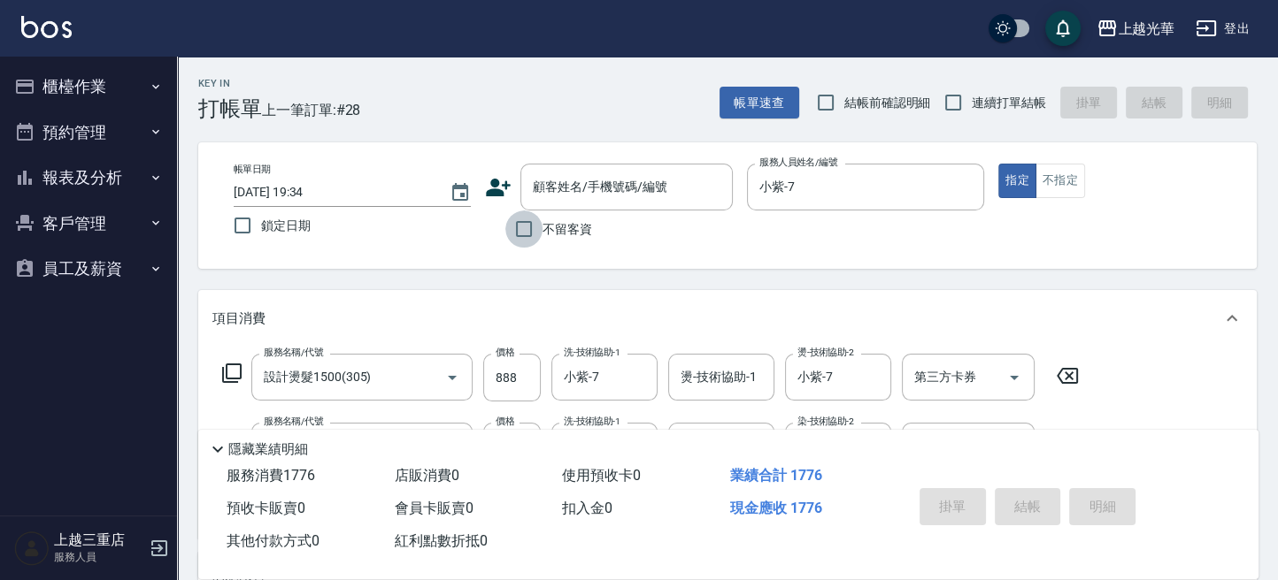
click at [540, 239] on input "不留客資" at bounding box center [523, 229] width 37 height 37
checkbox input "true"
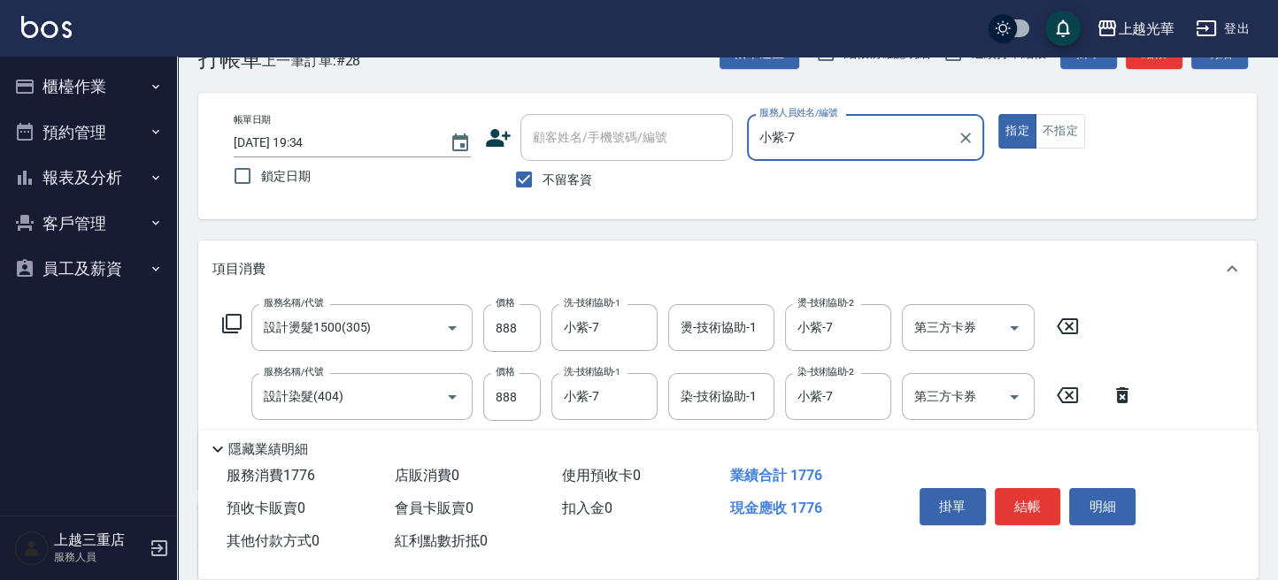
scroll to position [118, 0]
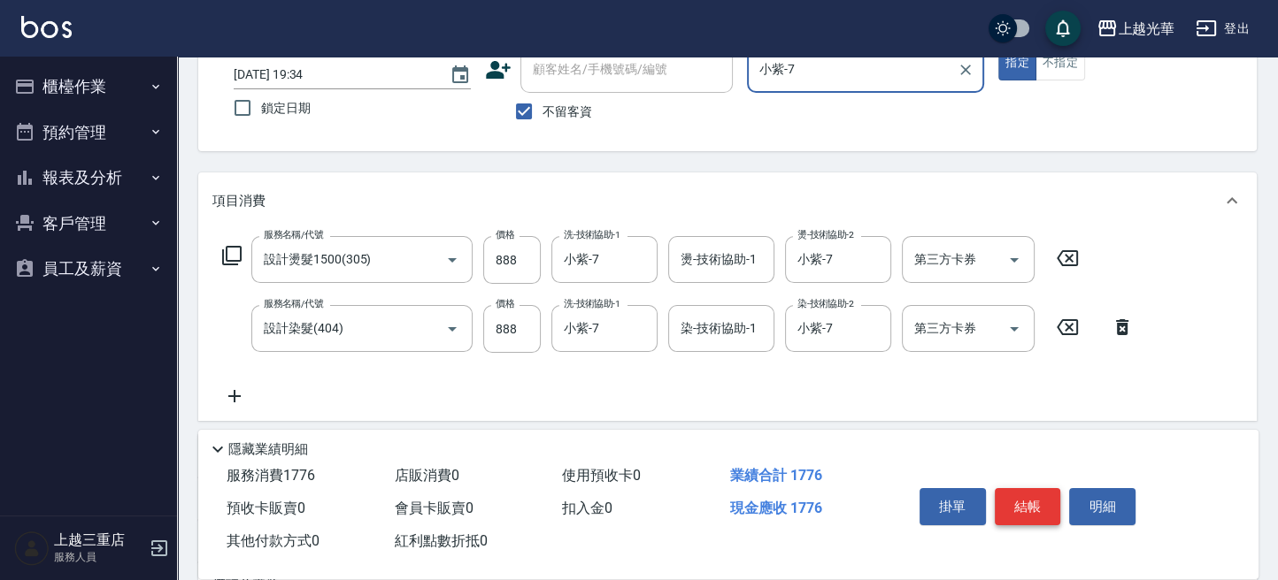
click at [1038, 489] on button "結帳" at bounding box center [1028, 506] width 66 height 37
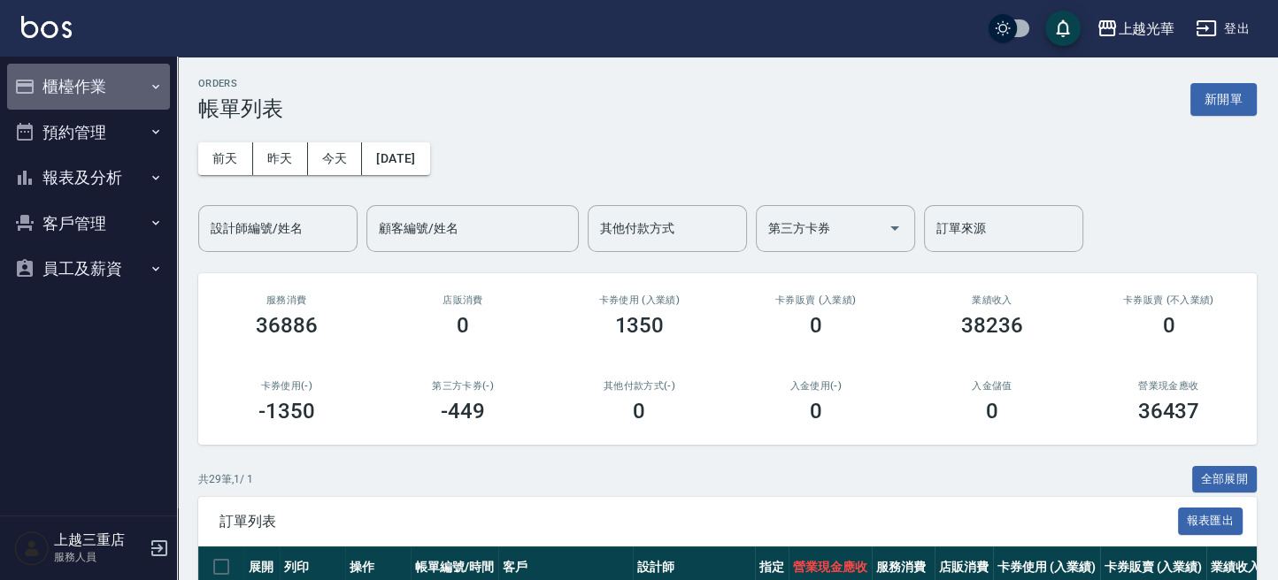
click at [117, 83] on button "櫃檯作業" at bounding box center [88, 87] width 163 height 46
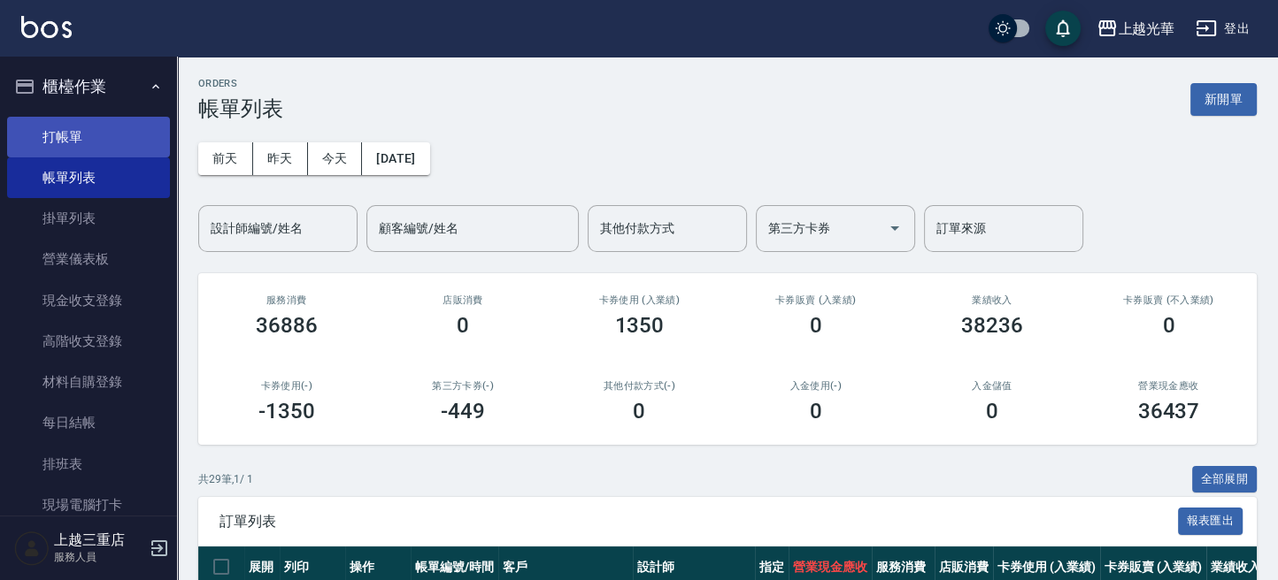
click at [97, 136] on link "打帳單" at bounding box center [88, 137] width 163 height 41
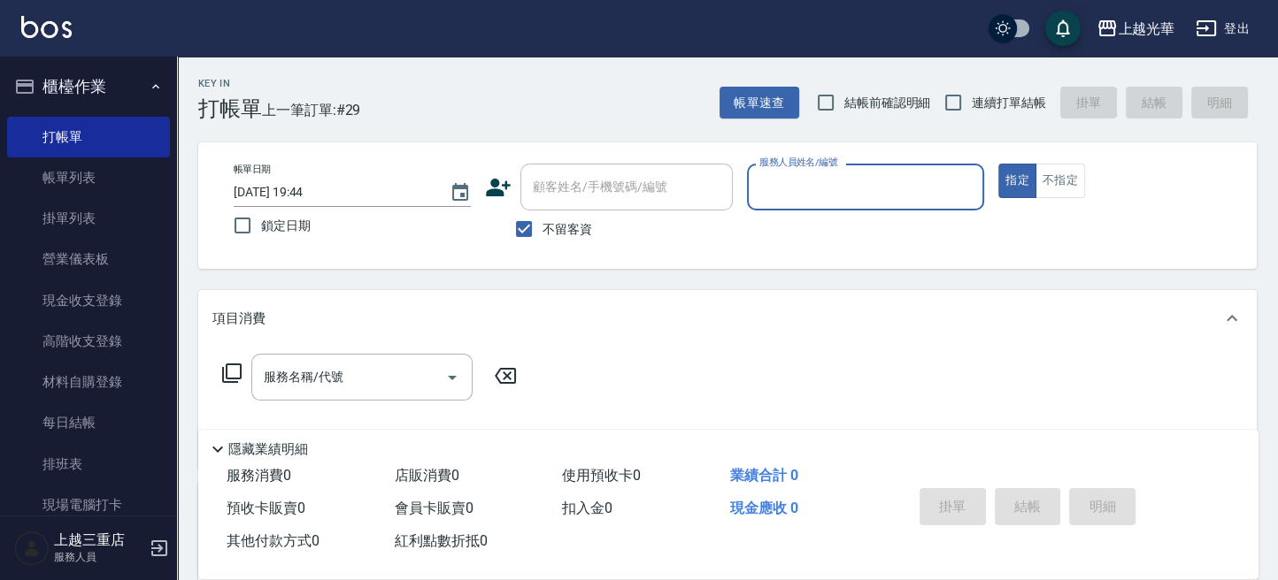
drag, startPoint x: 113, startPoint y: 167, endPoint x: 104, endPoint y: 19, distance: 149.0
click at [113, 167] on link "帳單列表" at bounding box center [88, 177] width 163 height 41
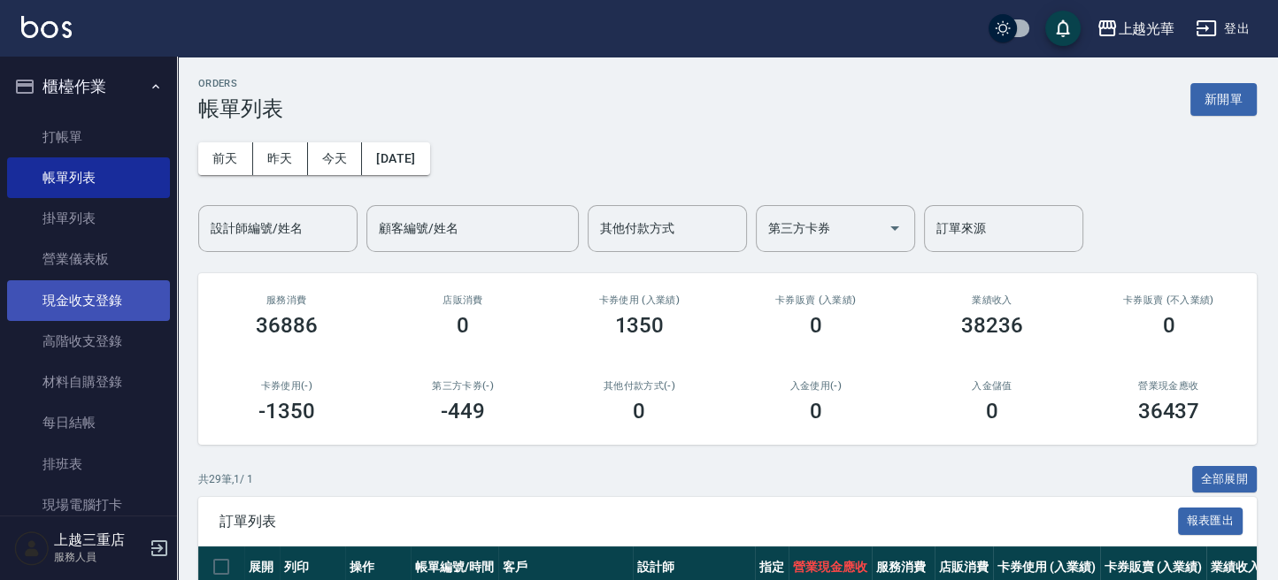
drag, startPoint x: 248, startPoint y: 235, endPoint x: 127, endPoint y: 281, distance: 128.8
click at [224, 242] on input "設計師編號/姓名" at bounding box center [277, 228] width 143 height 31
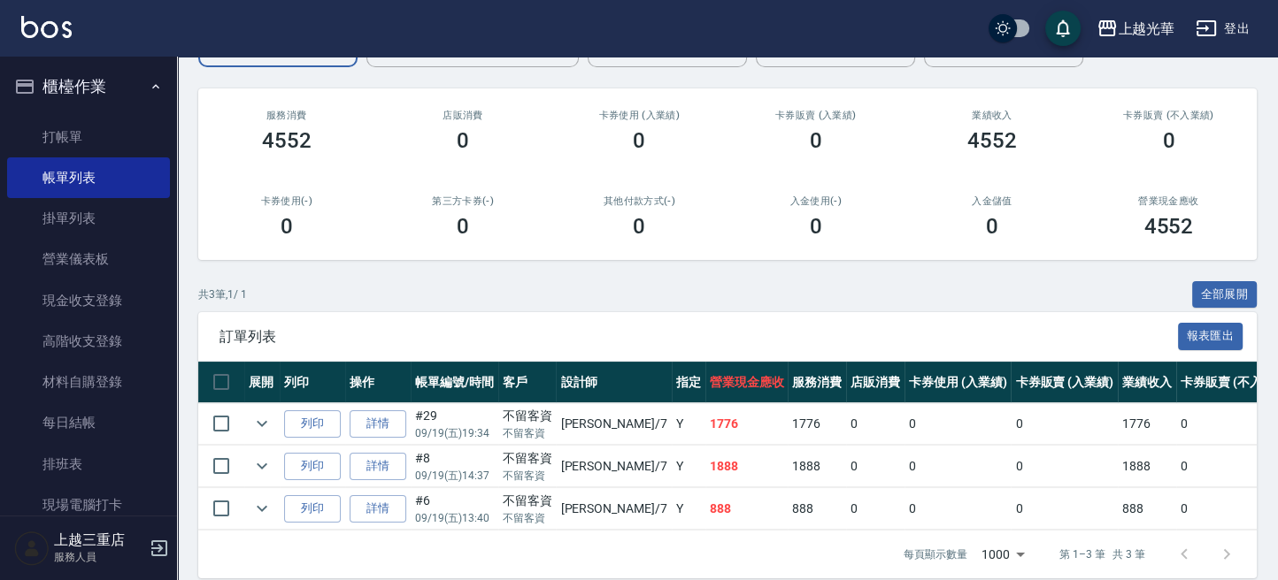
scroll to position [220, 0]
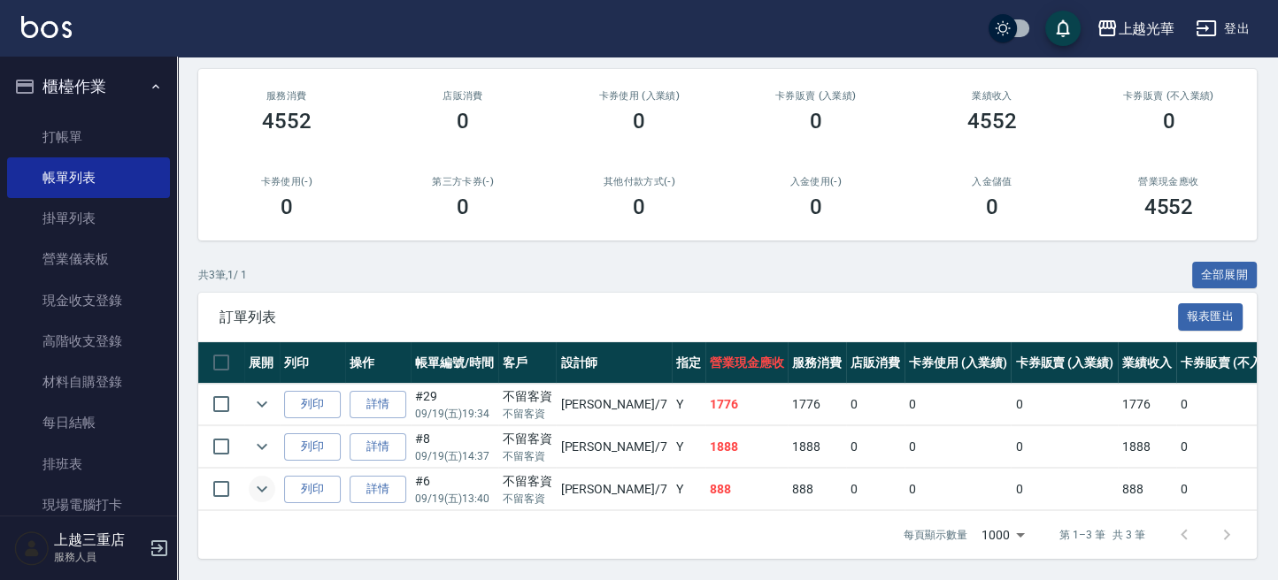
type input "小紫-7"
click at [265, 479] on icon "expand row" at bounding box center [261, 489] width 21 height 21
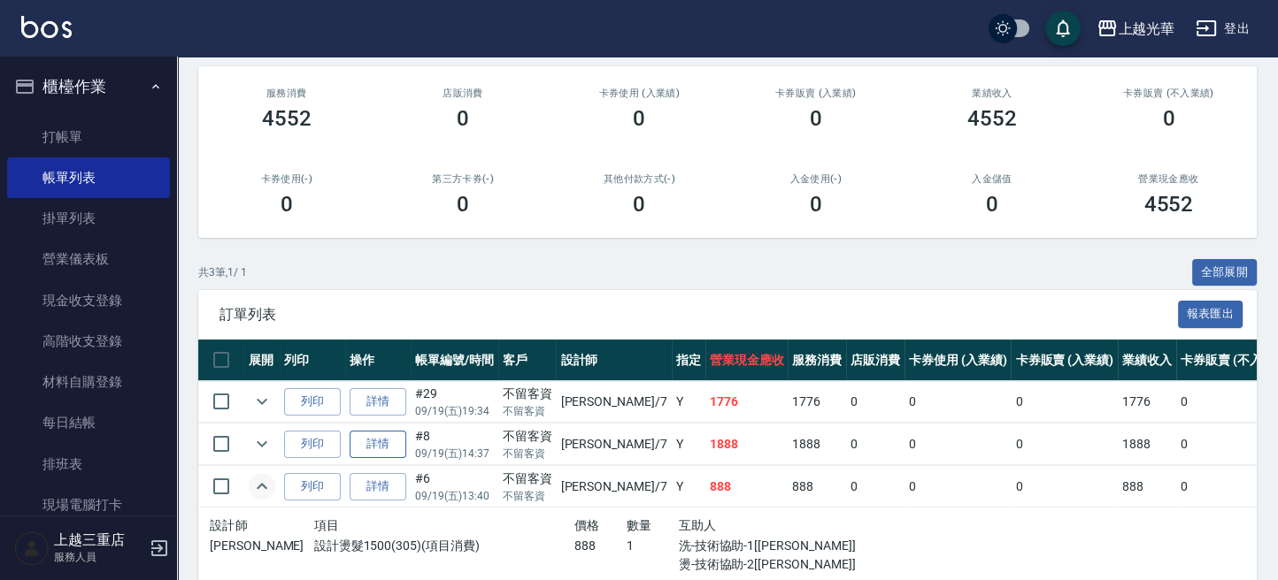
scroll to position [175, 0]
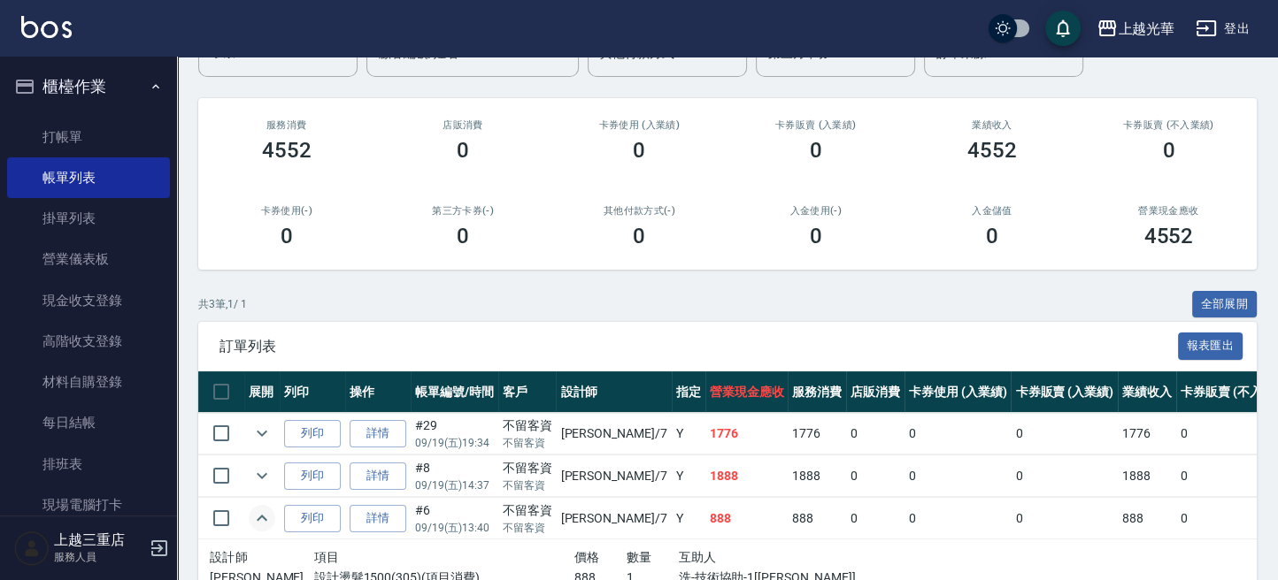
click at [257, 521] on icon "expand row" at bounding box center [261, 518] width 21 height 21
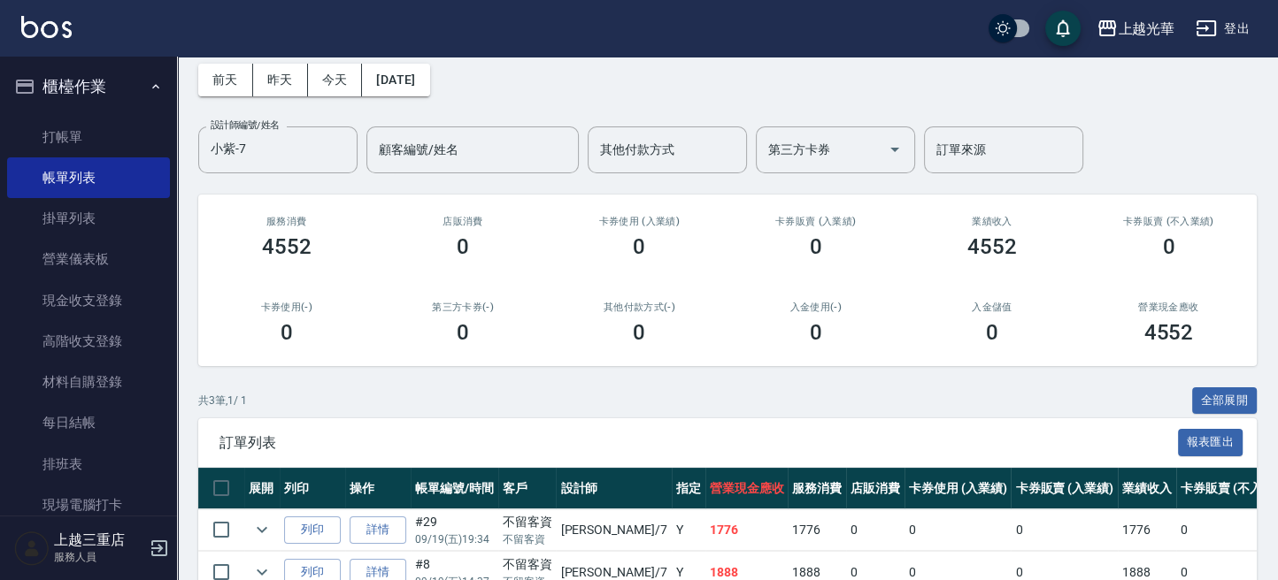
scroll to position [0, 0]
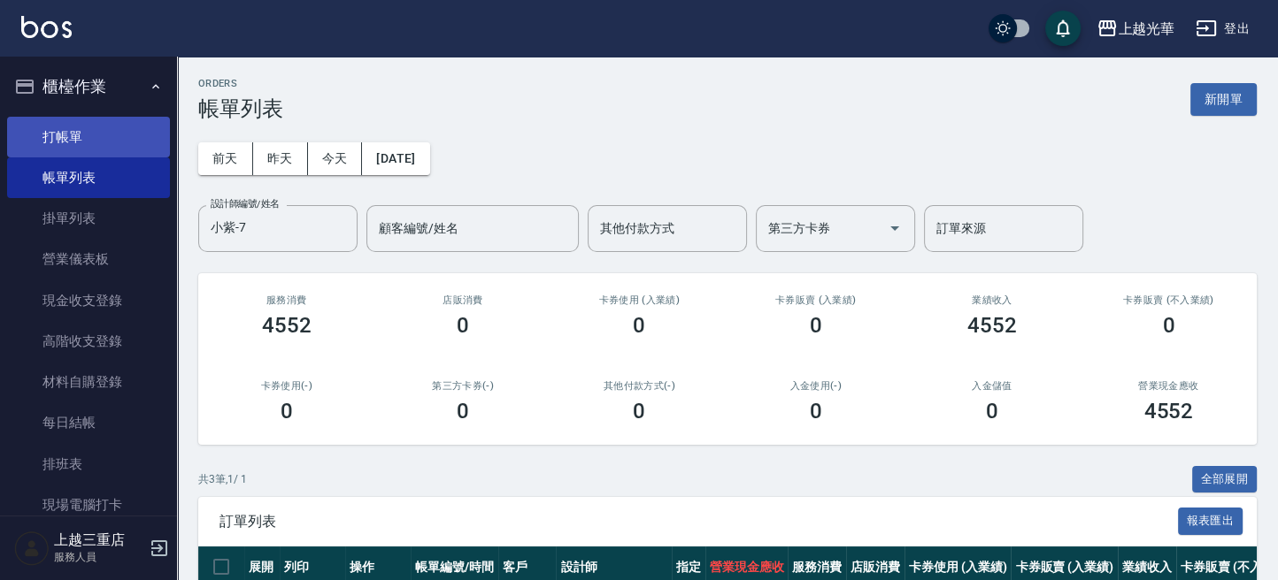
drag, startPoint x: 104, startPoint y: 126, endPoint x: 144, endPoint y: 131, distance: 40.2
click at [106, 127] on link "打帳單" at bounding box center [88, 137] width 163 height 41
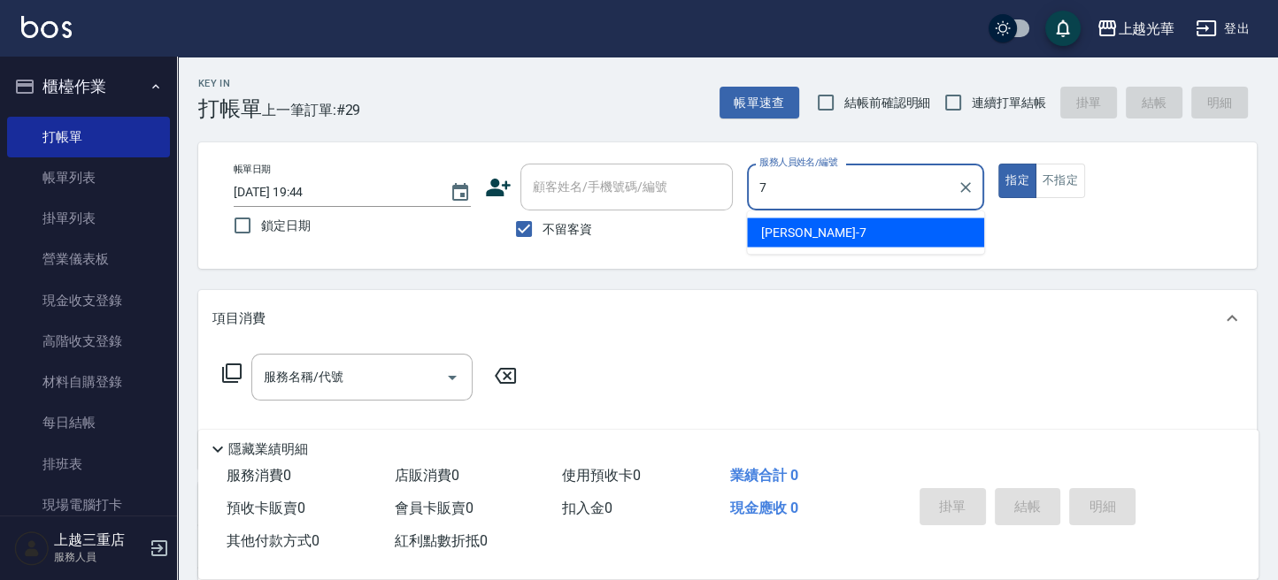
type input "小紫-7"
type button "true"
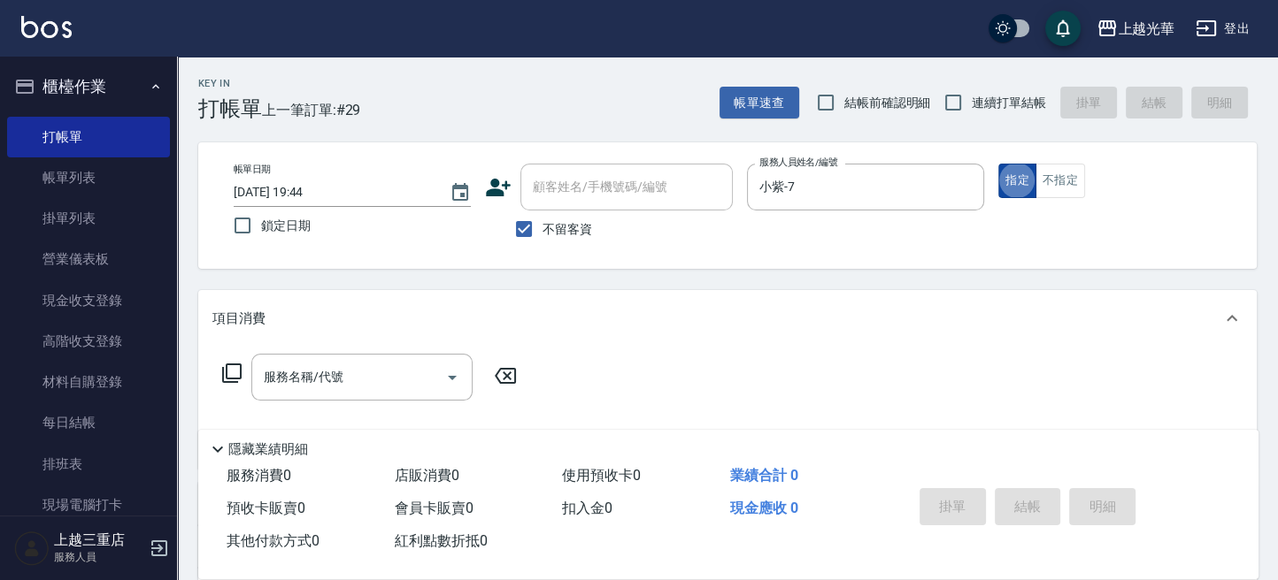
click at [1025, 188] on button "指定" at bounding box center [1017, 181] width 38 height 35
click at [320, 377] on div "服務名稱/代號 服務名稱/代號" at bounding box center [361, 377] width 221 height 47
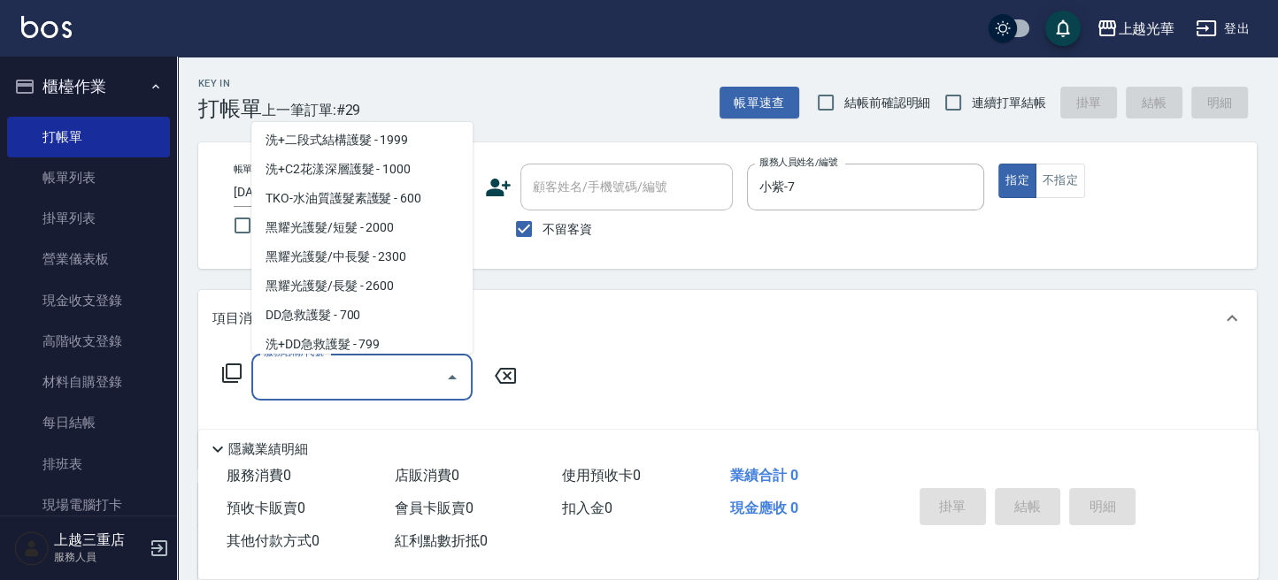
scroll to position [1141, 0]
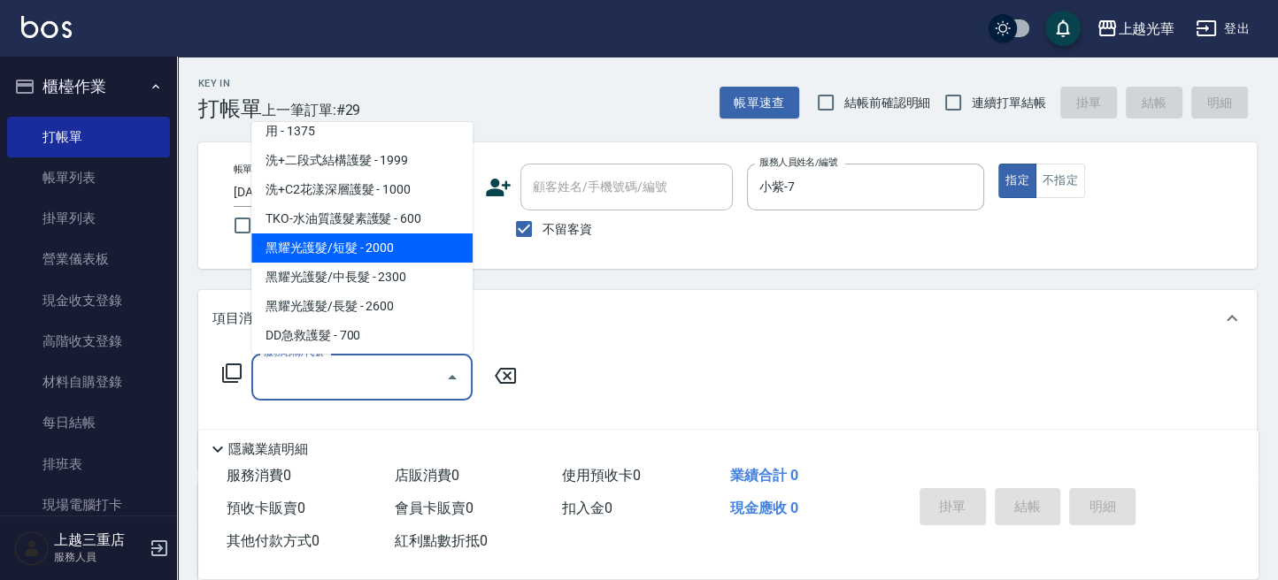
click at [228, 377] on icon at bounding box center [231, 373] width 21 height 21
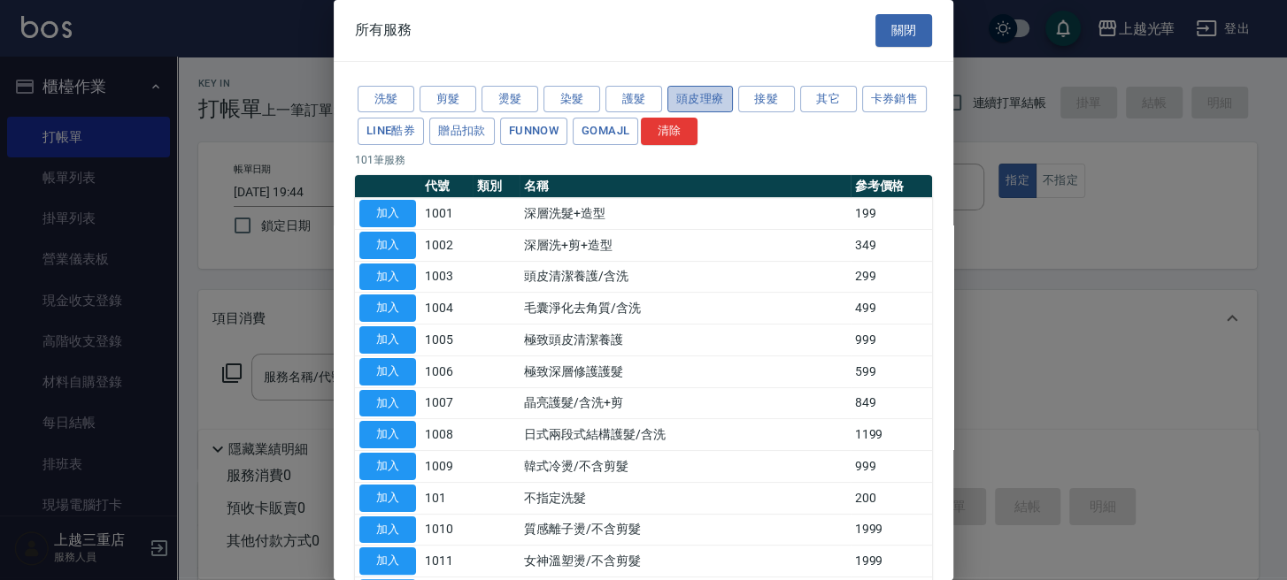
click at [705, 90] on button "頭皮理療" at bounding box center [699, 99] width 65 height 27
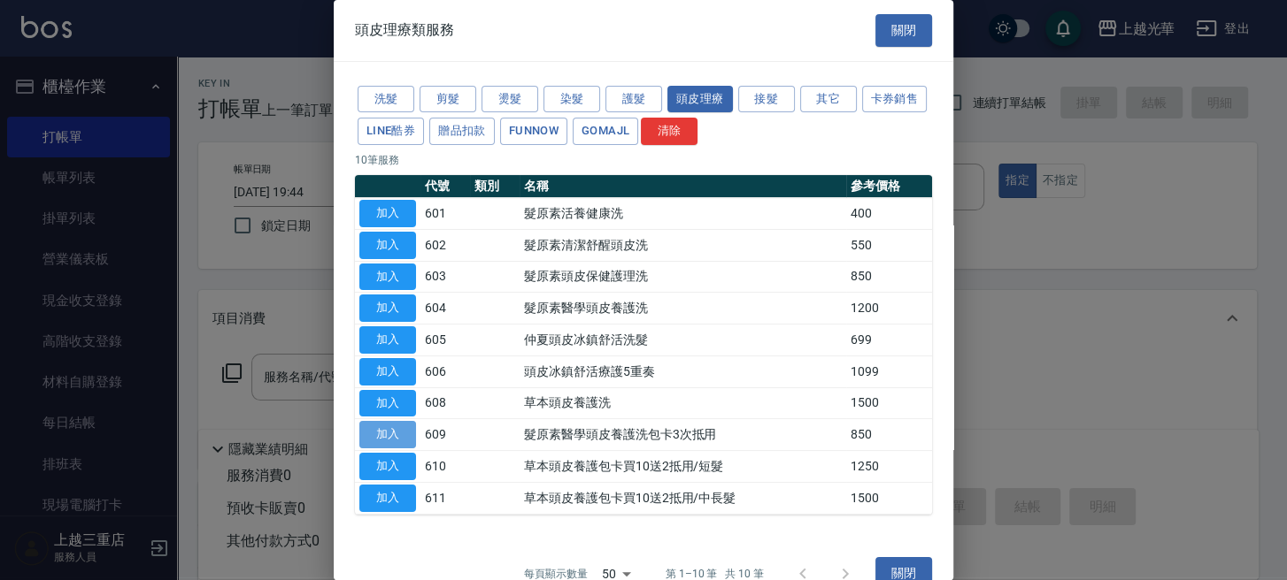
click at [402, 434] on button "加入" at bounding box center [387, 434] width 57 height 27
type input "髮原素醫學頭皮養護洗包卡3次抵用(609)"
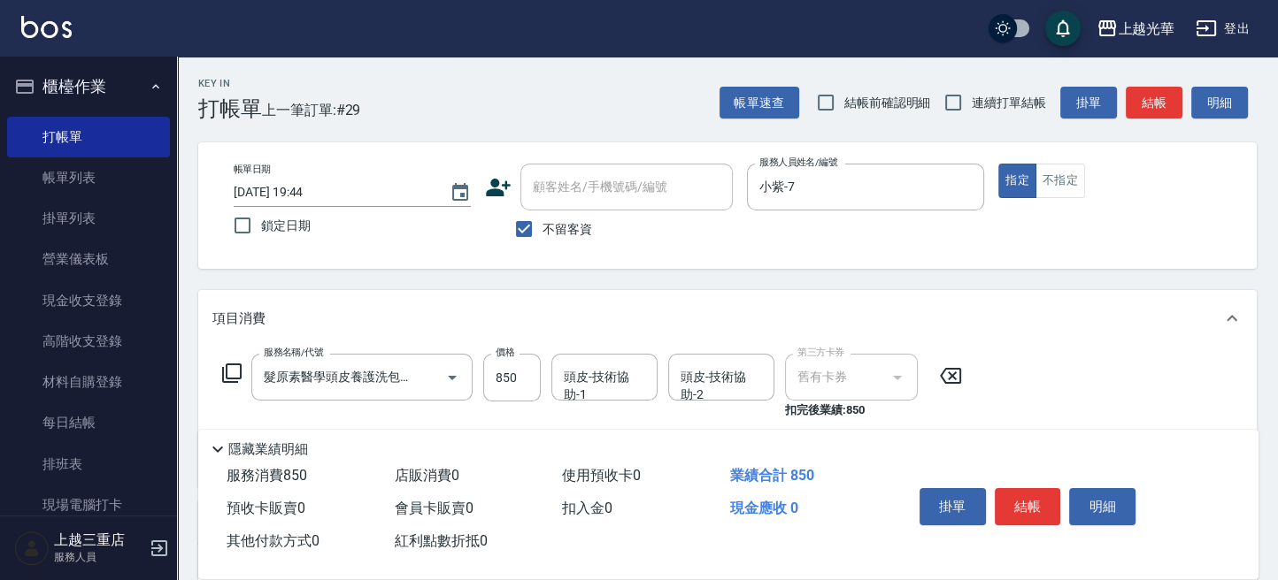
click at [960, 378] on icon at bounding box center [950, 376] width 21 height 16
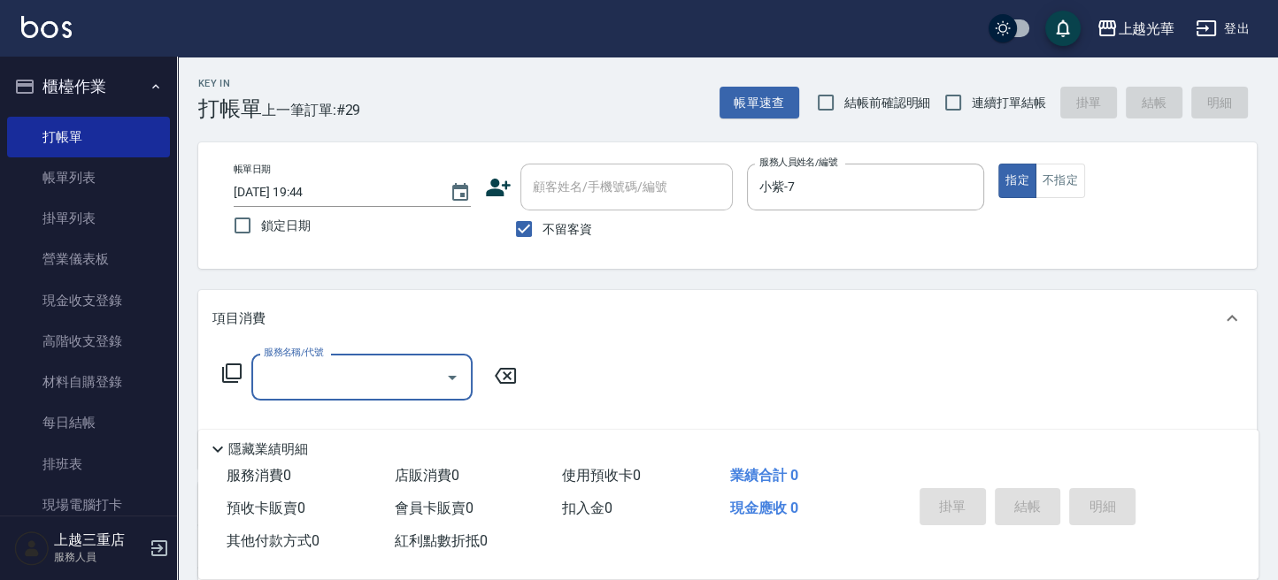
click at [229, 384] on div "服務名稱/代號 服務名稱/代號" at bounding box center [369, 377] width 315 height 47
click at [229, 376] on icon at bounding box center [231, 373] width 21 height 21
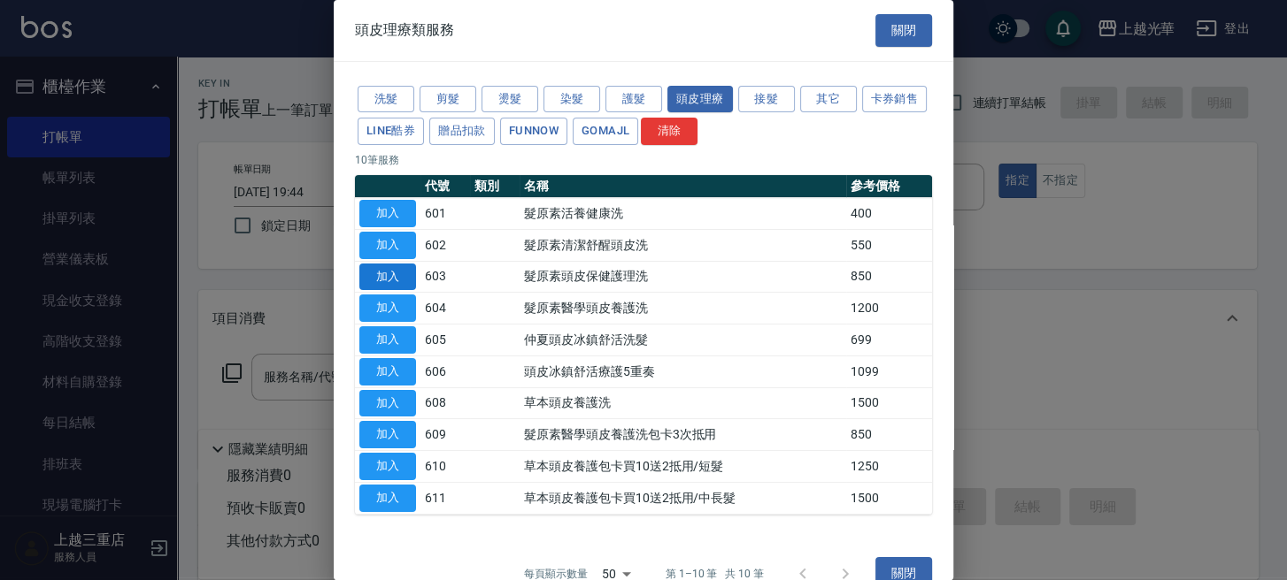
click at [406, 277] on button "加入" at bounding box center [387, 277] width 57 height 27
type input "髮原素頭皮保健護理洗(603)"
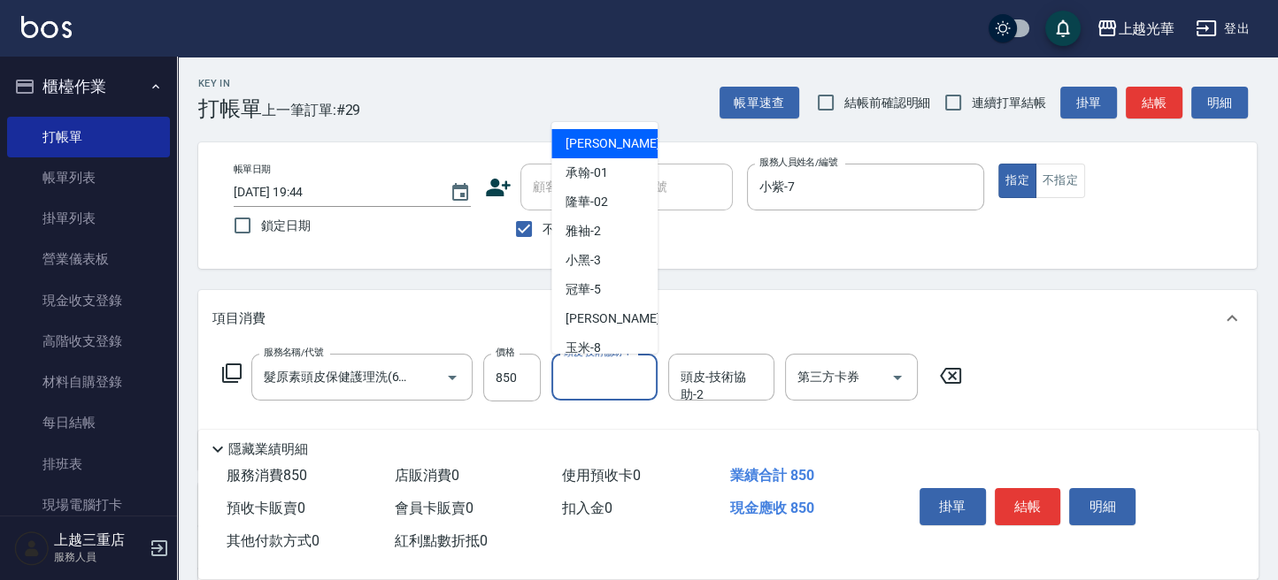
click at [611, 388] on input "頭皮-技術協助-1" at bounding box center [604, 377] width 90 height 31
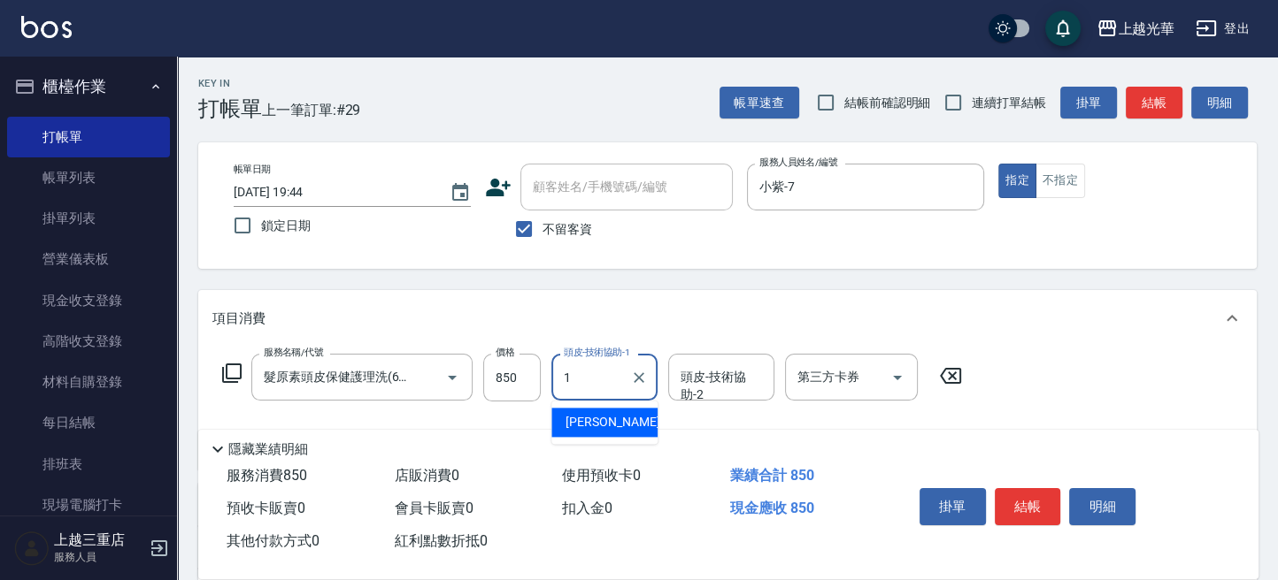
type input "小詹-1"
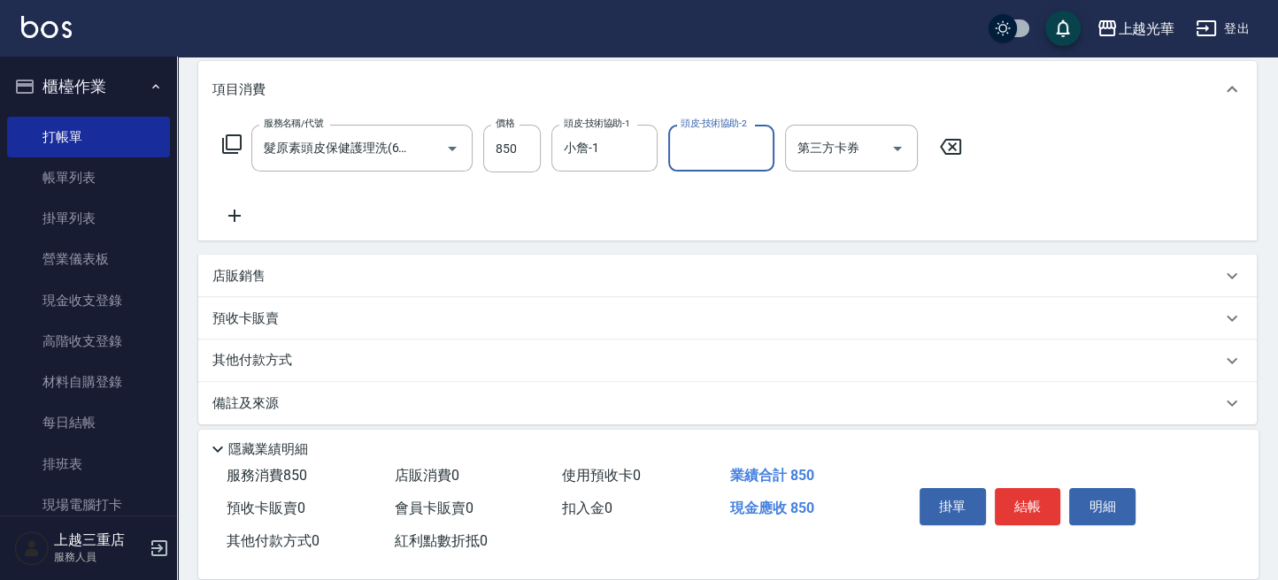
scroll to position [235, 0]
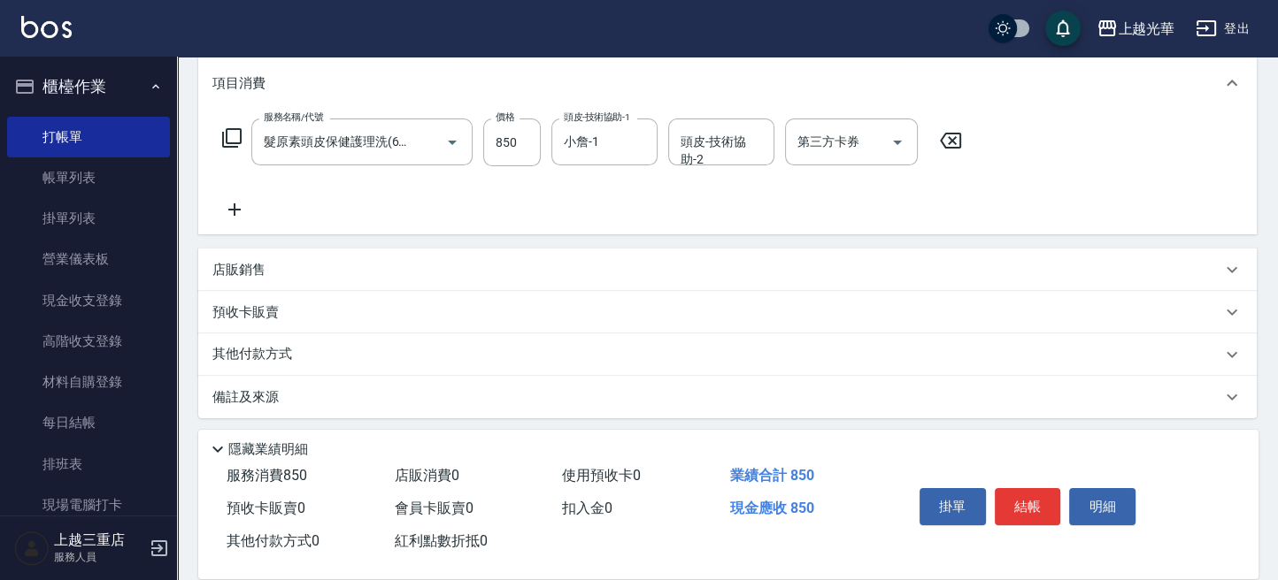
click at [230, 204] on icon at bounding box center [234, 209] width 44 height 21
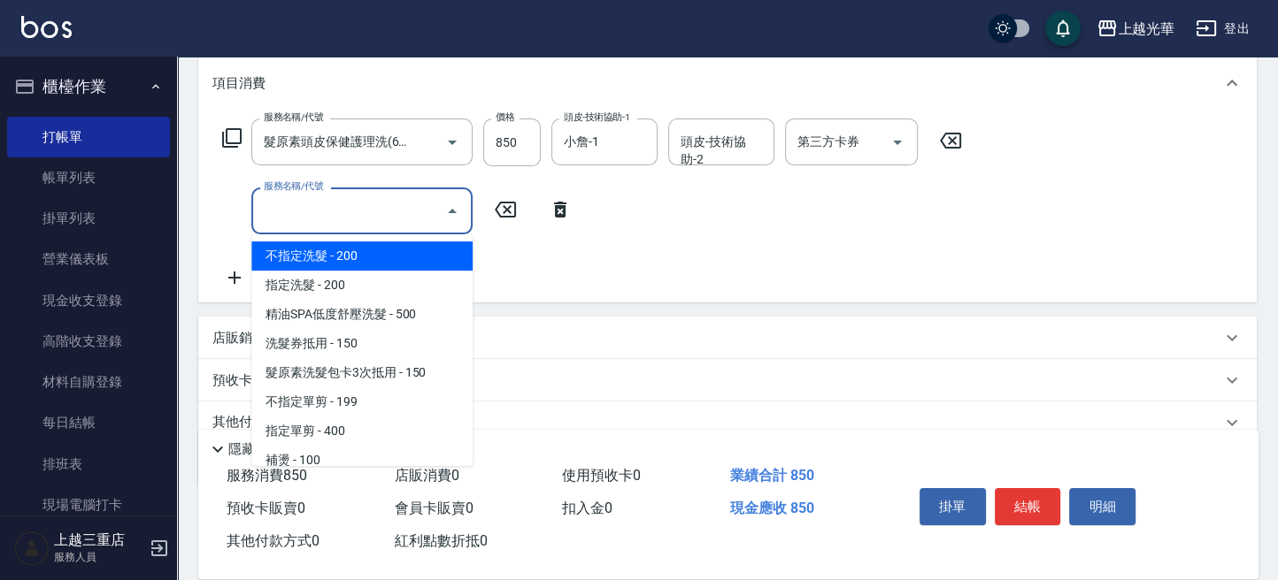
click at [362, 219] on input "服務名稱/代號" at bounding box center [348, 211] width 179 height 31
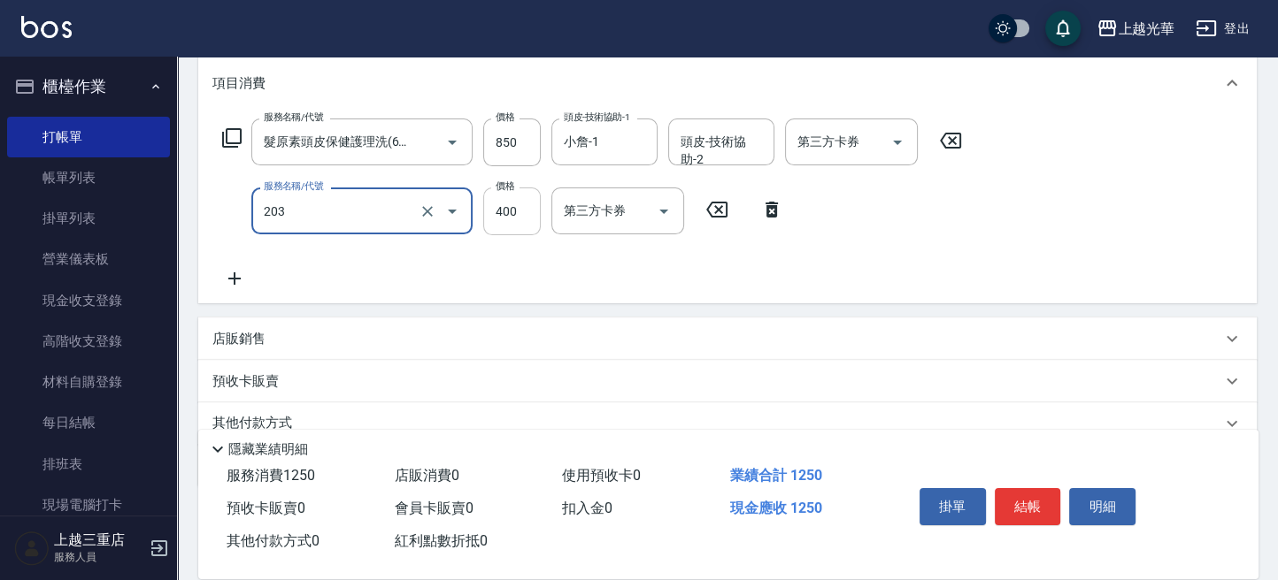
type input "指定單剪(203)"
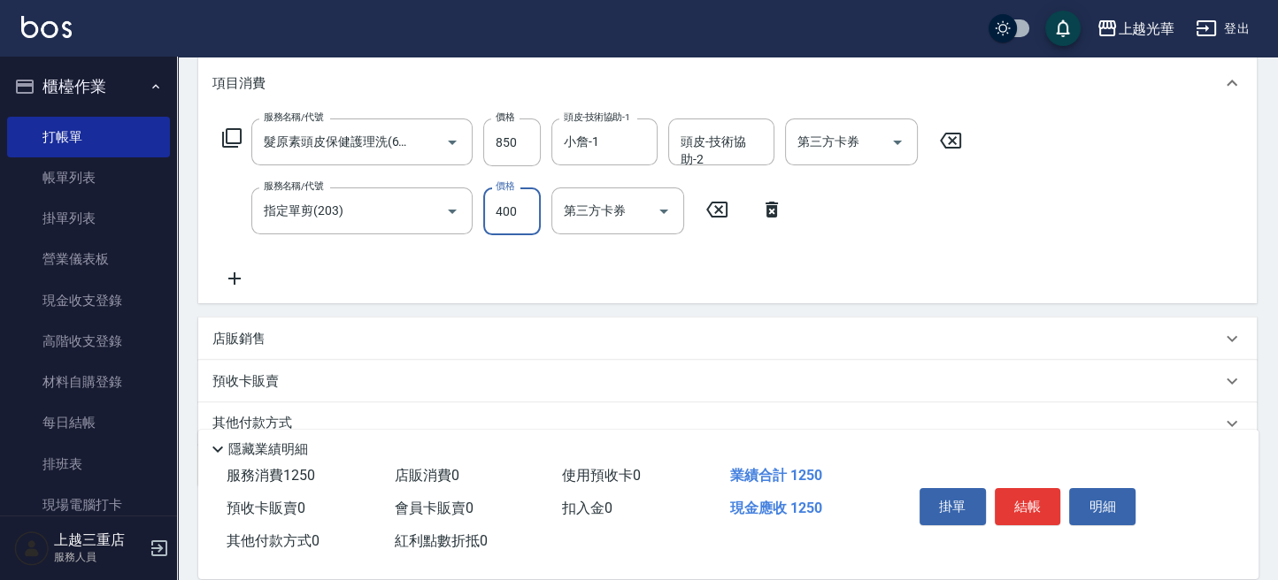
click at [523, 209] on input "400" at bounding box center [512, 212] width 58 height 48
type input "500"
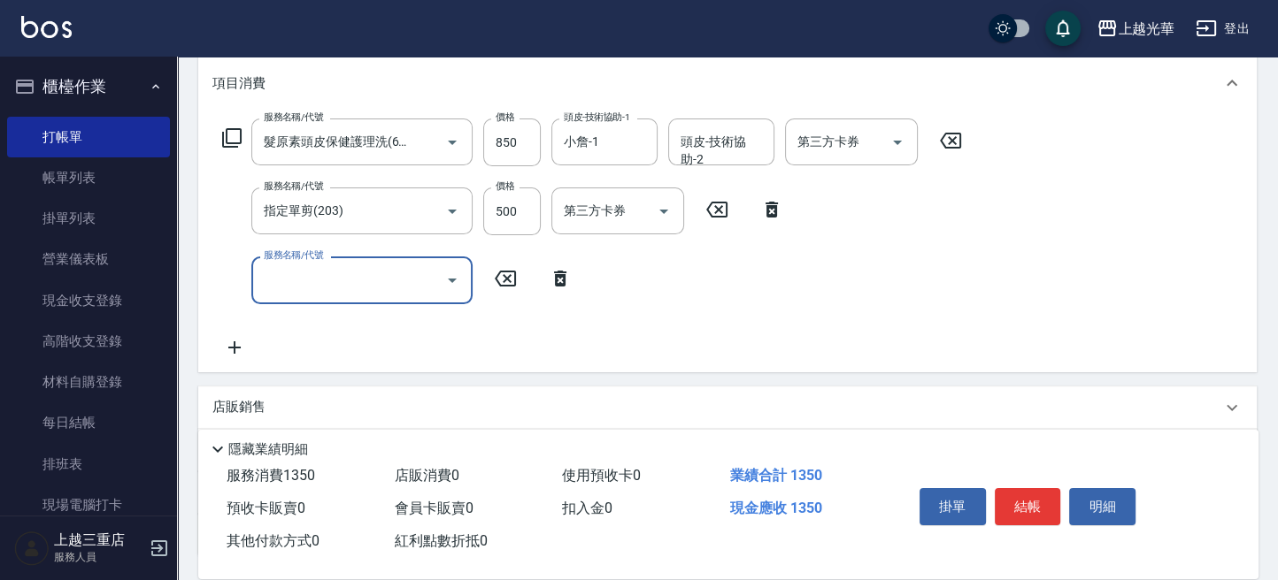
click at [565, 279] on icon at bounding box center [560, 279] width 12 height 16
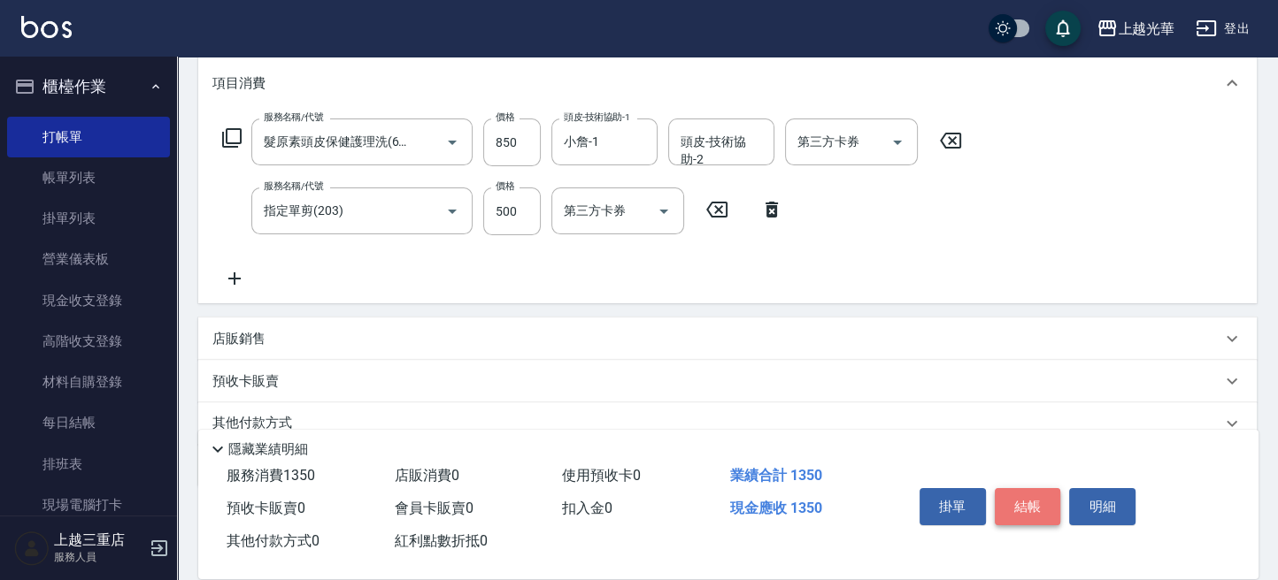
click at [1021, 490] on button "結帳" at bounding box center [1028, 506] width 66 height 37
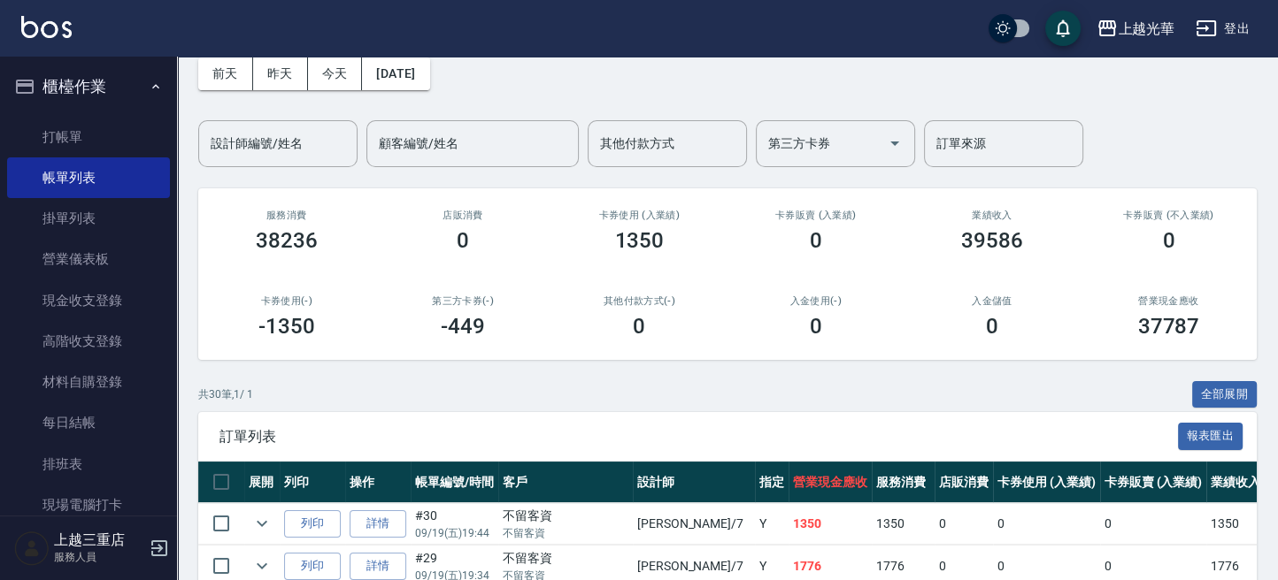
scroll to position [118, 0]
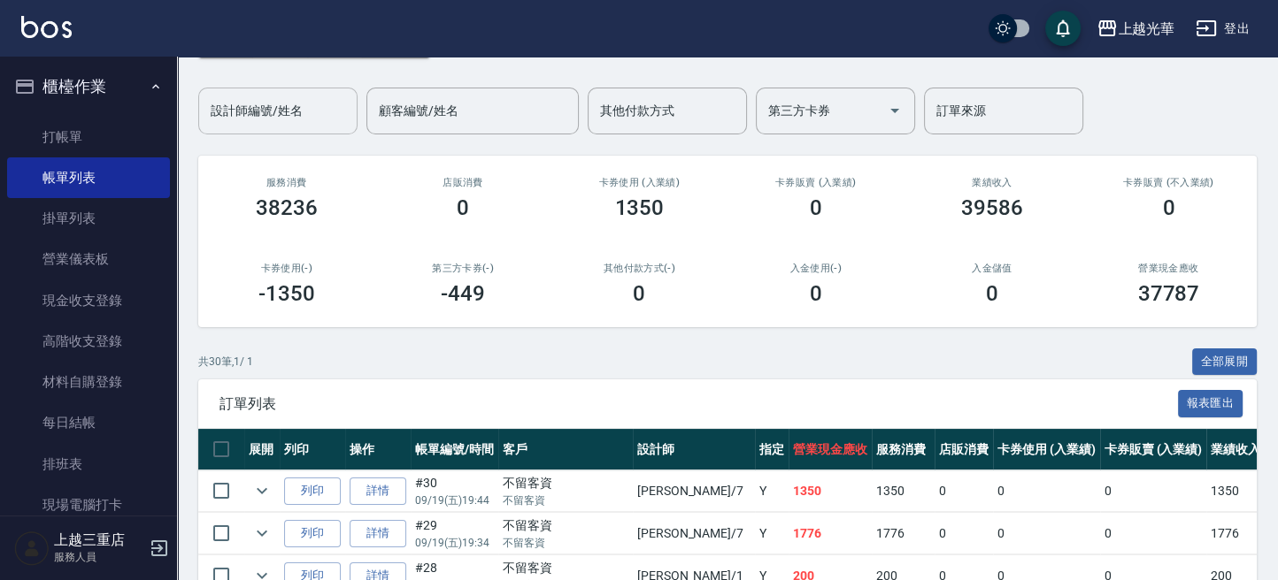
click at [304, 120] on input "設計師編號/姓名" at bounding box center [277, 111] width 143 height 31
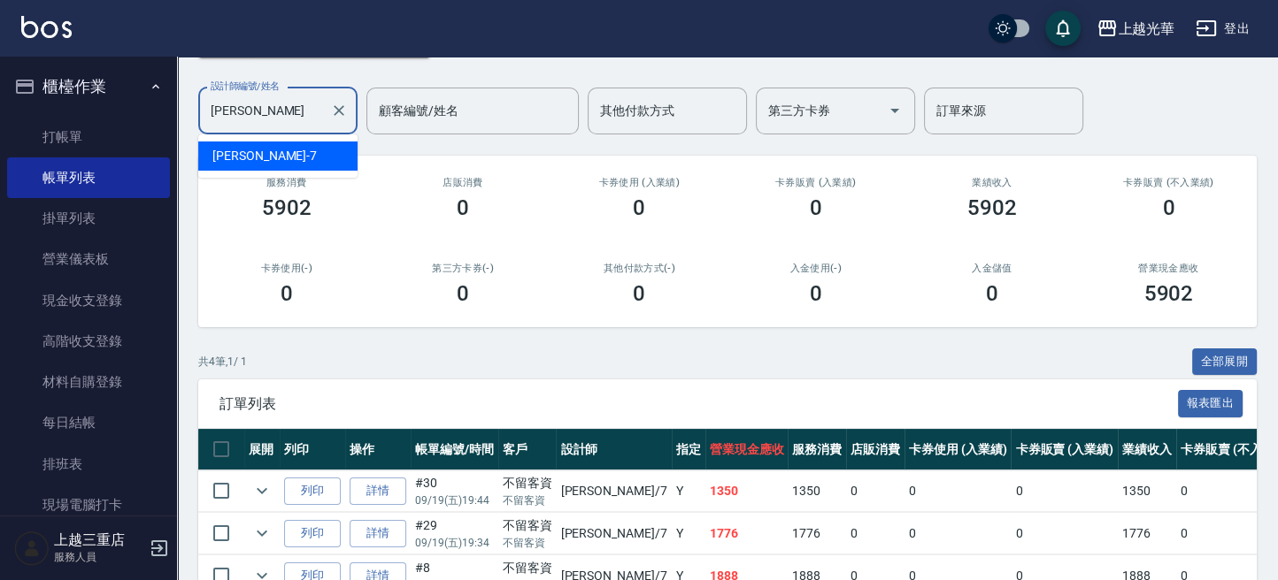
type input "小"
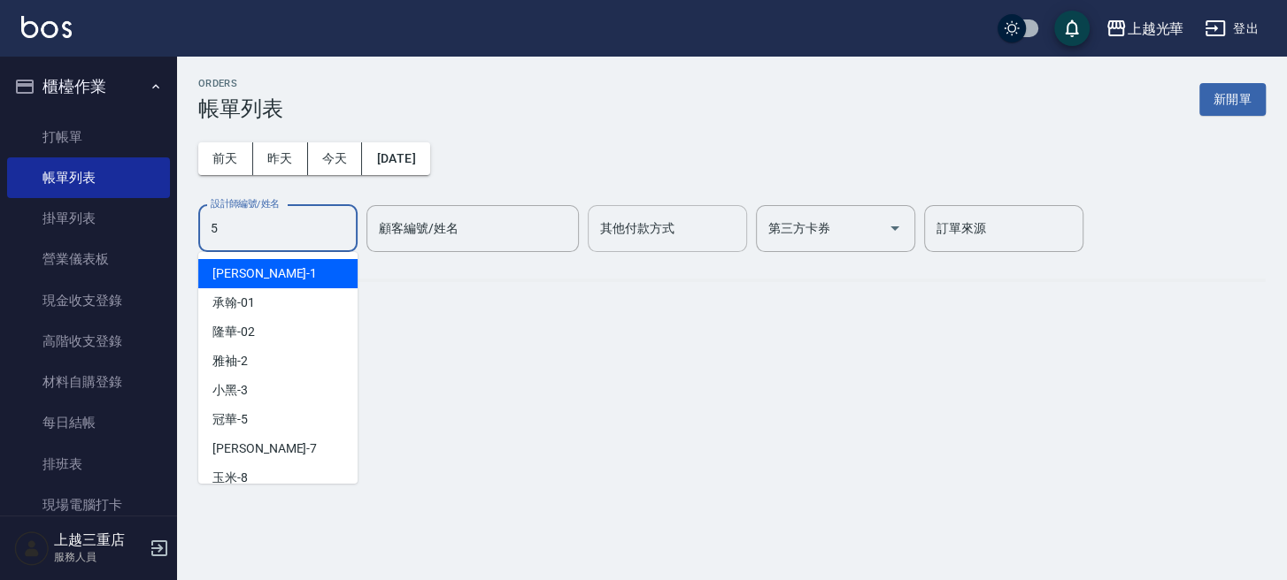
type input "冠華-5"
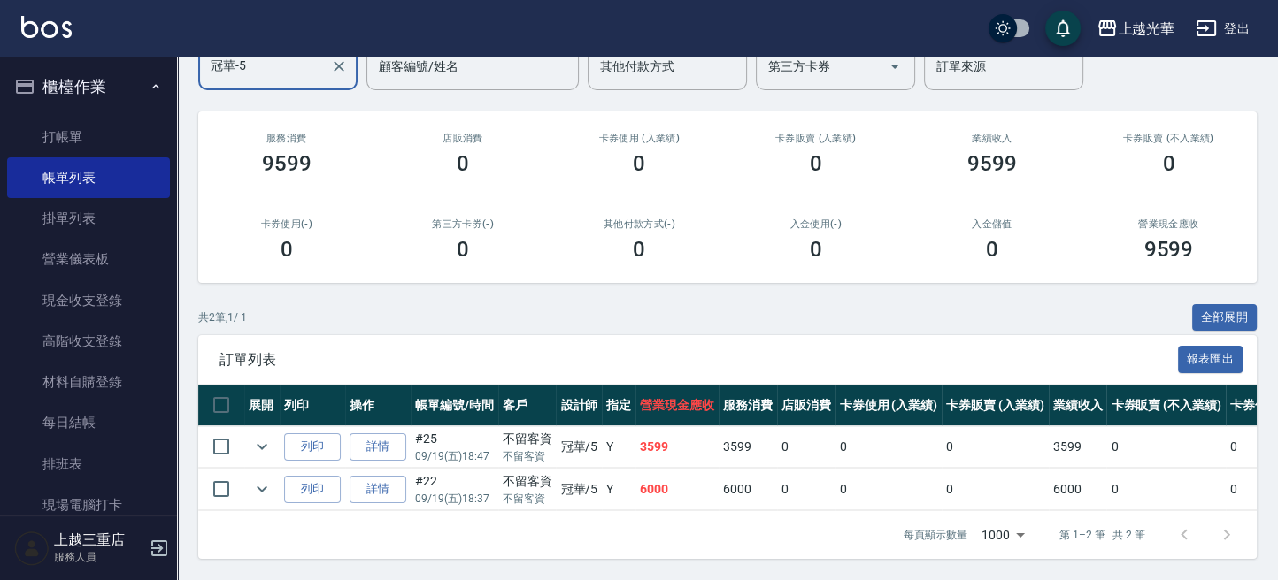
scroll to position [60, 0]
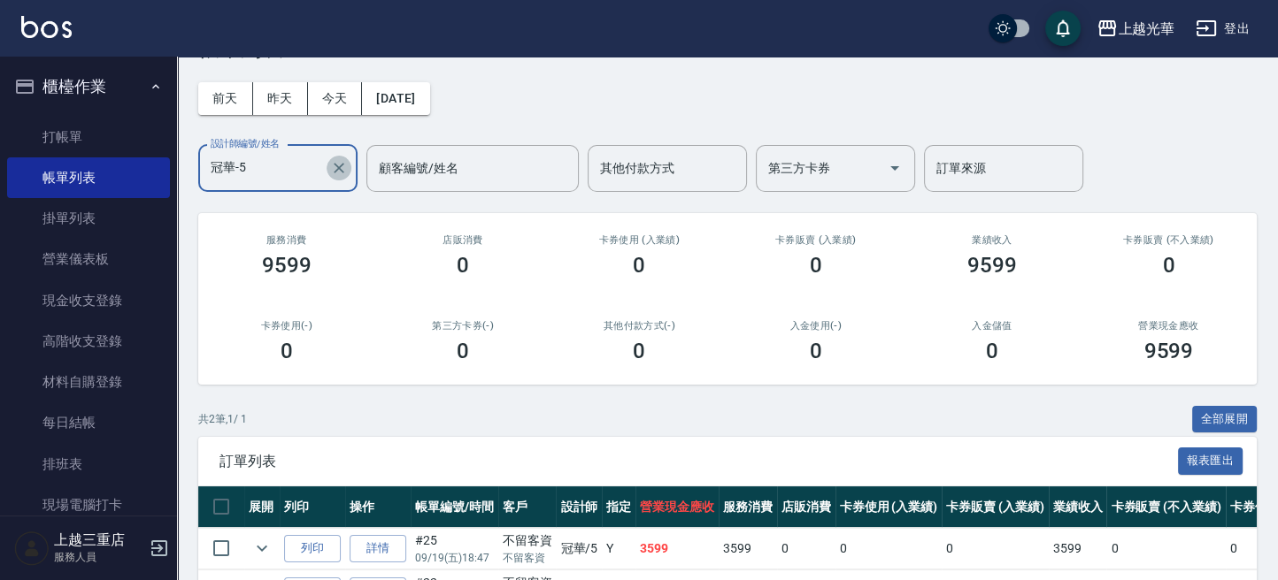
click at [343, 171] on icon "Clear" at bounding box center [339, 168] width 18 height 18
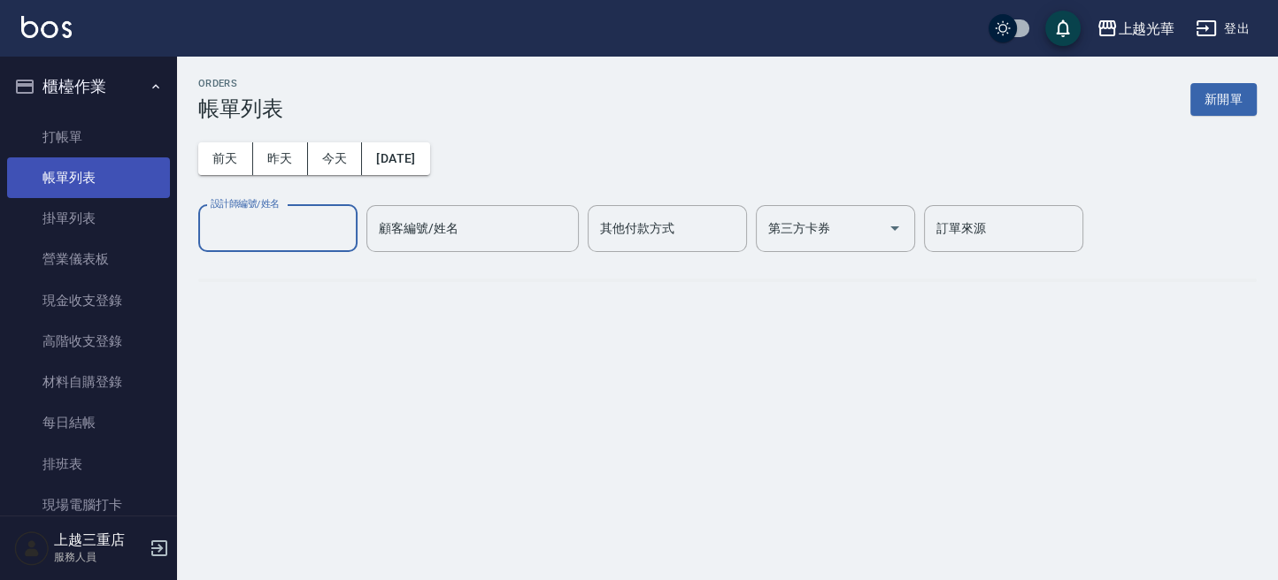
scroll to position [0, 0]
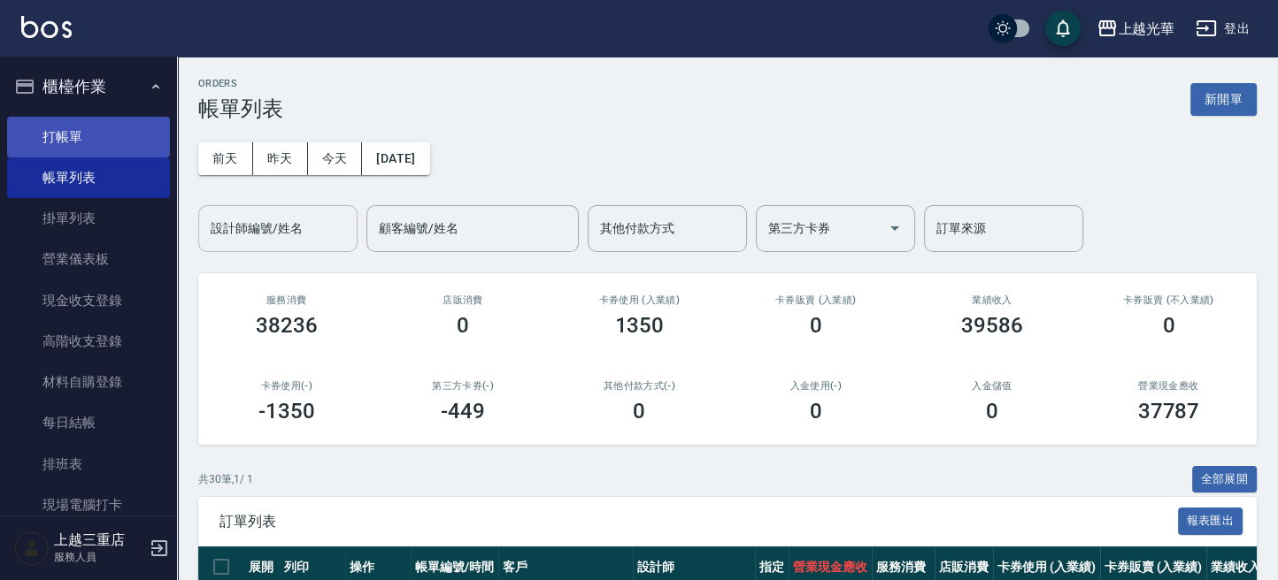
click at [83, 146] on link "打帳單" at bounding box center [88, 137] width 163 height 41
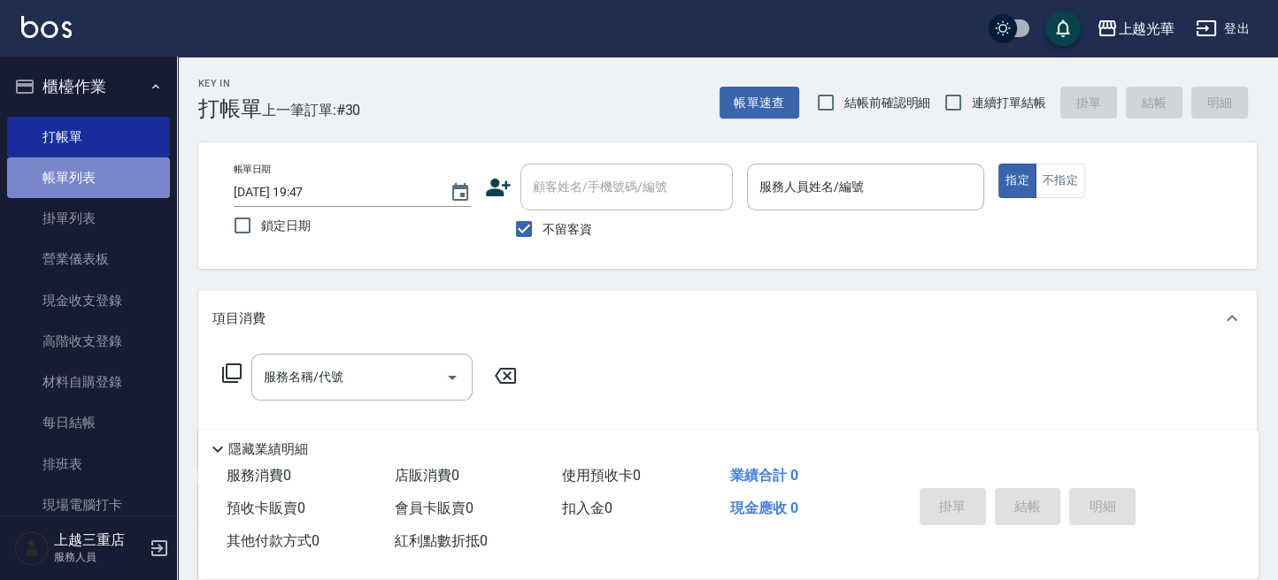
click at [104, 186] on link "帳單列表" at bounding box center [88, 177] width 163 height 41
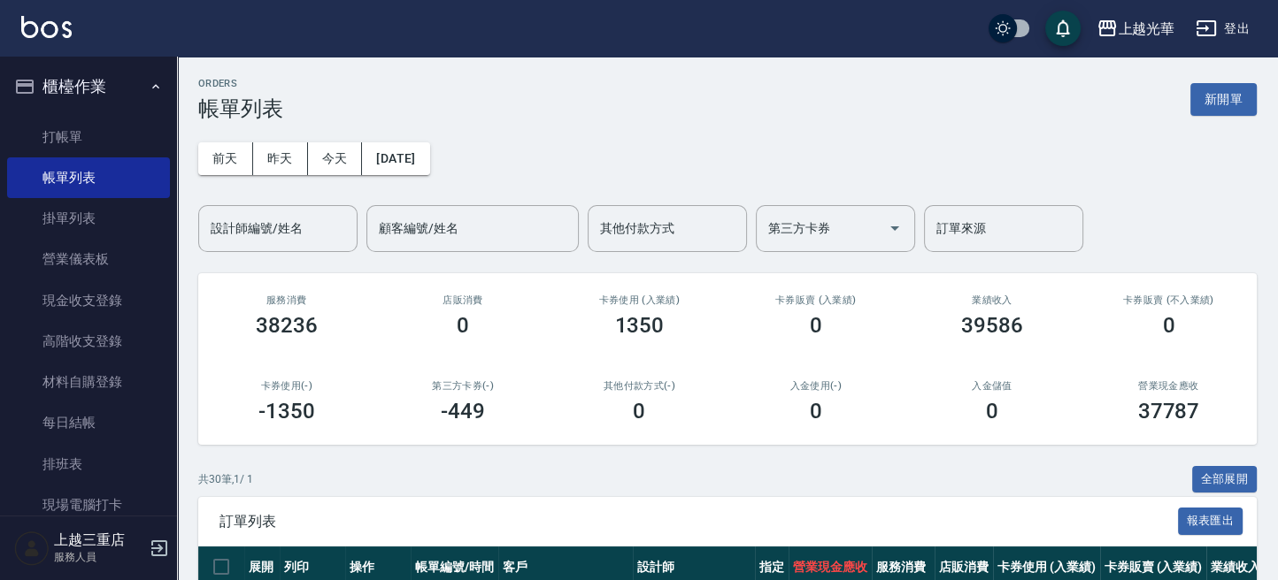
click at [265, 222] on input "設計師編號/姓名" at bounding box center [277, 228] width 143 height 31
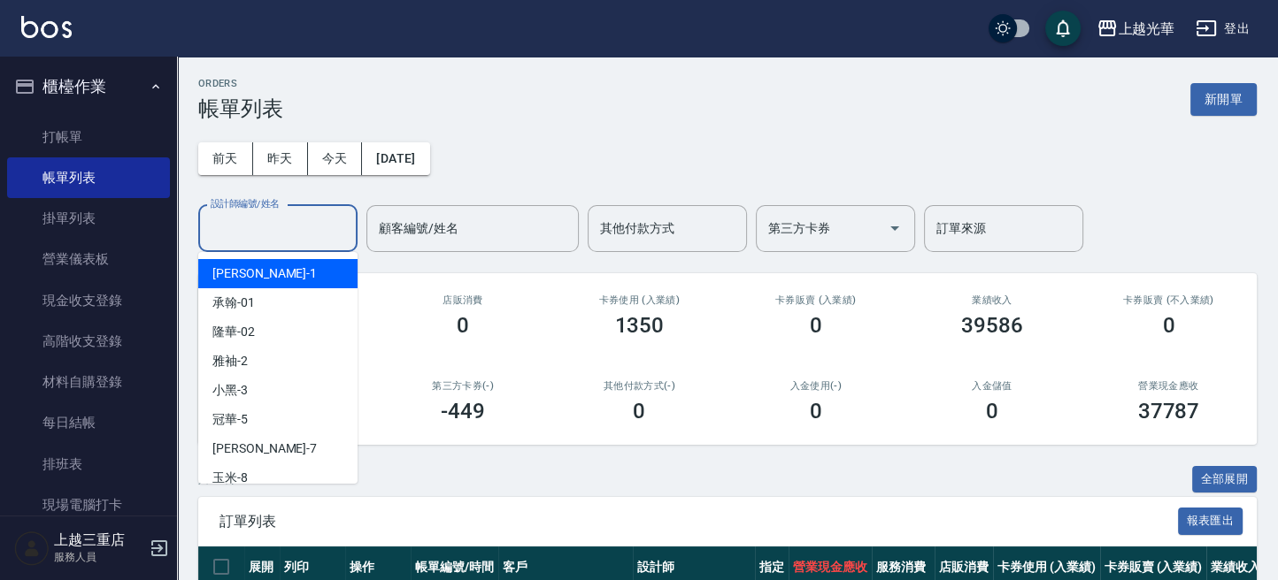
click at [263, 265] on div "小詹 -1" at bounding box center [277, 273] width 159 height 29
type input "小詹-1"
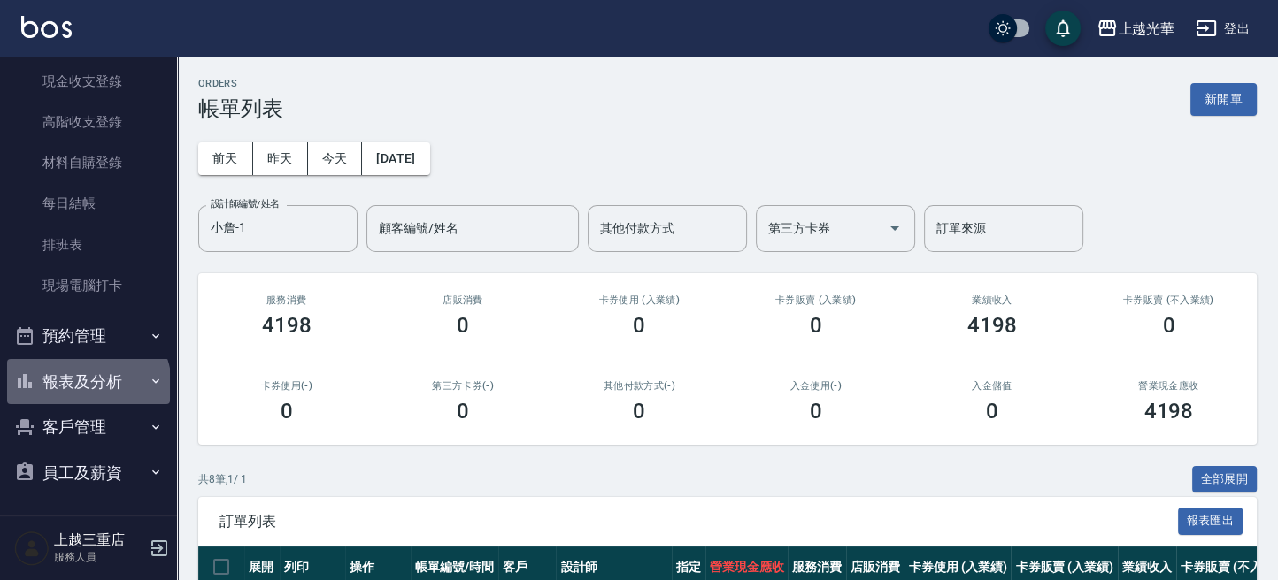
click at [87, 386] on button "報表及分析" at bounding box center [88, 382] width 163 height 46
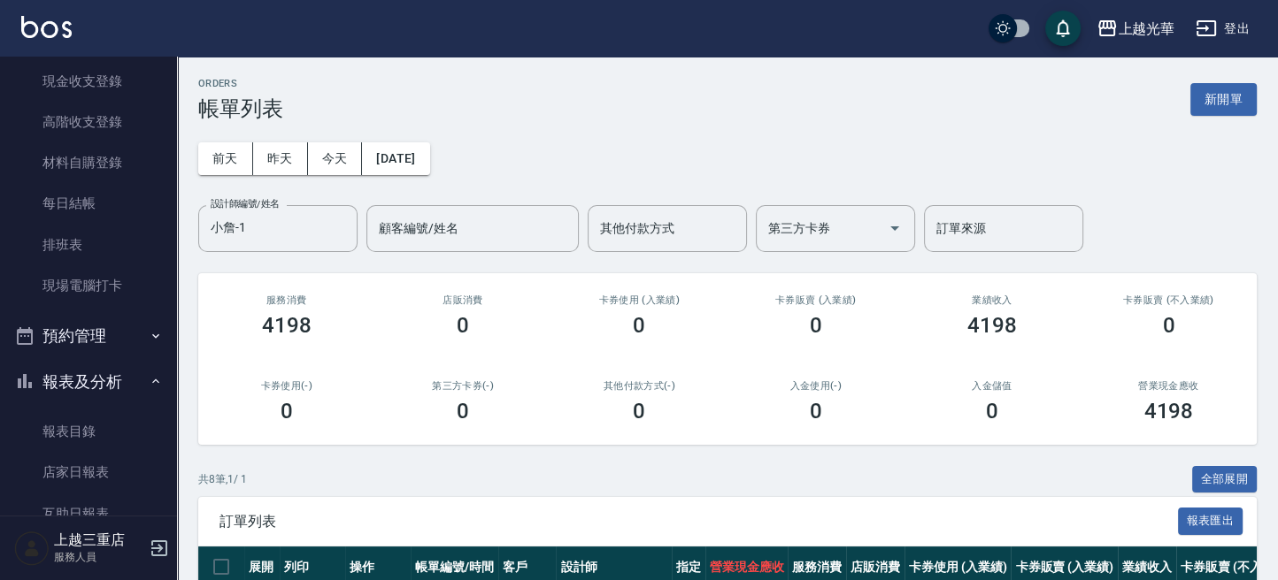
scroll to position [573, 0]
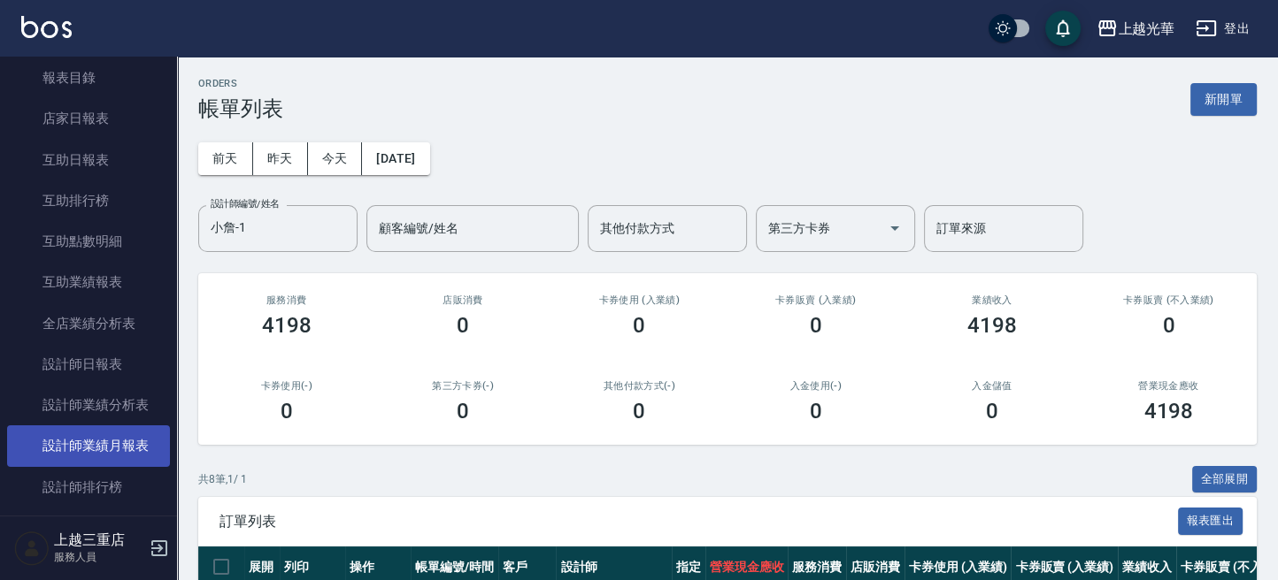
click at [99, 442] on link "設計師業績月報表" at bounding box center [88, 446] width 163 height 41
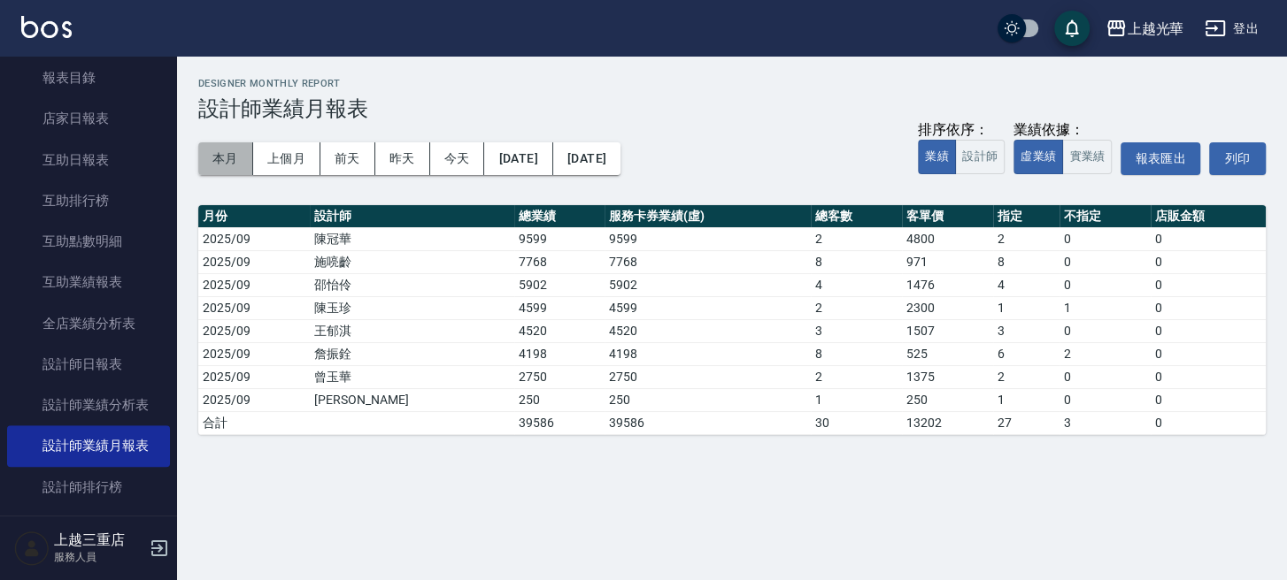
click at [225, 154] on button "本月" at bounding box center [225, 158] width 55 height 33
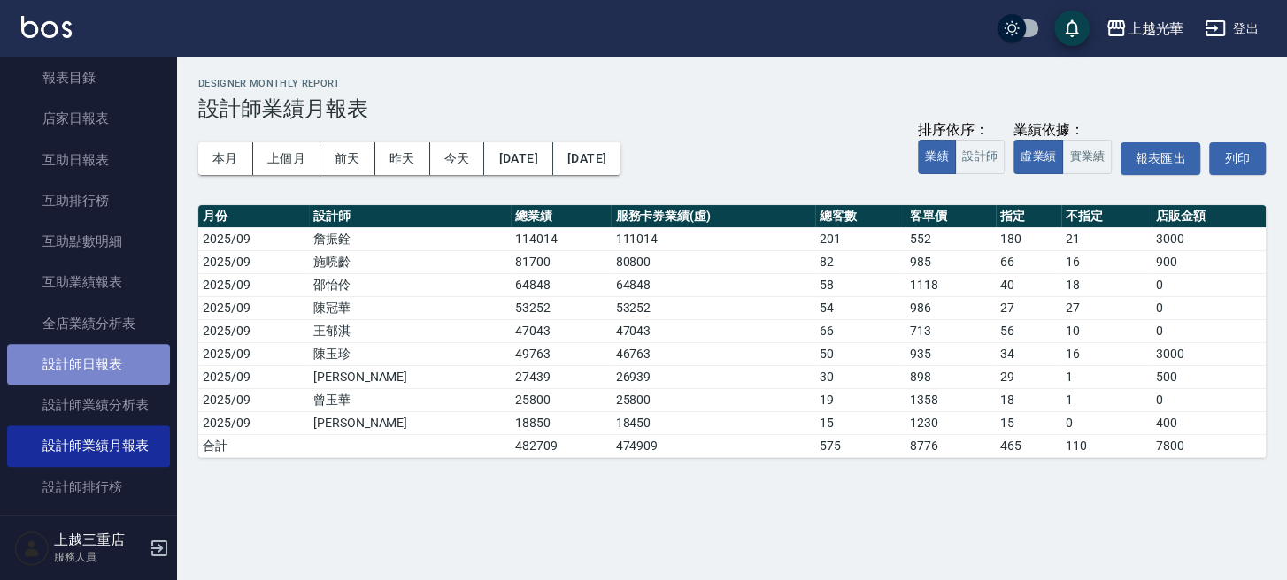
click at [116, 368] on link "設計師日報表" at bounding box center [88, 364] width 163 height 41
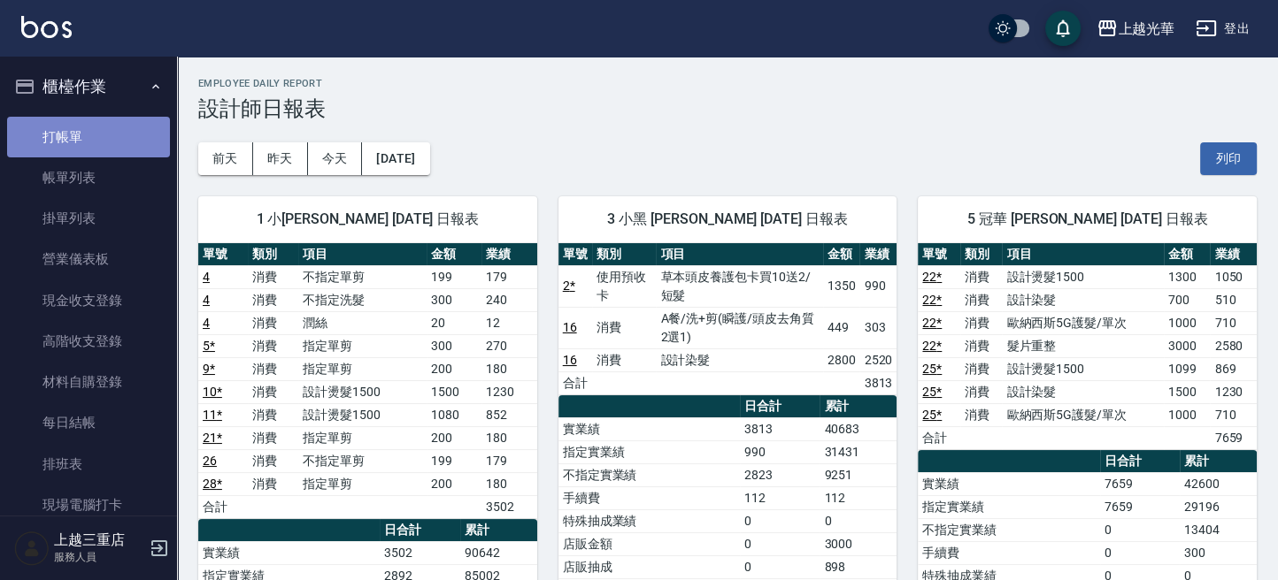
click at [99, 129] on link "打帳單" at bounding box center [88, 137] width 163 height 41
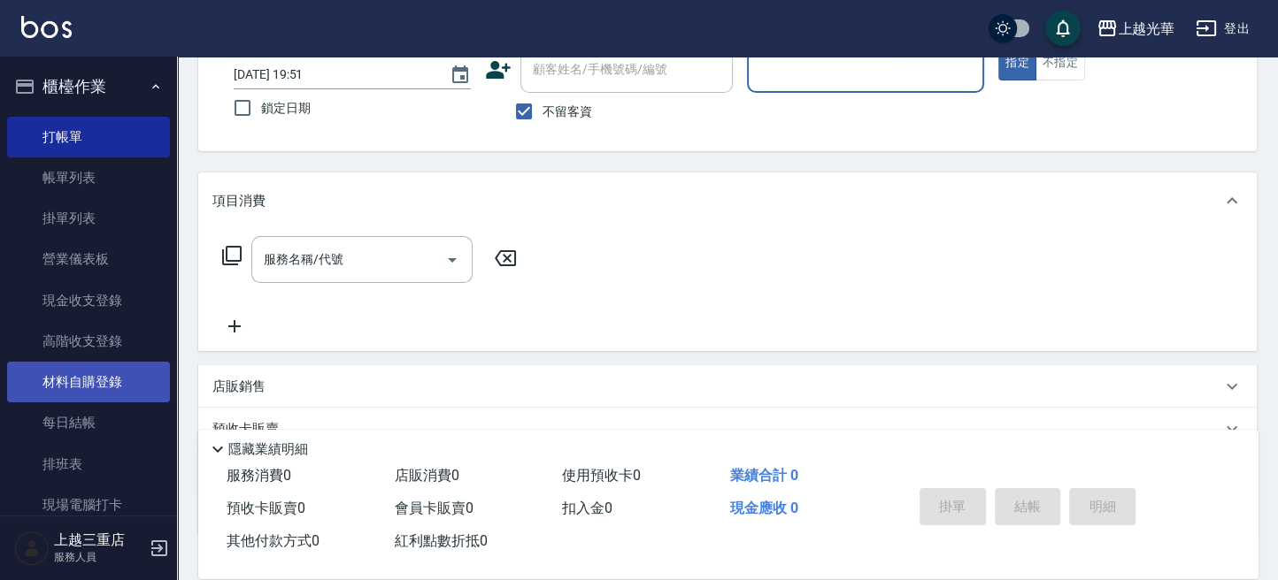
scroll to position [354, 0]
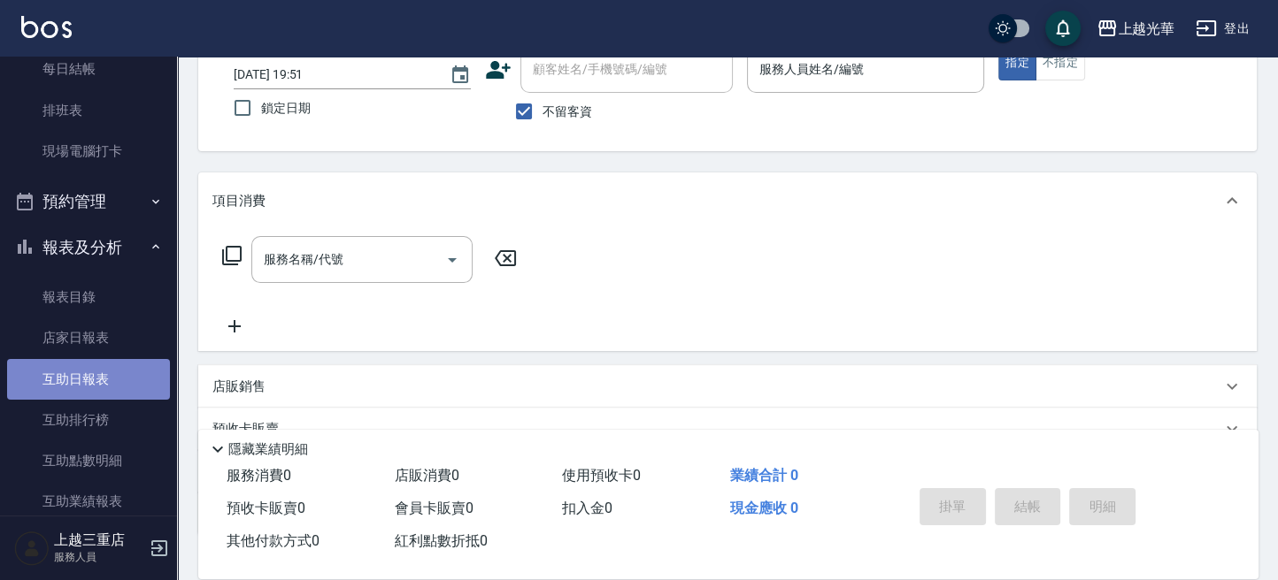
click at [110, 380] on link "互助日報表" at bounding box center [88, 379] width 163 height 41
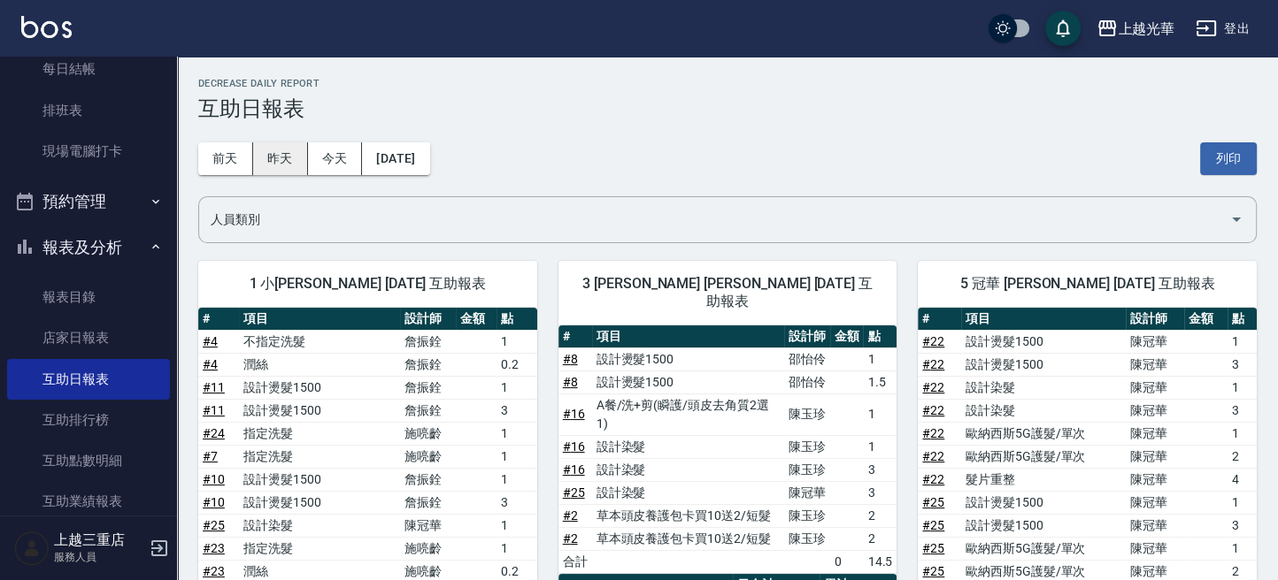
click at [275, 154] on button "昨天" at bounding box center [280, 158] width 55 height 33
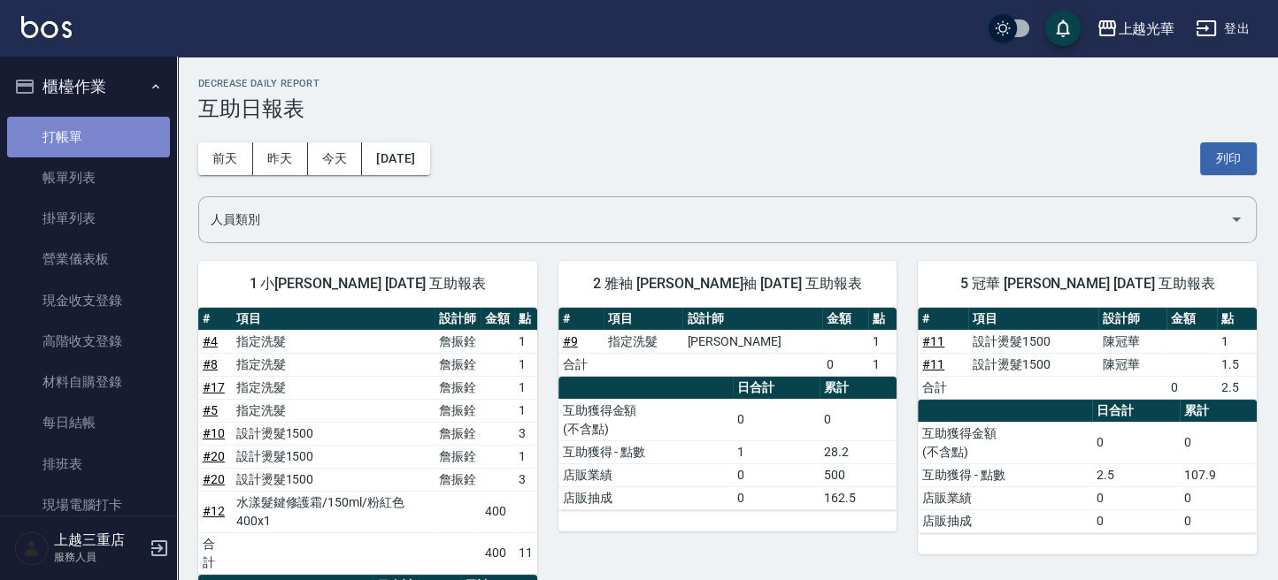
click at [102, 143] on link "打帳單" at bounding box center [88, 137] width 163 height 41
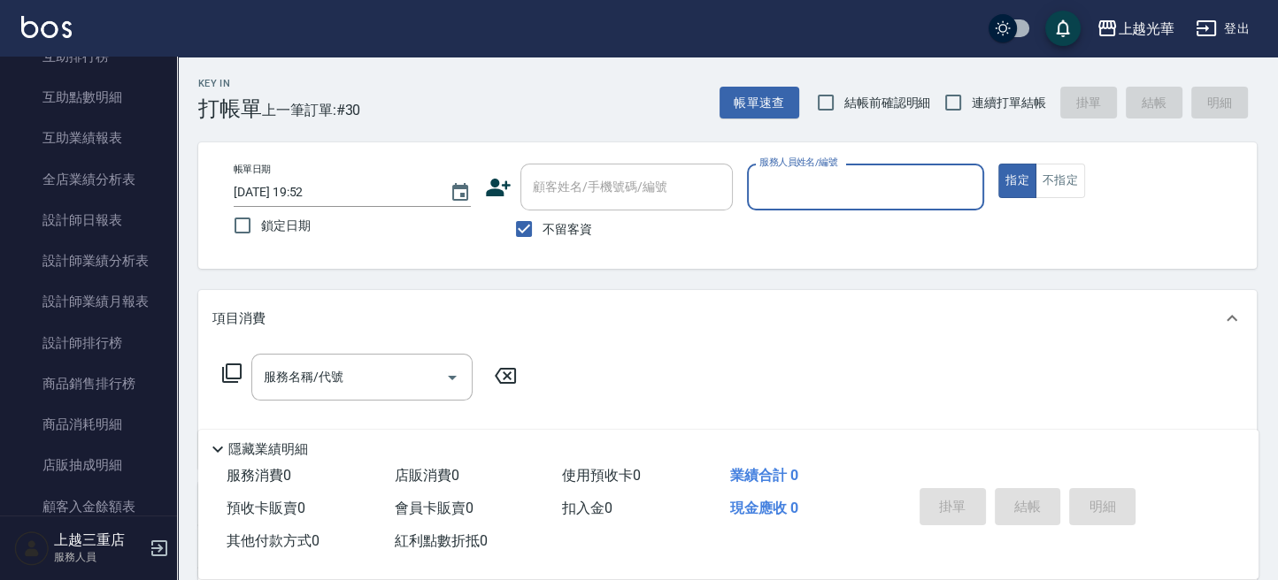
scroll to position [971, 0]
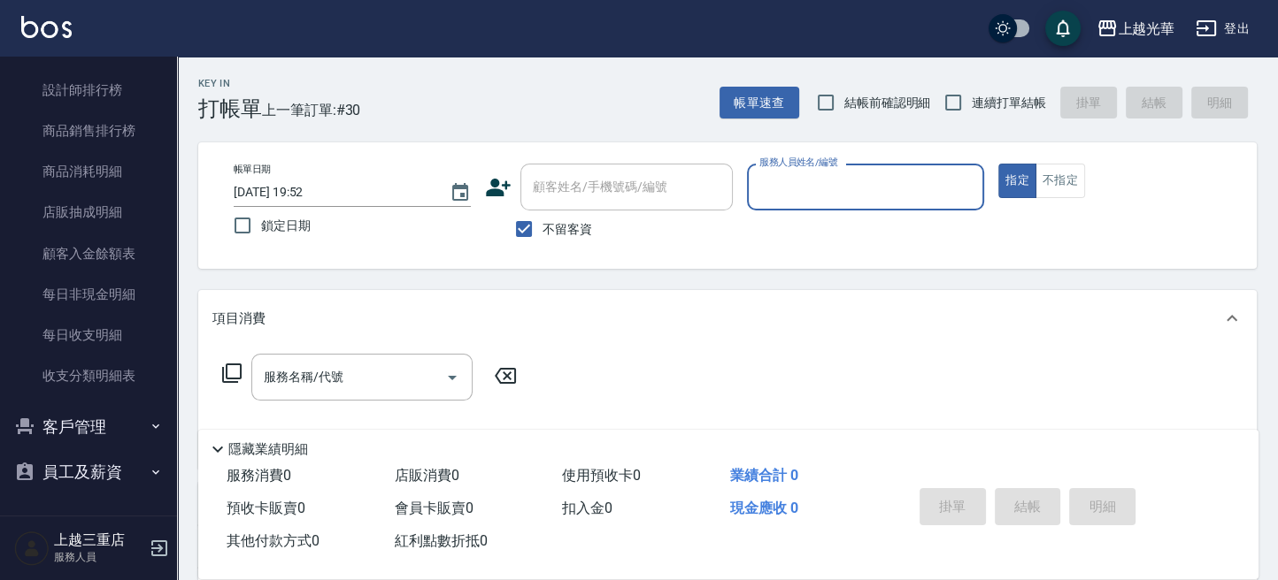
click at [119, 476] on button "員工及薪資" at bounding box center [88, 472] width 163 height 46
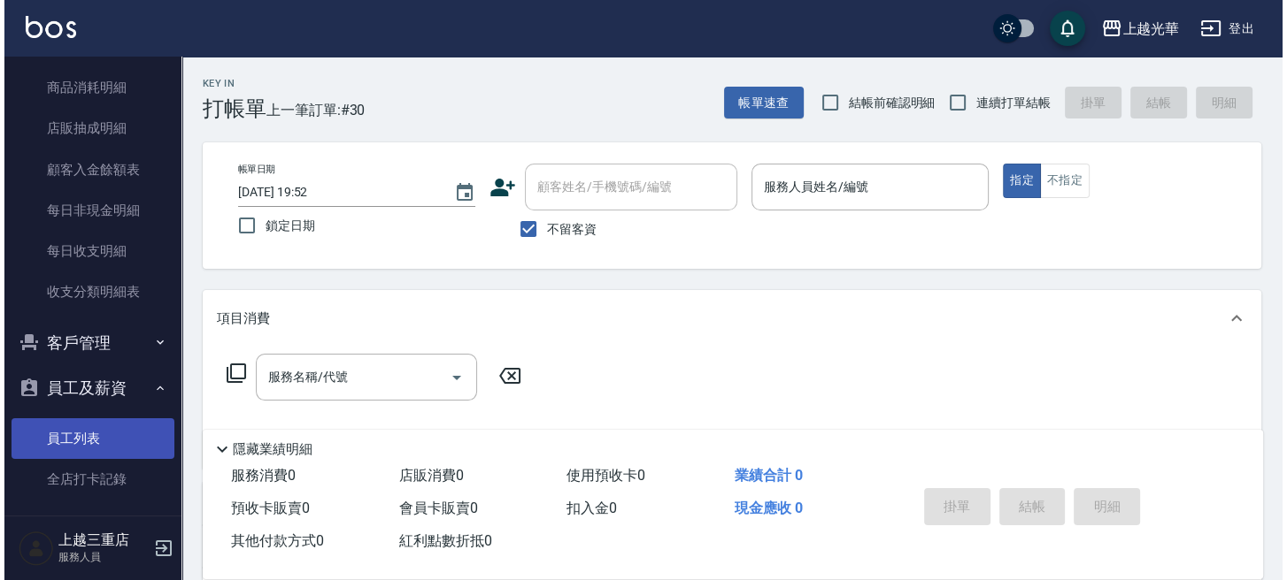
scroll to position [1062, 0]
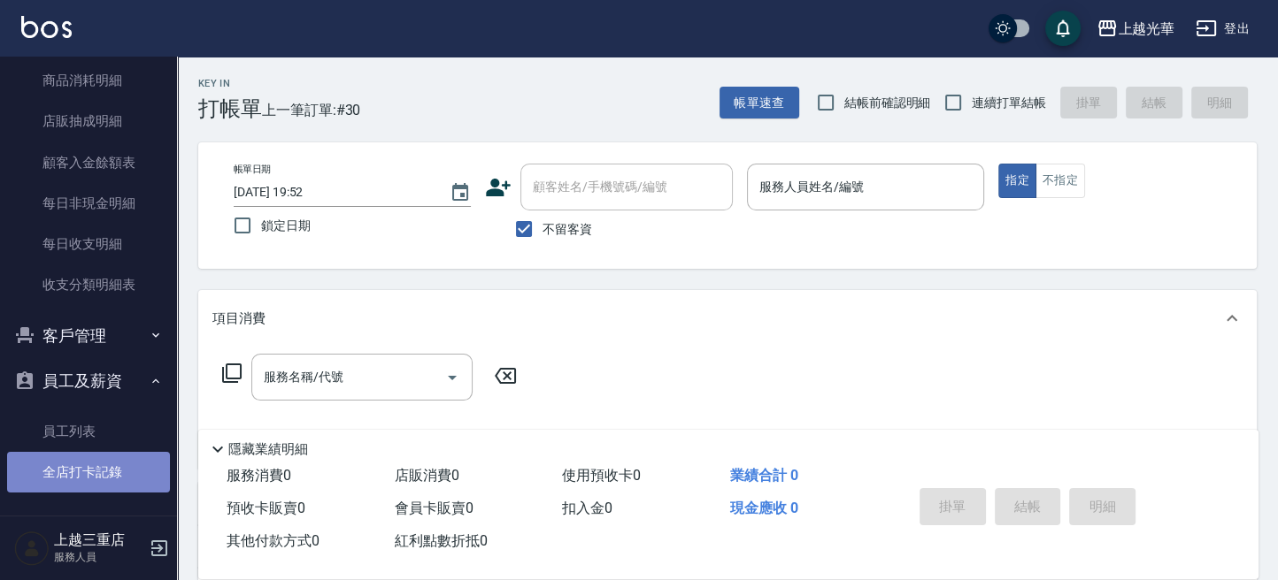
click at [117, 474] on link "全店打卡記錄" at bounding box center [88, 472] width 163 height 41
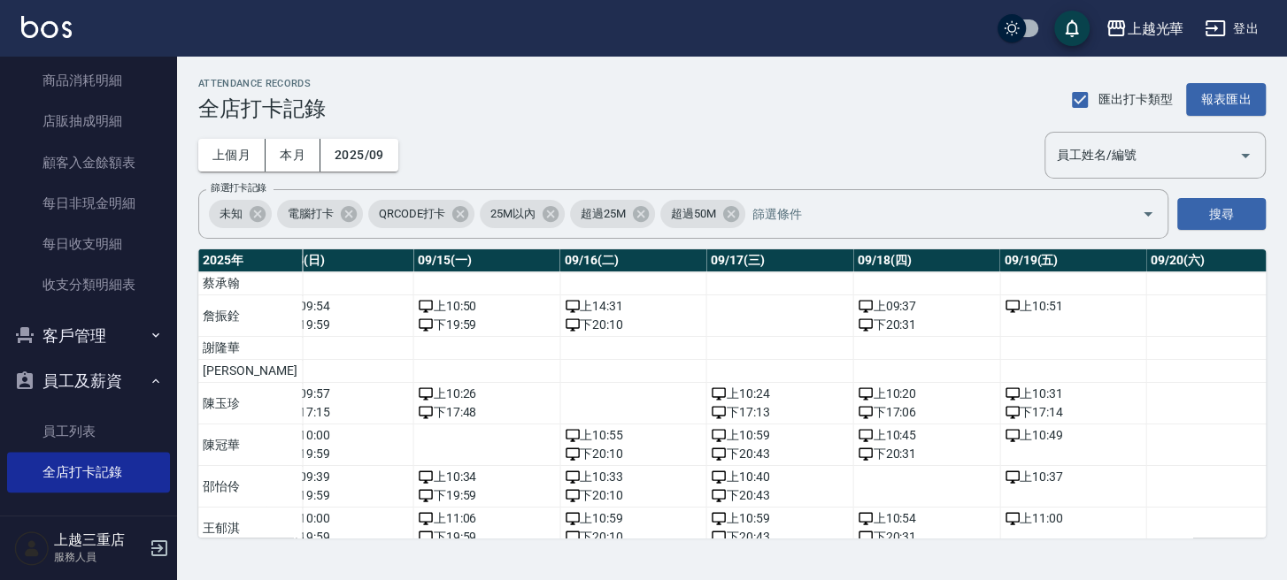
scroll to position [0, 2010]
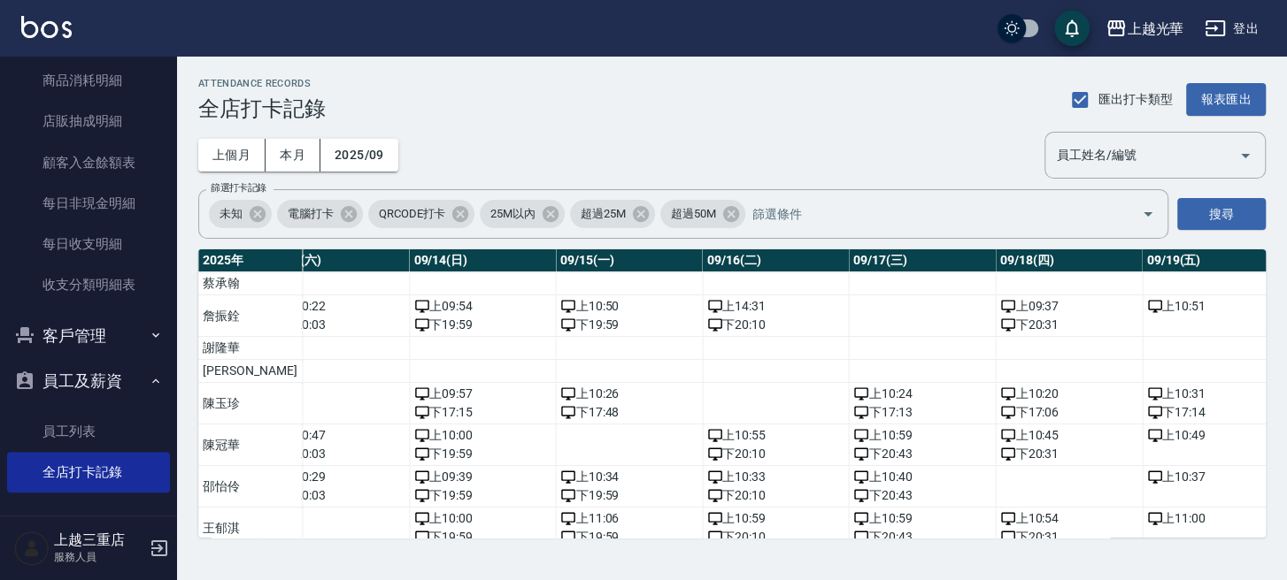
drag, startPoint x: 729, startPoint y: 519, endPoint x: 744, endPoint y: 522, distance: 15.3
click at [746, 522] on div "[DATE] 總打卡天數 曠職天數 總遲到分鐘數 09/01(一) 09/02(二) 09/03(三) 09/04(四) 09/05(五) 09/06(六) …" at bounding box center [731, 394] width 1067 height 288
click at [710, 555] on div "ATTENDANCE RECORDS 全店打卡記錄 匯出打卡類型 報表匯出 上個月 本月 2025/09 員工姓名/編號 員工姓名/編號 篩選打卡記錄 未知 …" at bounding box center [732, 308] width 1110 height 503
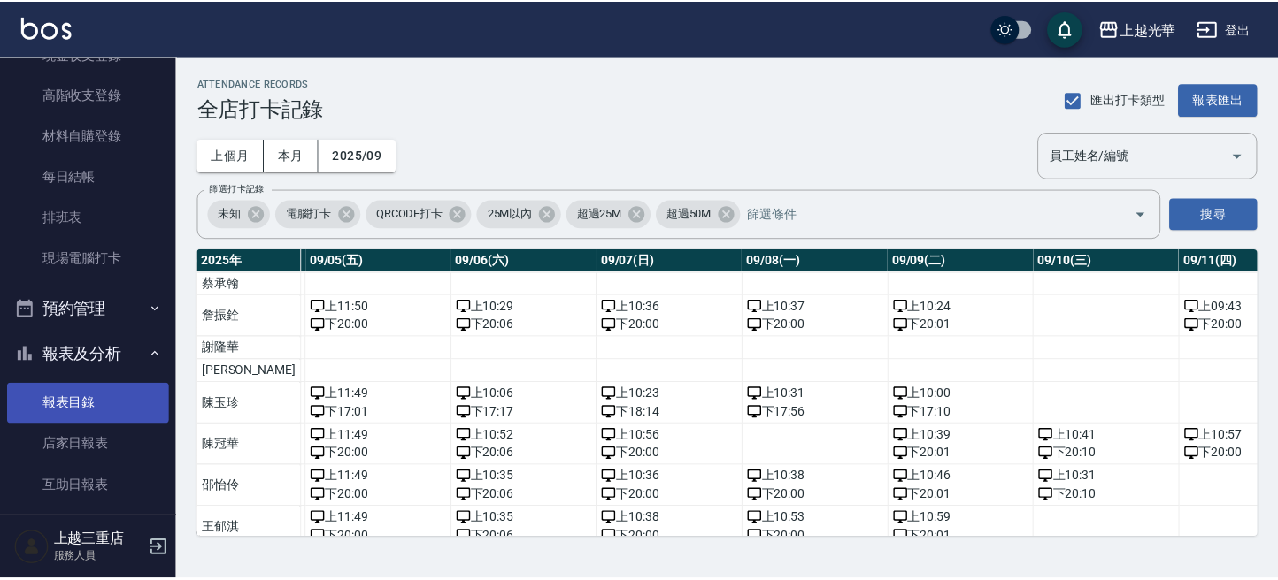
scroll to position [241, 0]
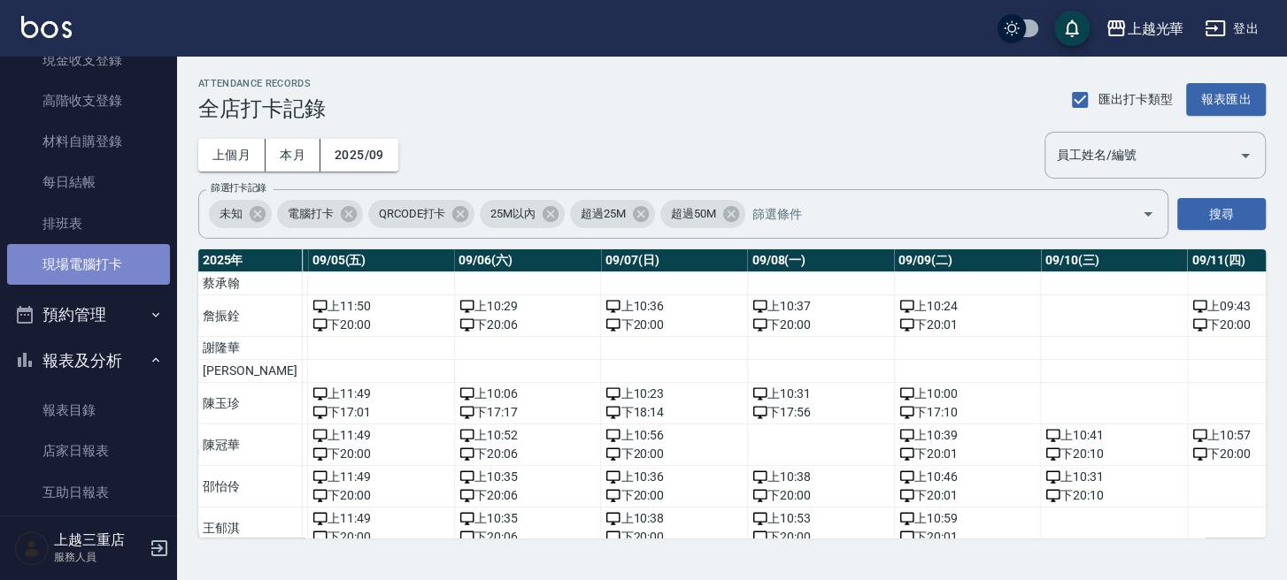
click at [142, 254] on link "現場電腦打卡" at bounding box center [88, 264] width 163 height 41
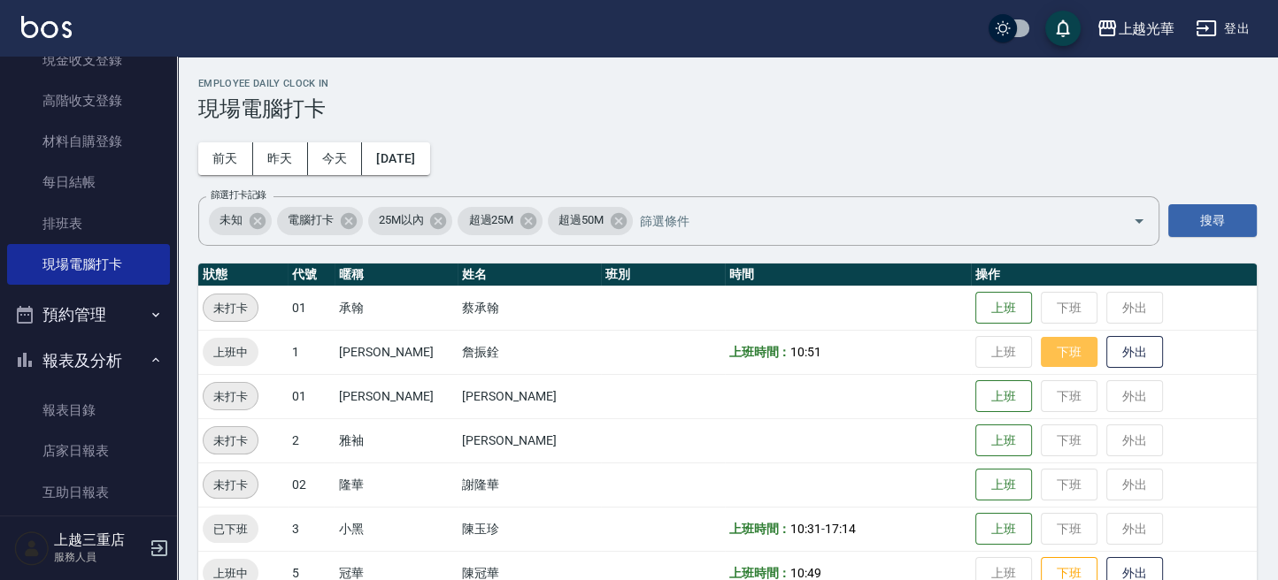
click at [1047, 356] on button "下班" at bounding box center [1069, 352] width 57 height 31
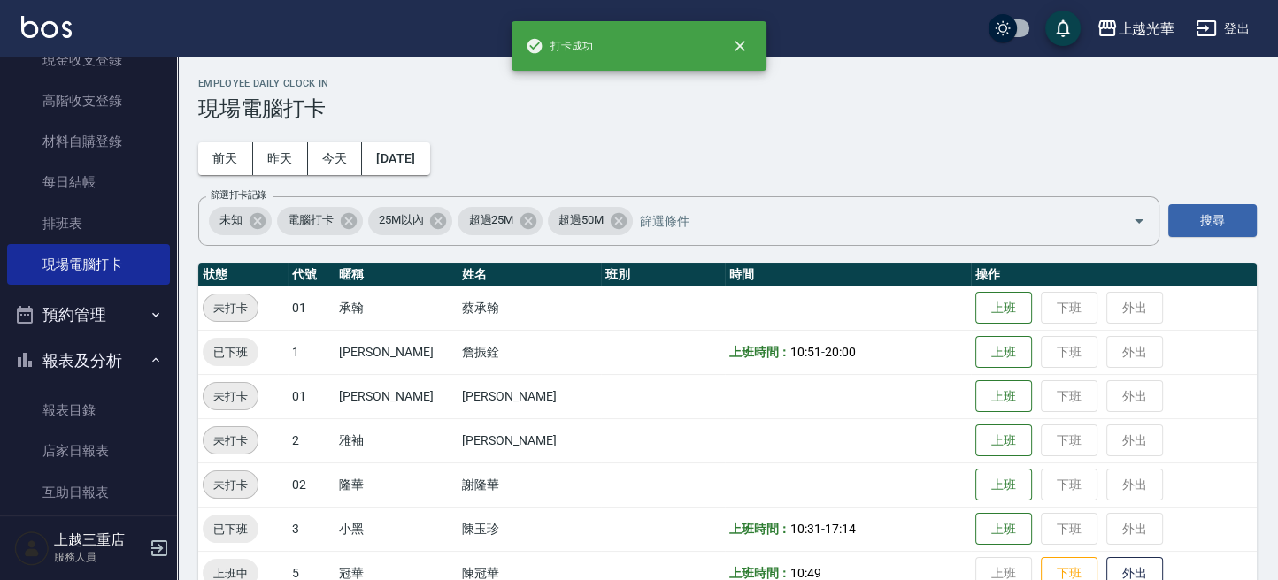
scroll to position [235, 0]
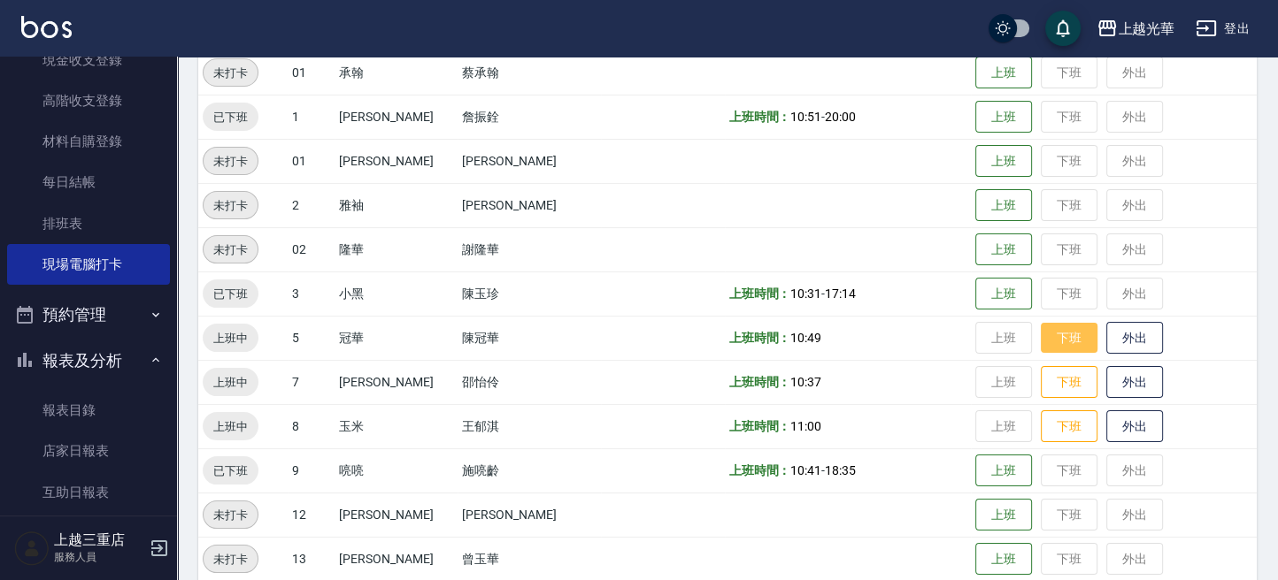
click at [1052, 335] on button "下班" at bounding box center [1069, 338] width 57 height 31
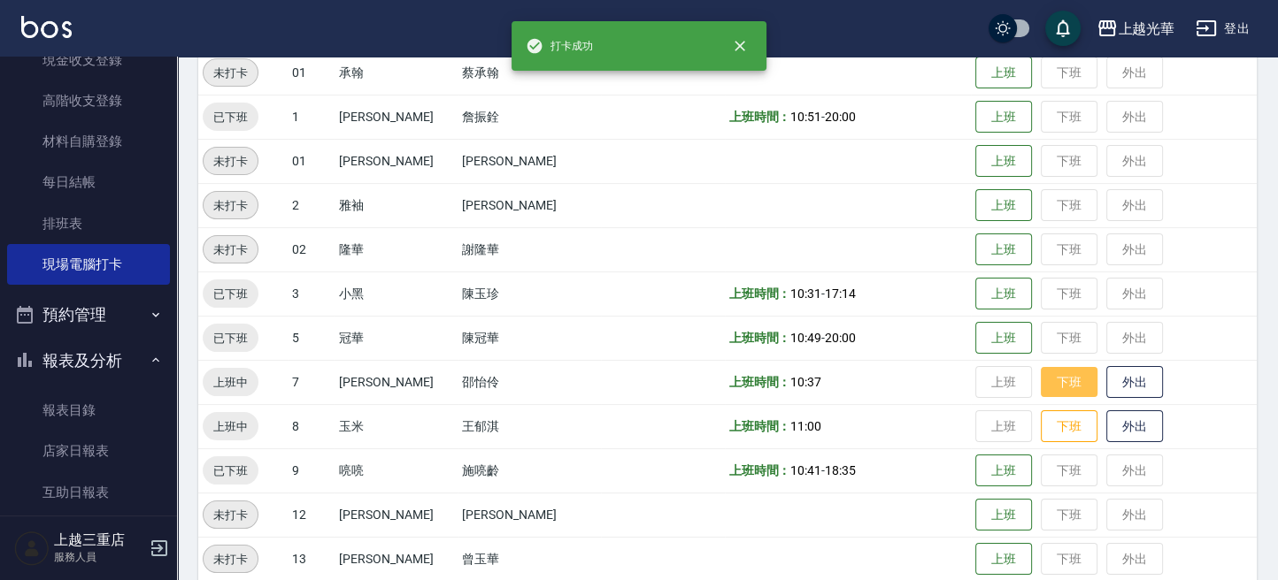
click at [1056, 378] on button "下班" at bounding box center [1069, 382] width 57 height 31
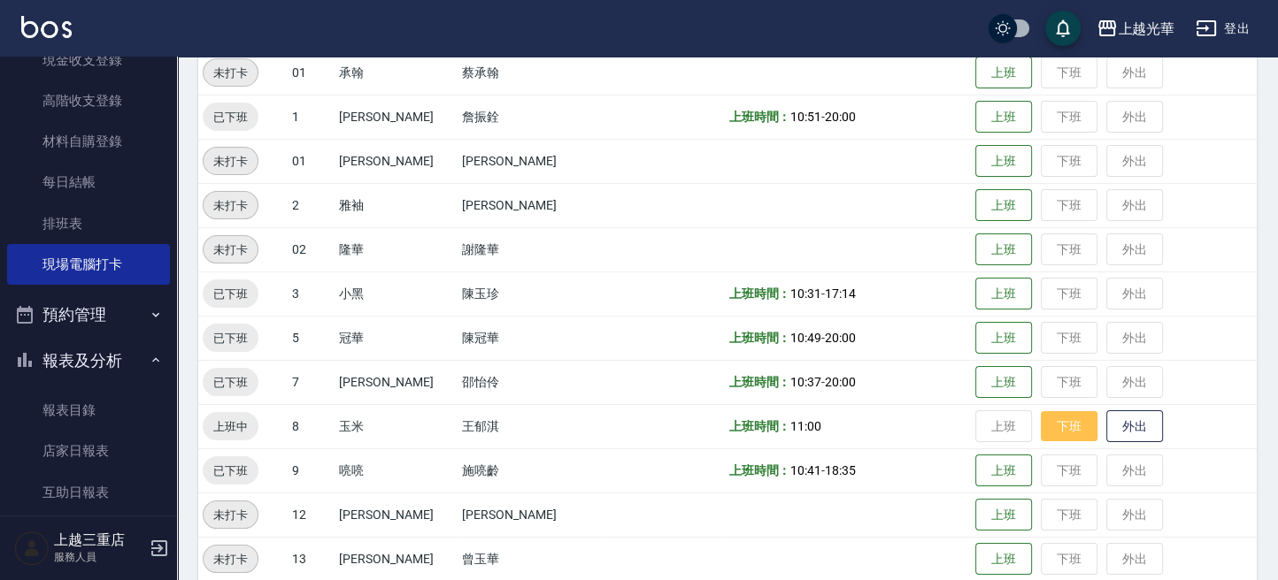
click at [1054, 423] on button "下班" at bounding box center [1069, 426] width 57 height 31
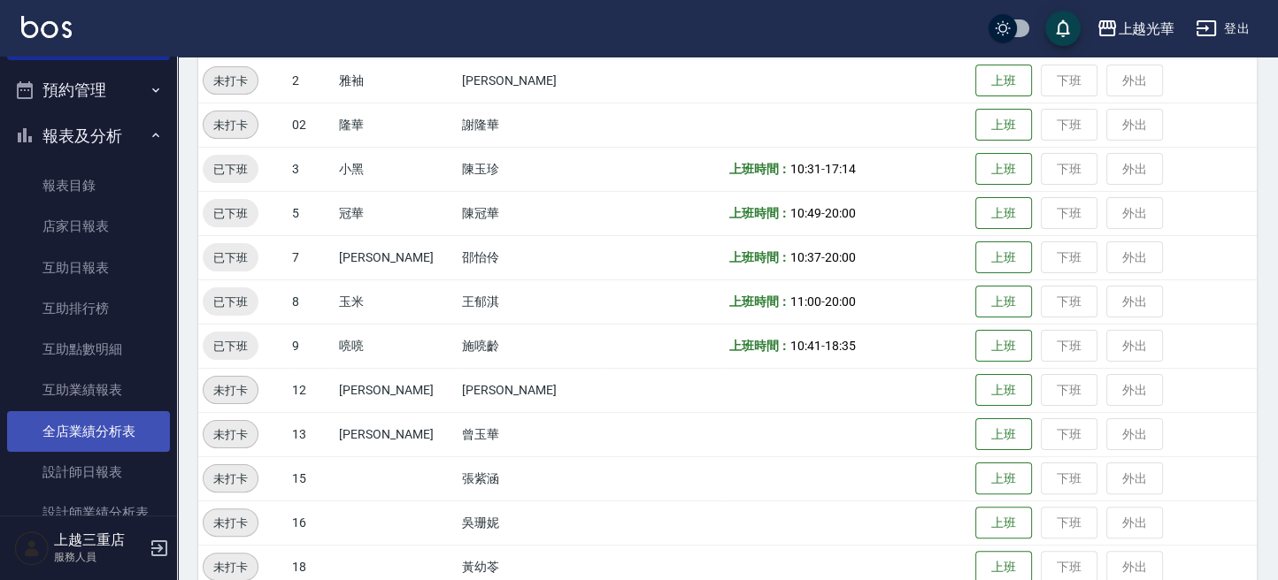
scroll to position [476, 0]
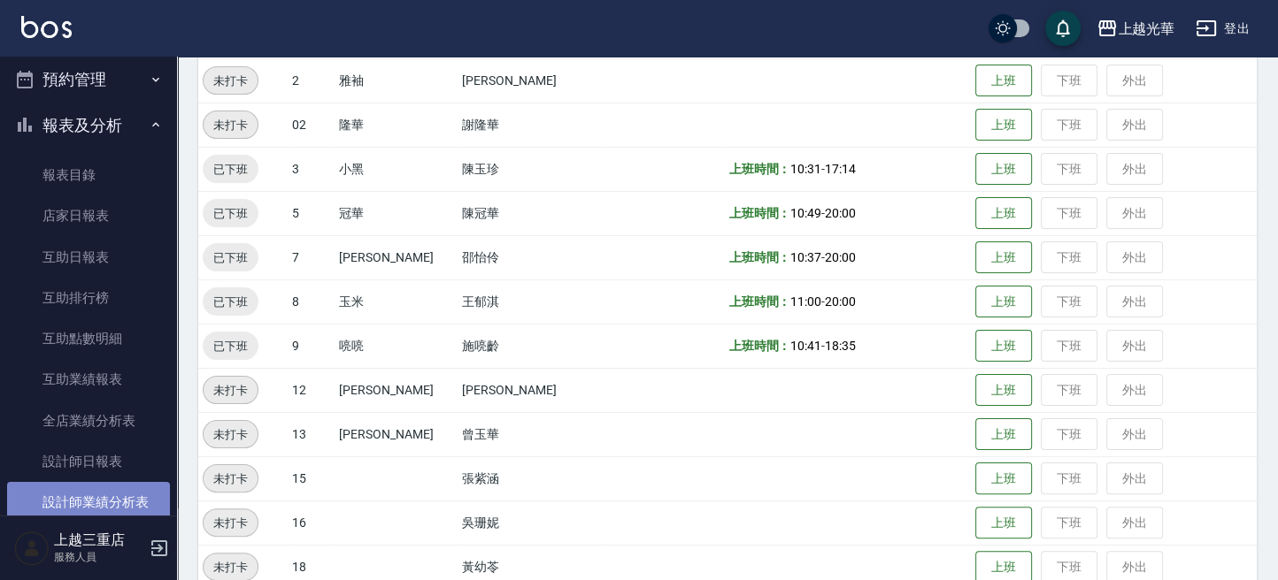
click at [121, 491] on link "設計師業績分析表" at bounding box center [88, 502] width 163 height 41
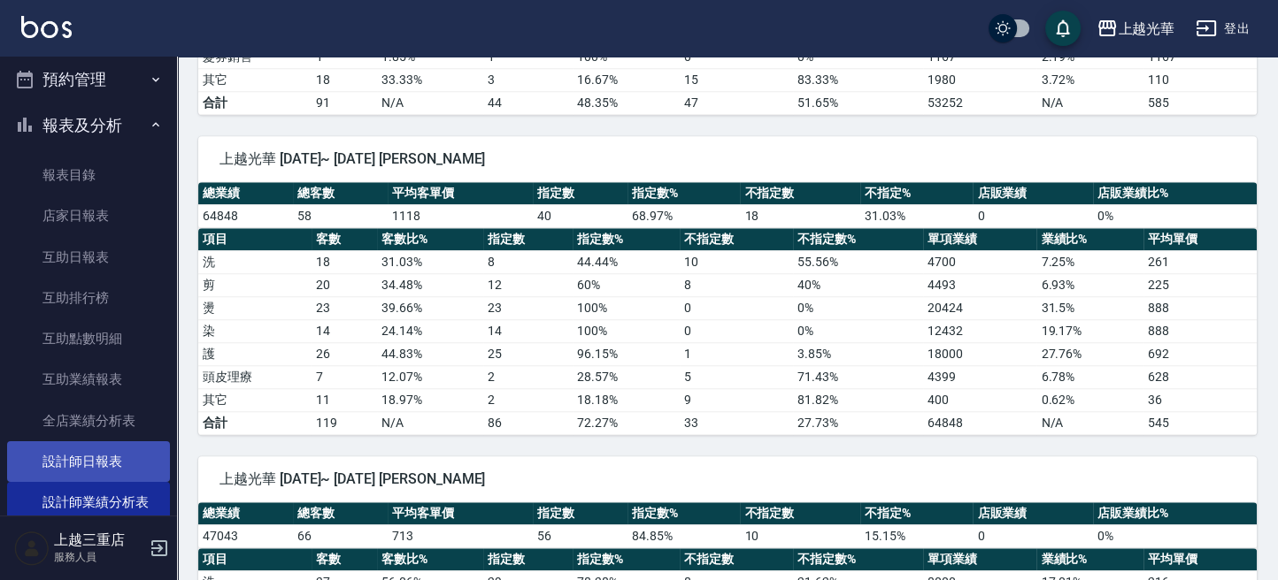
scroll to position [595, 0]
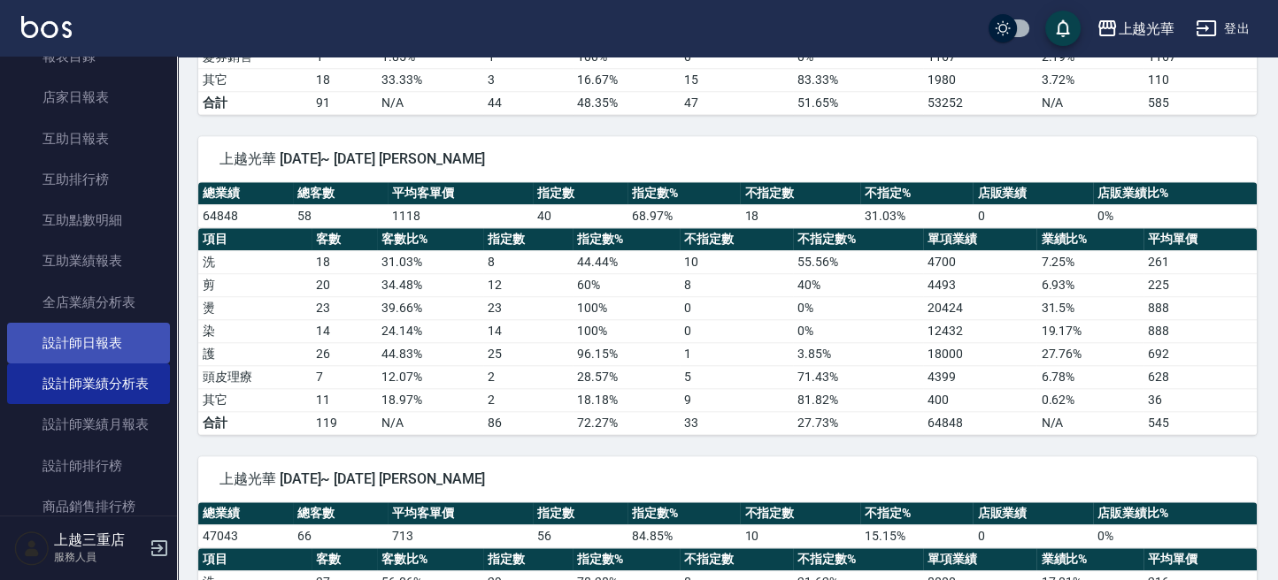
click at [134, 347] on link "設計師日報表" at bounding box center [88, 343] width 163 height 41
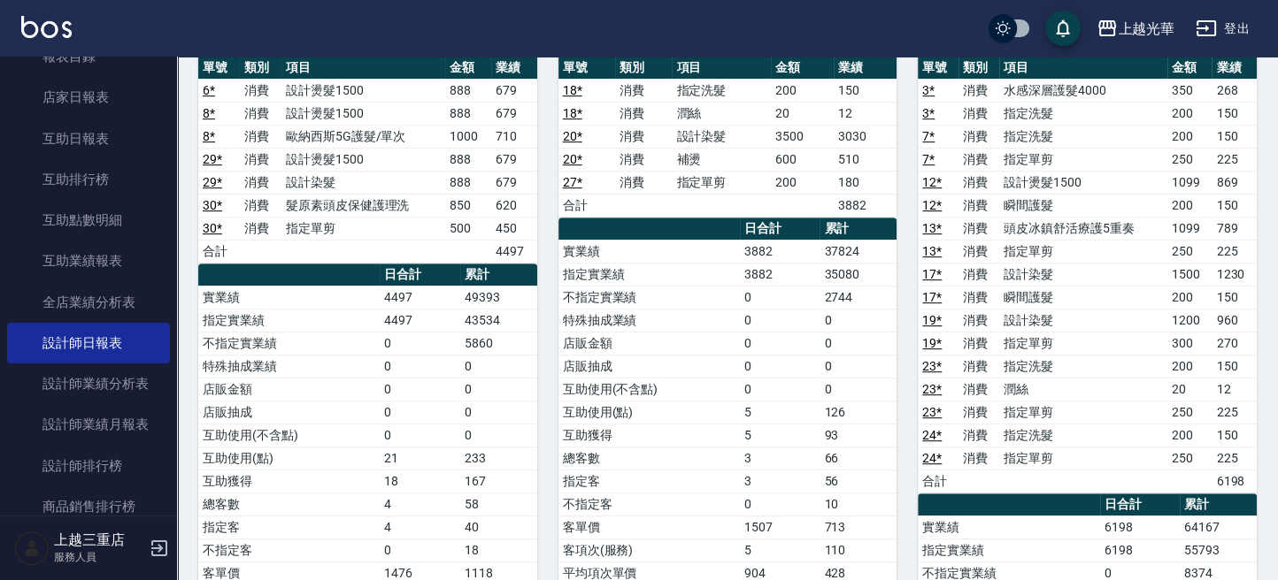
scroll to position [1179, 0]
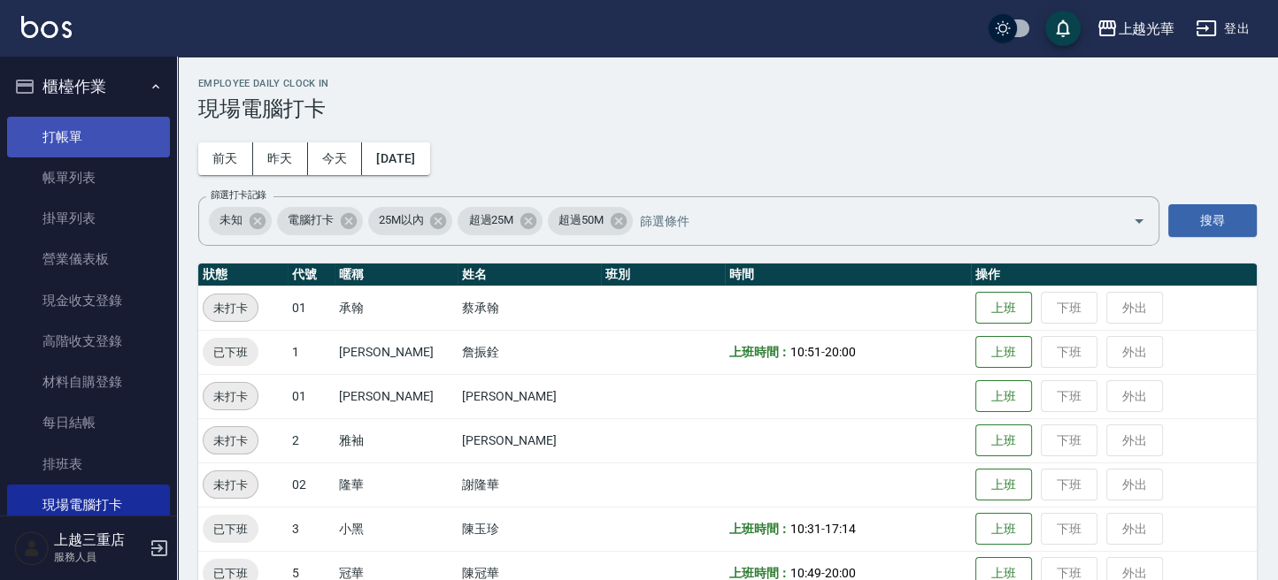
click at [76, 127] on link "打帳單" at bounding box center [88, 137] width 163 height 41
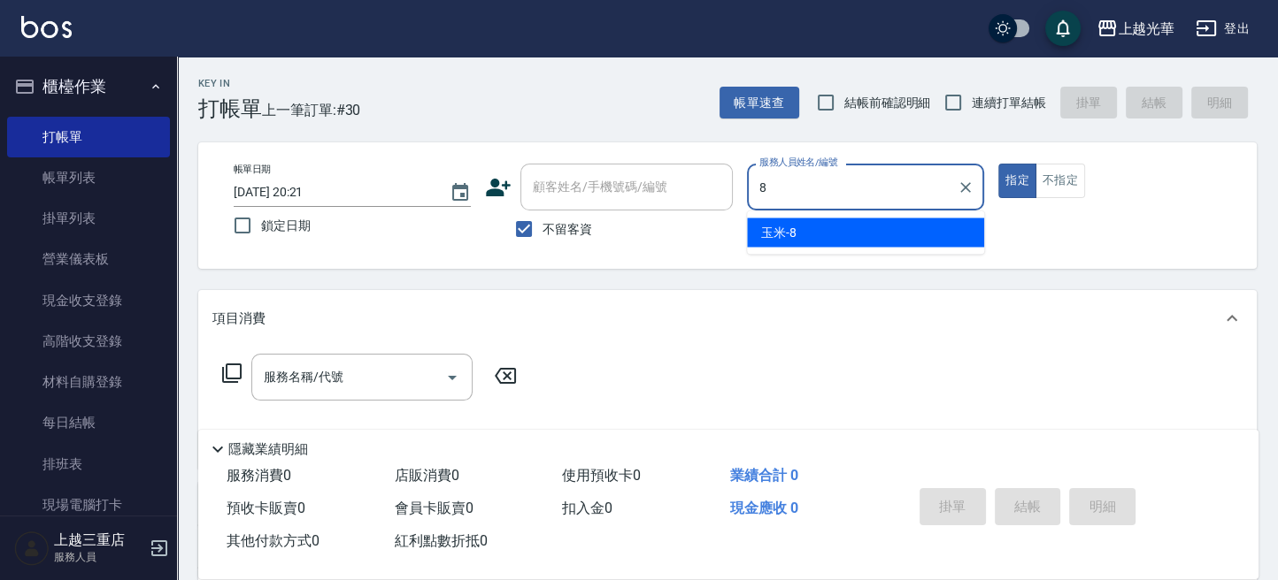
type input "玉米-8"
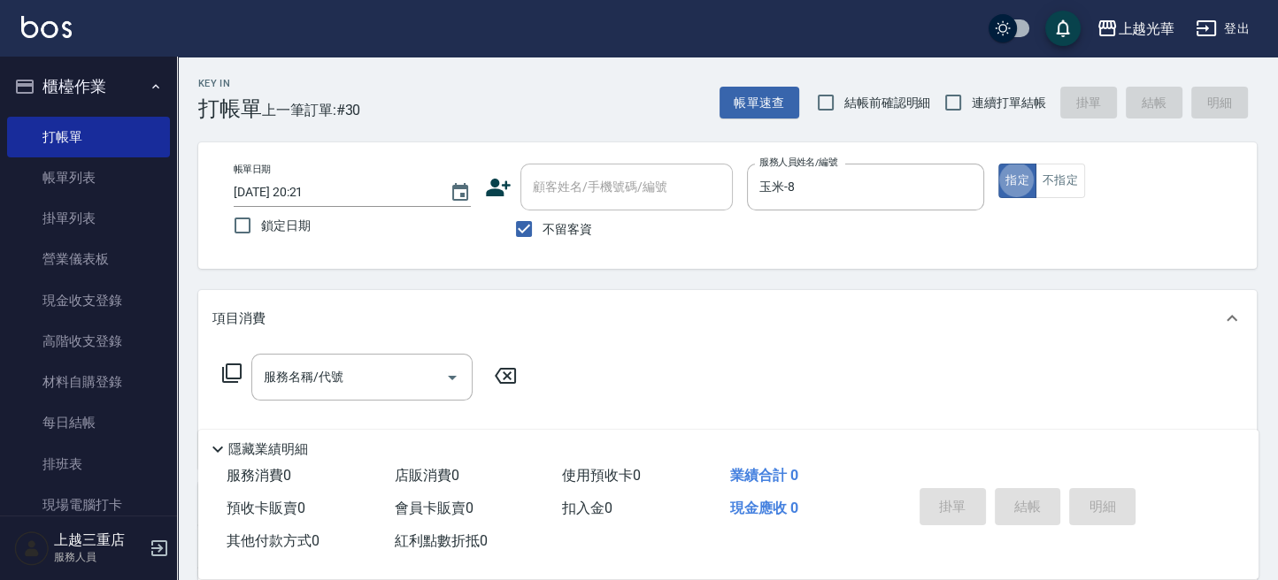
type button "true"
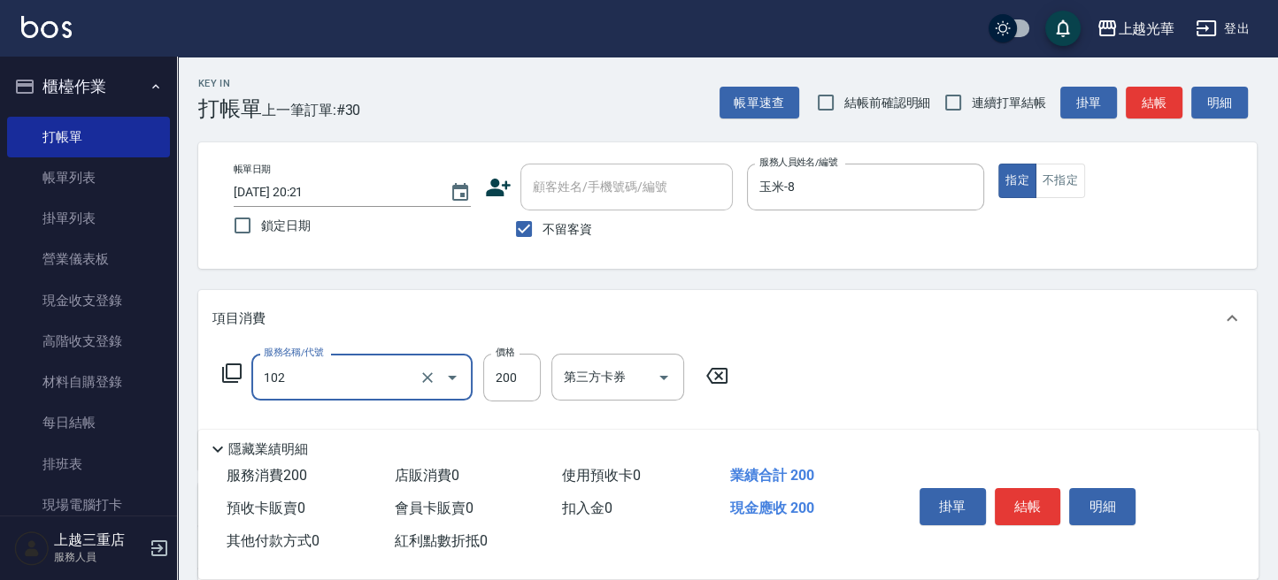
type input "指定洗髮(102)"
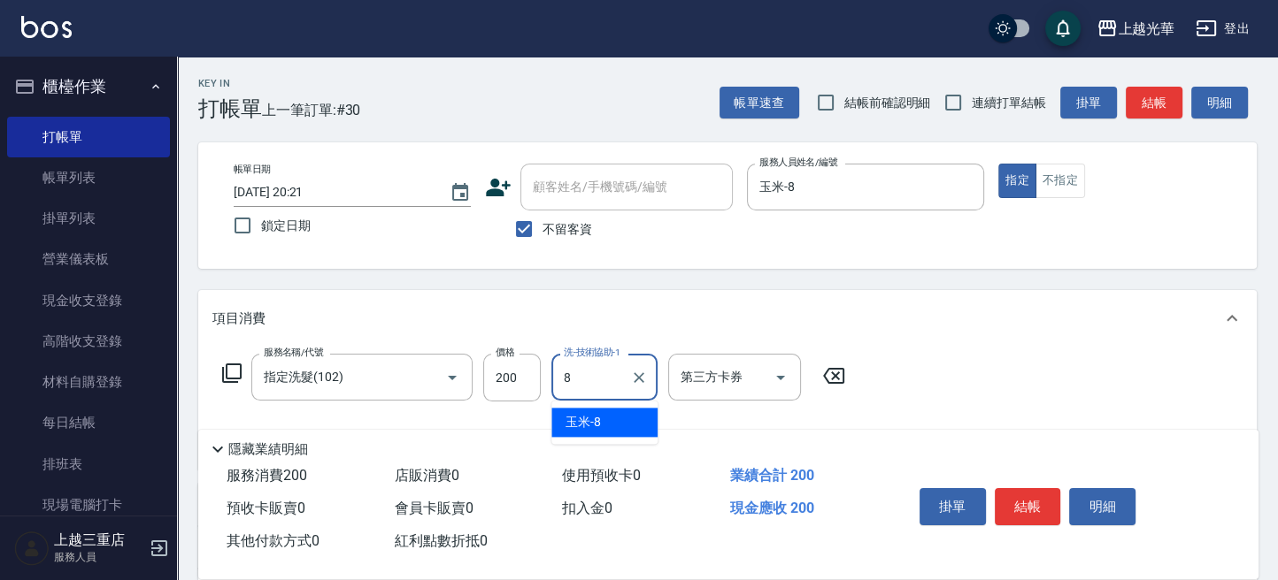
type input "玉米-8"
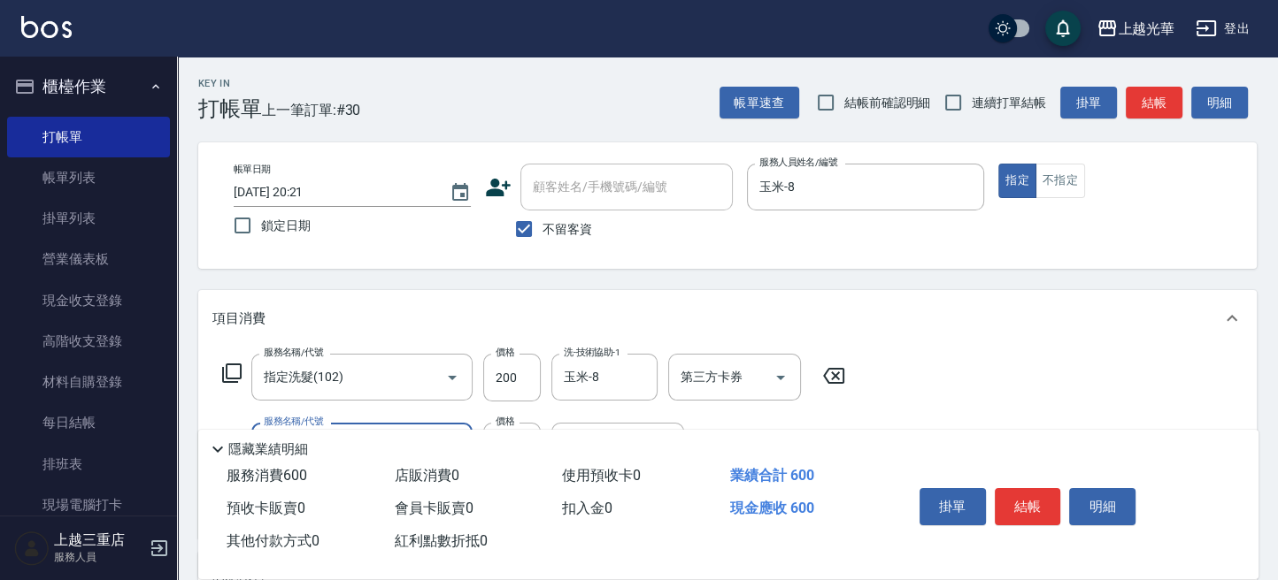
type input "指定單剪(203)"
type input "200"
click at [1164, 110] on button "結帳" at bounding box center [1153, 103] width 57 height 33
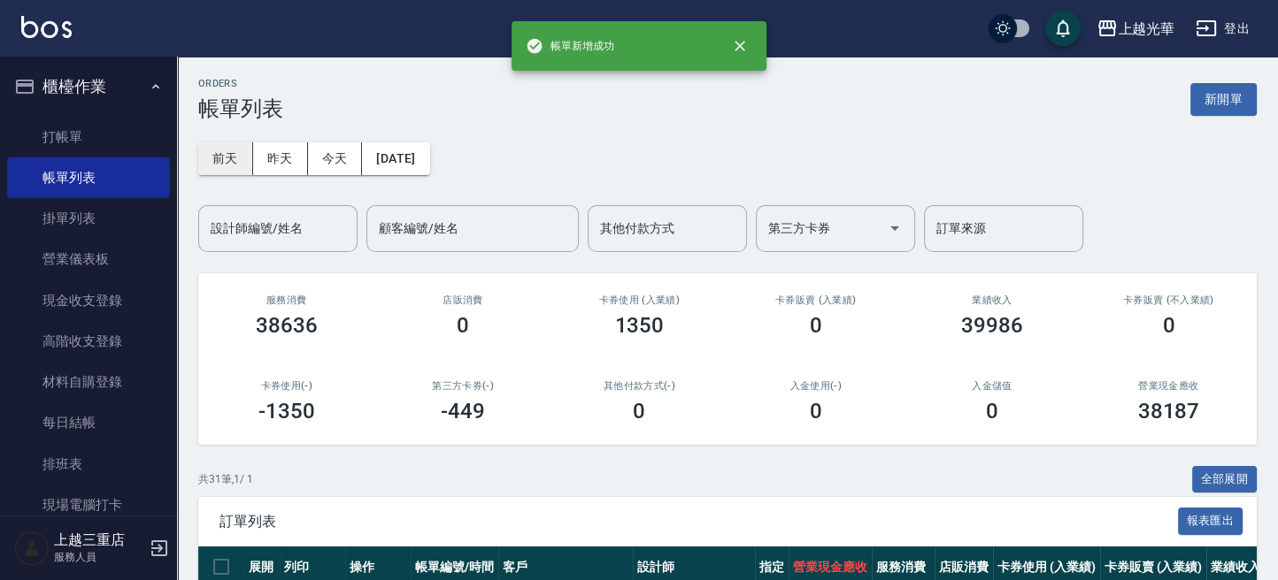
drag, startPoint x: 378, startPoint y: 137, endPoint x: 246, endPoint y: 150, distance: 132.4
click at [246, 150] on button "前天" at bounding box center [225, 158] width 55 height 33
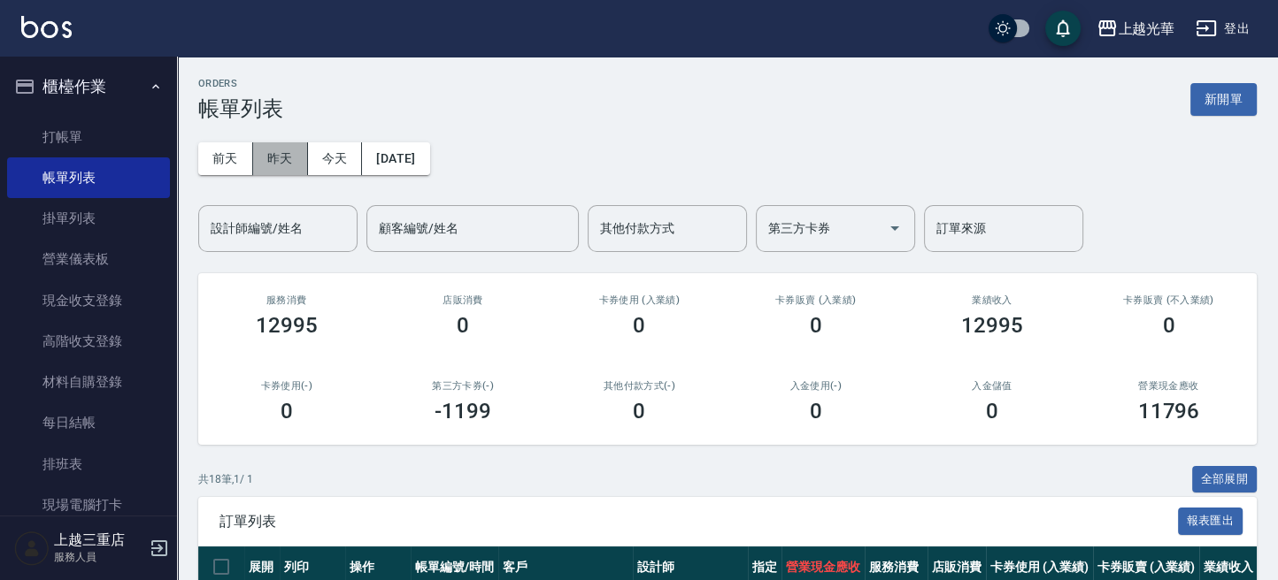
click at [298, 149] on button "昨天" at bounding box center [280, 158] width 55 height 33
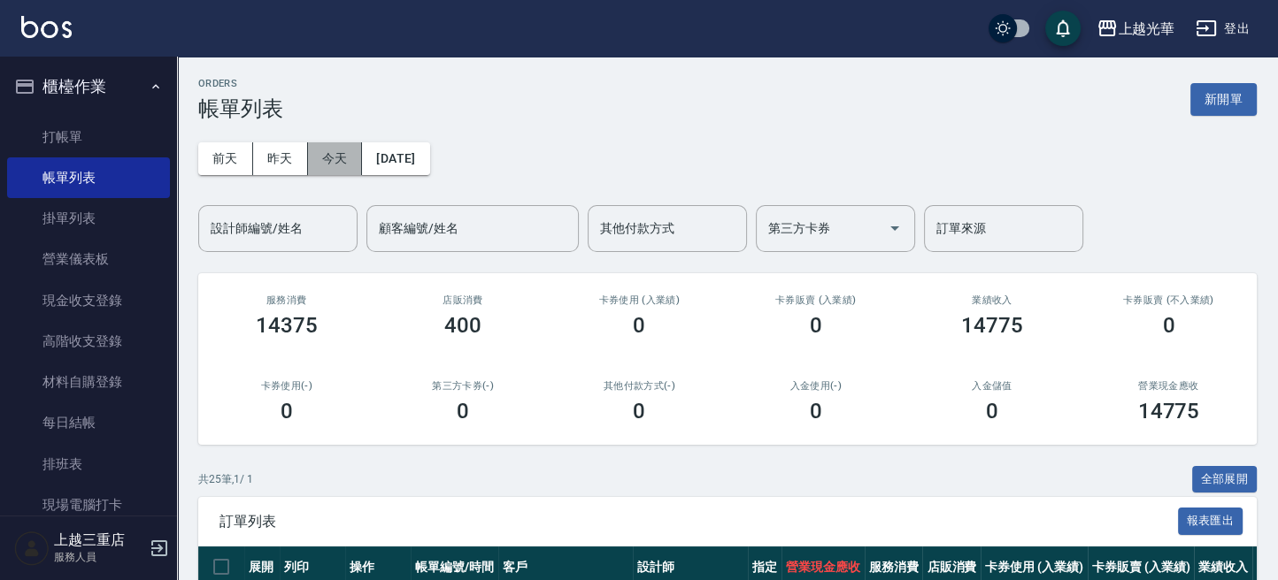
click at [324, 159] on button "今天" at bounding box center [335, 158] width 55 height 33
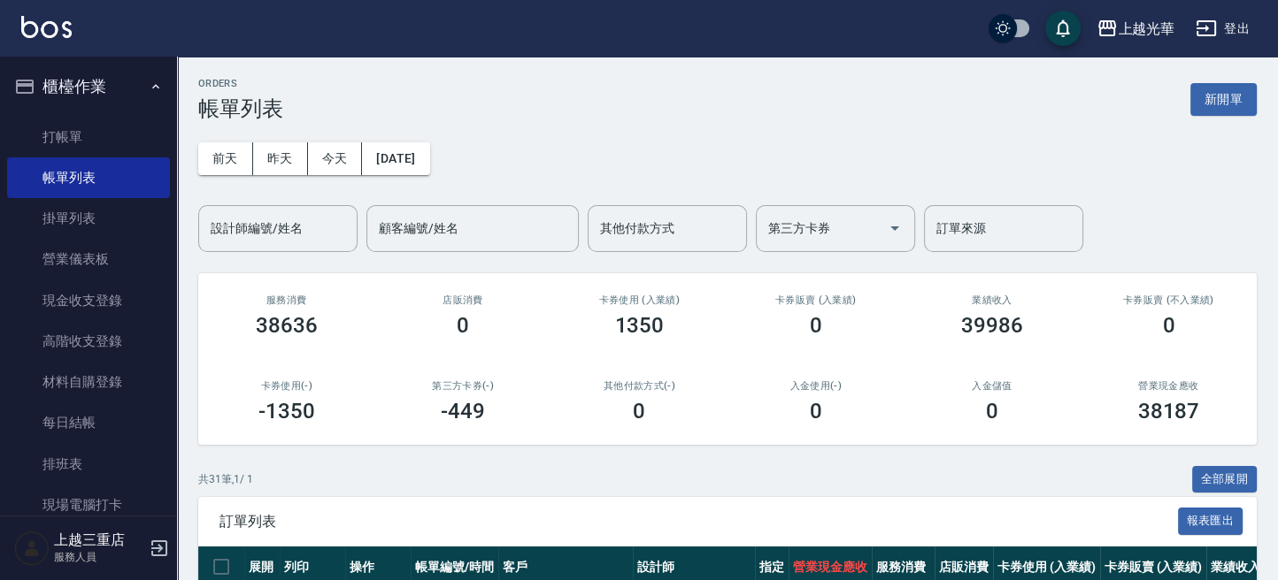
click at [299, 234] on div "設計師編號/姓名 設計師編號/姓名" at bounding box center [277, 228] width 159 height 47
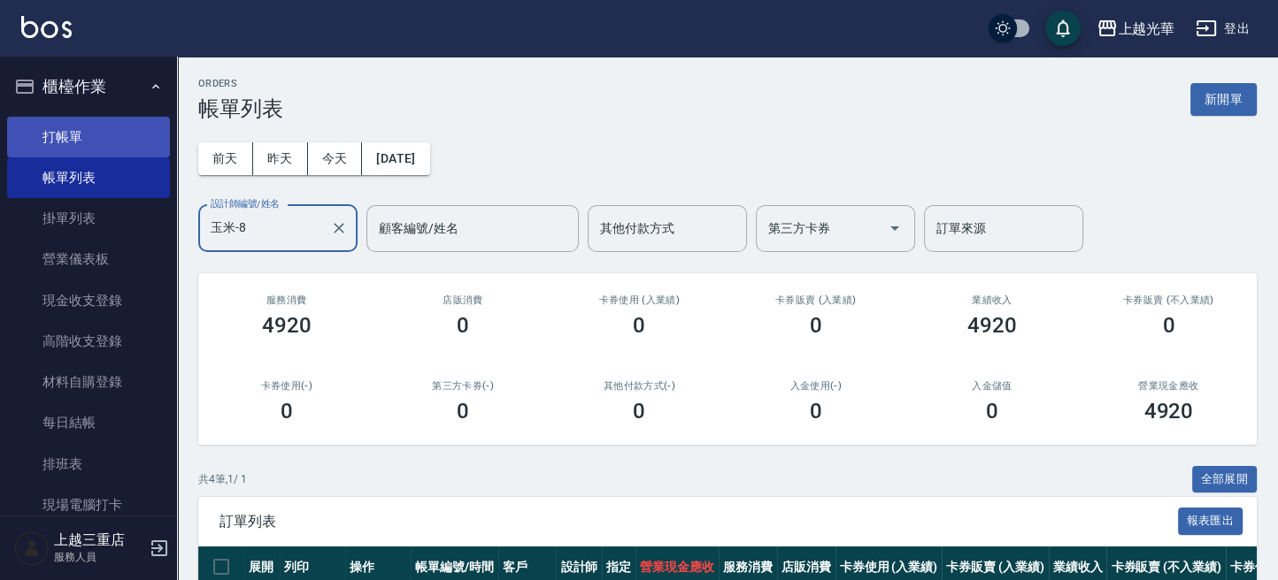
type input "玉米-8"
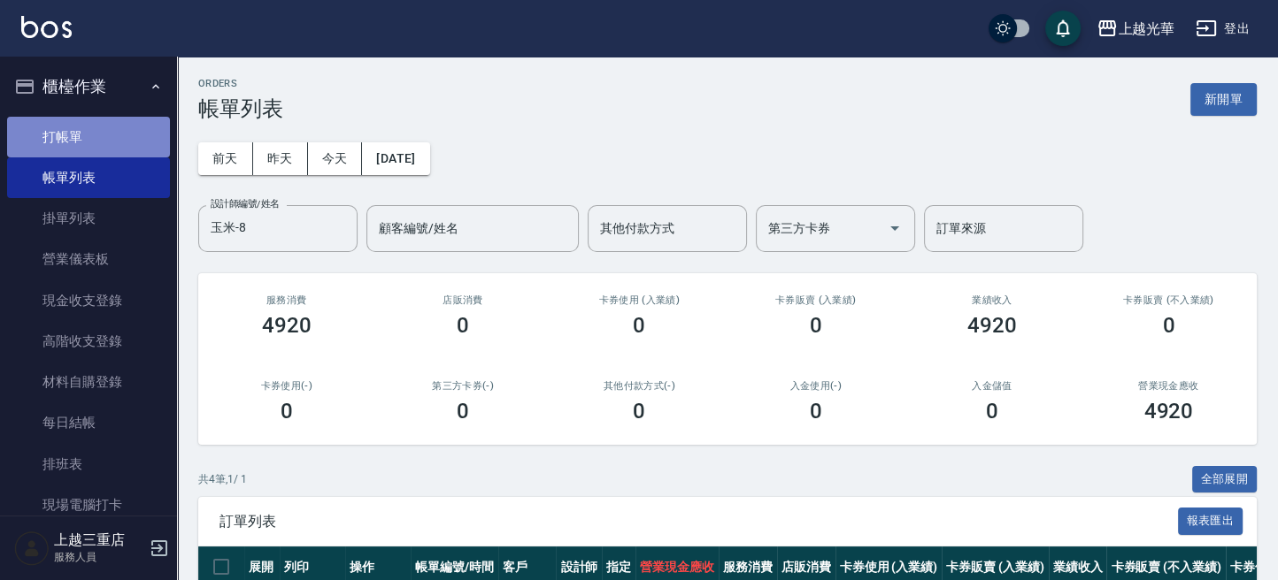
click at [89, 134] on link "打帳單" at bounding box center [88, 137] width 163 height 41
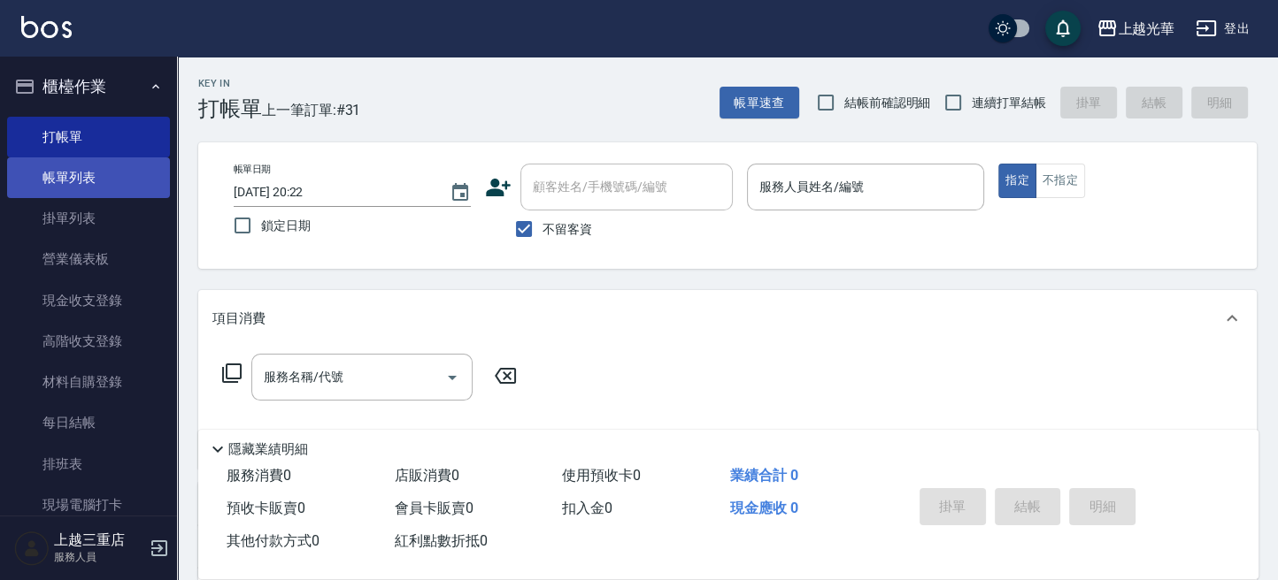
click at [67, 183] on link "帳單列表" at bounding box center [88, 177] width 163 height 41
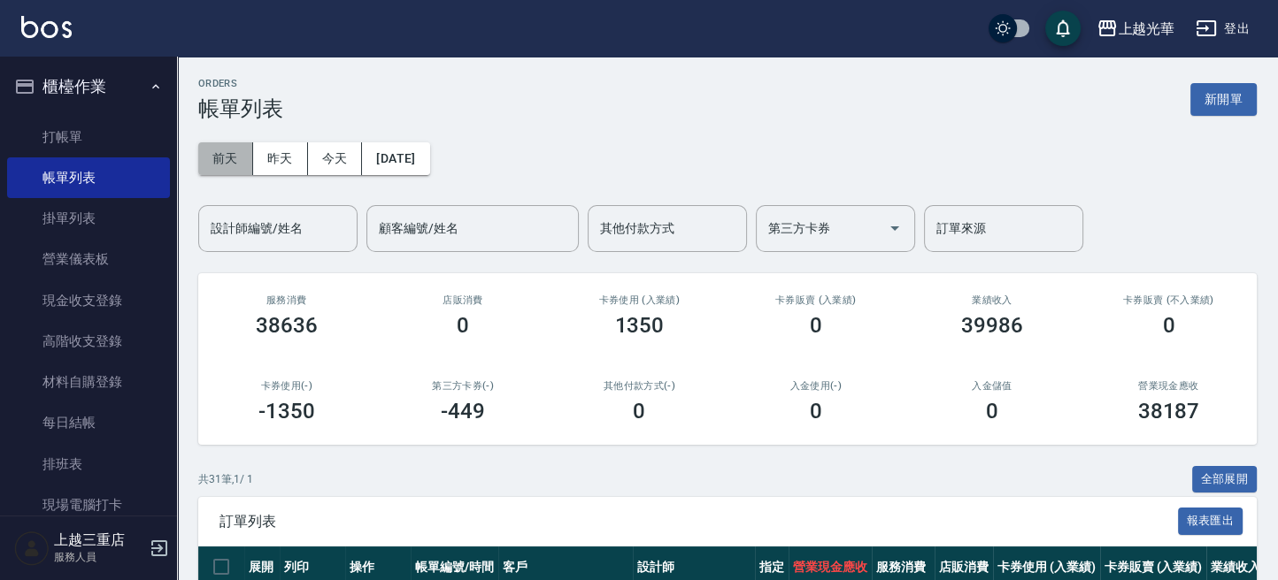
click at [243, 158] on button "前天" at bounding box center [225, 158] width 55 height 33
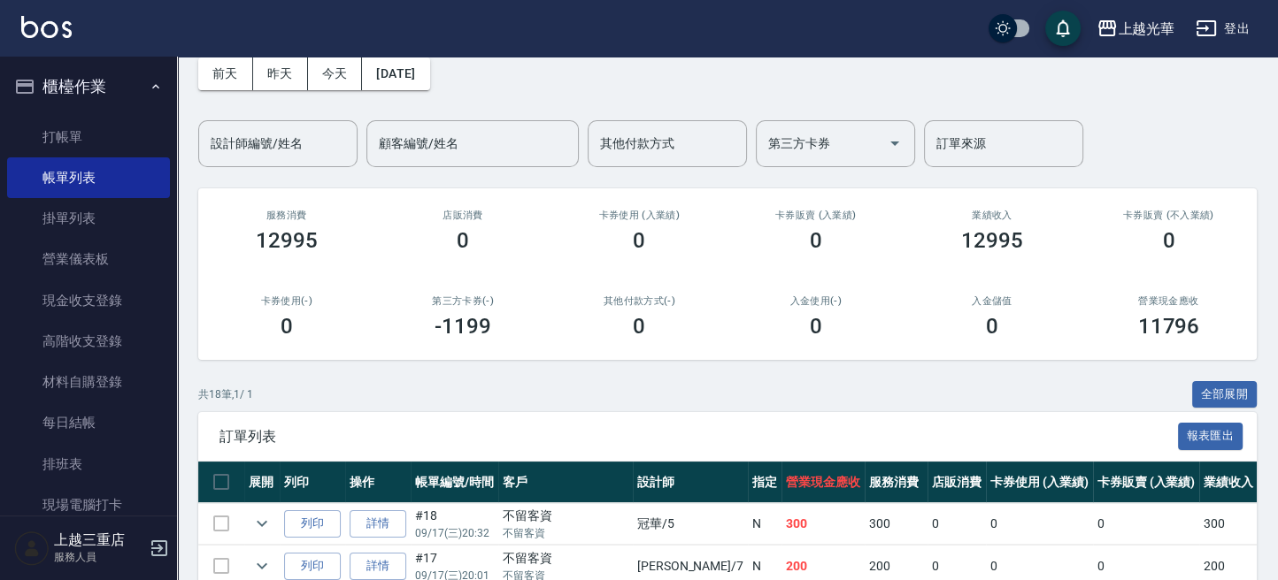
scroll to position [118, 0]
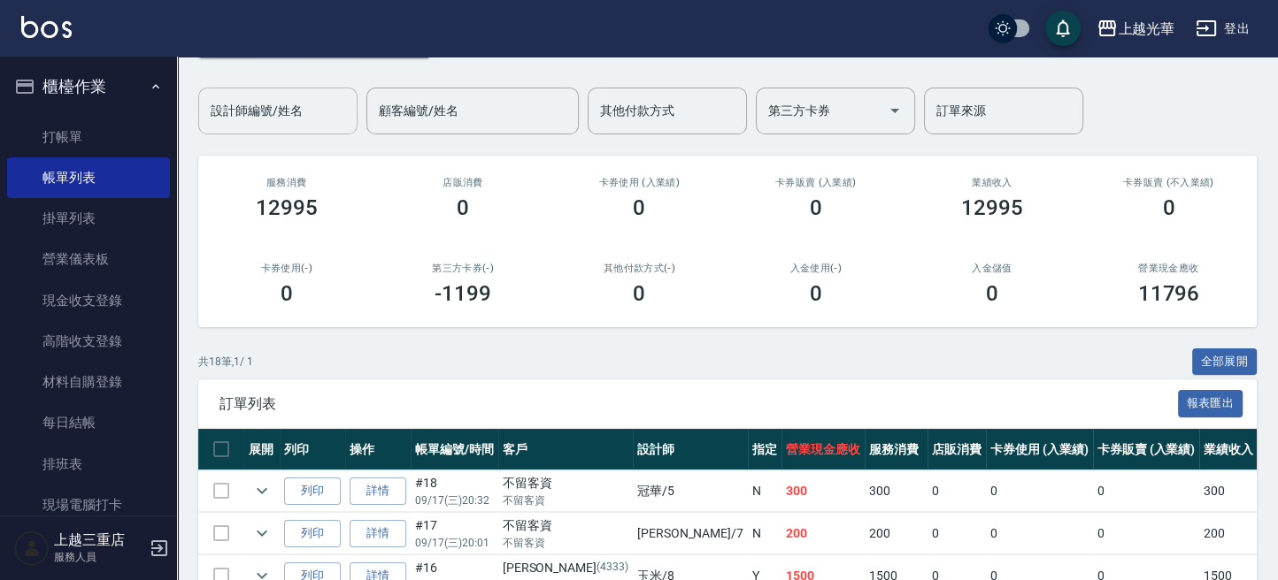
drag, startPoint x: 235, startPoint y: 122, endPoint x: 219, endPoint y: 128, distance: 17.9
click at [229, 123] on input "設計師編號/姓名" at bounding box center [277, 111] width 143 height 31
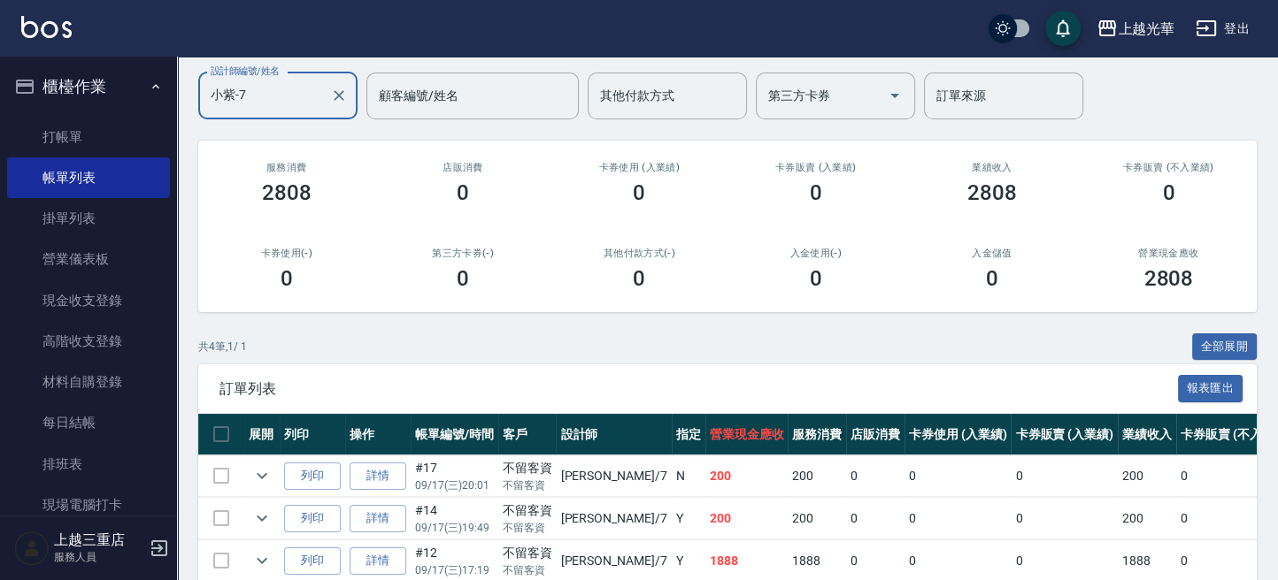
scroll to position [262, 0]
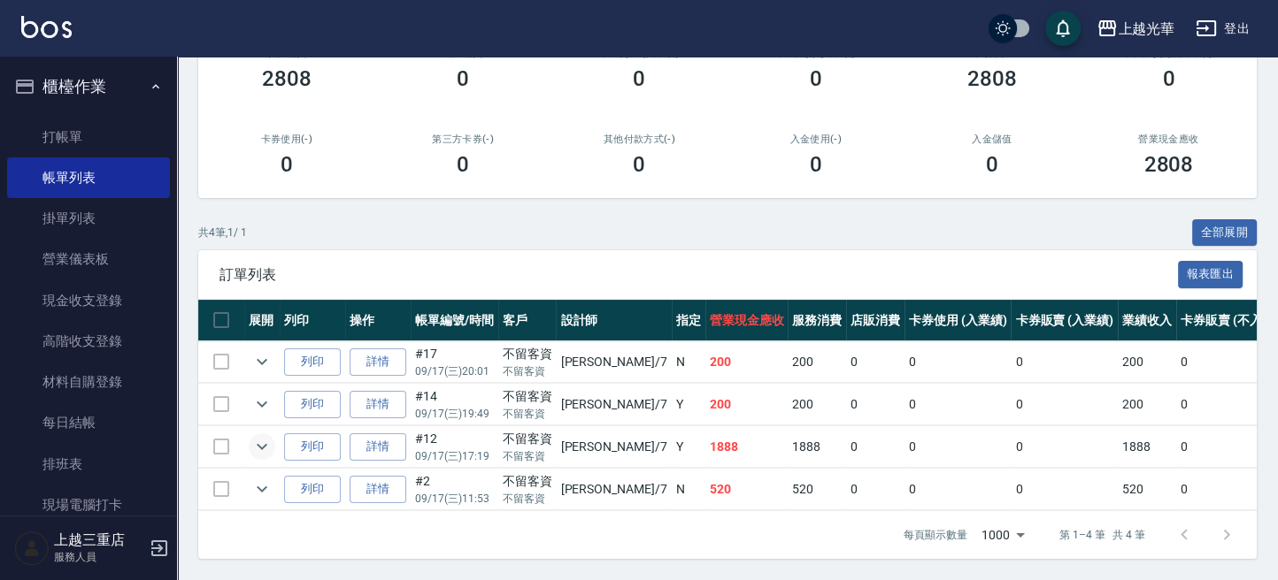
type input "小紫-7"
click at [265, 436] on icon "expand row" at bounding box center [261, 446] width 21 height 21
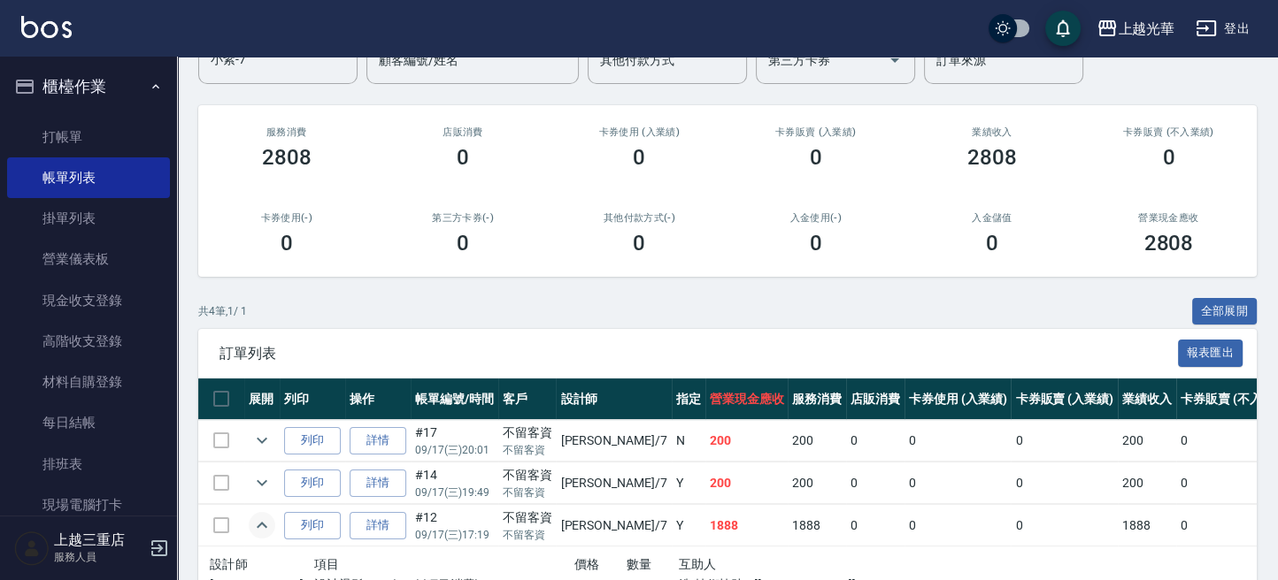
scroll to position [136, 0]
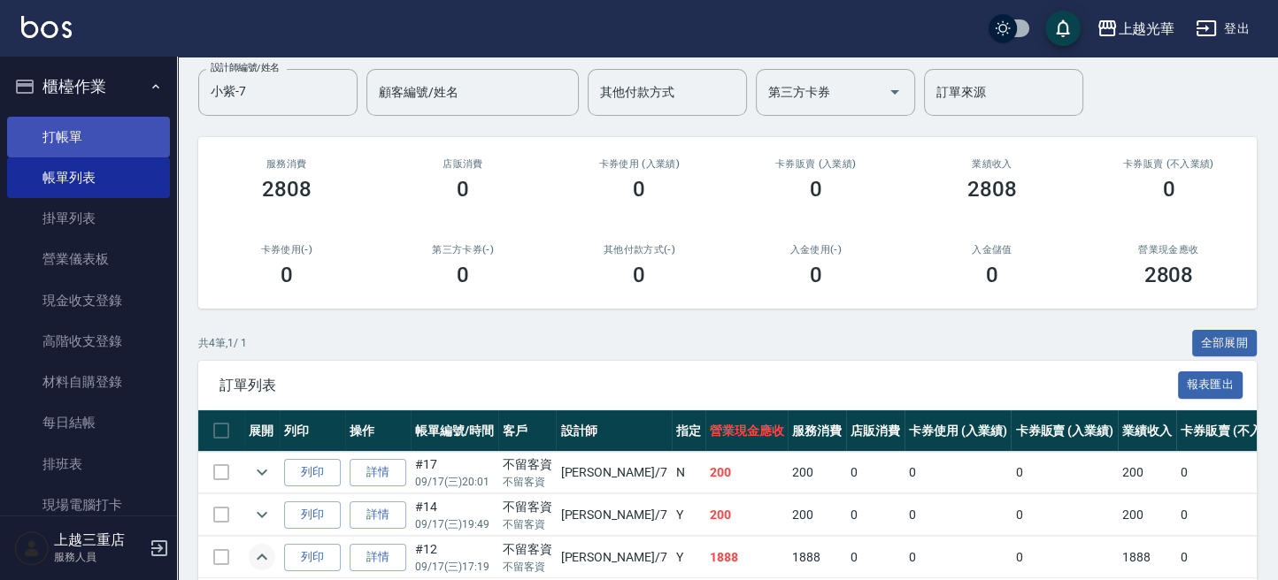
click at [104, 138] on link "打帳單" at bounding box center [88, 137] width 163 height 41
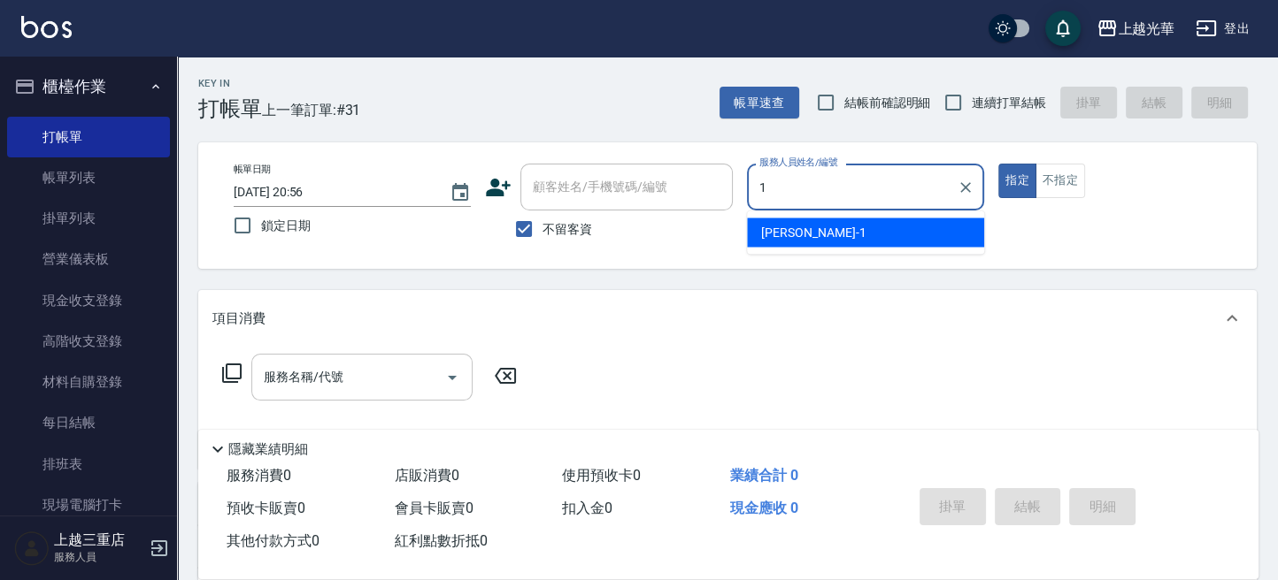
type input "1"
type button "true"
type input "小詹-1"
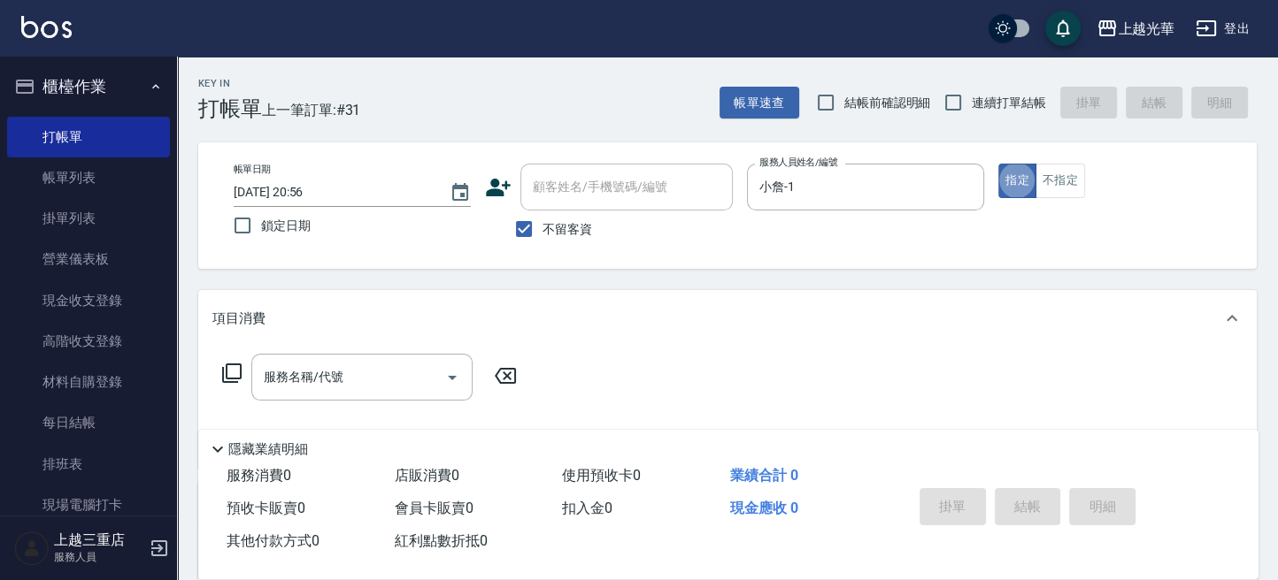
drag, startPoint x: 343, startPoint y: 395, endPoint x: 334, endPoint y: 380, distance: 17.5
click at [334, 380] on div "服務名稱/代號" at bounding box center [361, 377] width 221 height 47
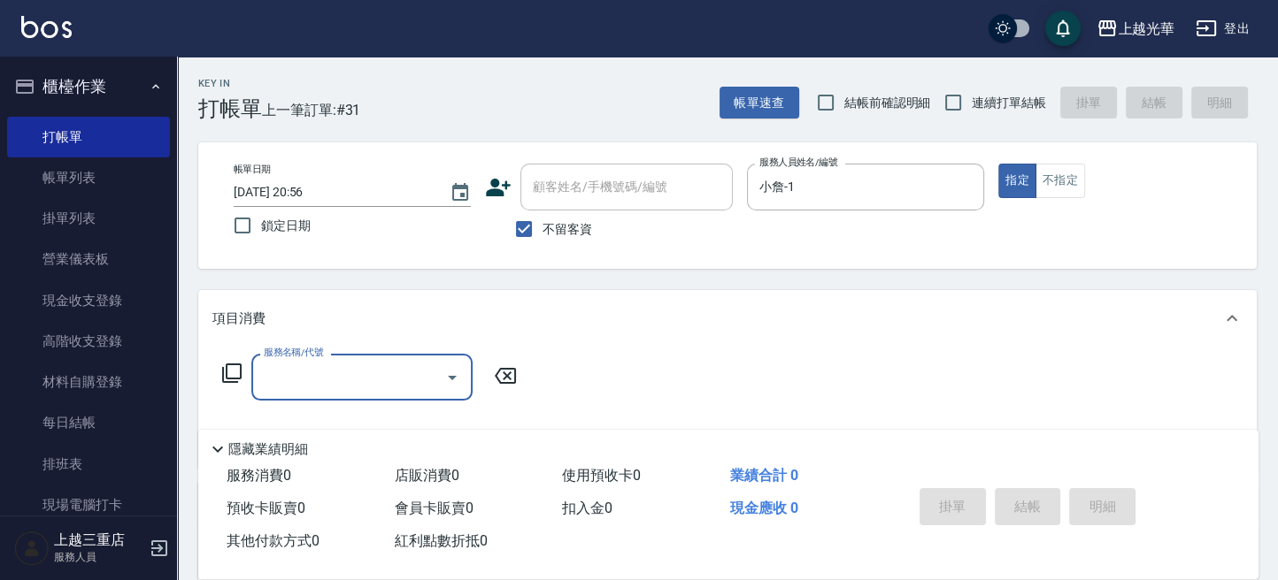
click at [334, 380] on input "服務名稱/代號" at bounding box center [348, 377] width 179 height 31
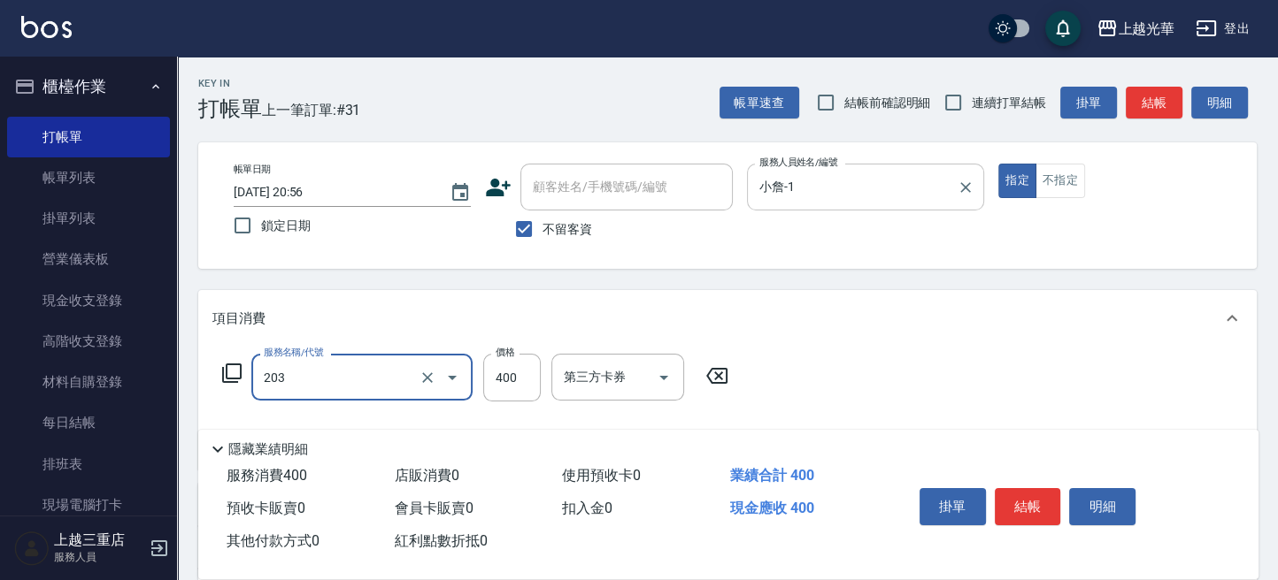
type input "指定單剪(203)"
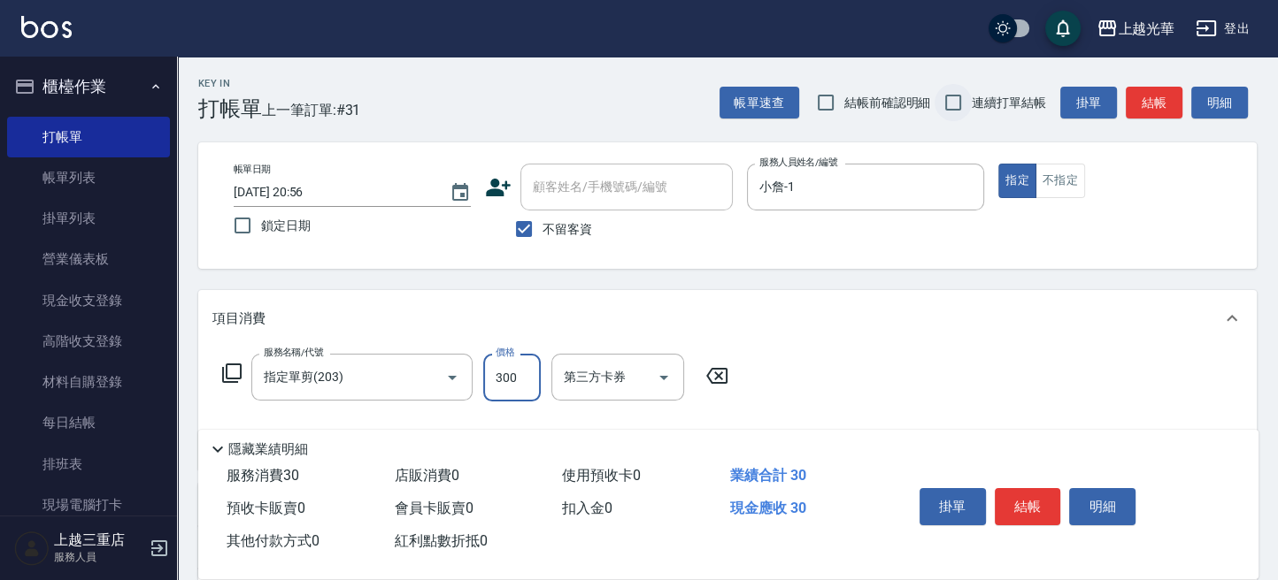
type input "300"
drag, startPoint x: 963, startPoint y: 111, endPoint x: 914, endPoint y: 131, distance: 52.7
click at [958, 112] on input "連續打單結帳" at bounding box center [952, 102] width 37 height 37
checkbox input "true"
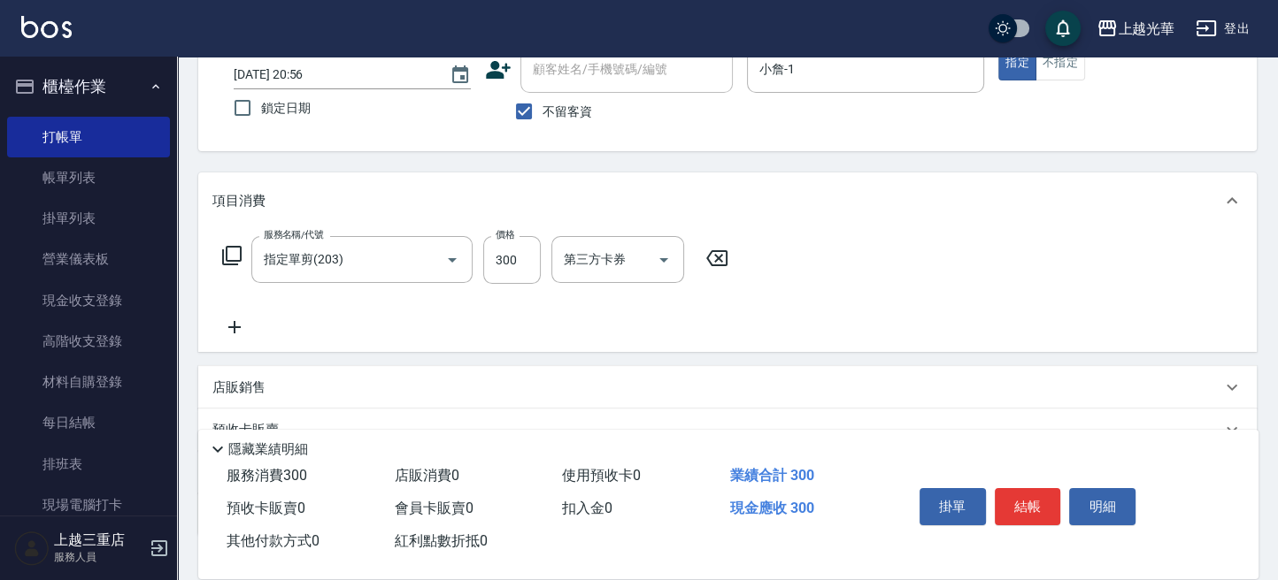
scroll to position [235, 0]
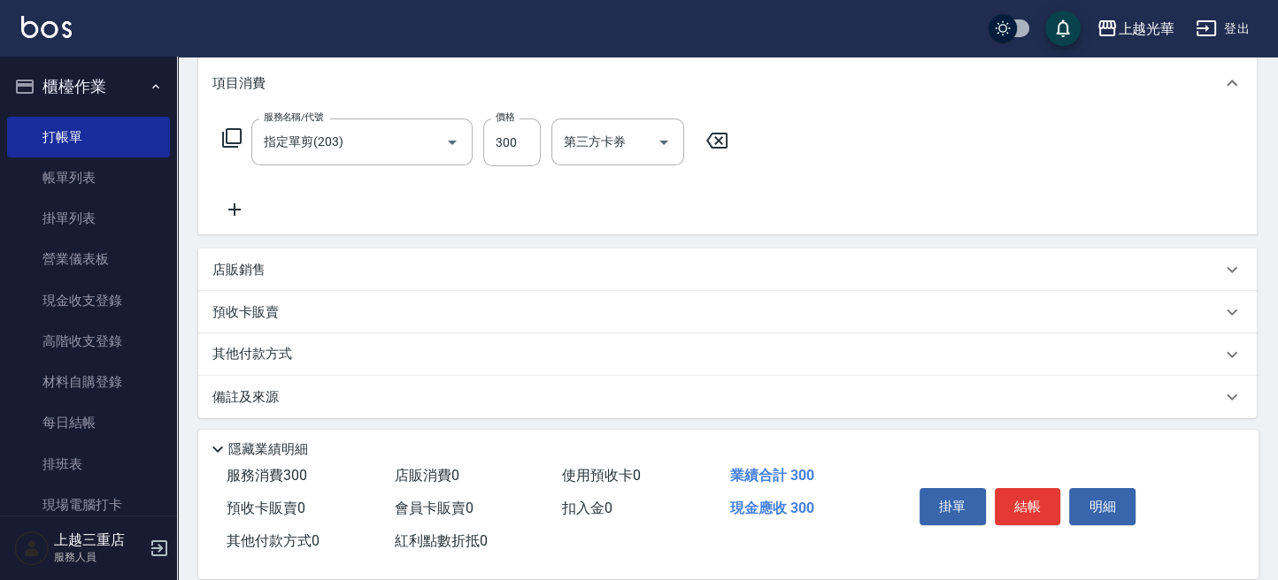
click at [244, 213] on icon at bounding box center [234, 209] width 44 height 21
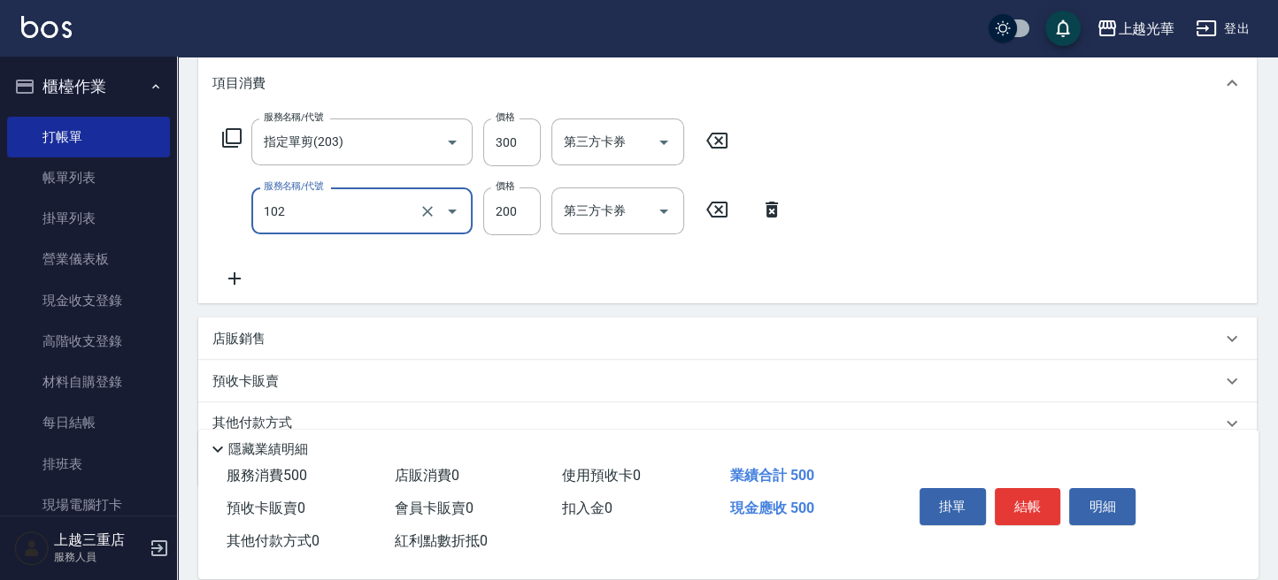
type input "指定洗髮(102)"
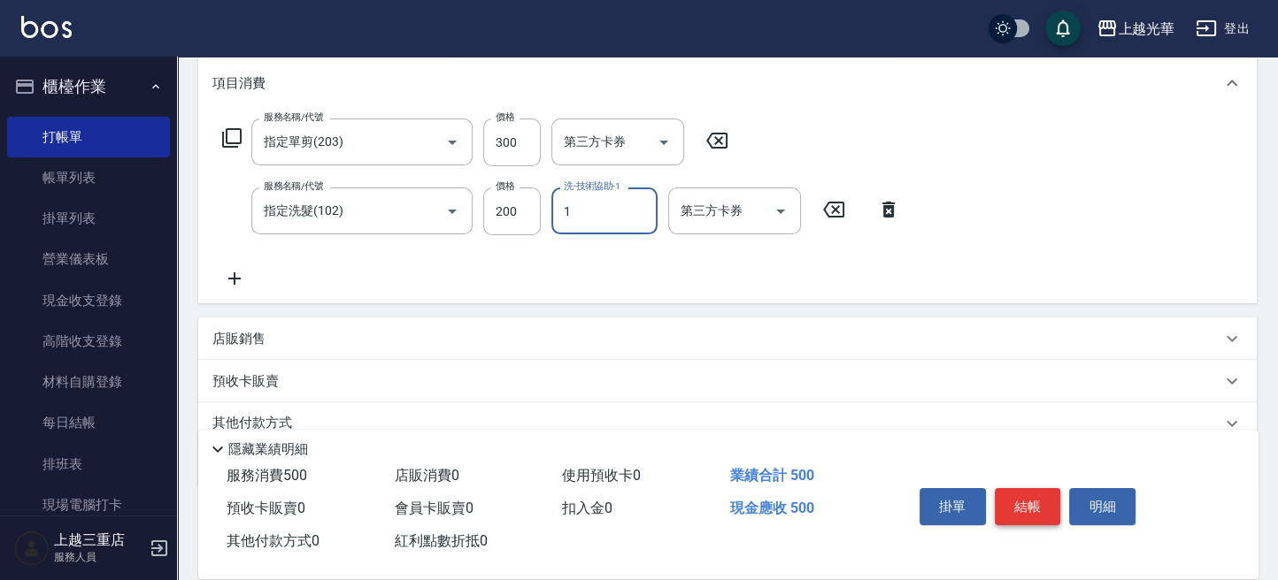
type input "小詹-1"
click at [1025, 495] on button "結帳" at bounding box center [1028, 506] width 66 height 37
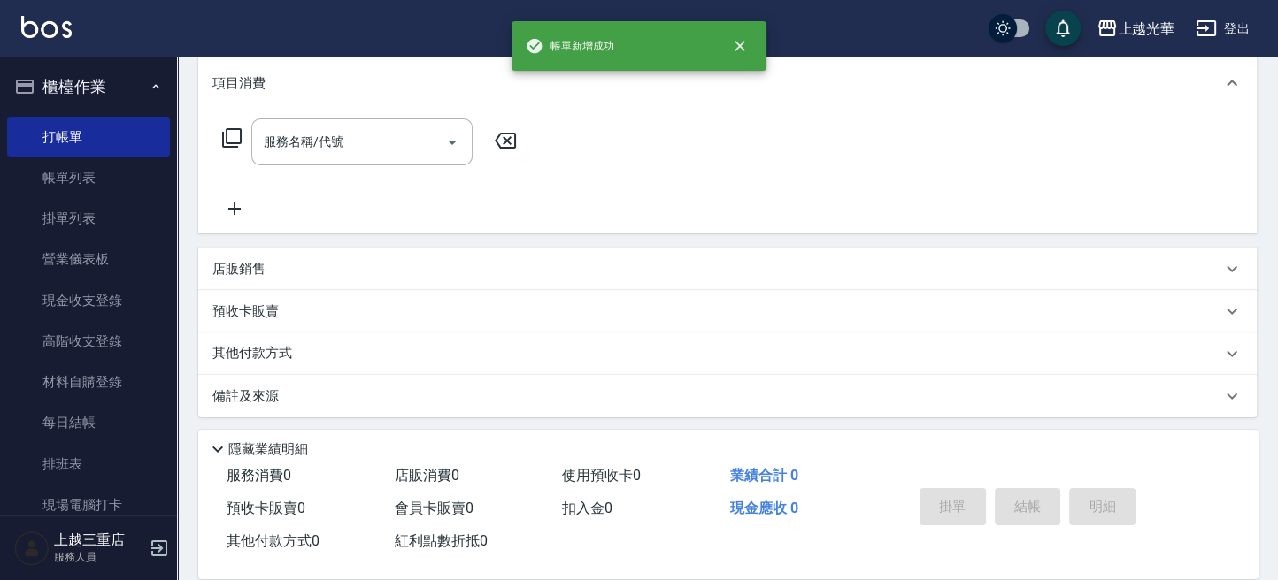
scroll to position [0, 0]
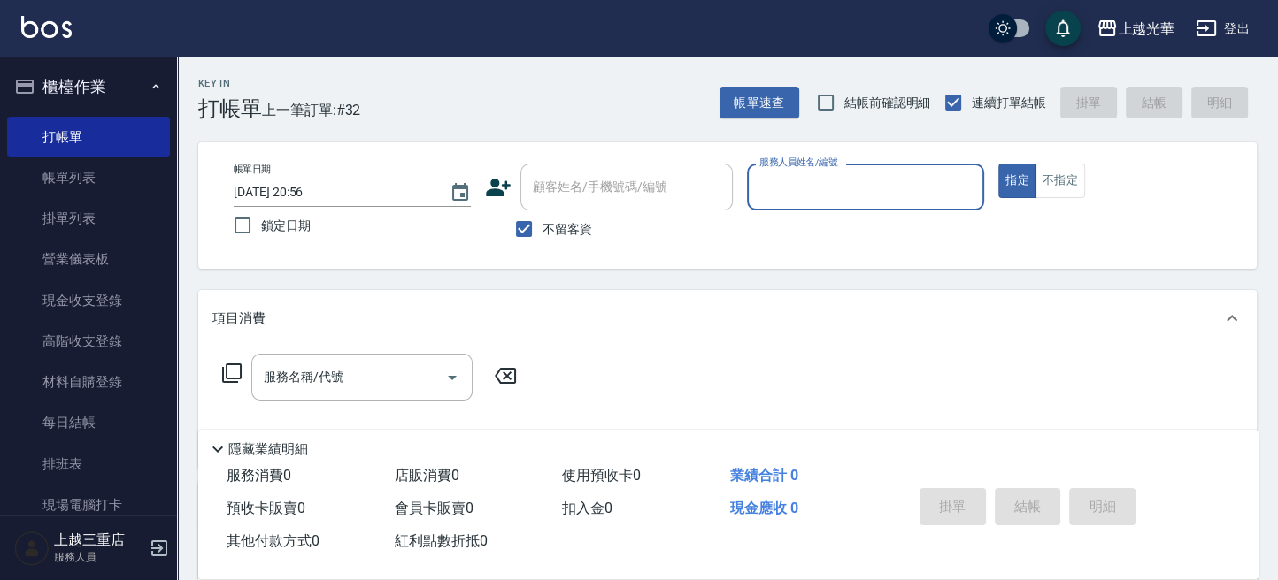
drag, startPoint x: 77, startPoint y: 182, endPoint x: 301, endPoint y: 329, distance: 267.7
click at [77, 181] on link "帳單列表" at bounding box center [88, 177] width 163 height 41
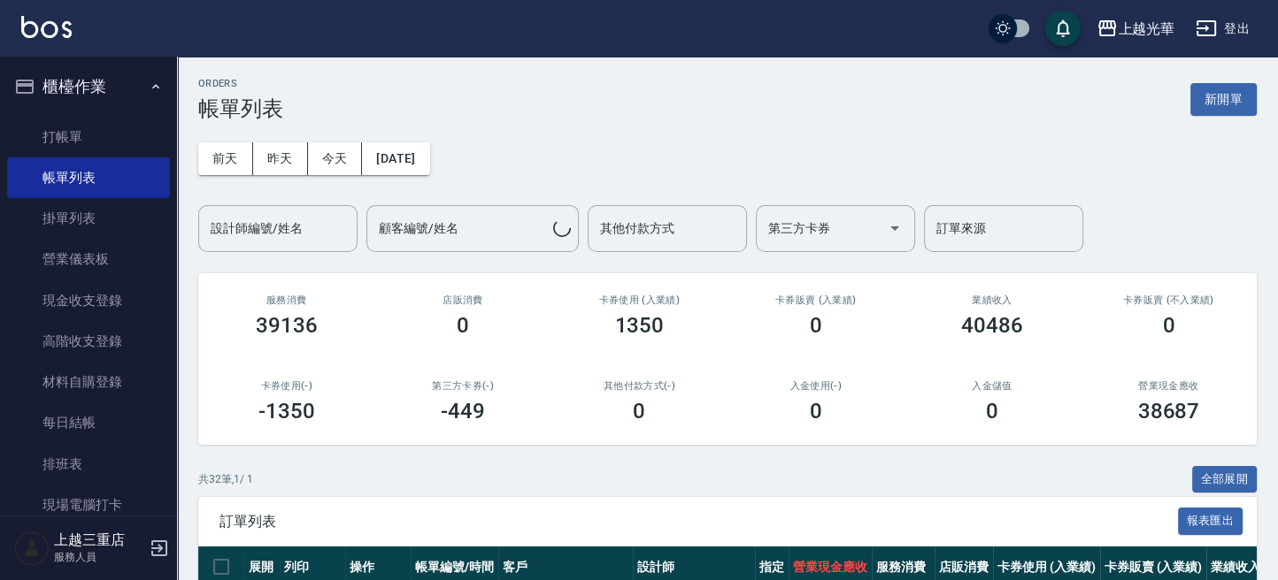
click at [272, 228] on div "設計師編號/姓名 設計師編號/姓名" at bounding box center [277, 228] width 159 height 47
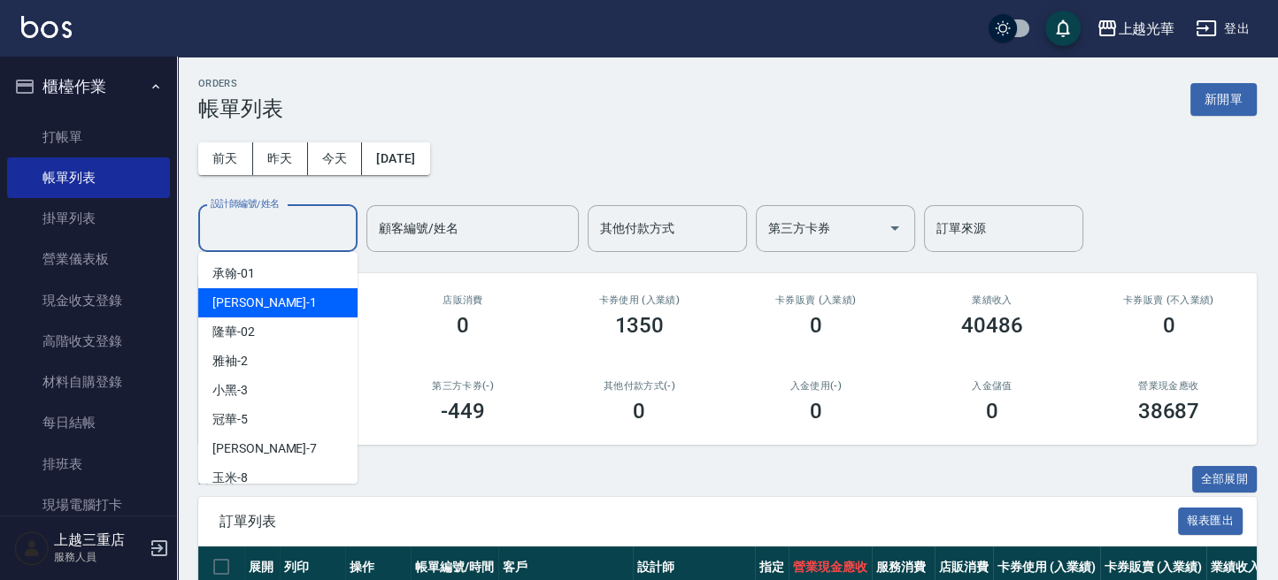
click at [283, 293] on div "小詹 -1" at bounding box center [277, 302] width 159 height 29
type input "小詹-1"
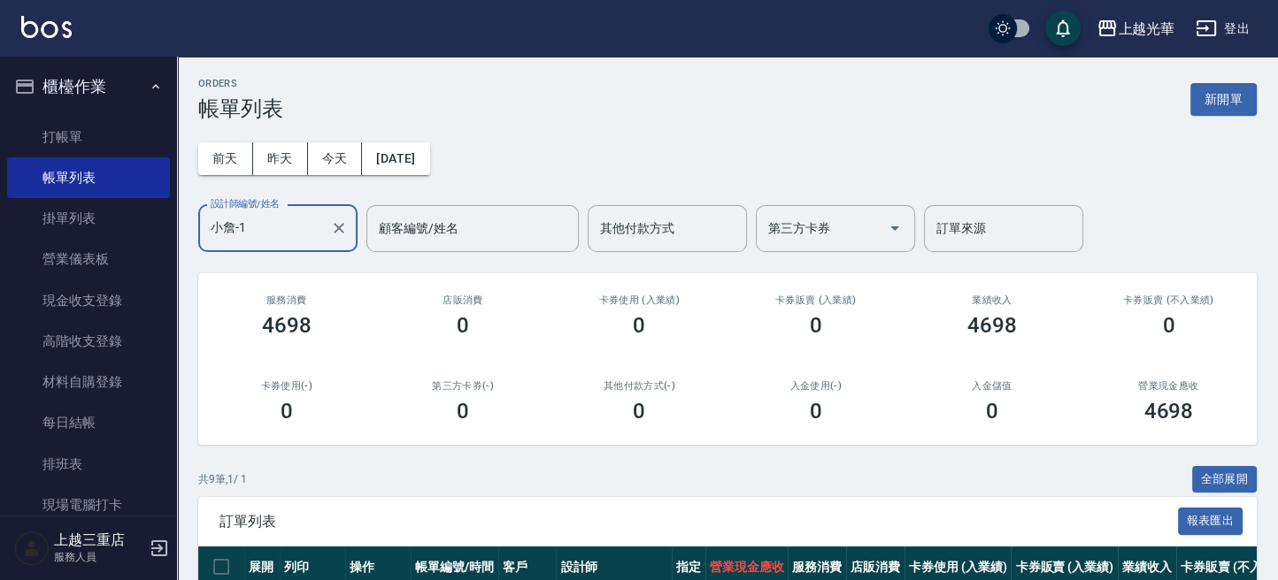
scroll to position [235, 0]
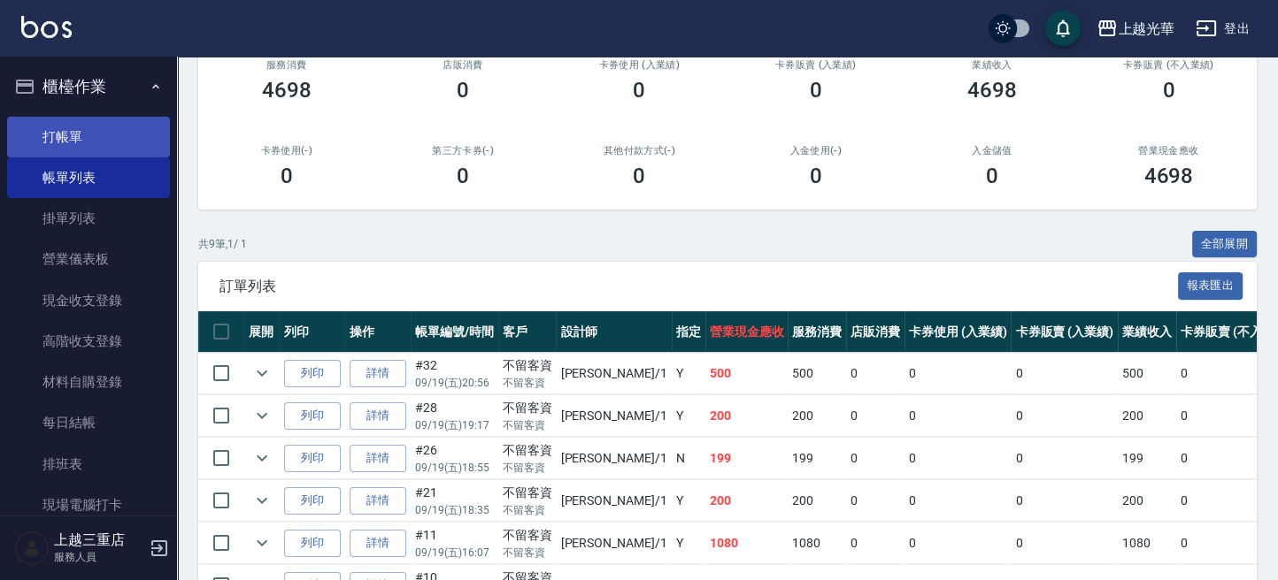
click at [106, 128] on link "打帳單" at bounding box center [88, 137] width 163 height 41
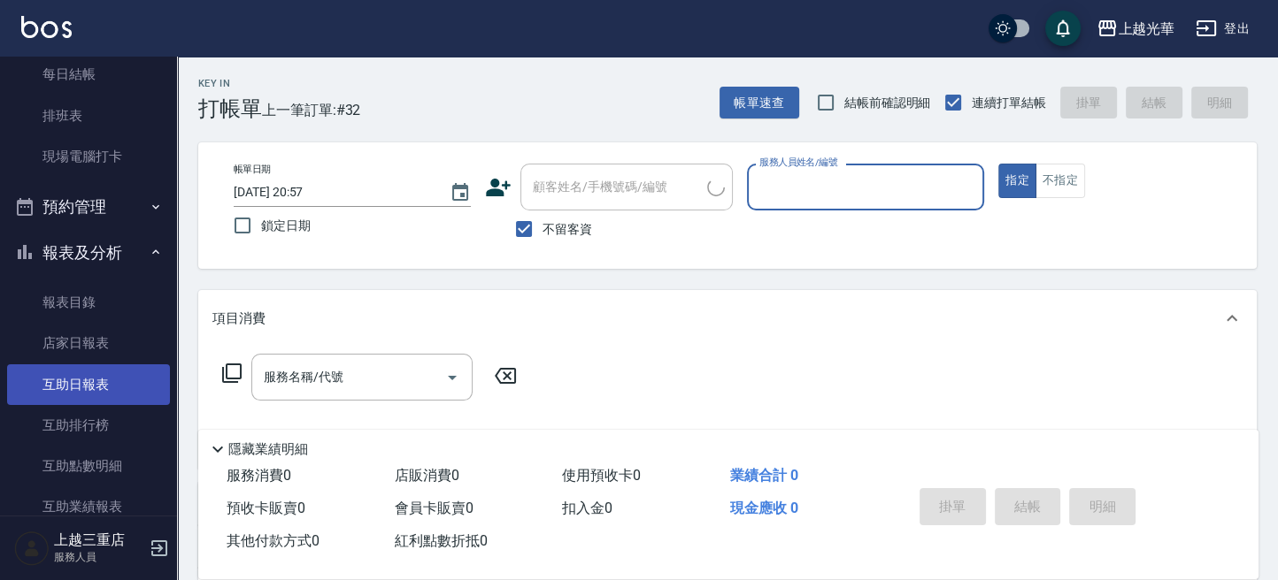
scroll to position [472, 0]
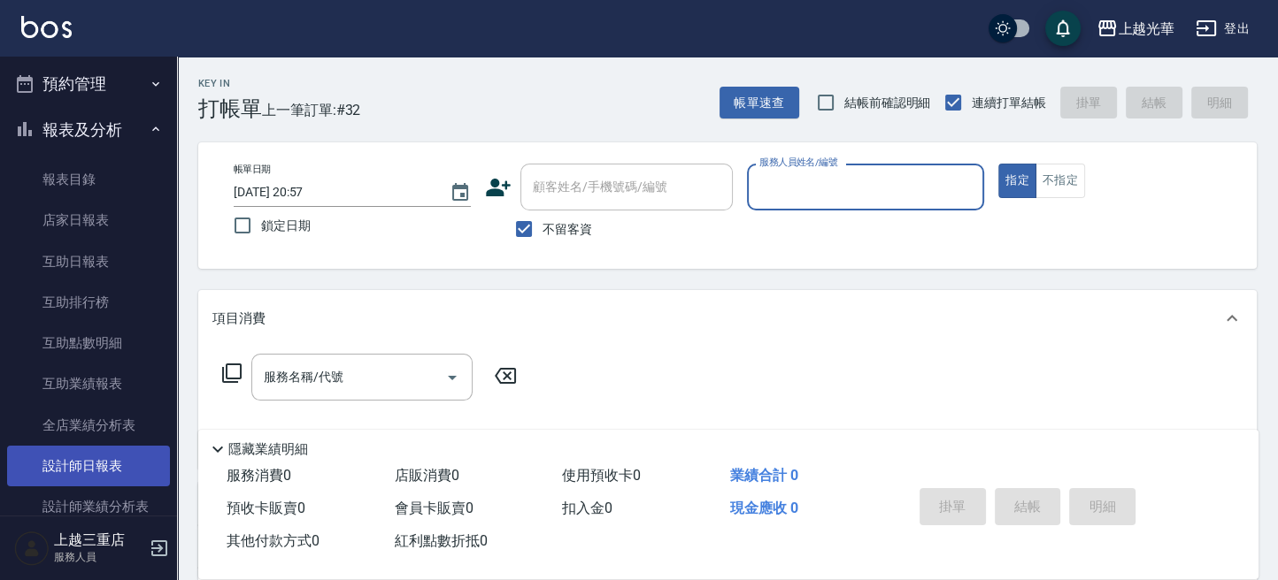
click at [106, 463] on link "設計師日報表" at bounding box center [88, 466] width 163 height 41
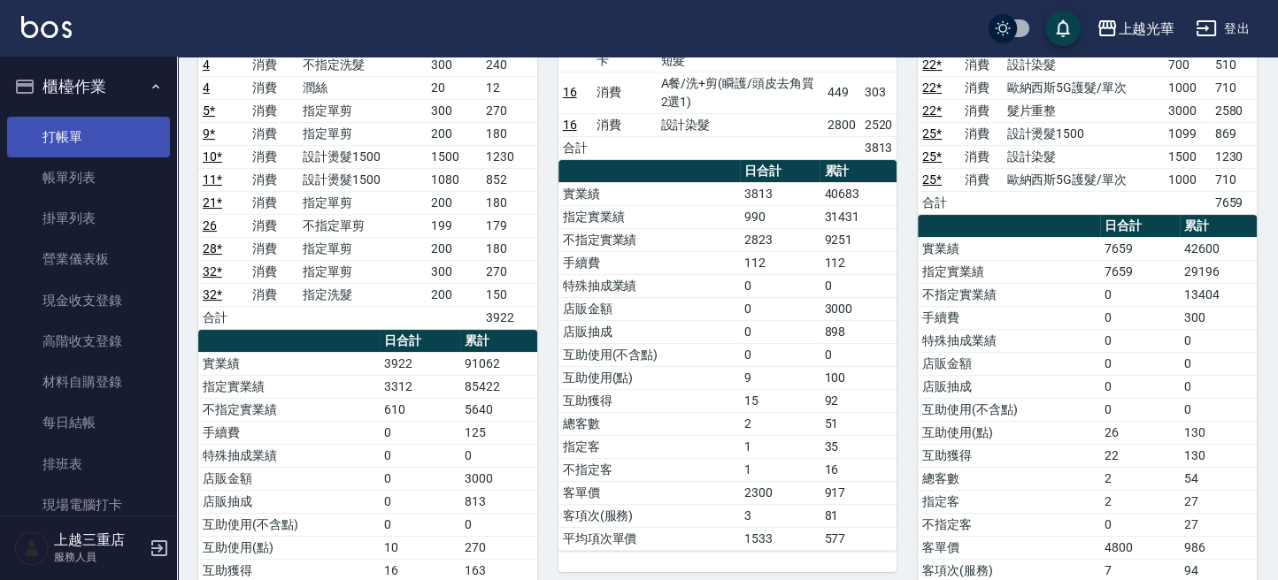
click at [93, 139] on link "打帳單" at bounding box center [88, 137] width 163 height 41
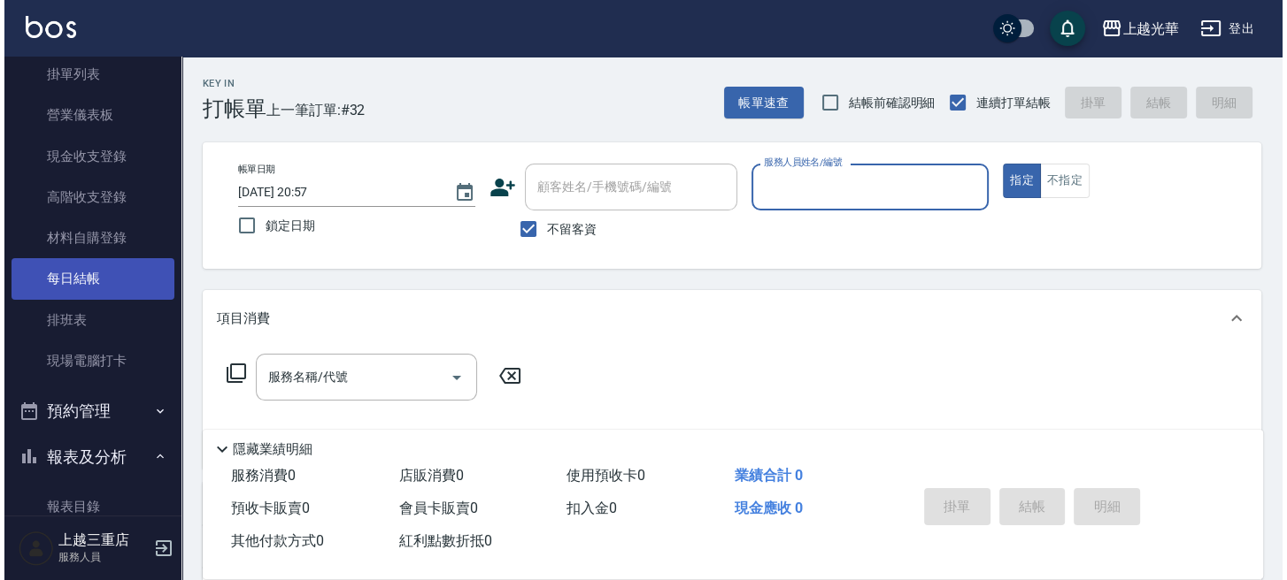
scroll to position [235, 0]
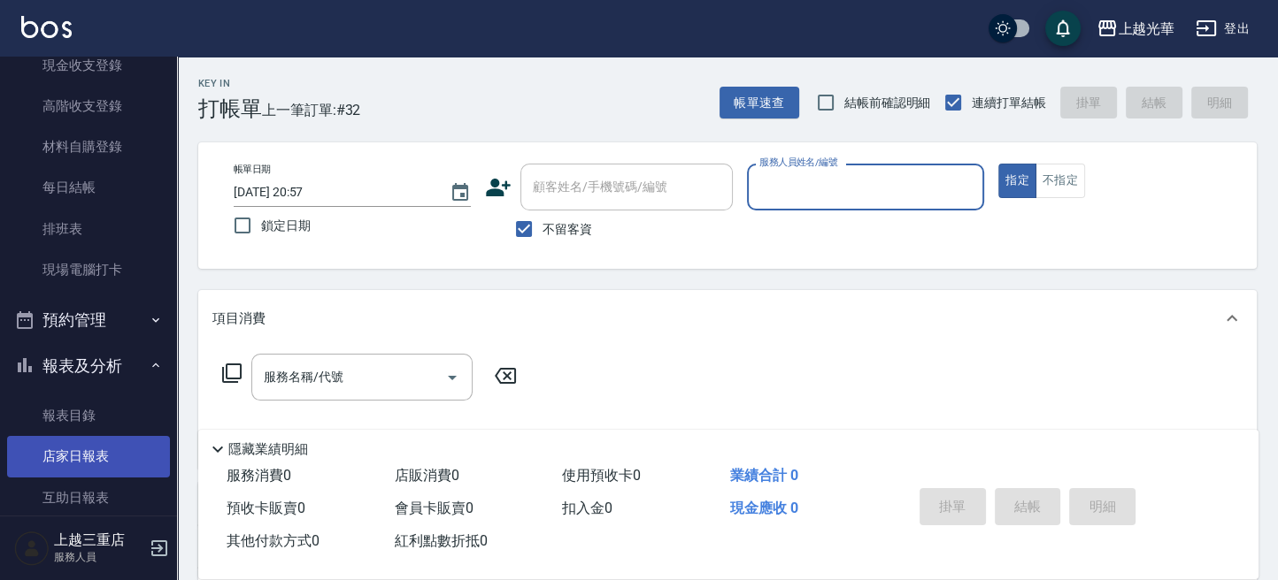
click at [96, 449] on link "店家日報表" at bounding box center [88, 456] width 163 height 41
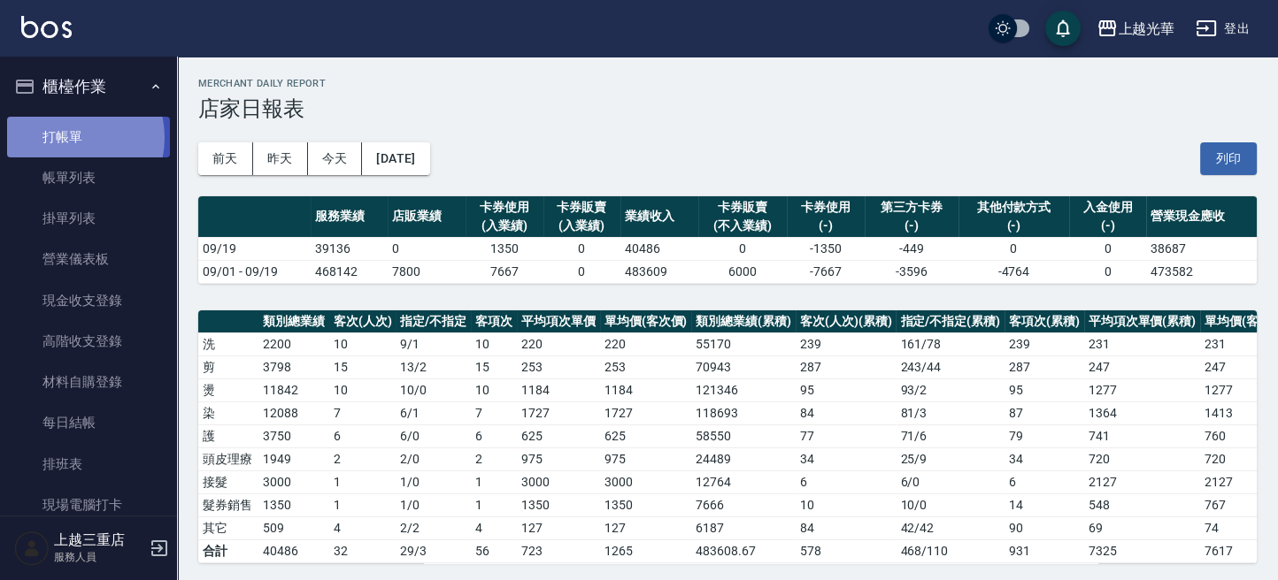
click at [65, 137] on link "打帳單" at bounding box center [88, 137] width 163 height 41
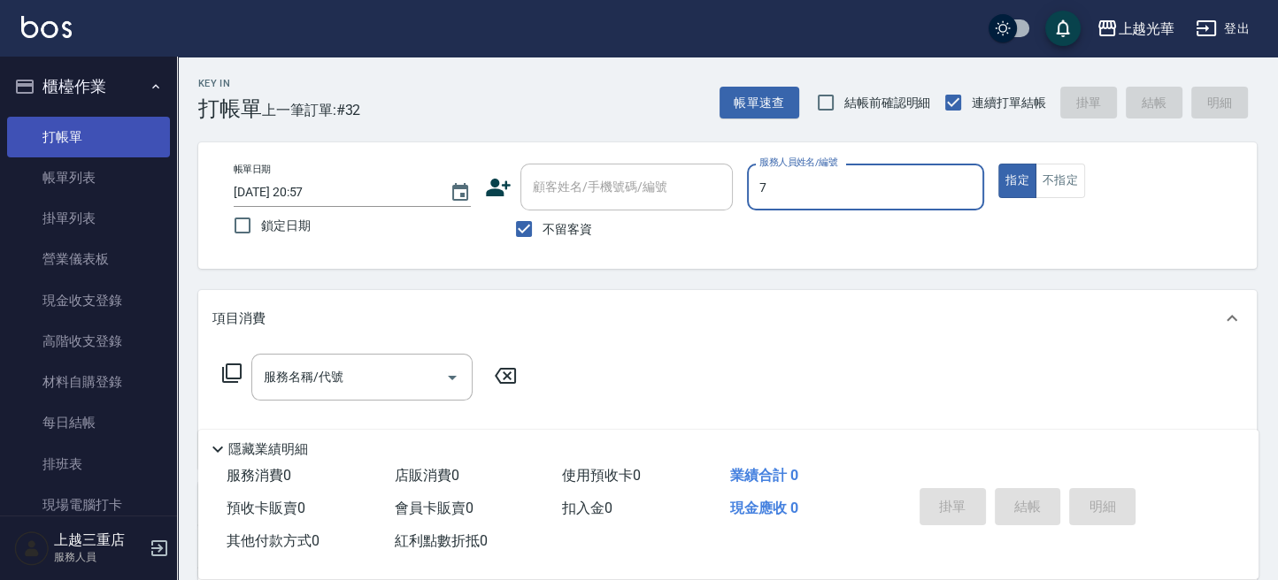
type input "小紫-7"
type button "true"
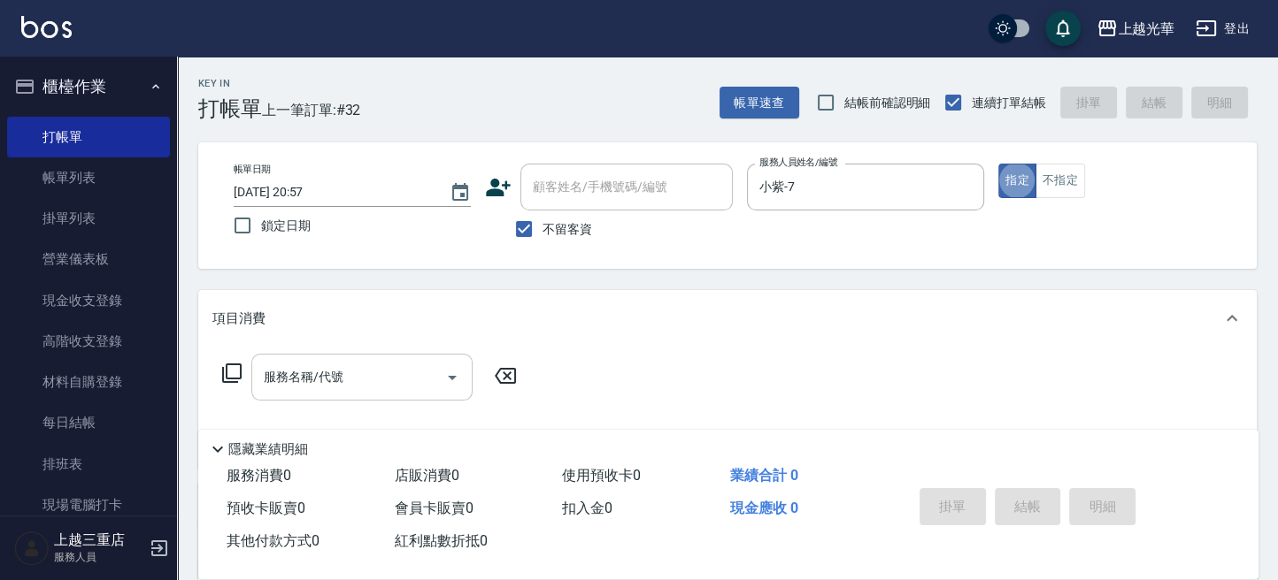
click at [461, 367] on icon "Open" at bounding box center [452, 377] width 21 height 21
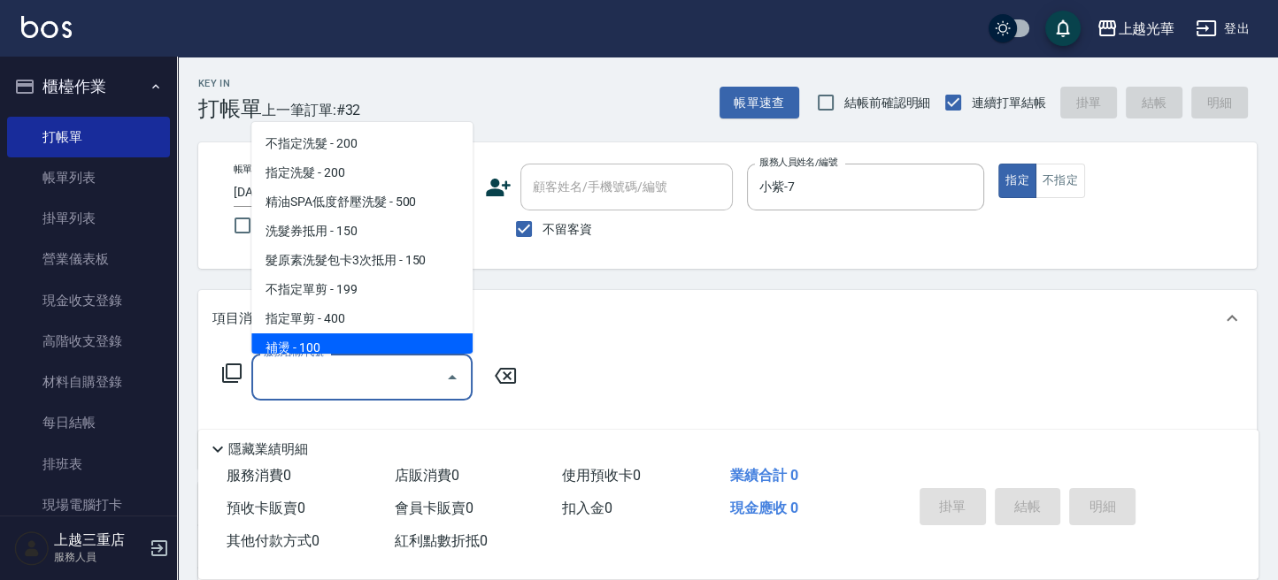
click at [346, 377] on input "服務名稱/代號" at bounding box center [348, 377] width 179 height 31
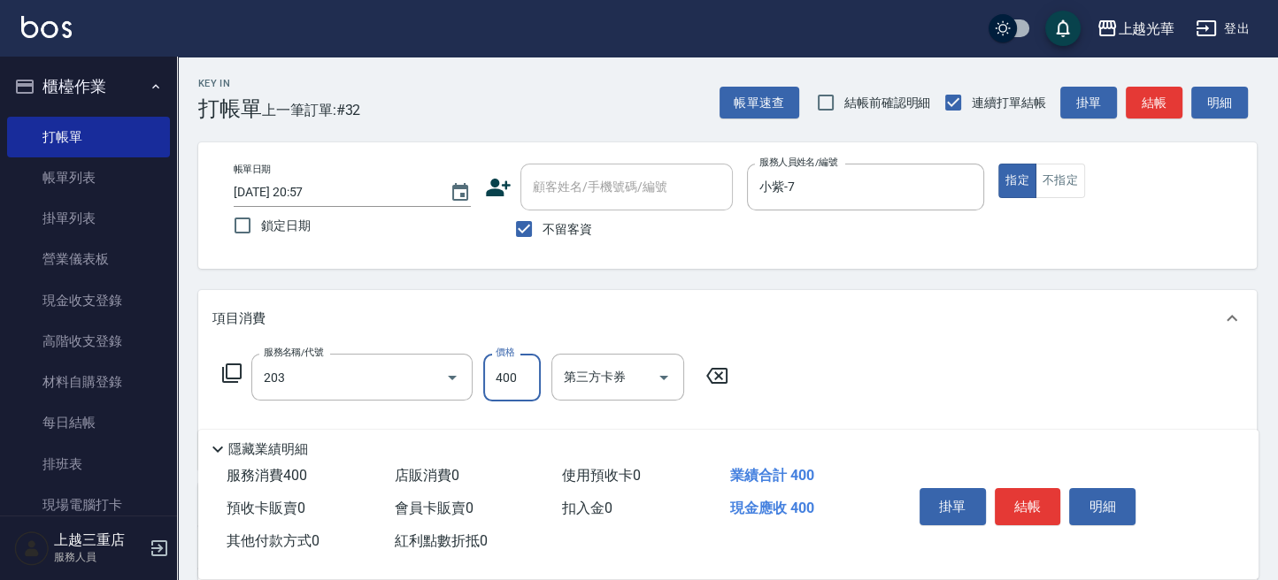
type input "指定單剪(203)"
type input "200"
click at [986, 355] on div "服務名稱/代號 指定單剪(203) 服務名稱/代號 價格 200 價格 第三方卡券 第三方卡券" at bounding box center [727, 408] width 1058 height 123
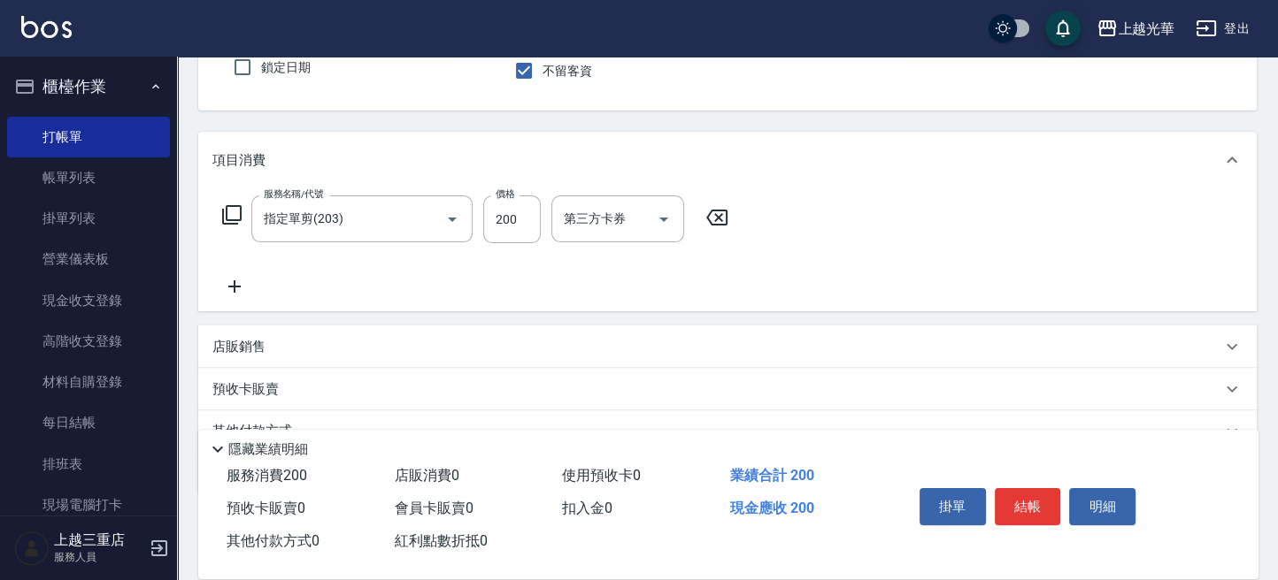
scroll to position [241, 0]
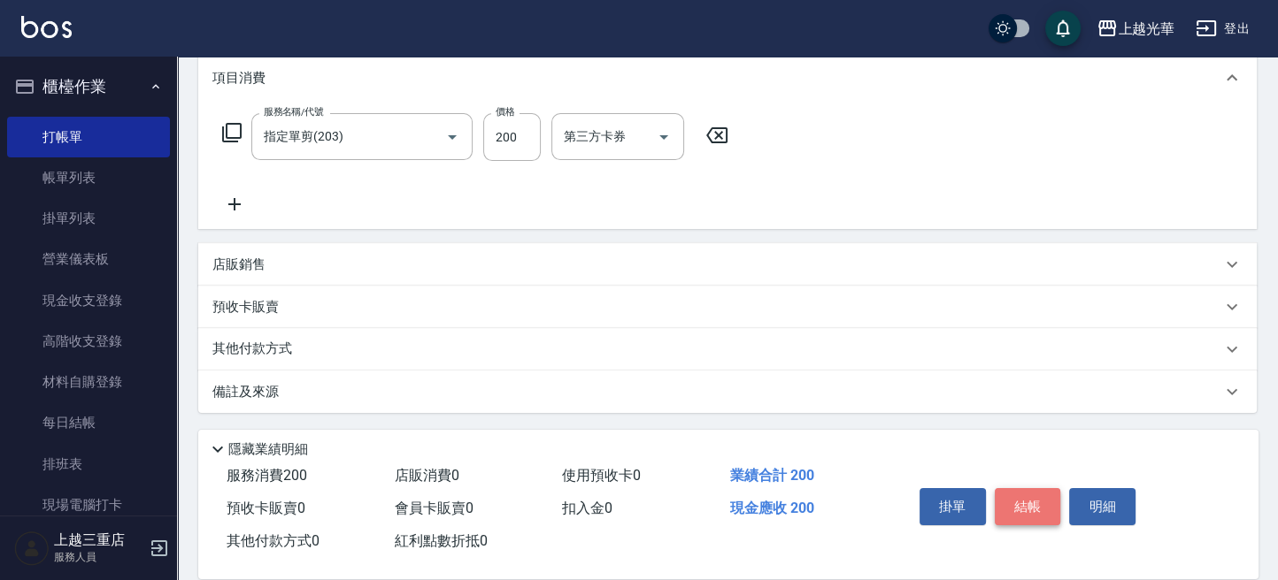
click at [1043, 513] on button "結帳" at bounding box center [1028, 506] width 66 height 37
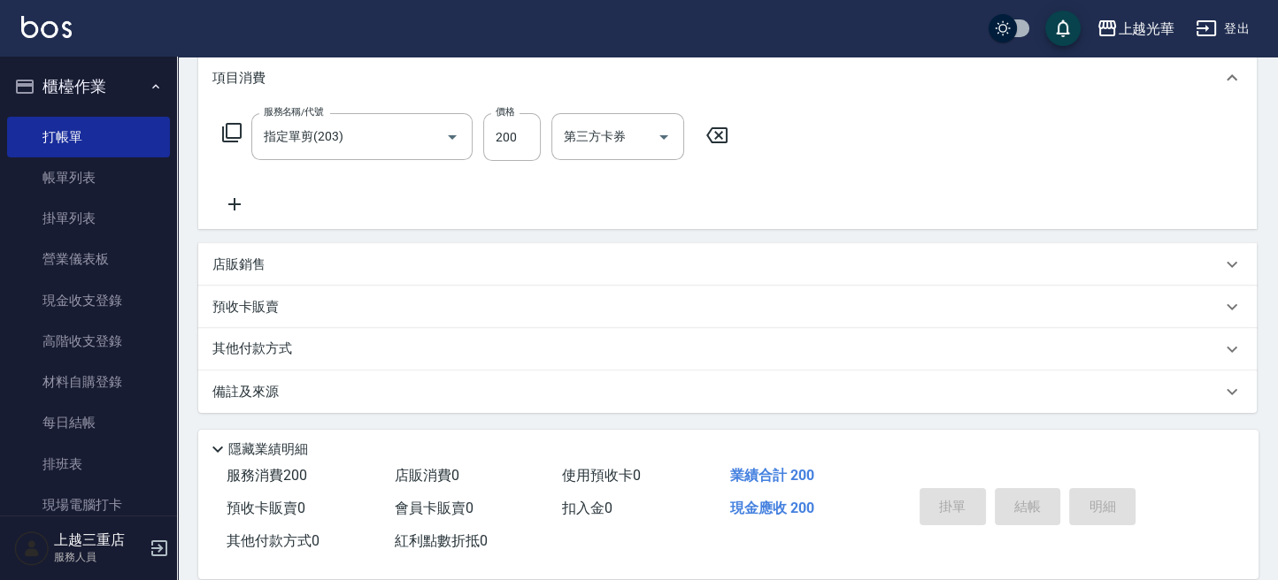
type input "[DATE] 21:23"
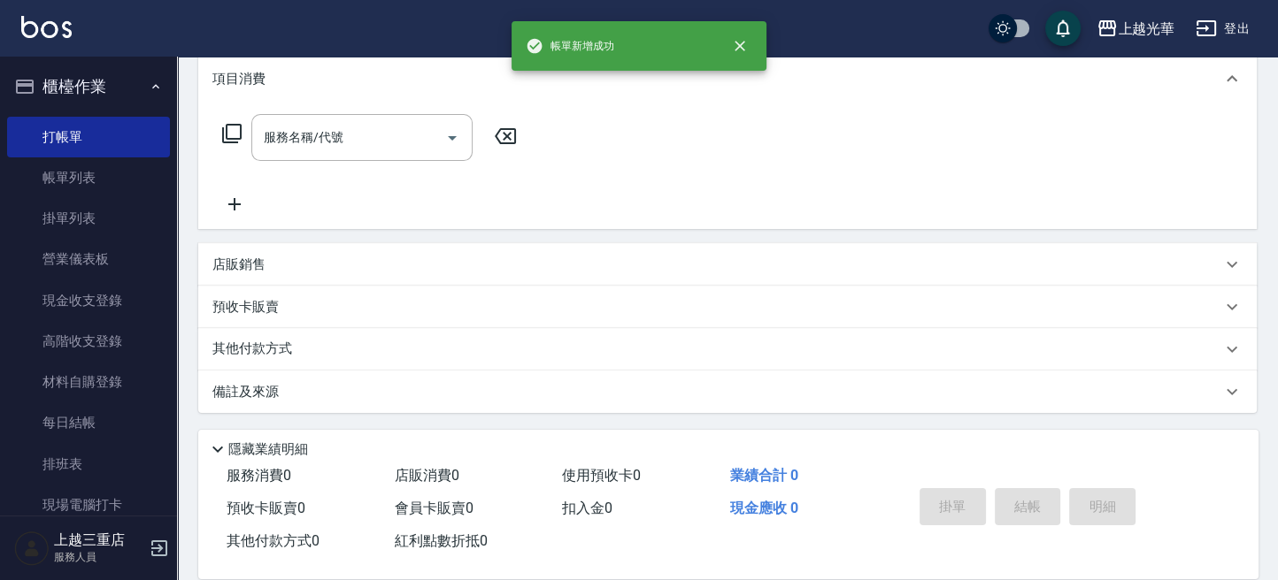
scroll to position [0, 0]
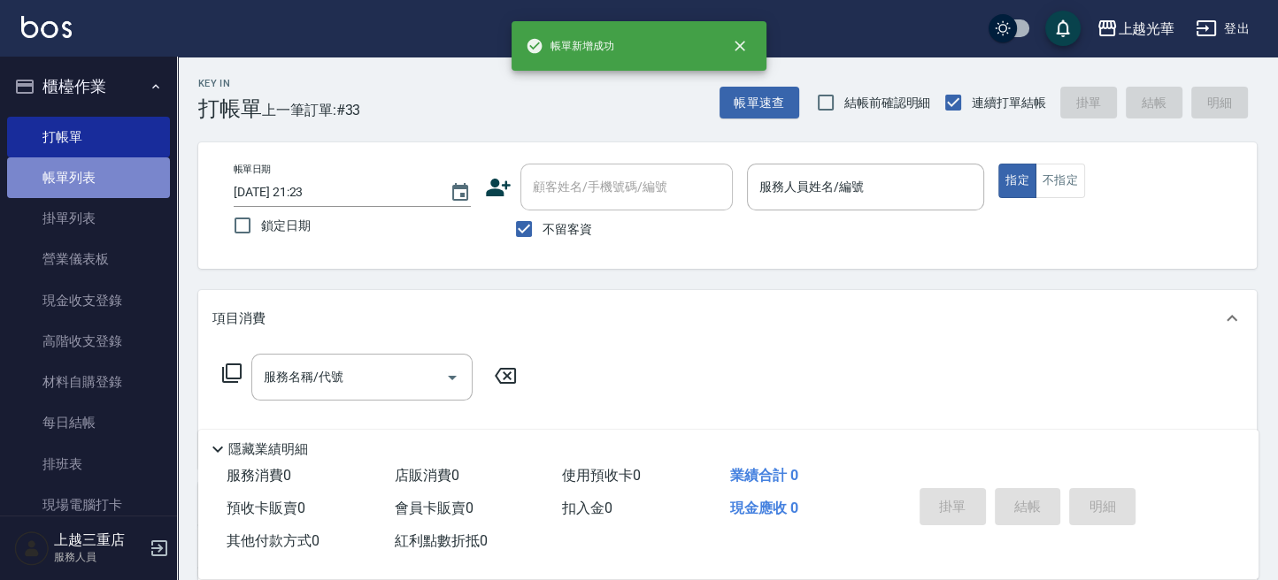
drag, startPoint x: 110, startPoint y: 178, endPoint x: 116, endPoint y: 190, distance: 13.8
click at [109, 178] on link "帳單列表" at bounding box center [88, 177] width 163 height 41
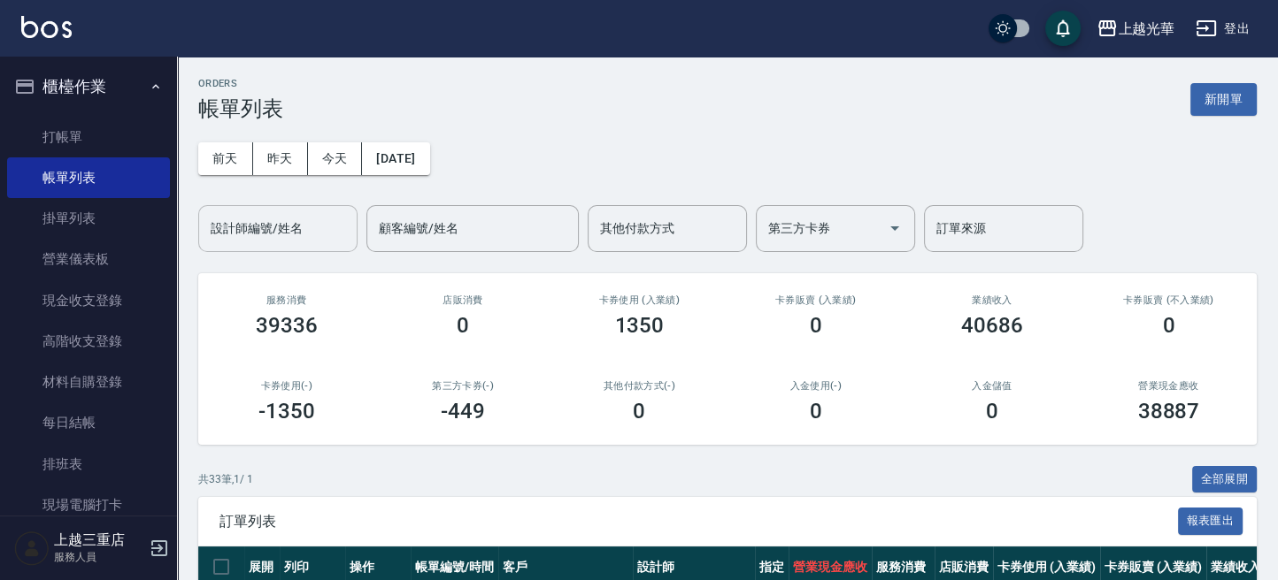
click at [324, 228] on input "設計師編號/姓名" at bounding box center [277, 228] width 143 height 31
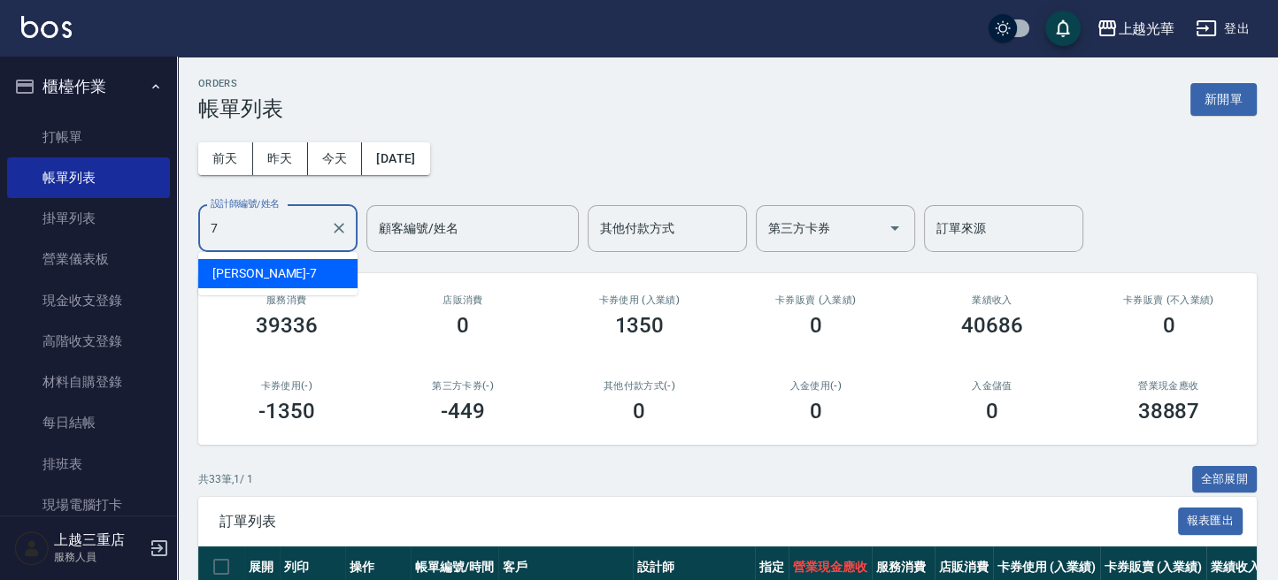
type input "小紫-7"
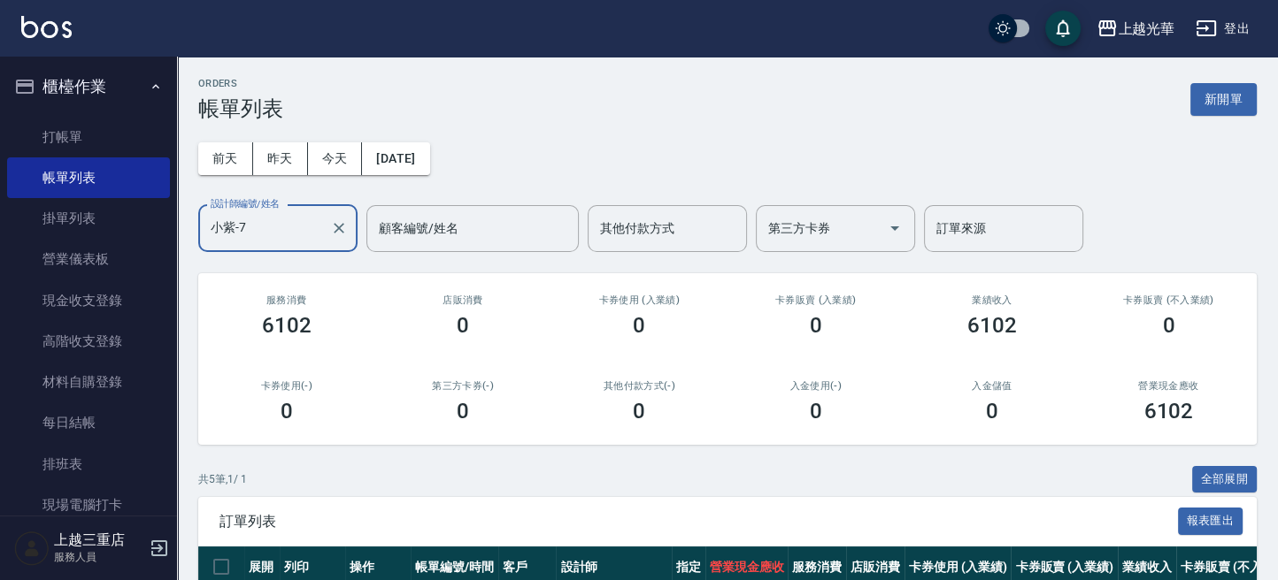
click at [352, 220] on div "[PERSON_NAME]-7 設計師編號/姓名" at bounding box center [277, 228] width 159 height 47
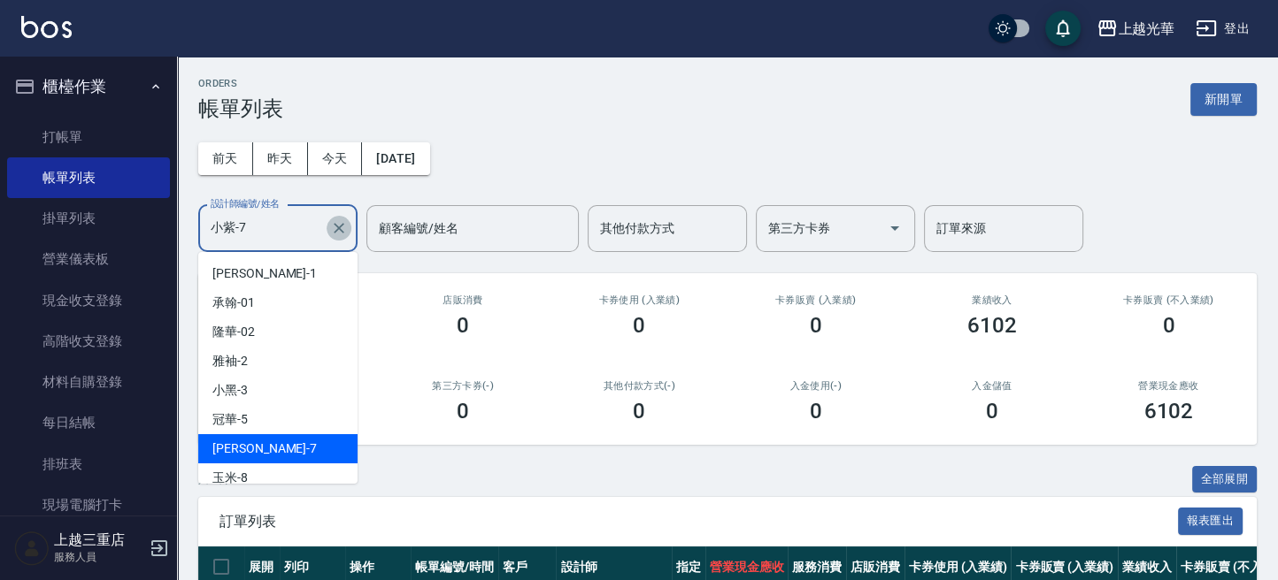
click at [342, 229] on icon "Clear" at bounding box center [339, 228] width 18 height 18
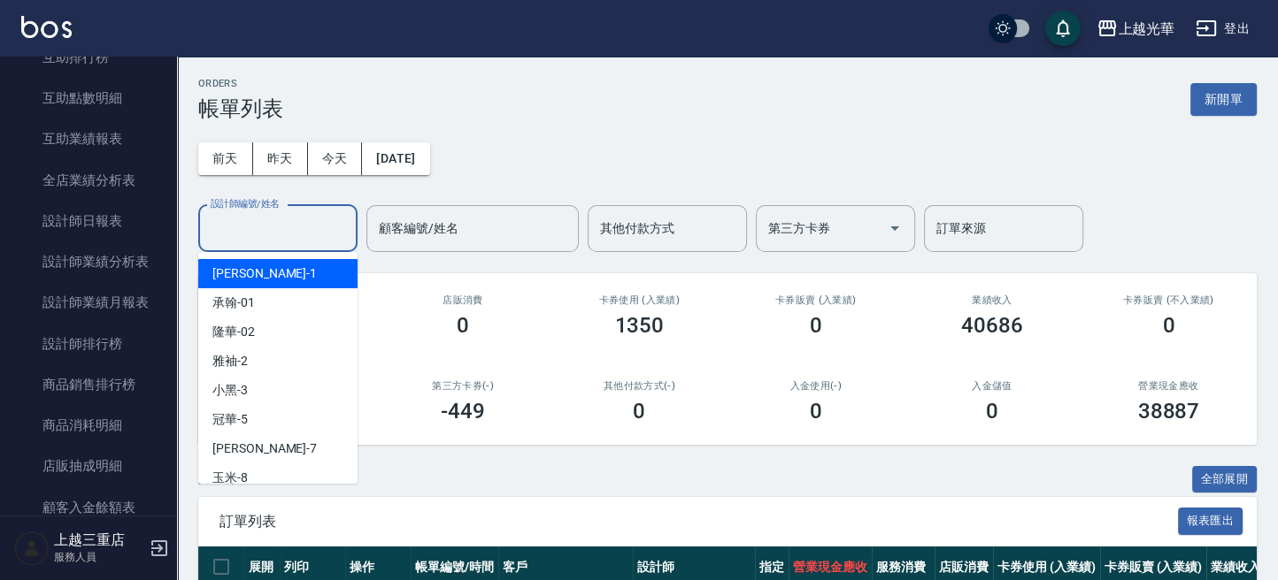
scroll to position [712, 0]
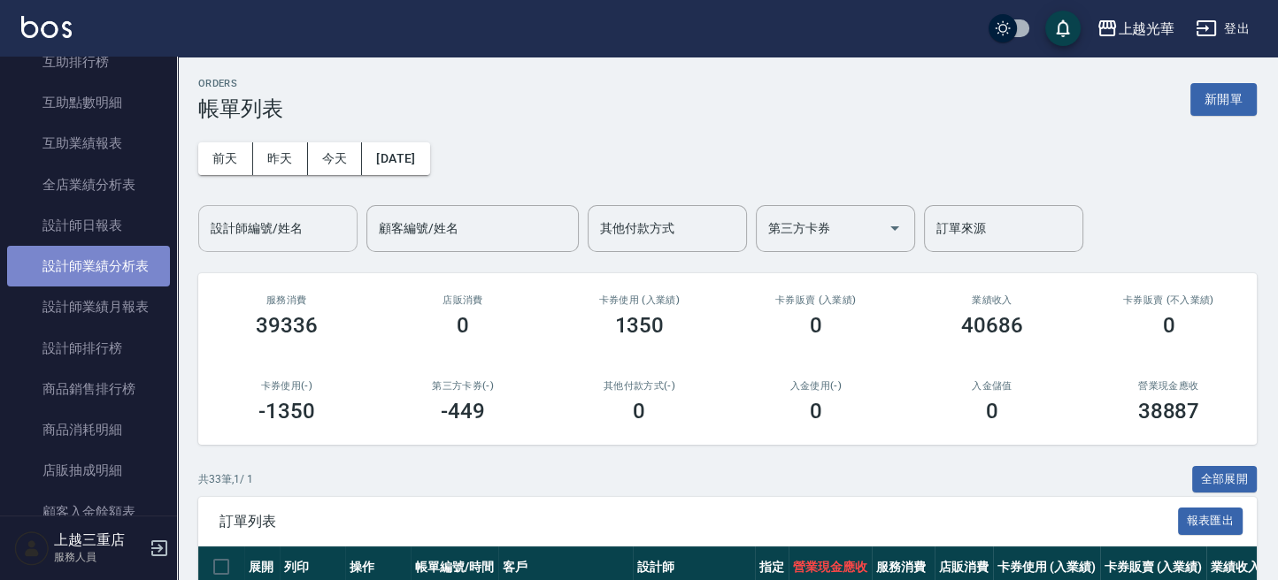
click at [134, 263] on link "設計師業績分析表" at bounding box center [88, 266] width 163 height 41
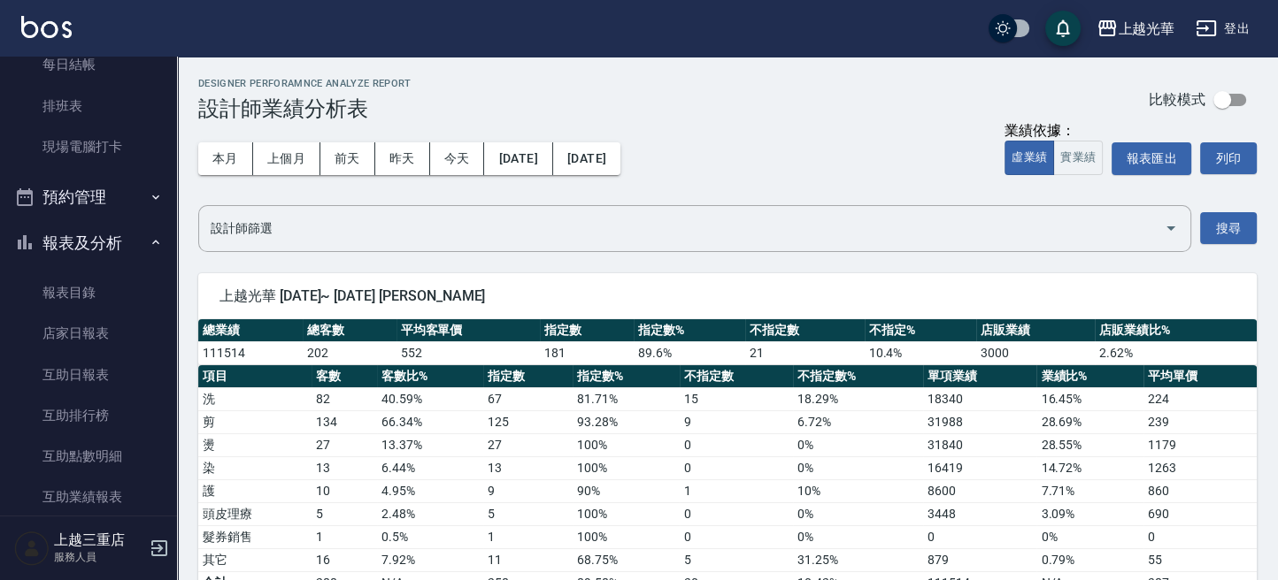
scroll to position [4, 0]
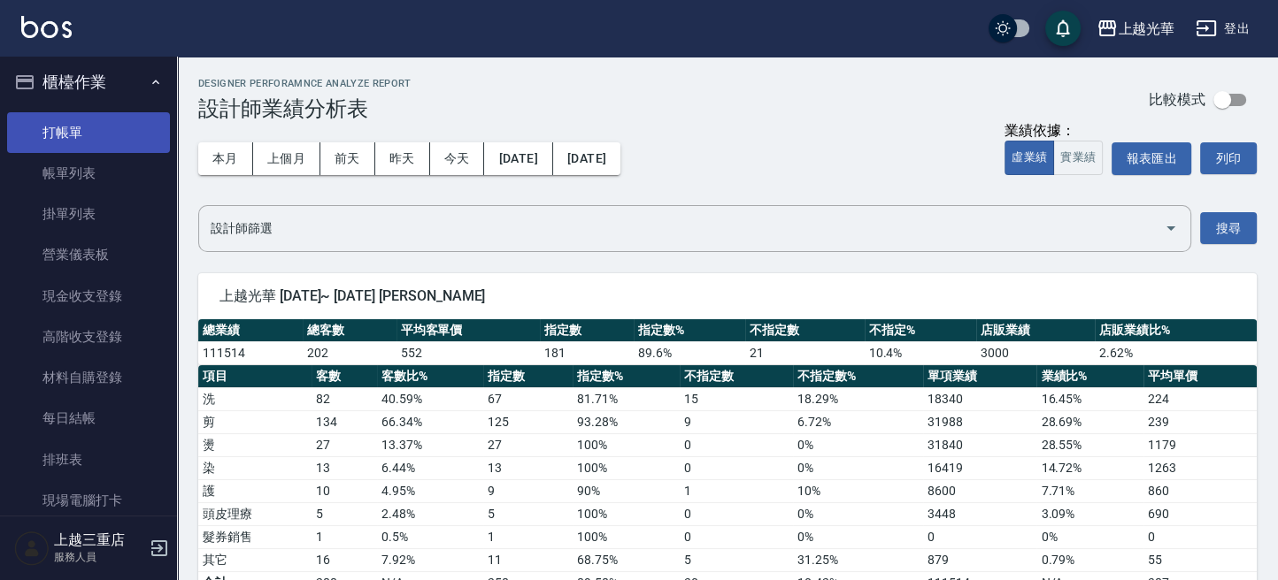
click at [84, 133] on link "打帳單" at bounding box center [88, 132] width 163 height 41
